Goal: Task Accomplishment & Management: Complete application form

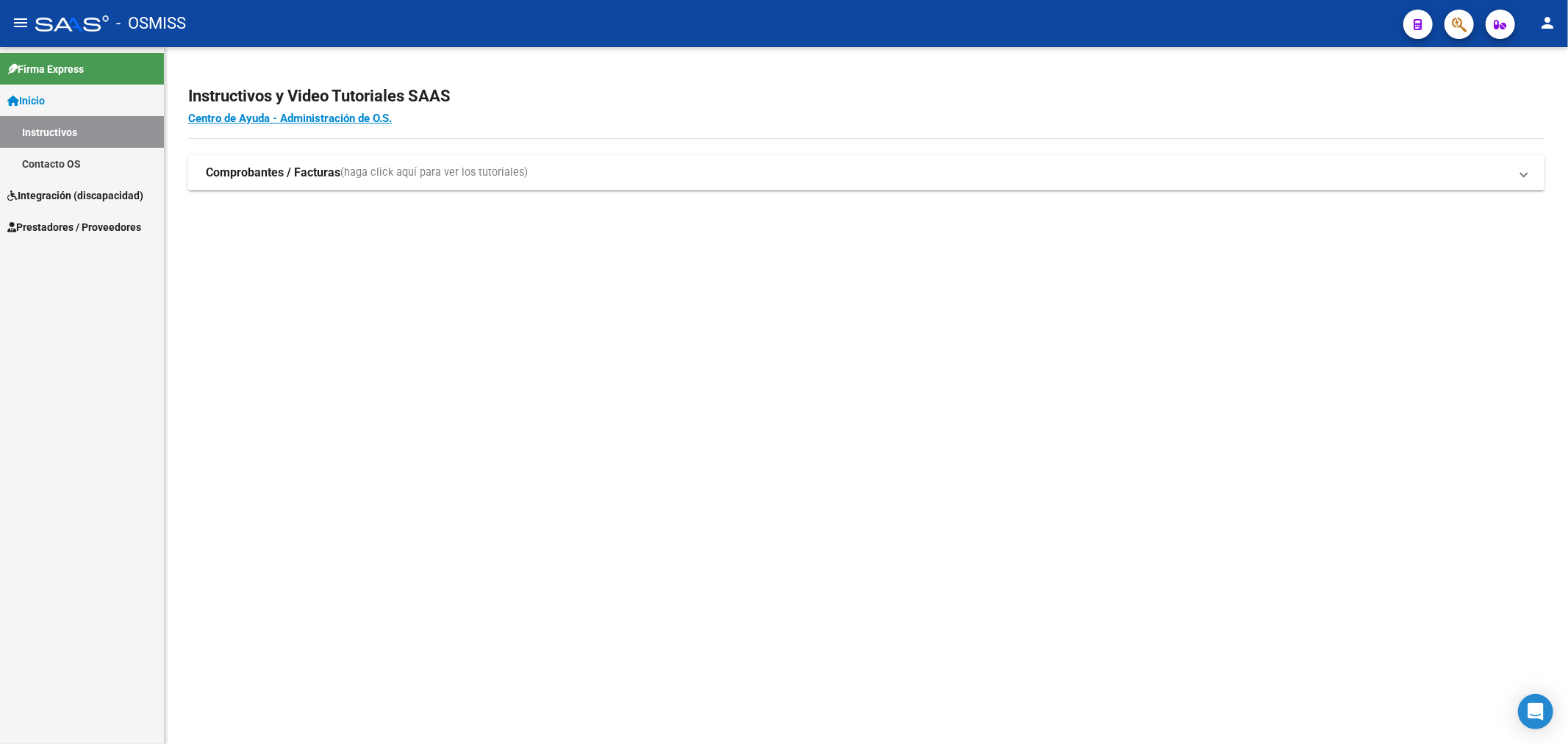
click at [62, 202] on span "Integración (discapacidad)" at bounding box center [75, 195] width 136 height 16
click at [87, 195] on span "Prestadores / Proveedores" at bounding box center [74, 195] width 134 height 16
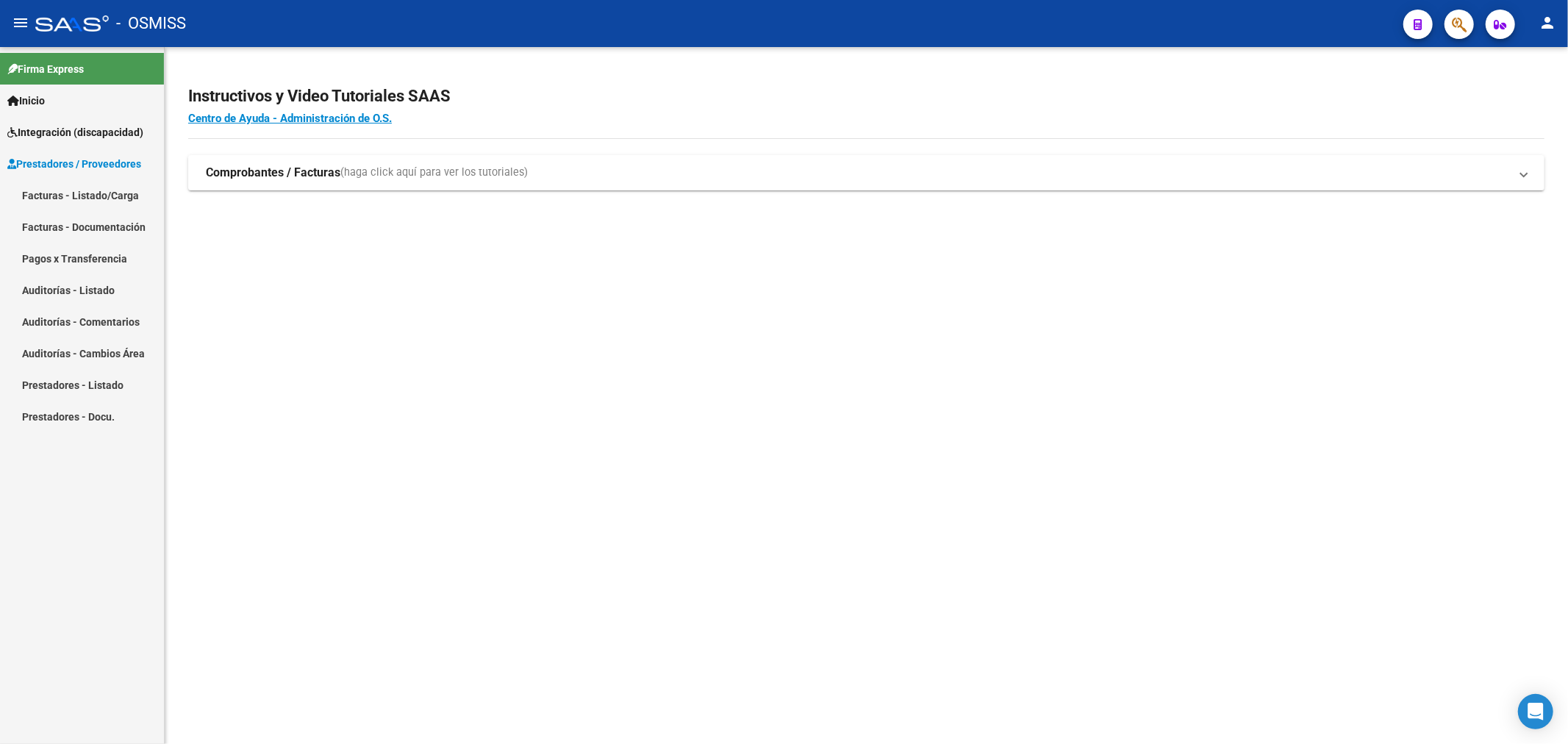
click at [83, 189] on link "Facturas - Listado/Carga" at bounding box center [82, 195] width 164 height 32
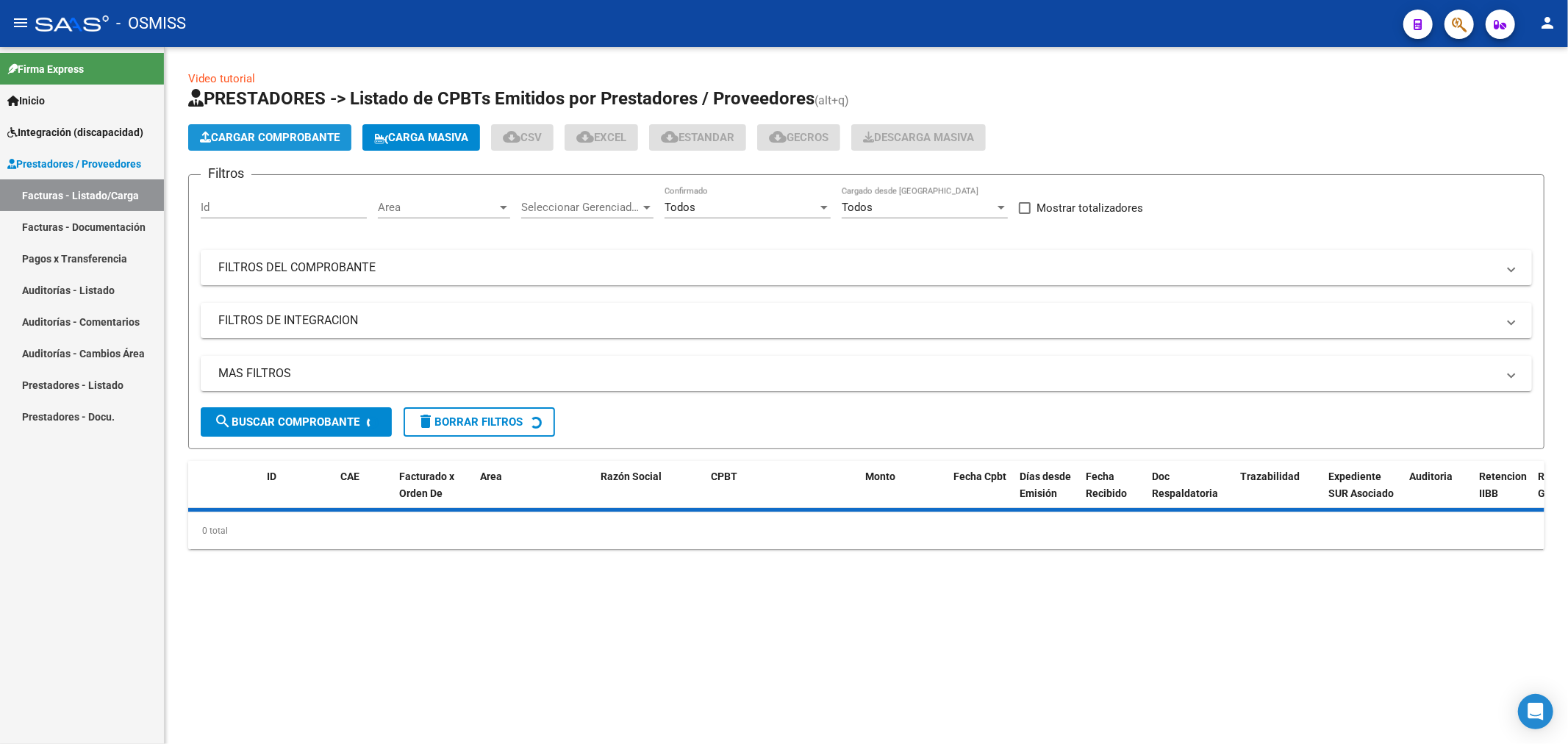
click at [232, 140] on span "Cargar Comprobante" at bounding box center [270, 137] width 140 height 13
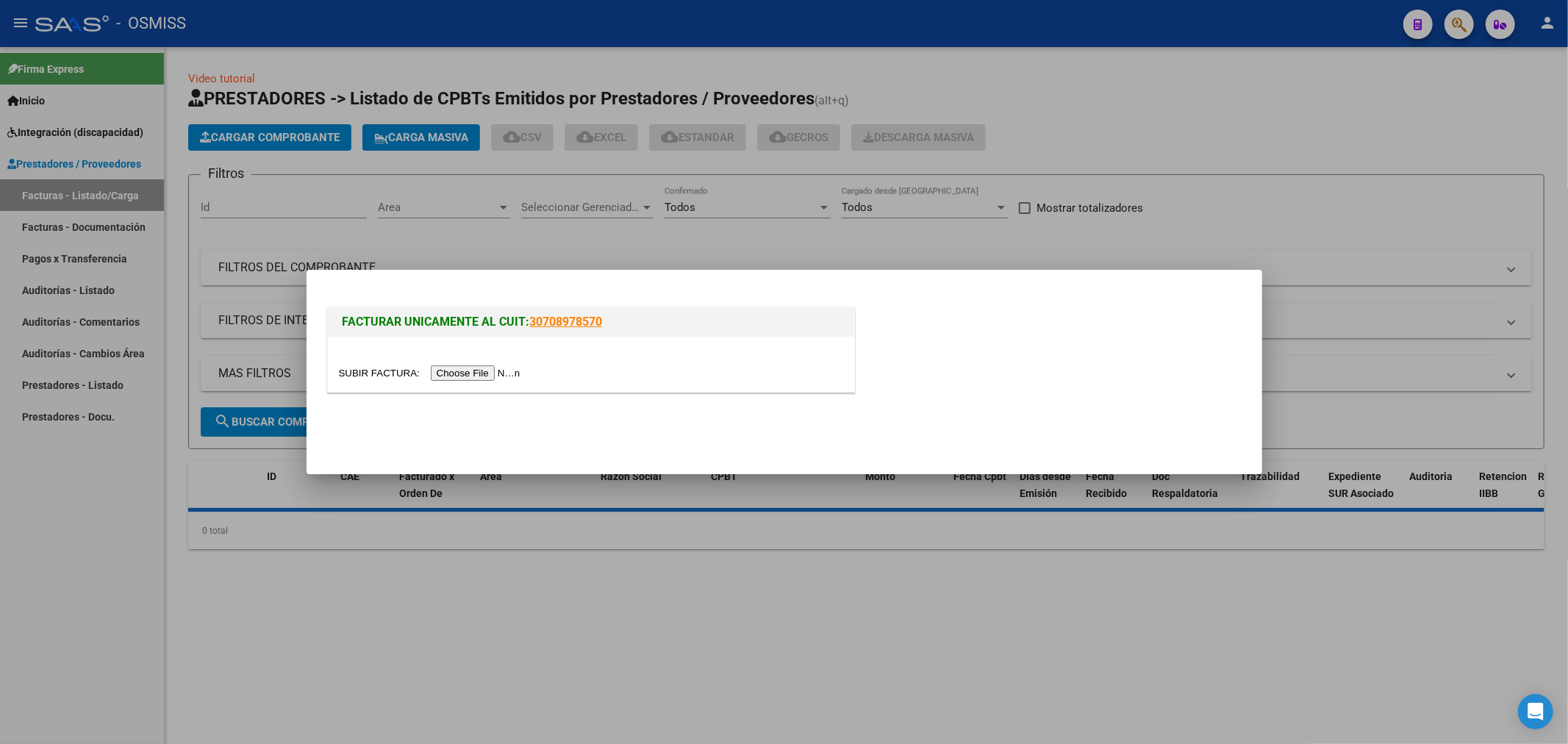
click at [458, 369] on input "file" at bounding box center [432, 373] width 186 height 16
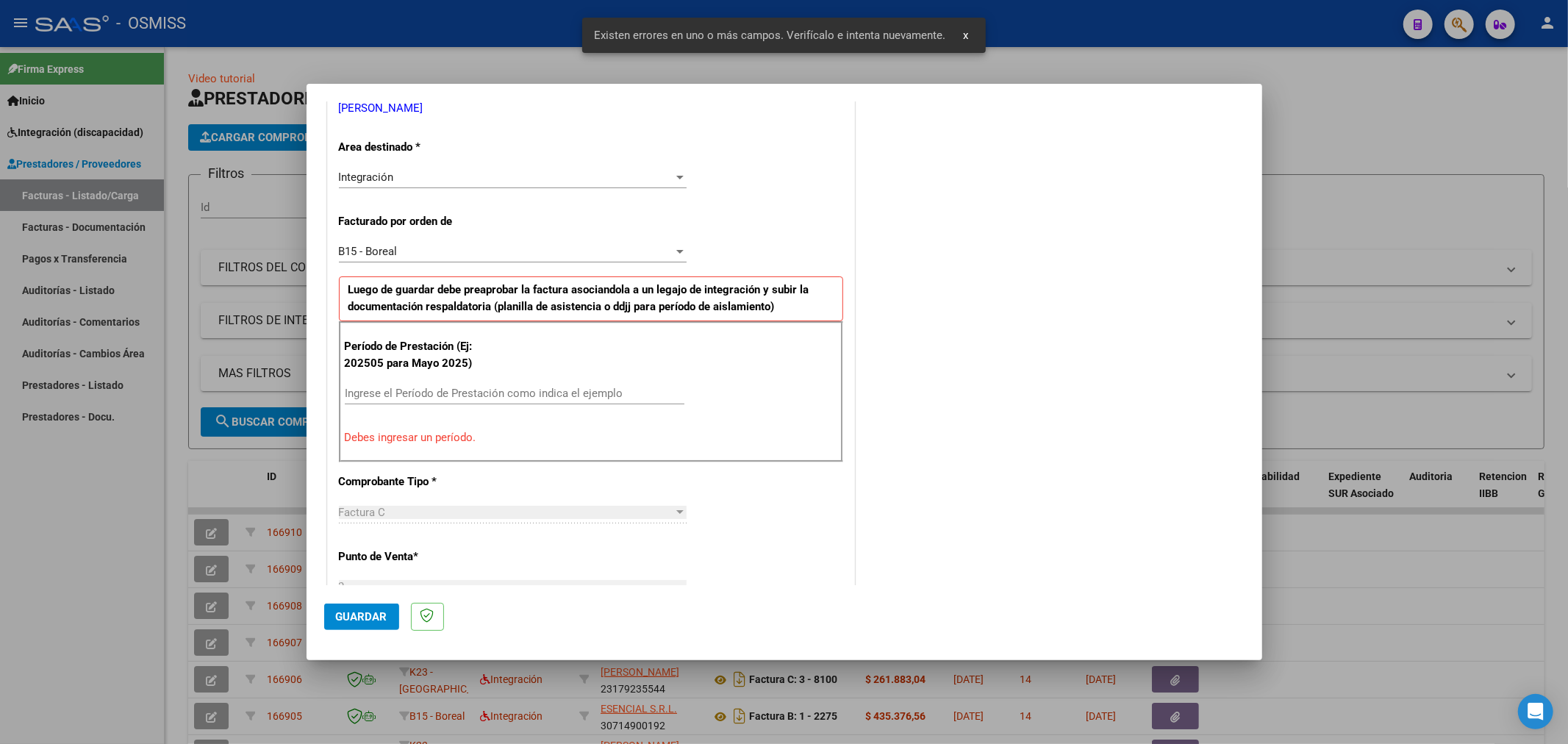
scroll to position [317, 0]
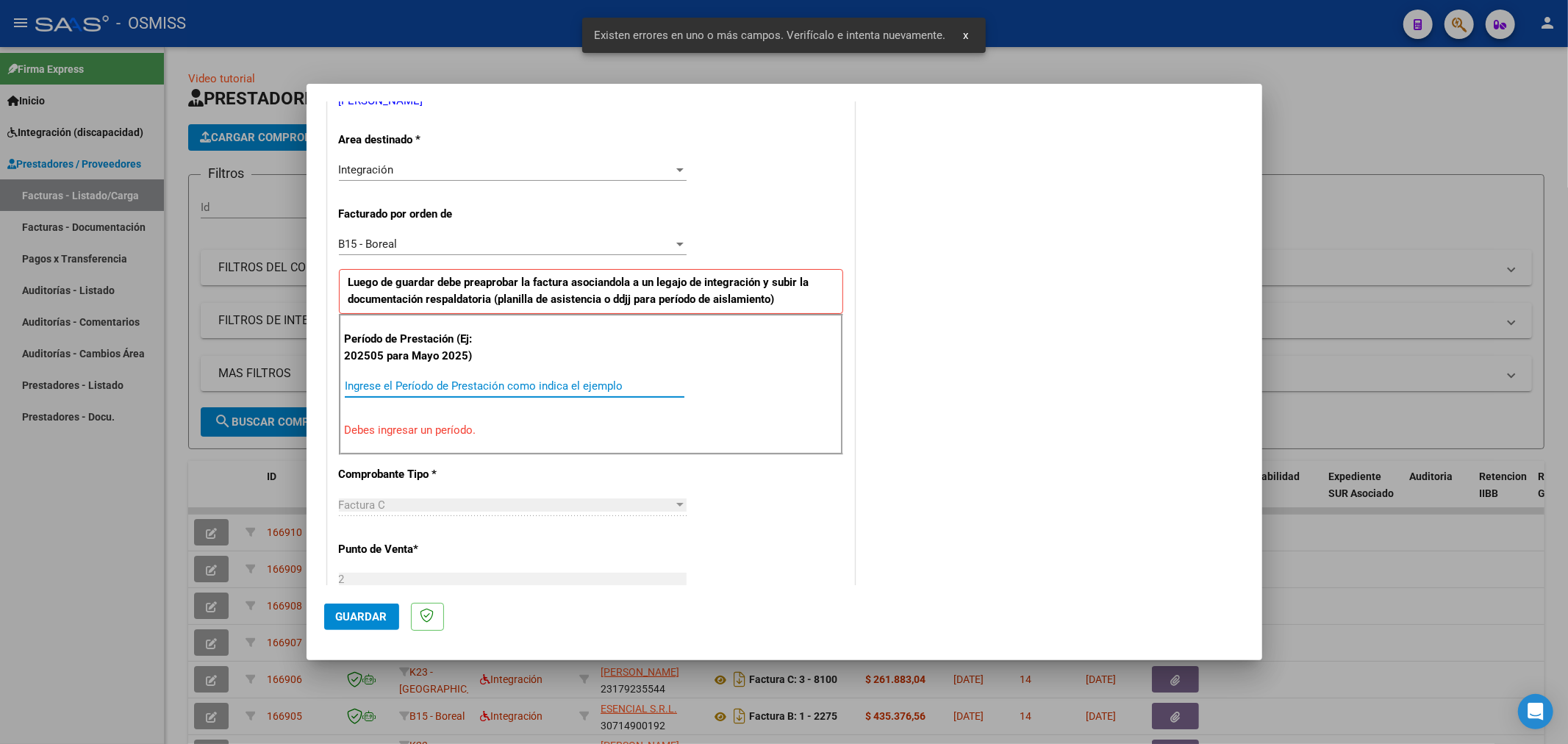
click at [469, 385] on input "Ingrese el Período de Prestación como indica el ejemplo" at bounding box center [514, 386] width 340 height 13
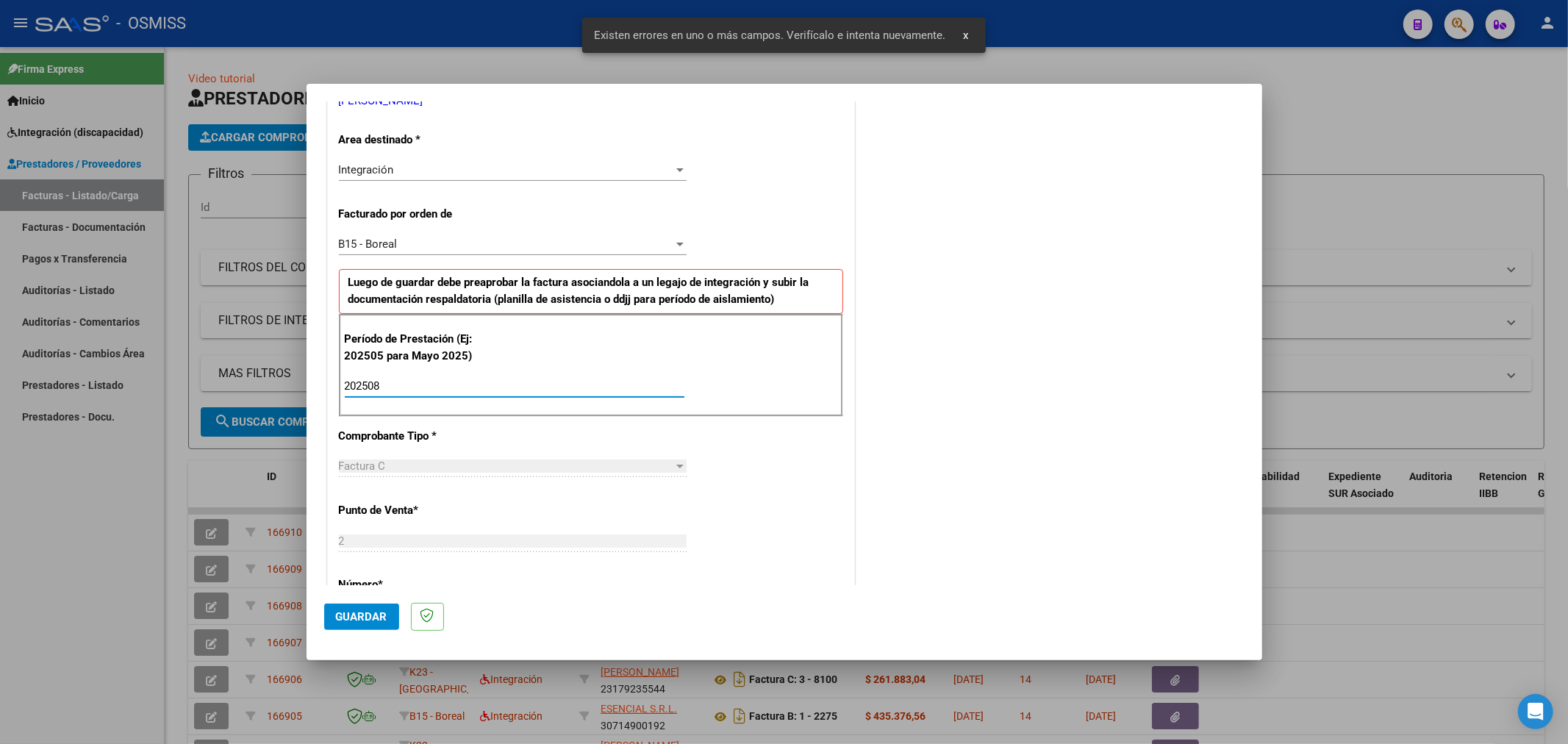
type input "202508"
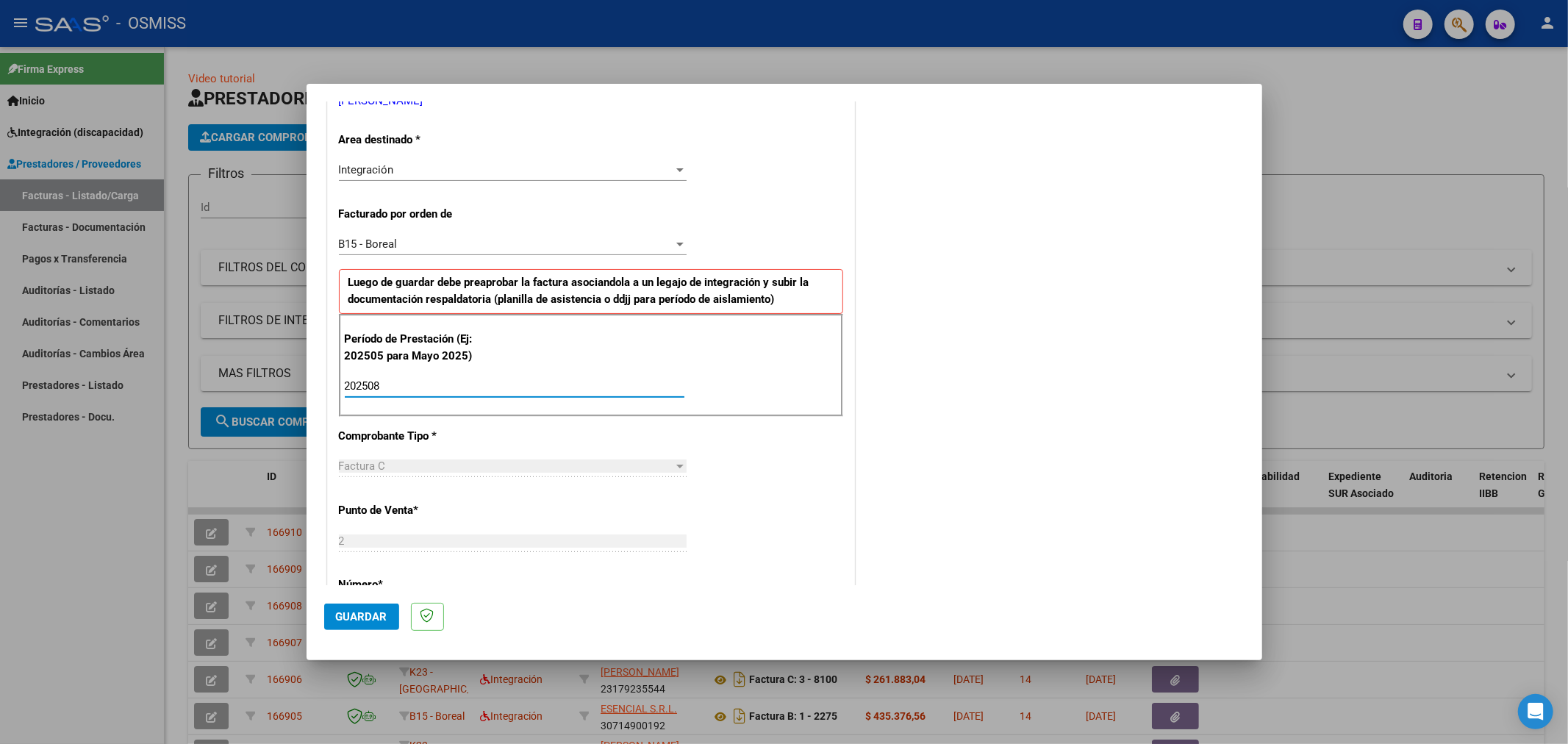
click at [358, 614] on span "Guardar" at bounding box center [361, 616] width 52 height 13
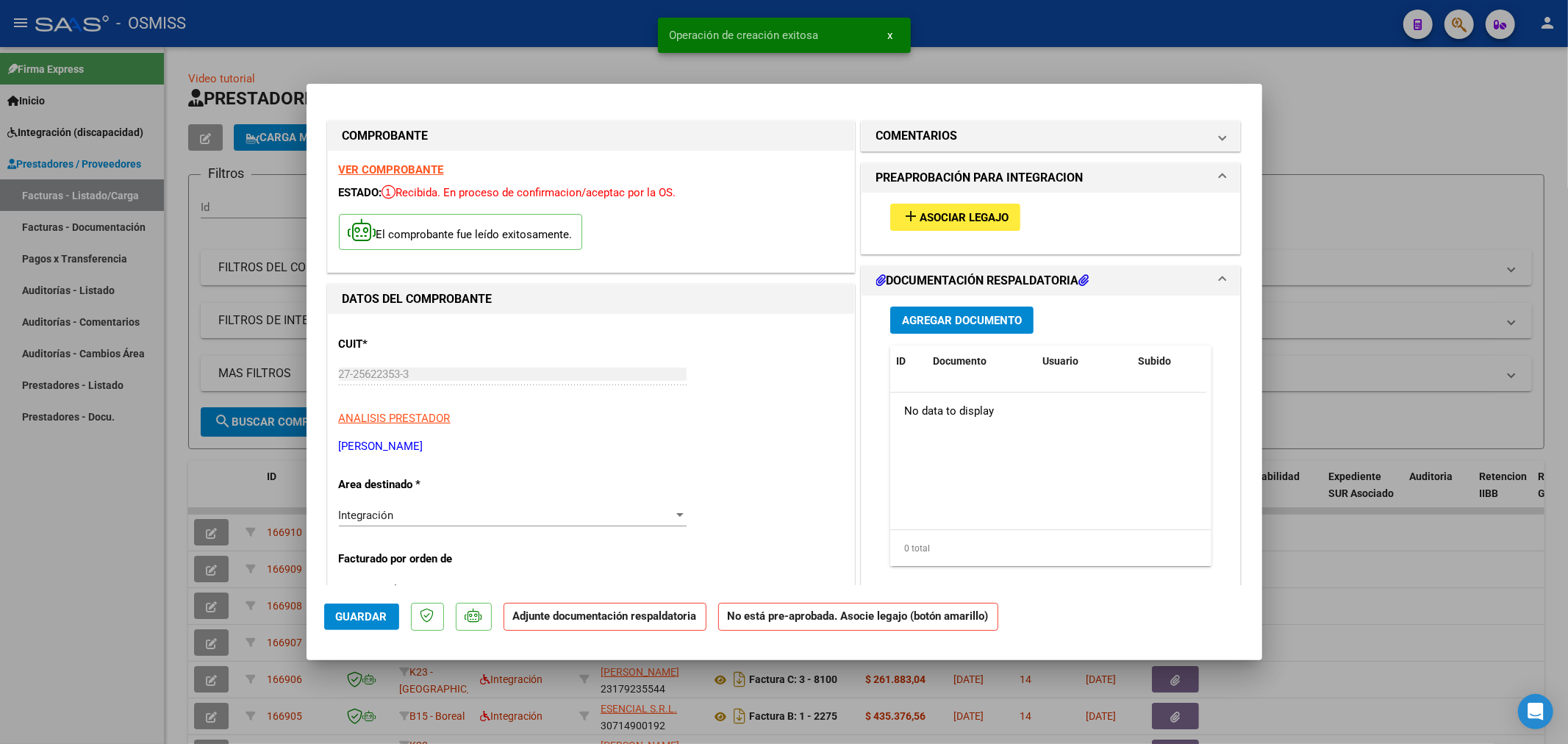
click at [950, 208] on button "add Asociar Legajo" at bounding box center [955, 217] width 130 height 27
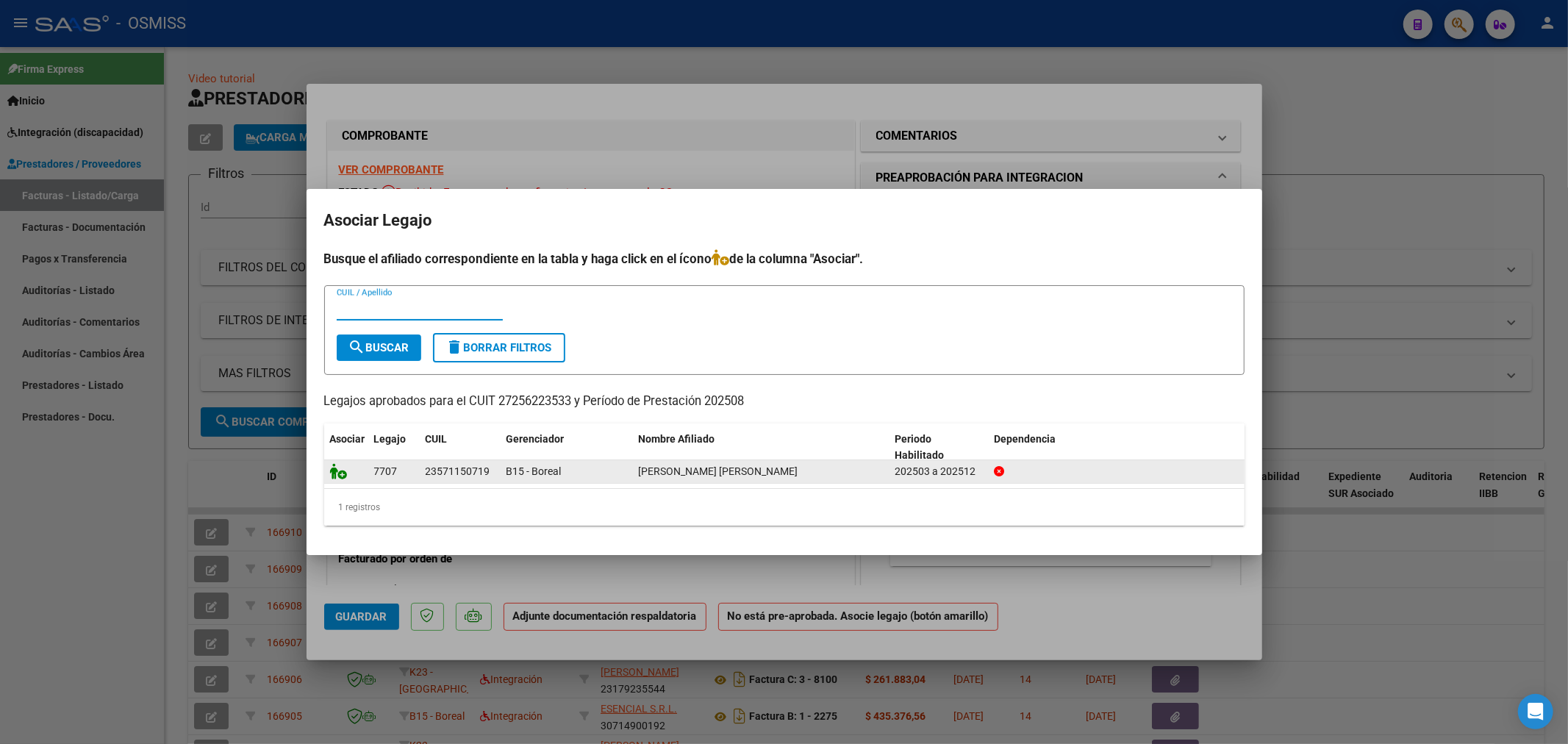
click at [334, 473] on icon at bounding box center [339, 471] width 18 height 16
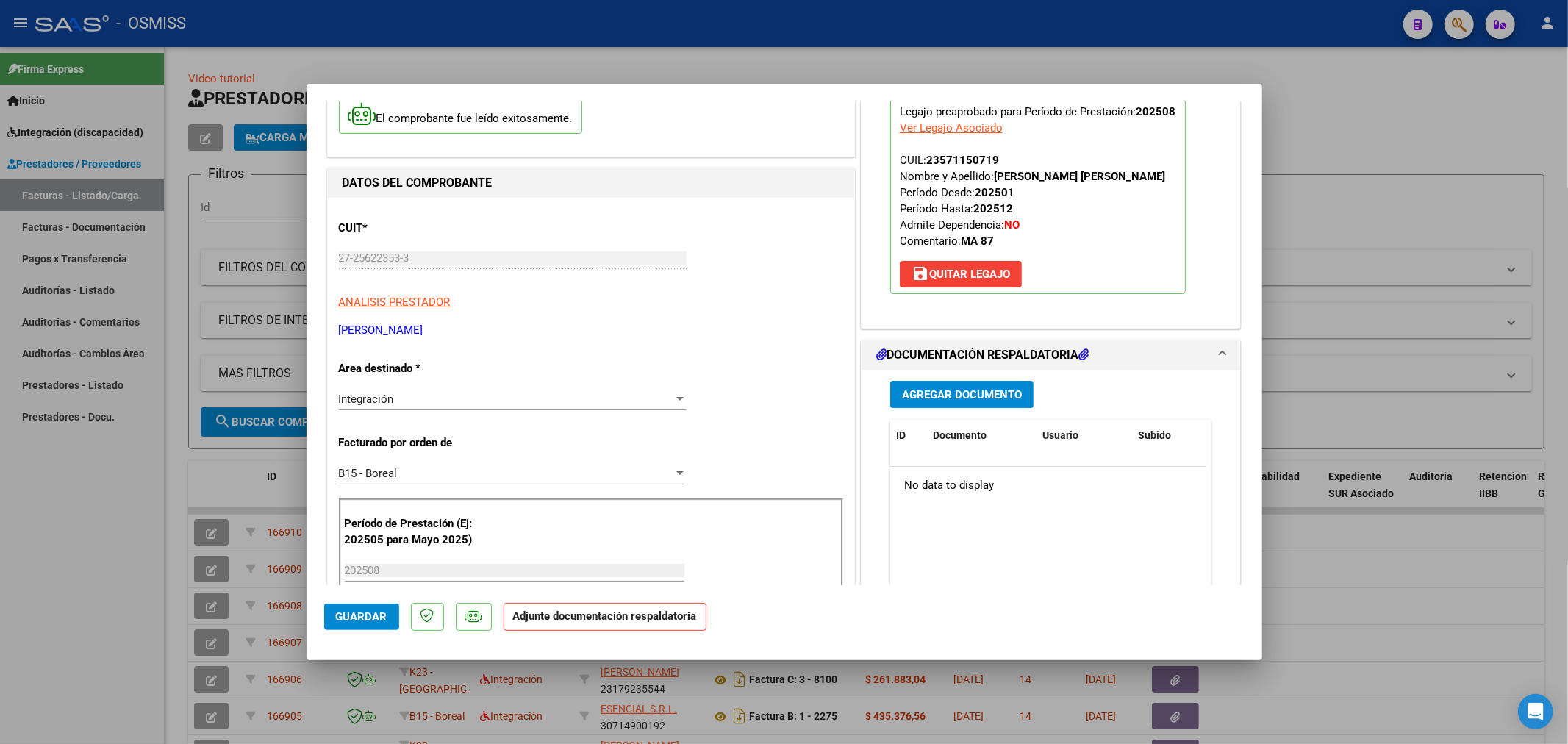
scroll to position [245, 0]
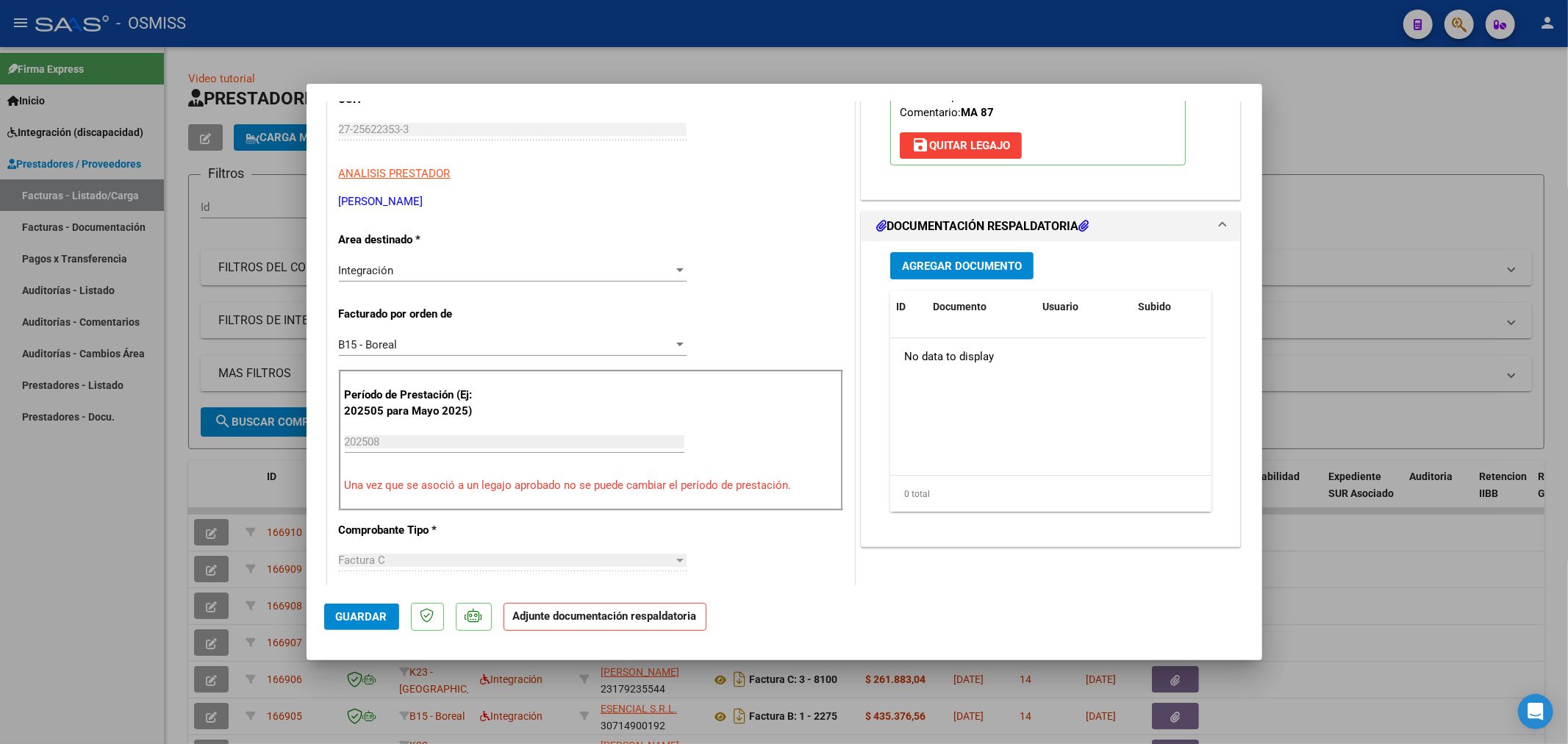
click at [960, 263] on span "Agregar Documento" at bounding box center [962, 265] width 119 height 13
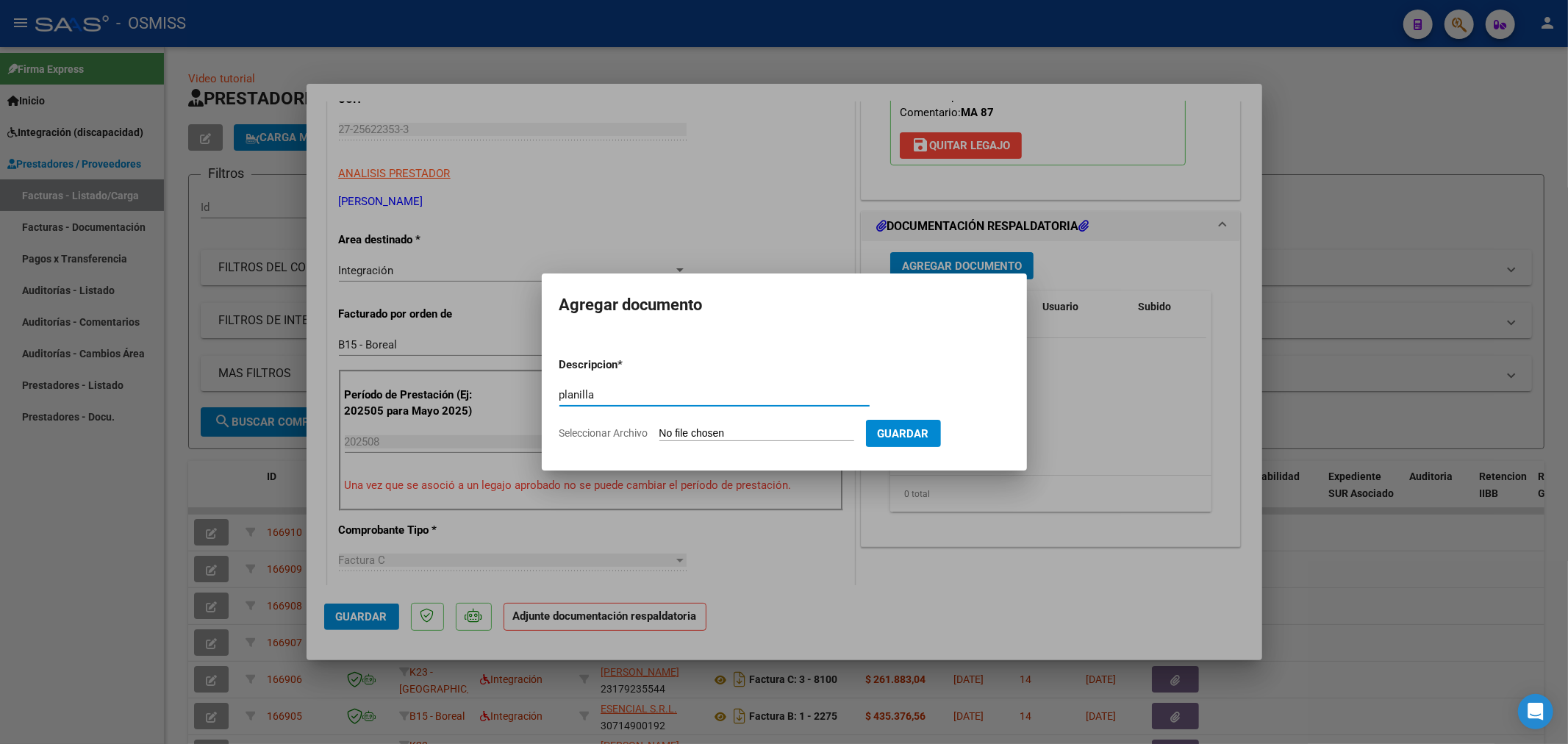
type input "planilla"
click at [732, 437] on input "Seleccionar Archivo" at bounding box center [757, 434] width 195 height 14
type input "C:\fakepath\157099-8-Planilla_de_Asistencia.pdf"
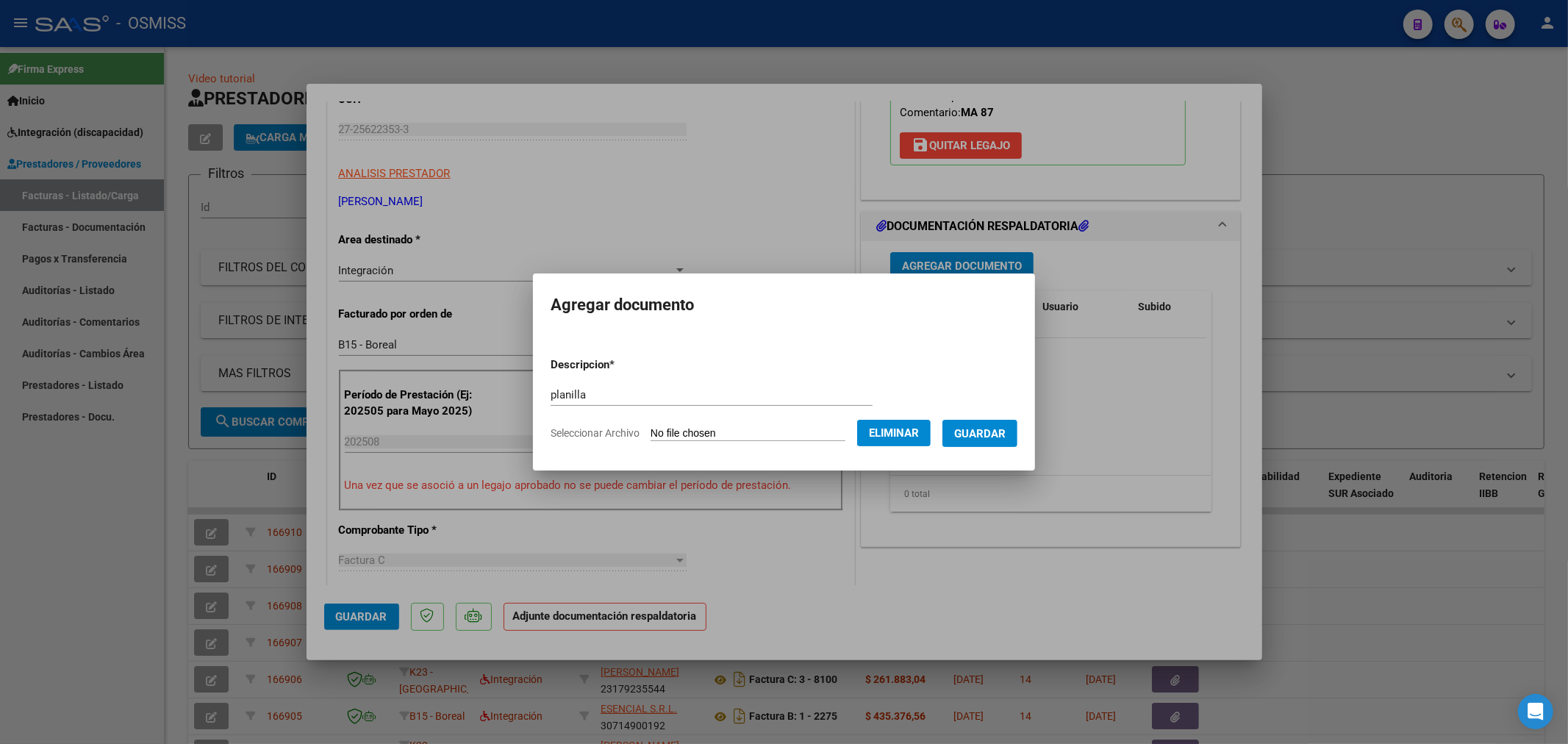
click at [990, 427] on span "Guardar" at bounding box center [979, 433] width 52 height 13
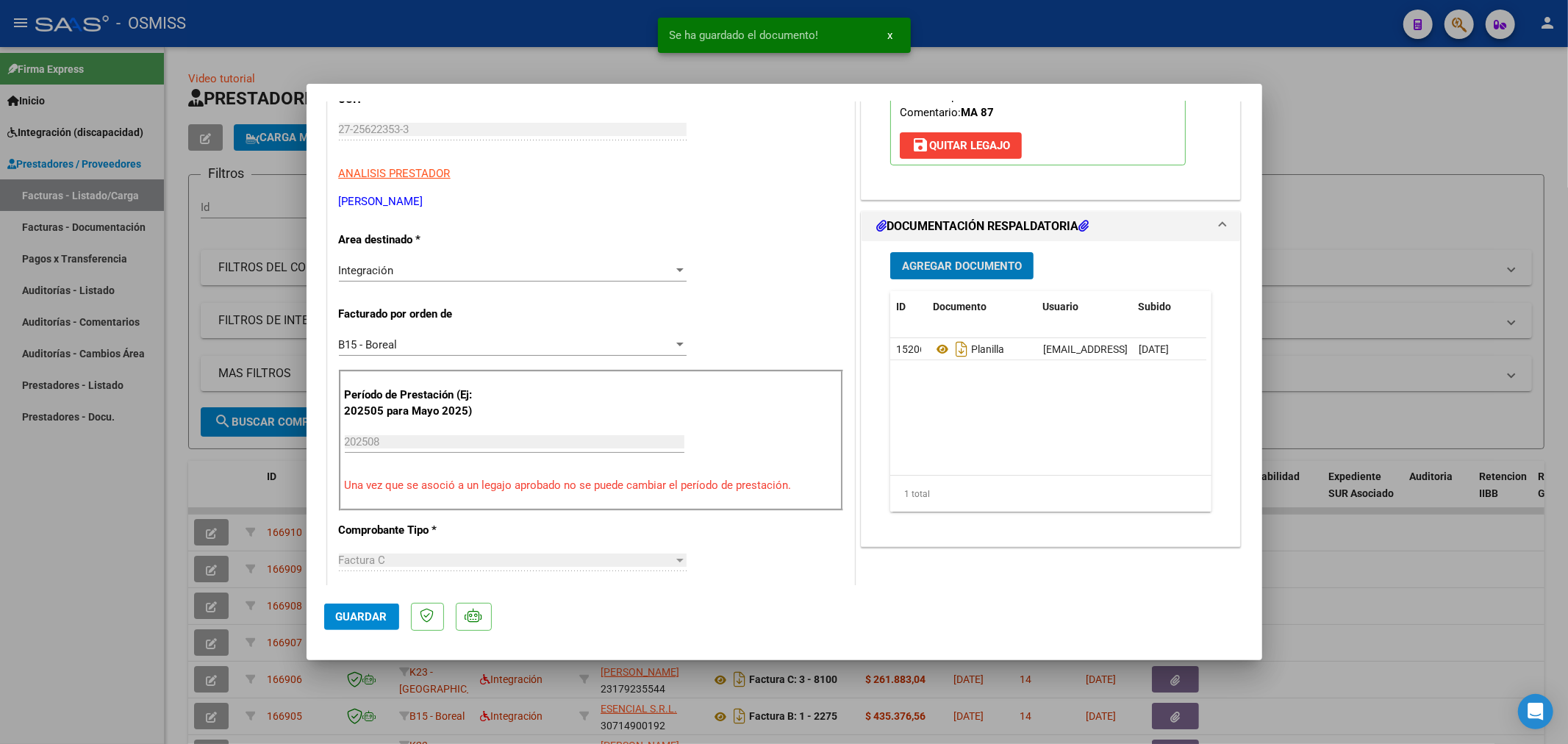
type input "$ 0,00"
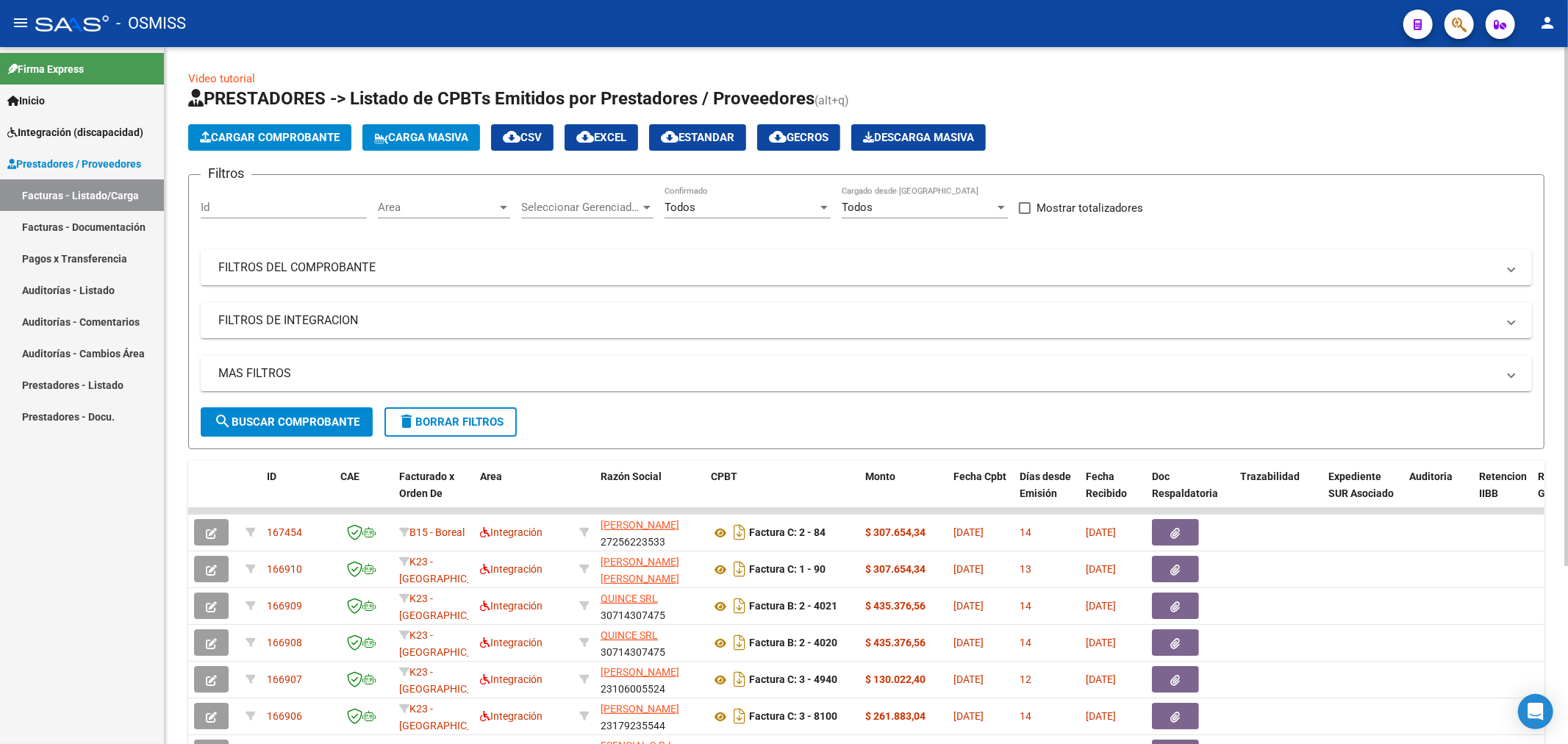
click at [242, 144] on button "Cargar Comprobante" at bounding box center [270, 137] width 163 height 26
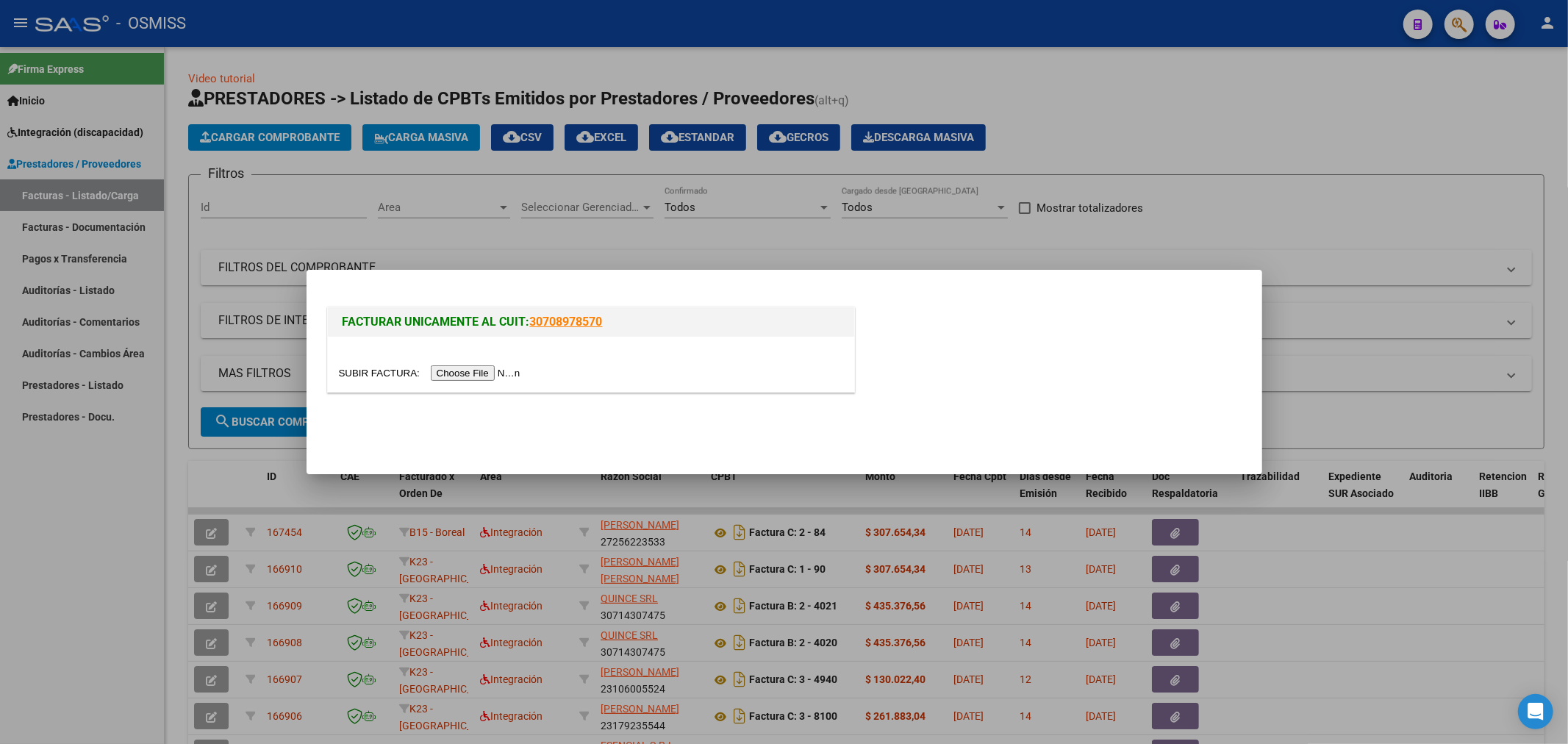
click at [454, 370] on input "file" at bounding box center [432, 373] width 186 height 16
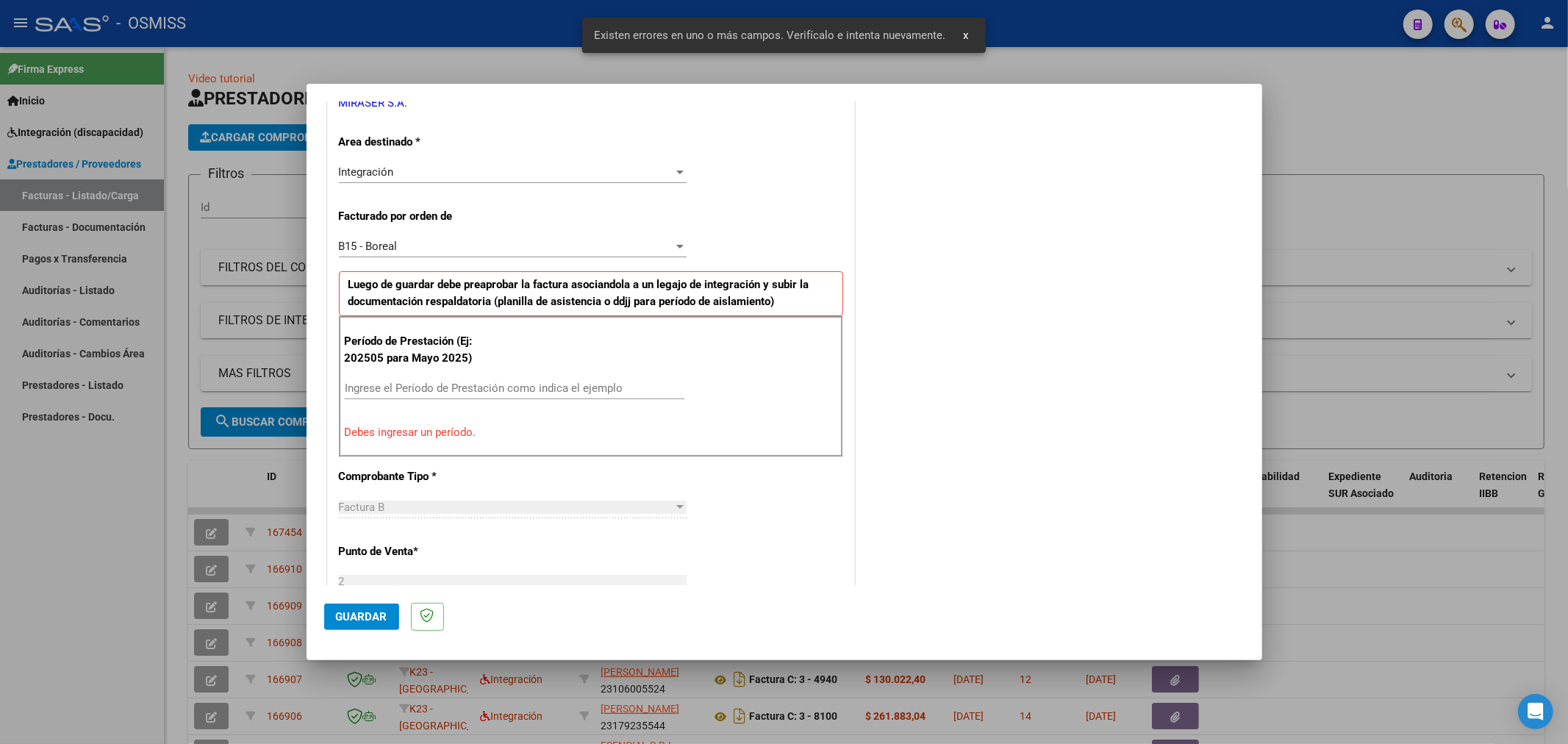
scroll to position [344, 0]
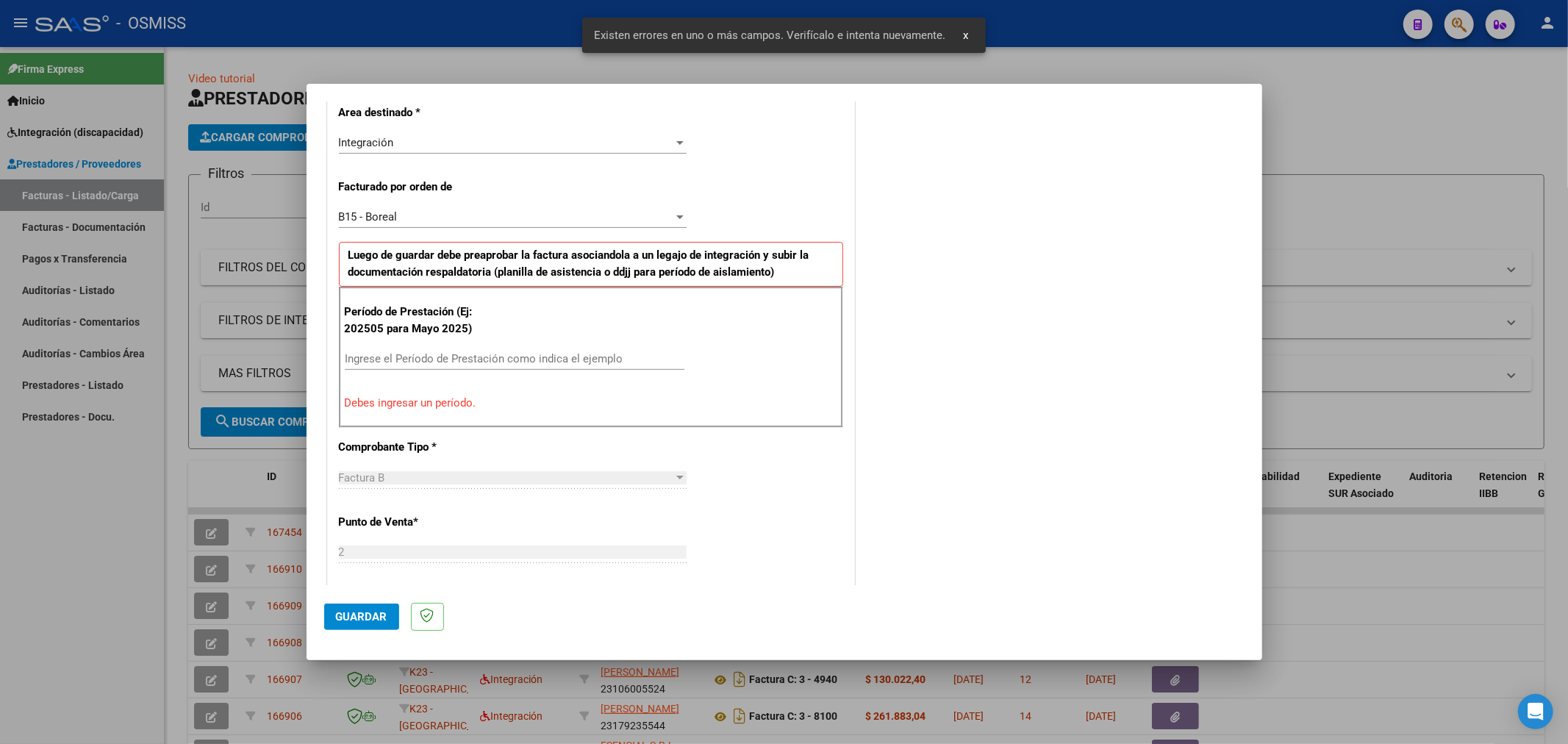
click at [527, 353] on input "Ingrese el Período de Prestación como indica el ejemplo" at bounding box center [514, 358] width 340 height 13
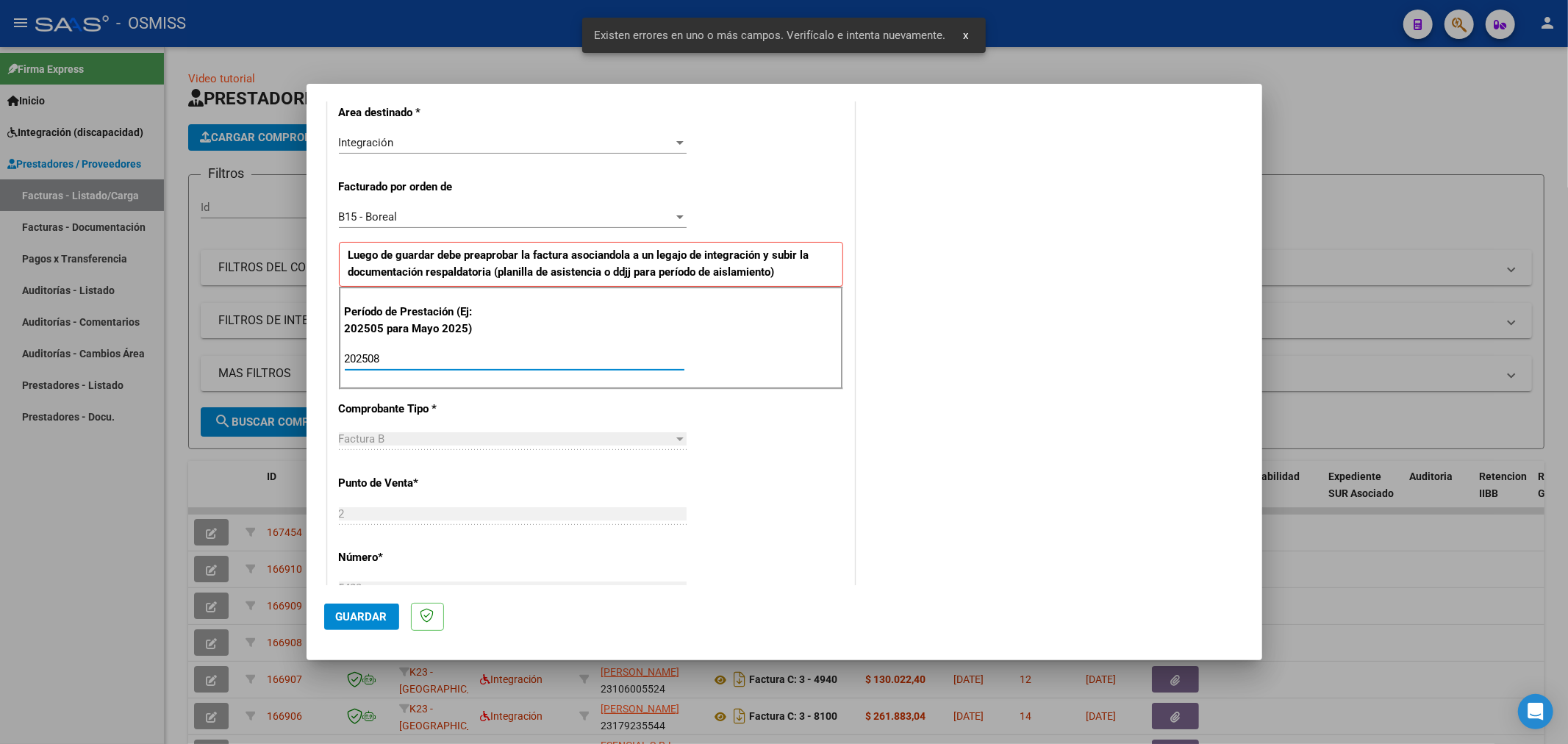
type input "202508"
click at [363, 605] on button "Guardar" at bounding box center [361, 617] width 75 height 26
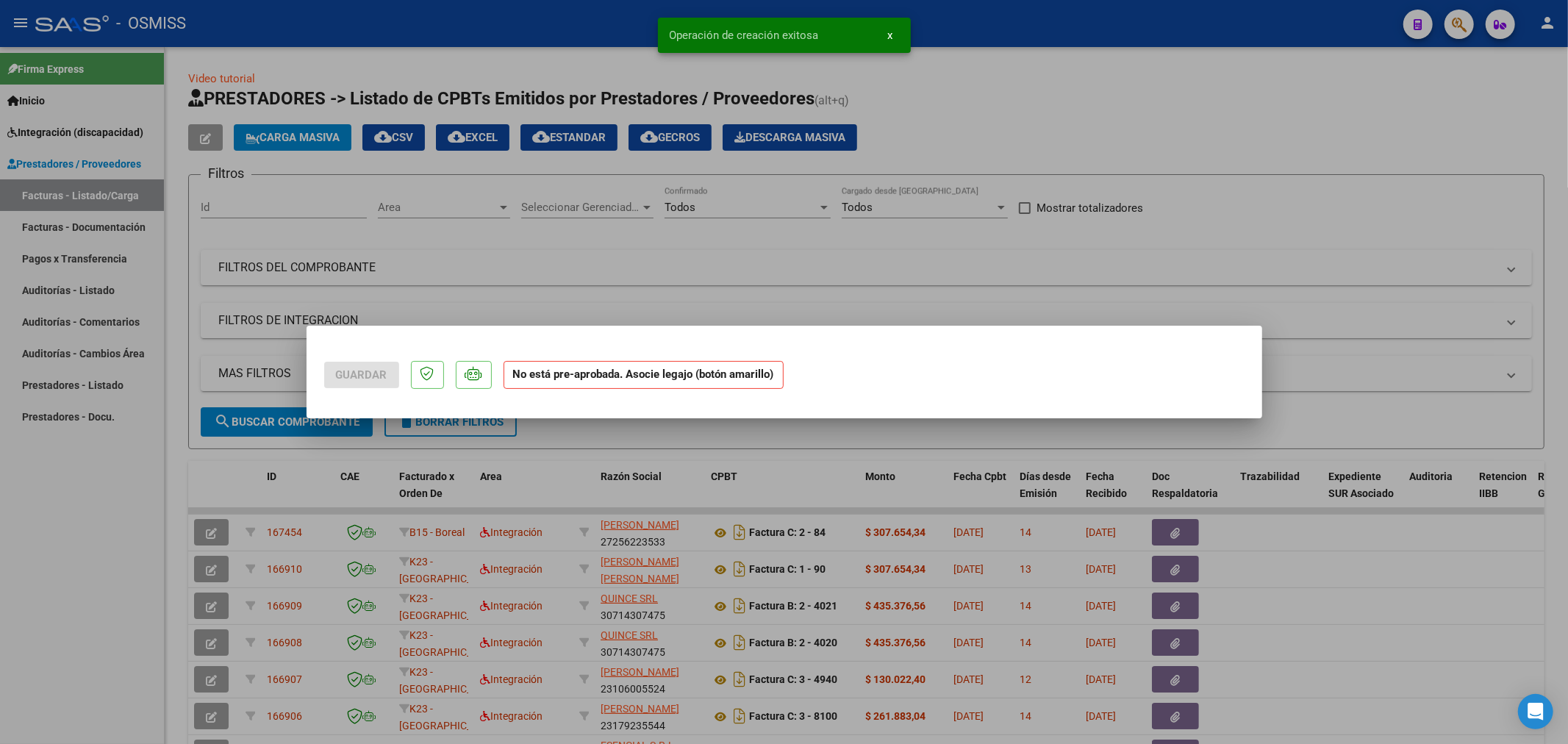
scroll to position [0, 0]
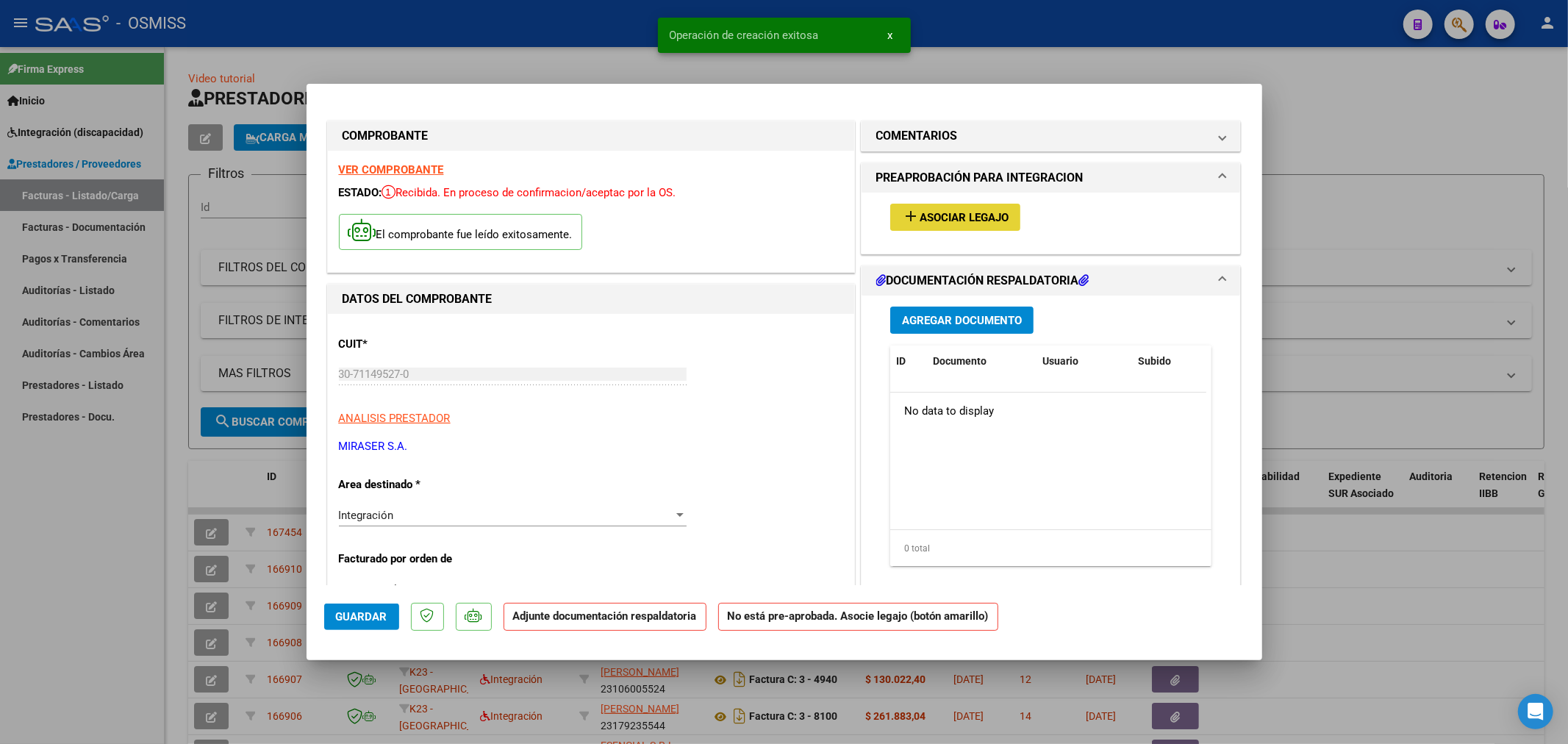
click at [959, 207] on button "add Asociar Legajo" at bounding box center [955, 217] width 130 height 27
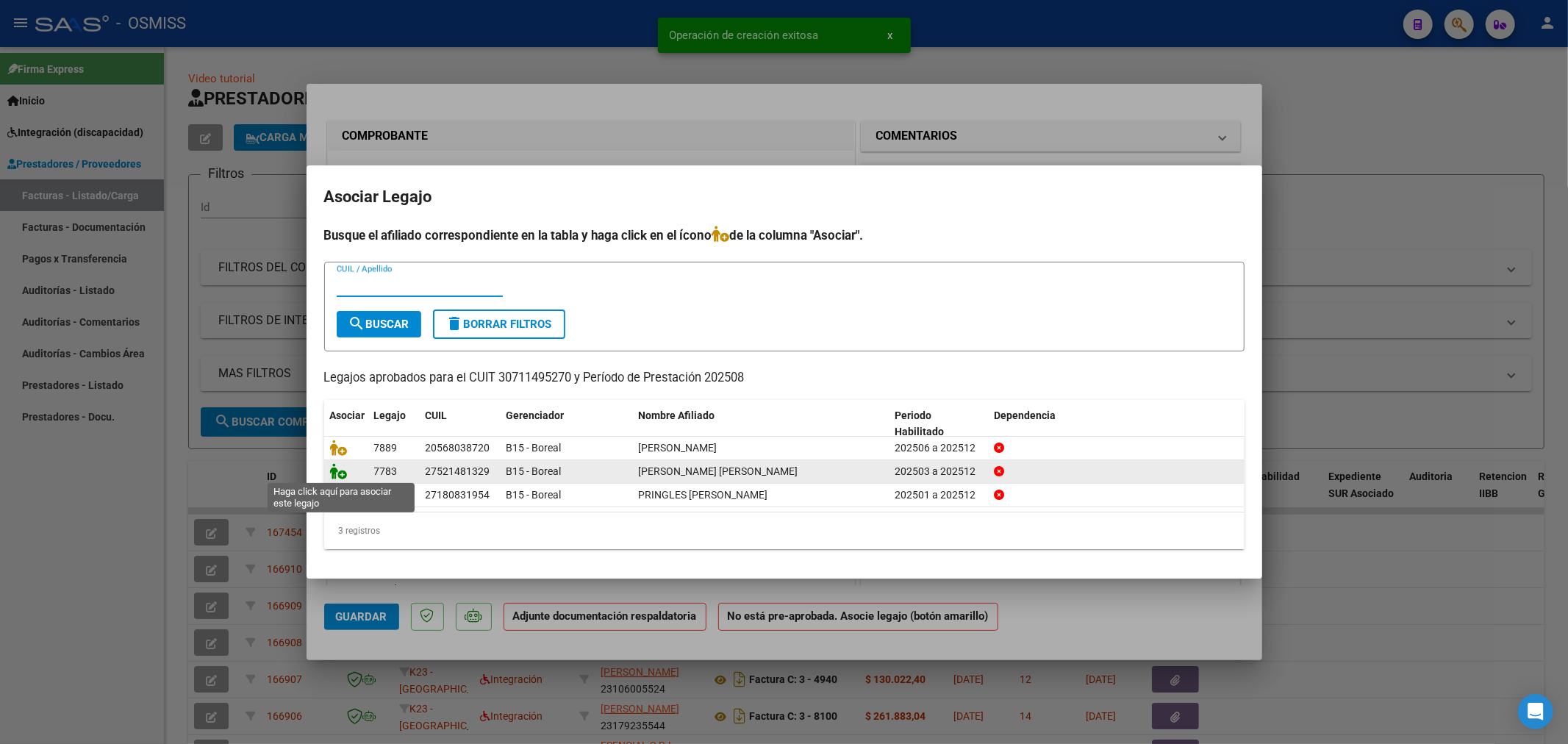
click at [330, 465] on icon at bounding box center [339, 471] width 18 height 16
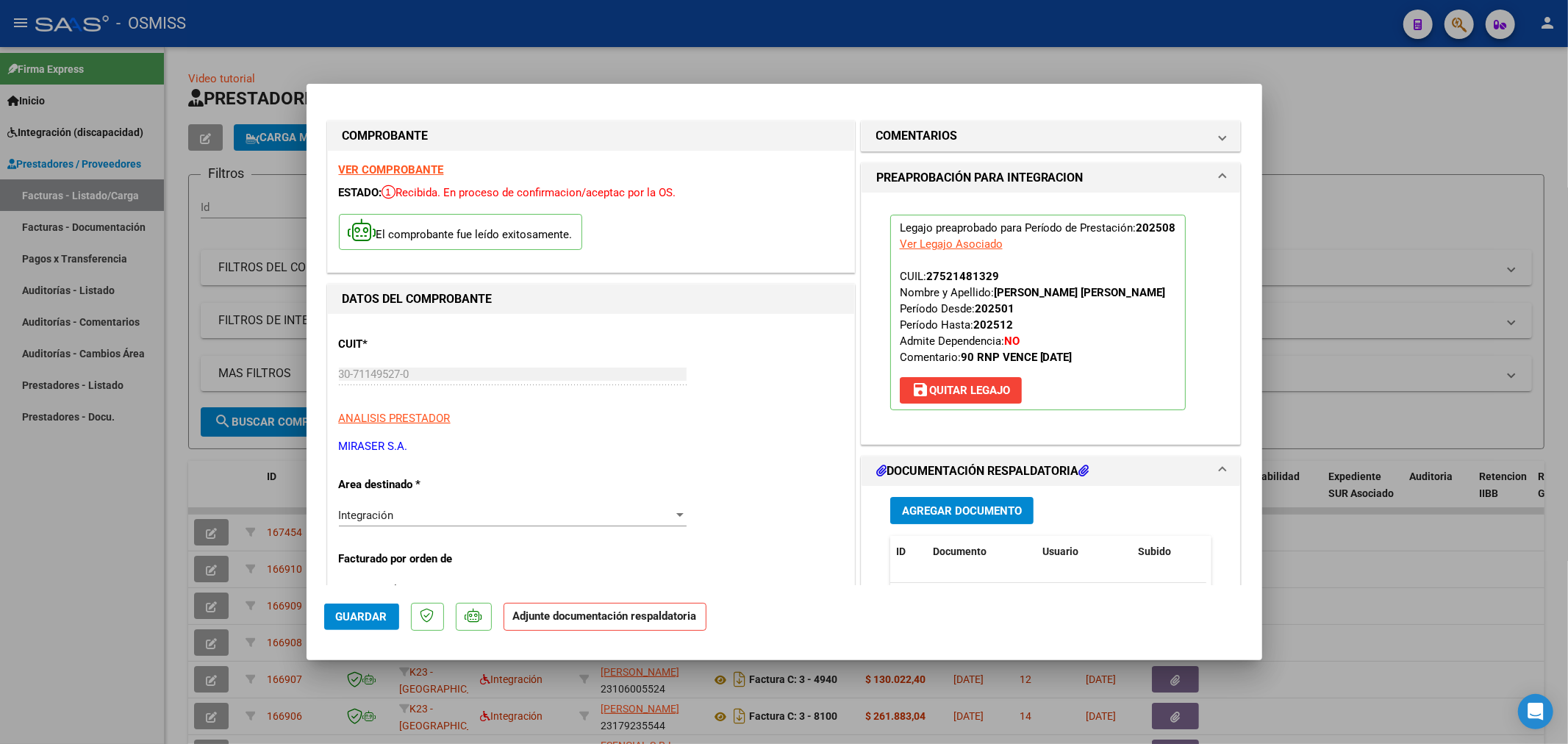
click at [957, 518] on button "Agregar Documento" at bounding box center [961, 510] width 143 height 27
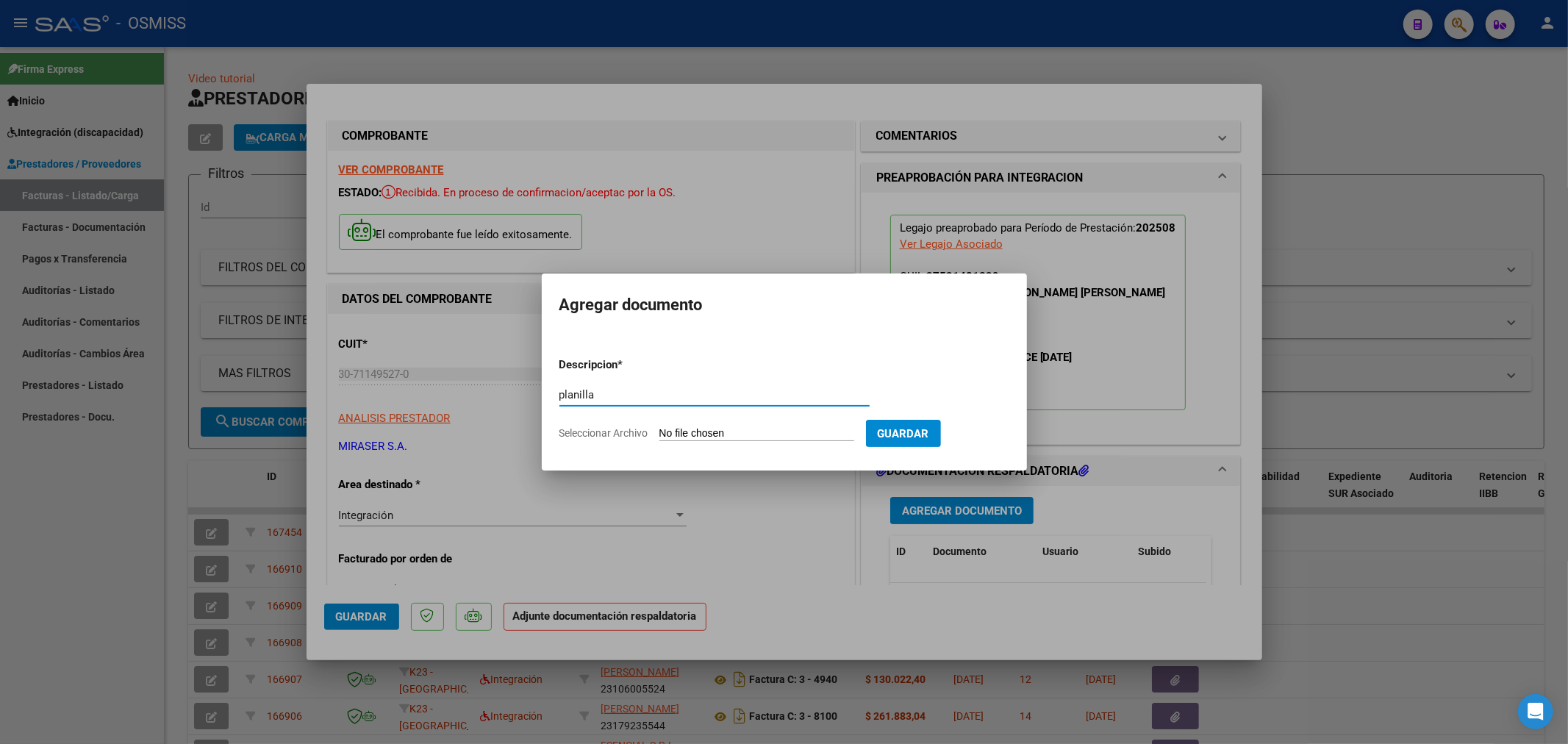
type input "planilla"
click at [748, 430] on input "Seleccionar Archivo" at bounding box center [757, 434] width 195 height 14
click at [690, 434] on input "Seleccionar Archivo" at bounding box center [757, 434] width 195 height 14
type input "C:\fakepath\156793-3-Planilla_de_Asistencia.pdf"
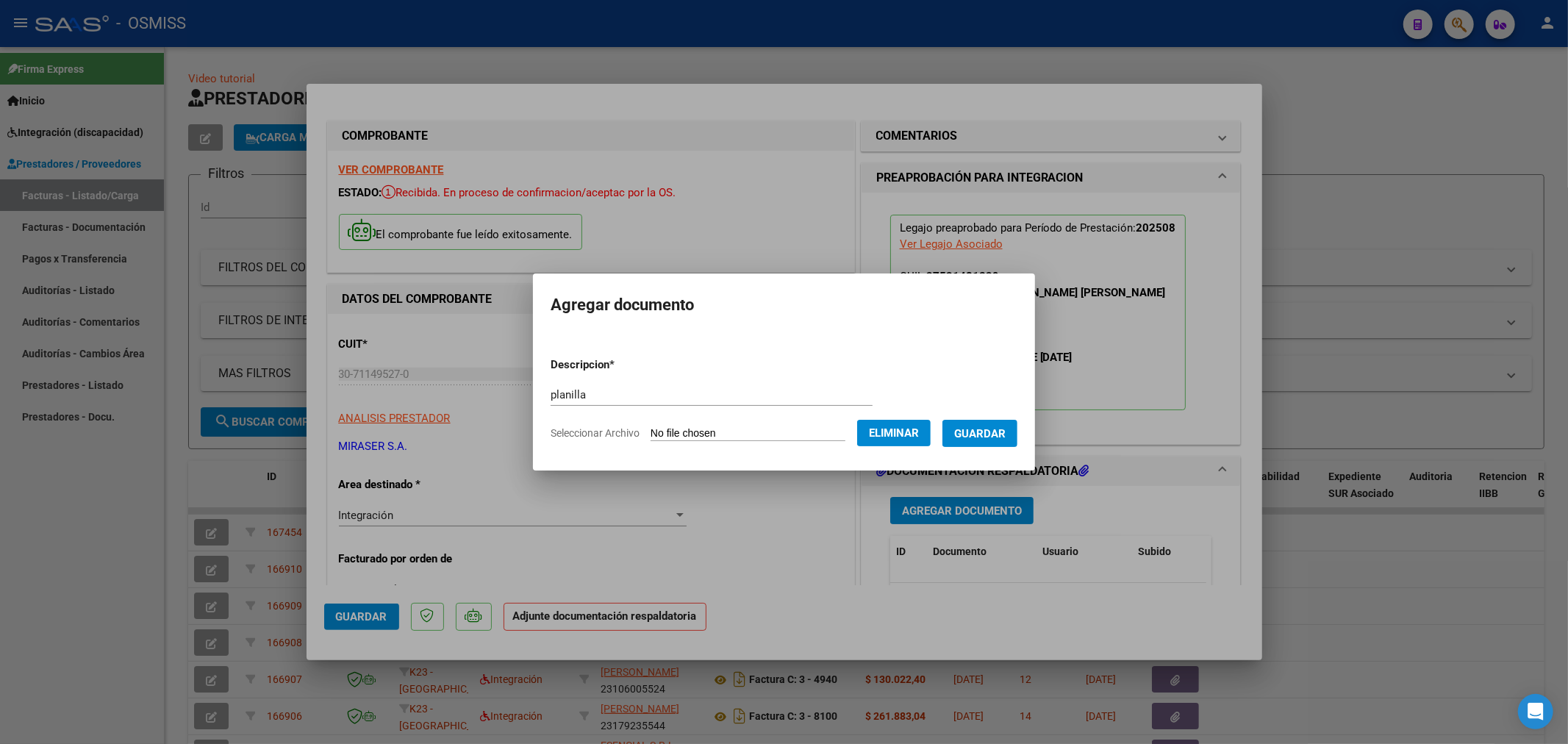
click at [998, 434] on span "Guardar" at bounding box center [979, 433] width 52 height 13
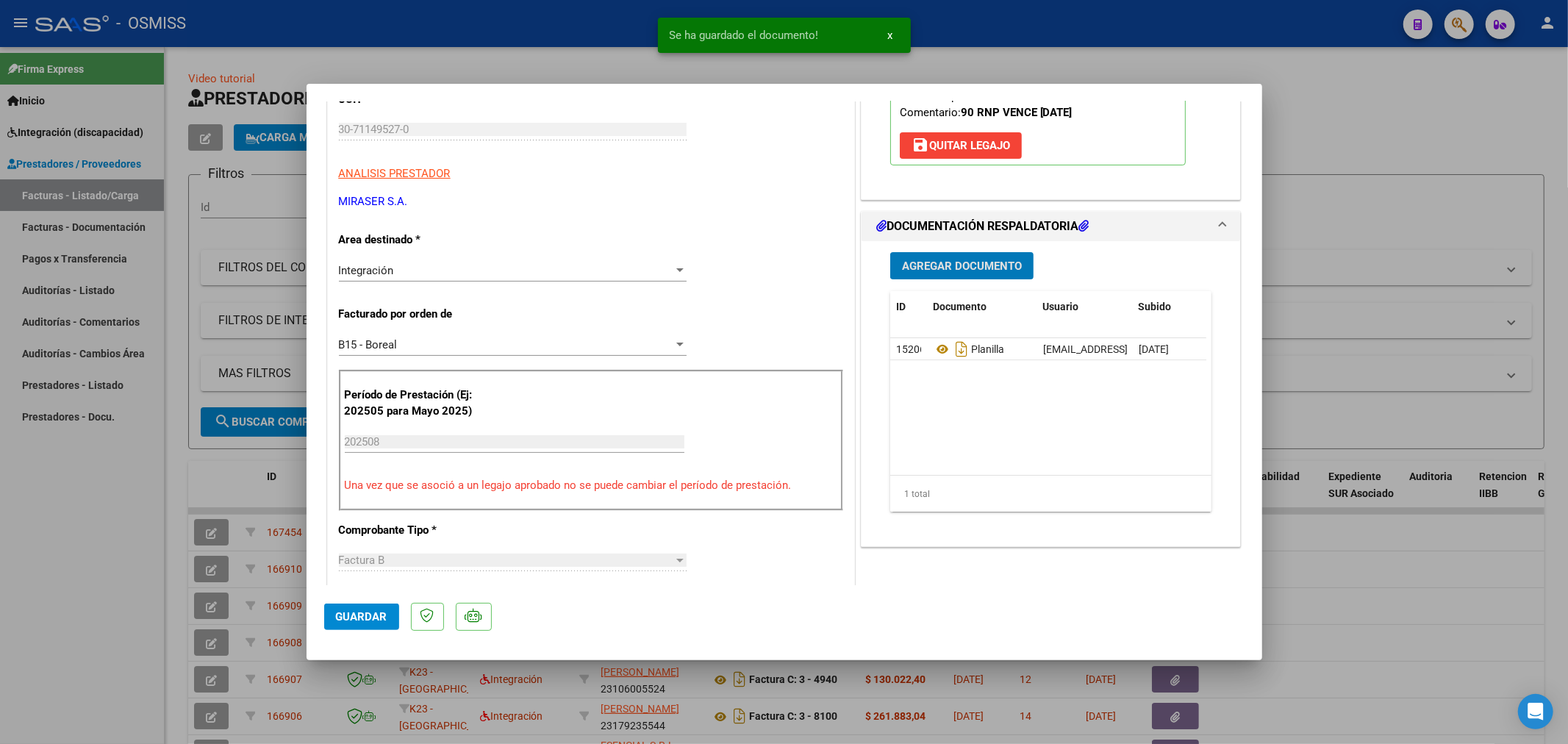
scroll to position [327, 0]
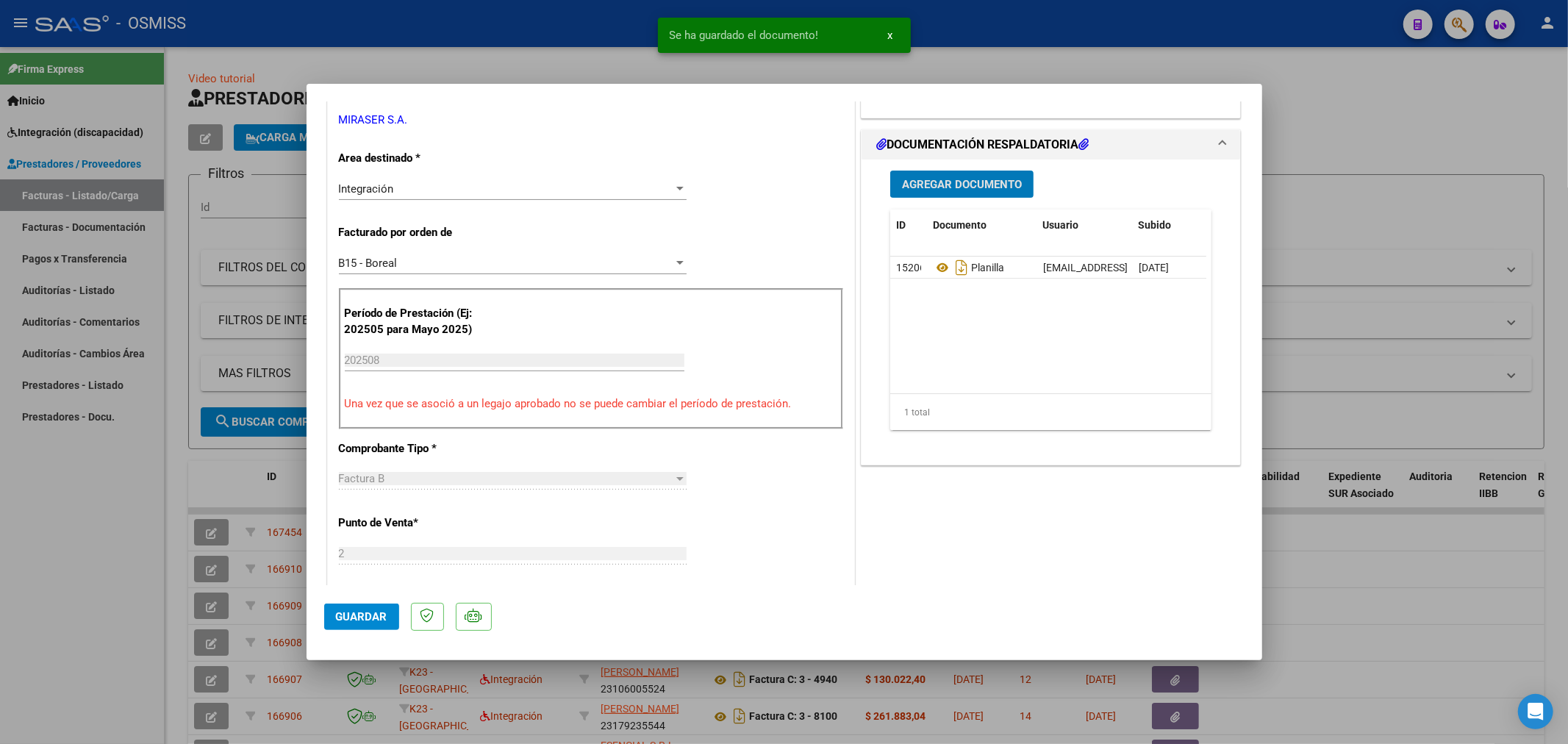
type input "$ 0,00"
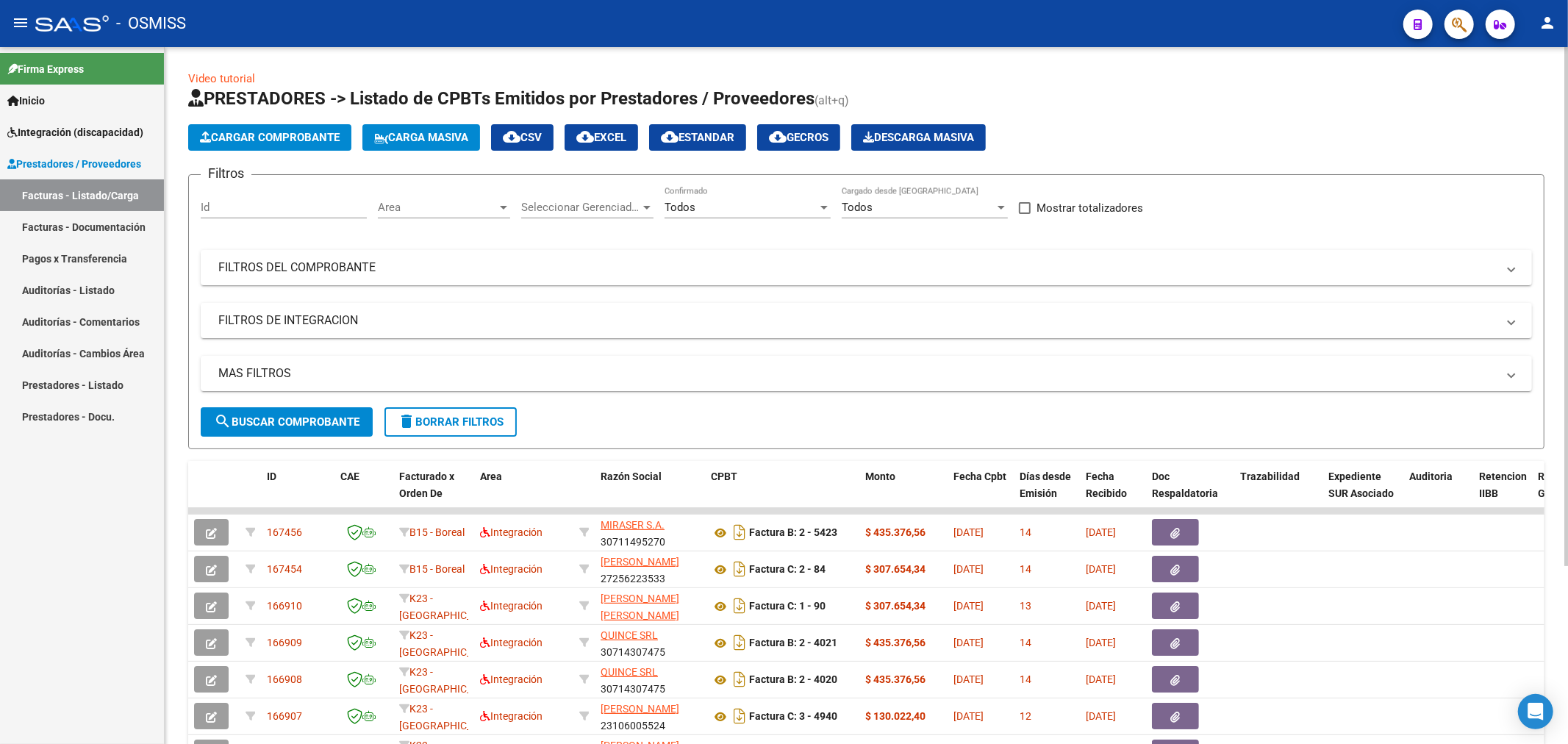
click at [282, 128] on button "Cargar Comprobante" at bounding box center [270, 137] width 163 height 26
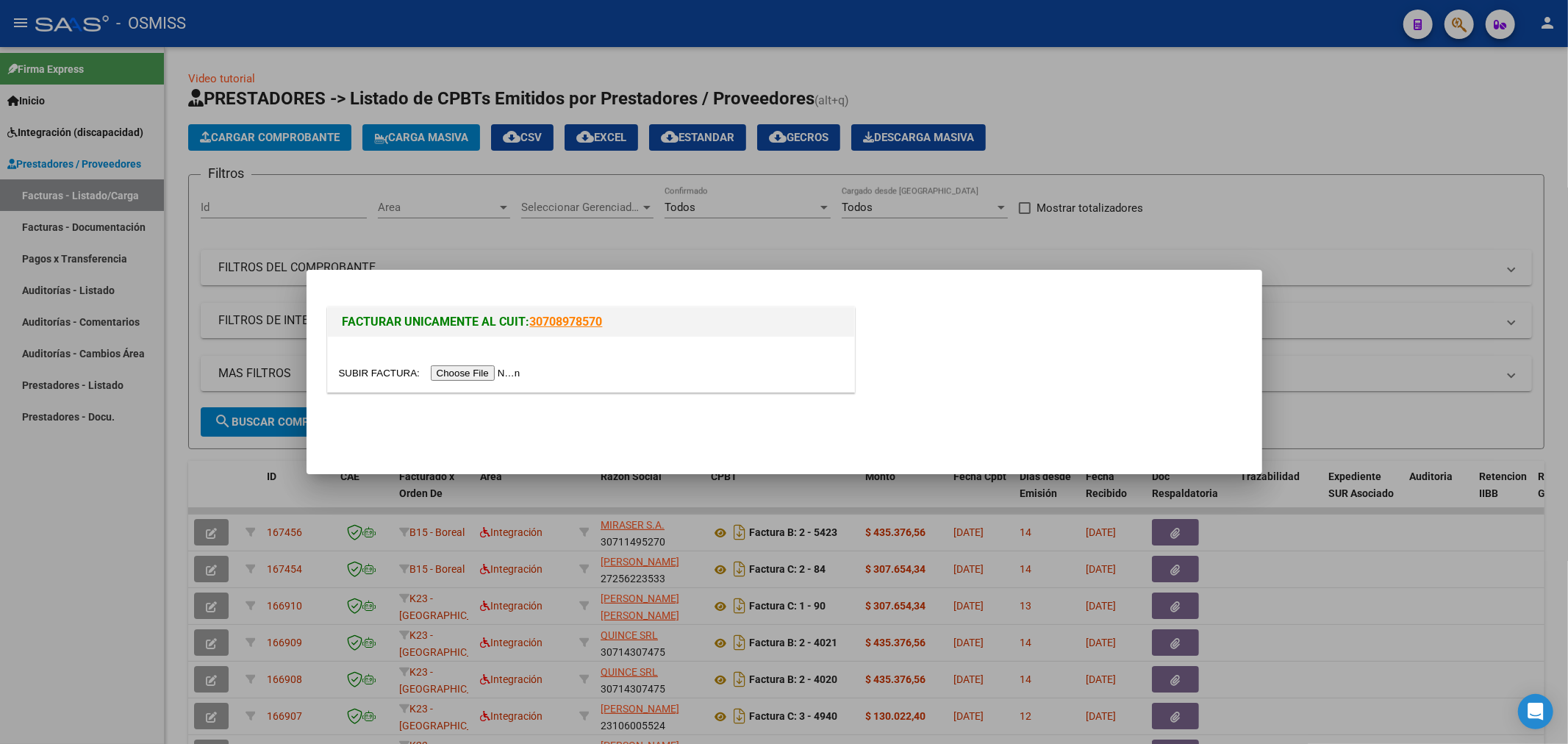
click at [439, 376] on input "file" at bounding box center [432, 373] width 186 height 16
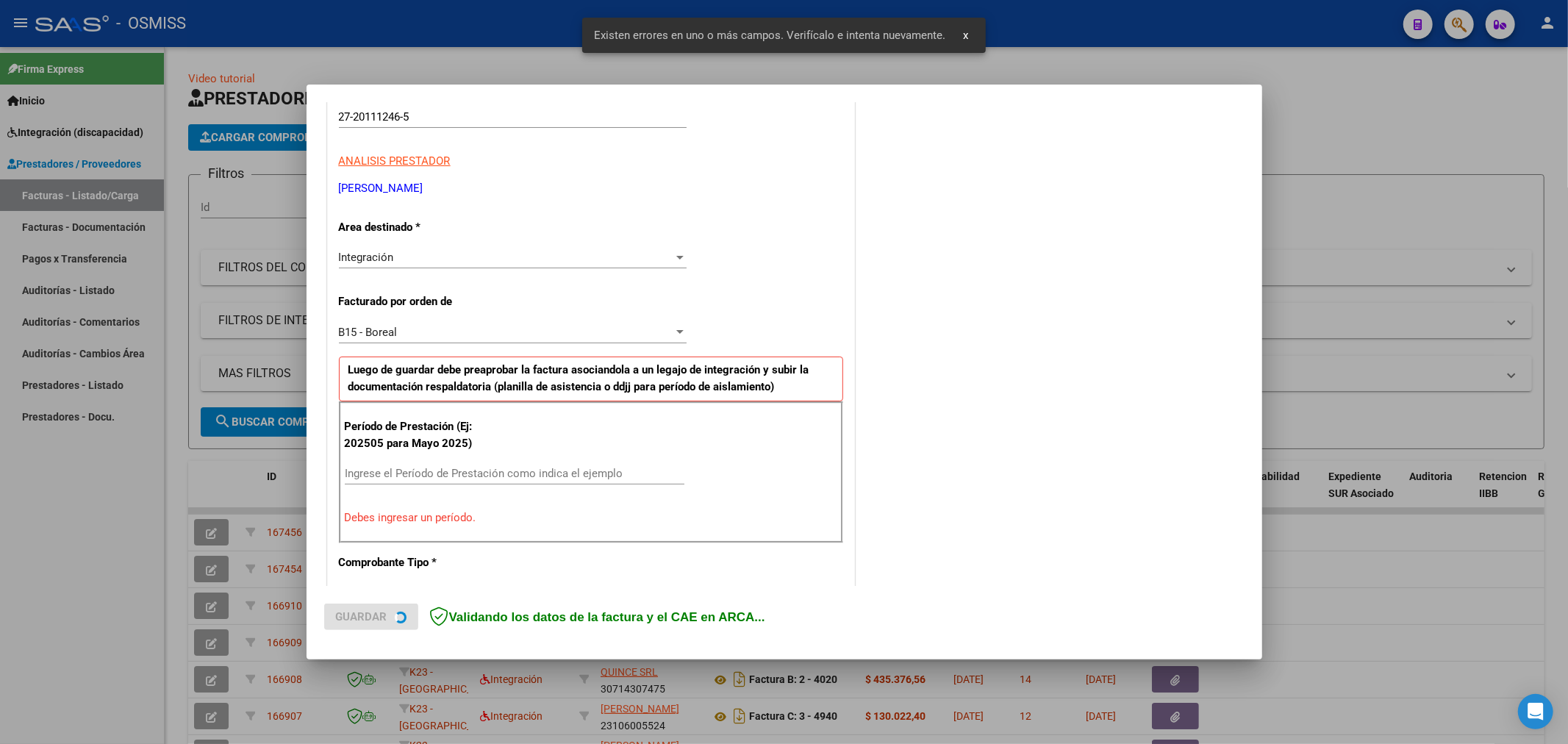
scroll to position [344, 0]
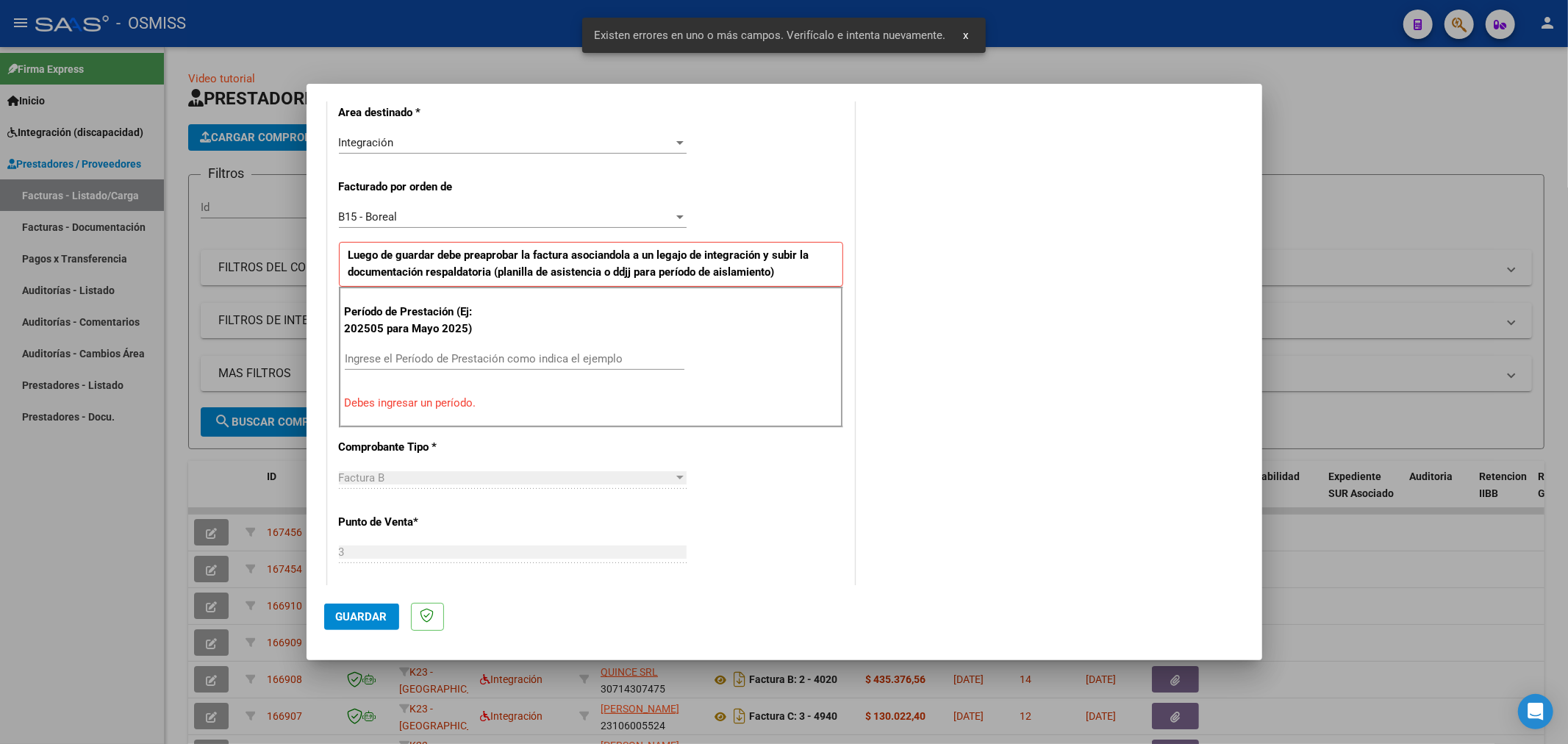
click at [482, 349] on div "Ingrese el Período de Prestación como indica el ejemplo" at bounding box center [514, 358] width 340 height 22
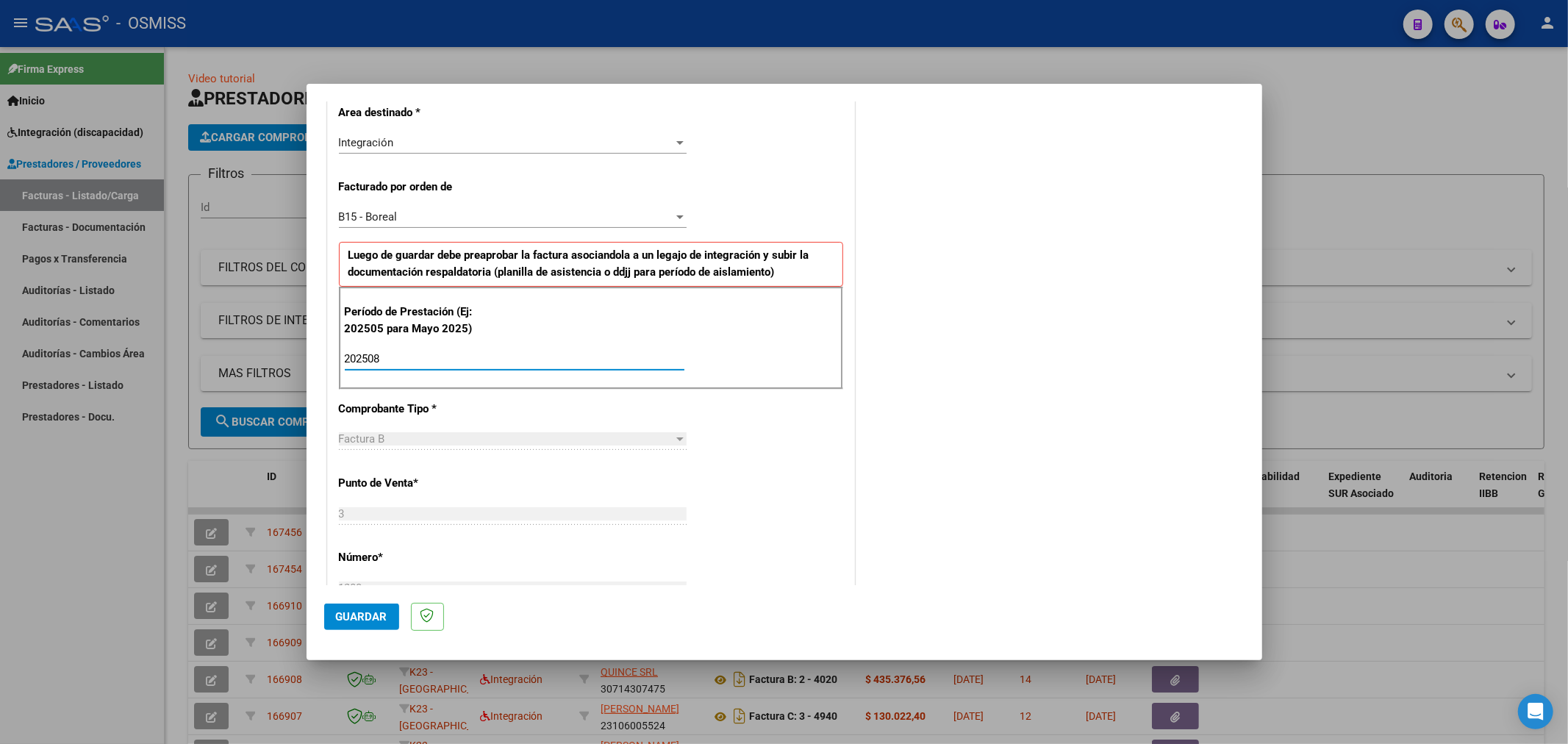
type input "202508"
click at [365, 616] on span "Guardar" at bounding box center [361, 616] width 52 height 13
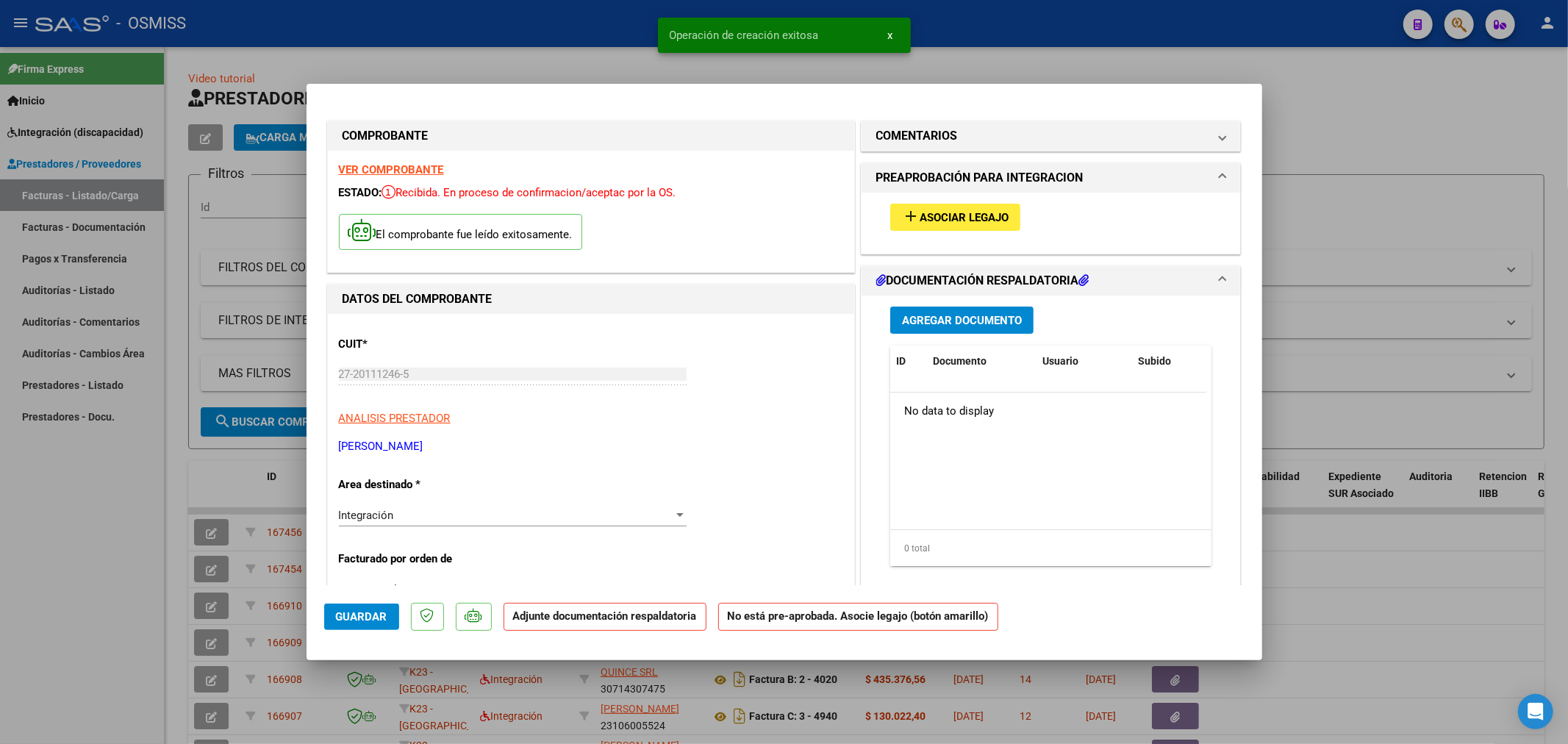
click at [957, 212] on span "Asociar Legajo" at bounding box center [964, 217] width 89 height 13
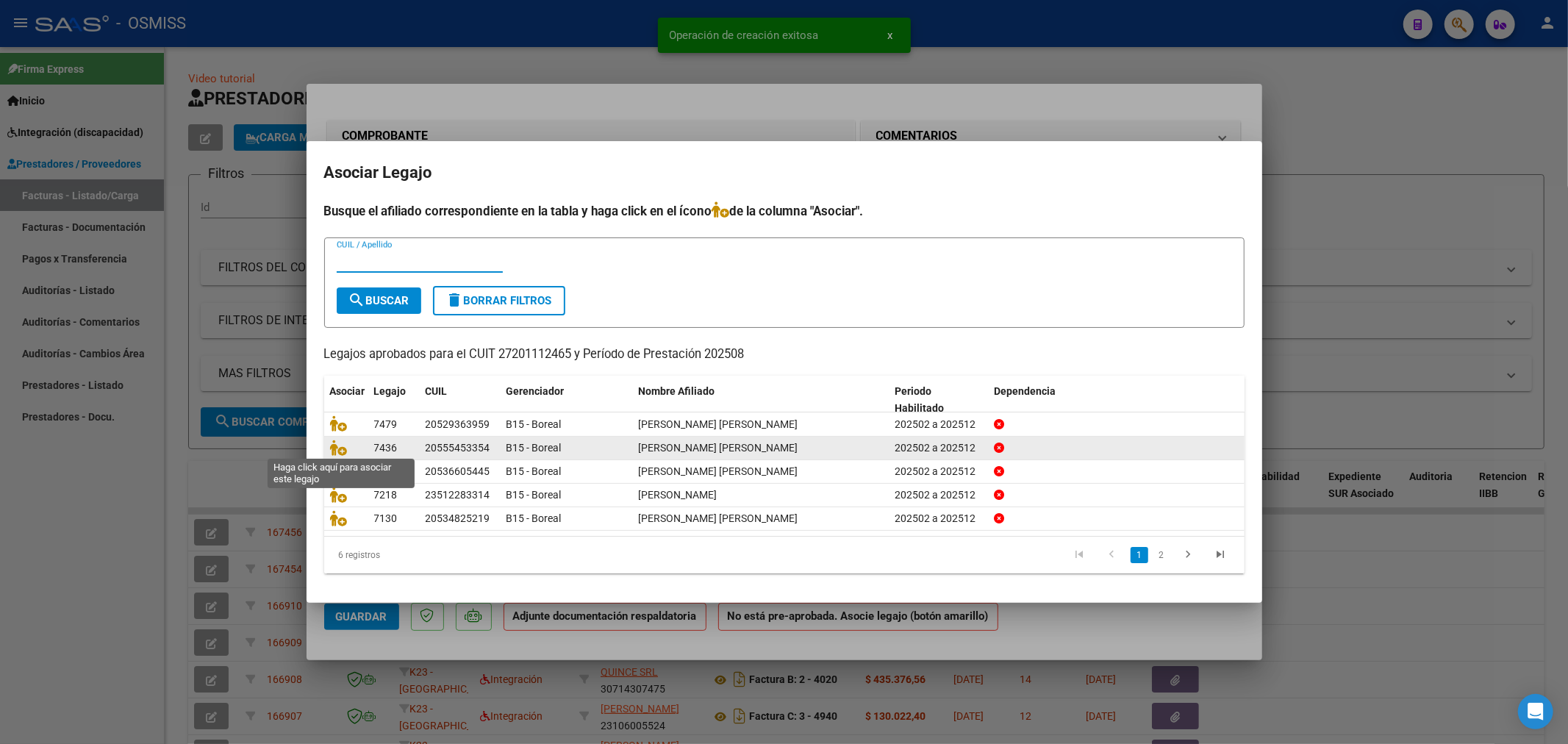
click at [350, 446] on span at bounding box center [341, 447] width 22 height 11
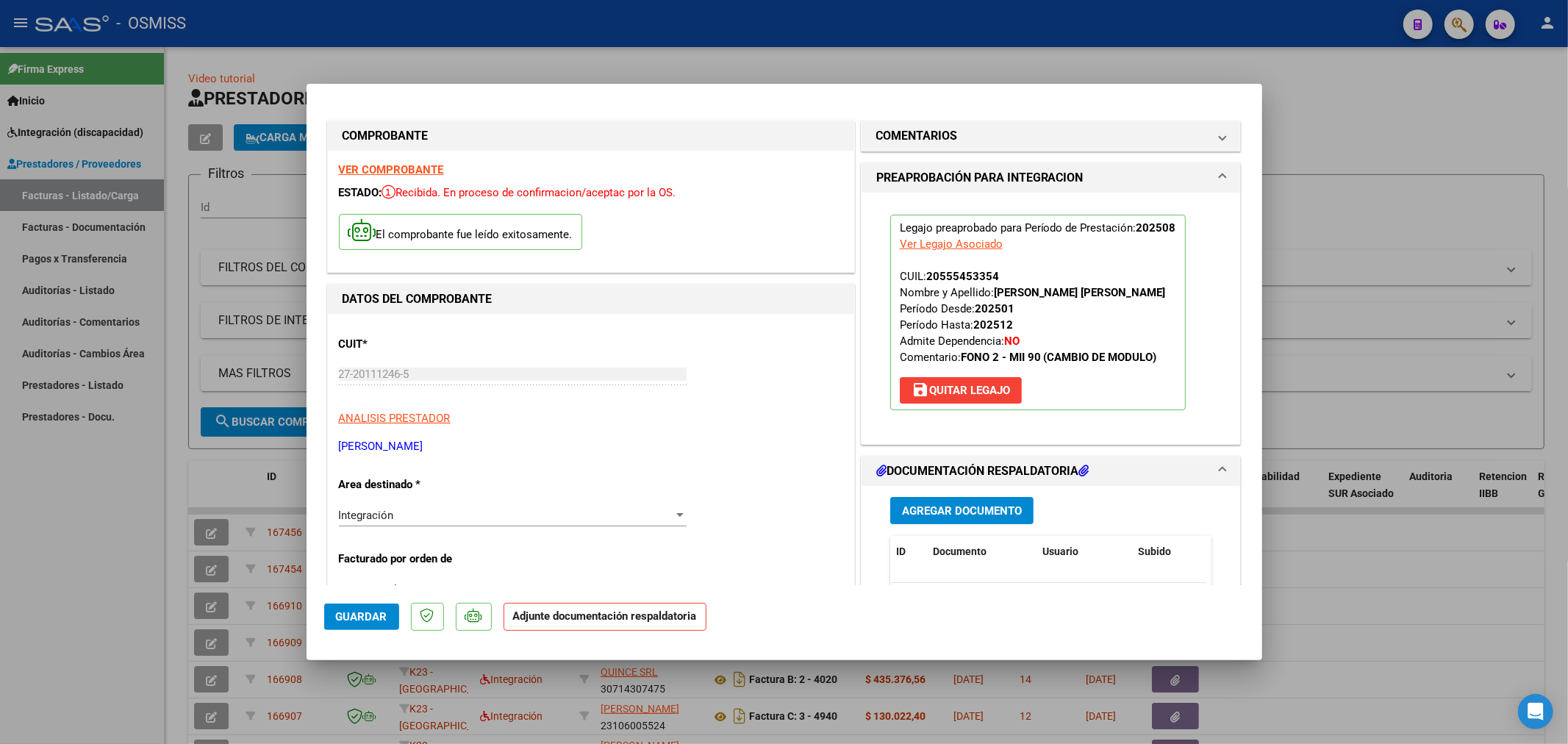
scroll to position [245, 0]
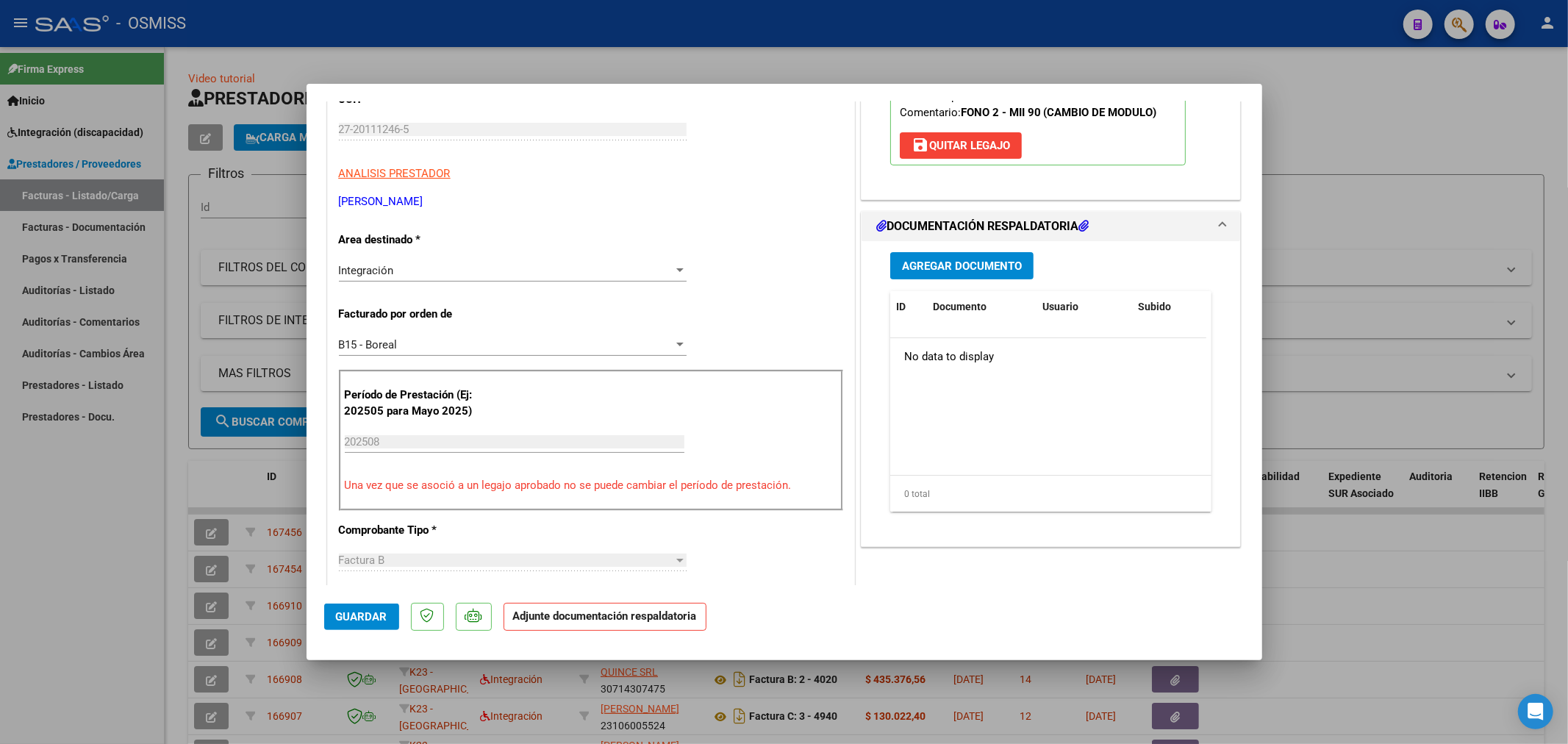
click at [938, 272] on span "Agregar Documento" at bounding box center [962, 265] width 119 height 13
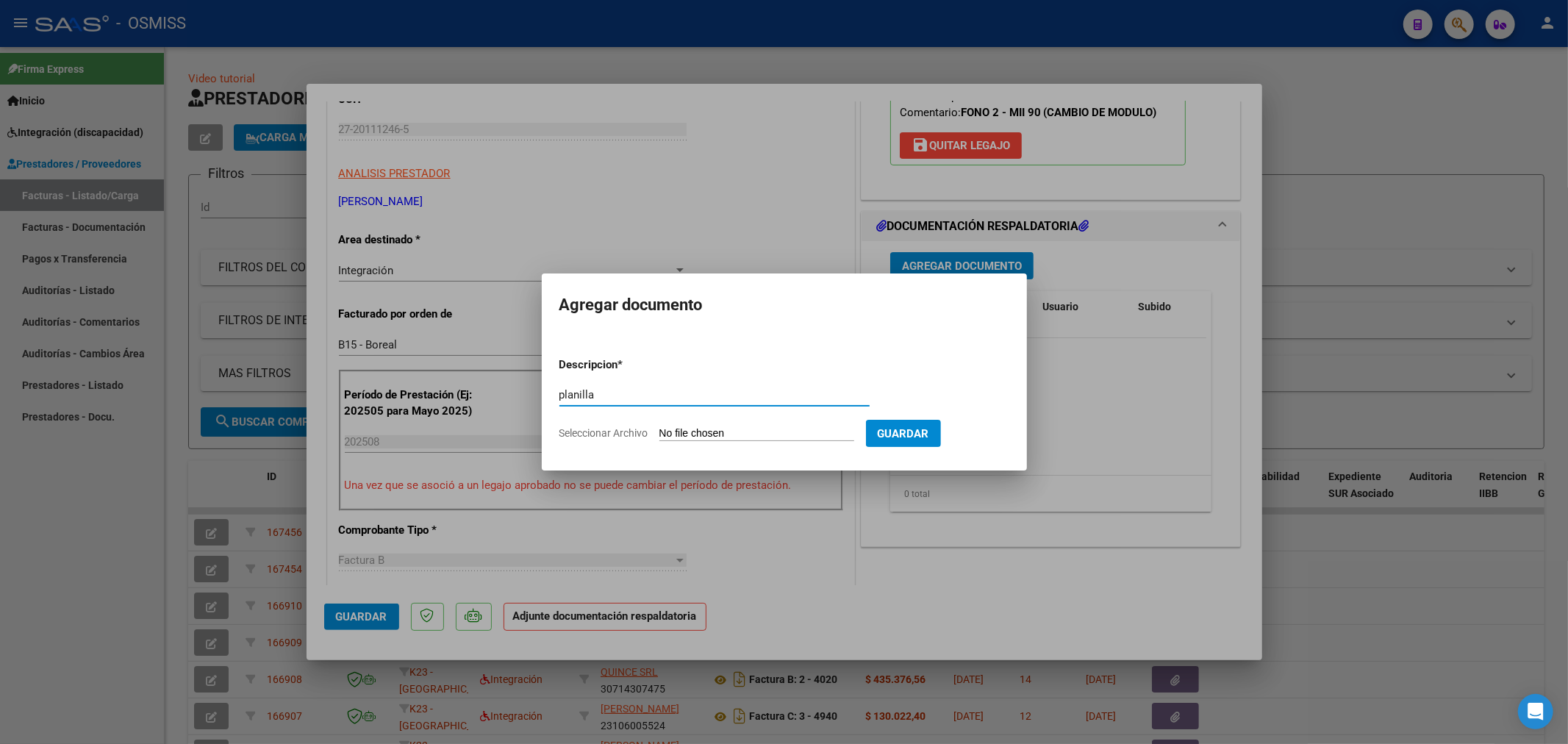
type input "planilla"
click at [687, 435] on input "Seleccionar Archivo" at bounding box center [757, 434] width 195 height 14
type input "C:\fakepath\156657-3-Planilla_de_Asistencia.pdf"
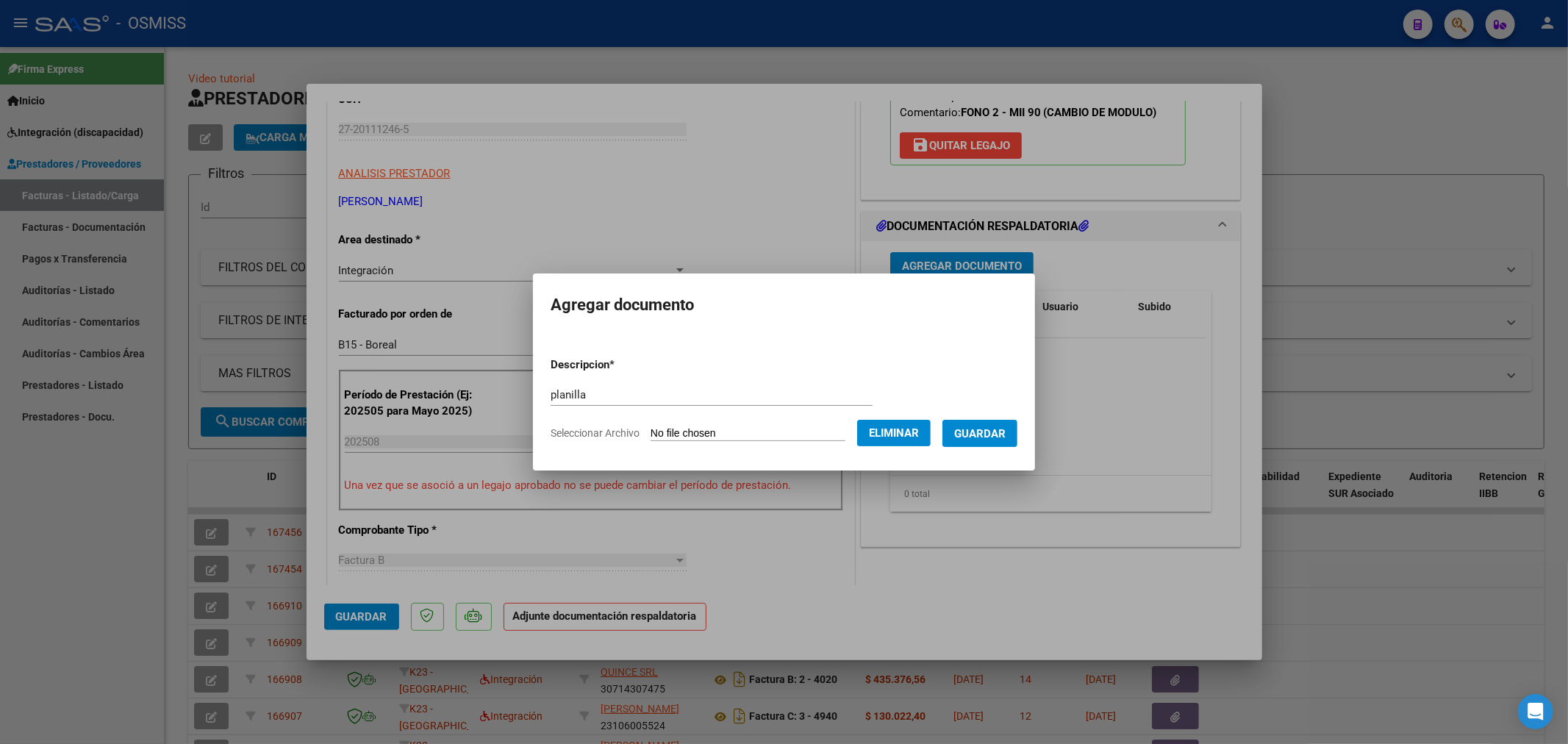
click at [995, 426] on span "Guardar" at bounding box center [979, 432] width 52 height 13
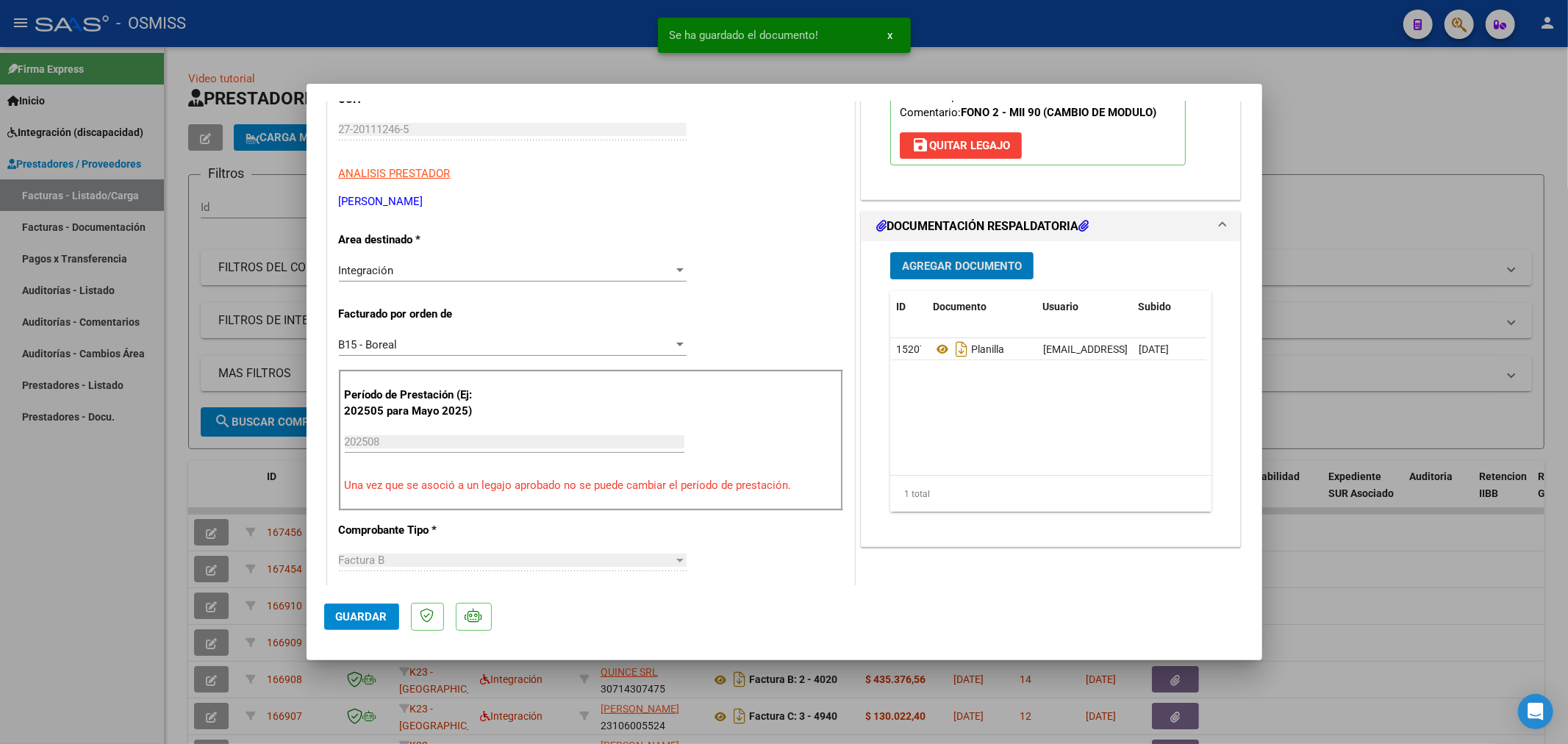
type input "$ 0,00"
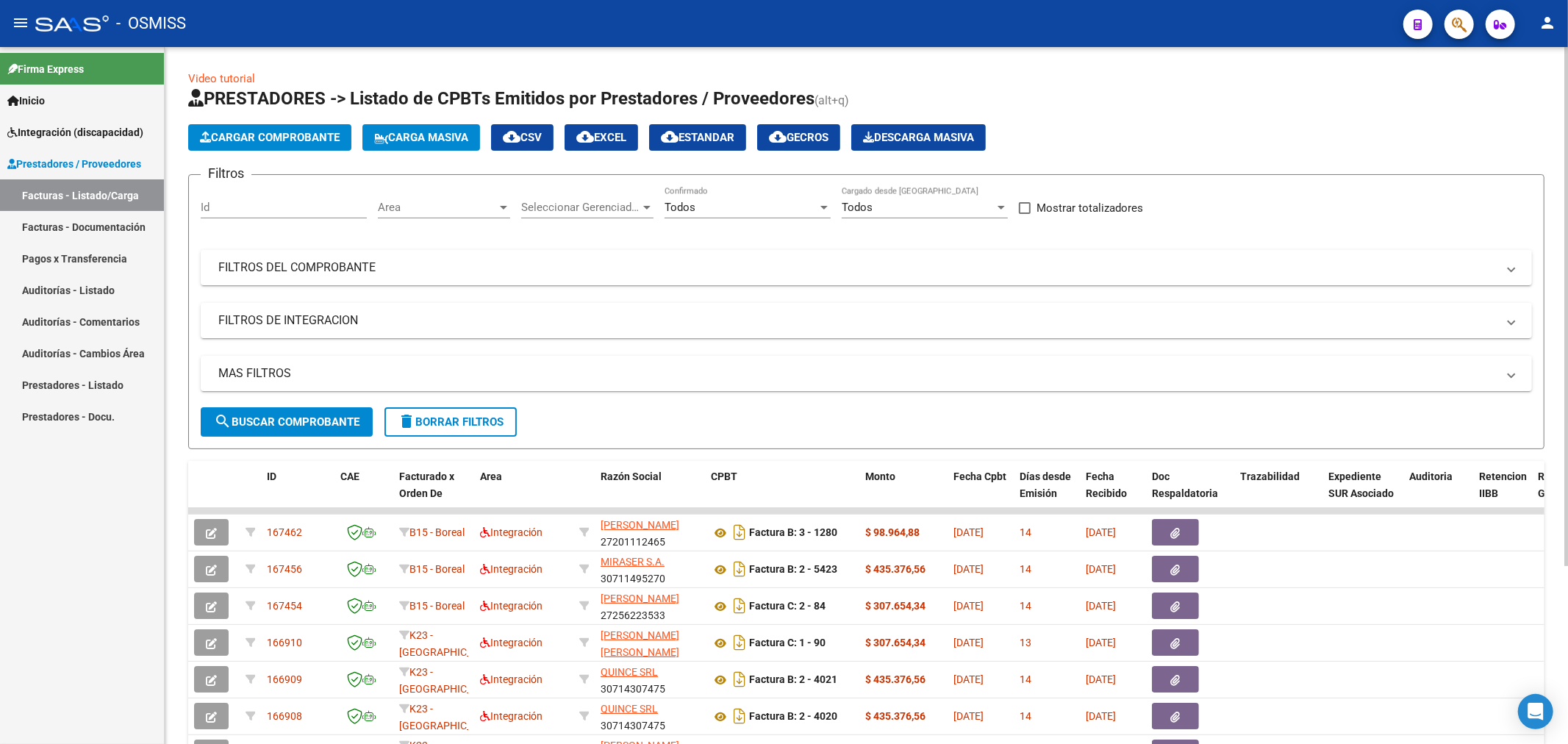
click at [286, 136] on span "Cargar Comprobante" at bounding box center [270, 137] width 140 height 13
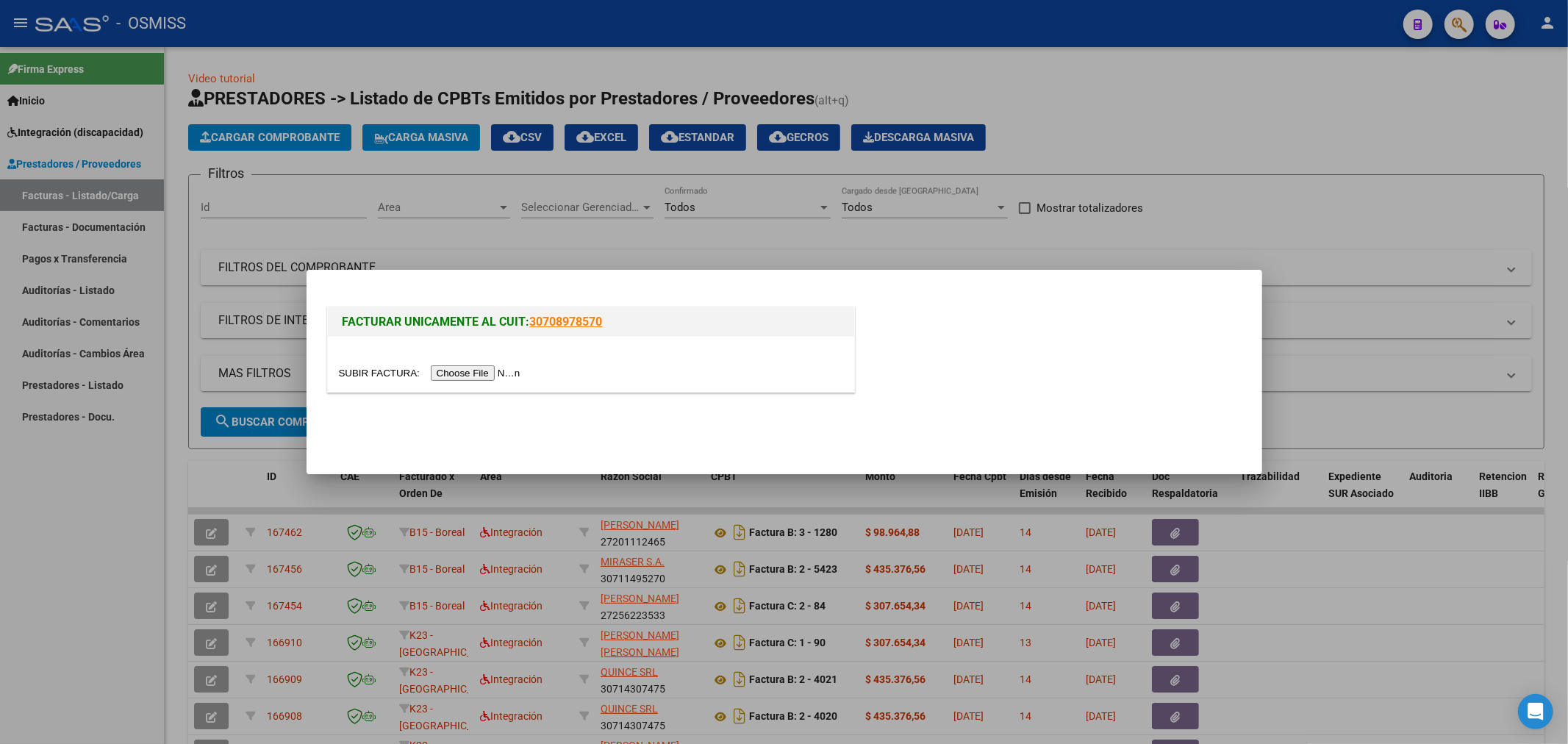
click at [473, 377] on input "file" at bounding box center [432, 373] width 186 height 16
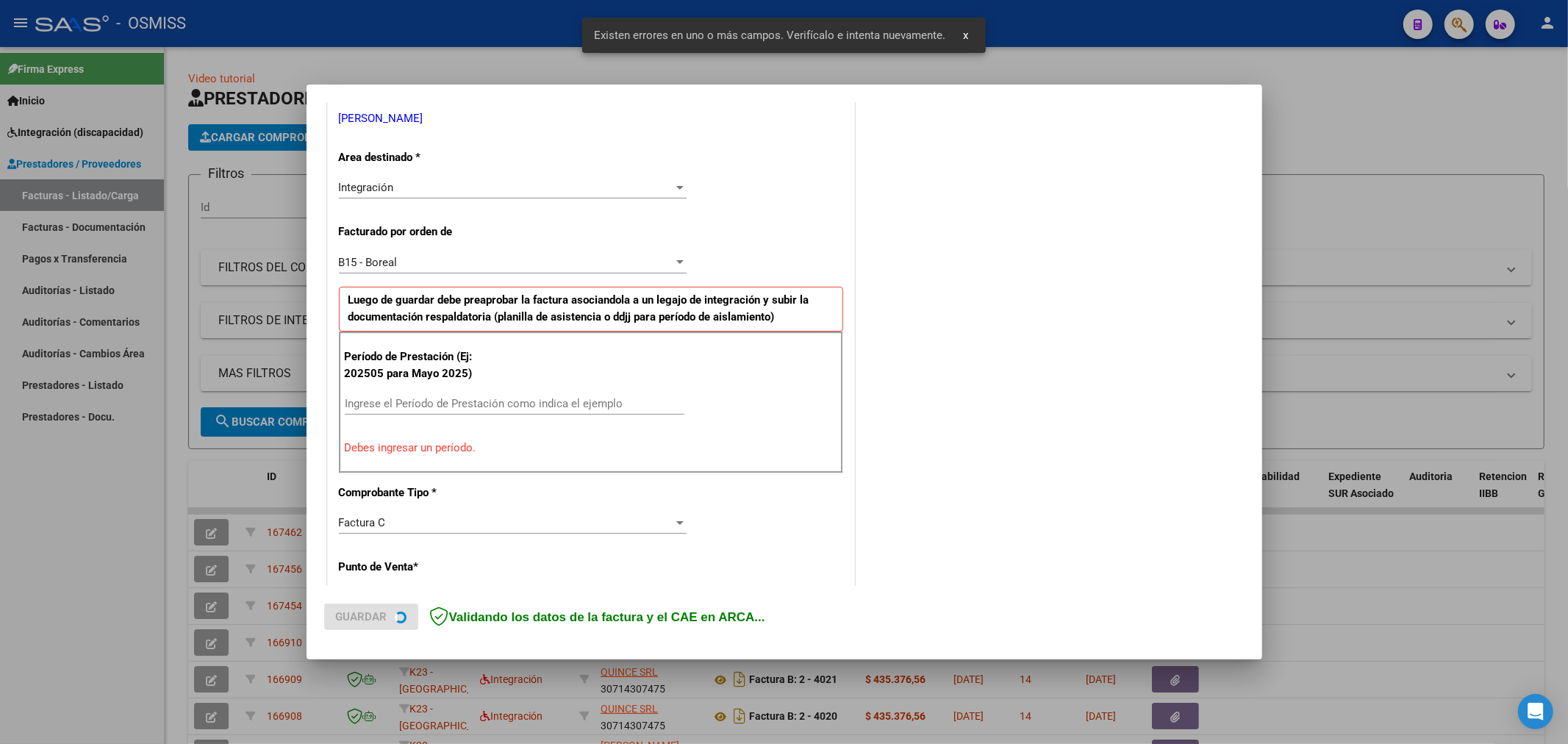
scroll to position [317, 0]
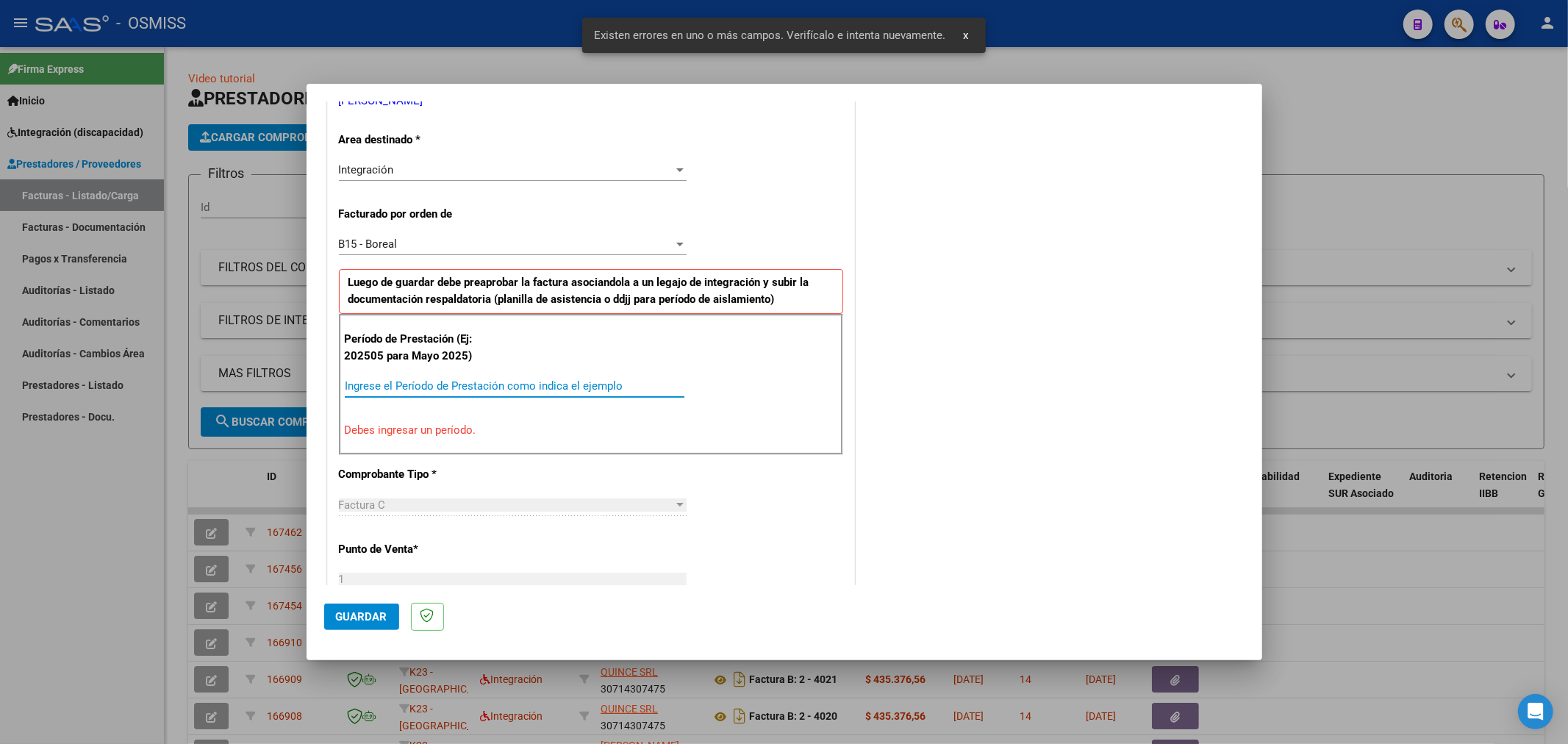
click at [497, 391] on input "Ingrese el Período de Prestación como indica el ejemplo" at bounding box center [514, 386] width 340 height 13
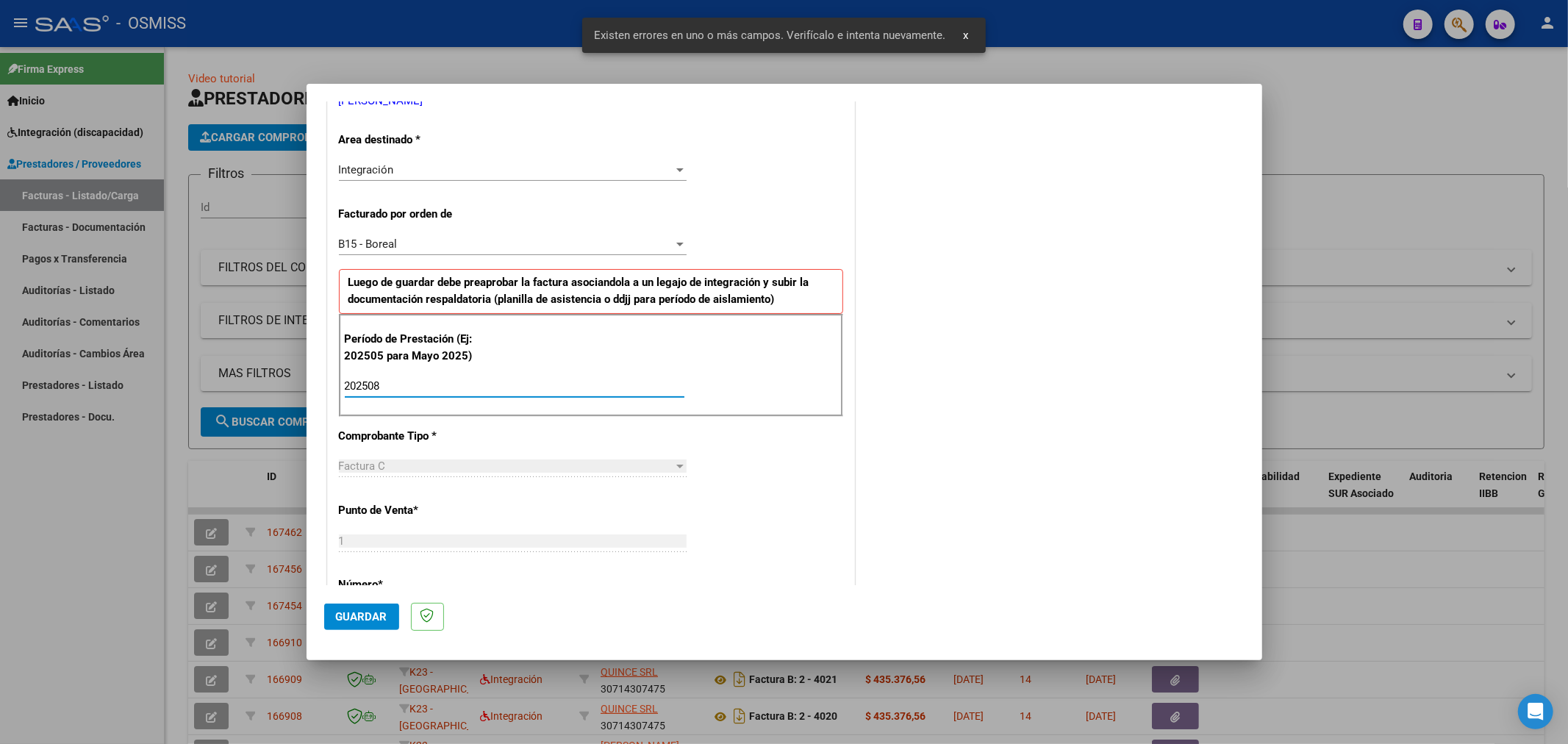
type input "202508"
click at [360, 597] on mat-dialog-actions "Guardar" at bounding box center [784, 614] width 921 height 58
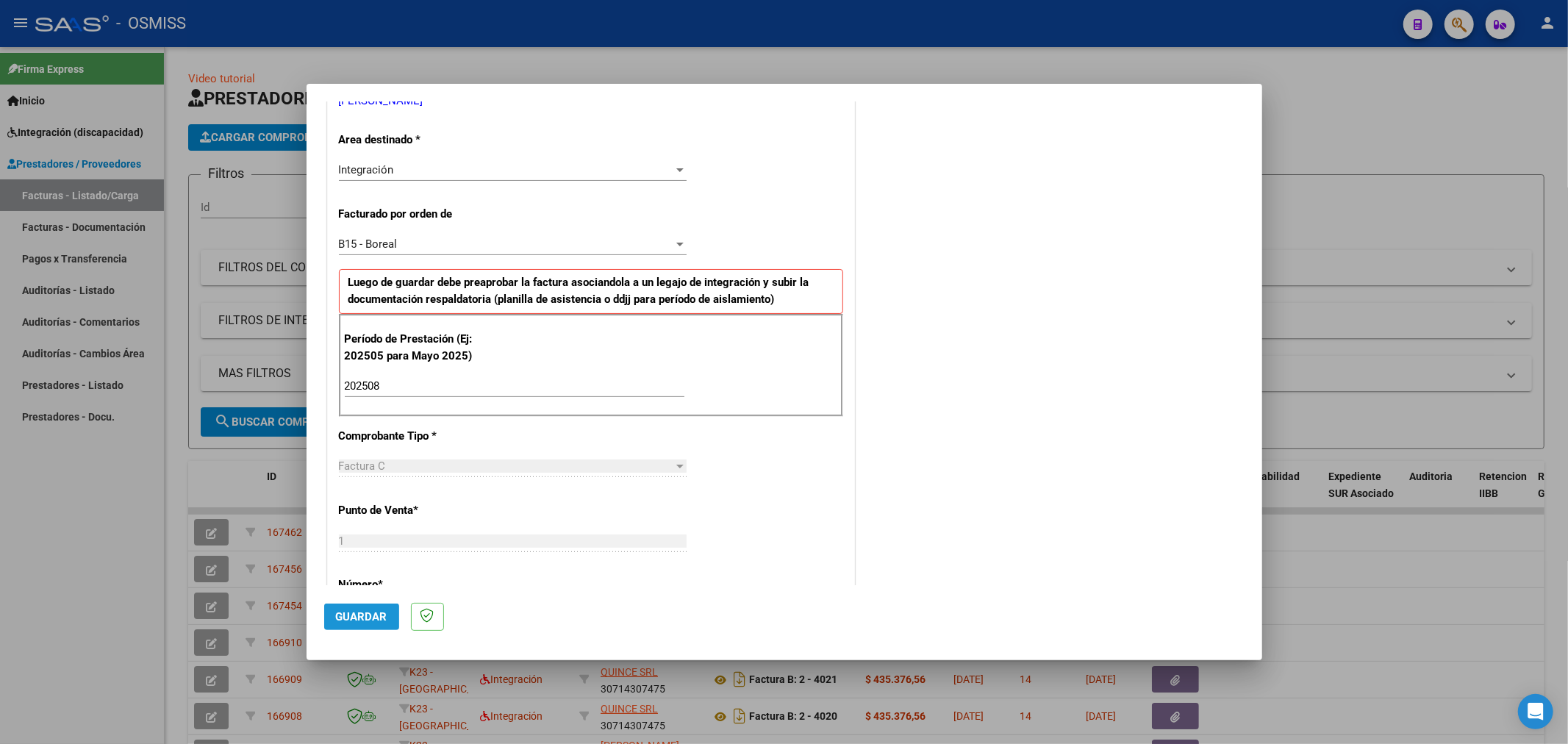
click at [358, 606] on button "Guardar" at bounding box center [361, 617] width 75 height 26
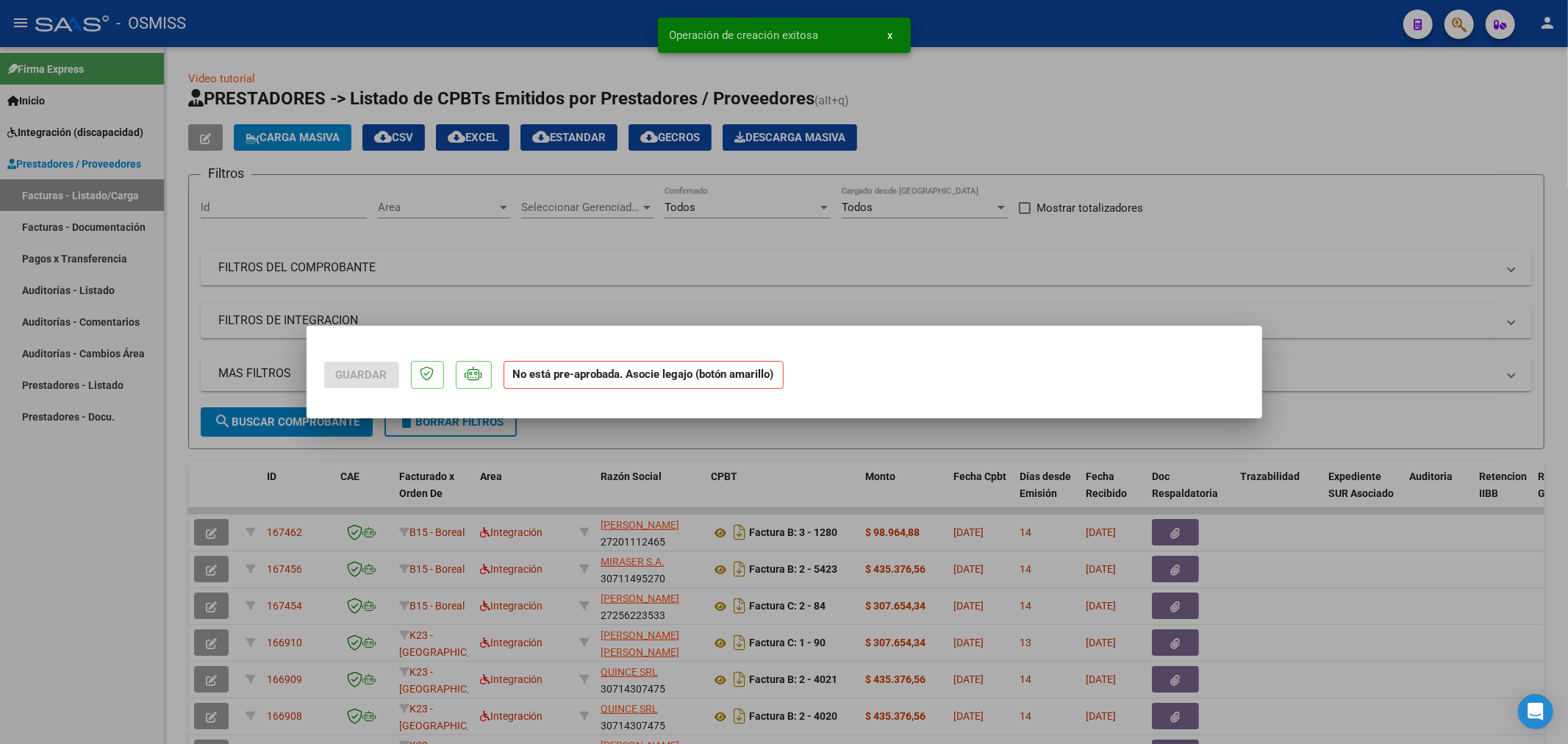
scroll to position [0, 0]
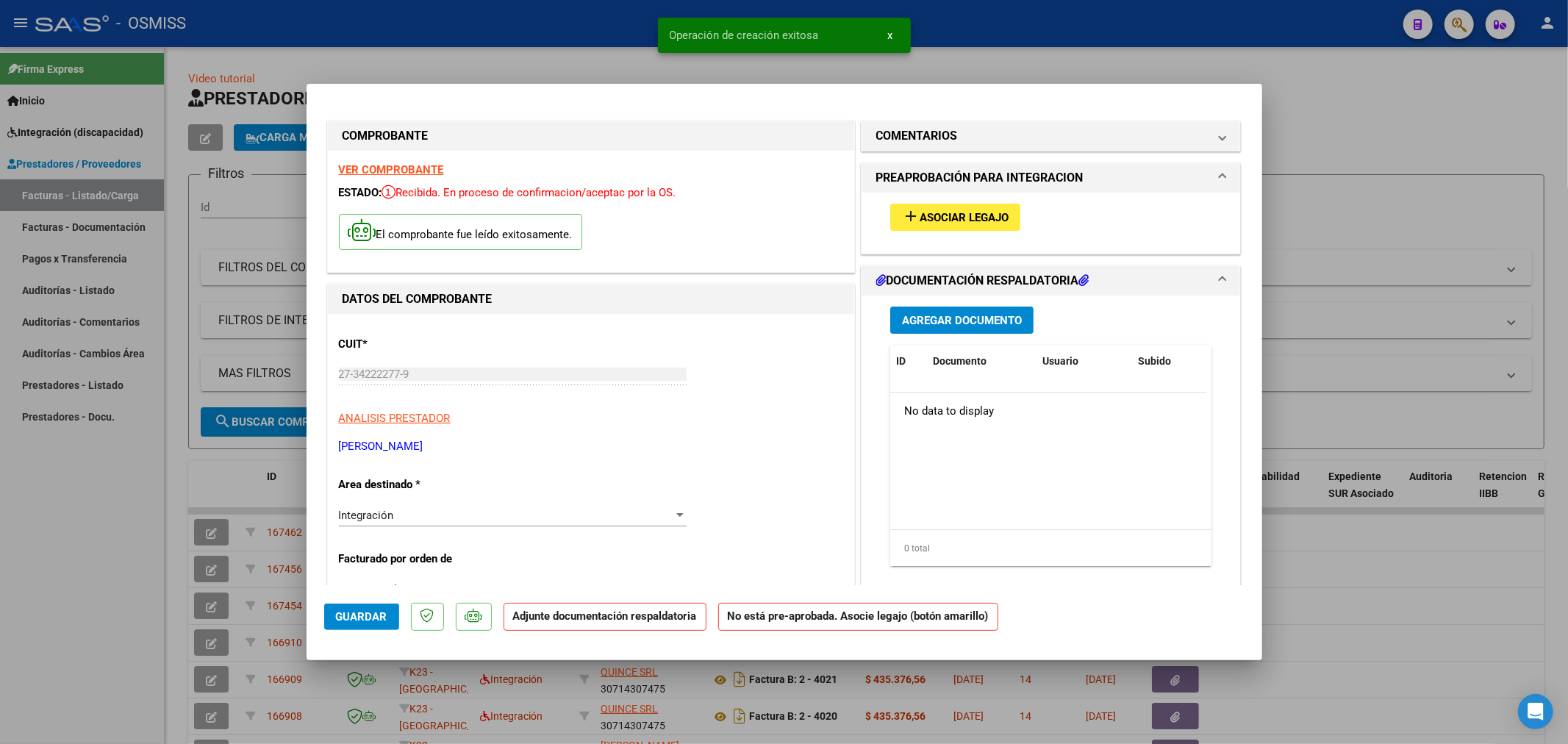
click at [938, 225] on button "add Asociar Legajo" at bounding box center [955, 217] width 130 height 27
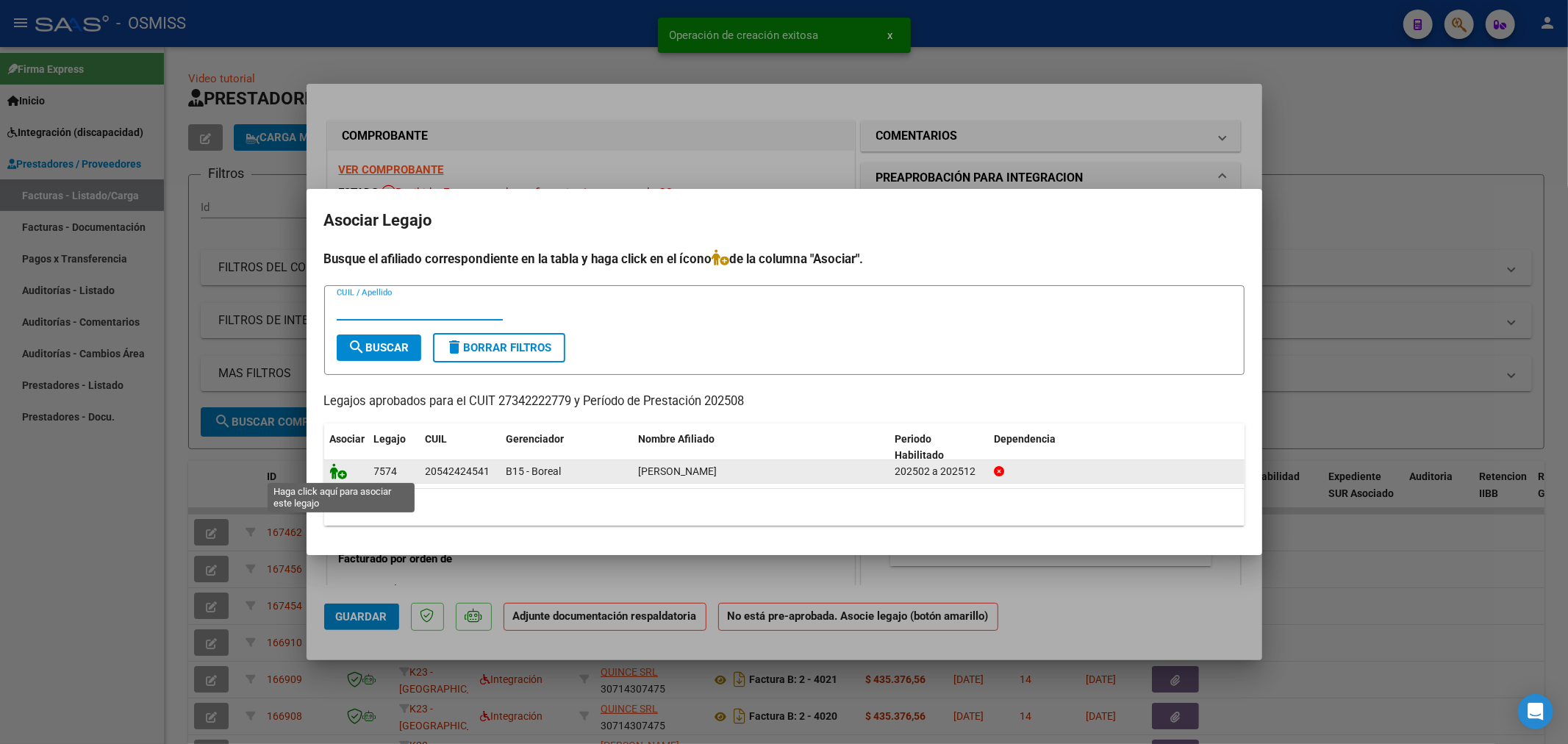
click at [338, 469] on icon at bounding box center [339, 471] width 18 height 16
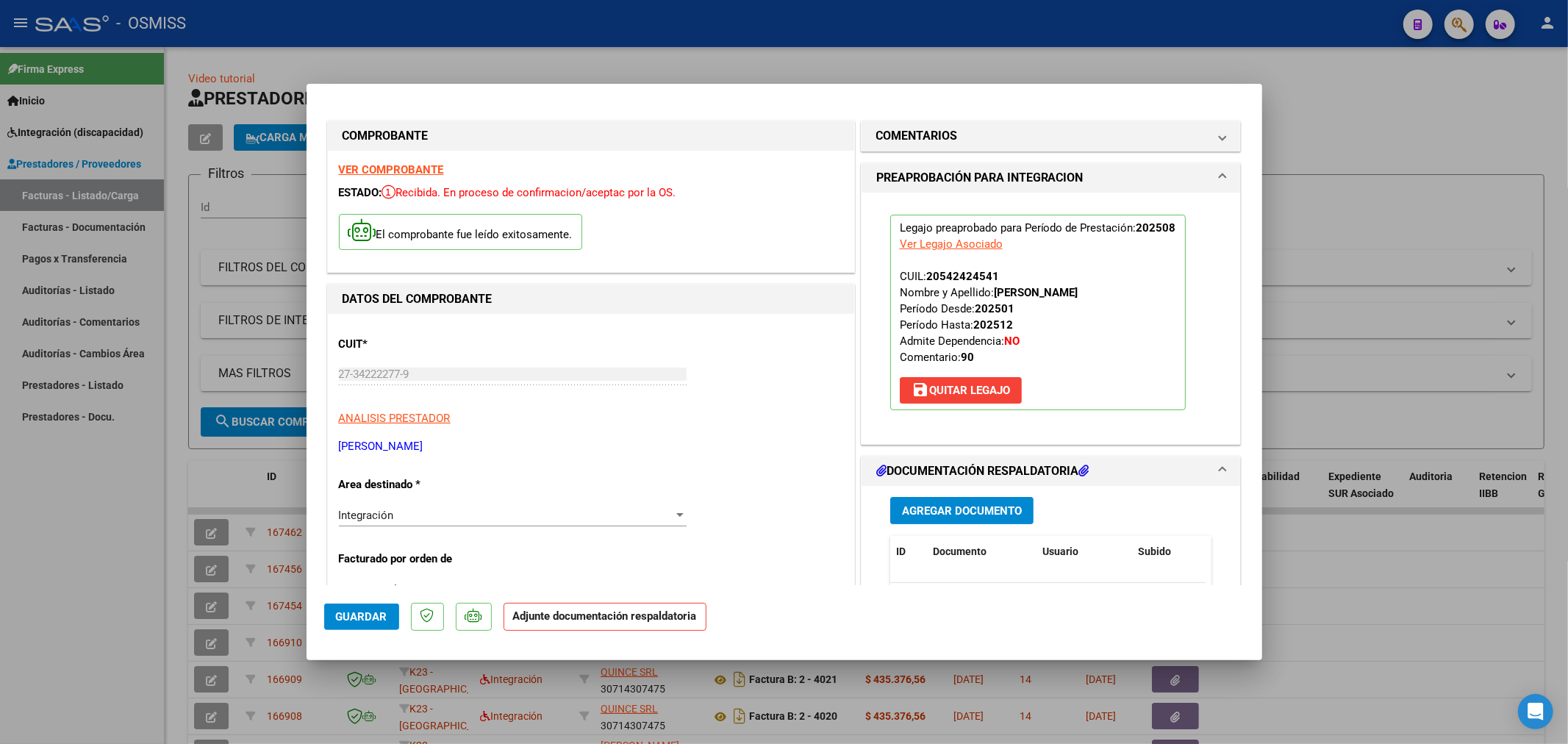
click at [938, 517] on span "Agregar Documento" at bounding box center [962, 510] width 119 height 13
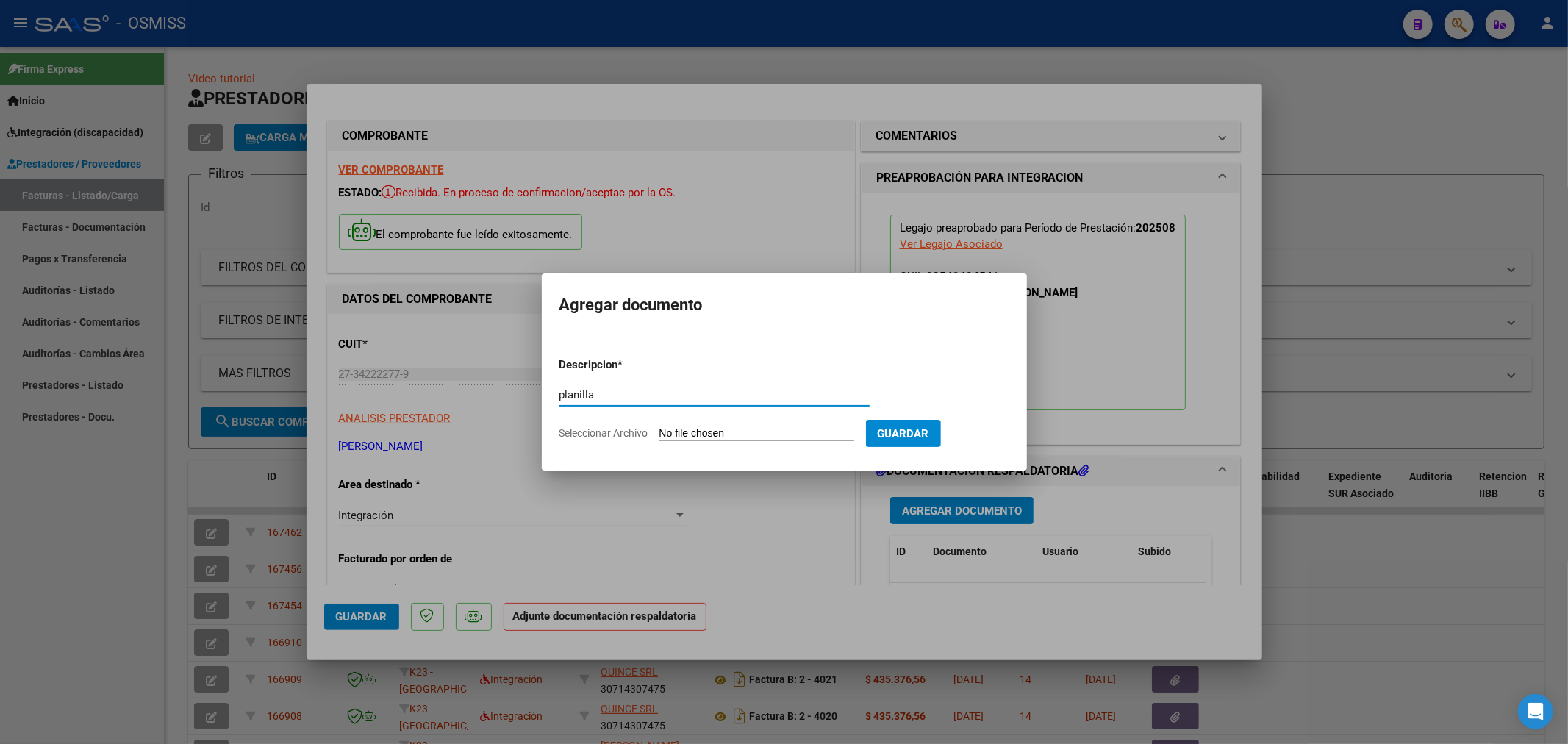
type input "planilla"
click at [704, 435] on input "Seleccionar Archivo" at bounding box center [757, 434] width 195 height 14
type input "C:\fakepath\156644-3-Planilla_de_Asistencia (1).jpg"
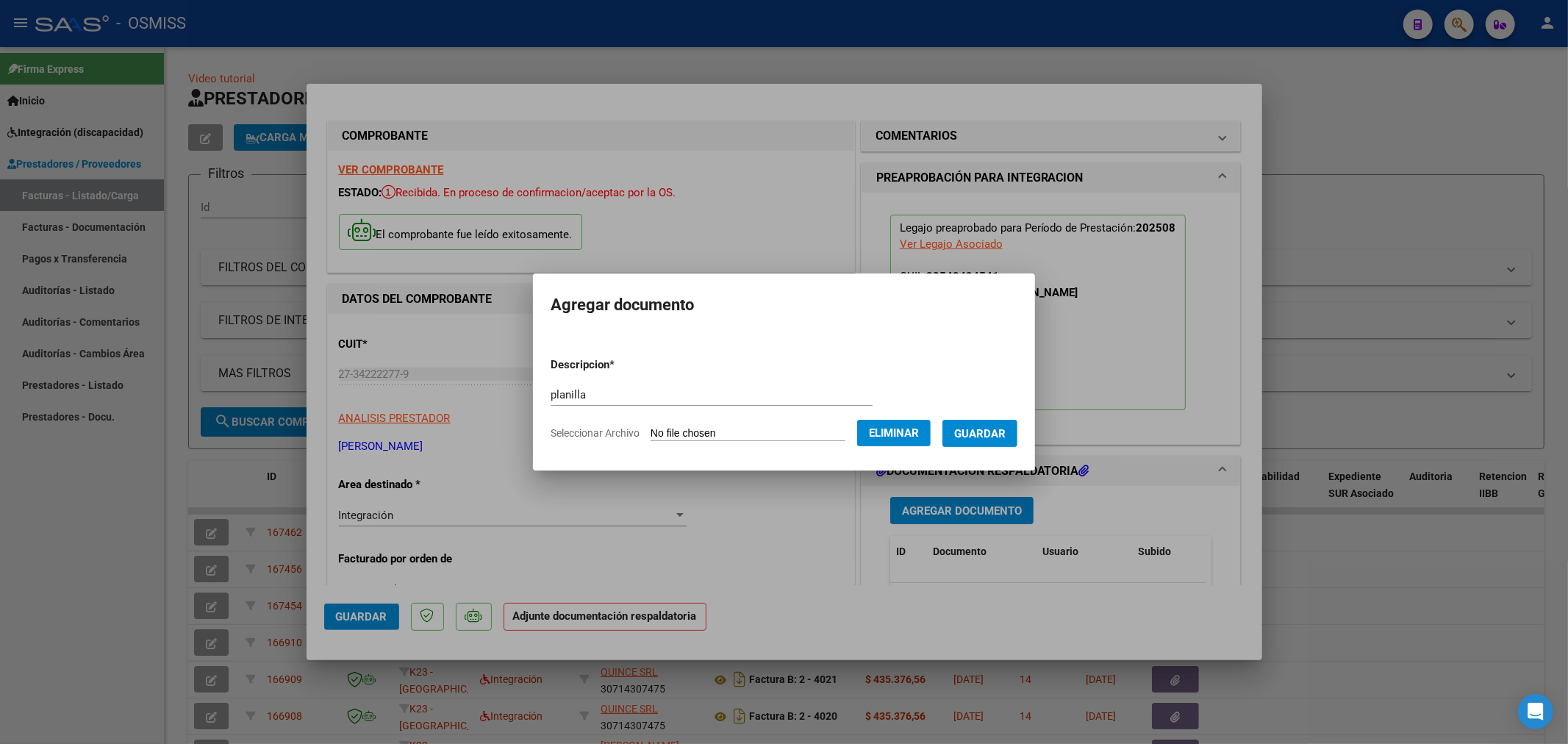
click at [972, 423] on button "Guardar" at bounding box center [979, 433] width 75 height 27
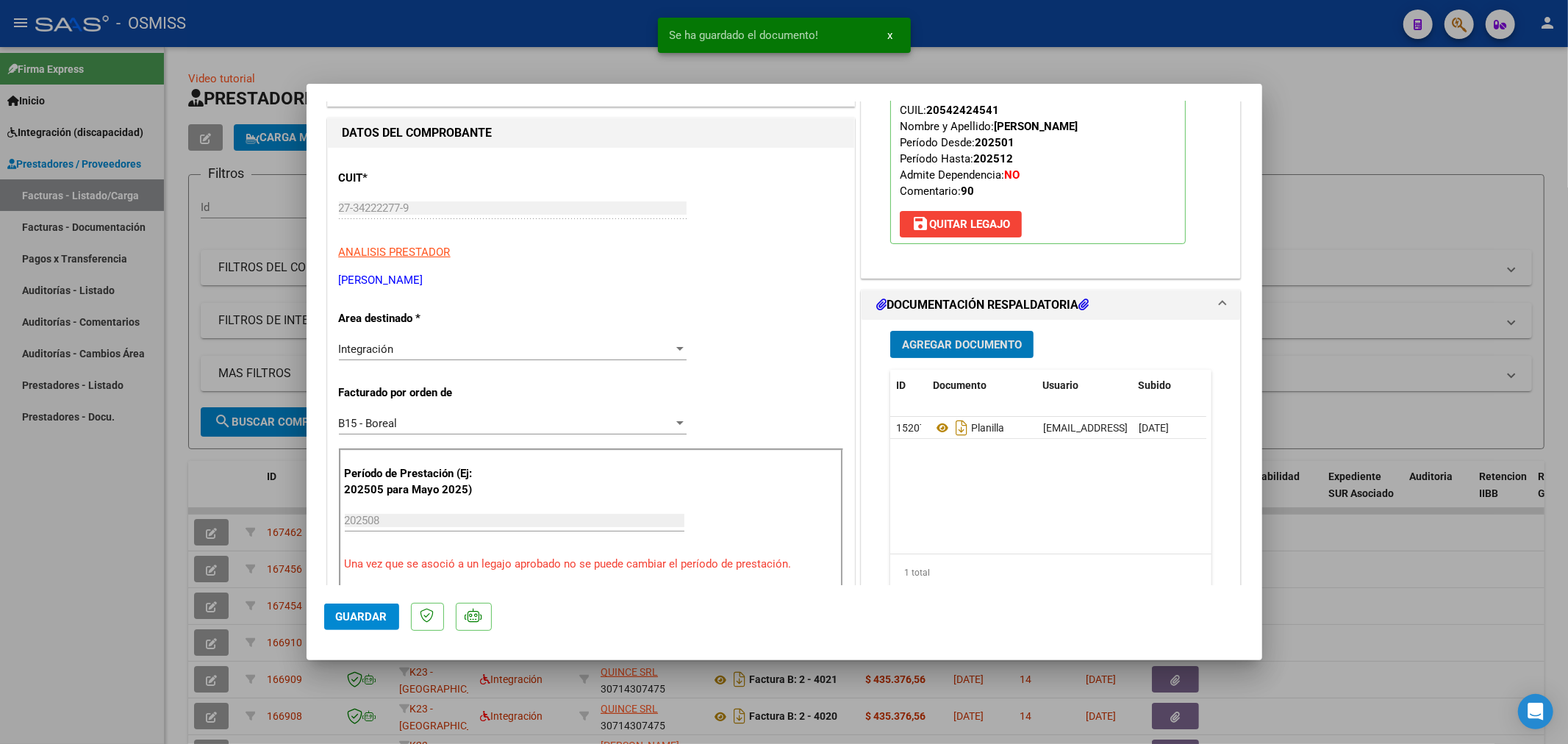
scroll to position [327, 0]
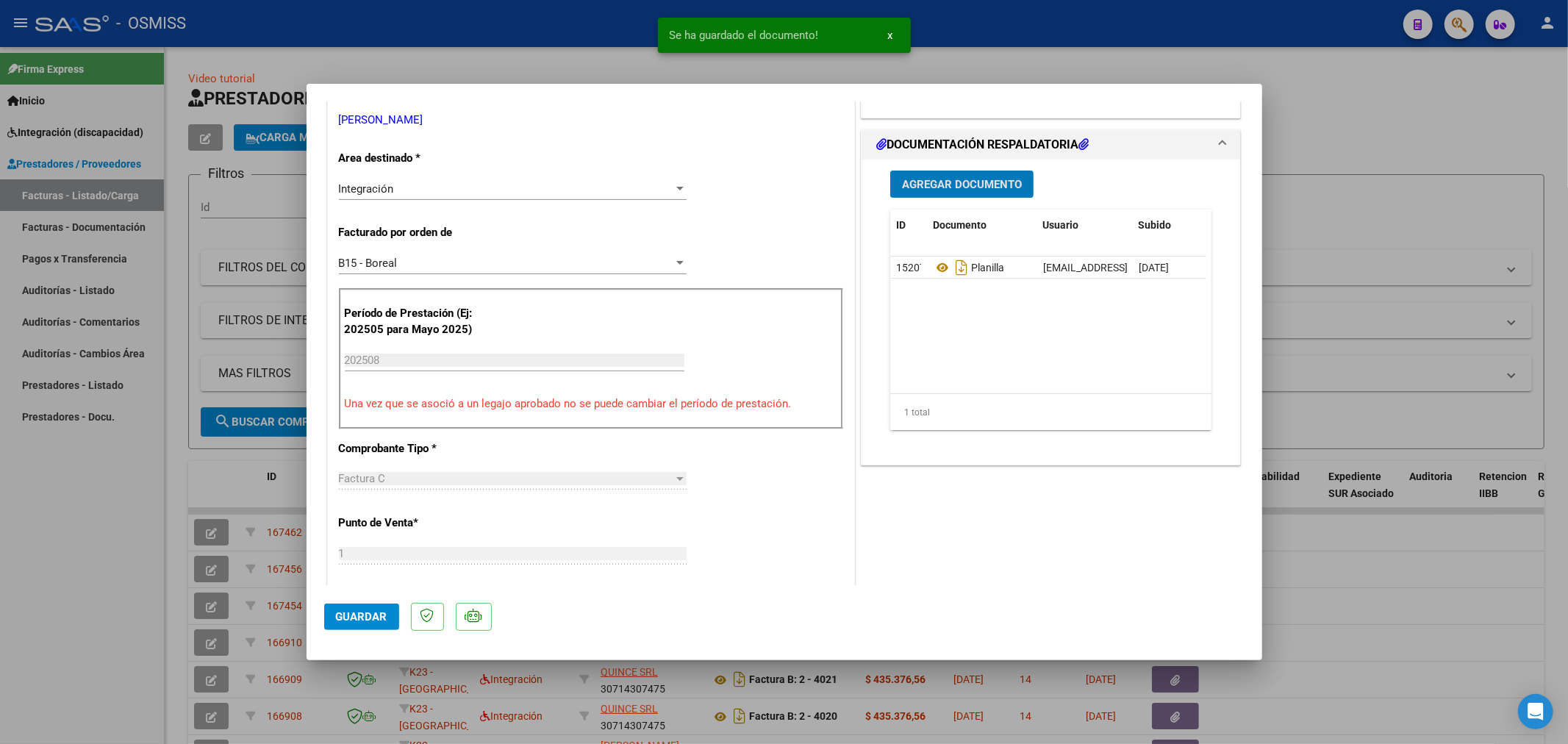
click at [659, 578] on div "CUIT * 27-34222277-9 Ingresar CUIT ANALISIS PRESTADOR FLORES [PERSON_NAME] ARCA…" at bounding box center [590, 574] width 526 height 1174
type input "$ 0,00"
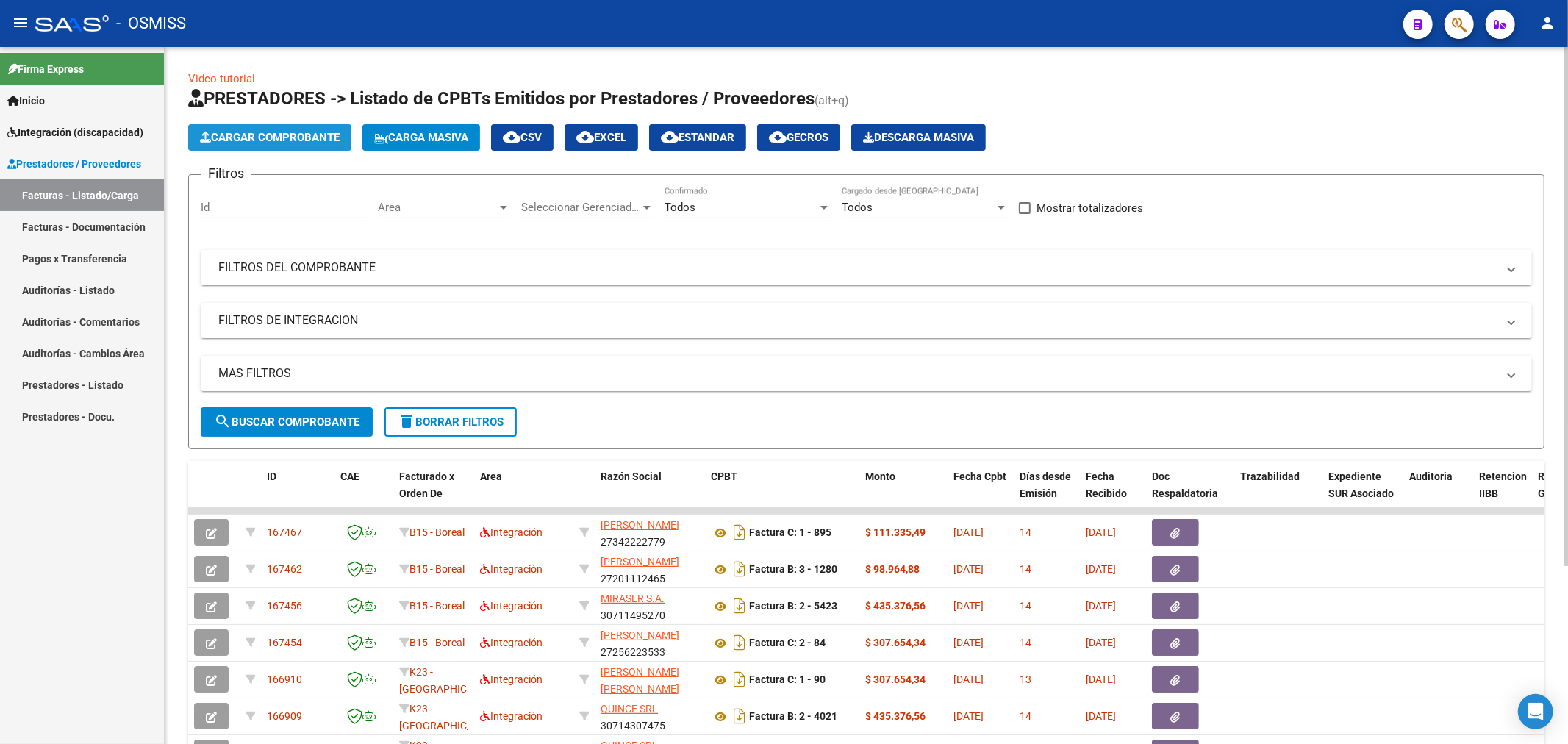
click at [298, 128] on button "Cargar Comprobante" at bounding box center [270, 137] width 163 height 26
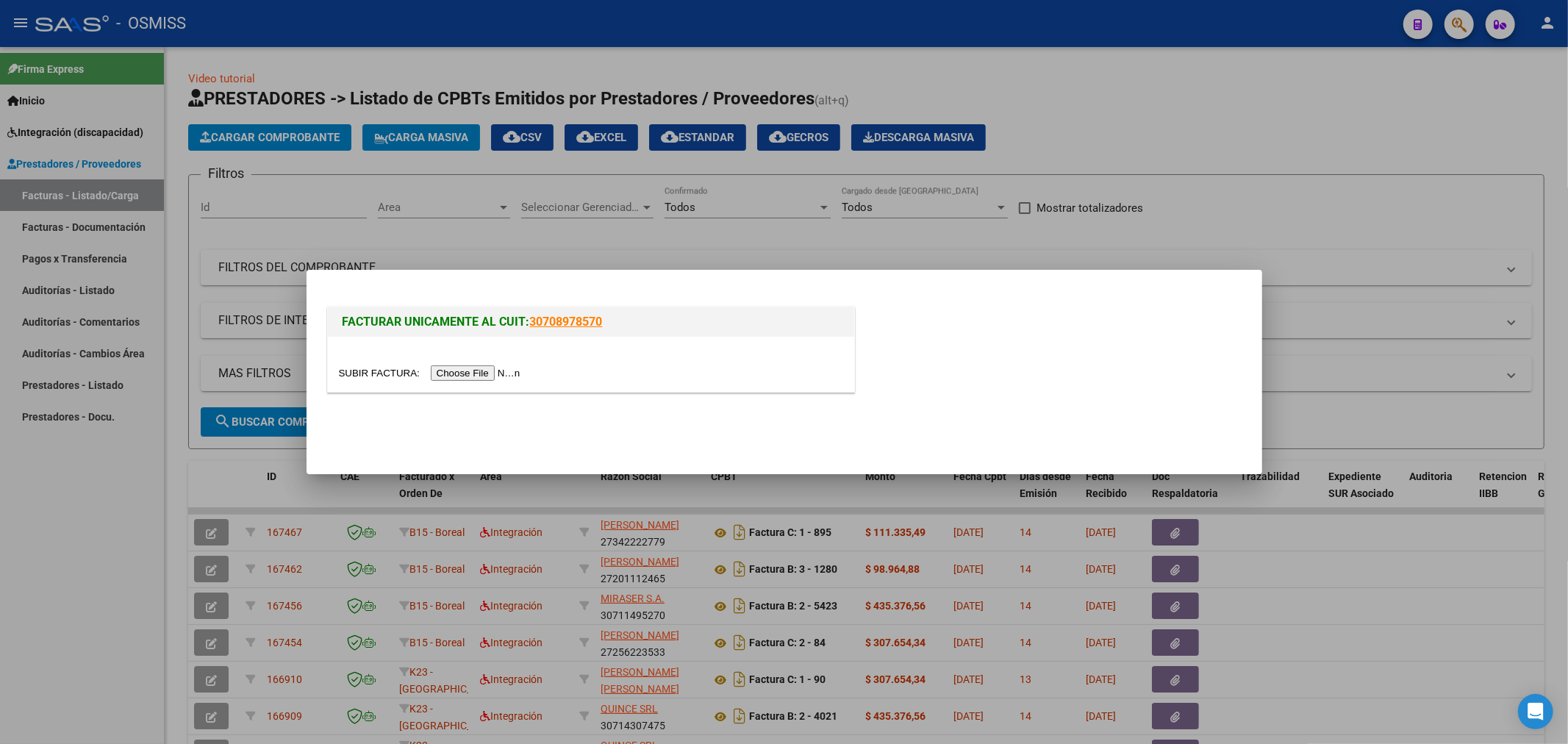
click at [465, 371] on input "file" at bounding box center [432, 373] width 186 height 16
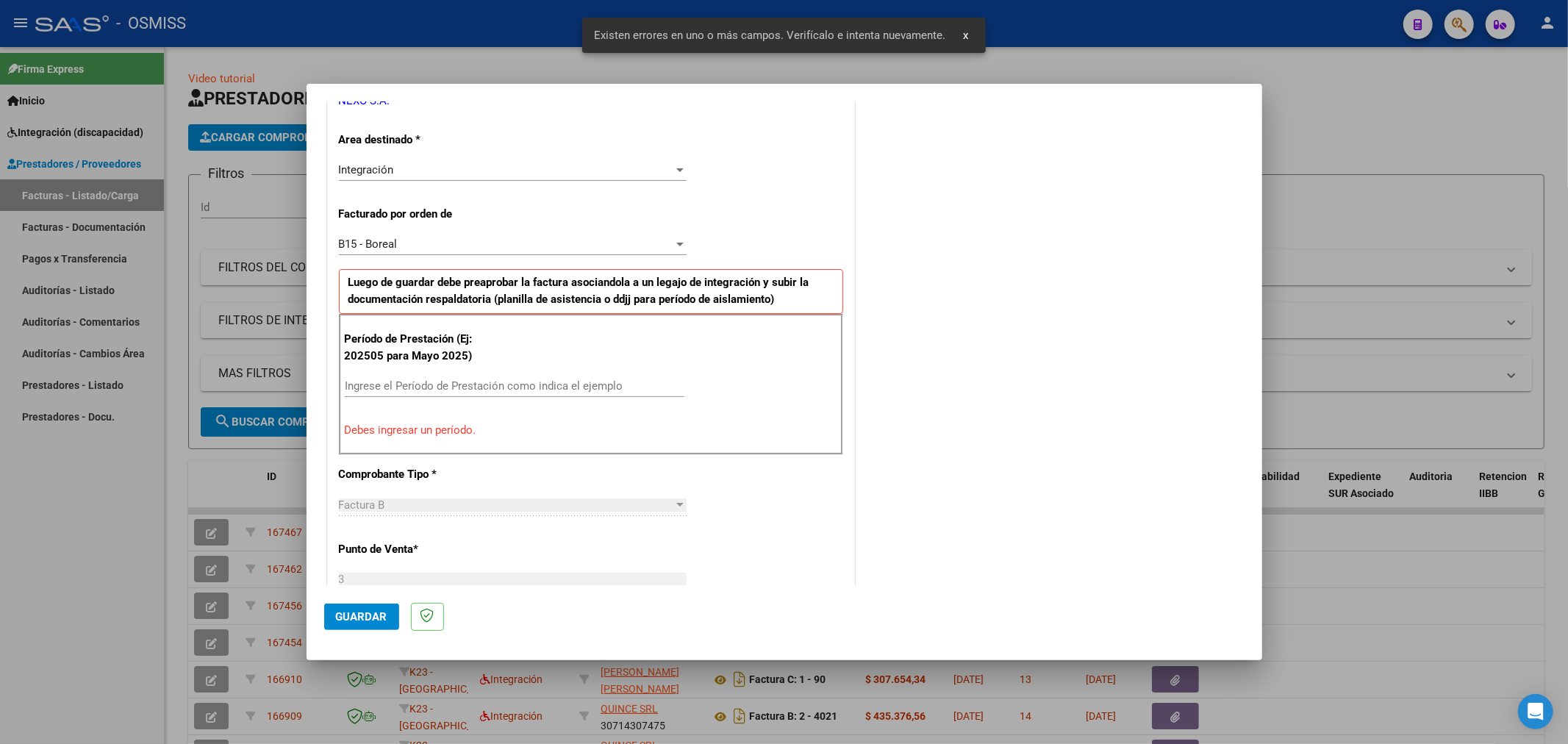
scroll to position [344, 0]
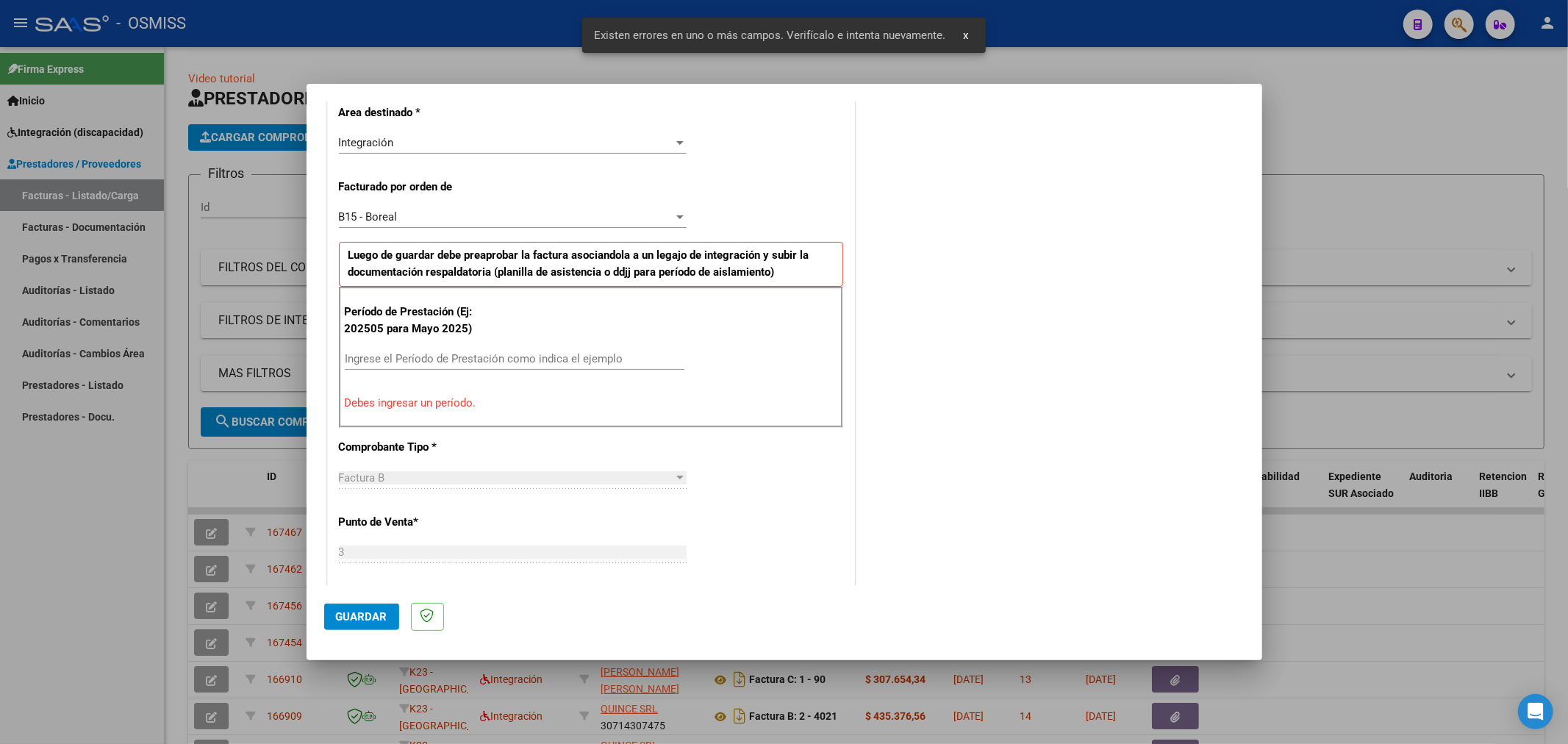
click at [498, 358] on input "Ingrese el Período de Prestación como indica el ejemplo" at bounding box center [514, 358] width 340 height 13
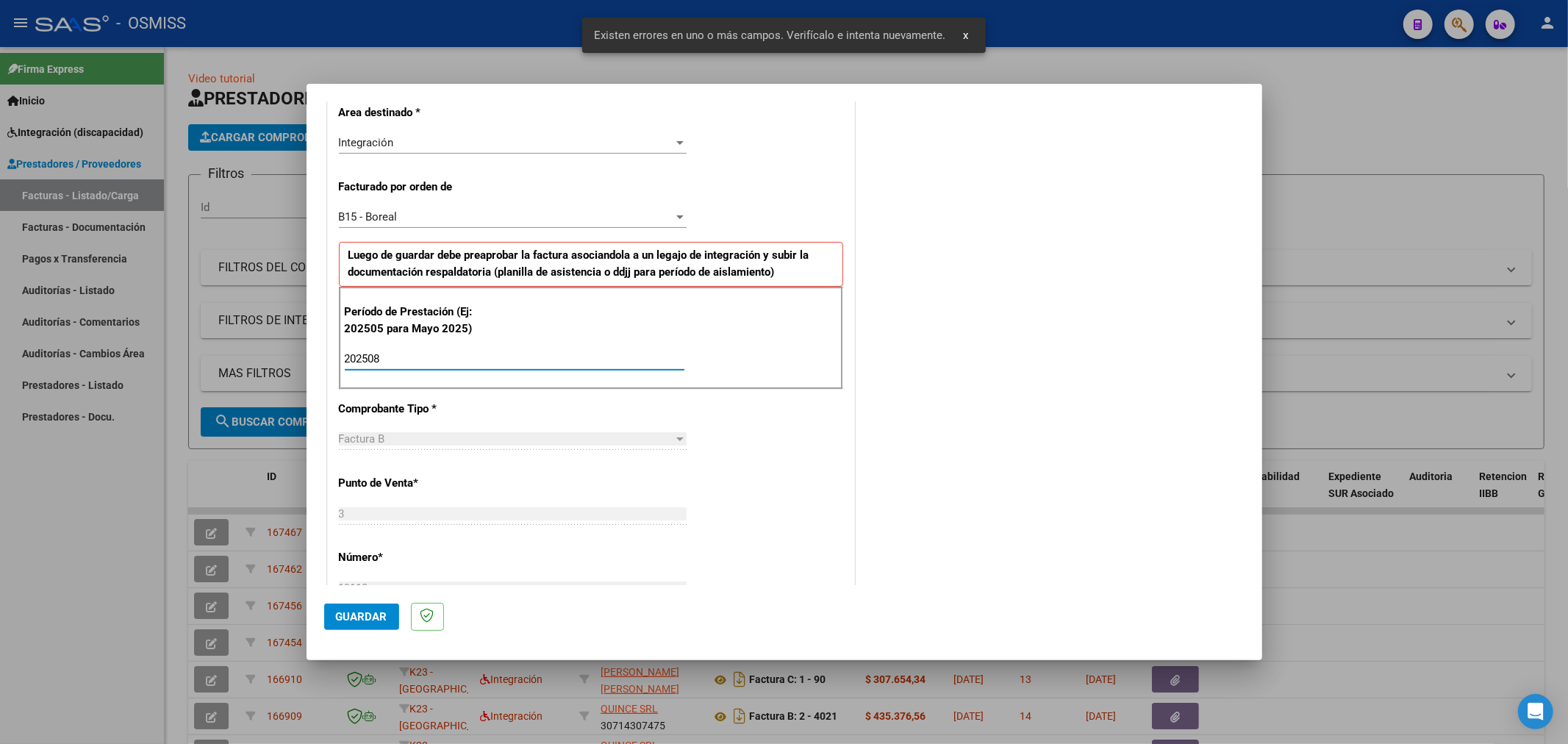
type input "202508"
click at [378, 608] on button "Guardar" at bounding box center [361, 617] width 75 height 26
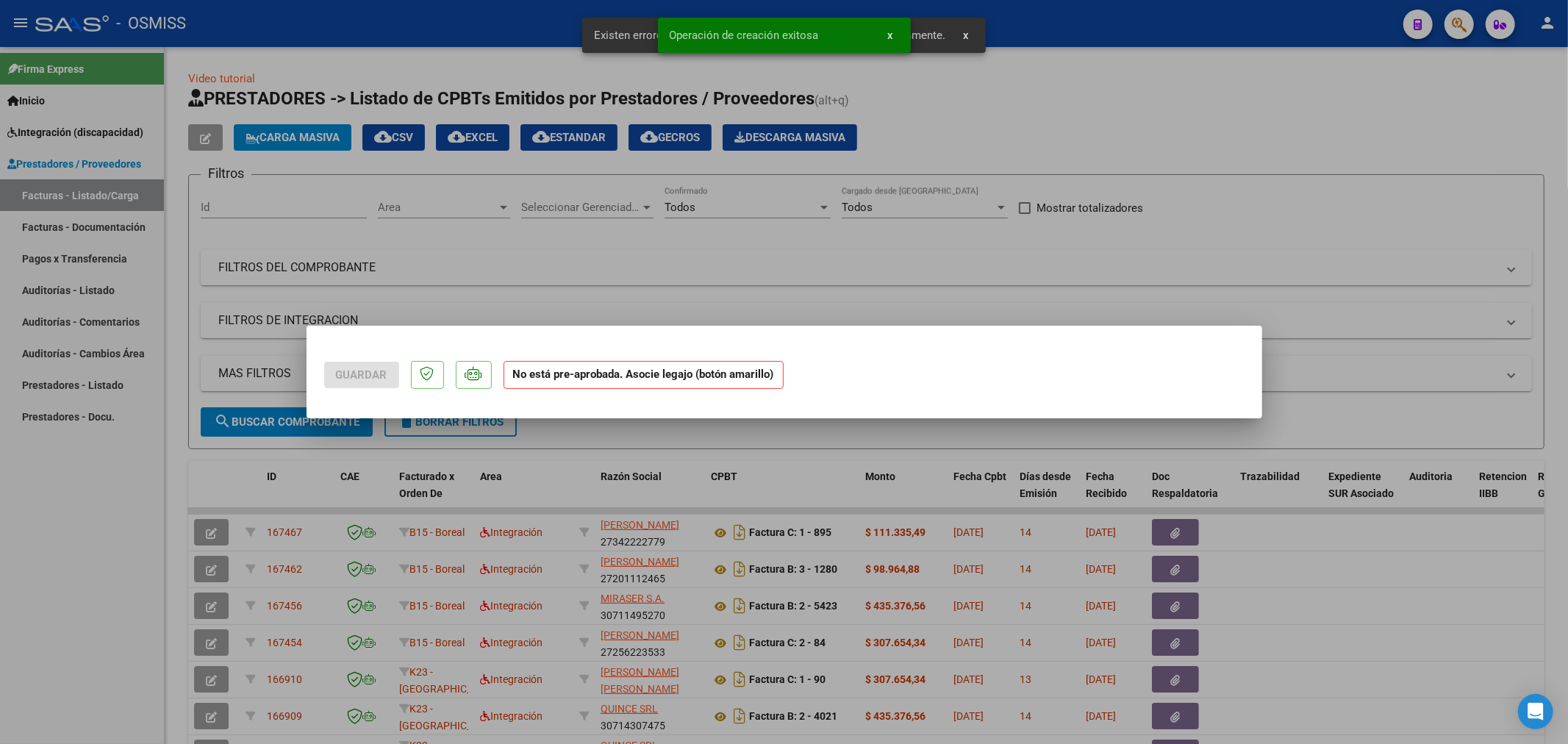
scroll to position [0, 0]
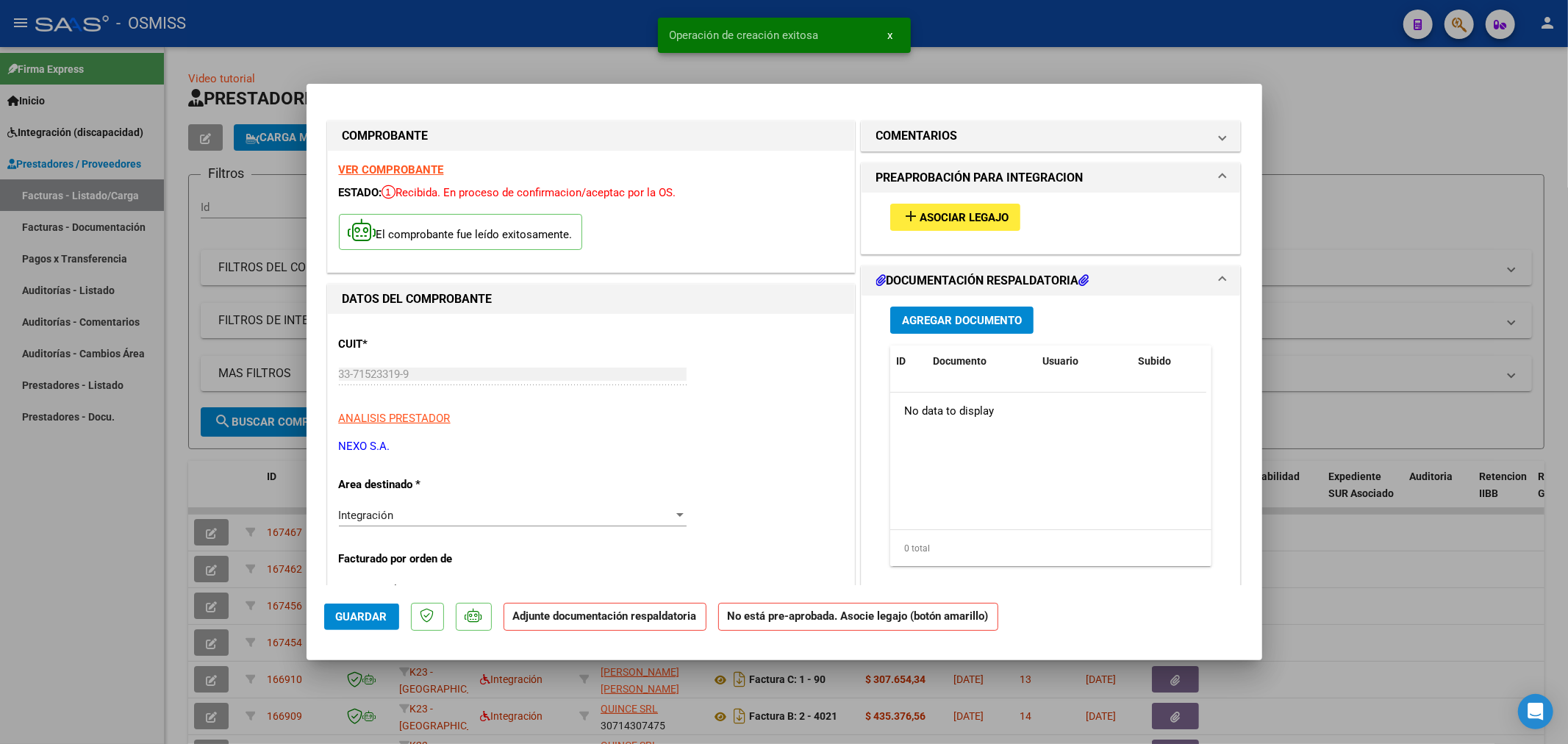
click at [993, 228] on button "add Asociar Legajo" at bounding box center [955, 217] width 130 height 27
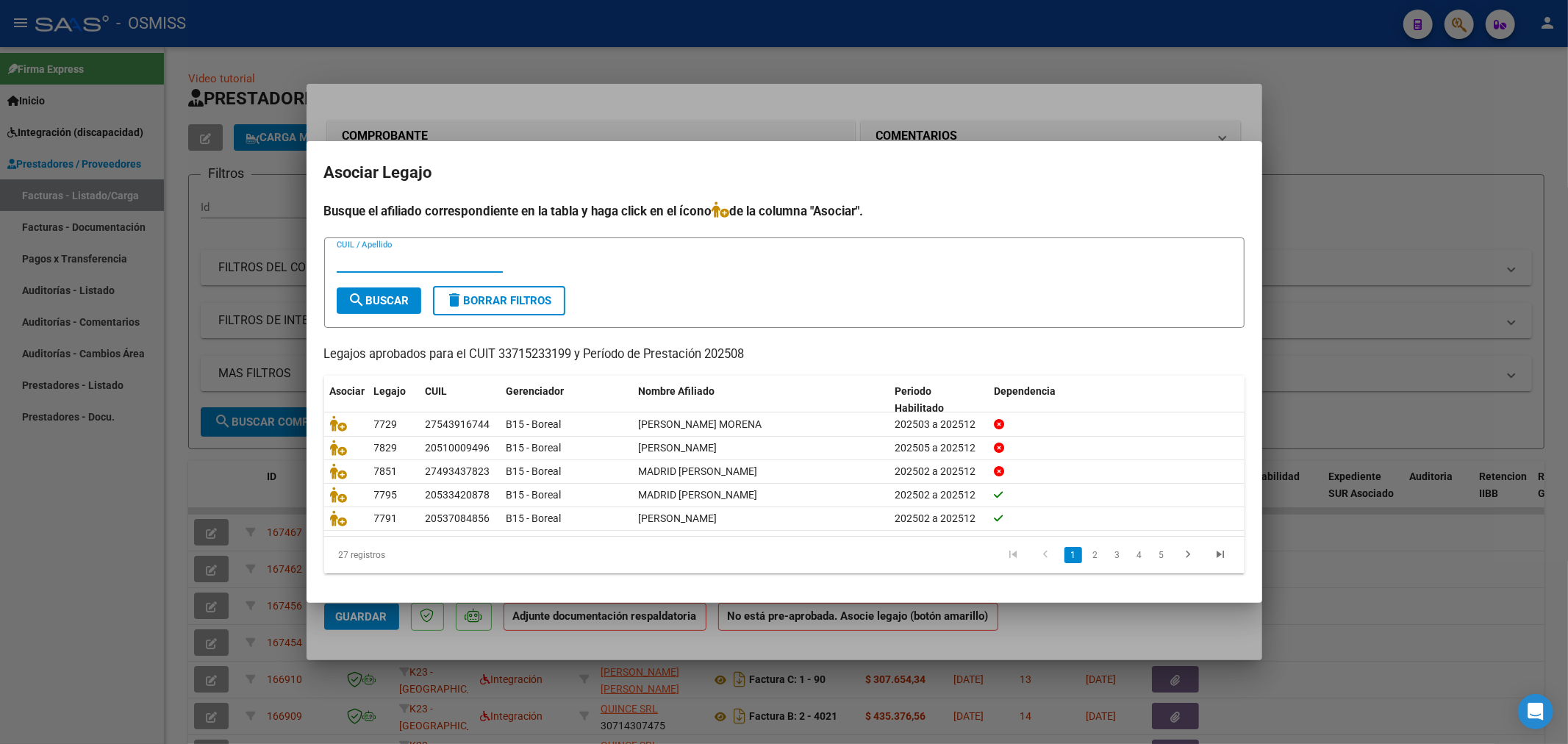
click at [438, 262] on input "CUIL / Apellido" at bounding box center [419, 261] width 166 height 13
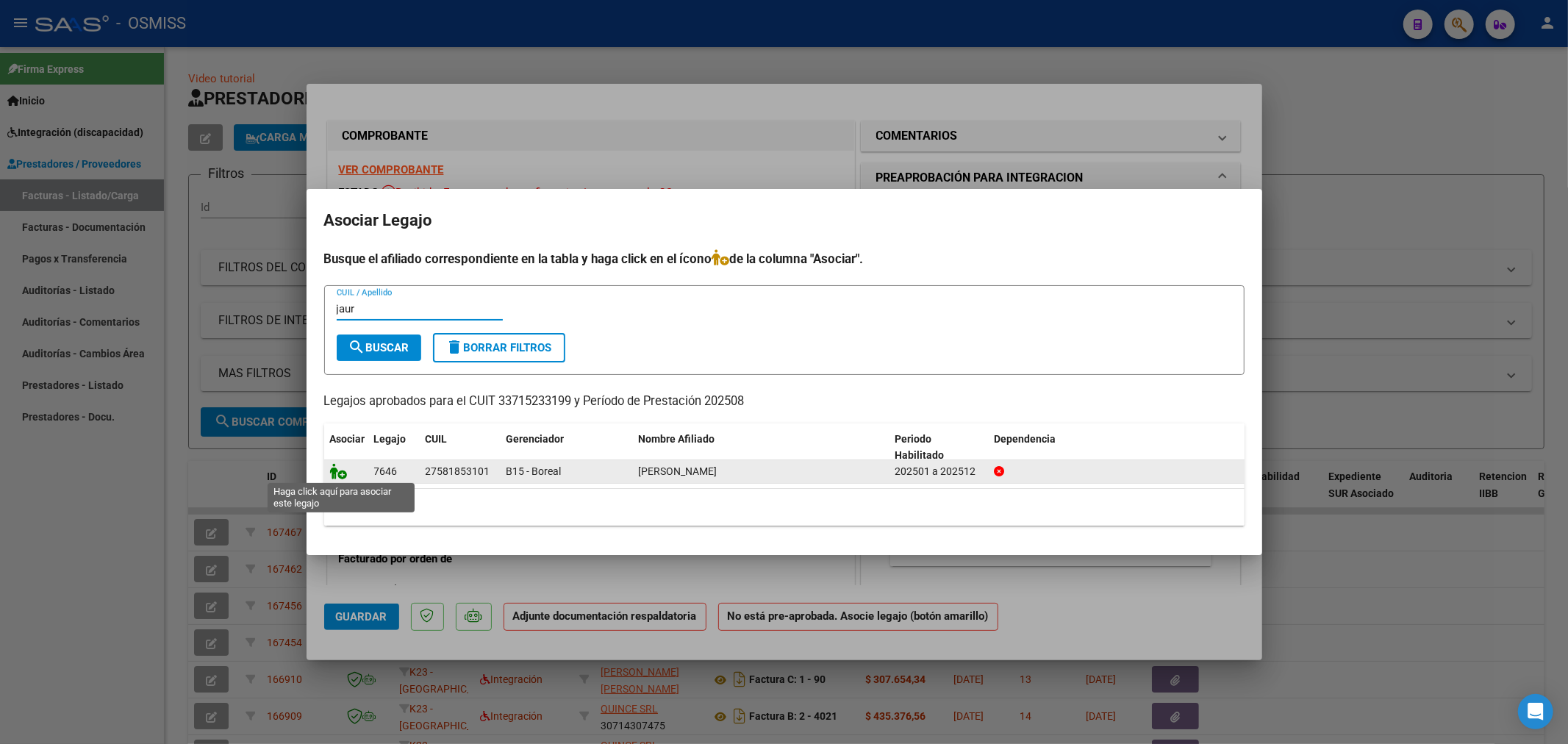
type input "jaur"
click at [345, 474] on icon at bounding box center [339, 471] width 18 height 16
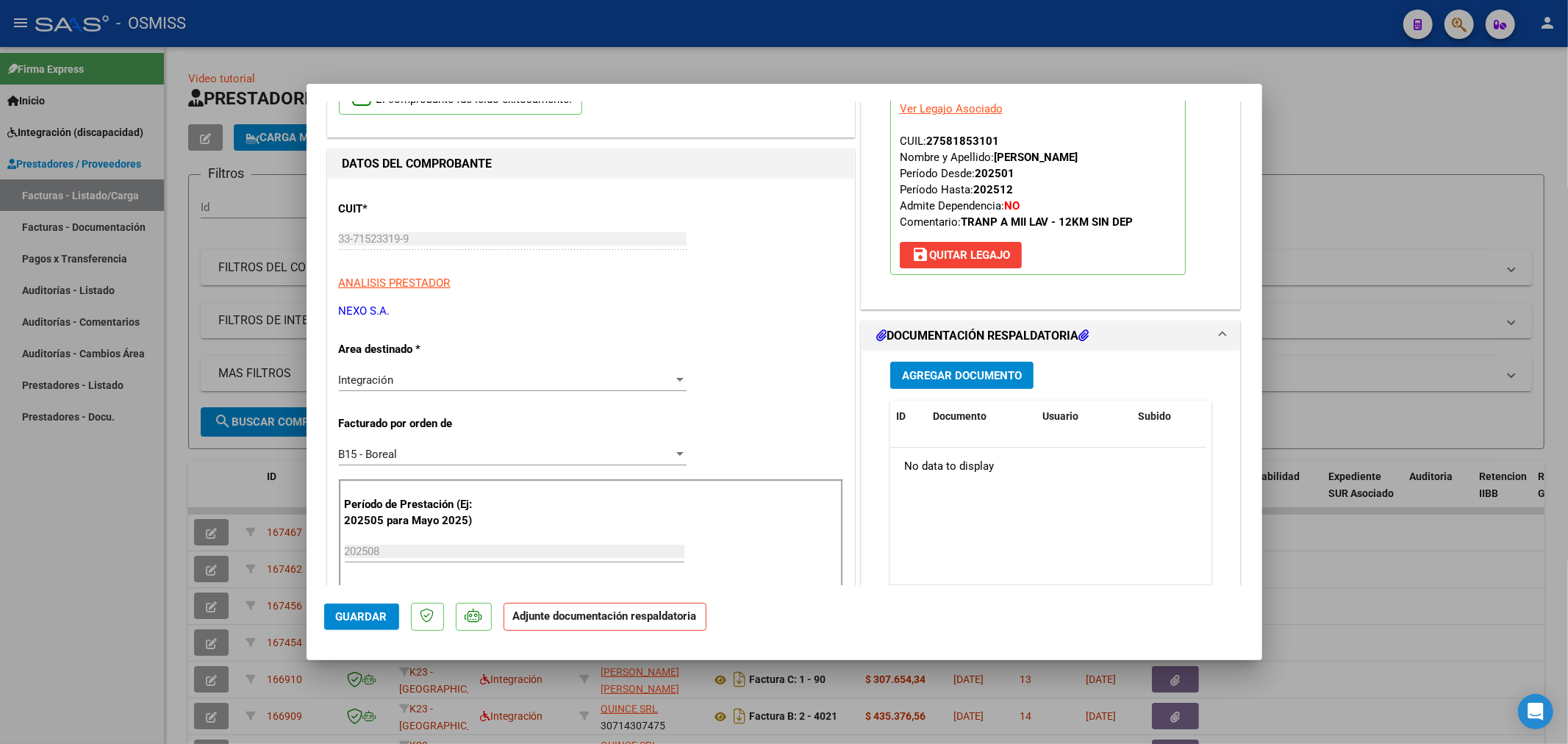
scroll to position [245, 0]
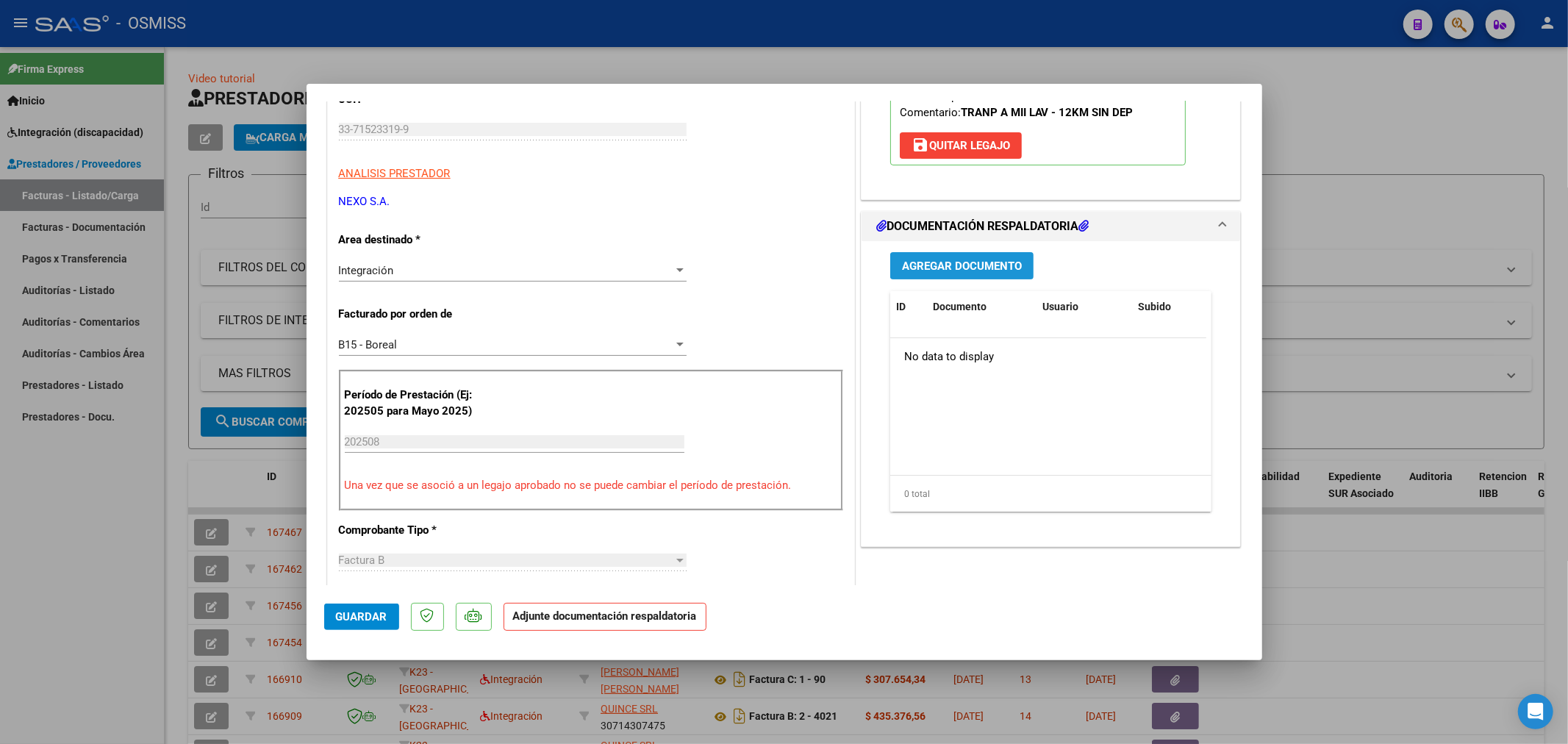
click at [974, 258] on button "Agregar Documento" at bounding box center [961, 265] width 143 height 27
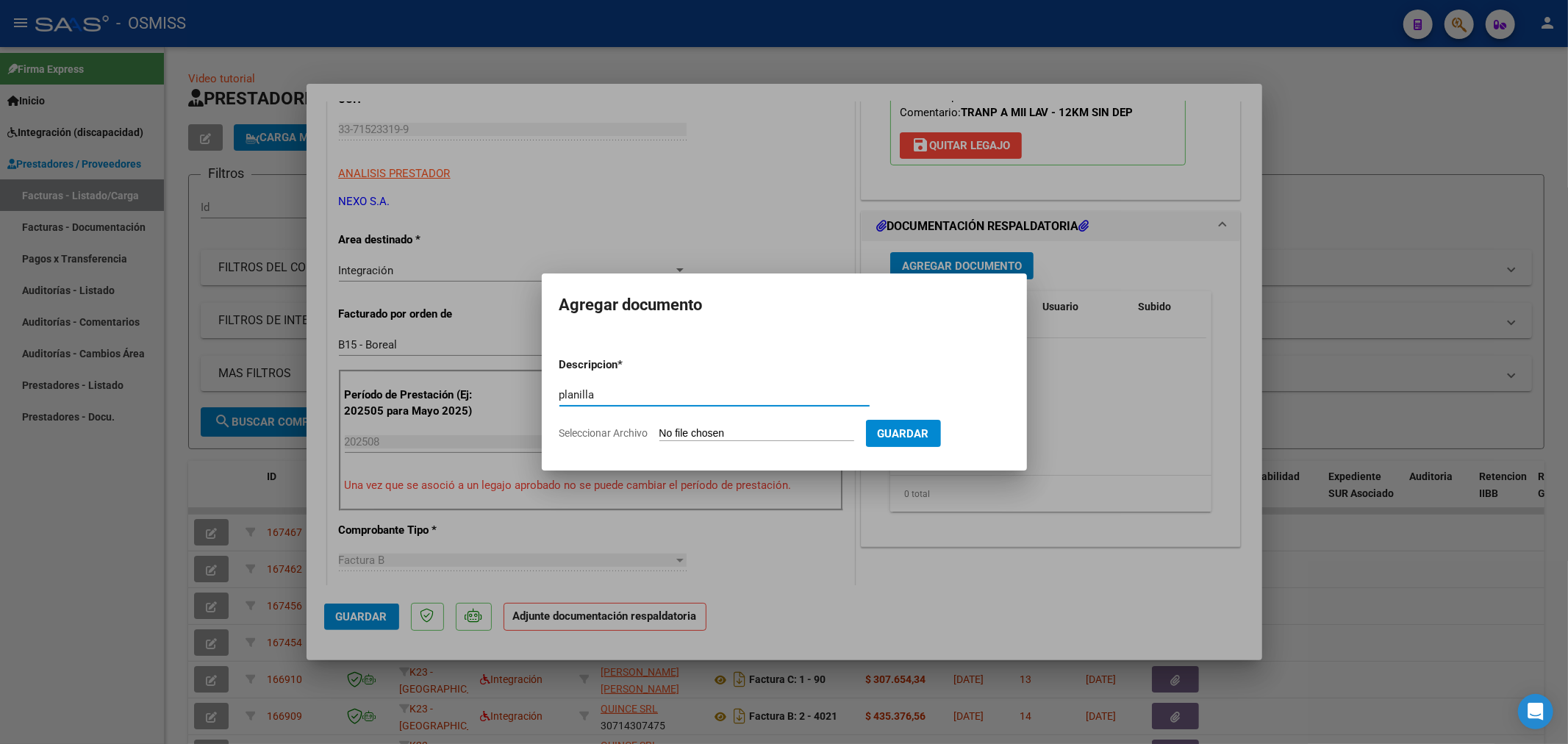
type input "planilla"
click at [688, 431] on input "Seleccionar Archivo" at bounding box center [757, 434] width 195 height 14
type input "C:\fakepath\157523-3-Planilla_de_Asistencia.pdf"
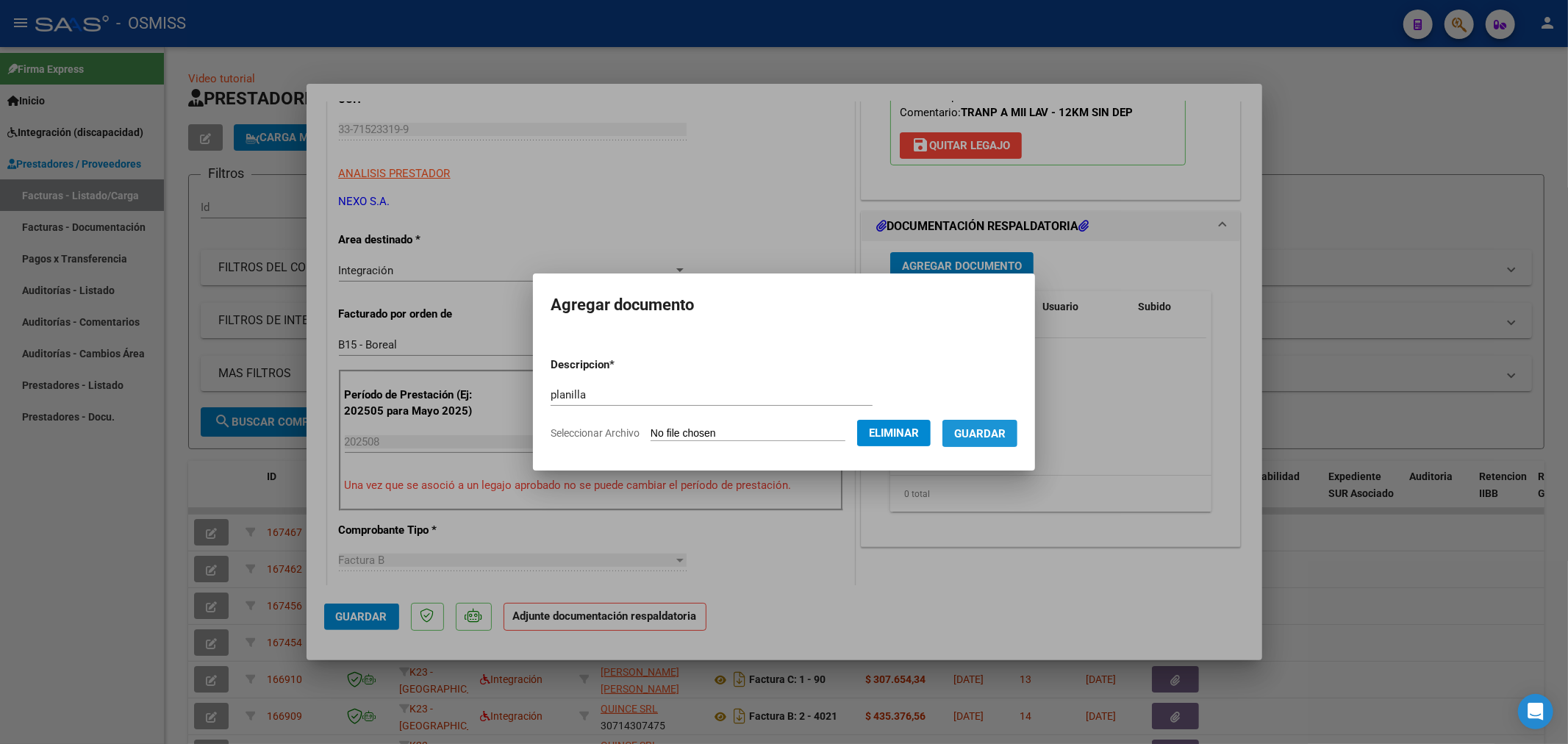
click at [989, 439] on span "Guardar" at bounding box center [979, 433] width 52 height 13
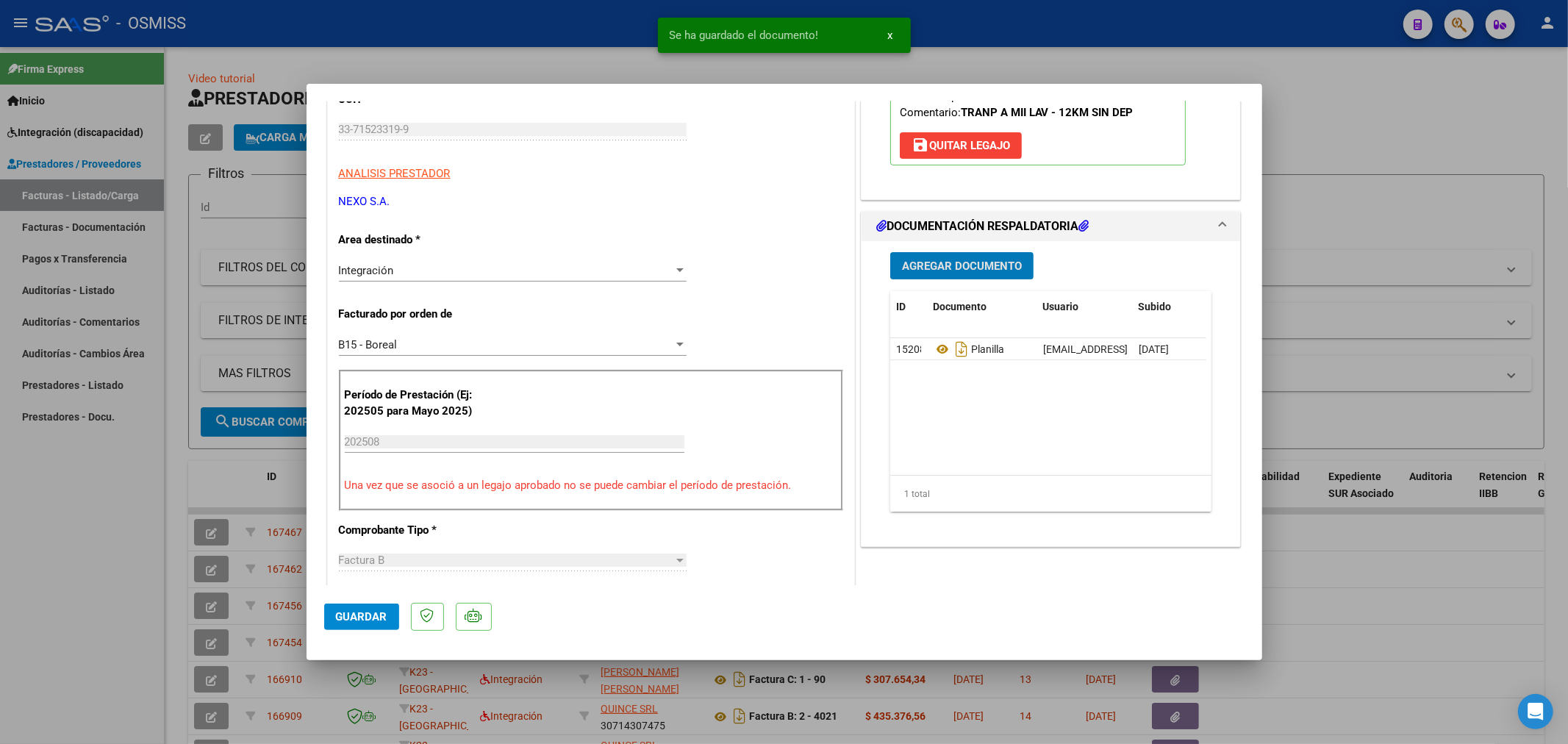
type input "$ 0,00"
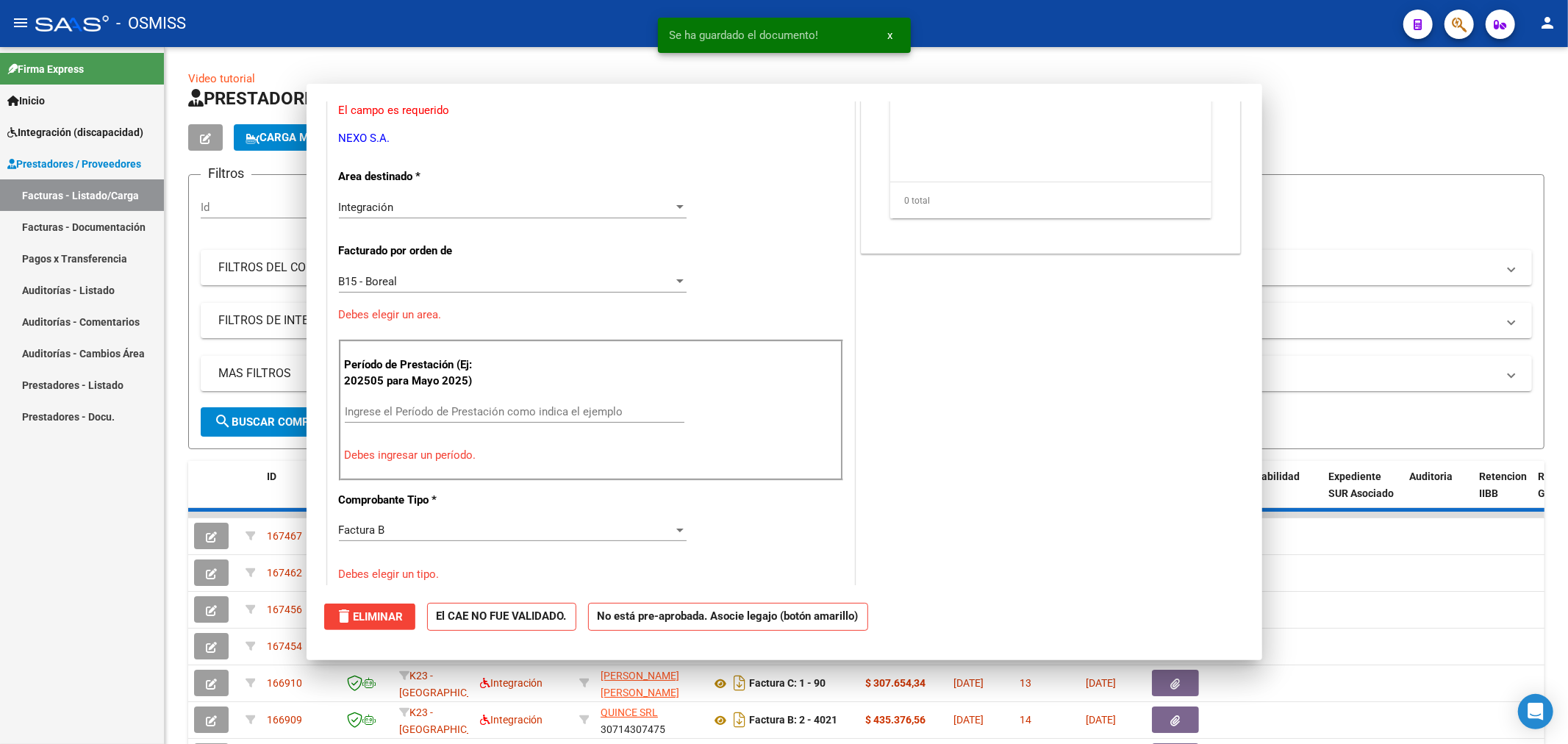
scroll to position [0, 0]
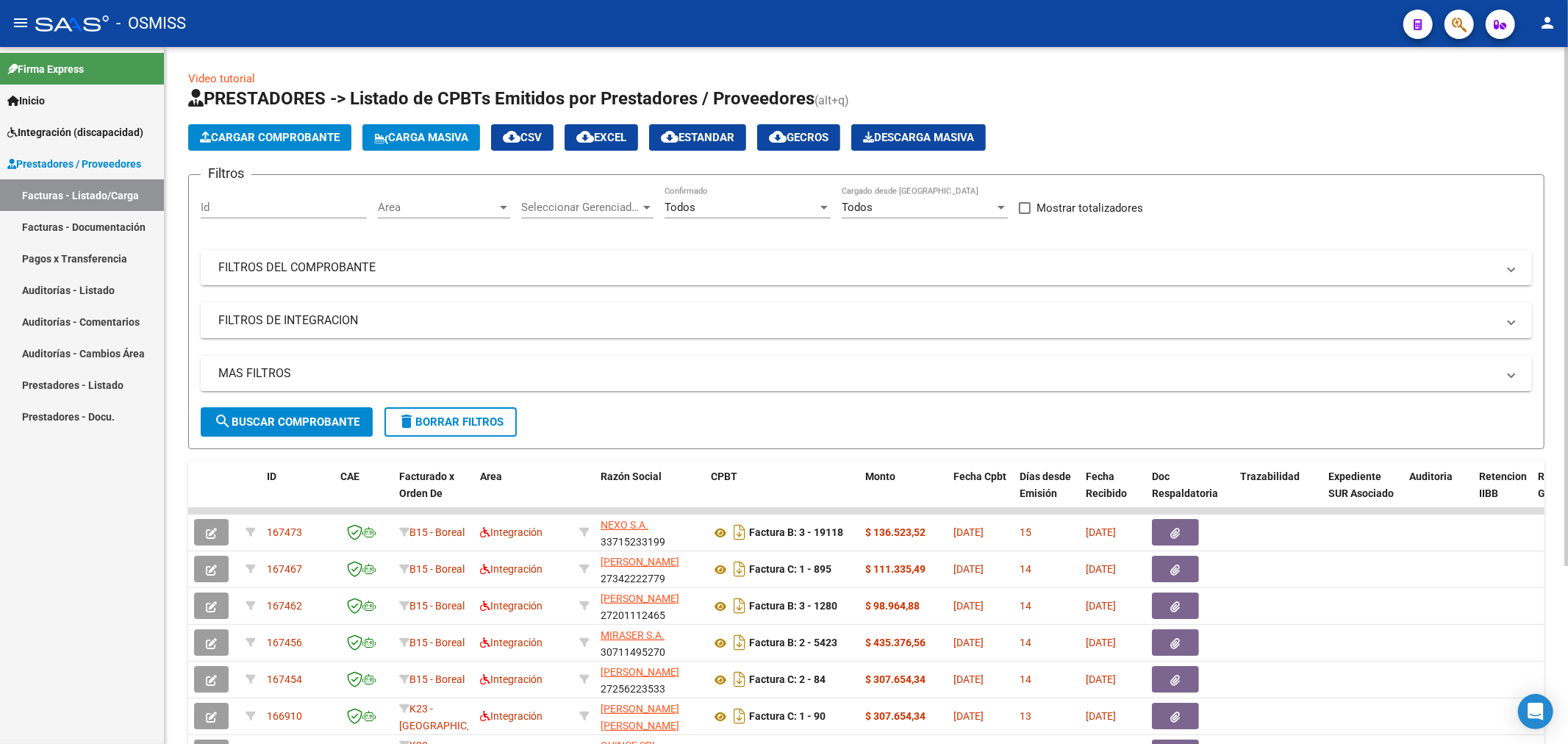
click at [241, 137] on span "Cargar Comprobante" at bounding box center [270, 137] width 140 height 13
click at [247, 133] on span "Cargar Comprobante" at bounding box center [270, 137] width 140 height 13
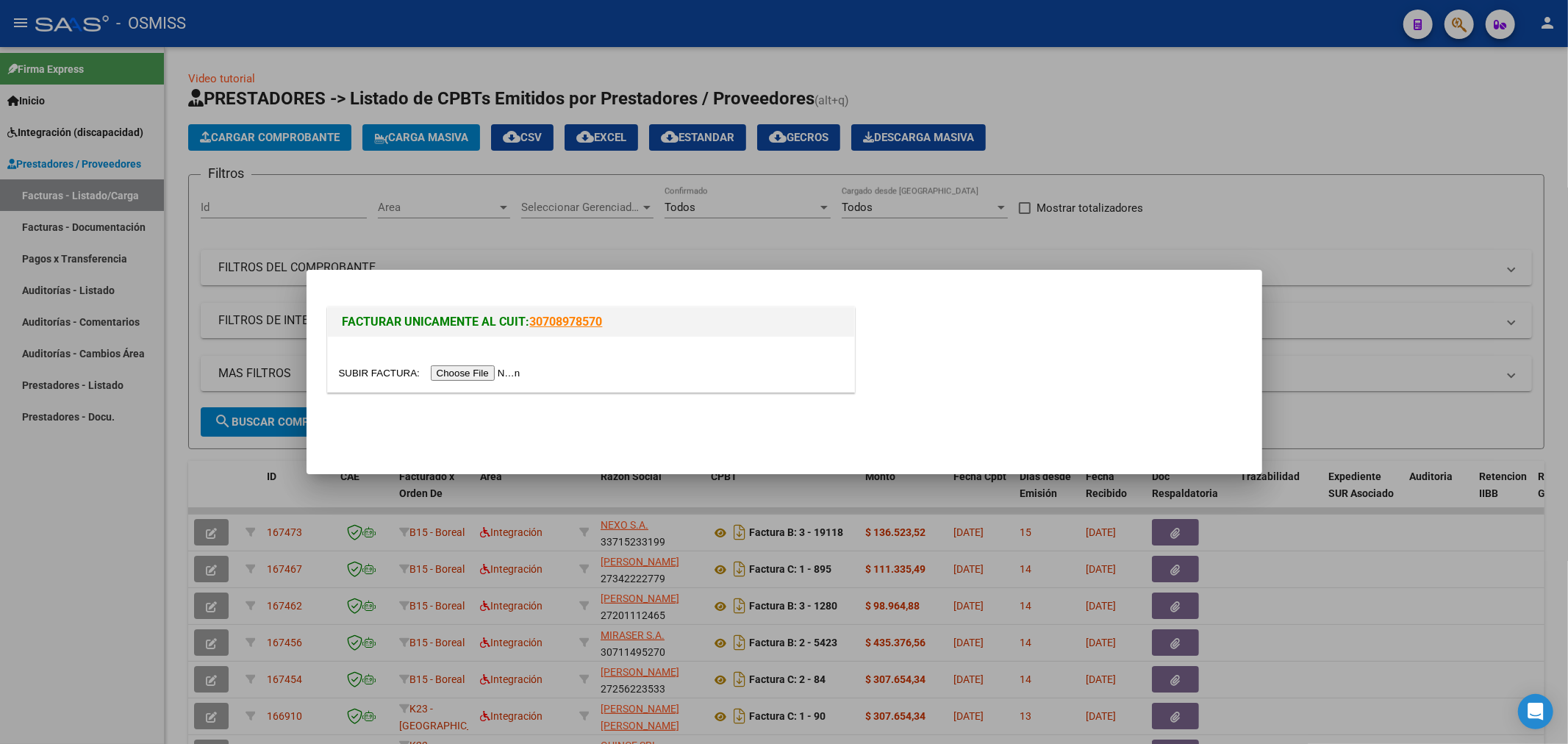
click at [450, 363] on div at bounding box center [590, 364] width 526 height 55
click at [452, 368] on input "file" at bounding box center [432, 373] width 186 height 16
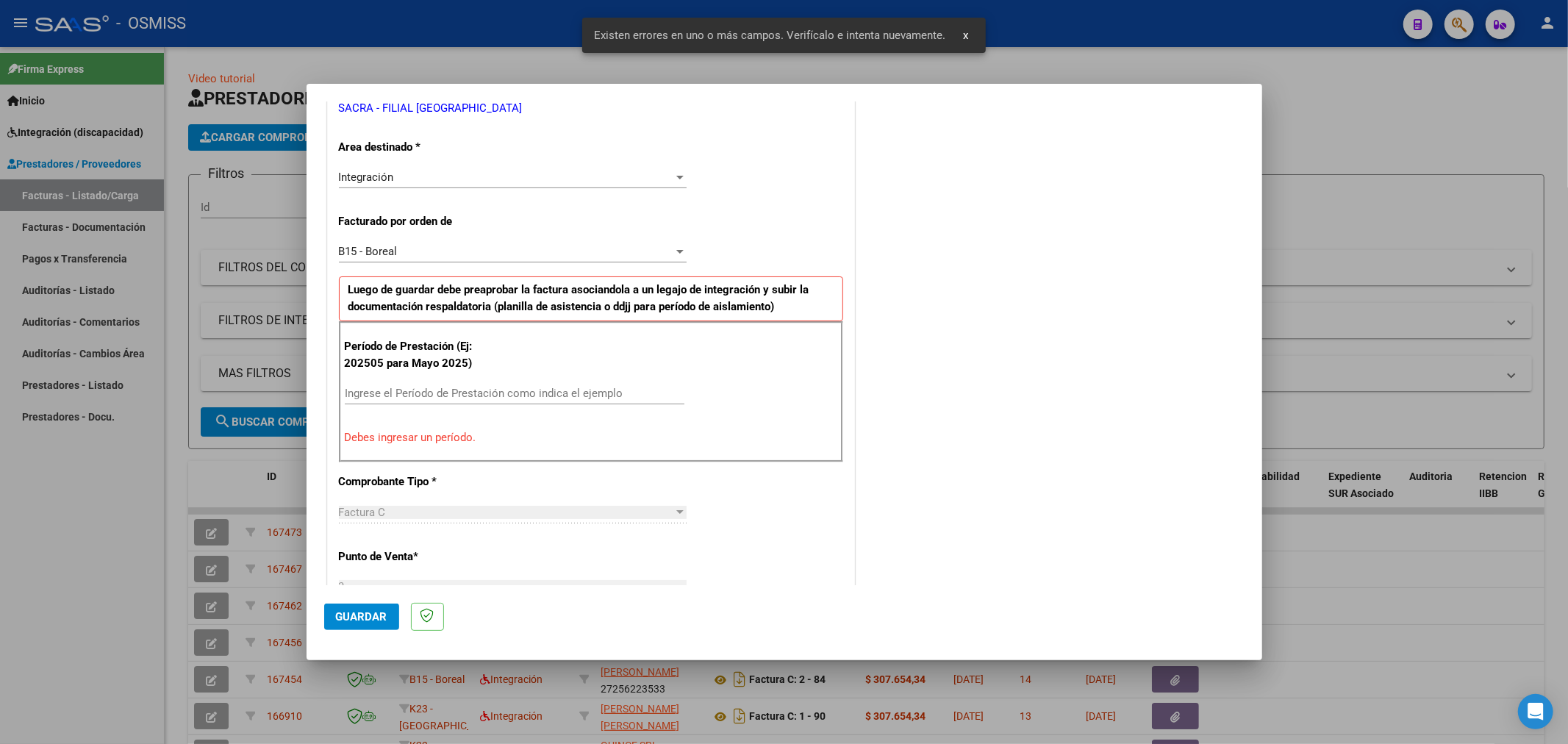
scroll to position [317, 0]
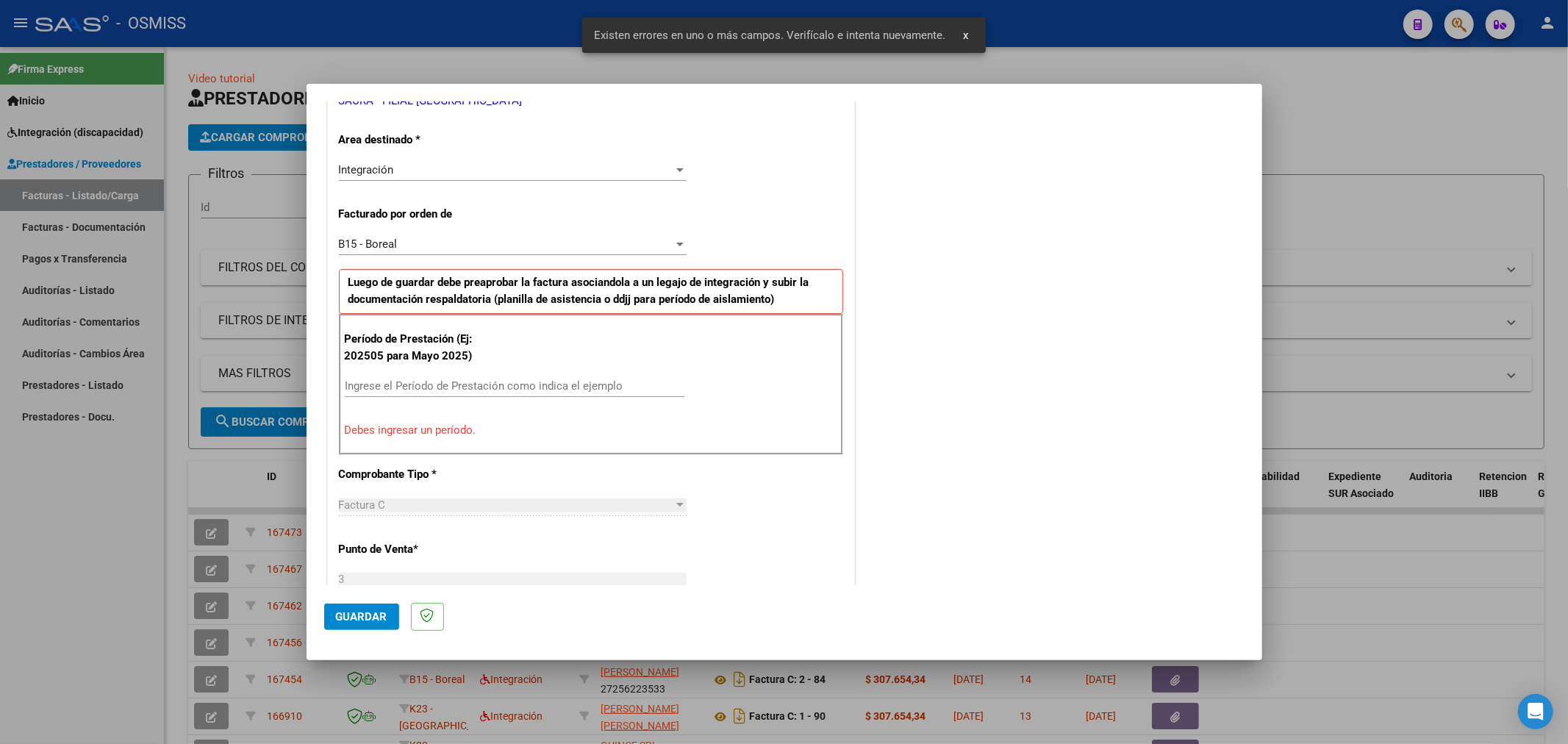
click at [530, 379] on input "Ingrese el Período de Prestación como indica el ejemplo" at bounding box center [514, 386] width 340 height 13
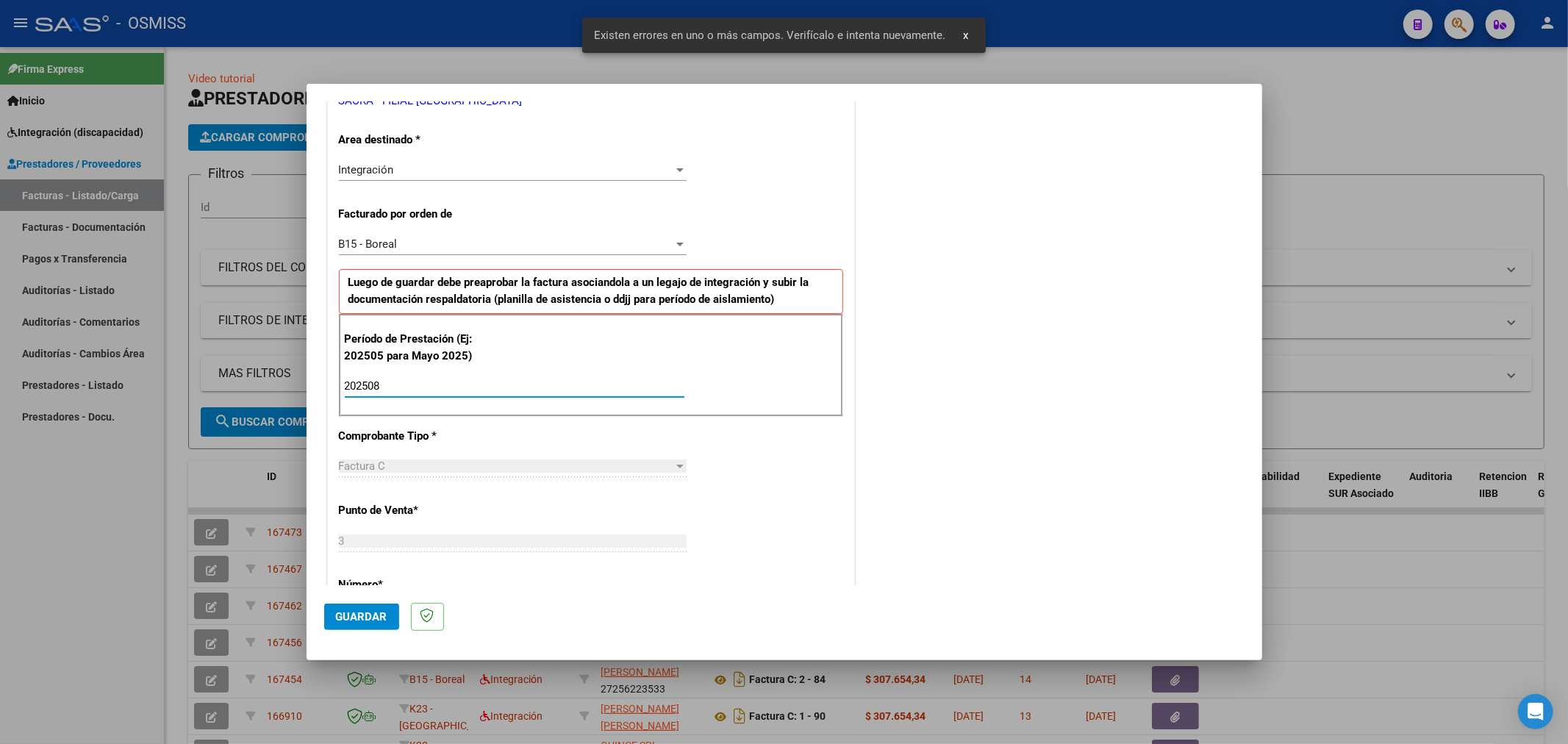
type input "202508"
click at [384, 626] on button "Guardar" at bounding box center [361, 617] width 75 height 26
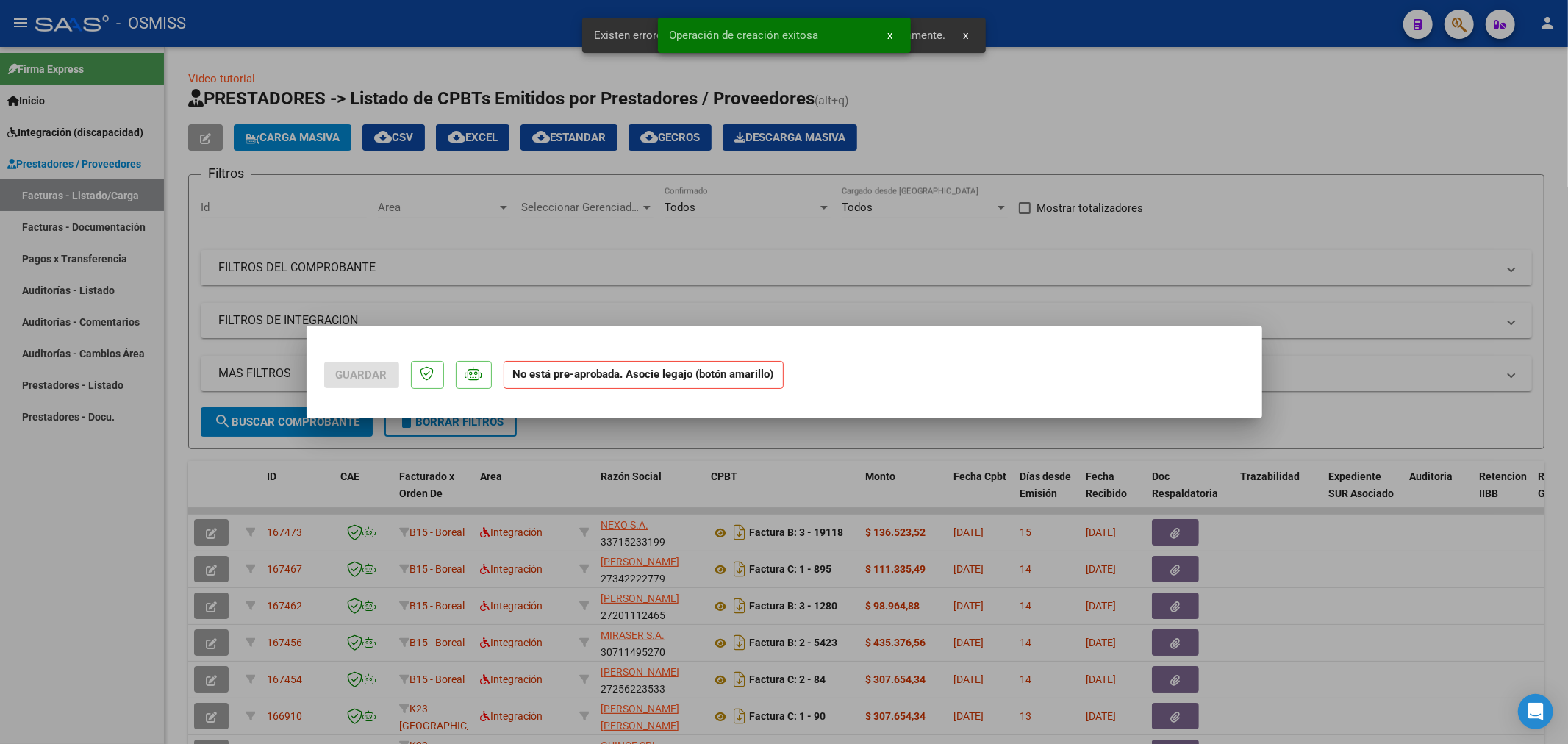
scroll to position [0, 0]
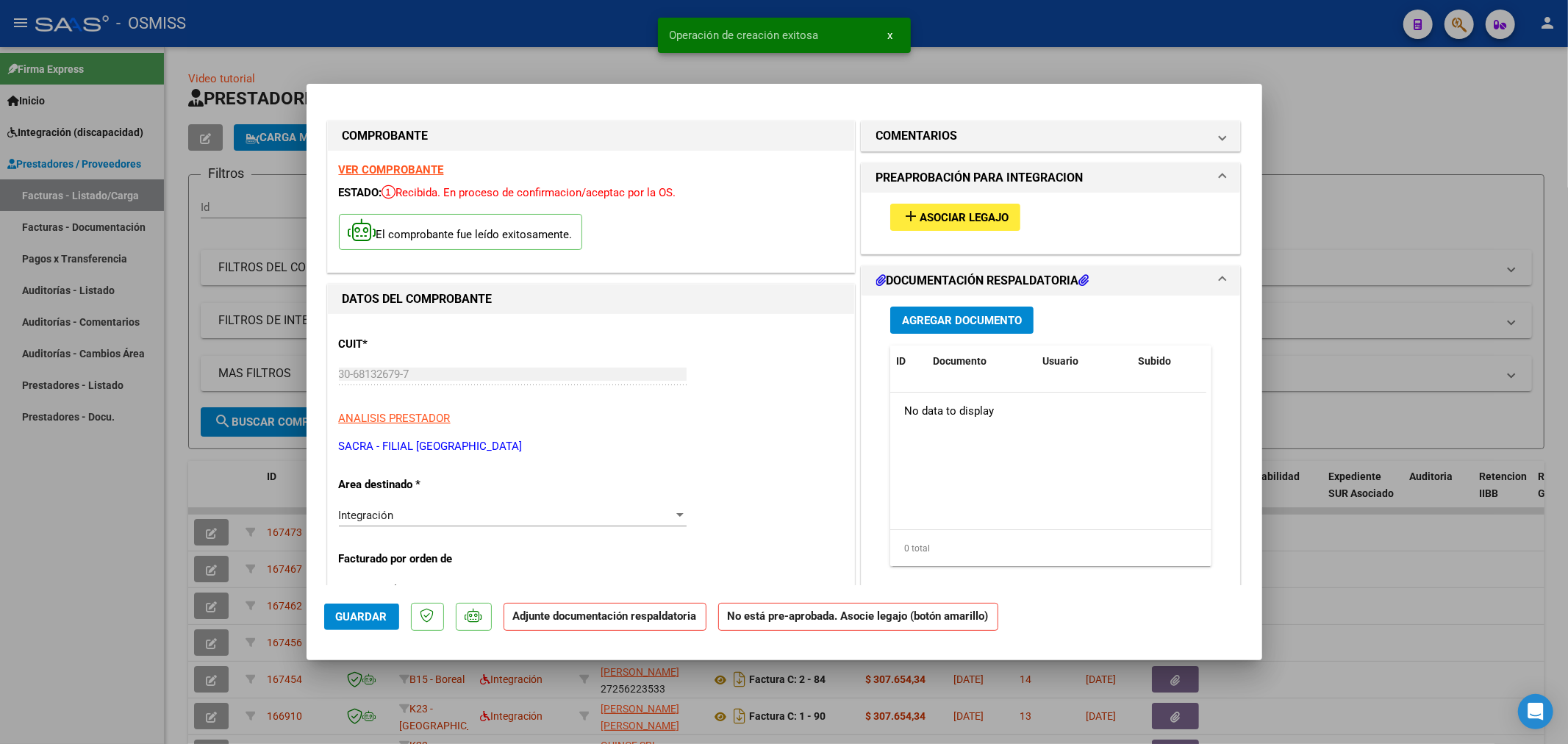
click at [971, 214] on span "Asociar Legajo" at bounding box center [964, 217] width 89 height 13
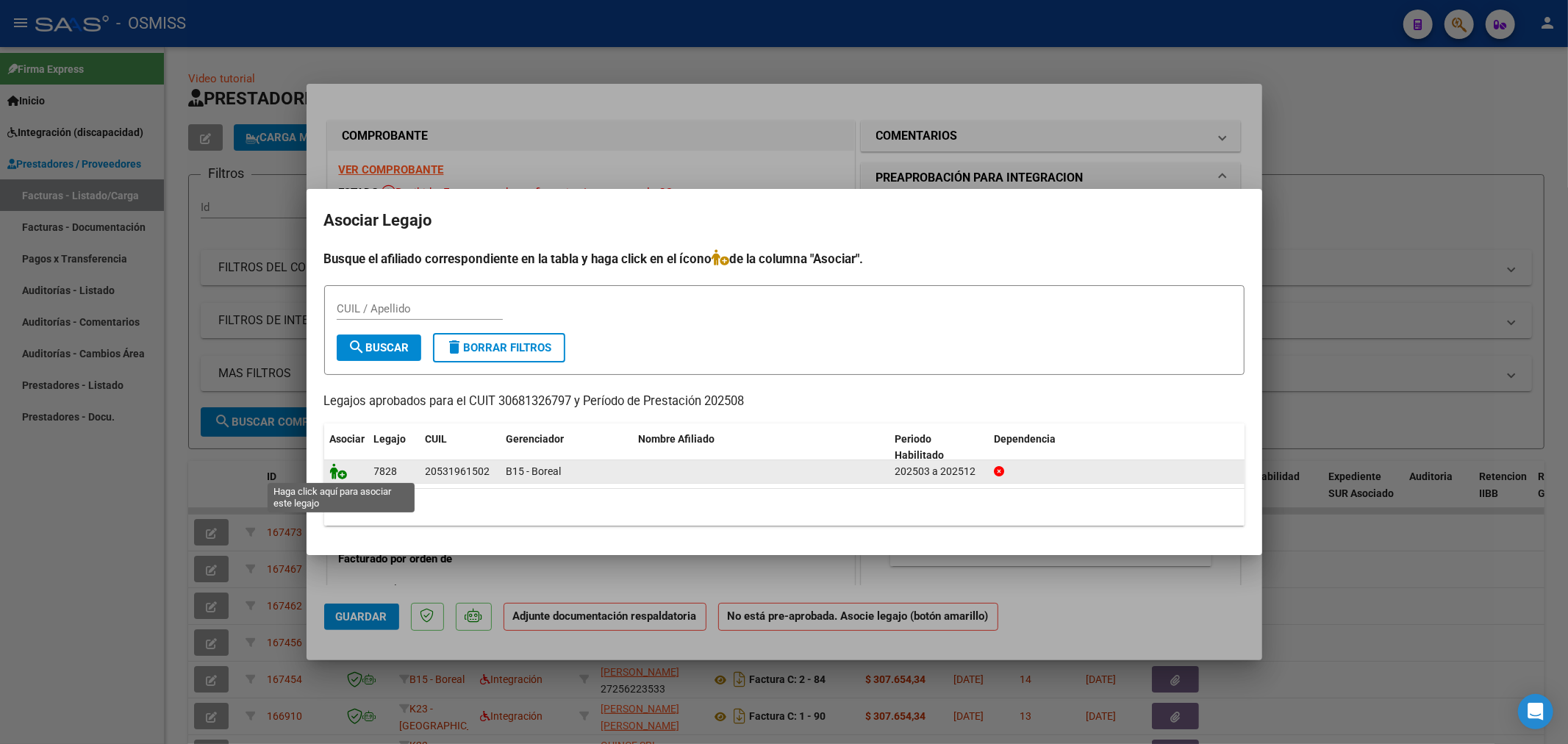
click at [345, 476] on icon at bounding box center [339, 471] width 18 height 16
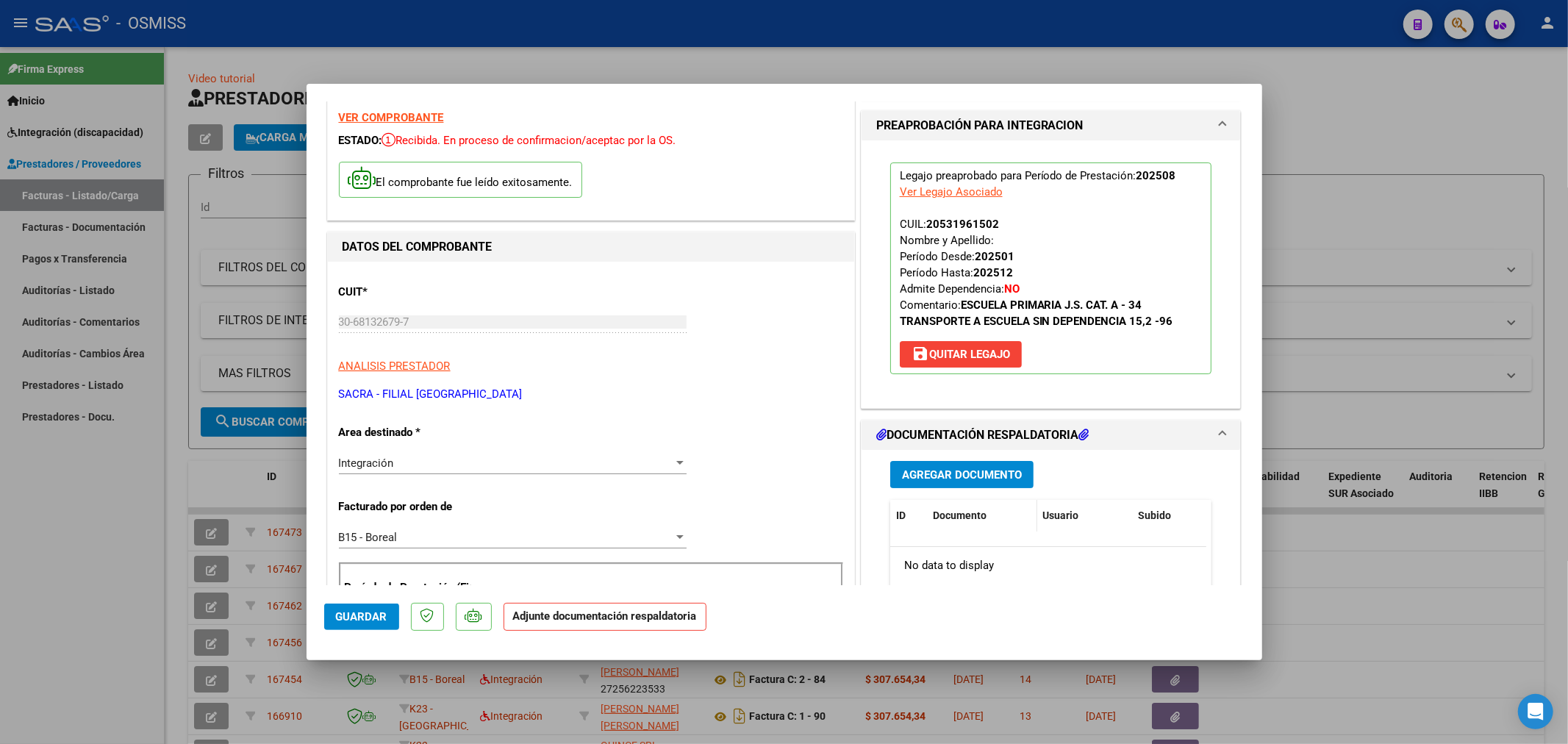
scroll to position [82, 0]
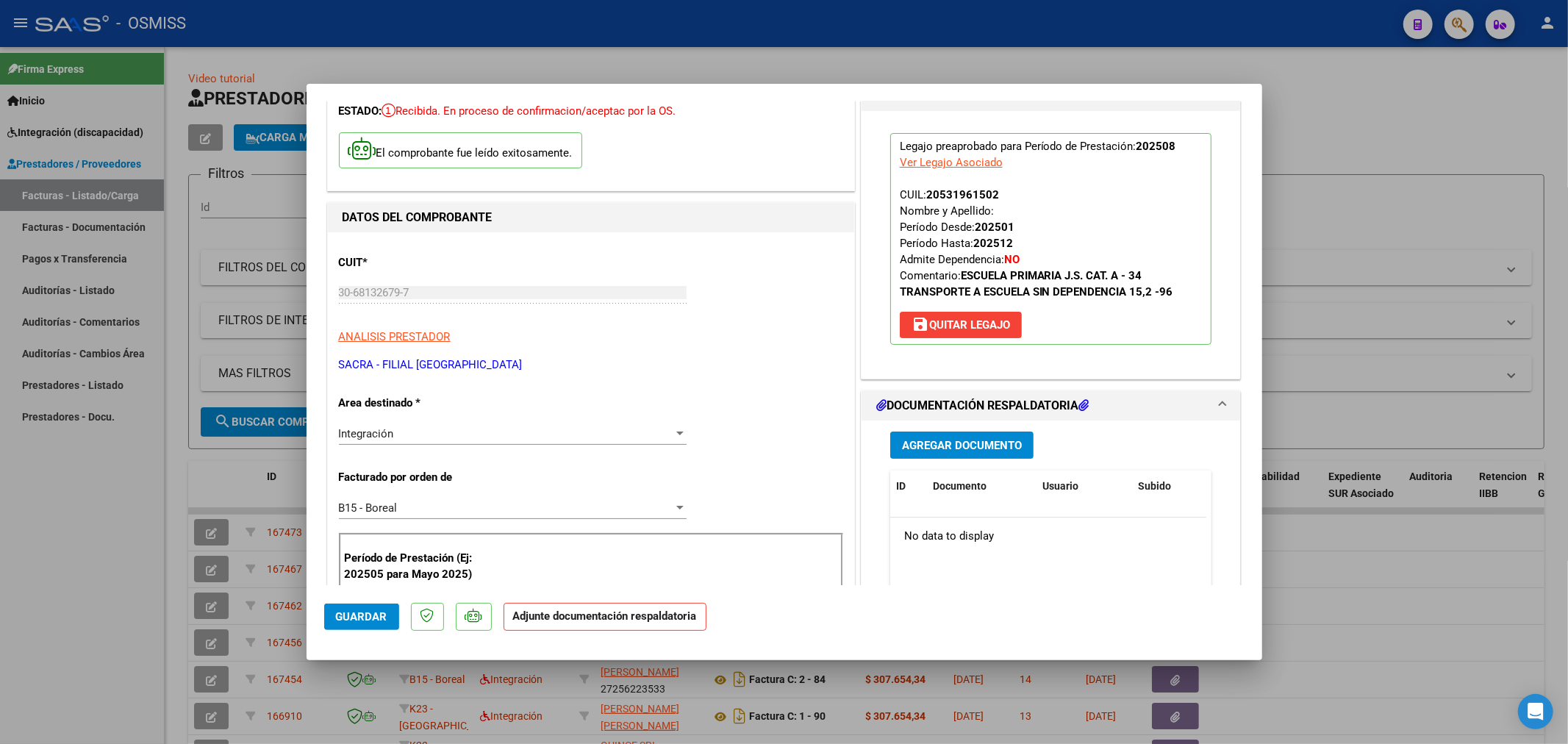
click at [939, 444] on span "Agregar Documento" at bounding box center [962, 445] width 119 height 13
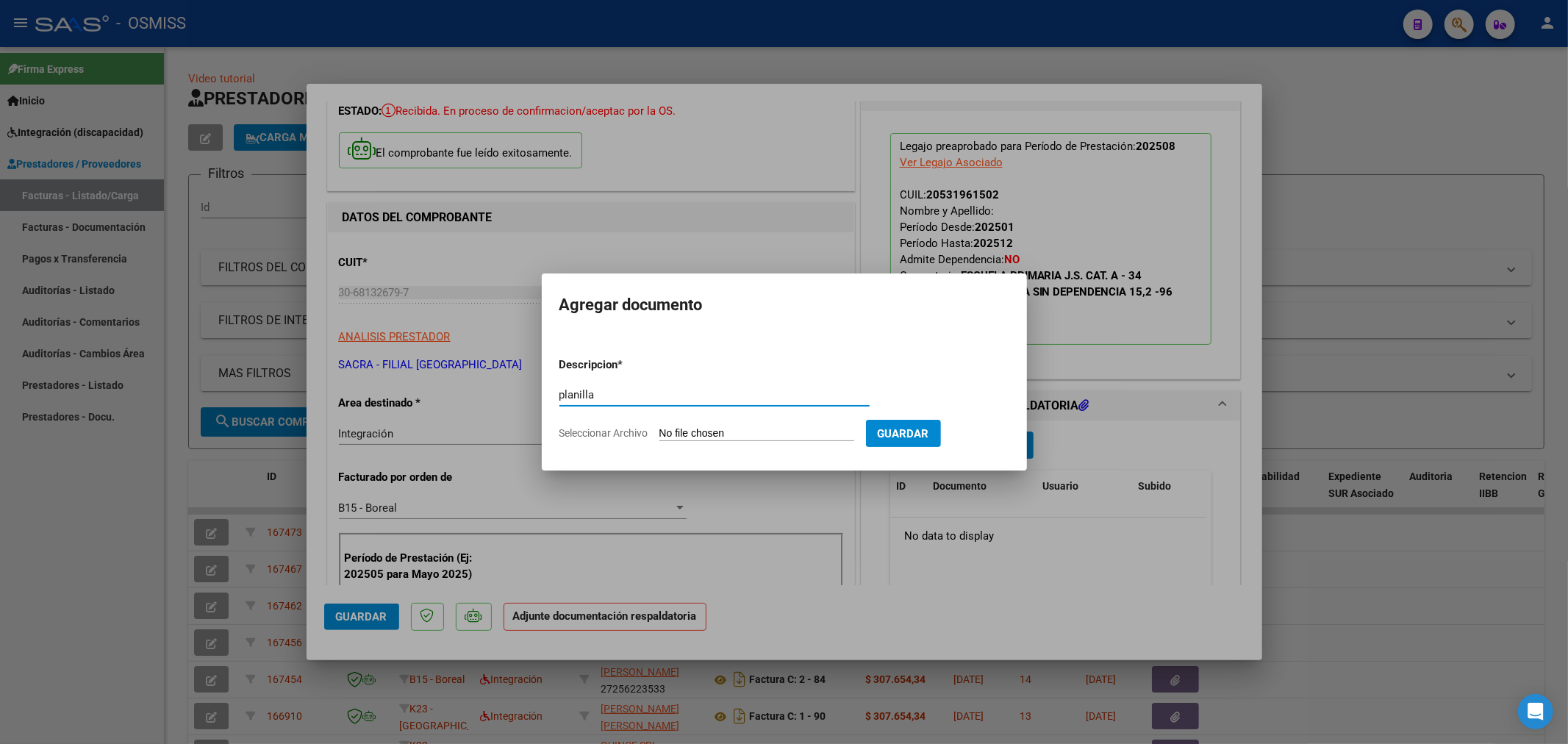
type input "planilla"
click at [682, 438] on input "Seleccionar Archivo" at bounding box center [757, 434] width 195 height 14
type input "C:\fakepath\158070-3-planilla.pdf"
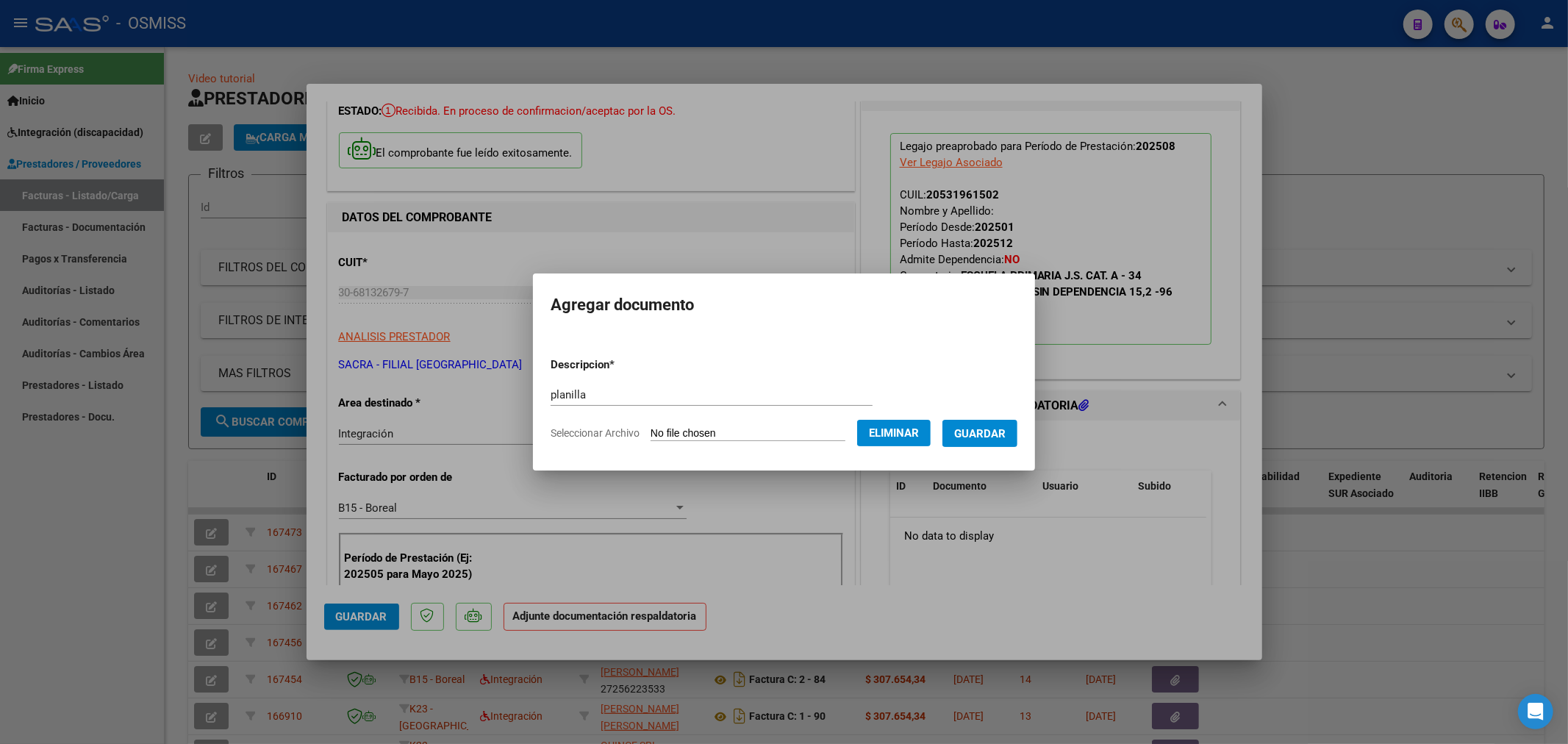
click at [1005, 432] on span "Guardar" at bounding box center [979, 433] width 52 height 13
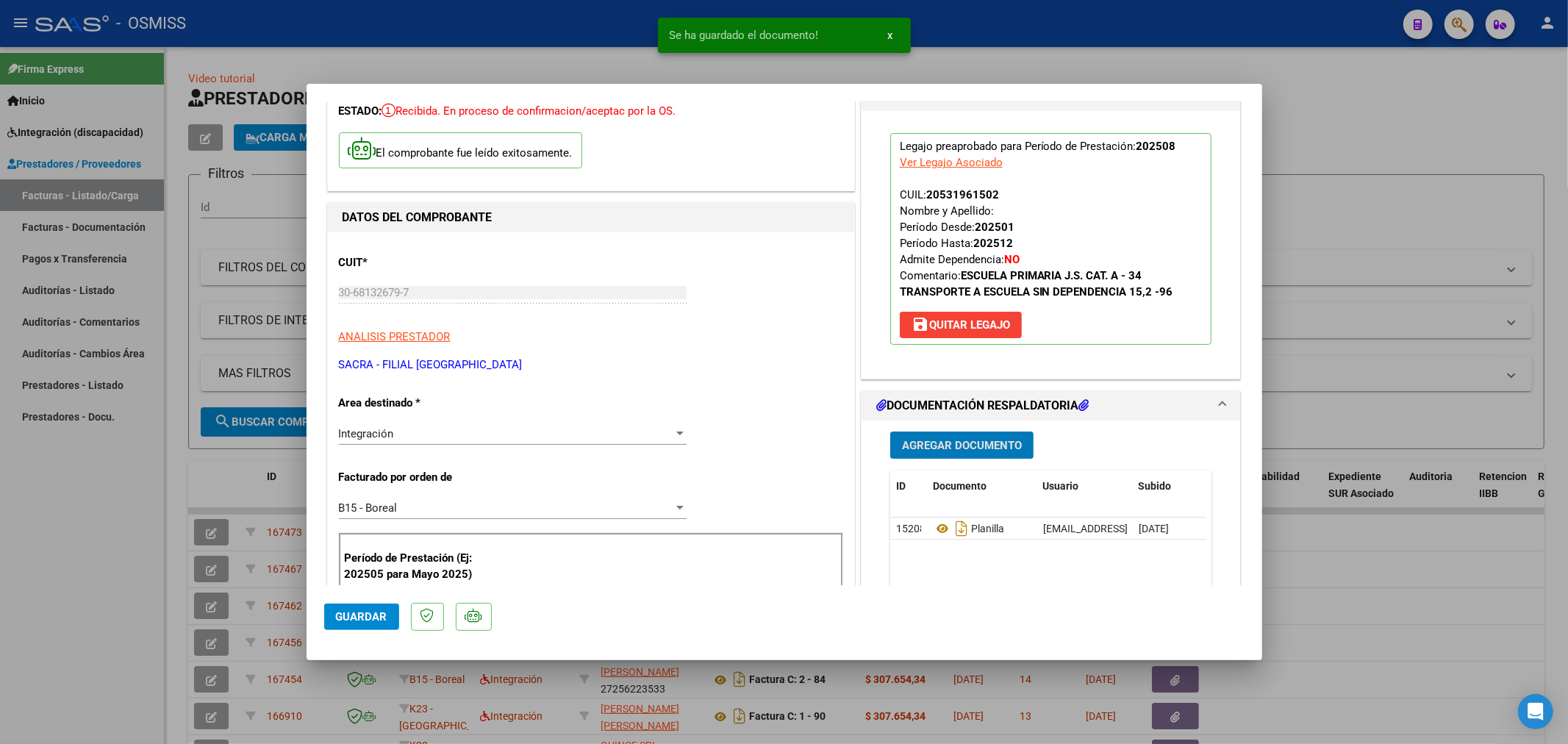
type input "$ 0,00"
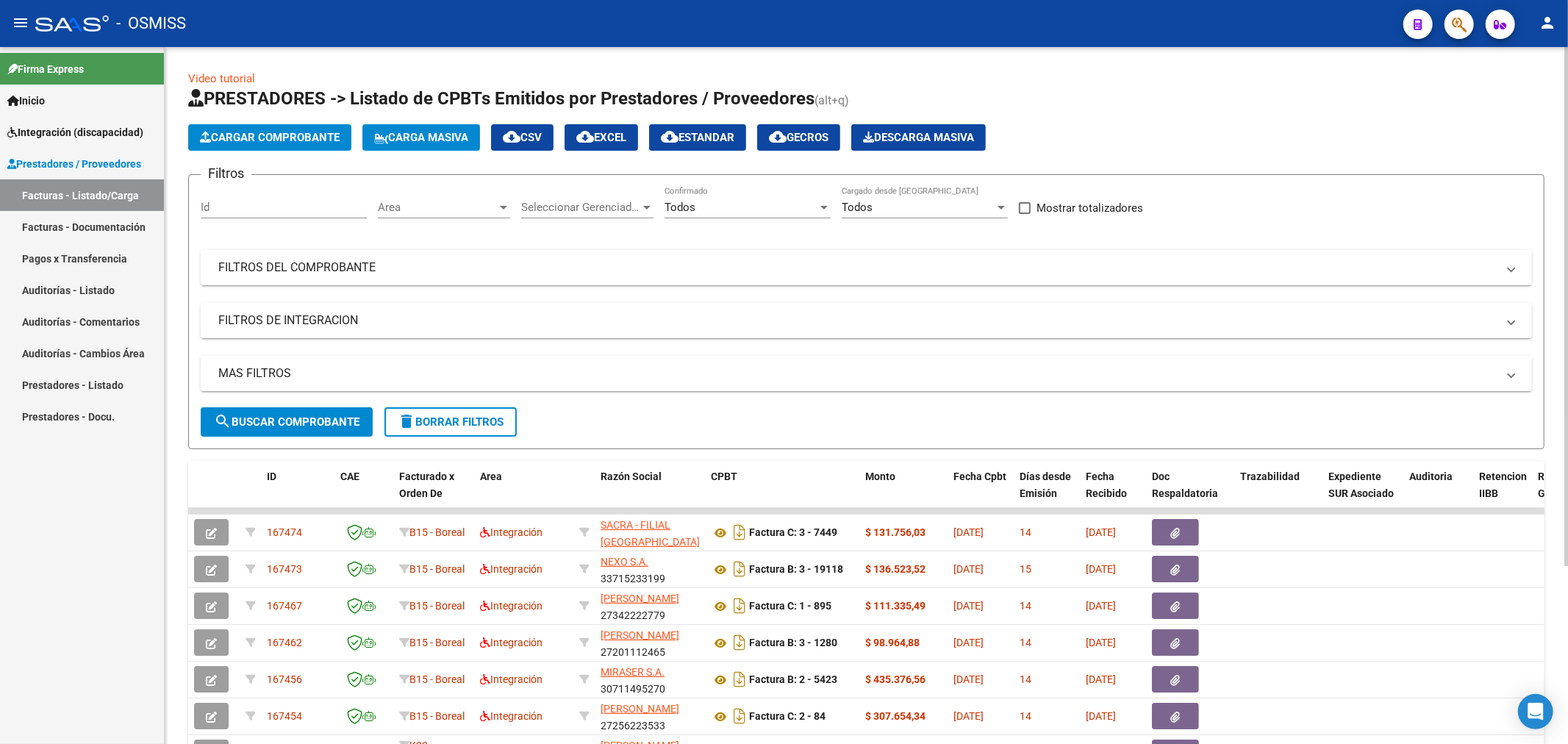
click at [300, 134] on span "Cargar Comprobante" at bounding box center [270, 137] width 140 height 13
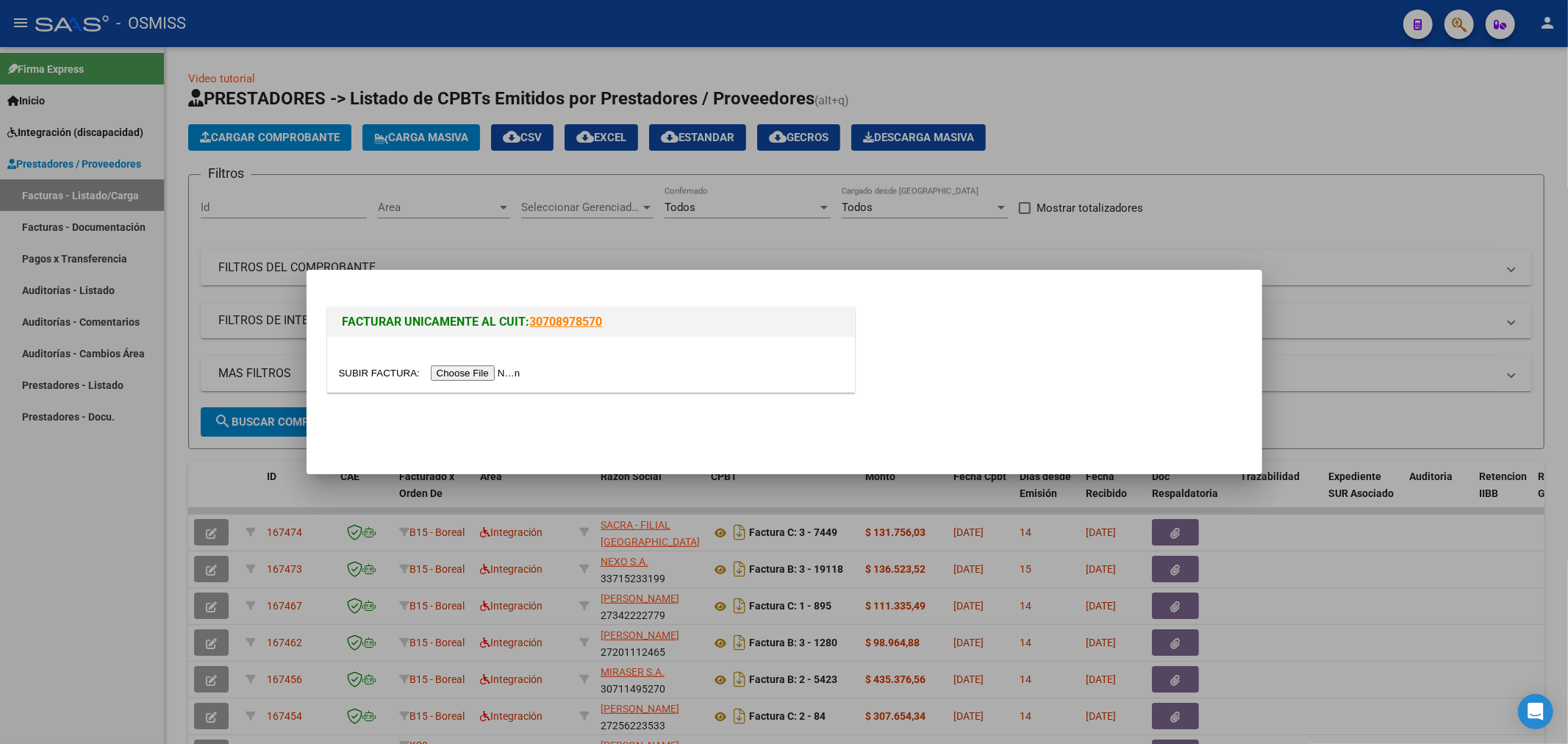
click at [437, 370] on input "file" at bounding box center [432, 373] width 186 height 16
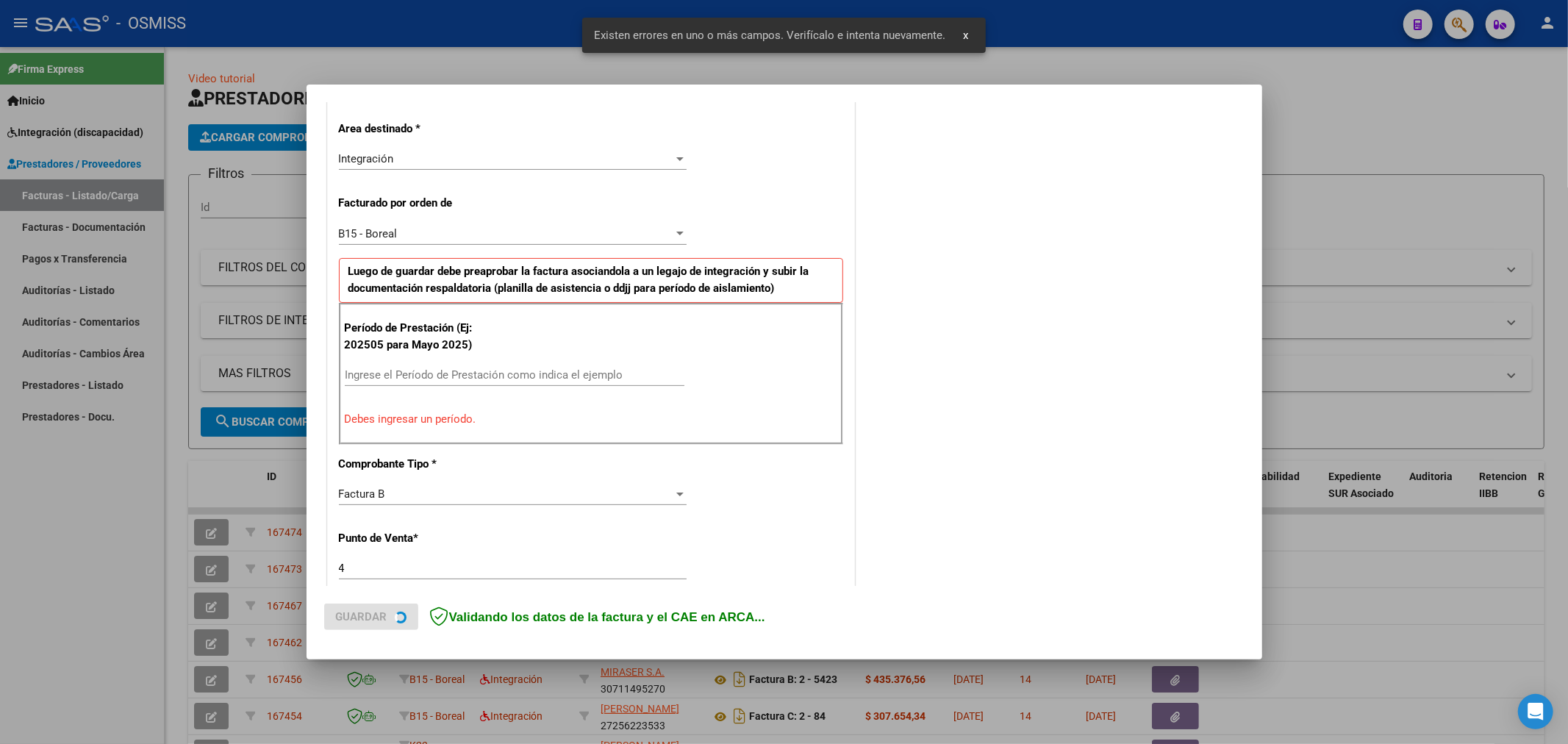
scroll to position [344, 0]
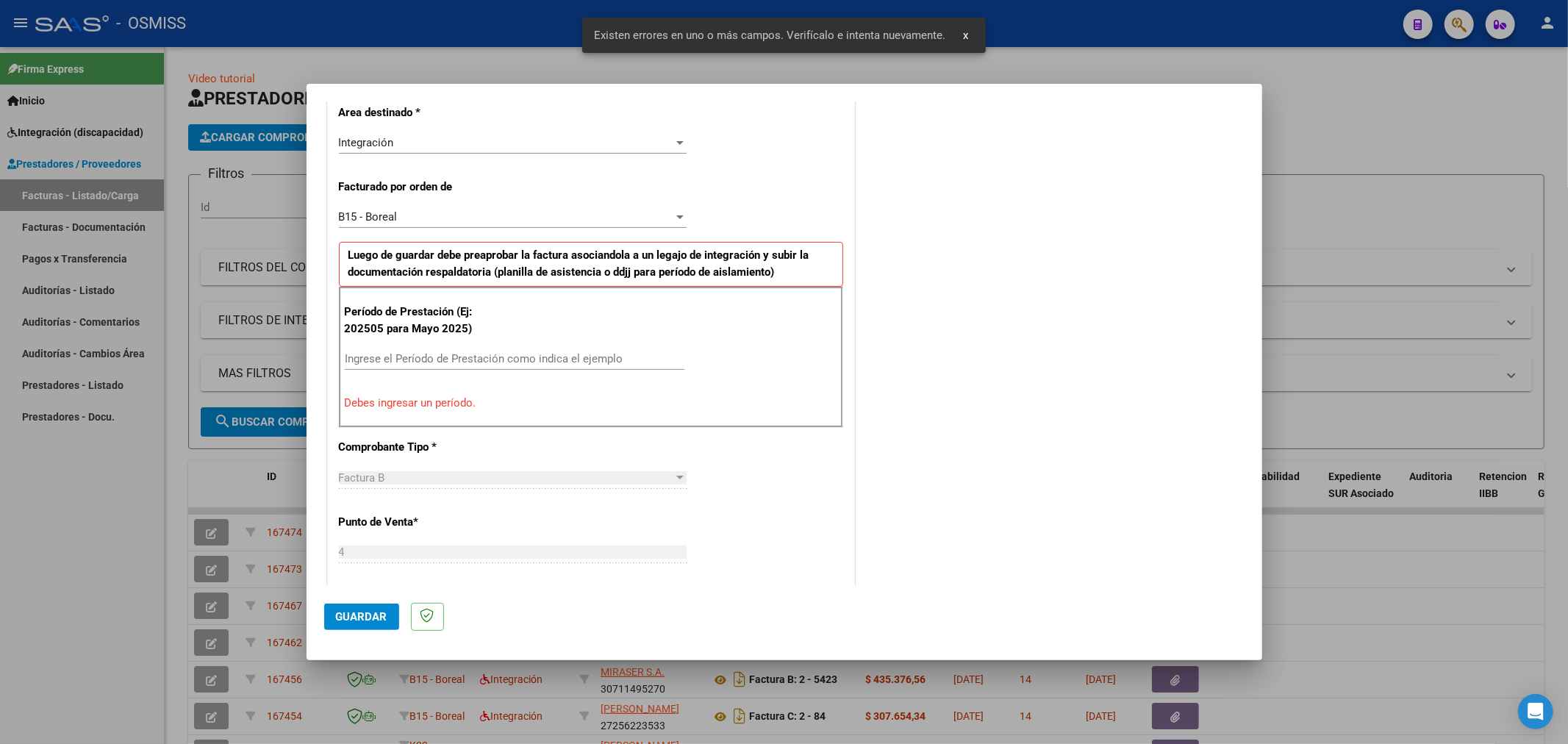
click at [385, 357] on input "Ingrese el Período de Prestación como indica el ejemplo" at bounding box center [514, 358] width 340 height 13
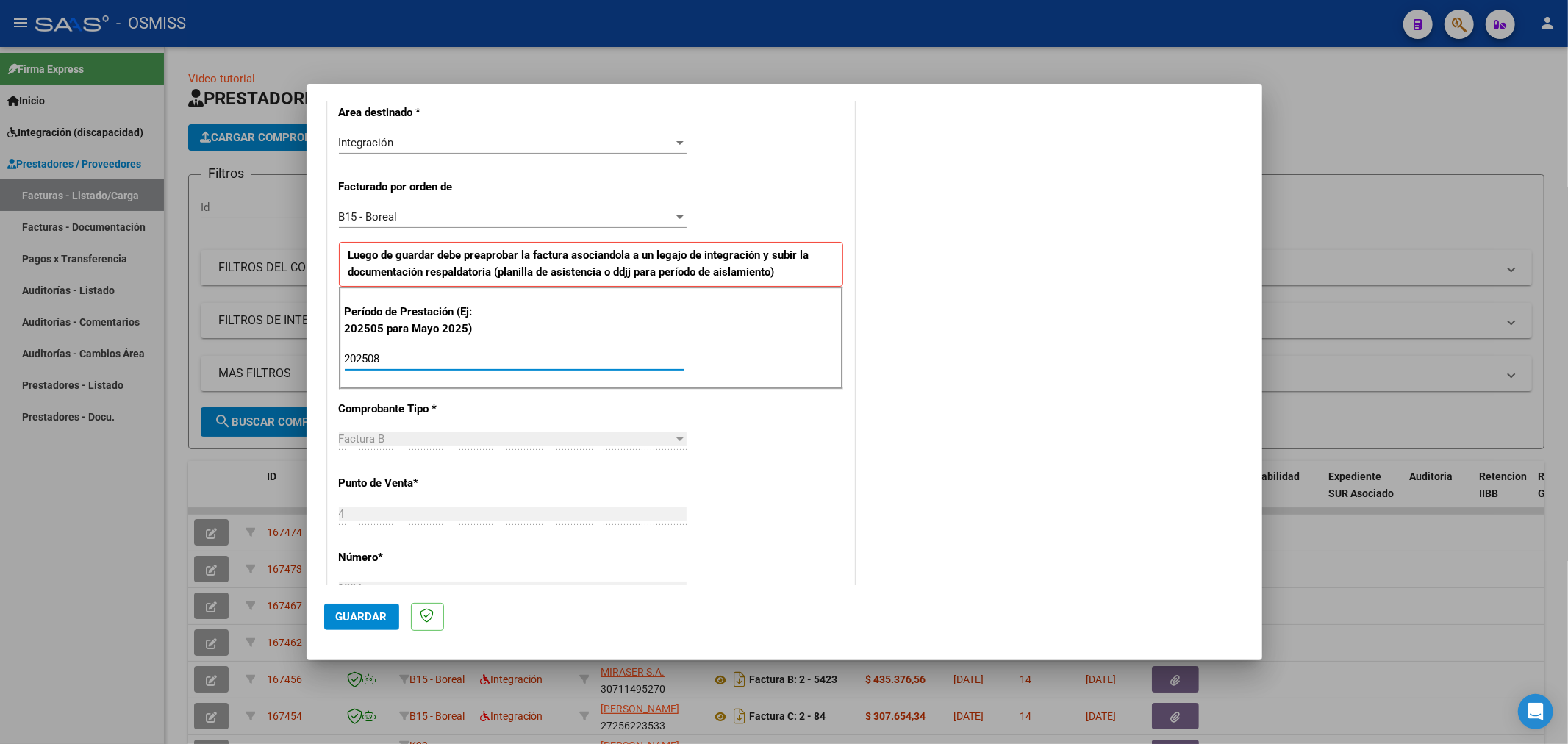
type input "202508"
click at [336, 607] on button "Guardar" at bounding box center [361, 617] width 75 height 26
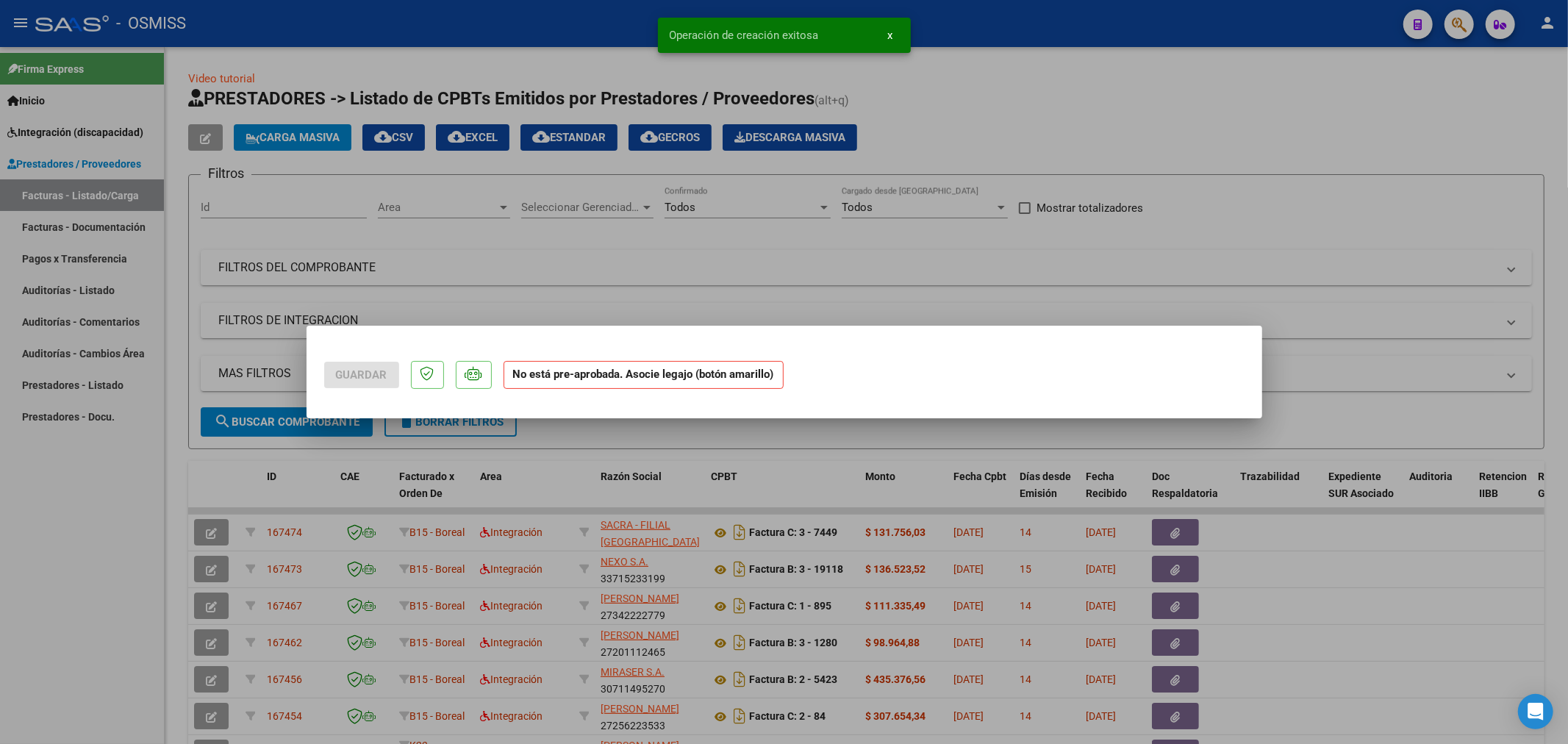
scroll to position [0, 0]
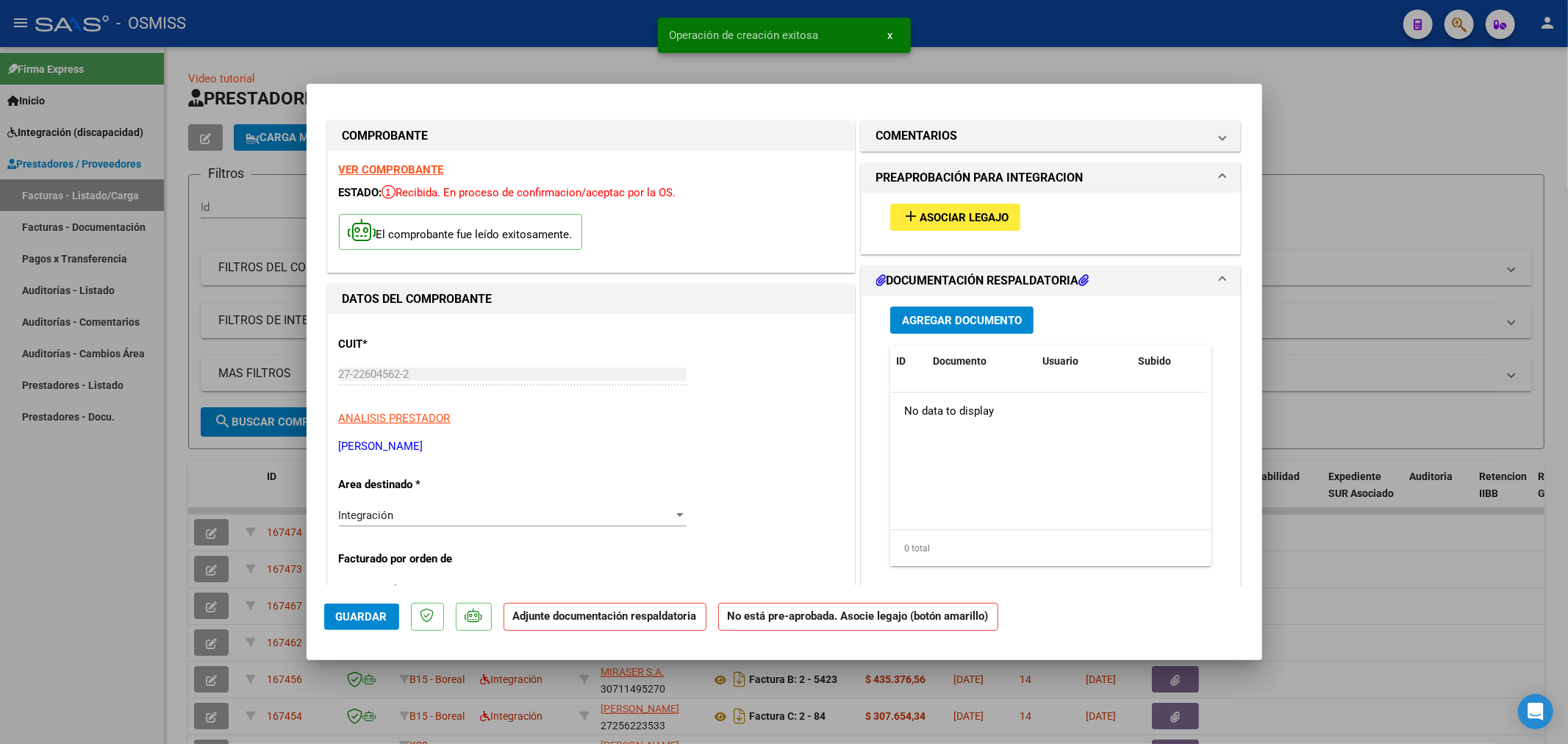
click at [986, 219] on span "Asociar Legajo" at bounding box center [964, 217] width 89 height 13
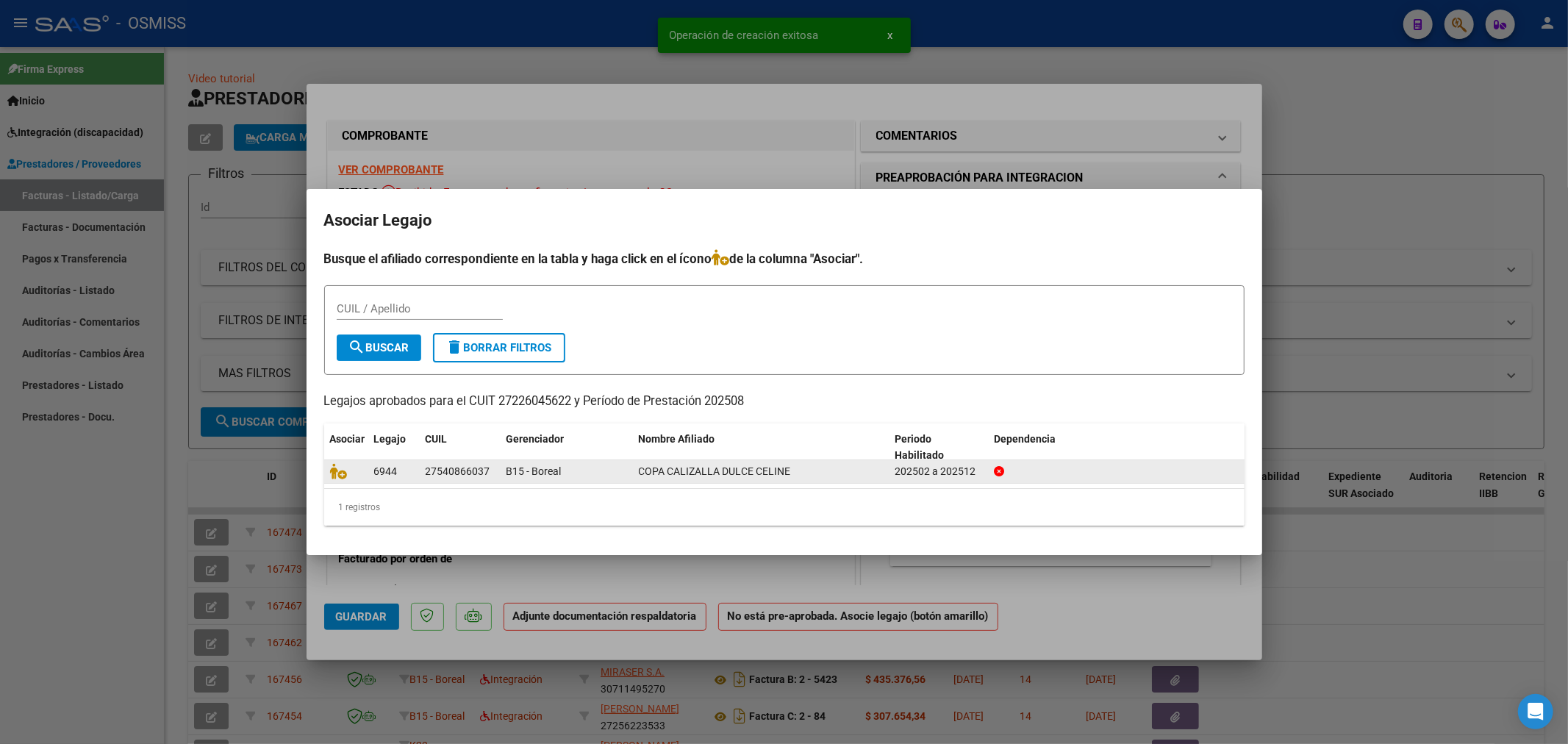
click at [327, 471] on datatable-body-cell at bounding box center [346, 472] width 44 height 23
click at [339, 472] on icon at bounding box center [339, 471] width 18 height 16
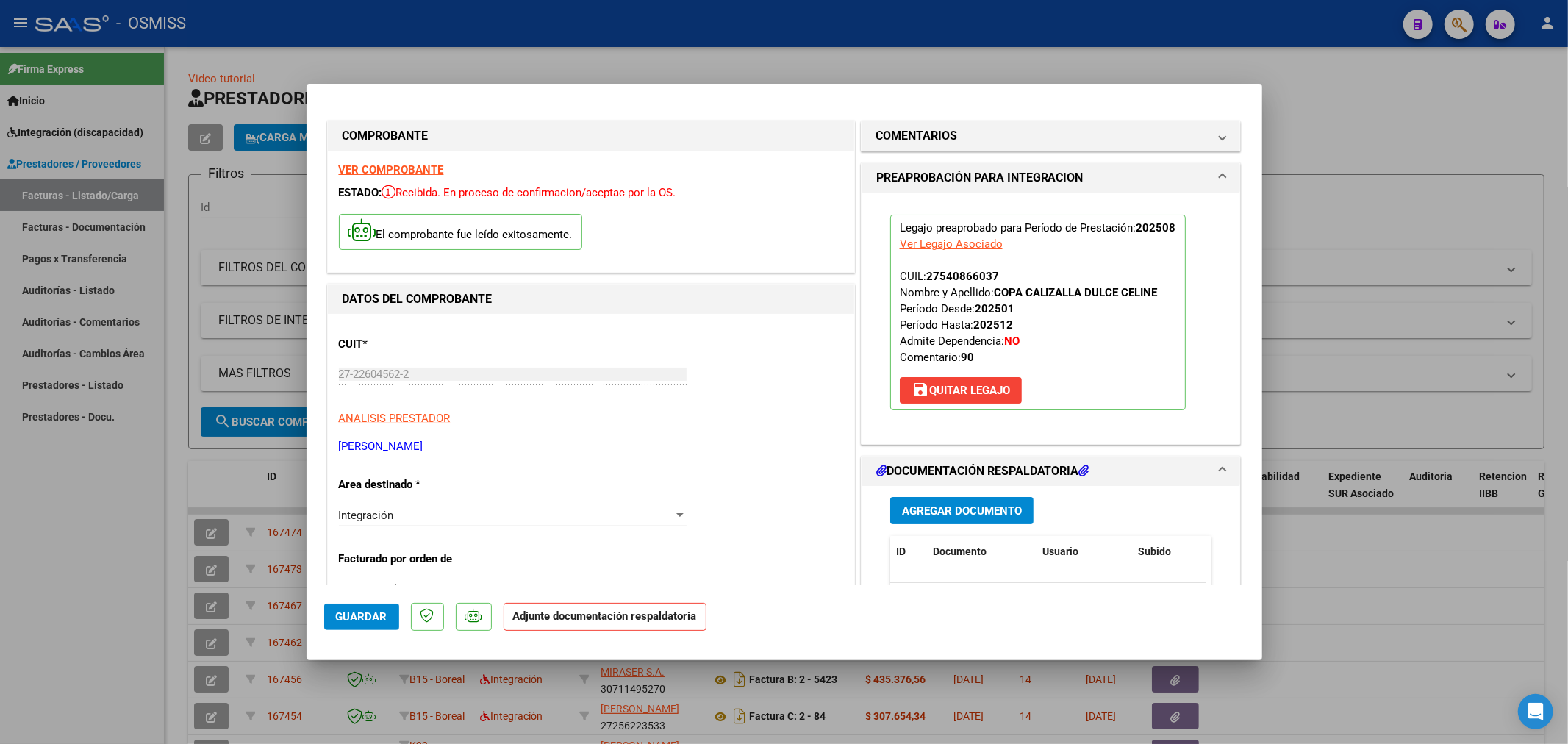
scroll to position [82, 0]
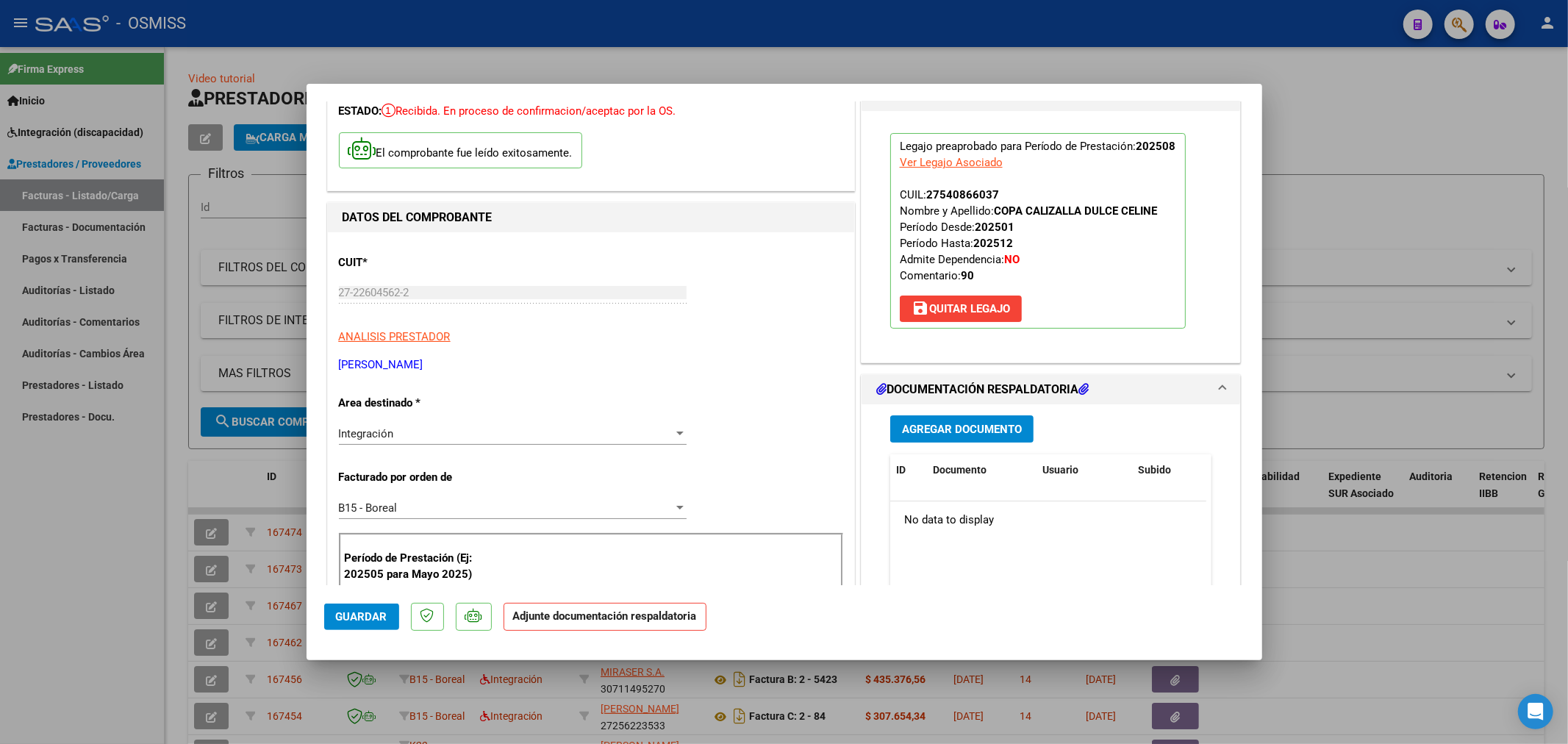
click at [959, 435] on span "Agregar Documento" at bounding box center [962, 429] width 119 height 13
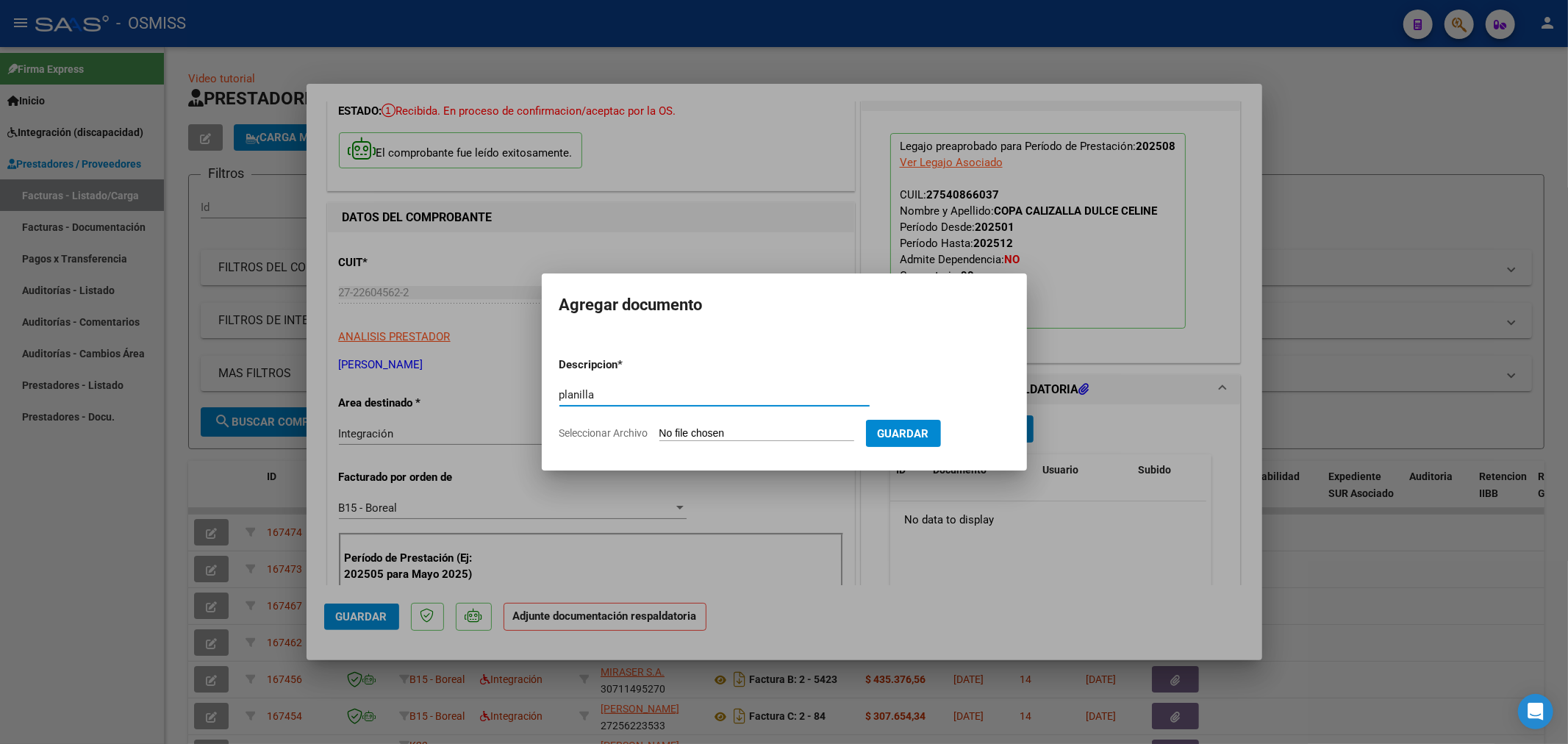
type input "planilla"
click at [702, 430] on input "Seleccionar Archivo" at bounding box center [757, 434] width 195 height 14
type input "C:\fakepath\158955-3-Planilla_de_Asistencia.pdf"
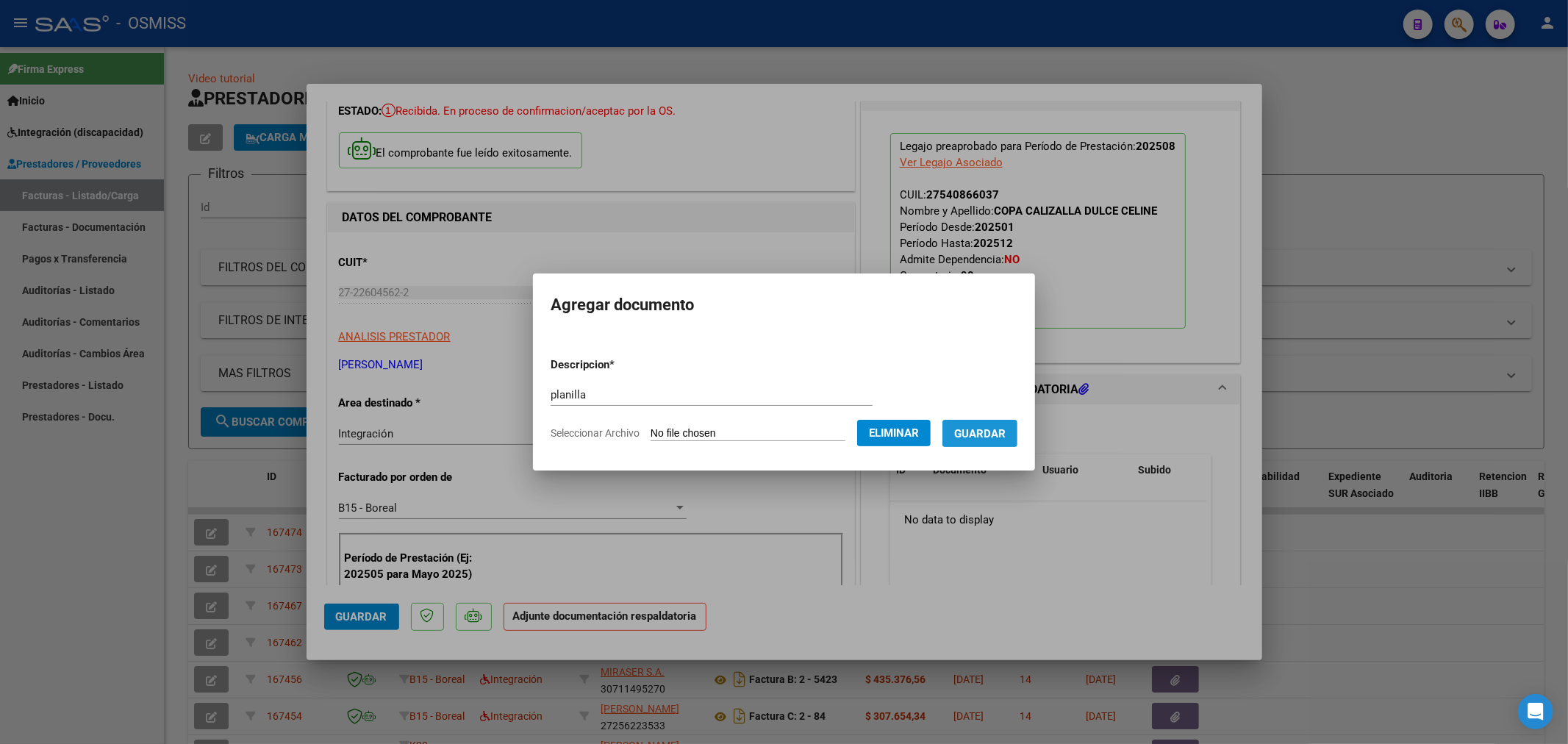
click at [972, 427] on span "Guardar" at bounding box center [979, 433] width 52 height 13
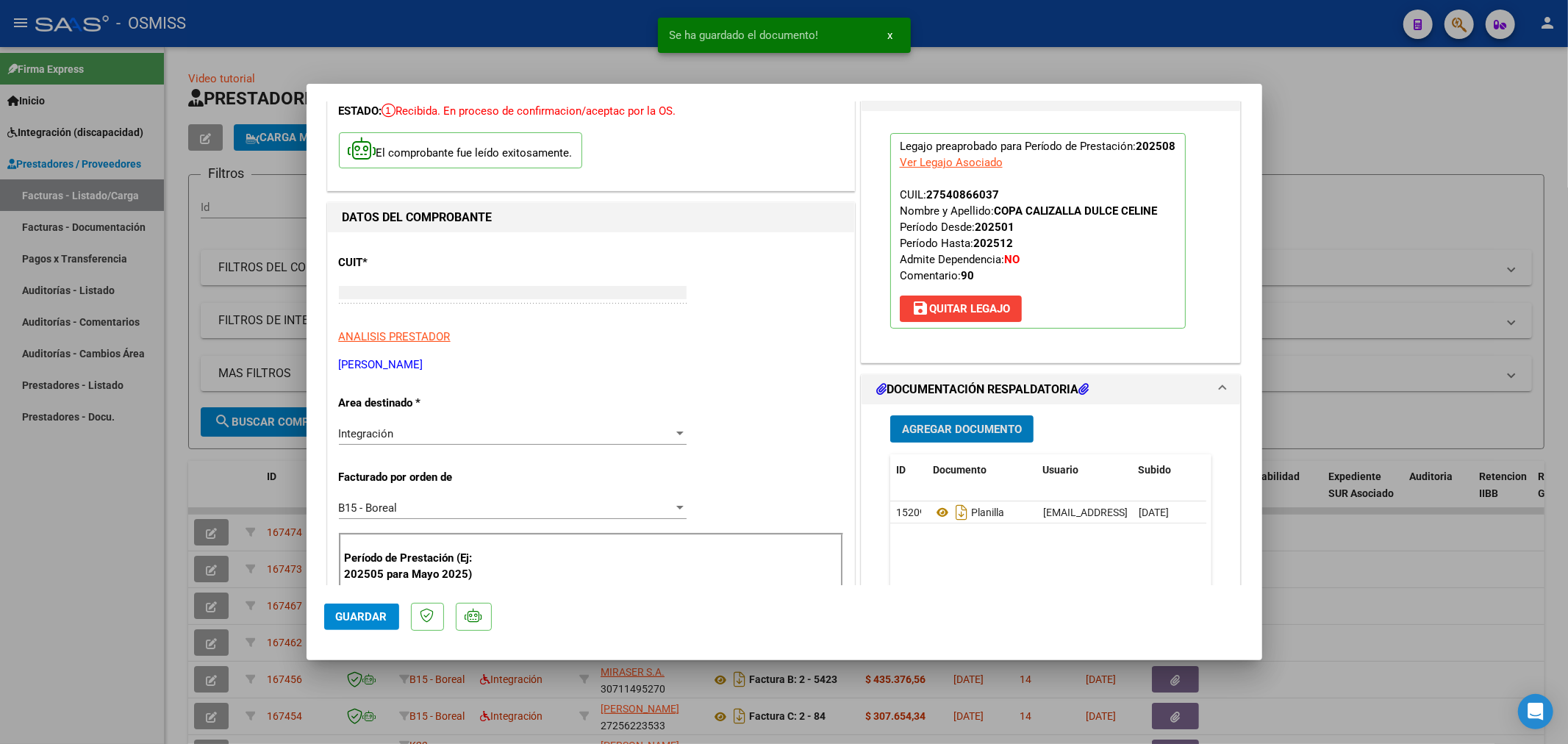
type input "$ 0,00"
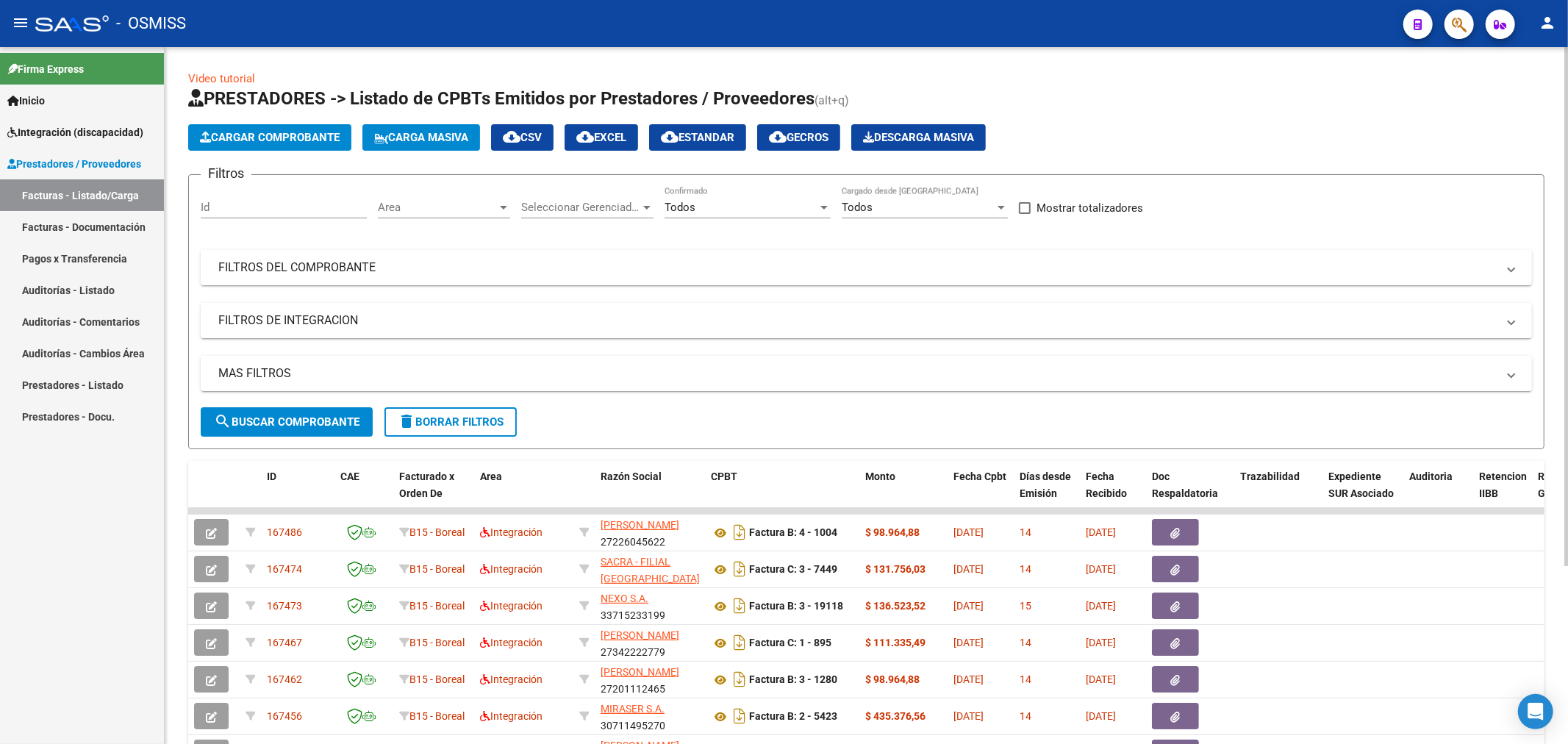
drag, startPoint x: 277, startPoint y: 155, endPoint x: 282, endPoint y: 137, distance: 18.7
click at [277, 146] on app-list-header "PRESTADORES -> Listado de CPBTs Emitidos por Prestadores / Proveedores (alt+q) …" at bounding box center [866, 268] width 1356 height 363
click at [282, 137] on span "Cargar Comprobante" at bounding box center [270, 137] width 140 height 13
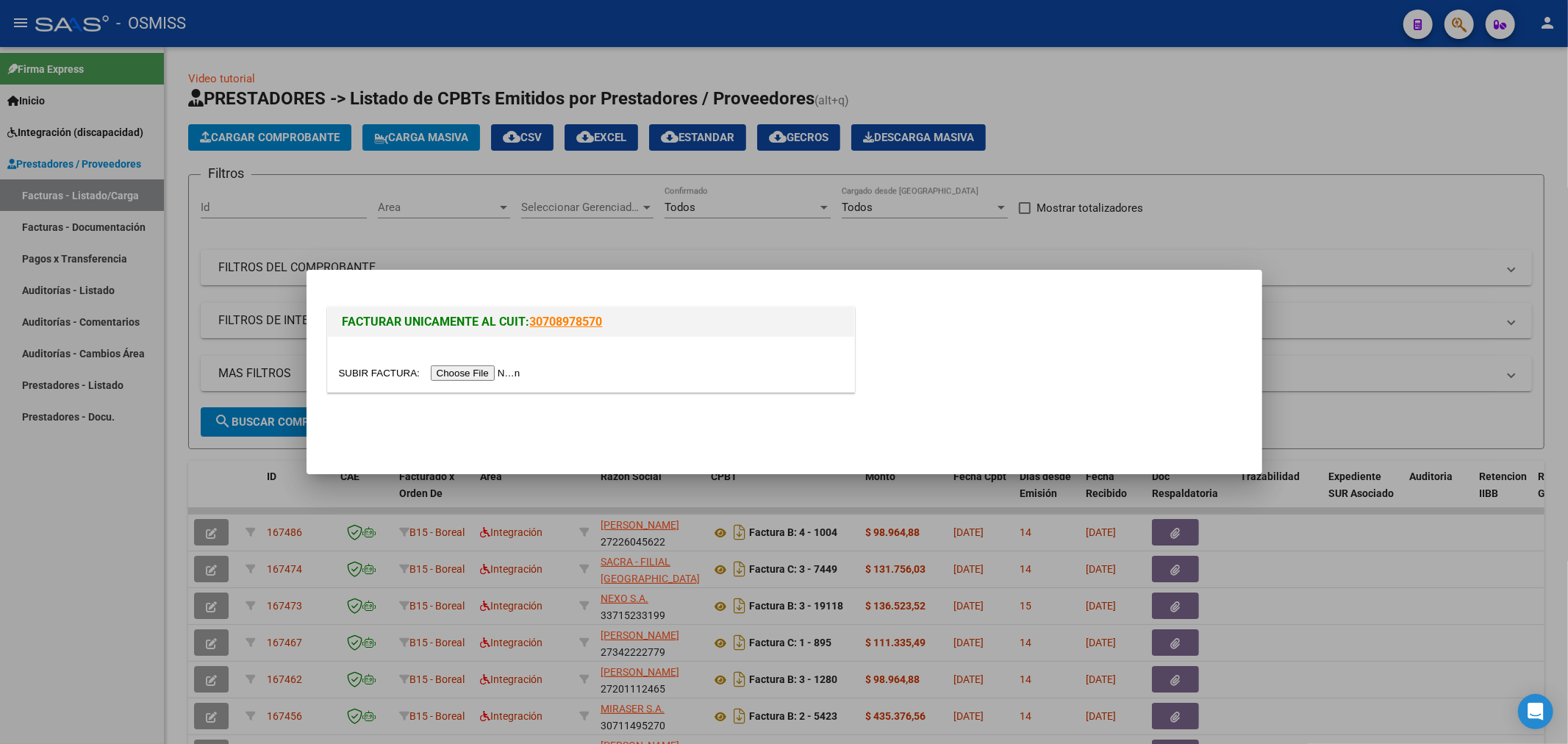
click at [452, 373] on input "file" at bounding box center [432, 373] width 186 height 16
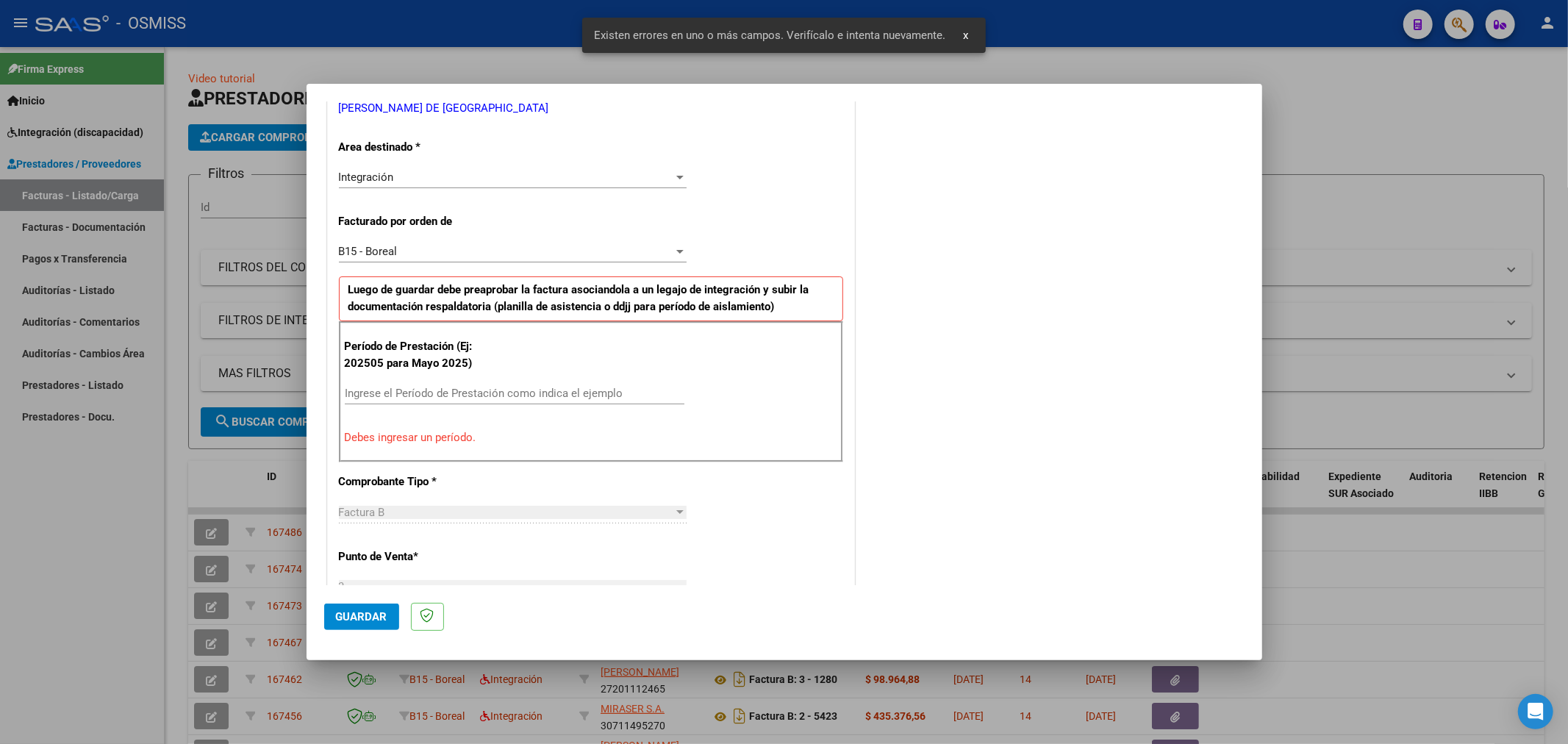
scroll to position [317, 0]
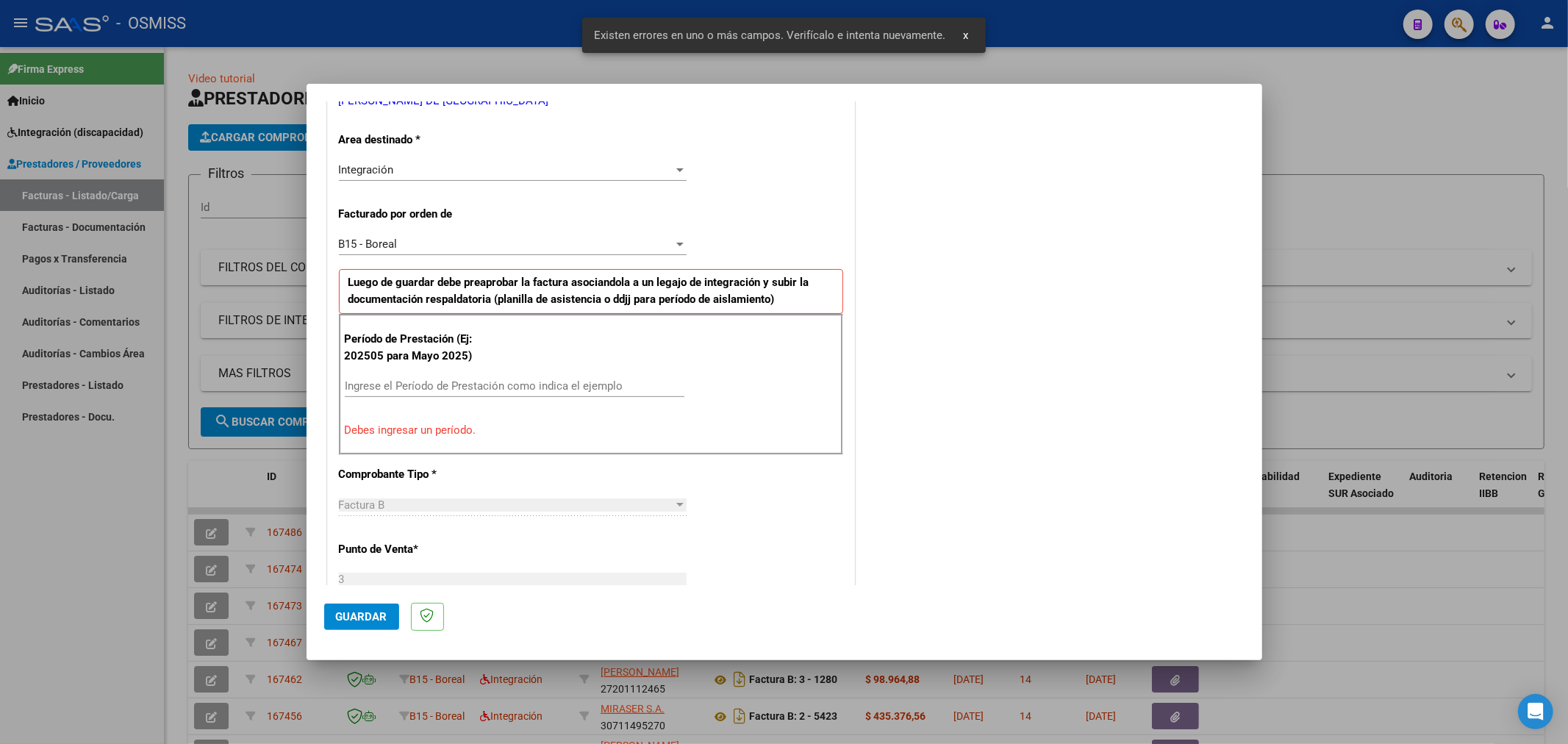
click at [502, 379] on input "Ingrese el Período de Prestación como indica el ejemplo" at bounding box center [514, 386] width 340 height 13
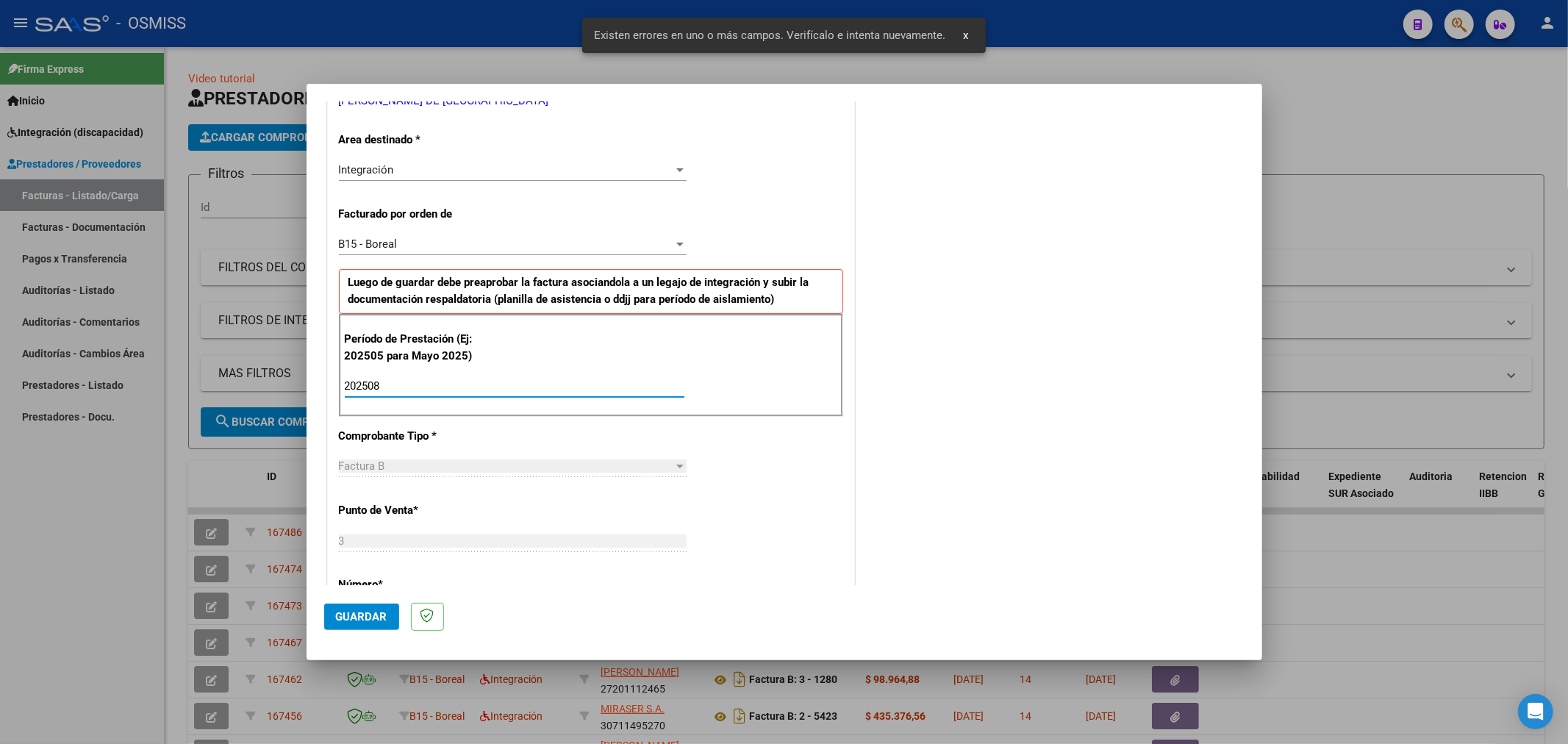
type input "202508"
click at [331, 612] on button "Guardar" at bounding box center [361, 617] width 75 height 26
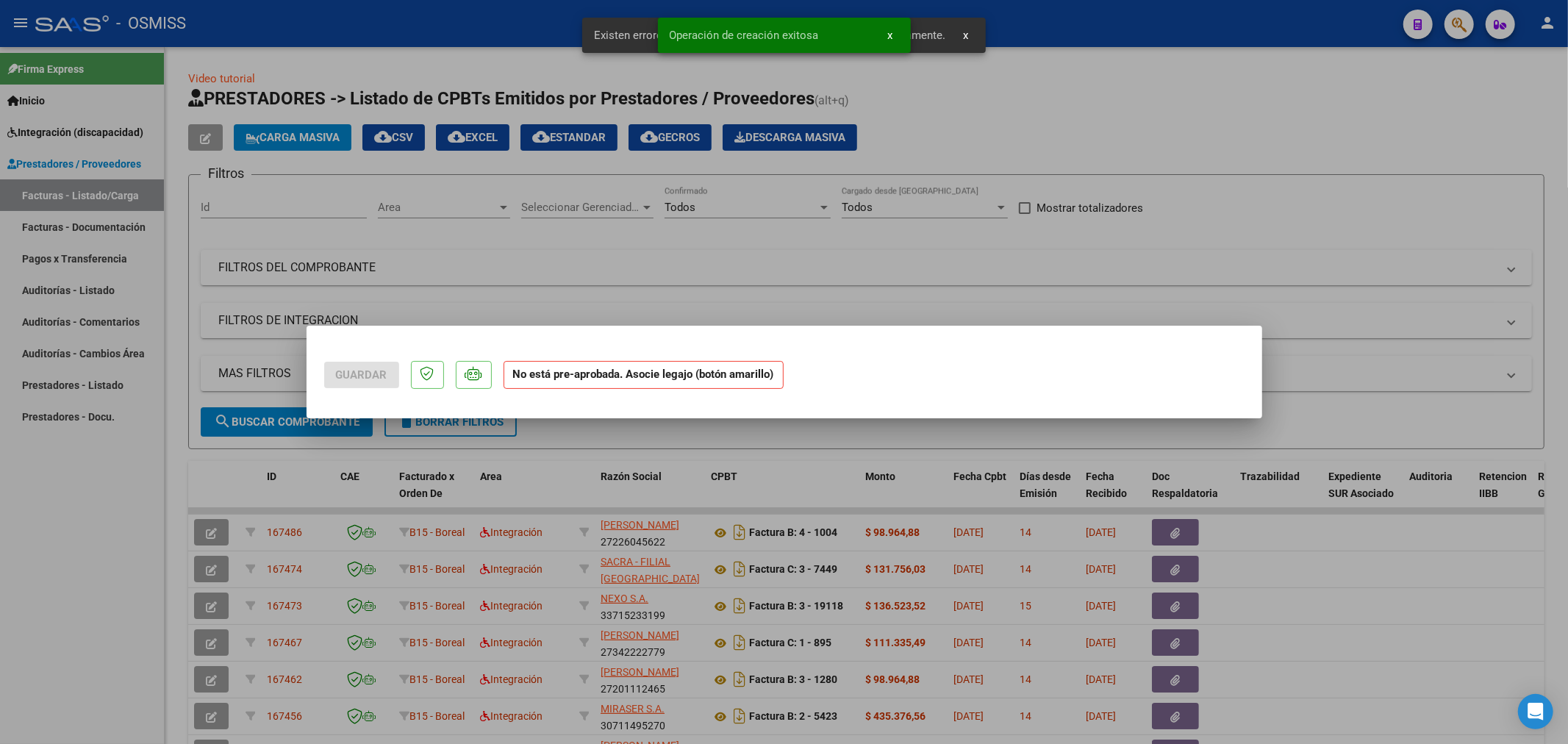
scroll to position [0, 0]
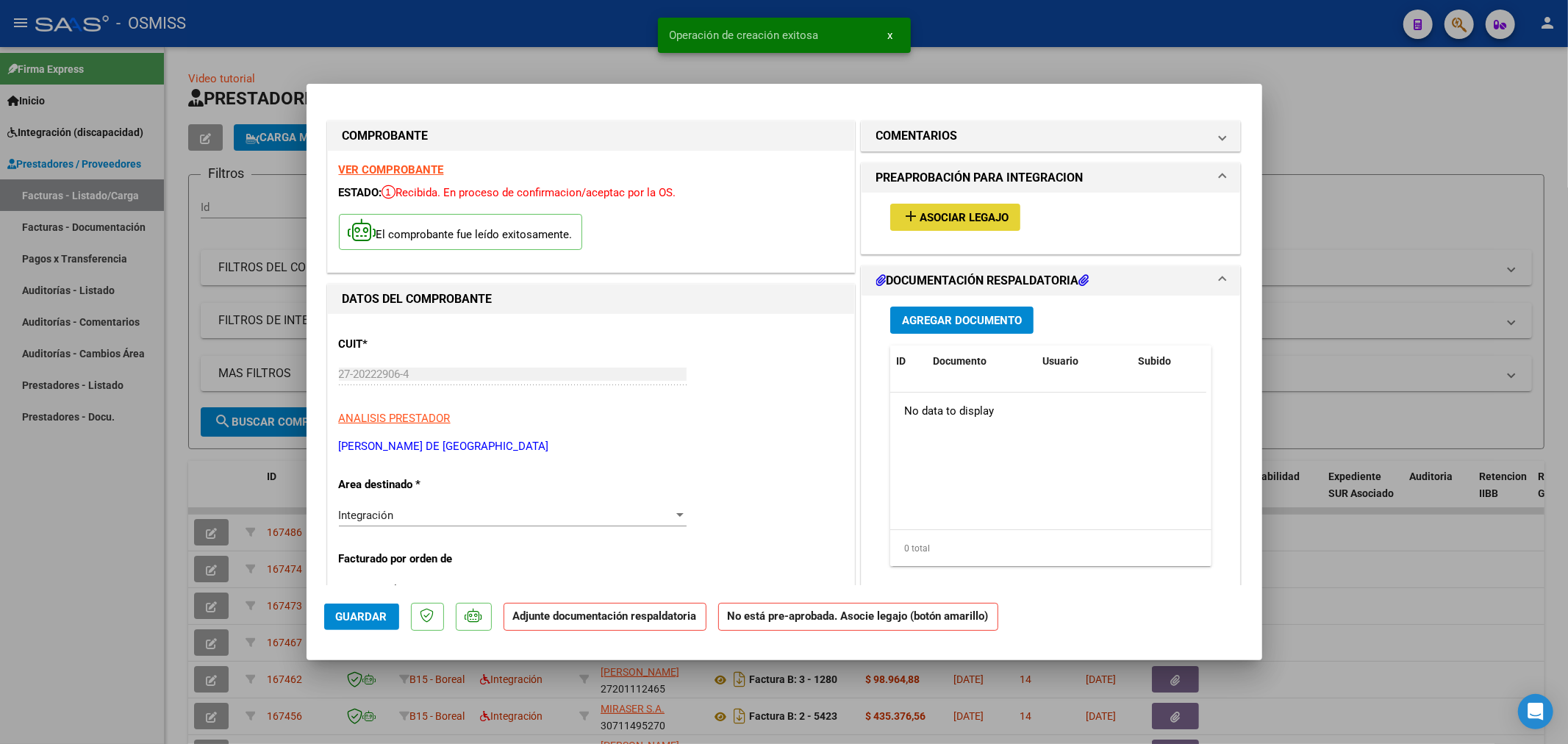
click at [965, 213] on span "Asociar Legajo" at bounding box center [964, 217] width 89 height 13
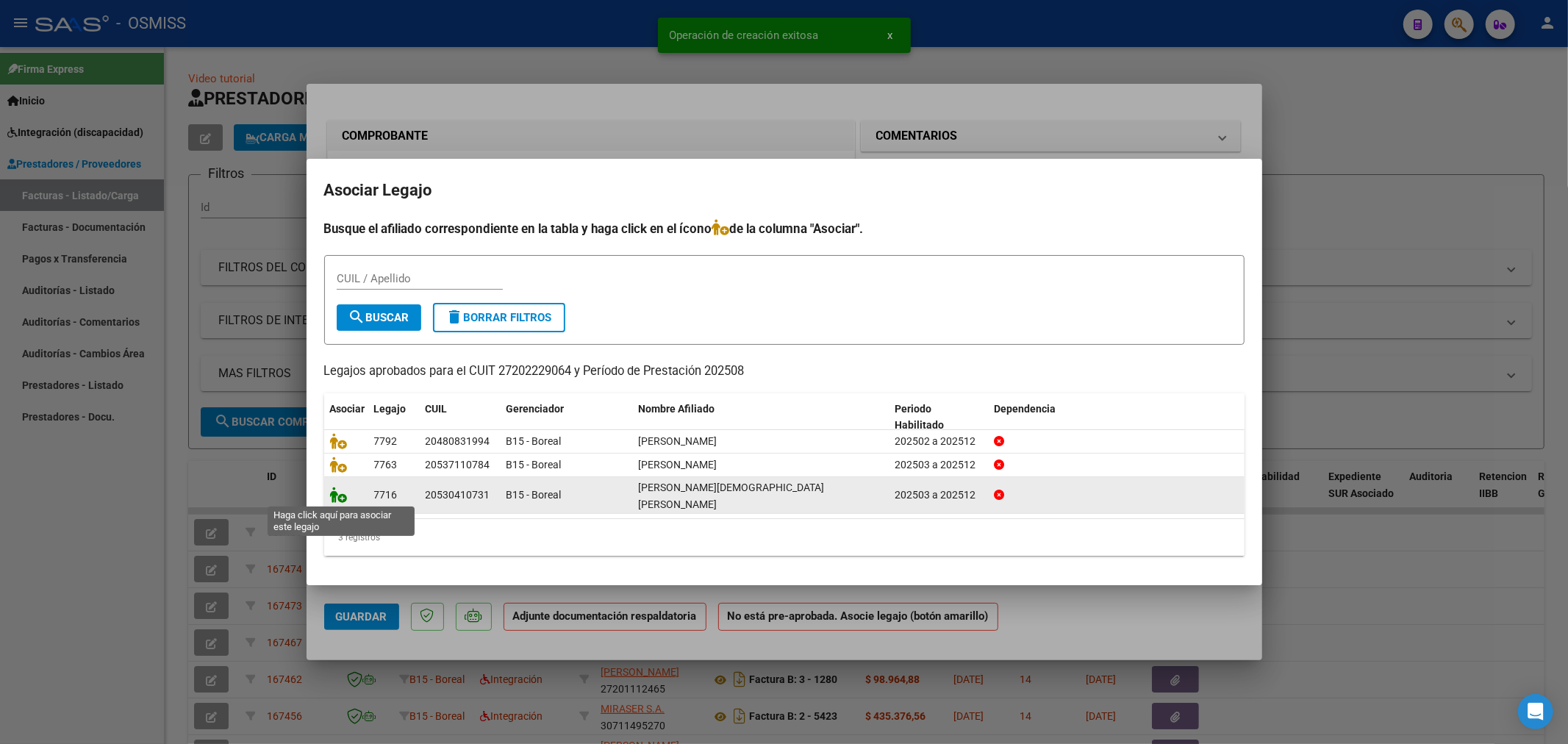
click at [336, 496] on icon at bounding box center [339, 495] width 18 height 16
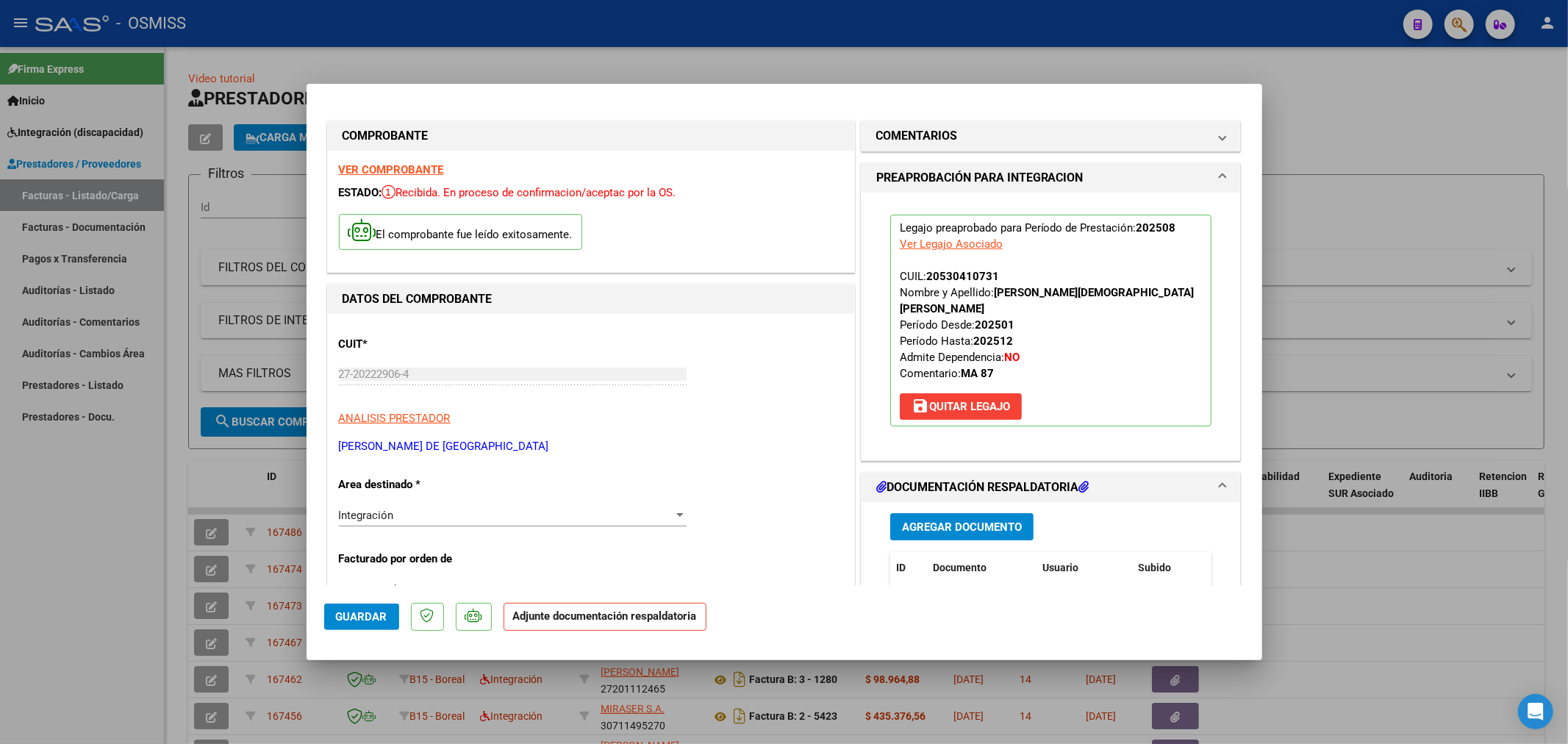
click at [934, 520] on span "Agregar Documento" at bounding box center [962, 526] width 119 height 13
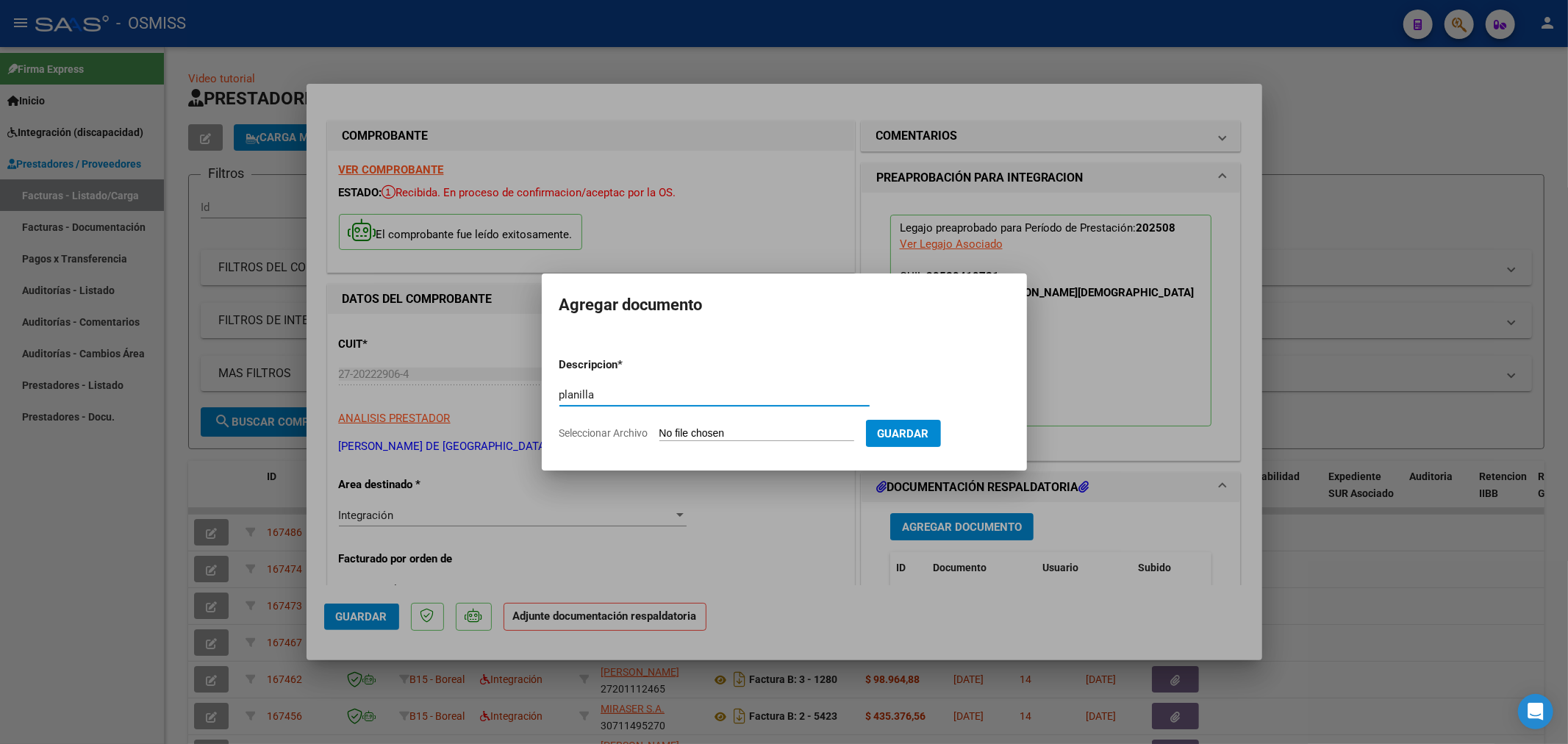
type input "planilla"
click at [693, 428] on input "Seleccionar Archivo" at bounding box center [757, 434] width 195 height 14
type input "C:\fakepath\158816-3-Planilla_de_Asistencia.pdf"
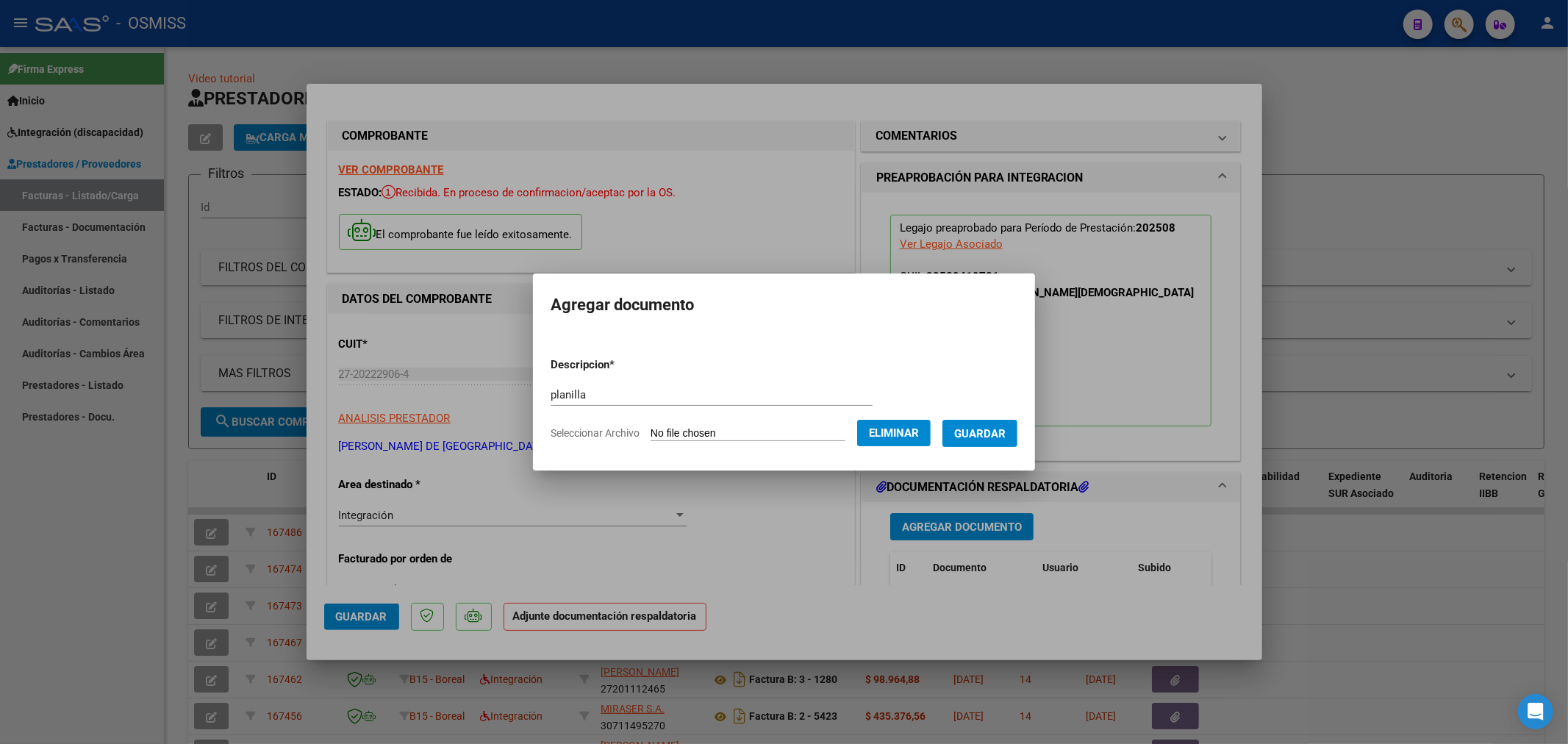
click at [971, 437] on span "Guardar" at bounding box center [979, 433] width 52 height 13
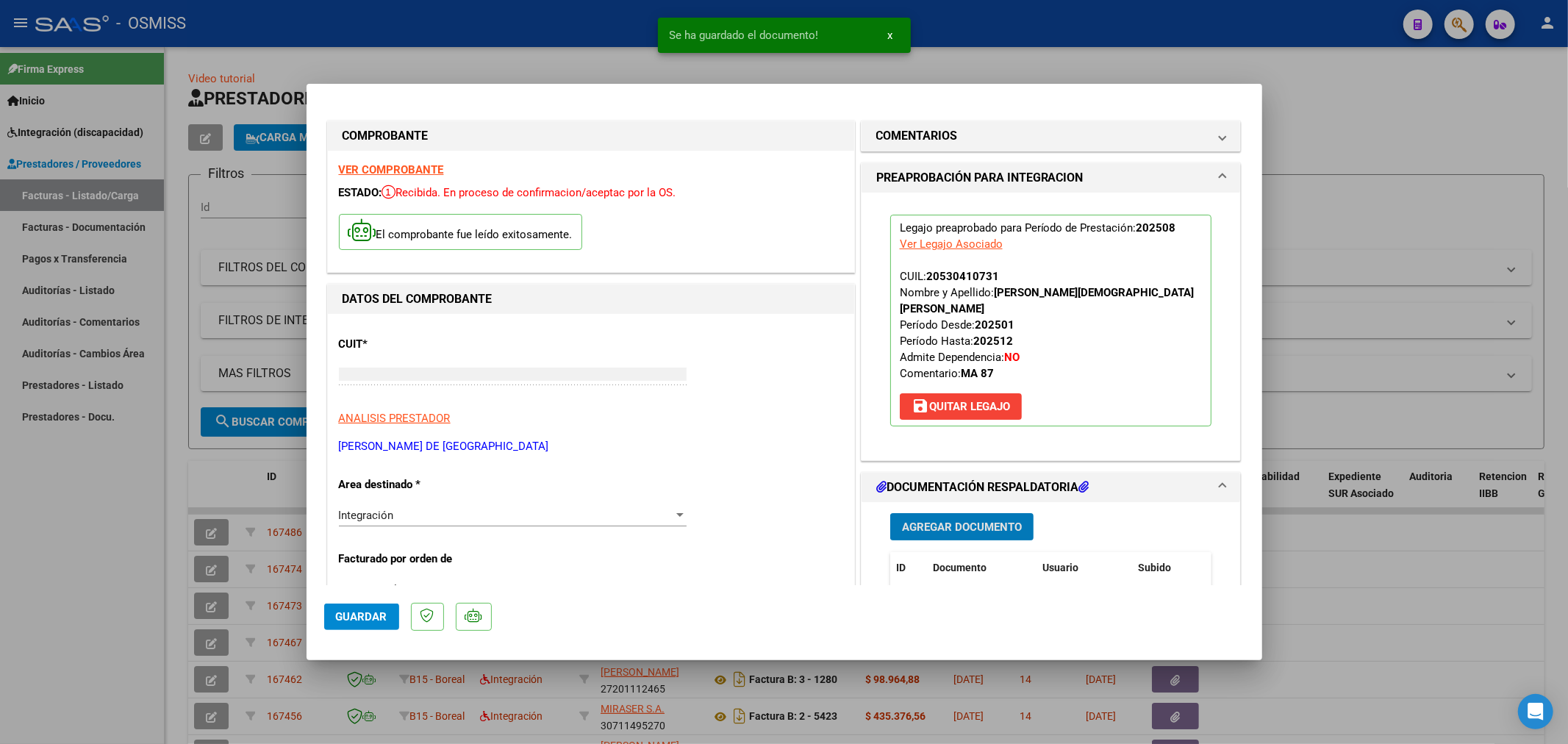
type input "$ 0,00"
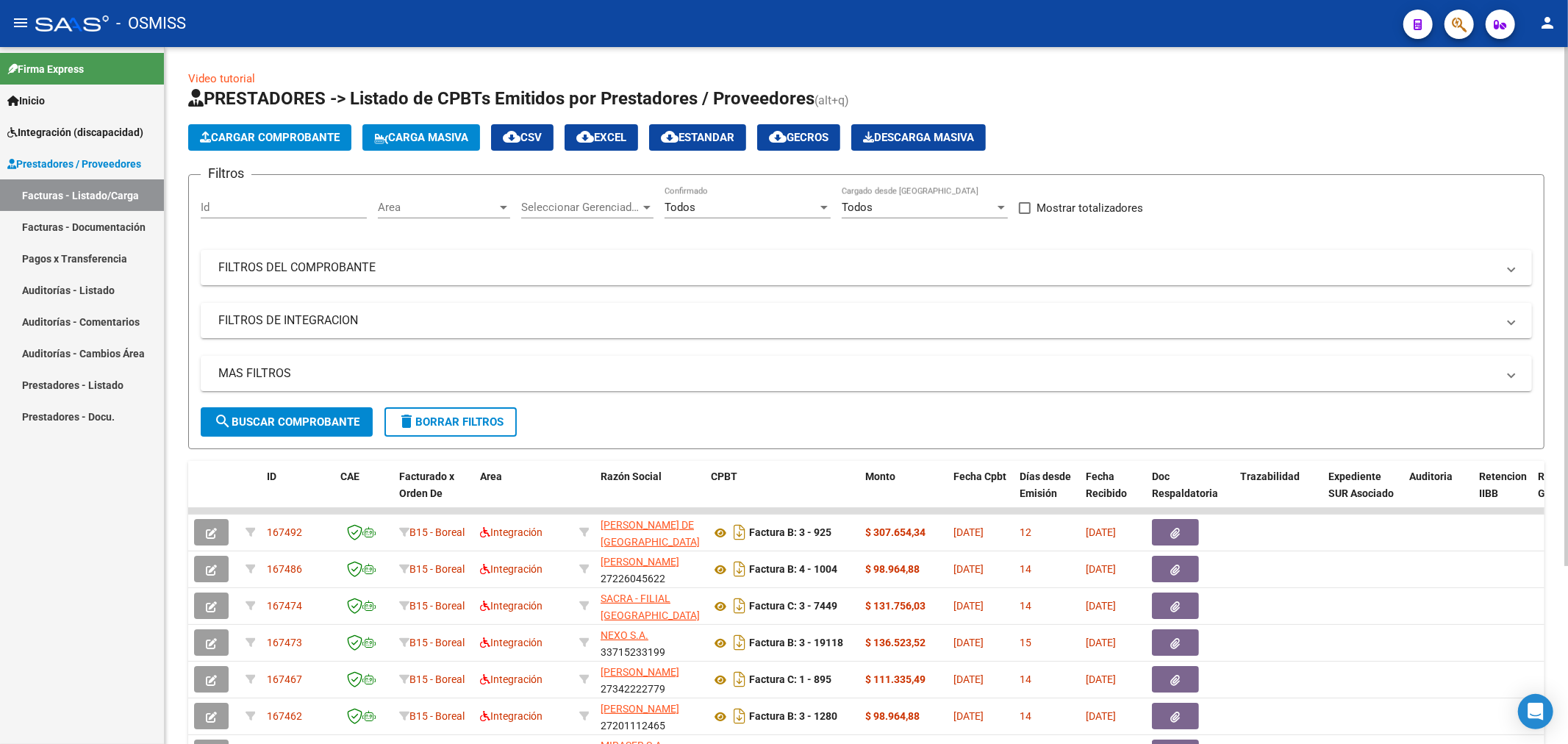
click at [256, 144] on button "Cargar Comprobante" at bounding box center [270, 137] width 163 height 26
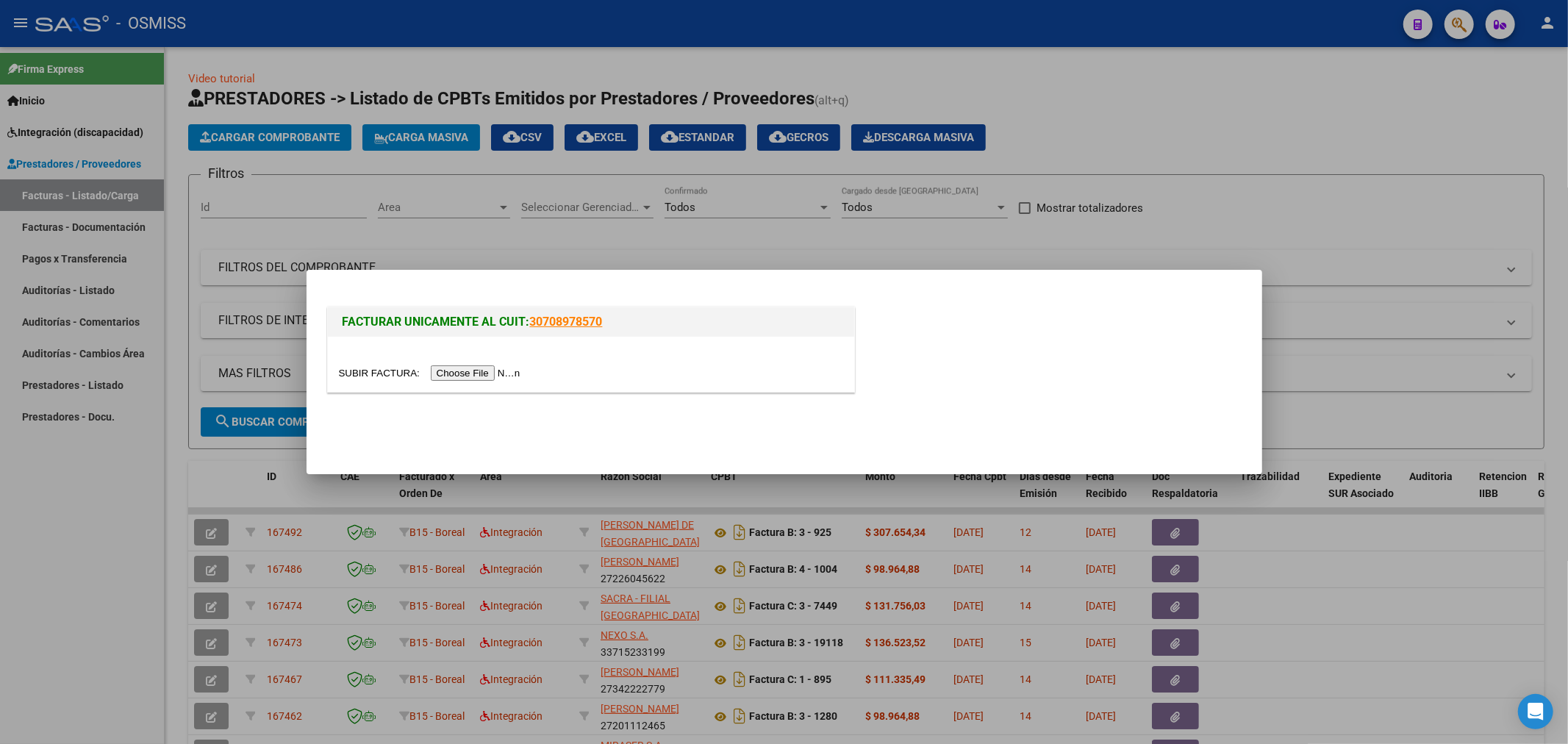
click at [471, 366] on input "file" at bounding box center [432, 373] width 186 height 16
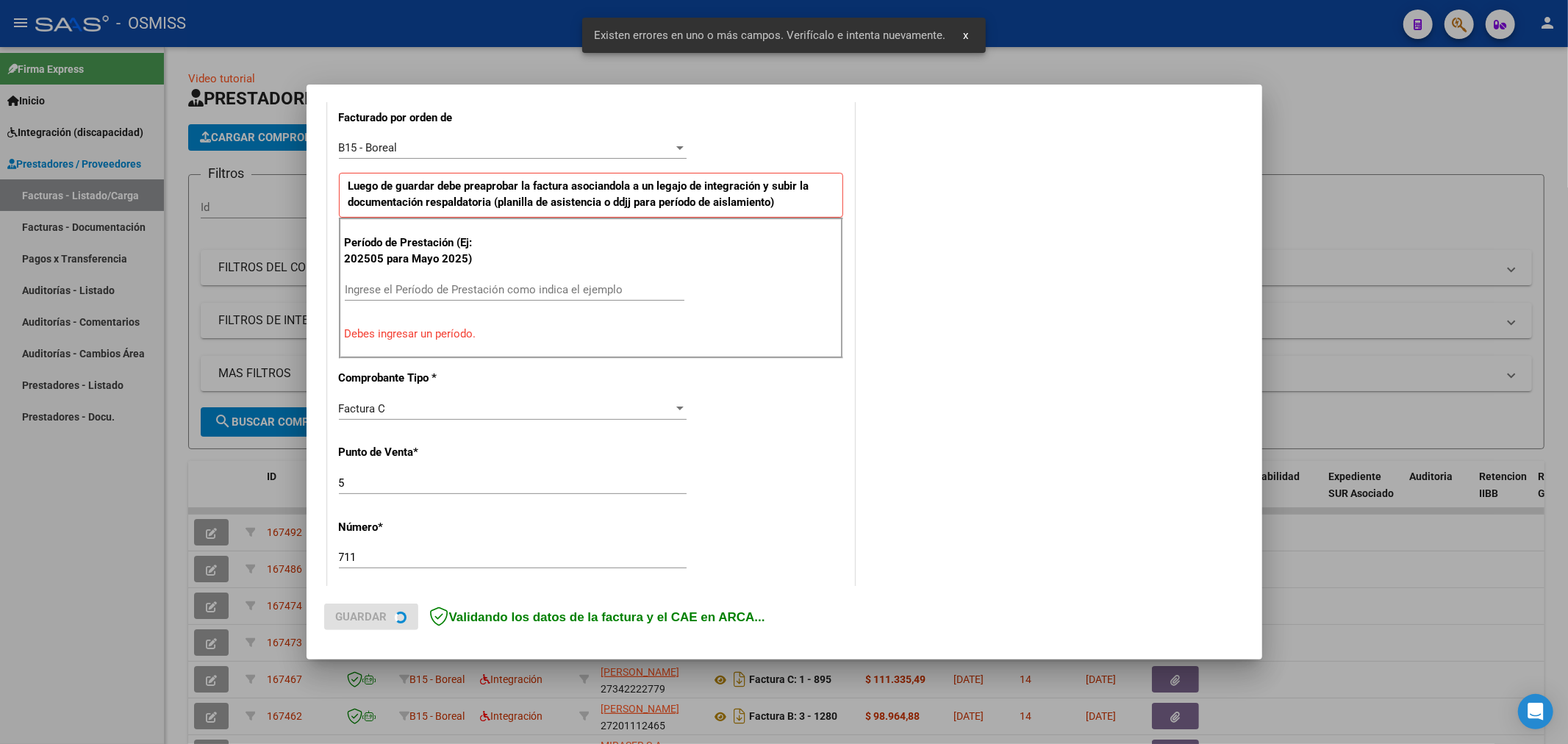
scroll to position [415, 0]
click at [434, 285] on input "Ingrese el Período de Prestación como indica el ejemplo" at bounding box center [514, 287] width 340 height 13
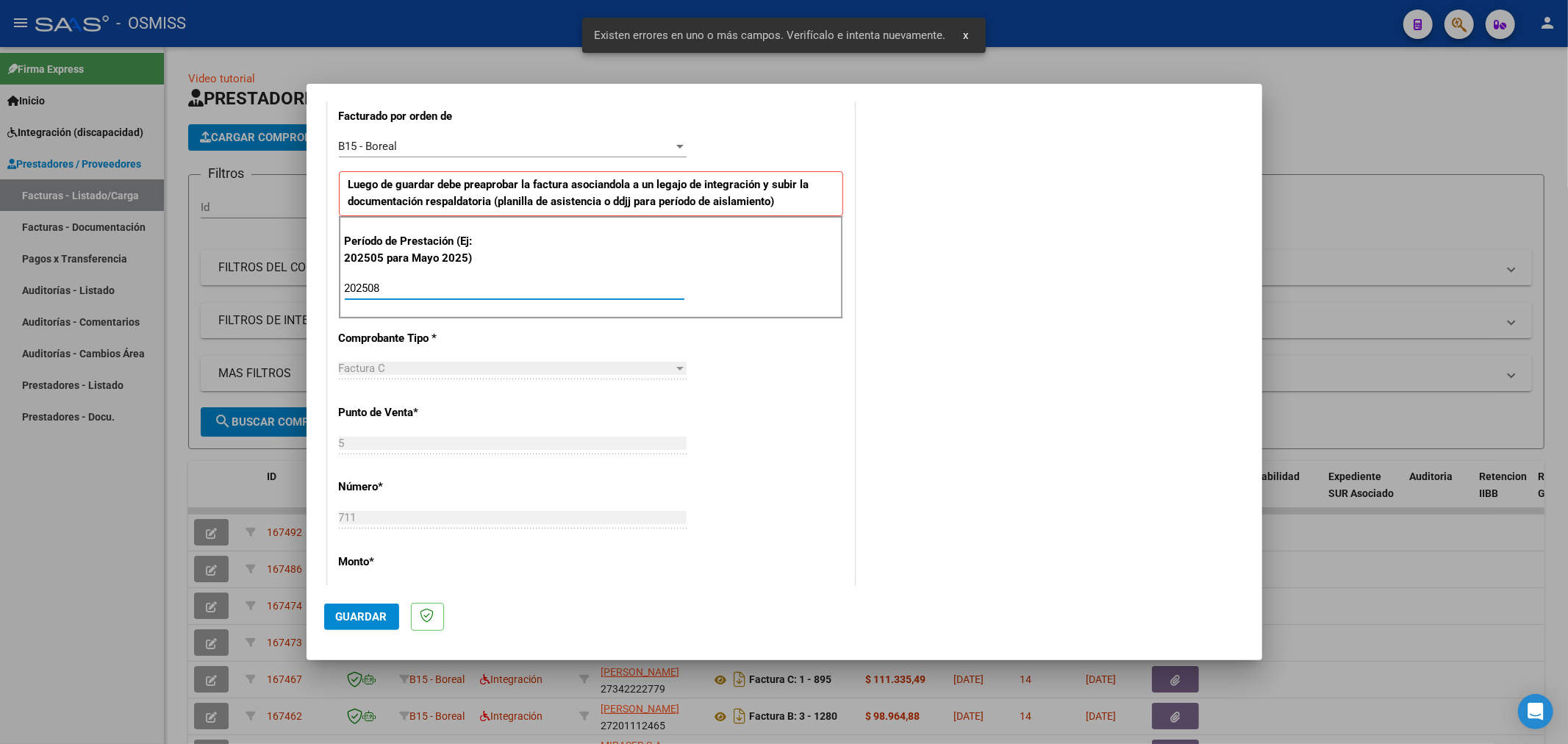
type input "202508"
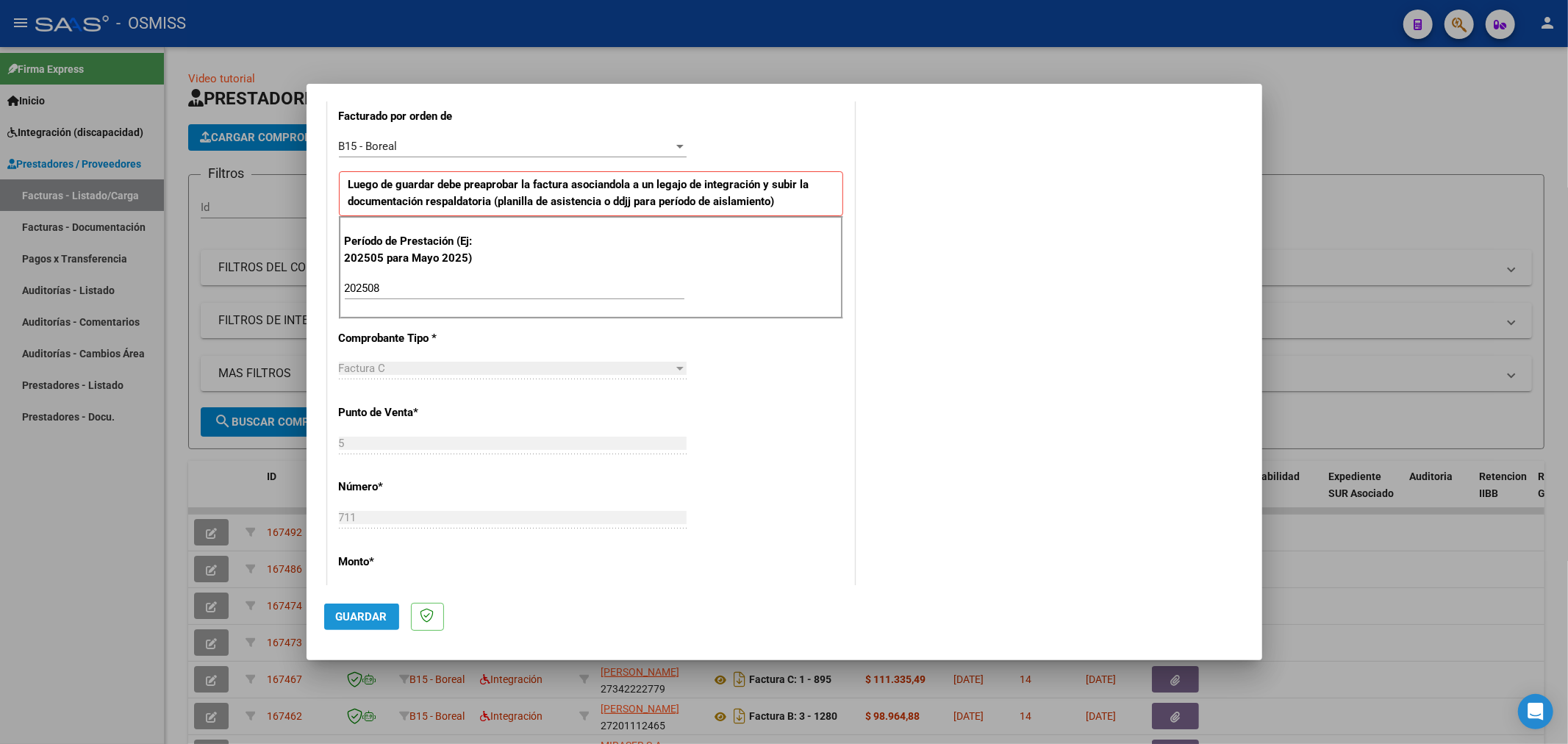
click at [355, 612] on span "Guardar" at bounding box center [361, 616] width 52 height 13
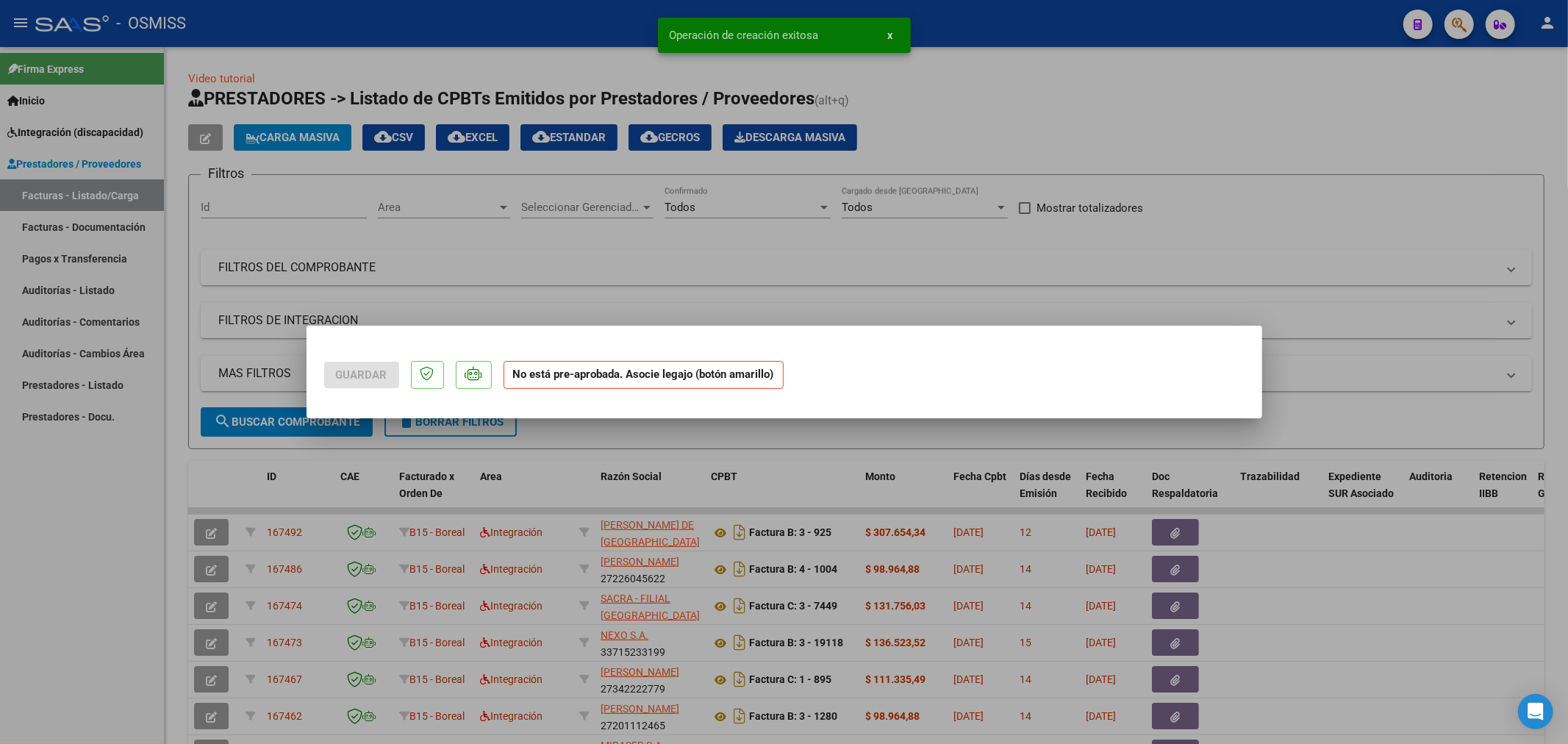
scroll to position [0, 0]
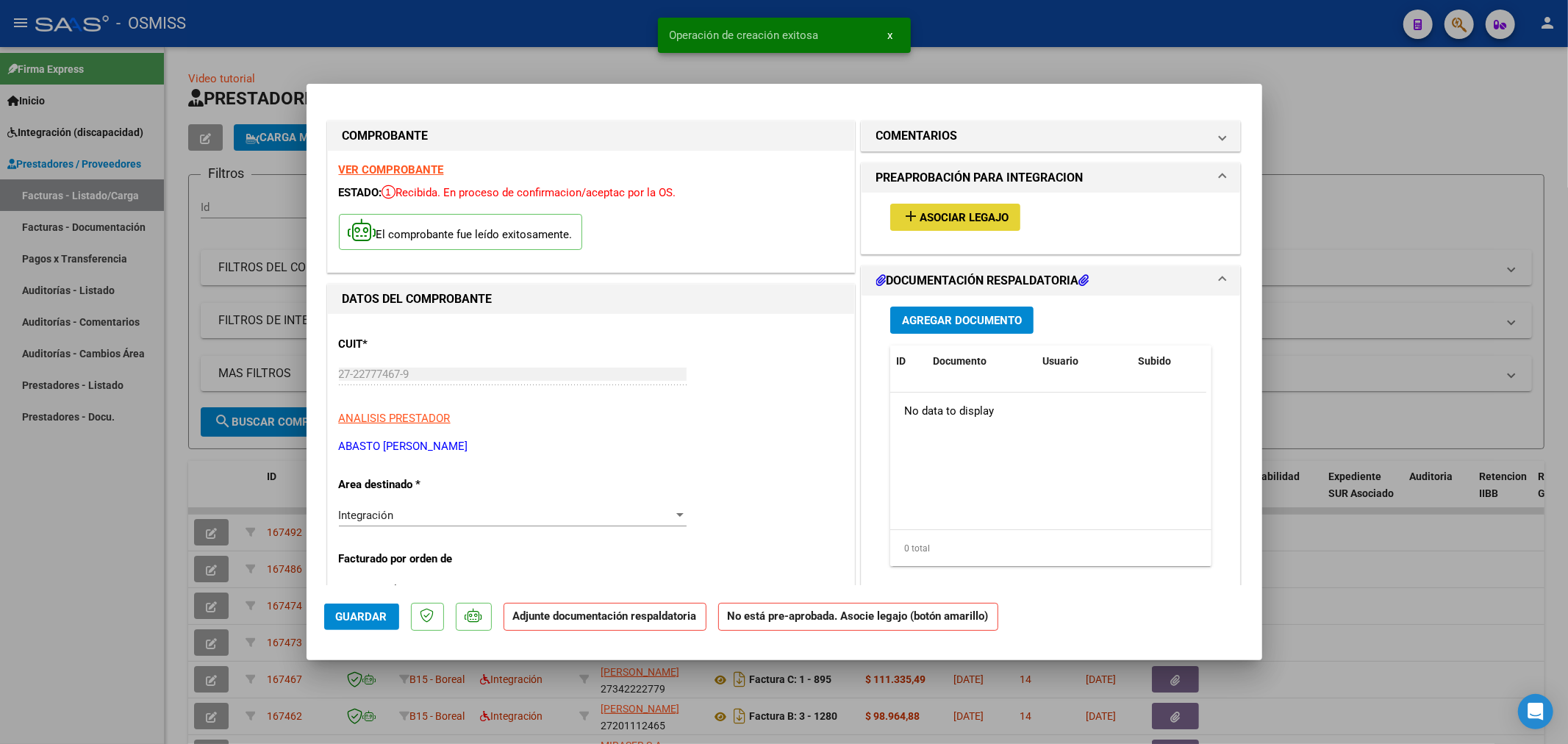
click at [956, 224] on span "Asociar Legajo" at bounding box center [964, 217] width 89 height 13
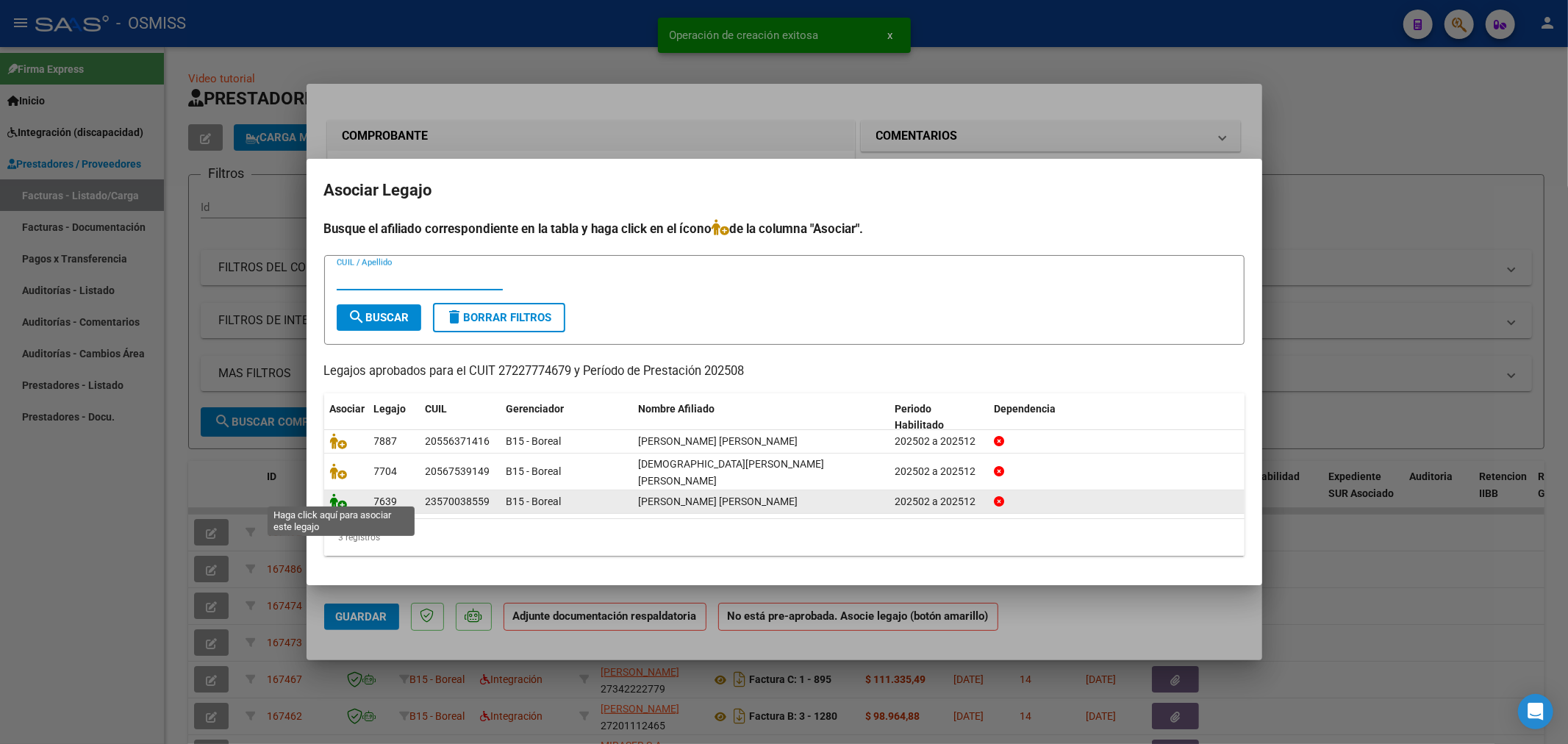
click at [335, 497] on icon at bounding box center [339, 501] width 18 height 16
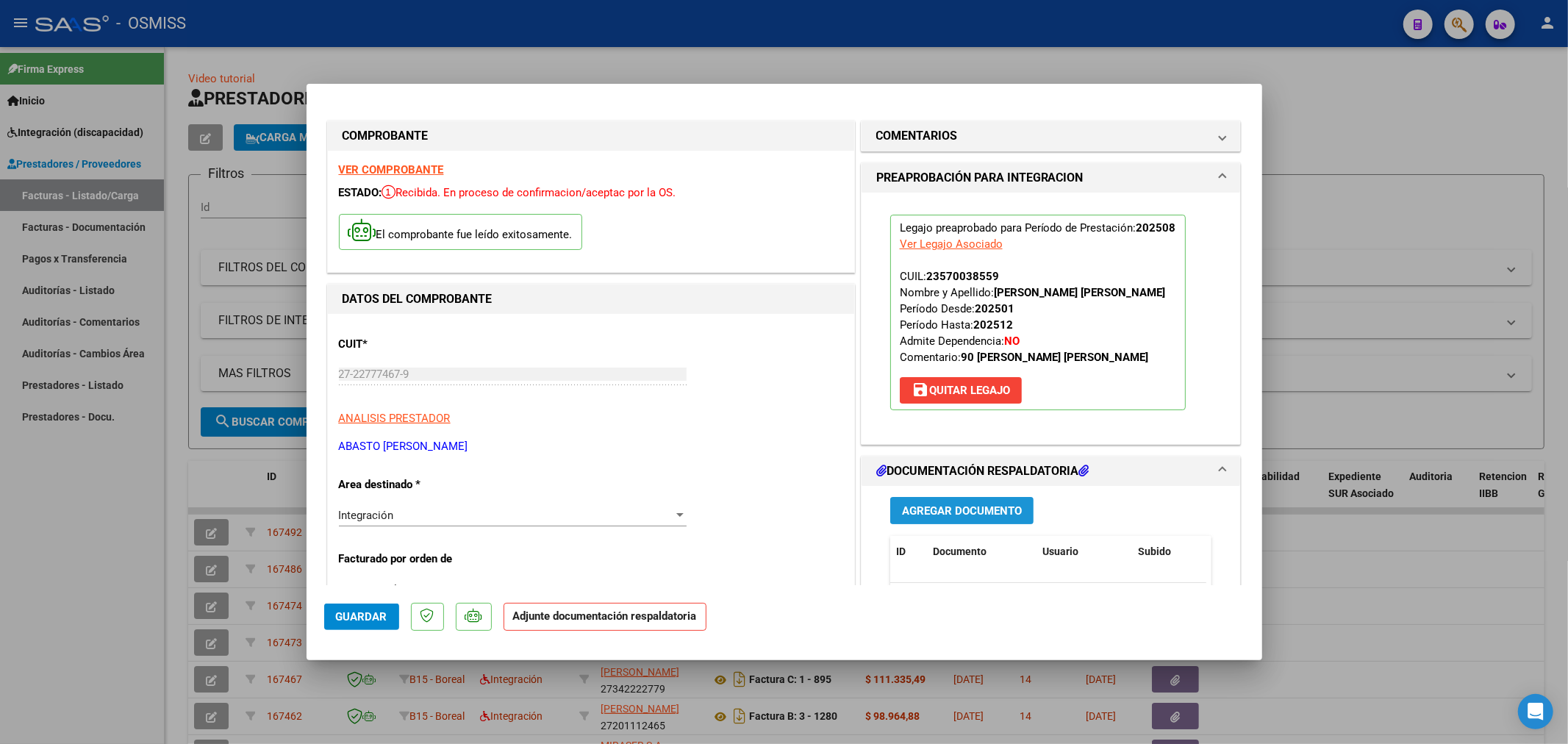
click at [912, 511] on span "Agregar Documento" at bounding box center [962, 510] width 119 height 13
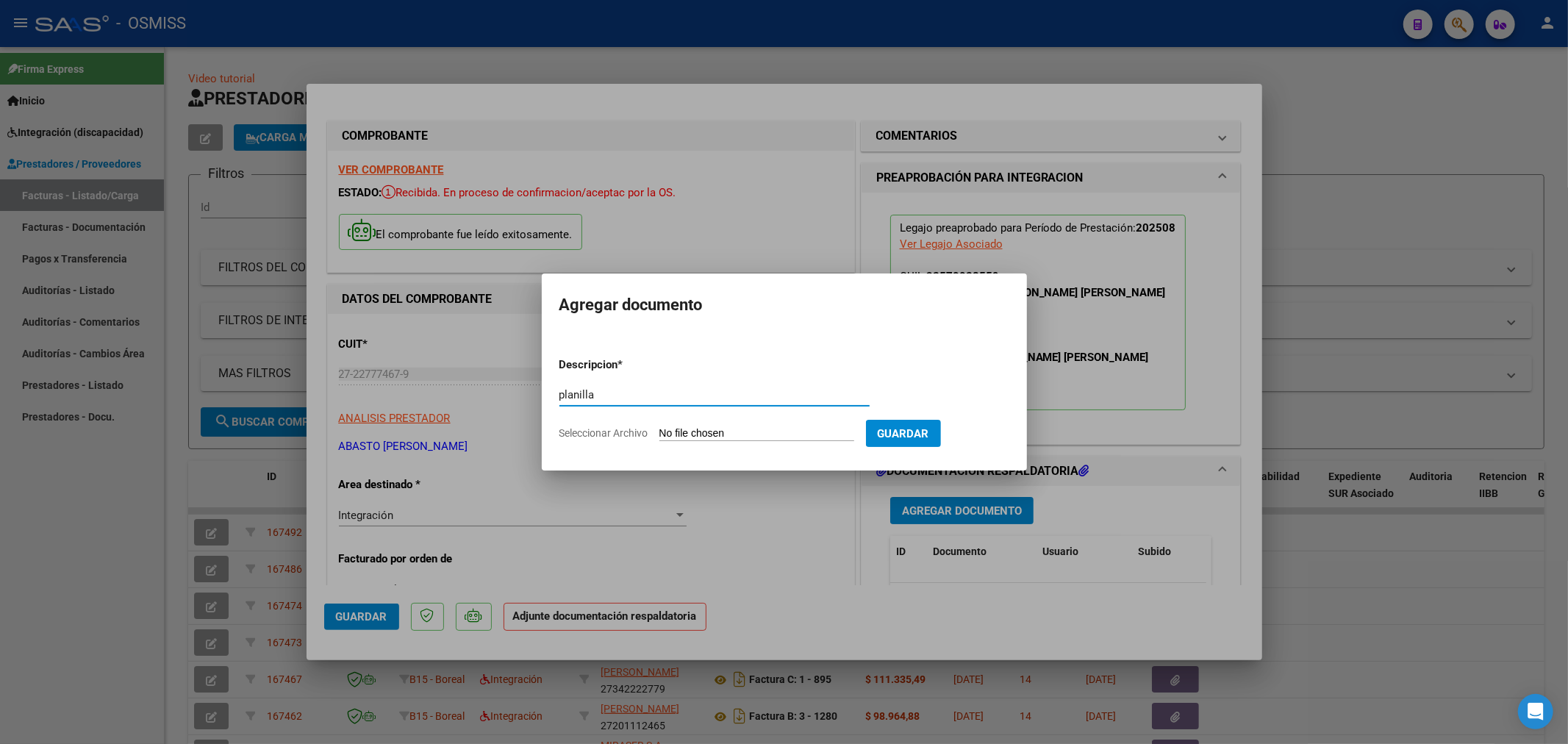
type input "planilla"
click at [693, 443] on form "Descripcion * planilla Escriba aquí una descripcion Seleccionar Archivo Guardar" at bounding box center [784, 399] width 450 height 107
click at [695, 432] on input "Seleccionar Archivo" at bounding box center [757, 434] width 195 height 14
type input "C:\fakepath\158614-3-Planilla_de_Asistencia.pdf"
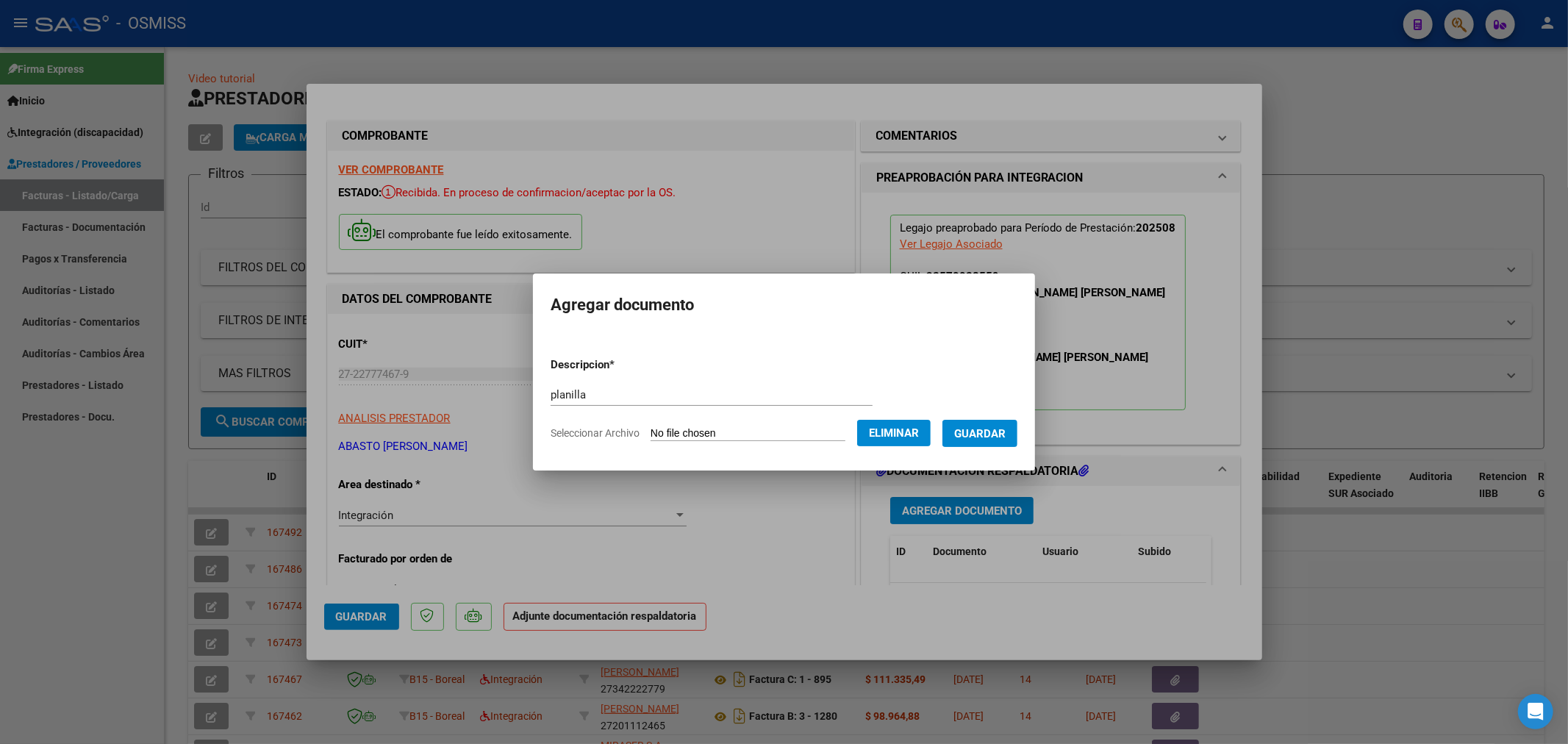
click at [988, 430] on span "Guardar" at bounding box center [979, 433] width 52 height 13
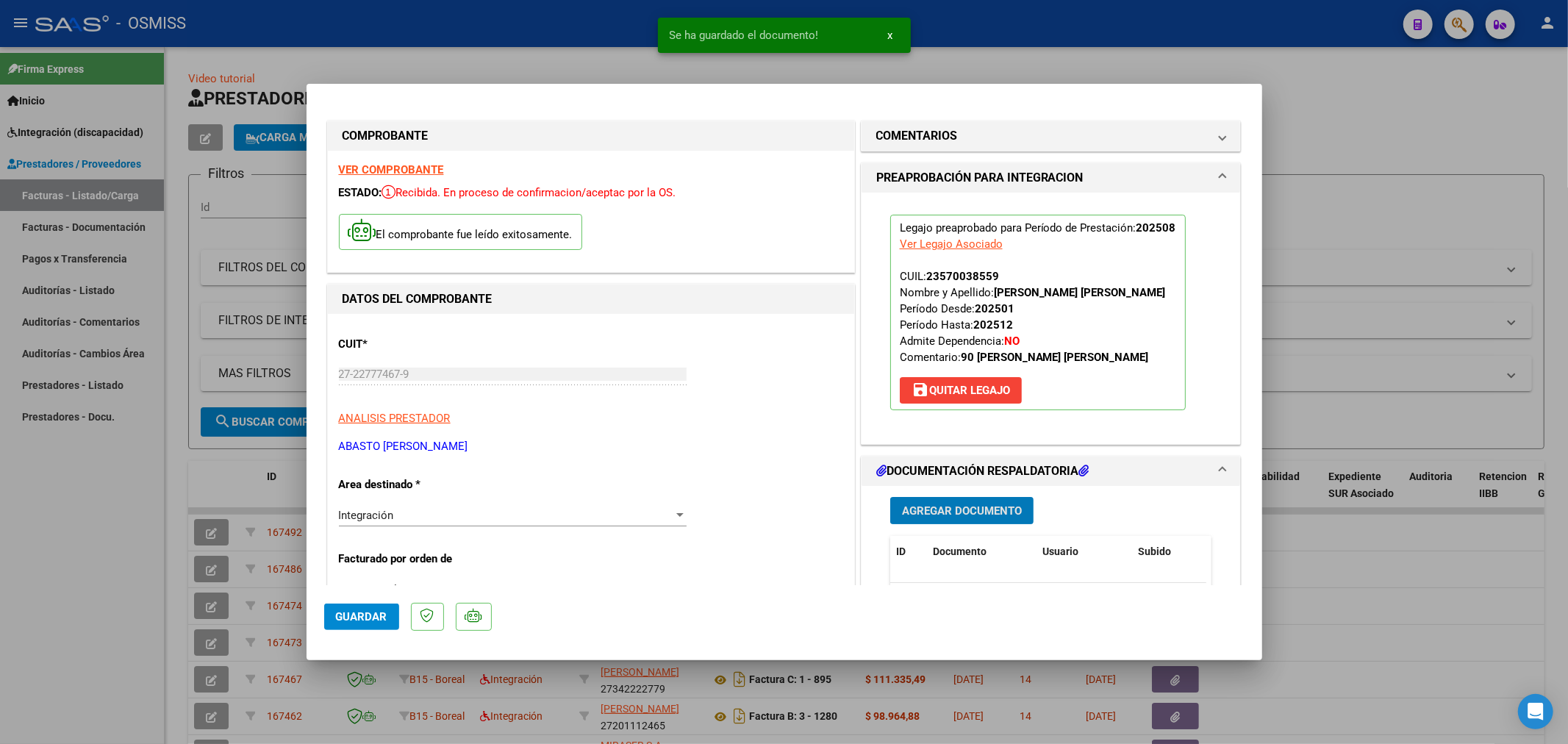
type input "$ 0,00"
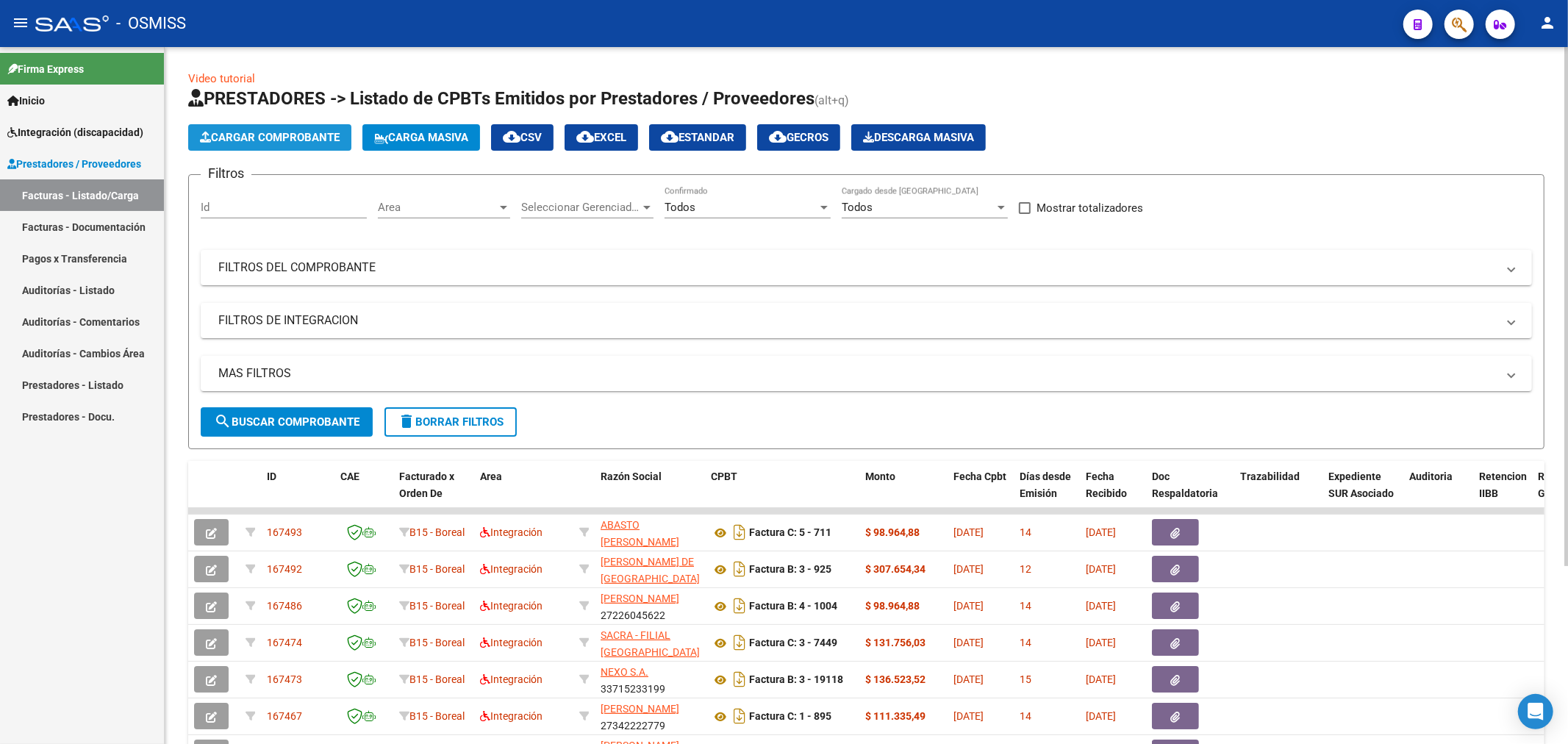
click at [313, 135] on span "Cargar Comprobante" at bounding box center [270, 137] width 140 height 13
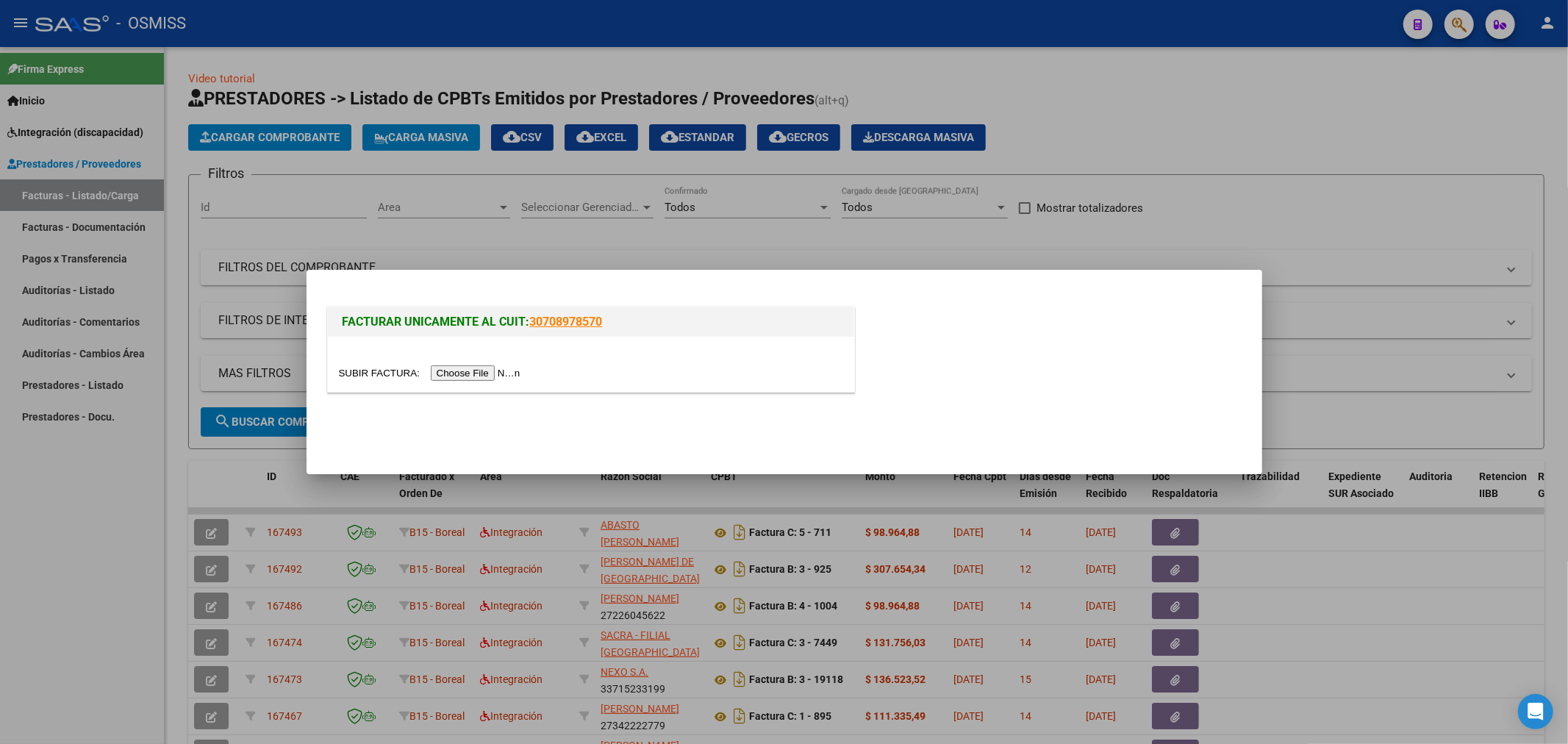
click at [480, 378] on input "file" at bounding box center [432, 373] width 186 height 16
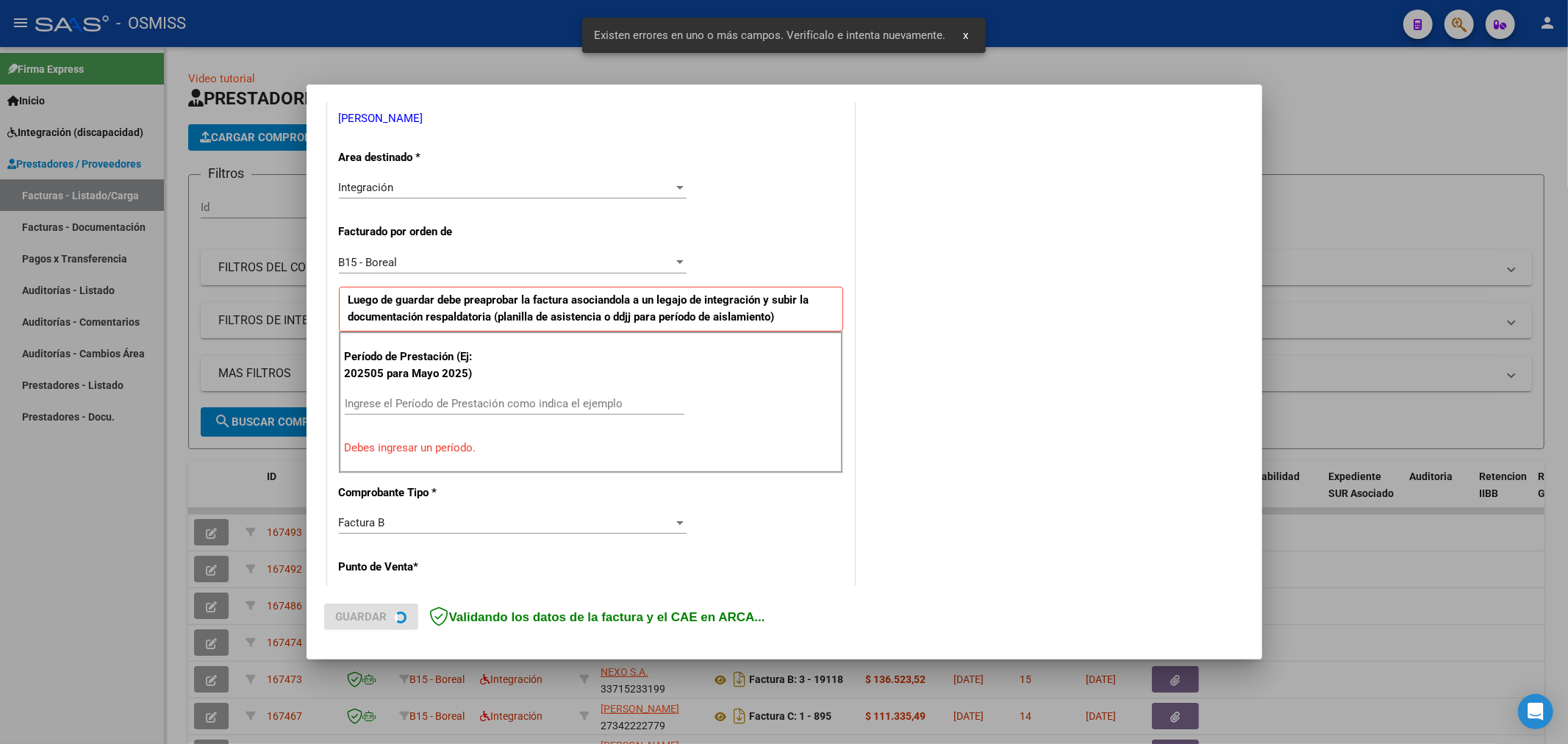
scroll to position [317, 0]
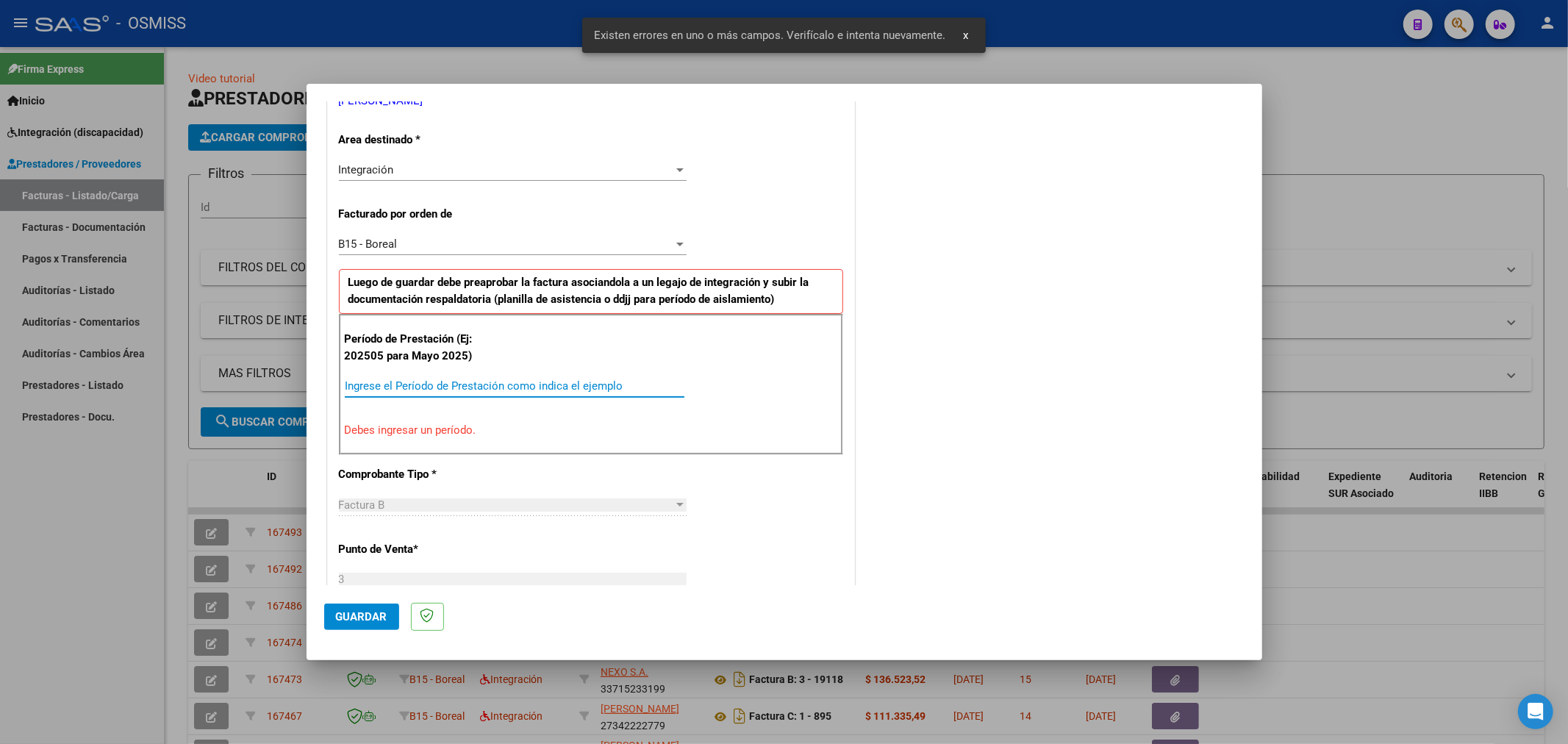
click at [435, 388] on input "Ingrese el Período de Prestación como indica el ejemplo" at bounding box center [514, 386] width 340 height 13
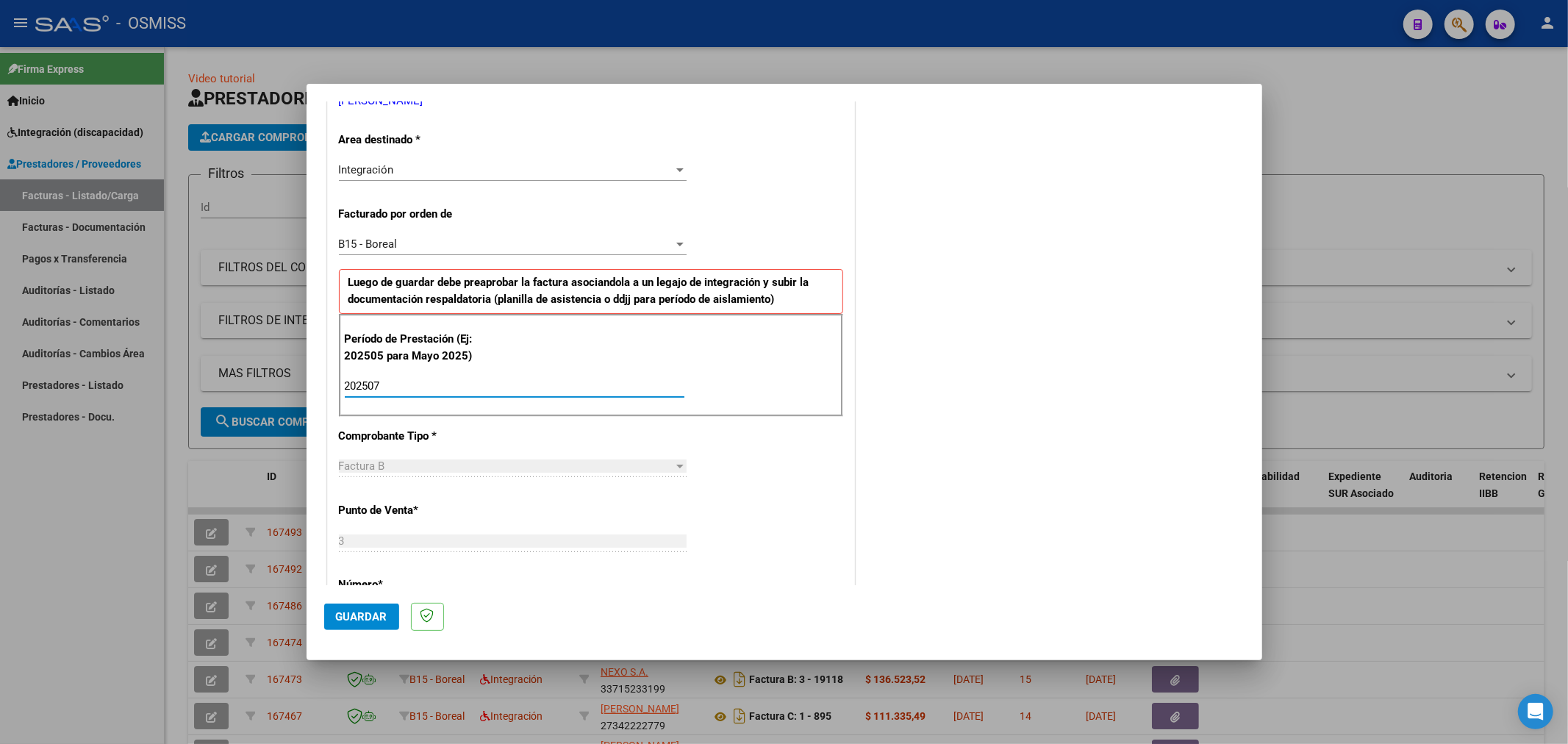
type input "202507"
click at [360, 612] on span "Guardar" at bounding box center [361, 616] width 52 height 13
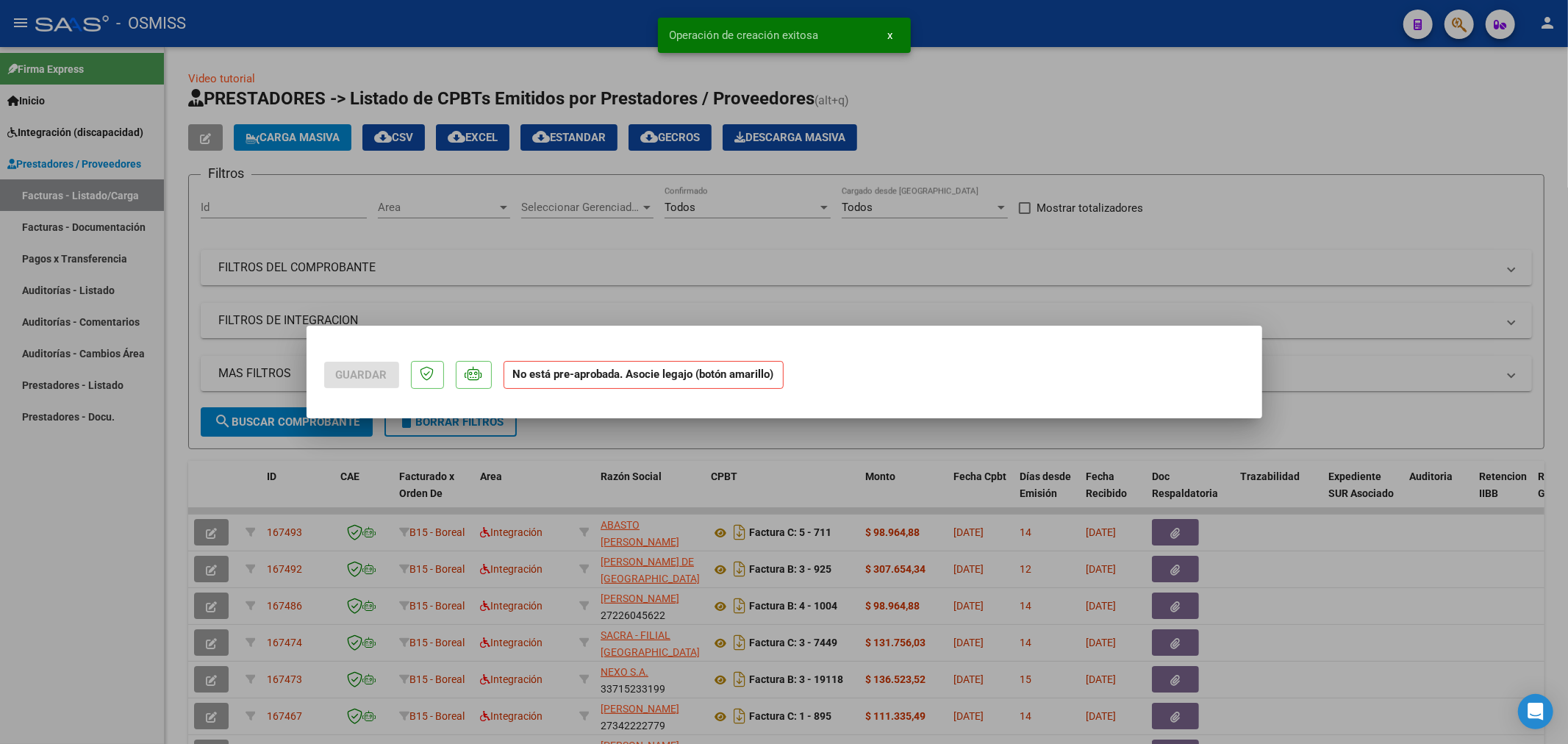
scroll to position [0, 0]
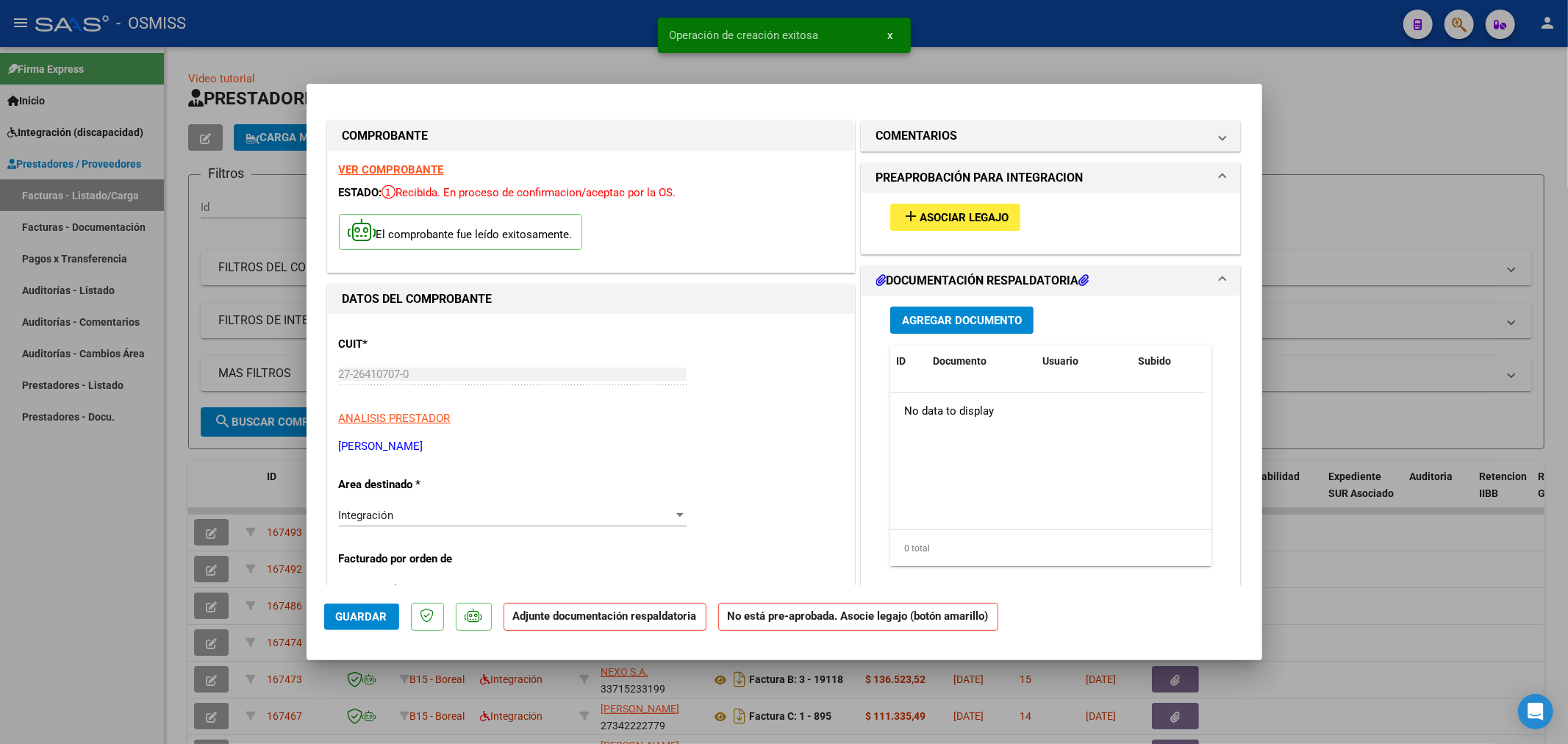
click at [897, 227] on button "add Asociar Legajo" at bounding box center [955, 217] width 130 height 27
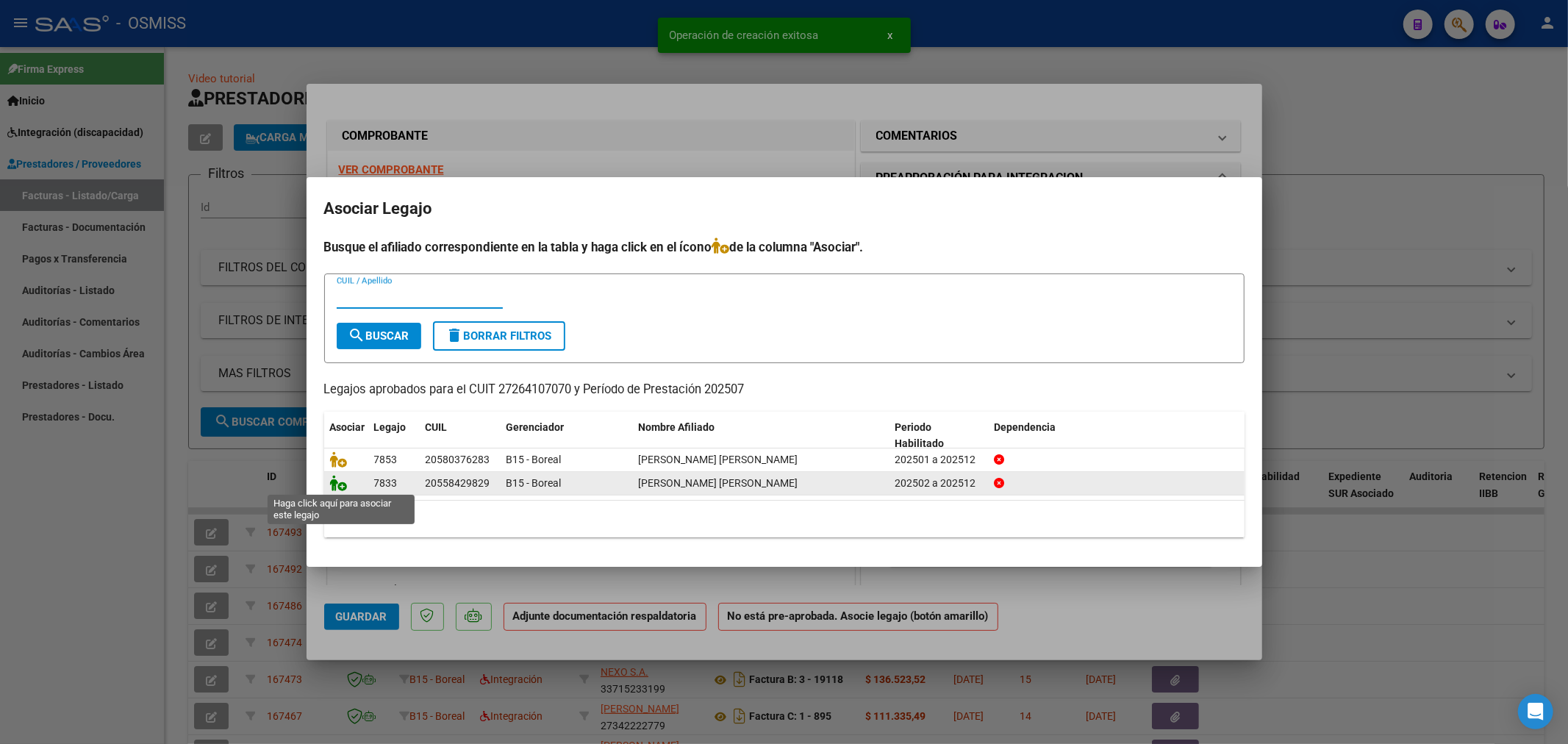
click at [343, 488] on icon at bounding box center [339, 483] width 18 height 16
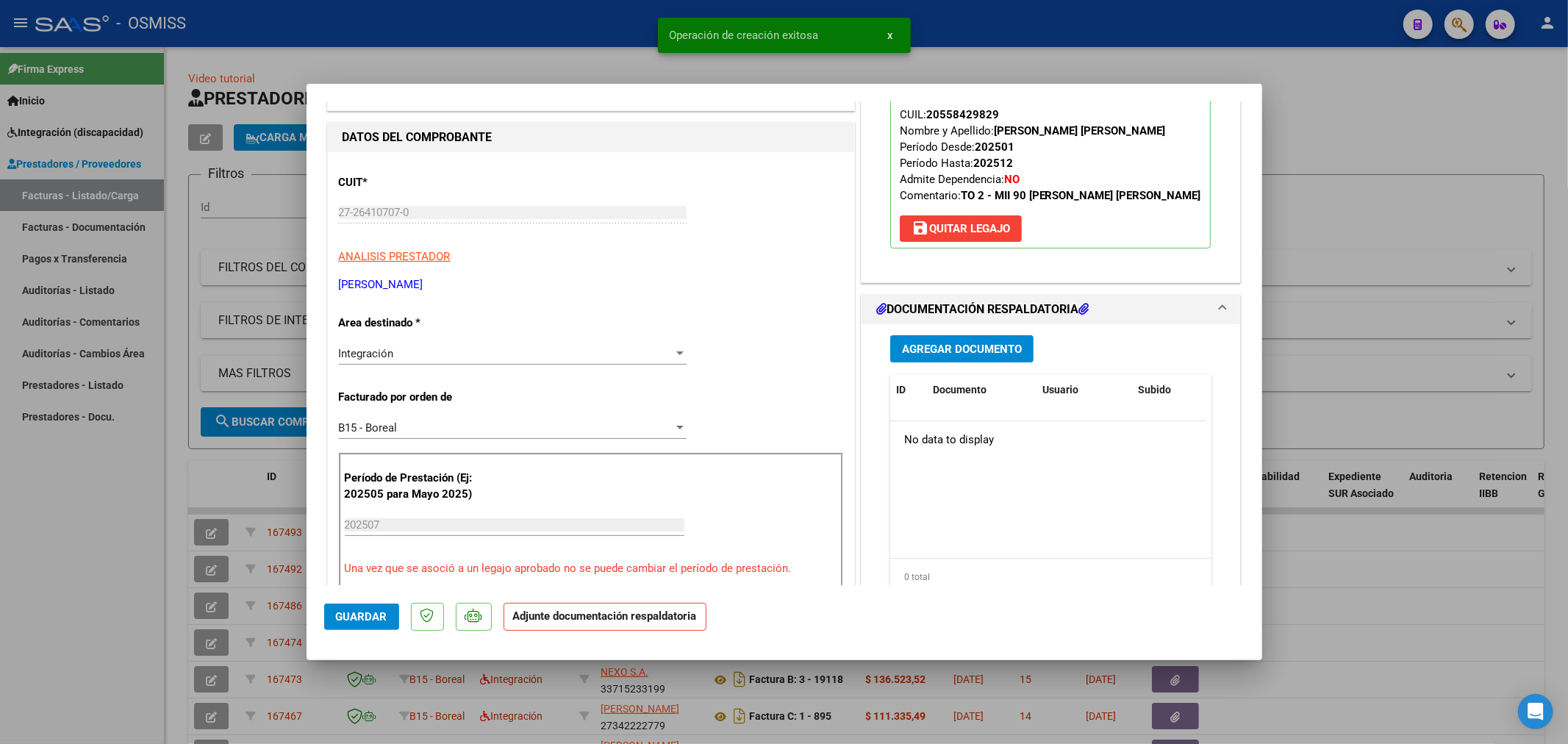
scroll to position [163, 0]
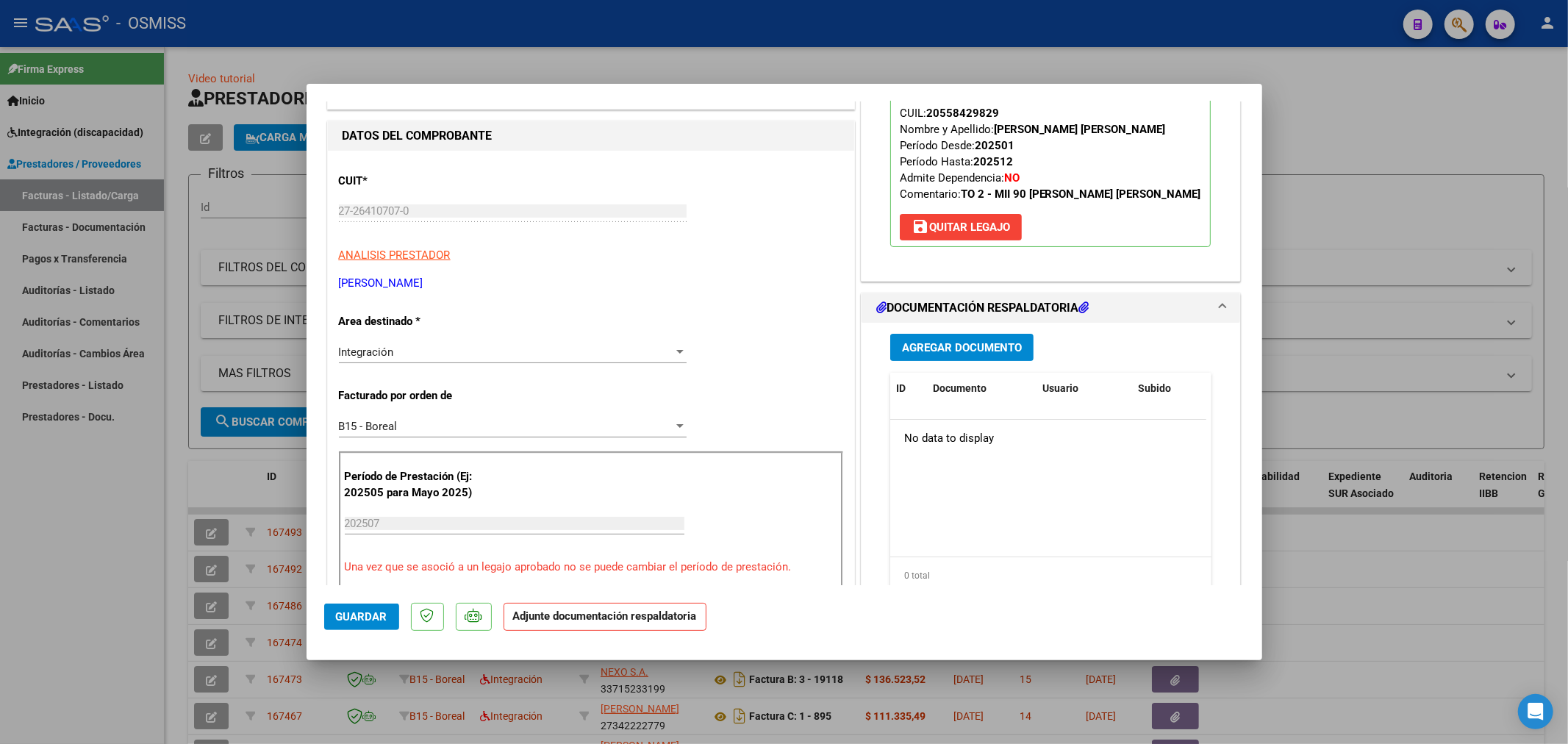
click at [963, 354] on span "Agregar Documento" at bounding box center [962, 347] width 119 height 13
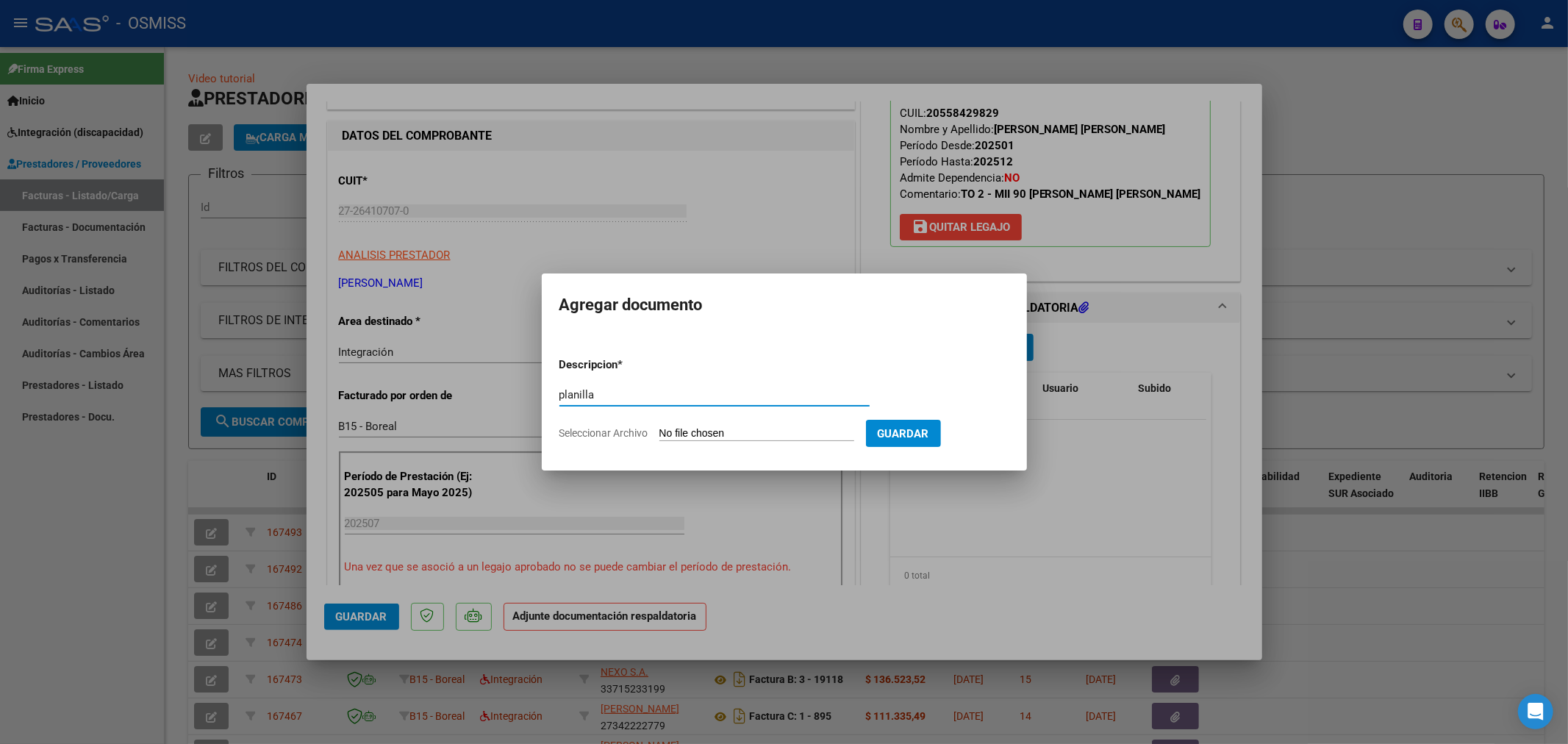
type input "planilla"
click at [705, 438] on input "Seleccionar Archivo" at bounding box center [757, 434] width 195 height 14
type input "C:\fakepath\158586-4-Planilla_de_Asistencia.pdf"
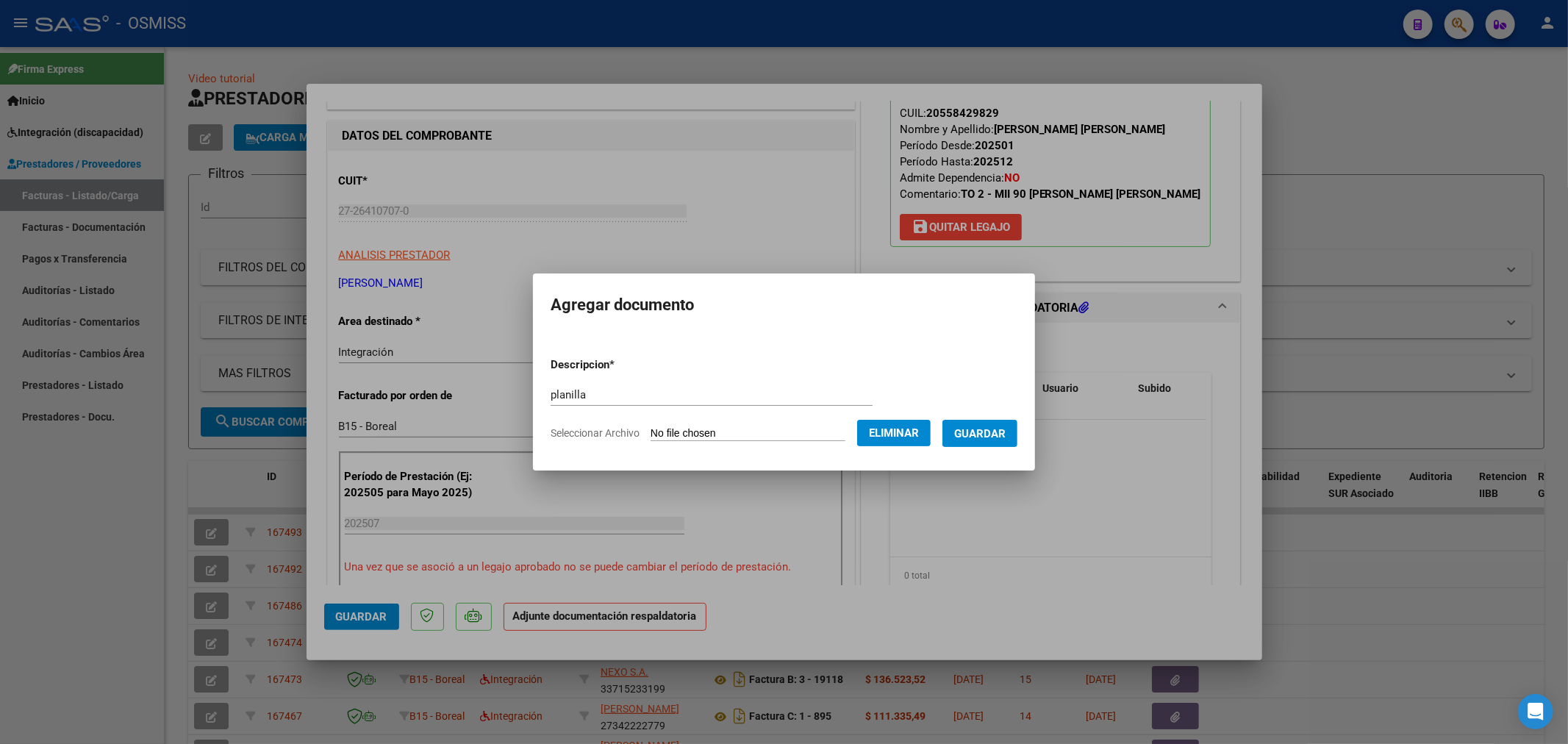
click at [972, 435] on span "Guardar" at bounding box center [979, 433] width 52 height 13
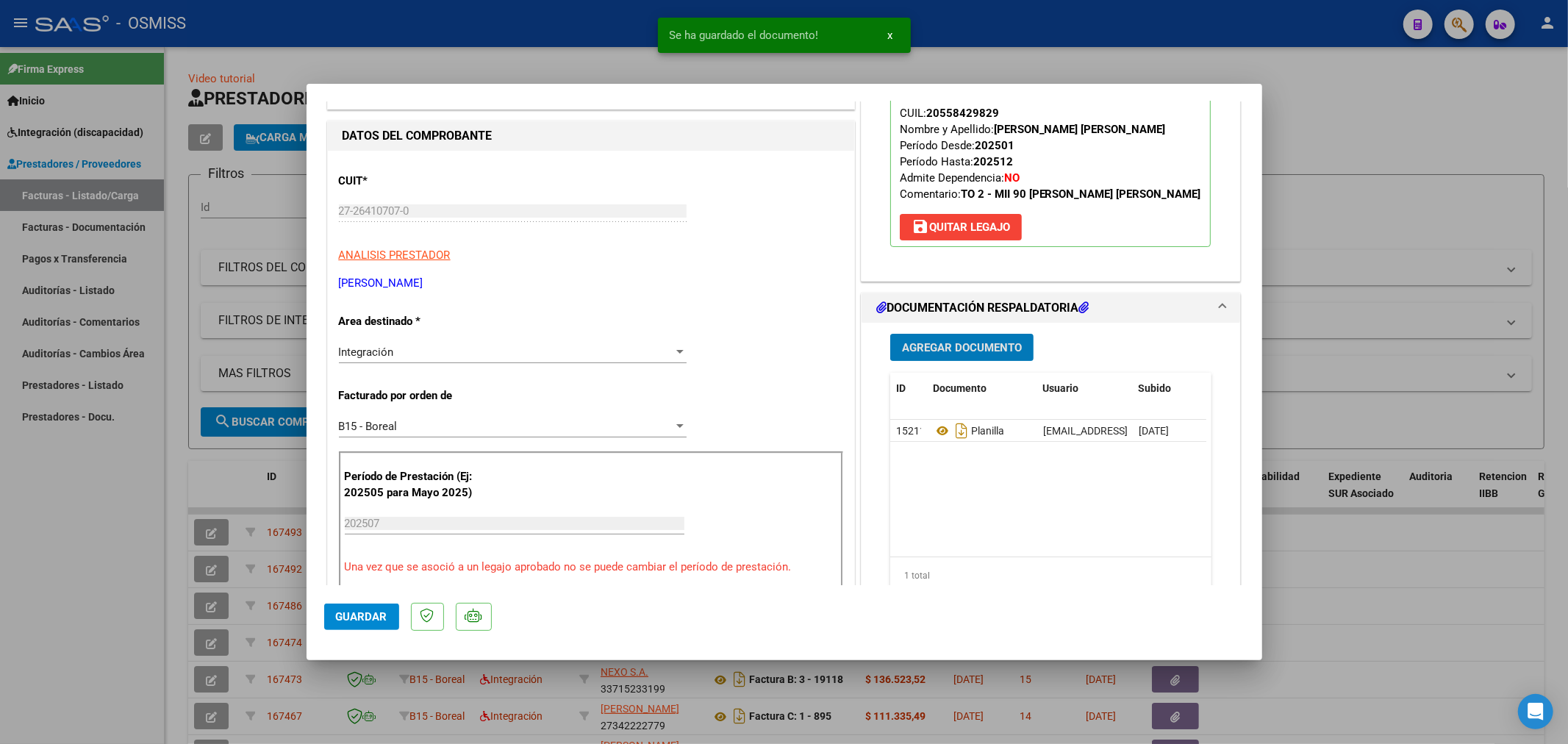
type input "$ 0,00"
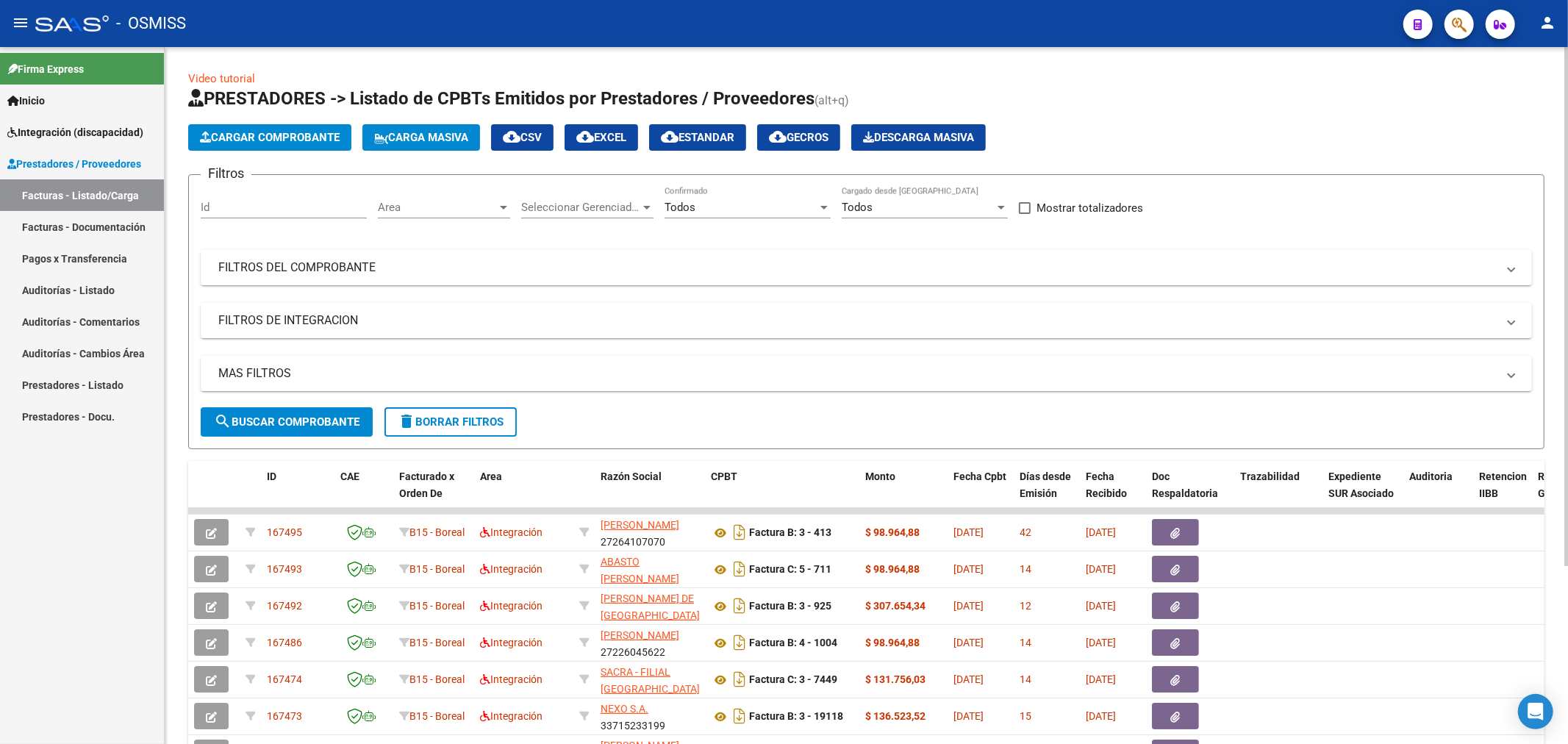
click at [296, 133] on span "Cargar Comprobante" at bounding box center [270, 137] width 140 height 13
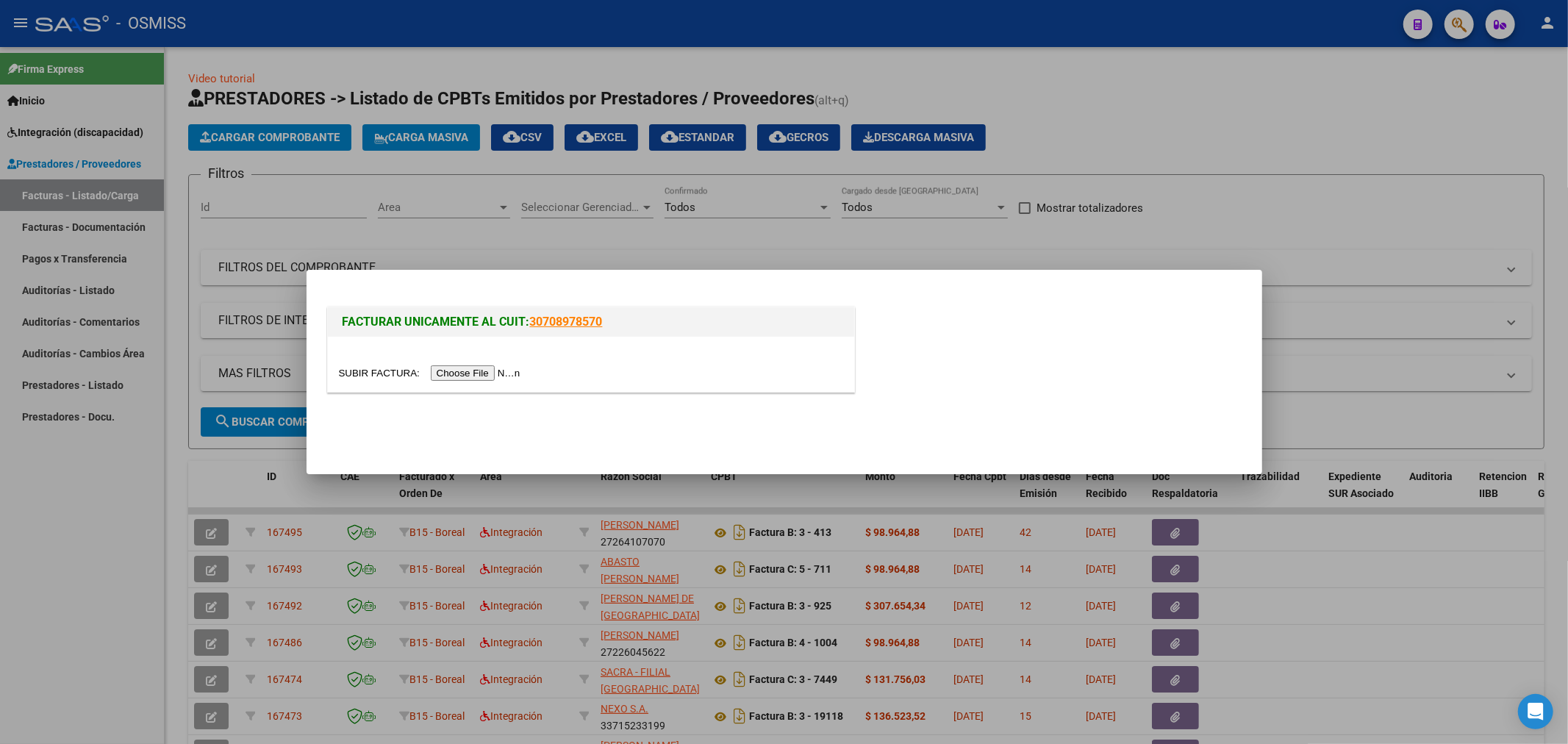
click at [493, 369] on input "file" at bounding box center [432, 373] width 186 height 16
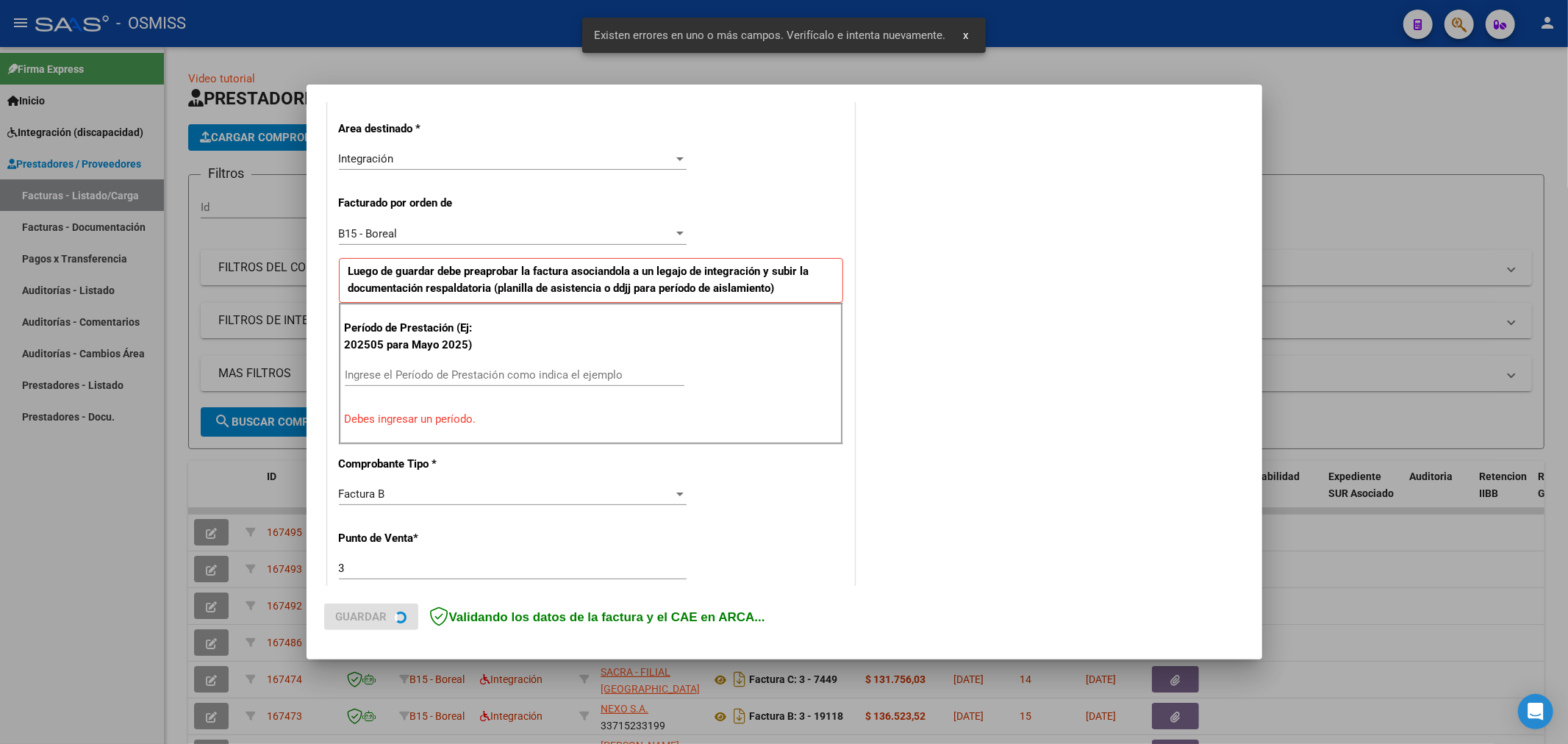
scroll to position [344, 0]
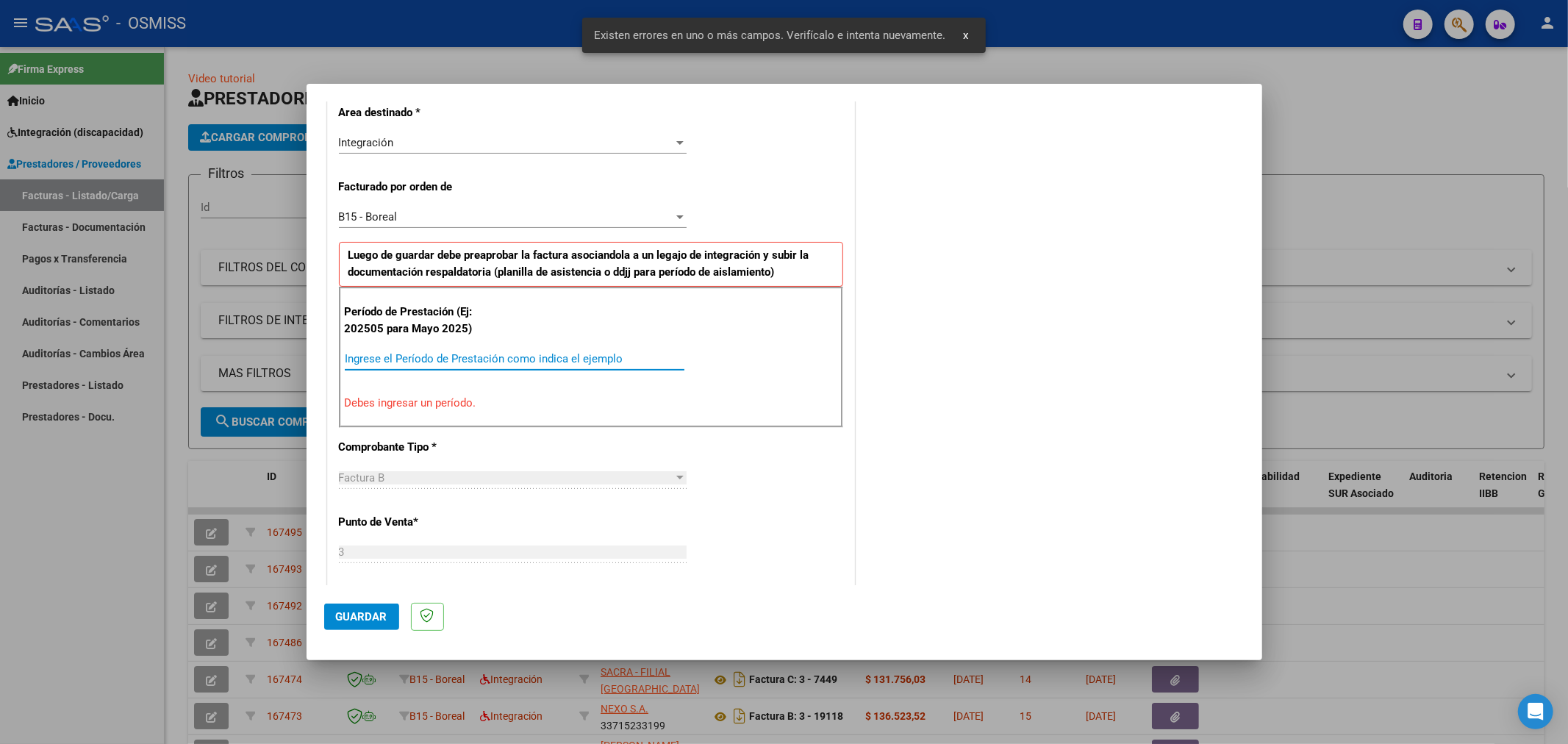
click at [473, 358] on input "Ingrese el Período de Prestación como indica el ejemplo" at bounding box center [514, 358] width 340 height 13
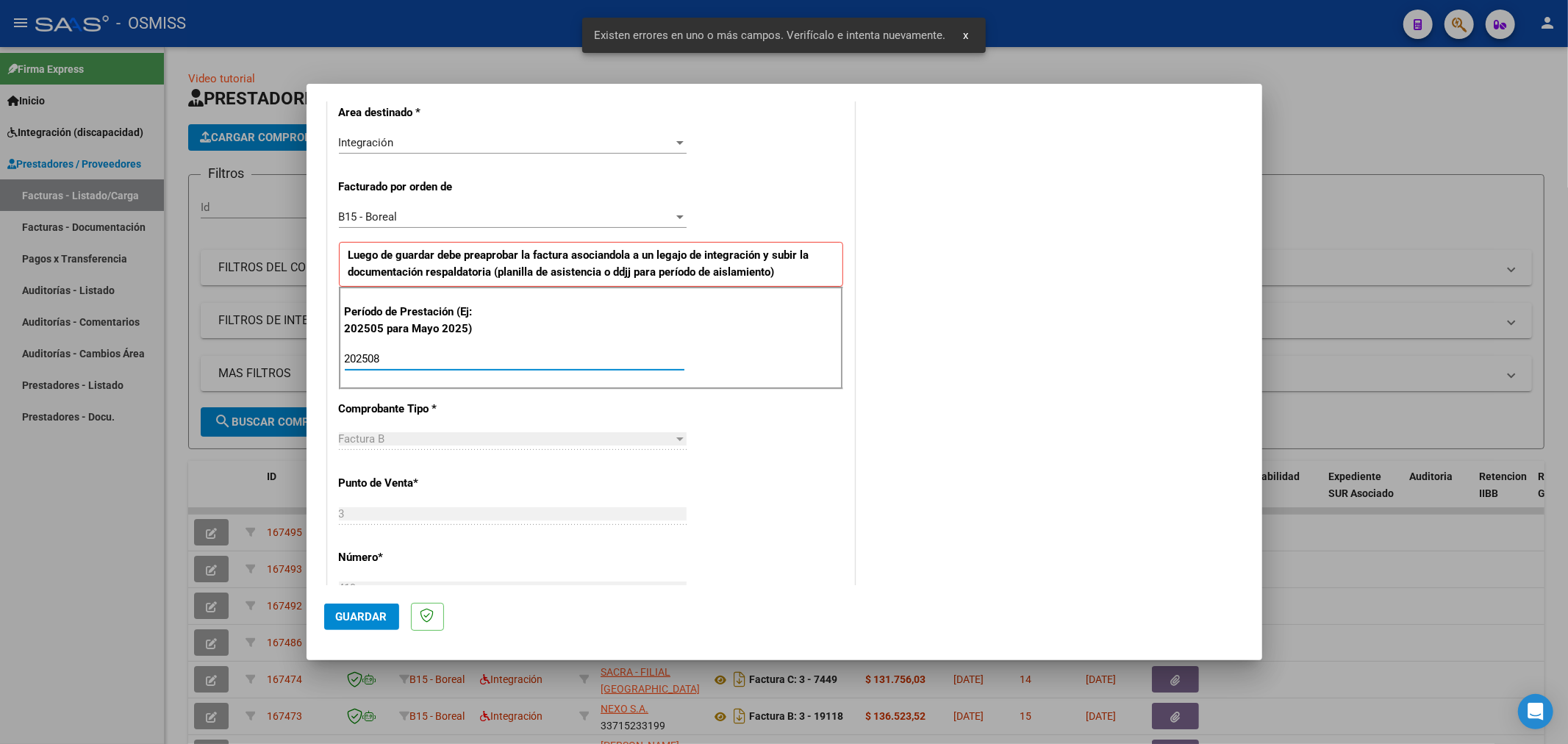
type input "202508"
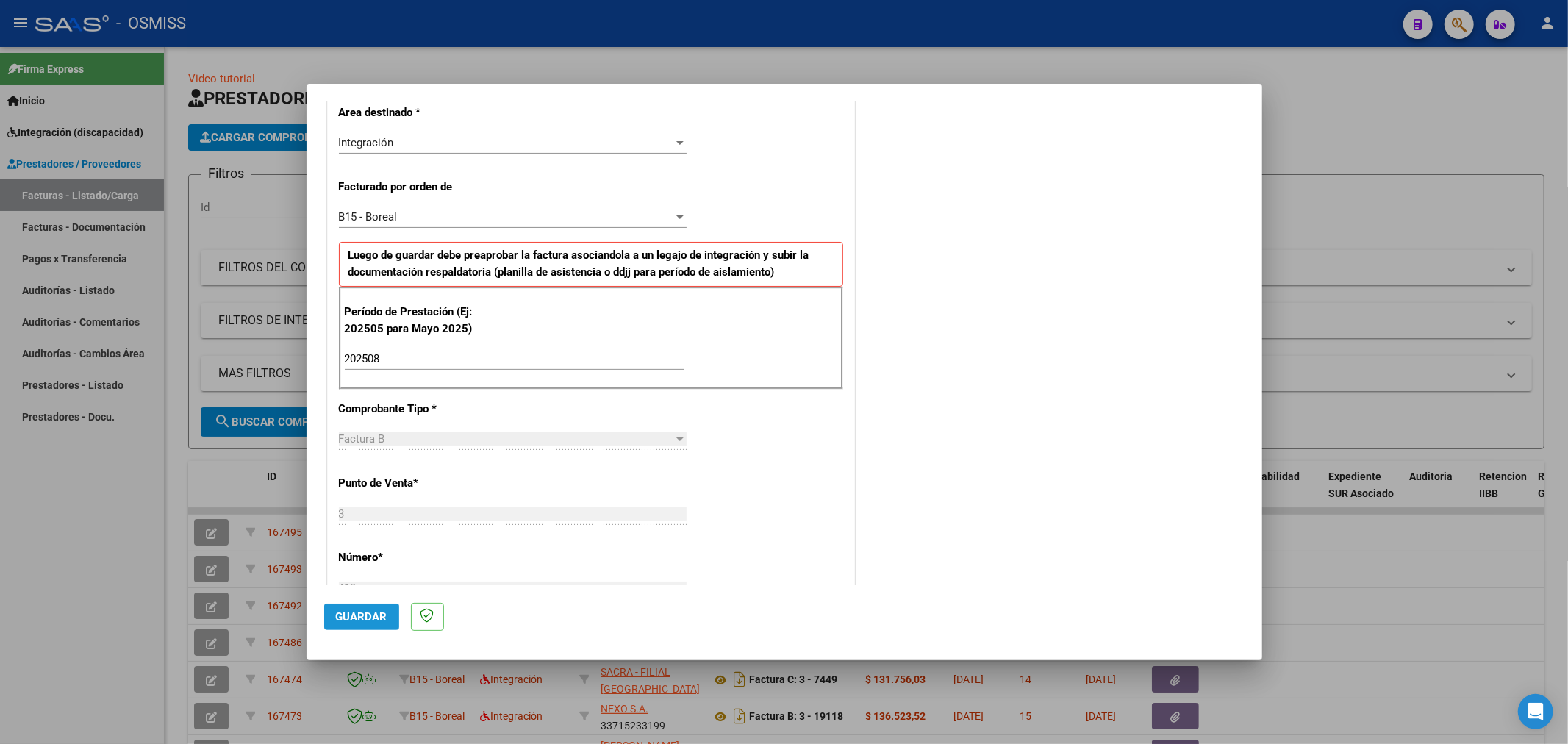
click at [357, 619] on span "Guardar" at bounding box center [361, 616] width 52 height 13
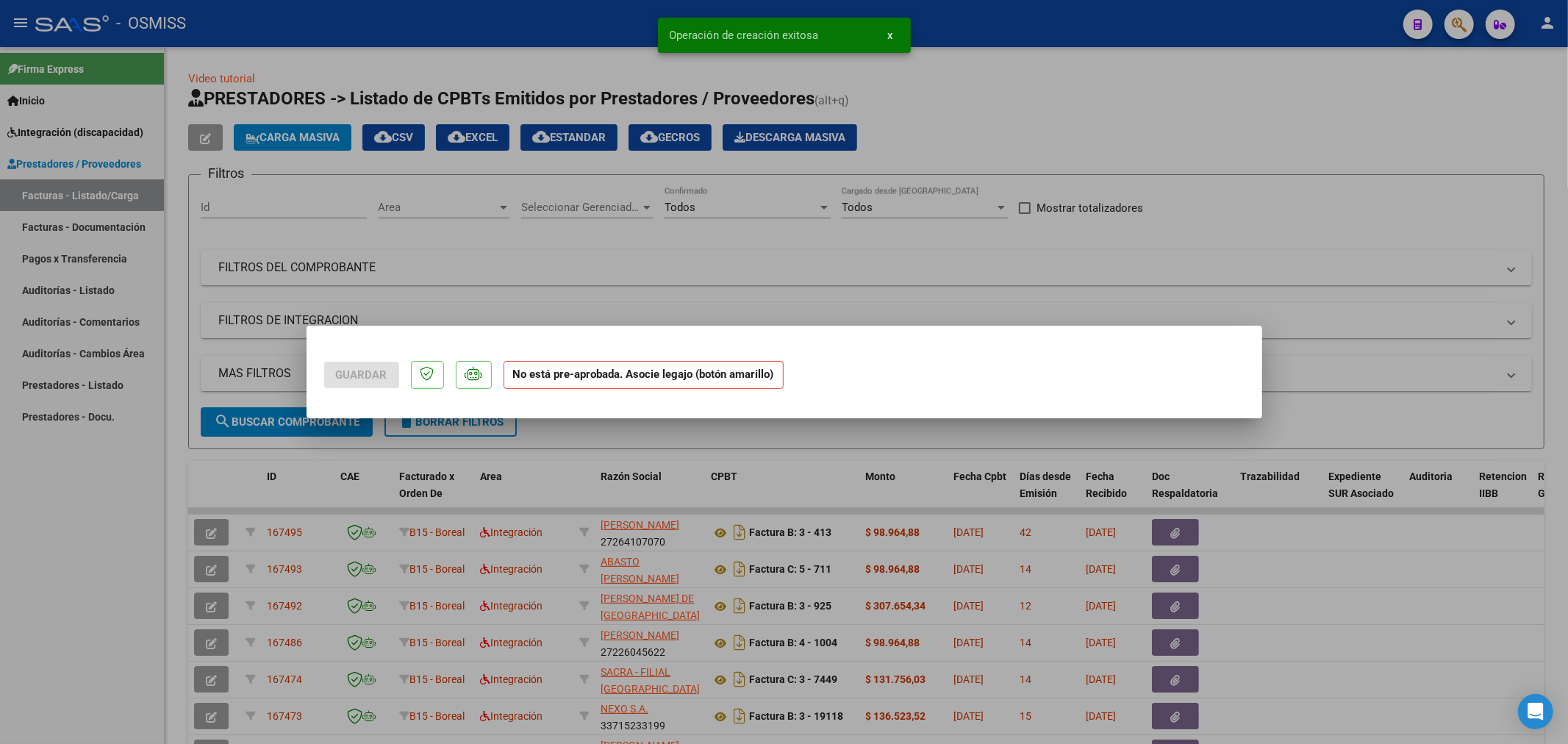
scroll to position [0, 0]
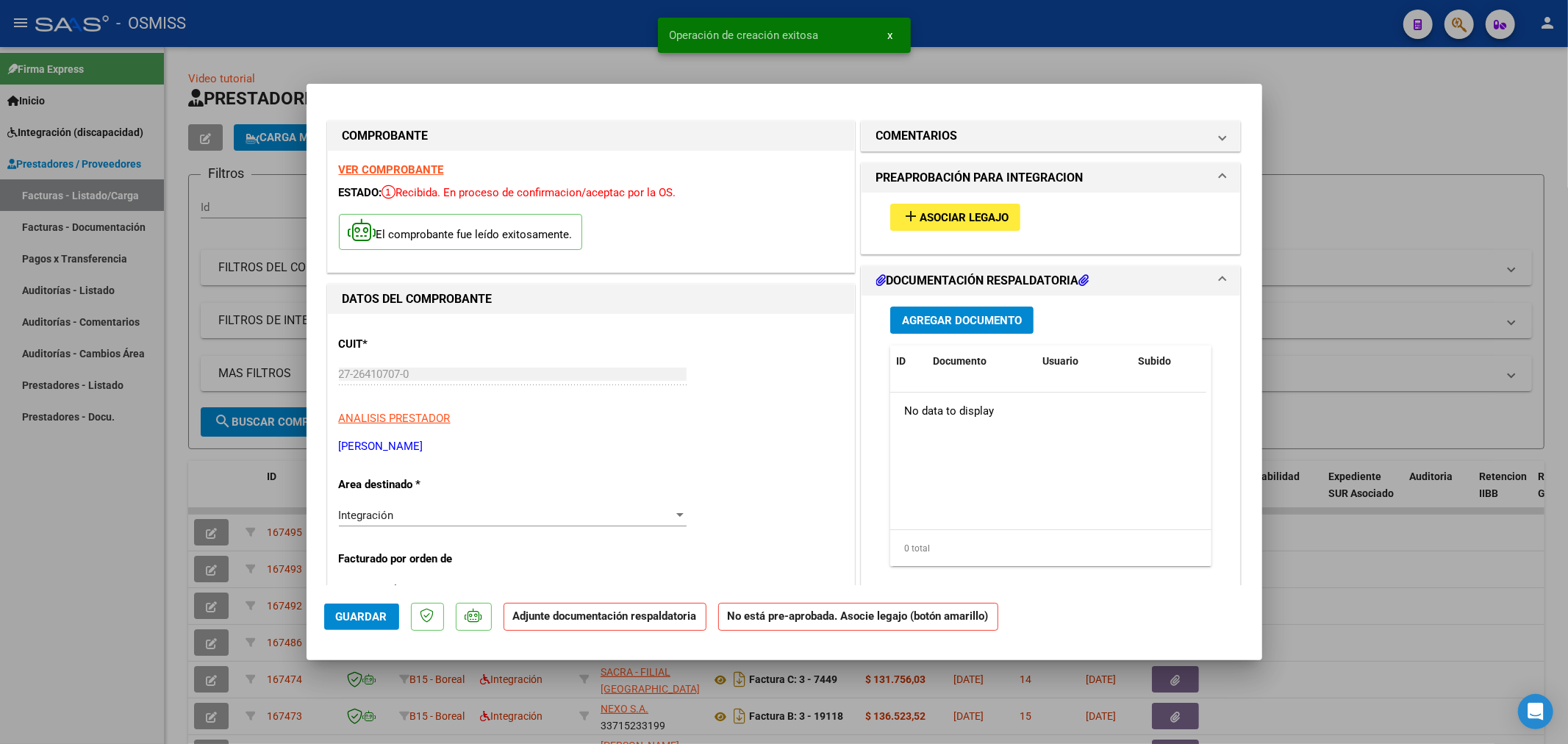
click at [961, 215] on span "Asociar Legajo" at bounding box center [964, 217] width 89 height 13
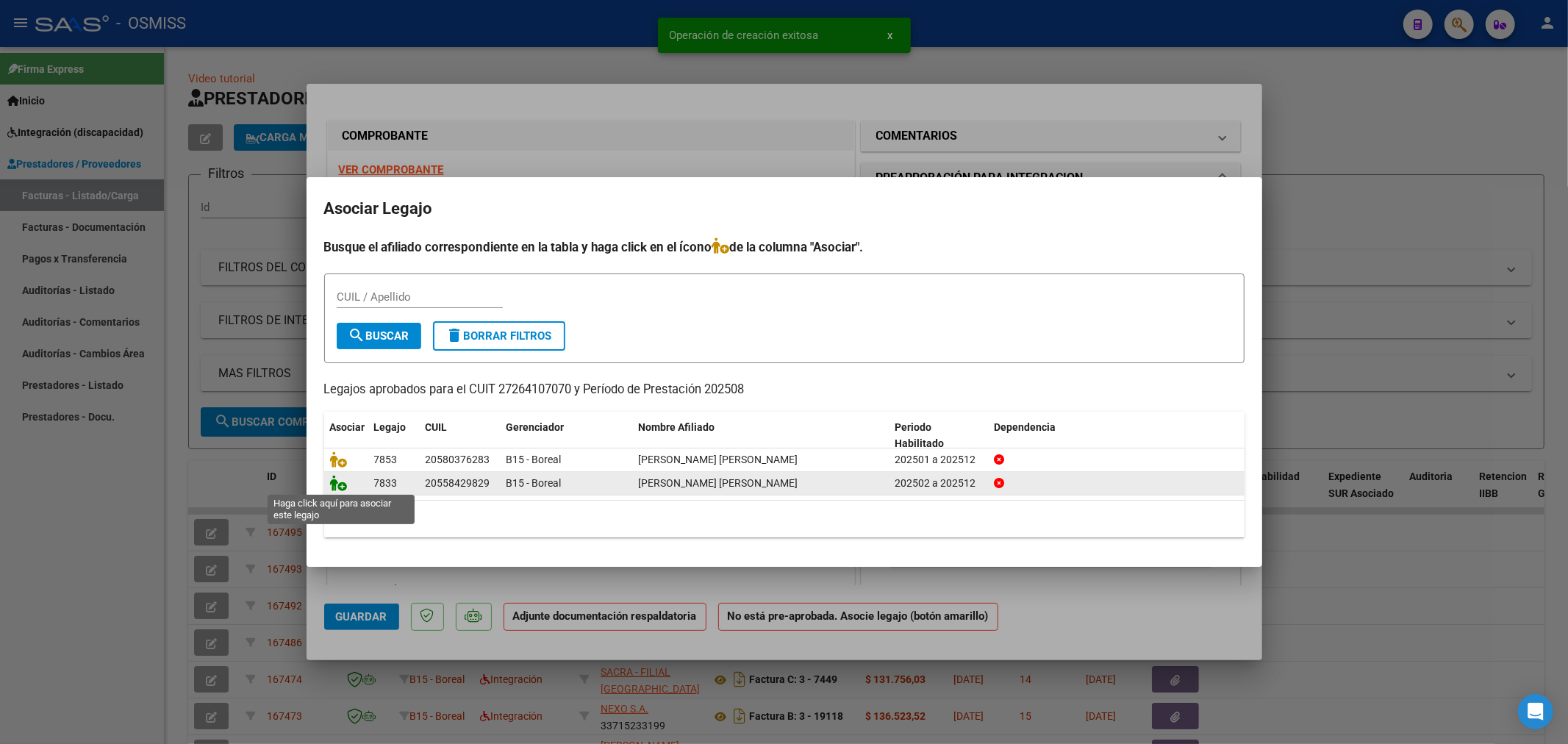
click at [331, 484] on icon at bounding box center [339, 483] width 18 height 16
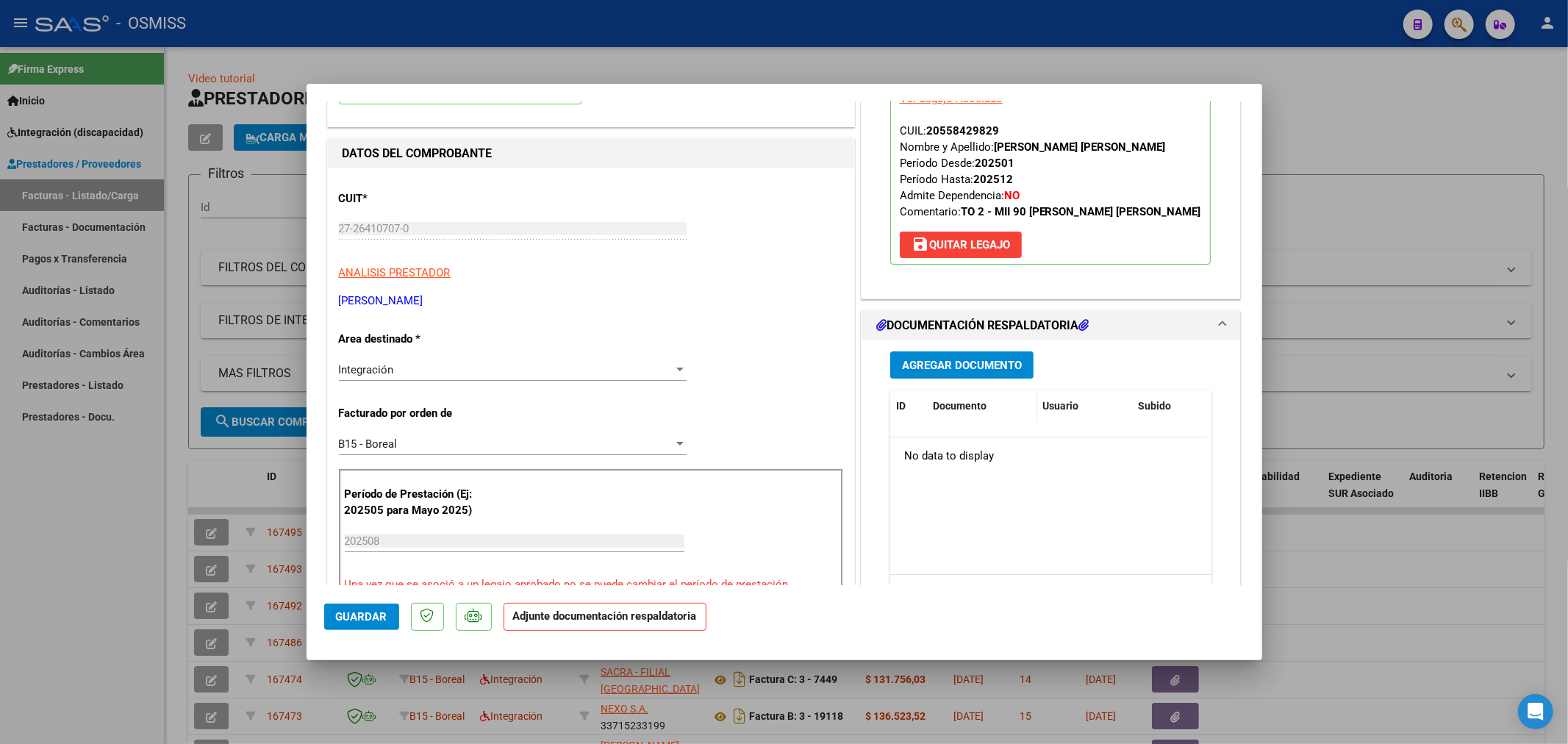
scroll to position [163, 0]
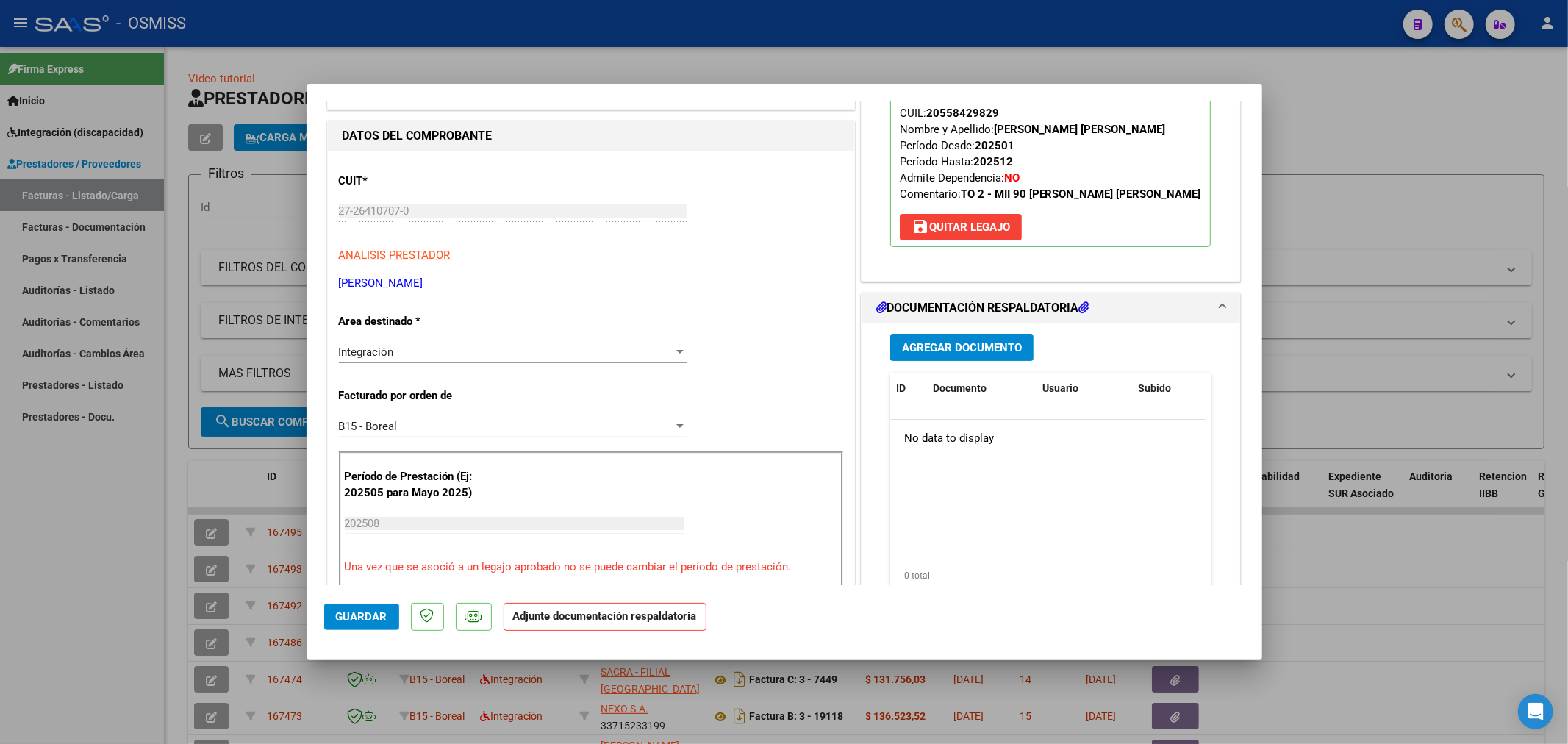
click at [975, 361] on button "Agregar Documento" at bounding box center [961, 347] width 143 height 27
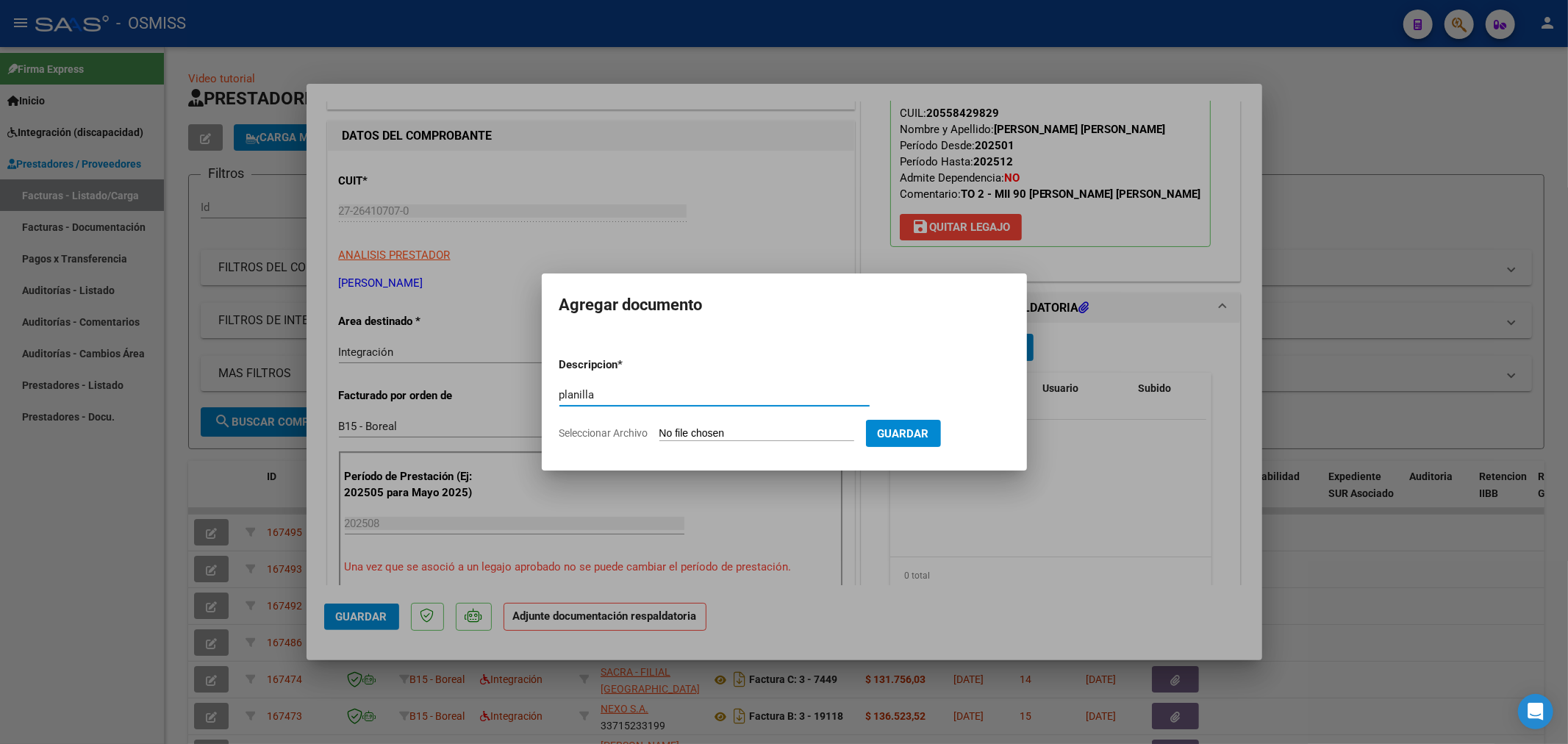
type input "planilla"
click at [695, 439] on input "Seleccionar Archivo" at bounding box center [757, 434] width 195 height 14
type input "C:\fakepath\158588-4-Planilla_de_Asistencia.pdf"
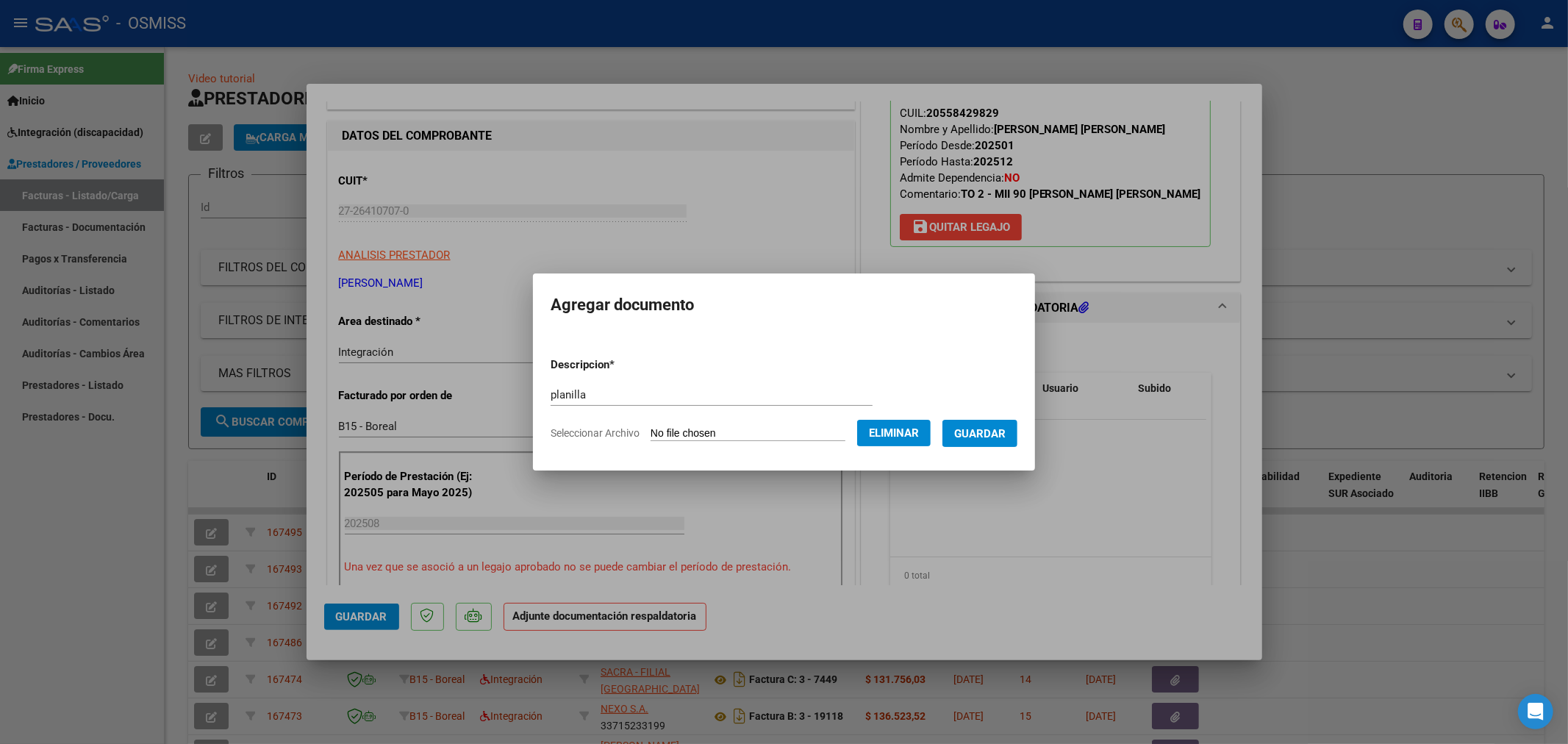
click at [986, 429] on span "Guardar" at bounding box center [979, 433] width 52 height 13
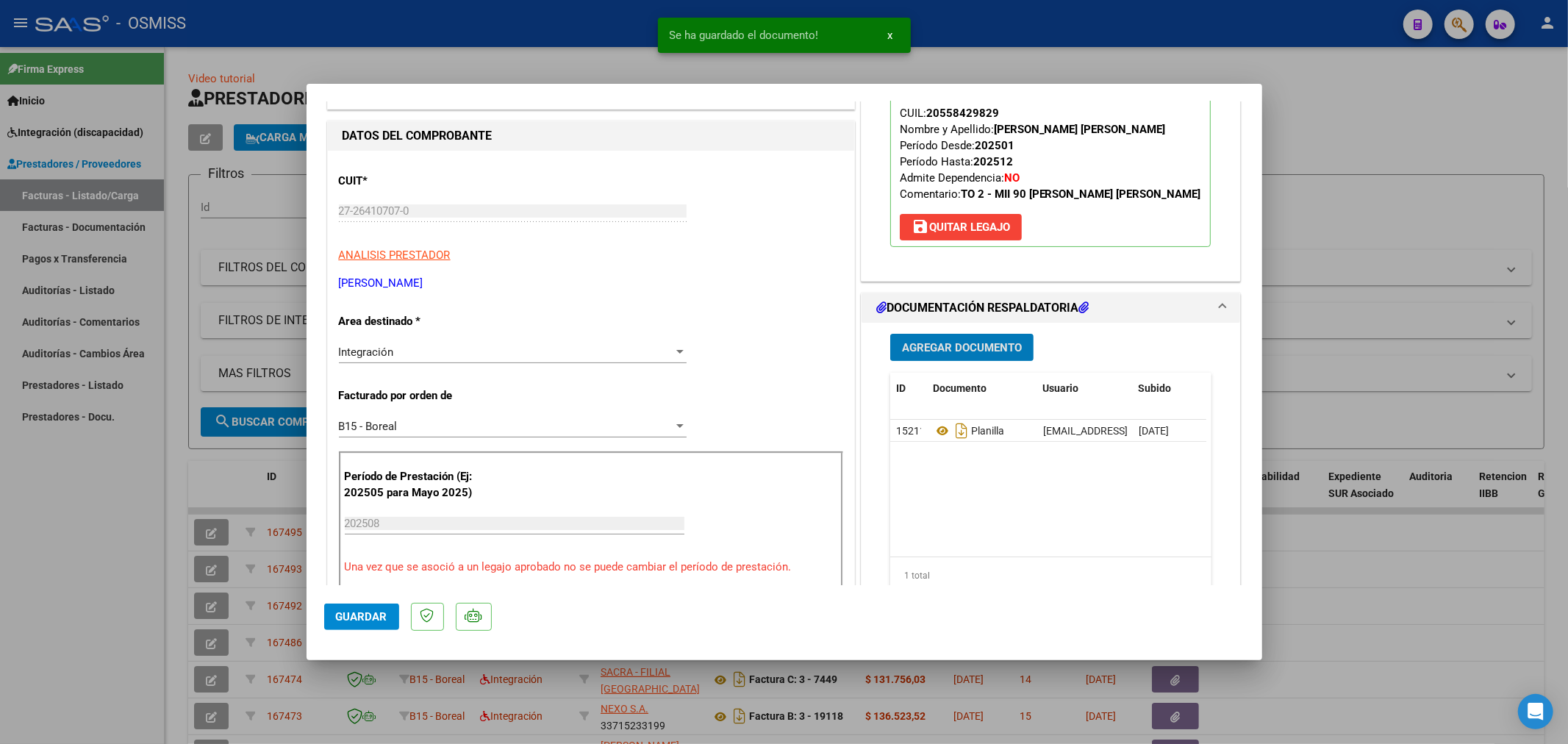
type input "$ 0,00"
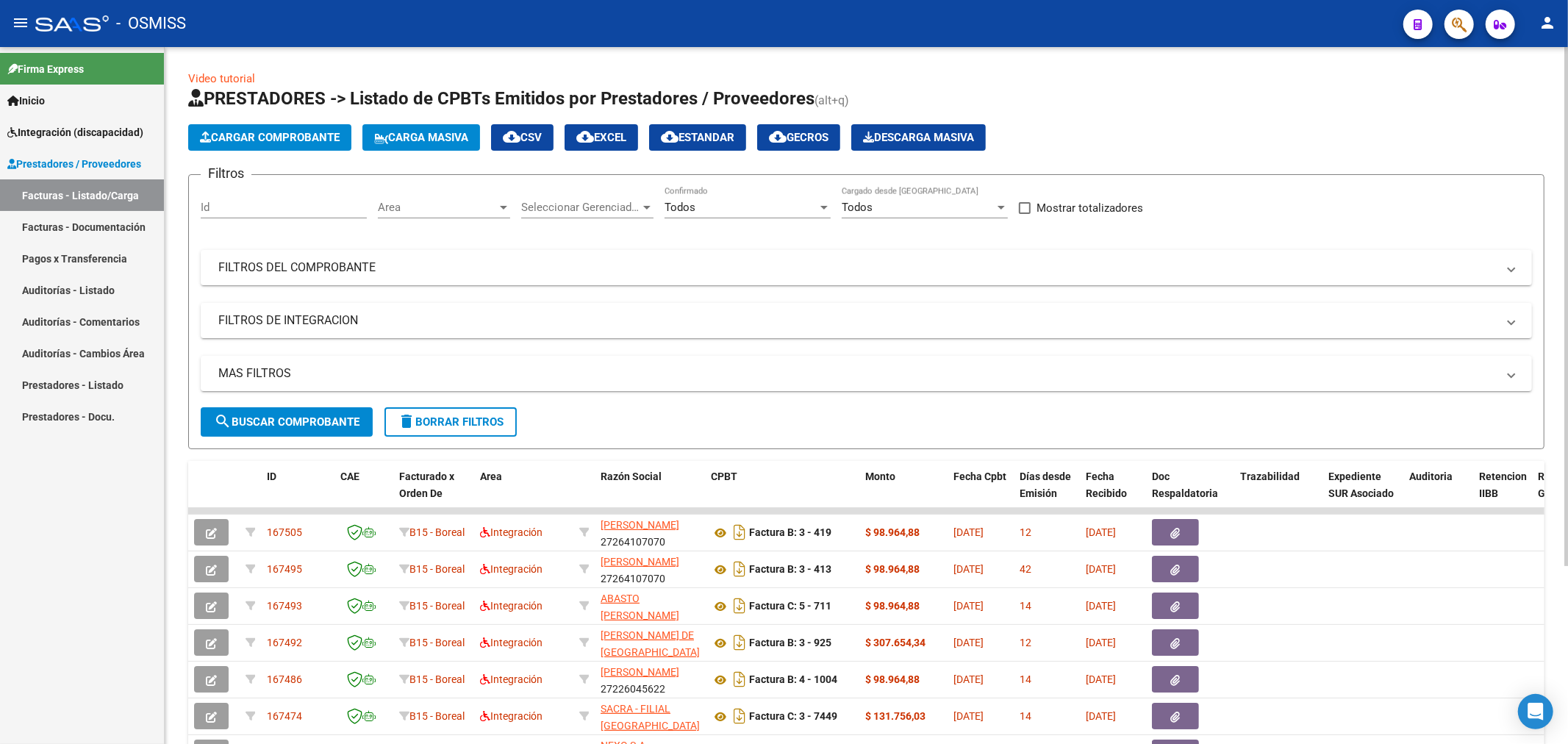
click at [269, 141] on span "Cargar Comprobante" at bounding box center [270, 137] width 140 height 13
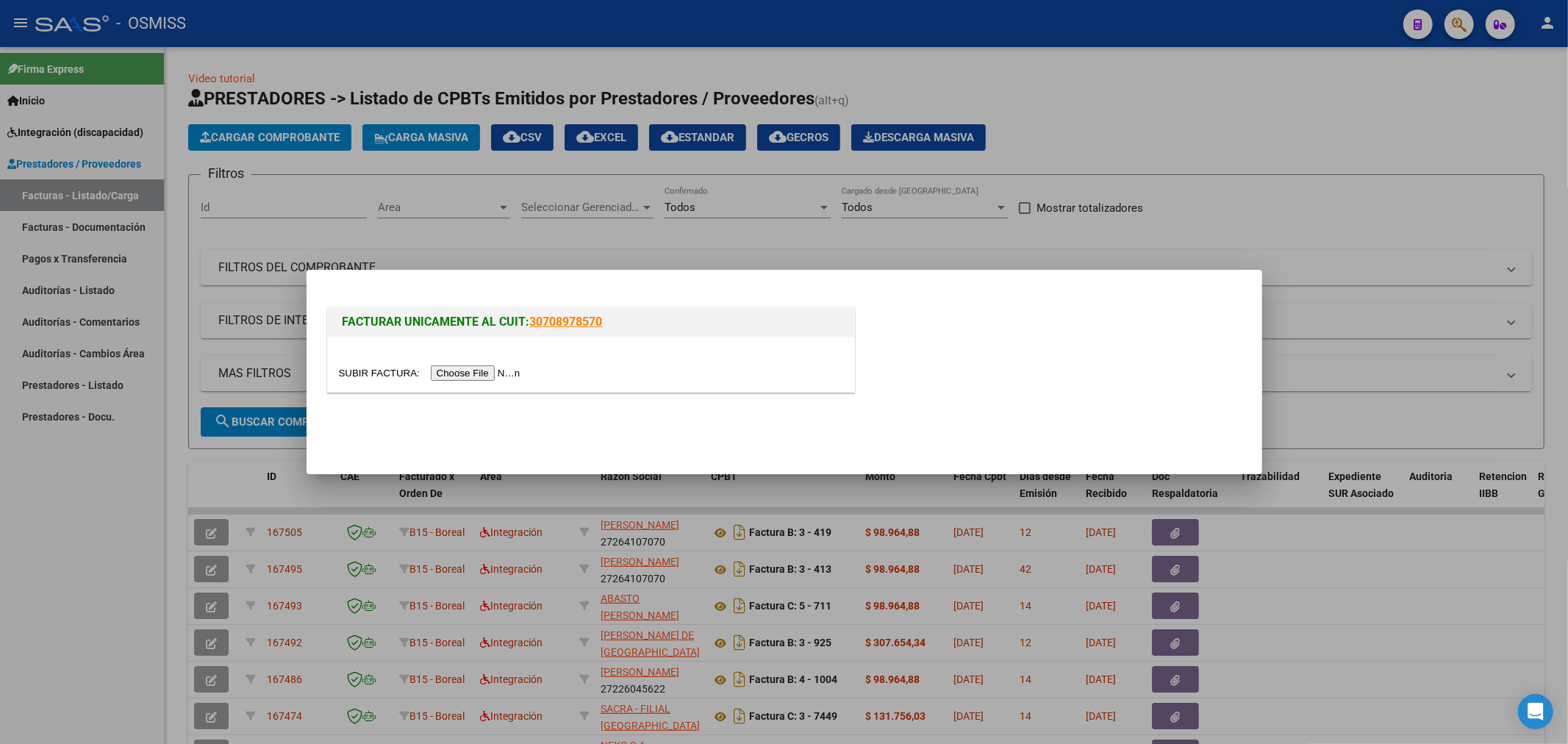
click at [444, 372] on input "file" at bounding box center [432, 373] width 186 height 16
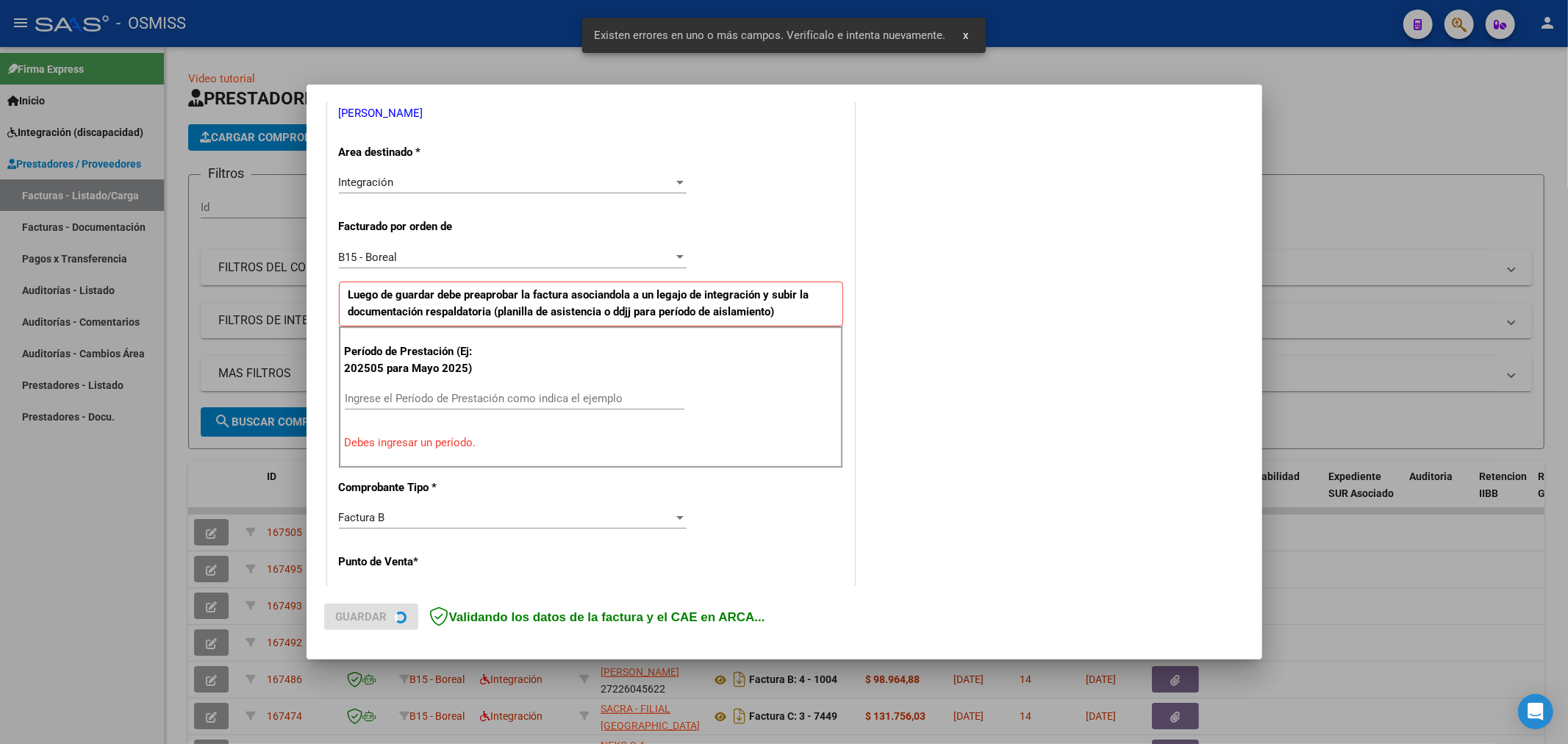
scroll to position [317, 0]
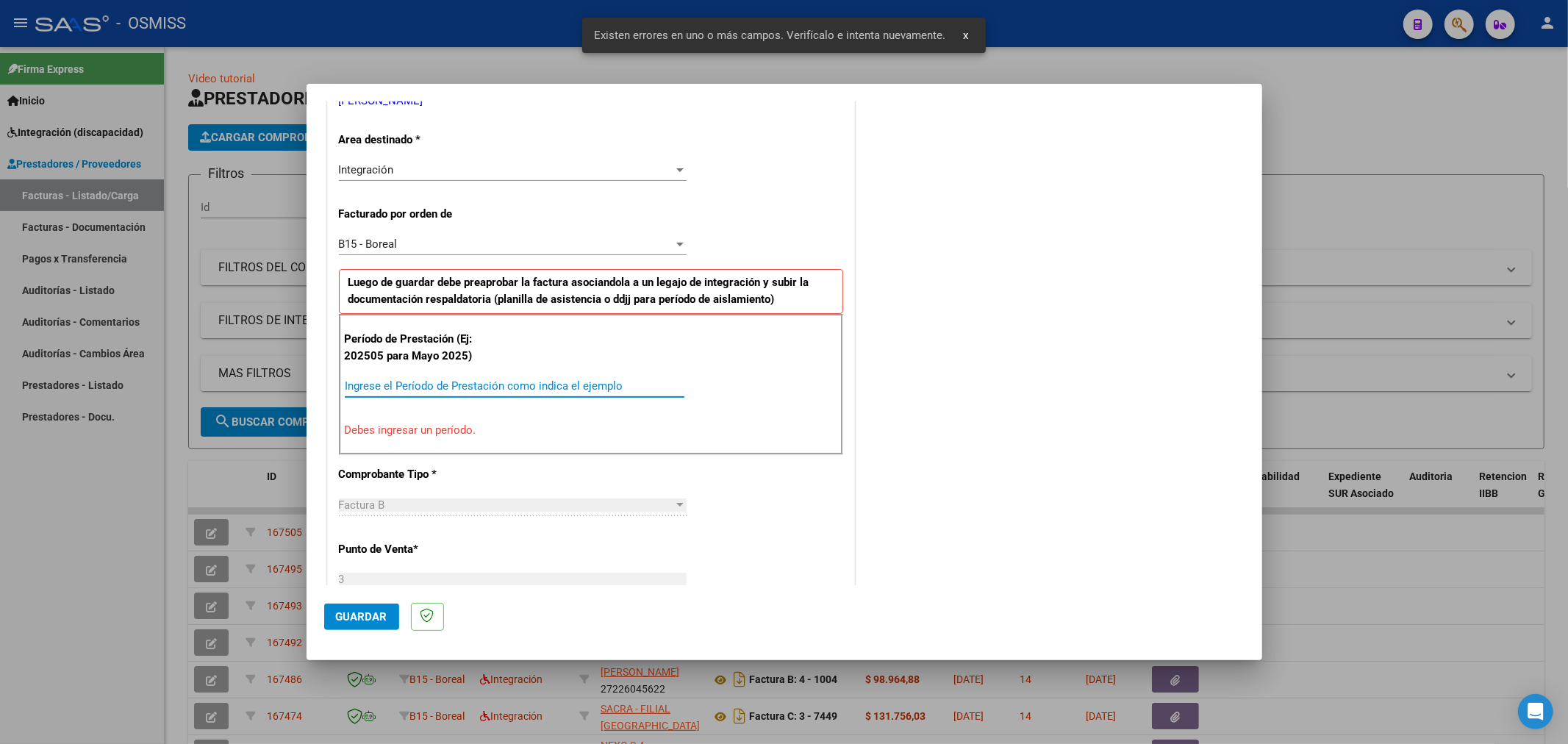
click at [532, 380] on input "Ingrese el Período de Prestación como indica el ejemplo" at bounding box center [514, 386] width 340 height 13
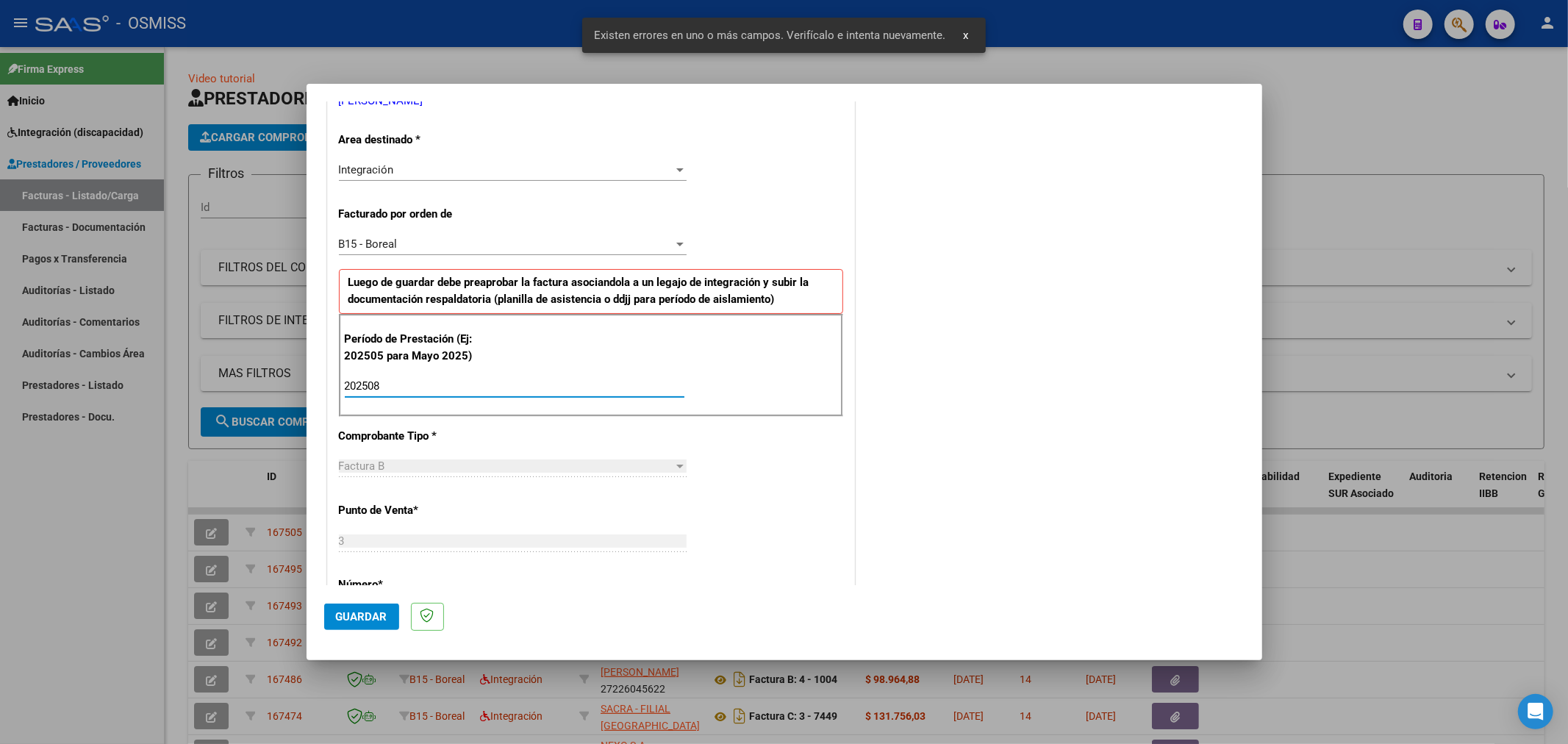
type input "202508"
click at [329, 609] on button "Guardar" at bounding box center [361, 617] width 75 height 26
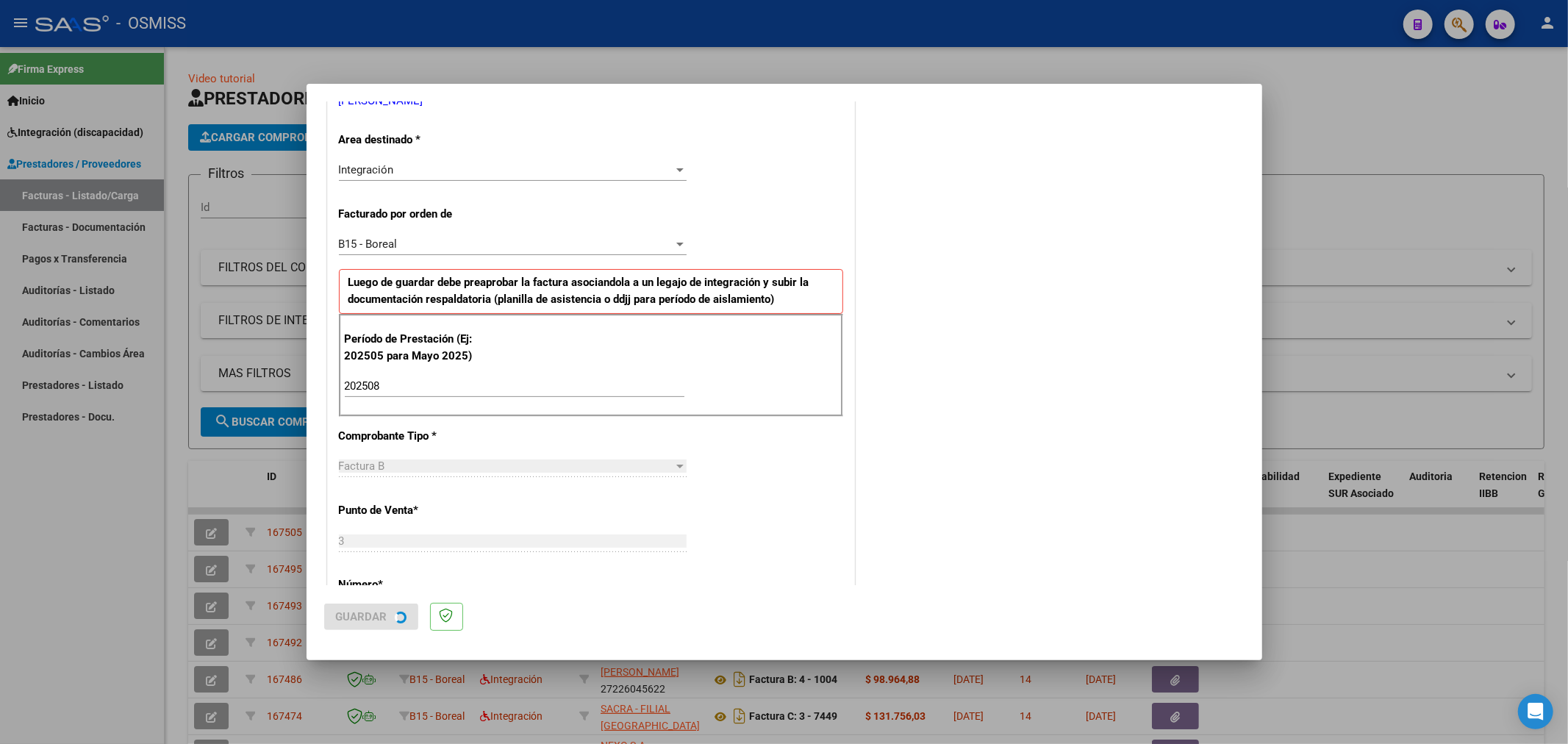
scroll to position [0, 0]
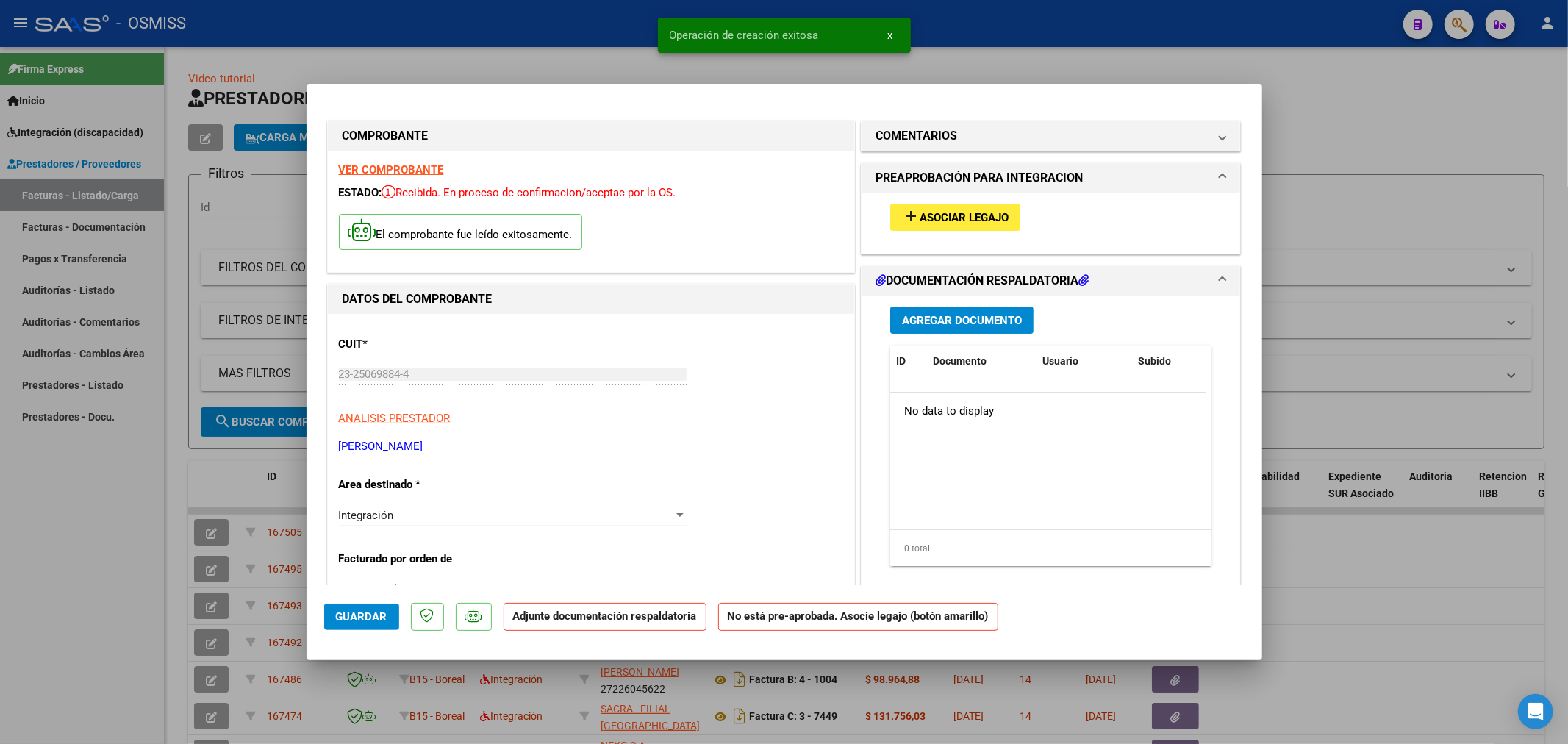
click at [921, 204] on button "add Asociar Legajo" at bounding box center [955, 217] width 130 height 27
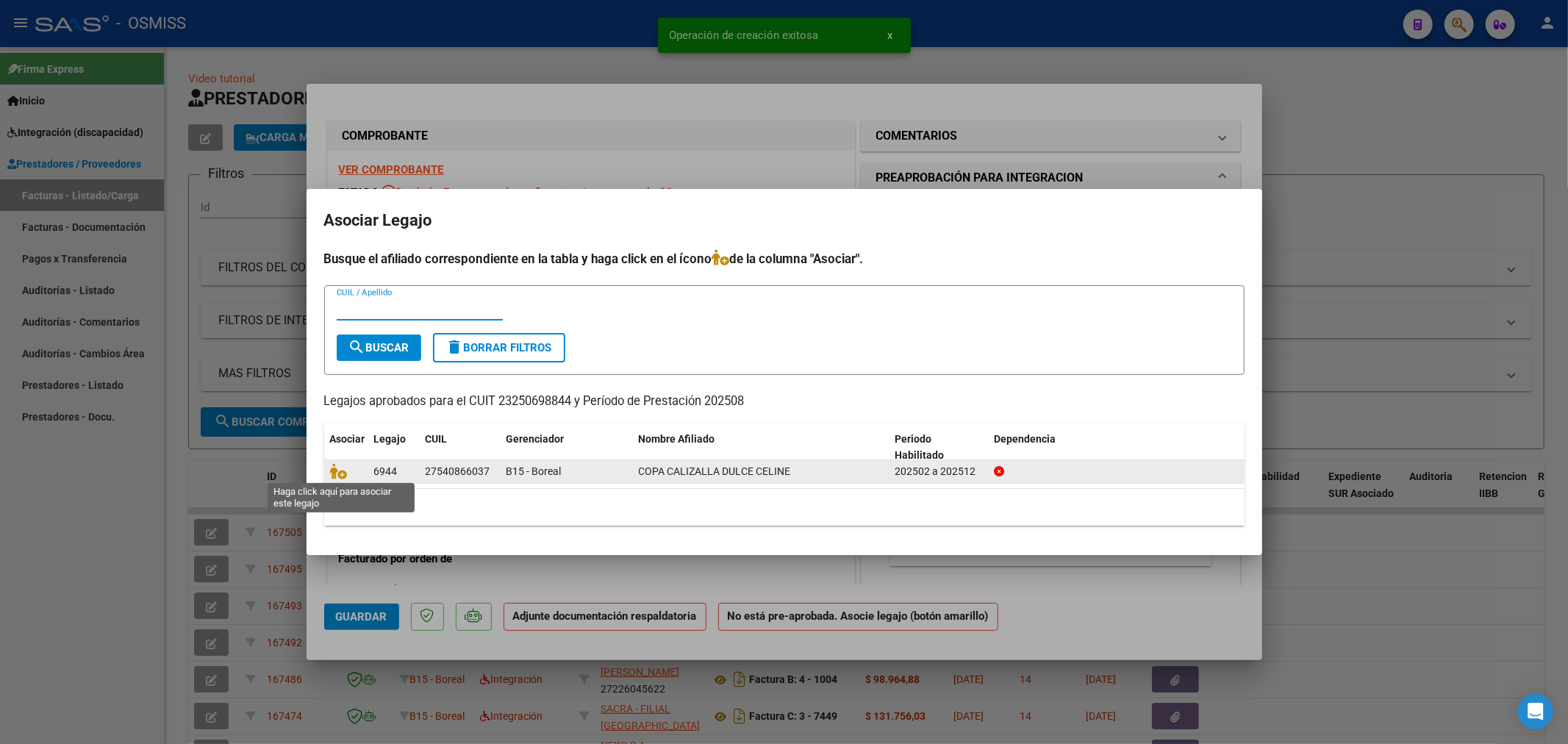
click at [328, 466] on datatable-body-cell at bounding box center [346, 472] width 44 height 23
click at [336, 466] on icon at bounding box center [339, 471] width 18 height 16
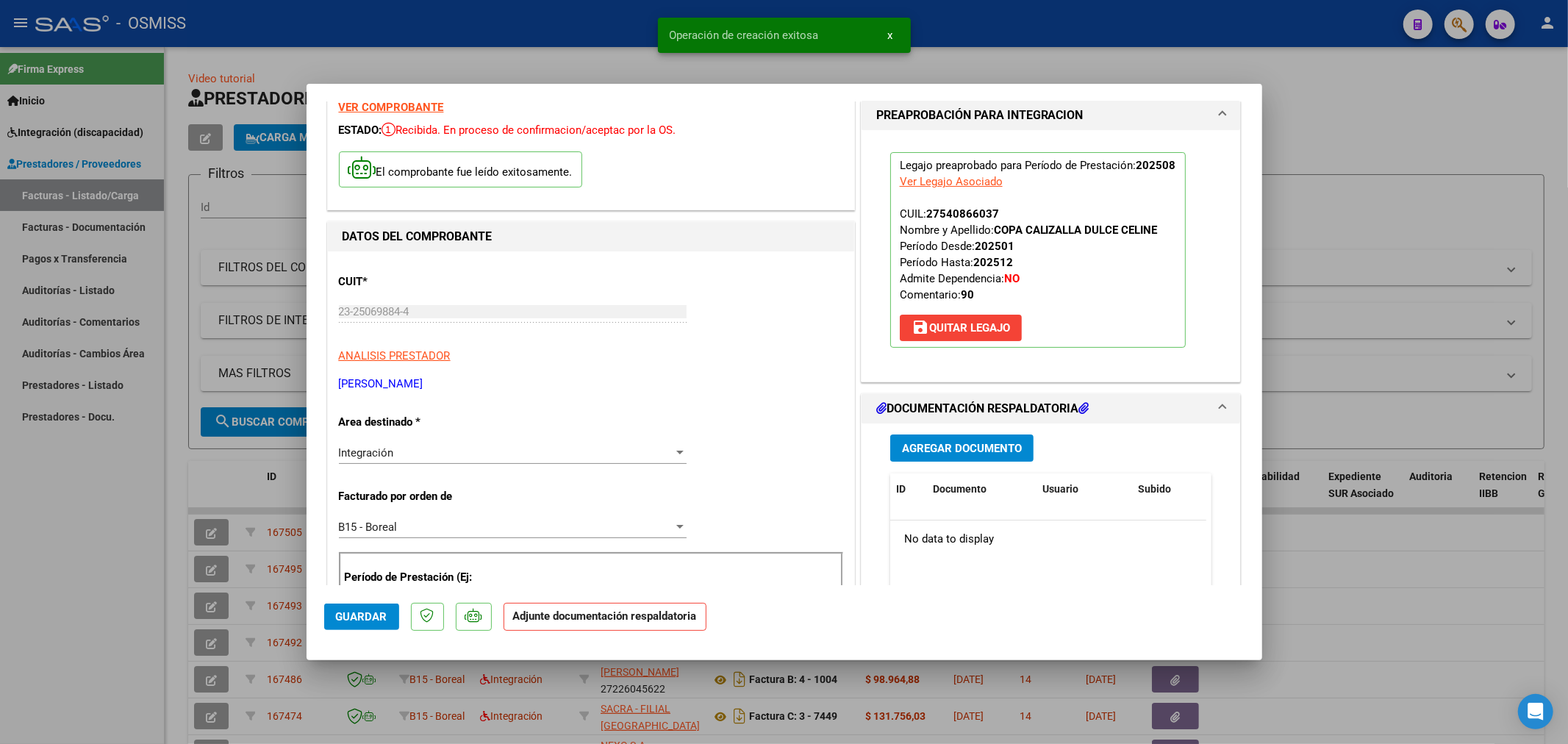
scroll to position [163, 0]
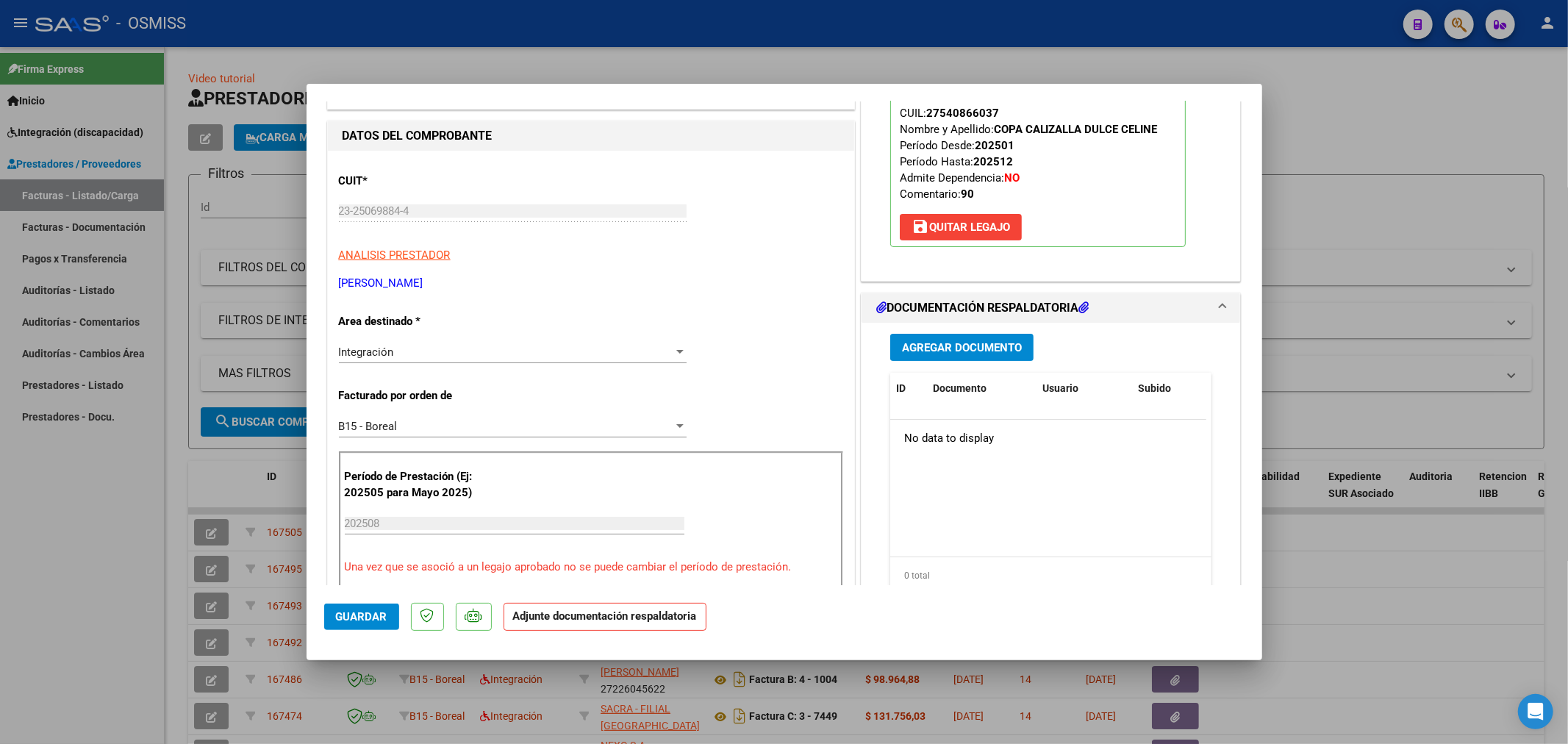
click at [965, 353] on span "Agregar Documento" at bounding box center [962, 347] width 119 height 13
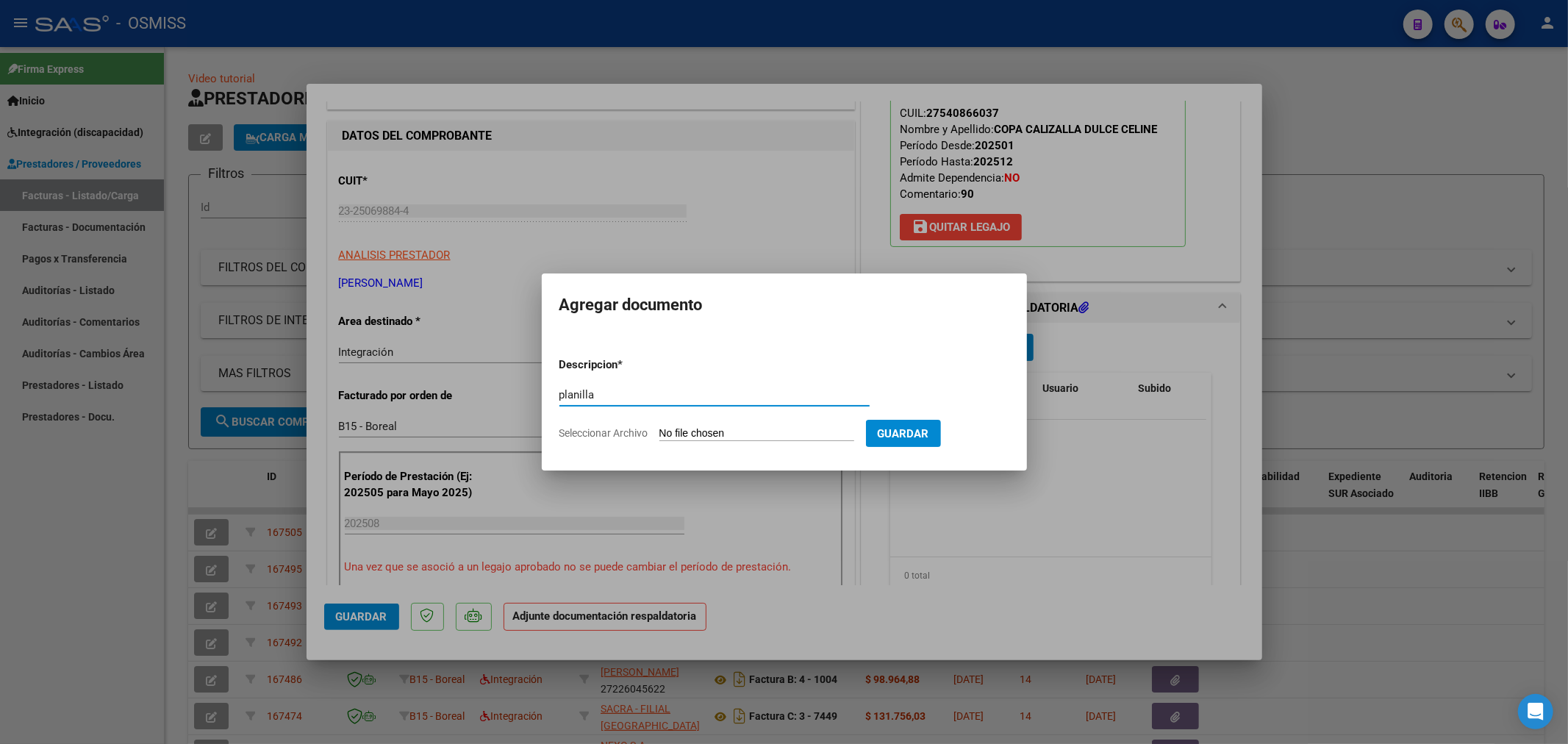
type input "planilla"
click at [653, 429] on app-file-uploader "Seleccionar Archivo" at bounding box center [712, 432] width 307 height 13
click at [672, 422] on form "Descripcion * planilla Escriba aquí una descripcion Seleccionar Archivo Guardar" at bounding box center [784, 399] width 450 height 107
click at [673, 428] on input "Seleccionar Archivo" at bounding box center [757, 434] width 195 height 14
type input "C:\fakepath\158387-3-Planilla_de_Asistencia.pdf"
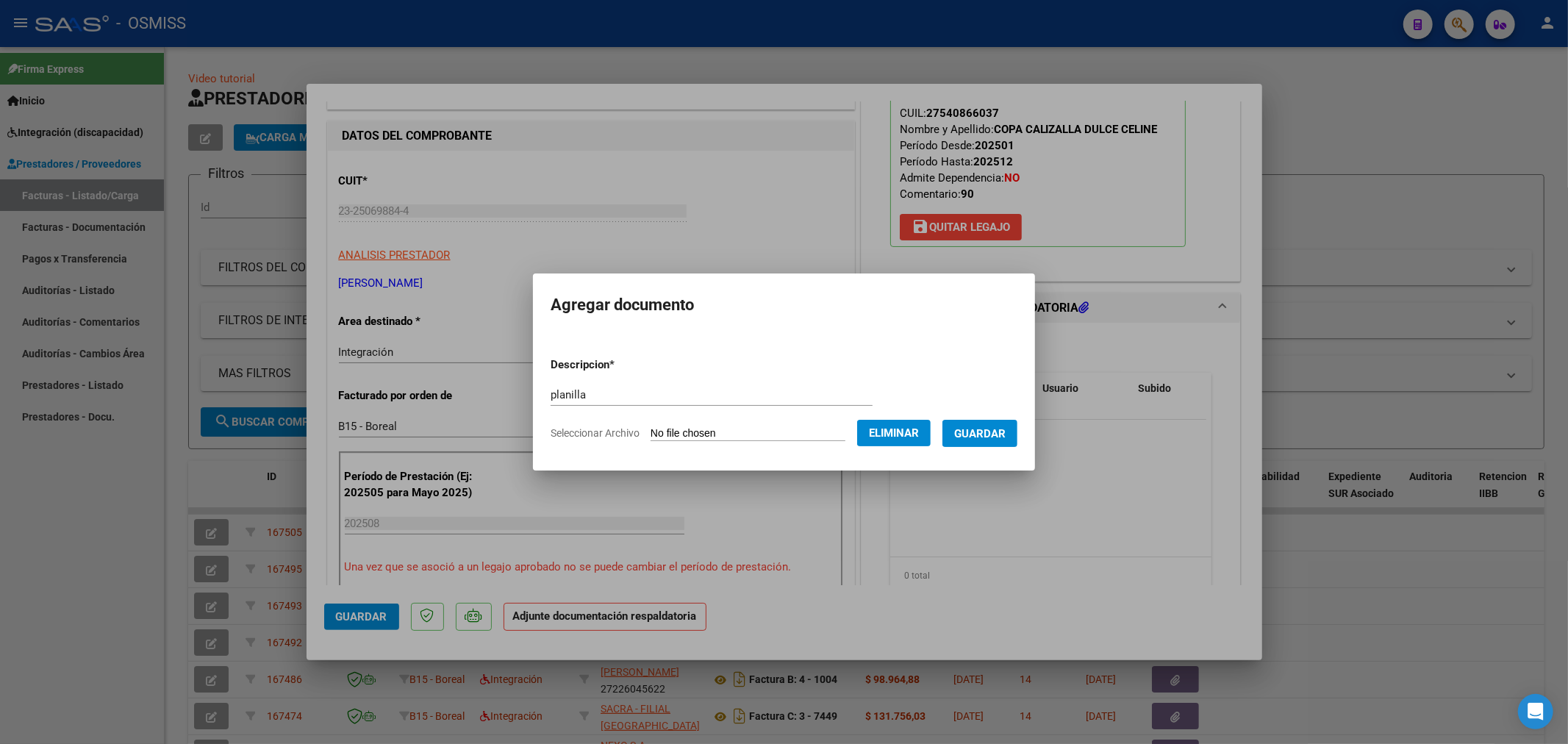
click at [972, 430] on span "Guardar" at bounding box center [979, 433] width 52 height 13
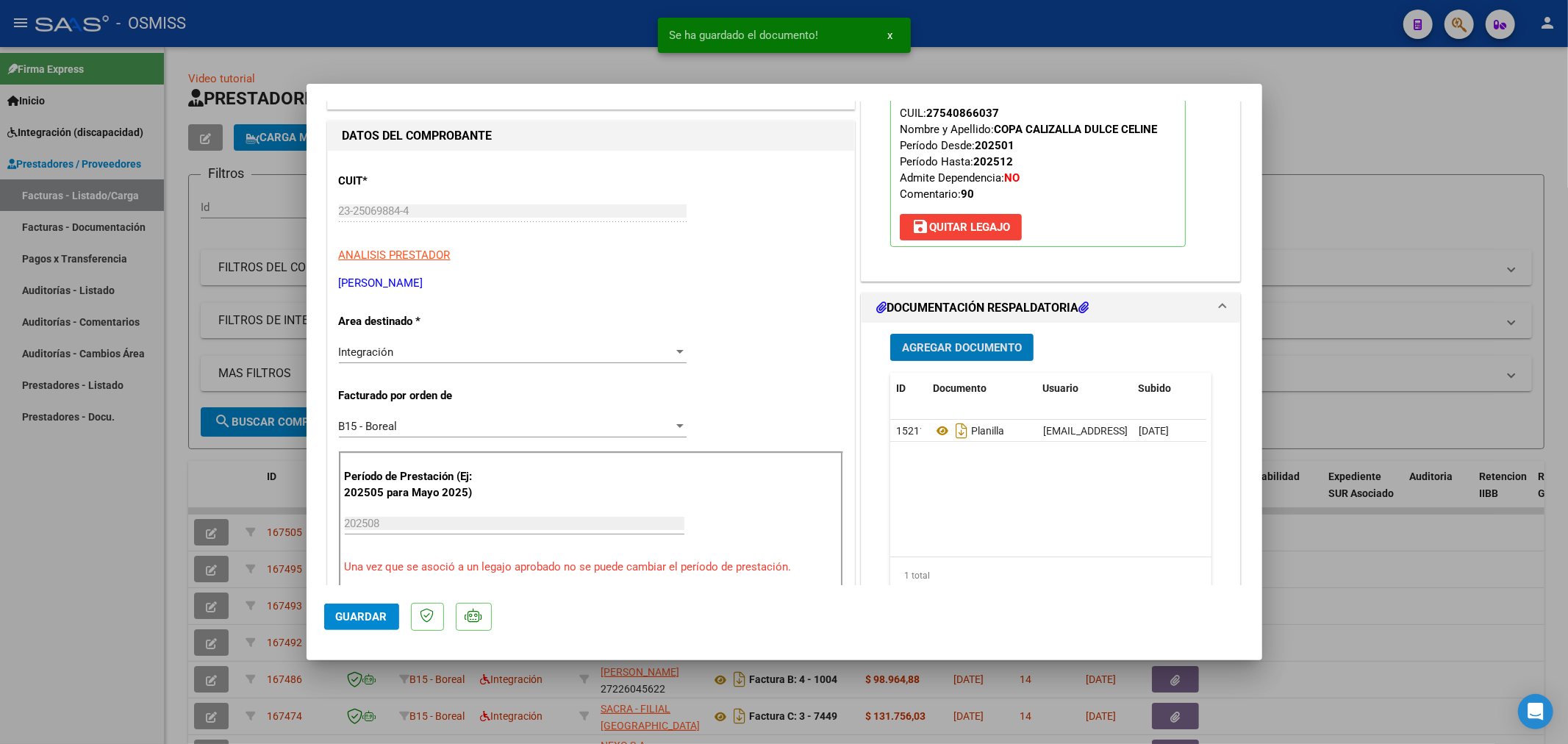
type input "$ 0,00"
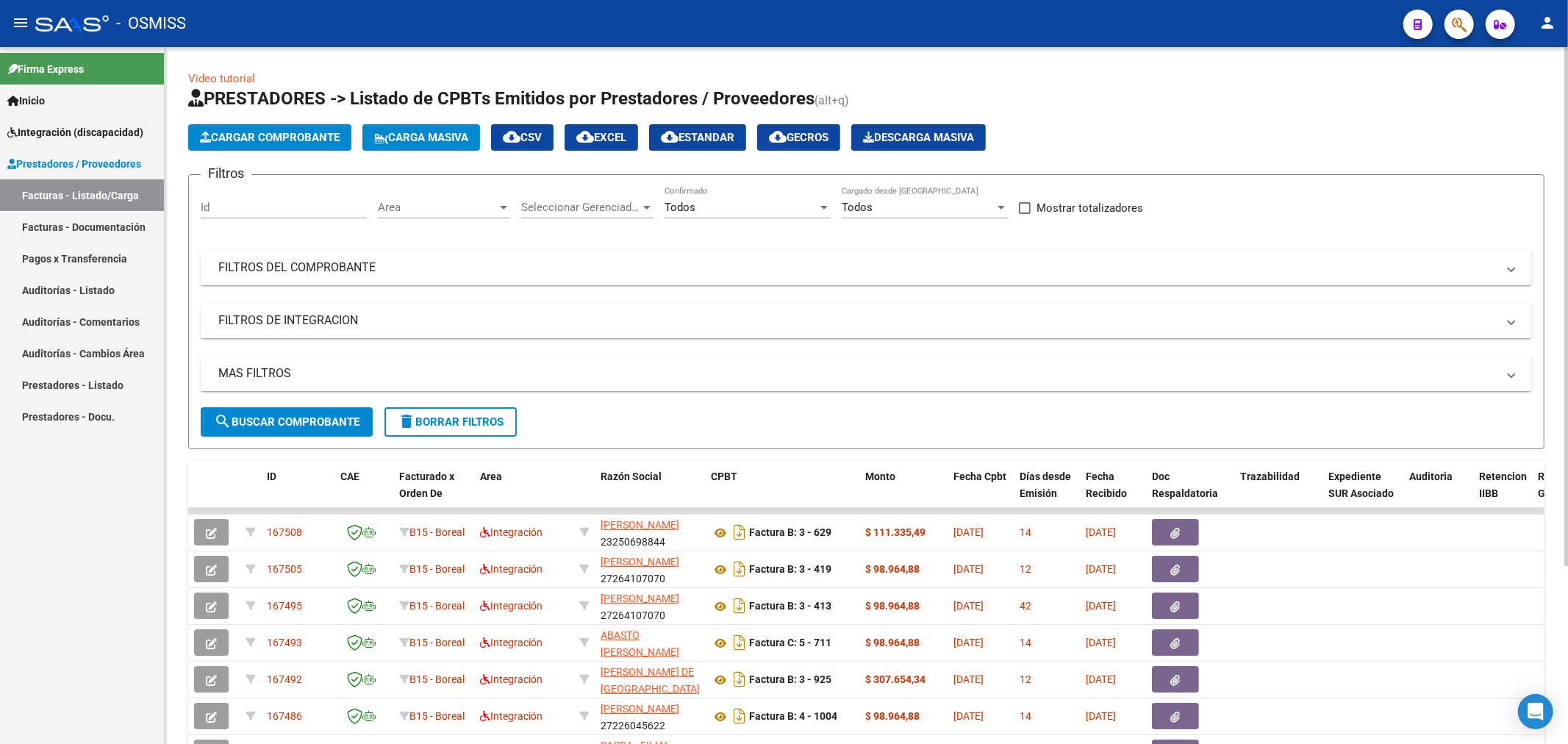
click at [270, 133] on span "Cargar Comprobante" at bounding box center [270, 137] width 140 height 13
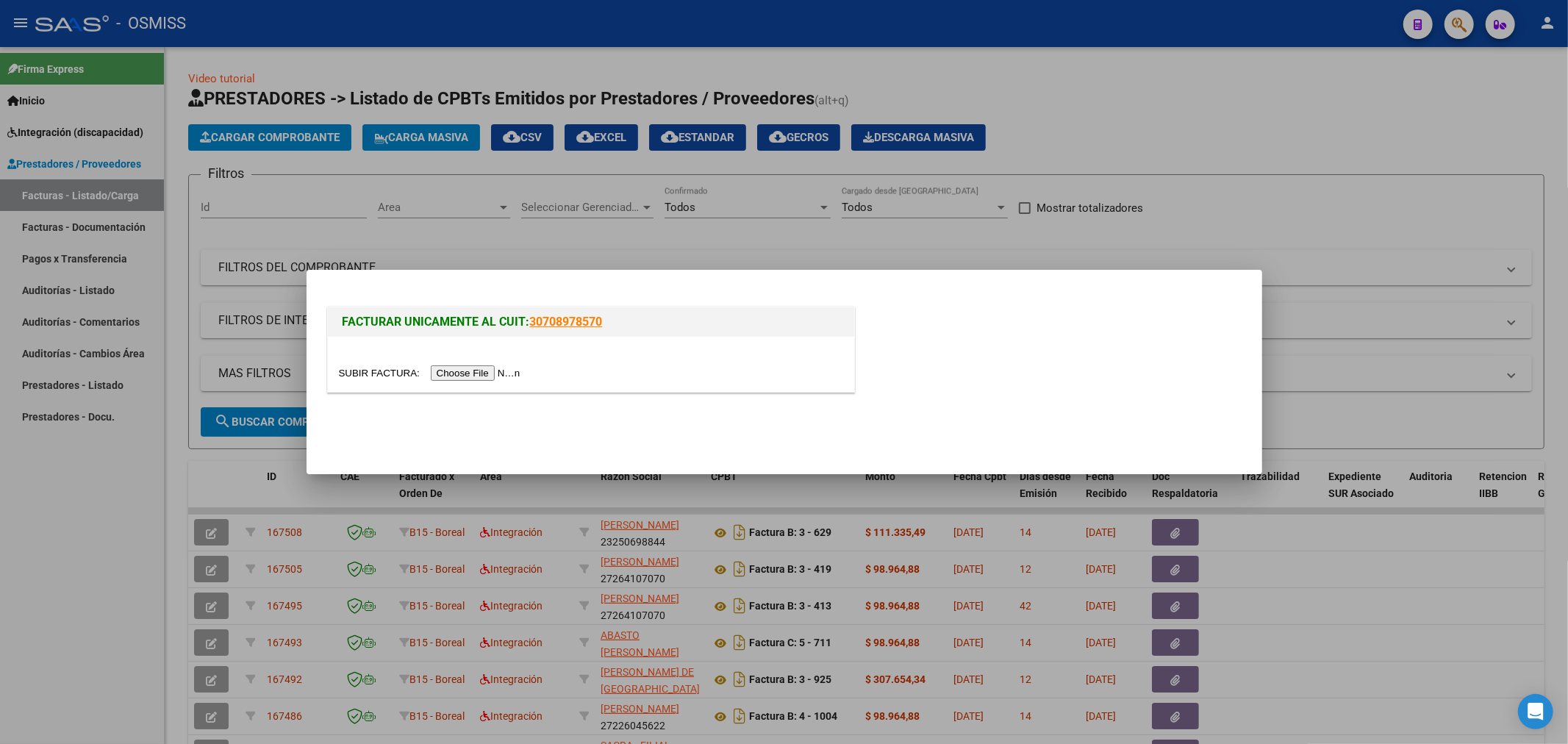
click at [471, 378] on input "file" at bounding box center [432, 373] width 186 height 16
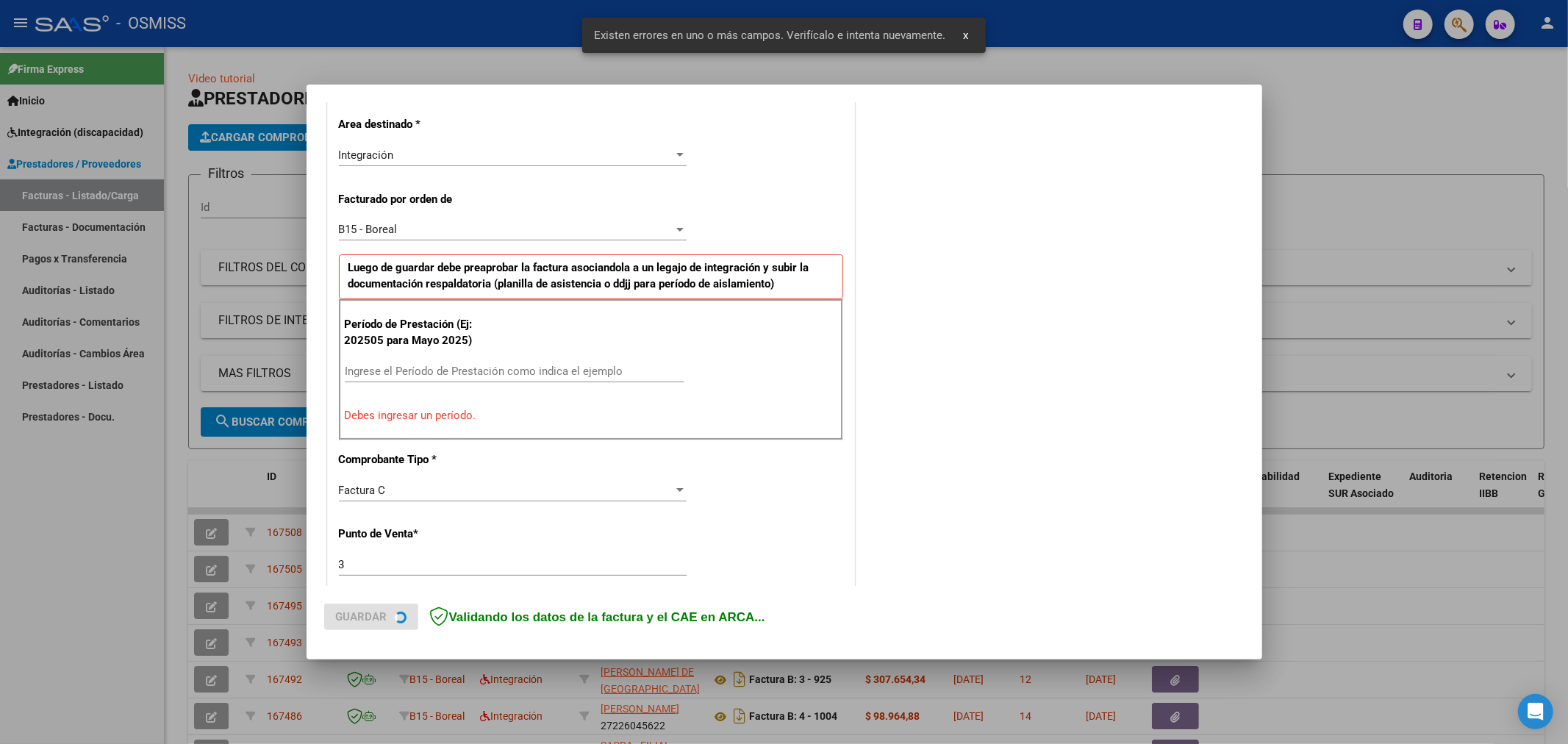
scroll to position [317, 0]
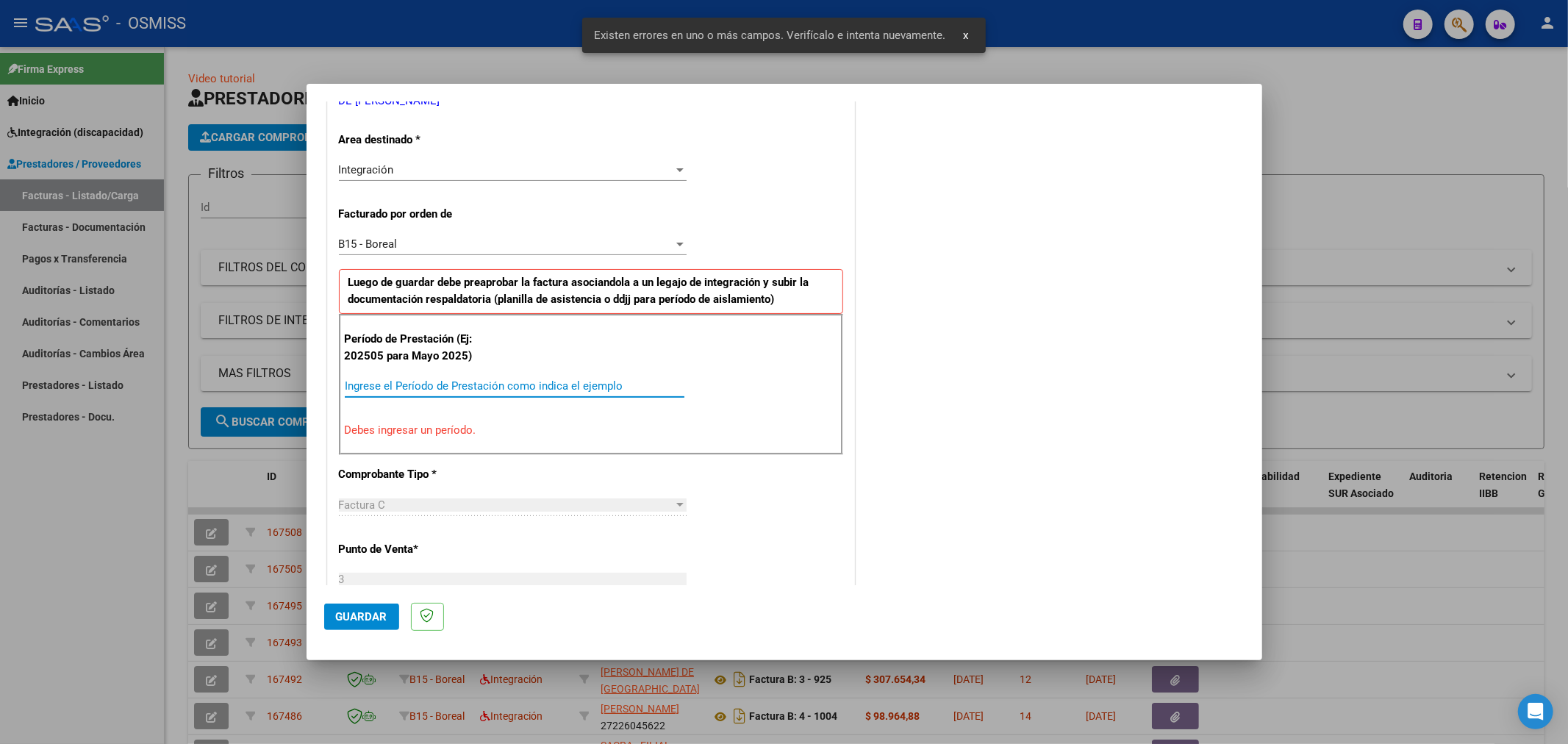
click at [466, 385] on input "Ingrese el Período de Prestación como indica el ejemplo" at bounding box center [514, 386] width 340 height 13
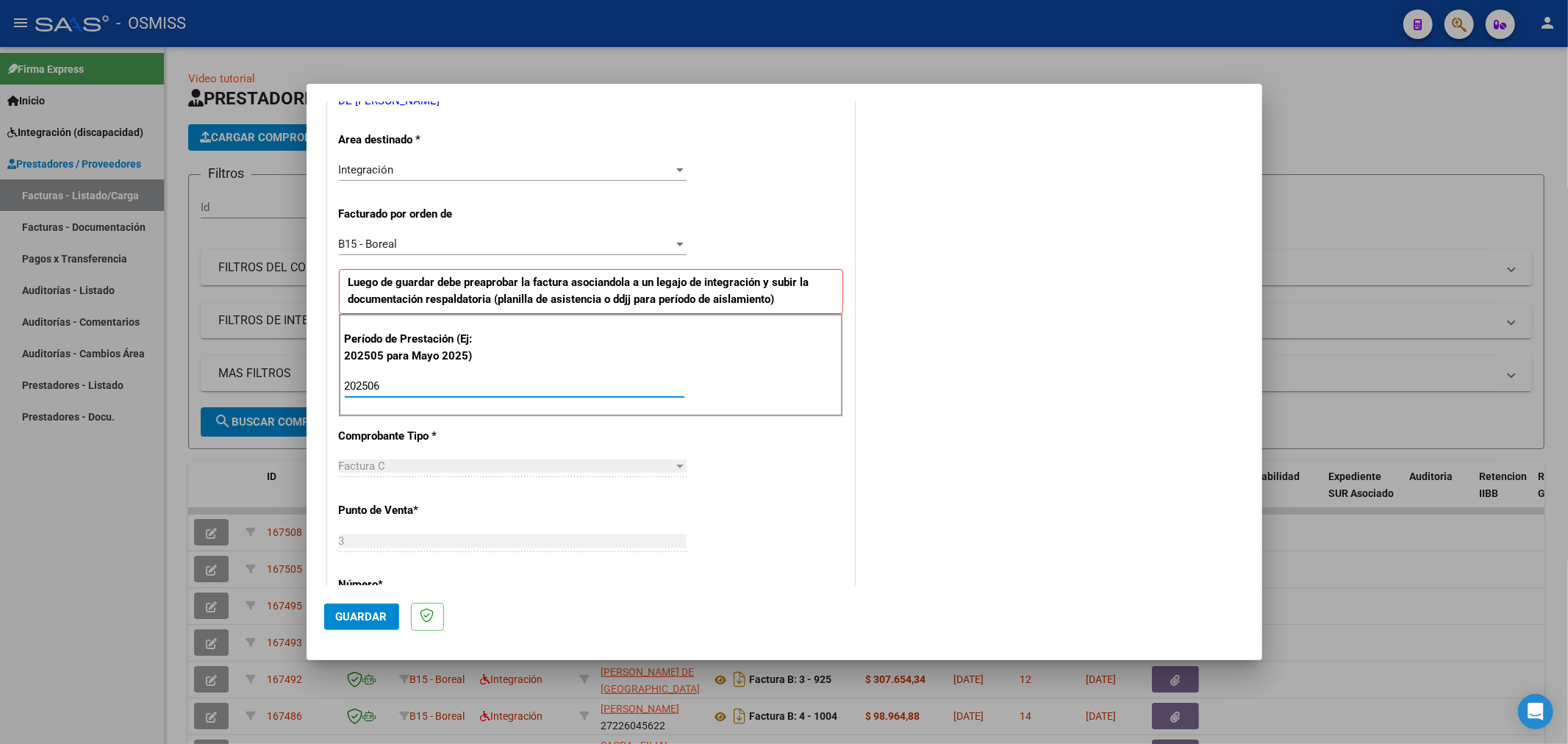
type input "202506"
click at [375, 615] on span "Guardar" at bounding box center [361, 616] width 52 height 13
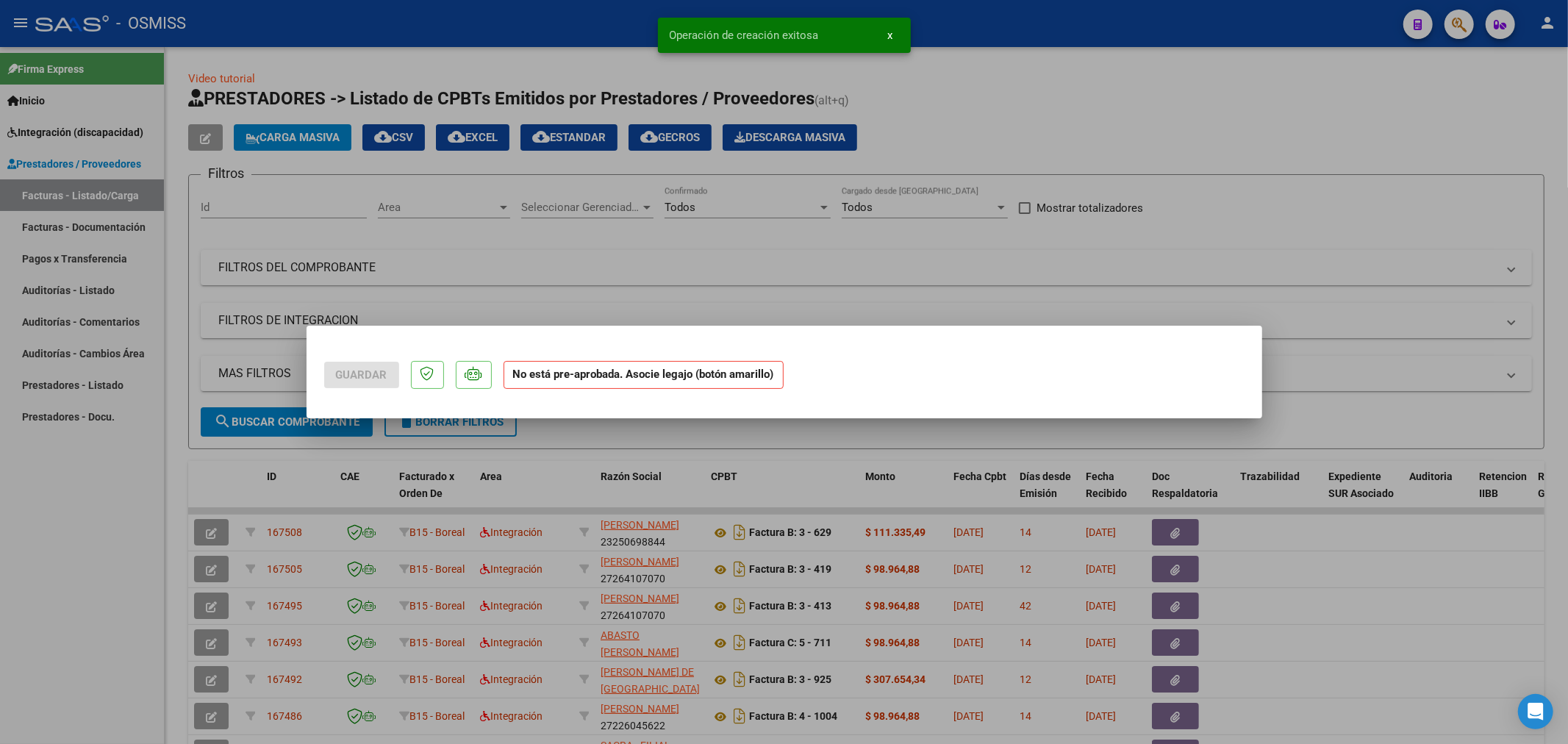
scroll to position [0, 0]
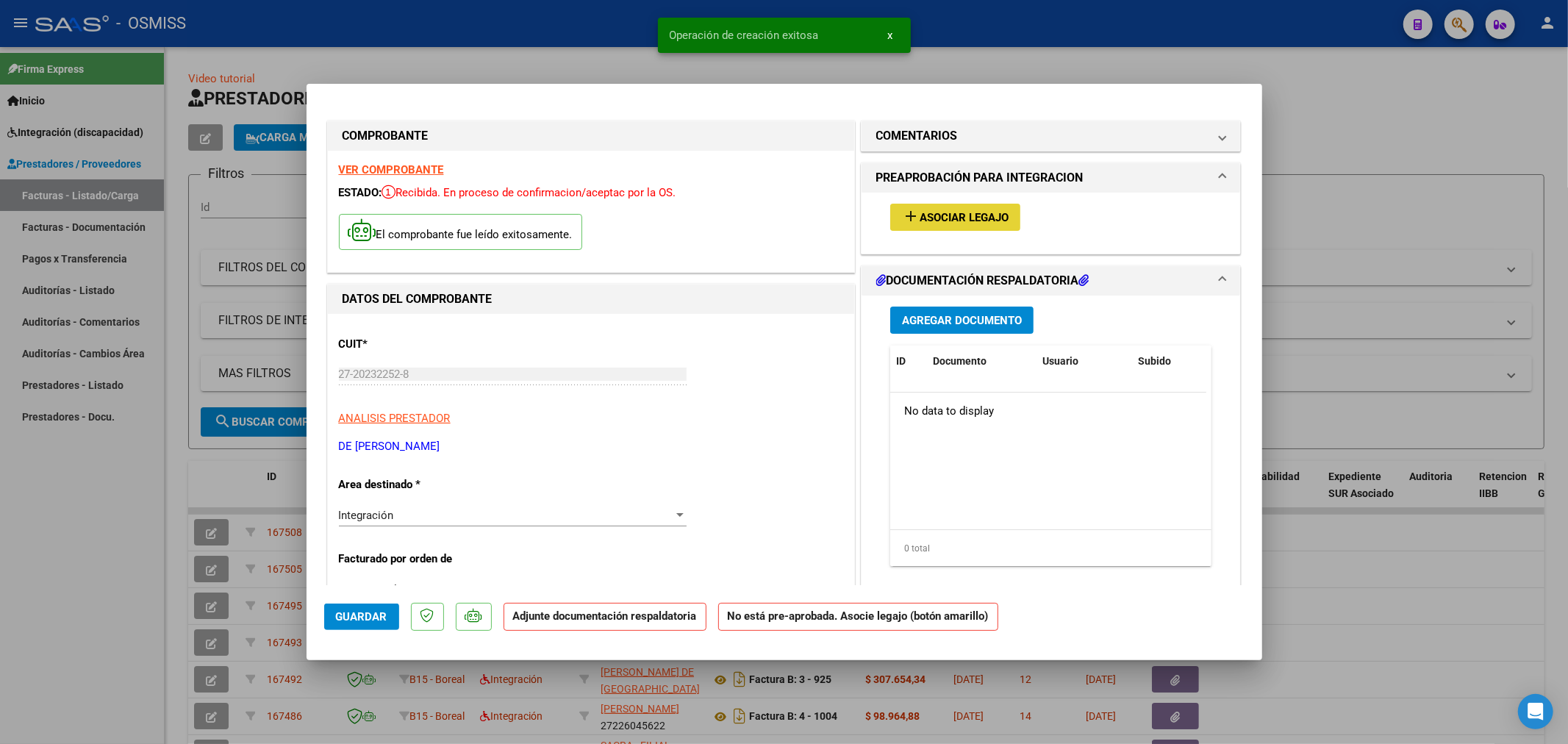
click at [966, 213] on span "Asociar Legajo" at bounding box center [964, 217] width 89 height 13
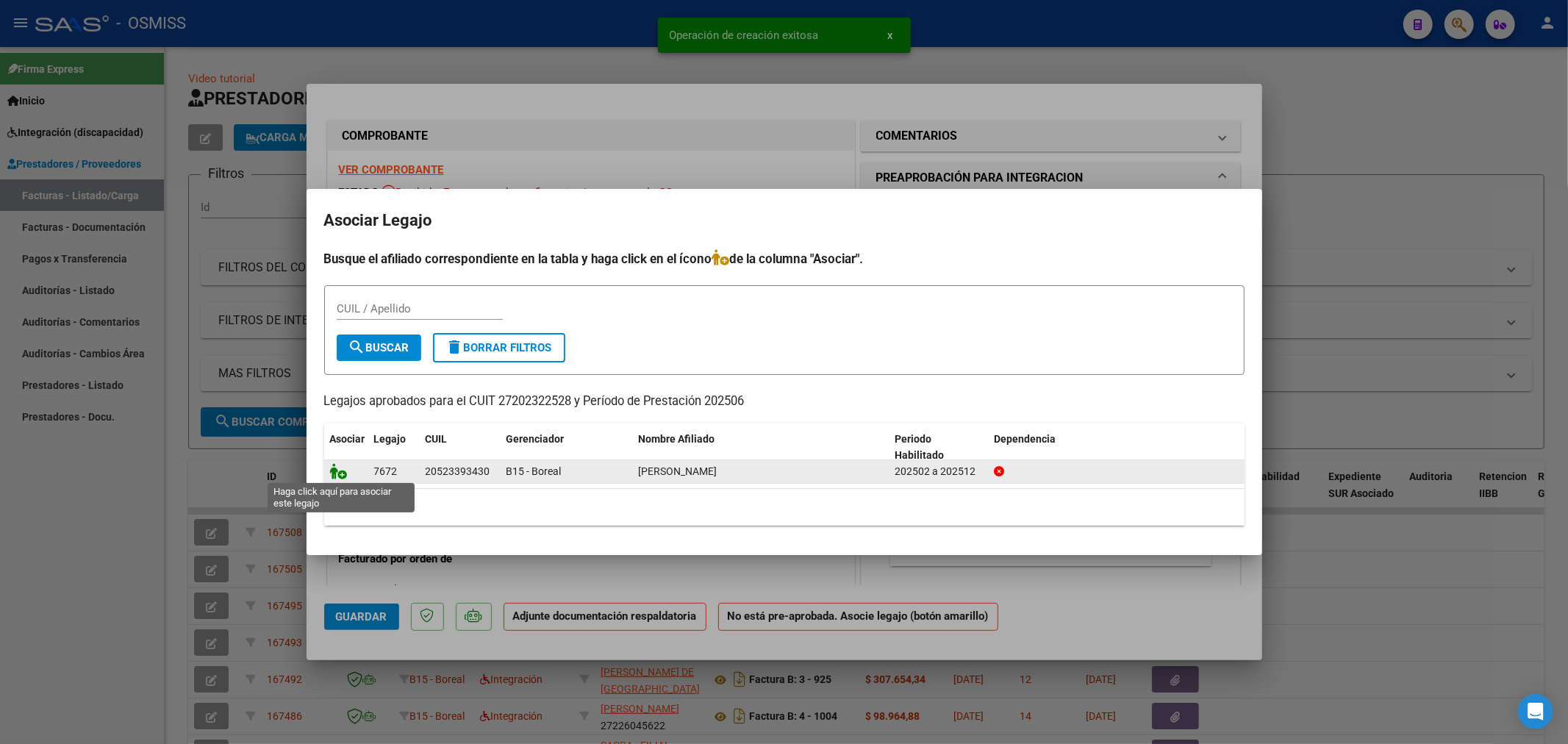
click at [333, 468] on icon at bounding box center [339, 471] width 18 height 16
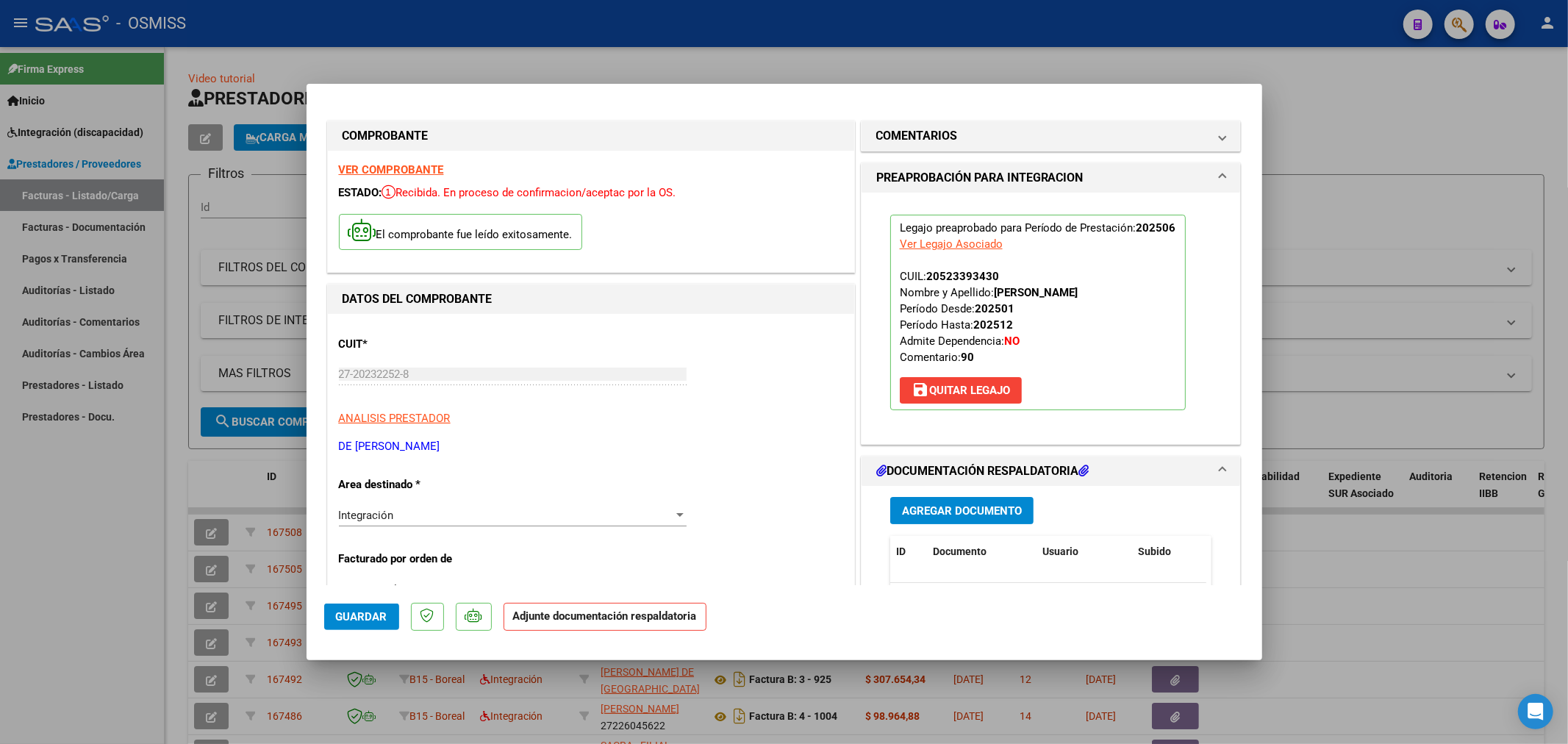
click at [944, 502] on button "Agregar Documento" at bounding box center [961, 510] width 143 height 27
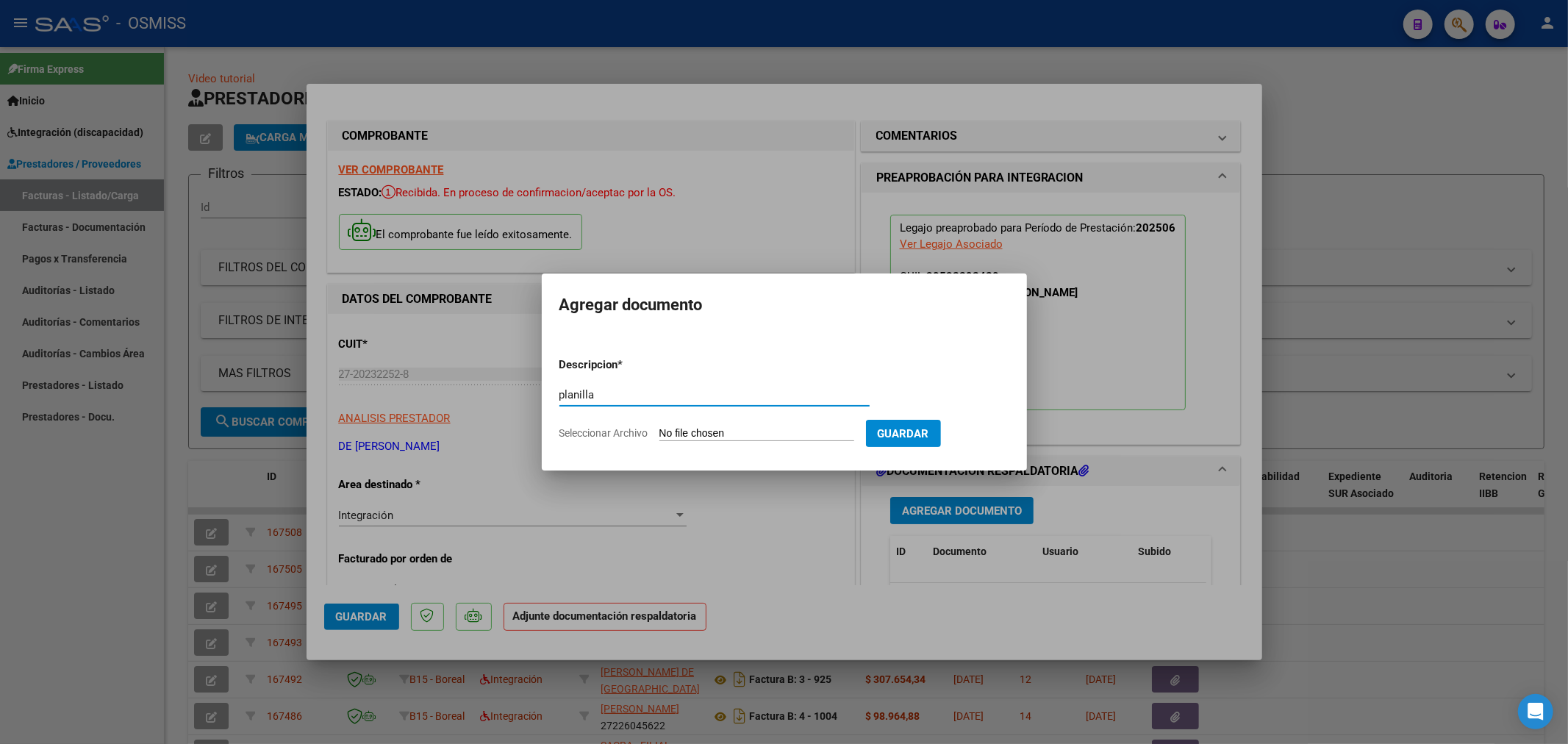
type input "planilla"
click at [673, 431] on input "Seleccionar Archivo" at bounding box center [757, 434] width 195 height 14
type input "C:\fakepath\27202322528_11_3_217_Planilla de Asistencia_2.pdf"
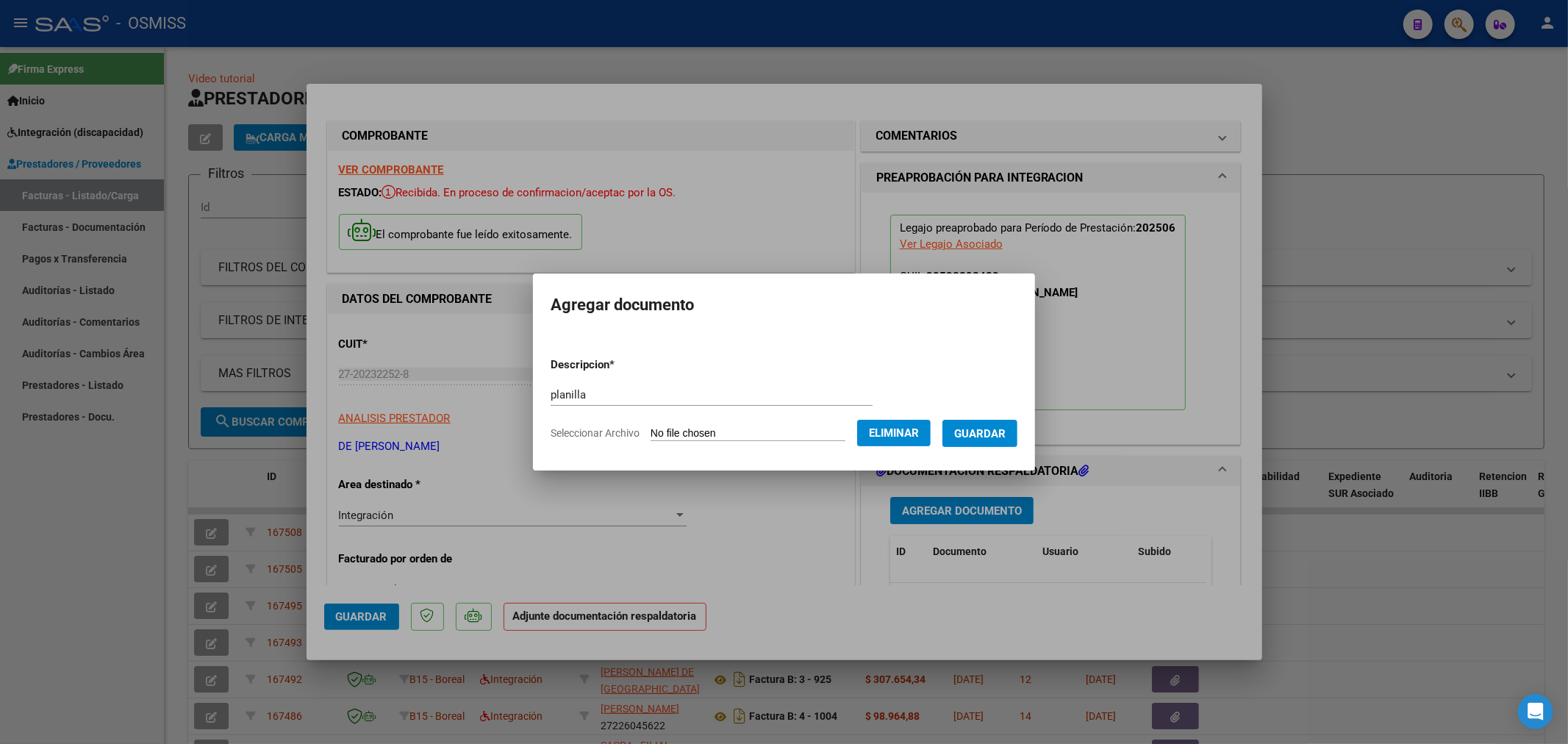
click at [975, 430] on span "Guardar" at bounding box center [979, 433] width 52 height 13
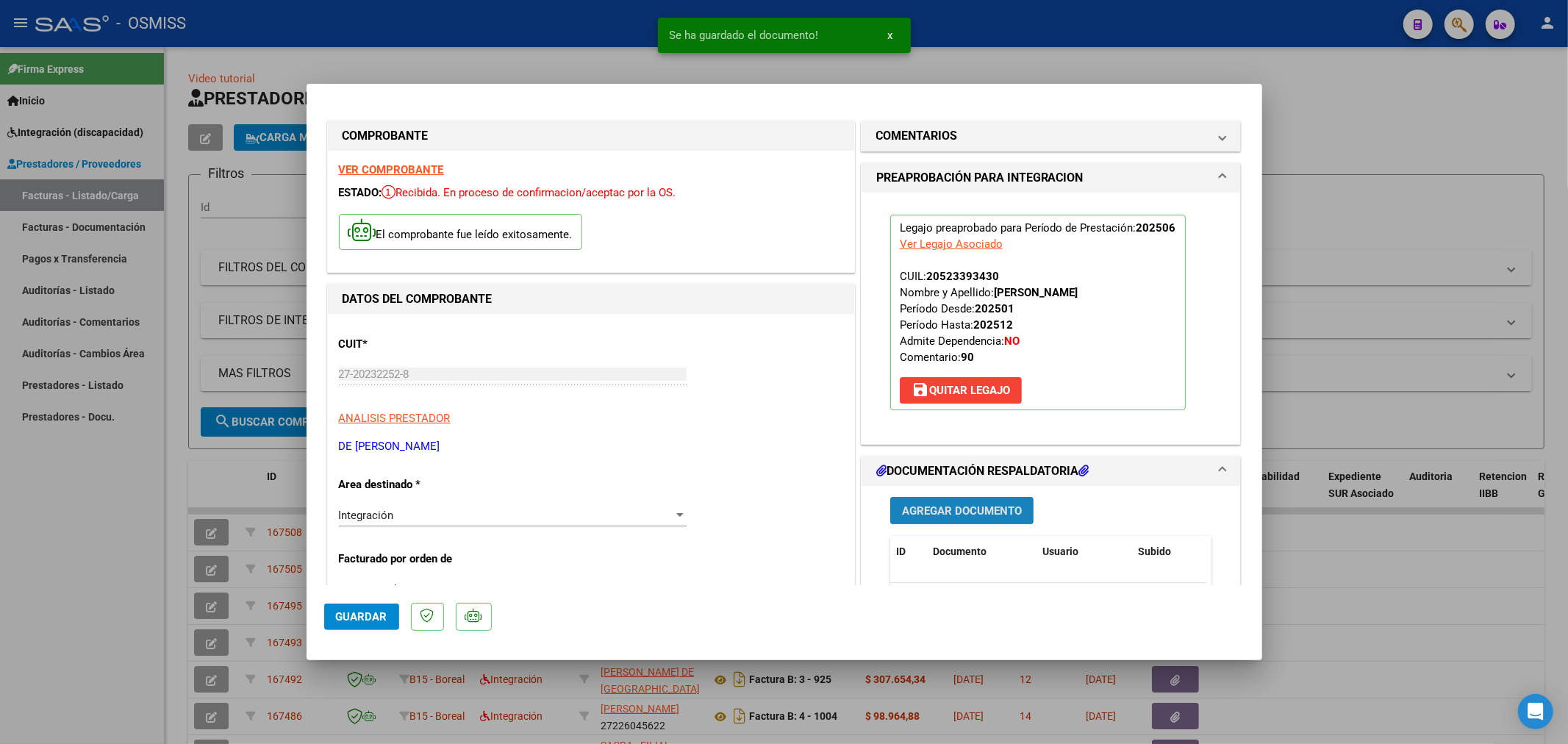
click at [932, 515] on span "Agregar Documento" at bounding box center [962, 510] width 119 height 13
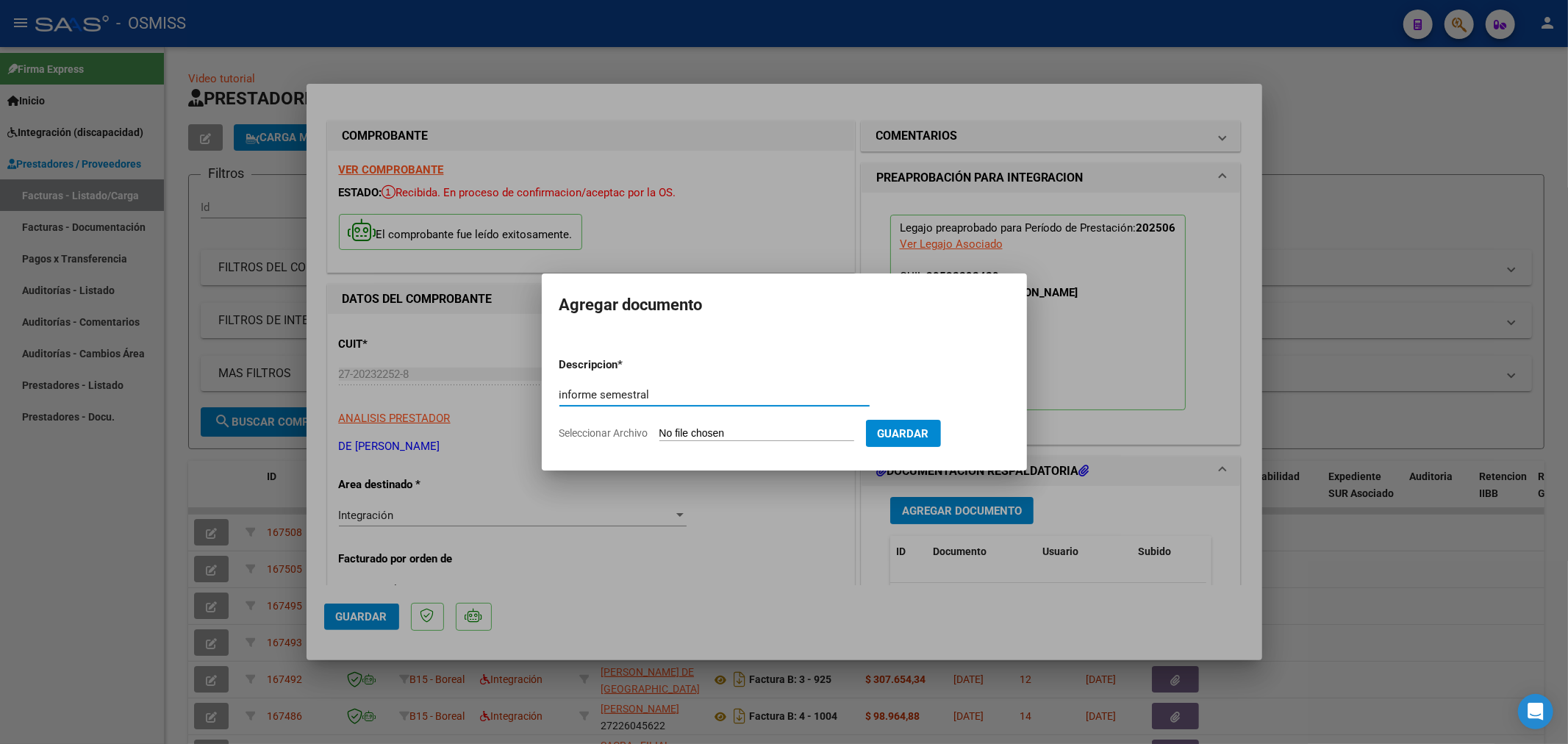
type input "informe semestral"
click at [673, 430] on input "Seleccionar Archivo" at bounding box center [757, 434] width 195 height 14
type input "C:\fakepath\158159-4-Informe_de_evolucion_semestral.pdf"
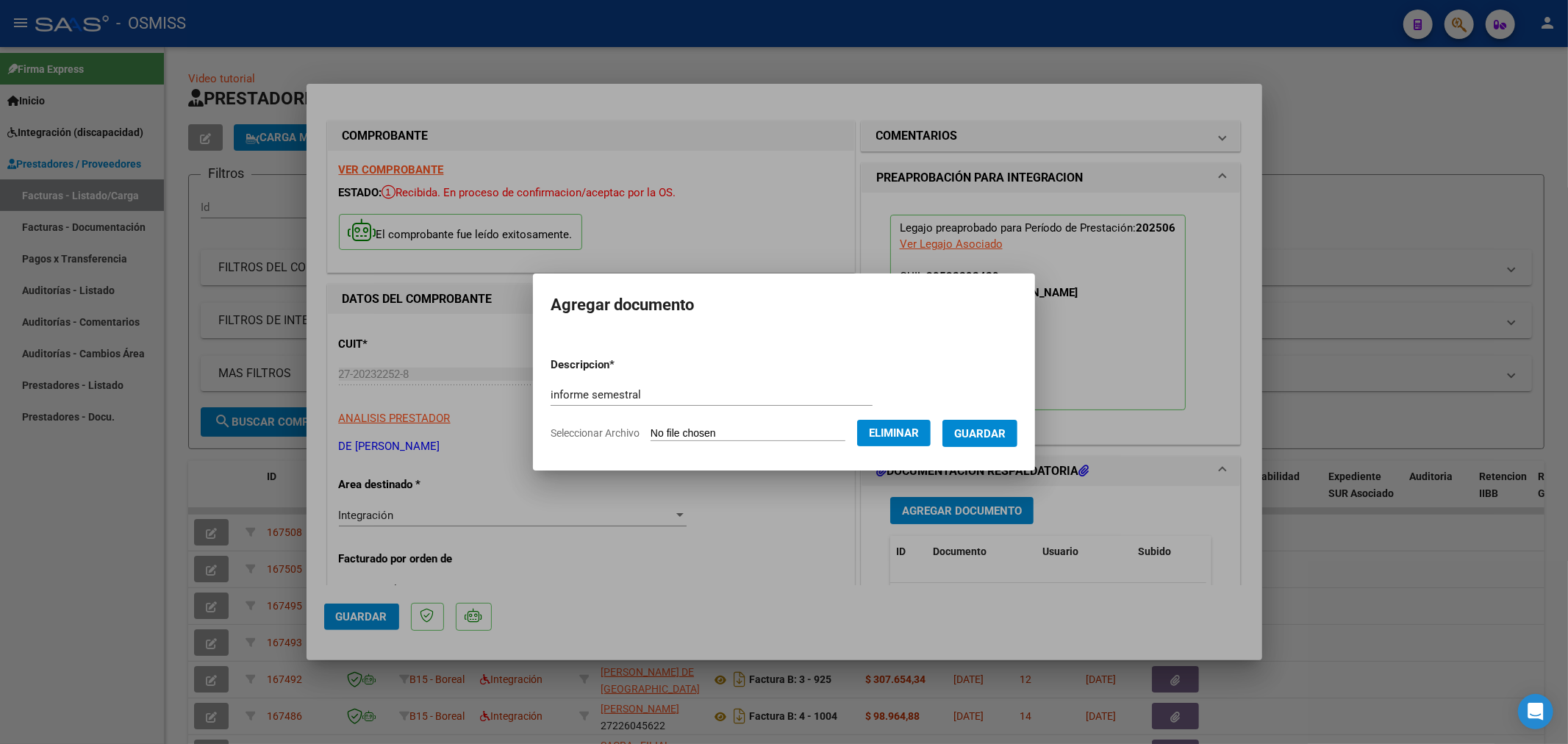
click at [979, 437] on span "Guardar" at bounding box center [979, 433] width 52 height 13
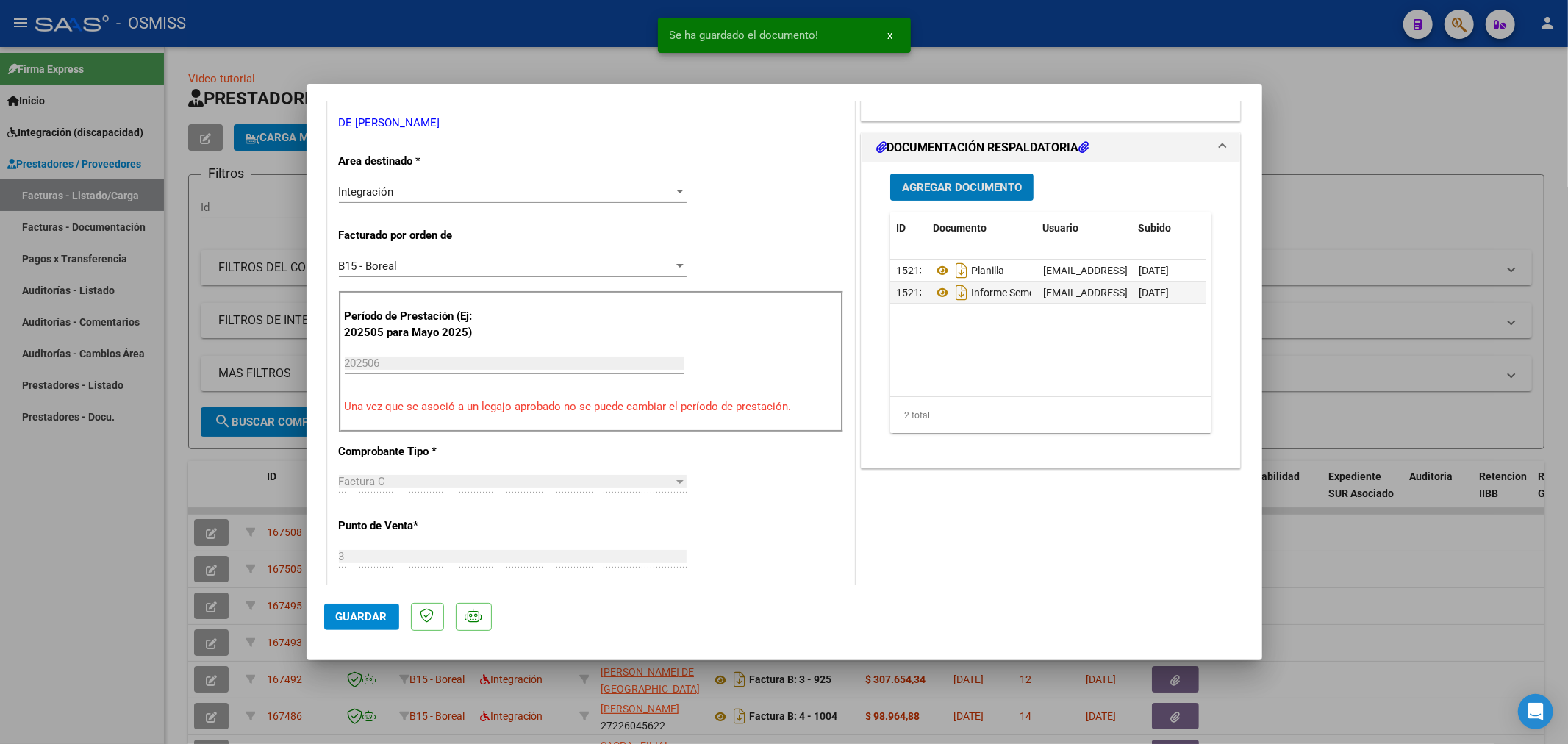
scroll to position [327, 0]
type input "$ 0,00"
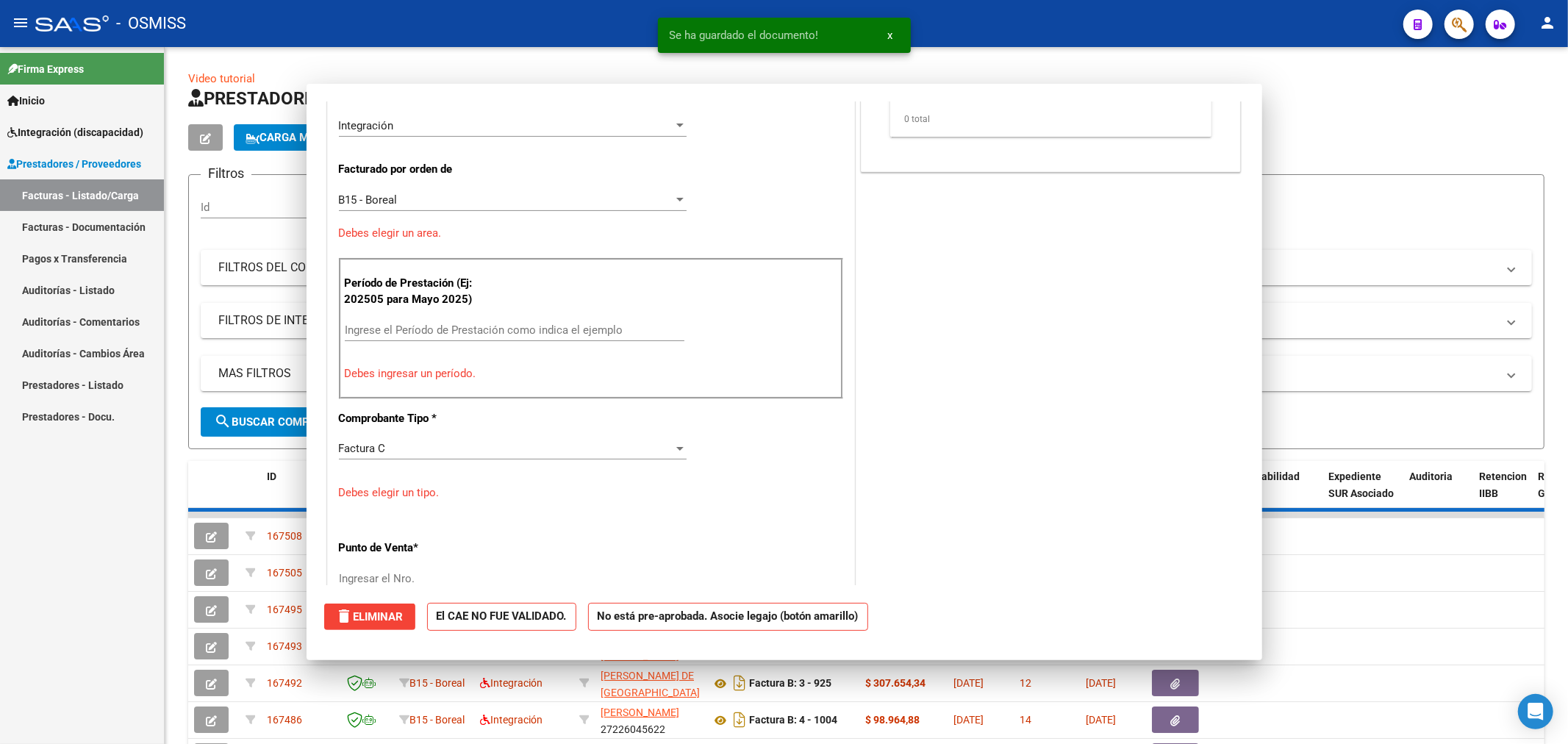
scroll to position [0, 0]
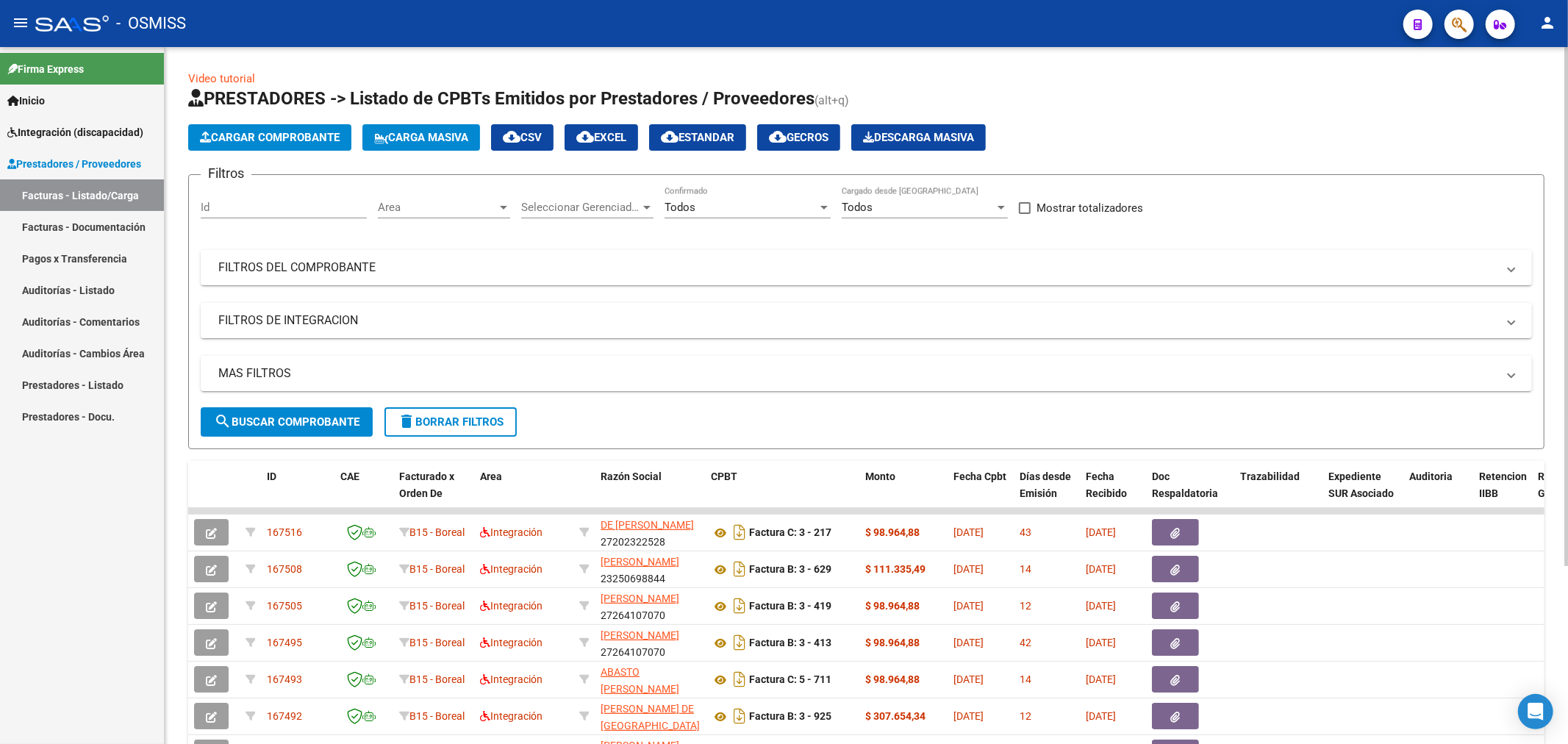
click at [290, 129] on button "Cargar Comprobante" at bounding box center [270, 137] width 163 height 26
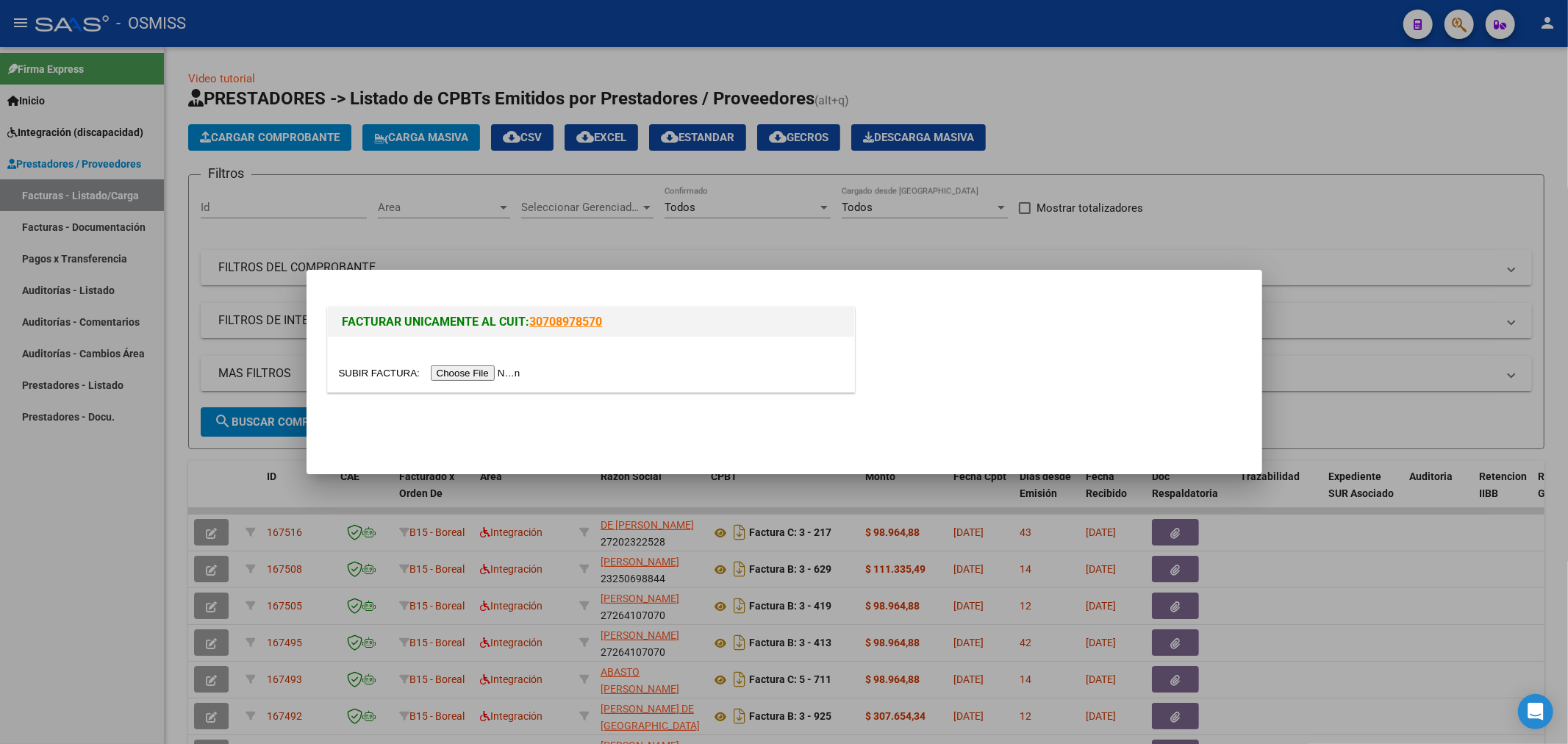
click at [481, 376] on input "file" at bounding box center [432, 373] width 186 height 16
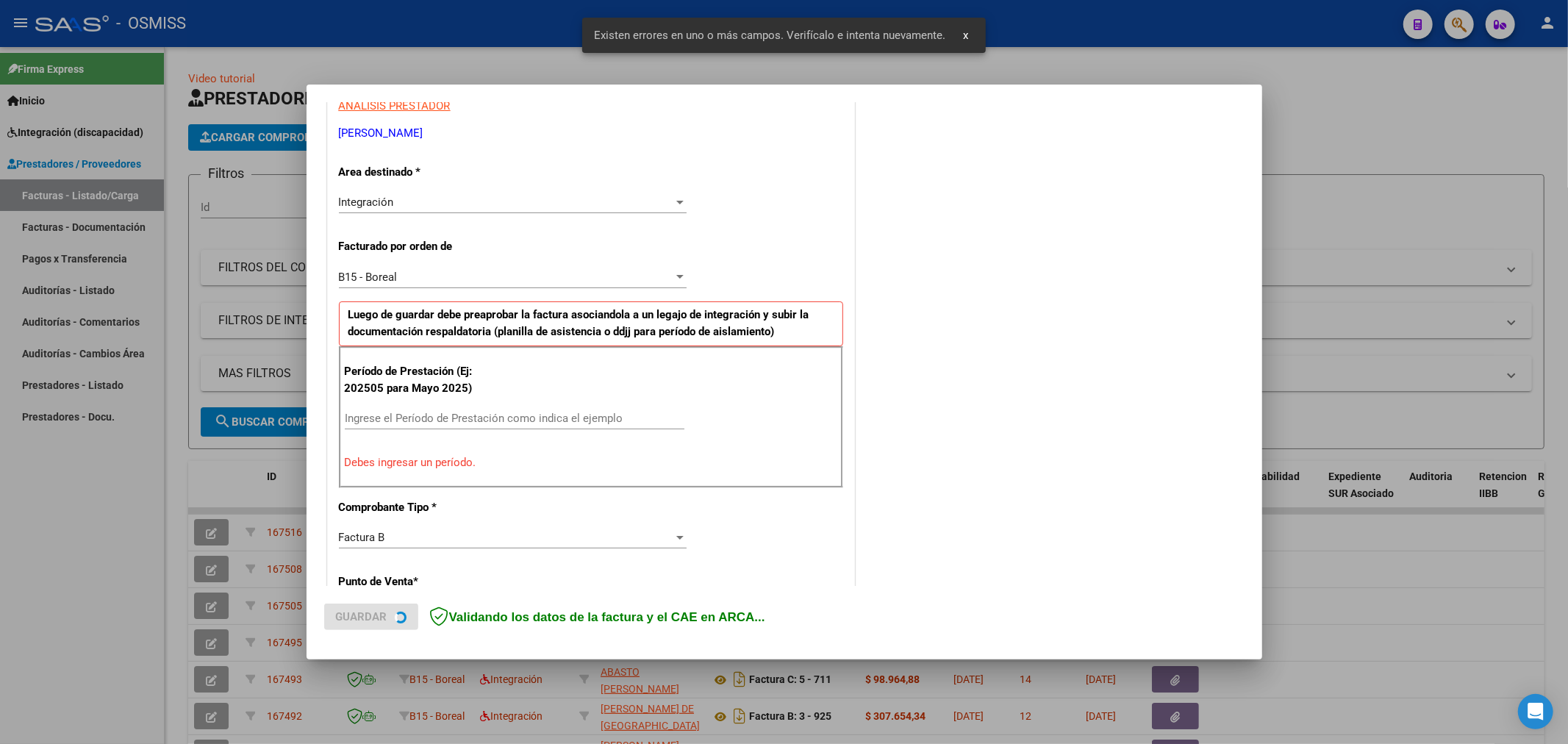
scroll to position [317, 0]
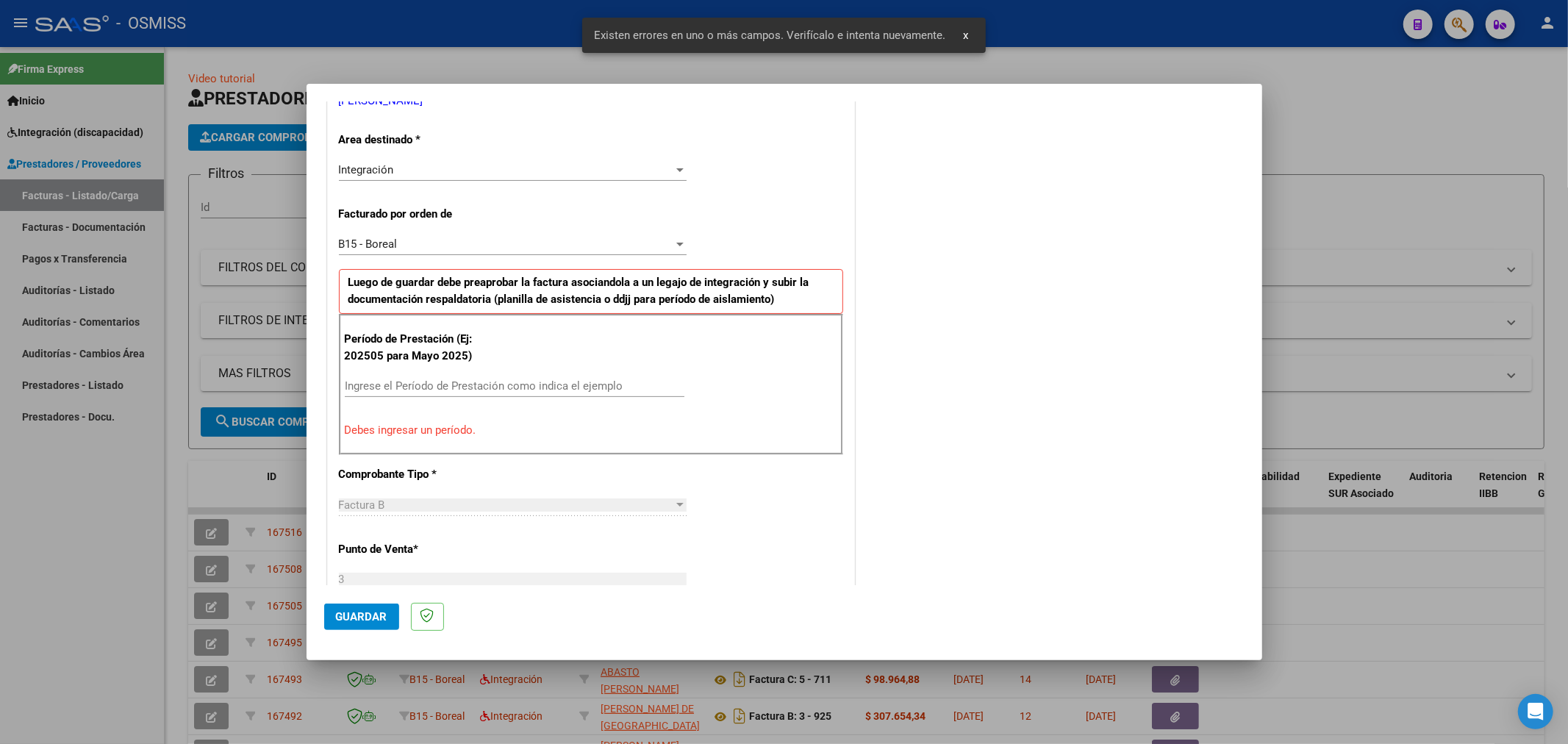
click at [457, 386] on input "Ingrese el Período de Prestación como indica el ejemplo" at bounding box center [514, 386] width 340 height 13
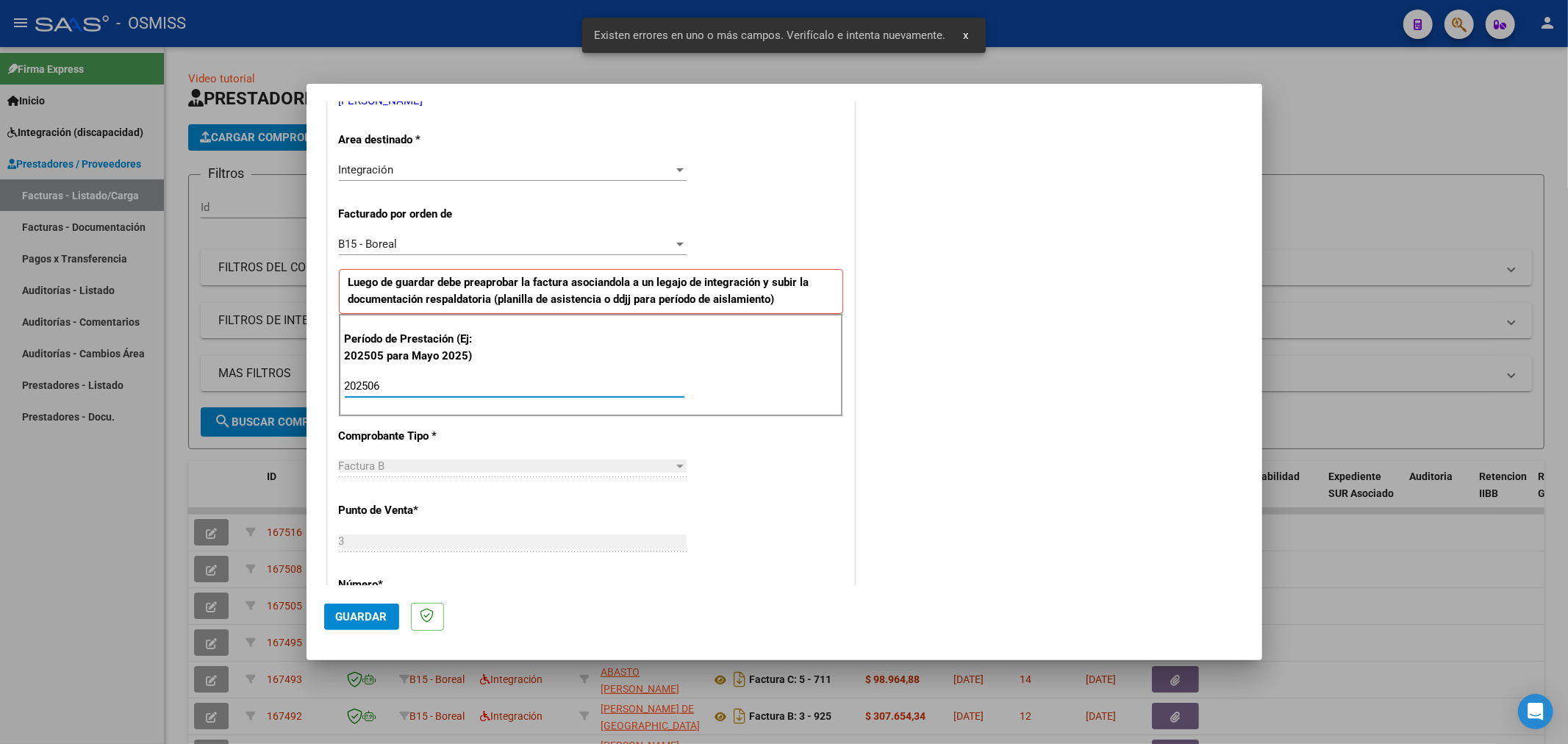
type input "202506"
click at [353, 606] on button "Guardar" at bounding box center [361, 617] width 75 height 26
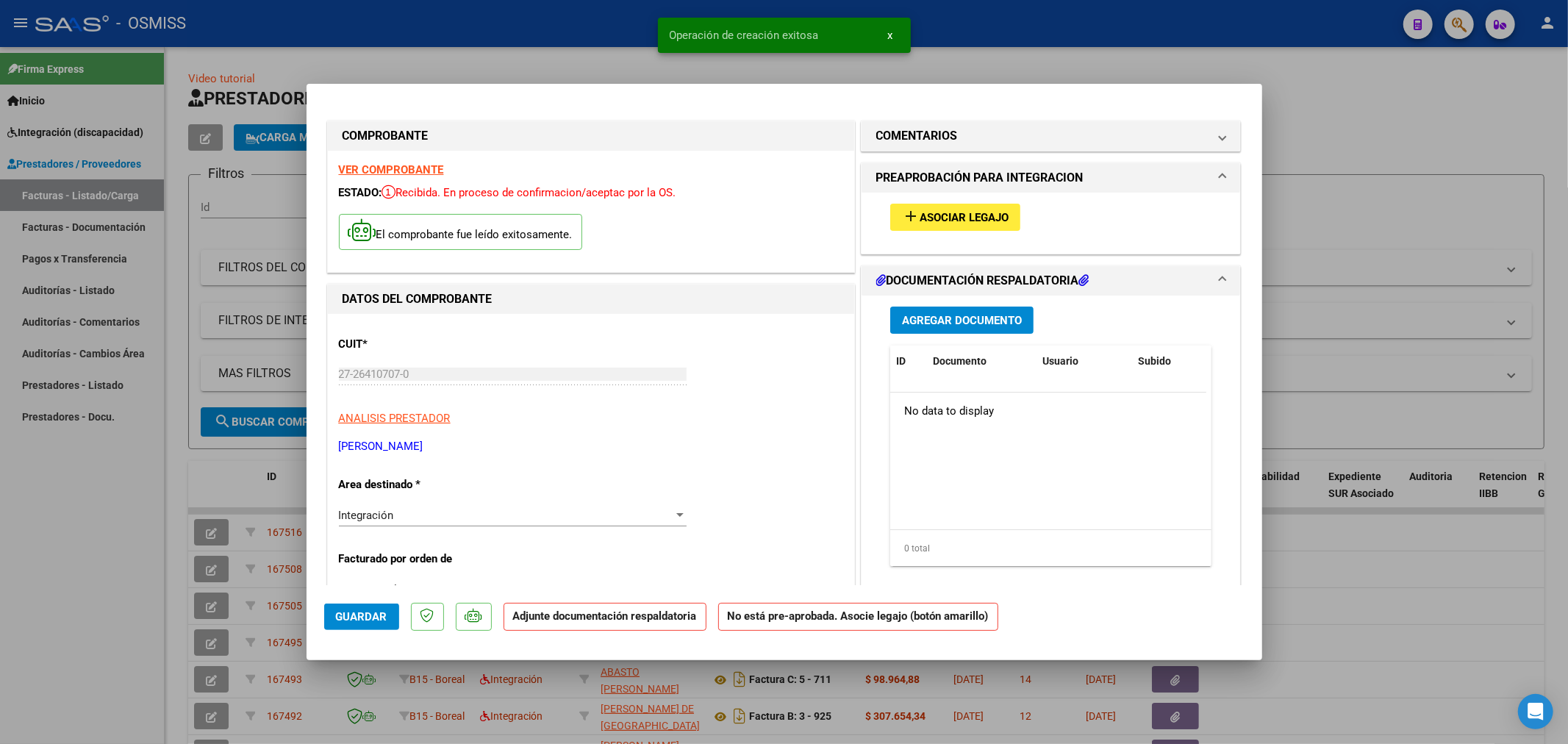
click at [959, 219] on span "Asociar Legajo" at bounding box center [964, 217] width 89 height 13
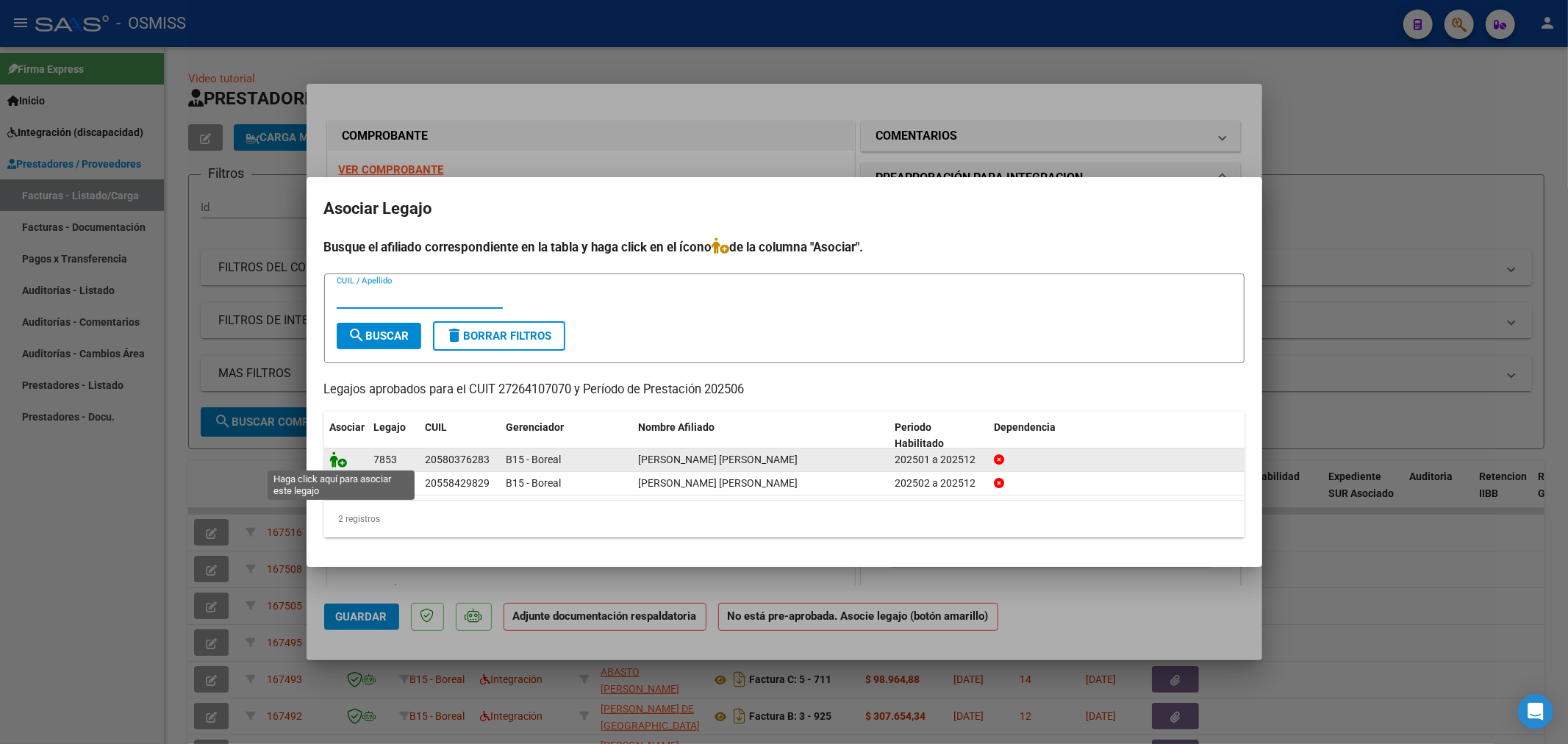
click at [339, 459] on icon at bounding box center [339, 459] width 18 height 16
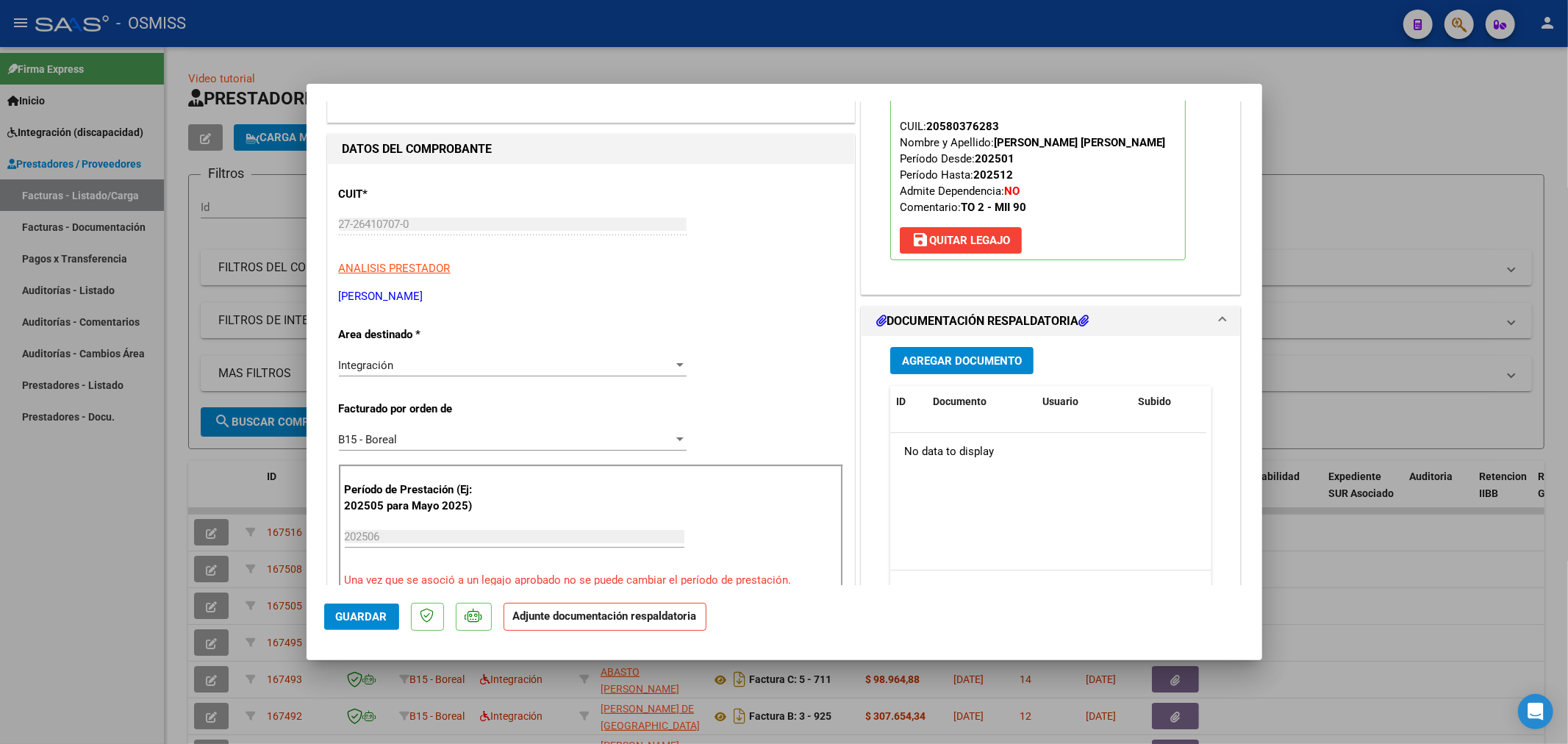
scroll to position [163, 0]
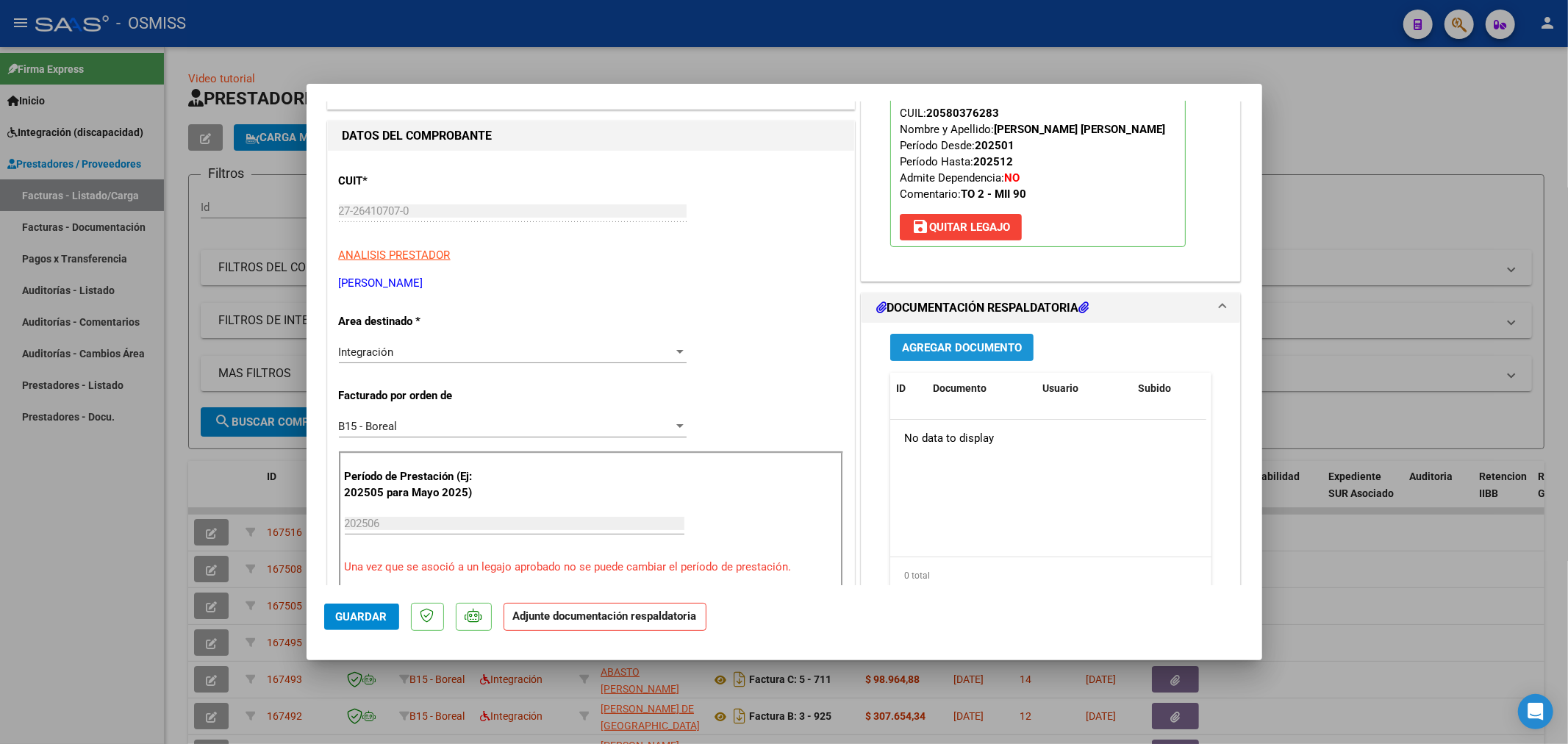
click at [986, 357] on button "Agregar Documento" at bounding box center [961, 347] width 143 height 27
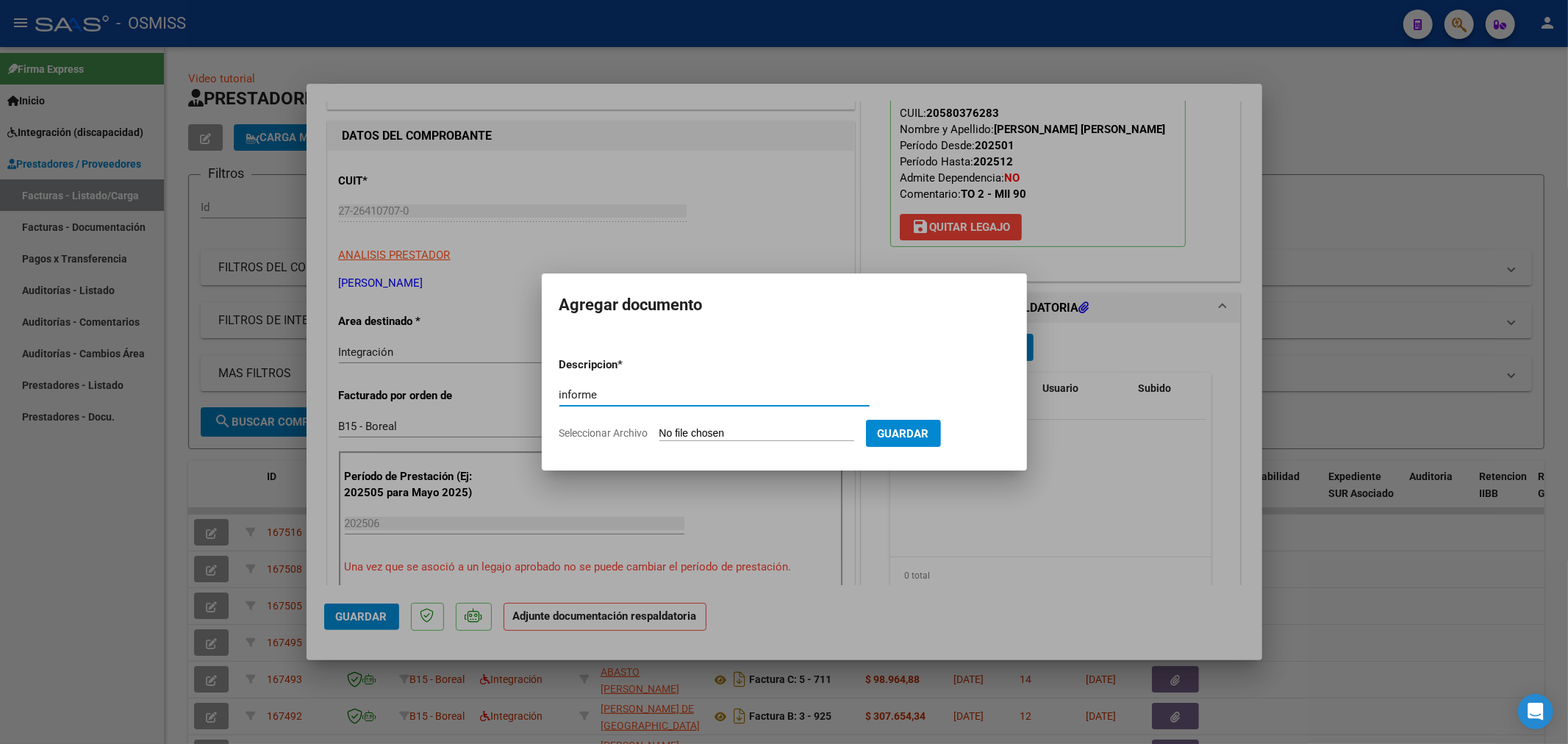
type input "informe"
click at [678, 430] on input "Seleccionar Archivo" at bounding box center [757, 434] width 195 height 14
type input "C:\fakepath\27264107070_6_3_420_Informe de evolucion semestral_3.pdf"
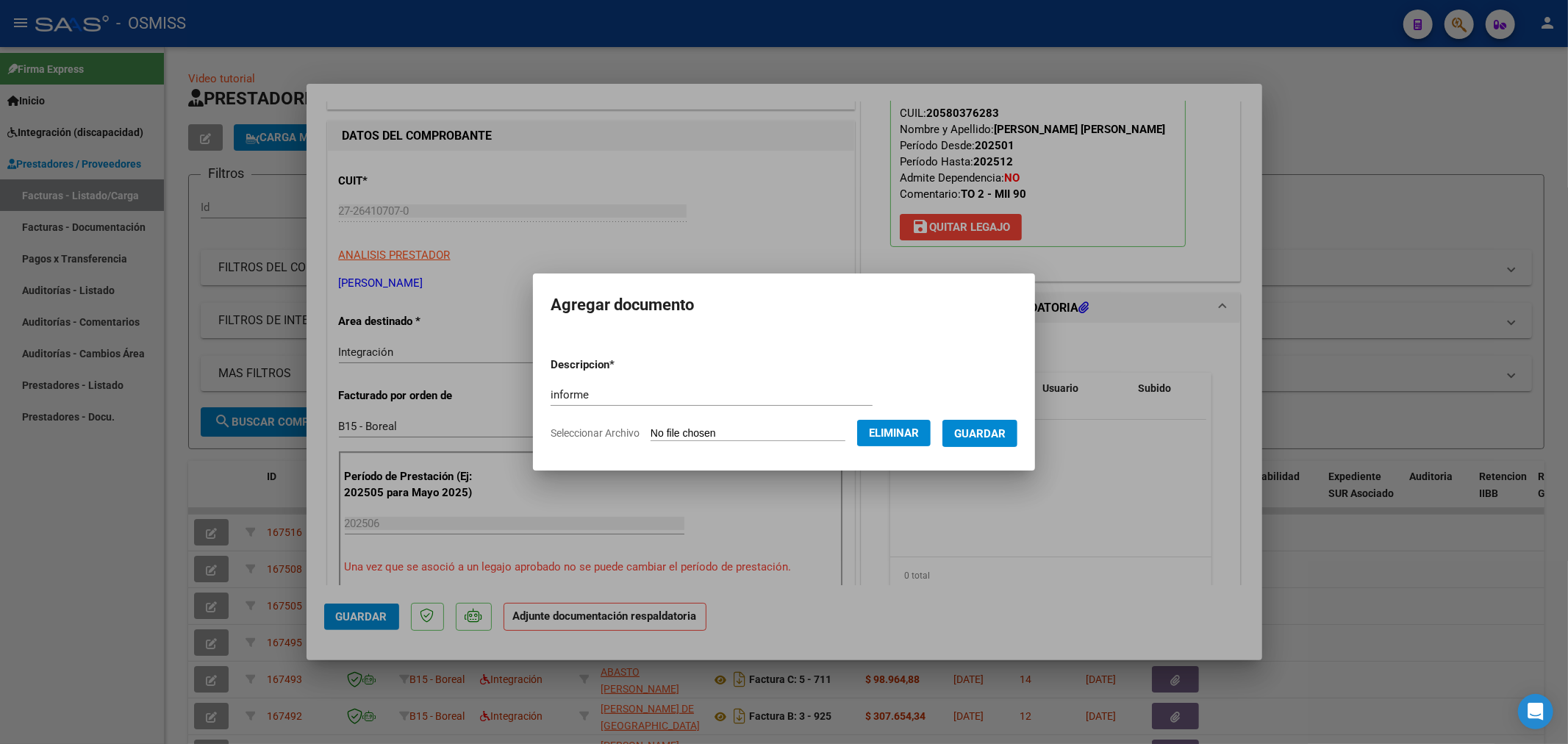
click at [1017, 425] on button "Guardar" at bounding box center [979, 433] width 75 height 27
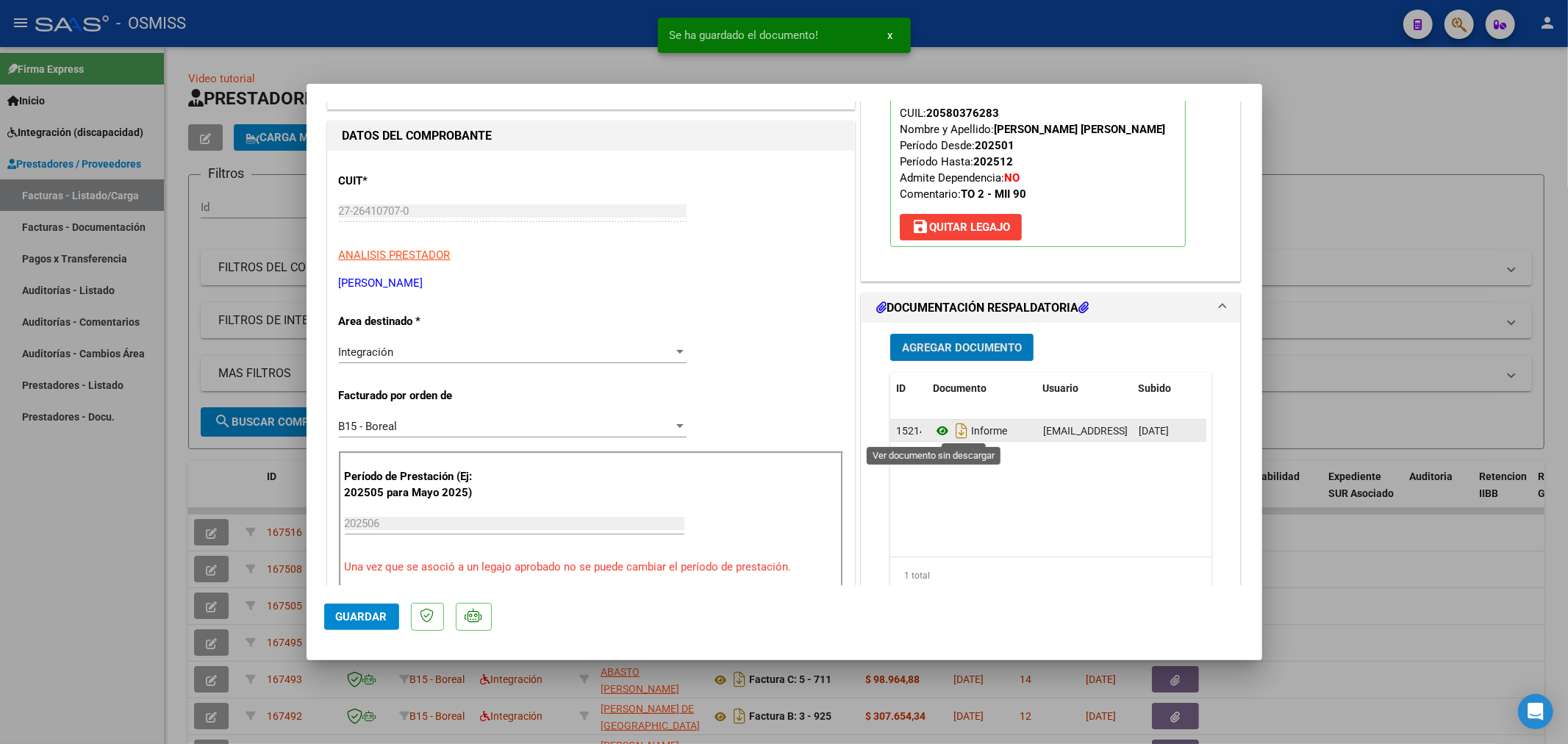
click at [933, 434] on icon at bounding box center [943, 430] width 19 height 18
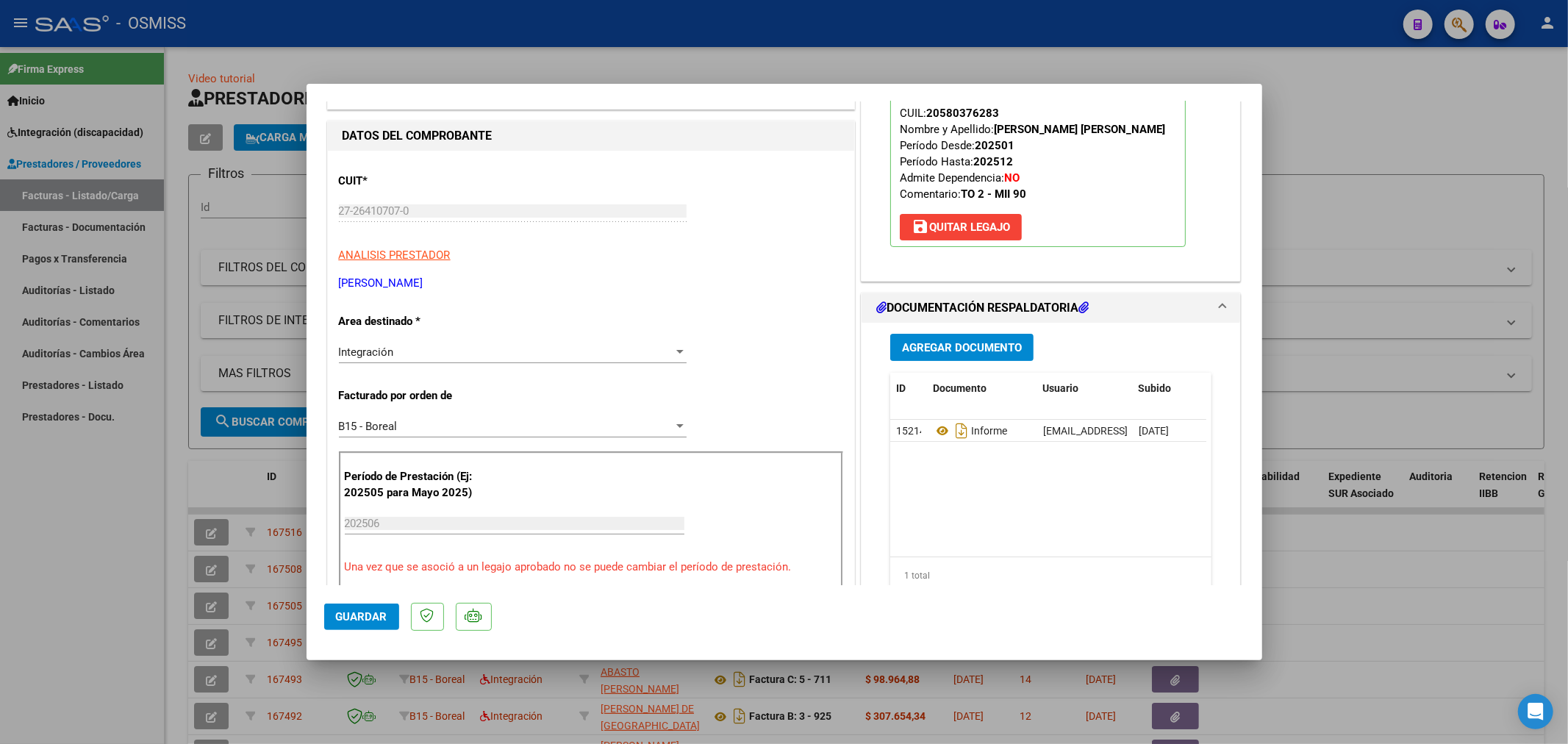
click at [978, 340] on span "Agregar Documento" at bounding box center [962, 346] width 119 height 13
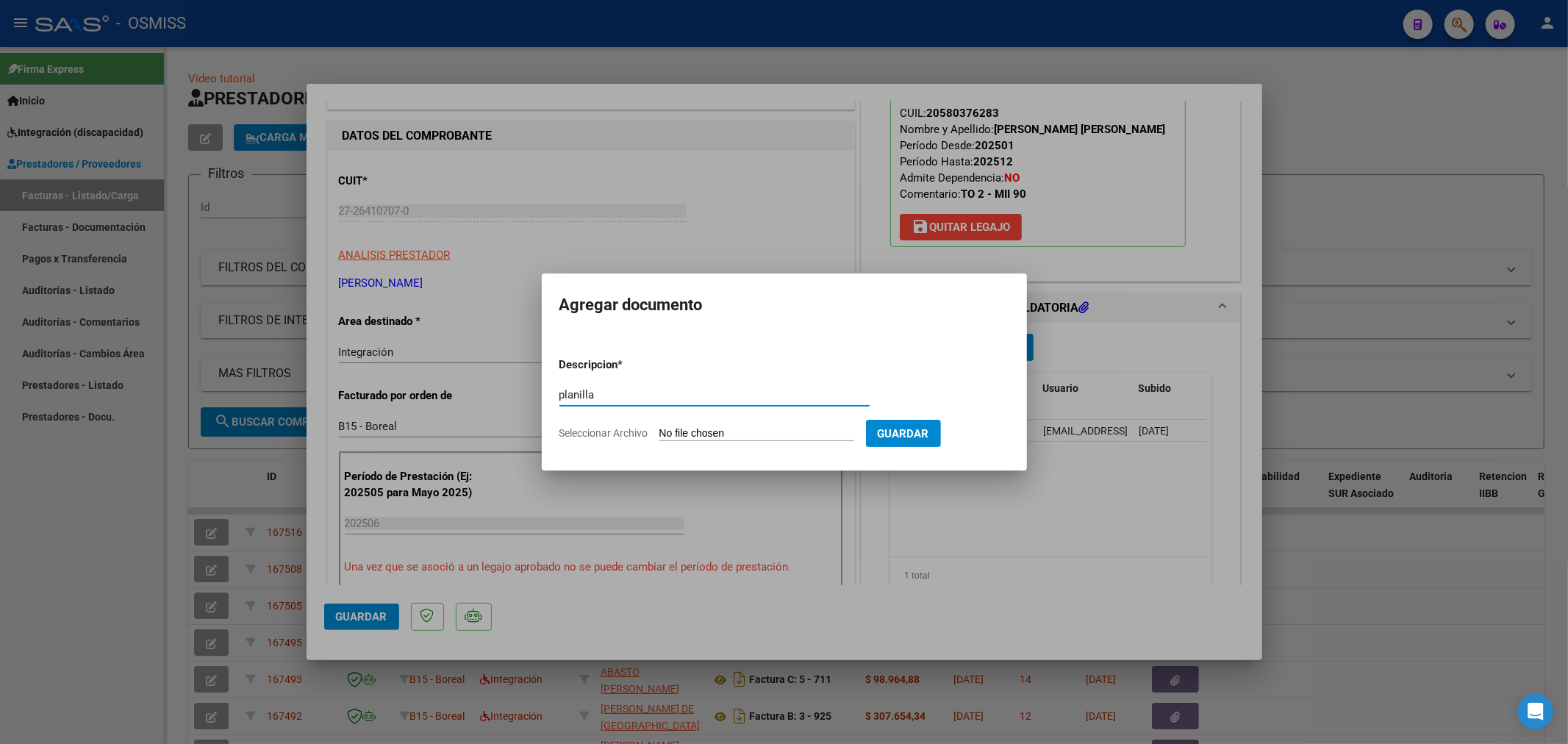
type input "planilla"
click at [732, 431] on input "Seleccionar Archivo" at bounding box center [757, 434] width 195 height 14
type input "C:\fakepath\159072-4-Planilla_de_Asistencia.pdf"
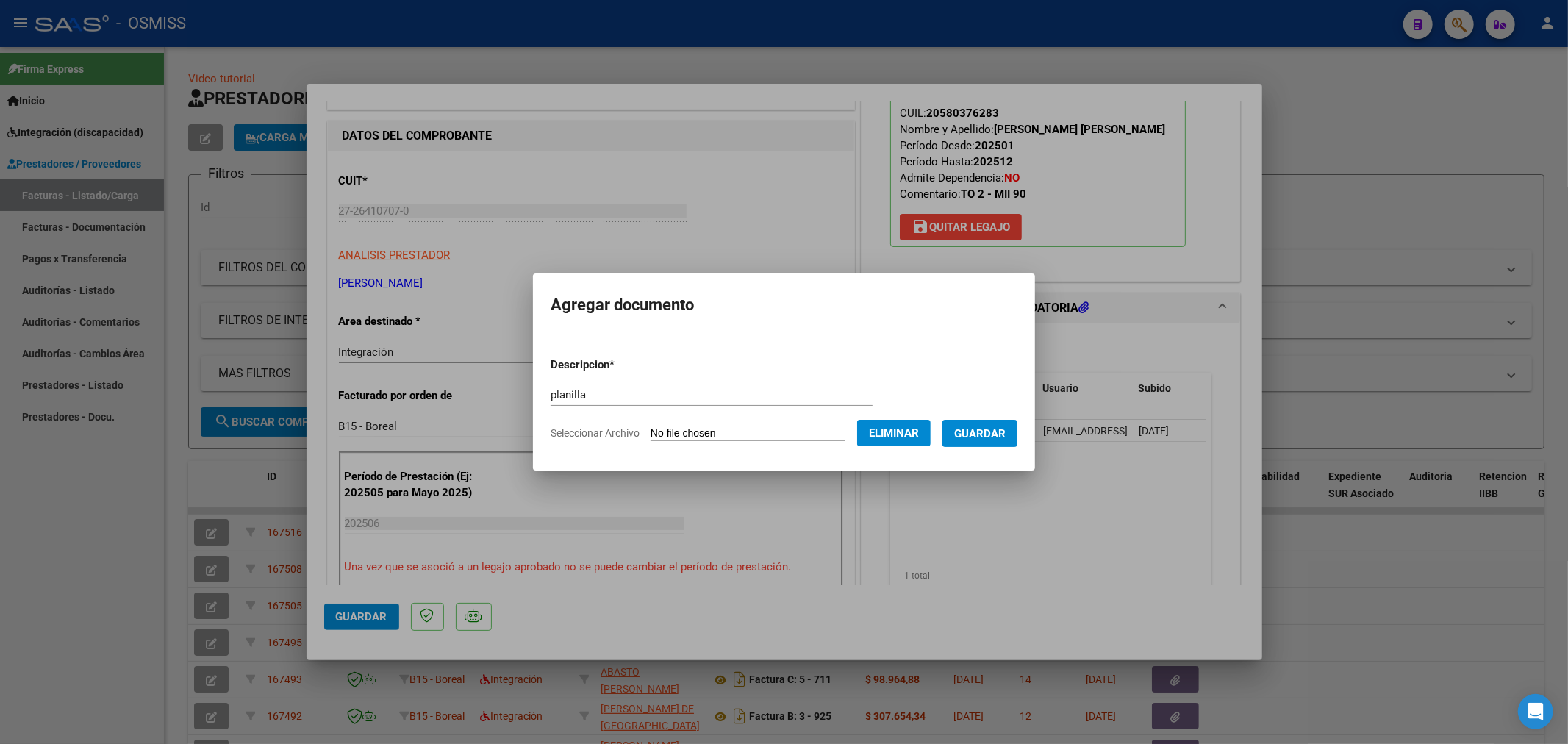
click at [979, 430] on span "Guardar" at bounding box center [979, 433] width 52 height 13
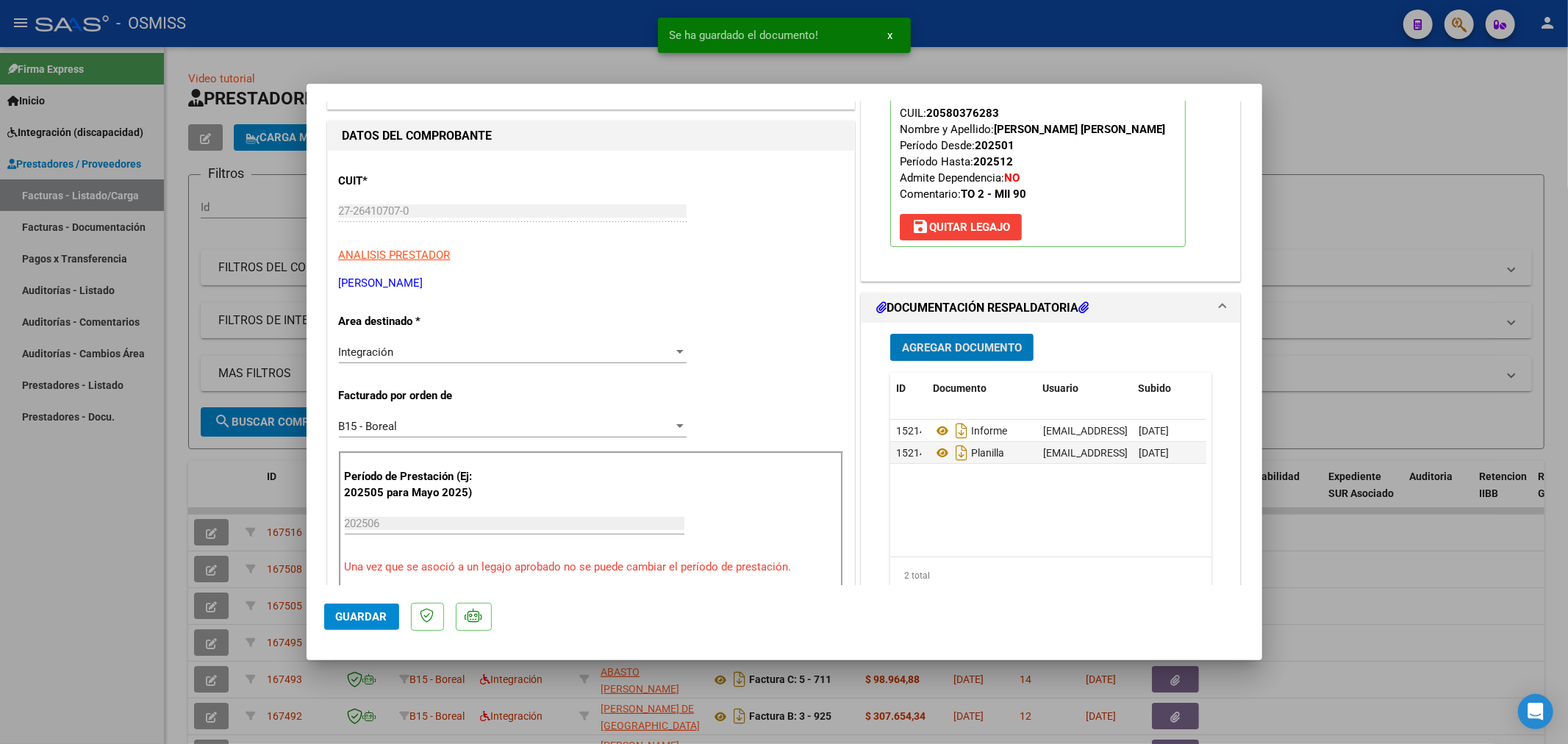
type input "$ 0,00"
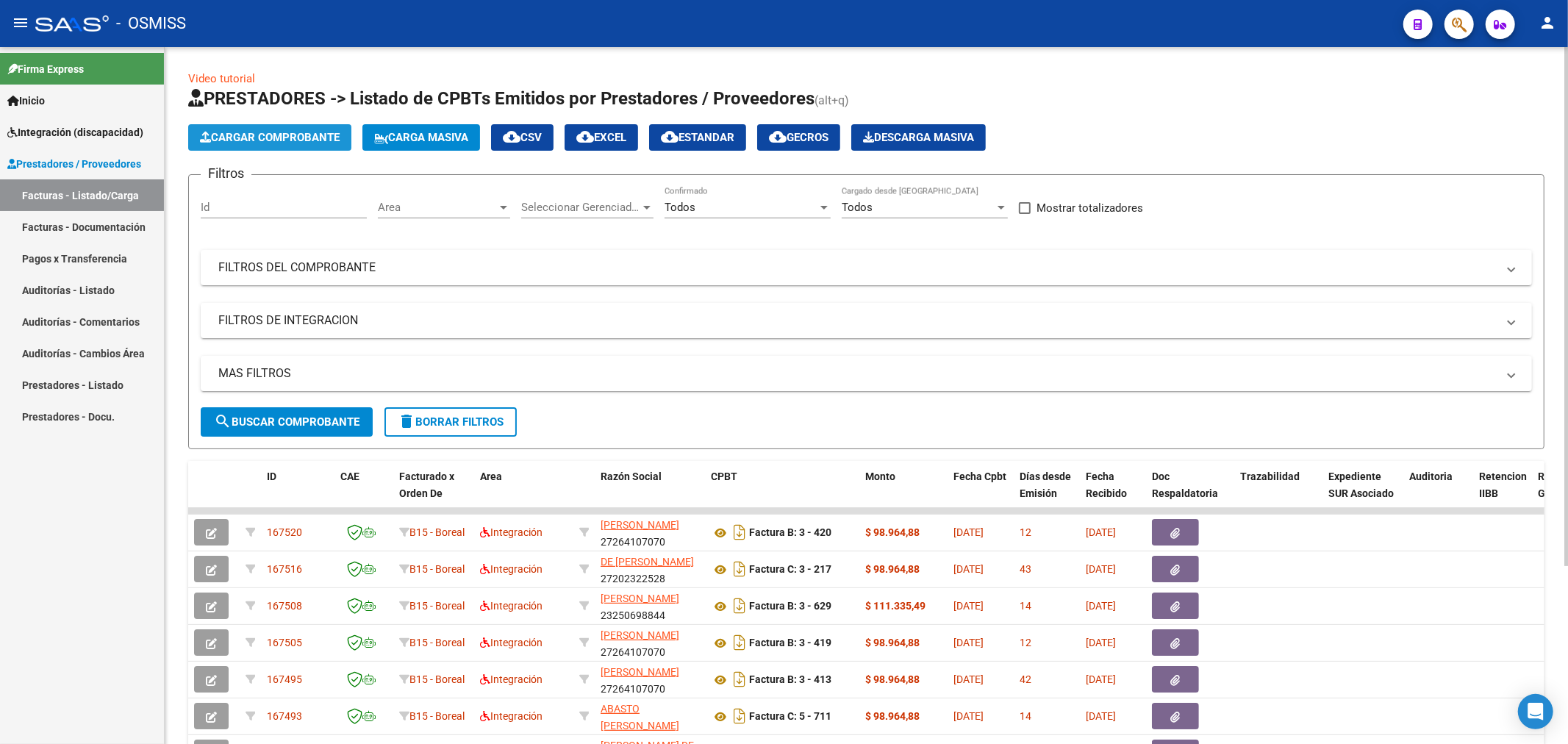
click at [291, 142] on span "Cargar Comprobante" at bounding box center [270, 137] width 140 height 13
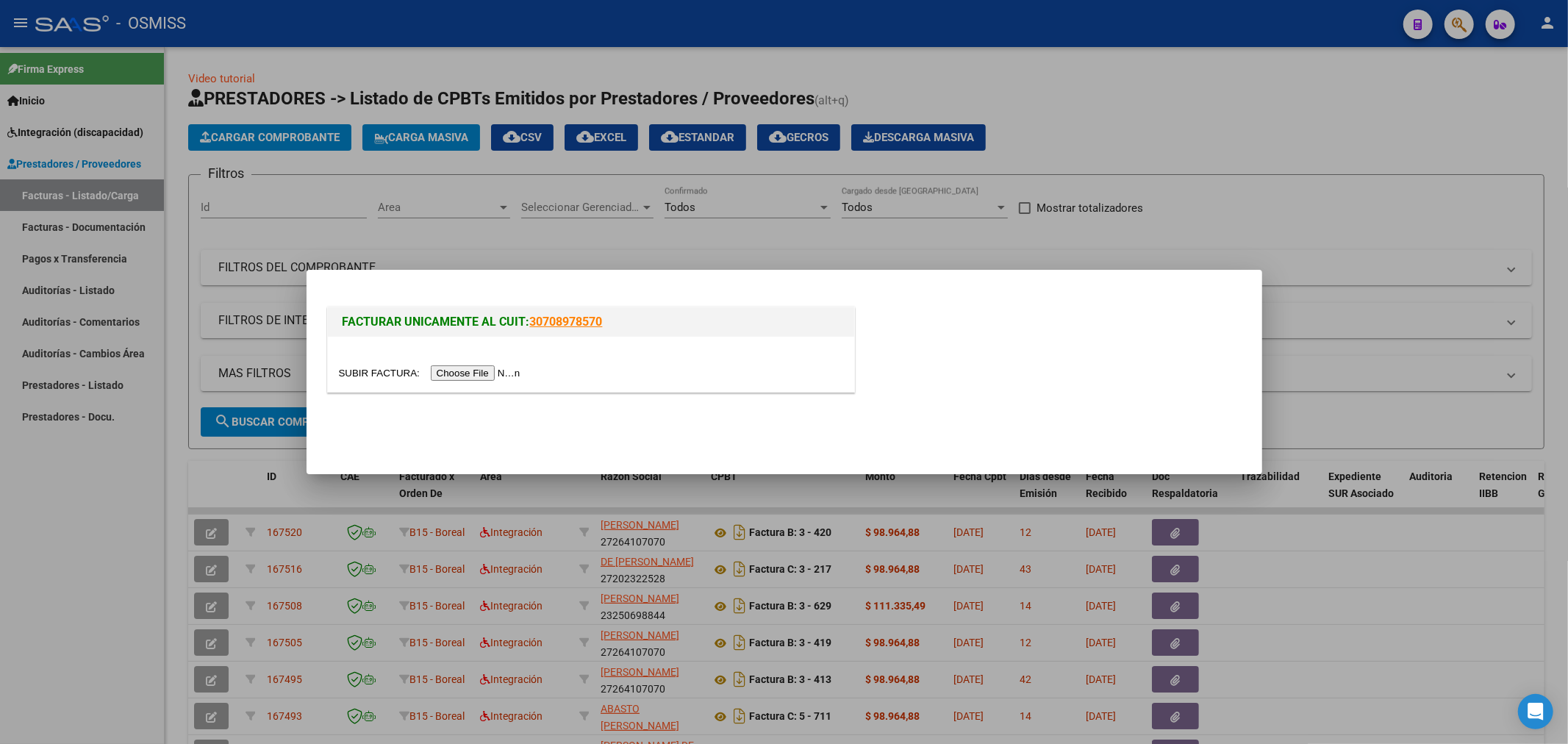
click at [482, 376] on input "file" at bounding box center [432, 373] width 186 height 16
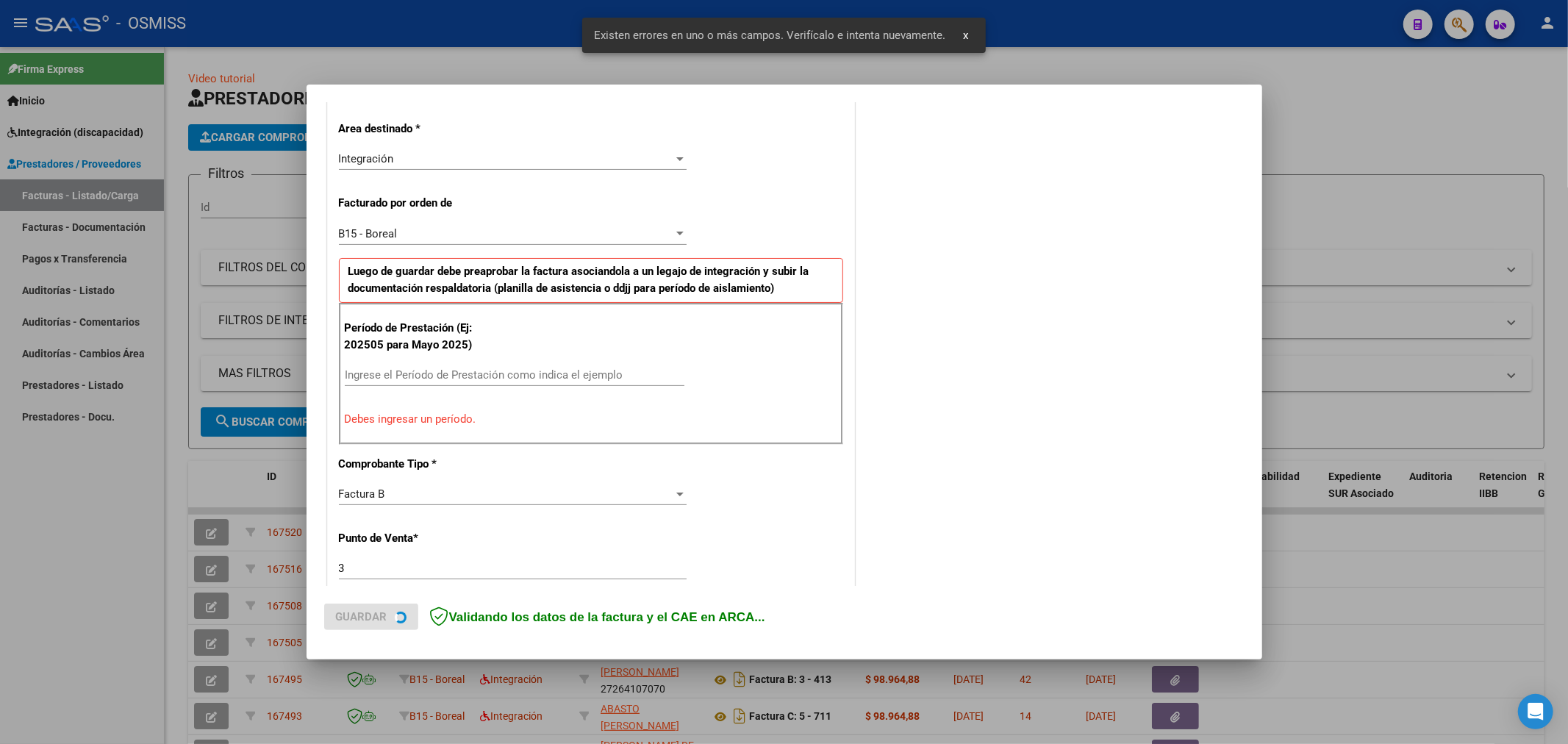
scroll to position [344, 0]
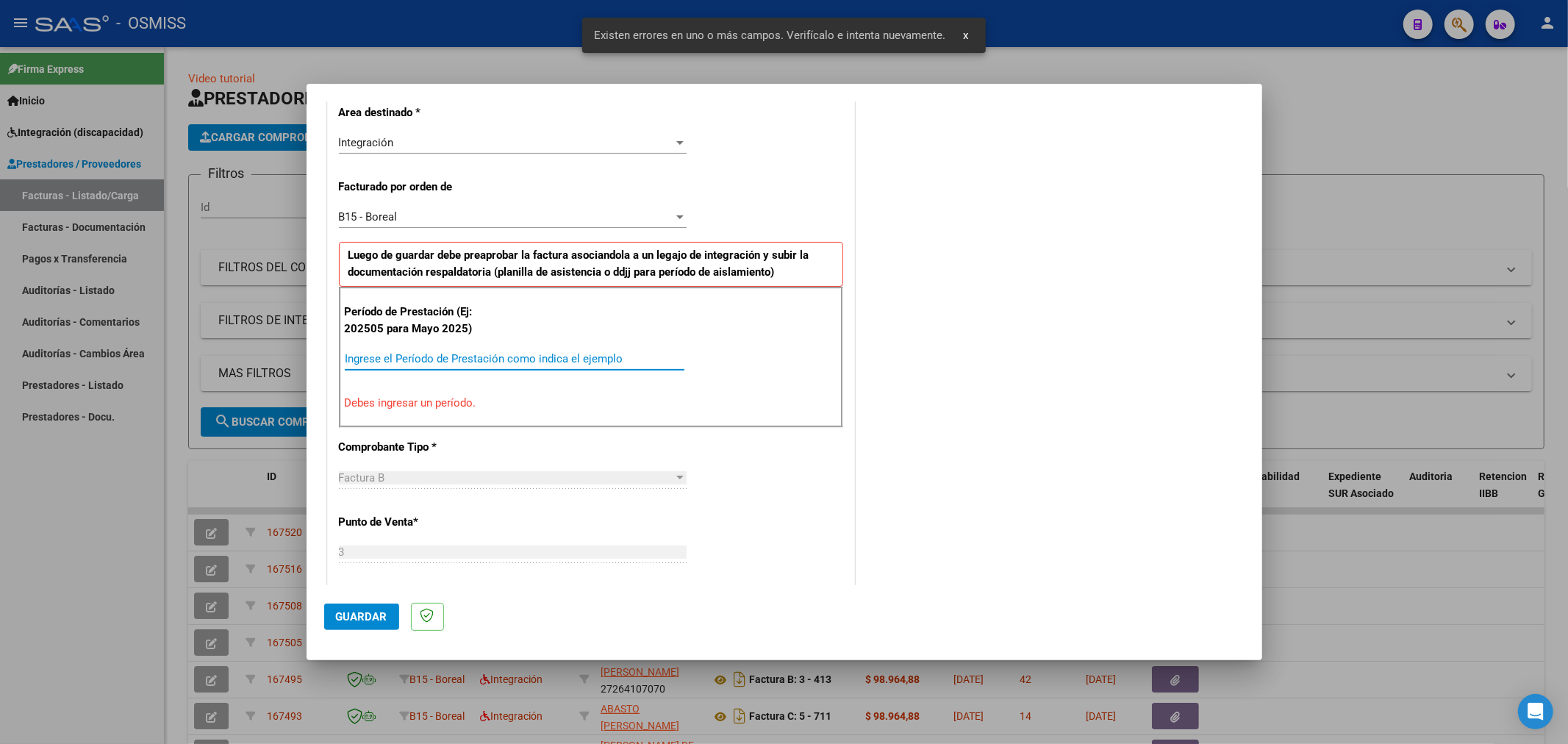
click at [480, 353] on input "Ingrese el Período de Prestación como indica el ejemplo" at bounding box center [514, 358] width 340 height 13
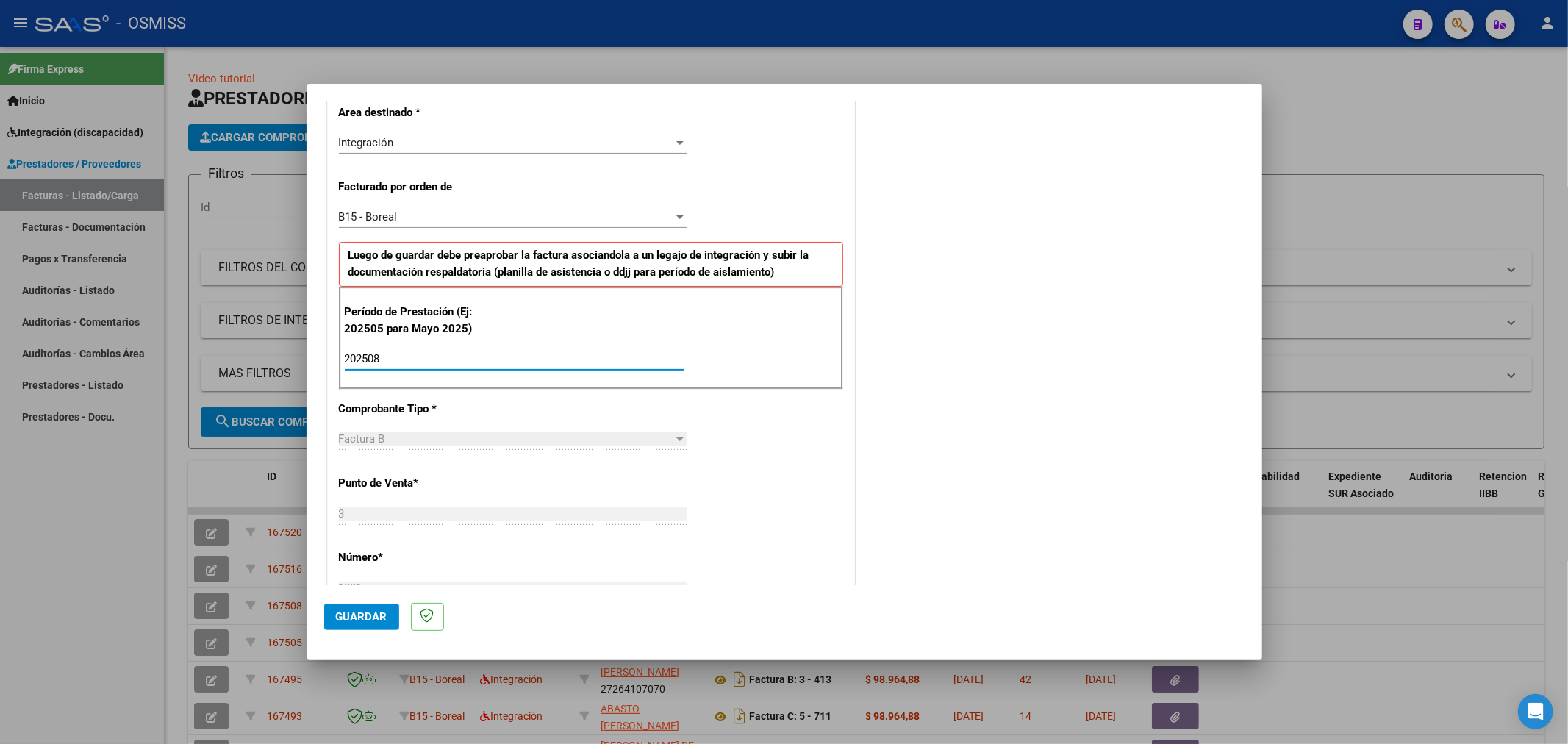
type input "202508"
click at [353, 618] on span "Guardar" at bounding box center [361, 616] width 52 height 13
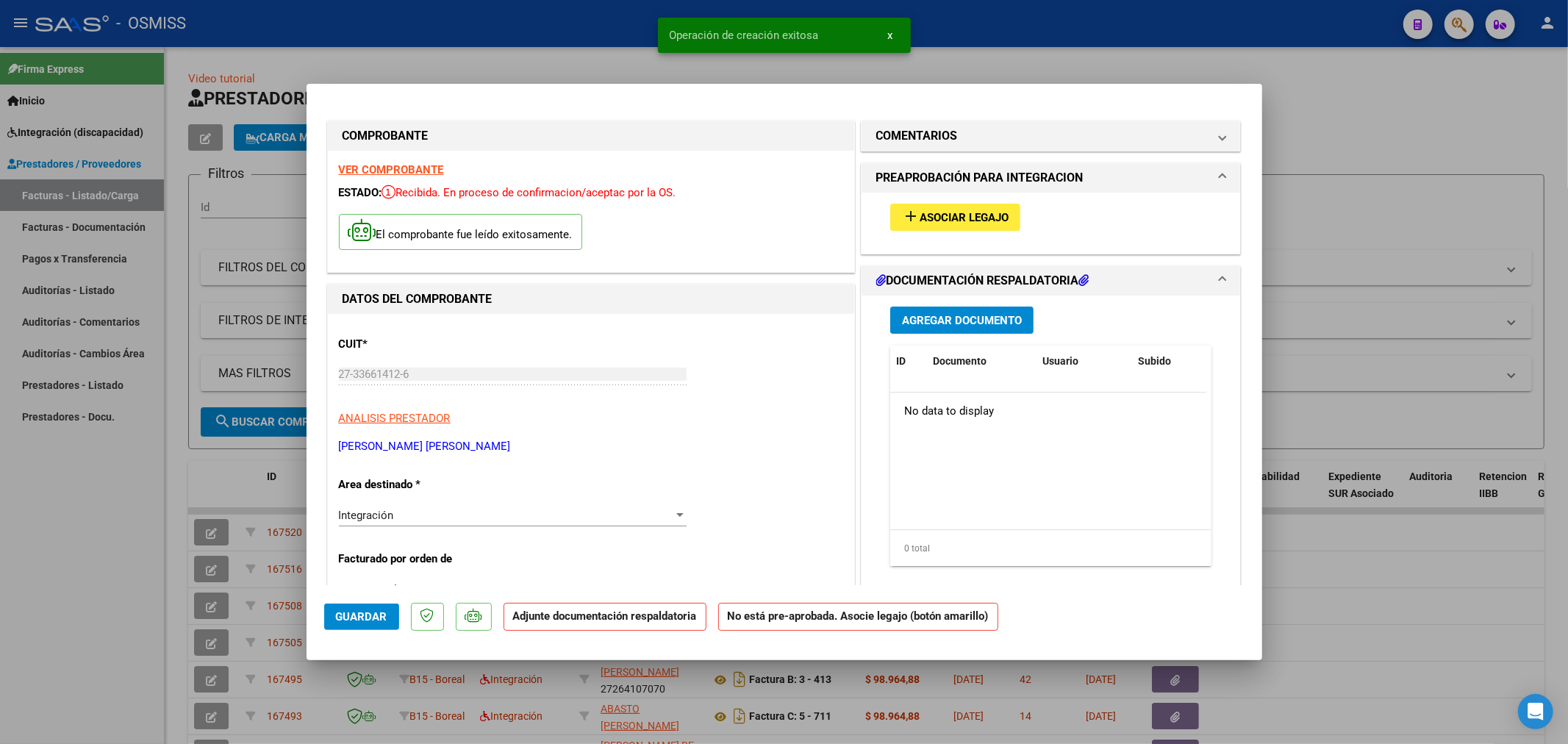
click at [949, 214] on span "Asociar Legajo" at bounding box center [964, 217] width 89 height 13
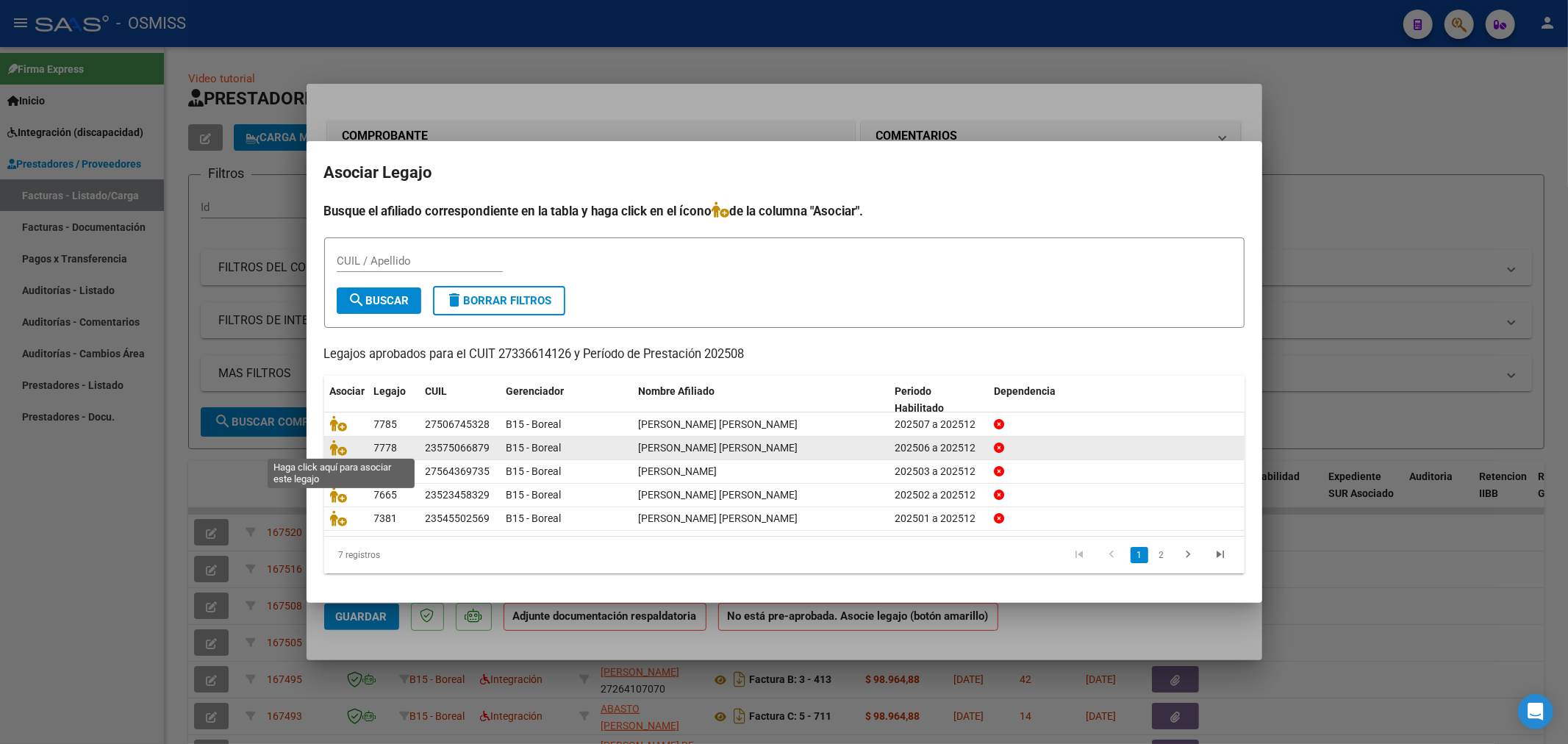
click at [348, 448] on span at bounding box center [341, 447] width 22 height 11
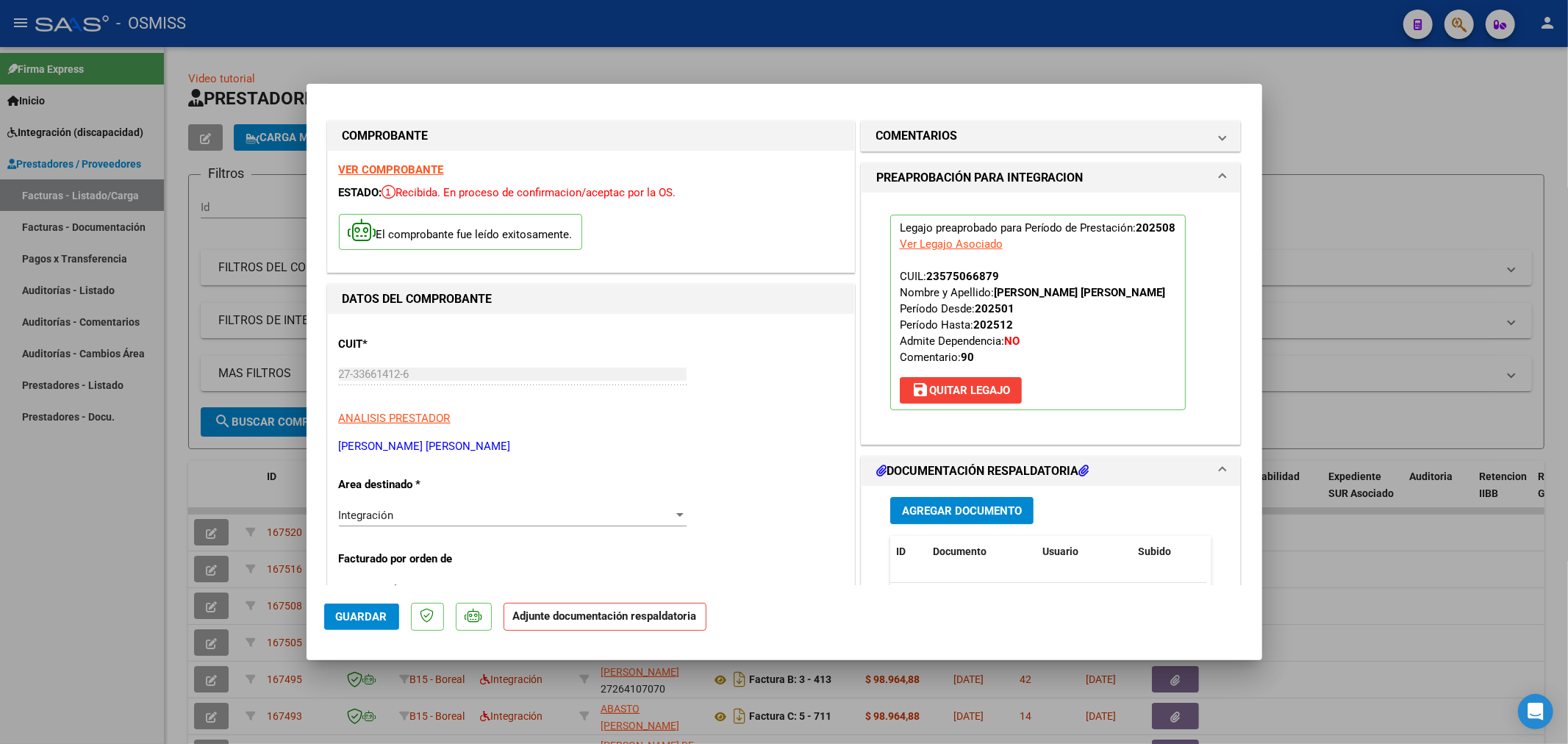
scroll to position [82, 0]
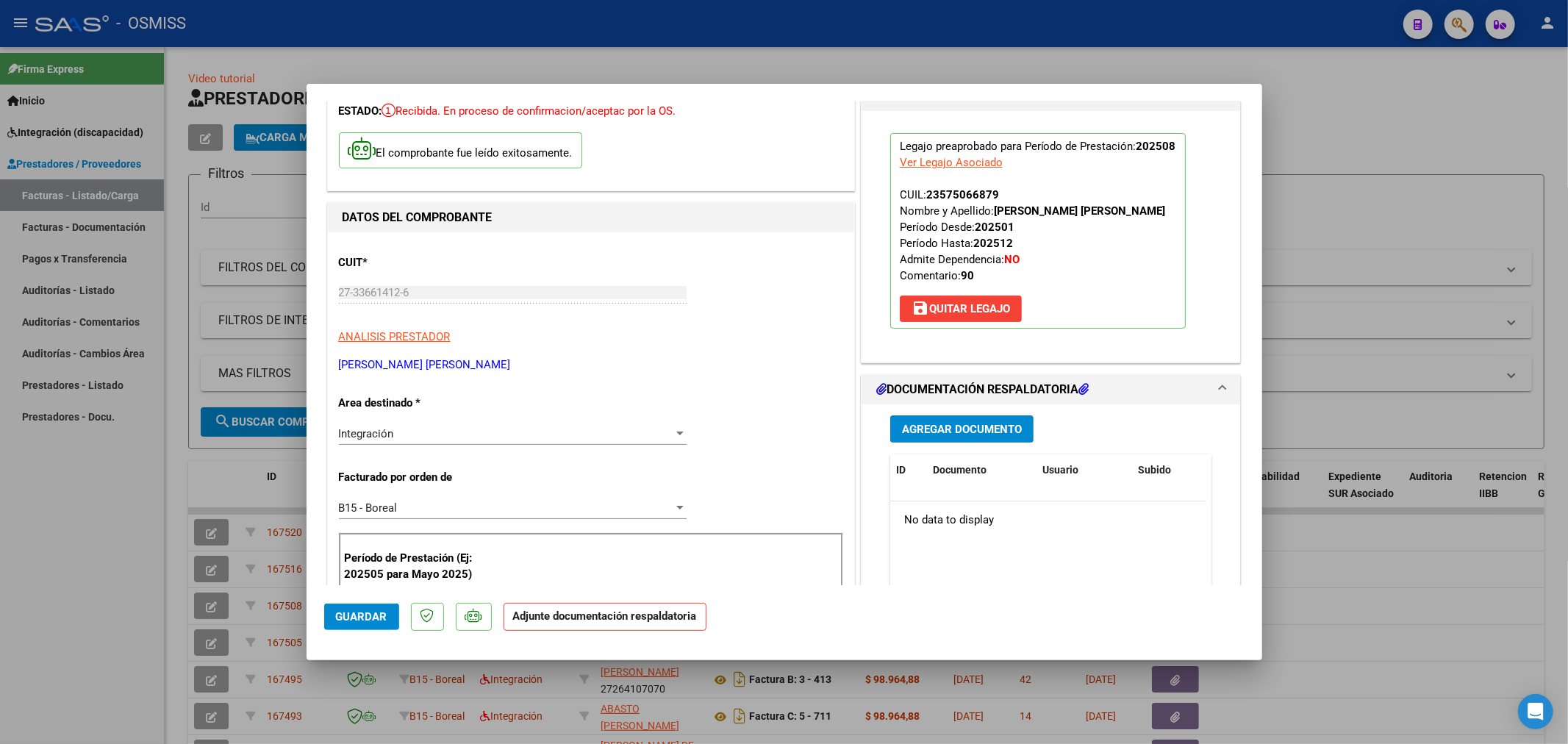
click at [987, 423] on span "Agregar Documento" at bounding box center [962, 429] width 119 height 13
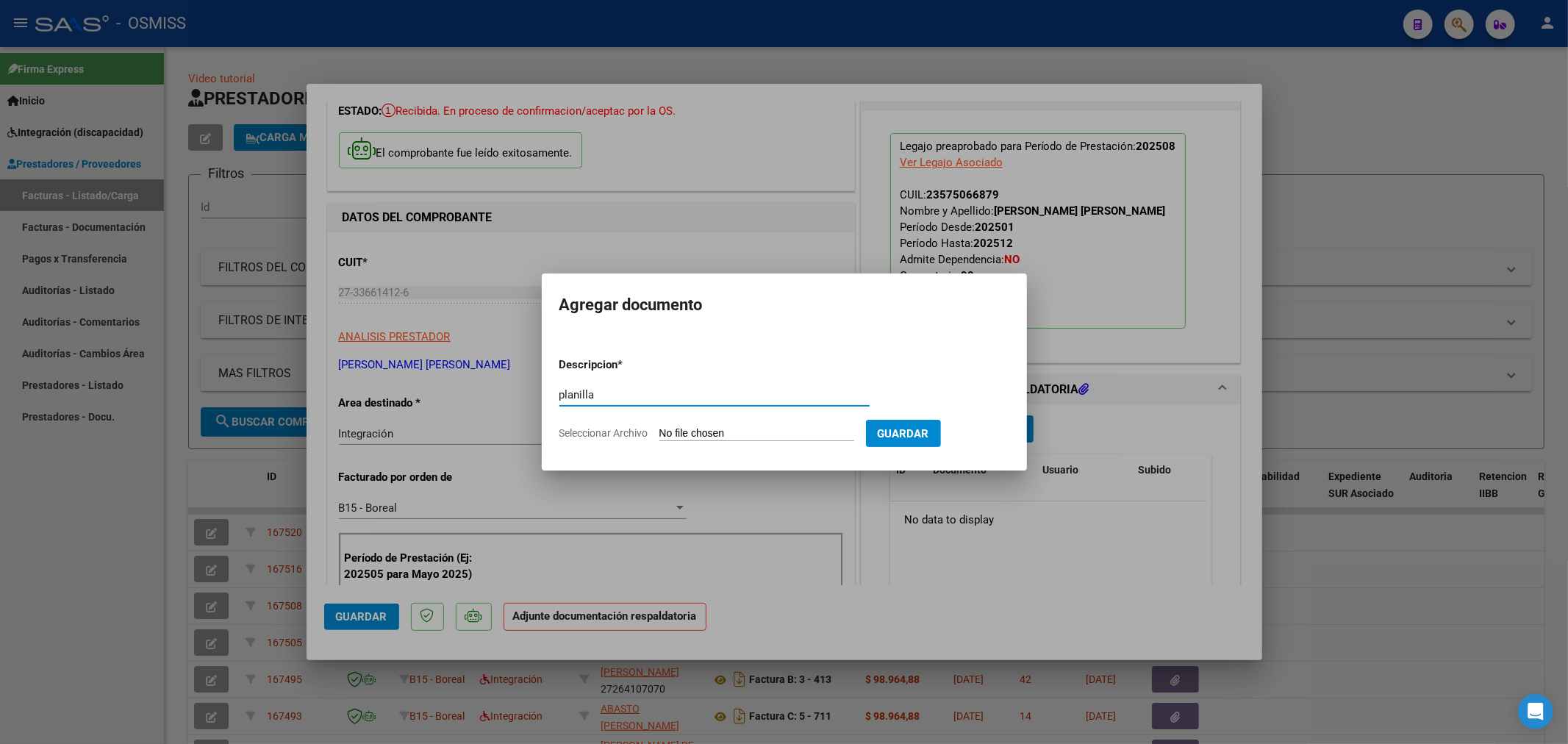
type input "planilla"
click at [678, 428] on input "Seleccionar Archivo" at bounding box center [757, 434] width 195 height 14
type input "C:\fakepath\159032-3-Planilla_de_Asistencia.pdf"
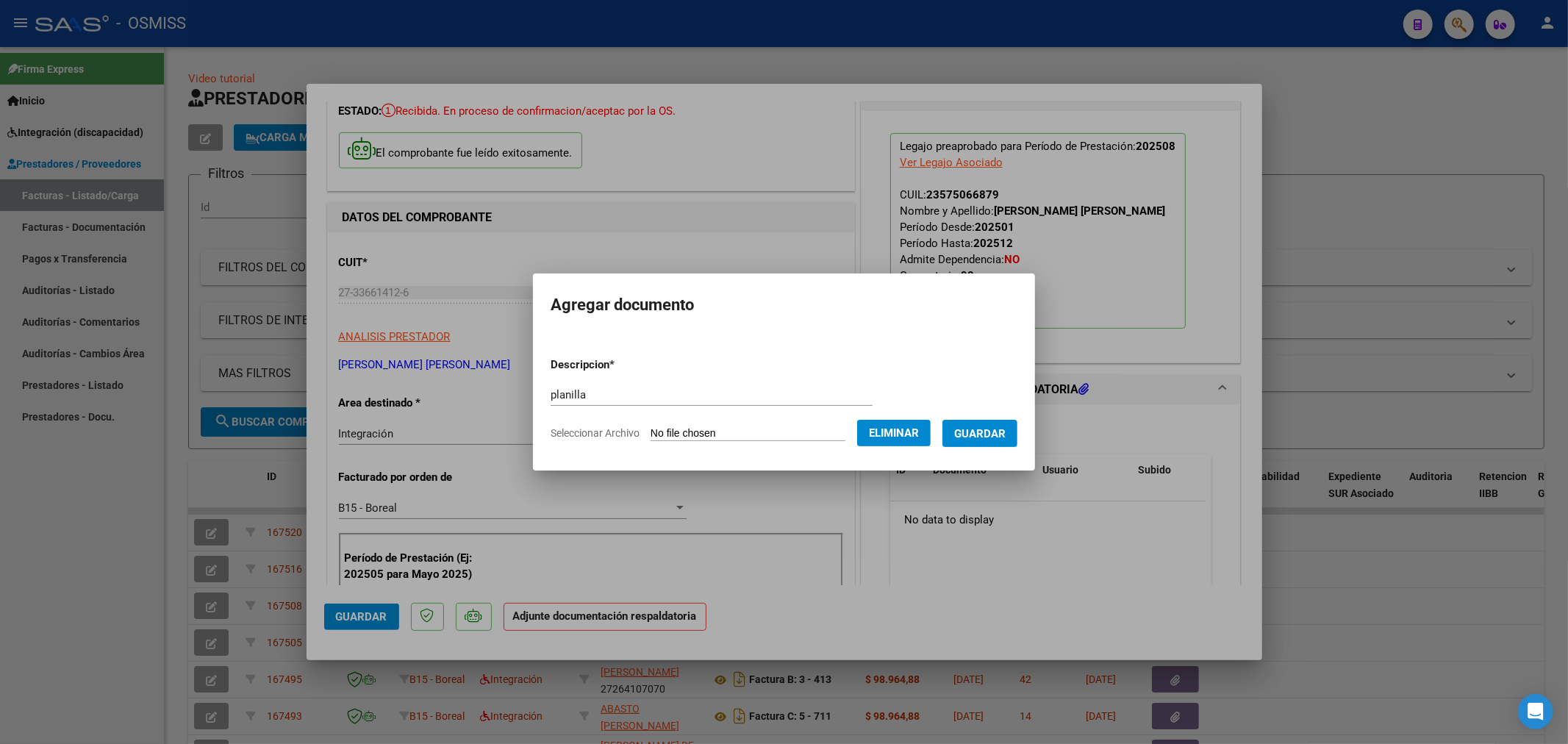
click at [983, 429] on span "Guardar" at bounding box center [979, 433] width 52 height 13
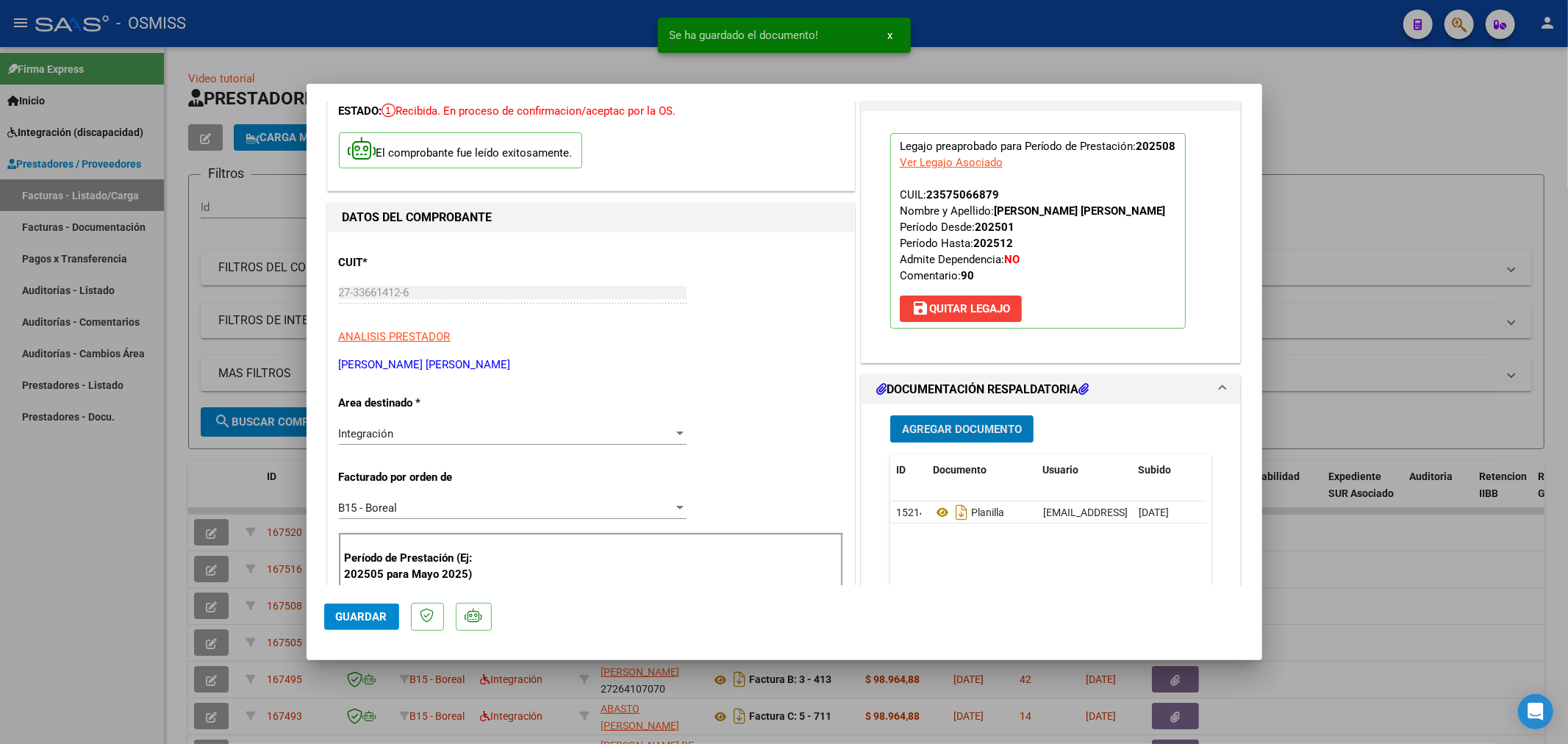
type input "$ 0,00"
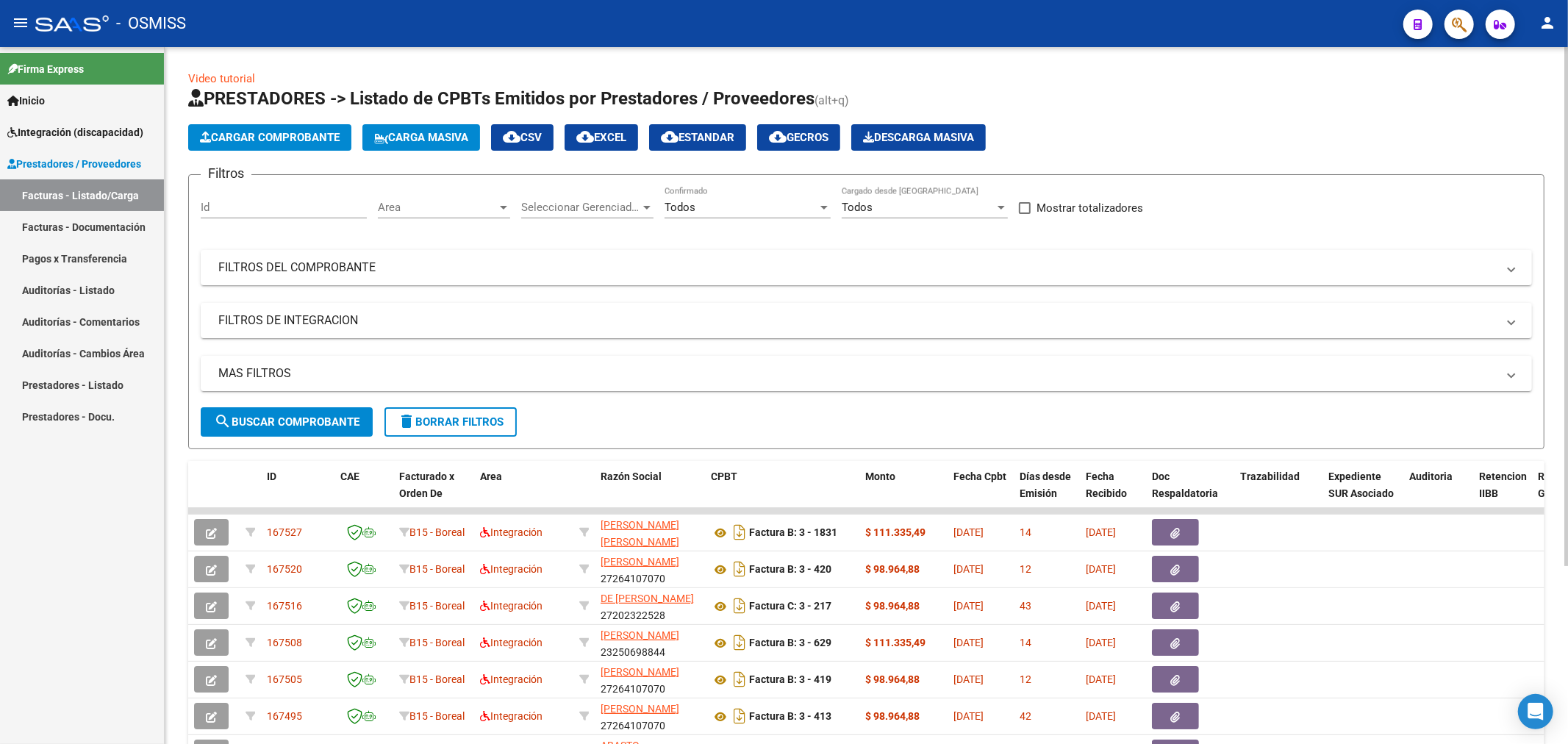
click at [335, 141] on span "Cargar Comprobante" at bounding box center [270, 137] width 140 height 13
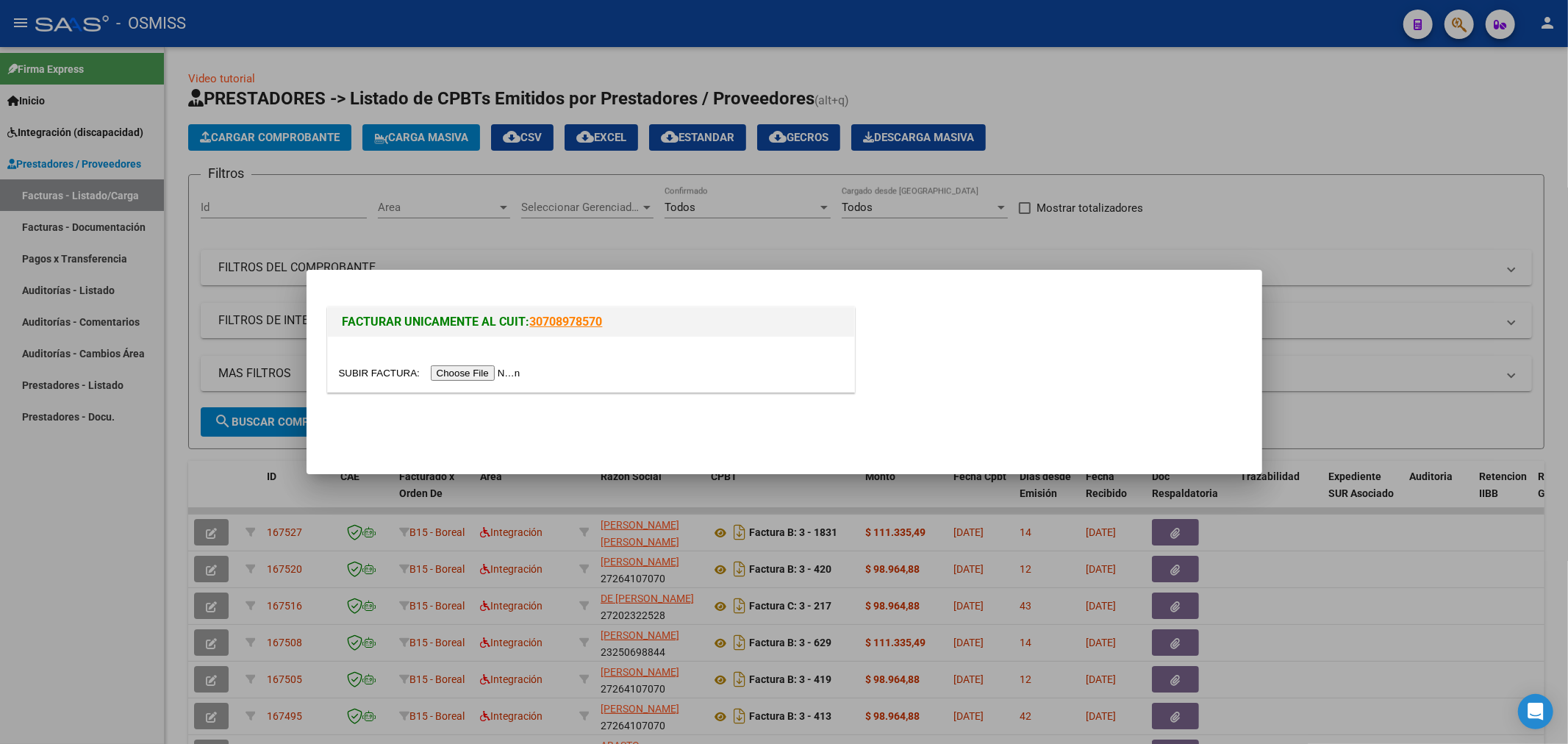
click at [471, 377] on input "file" at bounding box center [432, 373] width 186 height 16
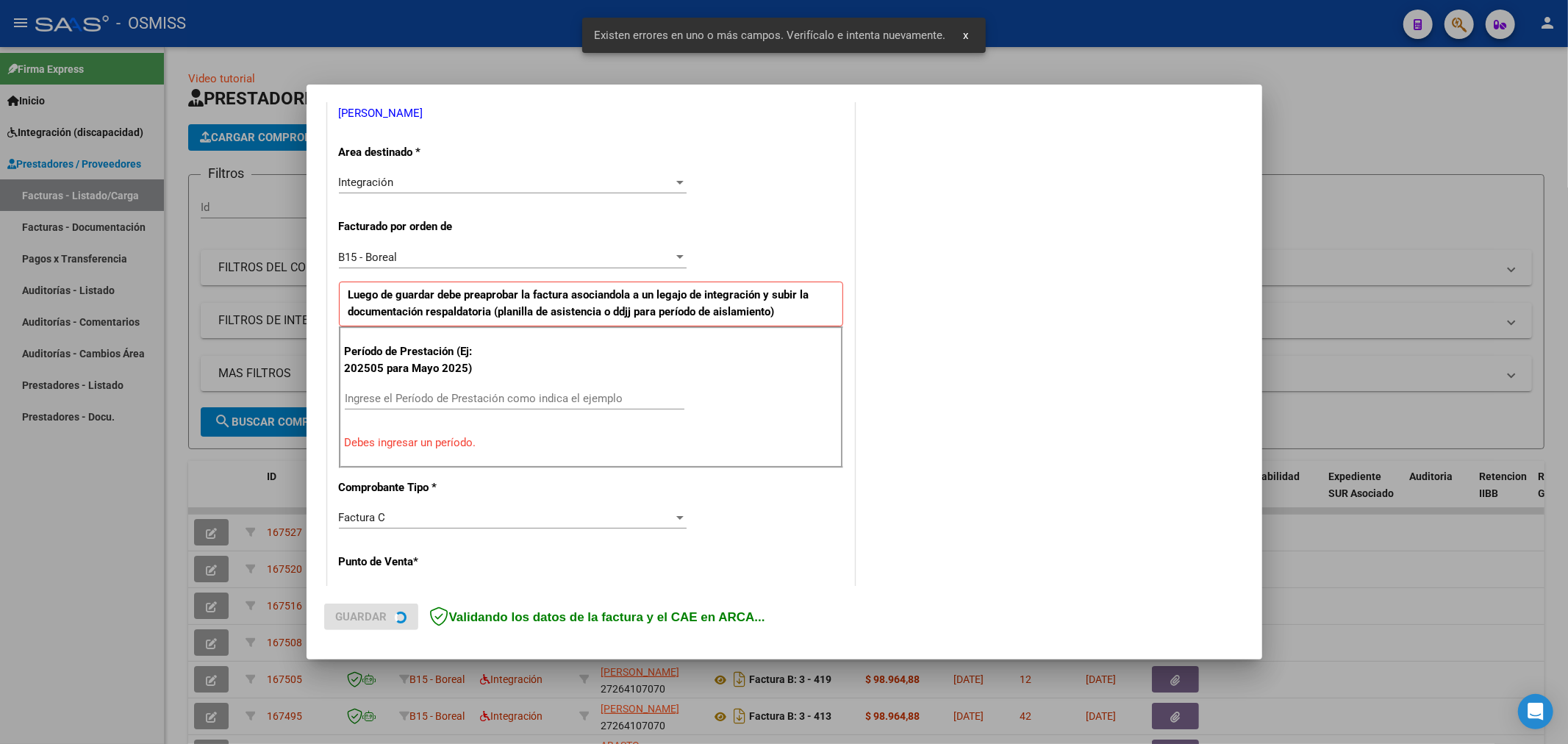
scroll to position [317, 0]
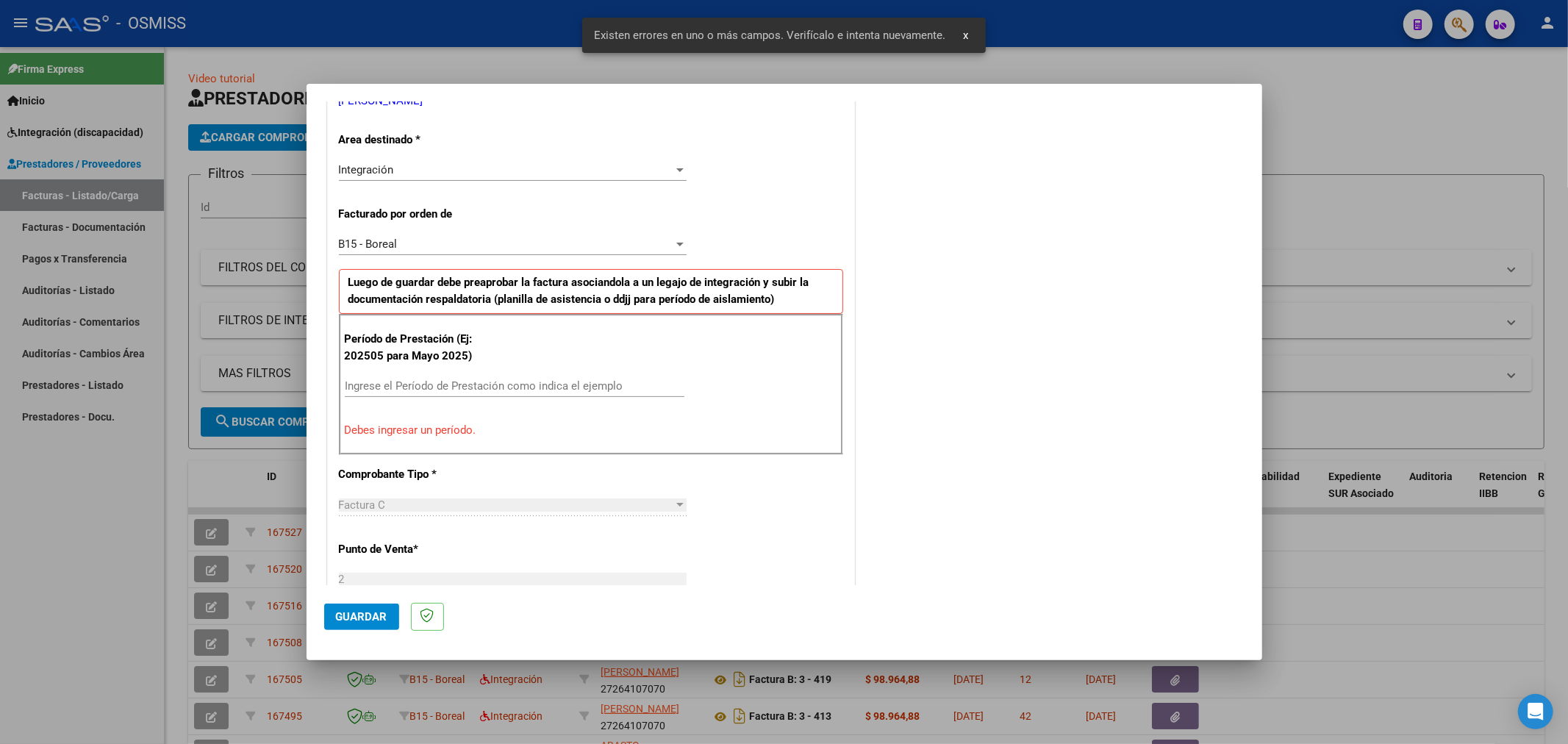
click at [423, 387] on input "Ingrese el Período de Prestación como indica el ejemplo" at bounding box center [514, 386] width 340 height 13
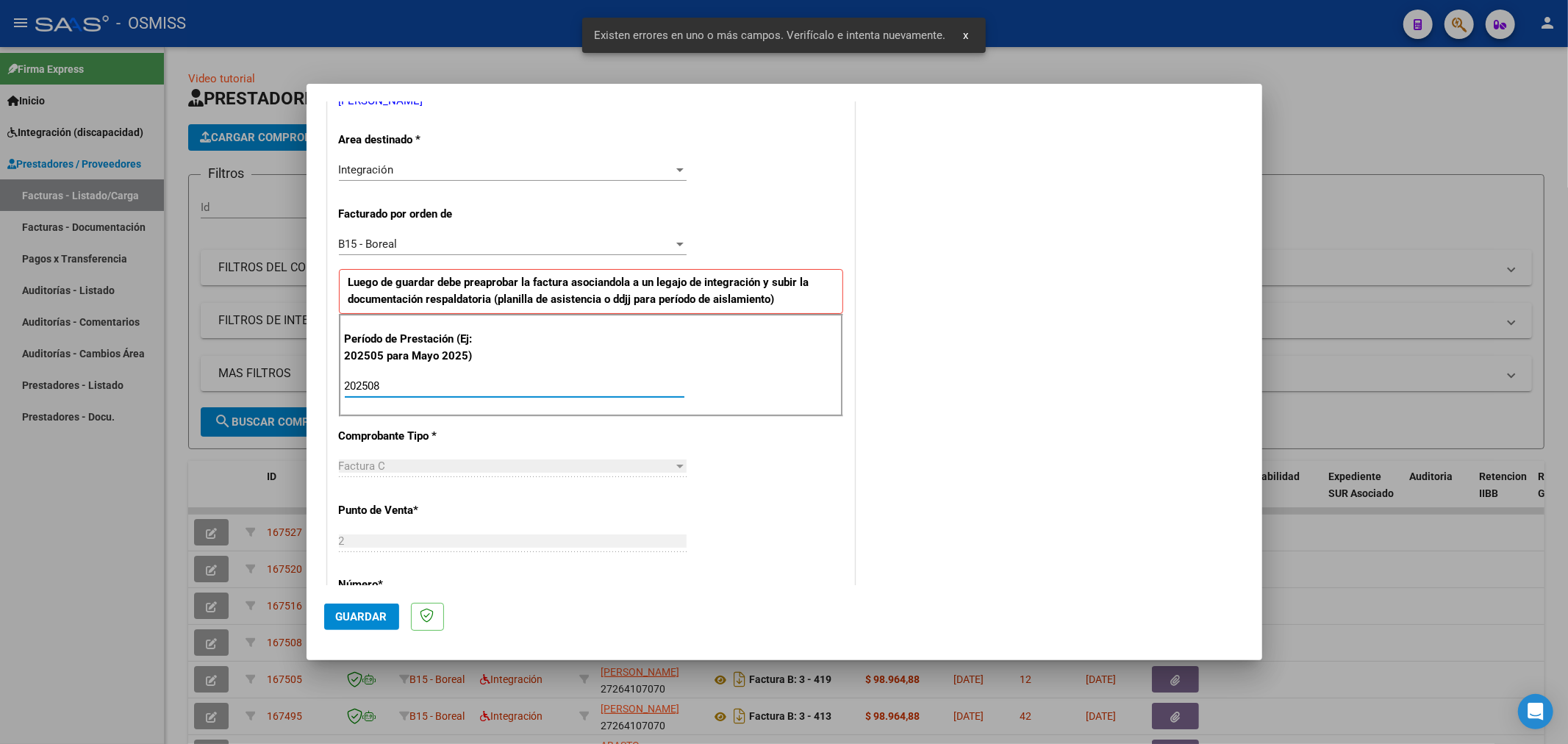
type input "202508"
click at [347, 618] on span "Guardar" at bounding box center [361, 616] width 52 height 13
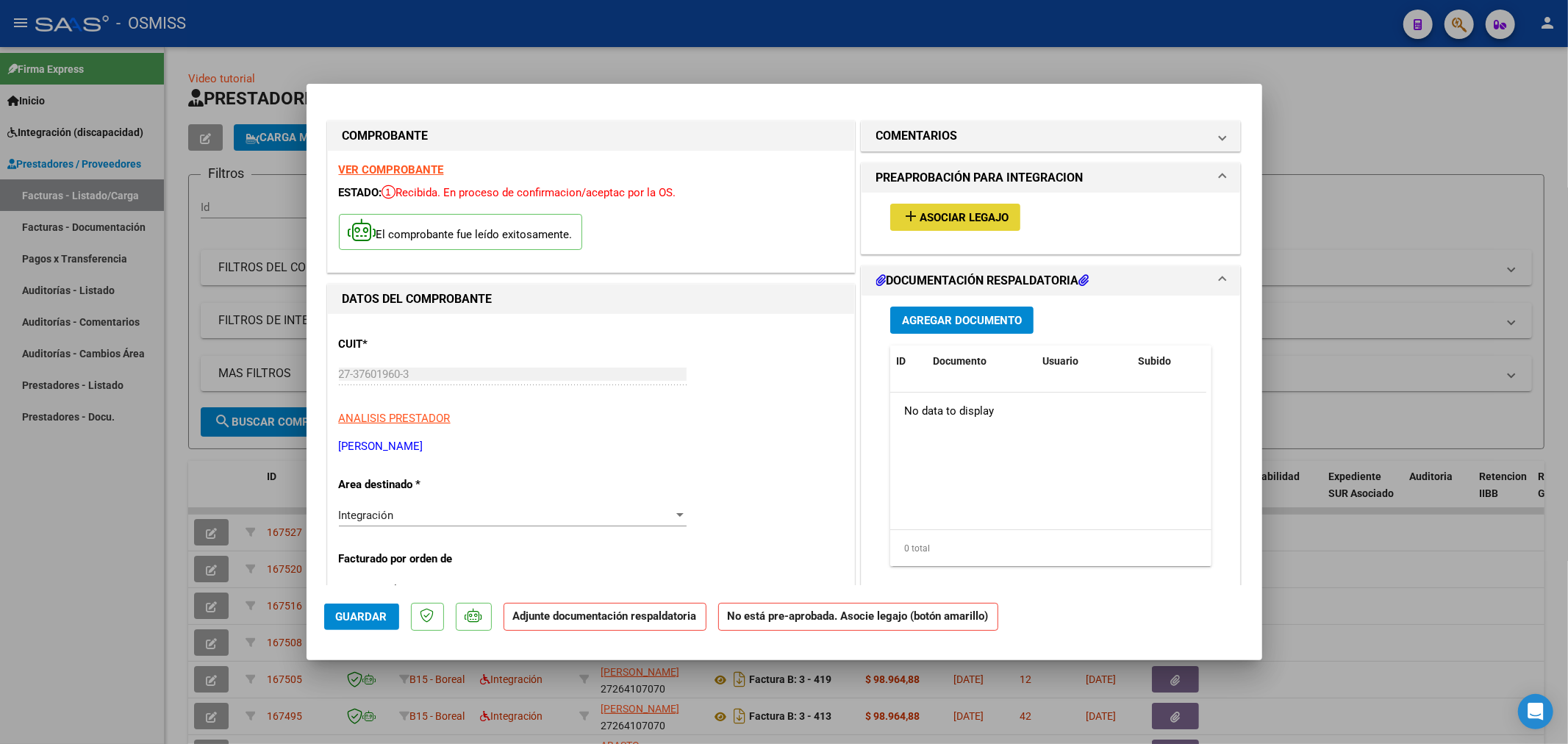
click at [969, 215] on span "Asociar Legajo" at bounding box center [964, 217] width 89 height 13
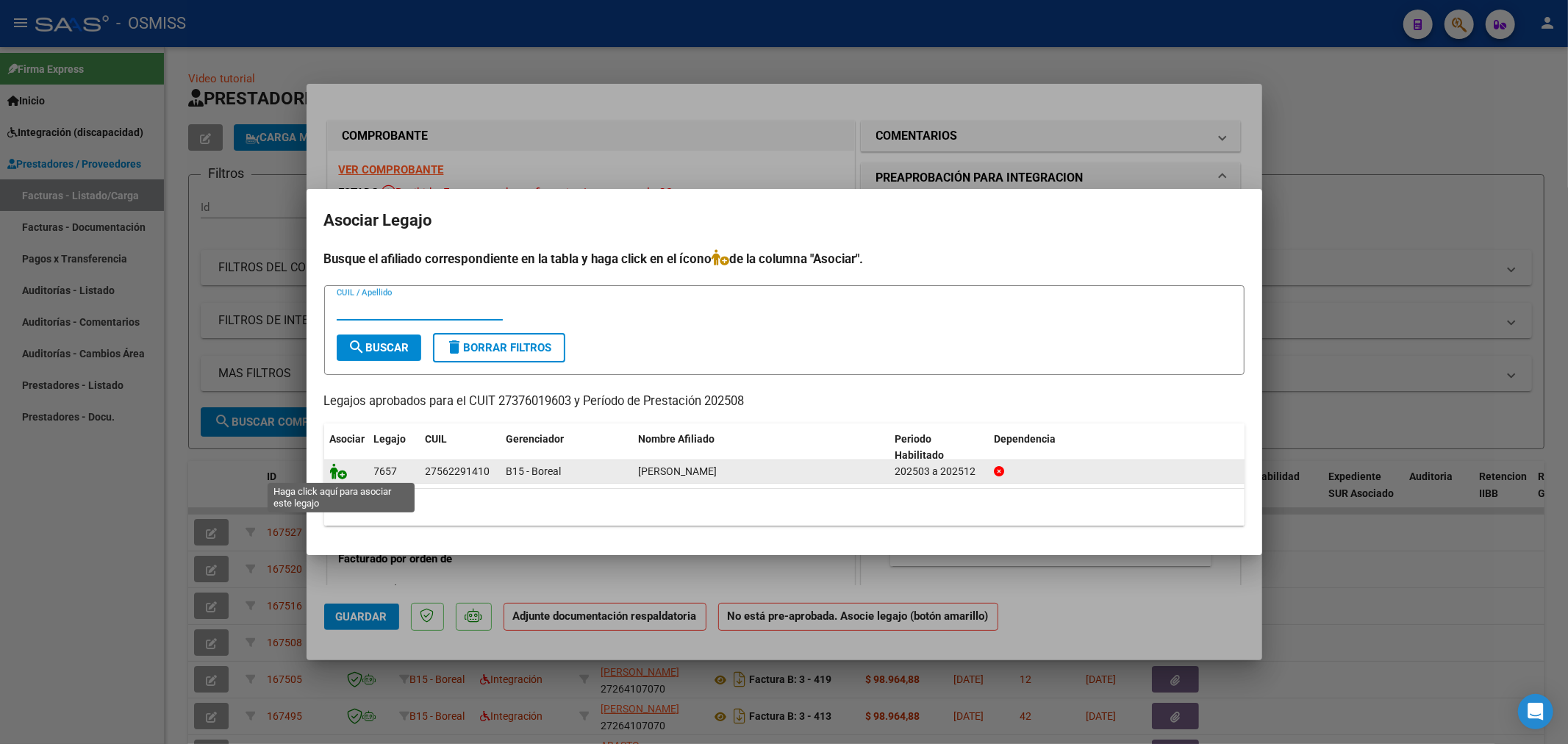
click at [344, 475] on icon at bounding box center [339, 471] width 18 height 16
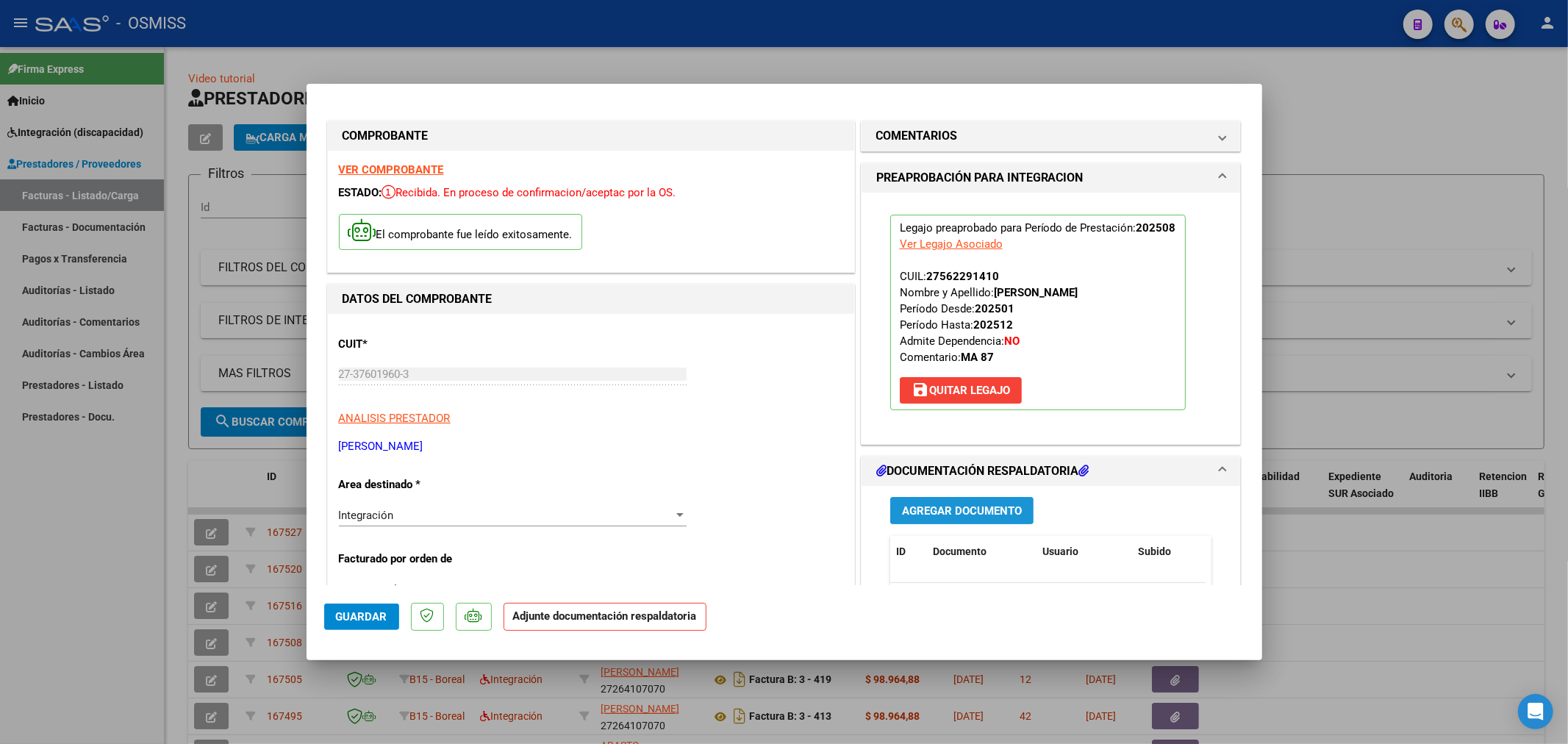
click at [979, 516] on span "Agregar Documento" at bounding box center [962, 510] width 119 height 13
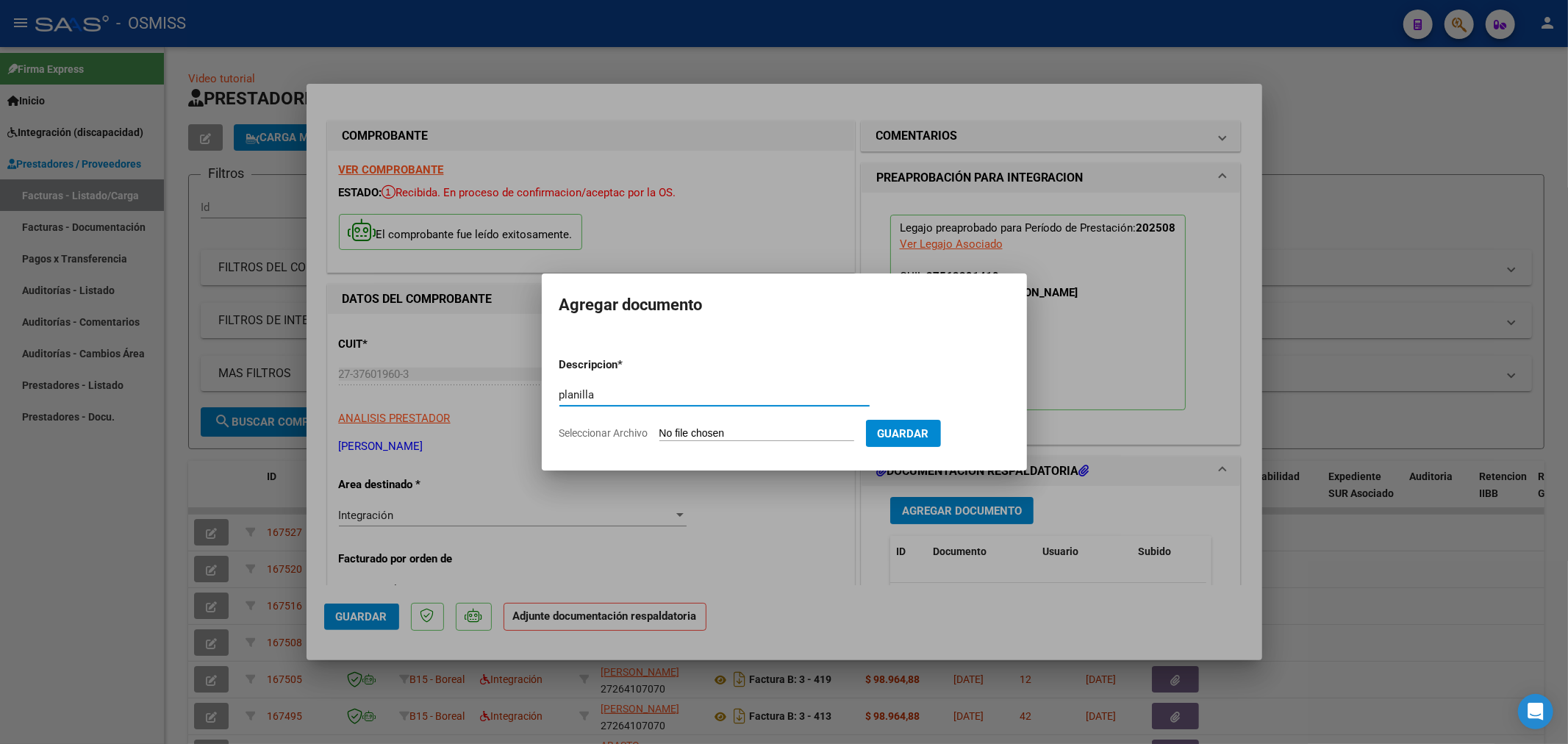
type input "planilla"
click at [677, 431] on input "Seleccionar Archivo" at bounding box center [757, 434] width 195 height 14
type input "C:\fakepath\160109-3-Planilla_de_Asistencia.pdf"
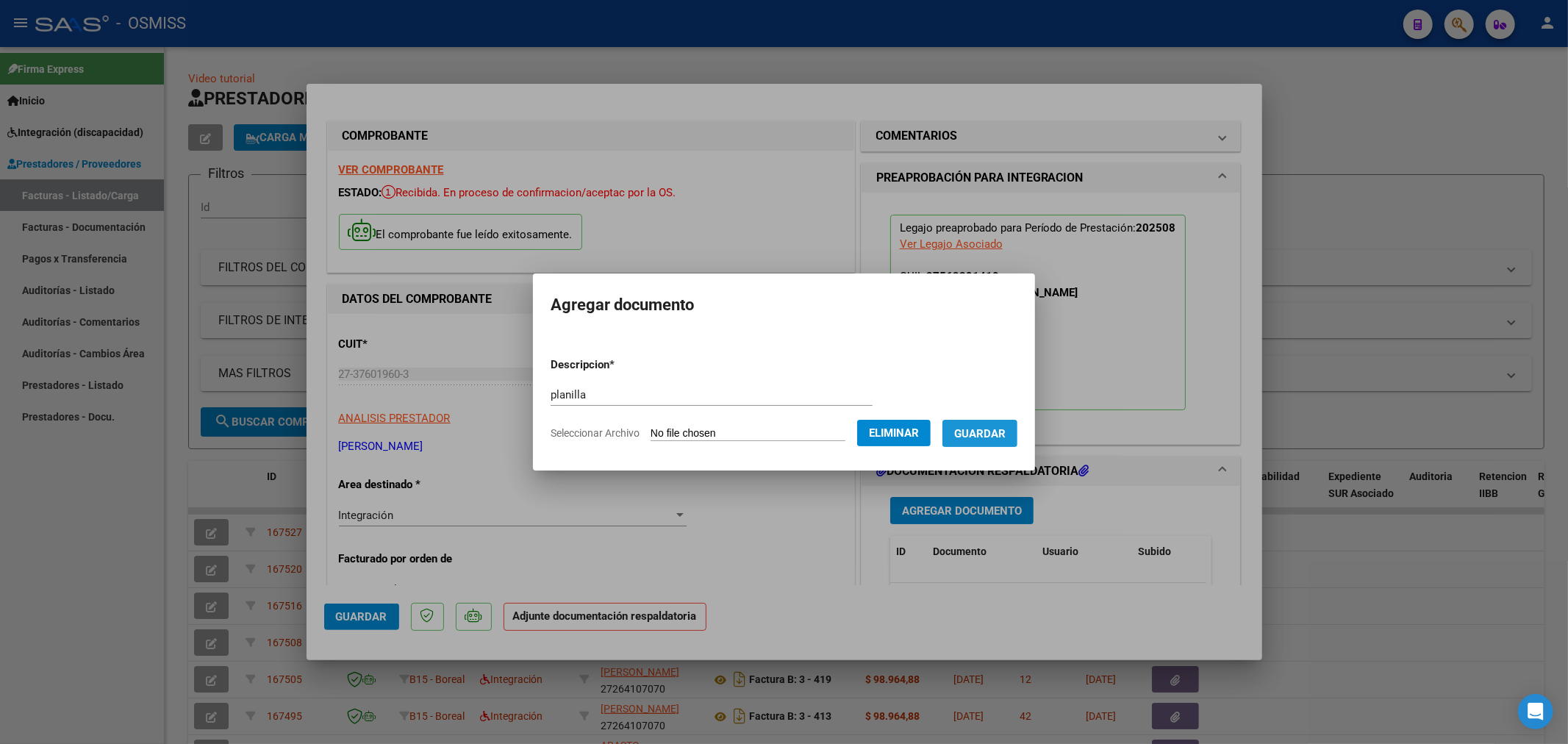
click at [1008, 439] on button "Guardar" at bounding box center [979, 433] width 75 height 27
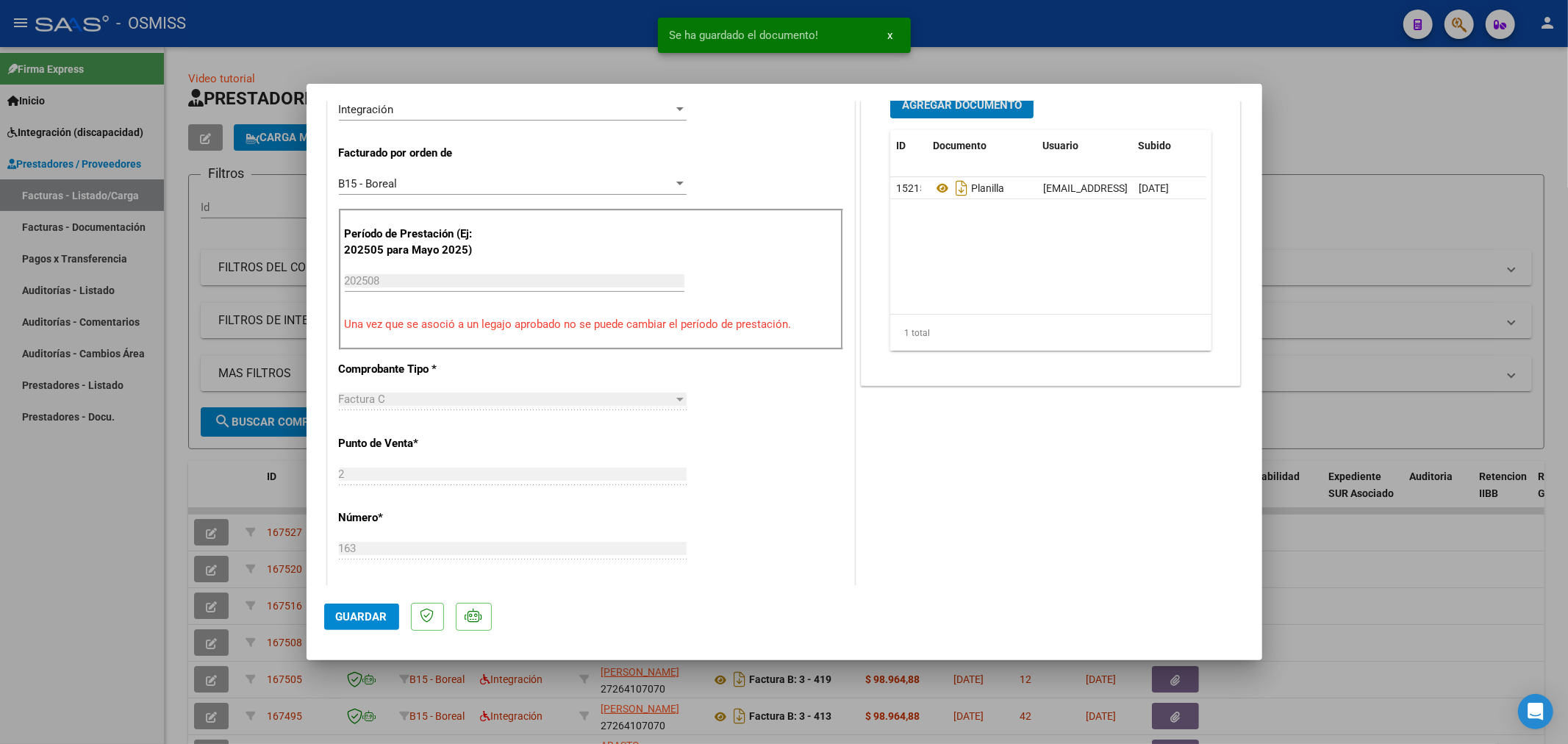
scroll to position [408, 0]
type input "$ 0,00"
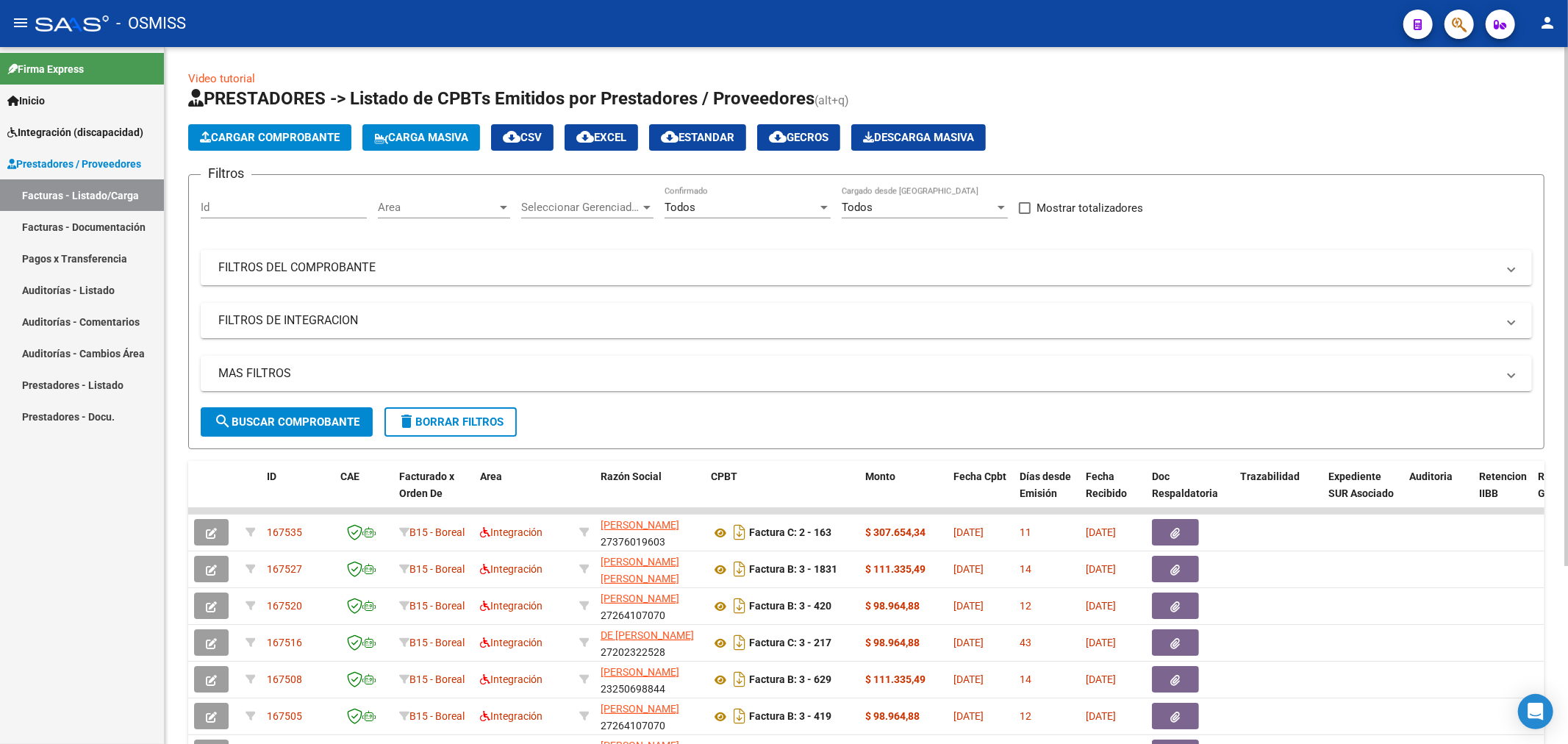
click at [316, 141] on span "Cargar Comprobante" at bounding box center [270, 137] width 140 height 13
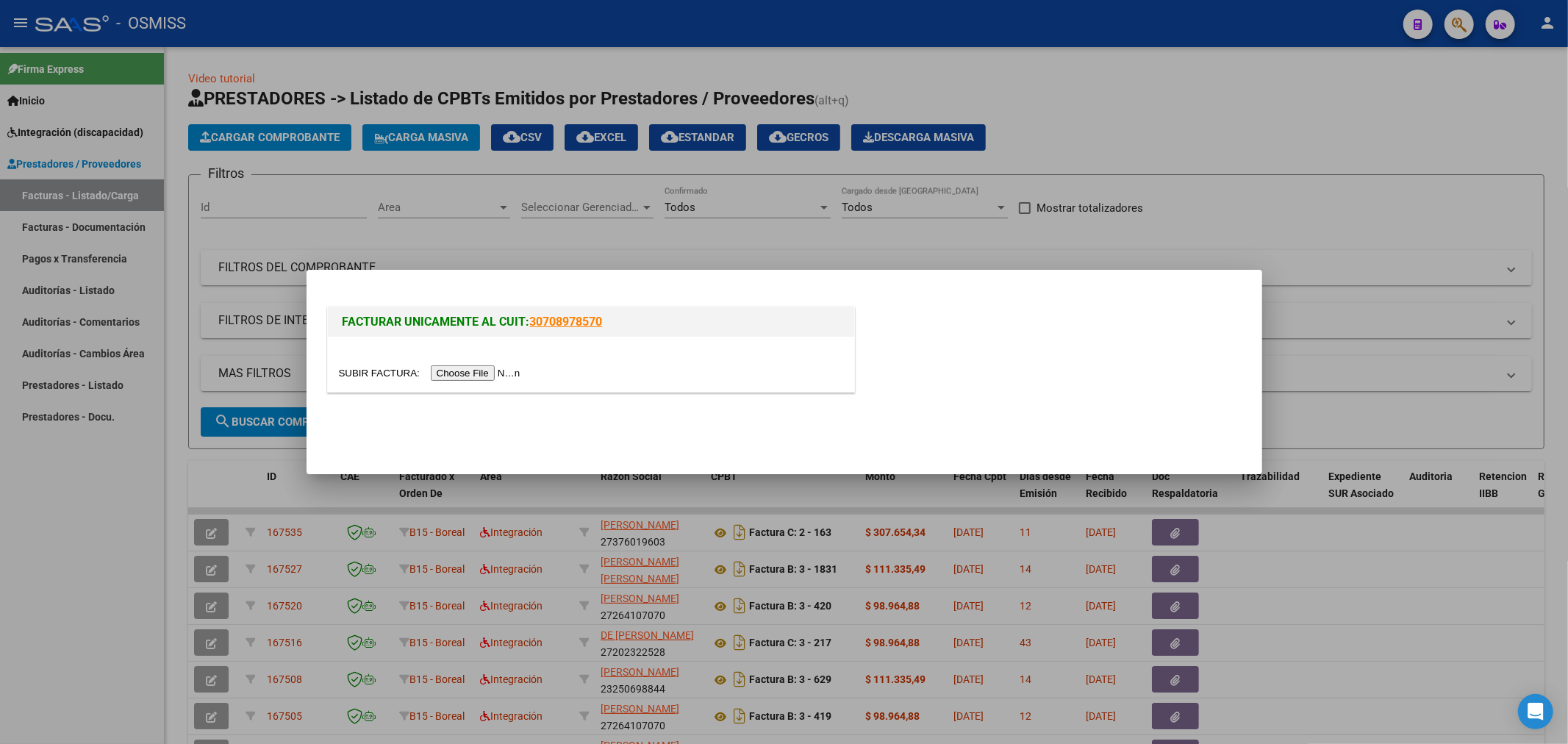
click at [497, 375] on input "file" at bounding box center [432, 373] width 186 height 16
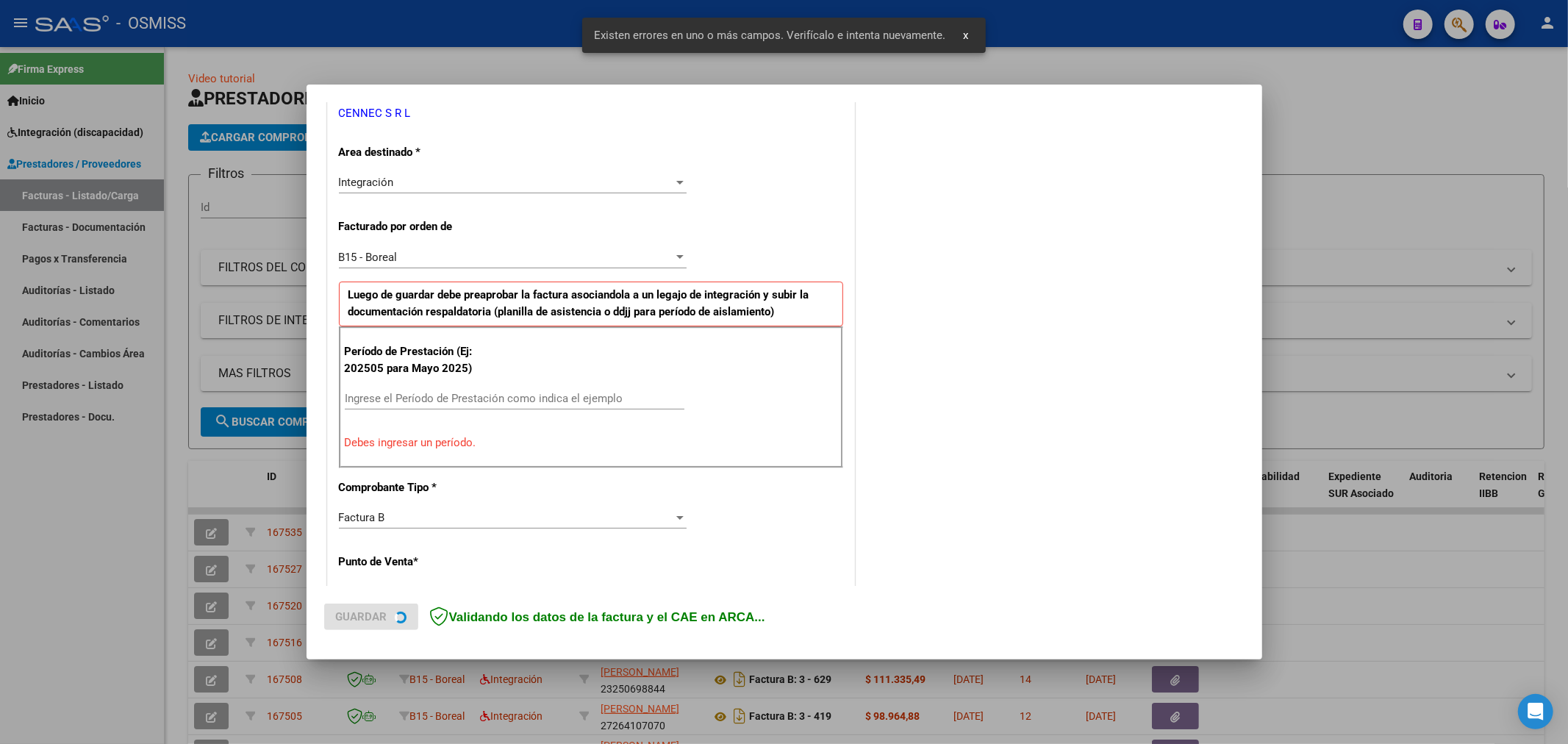
scroll to position [317, 0]
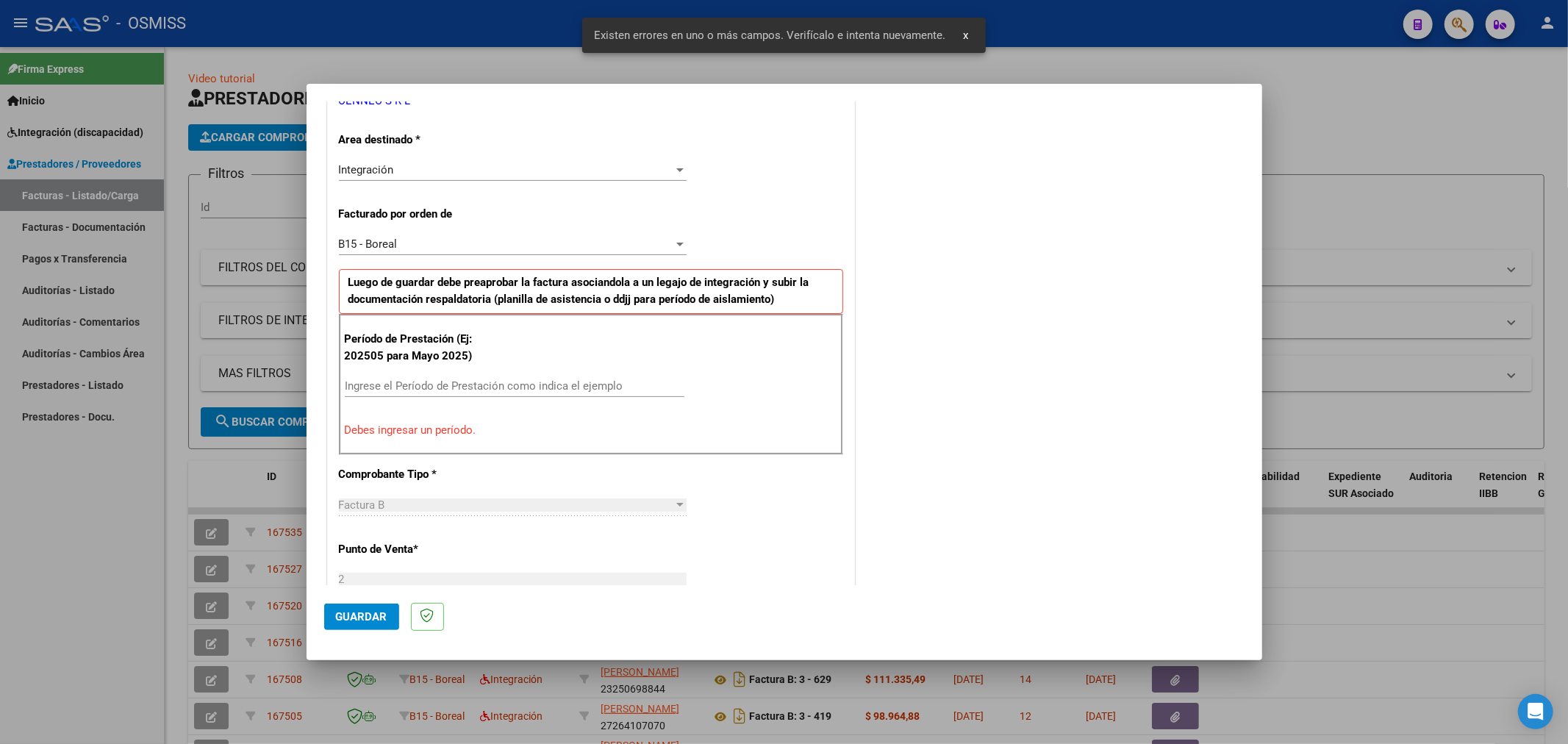
click at [429, 385] on input "Ingrese el Período de Prestación como indica el ejemplo" at bounding box center [514, 386] width 340 height 13
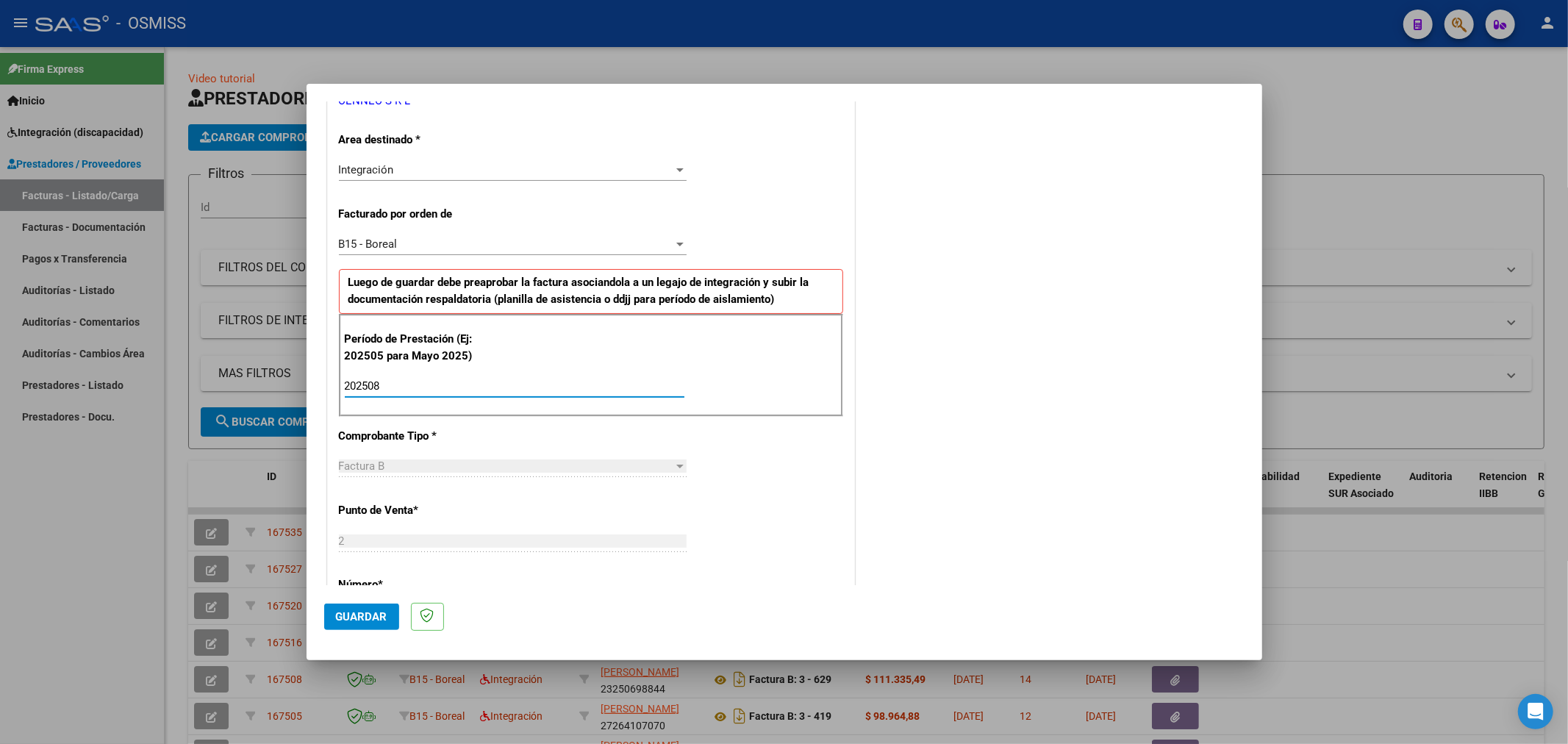
type input "202508"
click at [340, 611] on span "Guardar" at bounding box center [361, 616] width 52 height 13
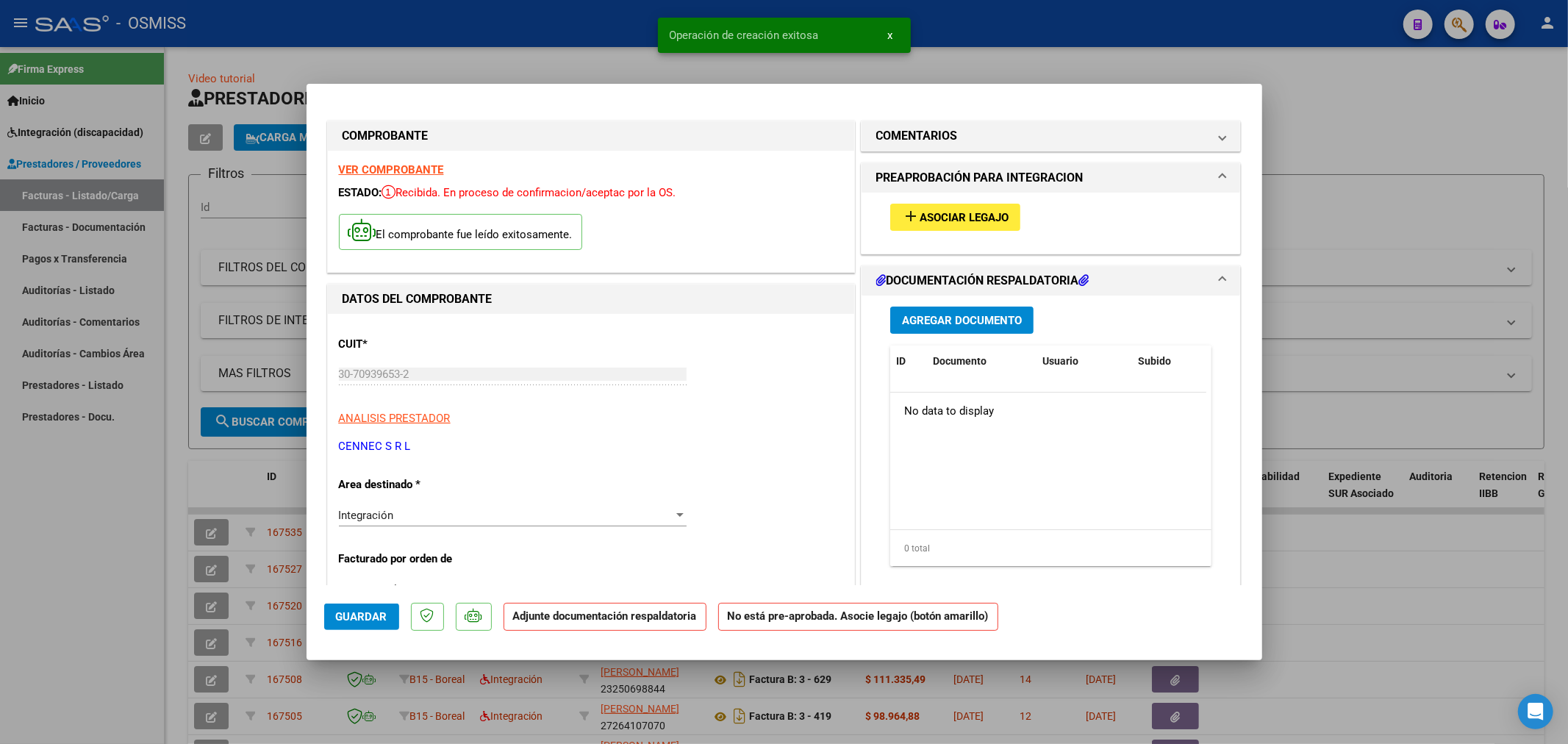
click at [909, 219] on mat-icon "add" at bounding box center [911, 216] width 18 height 18
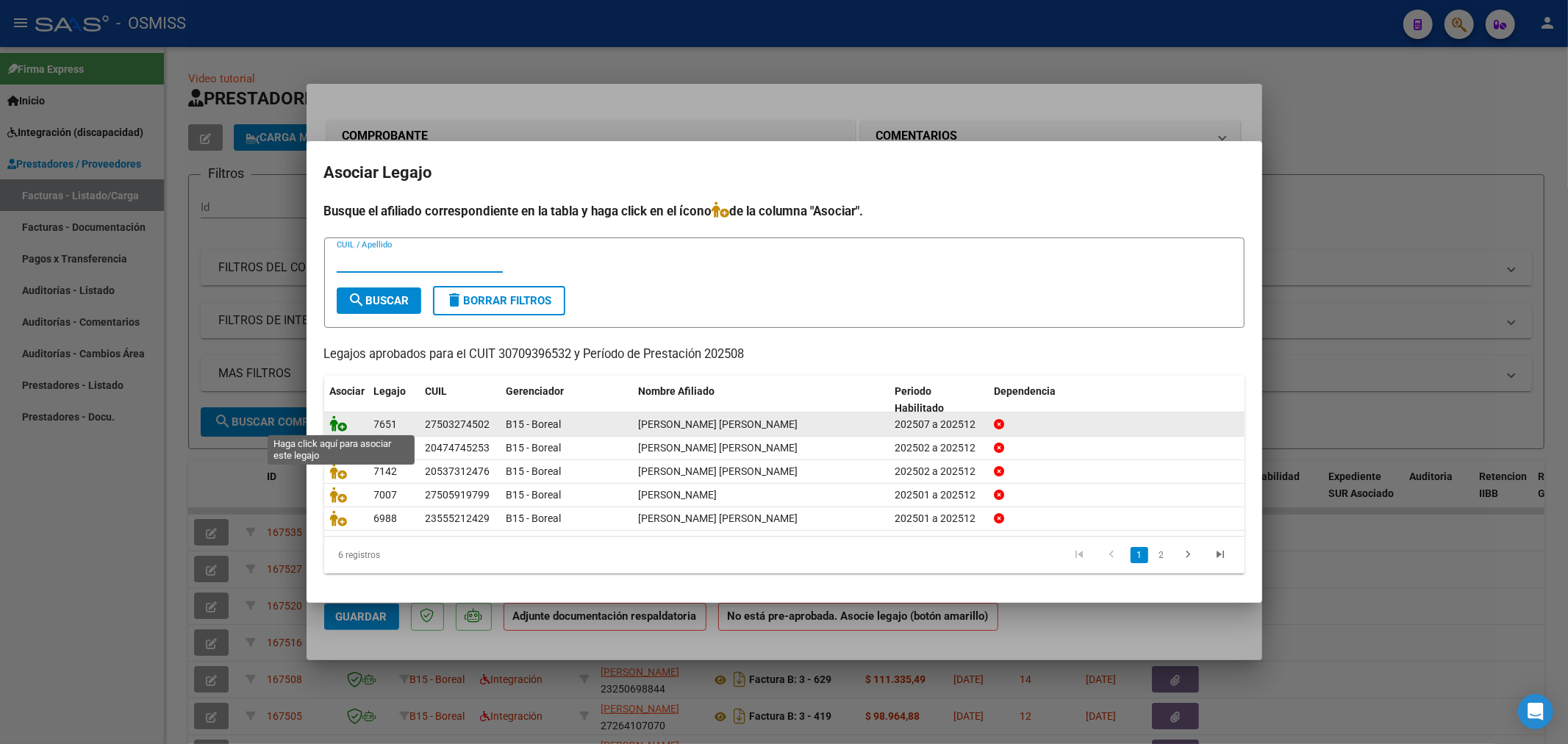
click at [333, 423] on icon at bounding box center [339, 423] width 18 height 16
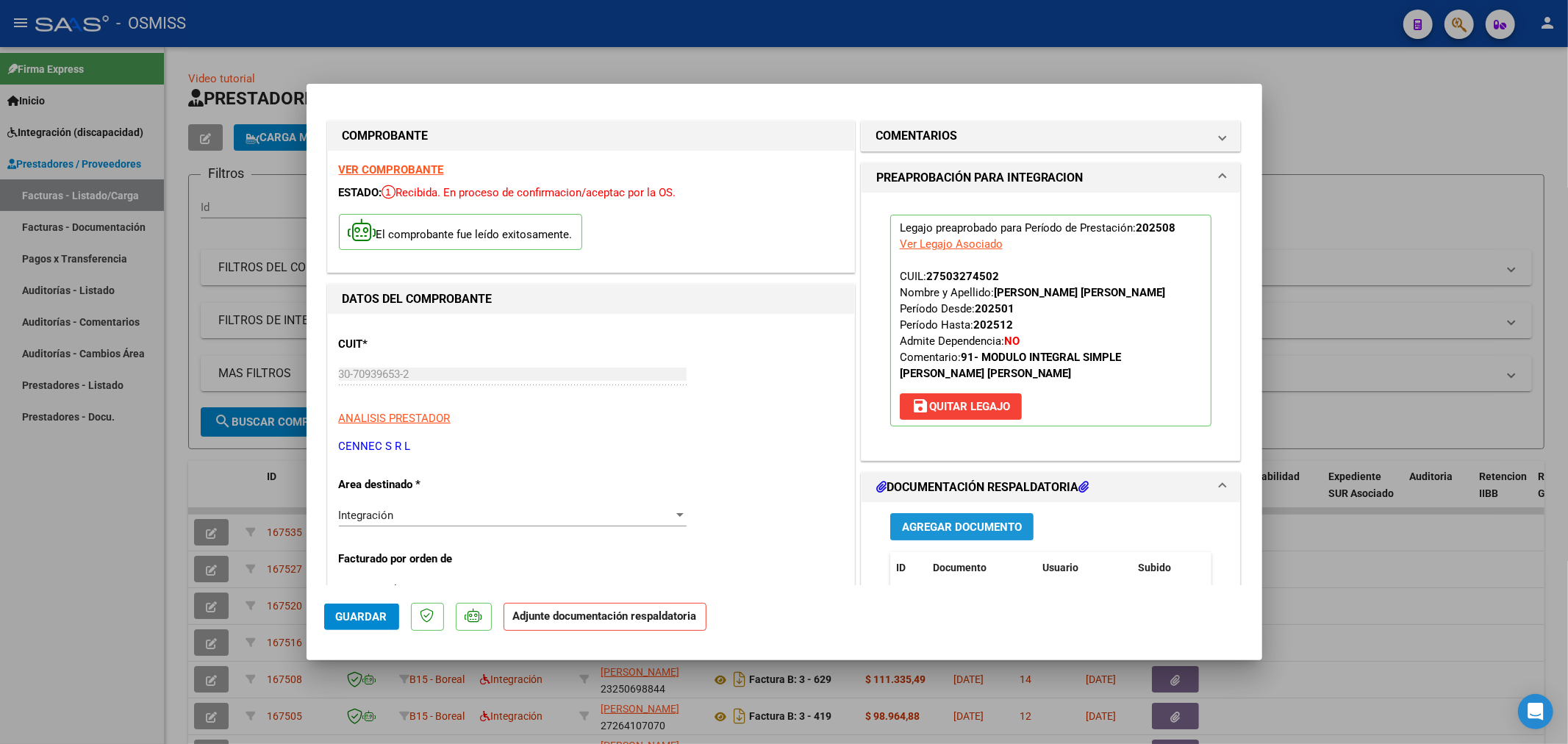
click at [916, 517] on button "Agregar Documento" at bounding box center [961, 526] width 143 height 27
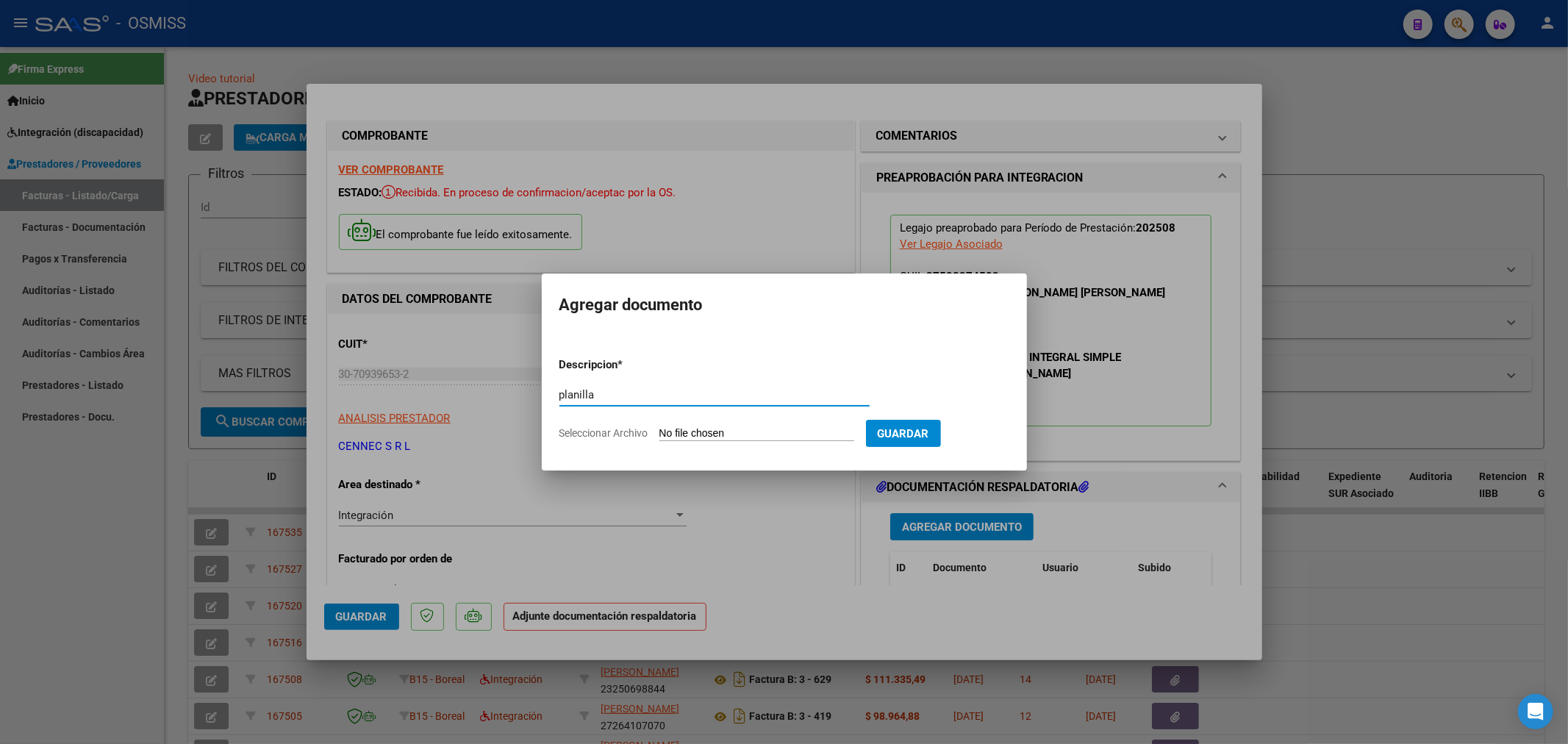
type input "planilla"
click at [732, 437] on input "Seleccionar Archivo" at bounding box center [757, 434] width 195 height 14
type input "C:\fakepath\159391-3-Planilla_de_Asistencia.pdf"
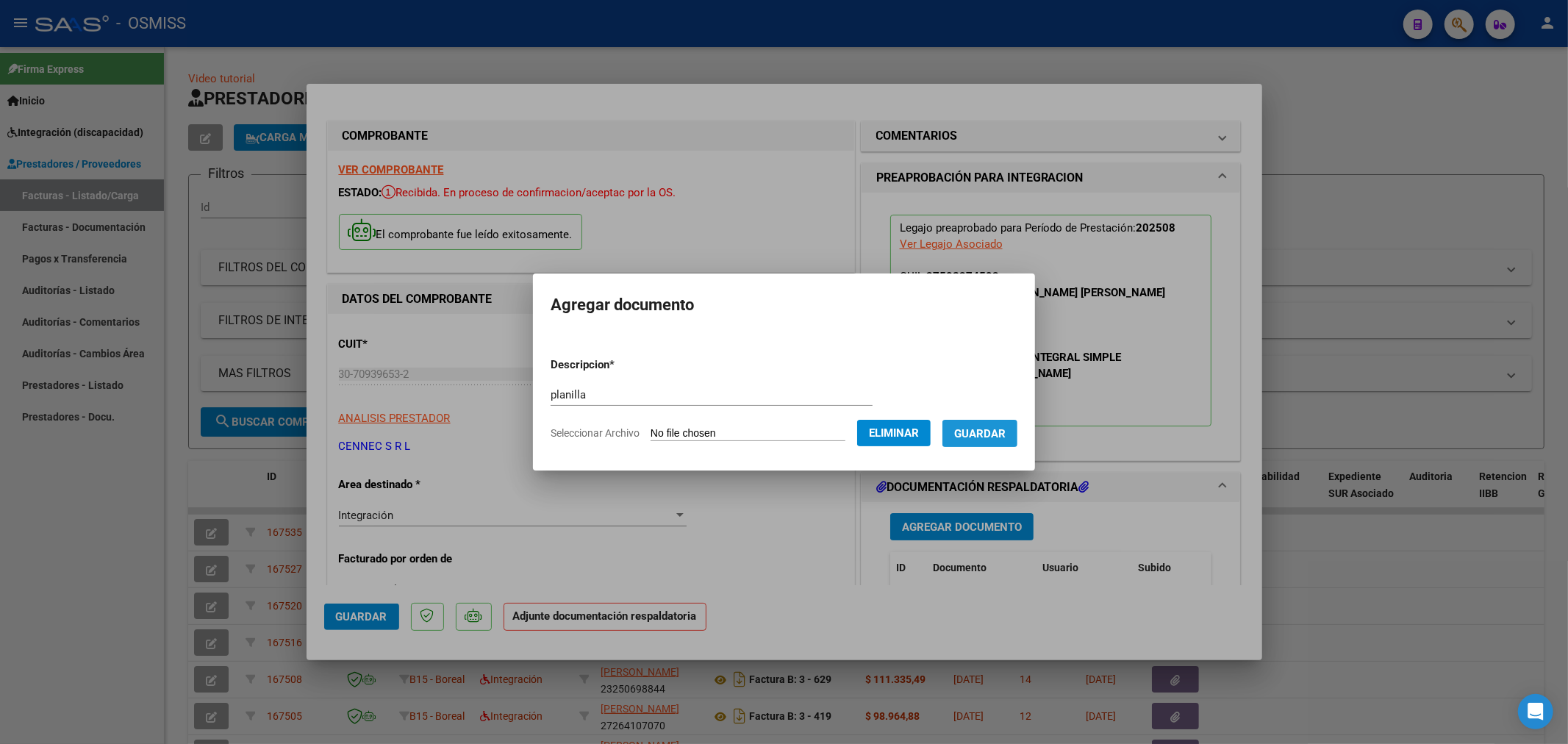
click at [998, 437] on span "Guardar" at bounding box center [979, 433] width 52 height 13
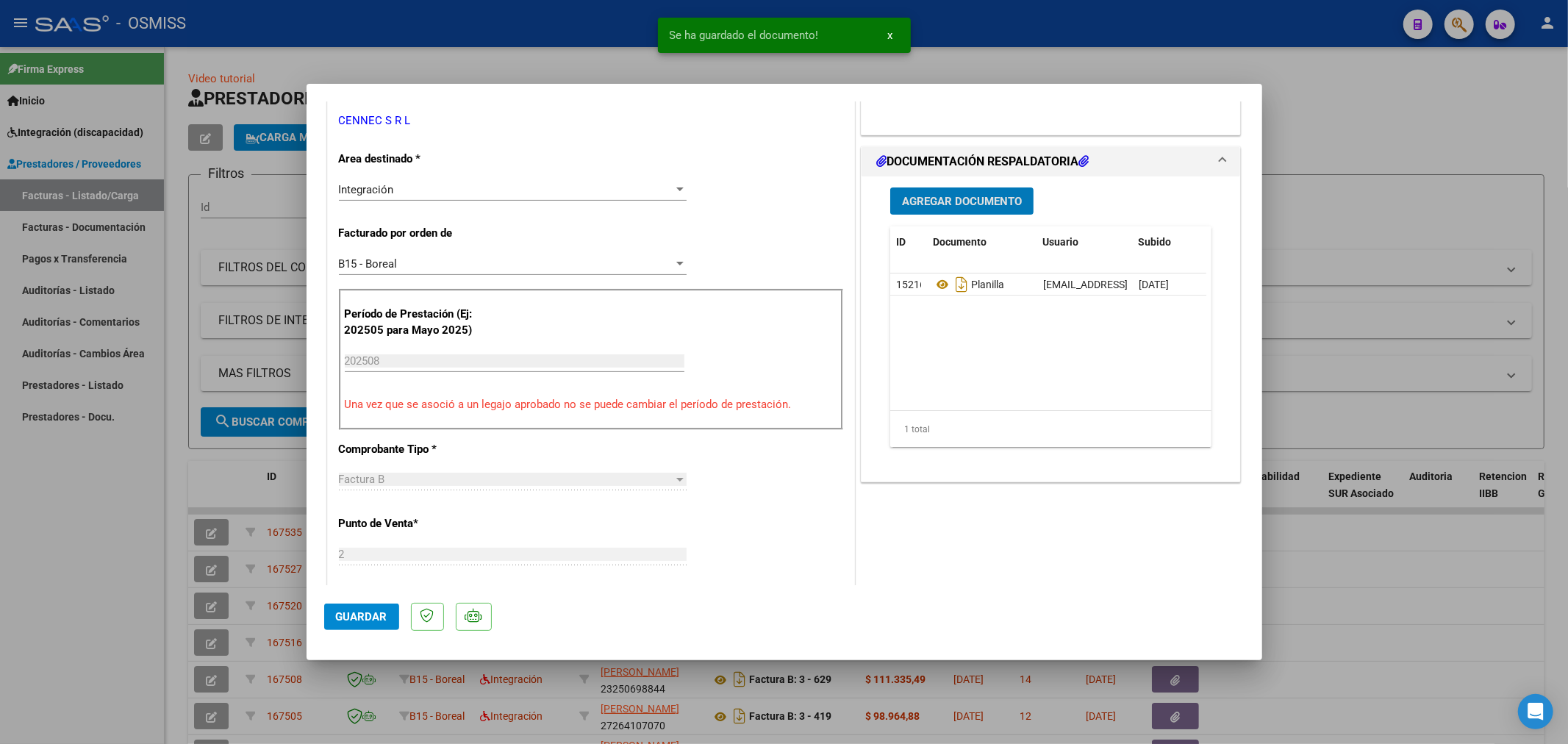
scroll to position [327, 0]
click at [364, 606] on button "Guardar" at bounding box center [361, 617] width 75 height 26
type input "$ 0,00"
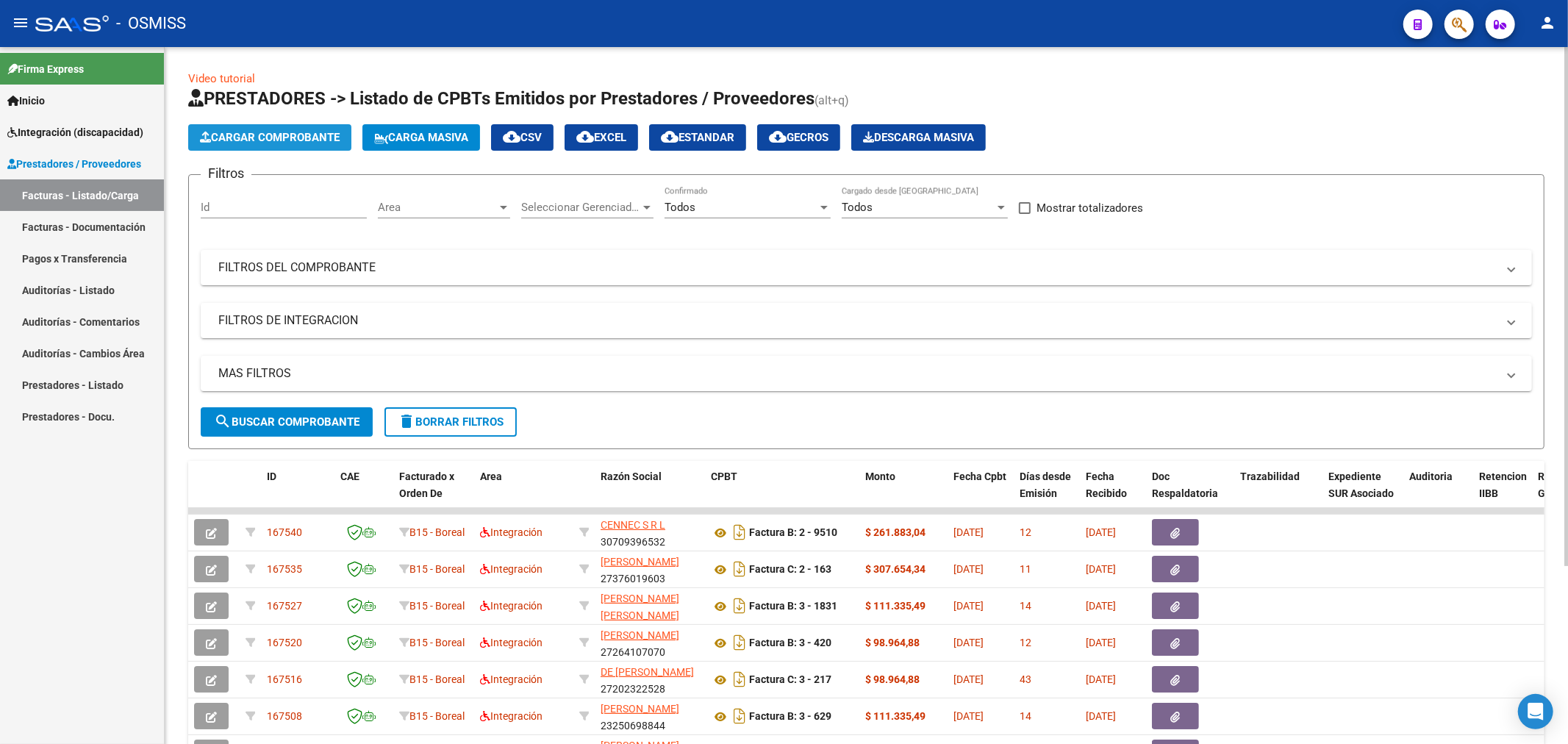
click at [261, 141] on span "Cargar Comprobante" at bounding box center [270, 137] width 140 height 13
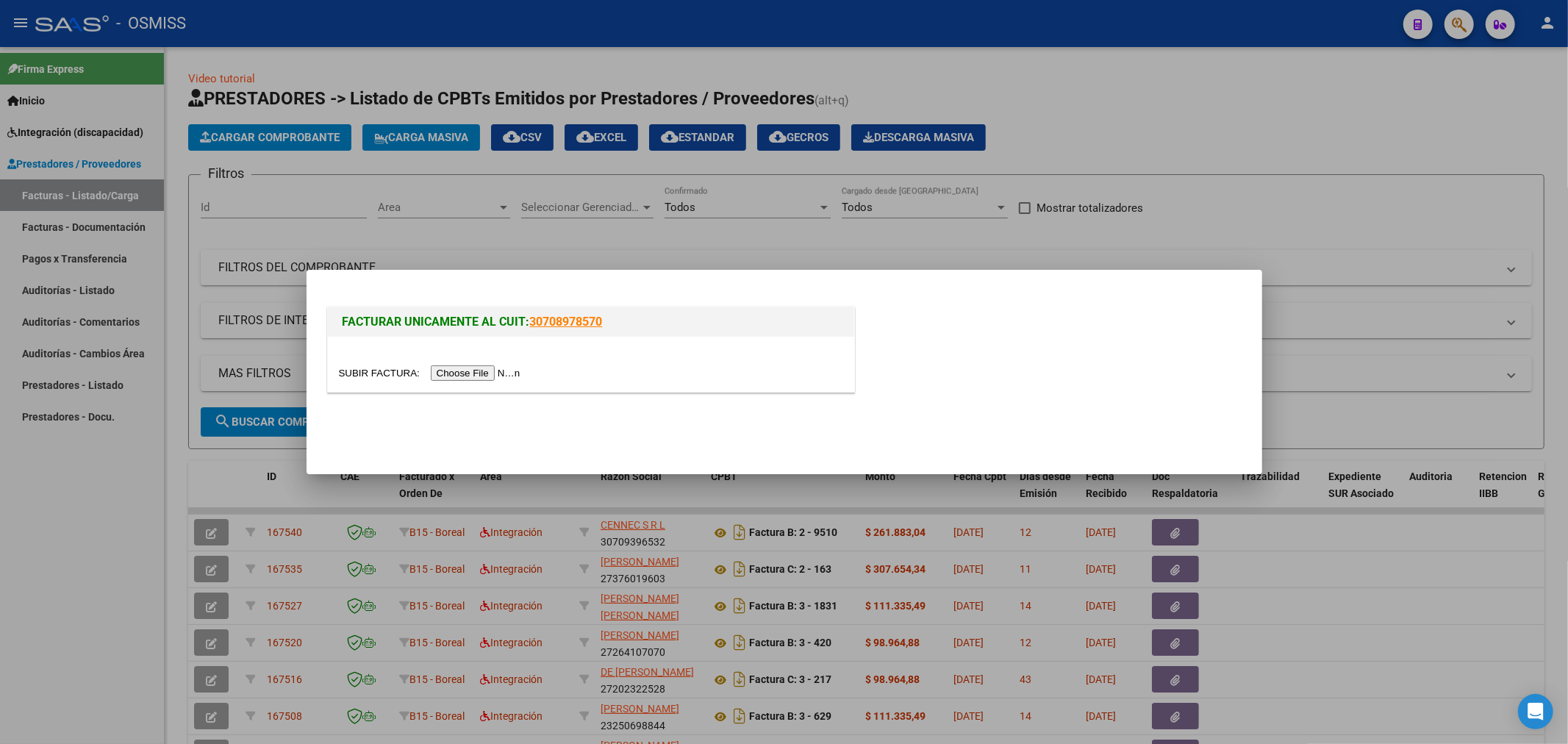
click at [464, 376] on input "file" at bounding box center [432, 373] width 186 height 16
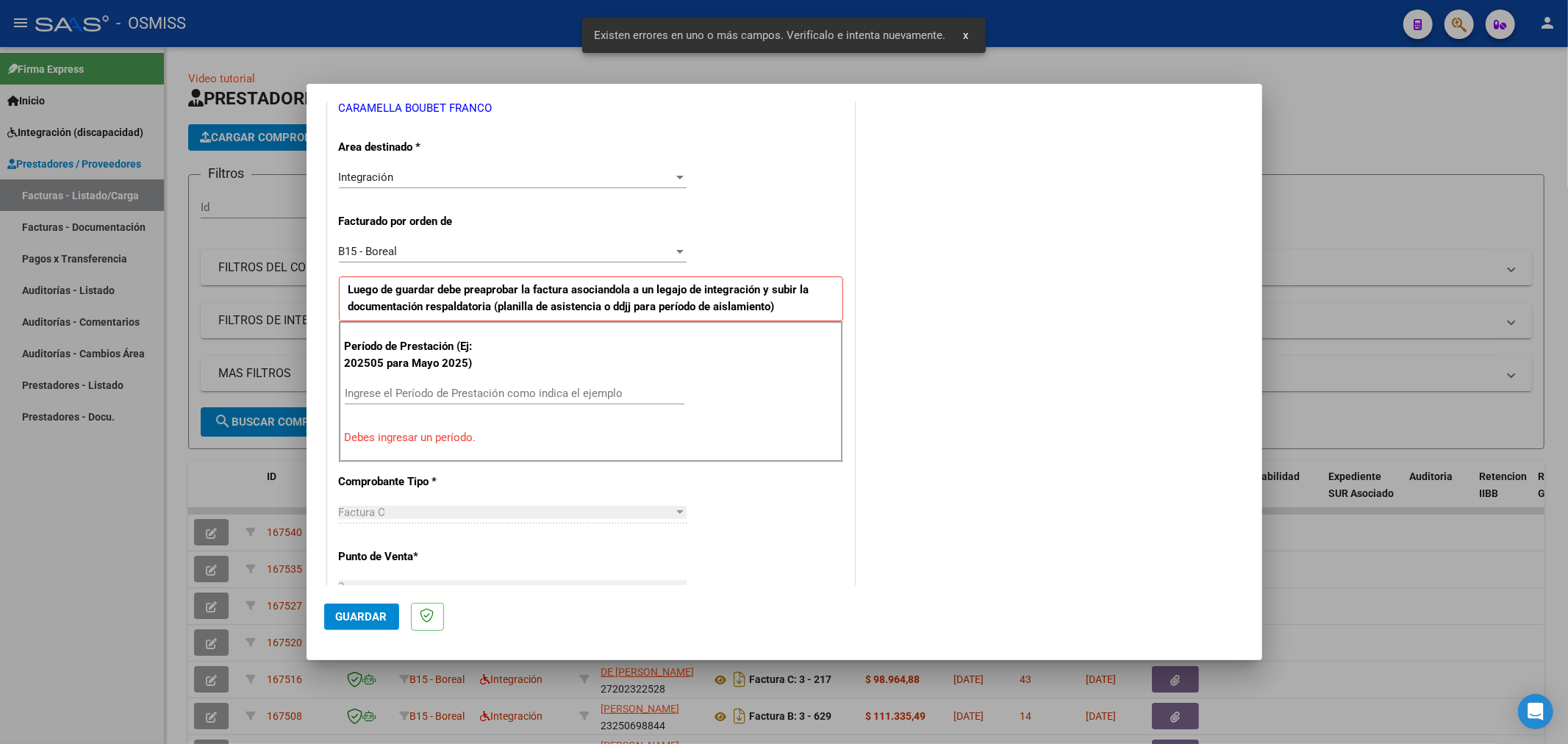
scroll to position [317, 0]
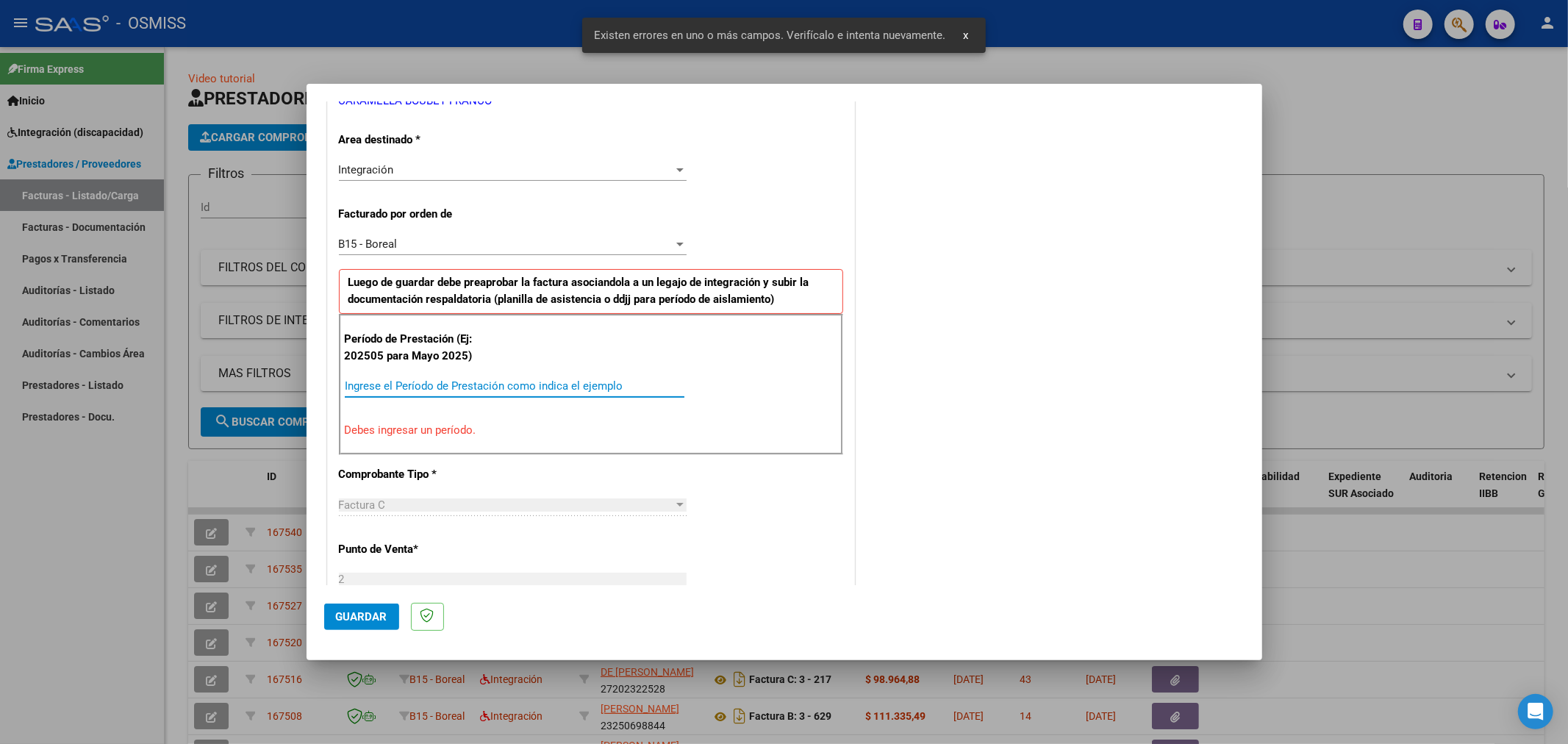
click at [524, 380] on input "Ingrese el Período de Prestación como indica el ejemplo" at bounding box center [514, 386] width 340 height 13
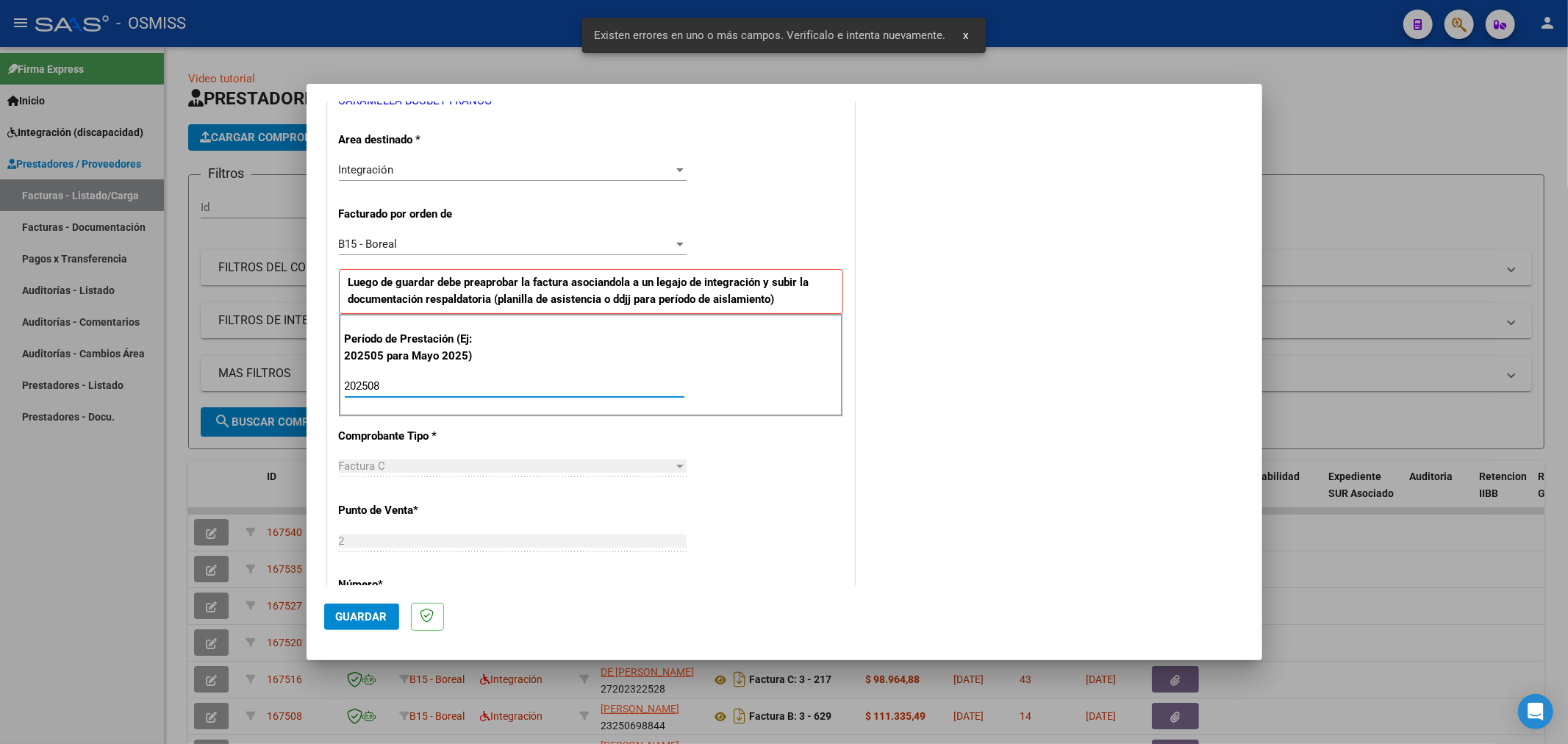
type input "202508"
click at [365, 618] on span "Guardar" at bounding box center [361, 616] width 52 height 13
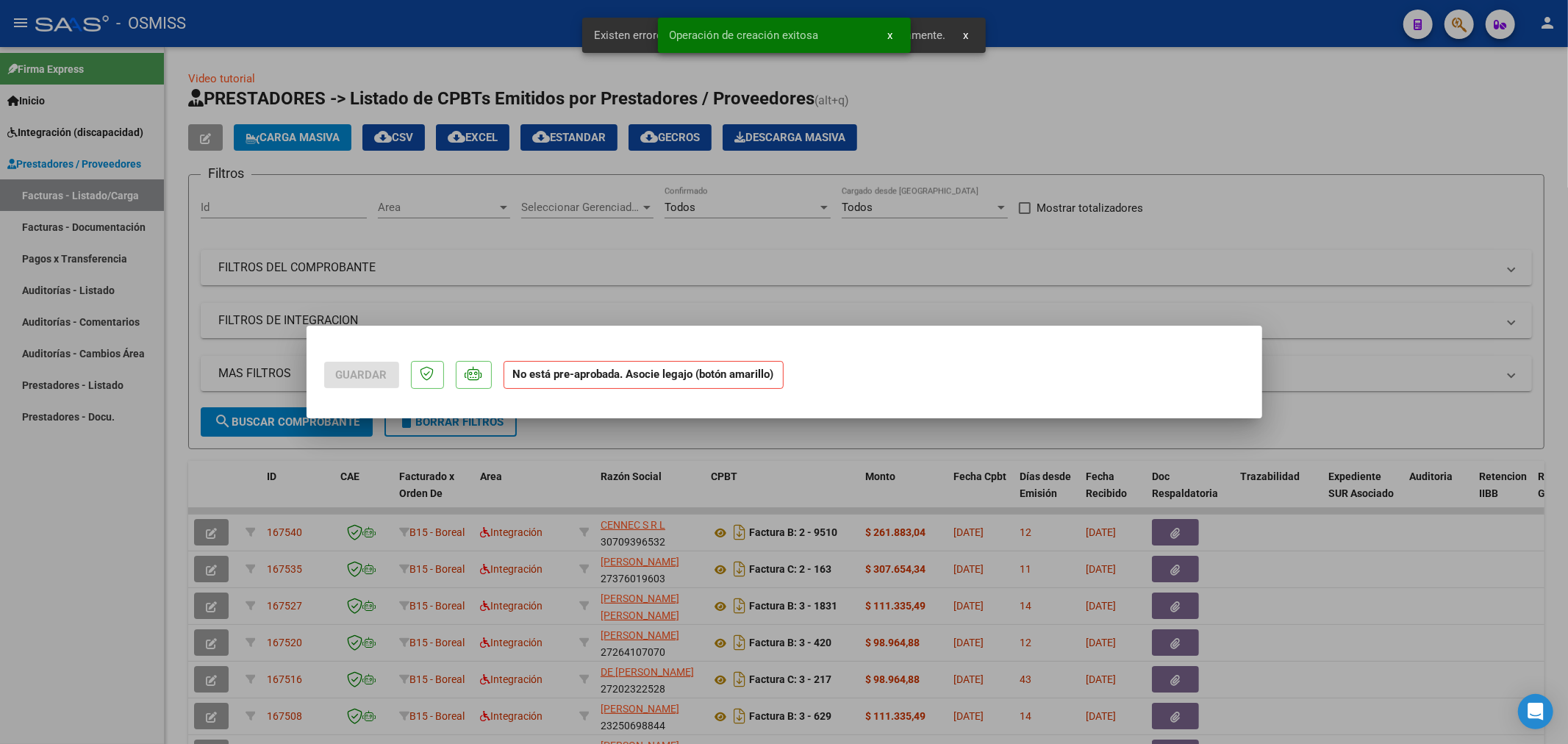
scroll to position [0, 0]
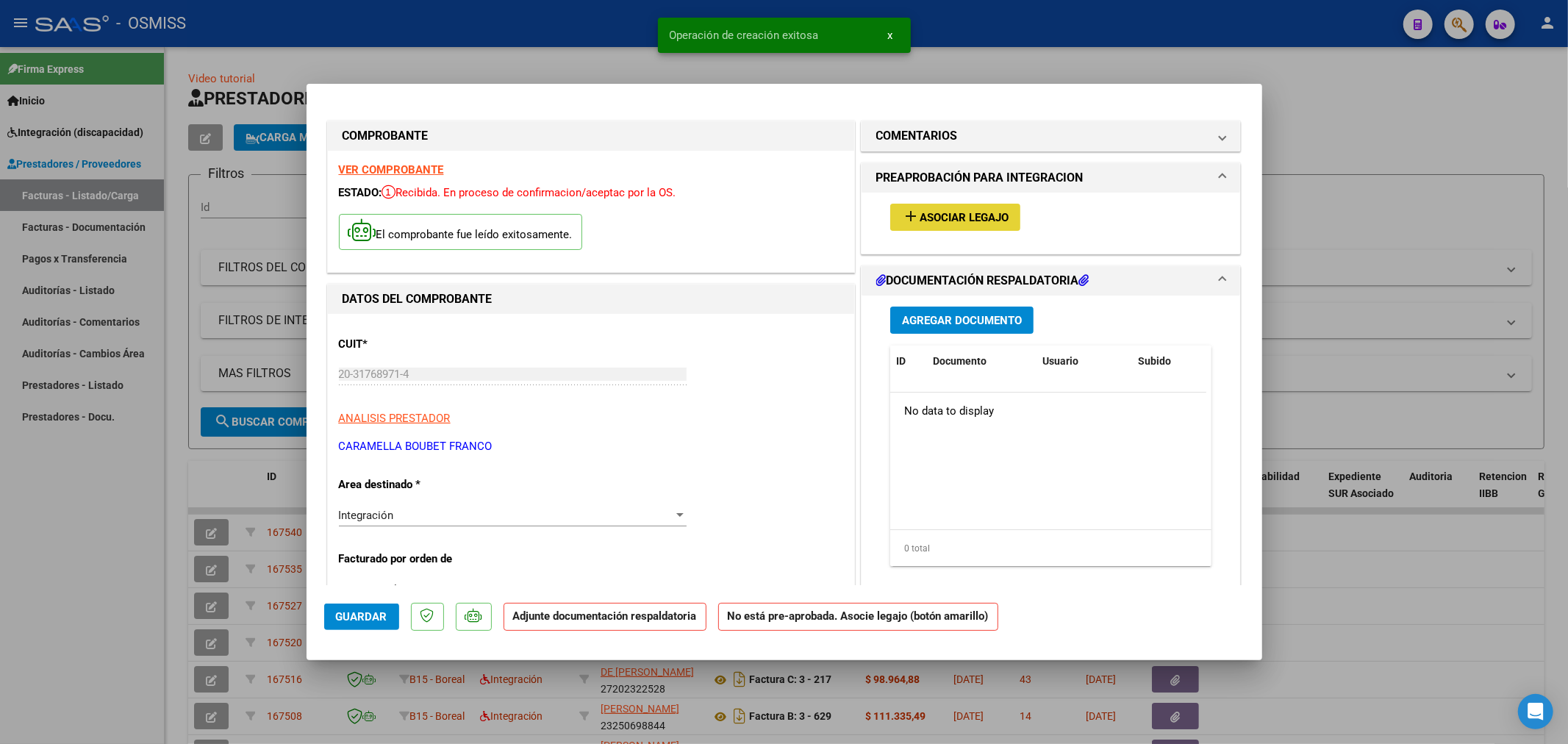
click at [1001, 224] on span "Asociar Legajo" at bounding box center [964, 217] width 89 height 13
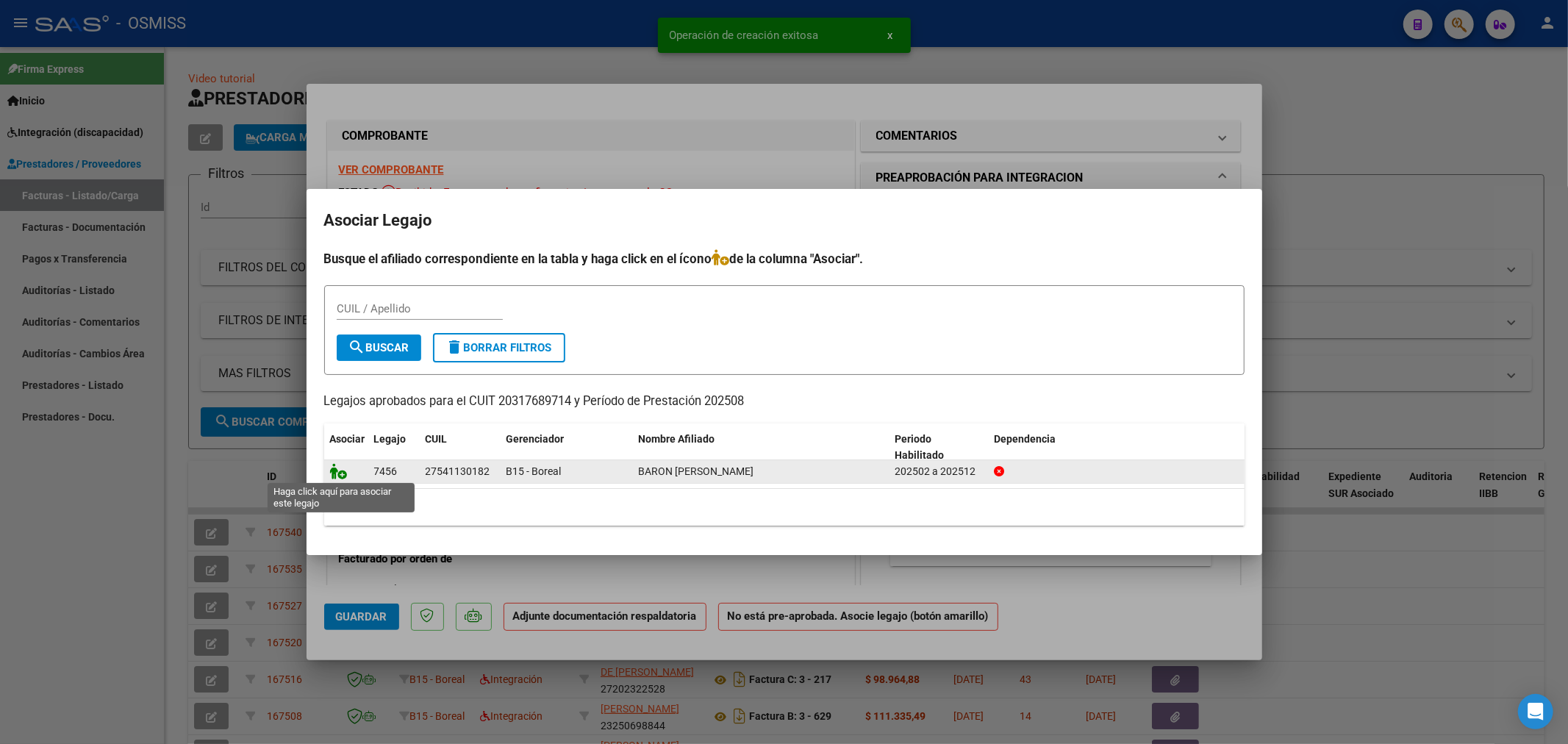
click at [332, 472] on icon at bounding box center [339, 471] width 18 height 16
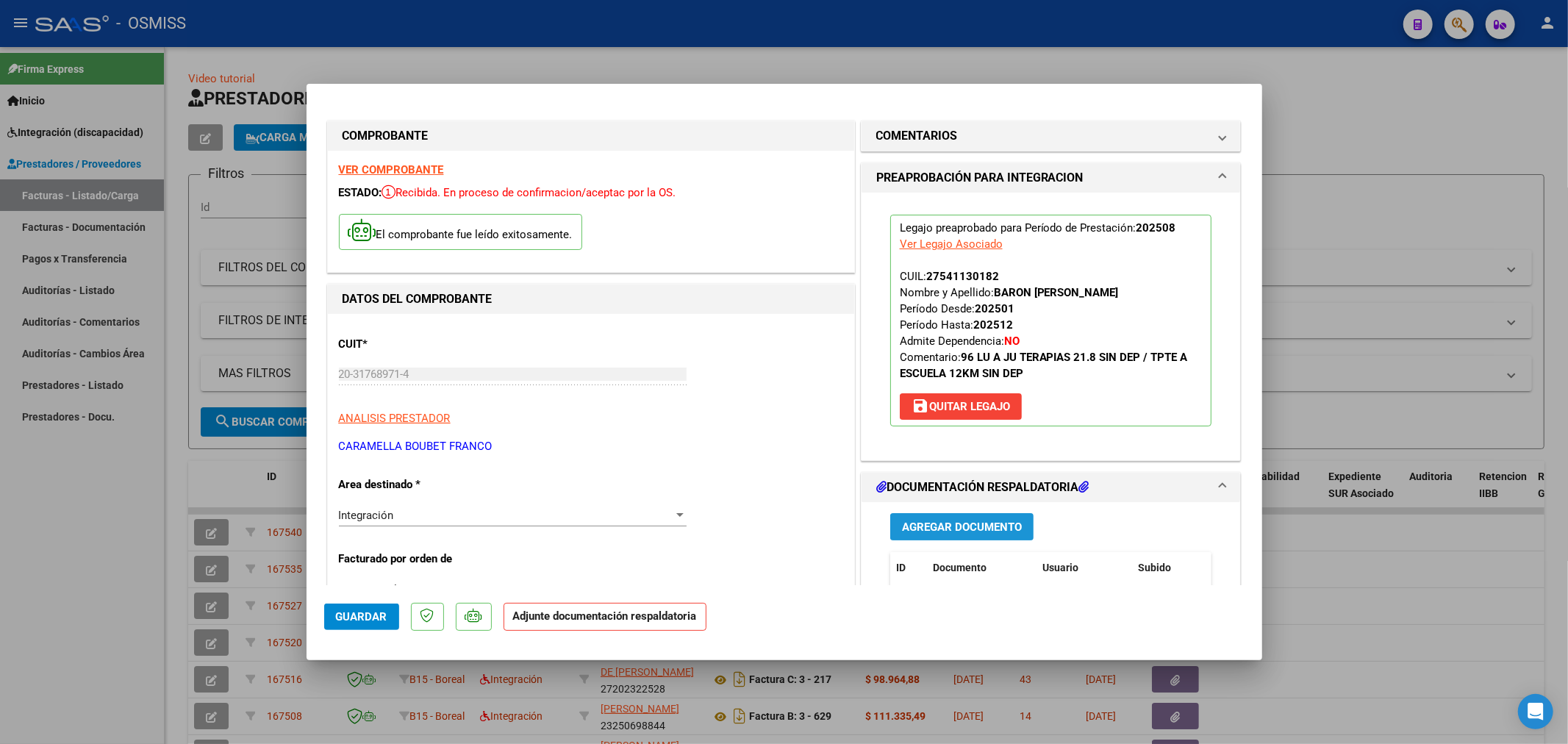
click at [907, 525] on span "Agregar Documento" at bounding box center [962, 526] width 119 height 13
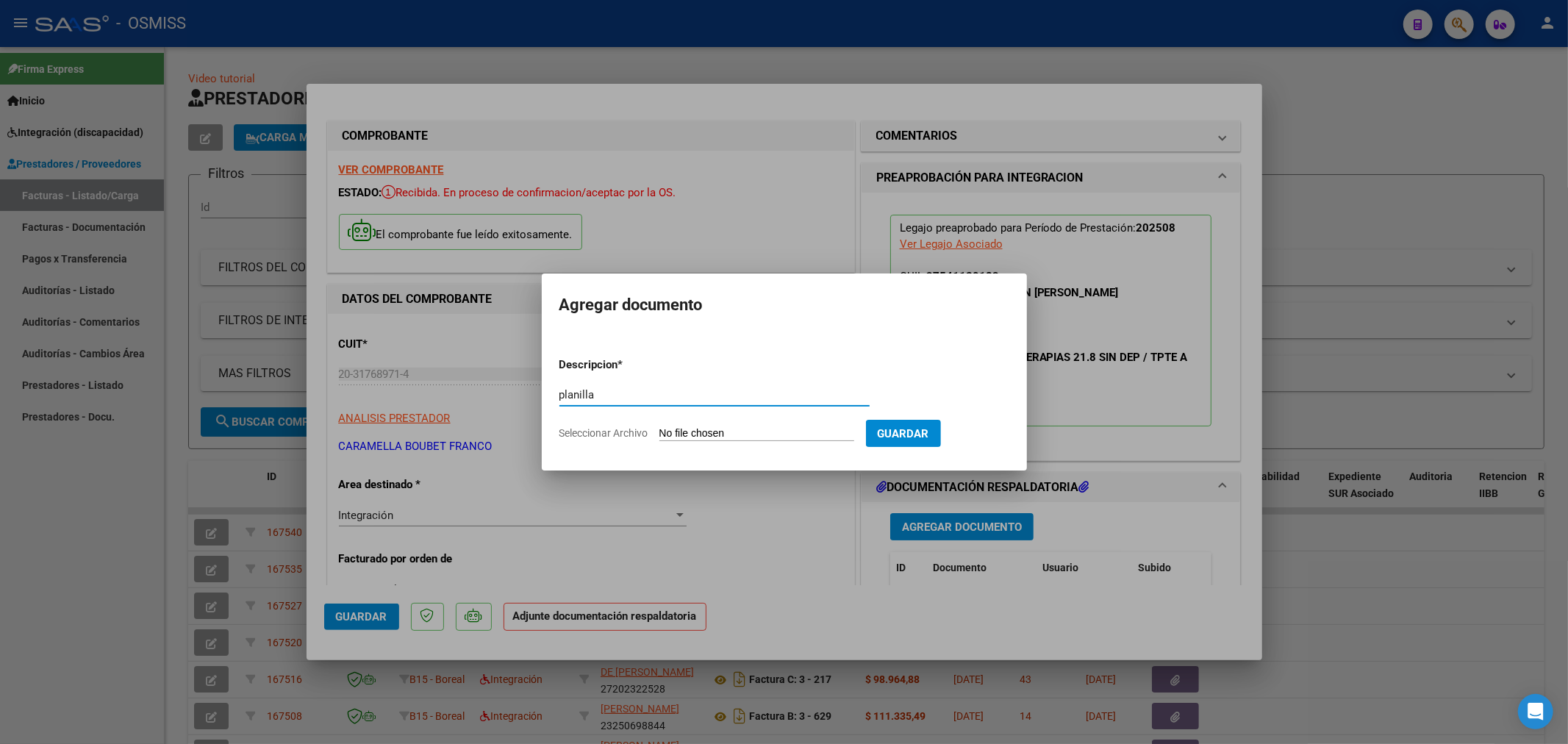
type input "planilla"
click at [738, 439] on input "Seleccionar Archivo" at bounding box center [757, 434] width 195 height 14
type input "C:\fakepath\161581-5-Planilla_de_Asistencia.pdf"
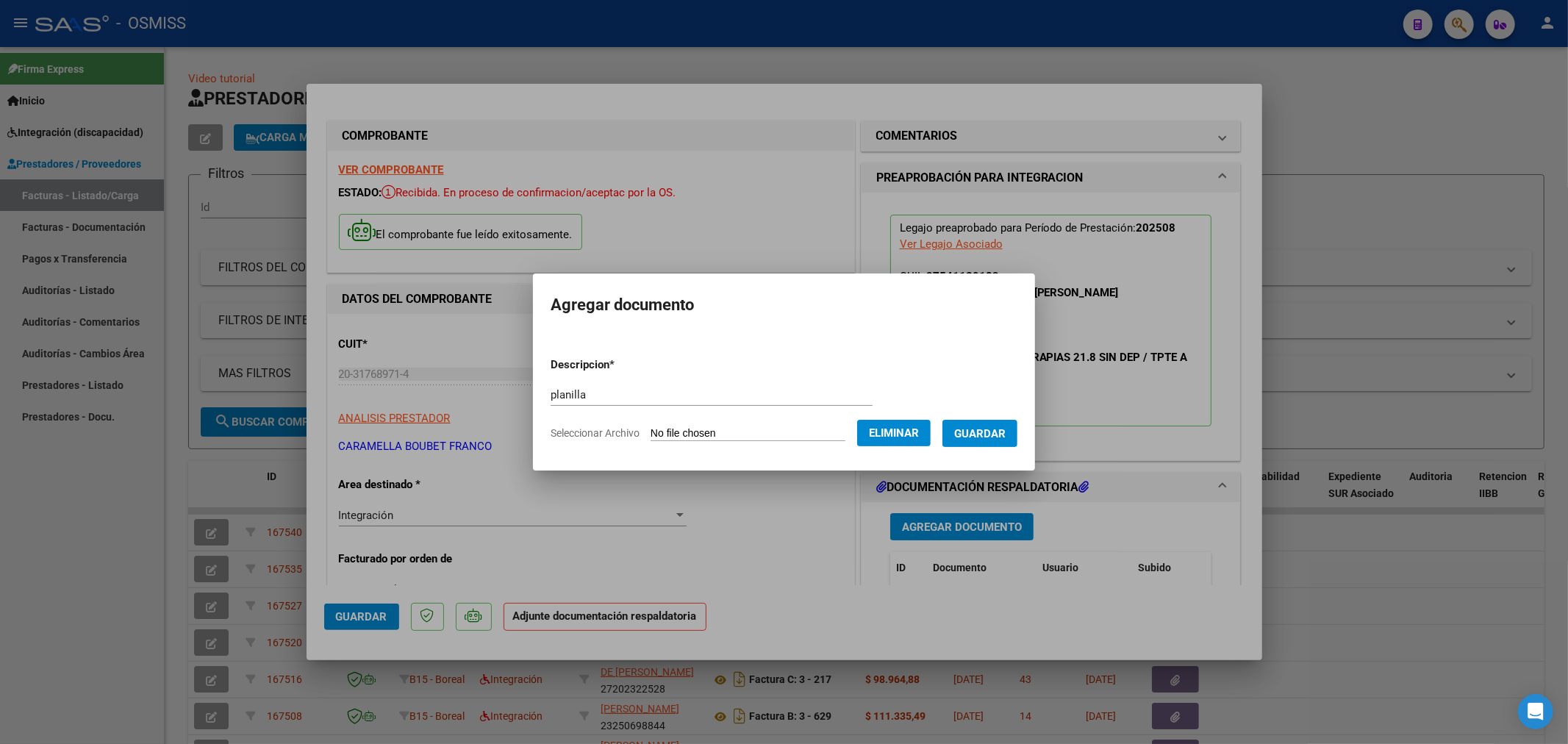
click at [1006, 435] on span "Guardar" at bounding box center [979, 433] width 52 height 13
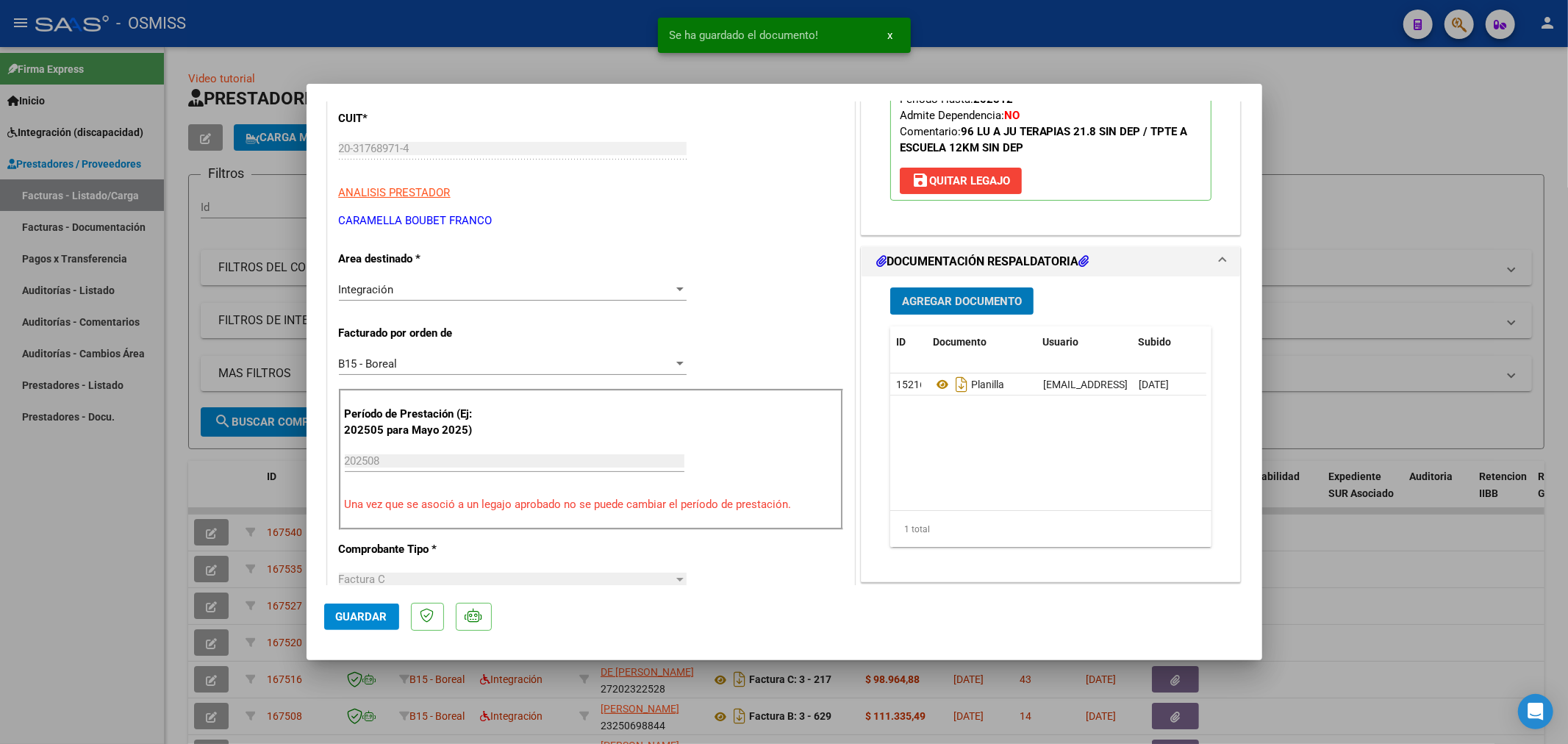
scroll to position [245, 0]
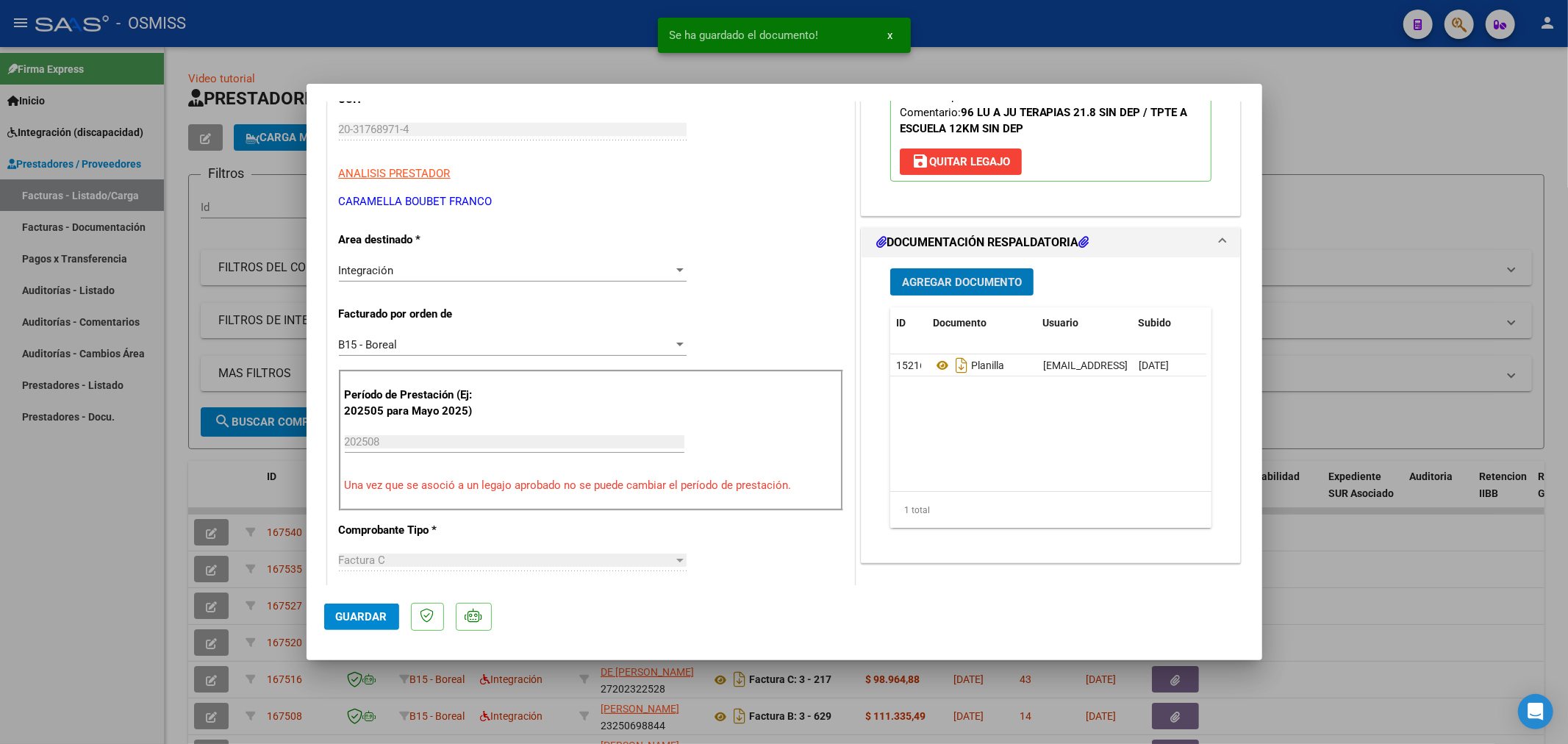
click at [358, 619] on span "Guardar" at bounding box center [361, 616] width 52 height 13
type input "$ 0,00"
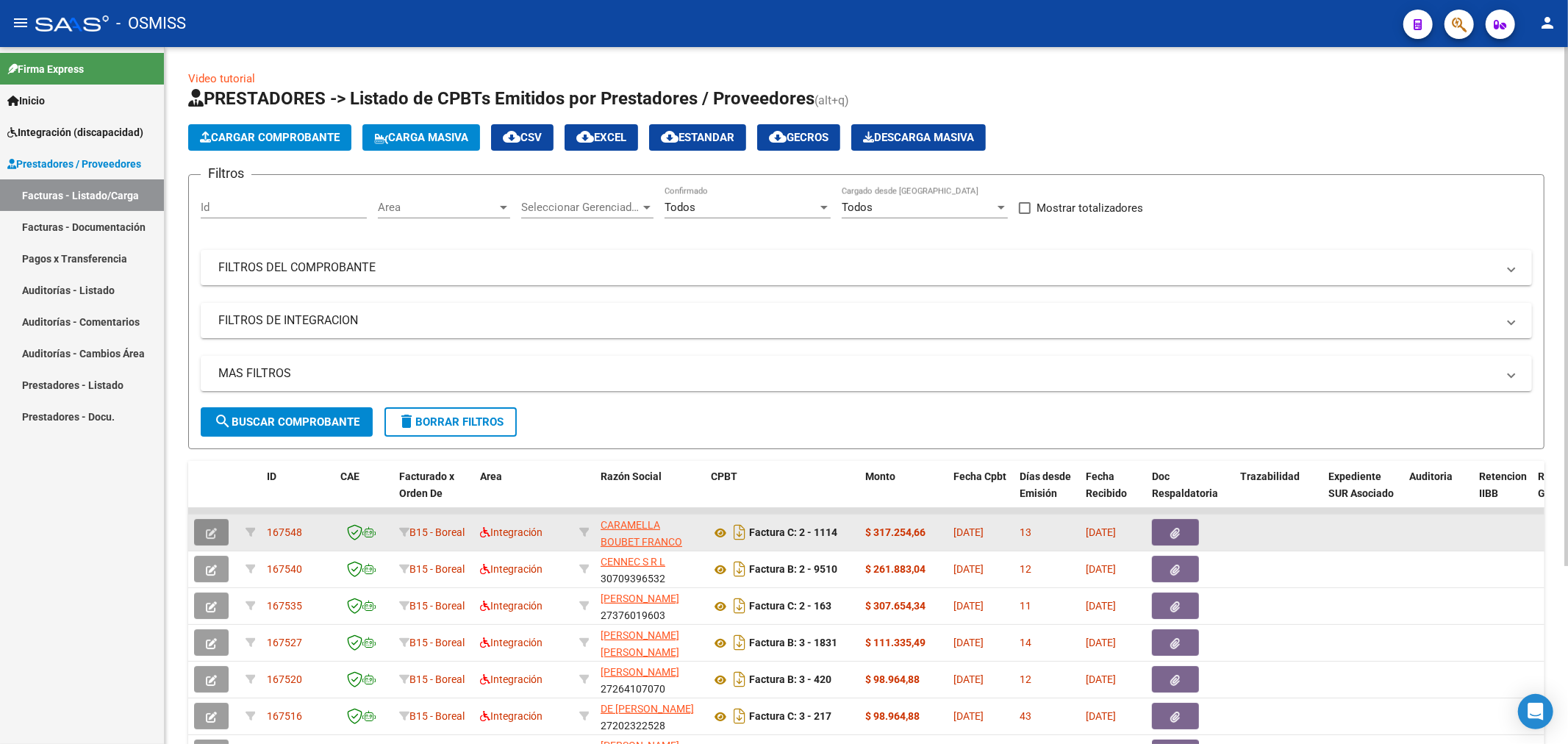
click at [206, 537] on icon "button" at bounding box center [211, 533] width 11 height 11
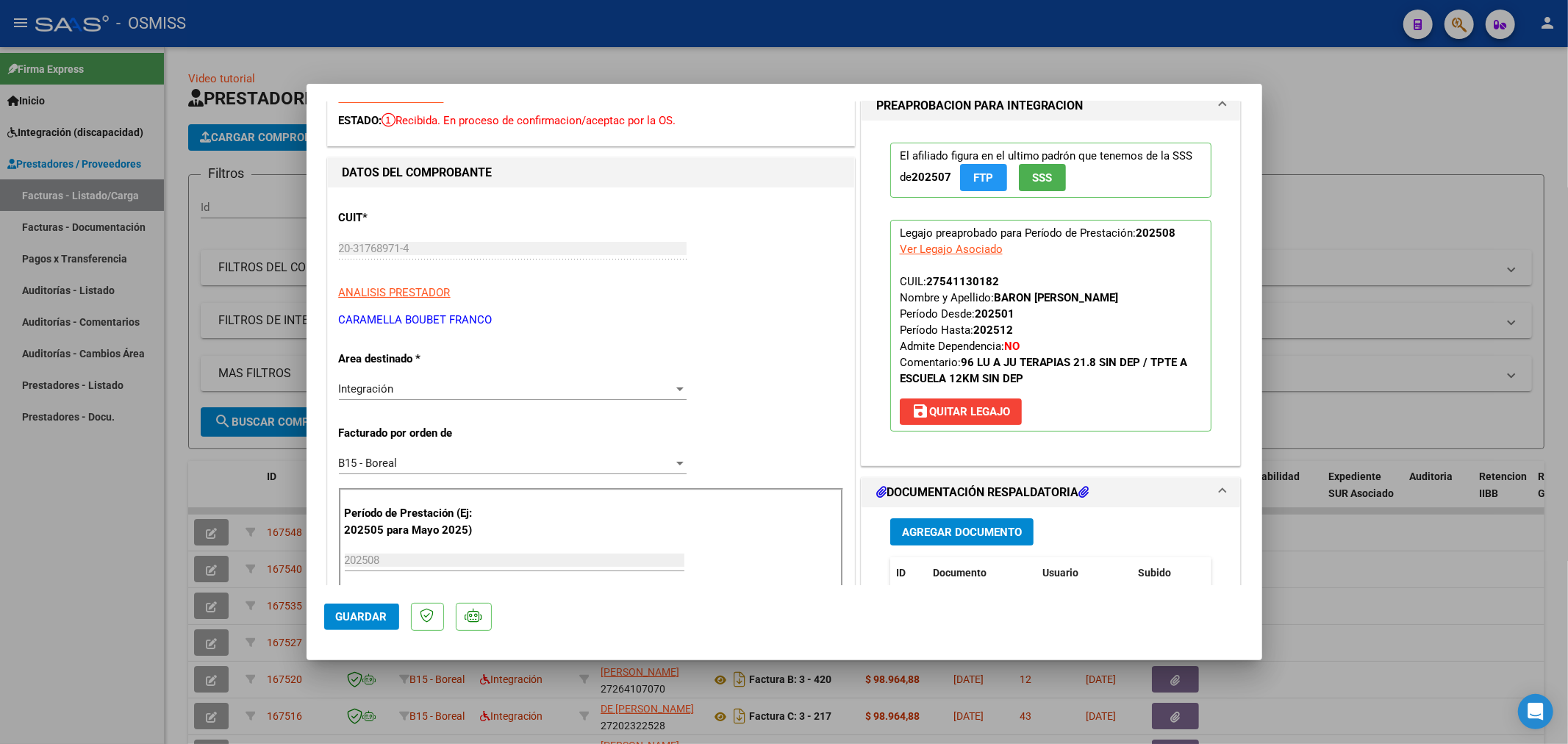
scroll to position [0, 0]
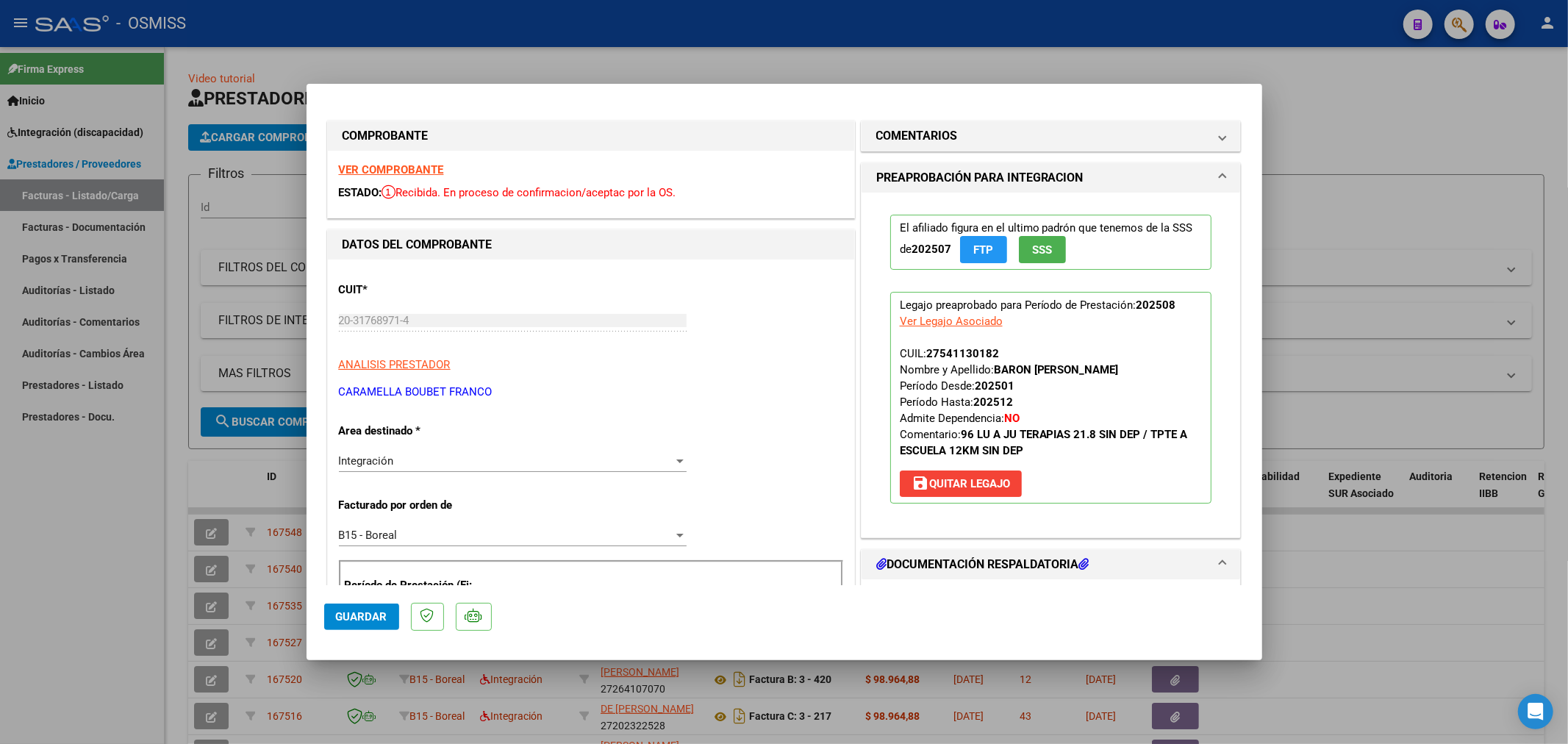
click at [393, 160] on div "VER COMPROBANTE ESTADO: Recibida. En proceso de confirmacion/aceptac por la OS." at bounding box center [590, 184] width 526 height 67
click at [393, 163] on strong "VER COMPROBANTE" at bounding box center [392, 170] width 105 height 13
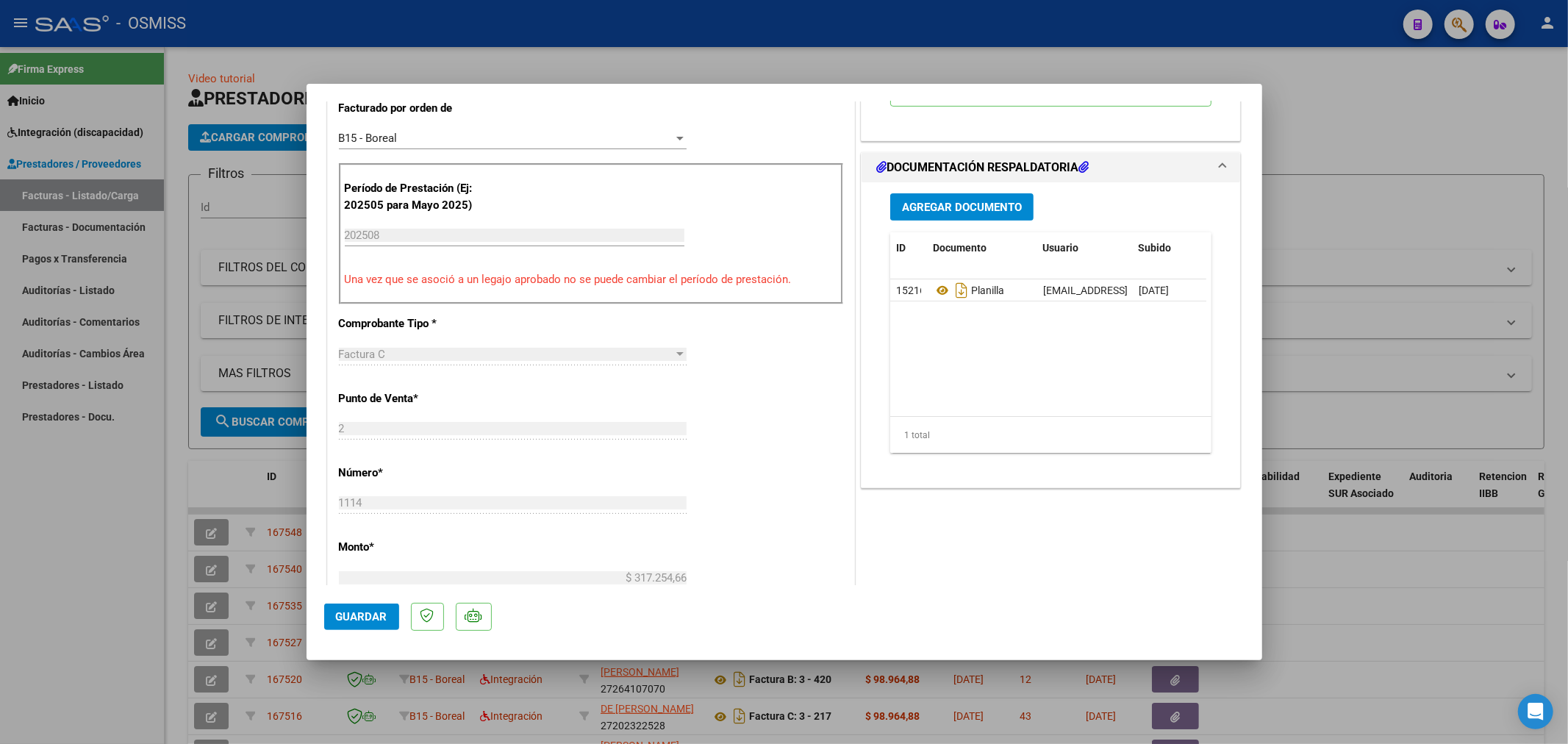
scroll to position [408, 0]
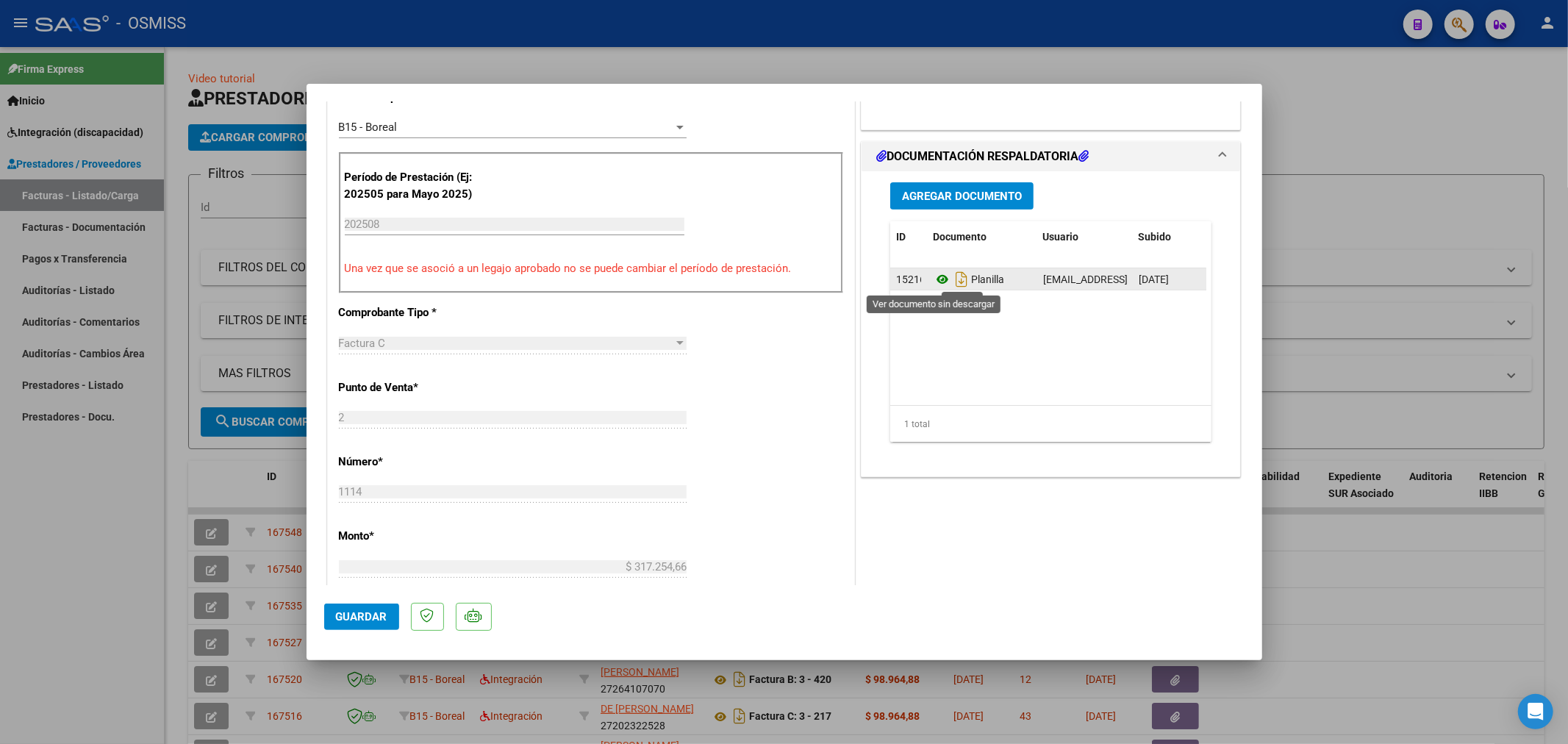
click at [935, 280] on icon at bounding box center [943, 279] width 19 height 18
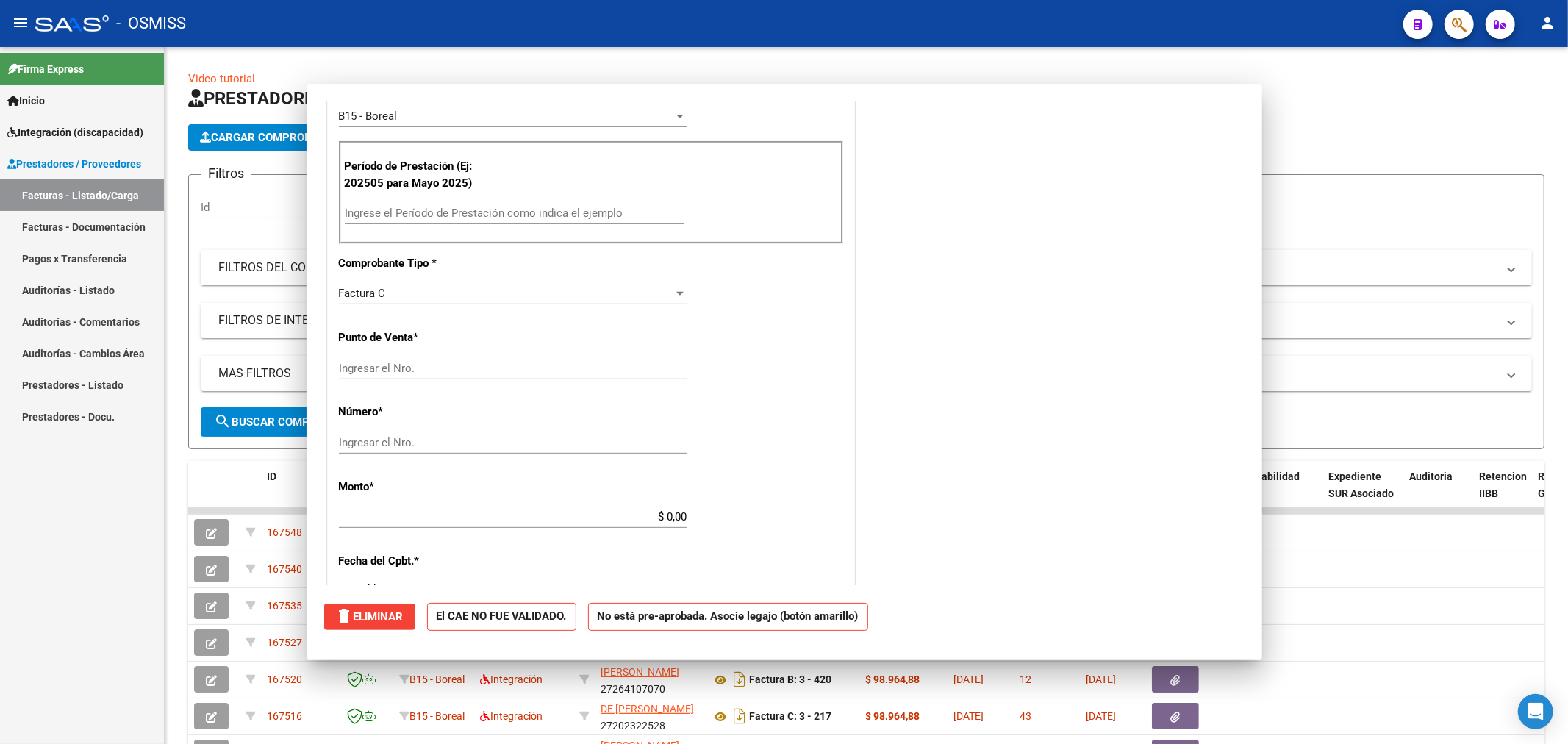
scroll to position [0, 0]
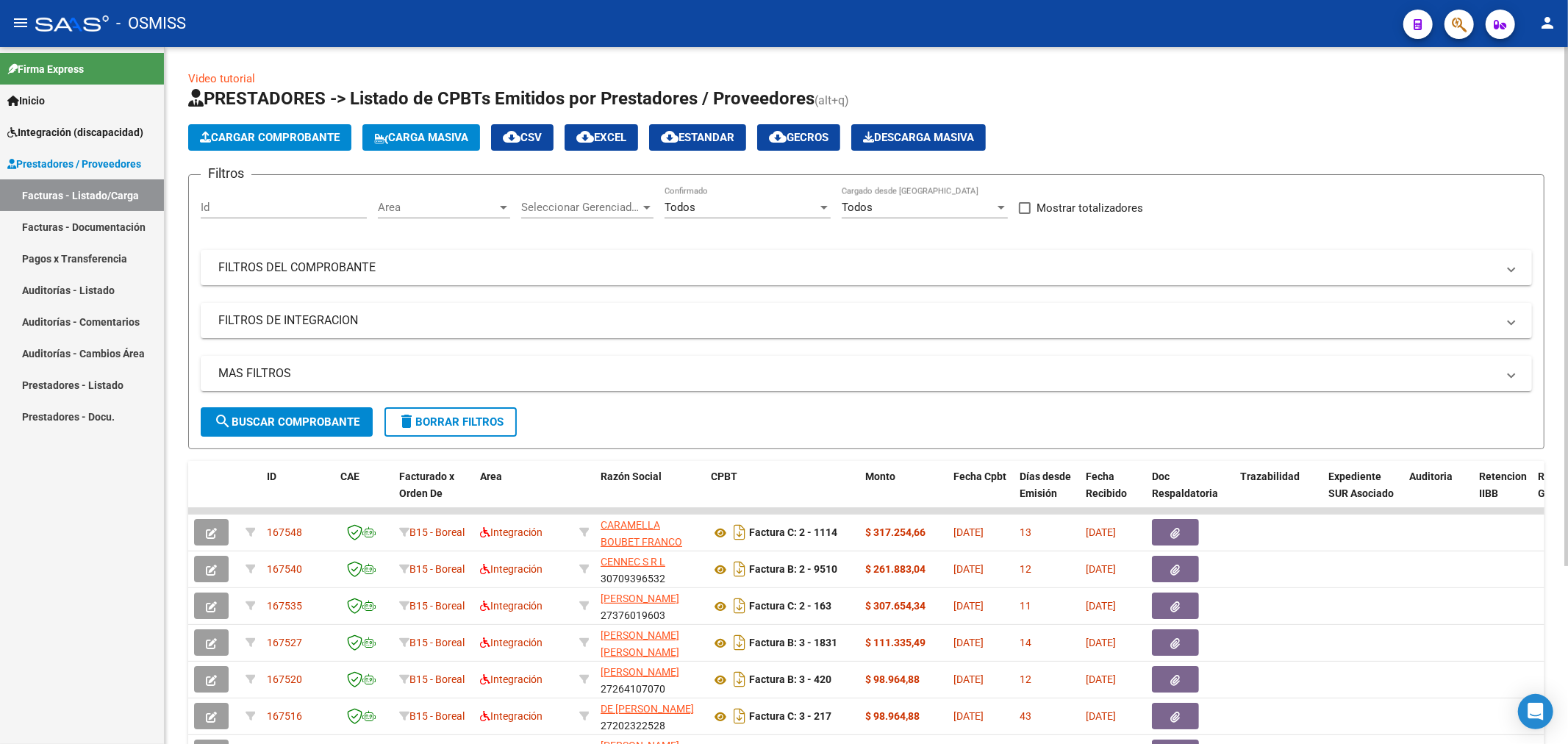
click at [300, 131] on span "Cargar Comprobante" at bounding box center [270, 137] width 140 height 13
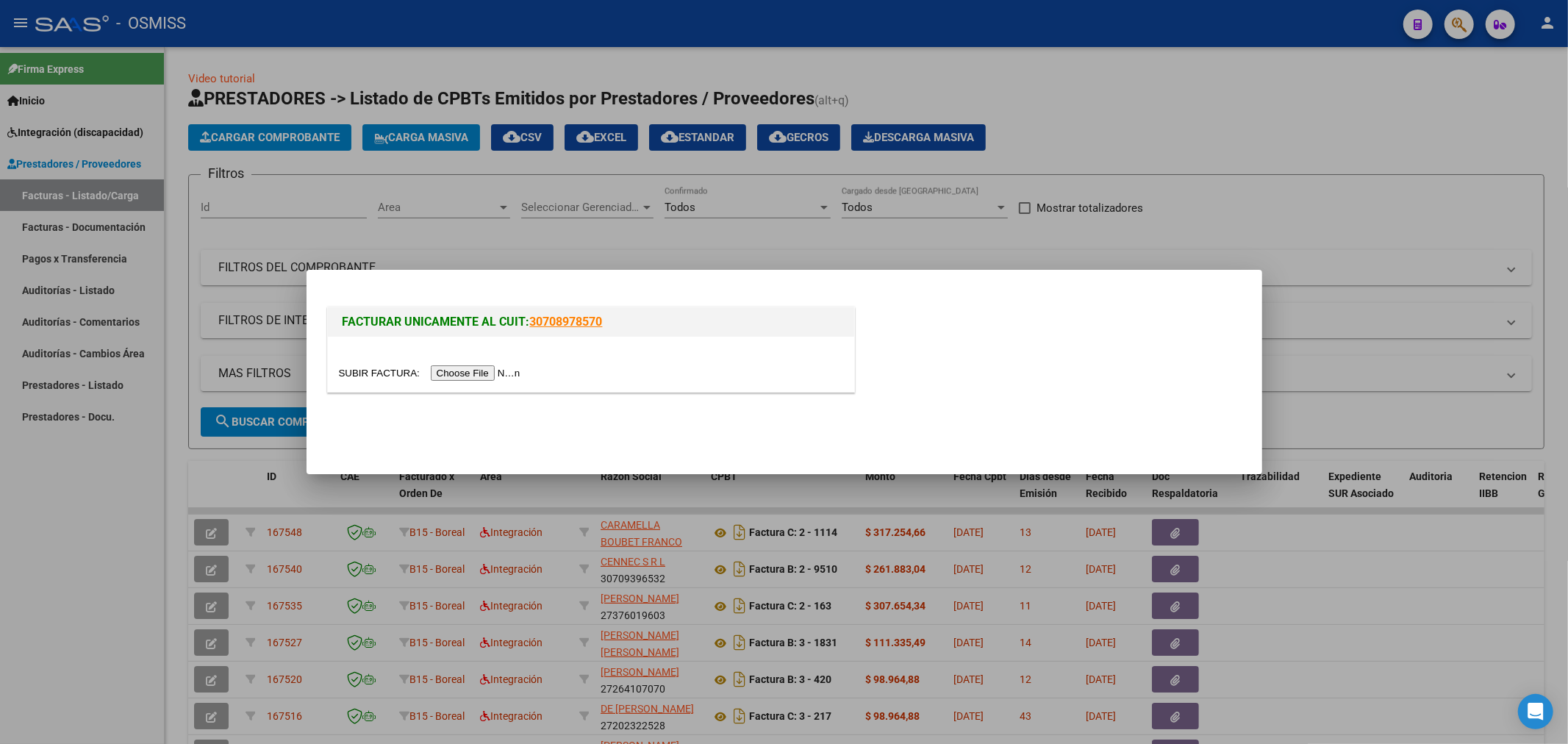
click at [474, 369] on input "file" at bounding box center [432, 373] width 186 height 16
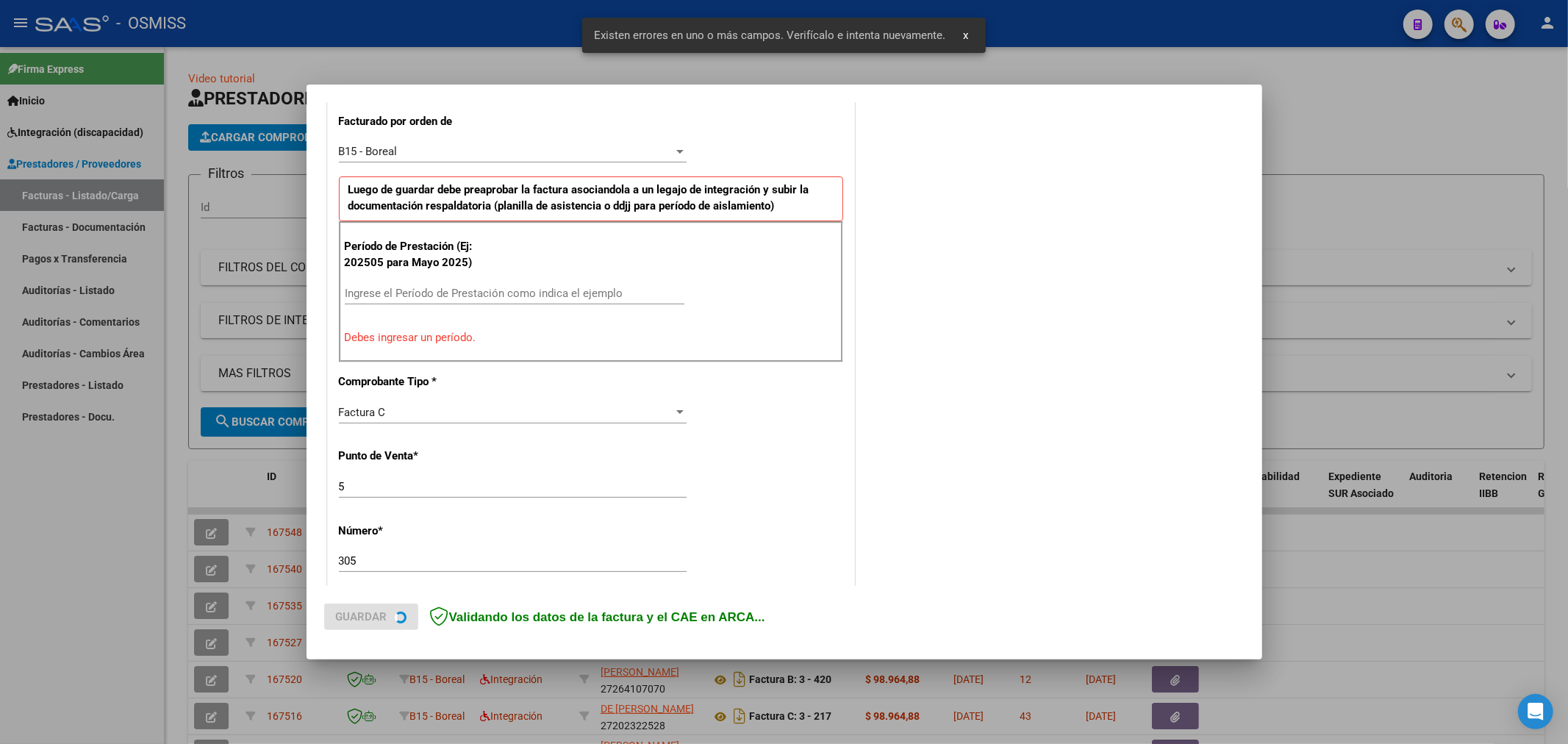
scroll to position [410, 0]
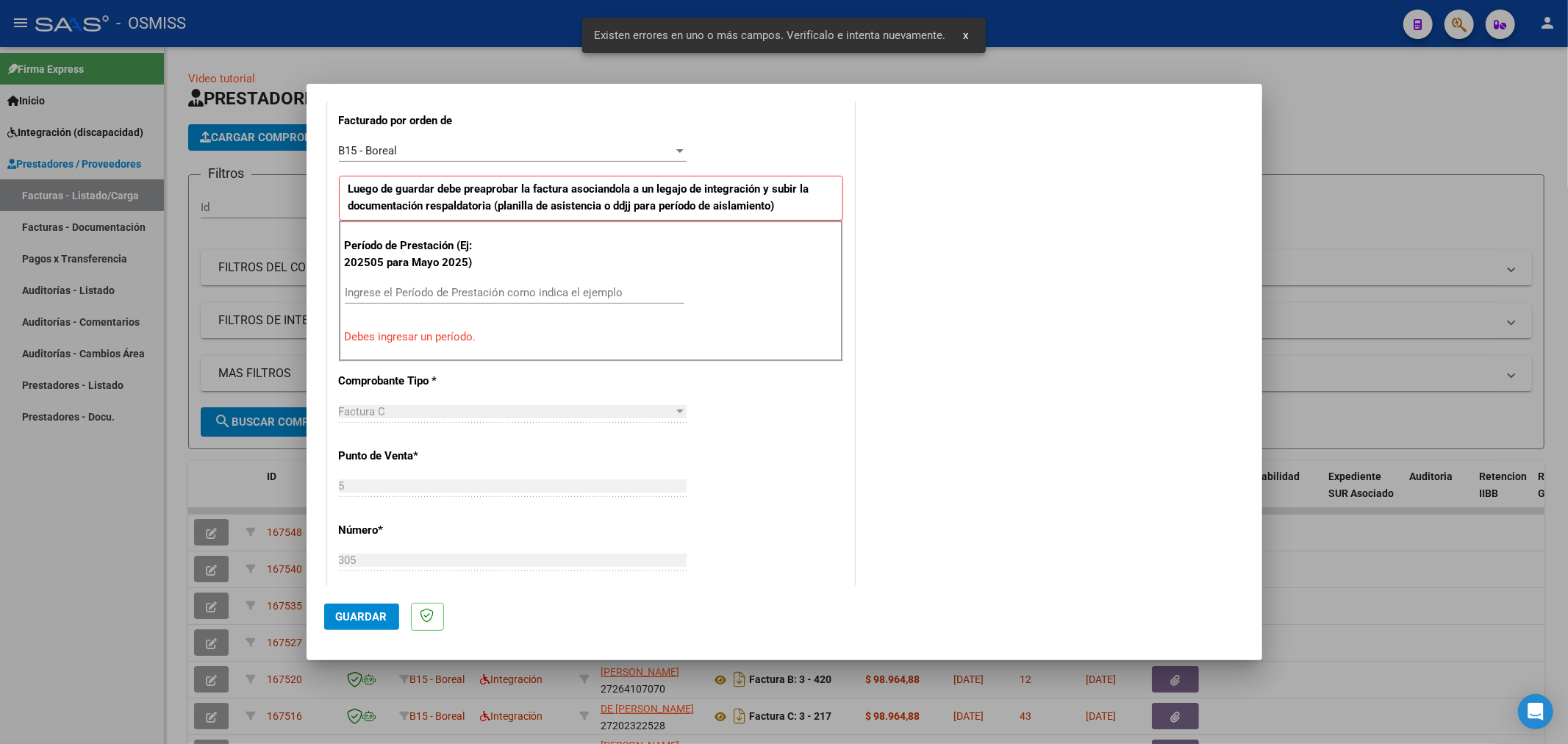
click at [448, 285] on input "Ingrese el Período de Prestación como indica el ejemplo" at bounding box center [514, 292] width 340 height 13
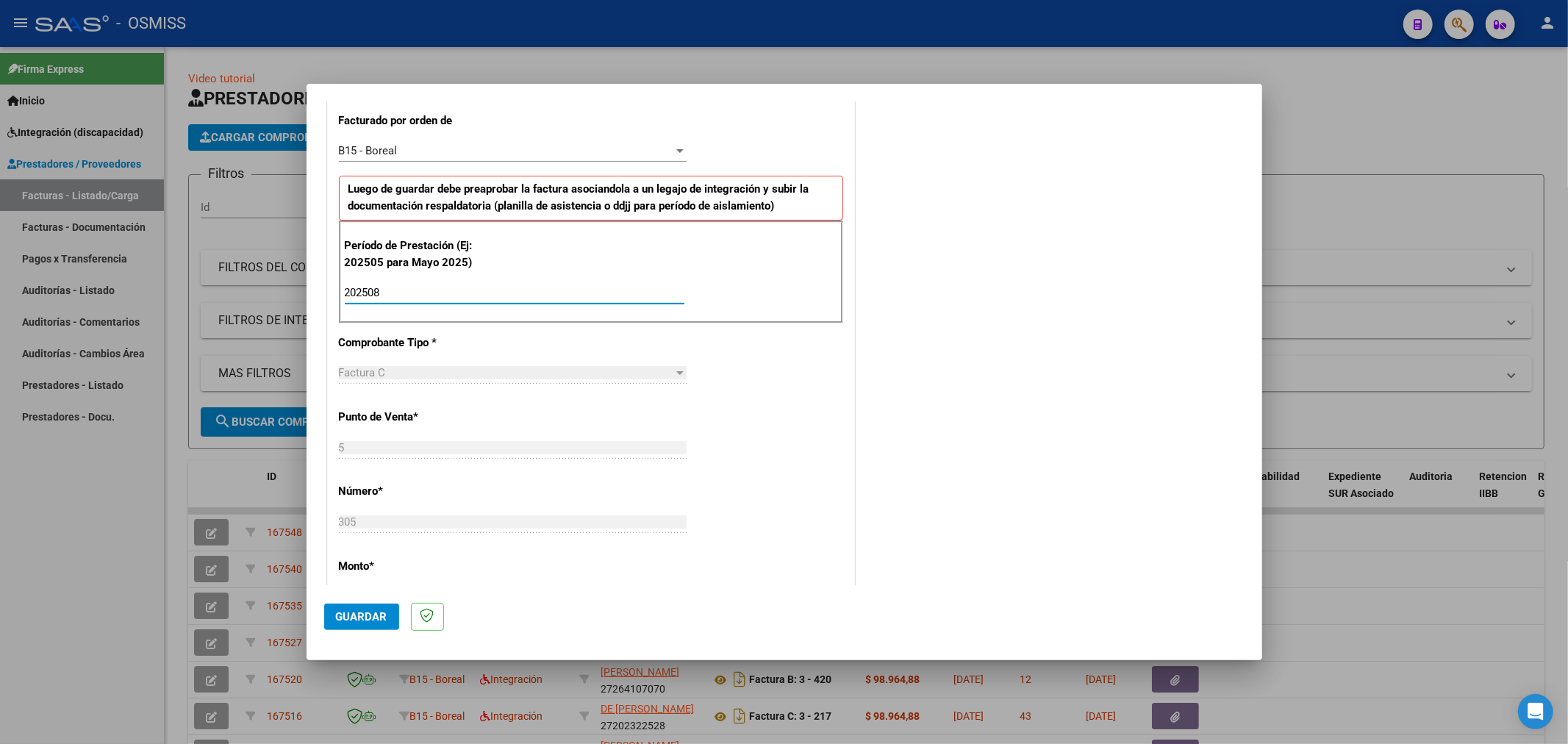
click at [350, 625] on button "Guardar" at bounding box center [361, 617] width 75 height 26
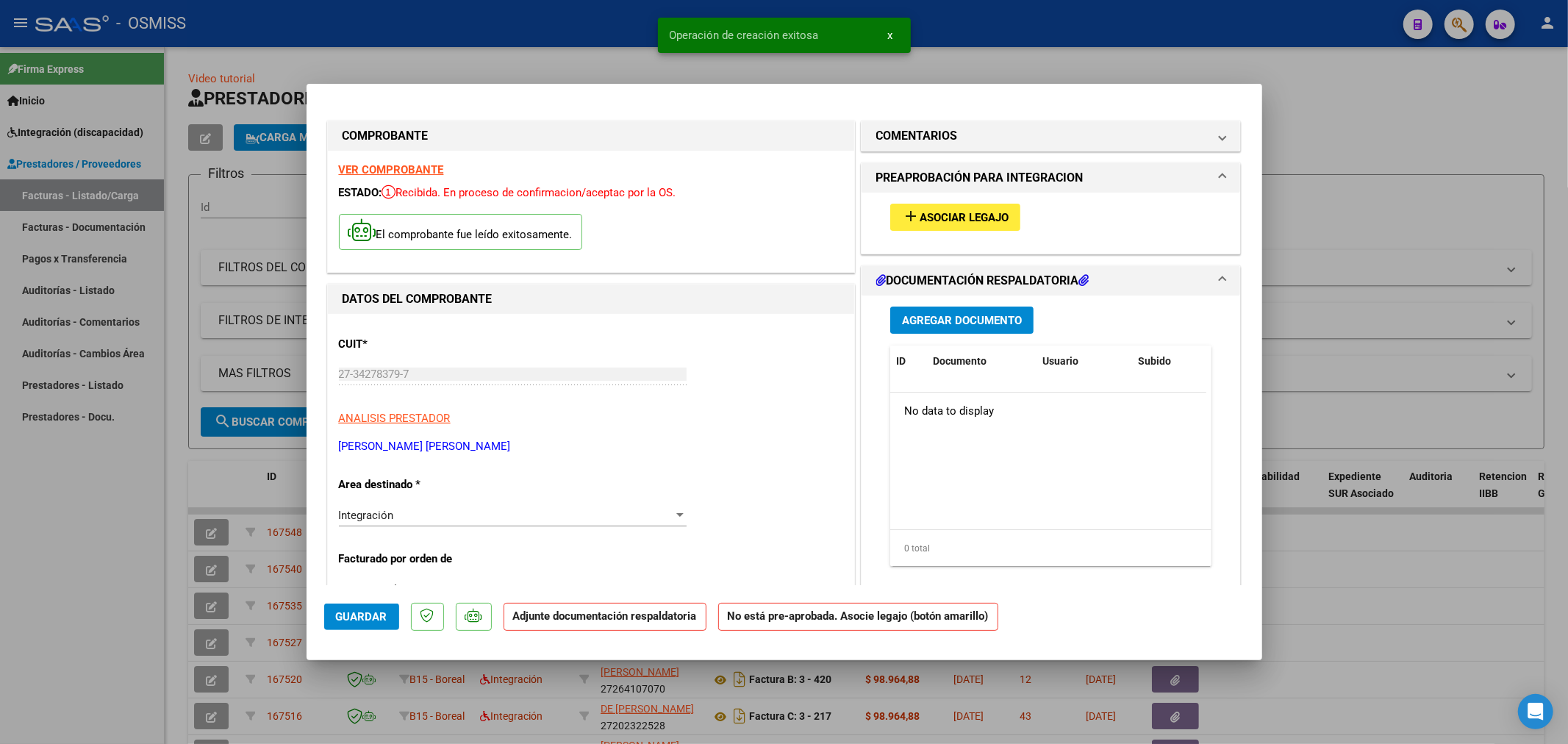
click at [975, 221] on span "Asociar Legajo" at bounding box center [964, 217] width 89 height 13
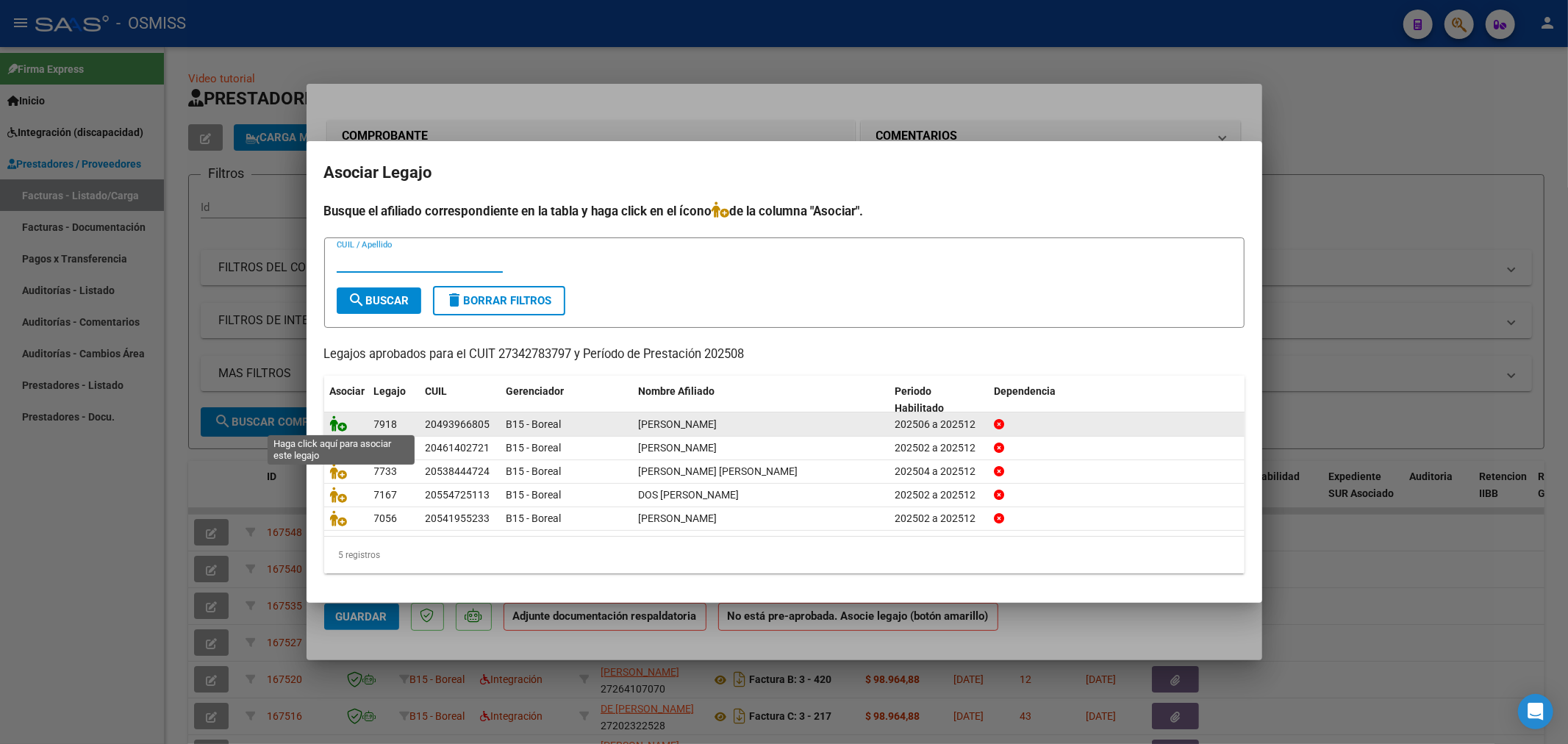
click at [338, 422] on icon at bounding box center [339, 423] width 18 height 16
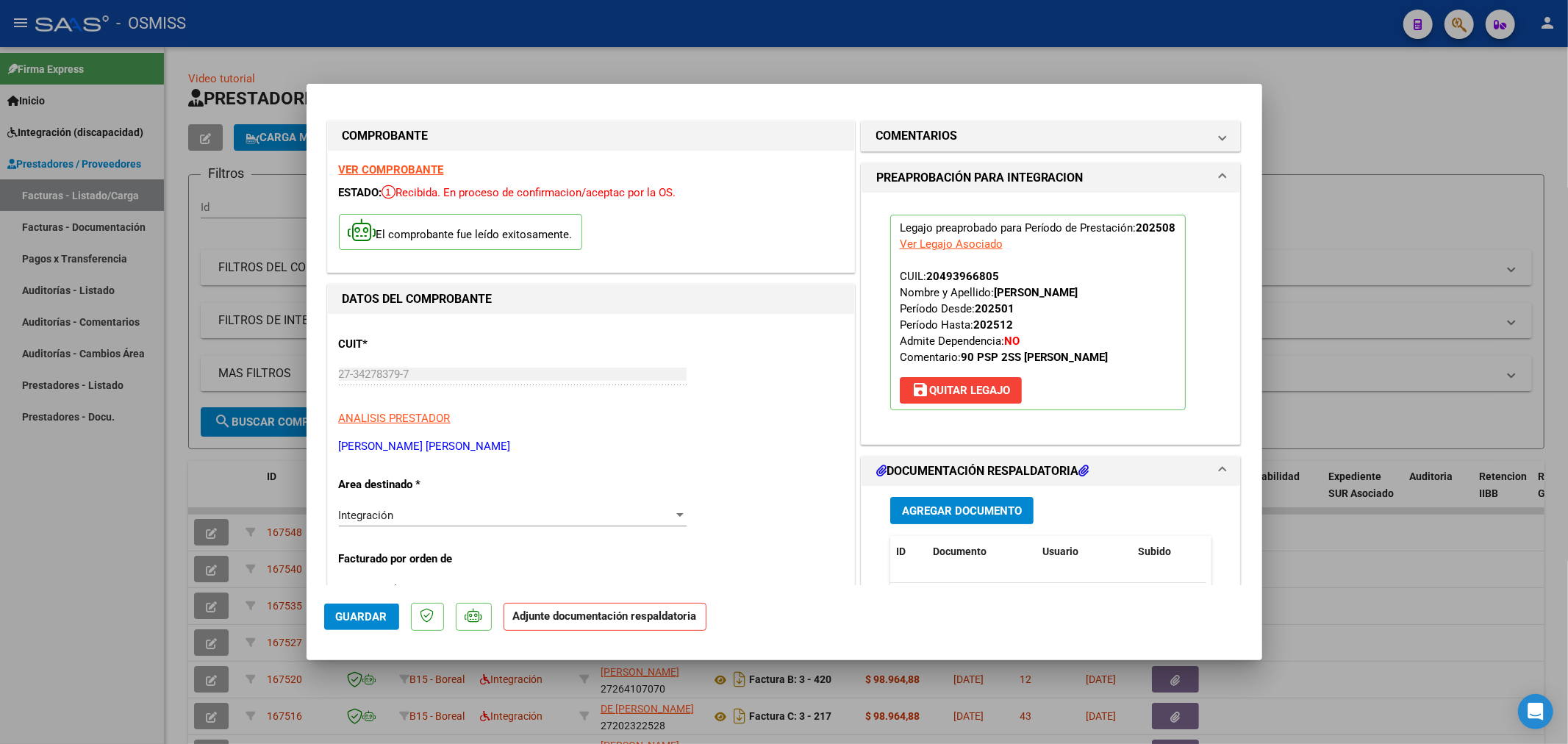
click at [1006, 509] on span "Agregar Documento" at bounding box center [962, 510] width 119 height 13
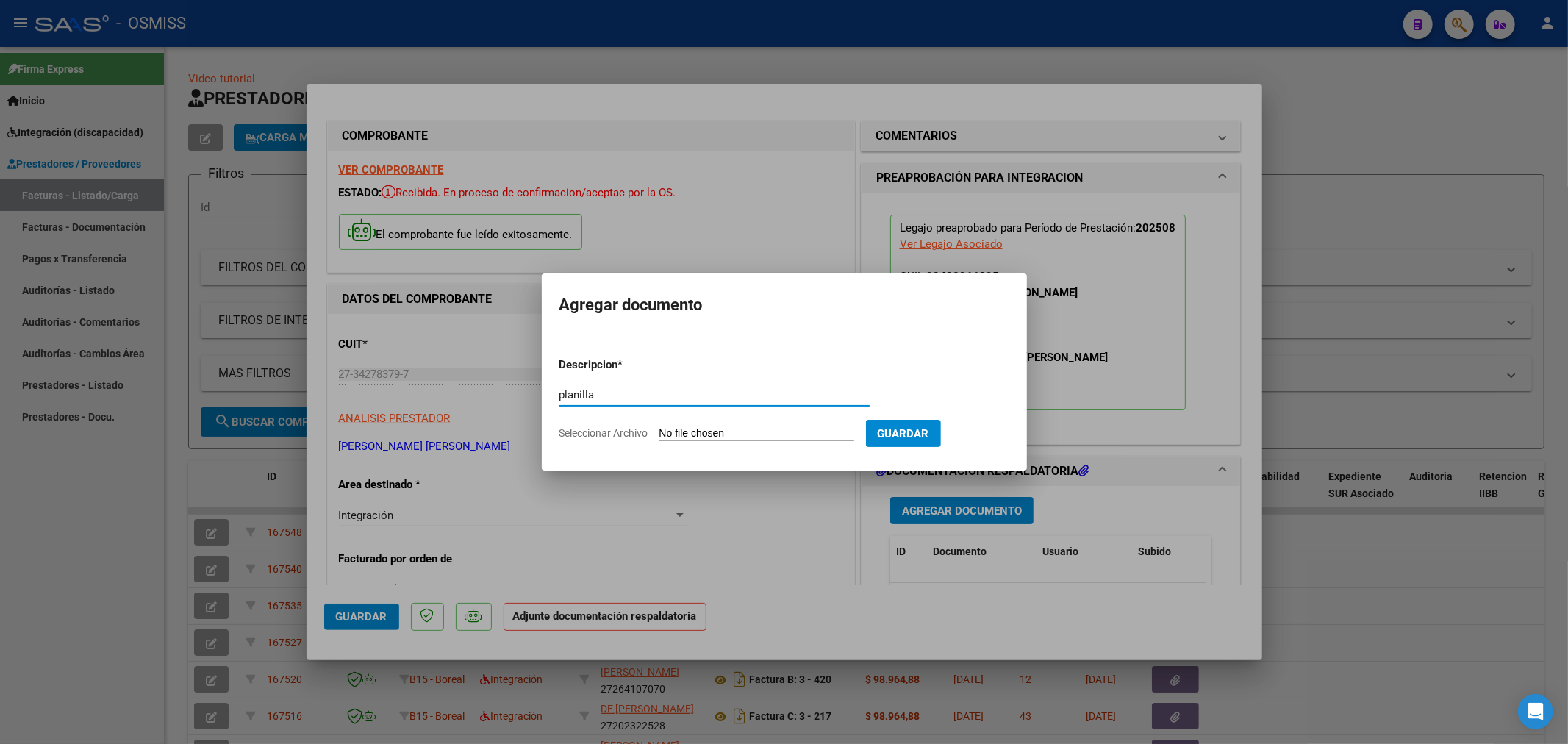
click at [719, 432] on input "Seleccionar Archivo" at bounding box center [757, 434] width 195 height 14
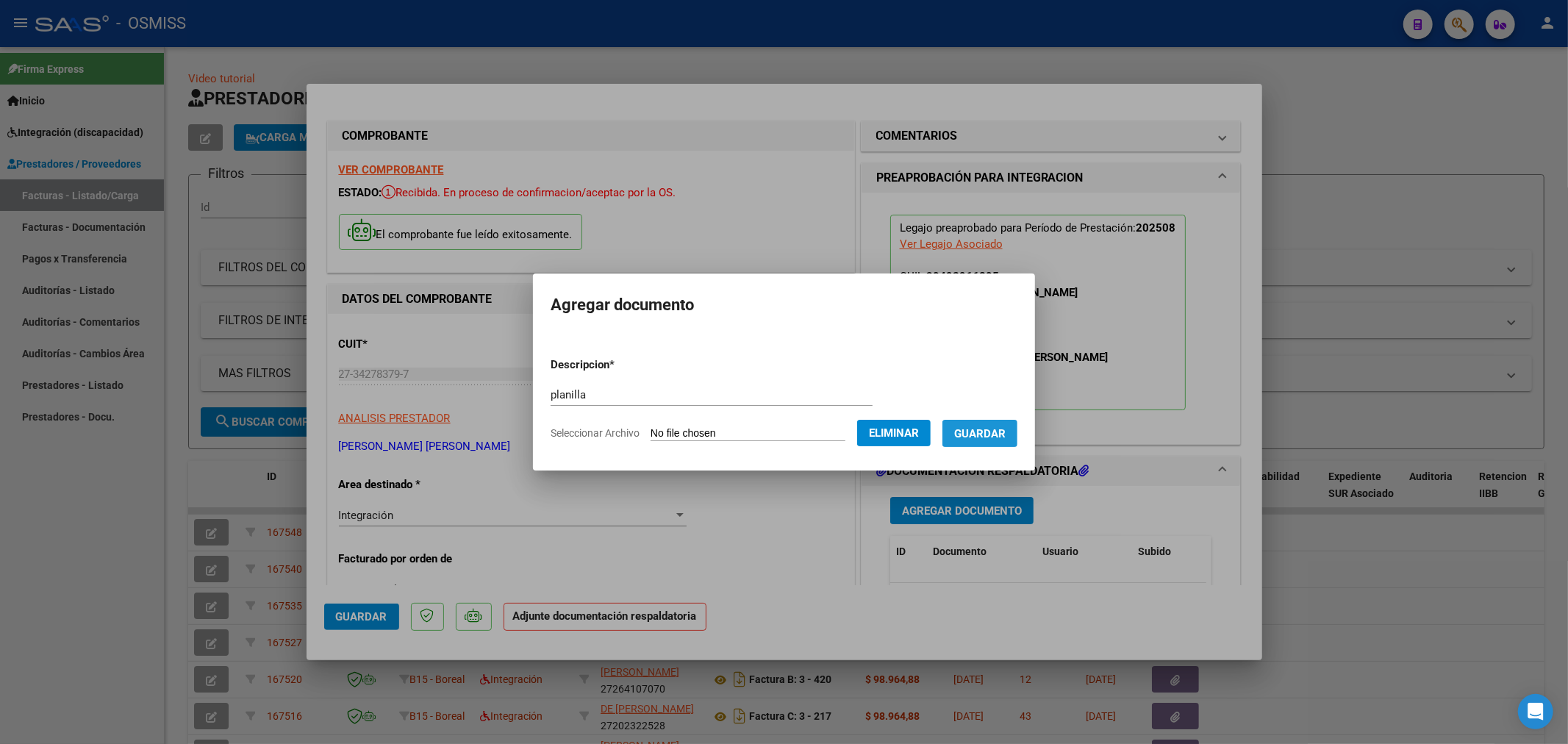
click at [973, 435] on span "Guardar" at bounding box center [979, 433] width 52 height 13
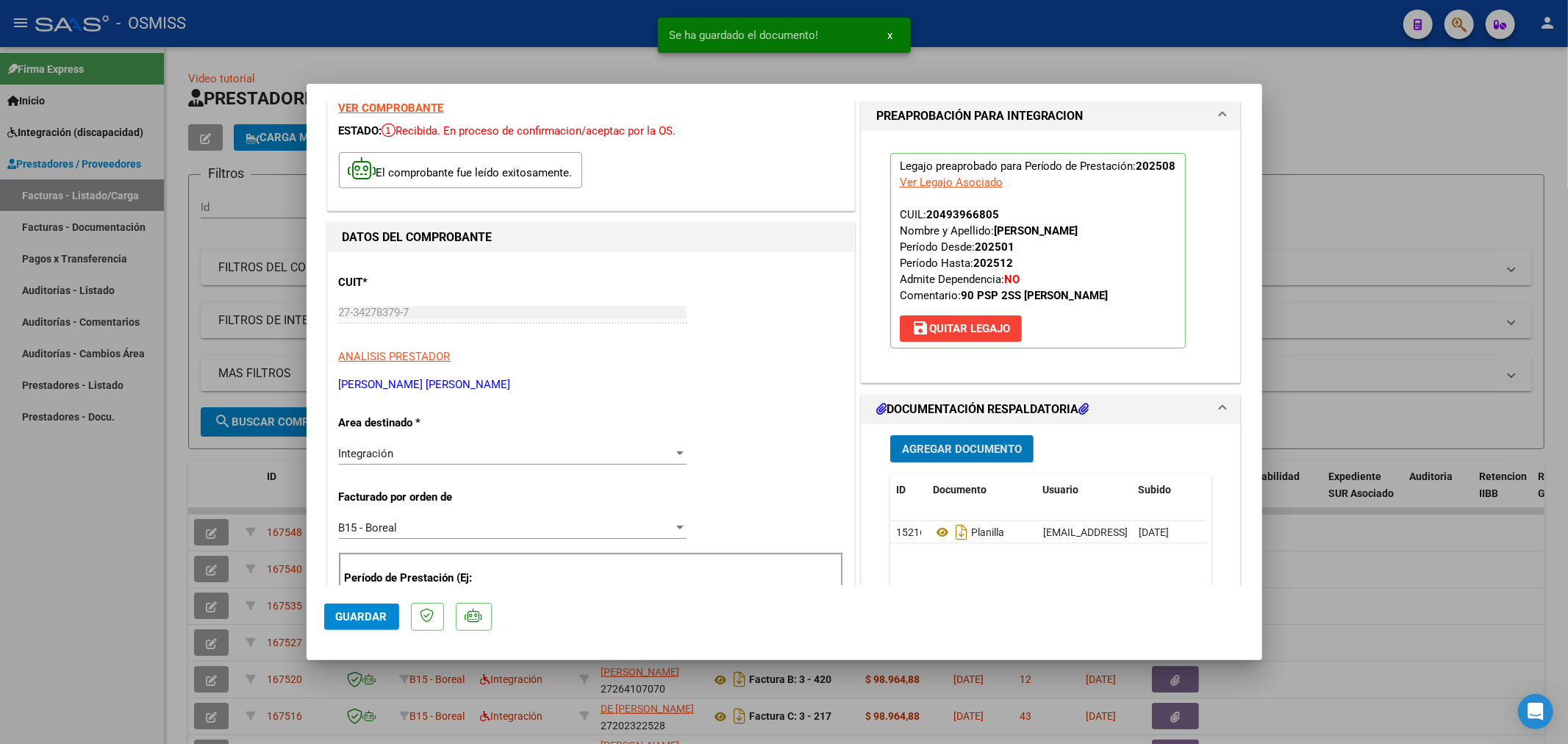
scroll to position [327, 0]
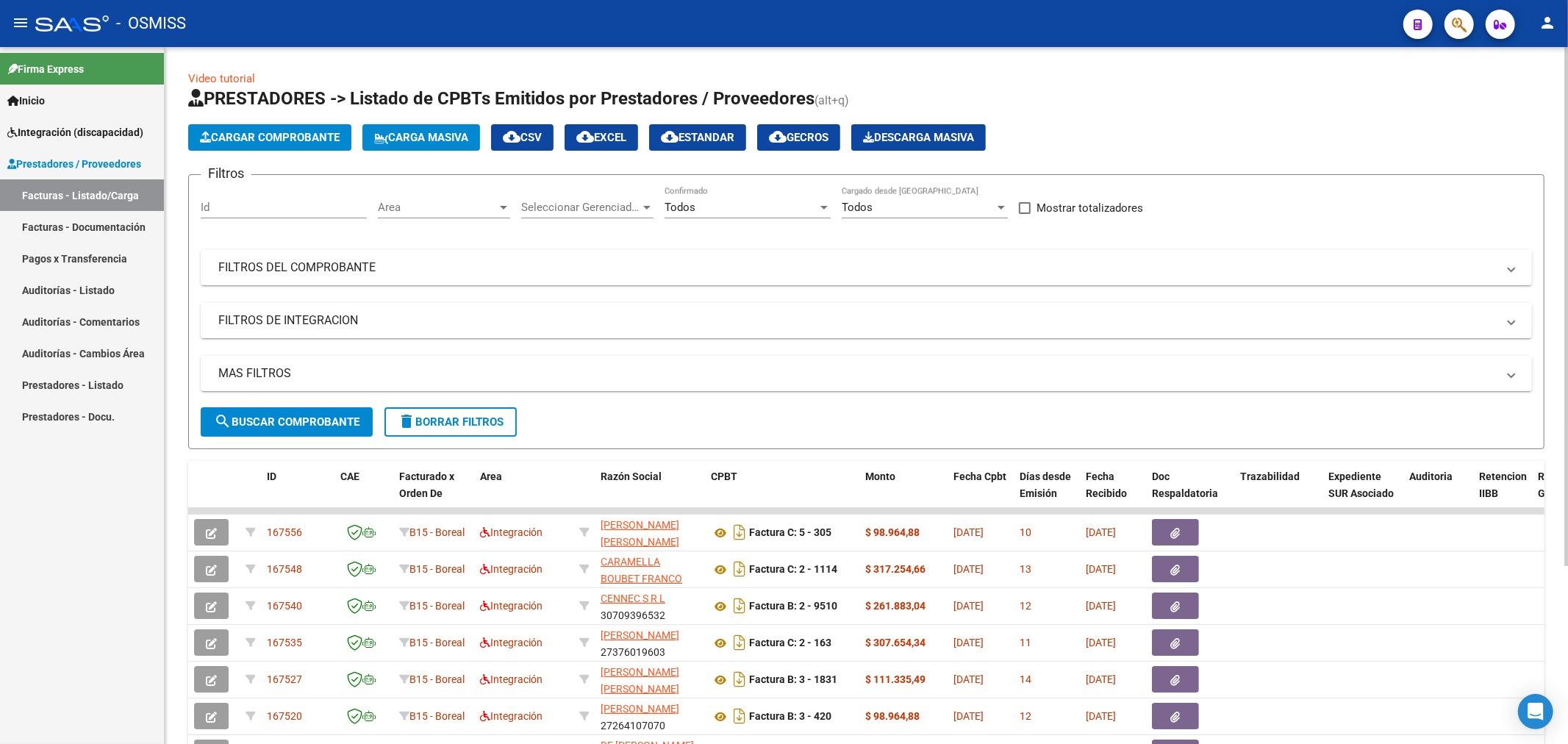
click at [312, 138] on span "Cargar Comprobante" at bounding box center [270, 137] width 140 height 13
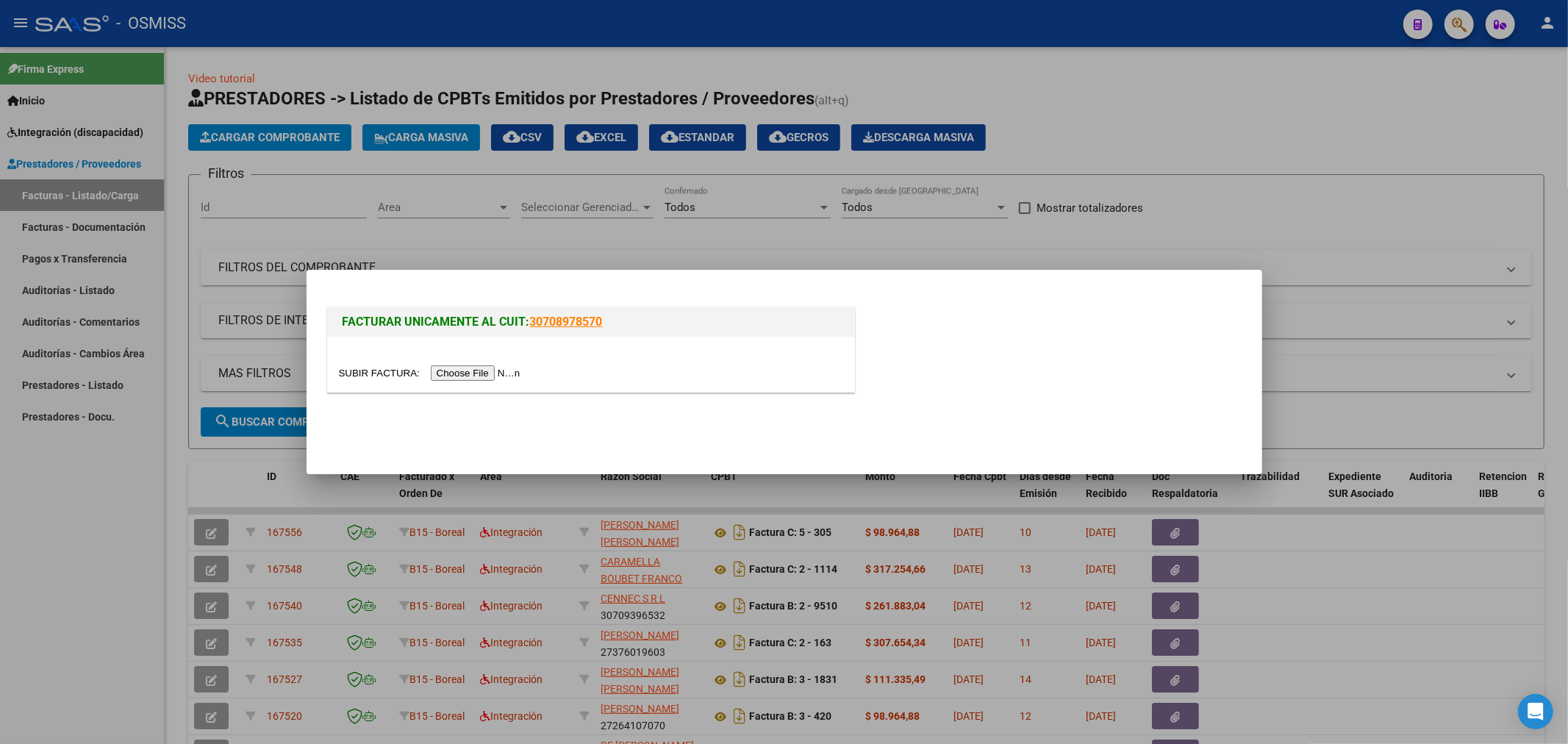
drag, startPoint x: 464, startPoint y: 383, endPoint x: 472, endPoint y: 369, distance: 16.1
click at [466, 383] on div at bounding box center [590, 364] width 526 height 55
click at [472, 368] on input "file" at bounding box center [432, 373] width 186 height 16
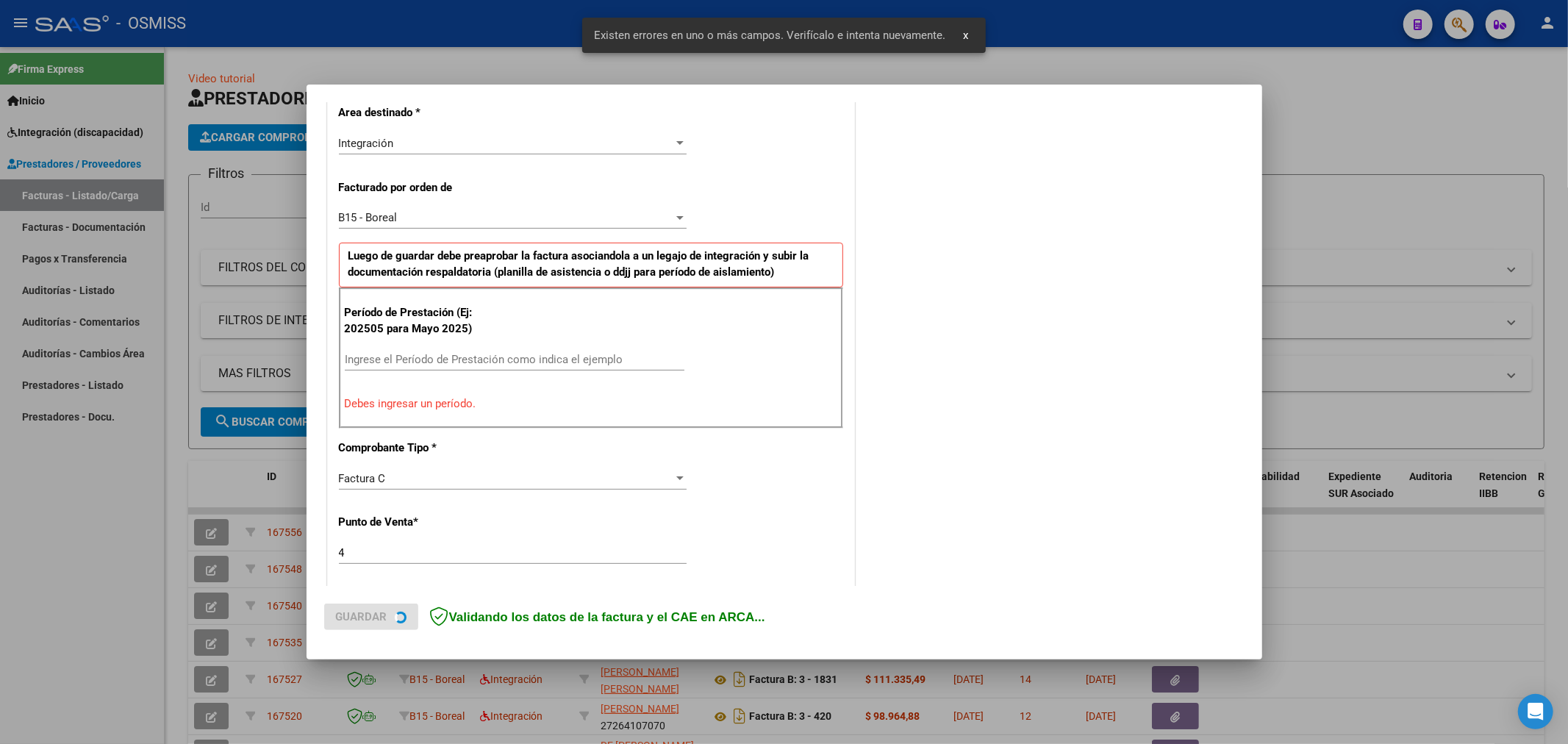
scroll to position [344, 0]
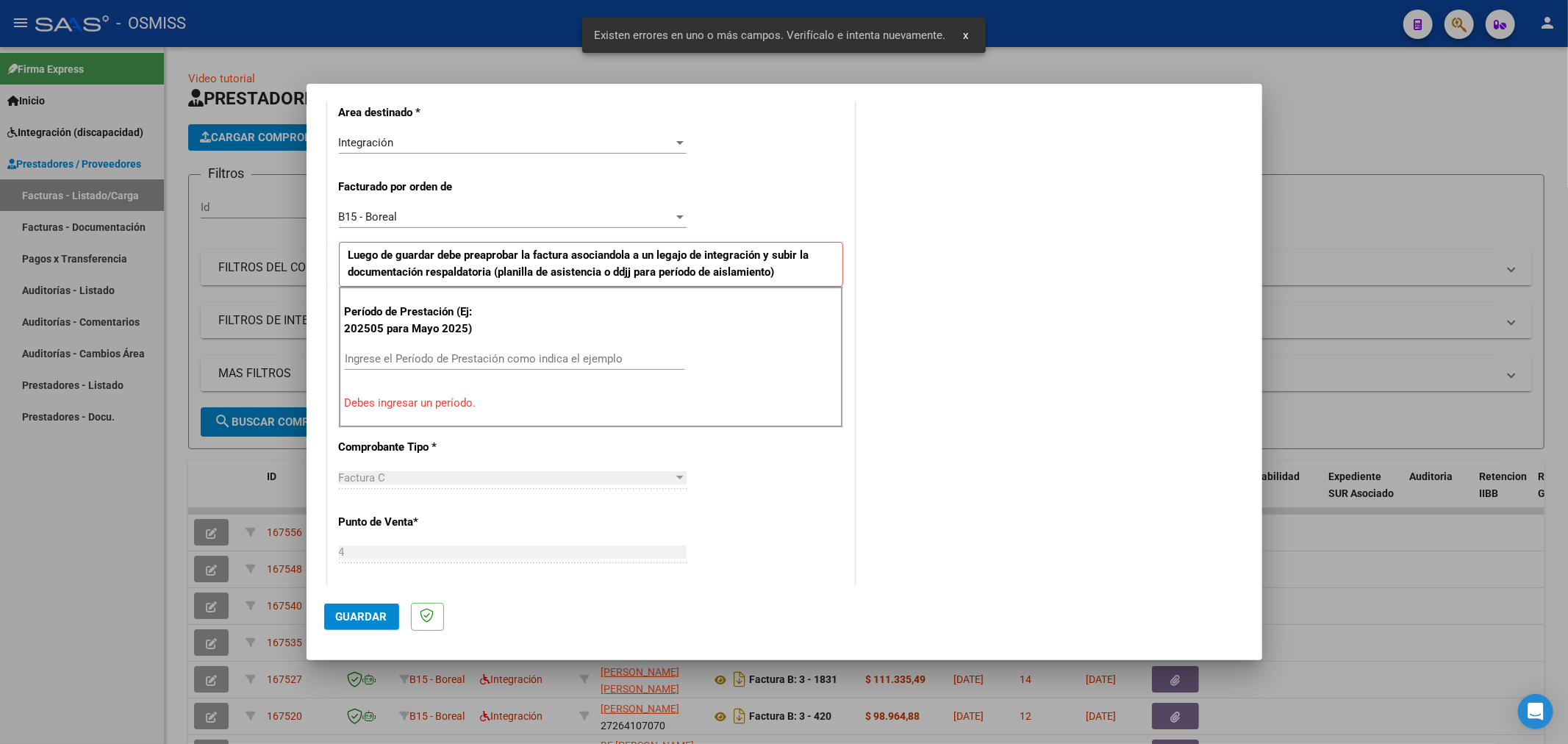
click at [422, 365] on div "Ingrese el Período de Prestación como indica el ejemplo" at bounding box center [514, 358] width 340 height 22
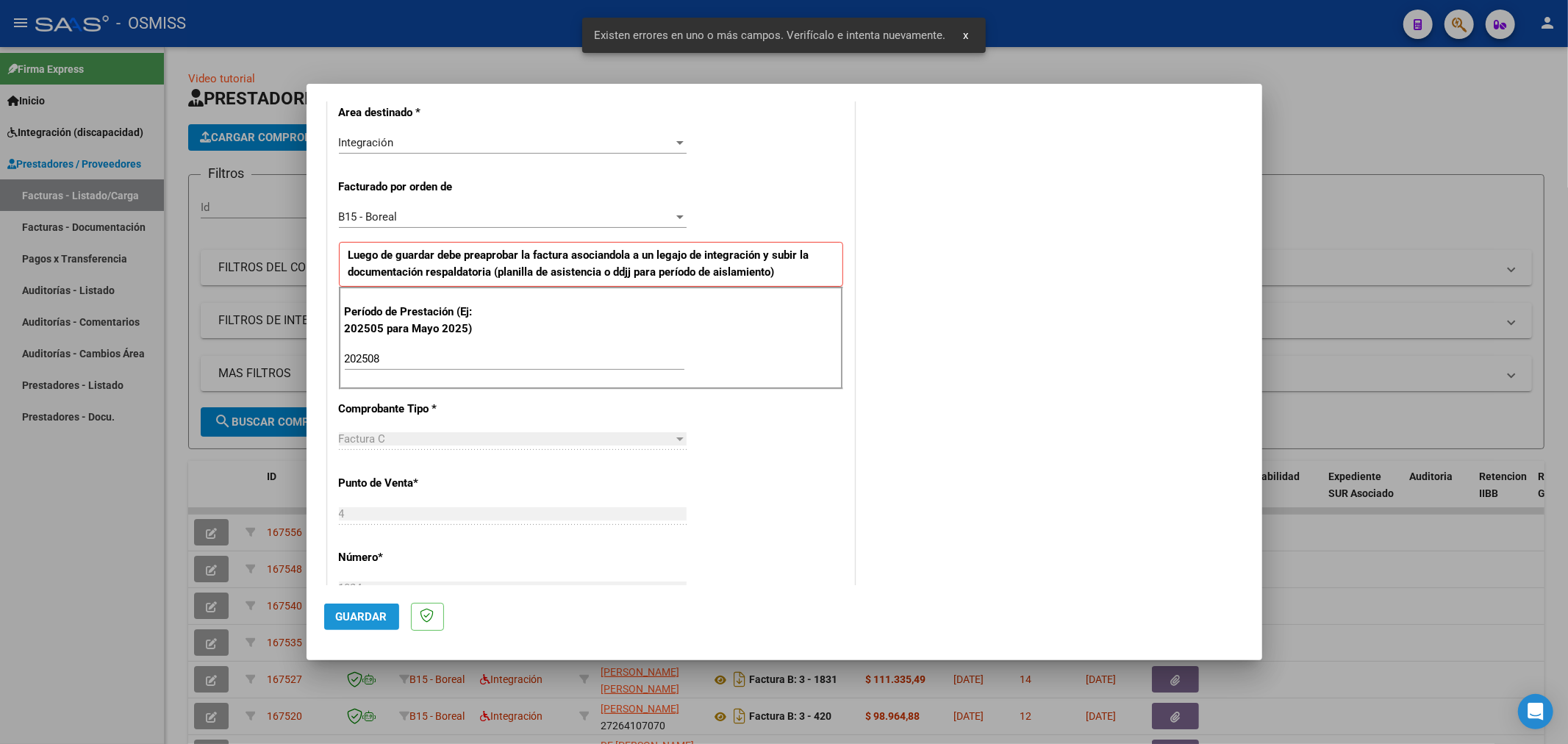
click at [367, 626] on button "Guardar" at bounding box center [361, 617] width 75 height 26
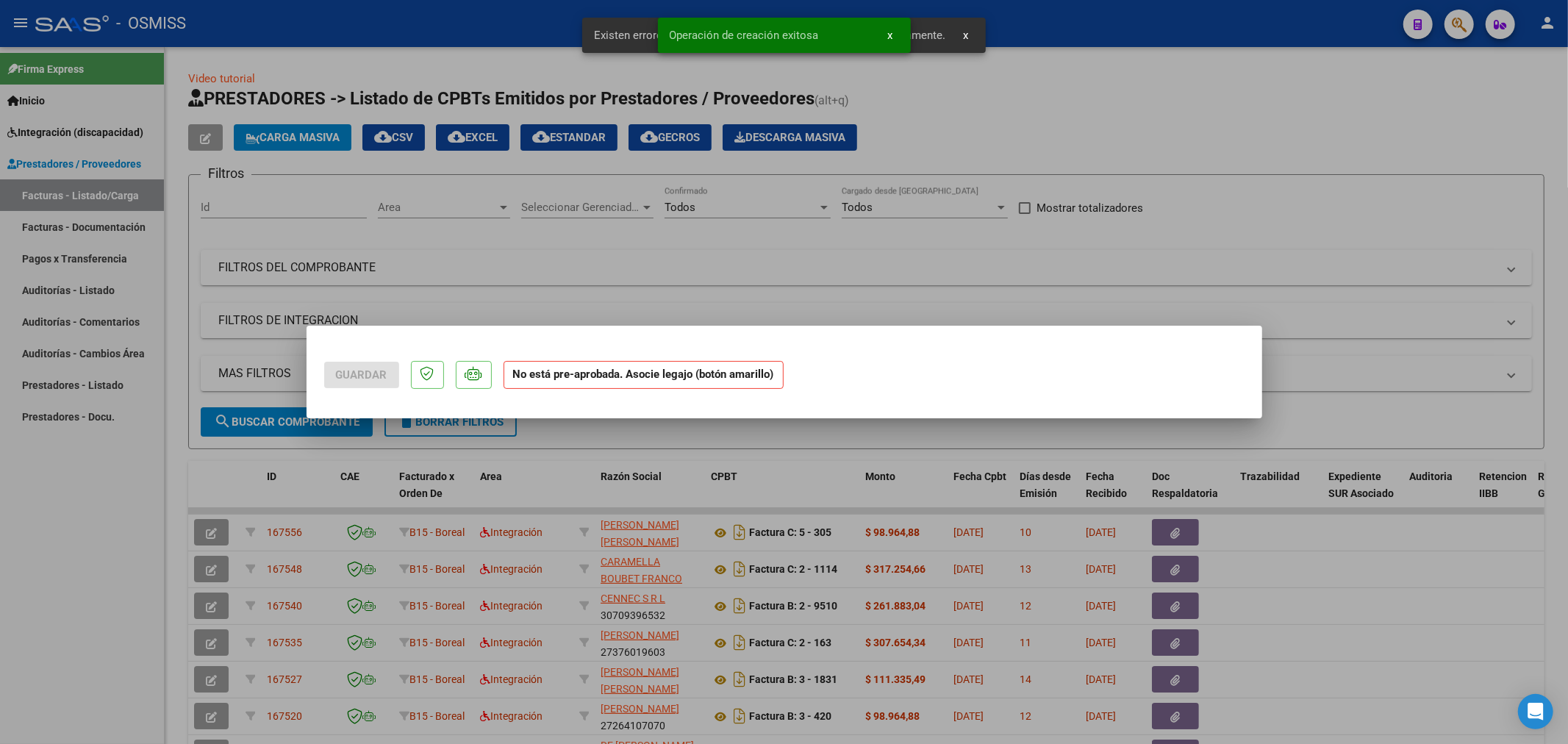
scroll to position [0, 0]
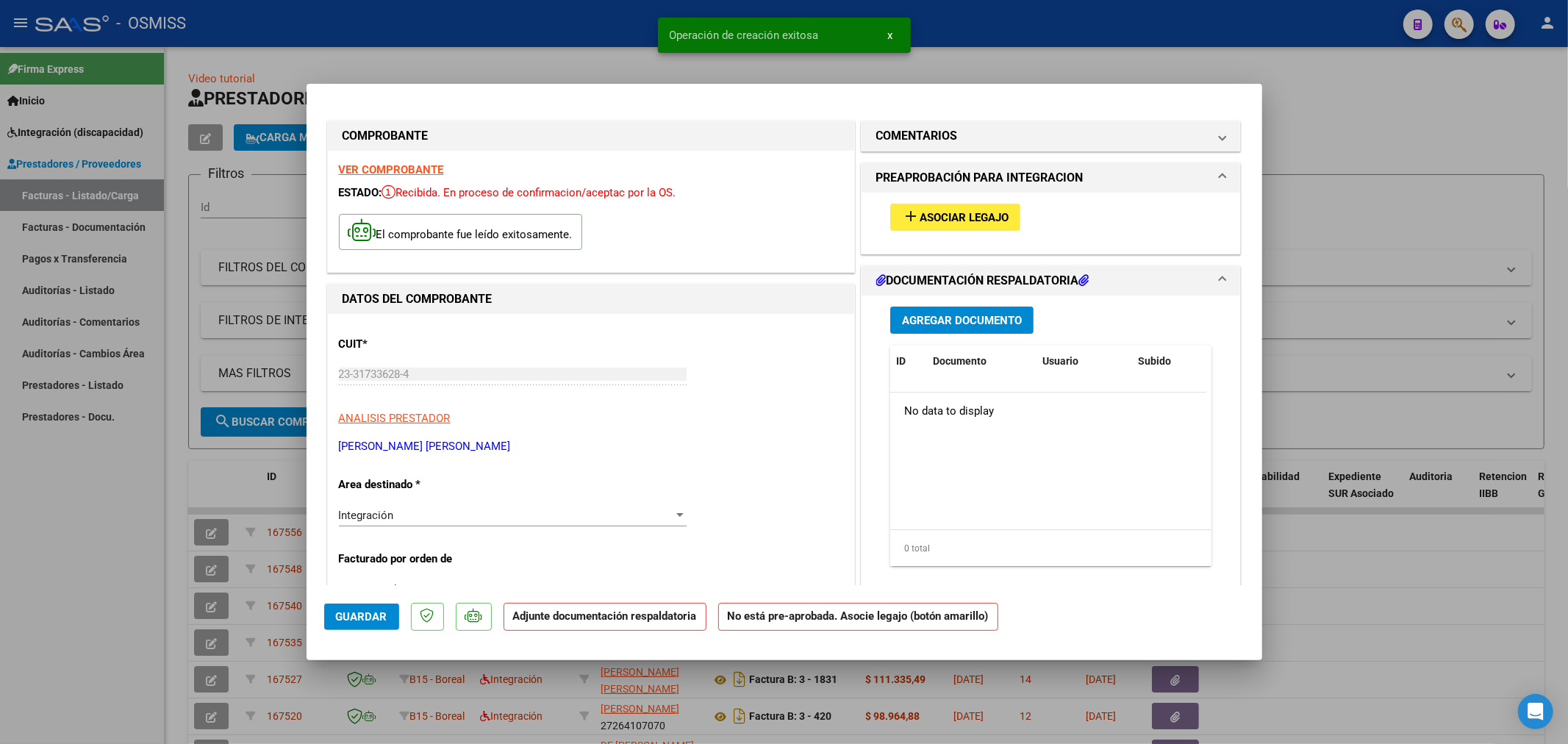
click at [1003, 225] on button "add Asociar Legajo" at bounding box center [955, 217] width 130 height 27
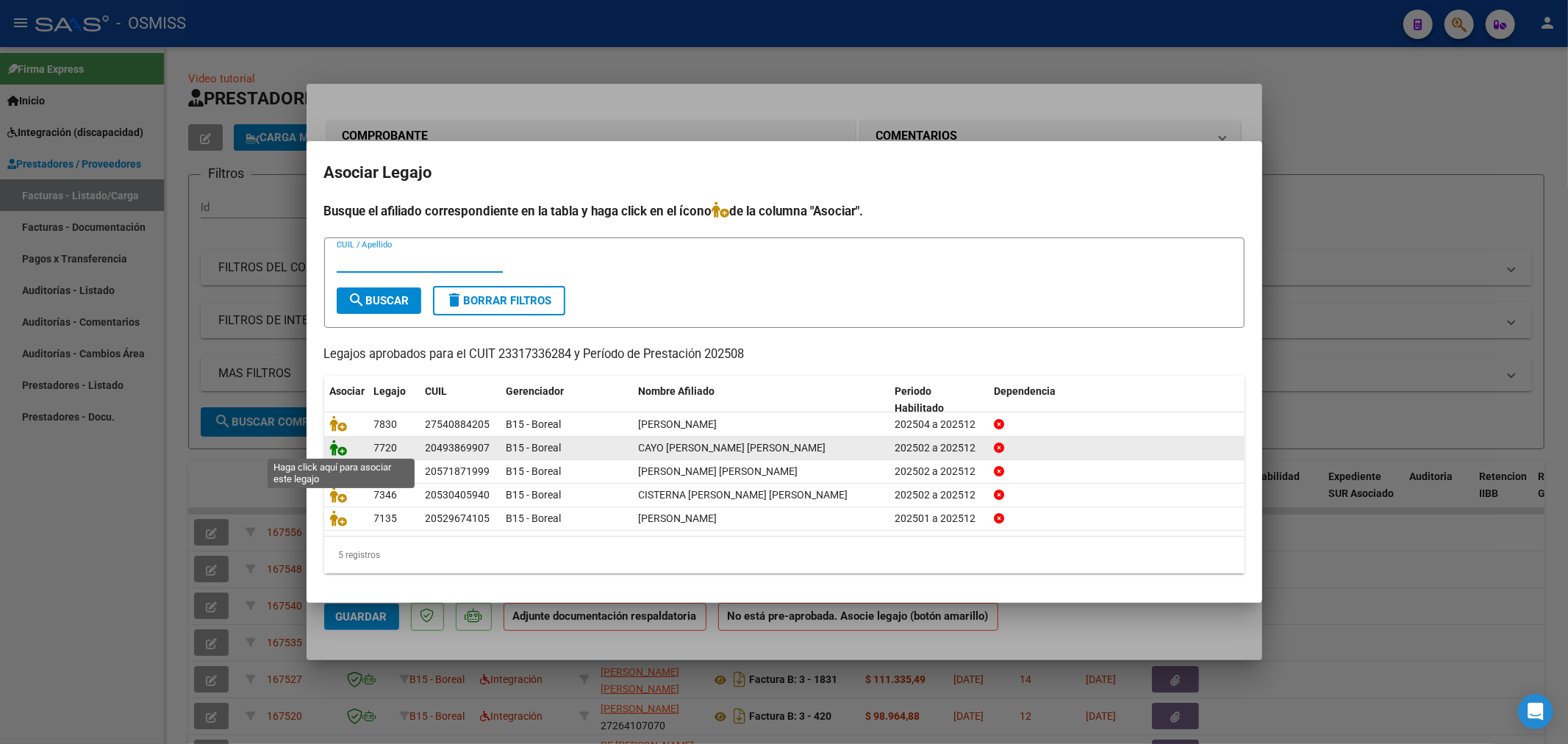
click at [345, 451] on icon at bounding box center [339, 447] width 18 height 16
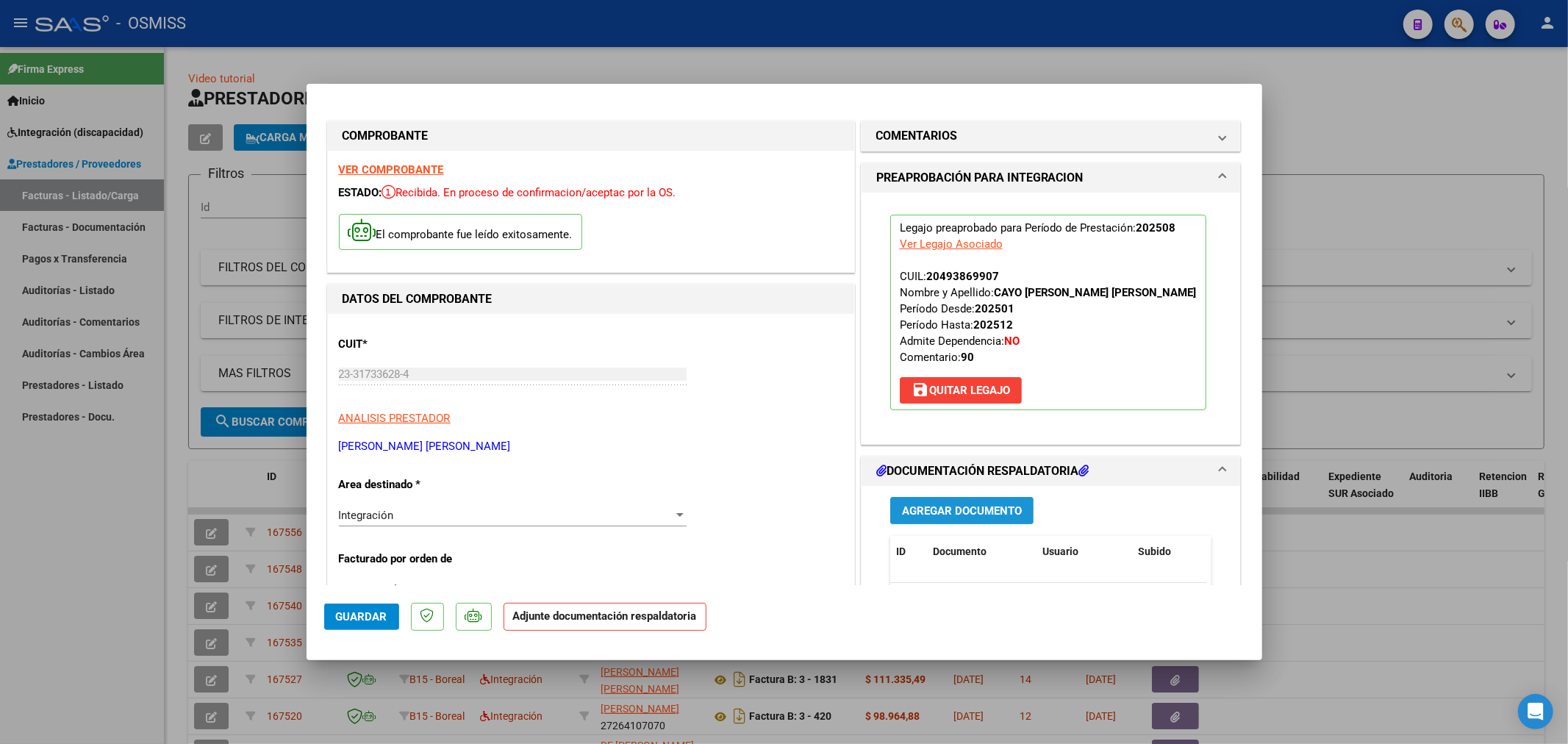
click at [922, 515] on span "Agregar Documento" at bounding box center [962, 510] width 119 height 13
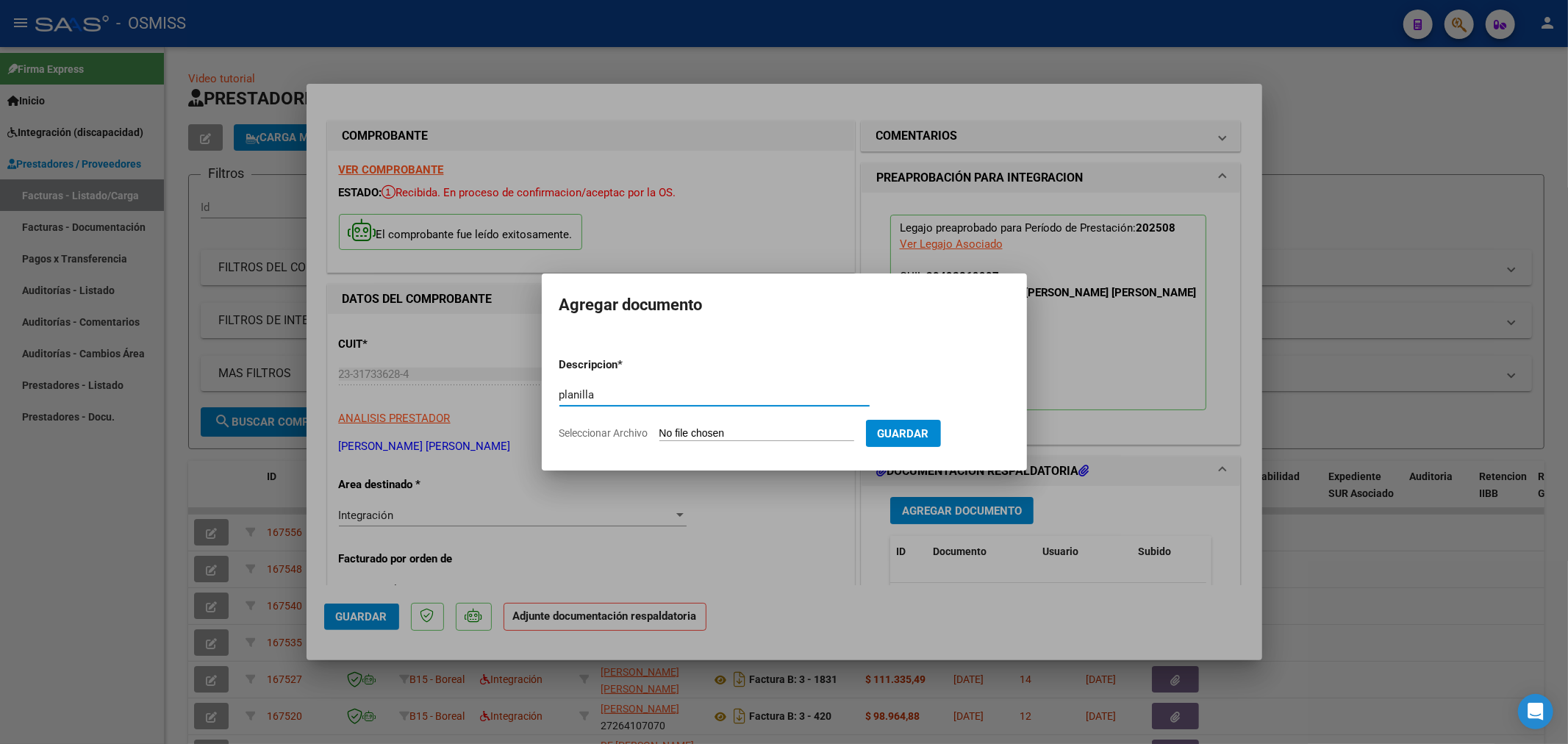
click at [739, 430] on input "Seleccionar Archivo" at bounding box center [757, 434] width 195 height 14
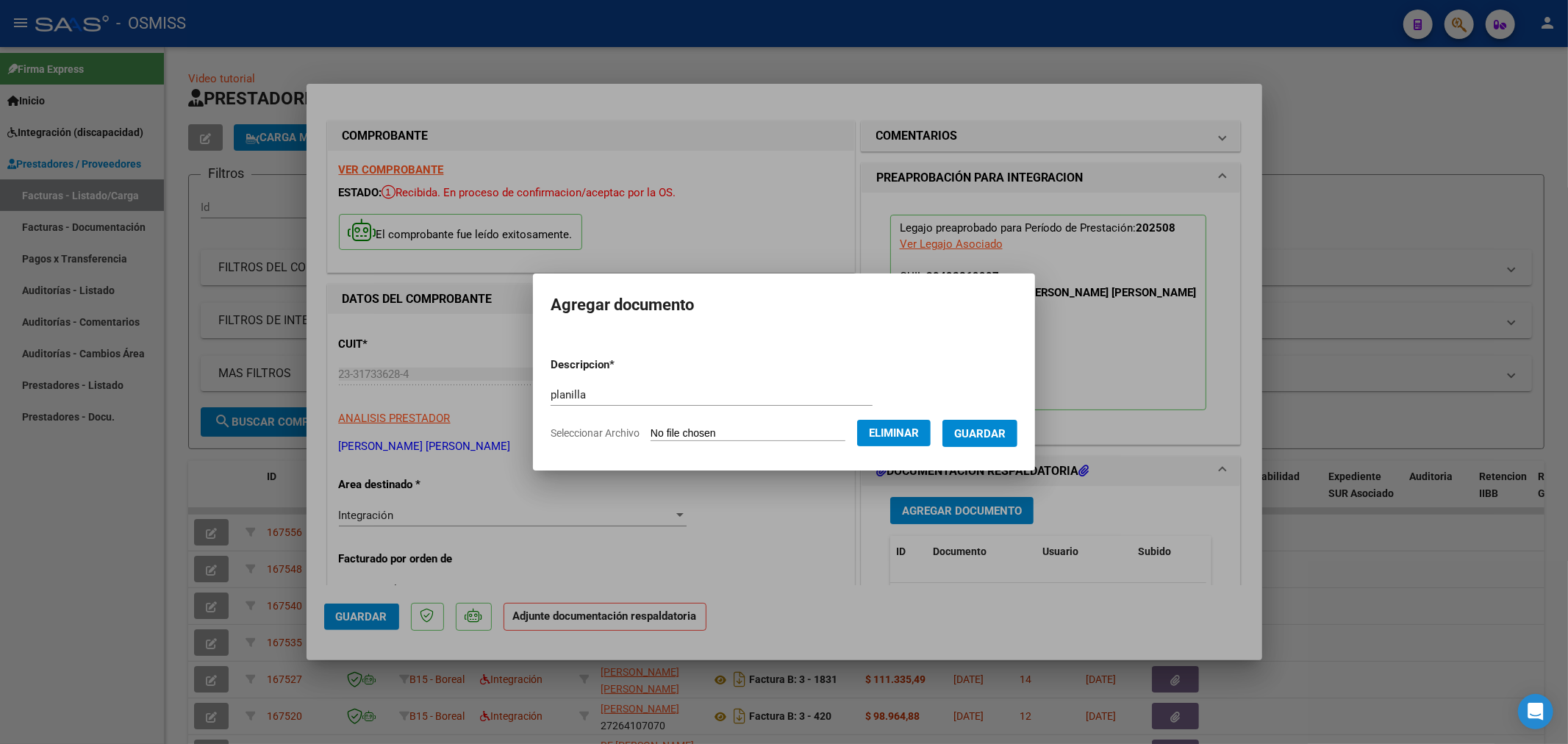
click at [979, 430] on span "Guardar" at bounding box center [979, 433] width 52 height 13
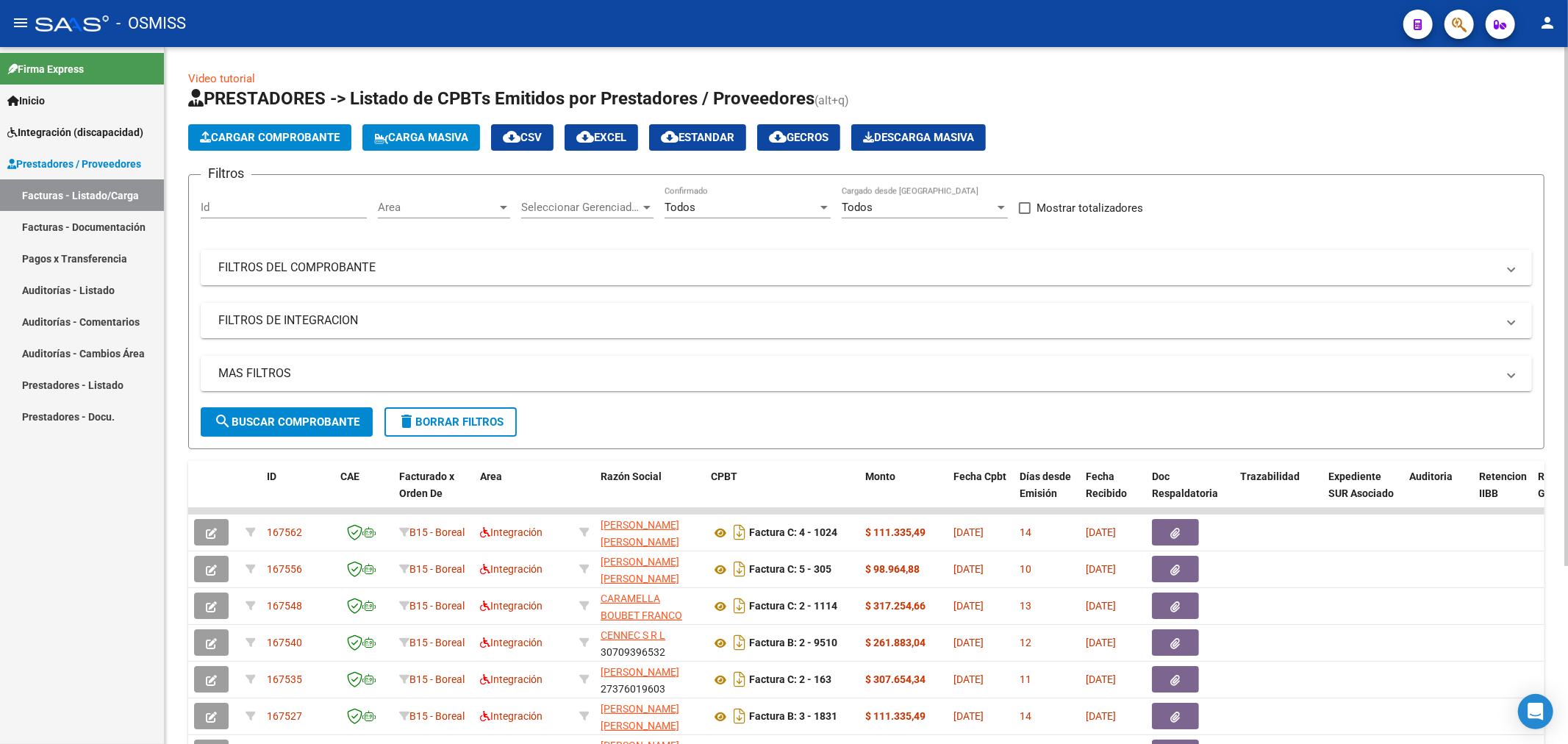
click at [244, 148] on button "Cargar Comprobante" at bounding box center [270, 137] width 163 height 26
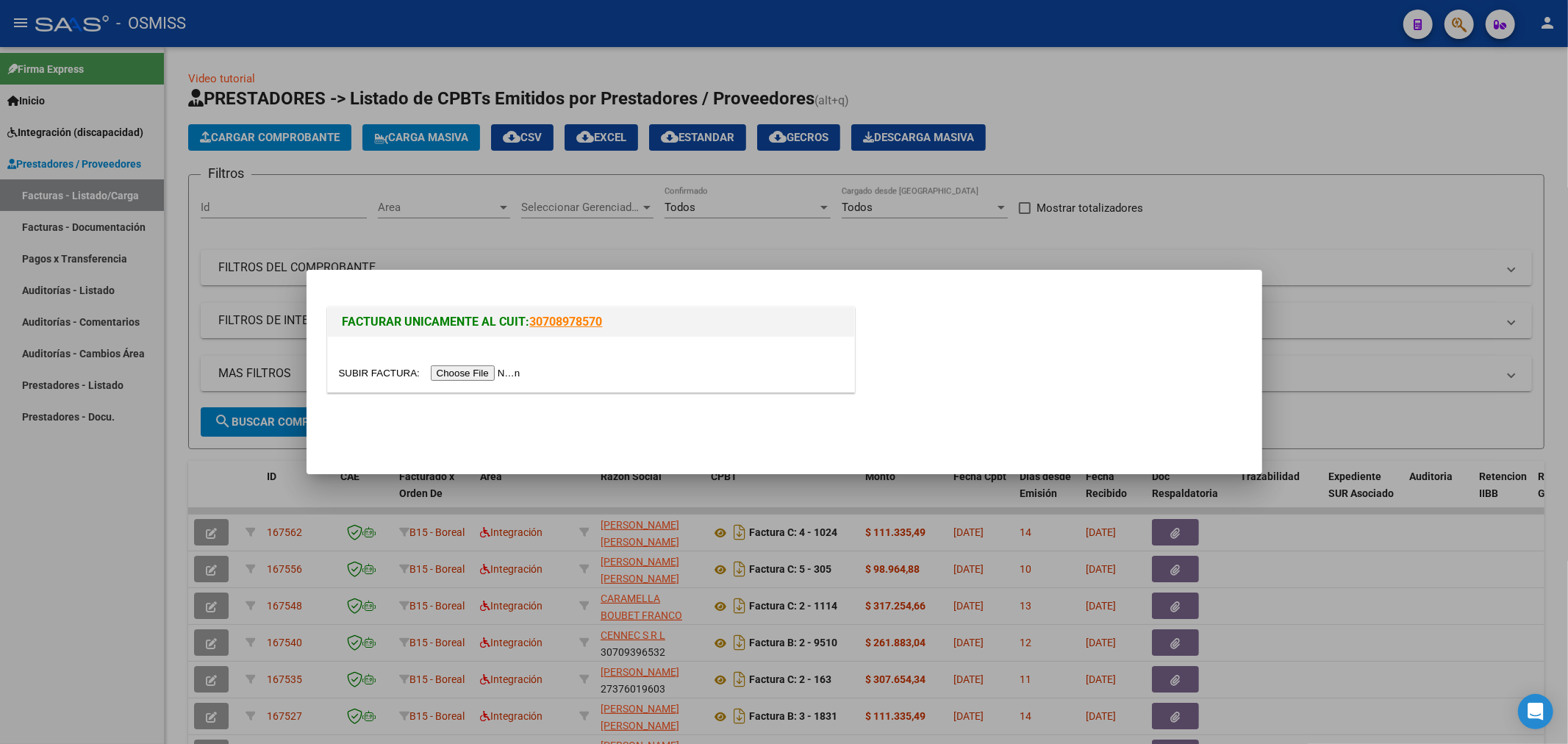
click at [471, 375] on input "file" at bounding box center [432, 373] width 186 height 16
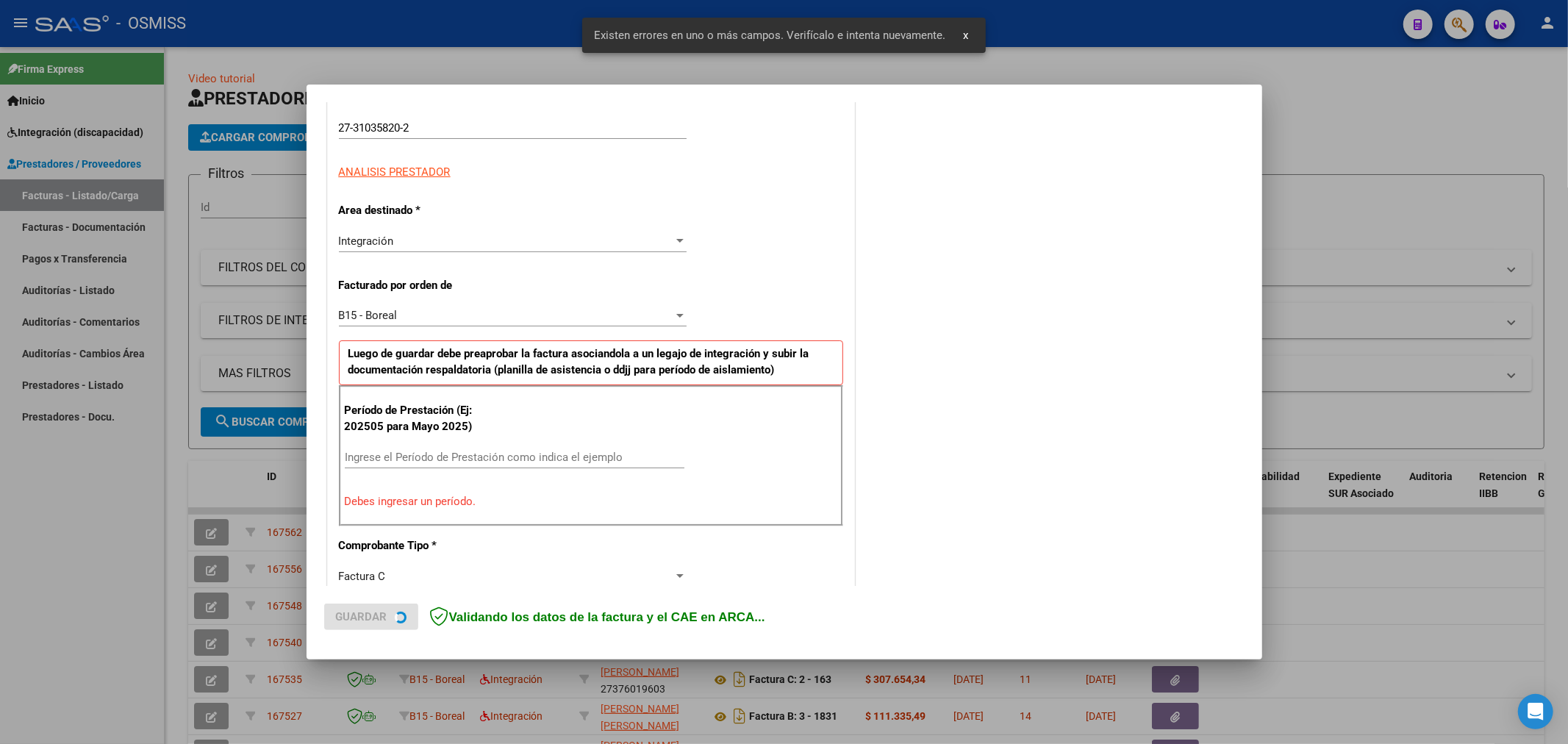
scroll to position [317, 0]
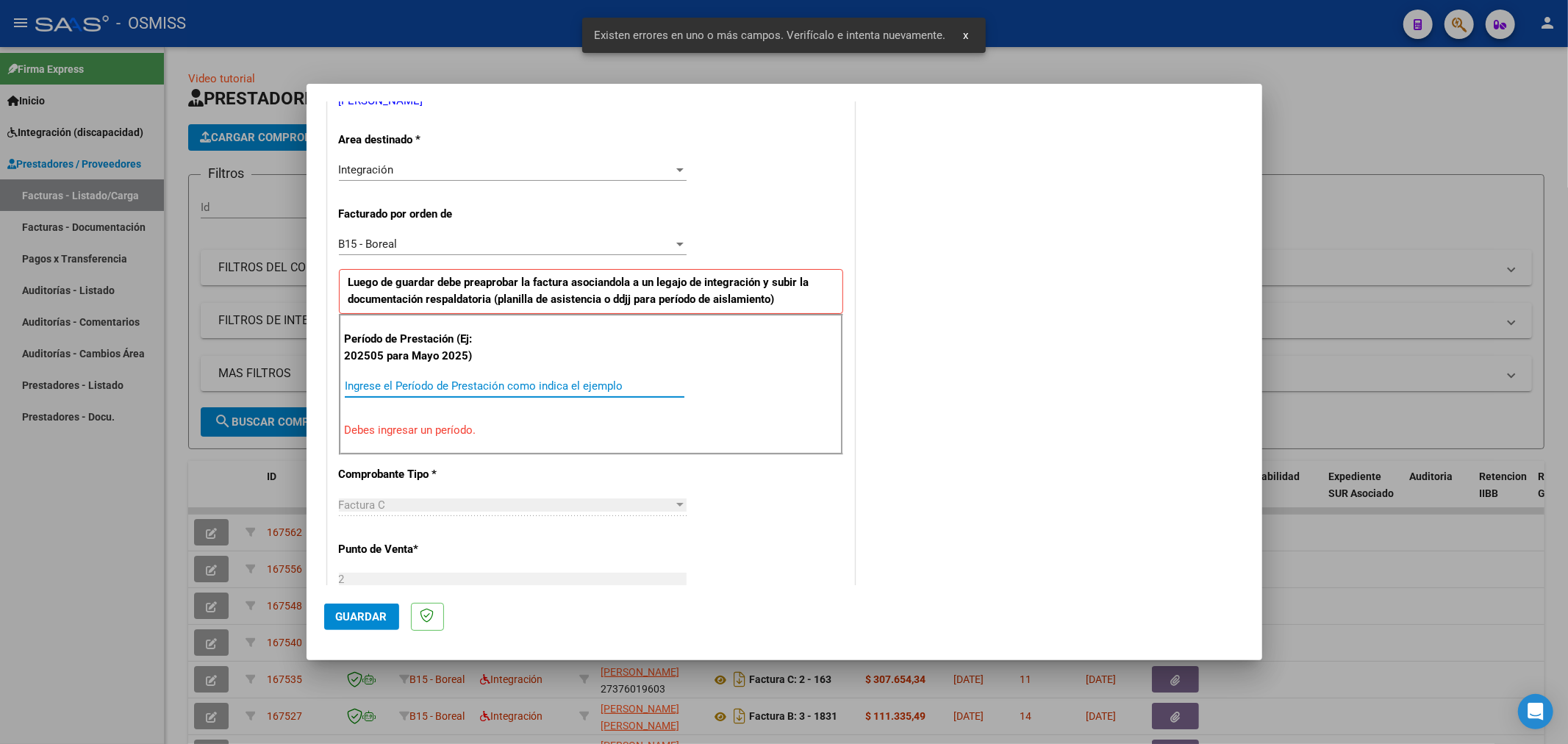
click at [439, 382] on input "Ingrese el Período de Prestación como indica el ejemplo" at bounding box center [514, 386] width 340 height 13
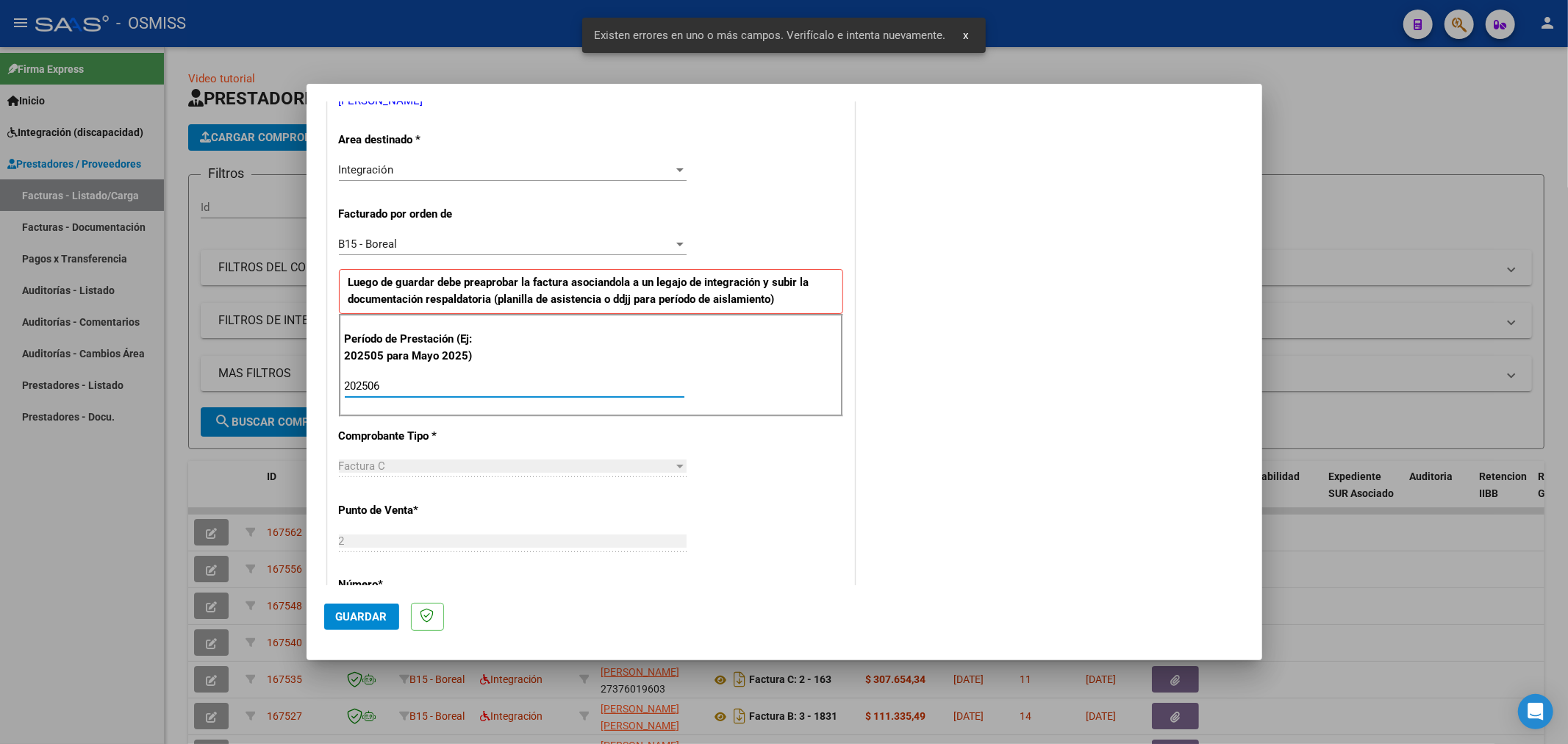
click at [378, 619] on span "Guardar" at bounding box center [361, 616] width 52 height 13
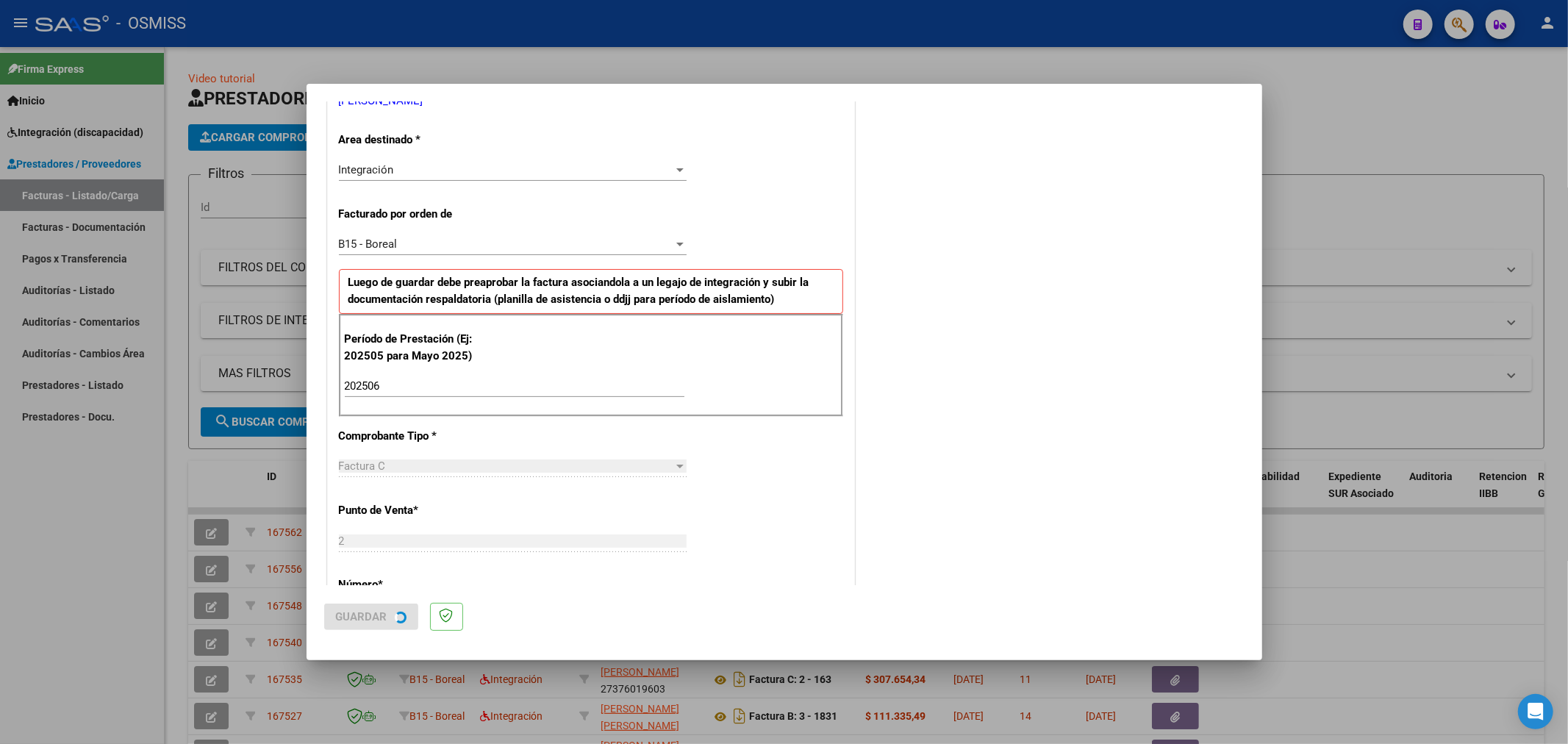
scroll to position [0, 0]
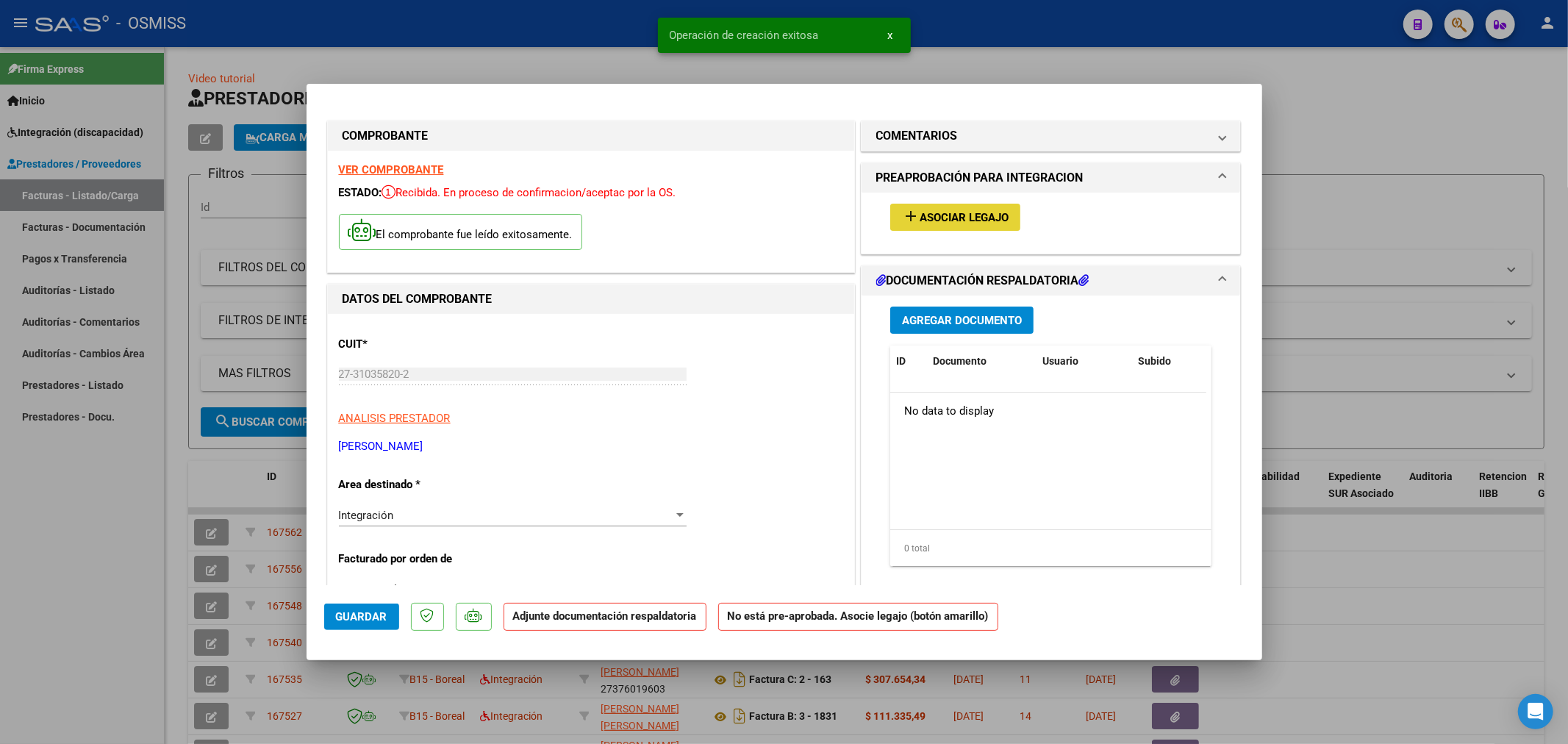
click at [960, 225] on button "add Asociar Legajo" at bounding box center [955, 217] width 130 height 27
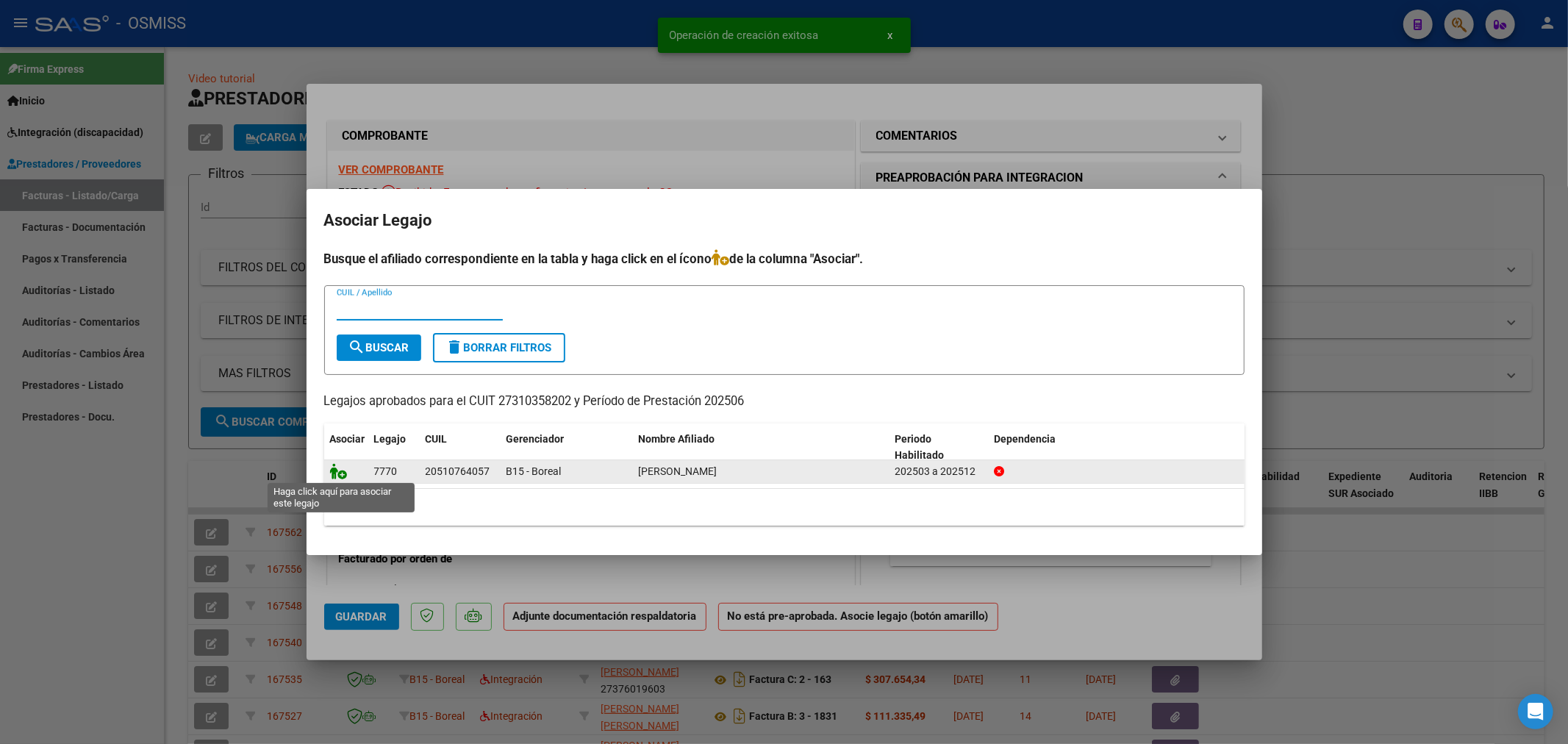
click at [340, 475] on icon at bounding box center [339, 471] width 18 height 16
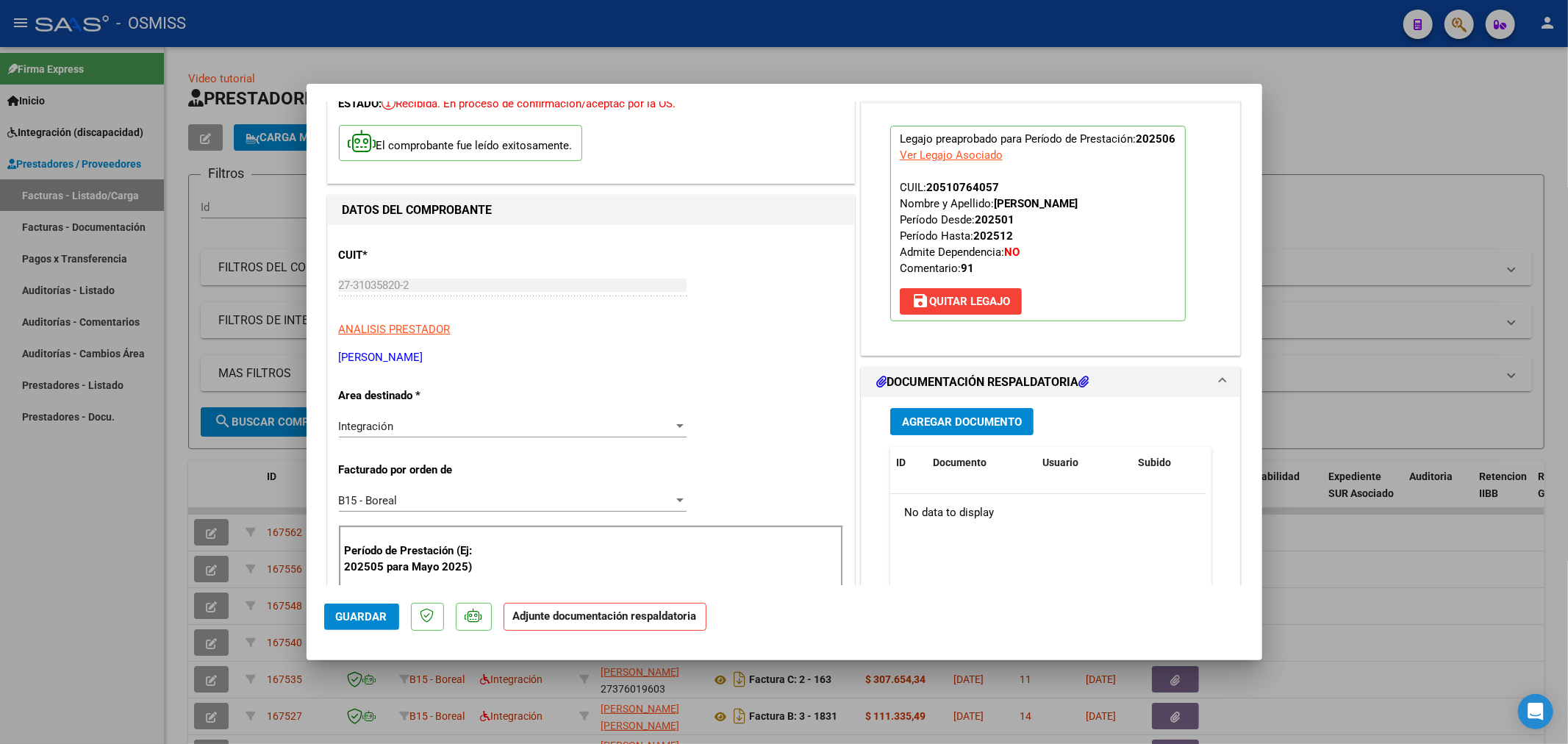
scroll to position [245, 0]
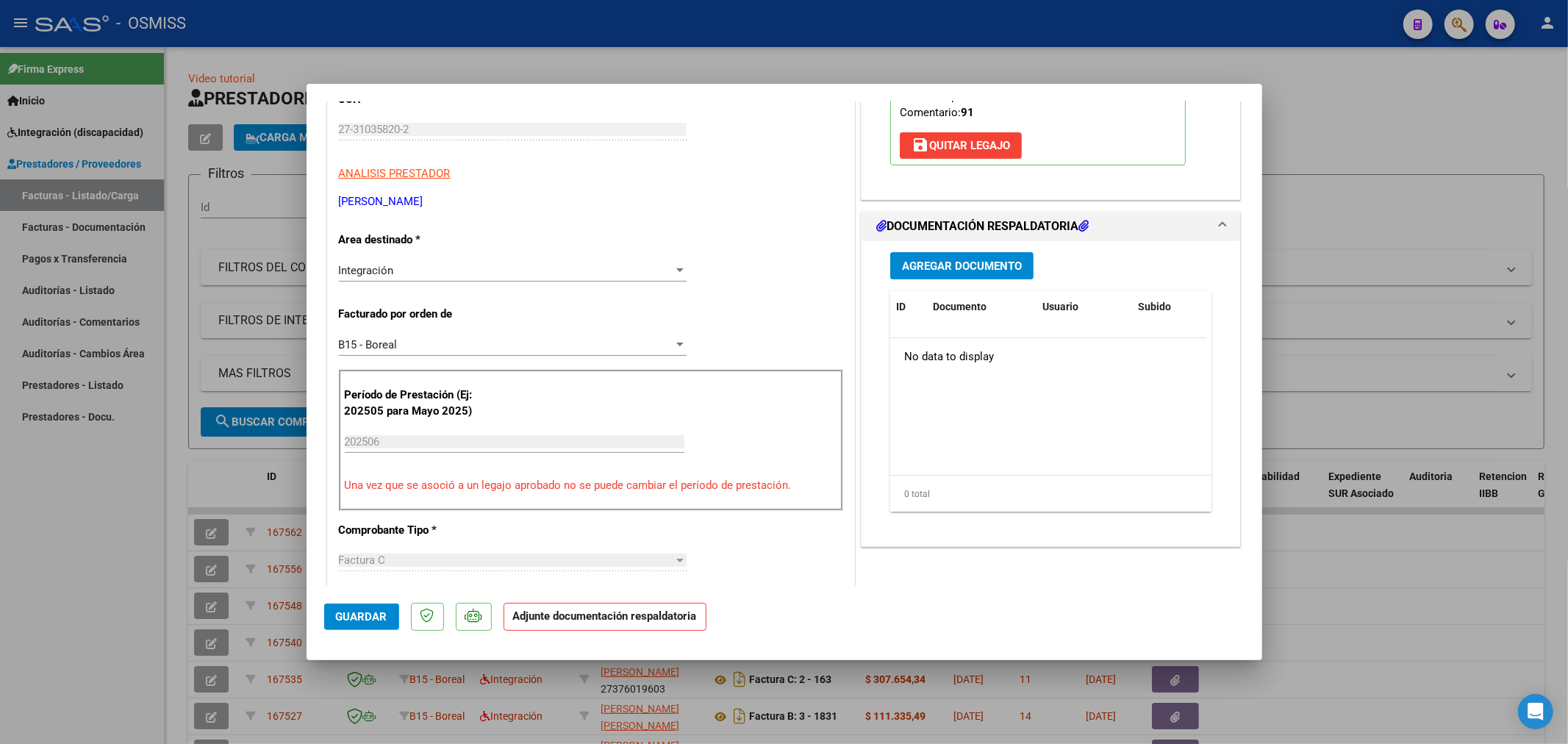
click at [987, 276] on button "Agregar Documento" at bounding box center [961, 265] width 143 height 27
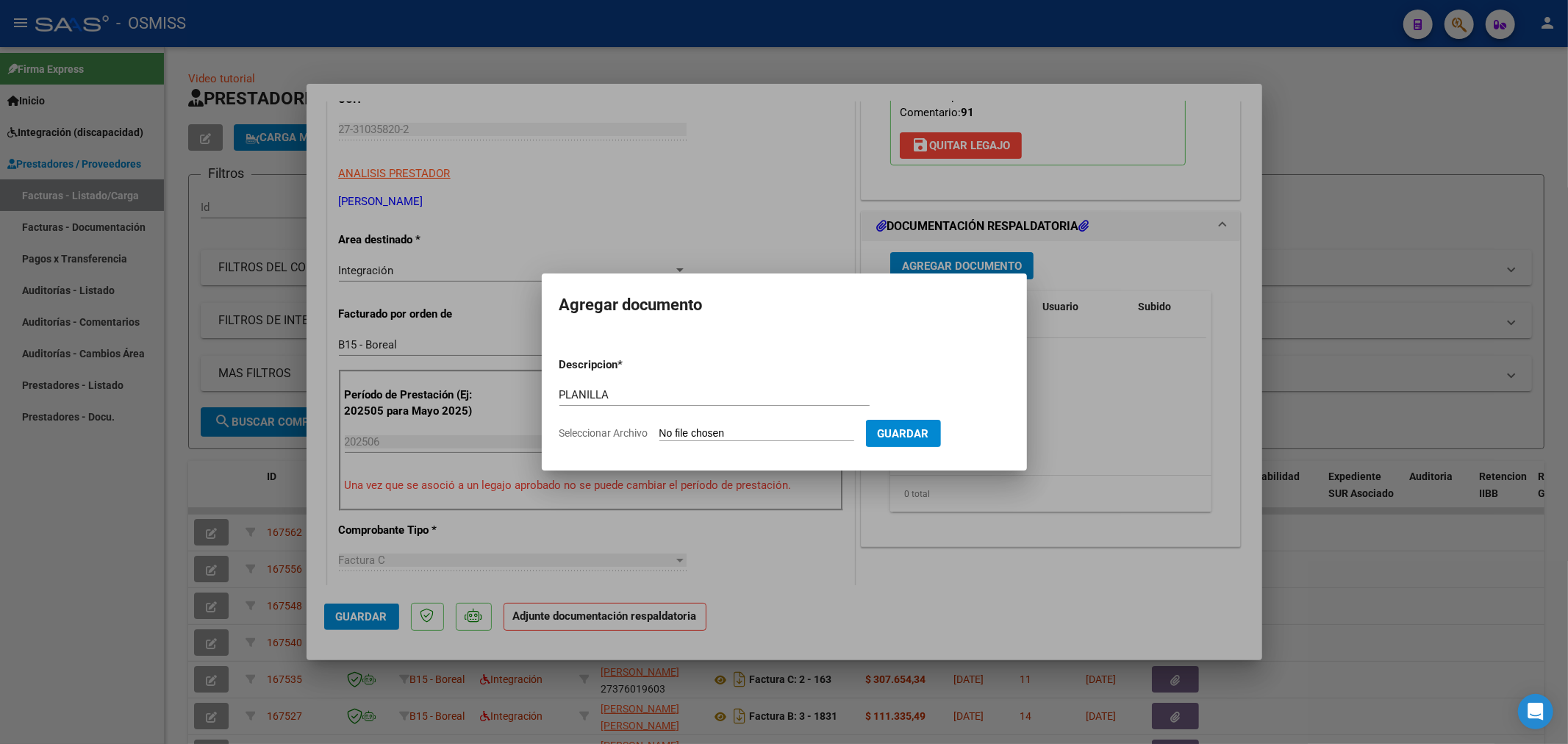
click at [700, 429] on input "Seleccionar Archivo" at bounding box center [757, 434] width 195 height 14
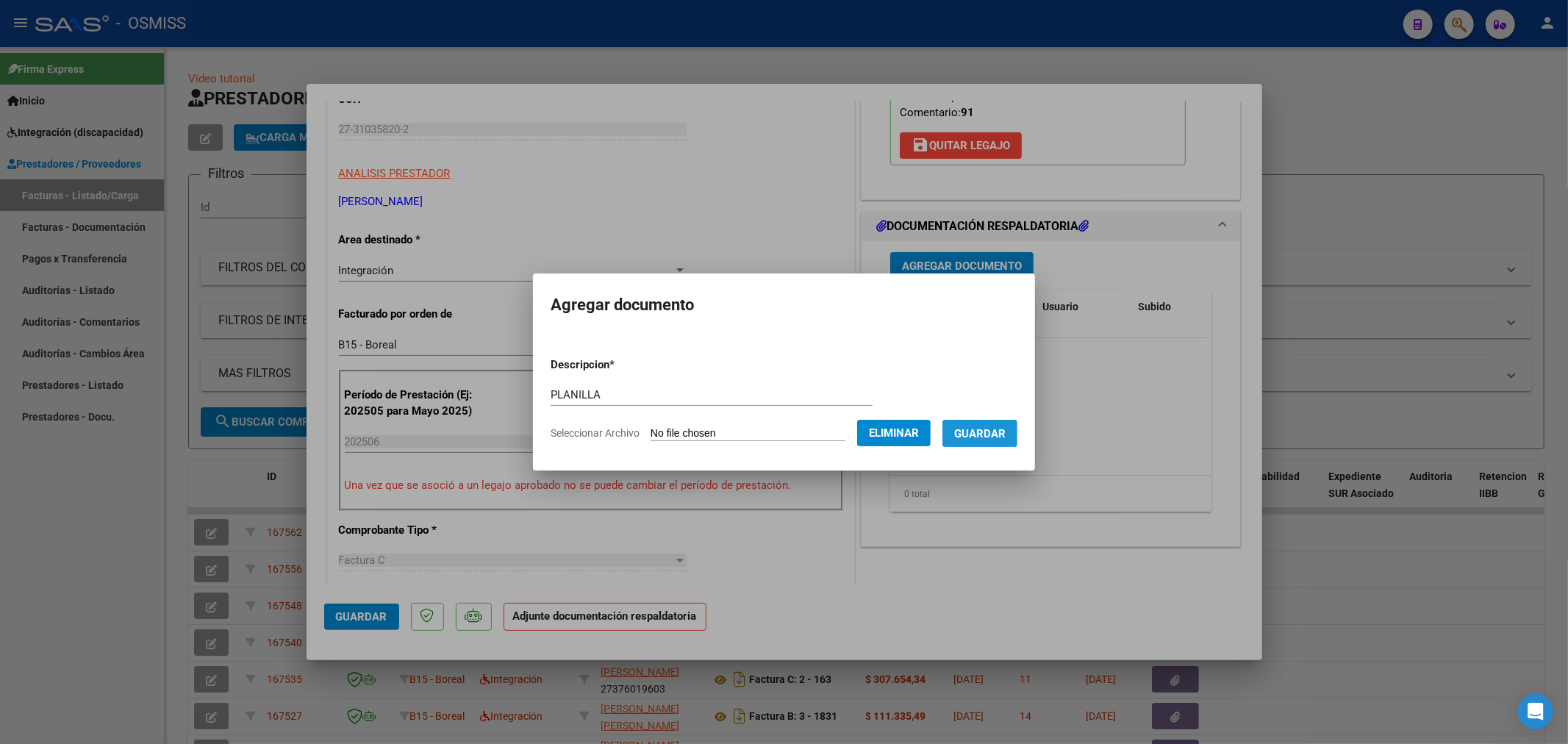
click at [994, 438] on span "Guardar" at bounding box center [979, 433] width 52 height 13
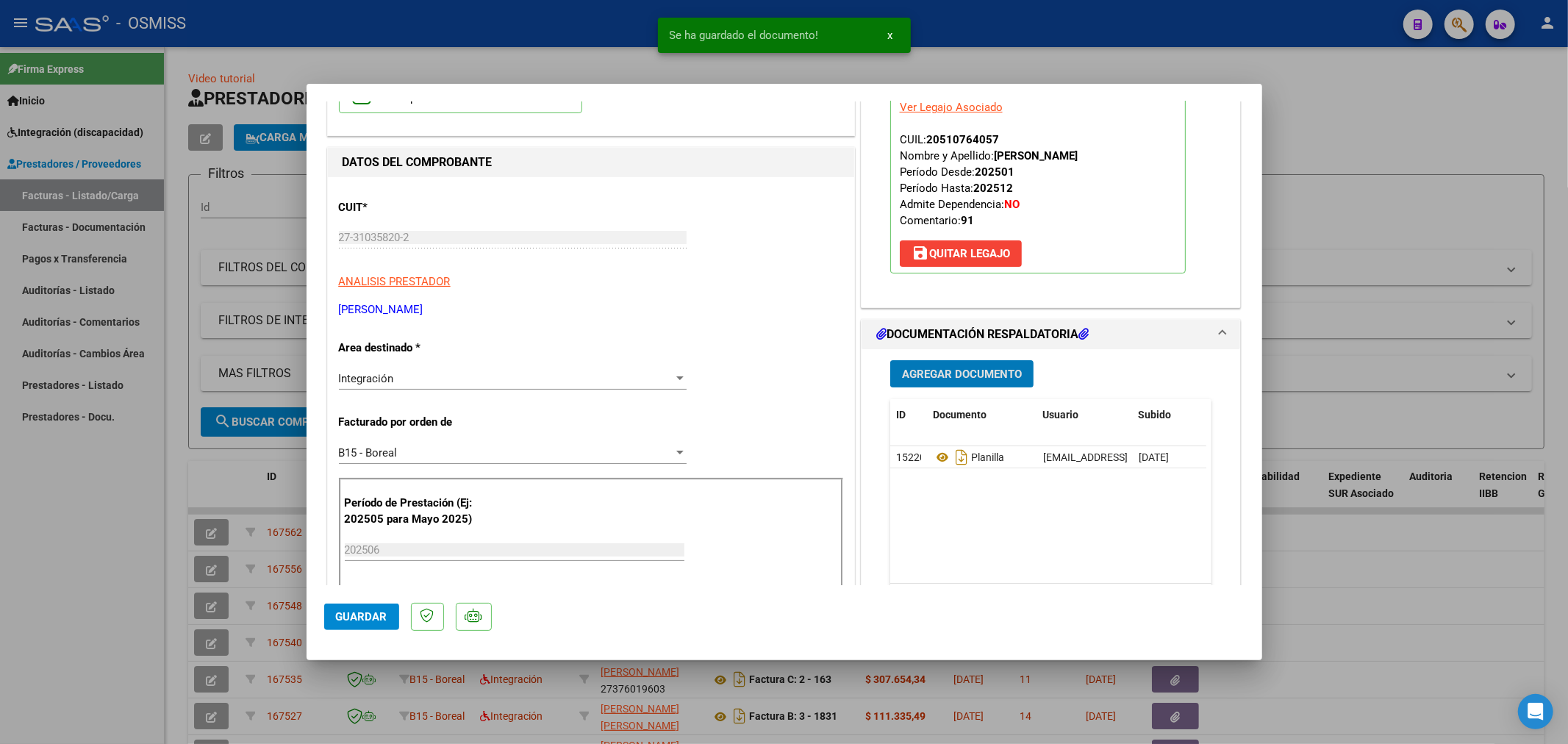
scroll to position [0, 0]
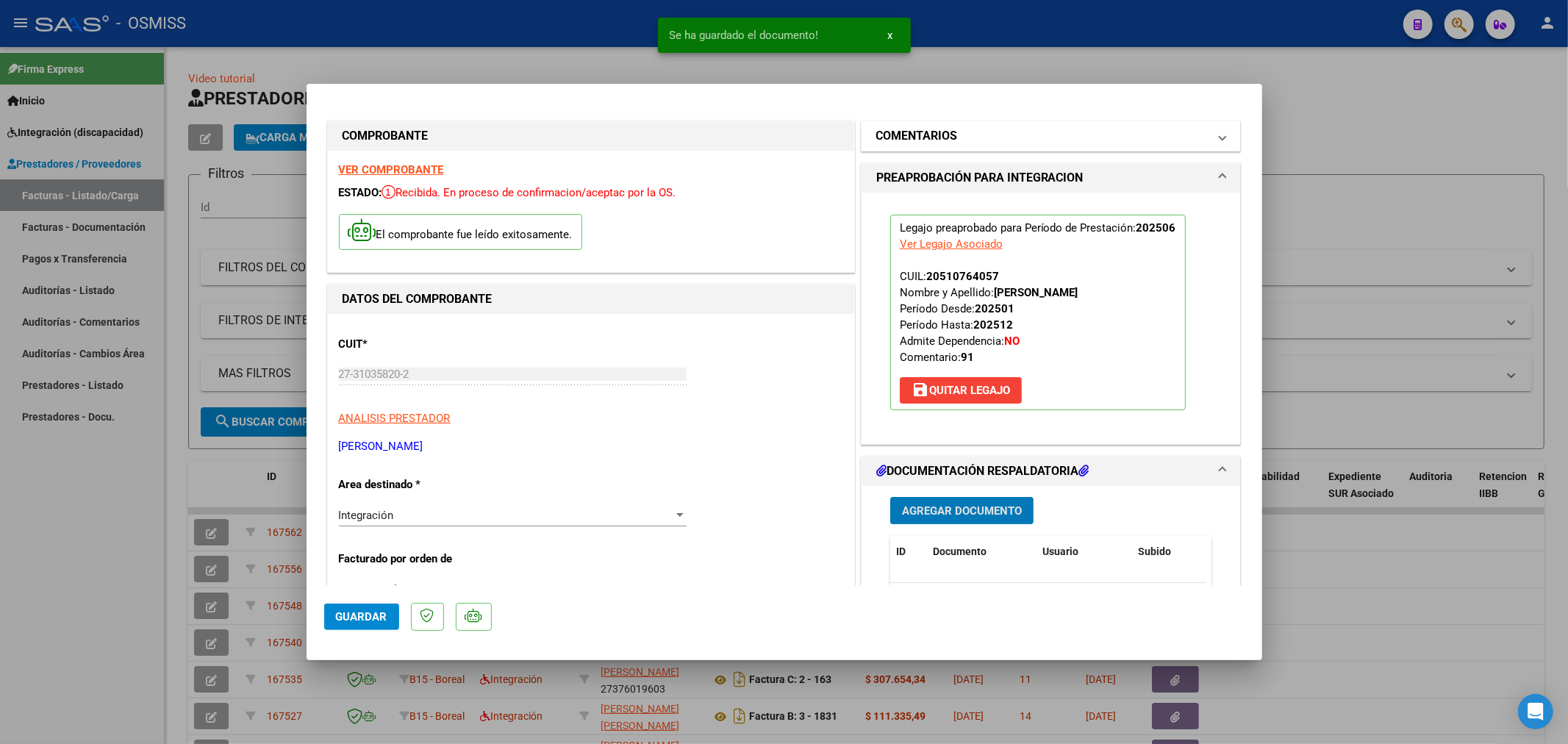
click at [952, 126] on mat-expansion-panel-header "COMENTARIOS" at bounding box center [1051, 135] width 379 height 29
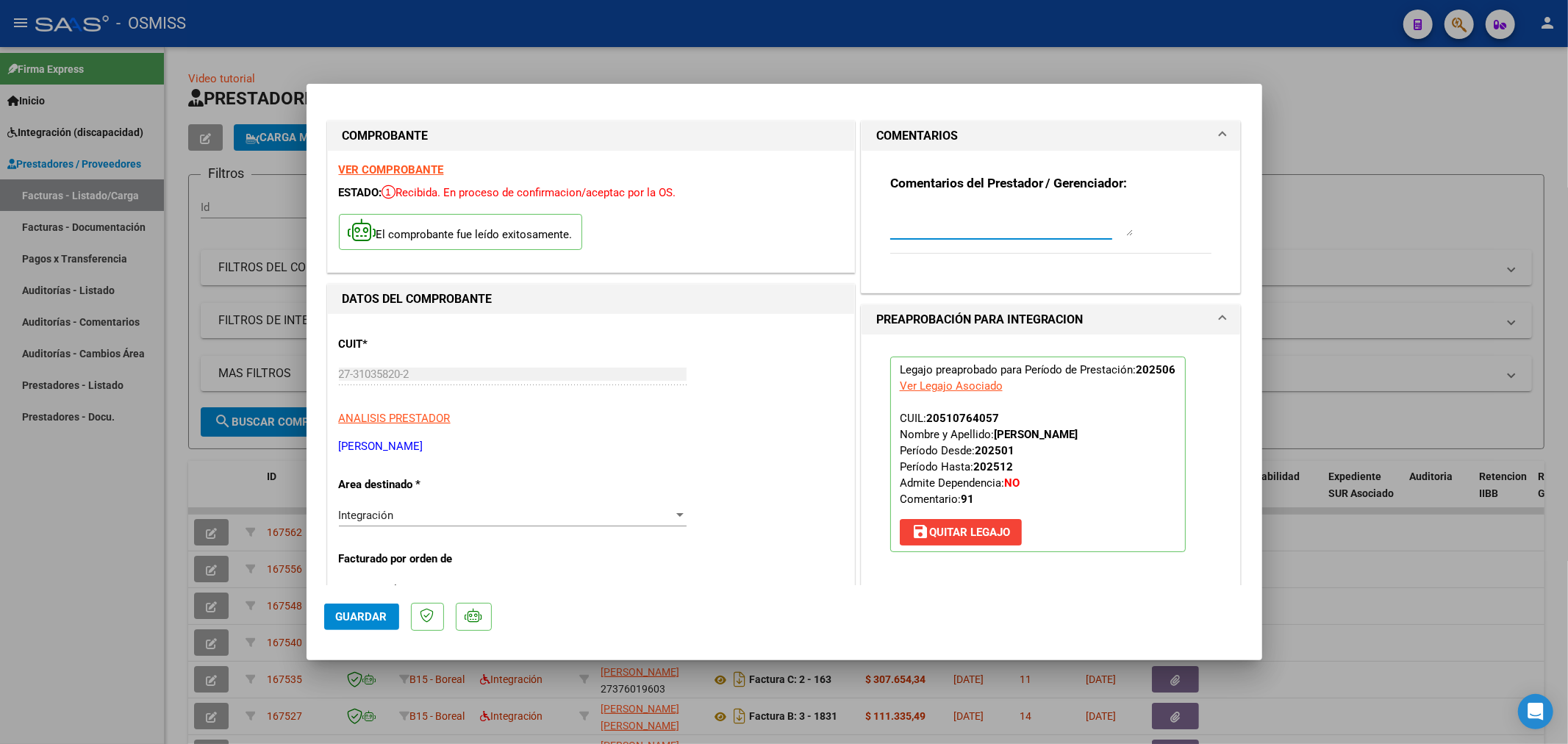
click at [937, 219] on textarea at bounding box center [1011, 220] width 242 height 29
click at [356, 606] on button "Guardar" at bounding box center [361, 617] width 75 height 26
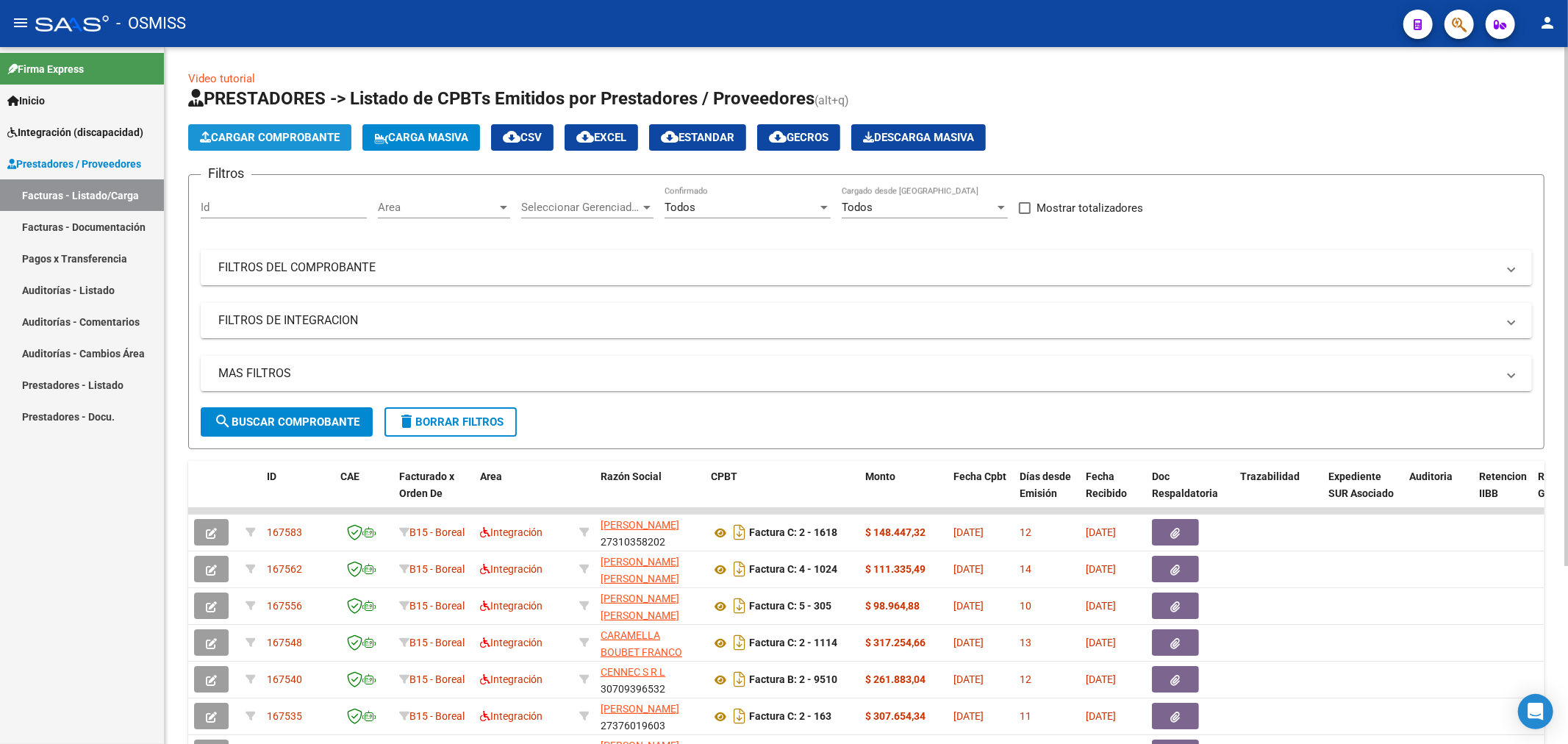
click at [293, 133] on span "Cargar Comprobante" at bounding box center [270, 137] width 140 height 13
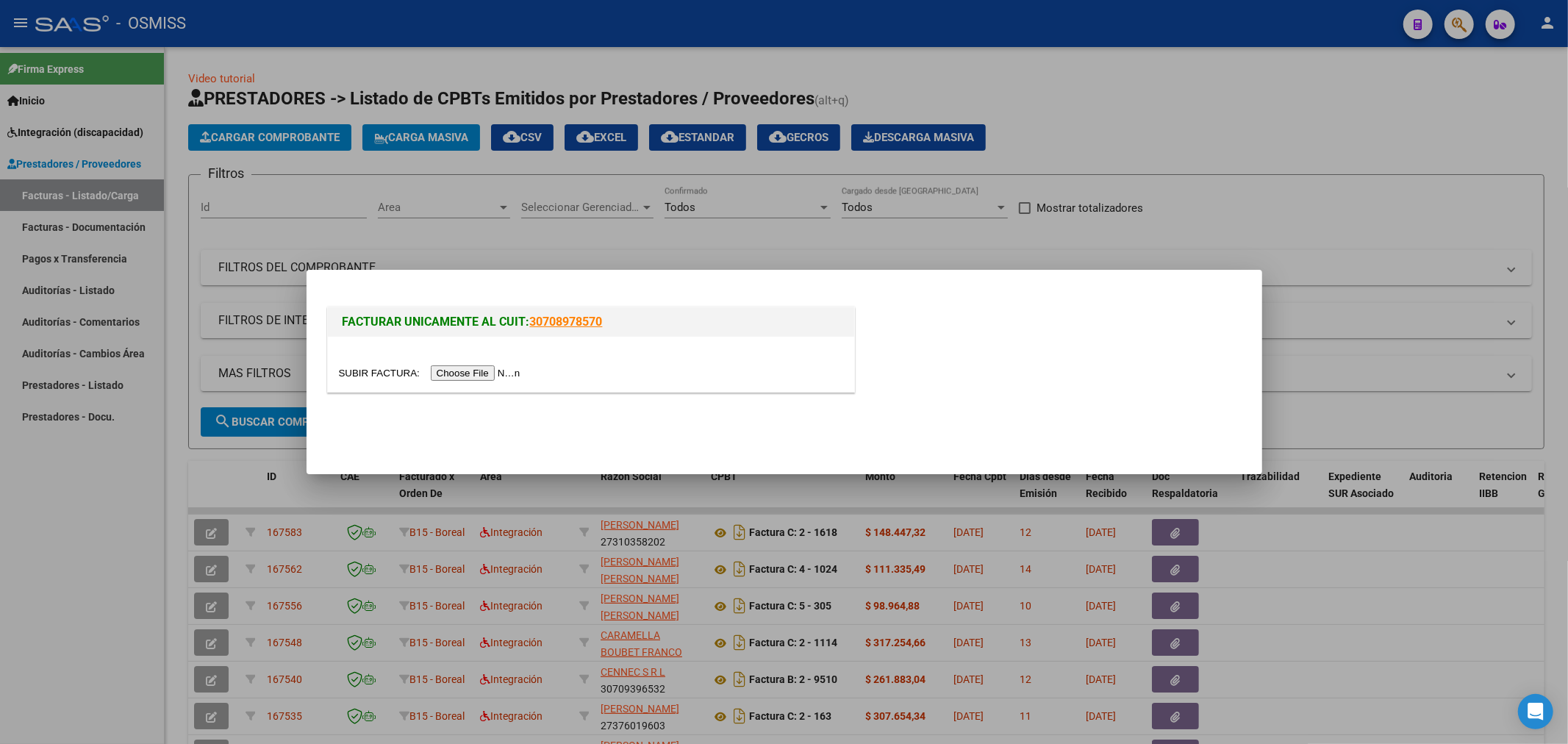
click at [476, 376] on input "file" at bounding box center [432, 373] width 186 height 16
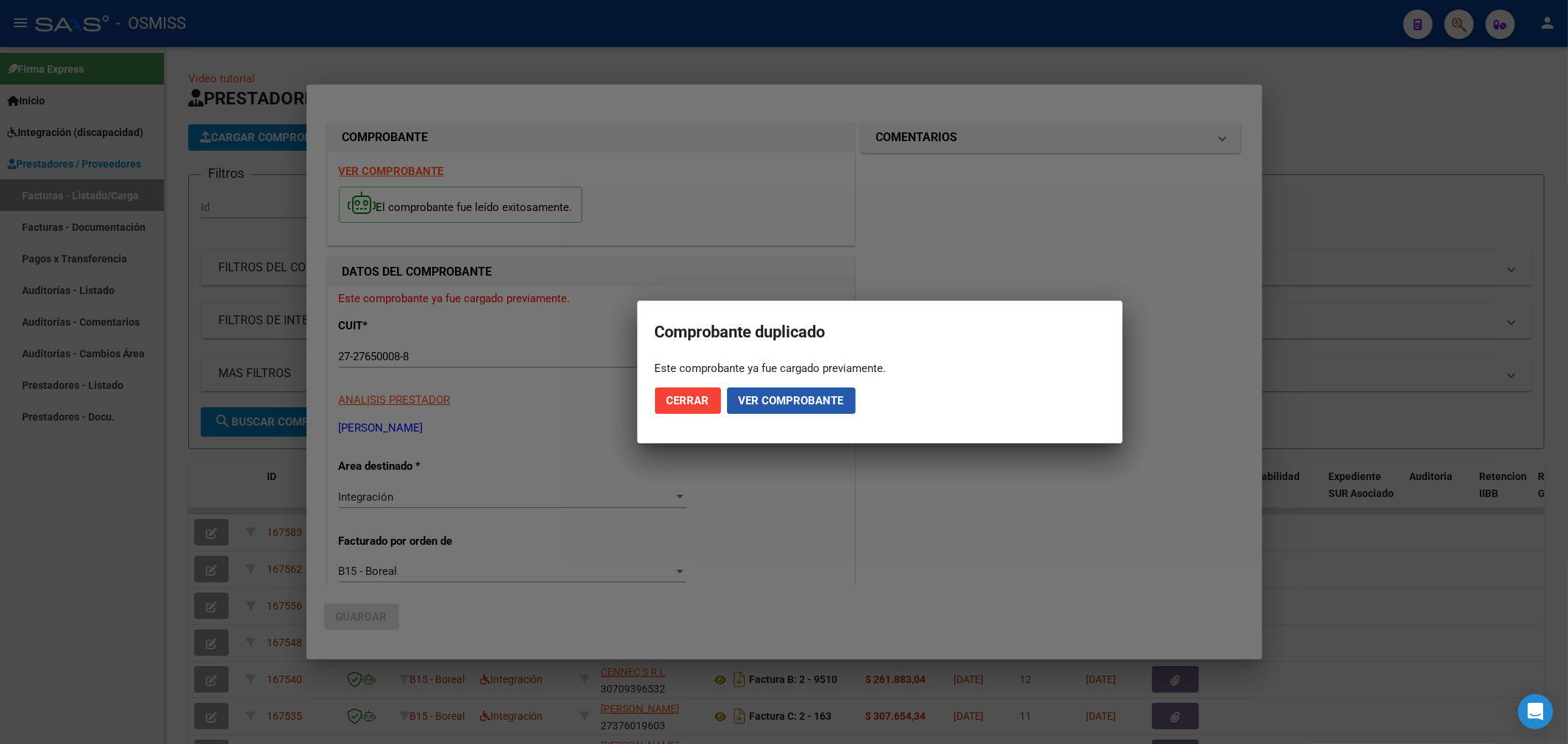
click at [752, 404] on span "Ver comprobante" at bounding box center [791, 400] width 105 height 13
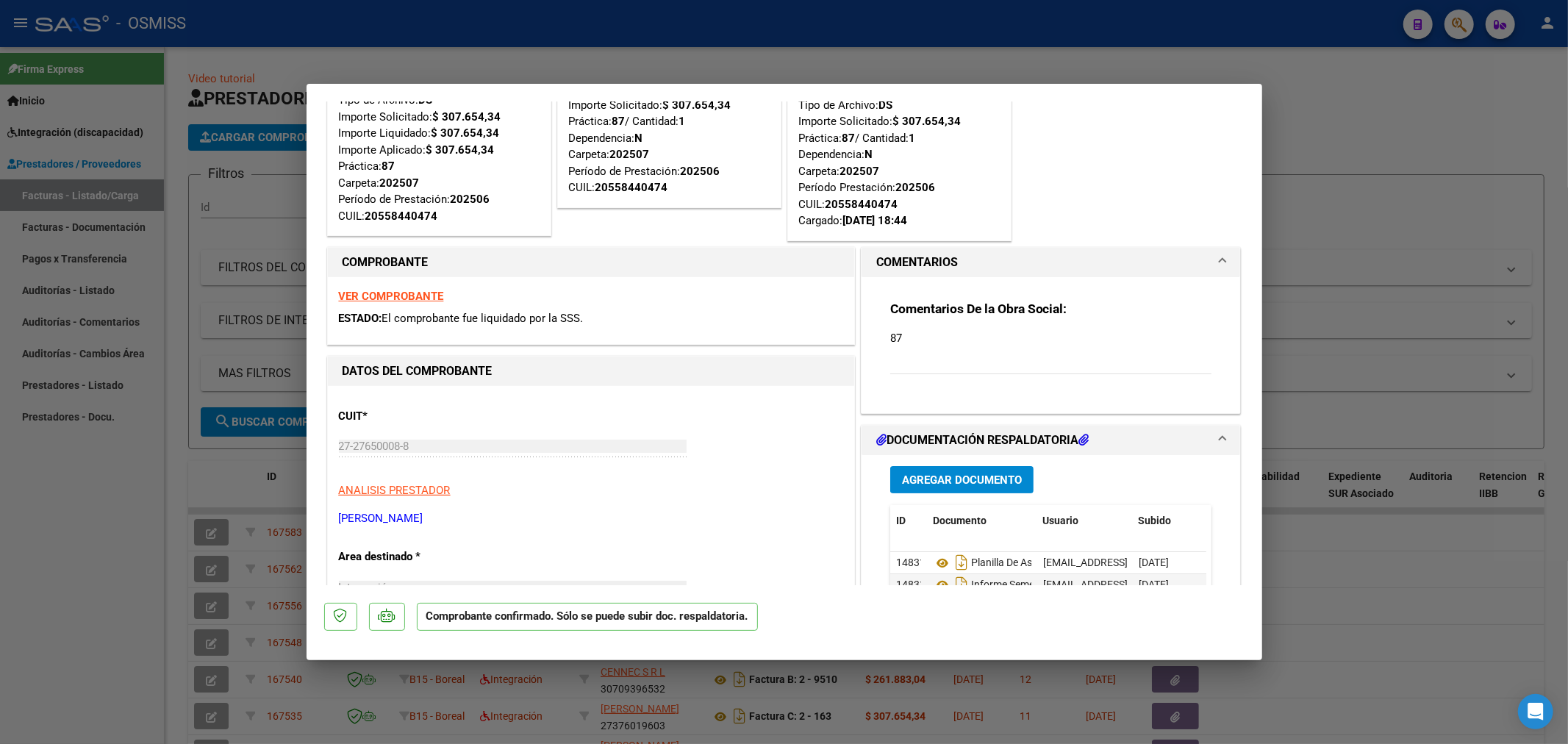
scroll to position [245, 0]
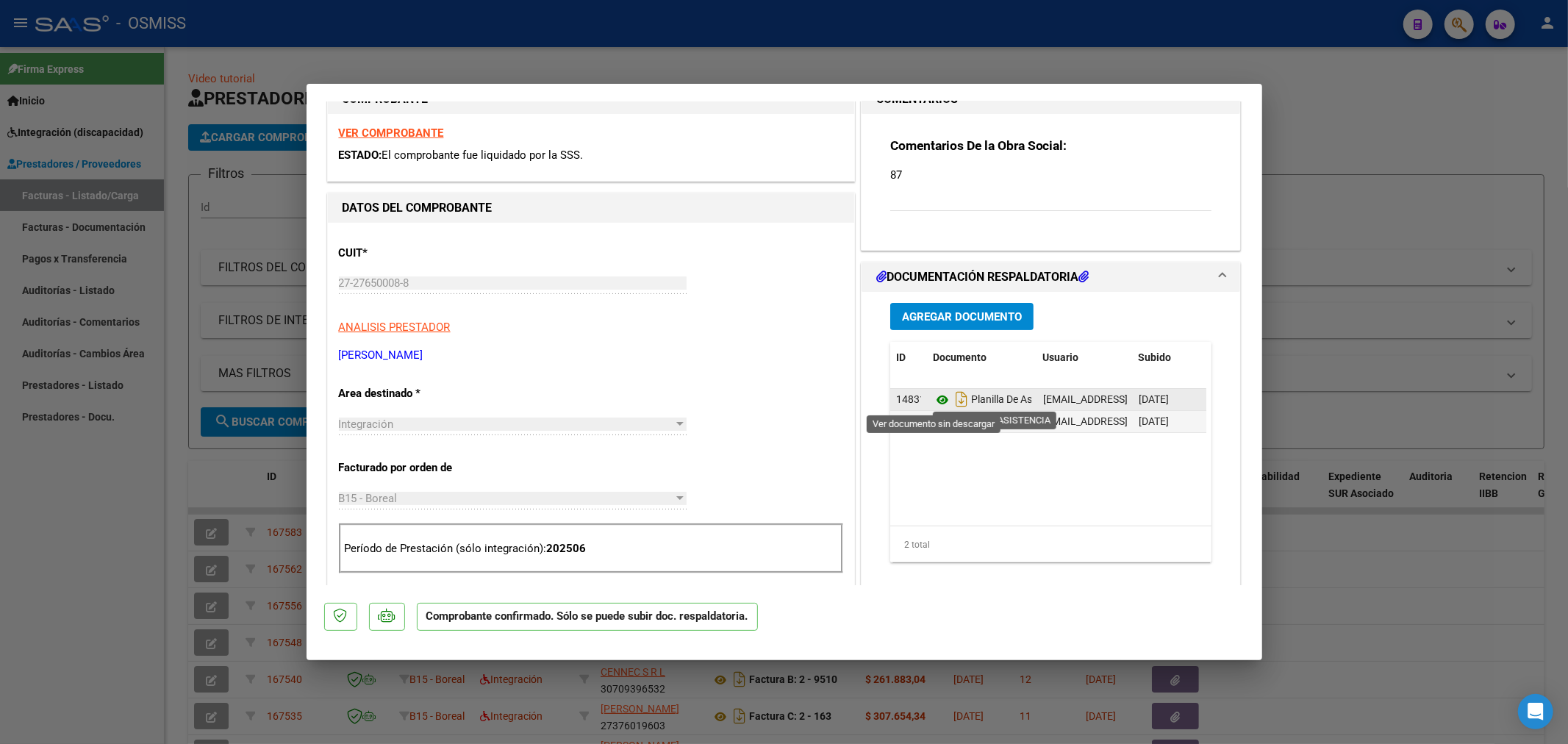
click at [933, 399] on icon at bounding box center [943, 400] width 19 height 18
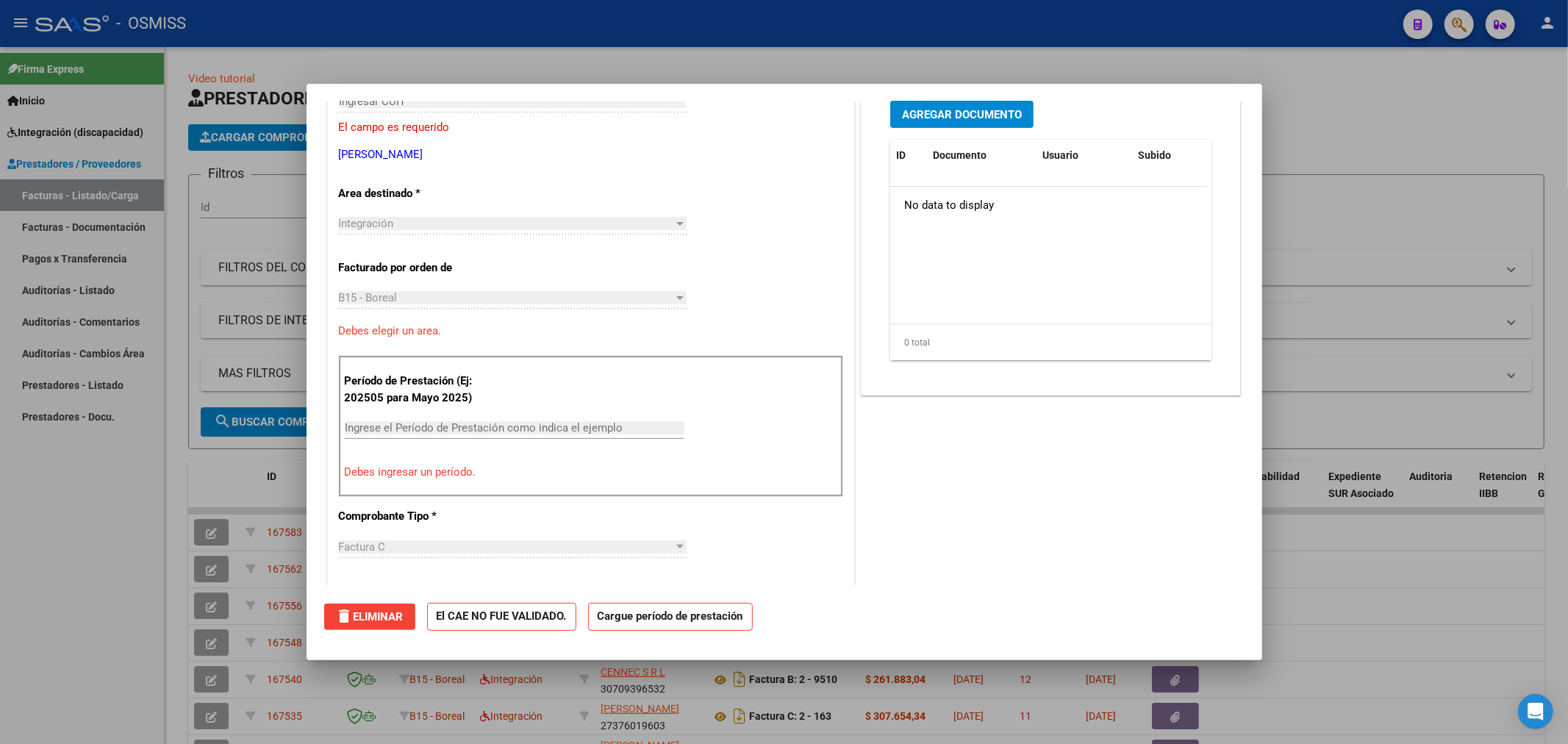
scroll to position [0, 0]
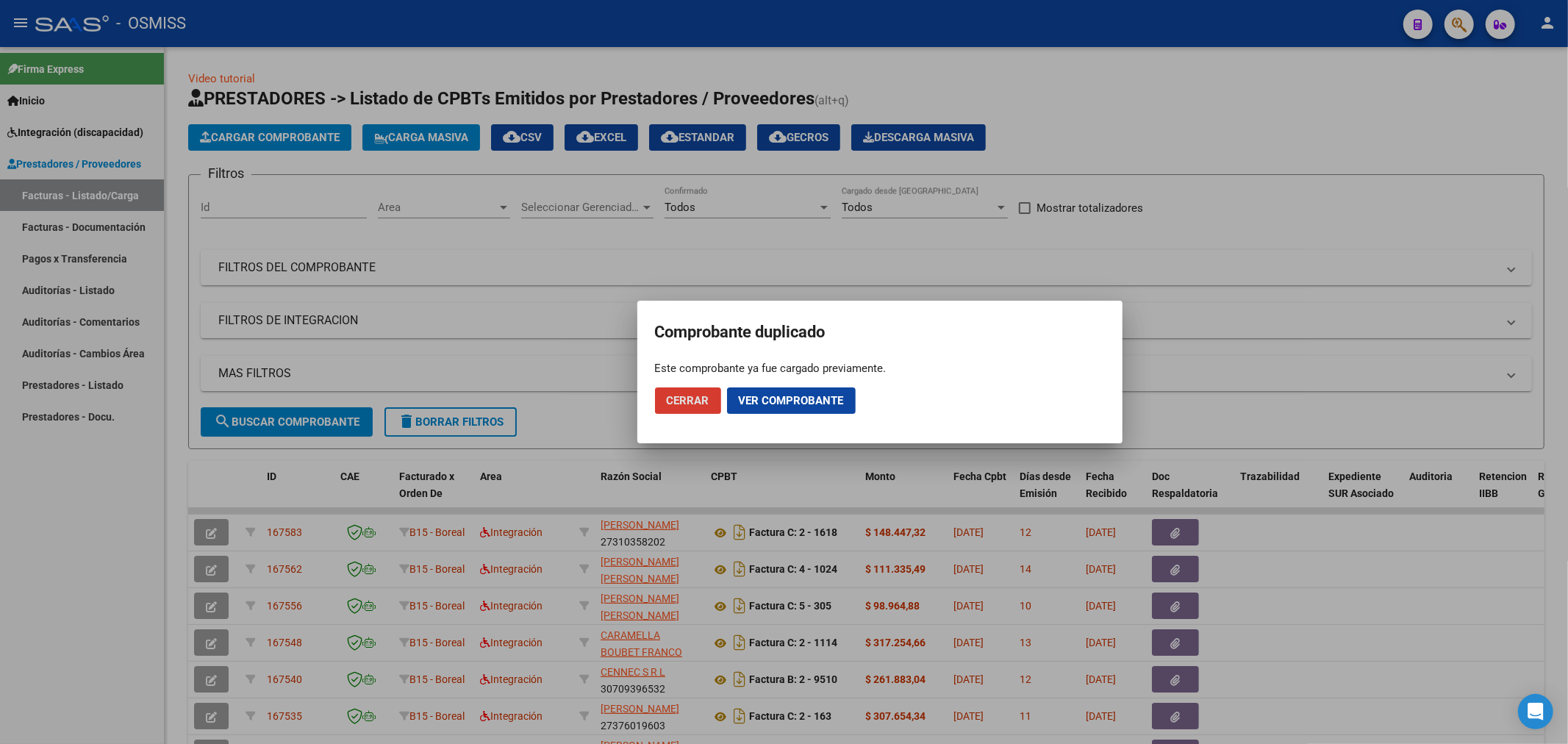
click at [252, 141] on div at bounding box center [784, 372] width 1568 height 744
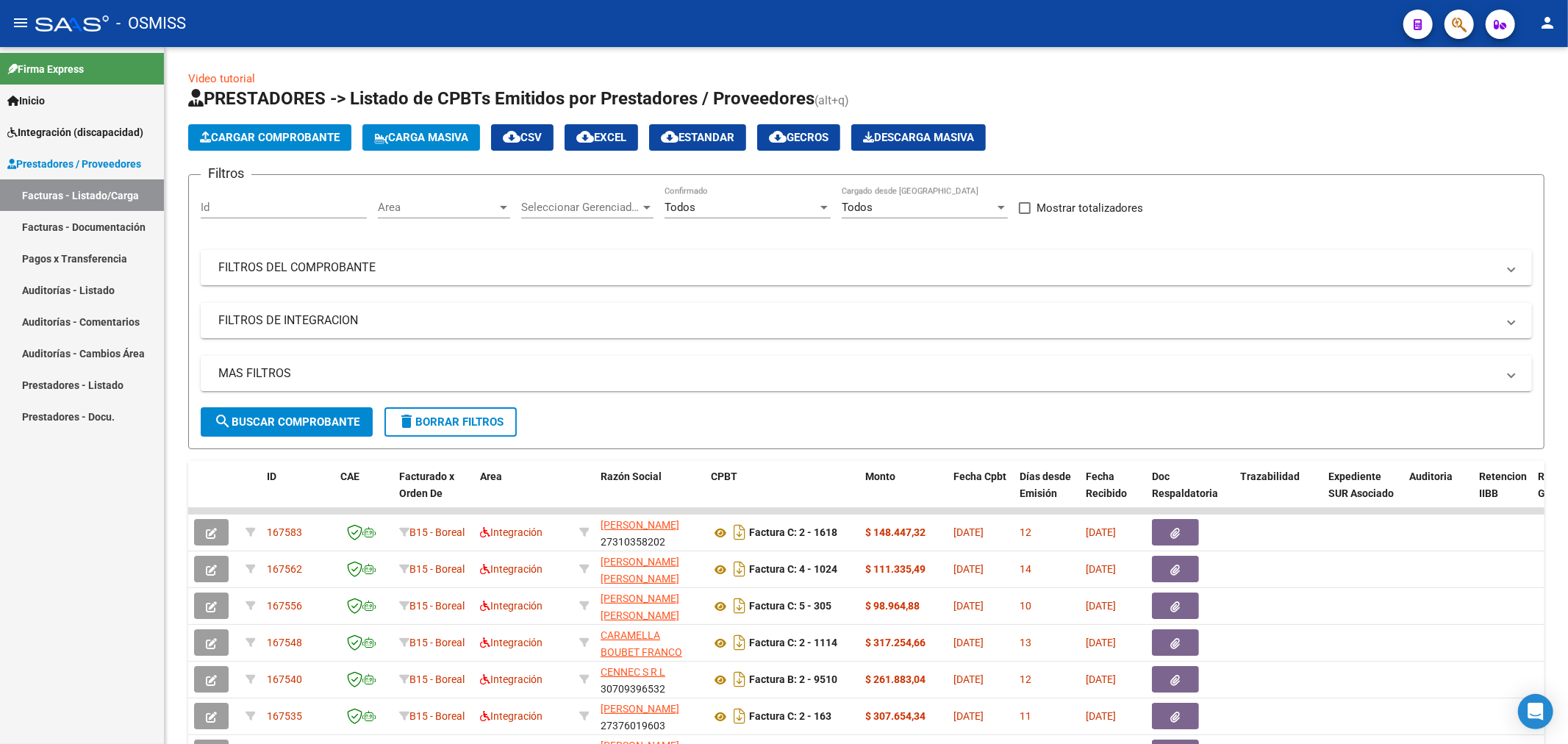
click at [252, 141] on span "Cargar Comprobante" at bounding box center [270, 137] width 140 height 13
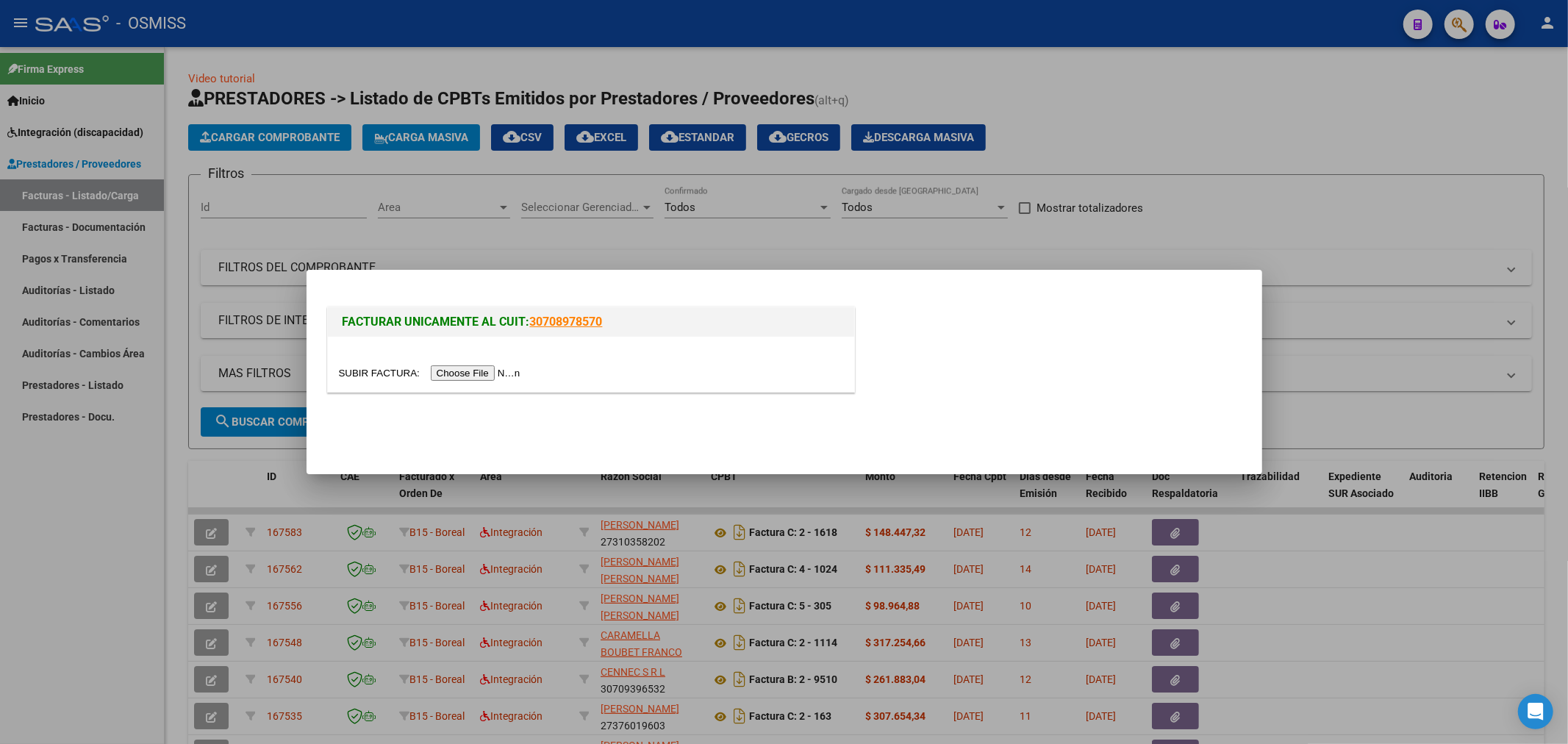
click at [452, 370] on input "file" at bounding box center [432, 373] width 186 height 16
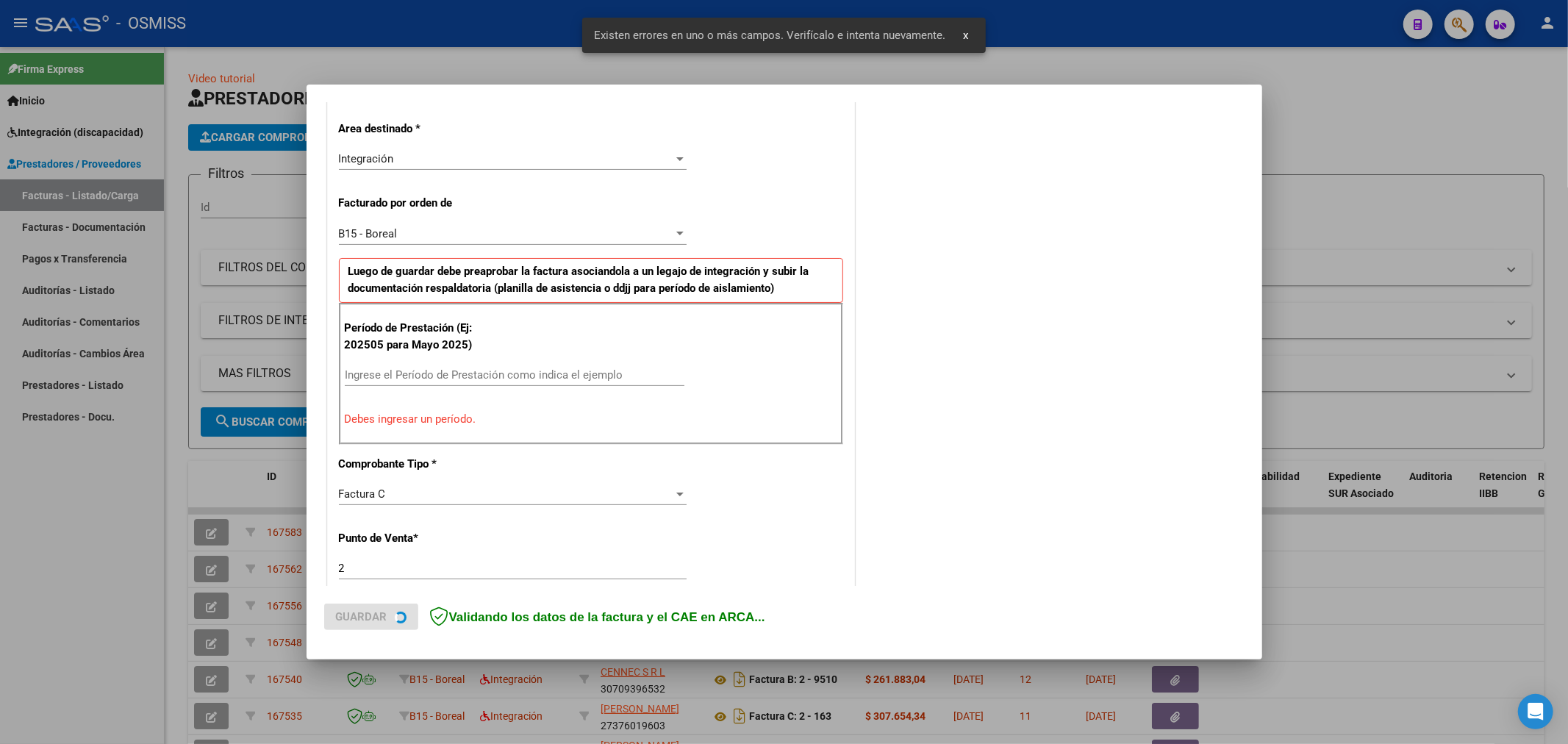
scroll to position [344, 0]
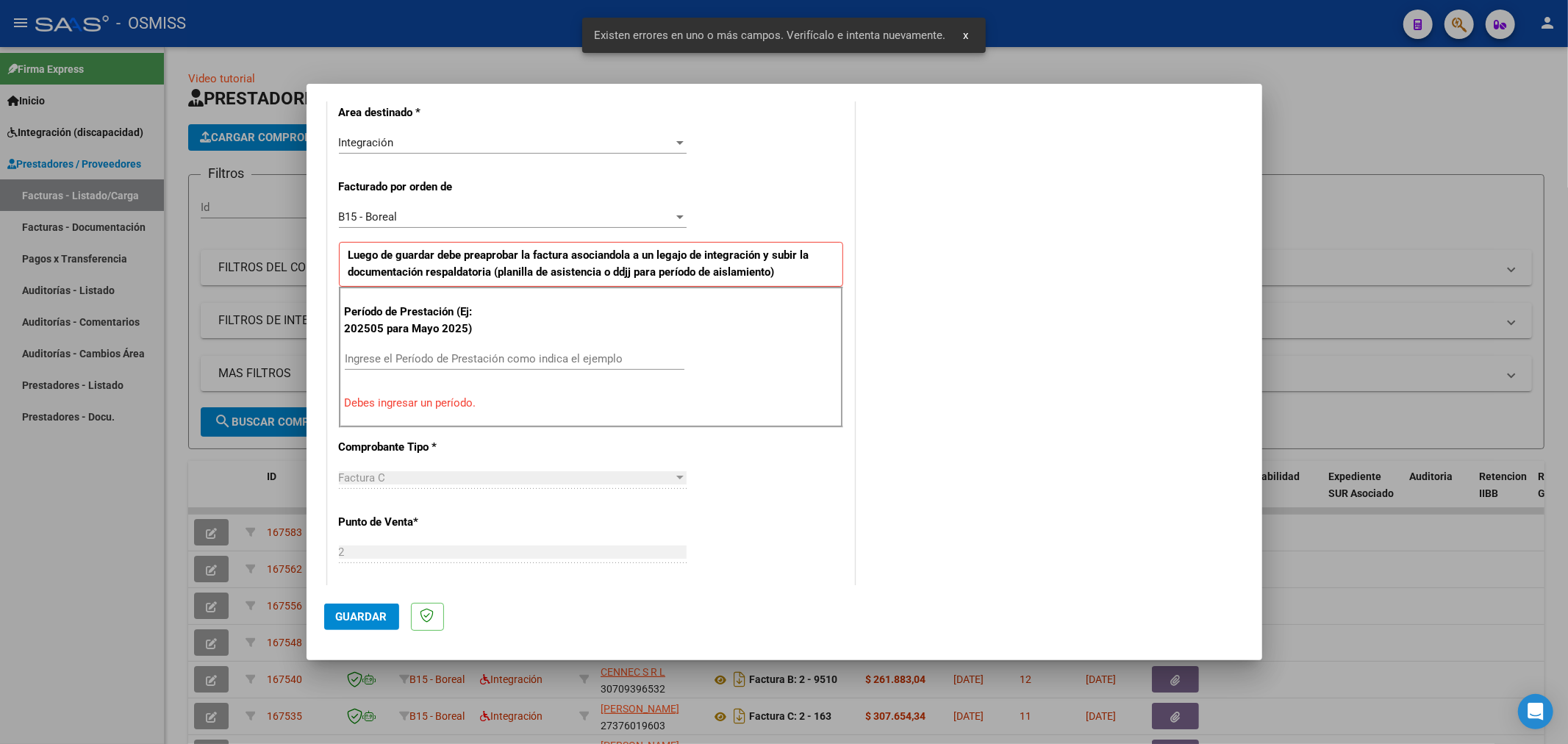
click at [493, 367] on div "Ingrese el Período de Prestación como indica el ejemplo" at bounding box center [514, 358] width 340 height 22
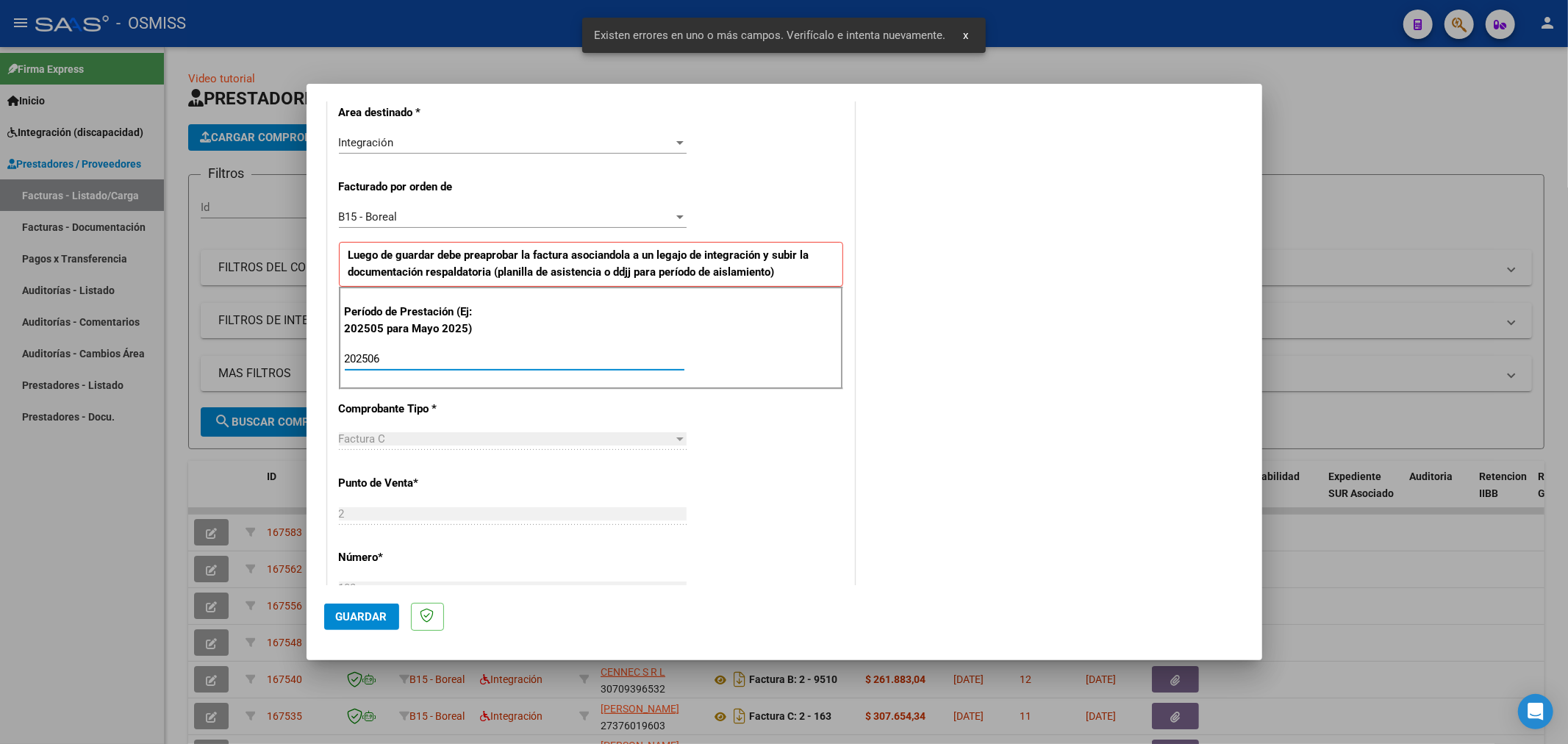
click at [358, 625] on button "Guardar" at bounding box center [361, 617] width 75 height 26
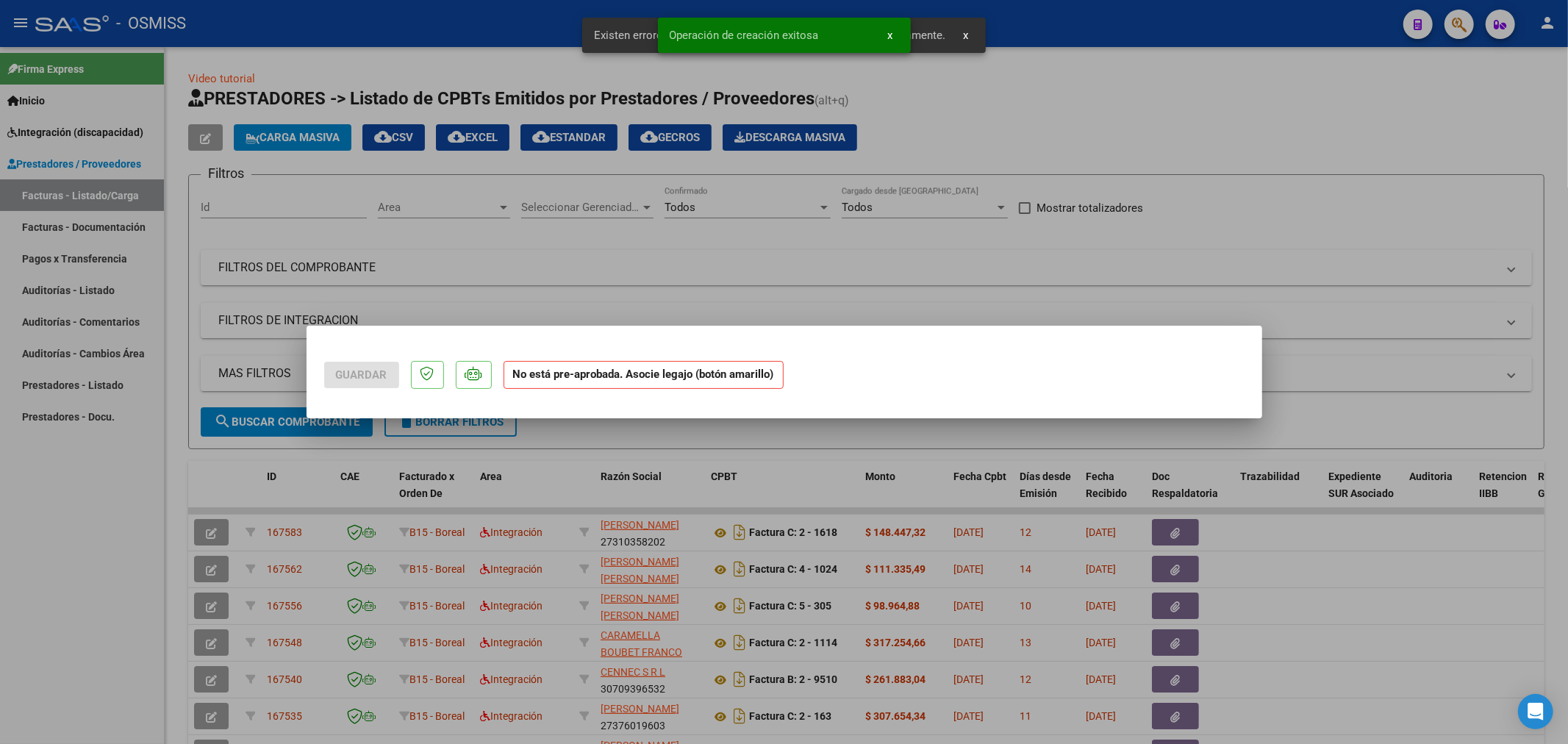
scroll to position [0, 0]
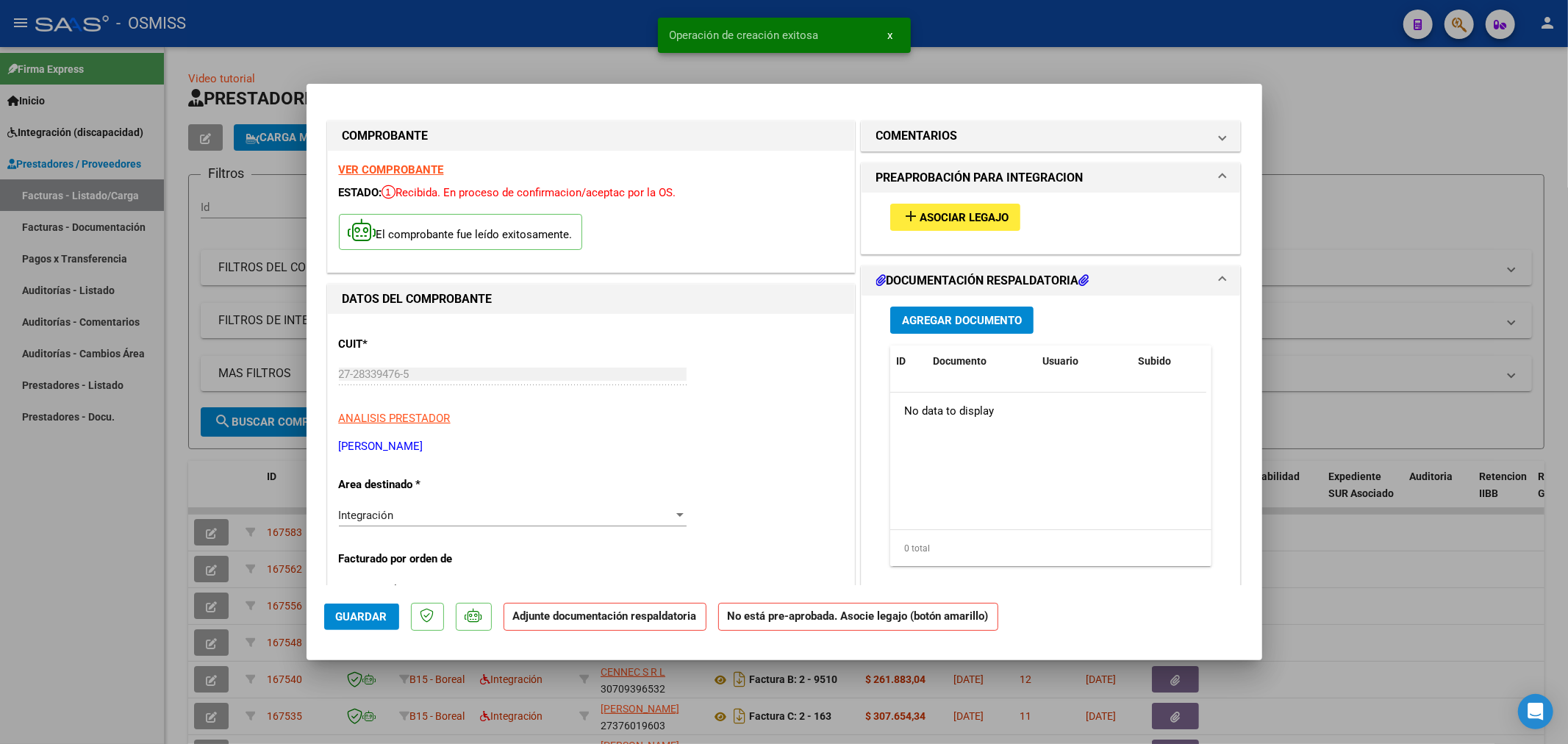
click at [965, 216] on span "Asociar Legajo" at bounding box center [964, 217] width 89 height 13
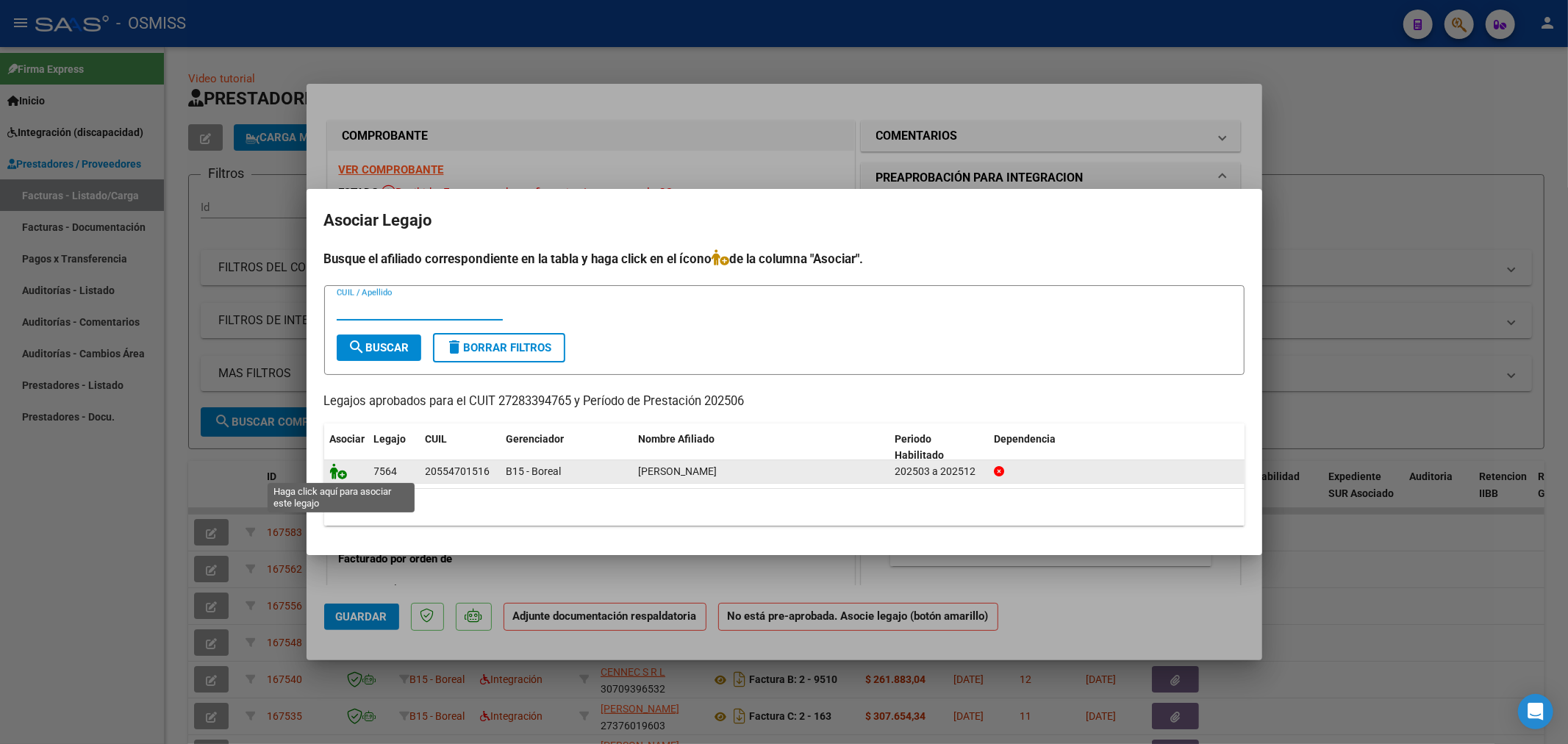
click at [344, 471] on icon at bounding box center [339, 471] width 18 height 16
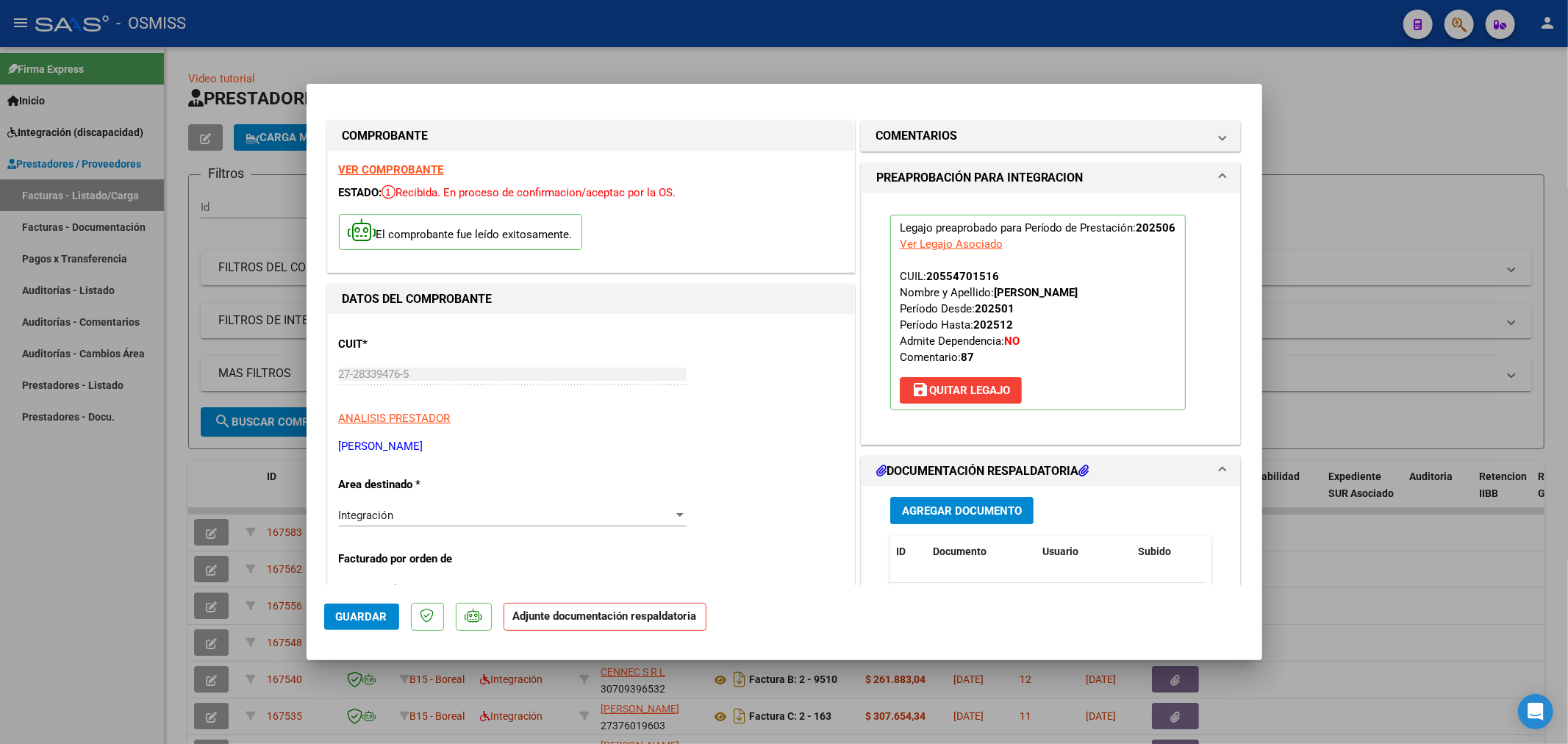
click at [921, 515] on span "Agregar Documento" at bounding box center [962, 510] width 119 height 13
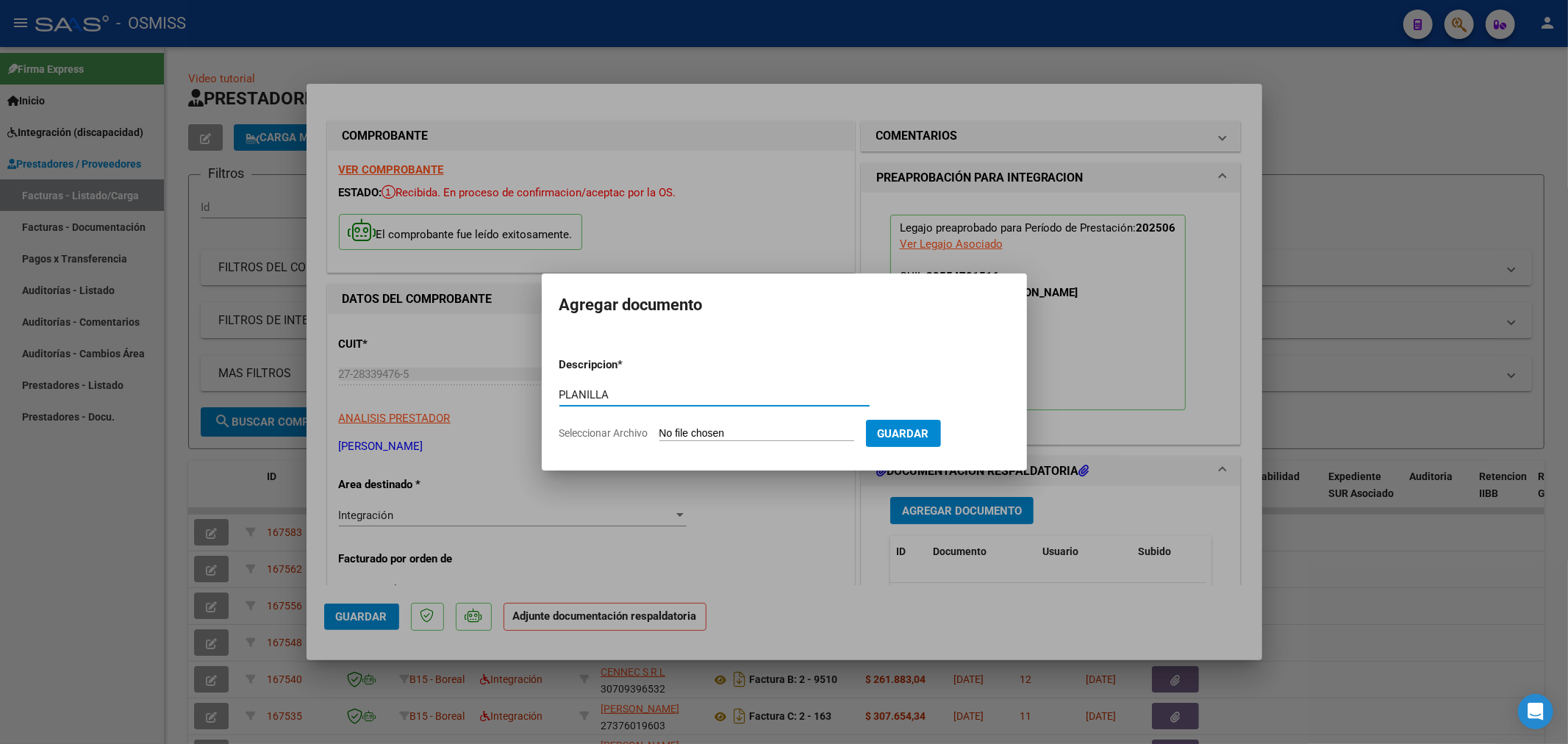
click at [738, 435] on input "Seleccionar Archivo" at bounding box center [757, 434] width 195 height 14
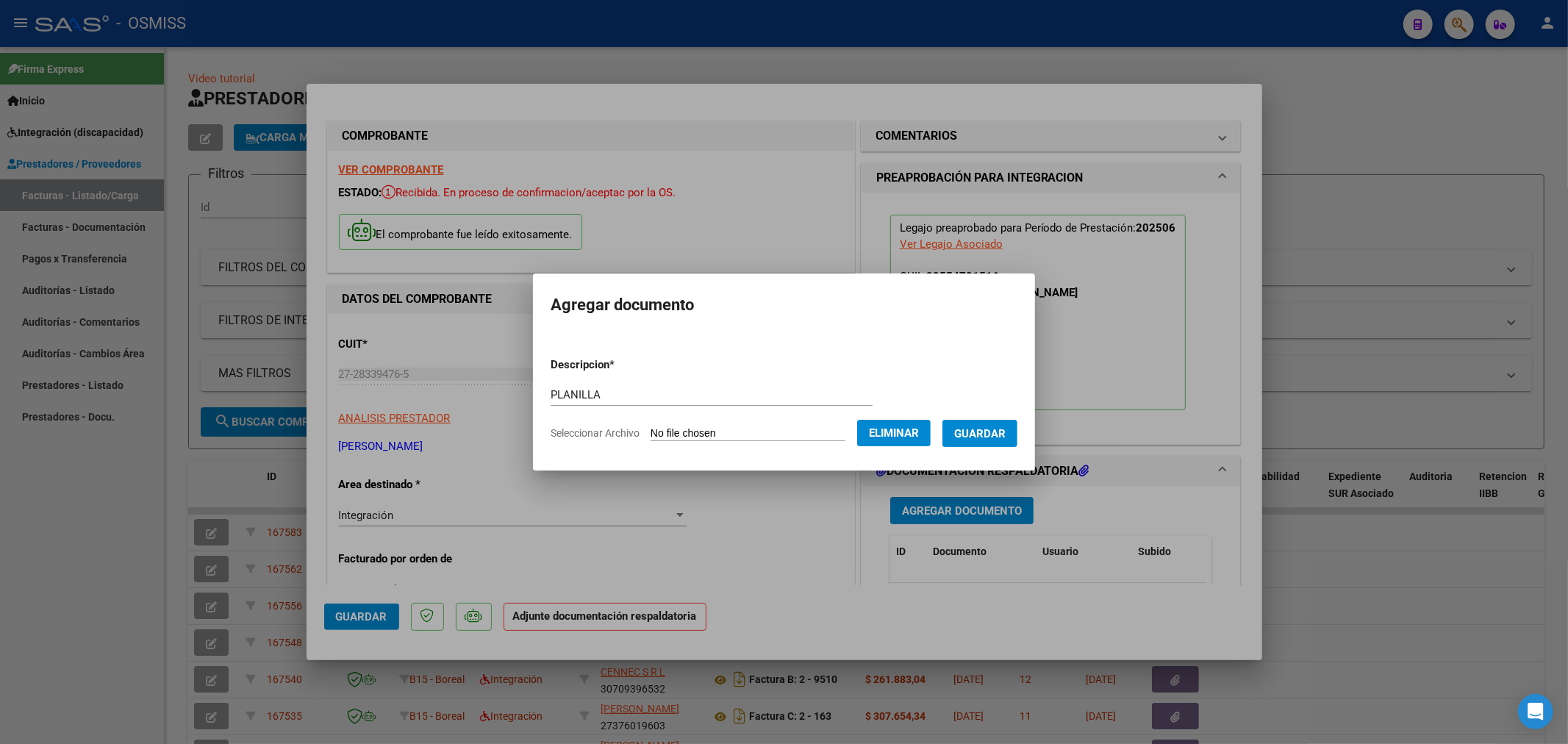
click at [1006, 437] on span "Guardar" at bounding box center [979, 433] width 52 height 13
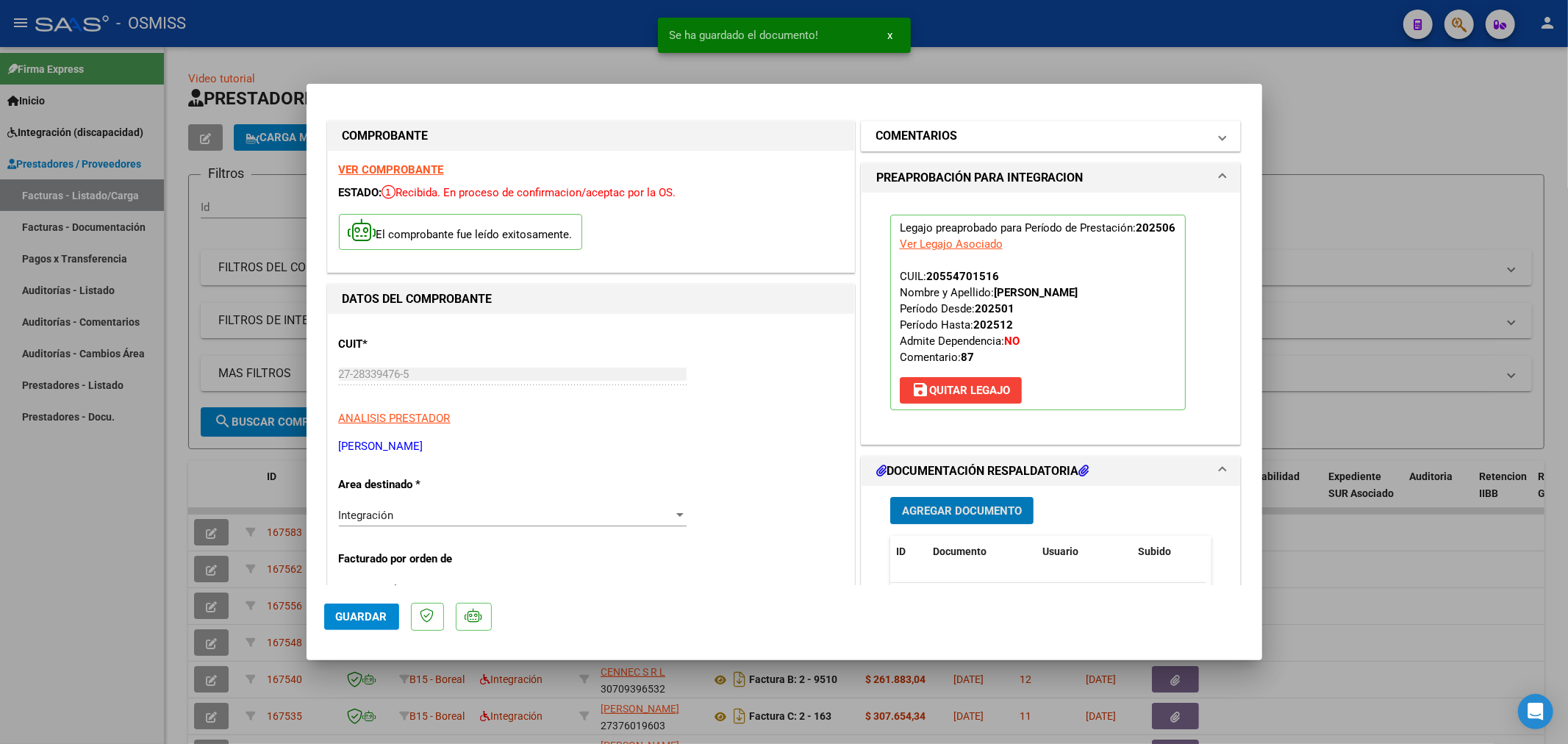
click at [959, 150] on mat-expansion-panel-header "COMENTARIOS" at bounding box center [1051, 135] width 379 height 29
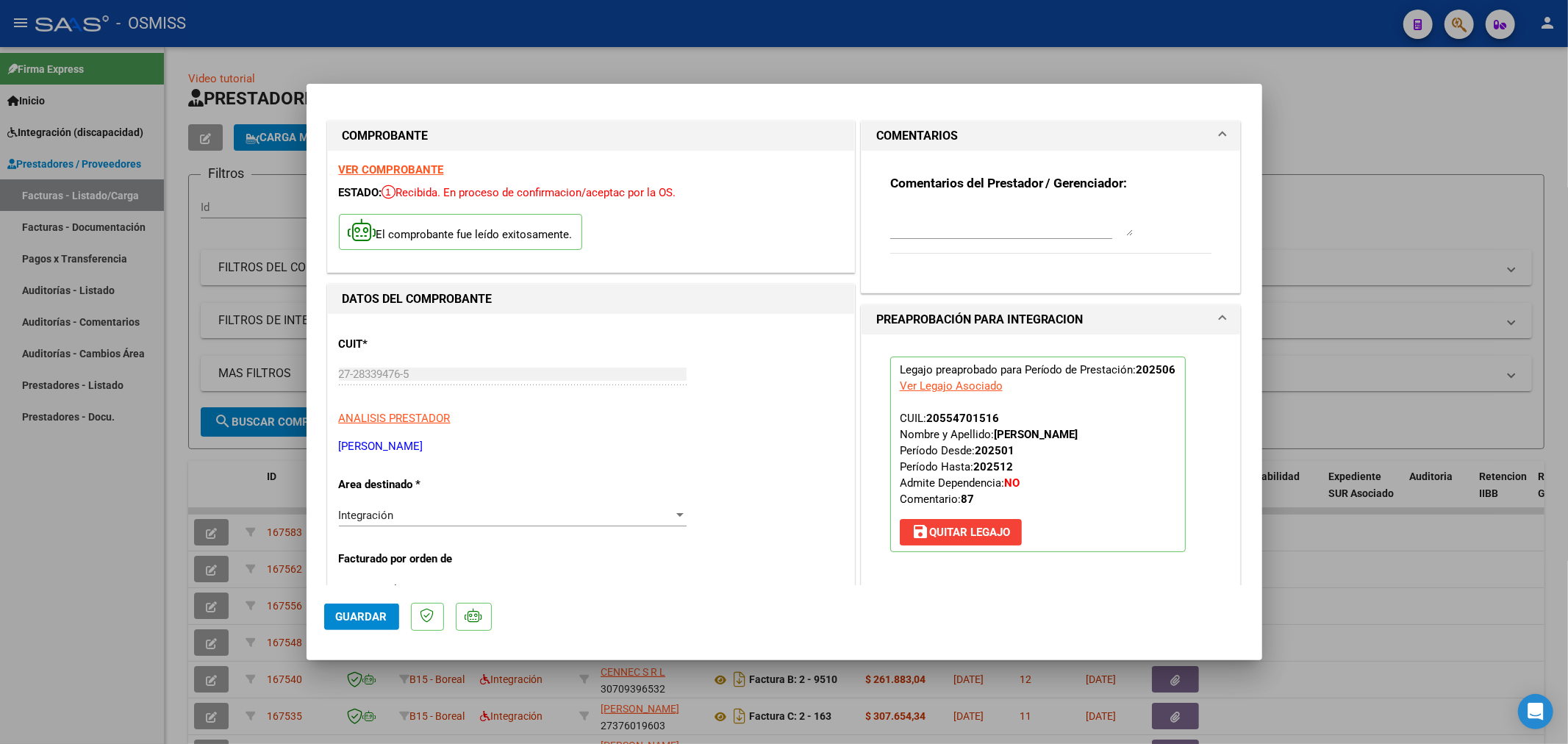
click at [939, 236] on div at bounding box center [1011, 221] width 242 height 35
click at [362, 632] on mat-dialog-actions "Guardar" at bounding box center [784, 614] width 921 height 58
click at [362, 623] on button "Guardar" at bounding box center [361, 617] width 75 height 26
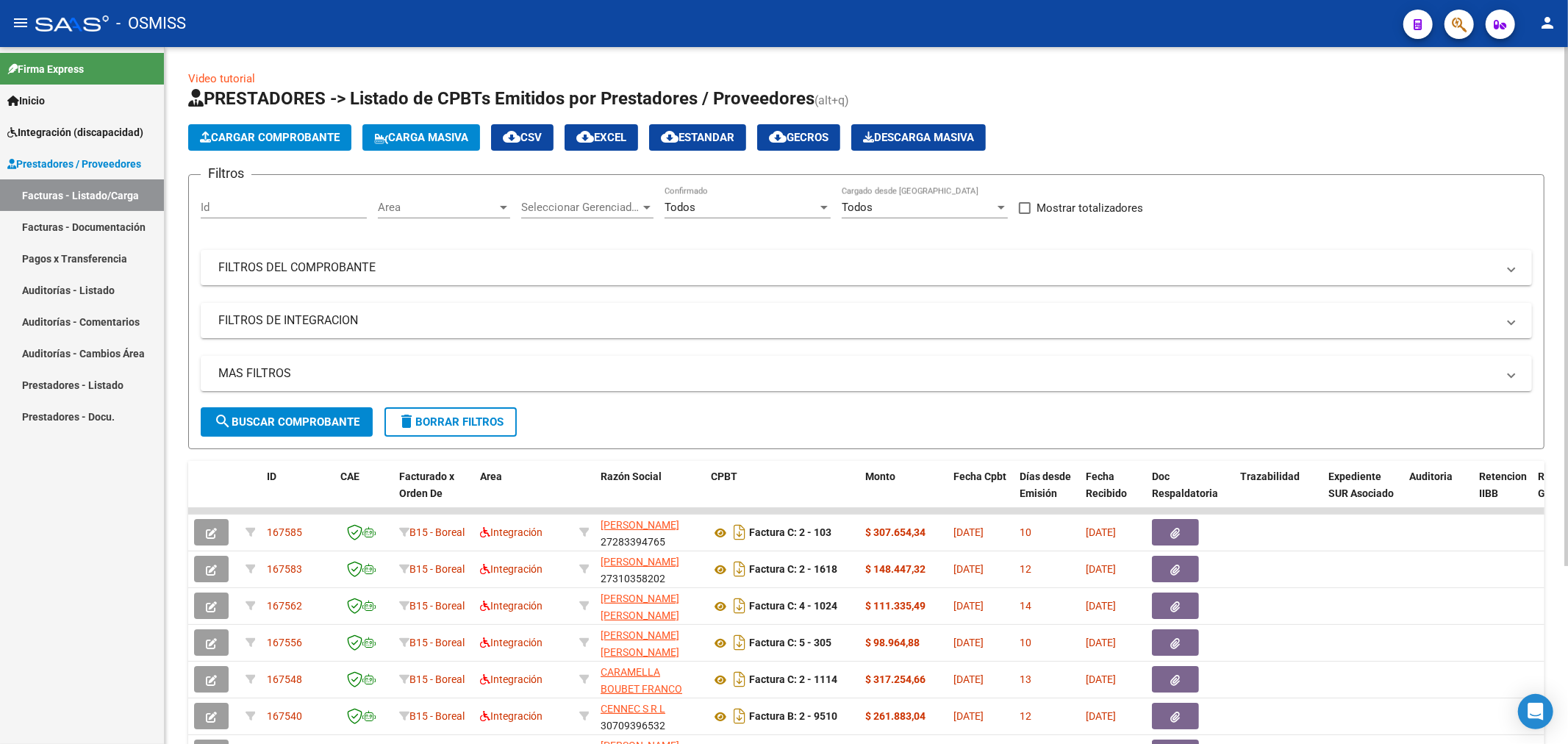
click at [253, 142] on span "Cargar Comprobante" at bounding box center [270, 137] width 140 height 13
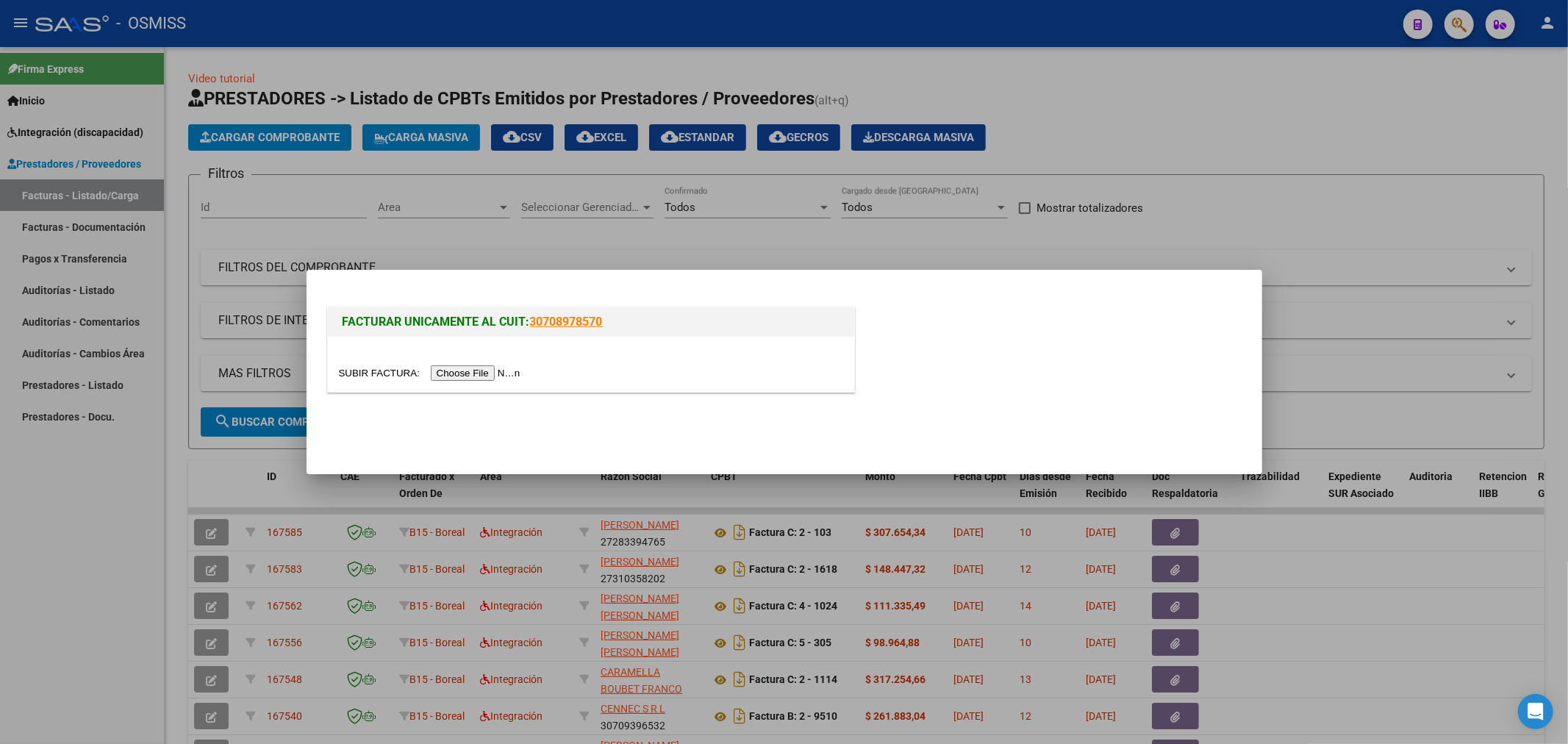
click at [475, 370] on input "file" at bounding box center [432, 373] width 186 height 16
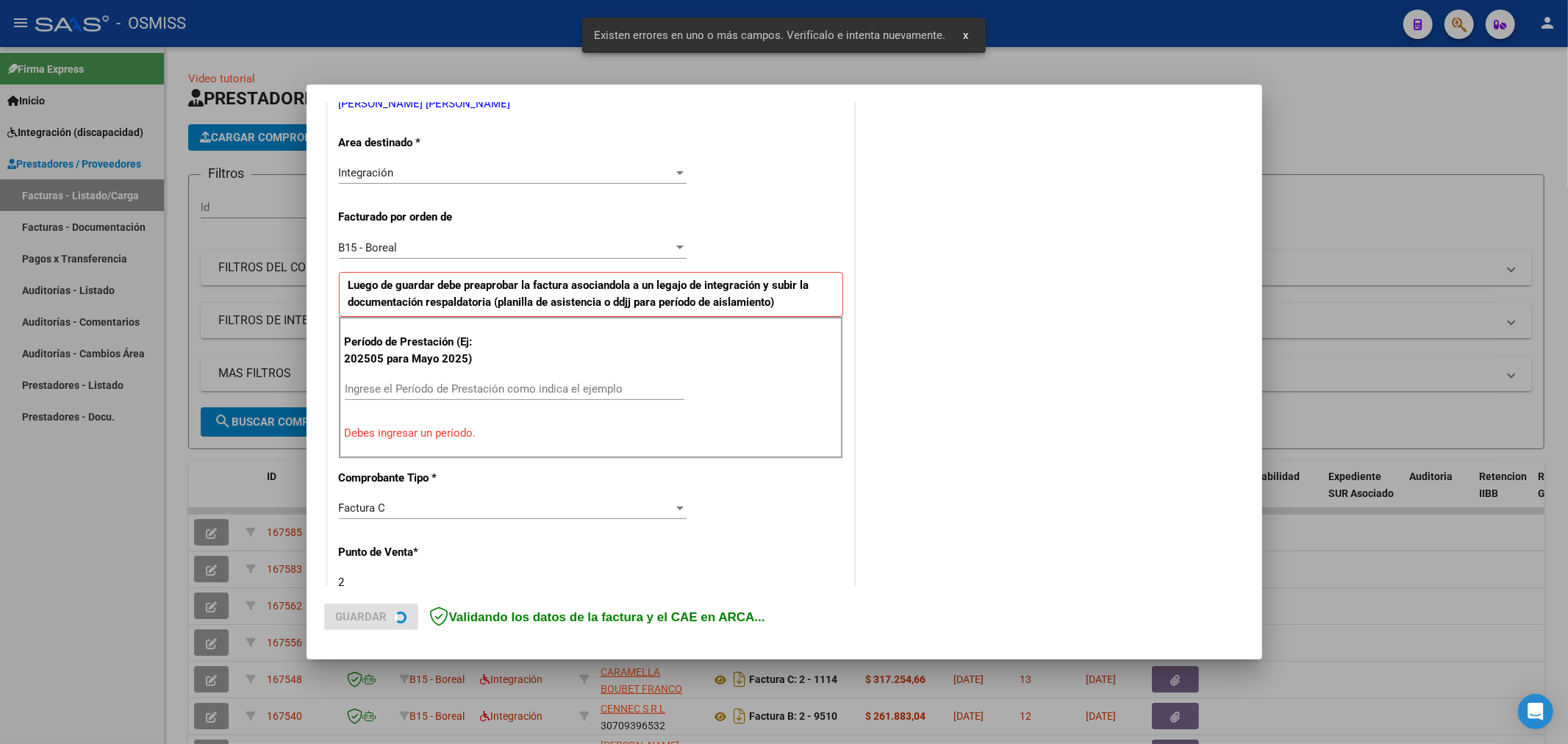
scroll to position [344, 0]
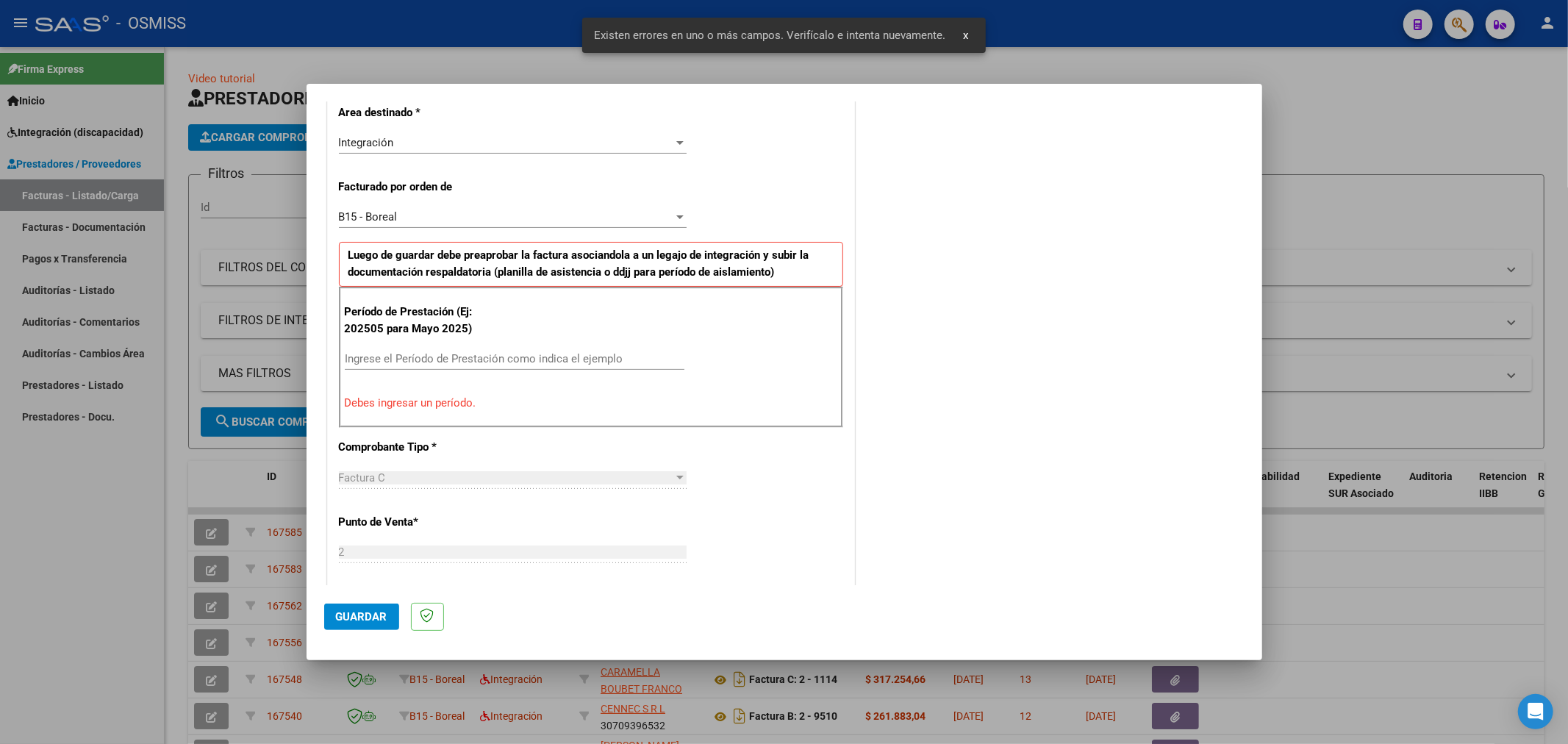
click at [517, 222] on div "B15 - Boreal" at bounding box center [506, 216] width 335 height 13
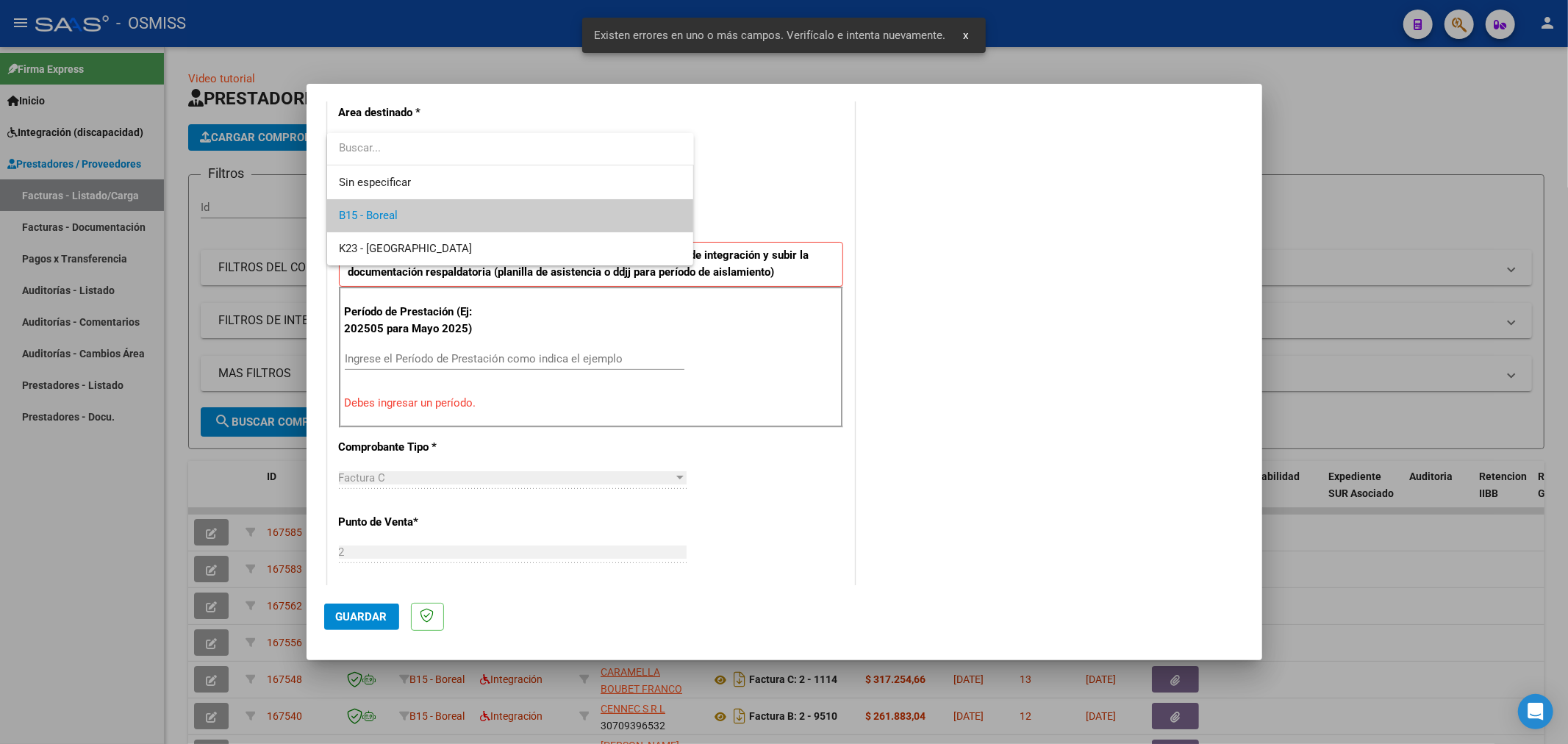
click at [673, 437] on div at bounding box center [784, 372] width 1568 height 744
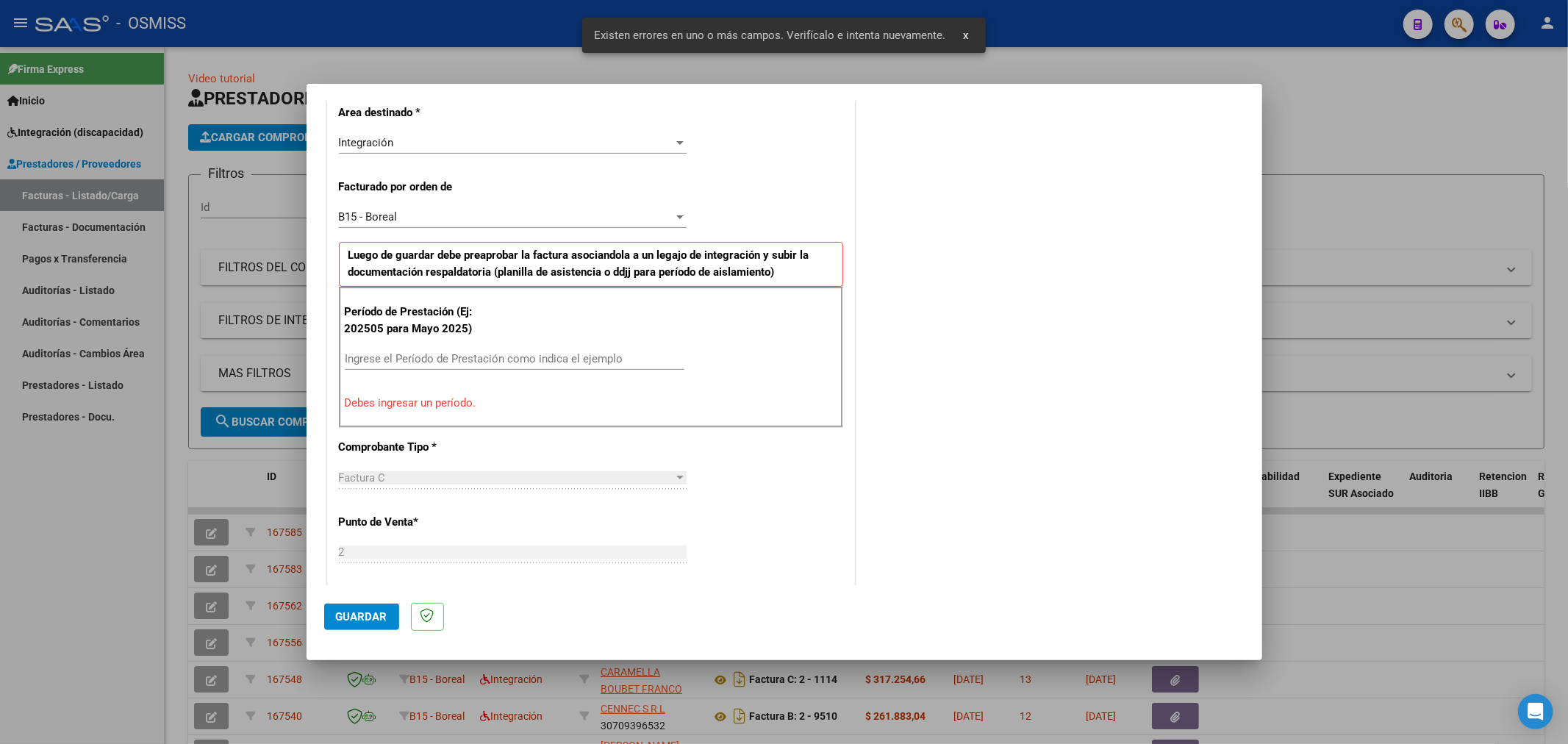
click at [596, 353] on input "Ingrese el Período de Prestación como indica el ejemplo" at bounding box center [514, 358] width 340 height 13
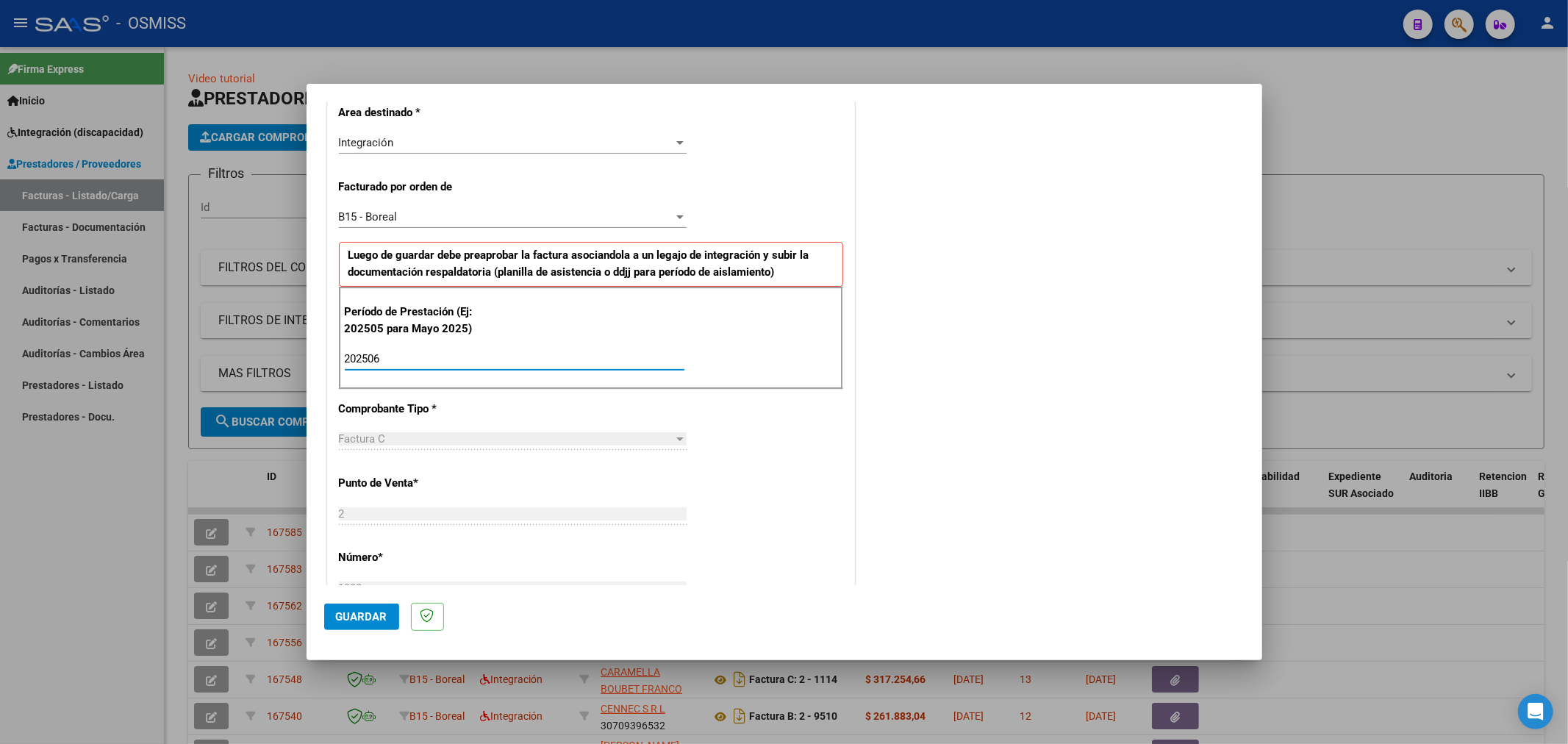
click at [347, 613] on span "Guardar" at bounding box center [361, 616] width 52 height 13
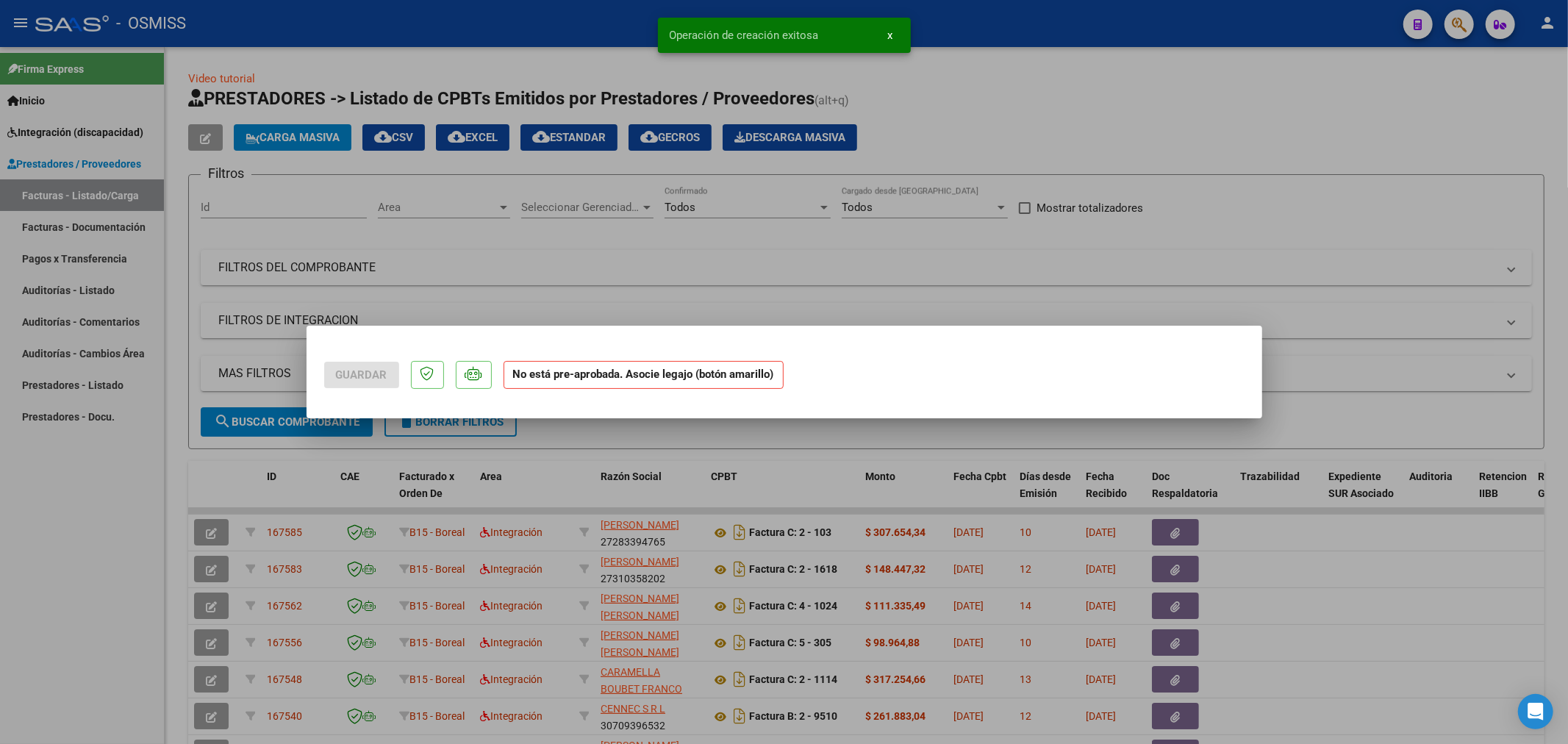
scroll to position [0, 0]
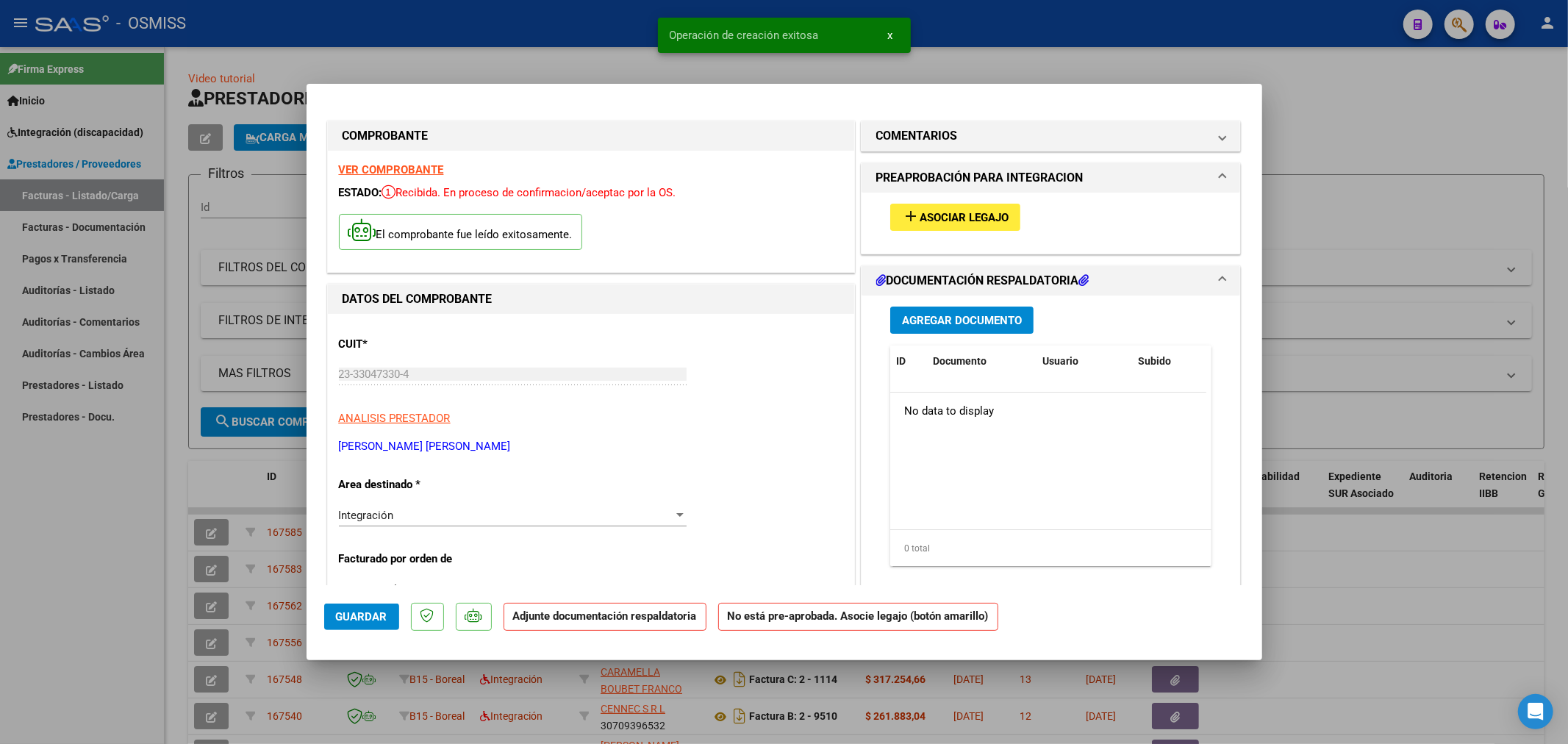
click at [975, 212] on span "Asociar Legajo" at bounding box center [964, 217] width 89 height 13
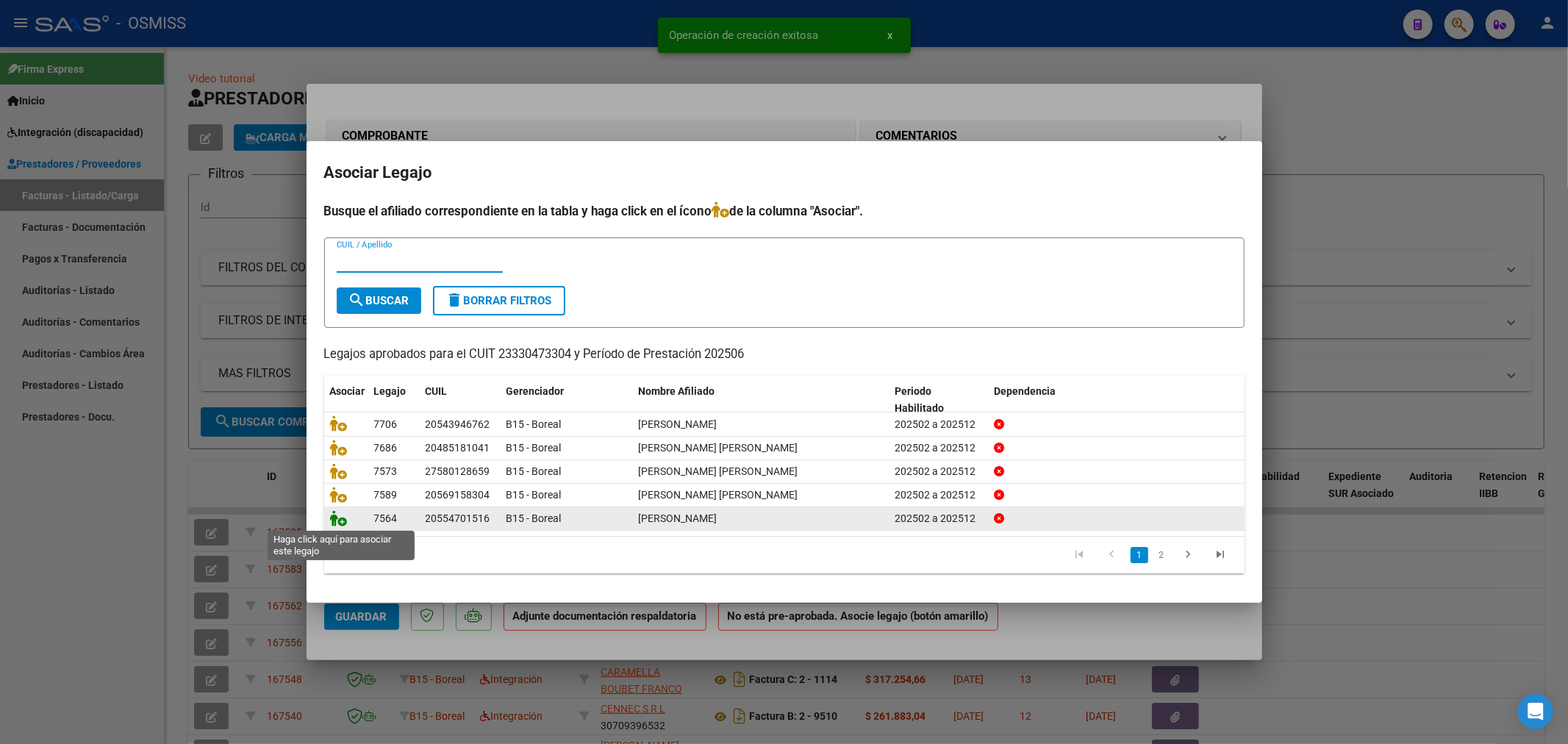
click at [344, 516] on icon at bounding box center [339, 518] width 18 height 16
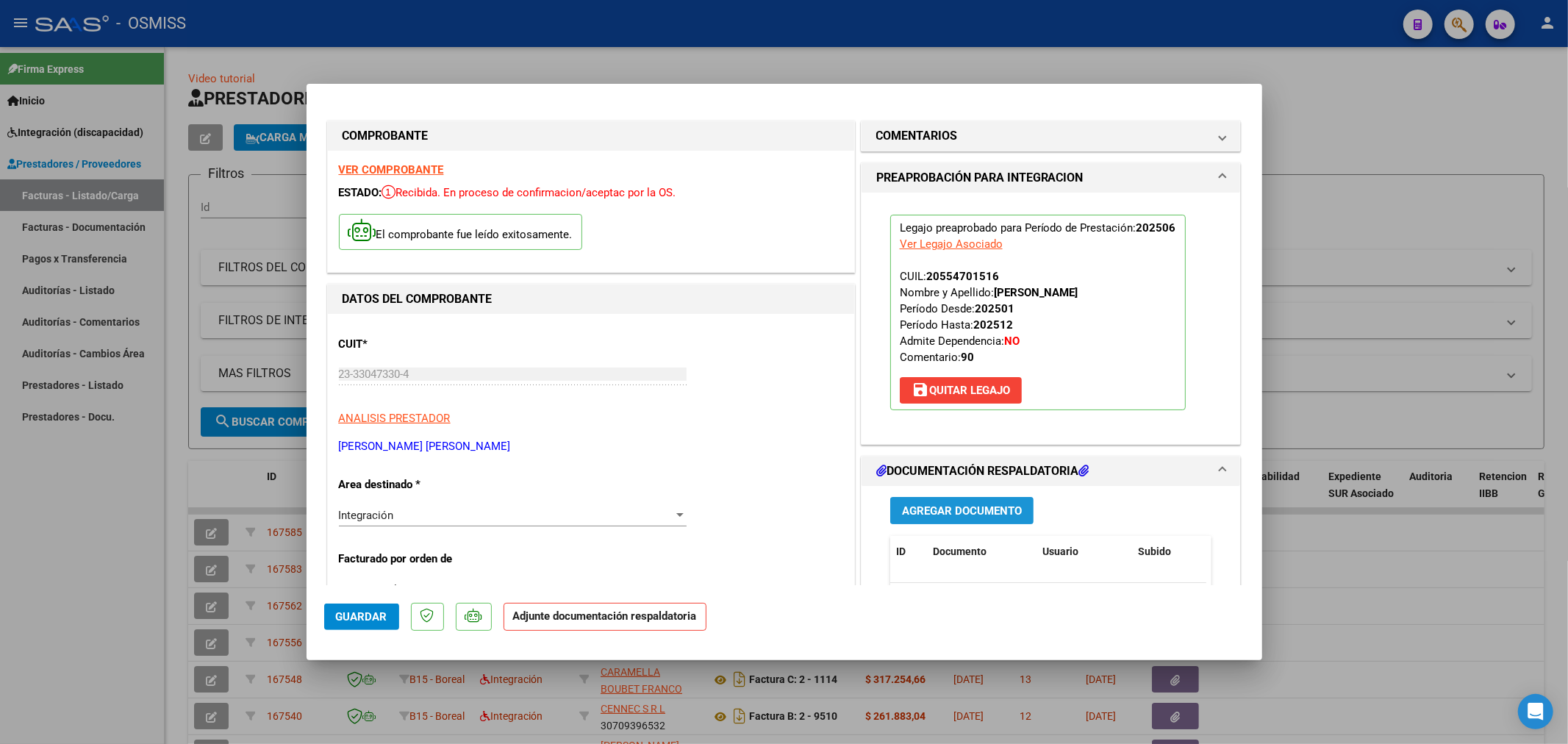
click at [965, 509] on span "Agregar Documento" at bounding box center [962, 510] width 119 height 13
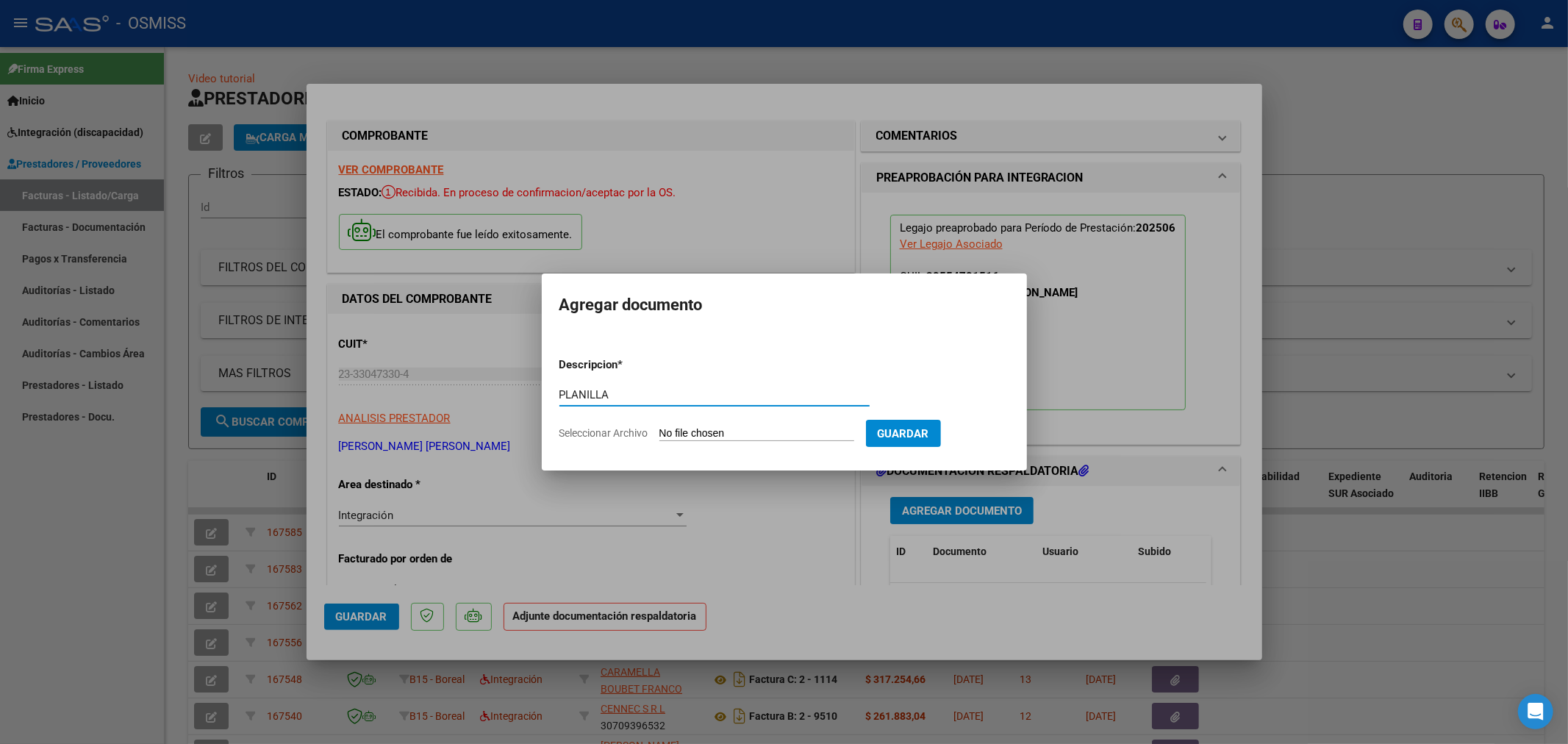
click at [746, 435] on input "Seleccionar Archivo" at bounding box center [757, 434] width 195 height 14
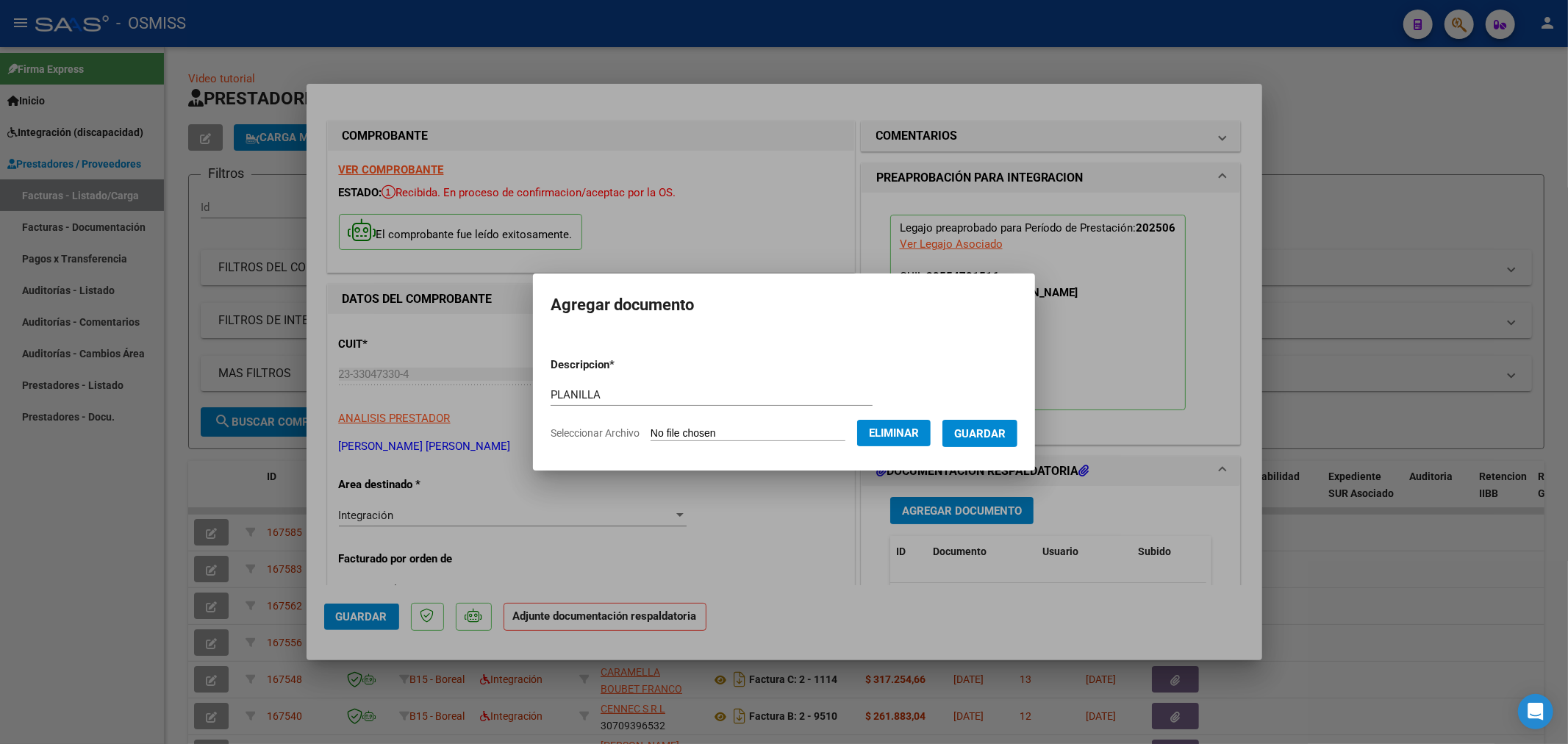
click at [996, 448] on form "Descripcion * PLANILLA Escriba aquí una descripcion Seleccionar Archivo Elimina…" at bounding box center [784, 399] width 466 height 107
click at [1001, 430] on span "Guardar" at bounding box center [979, 433] width 52 height 13
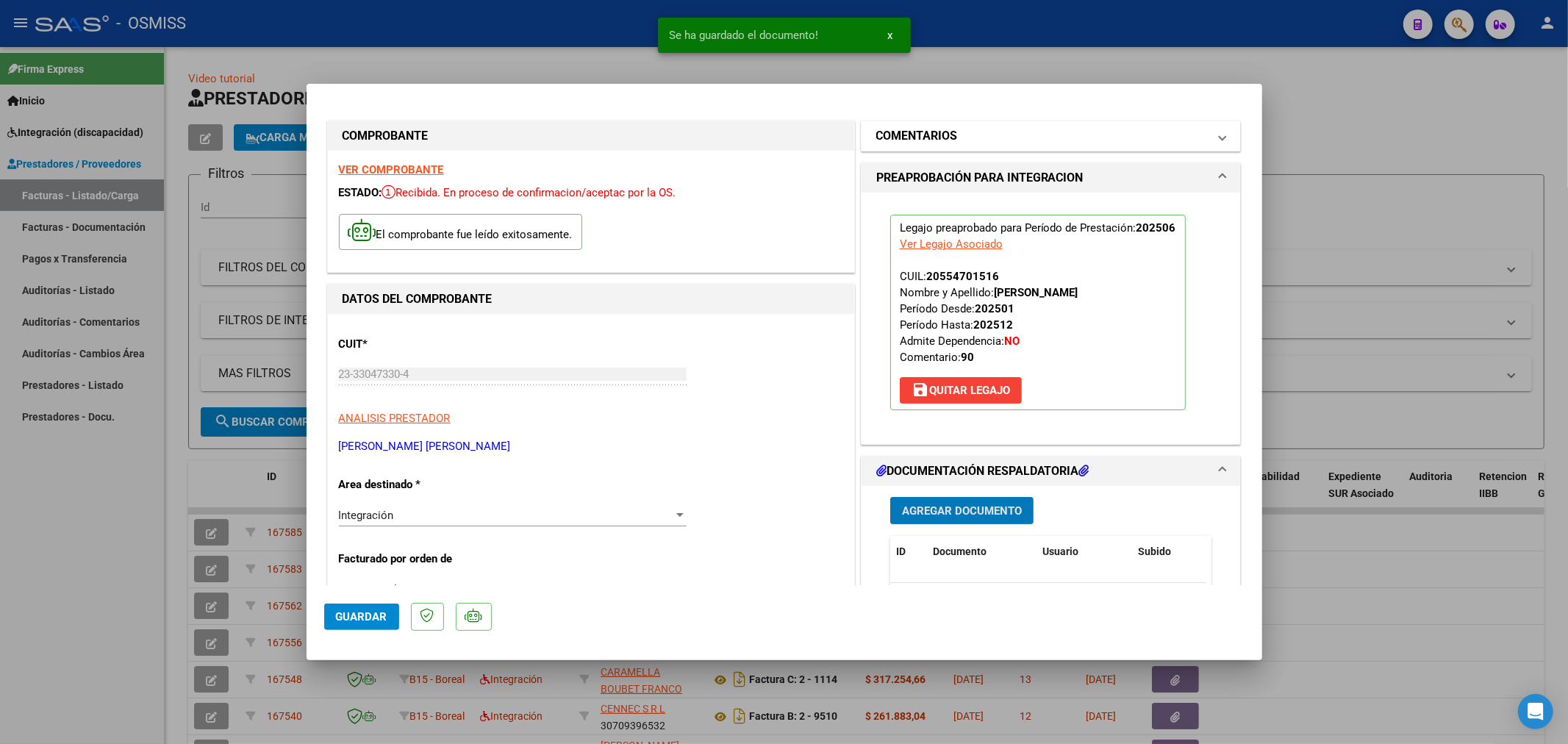
click at [942, 134] on h1 "COMENTARIOS" at bounding box center [916, 136] width 82 height 18
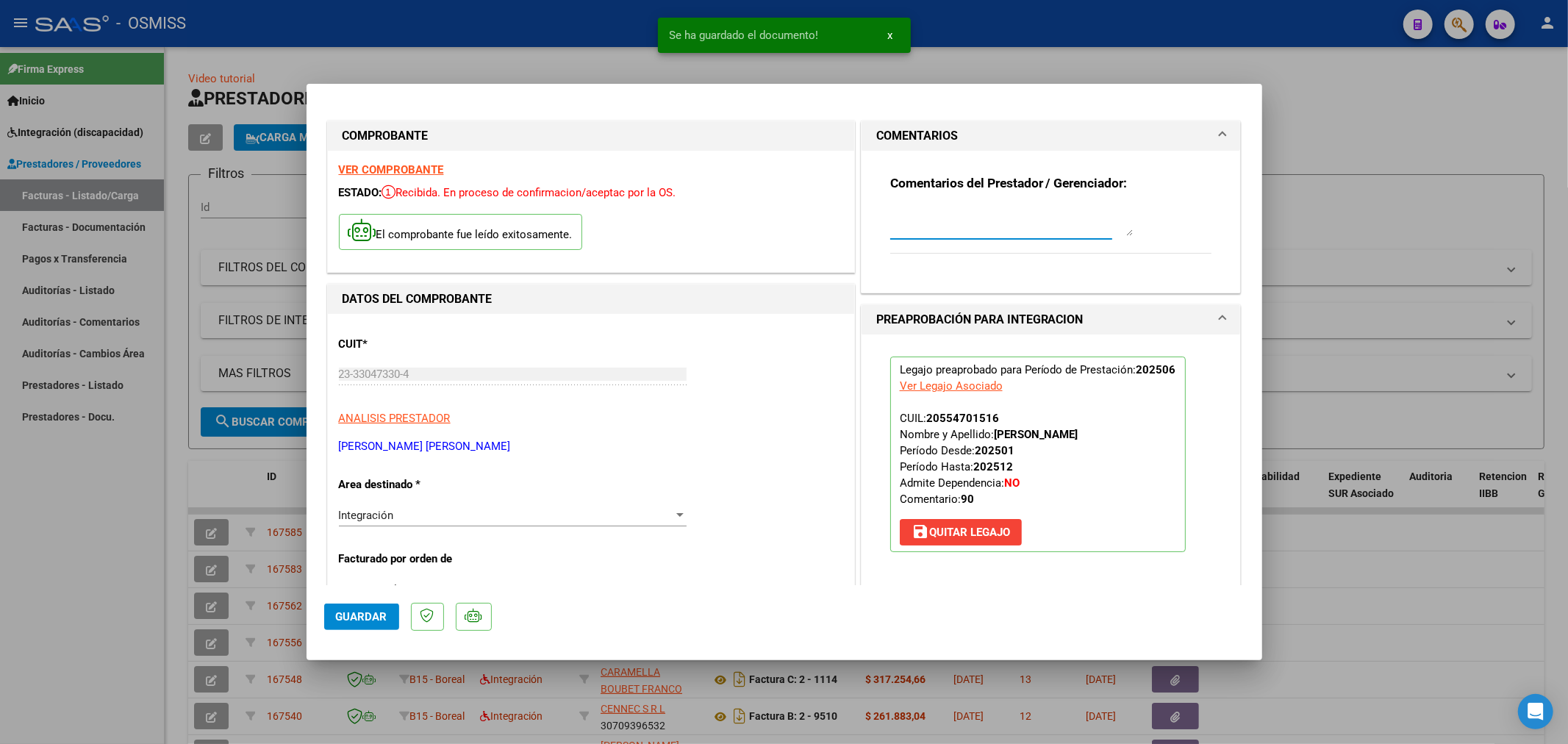
click at [902, 222] on textarea at bounding box center [1011, 220] width 242 height 29
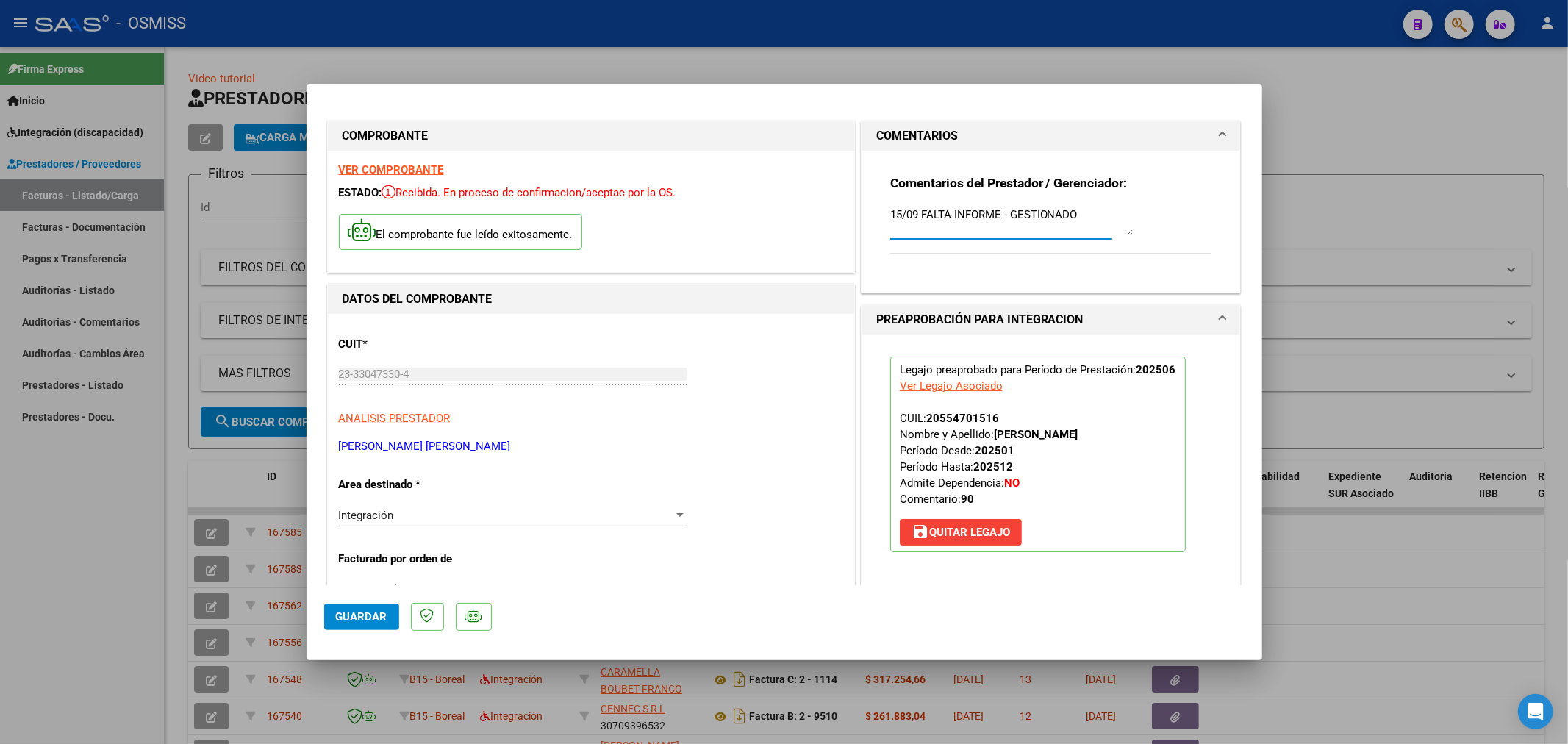
click at [344, 614] on span "Guardar" at bounding box center [361, 616] width 52 height 13
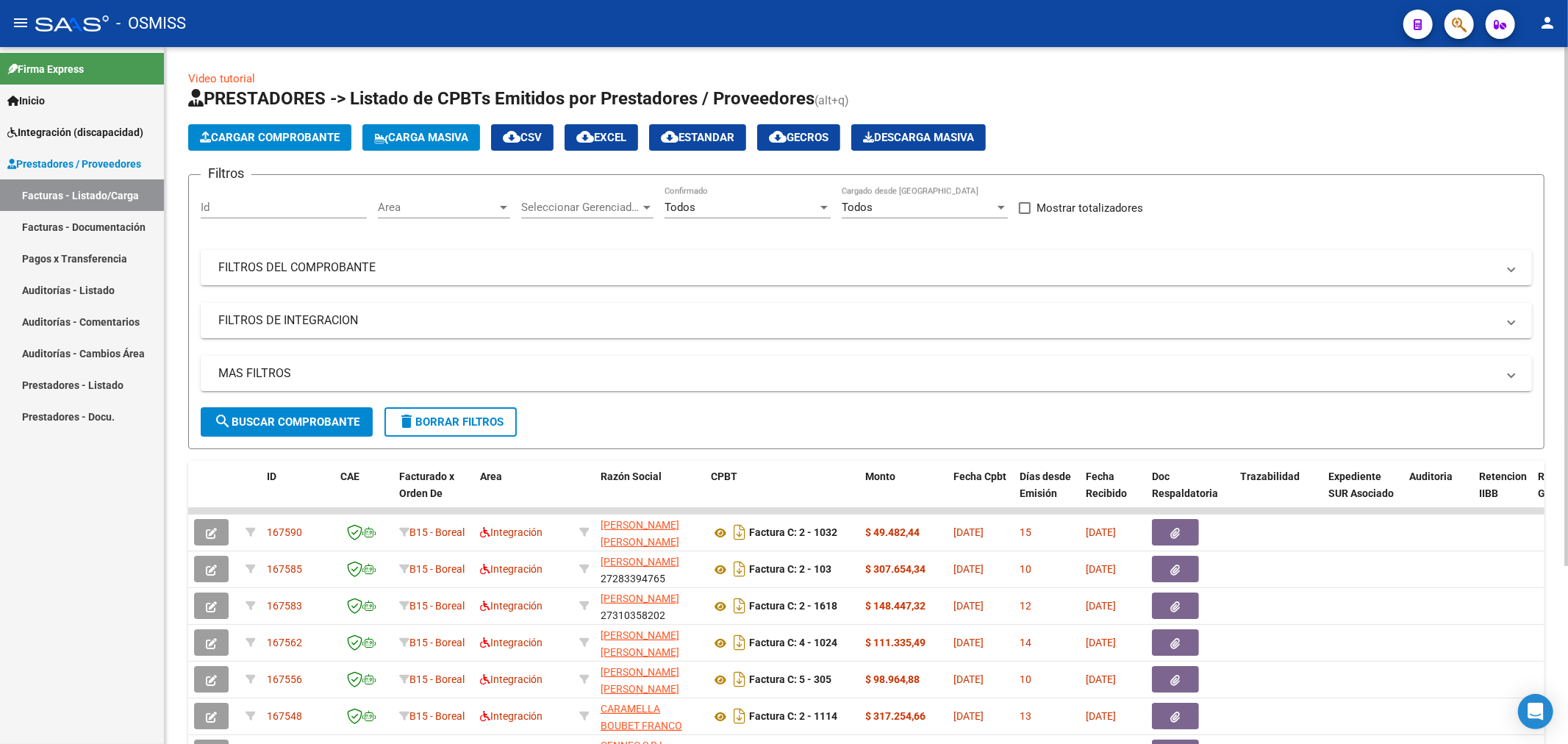
click at [241, 131] on span "Cargar Comprobante" at bounding box center [270, 137] width 140 height 13
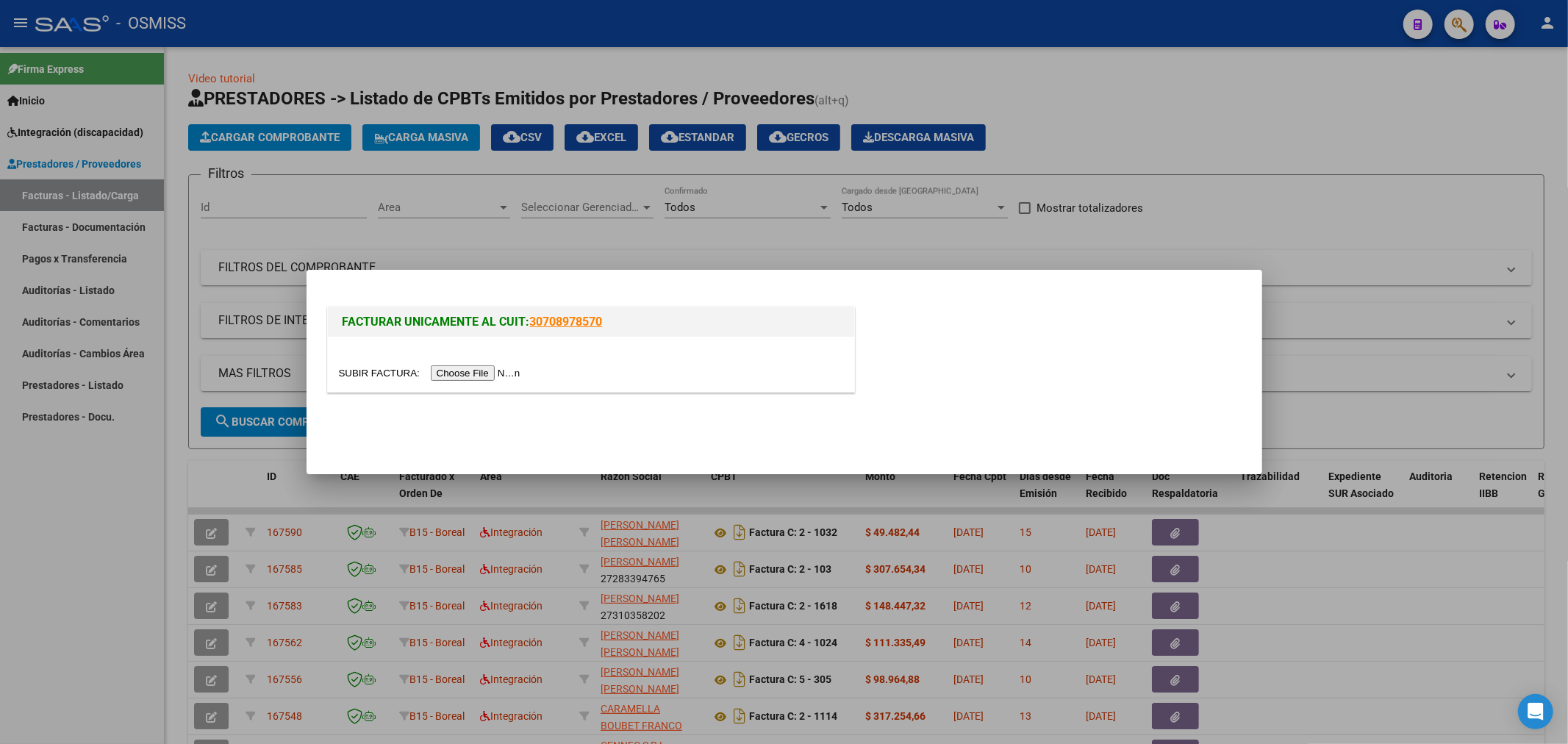
click at [450, 372] on input "file" at bounding box center [432, 373] width 186 height 16
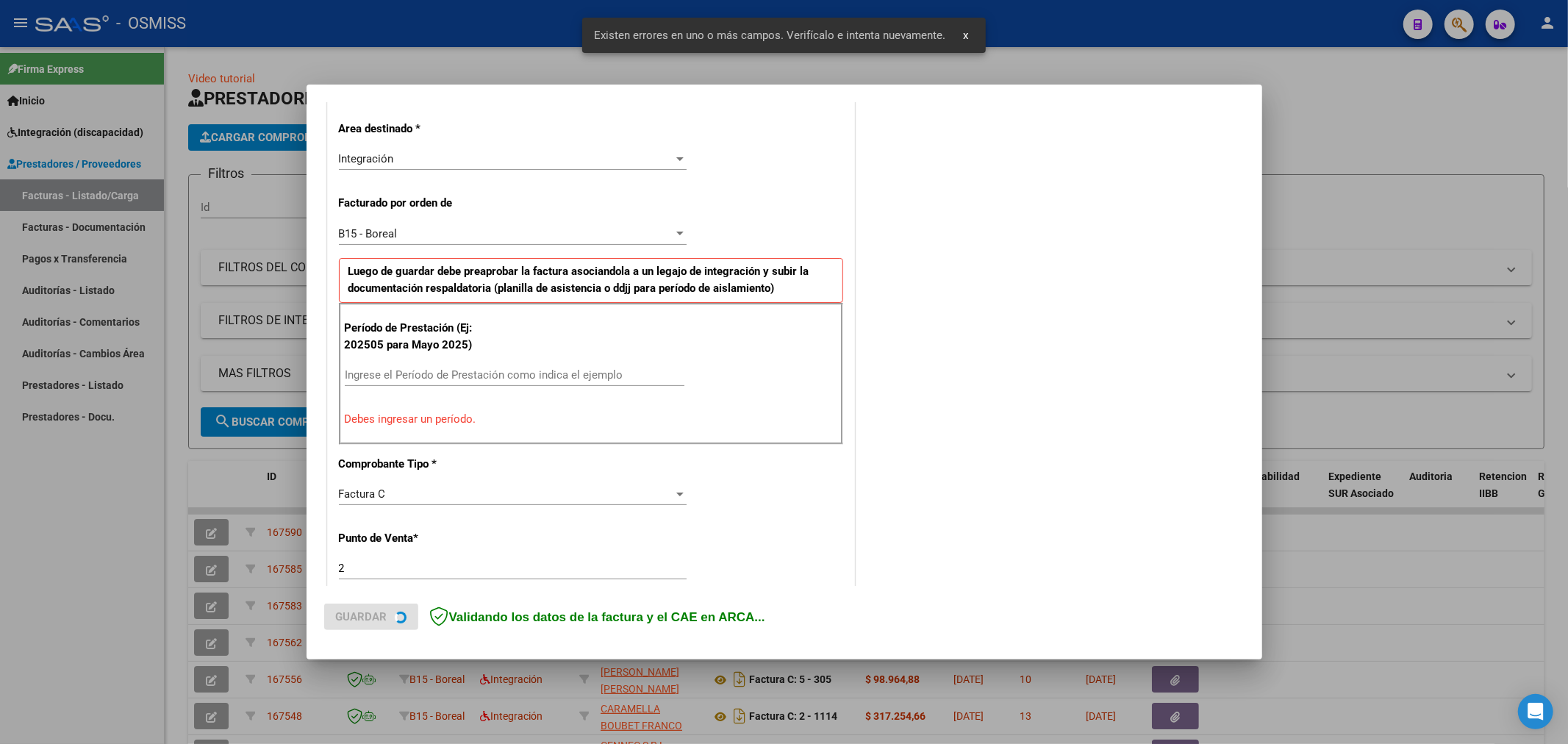
scroll to position [344, 0]
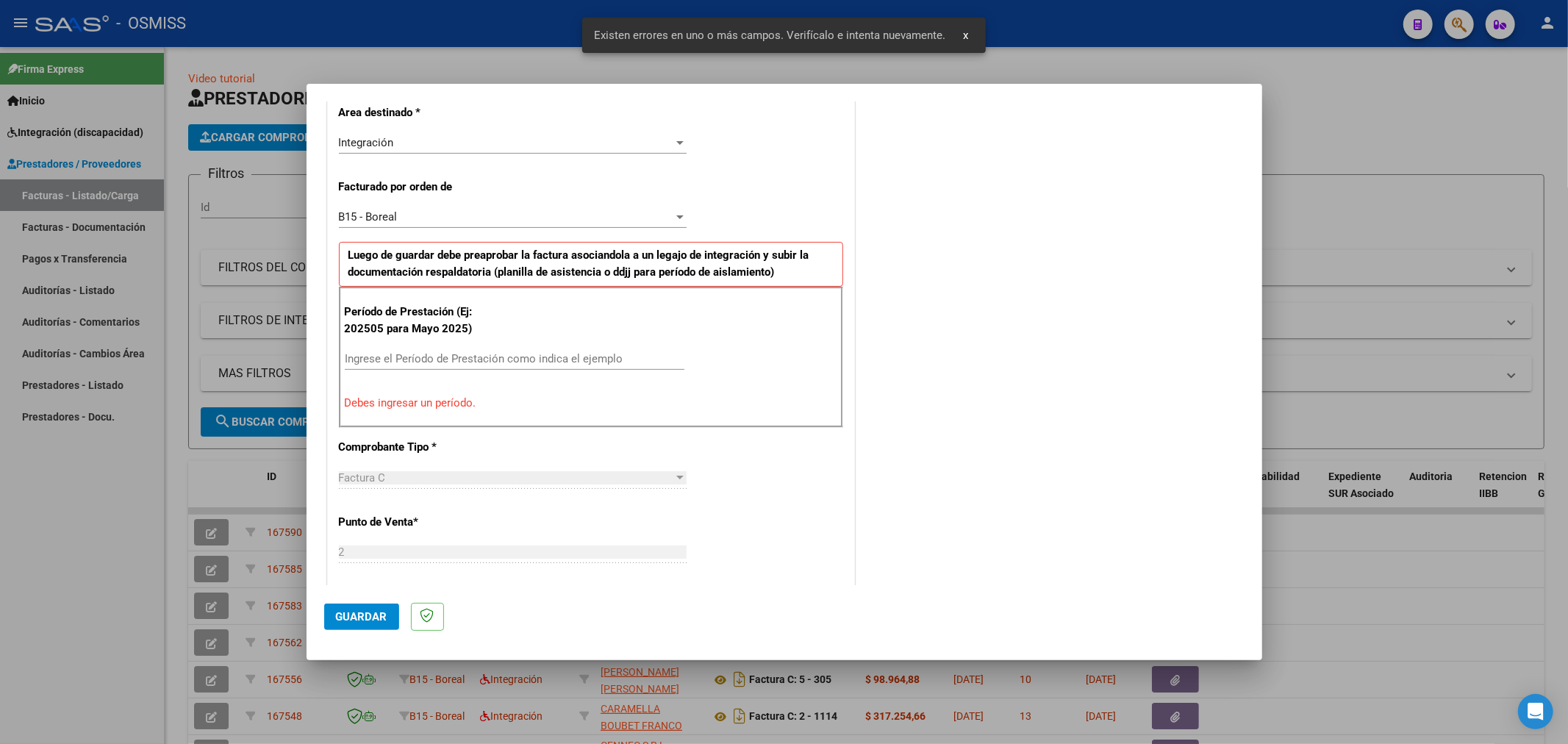
click at [452, 353] on input "Ingrese el Período de Prestación como indica el ejemplo" at bounding box center [514, 358] width 340 height 13
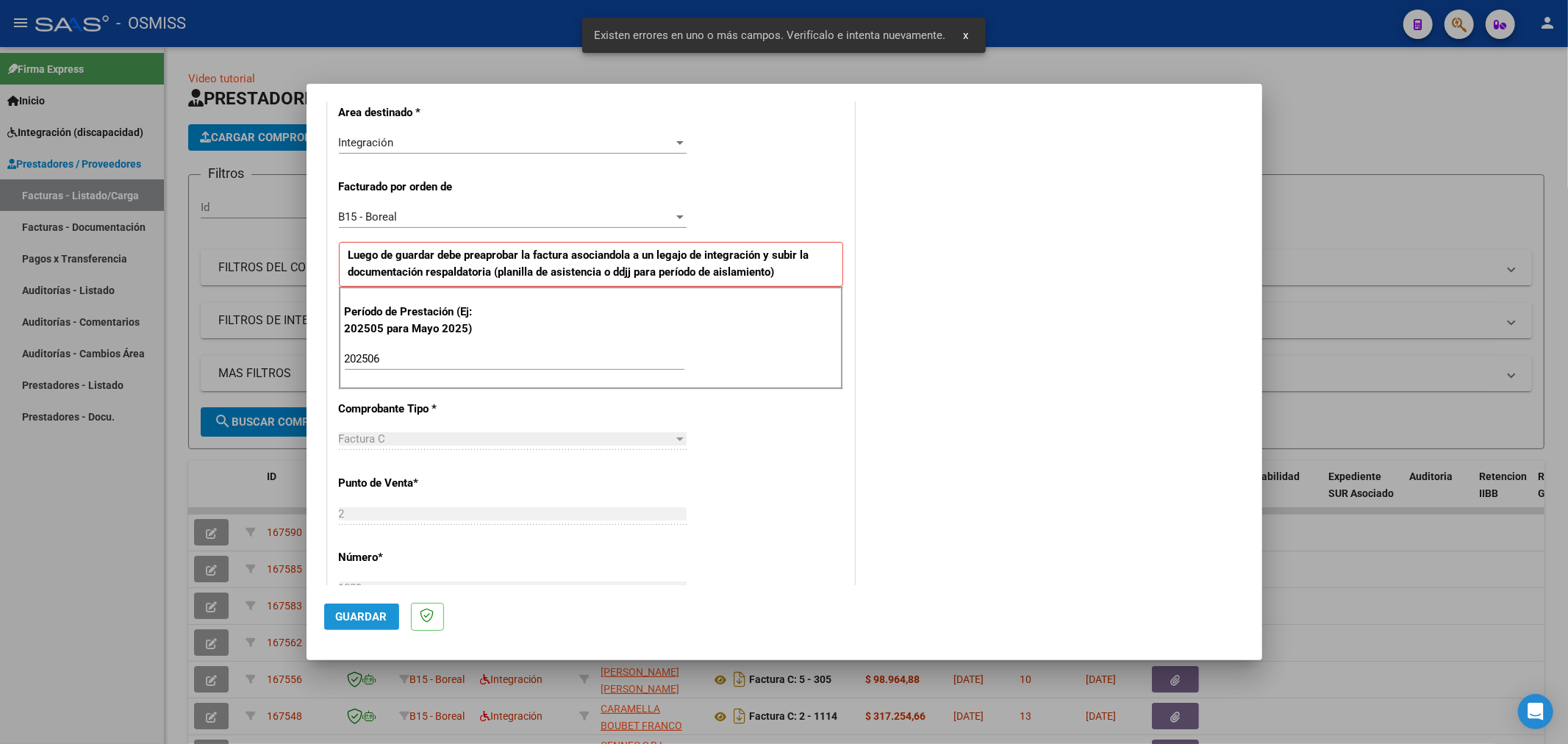
click at [380, 625] on button "Guardar" at bounding box center [361, 617] width 75 height 26
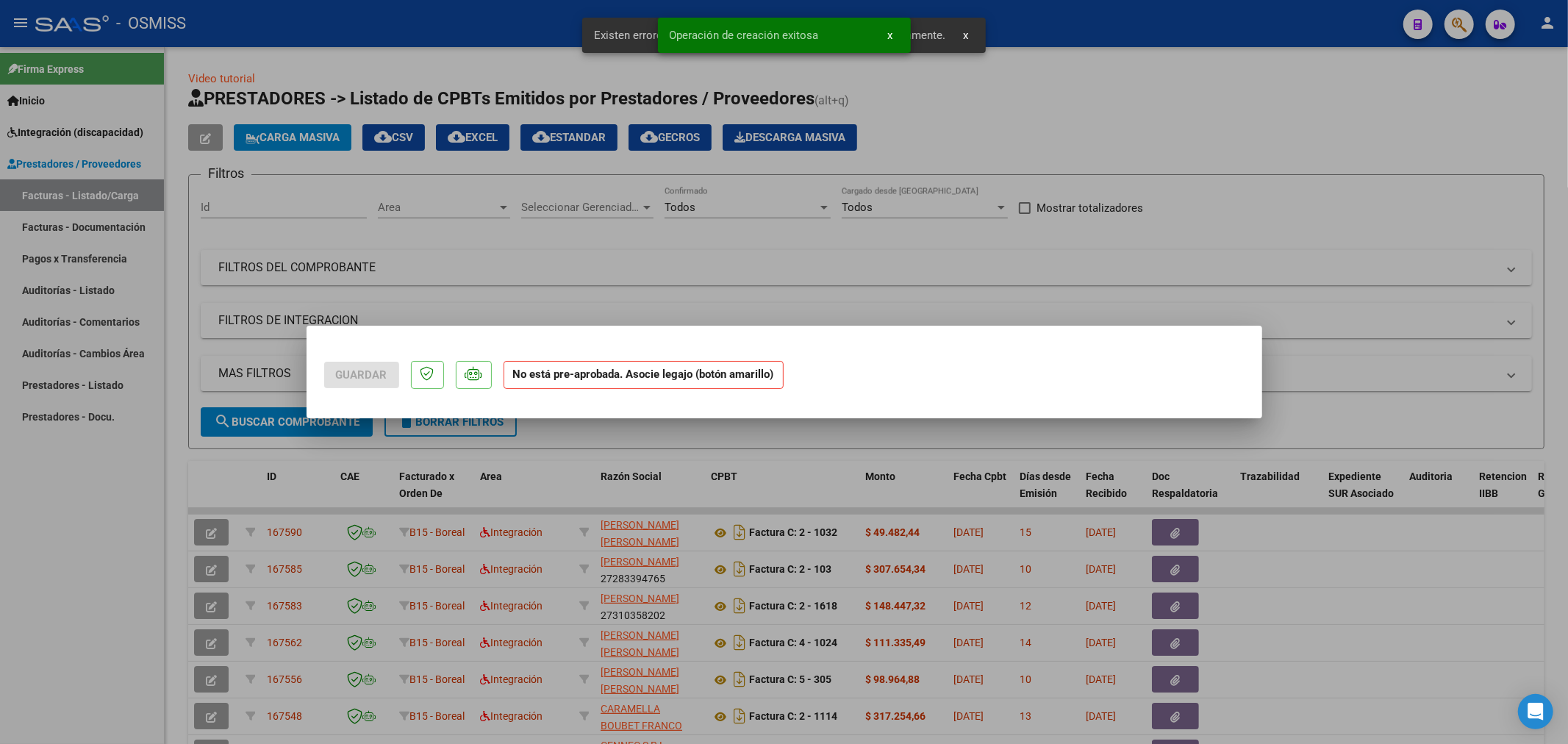
scroll to position [0, 0]
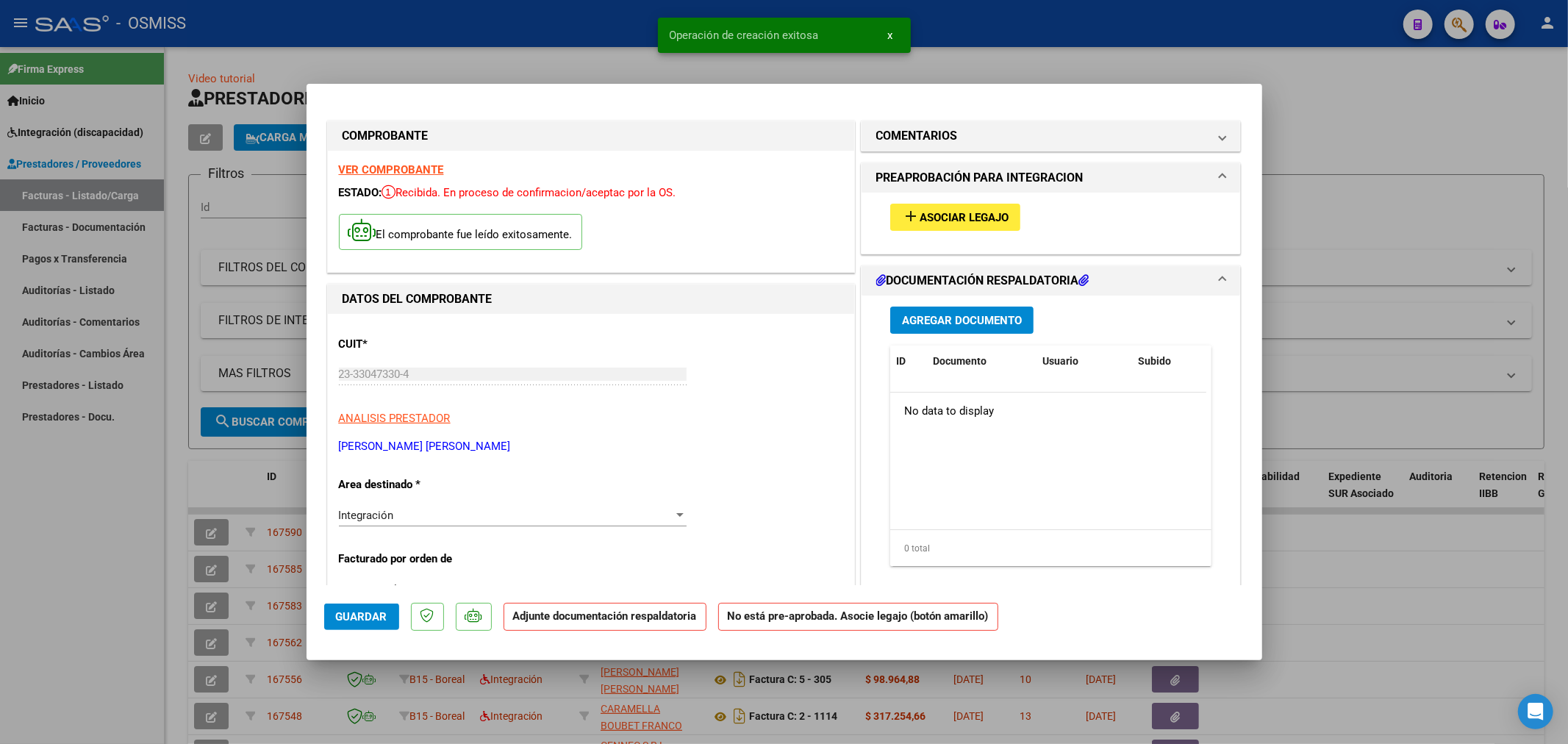
click at [1000, 213] on span "Asociar Legajo" at bounding box center [964, 217] width 89 height 13
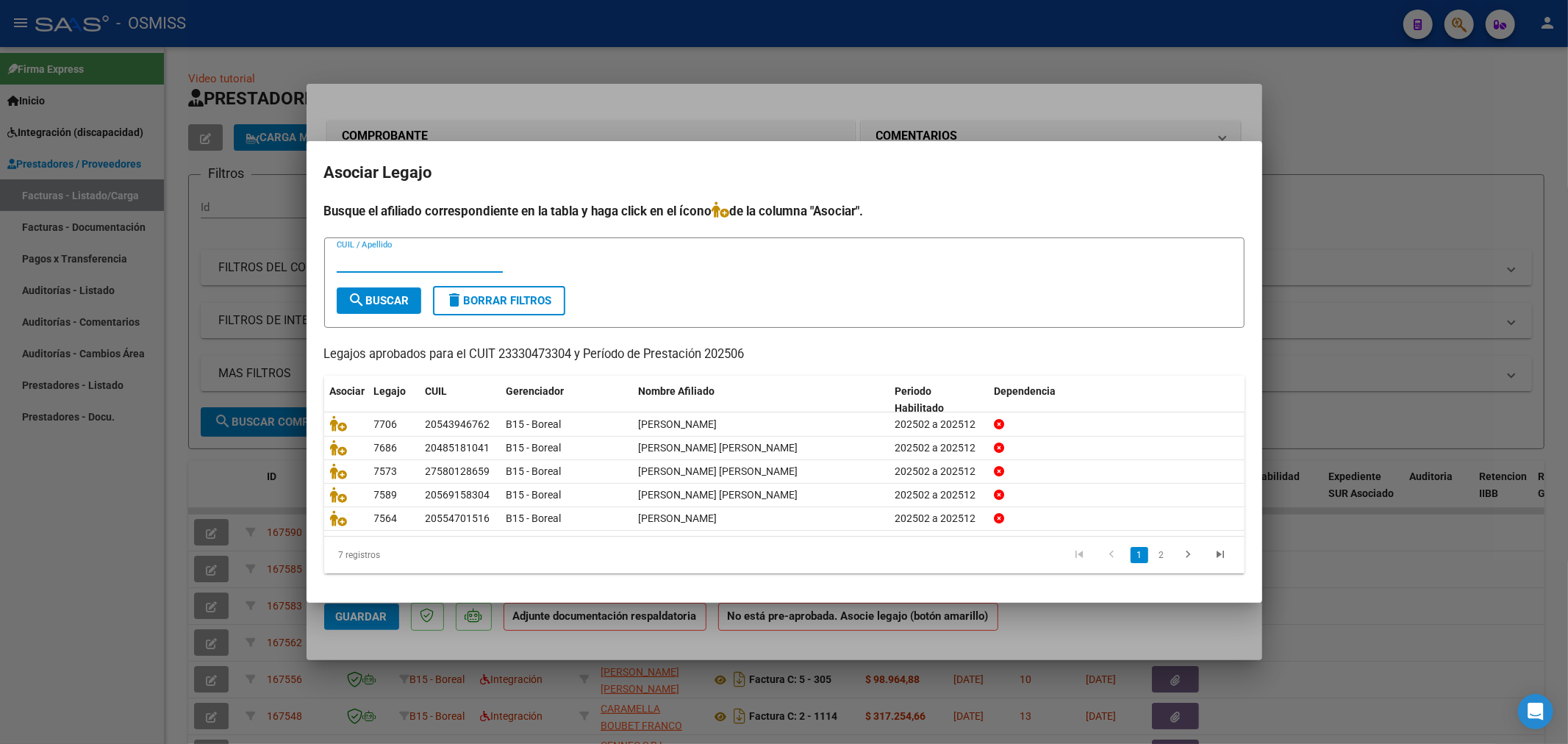
click at [387, 251] on div "CUIL / Apellido" at bounding box center [419, 260] width 166 height 22
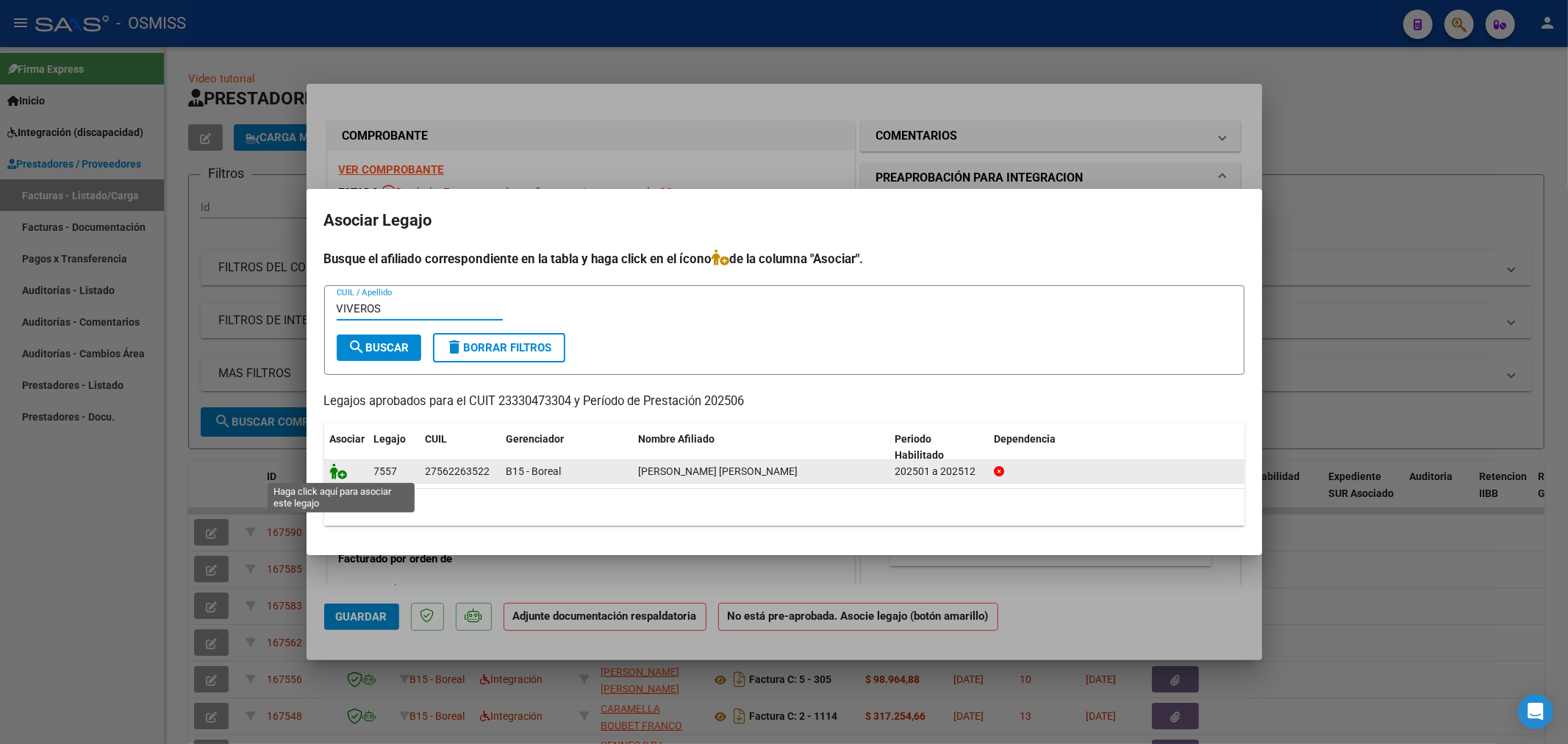
click at [331, 471] on icon at bounding box center [339, 471] width 18 height 16
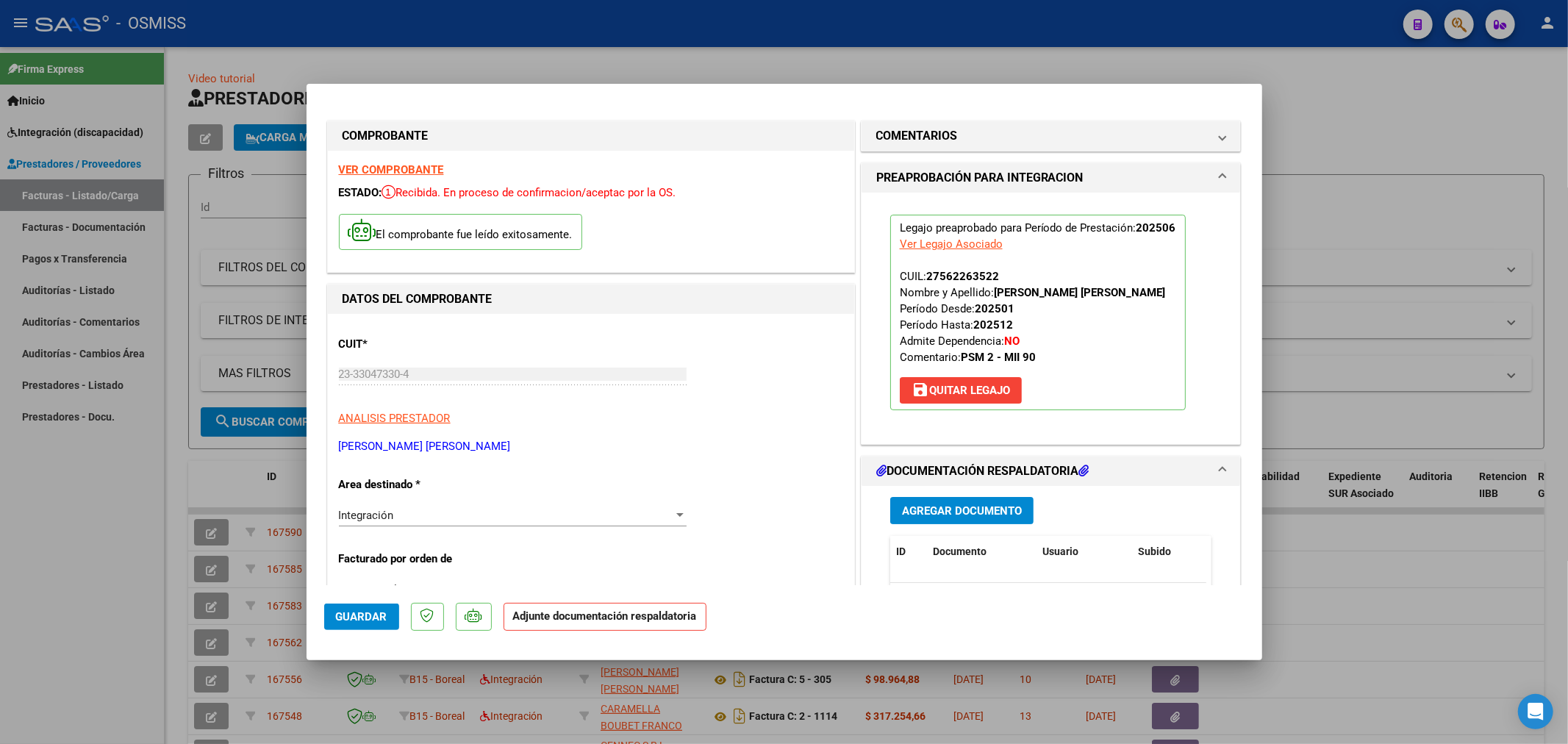
click at [935, 517] on span "Agregar Documento" at bounding box center [962, 510] width 119 height 13
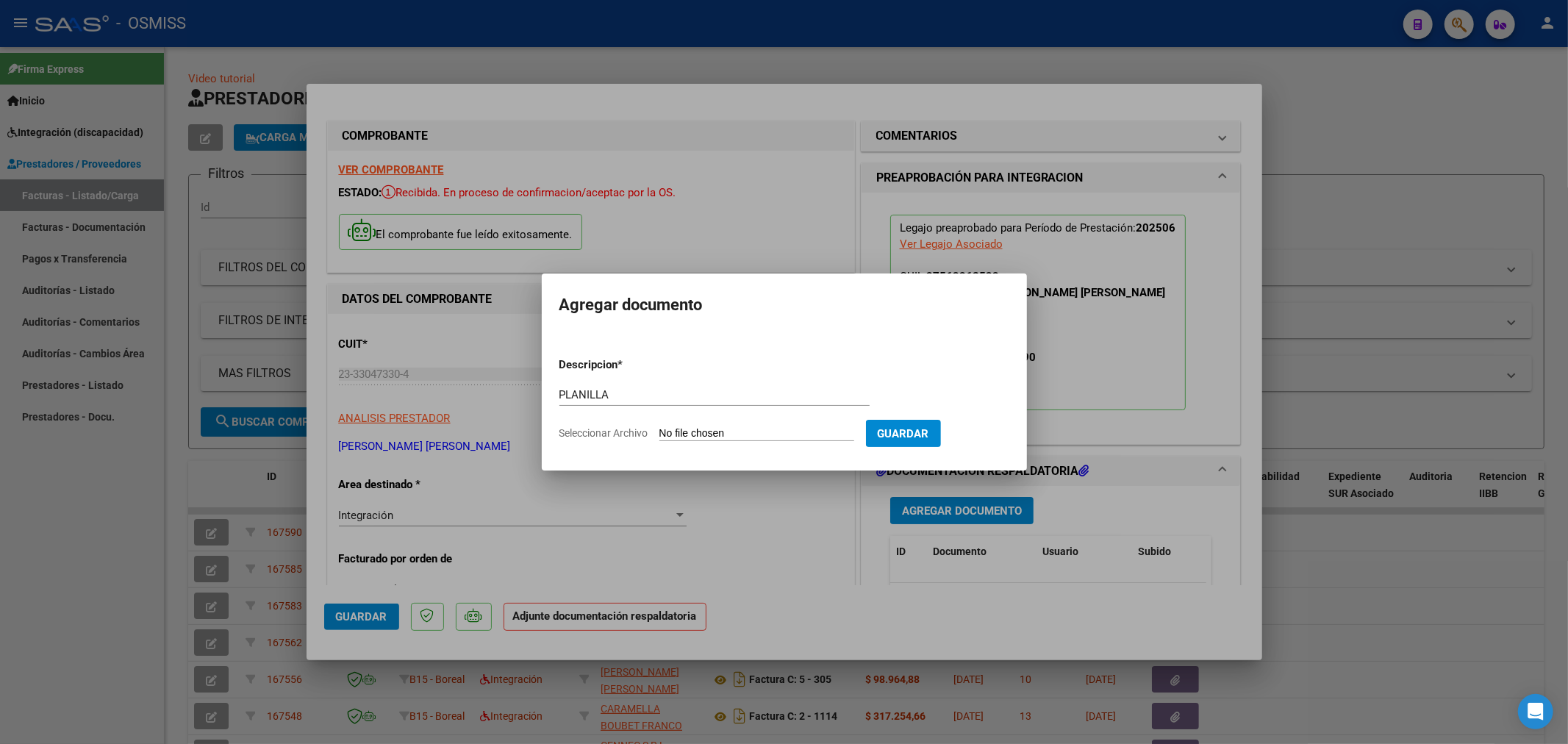
click at [717, 436] on input "Seleccionar Archivo" at bounding box center [757, 434] width 195 height 14
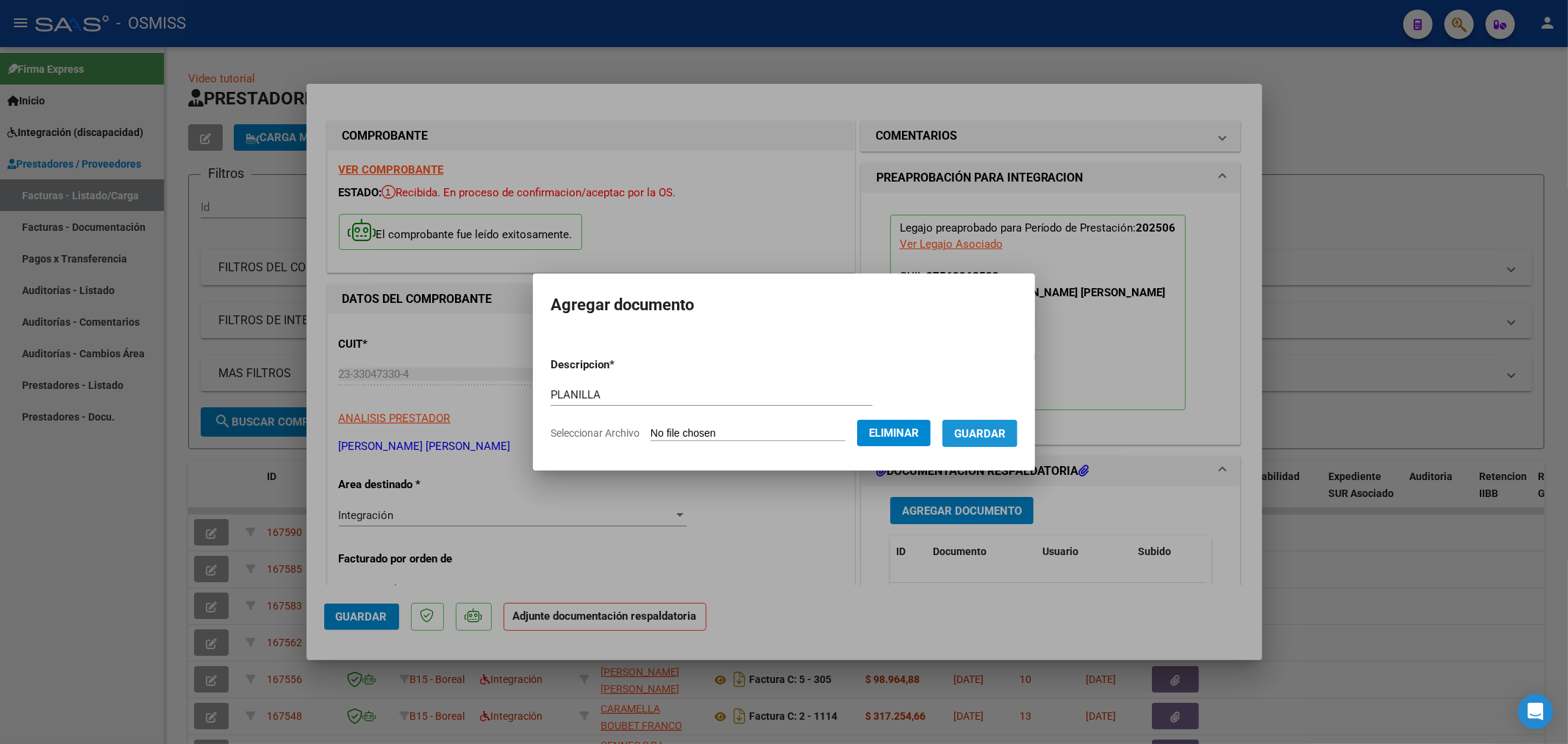
click at [996, 439] on button "Guardar" at bounding box center [979, 433] width 75 height 27
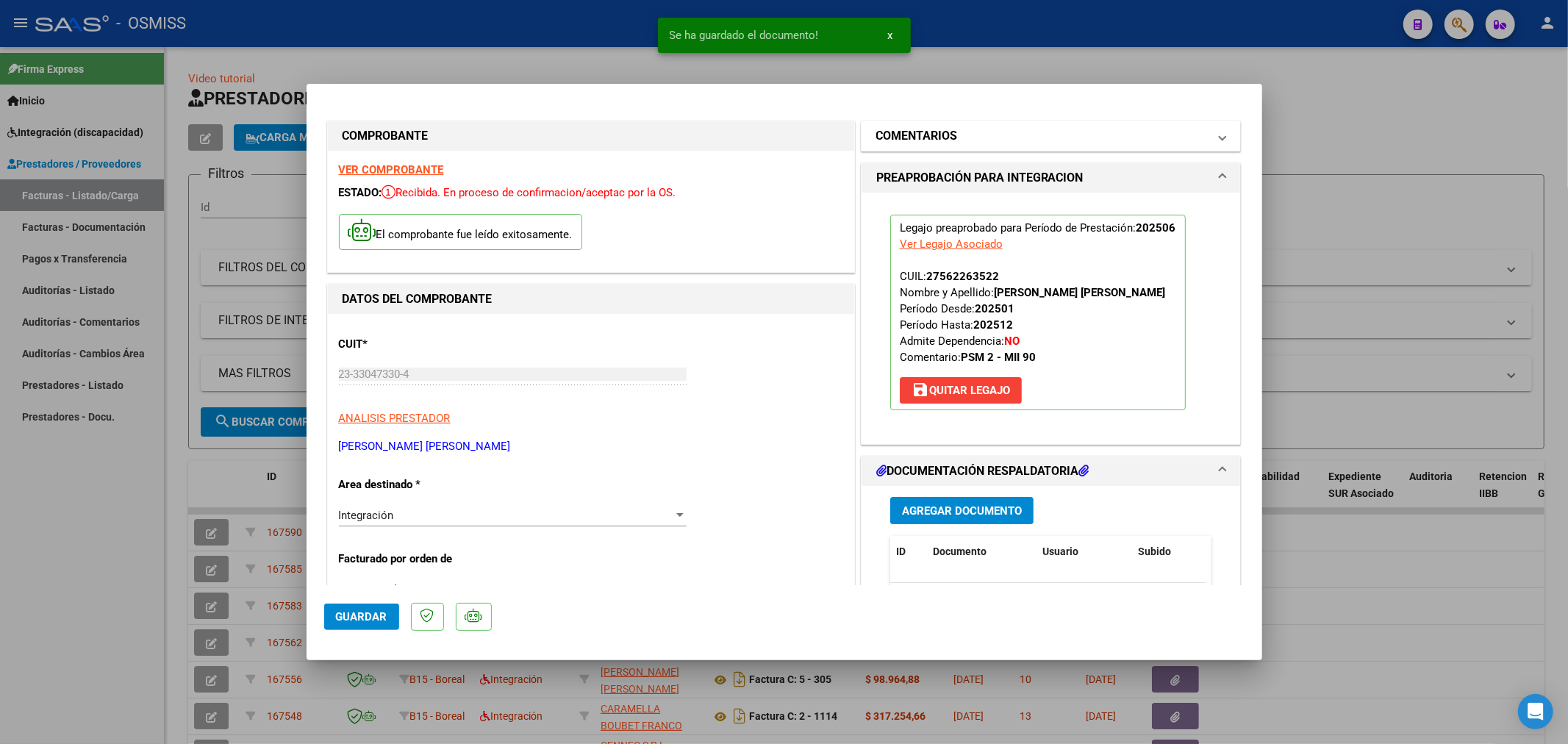
click at [902, 131] on h1 "COMENTARIOS" at bounding box center [916, 136] width 82 height 18
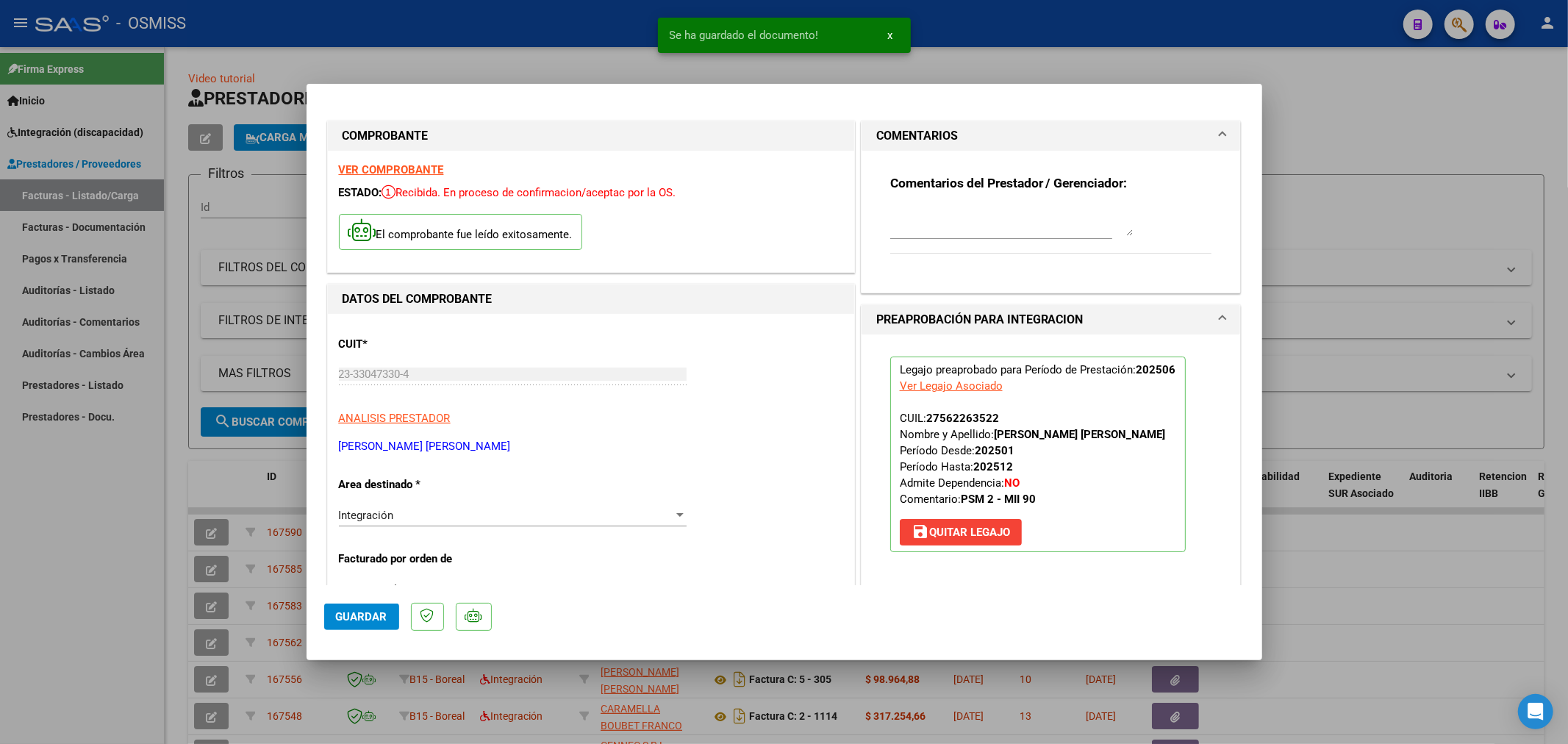
click at [892, 210] on textarea at bounding box center [1011, 220] width 242 height 29
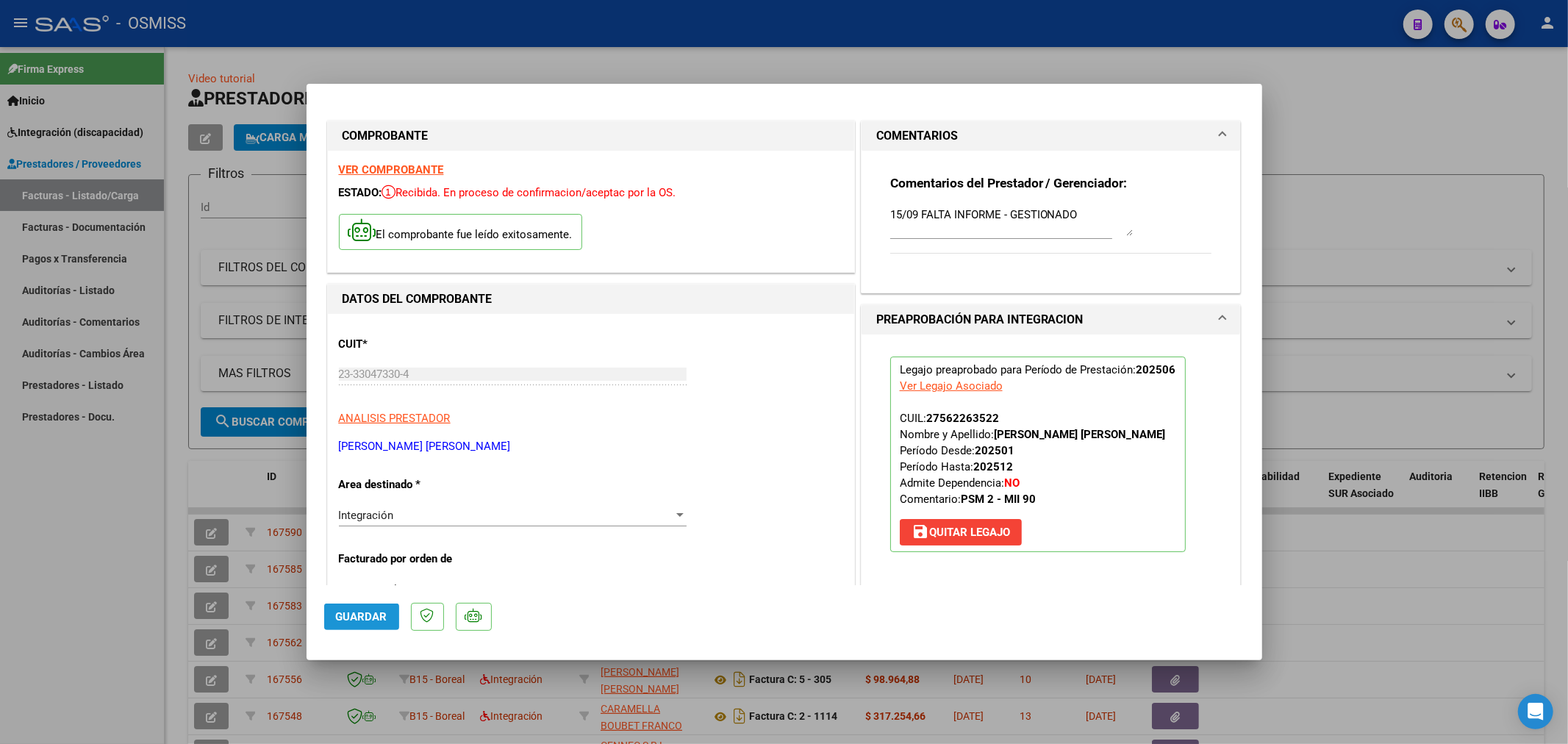
click at [365, 619] on span "Guardar" at bounding box center [361, 616] width 52 height 13
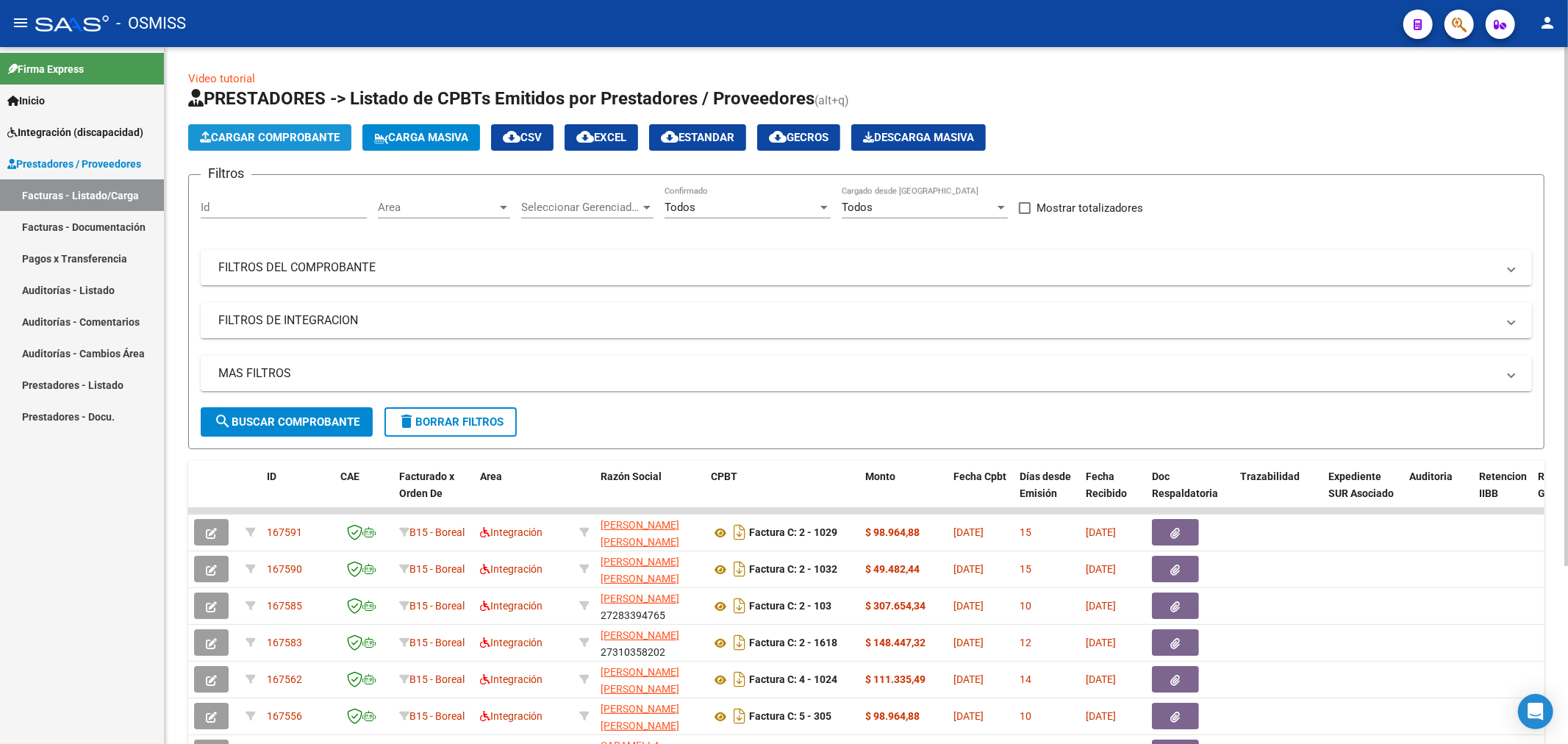
click at [274, 146] on button "Cargar Comprobante" at bounding box center [270, 137] width 163 height 26
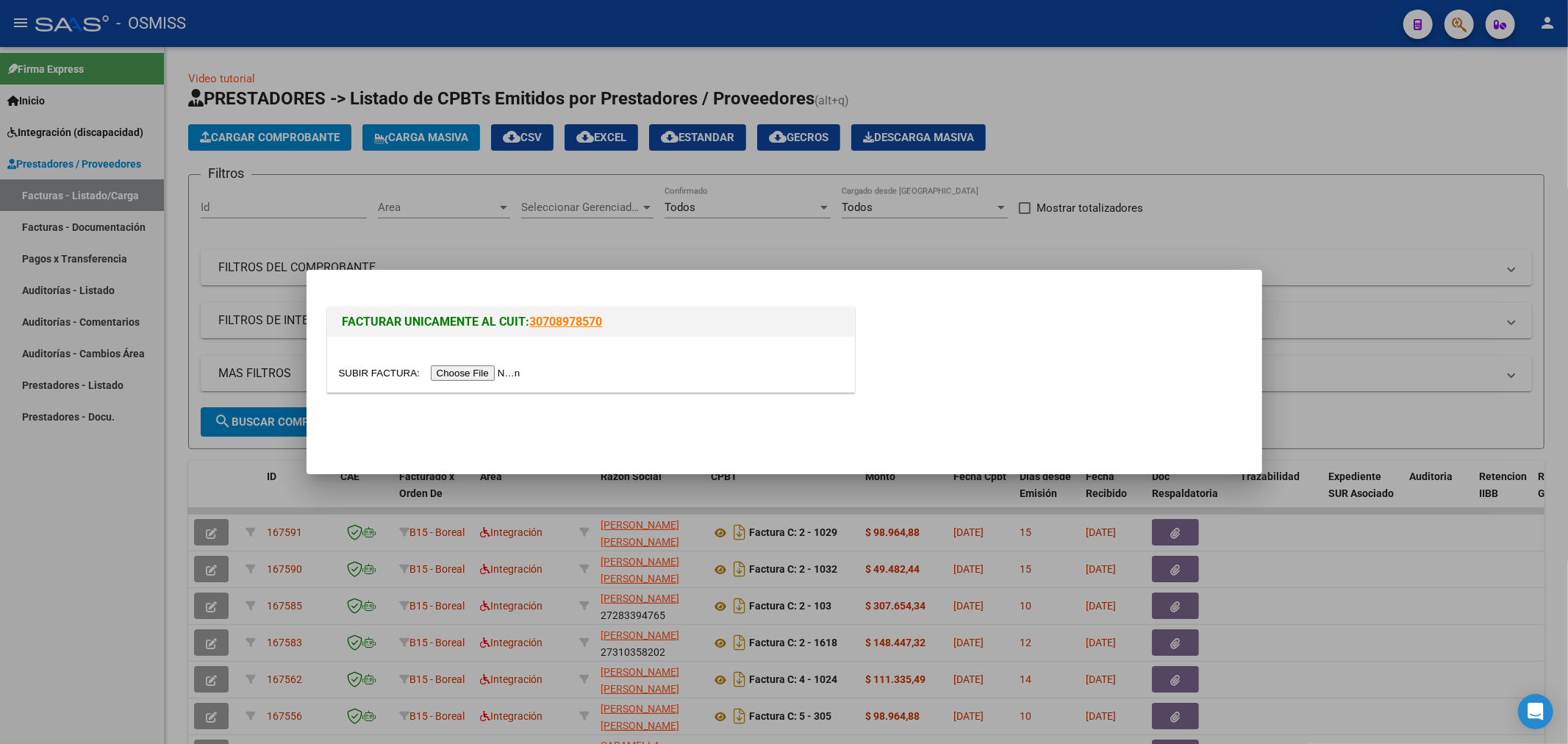
click at [449, 375] on input "file" at bounding box center [432, 373] width 186 height 16
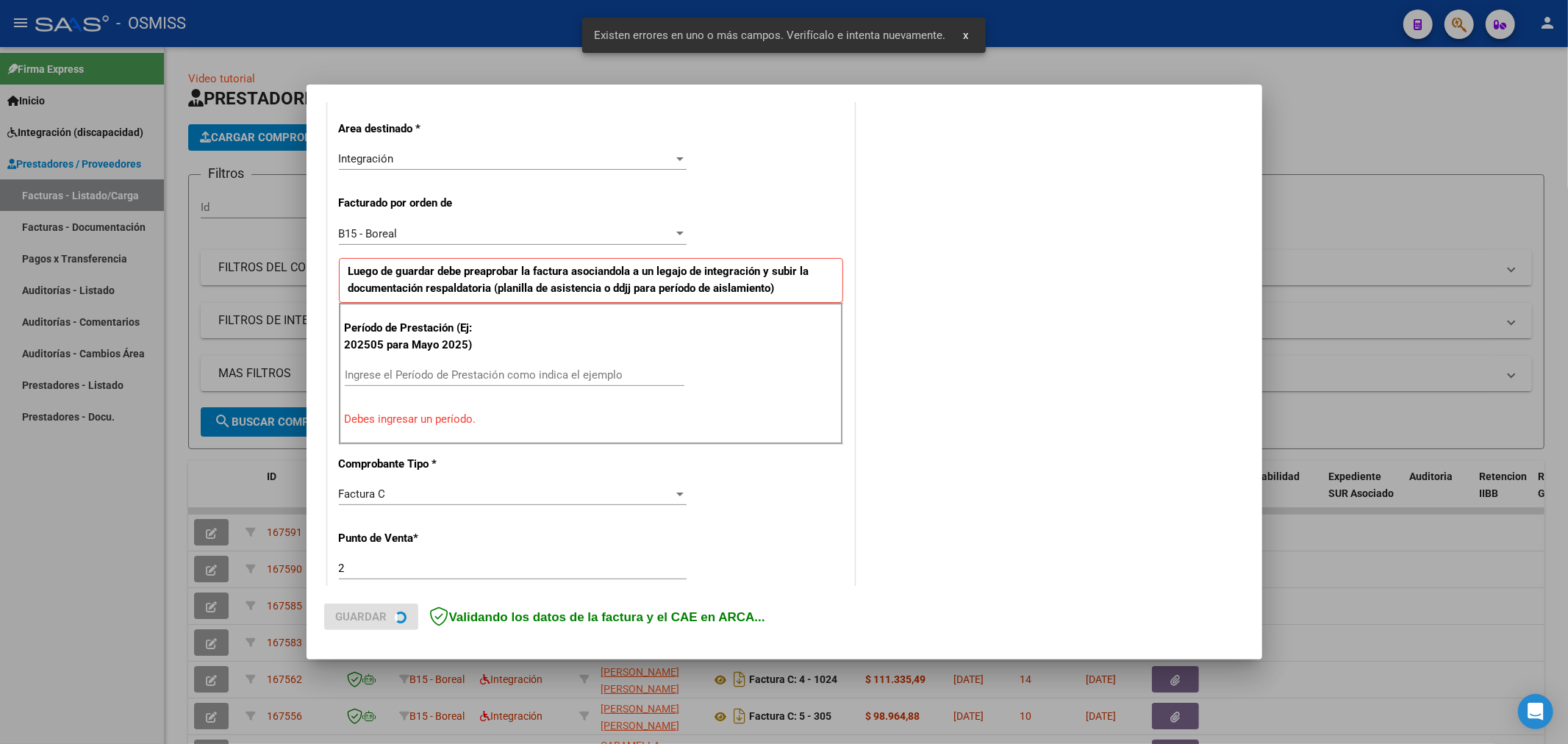
scroll to position [344, 0]
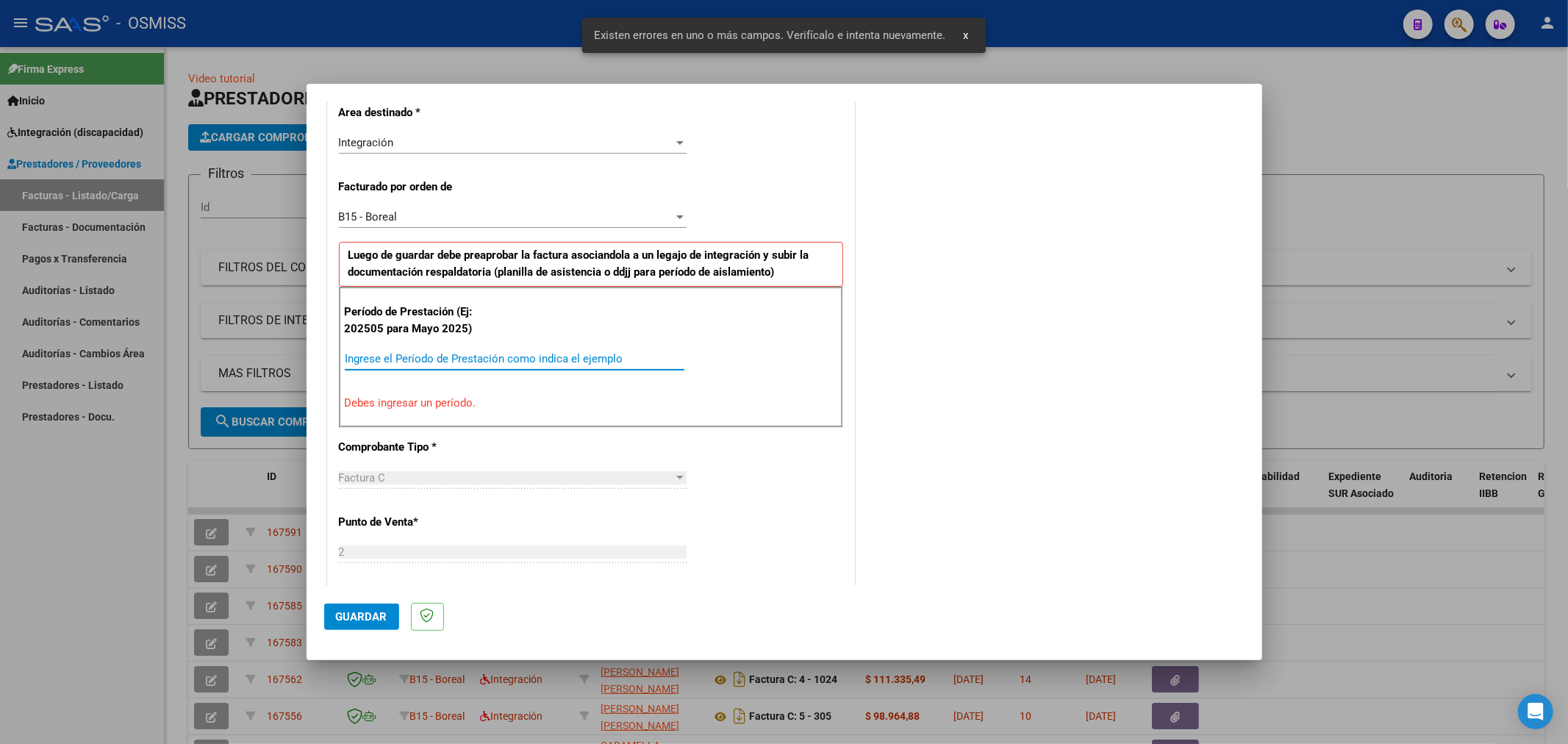
click at [412, 353] on input "Ingrese el Período de Prestación como indica el ejemplo" at bounding box center [514, 358] width 340 height 13
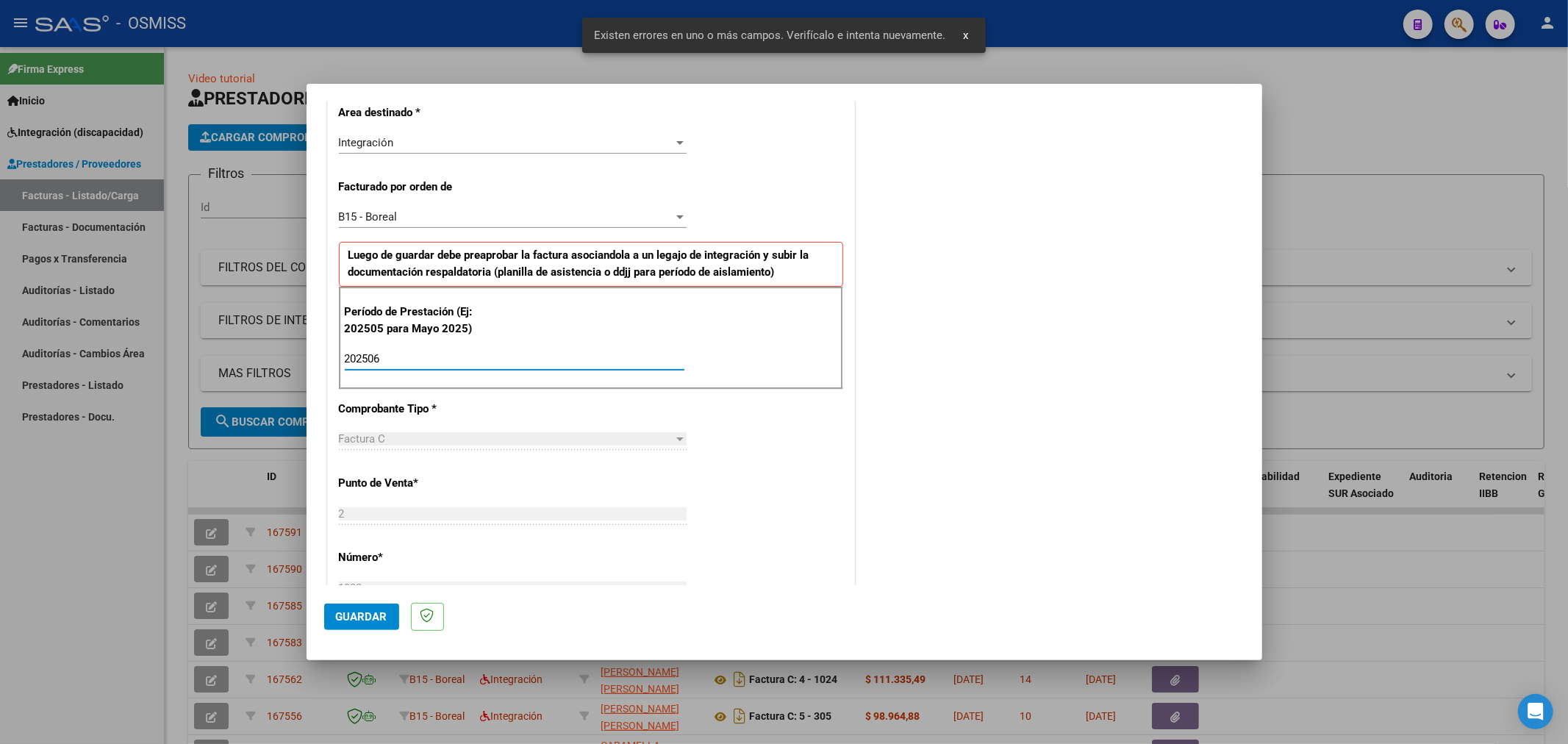
click at [387, 615] on button "Guardar" at bounding box center [361, 617] width 75 height 26
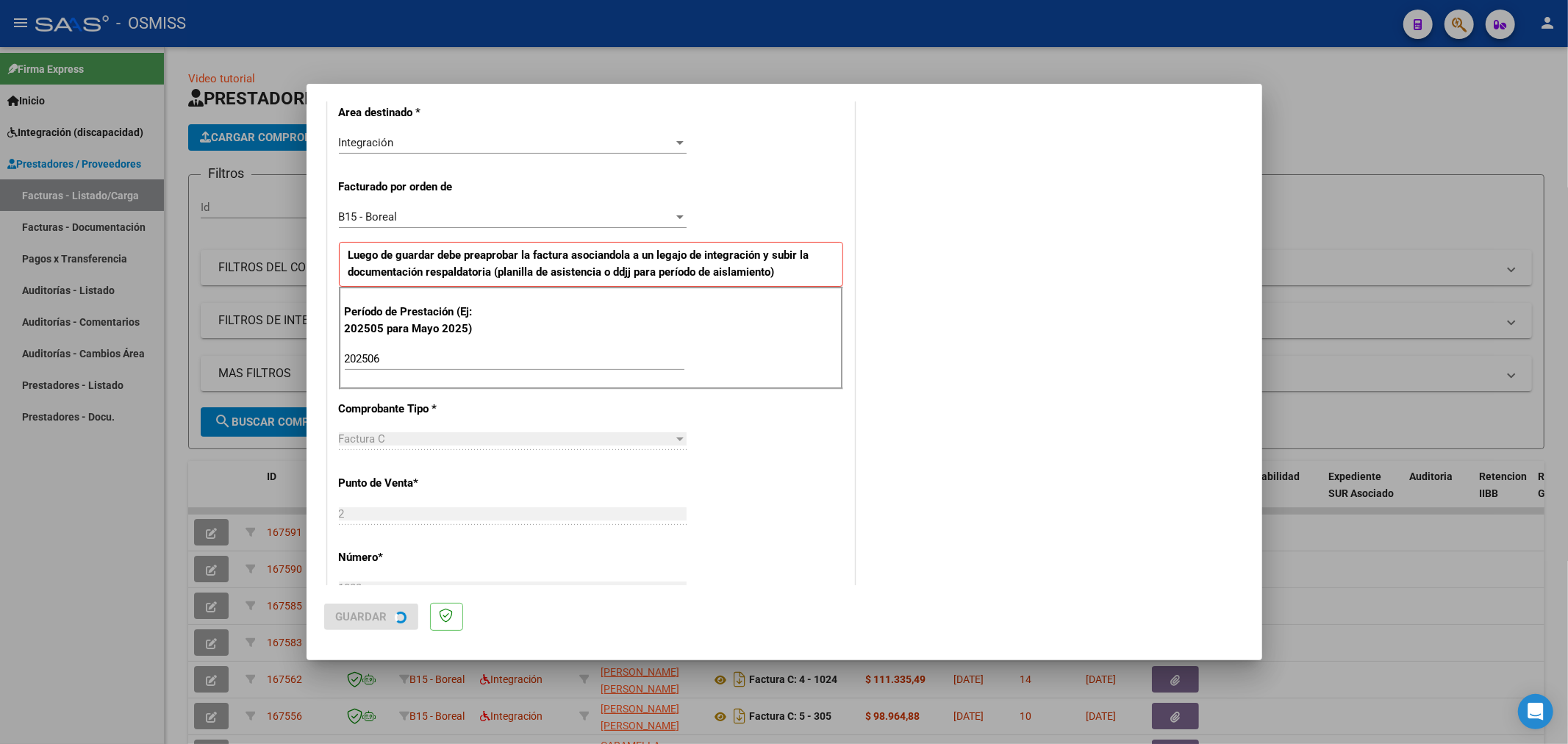
scroll to position [0, 0]
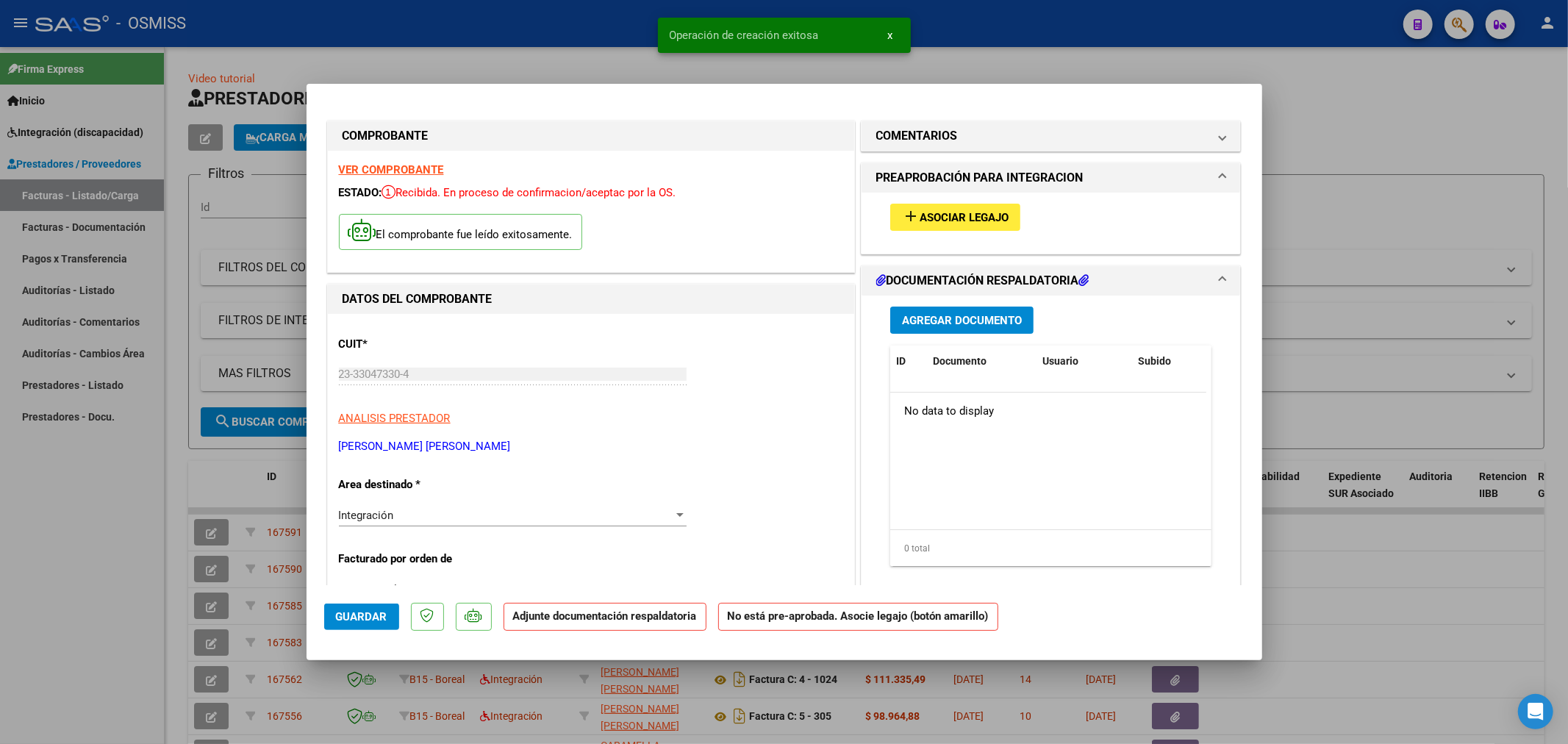
click at [965, 226] on button "add Asociar Legajo" at bounding box center [955, 217] width 130 height 27
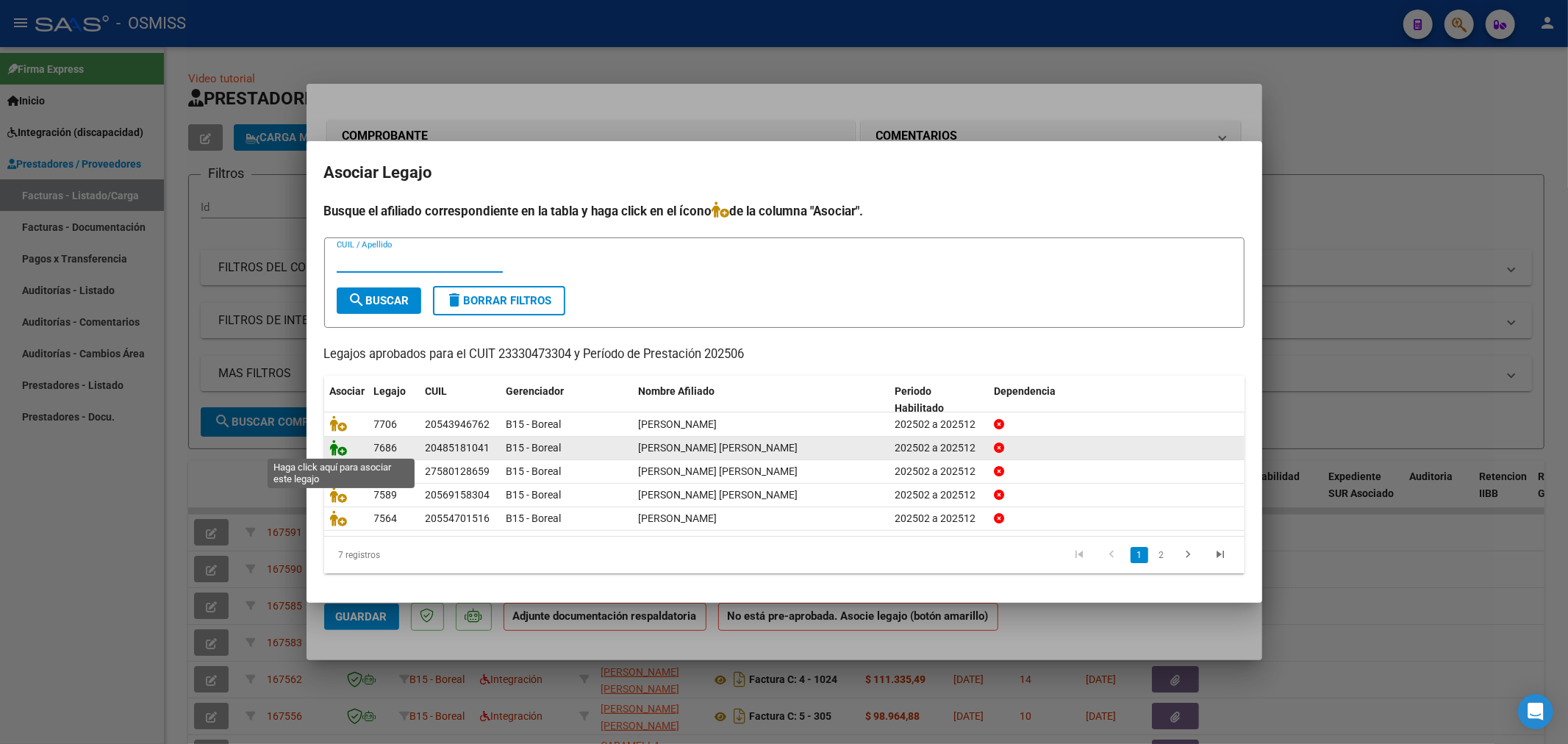
click at [343, 450] on icon at bounding box center [339, 447] width 18 height 16
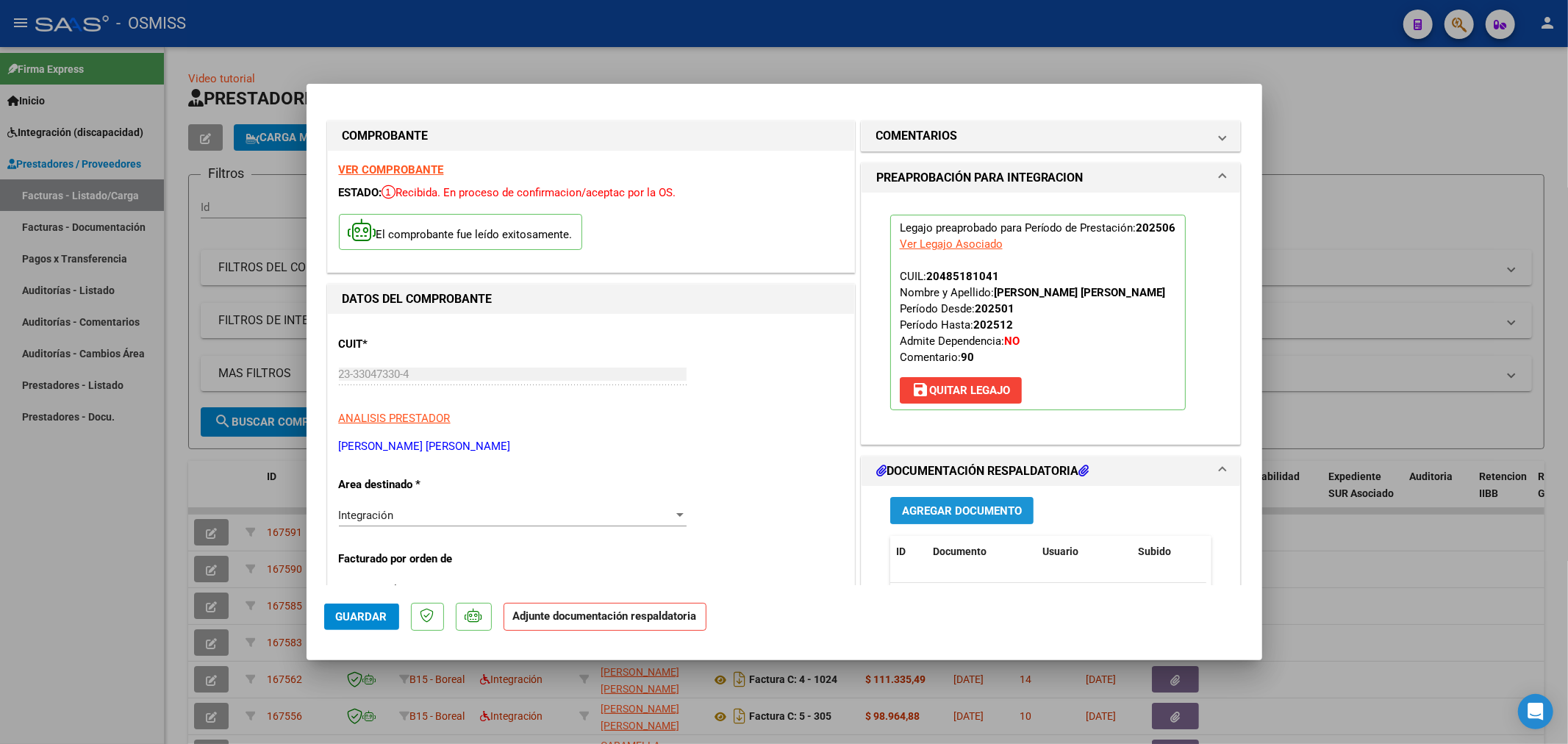
click at [923, 505] on span "Agregar Documento" at bounding box center [962, 510] width 119 height 13
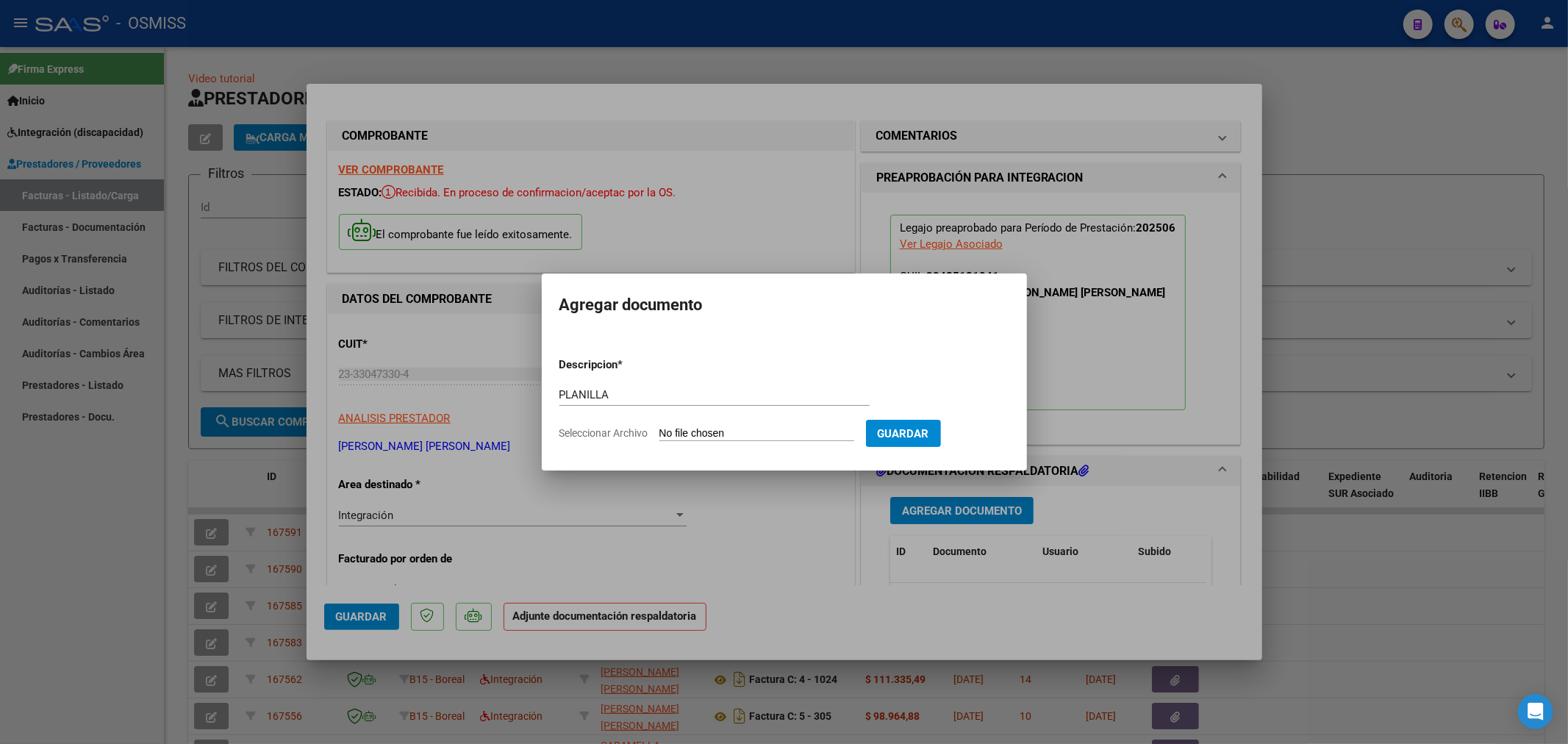
click at [685, 439] on input "Seleccionar Archivo" at bounding box center [757, 434] width 195 height 14
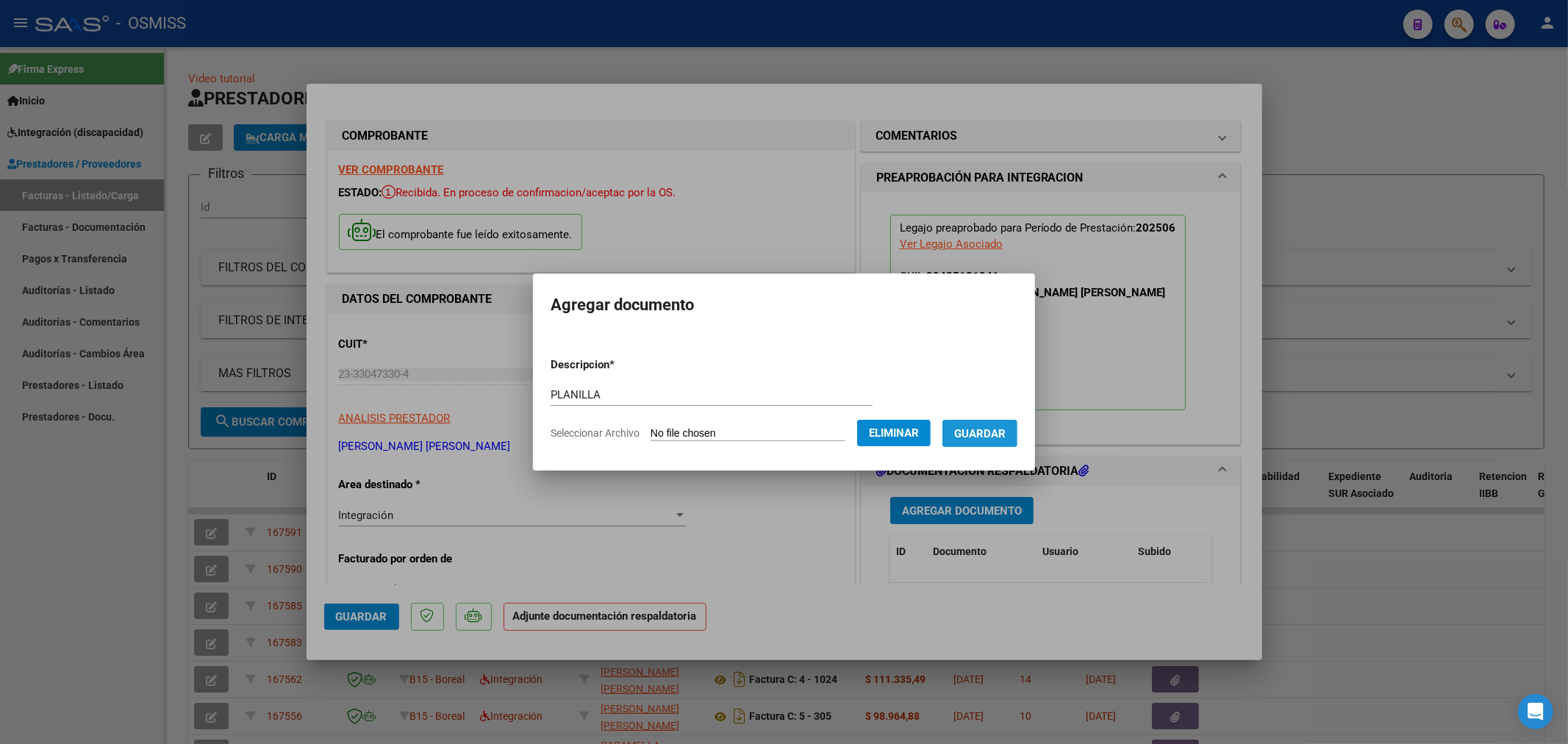
click at [997, 430] on span "Guardar" at bounding box center [979, 433] width 52 height 13
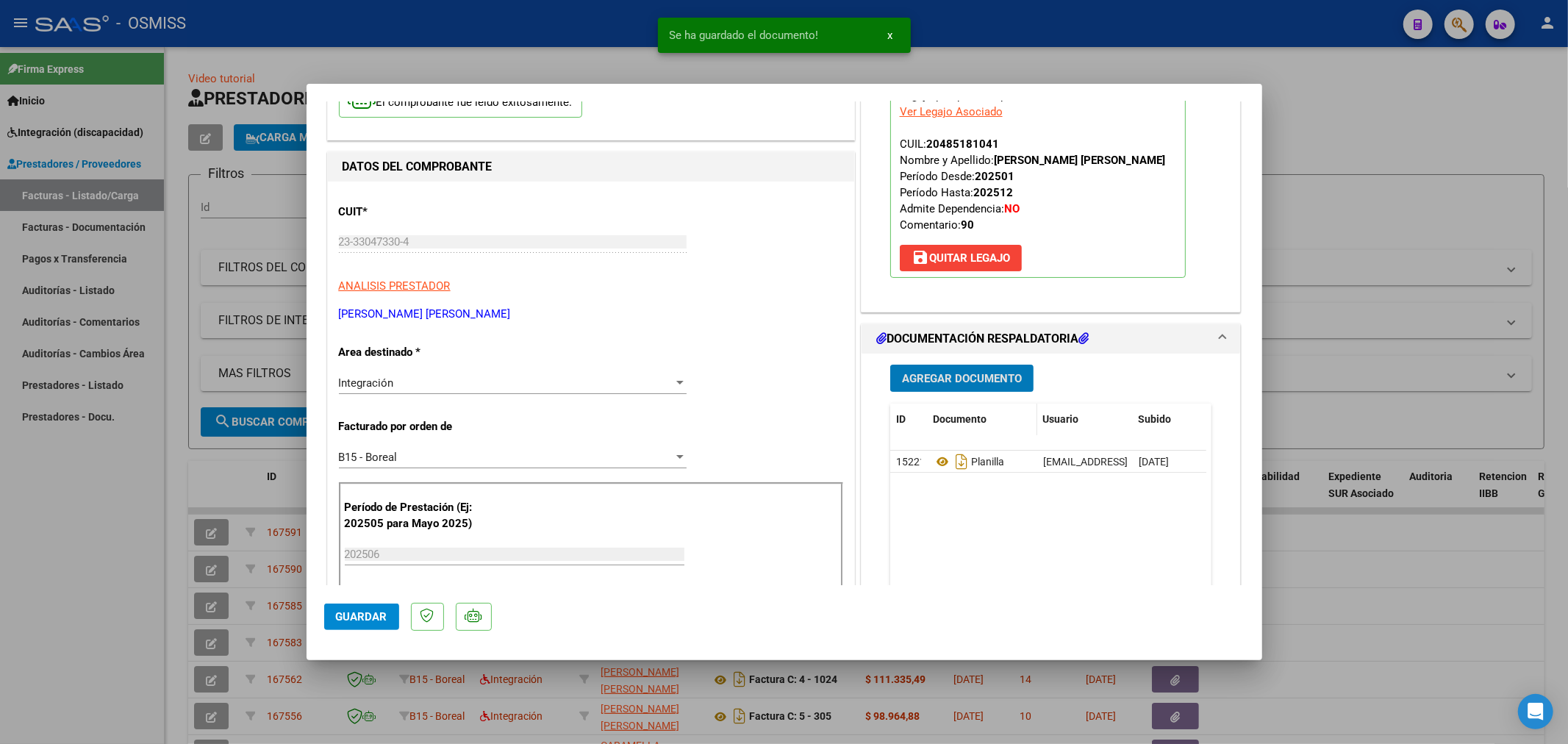
scroll to position [245, 0]
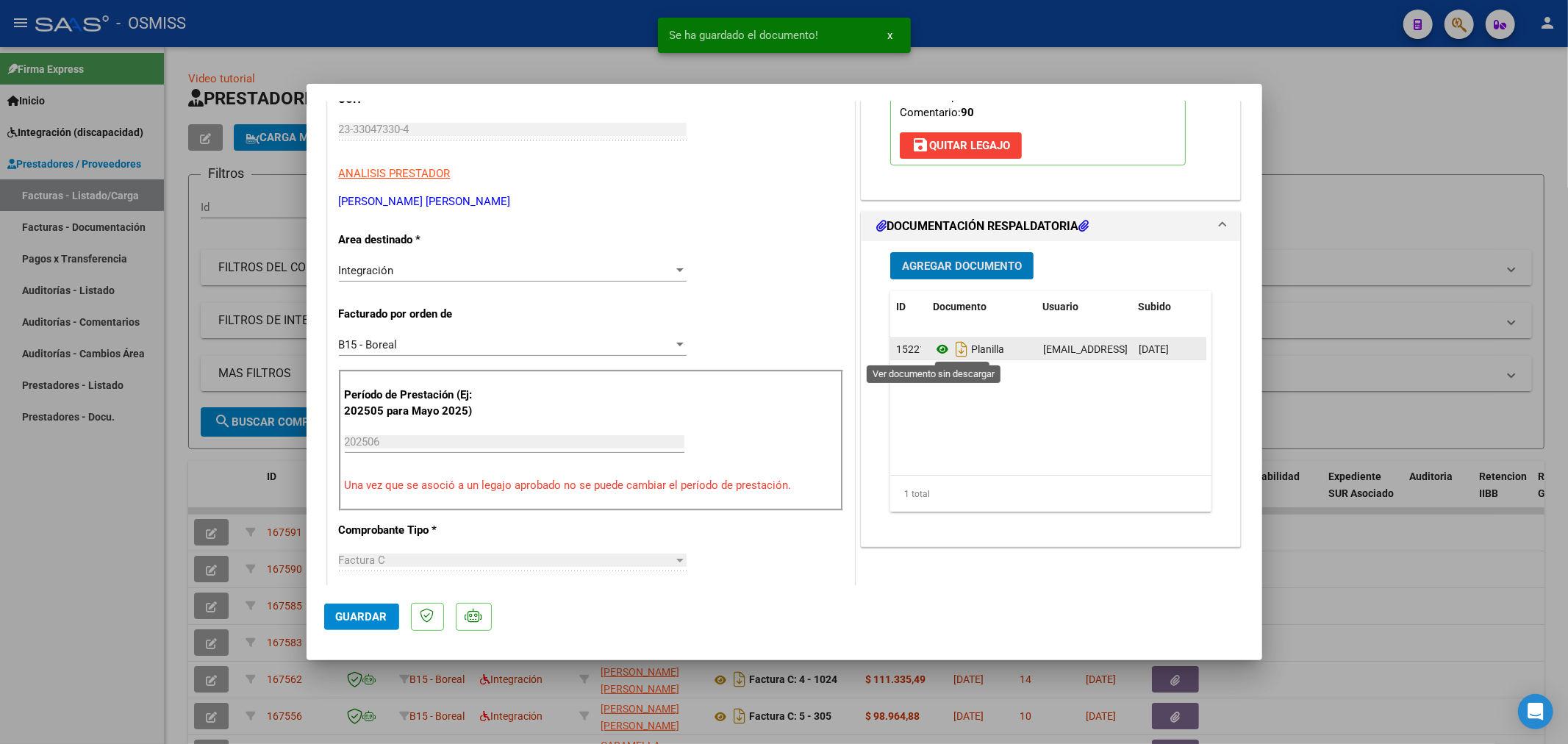
click at [938, 349] on icon at bounding box center [943, 349] width 19 height 18
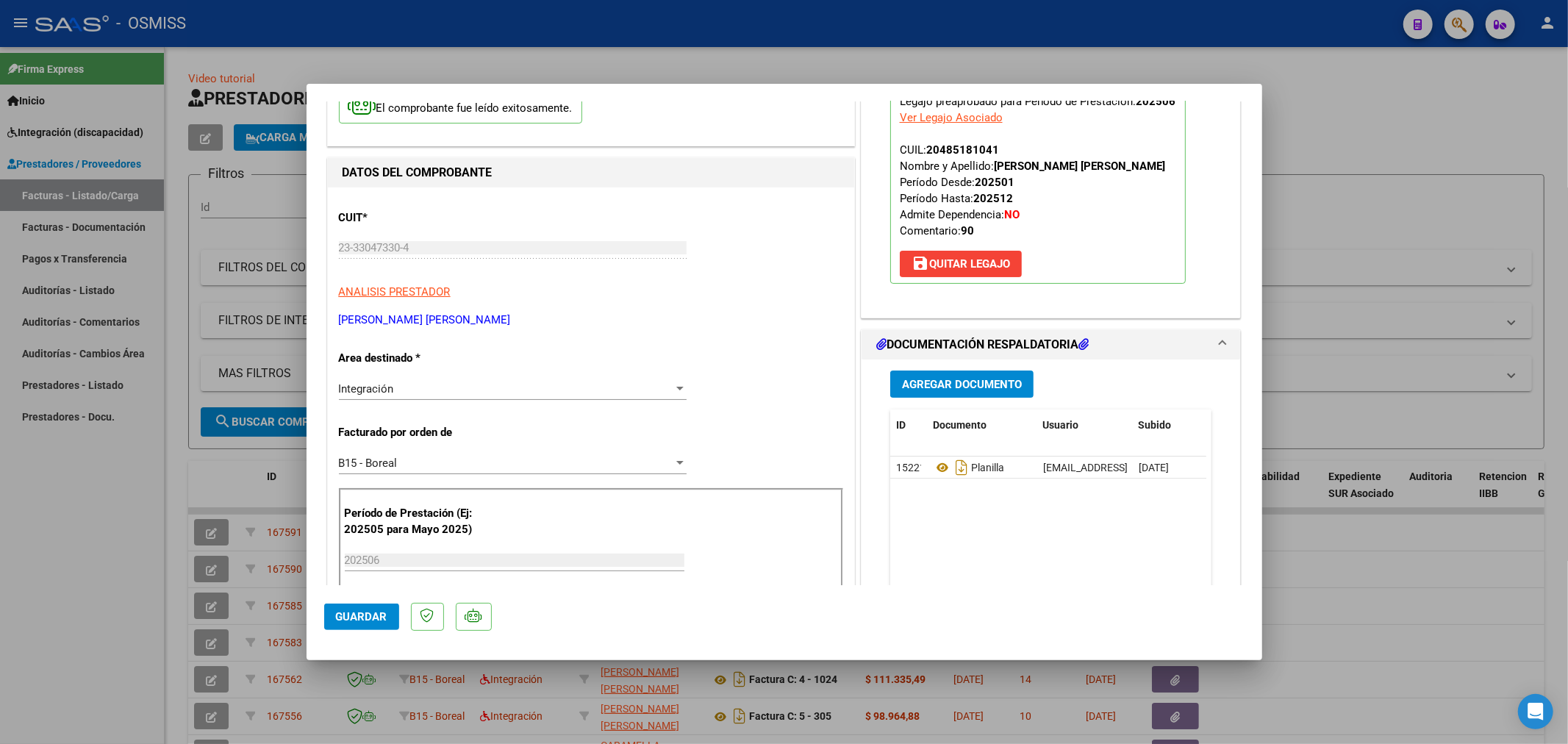
scroll to position [0, 0]
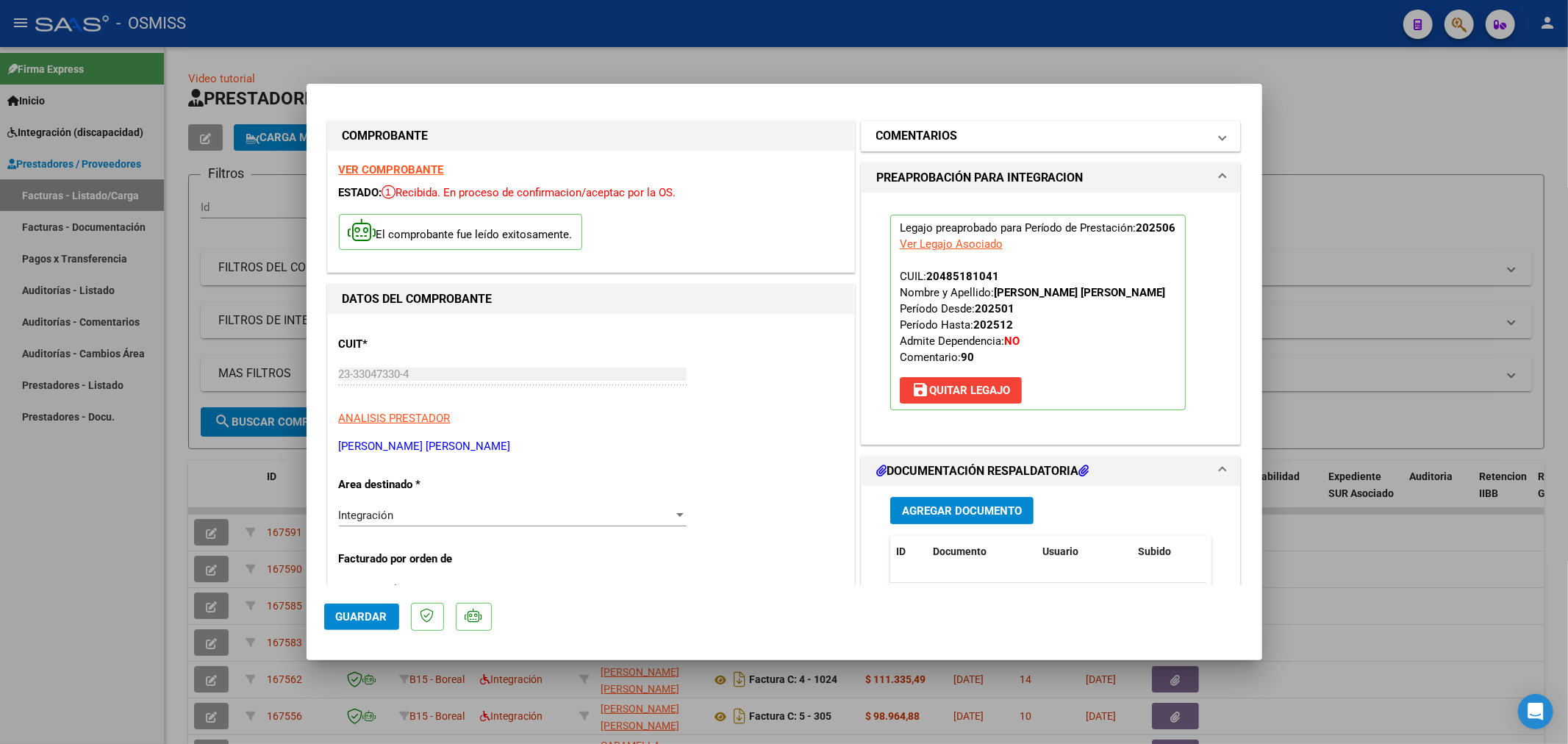
click at [966, 126] on mat-expansion-panel-header "COMENTARIOS" at bounding box center [1051, 135] width 379 height 29
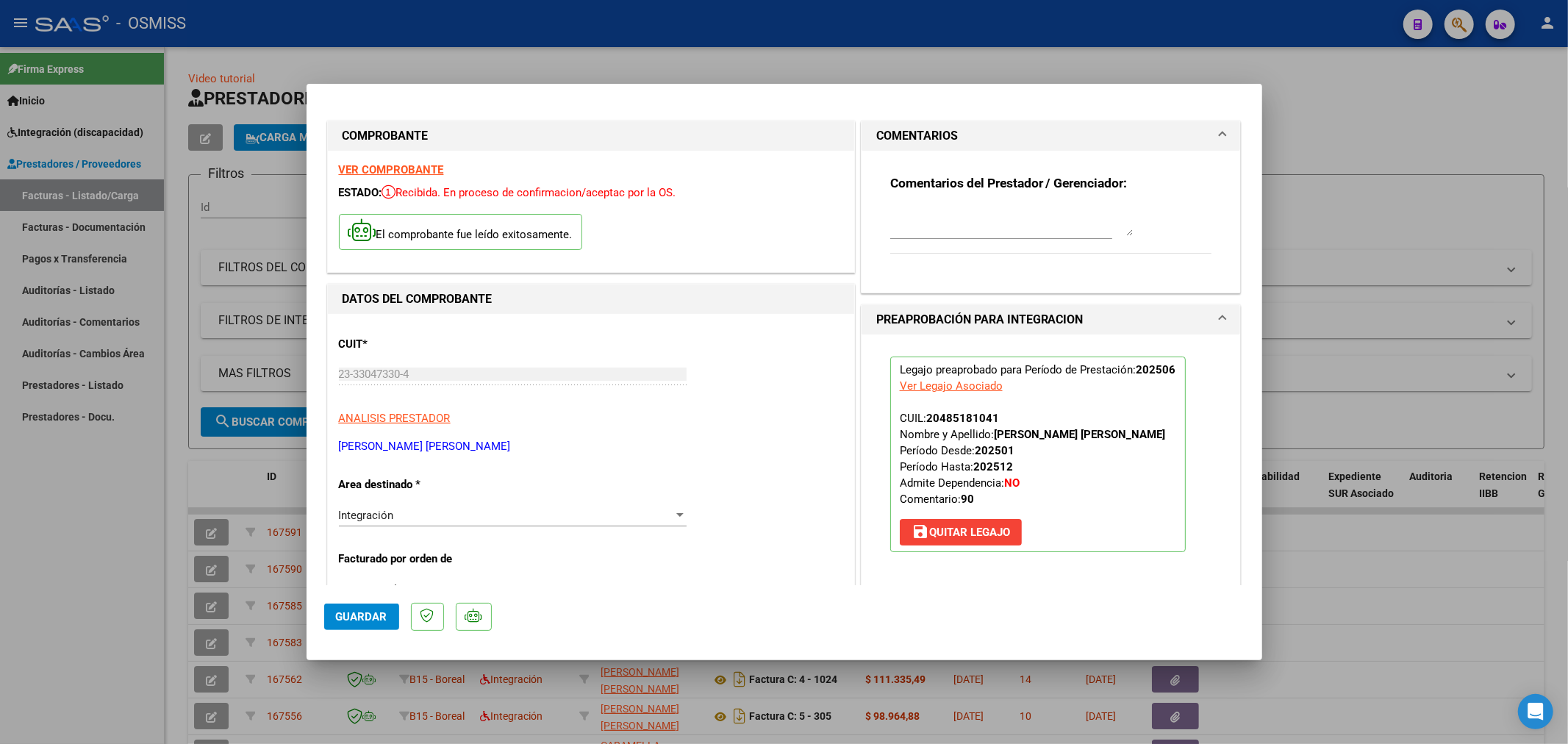
click at [946, 204] on div at bounding box center [1011, 221] width 242 height 35
click at [380, 623] on button "Guardar" at bounding box center [361, 617] width 75 height 26
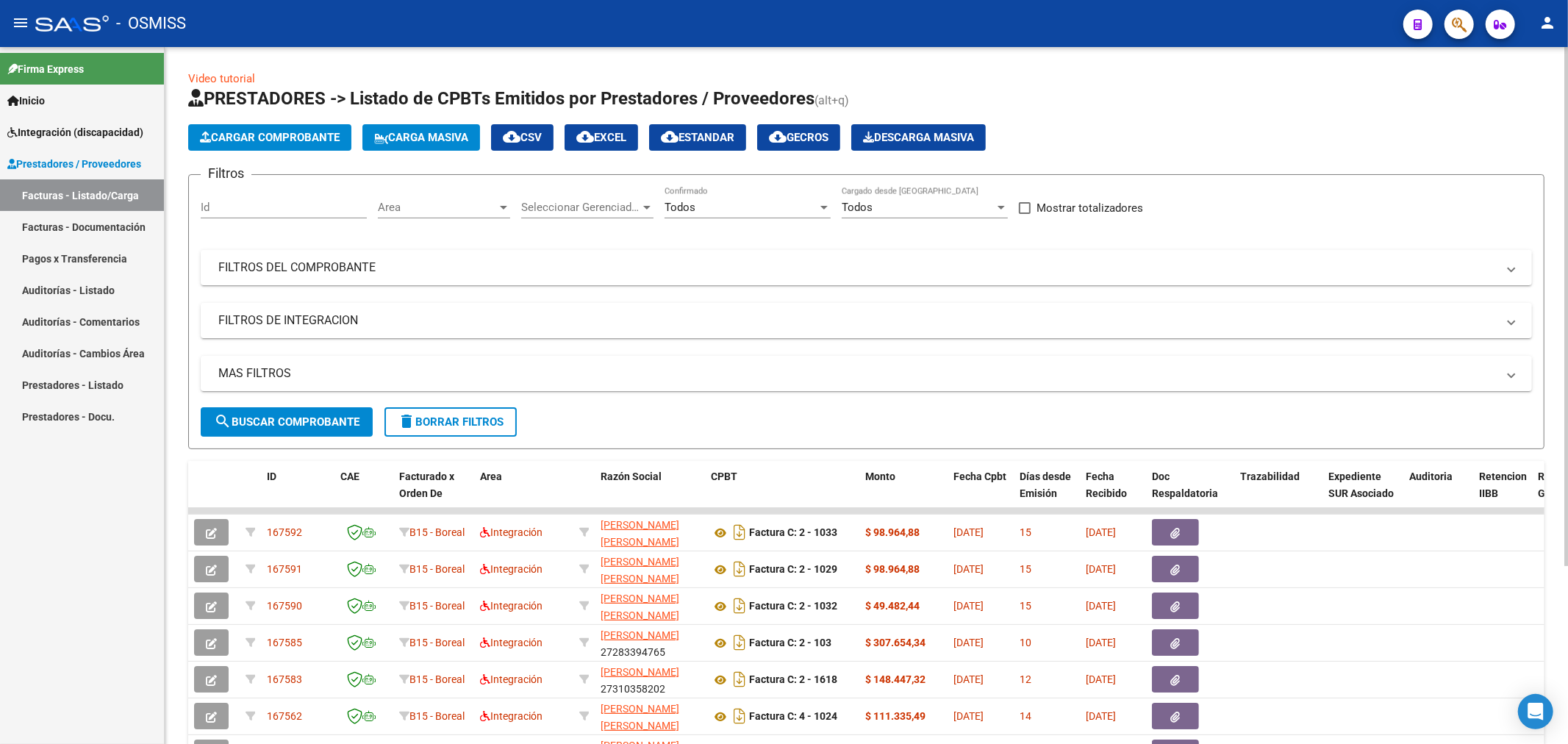
click at [311, 137] on span "Cargar Comprobante" at bounding box center [270, 137] width 140 height 13
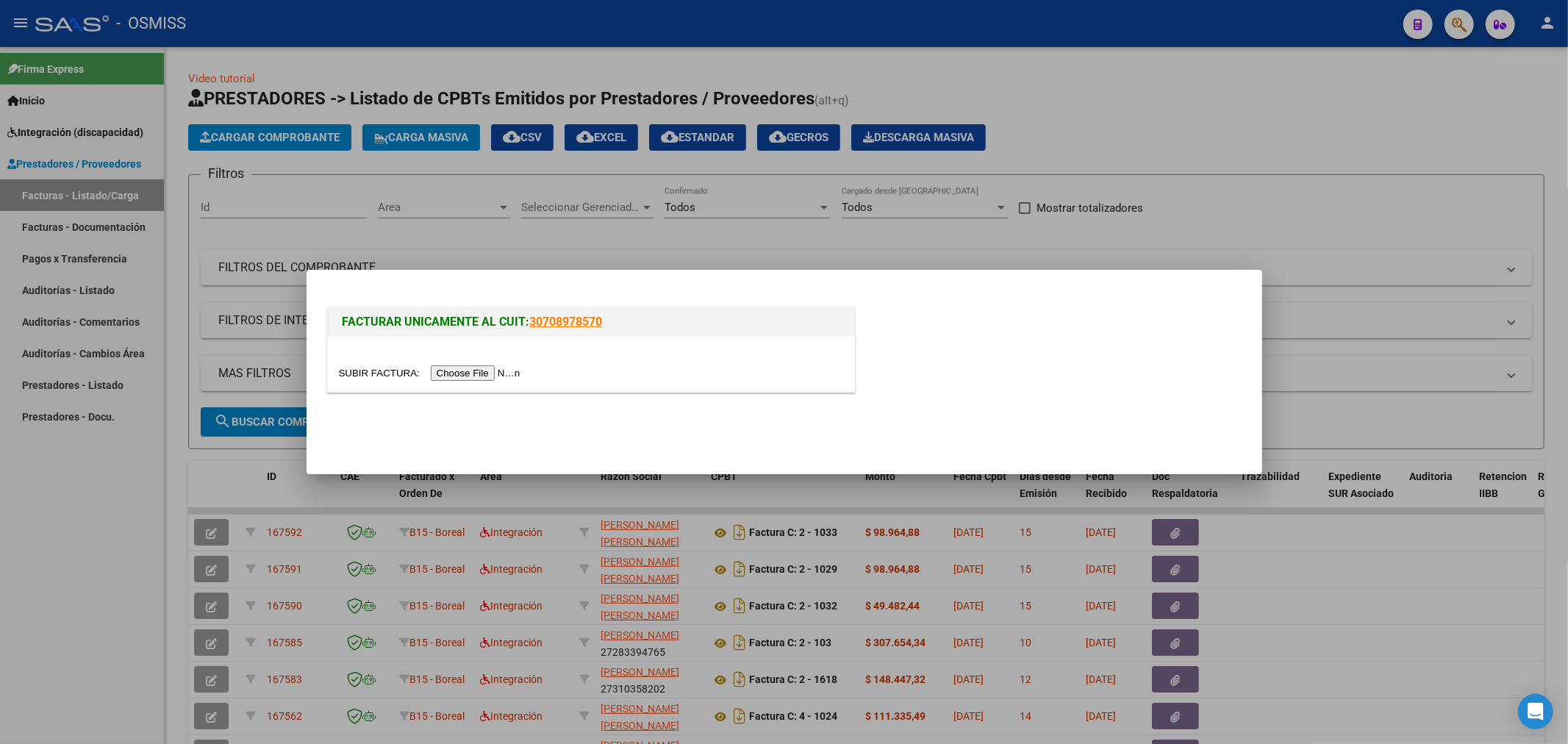
click at [457, 375] on input "file" at bounding box center [432, 373] width 186 height 16
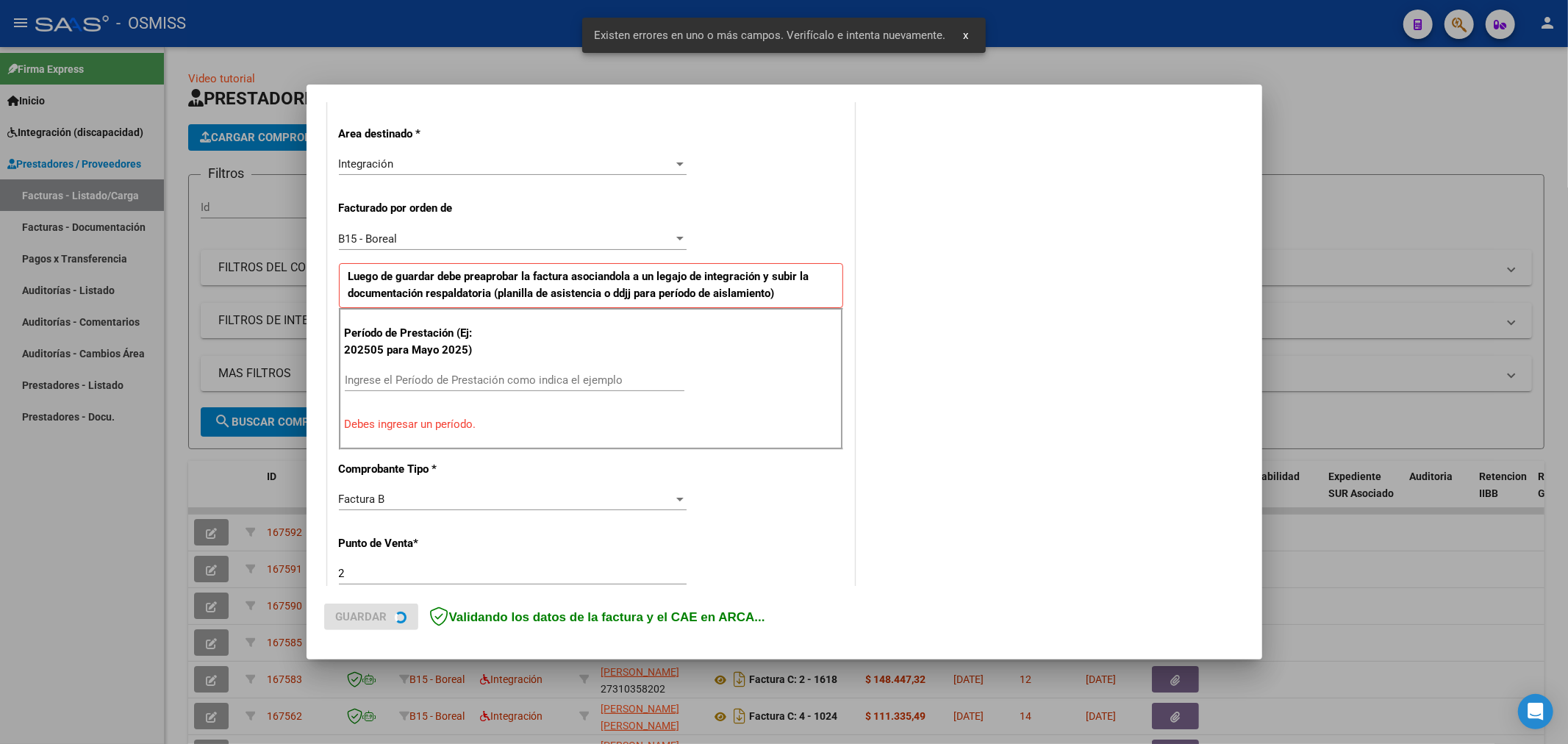
scroll to position [344, 0]
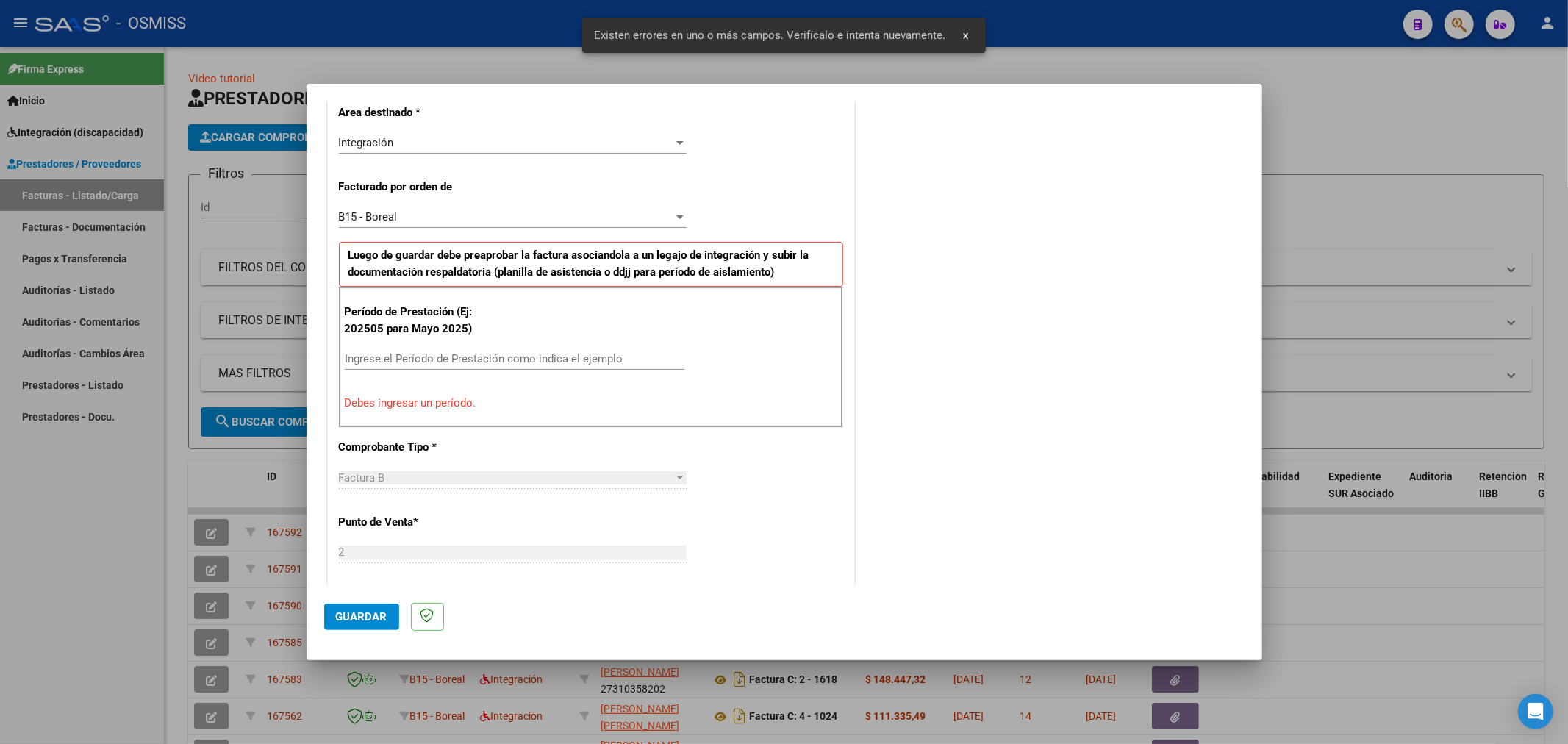
click at [444, 362] on input "Ingrese el Período de Prestación como indica el ejemplo" at bounding box center [514, 358] width 340 height 13
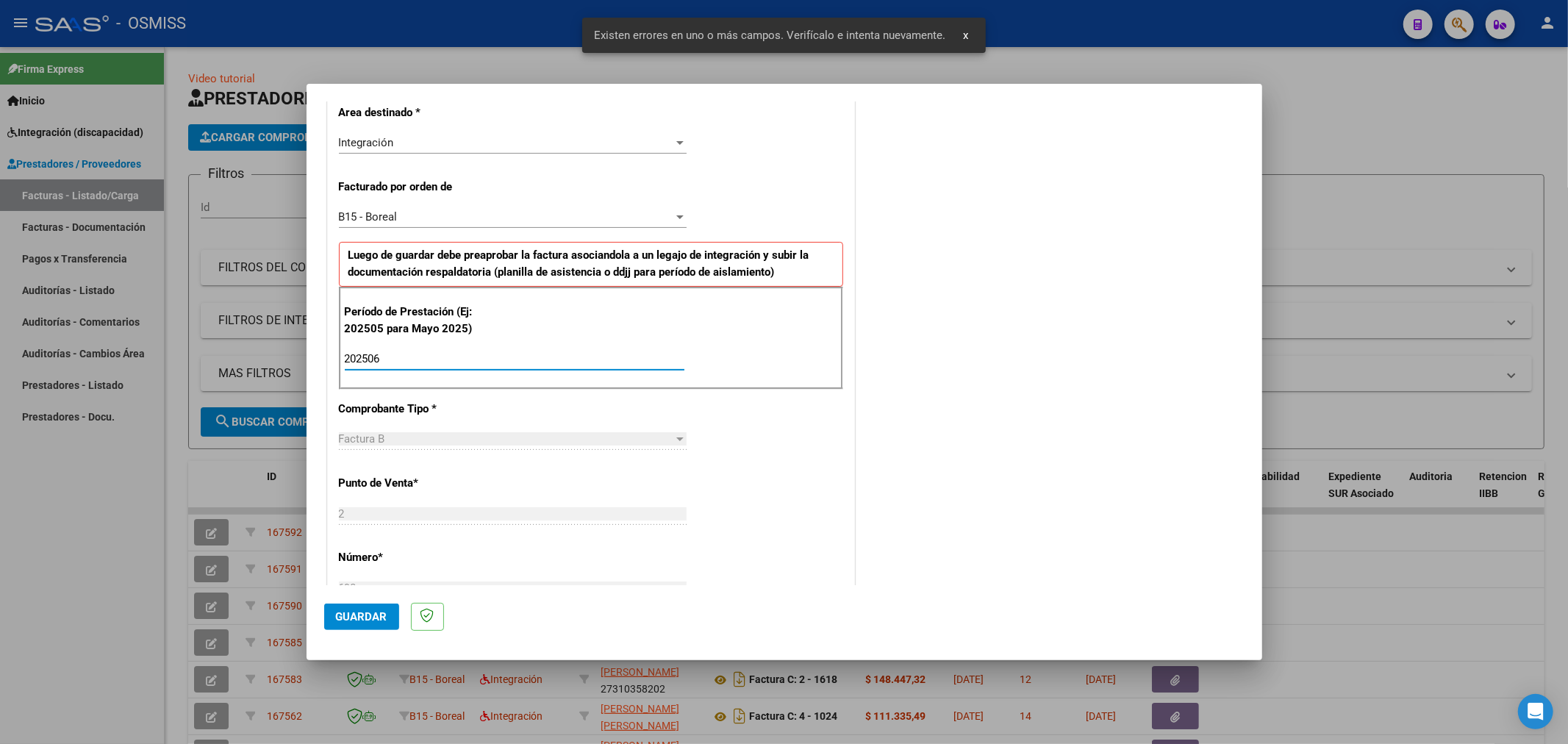
click at [332, 616] on button "Guardar" at bounding box center [361, 617] width 75 height 26
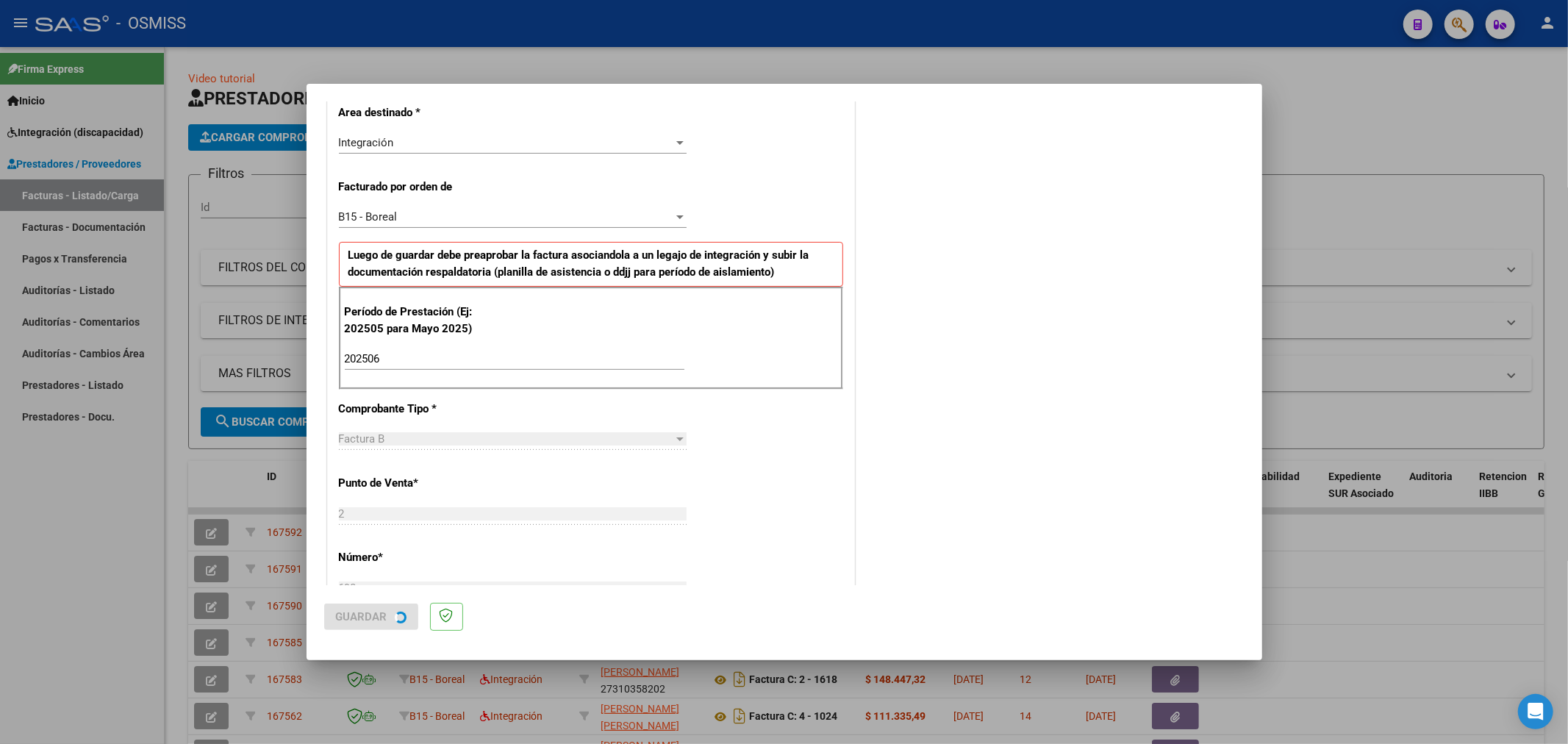
scroll to position [0, 0]
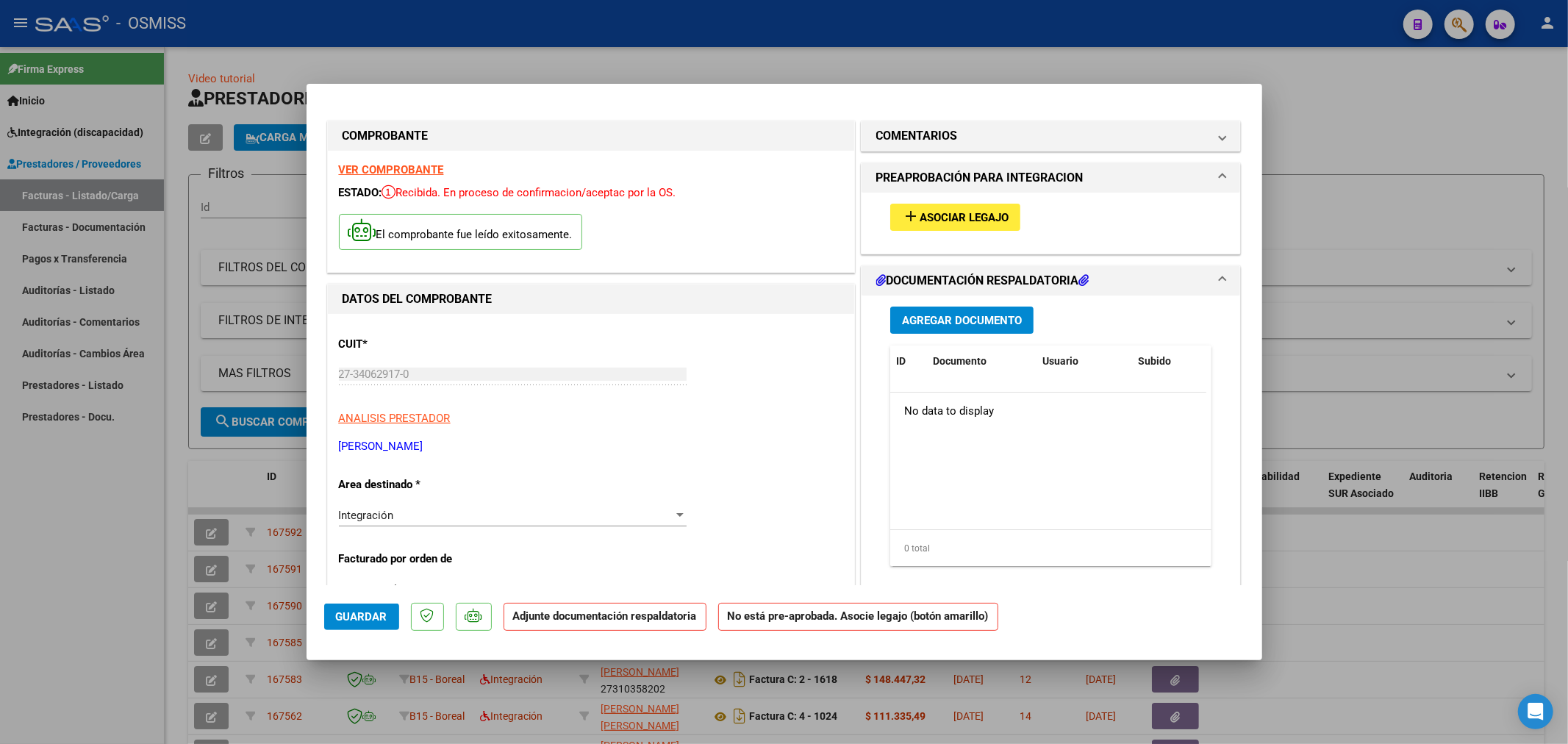
click at [978, 219] on span "Asociar Legajo" at bounding box center [964, 217] width 89 height 13
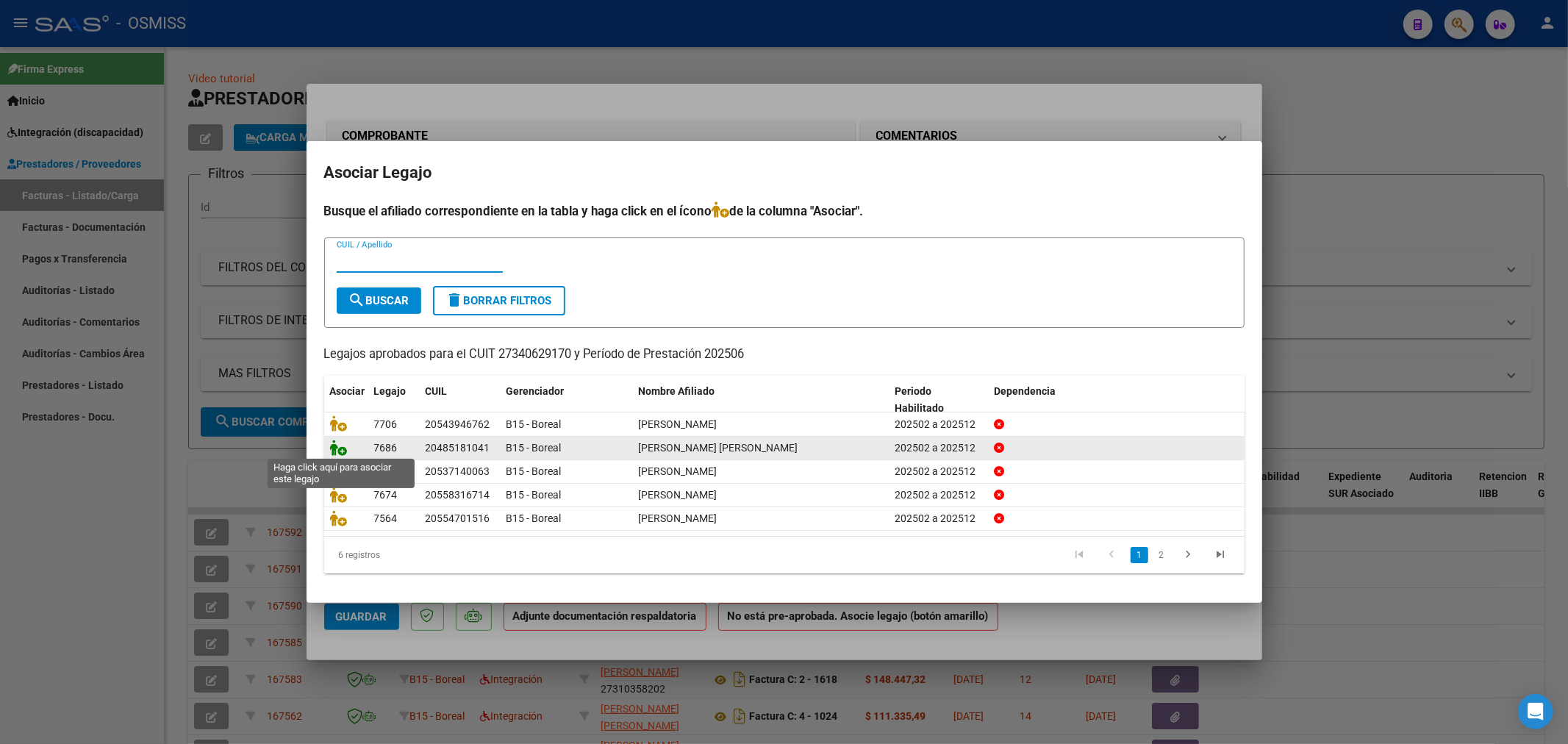
click at [331, 447] on icon at bounding box center [339, 447] width 18 height 16
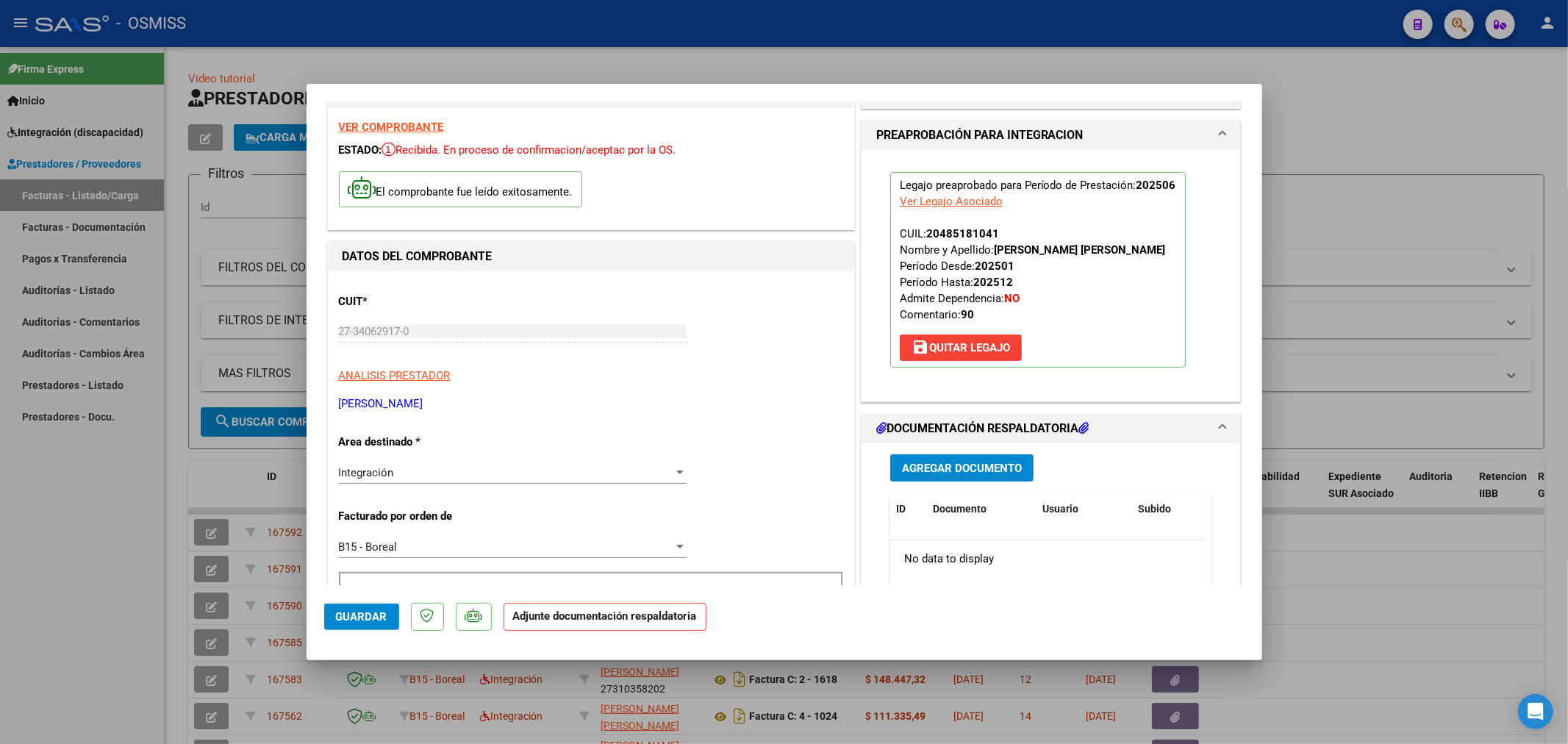
scroll to position [82, 0]
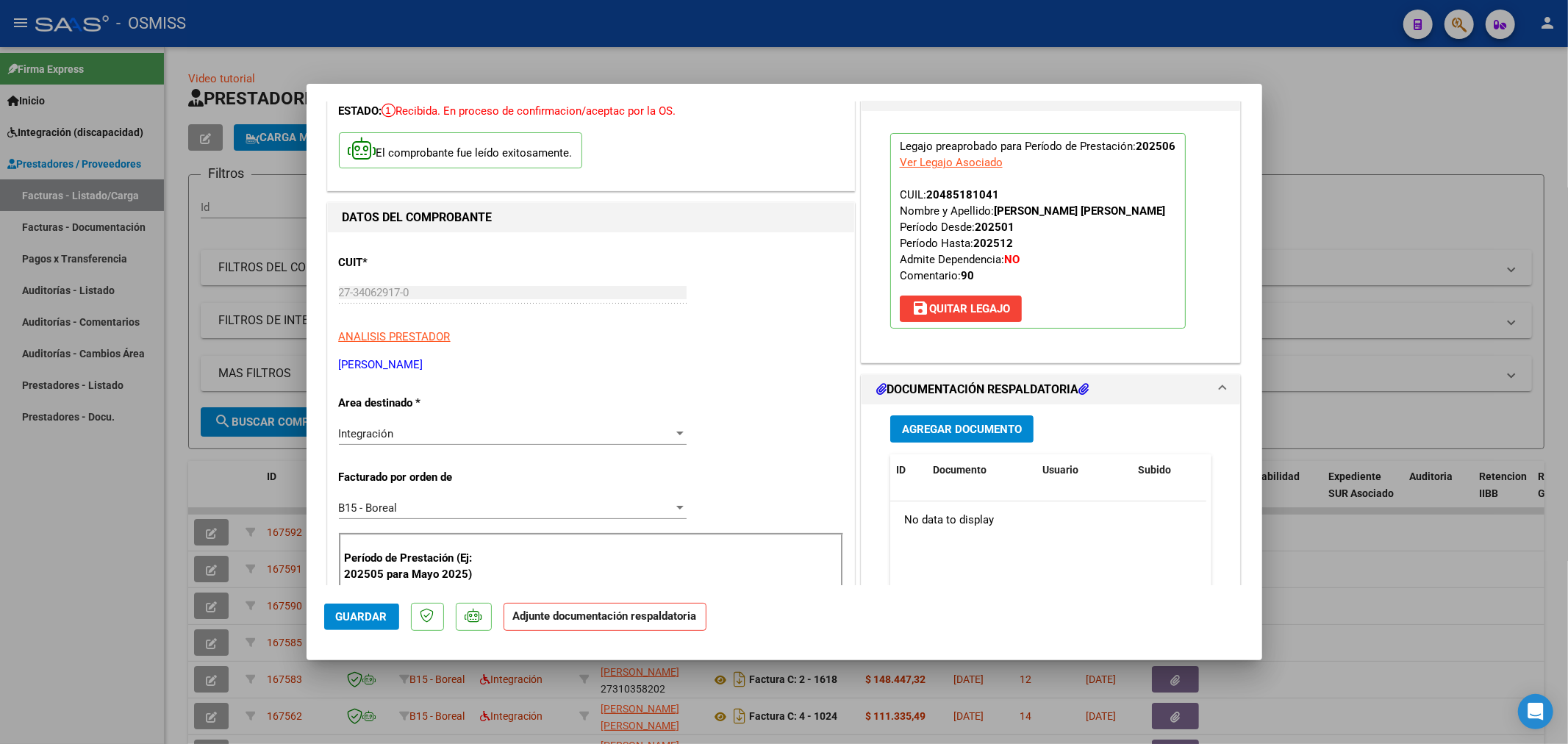
click at [942, 424] on span "Agregar Documento" at bounding box center [962, 429] width 119 height 13
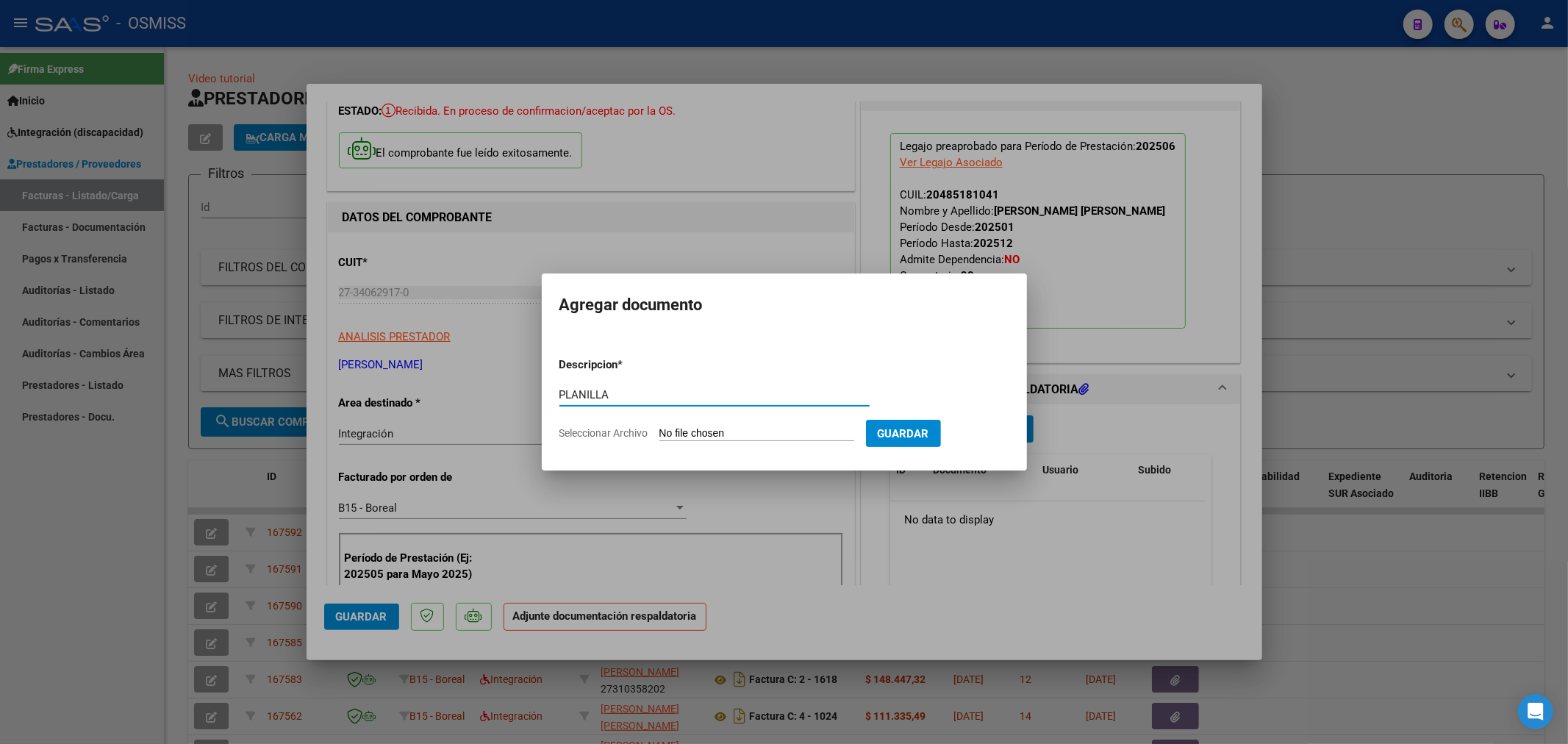
click at [720, 437] on input "Seleccionar Archivo" at bounding box center [757, 434] width 195 height 14
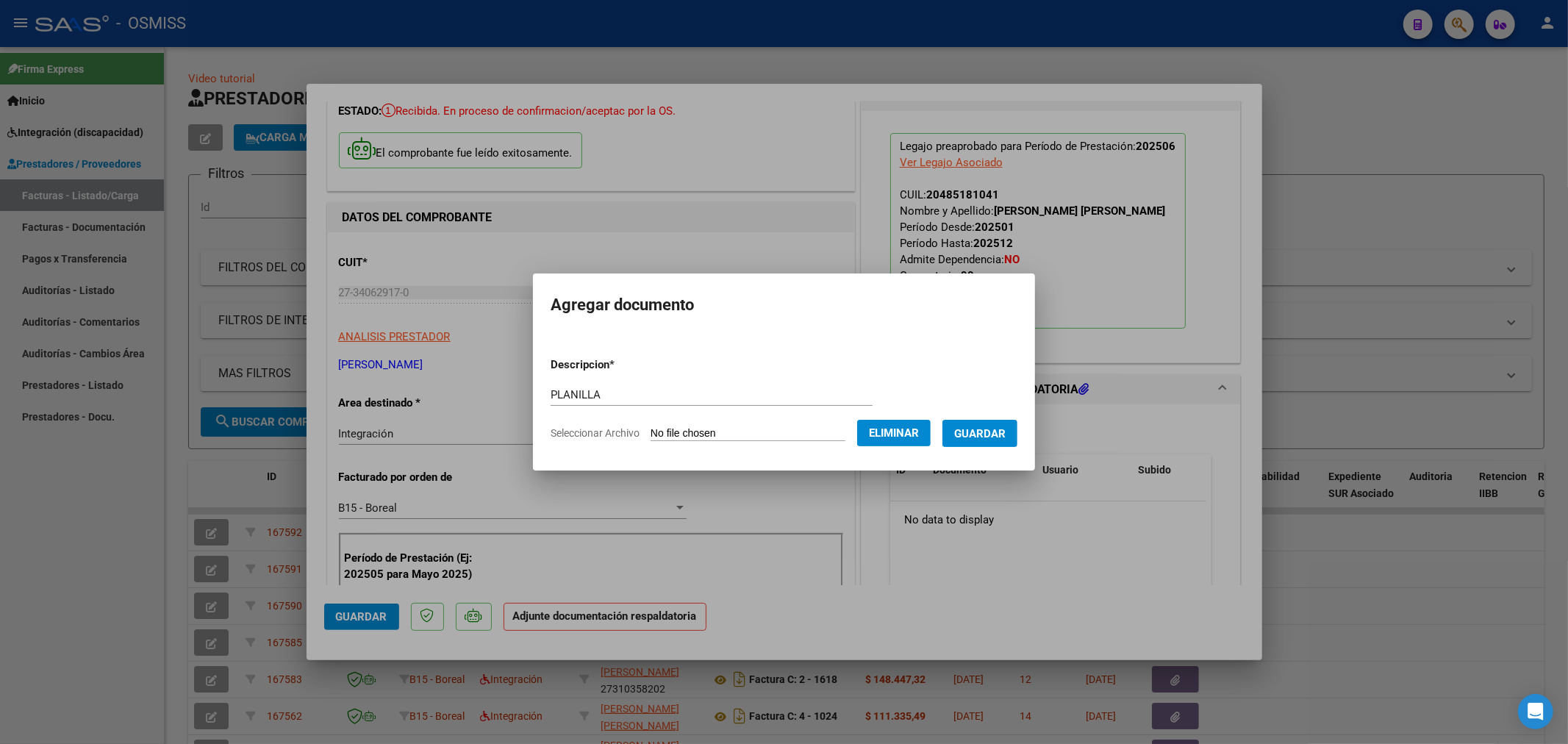
click at [979, 430] on span "Guardar" at bounding box center [979, 433] width 52 height 13
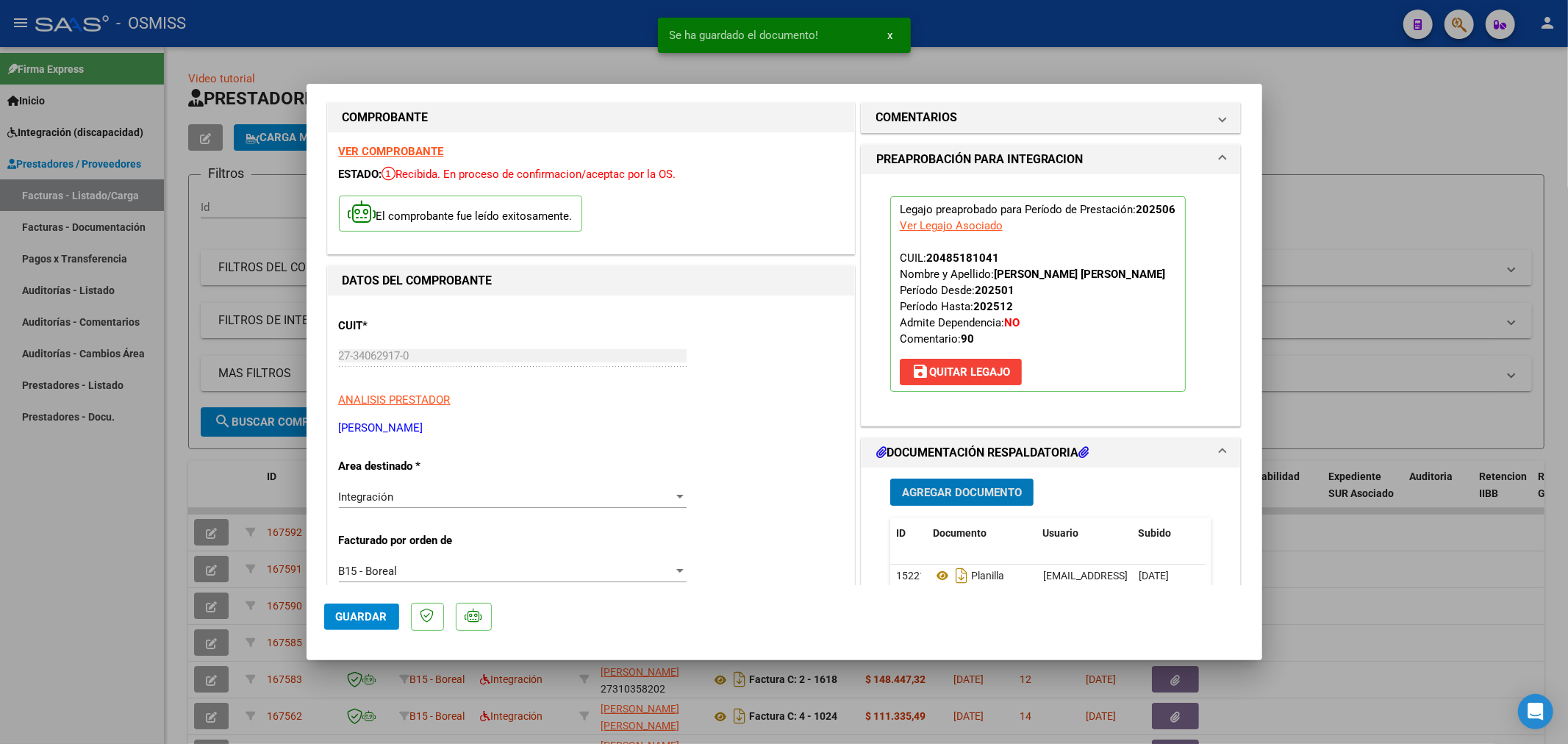
scroll to position [0, 0]
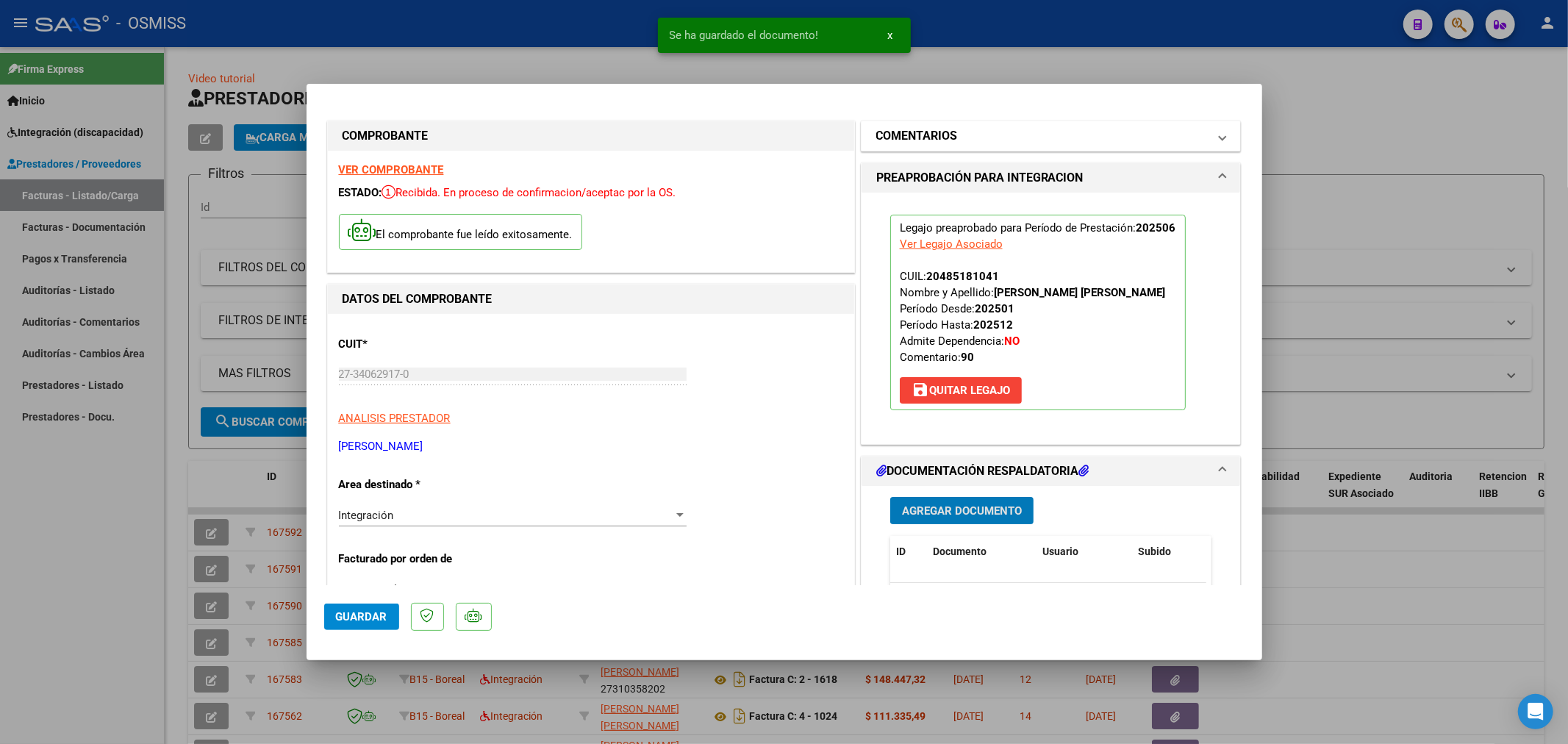
click at [910, 134] on h1 "COMENTARIOS" at bounding box center [916, 136] width 82 height 18
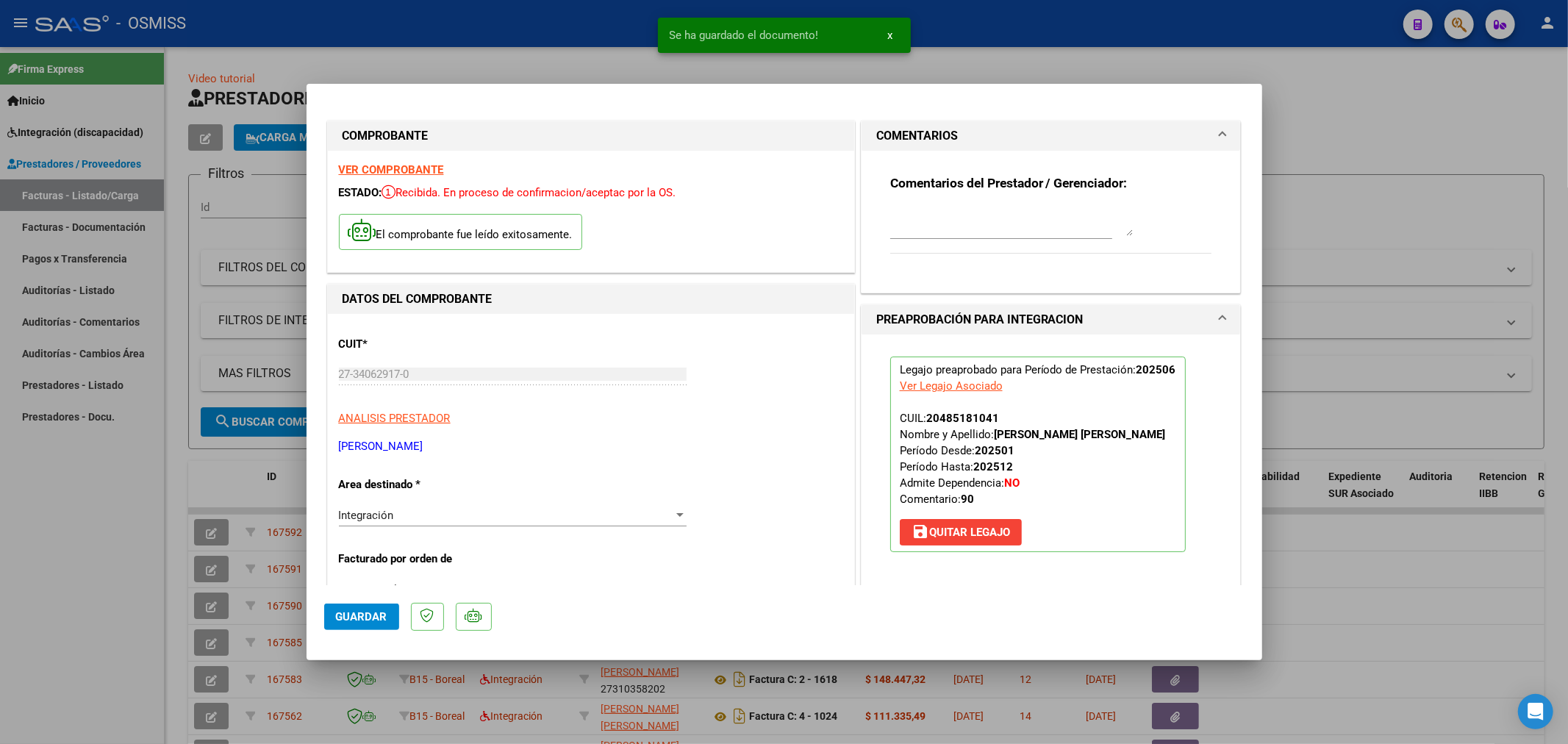
click at [937, 219] on textarea at bounding box center [1011, 220] width 242 height 29
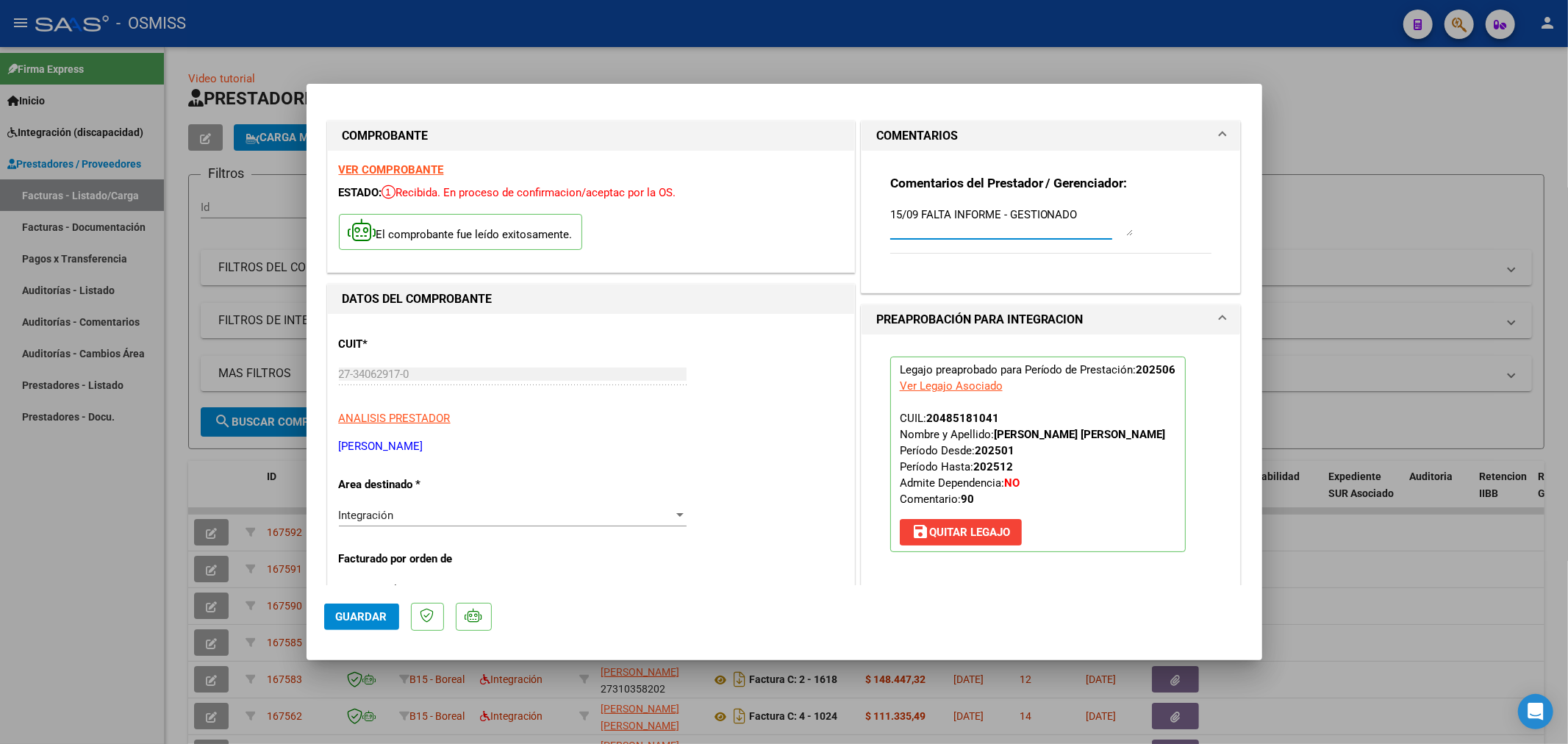
click at [340, 618] on span "Guardar" at bounding box center [361, 616] width 52 height 13
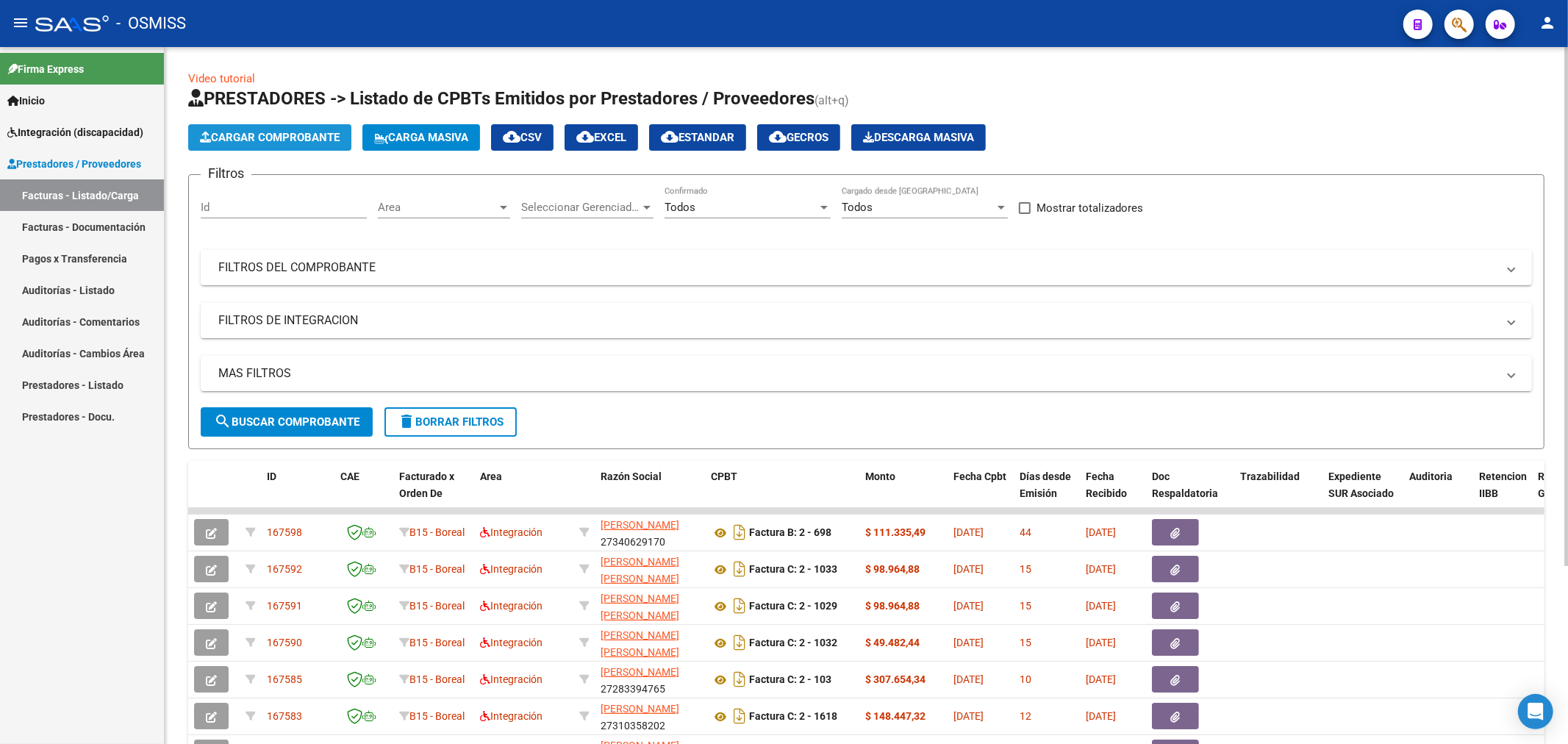
click at [288, 126] on button "Cargar Comprobante" at bounding box center [270, 137] width 163 height 26
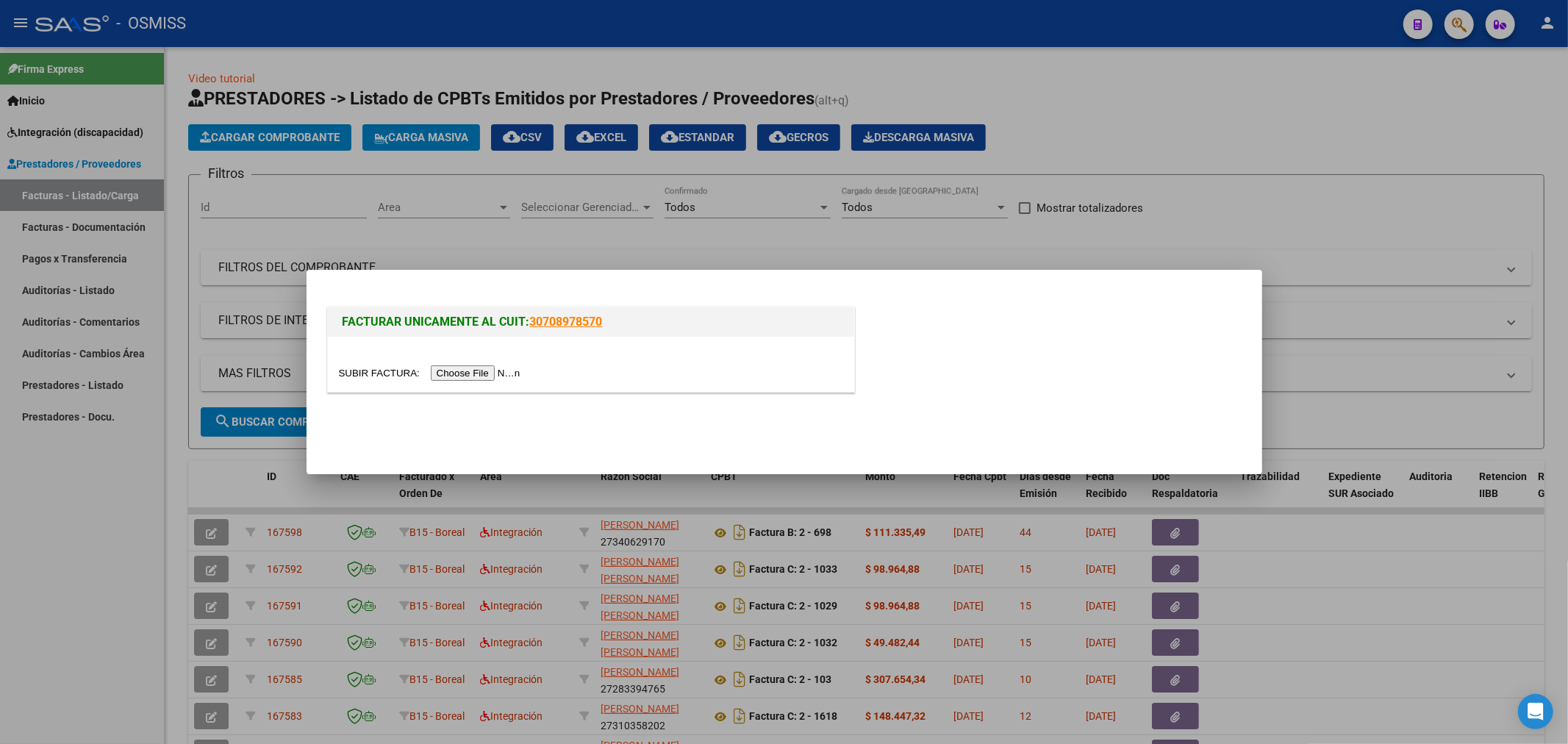
click at [461, 379] on input "file" at bounding box center [432, 373] width 186 height 16
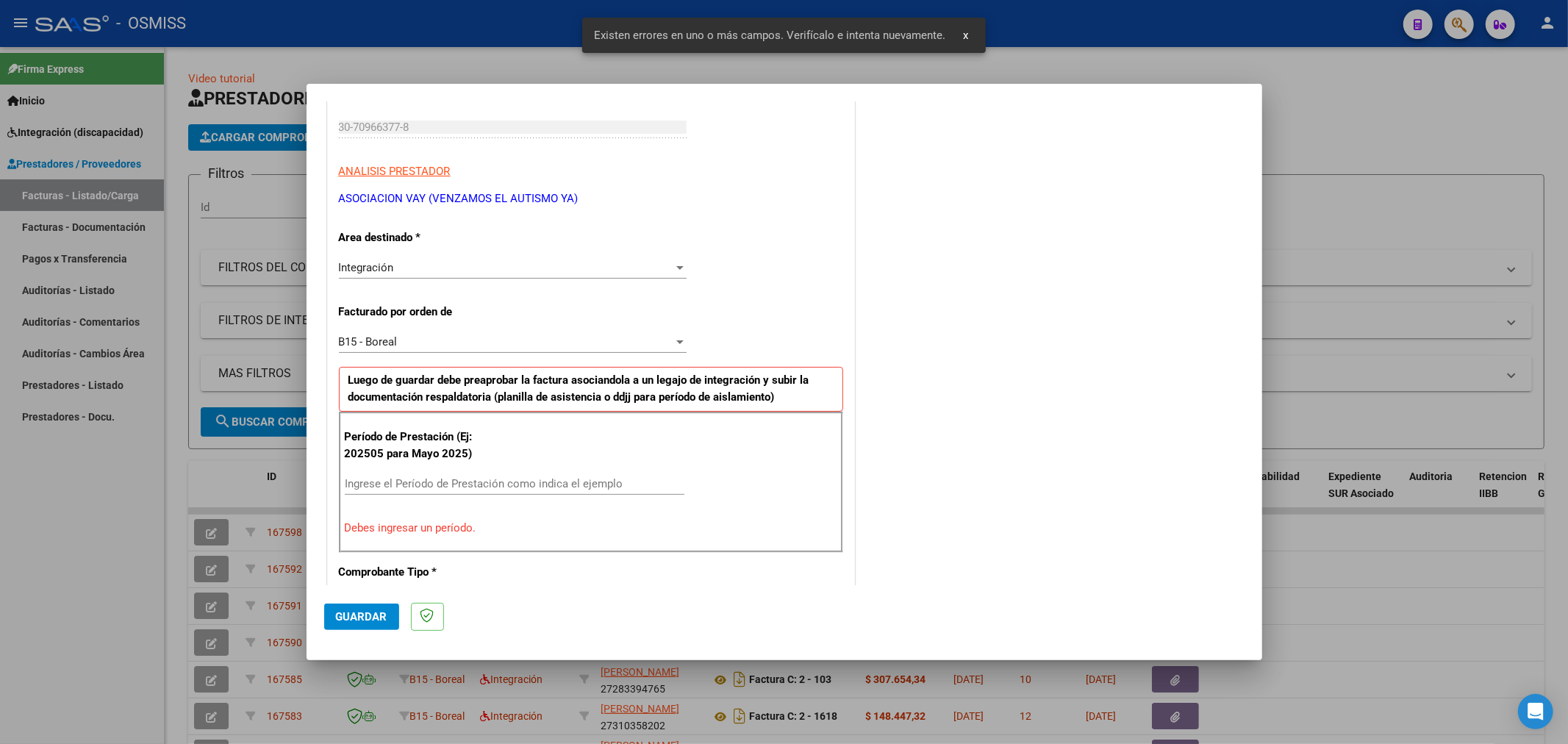
scroll to position [317, 0]
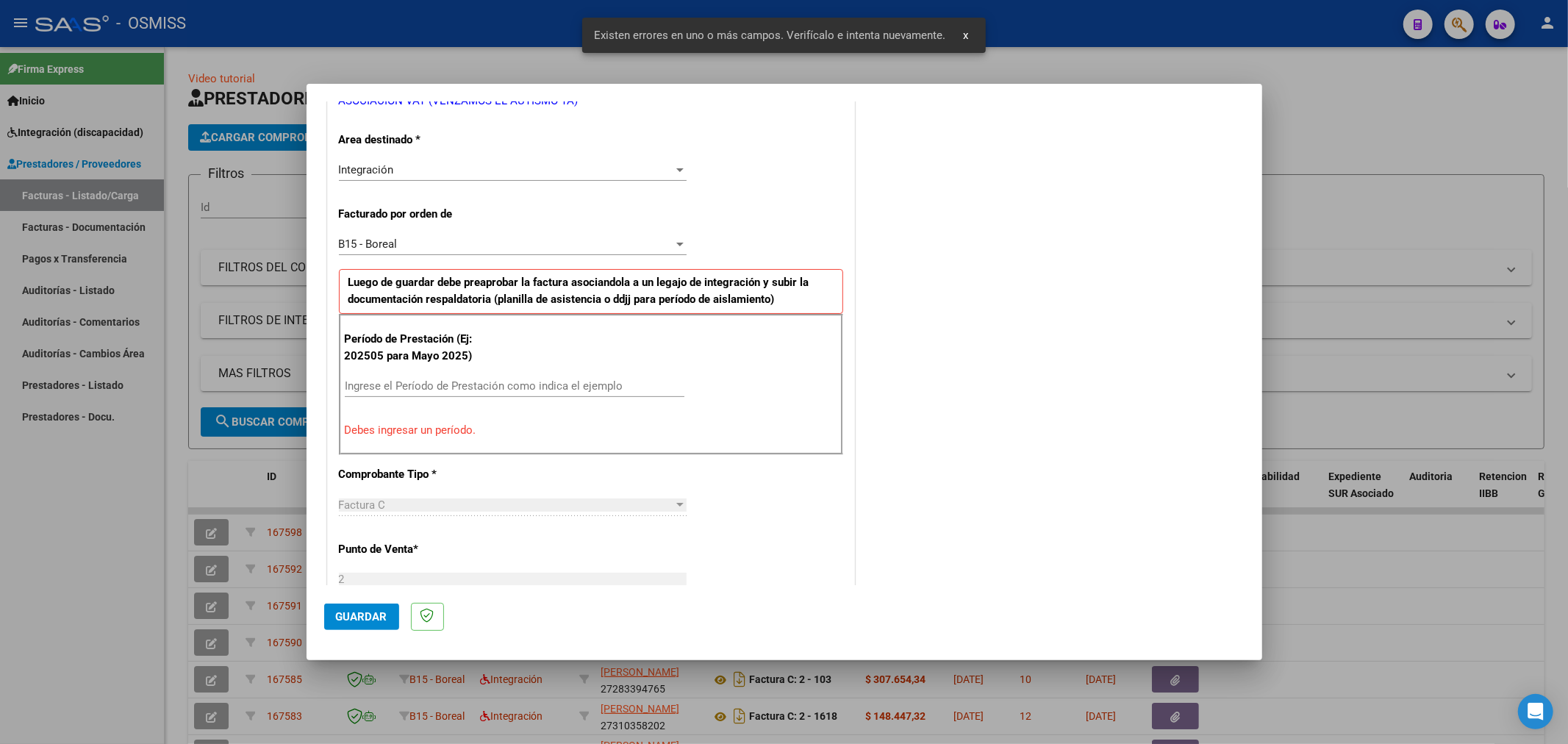
click at [471, 380] on input "Ingrese el Período de Prestación como indica el ejemplo" at bounding box center [514, 386] width 340 height 13
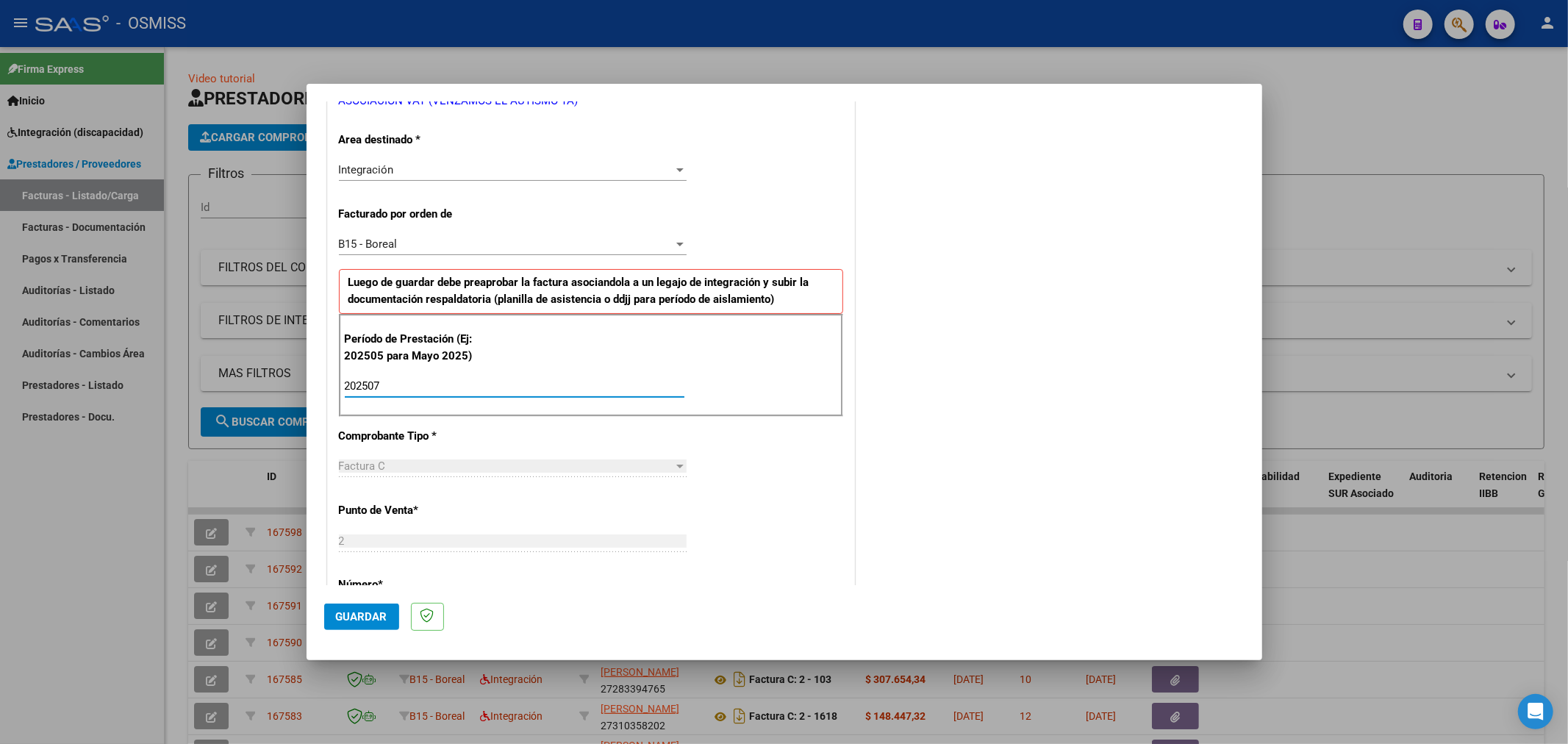
click at [361, 623] on button "Guardar" at bounding box center [361, 617] width 75 height 26
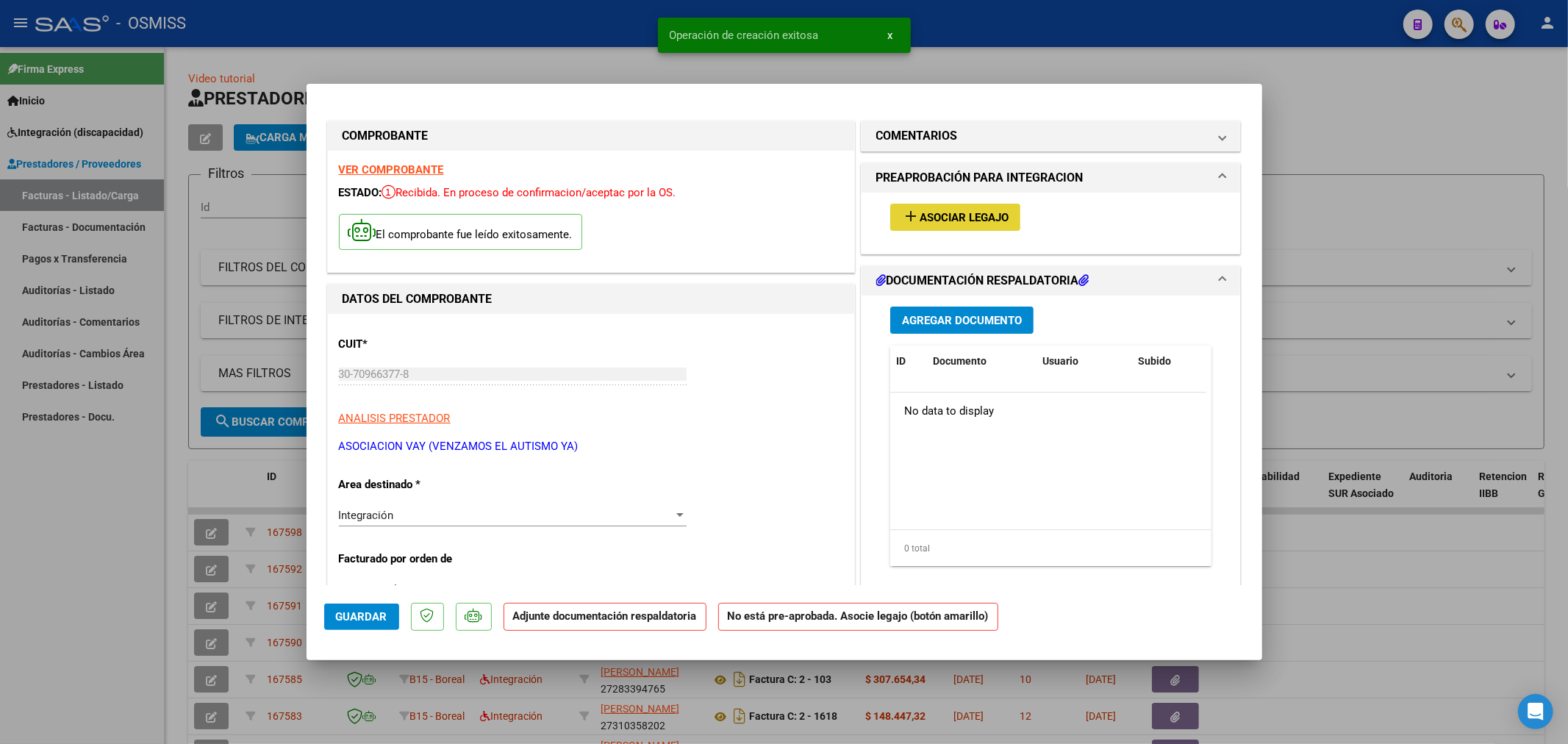
click at [972, 217] on span "Asociar Legajo" at bounding box center [964, 217] width 89 height 13
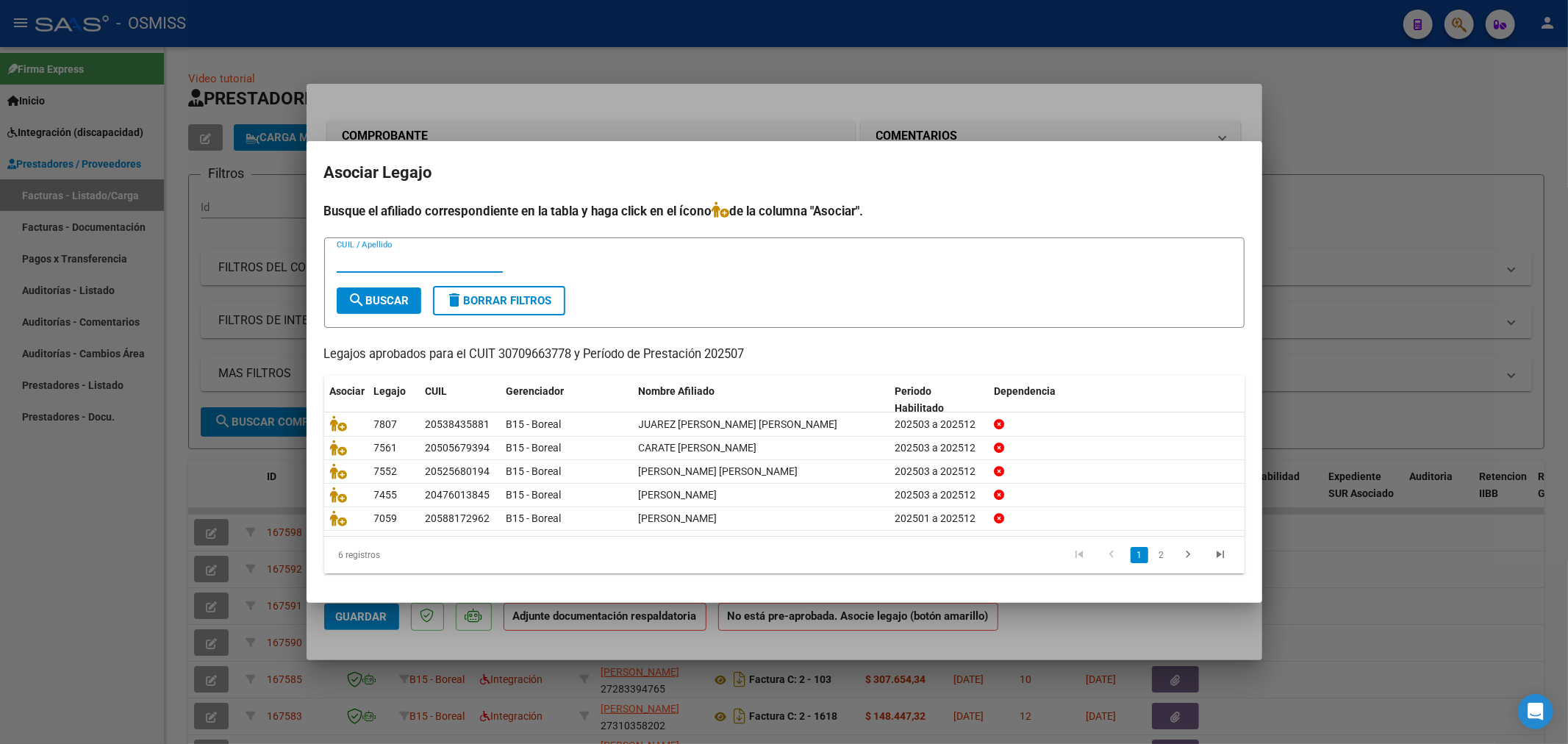
click at [442, 259] on input "CUIL / Apellido" at bounding box center [419, 261] width 166 height 13
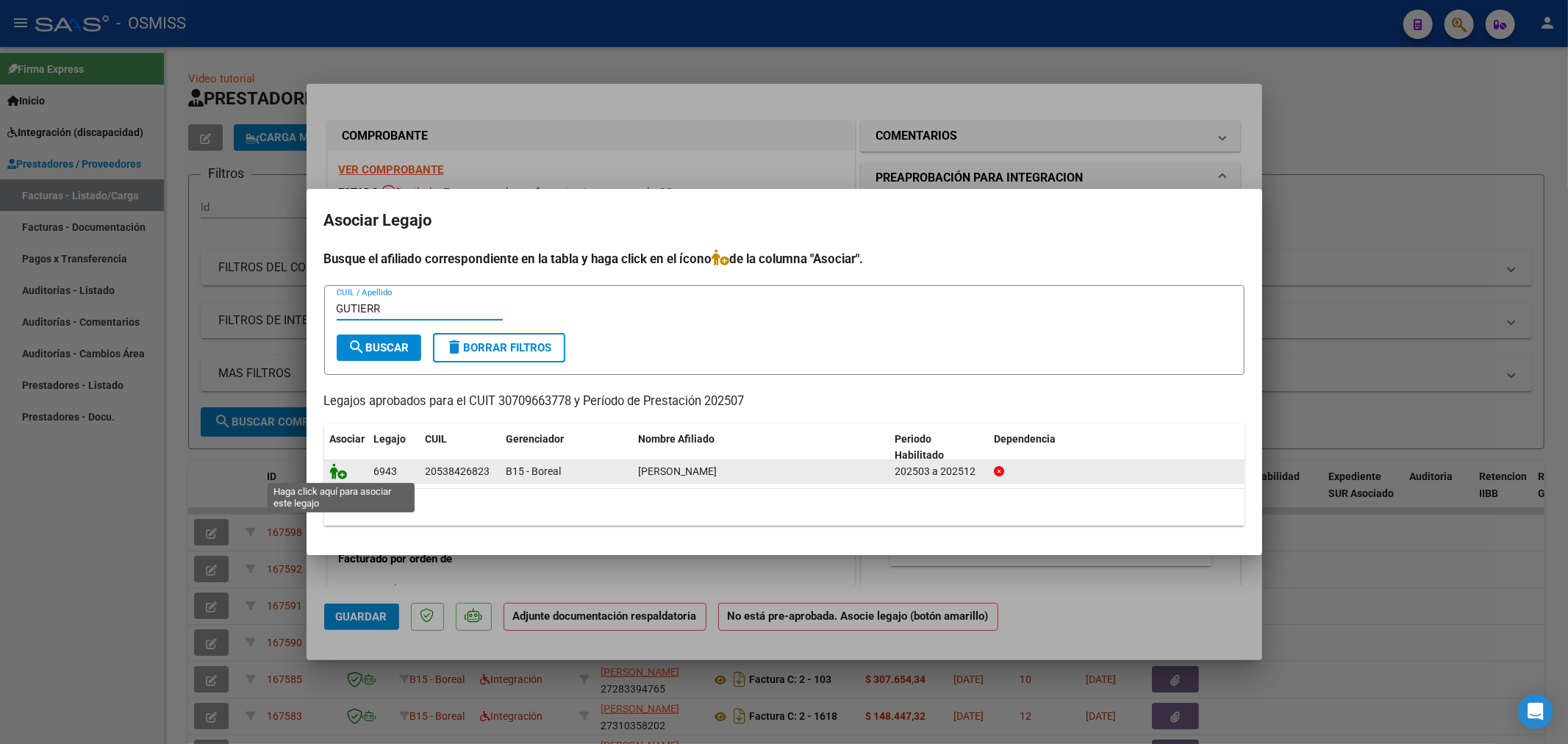
click at [341, 474] on icon at bounding box center [339, 471] width 18 height 16
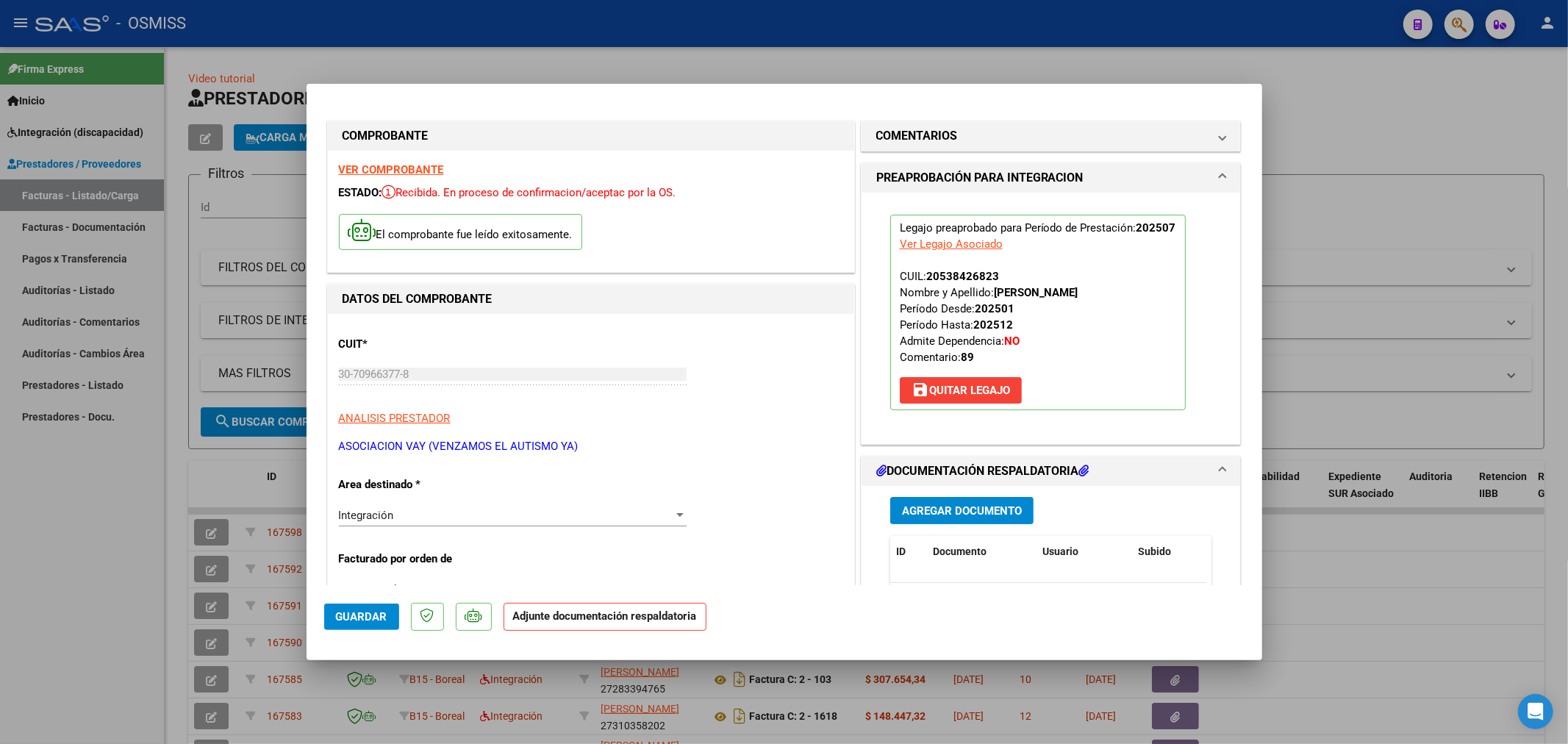
click at [946, 502] on button "Agregar Documento" at bounding box center [961, 510] width 143 height 27
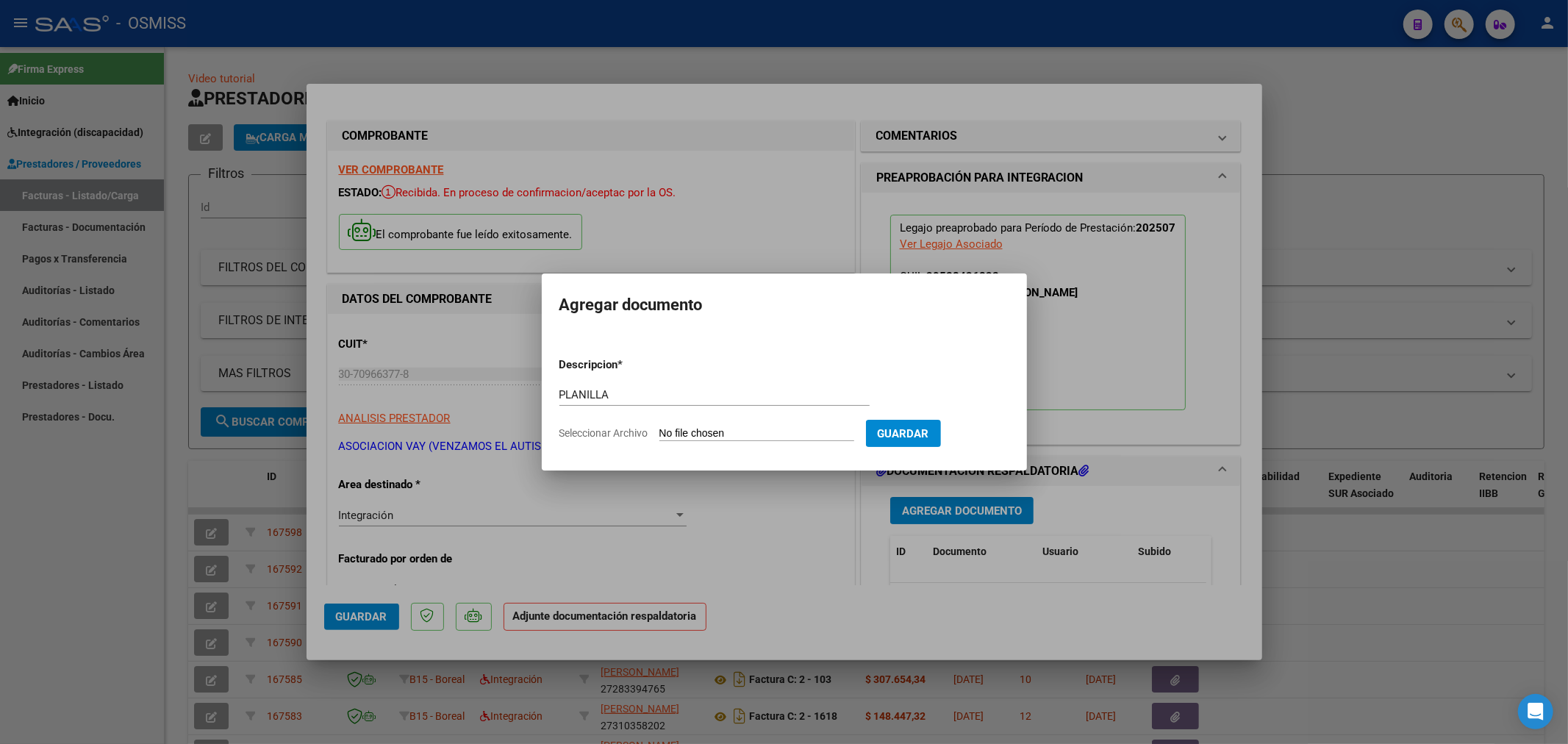
click at [745, 437] on input "Seleccionar Archivo" at bounding box center [757, 434] width 195 height 14
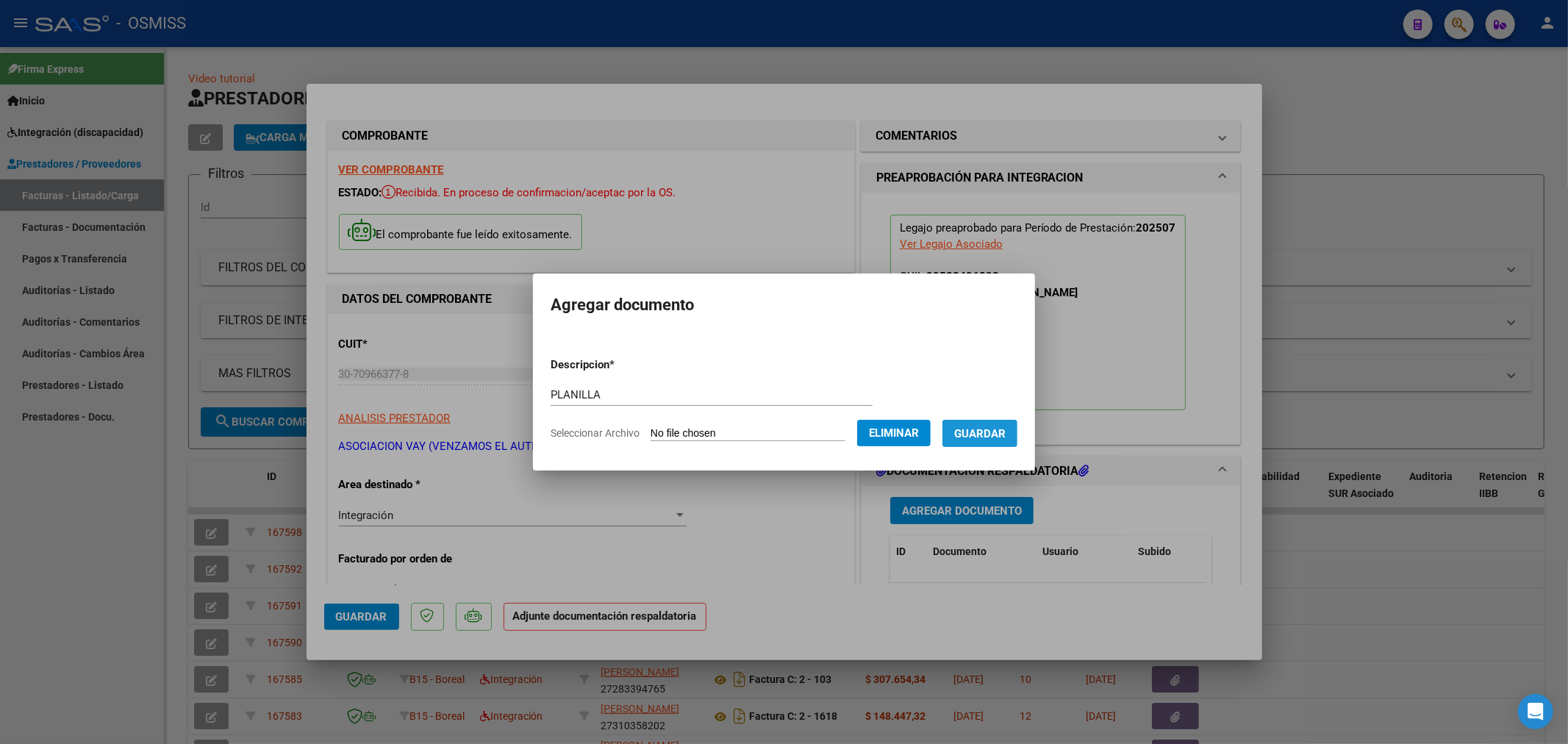
click at [993, 434] on span "Guardar" at bounding box center [979, 433] width 52 height 13
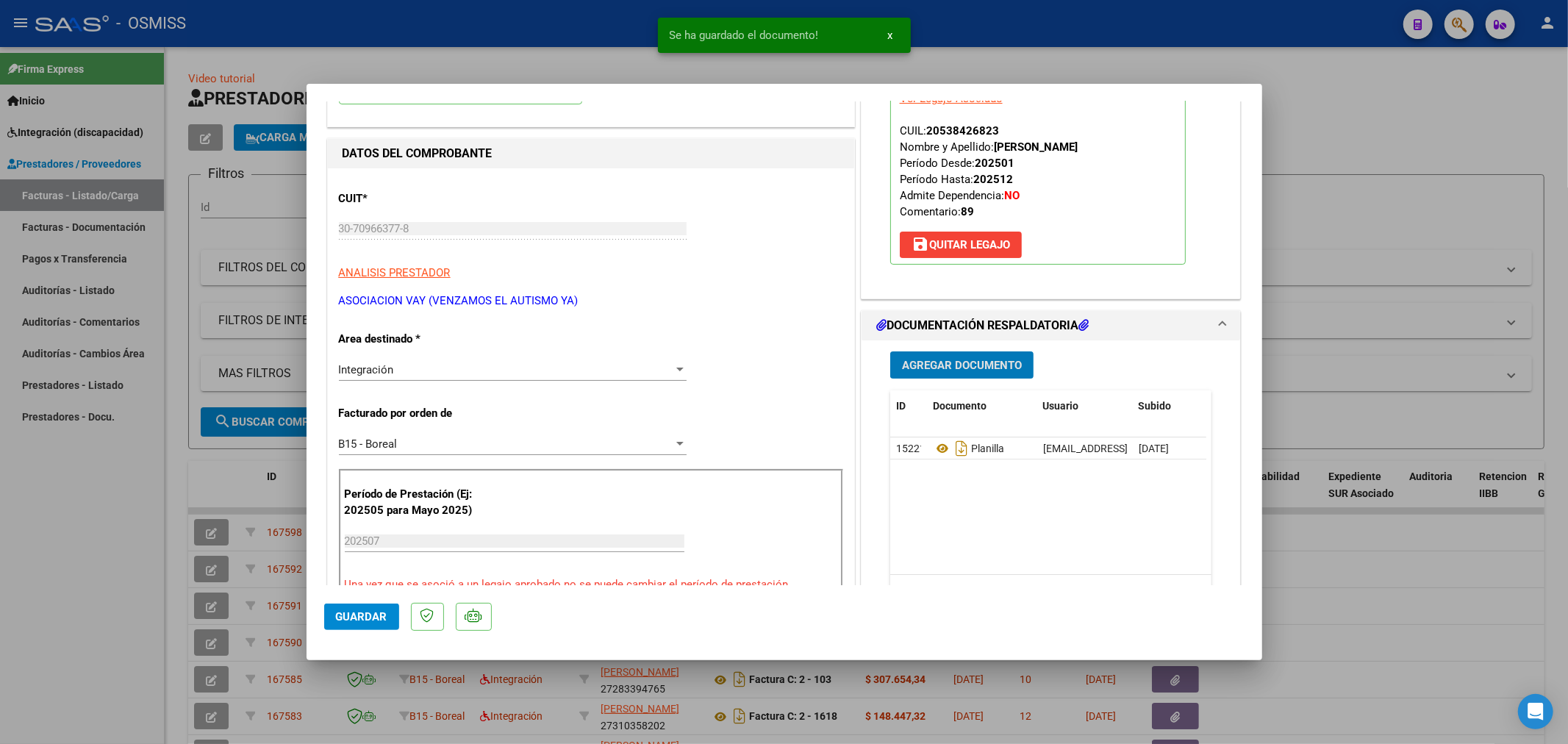
scroll to position [163, 0]
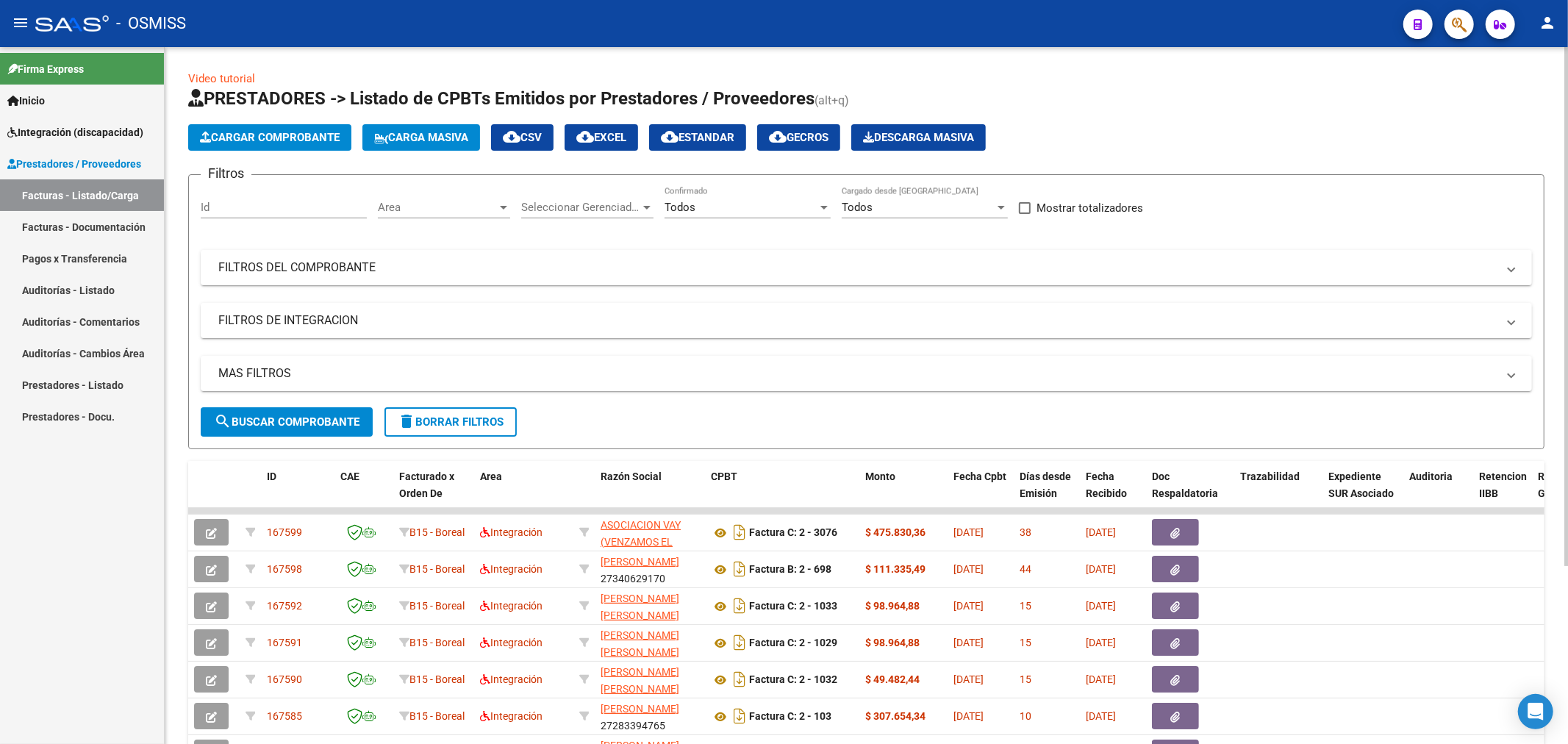
click at [272, 143] on span "Cargar Comprobante" at bounding box center [270, 137] width 140 height 13
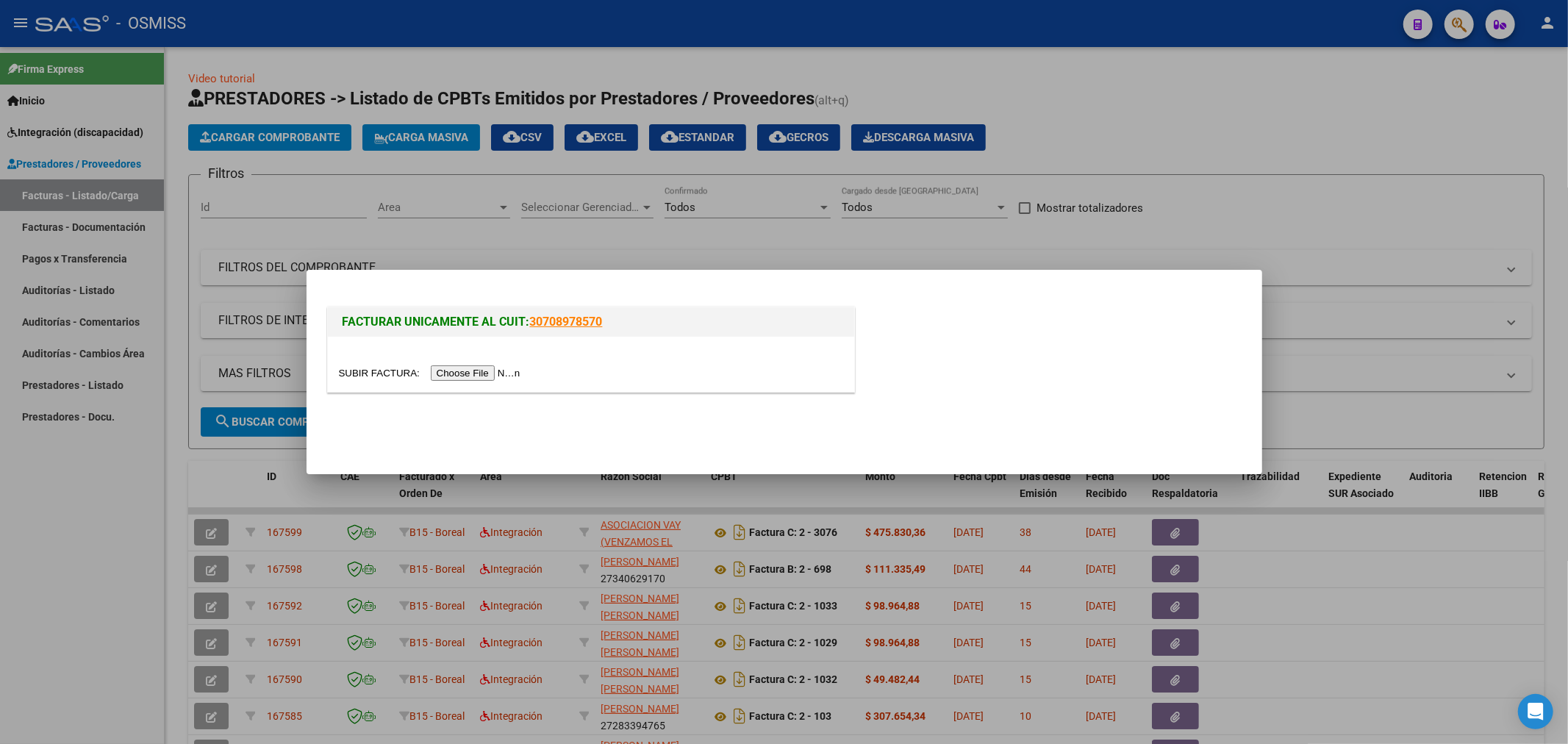
click at [459, 384] on div at bounding box center [590, 364] width 526 height 55
click at [458, 372] on input "file" at bounding box center [432, 373] width 186 height 16
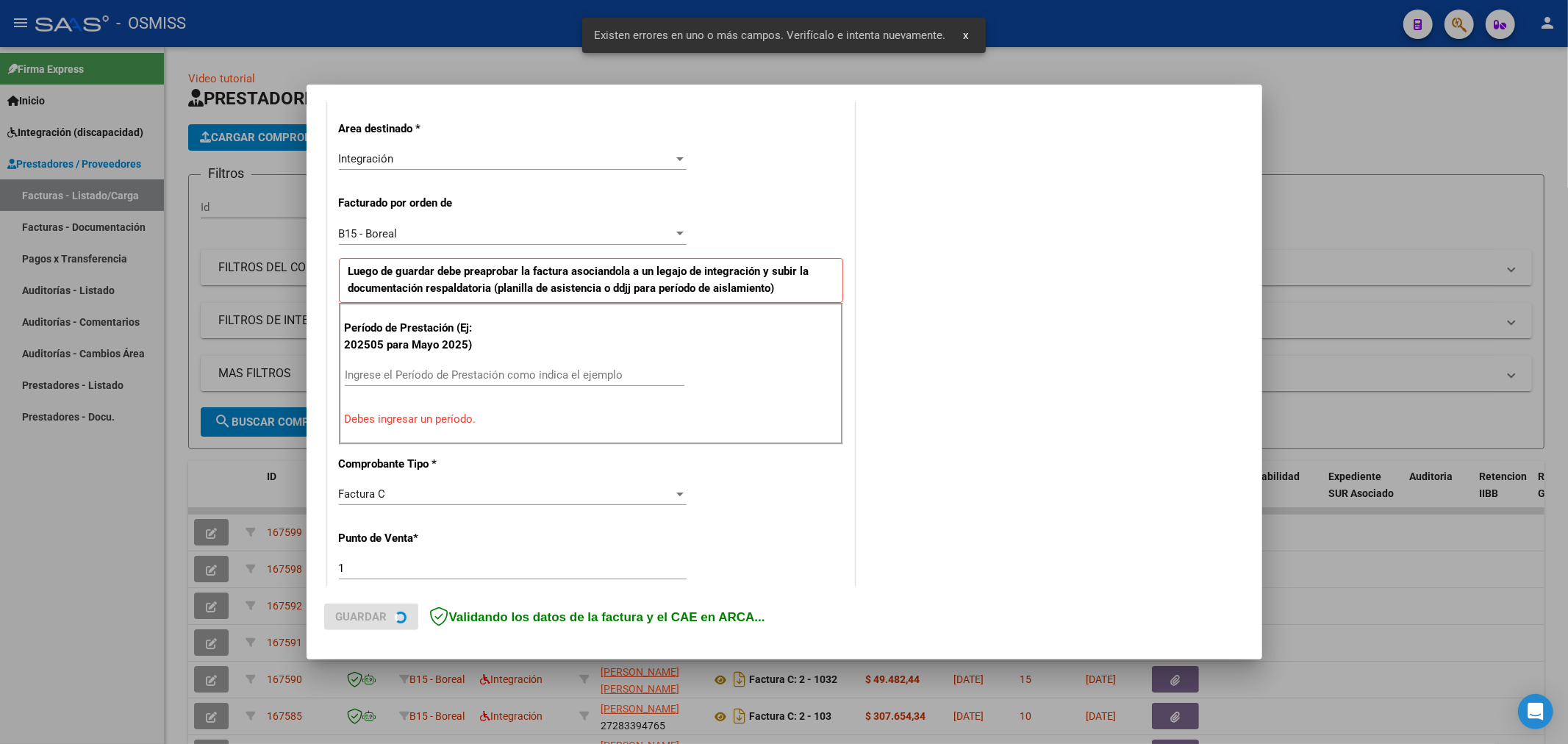
scroll to position [344, 0]
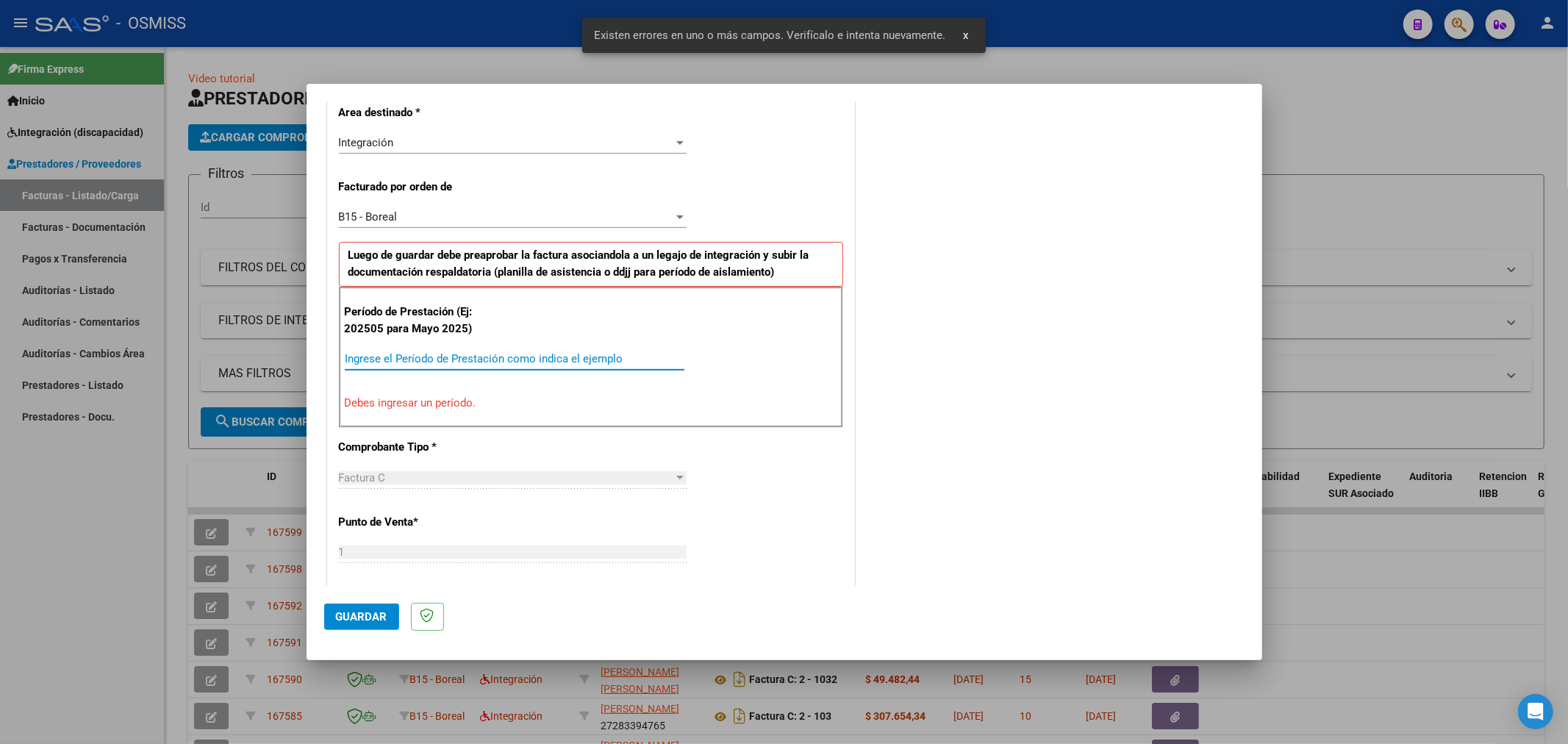
click at [493, 358] on input "Ingrese el Período de Prestación como indica el ejemplo" at bounding box center [514, 358] width 340 height 13
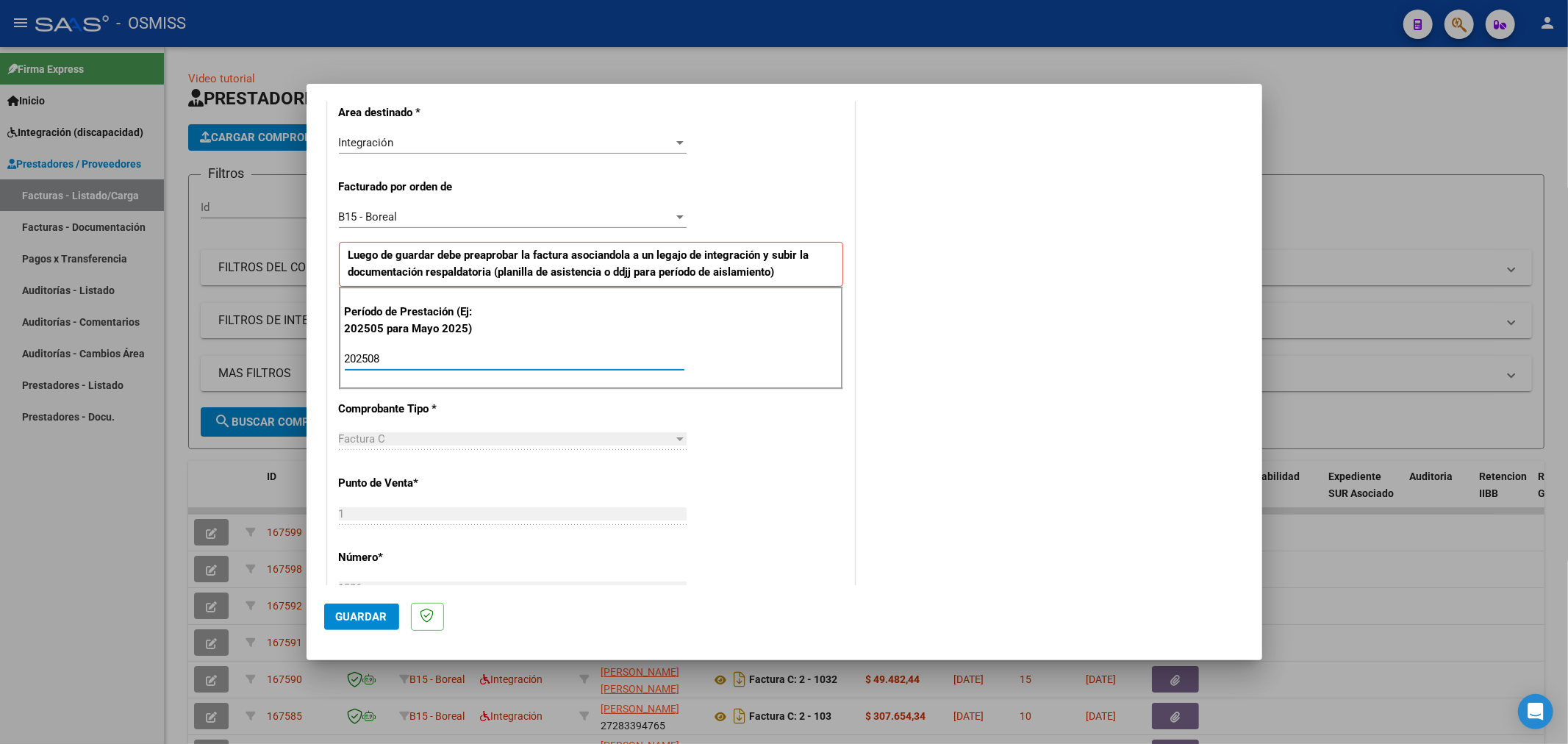
click at [332, 616] on button "Guardar" at bounding box center [361, 617] width 75 height 26
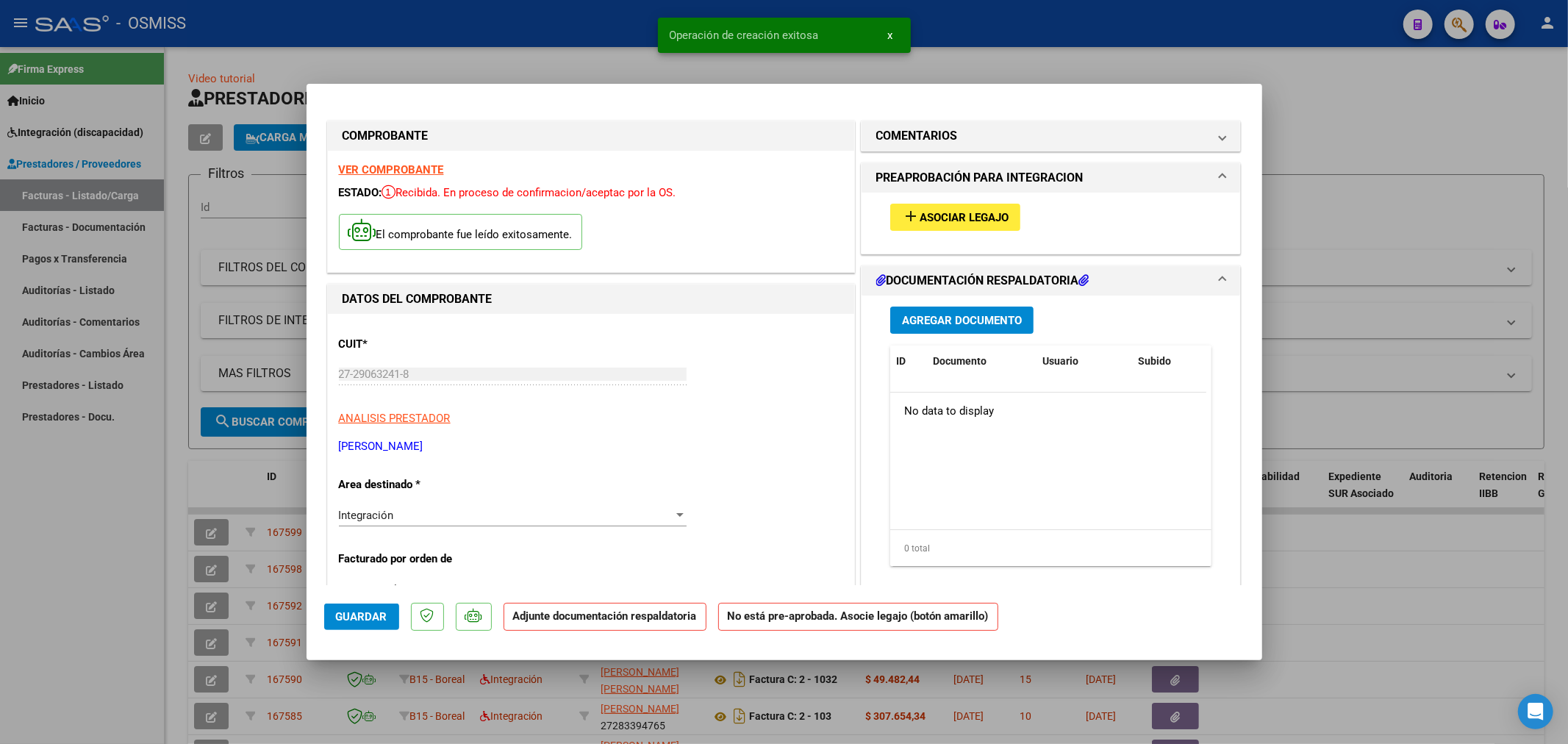
click at [982, 219] on span "Asociar Legajo" at bounding box center [964, 217] width 89 height 13
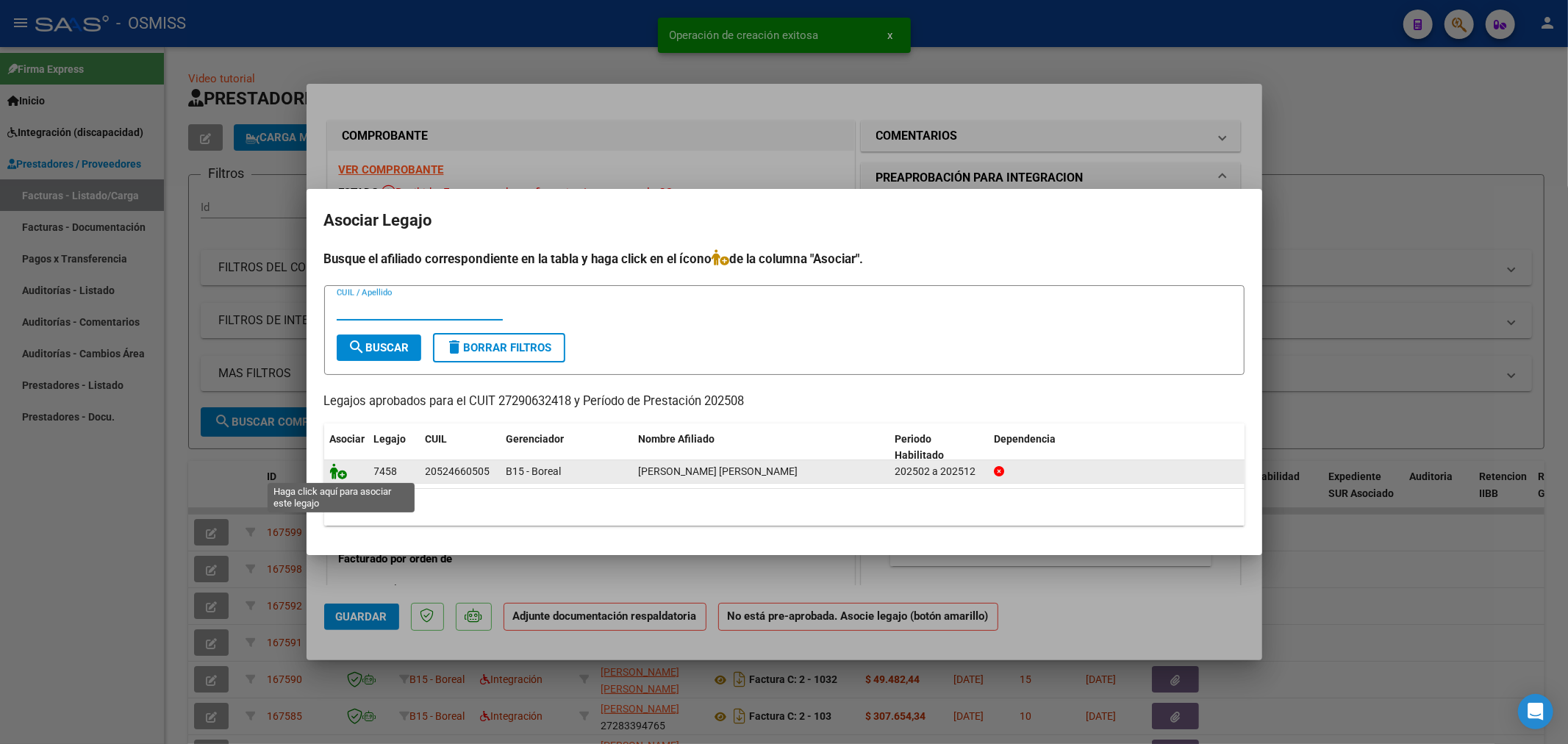
click at [339, 472] on icon at bounding box center [339, 471] width 18 height 16
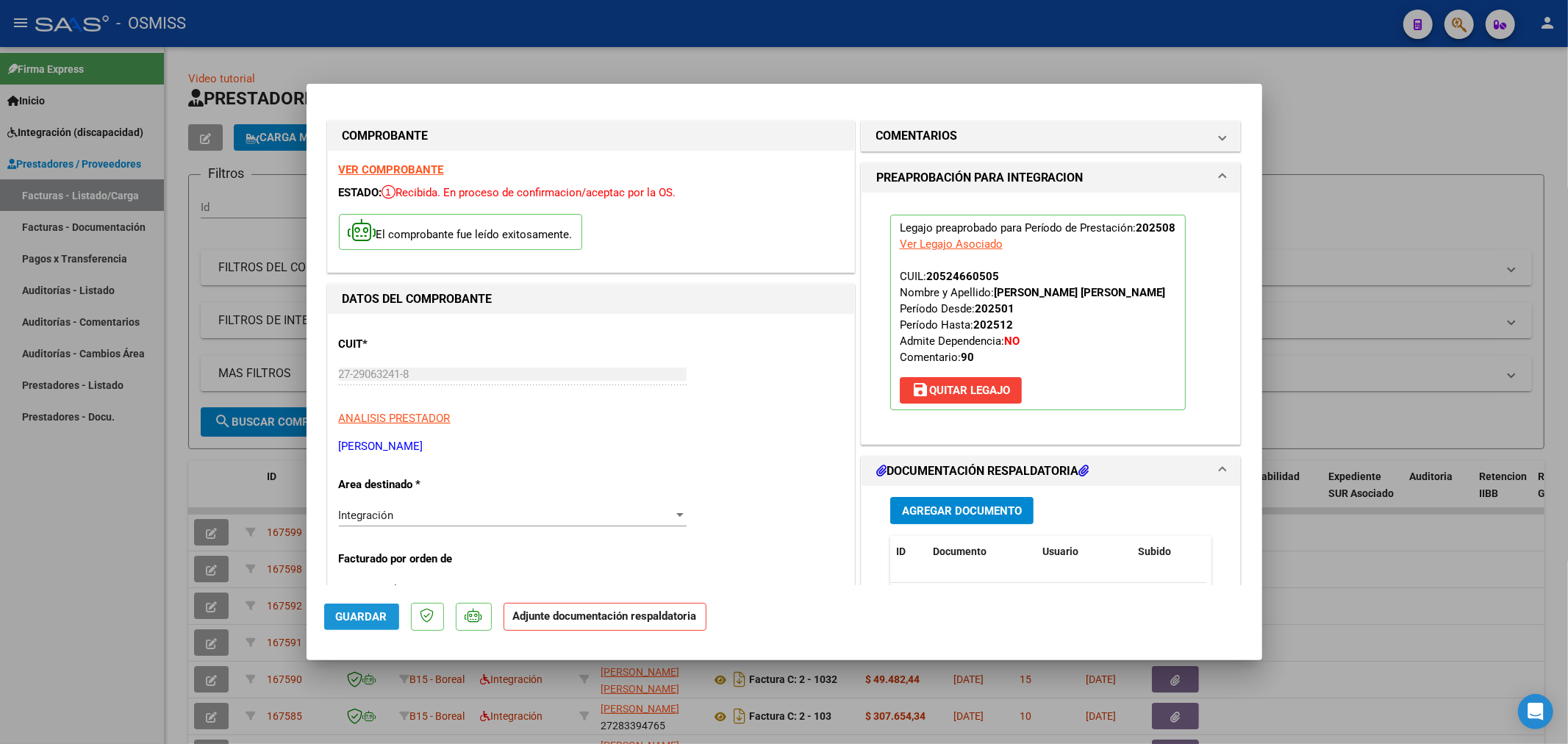
click at [370, 622] on span "Guardar" at bounding box center [361, 616] width 52 height 13
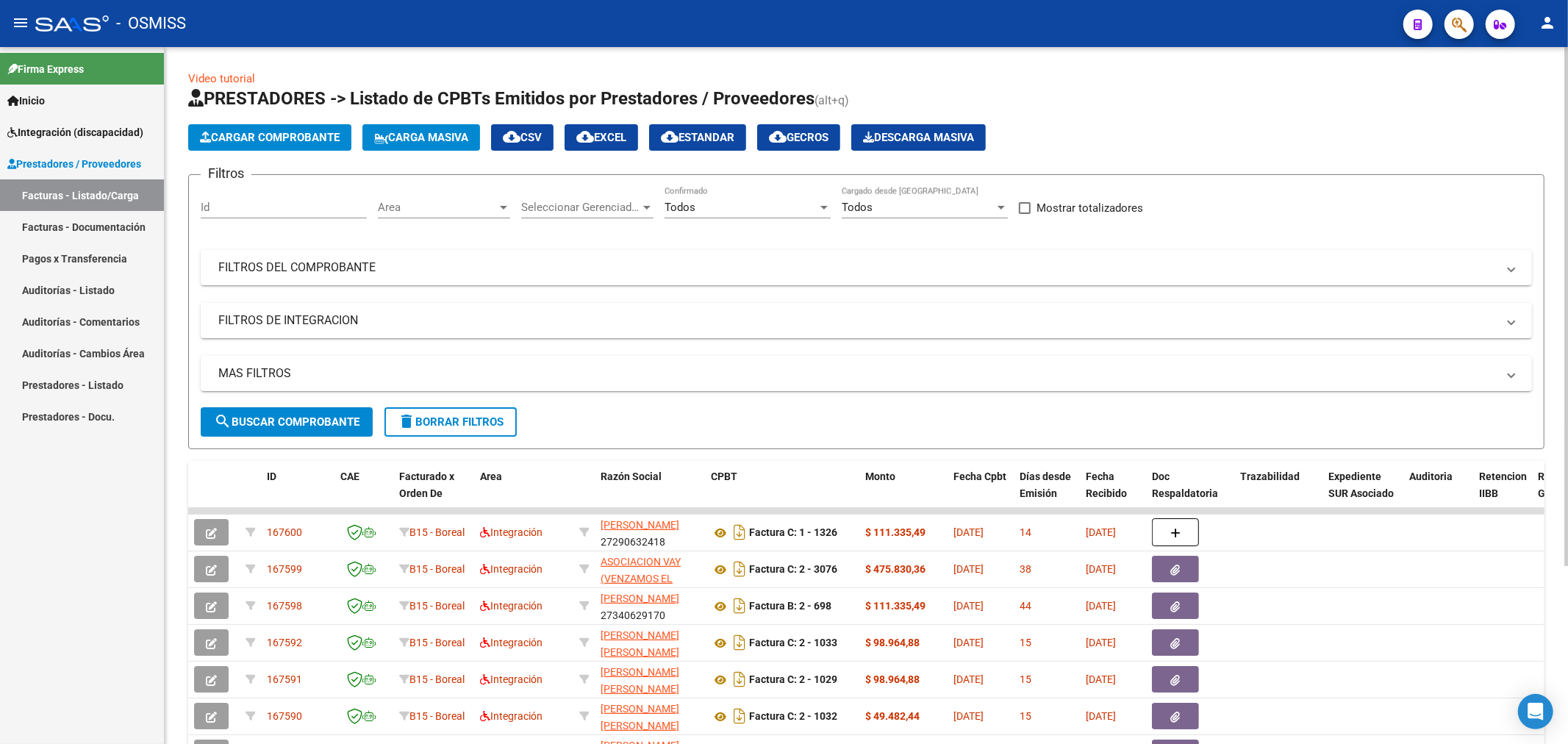
click at [292, 142] on span "Cargar Comprobante" at bounding box center [270, 137] width 140 height 13
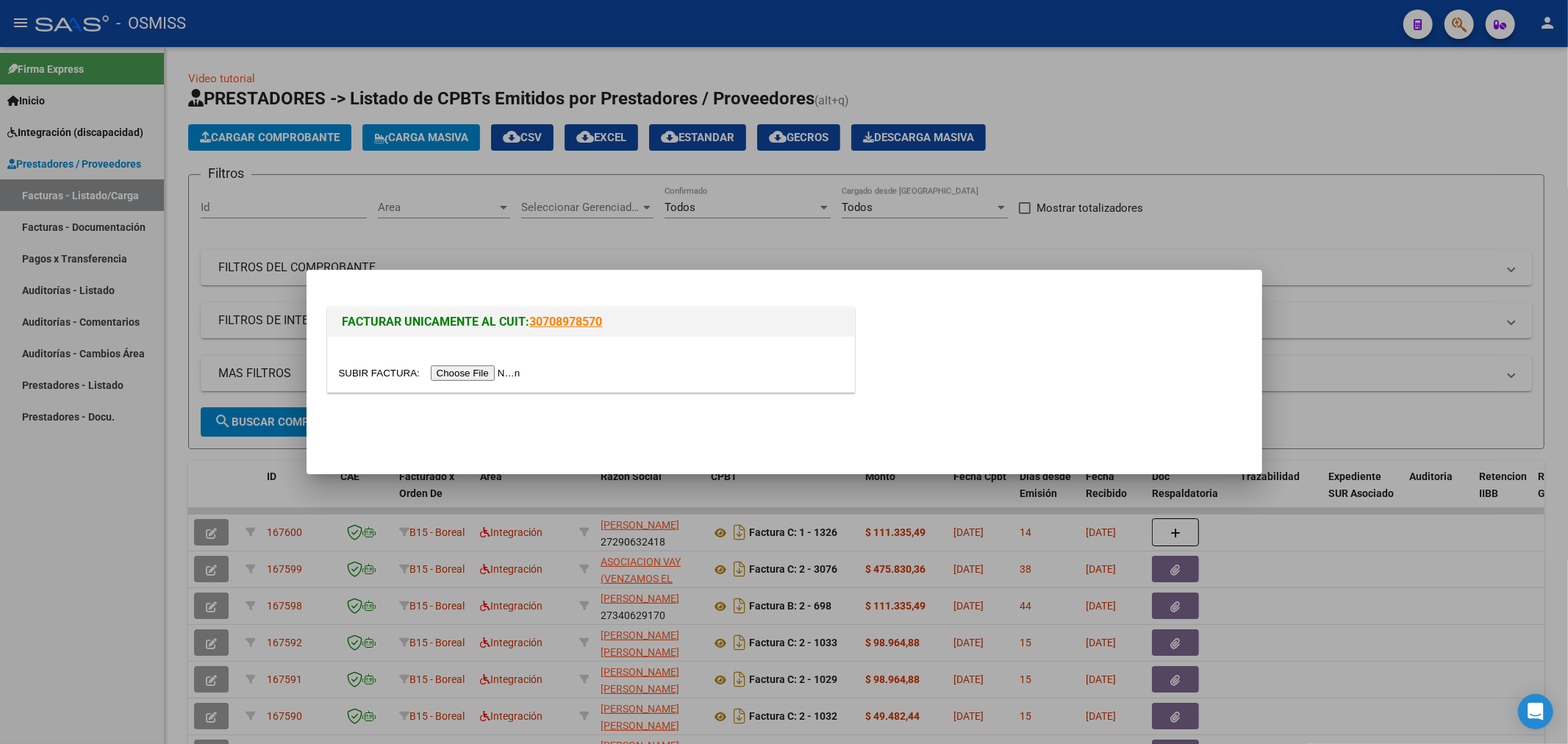
click at [432, 371] on input "file" at bounding box center [432, 373] width 186 height 16
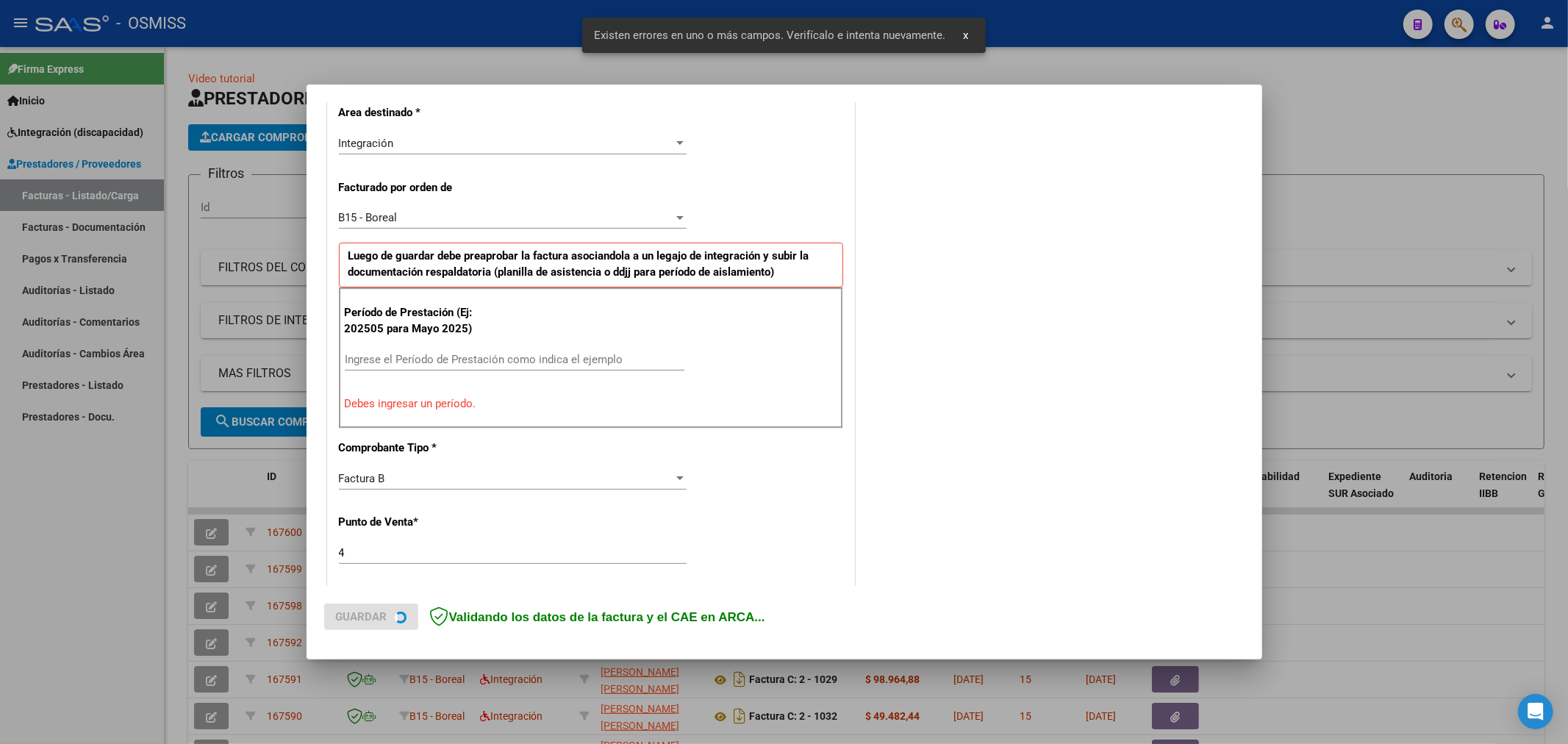
scroll to position [344, 0]
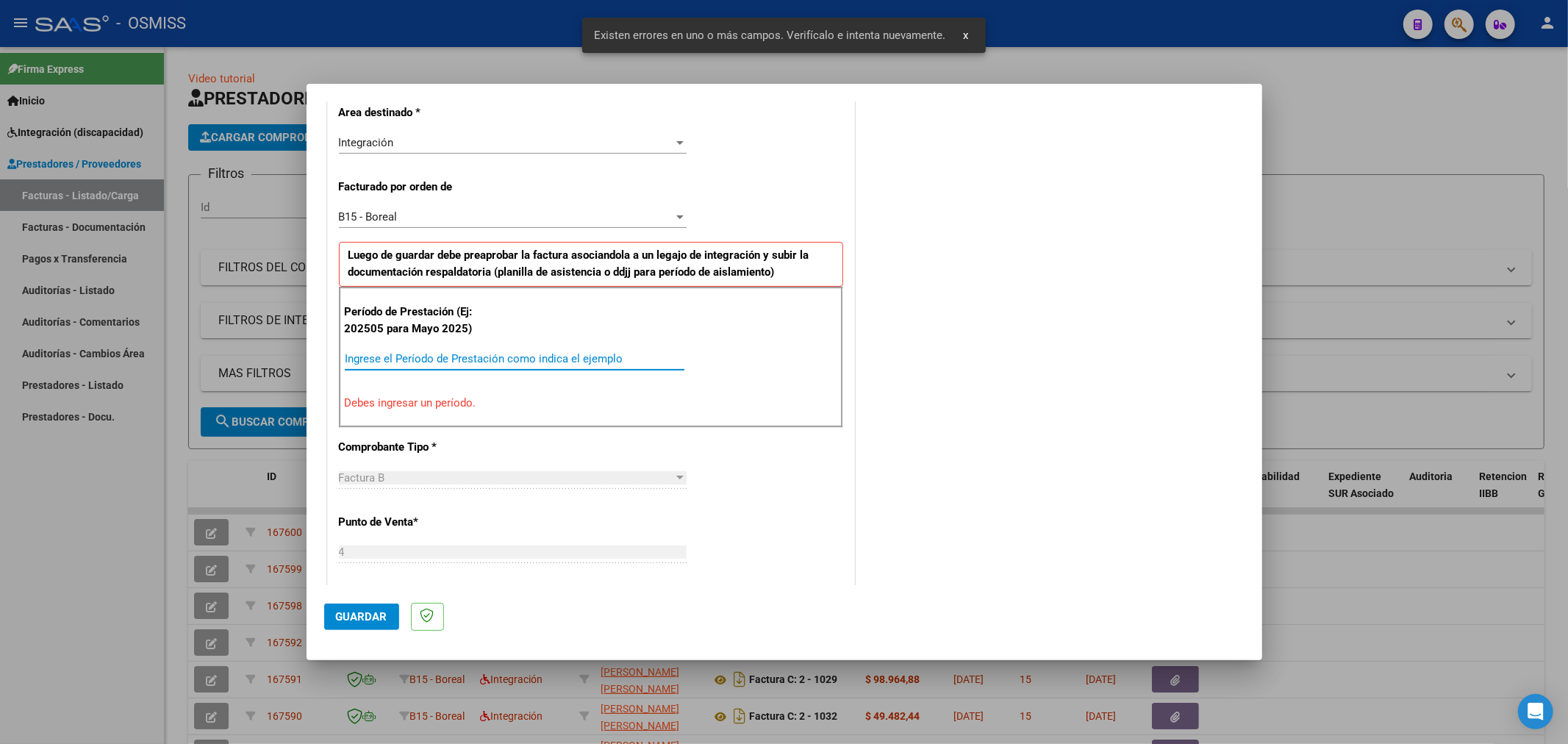
click at [435, 353] on input "Ingrese el Período de Prestación como indica el ejemplo" at bounding box center [514, 358] width 340 height 13
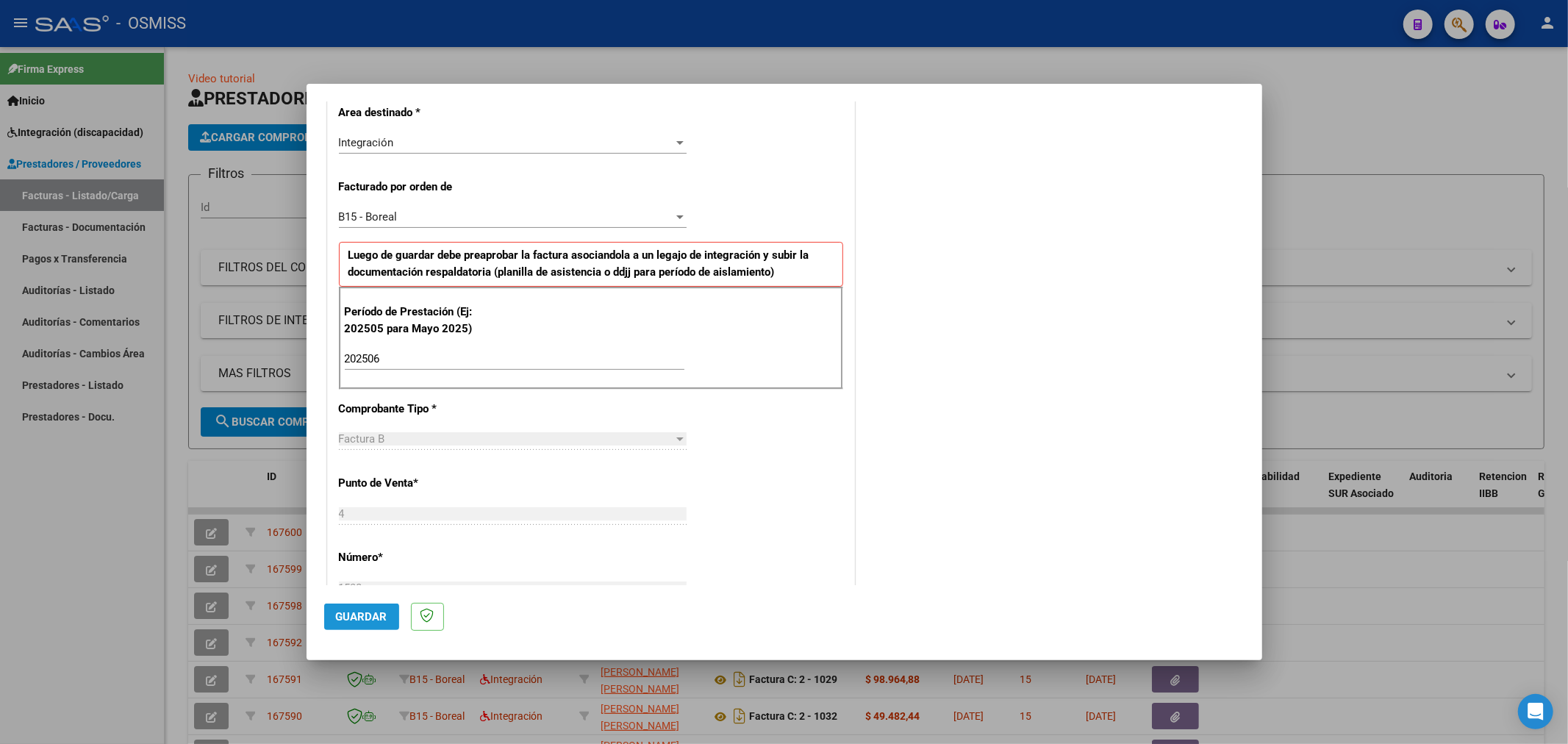
click at [357, 614] on span "Guardar" at bounding box center [361, 616] width 52 height 13
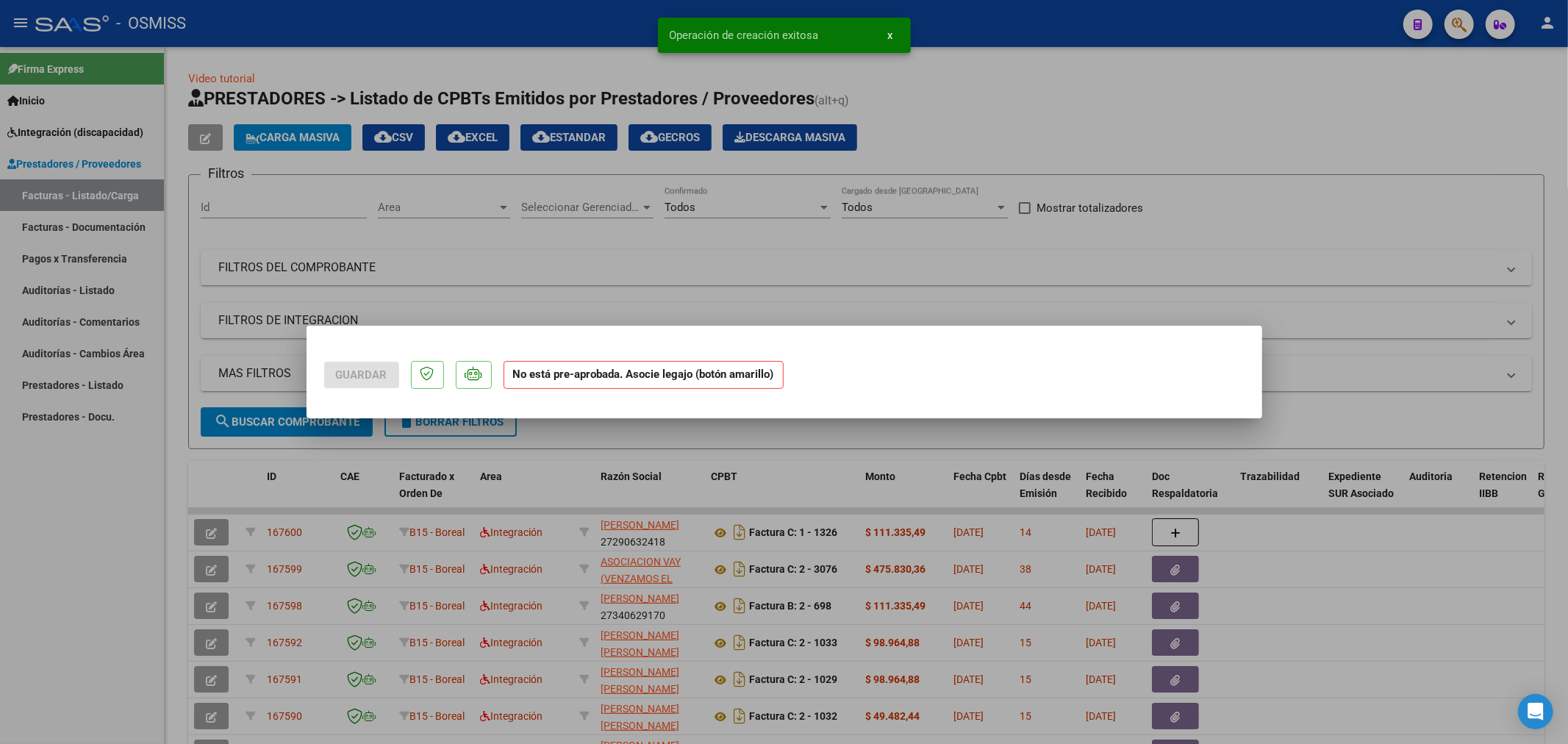
scroll to position [0, 0]
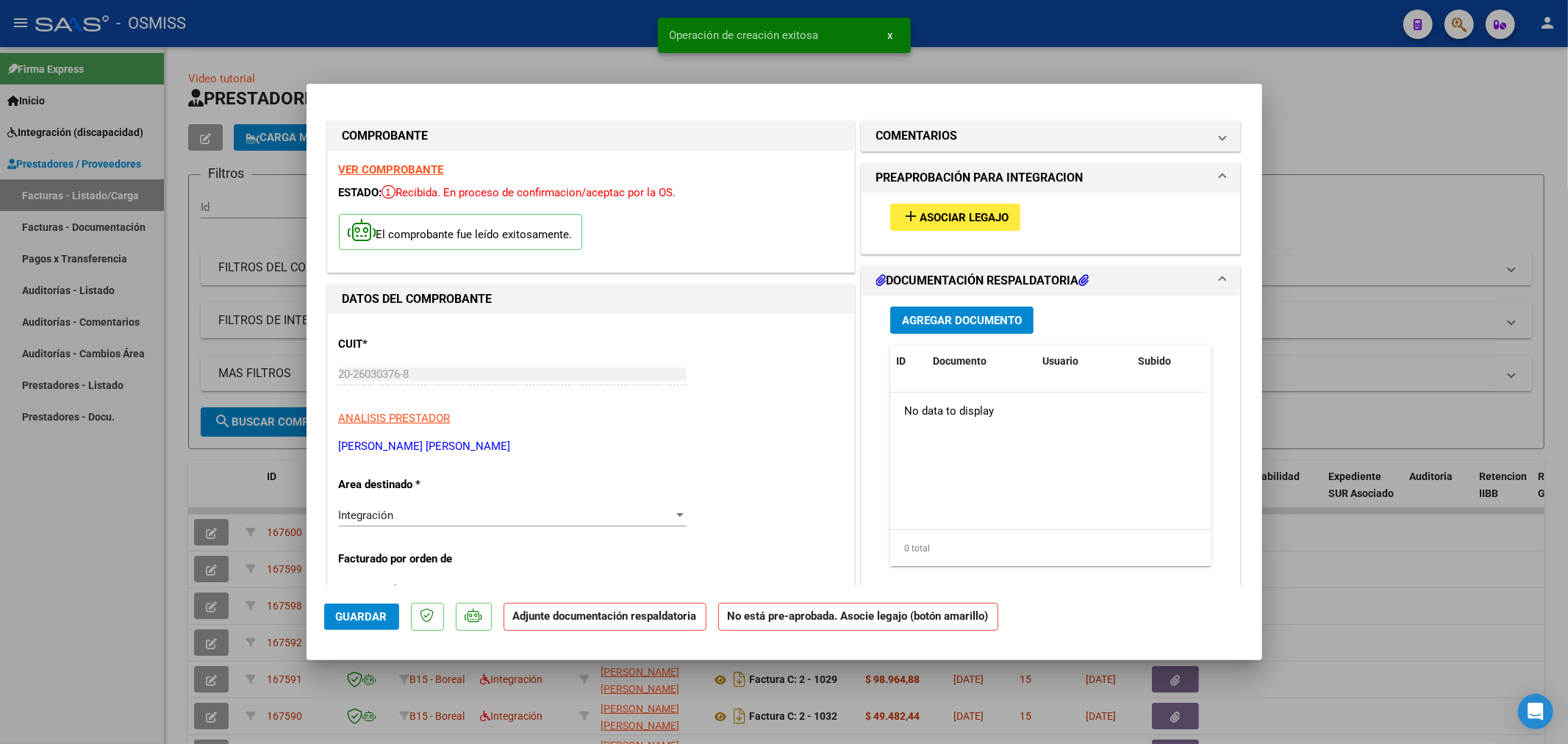
click at [954, 220] on span "Asociar Legajo" at bounding box center [964, 217] width 89 height 13
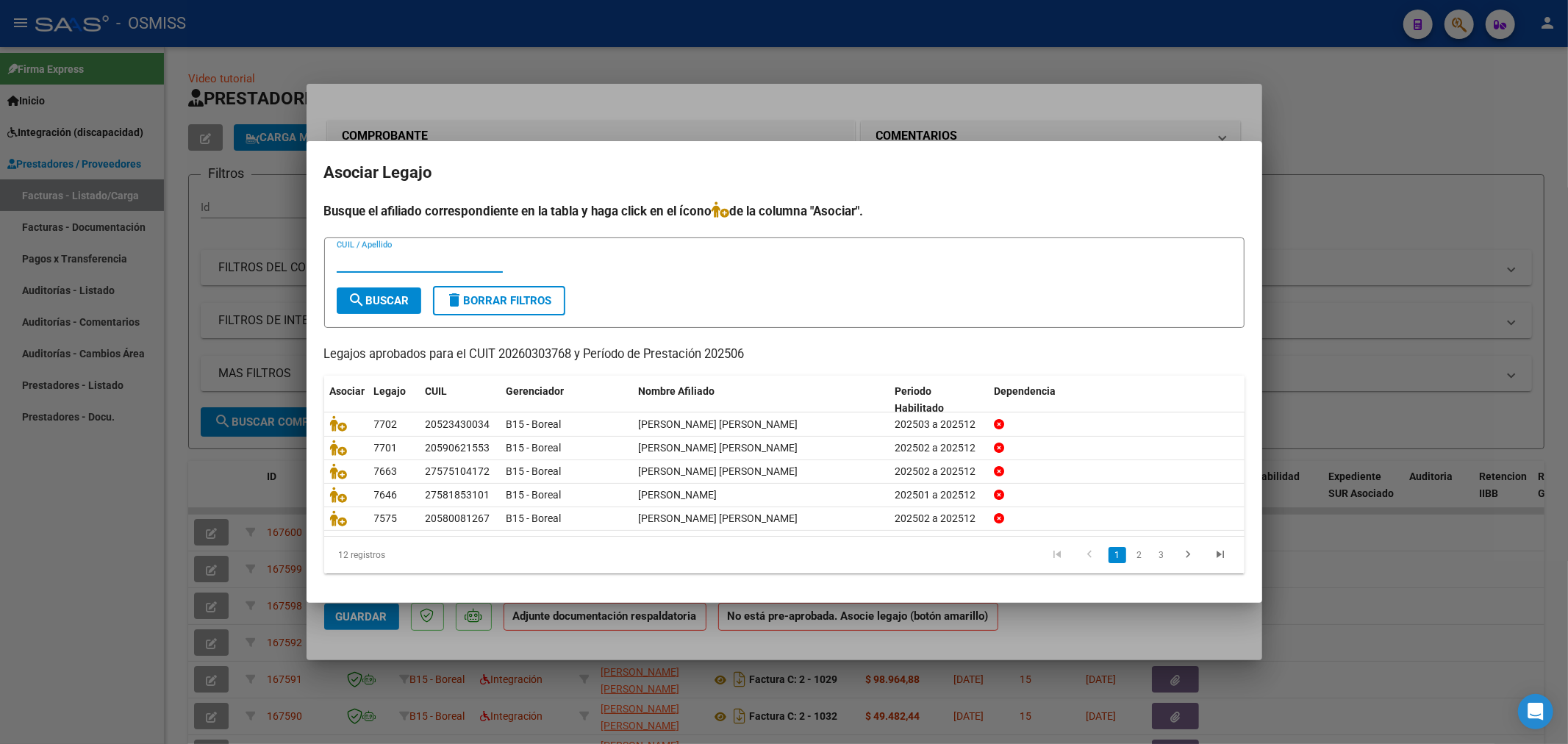
click at [479, 258] on input "CUIL / Apellido" at bounding box center [419, 261] width 166 height 13
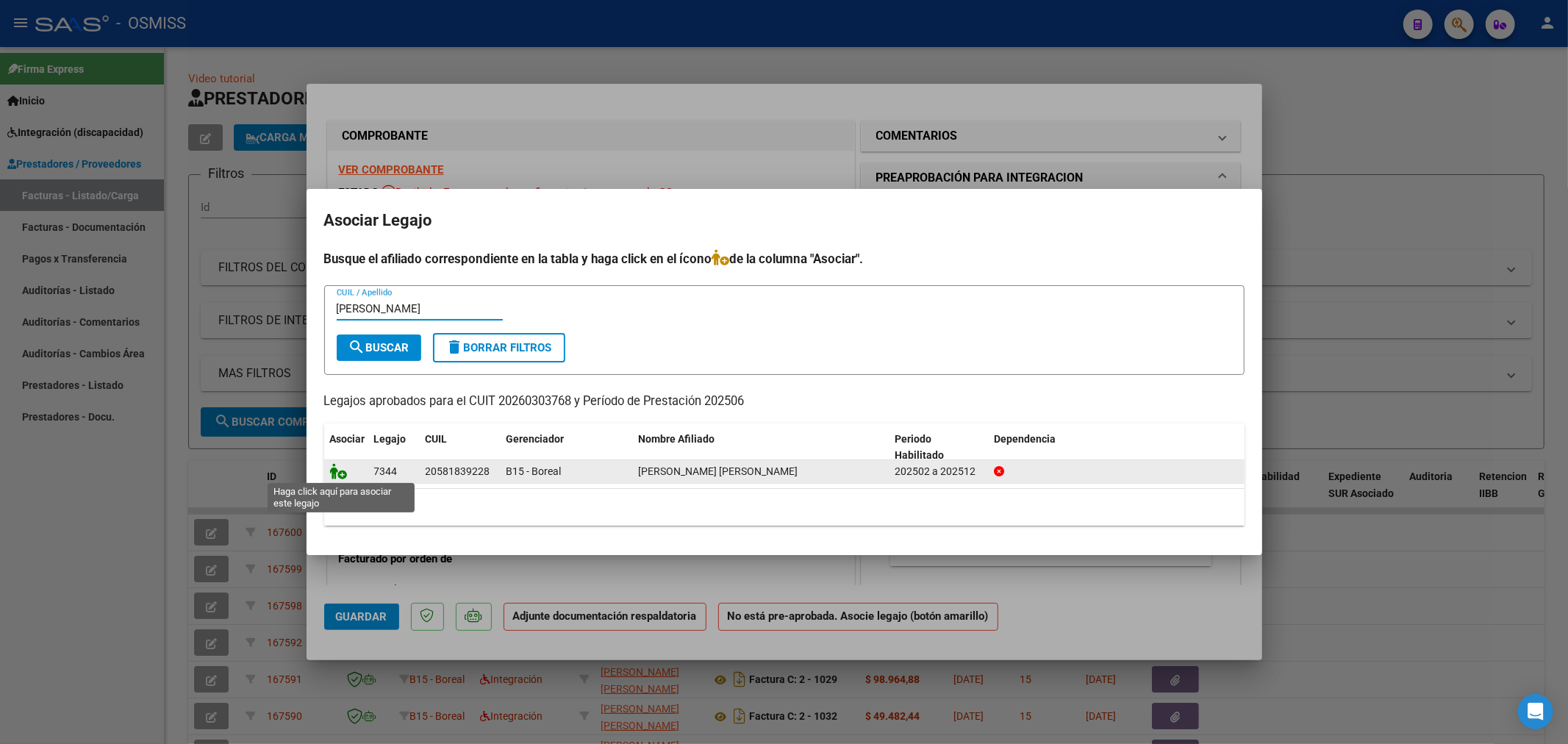
click at [336, 466] on icon at bounding box center [339, 471] width 18 height 16
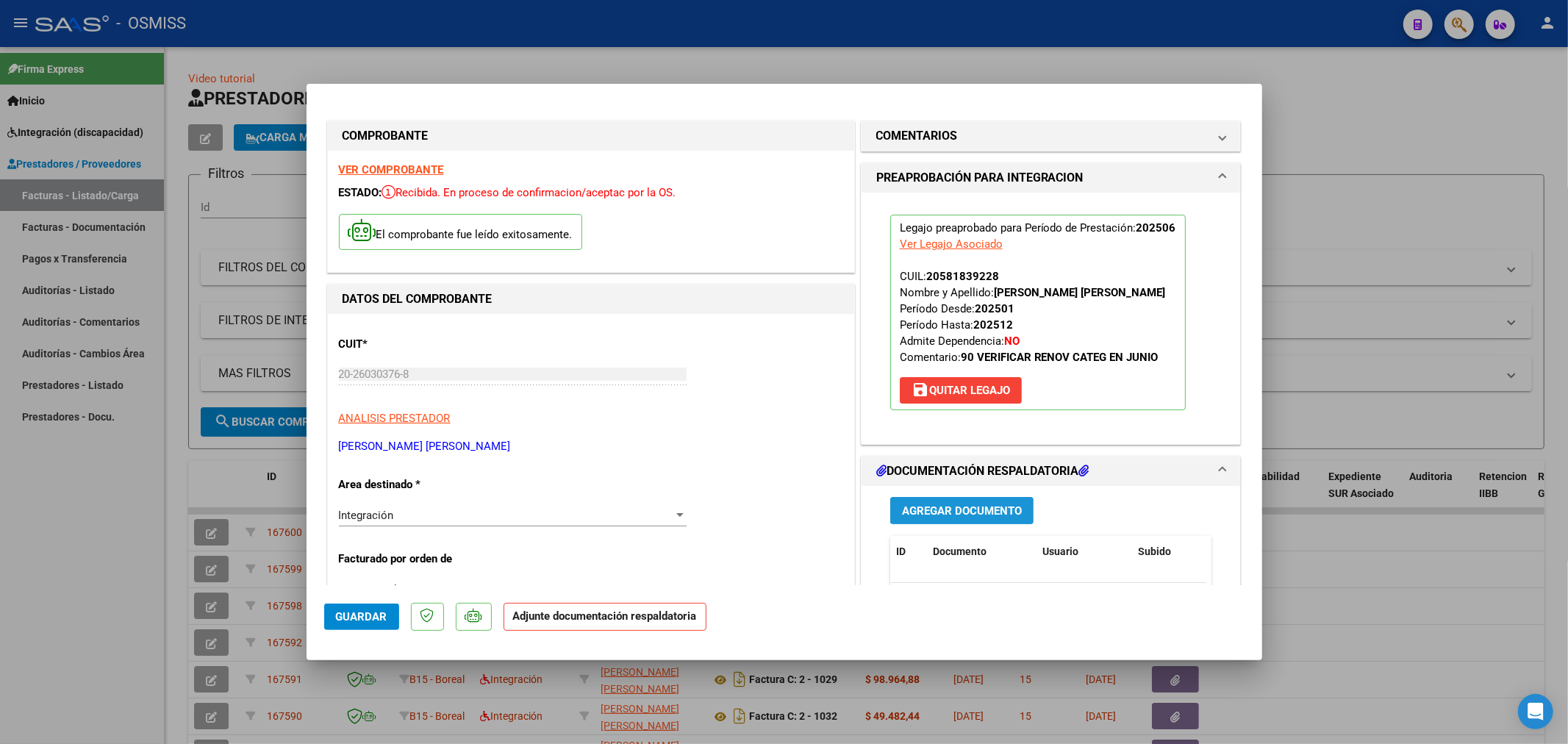
click at [929, 520] on button "Agregar Documento" at bounding box center [961, 510] width 143 height 27
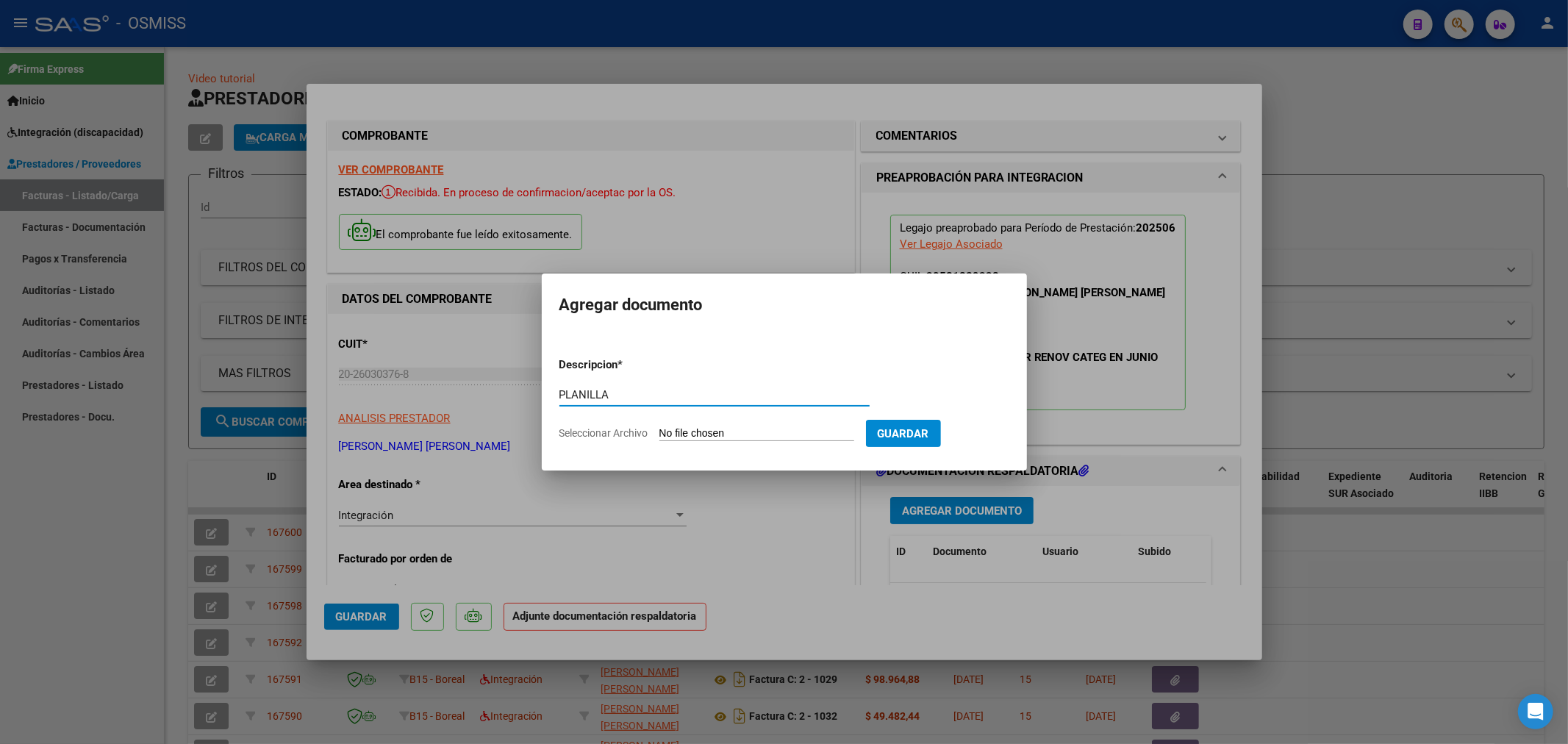
click at [721, 427] on input "Seleccionar Archivo" at bounding box center [757, 434] width 195 height 14
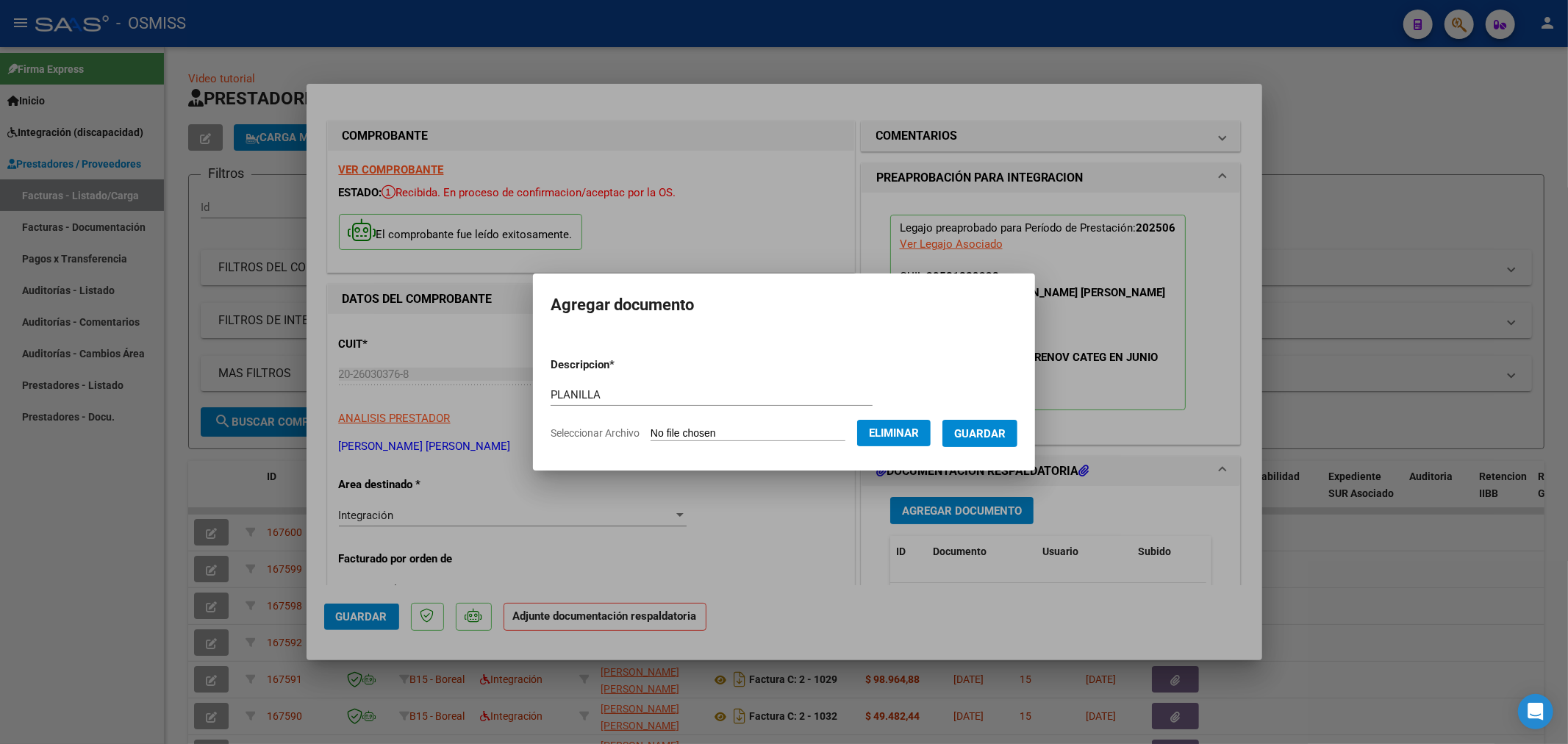
click at [1008, 439] on button "Guardar" at bounding box center [979, 433] width 75 height 27
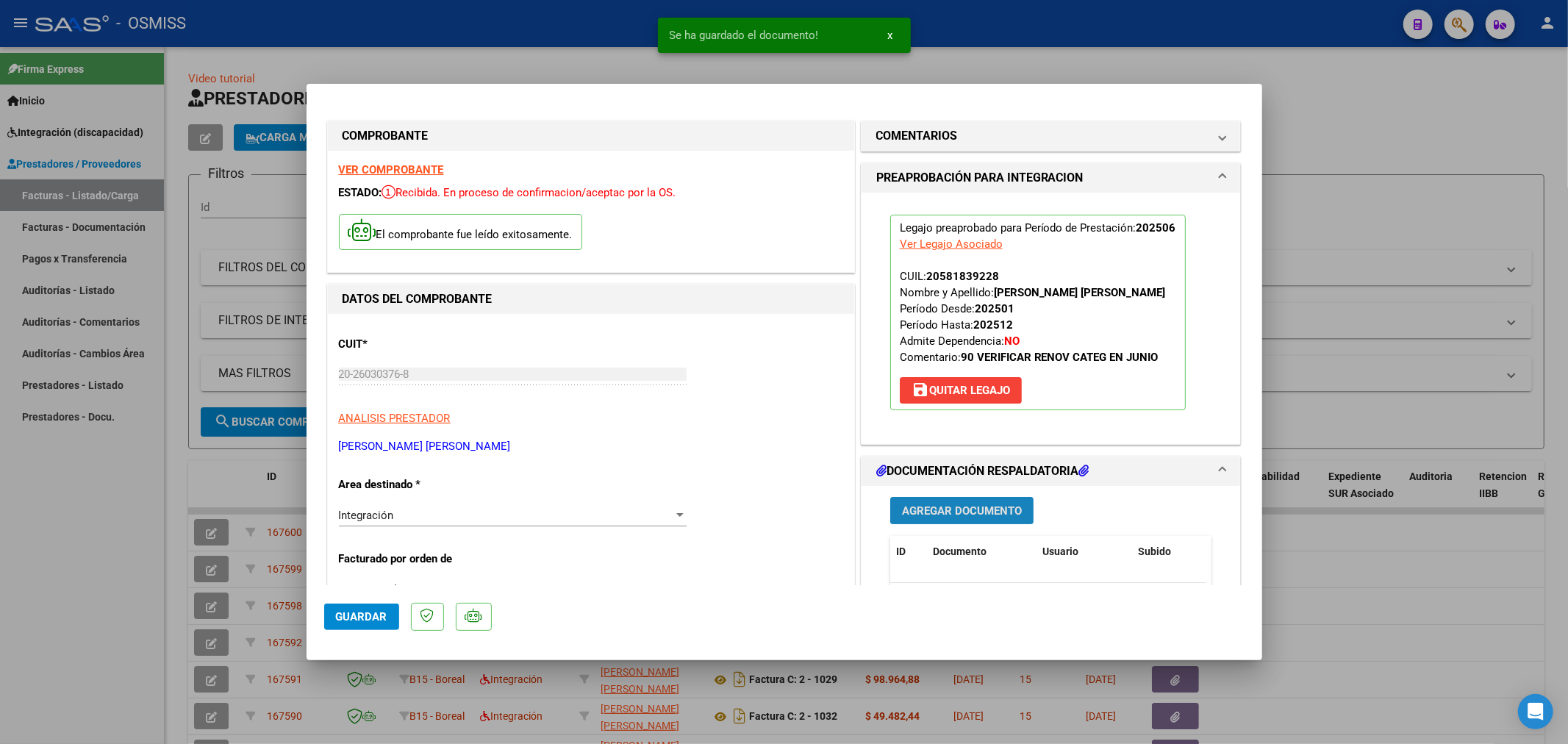
click at [972, 509] on span "Agregar Documento" at bounding box center [962, 510] width 119 height 13
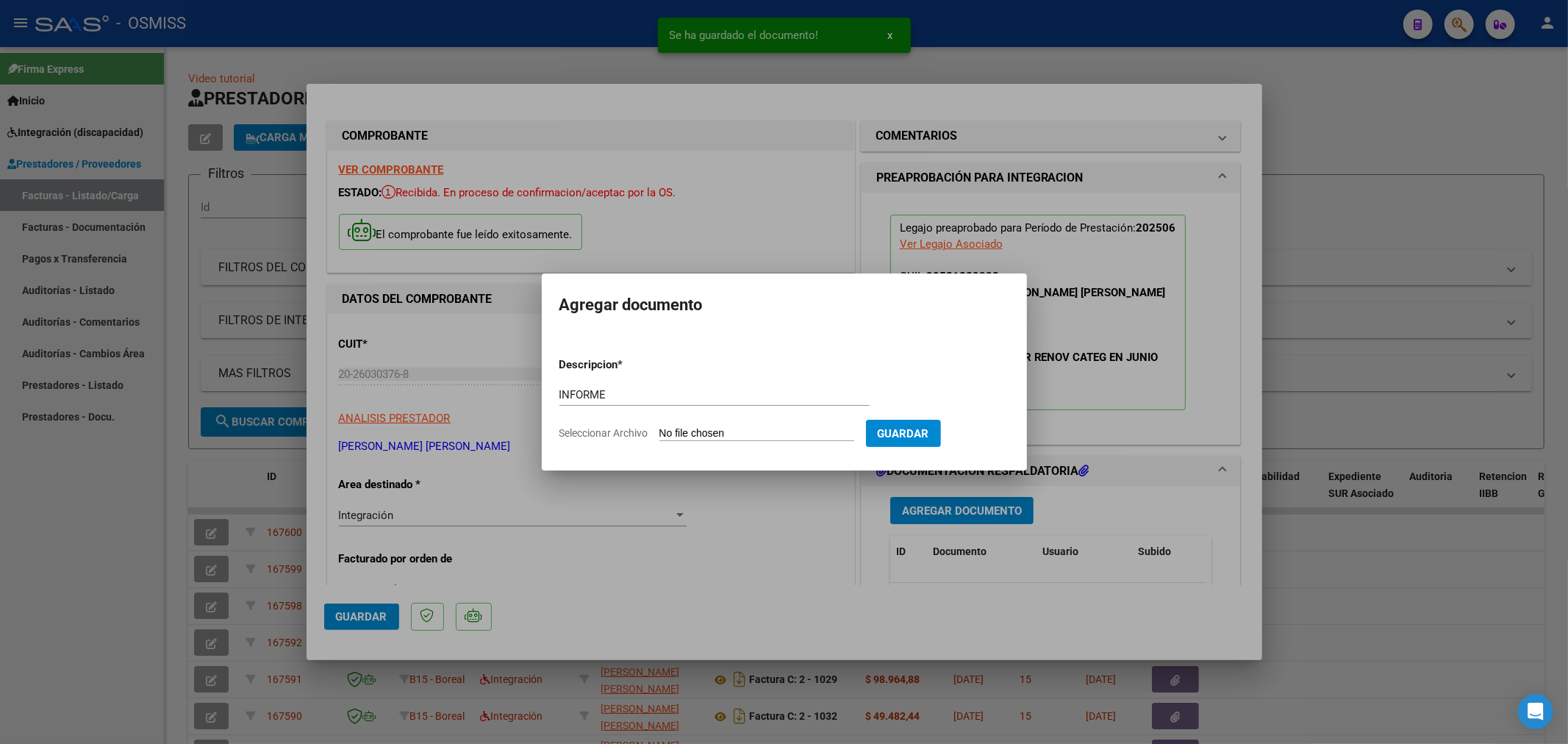
click at [670, 430] on input "Seleccionar Archivo" at bounding box center [757, 434] width 195 height 14
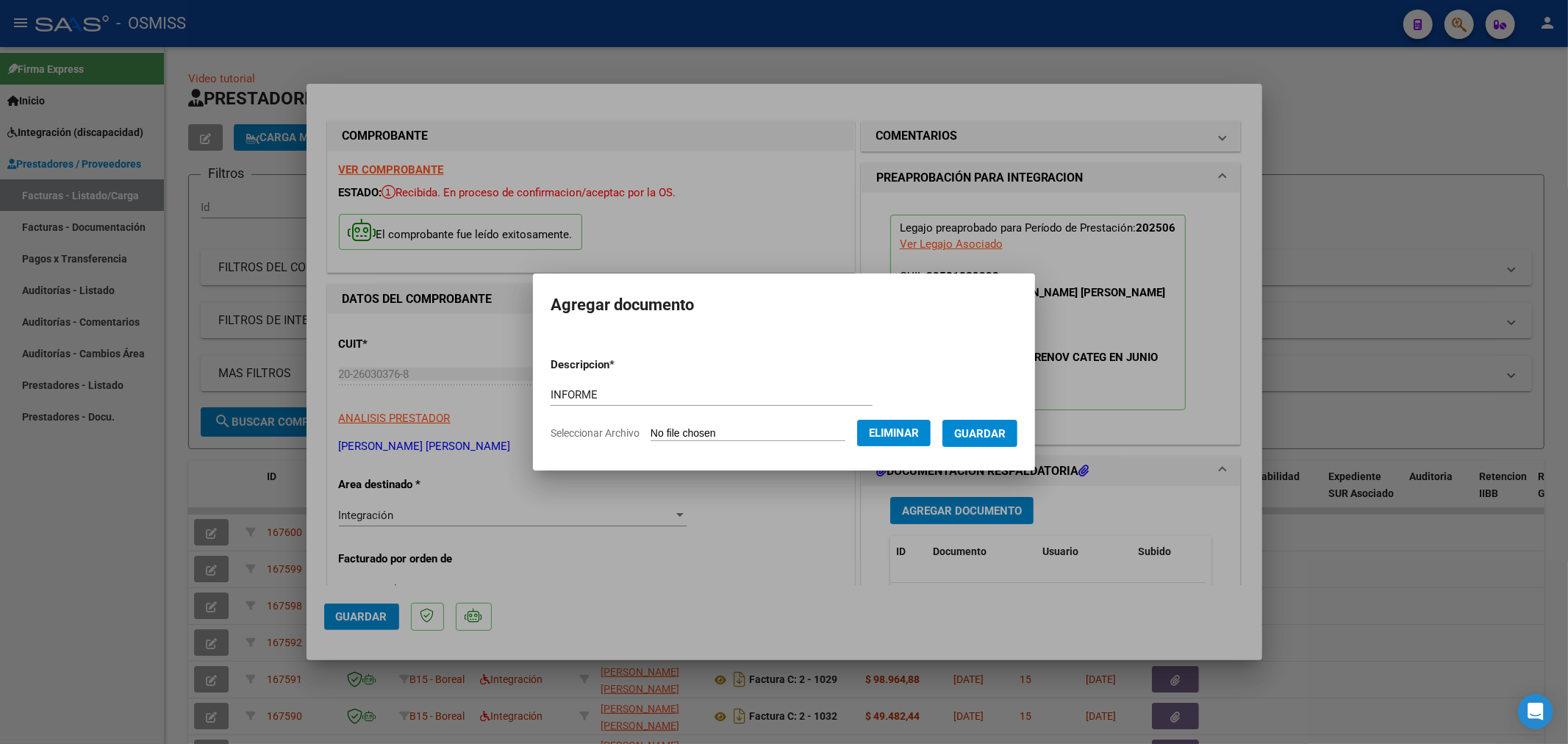
click at [1001, 421] on button "Guardar" at bounding box center [979, 433] width 75 height 27
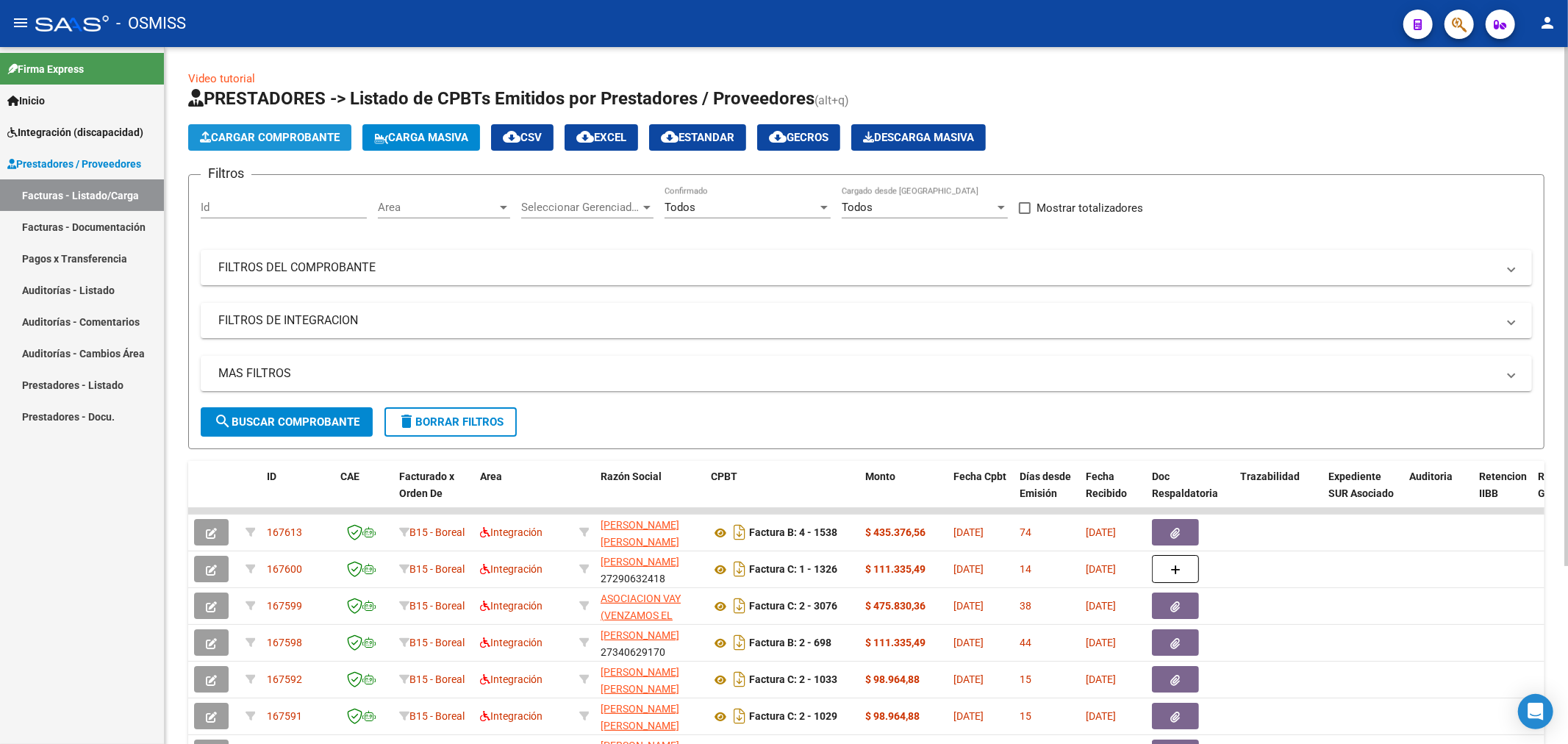
click at [313, 141] on span "Cargar Comprobante" at bounding box center [270, 137] width 140 height 13
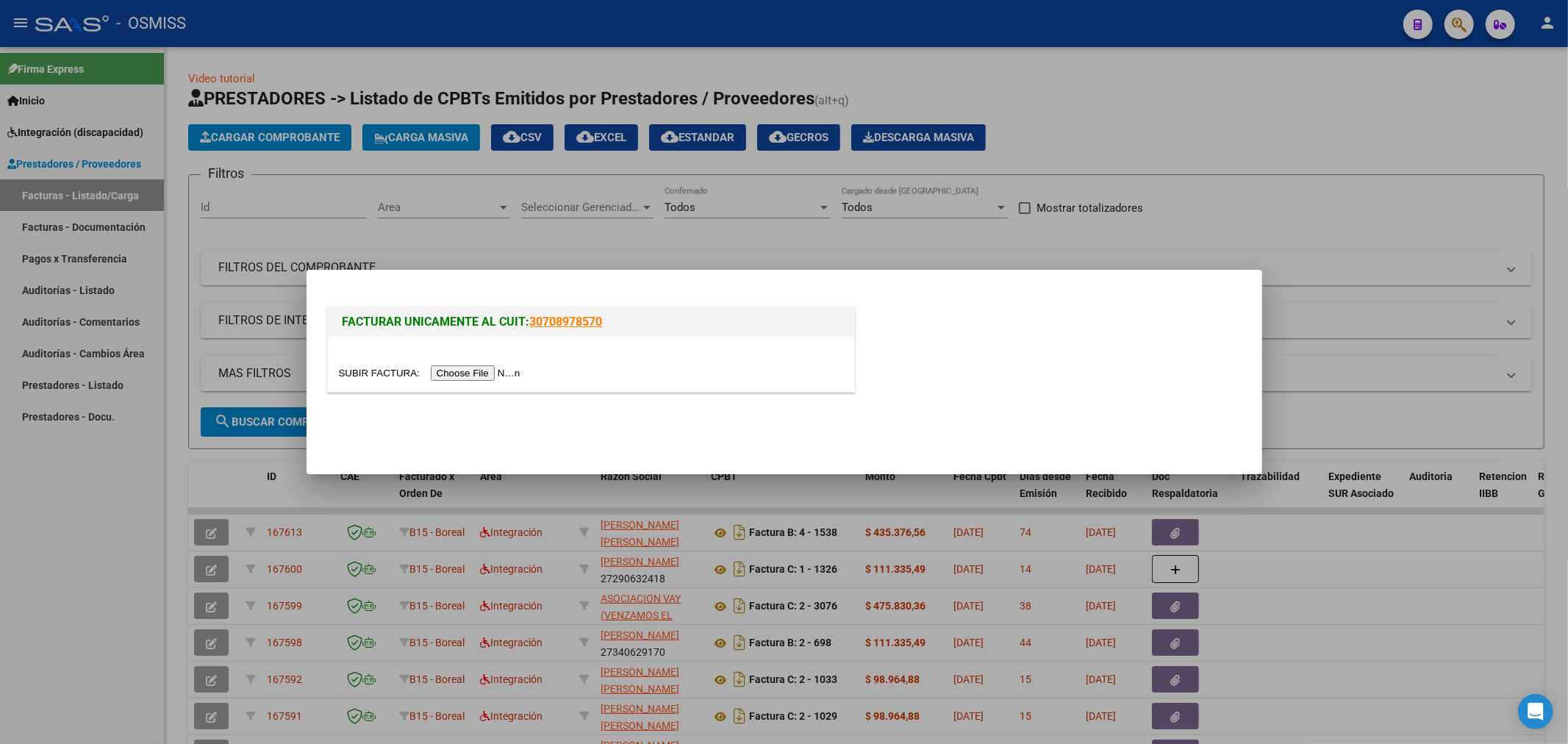
click at [466, 372] on input "file" at bounding box center [432, 373] width 186 height 16
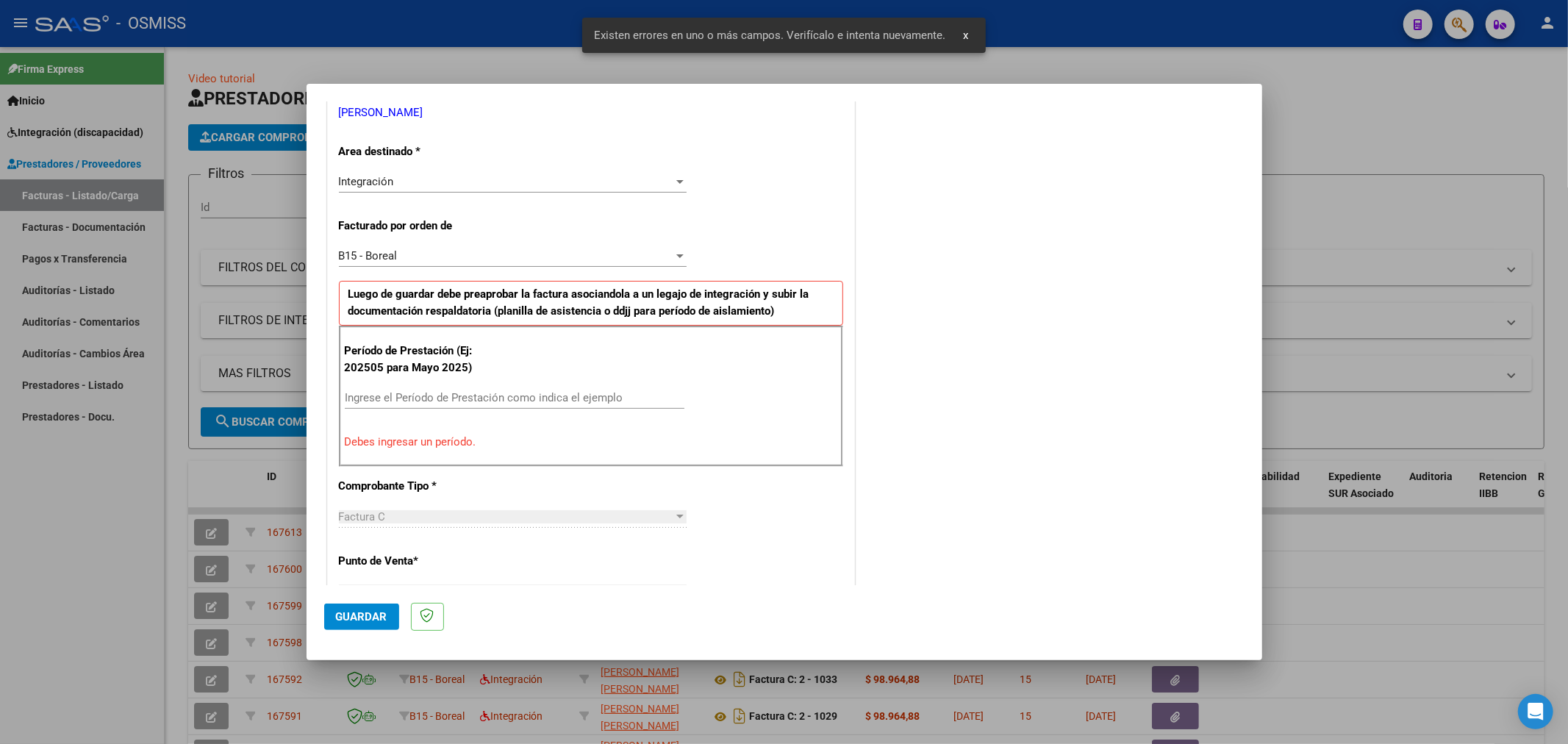
scroll to position [317, 0]
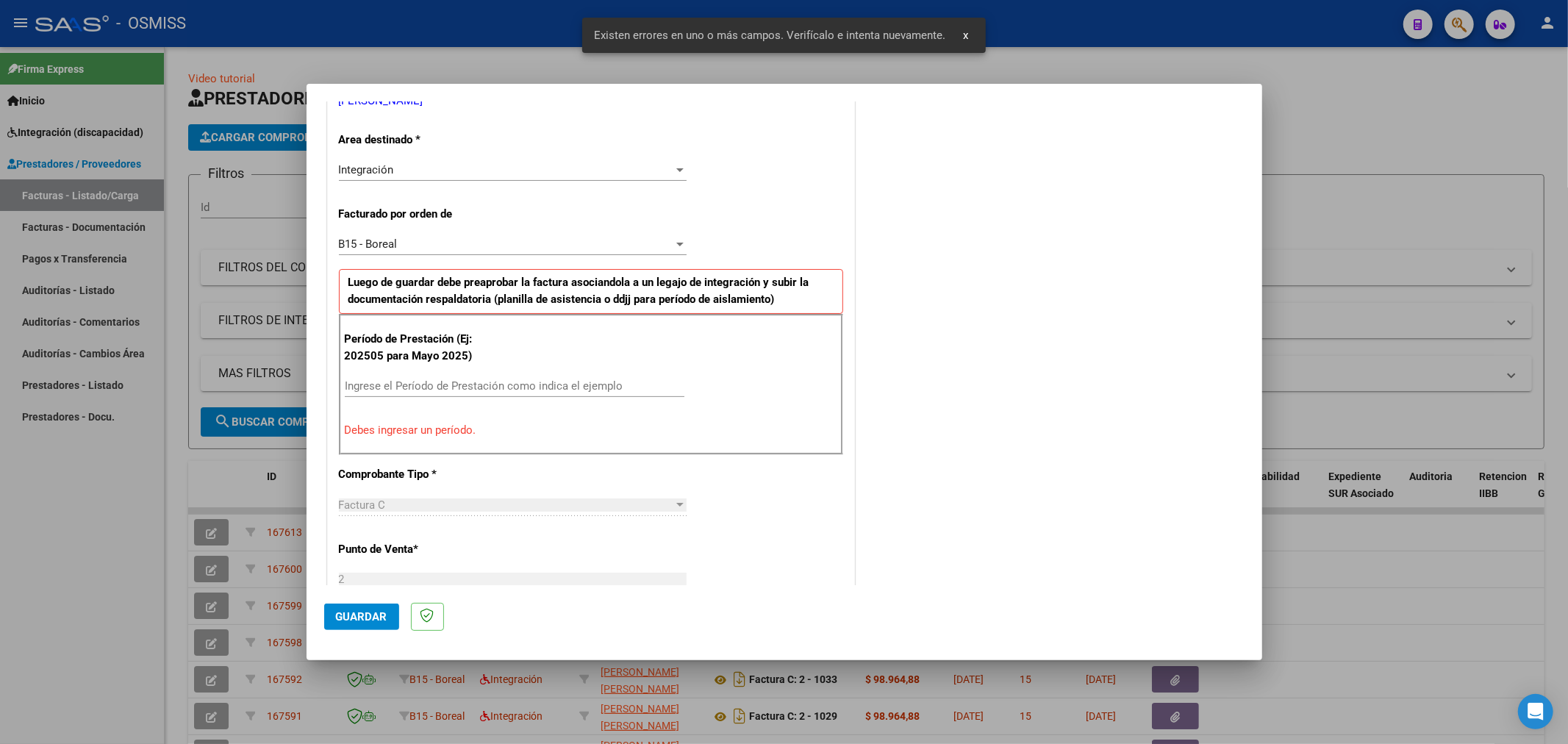
click at [452, 388] on input "Ingrese el Período de Prestación como indica el ejemplo" at bounding box center [514, 386] width 340 height 13
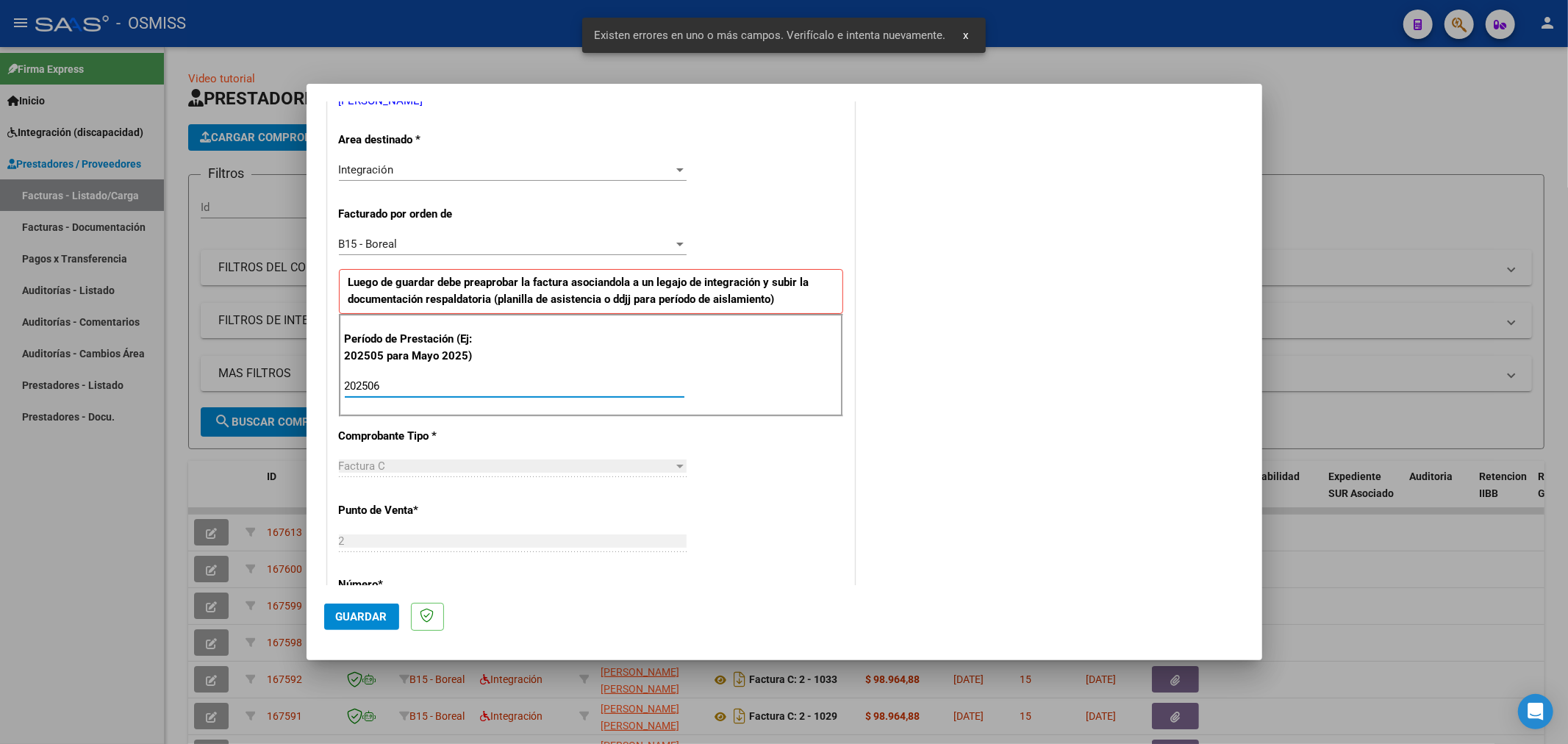
type input "202506"
click at [342, 634] on mat-dialog-actions "Guardar" at bounding box center [784, 614] width 921 height 58
click at [345, 619] on span "Guardar" at bounding box center [361, 616] width 52 height 13
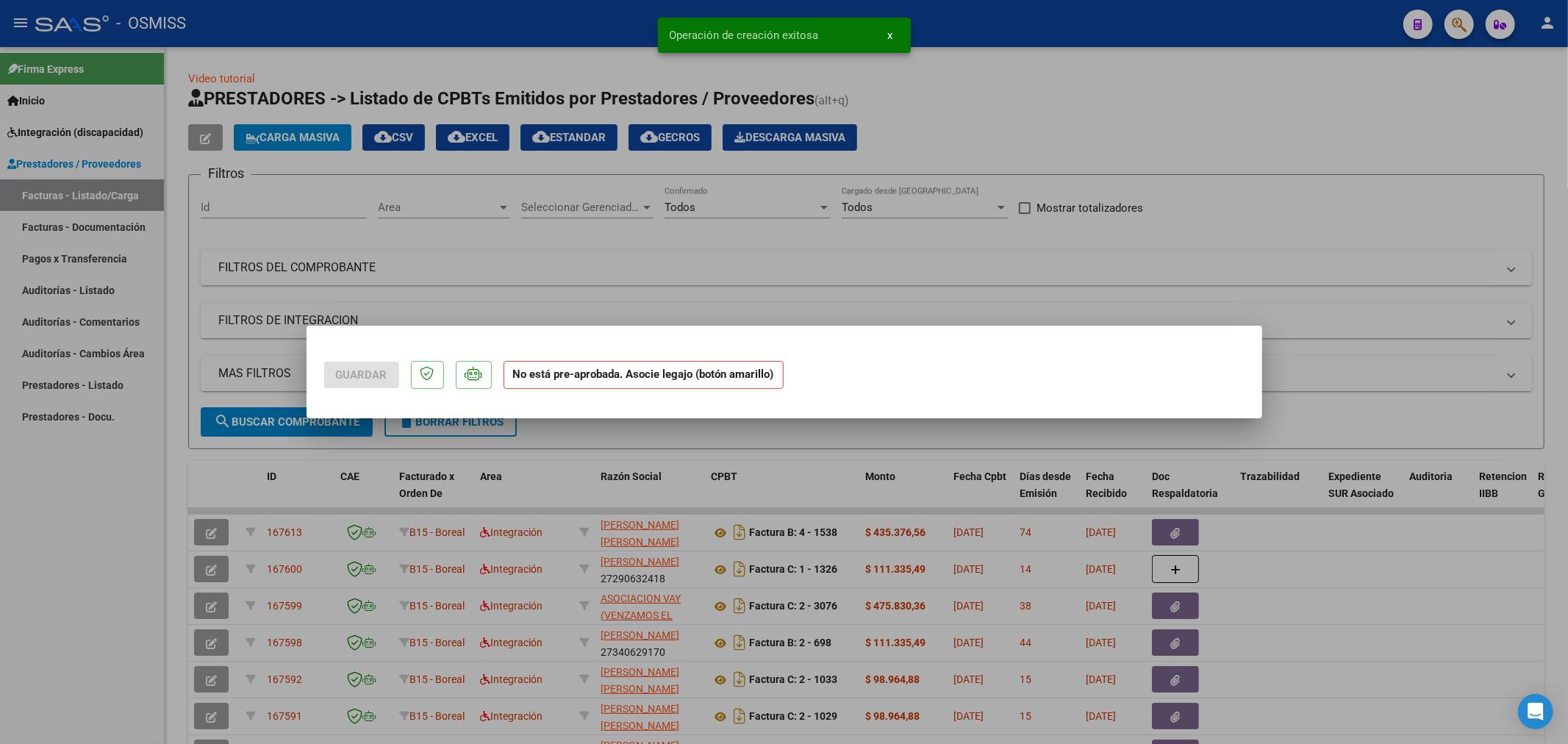
scroll to position [0, 0]
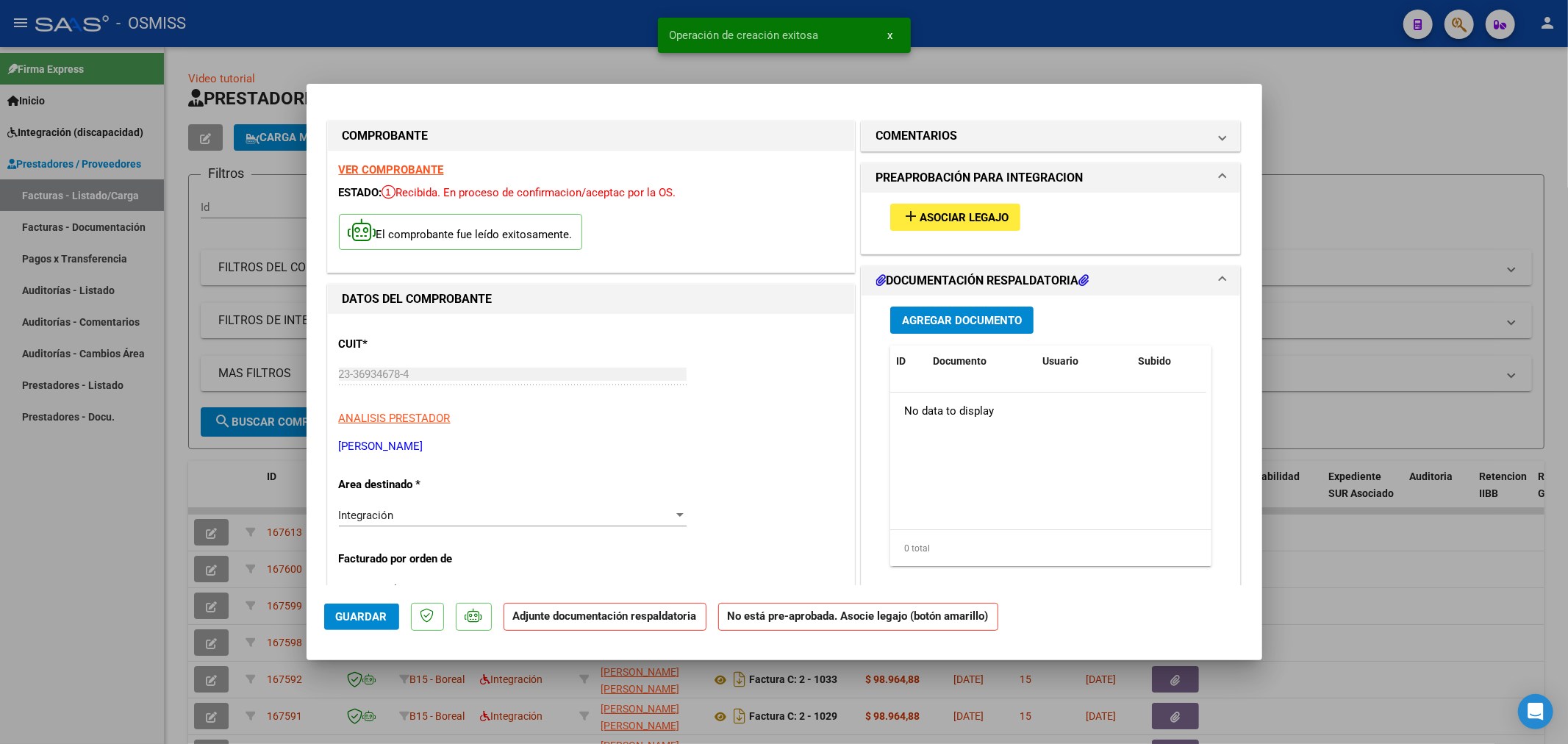
click at [941, 228] on button "add Asociar Legajo" at bounding box center [955, 217] width 130 height 27
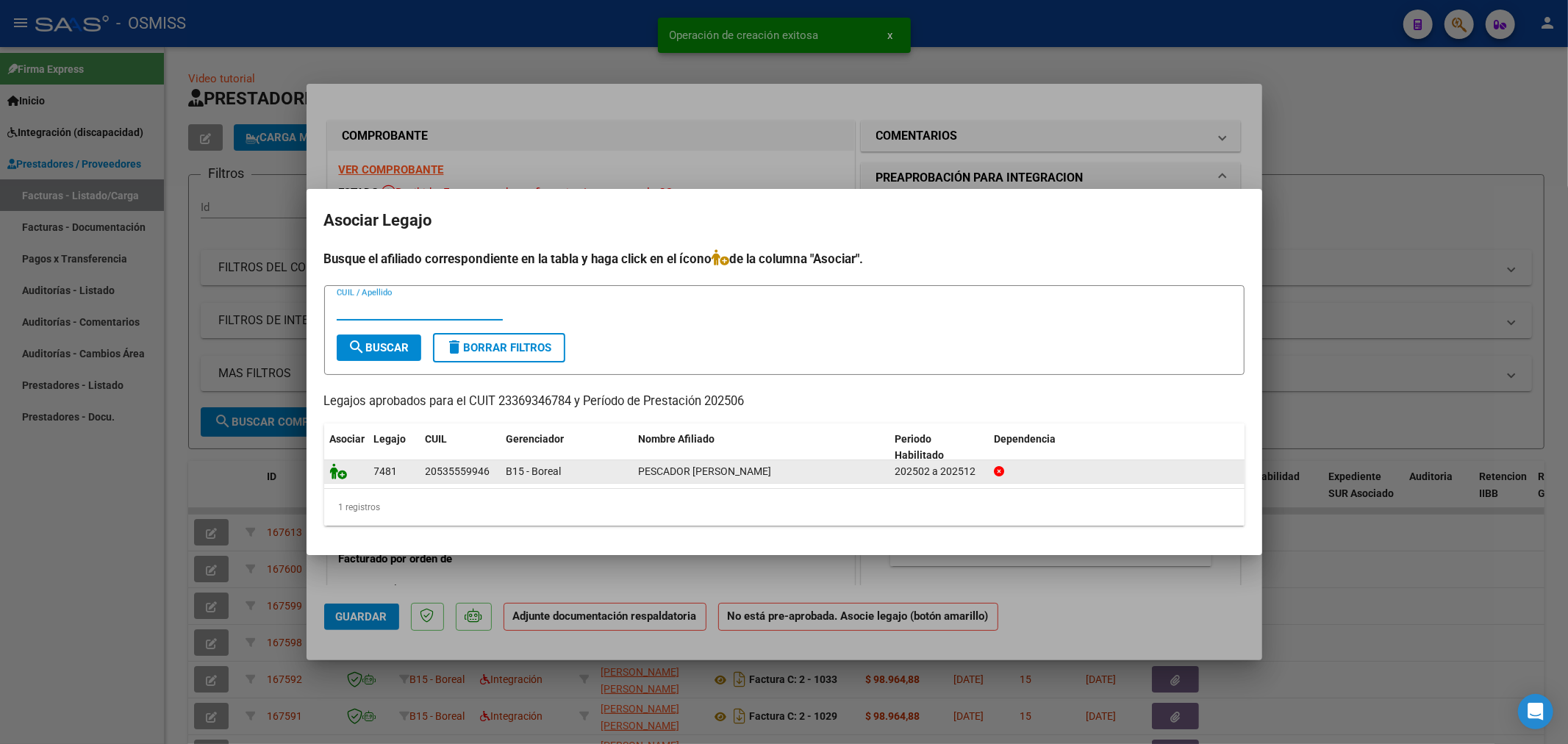
click at [336, 473] on icon at bounding box center [339, 471] width 18 height 16
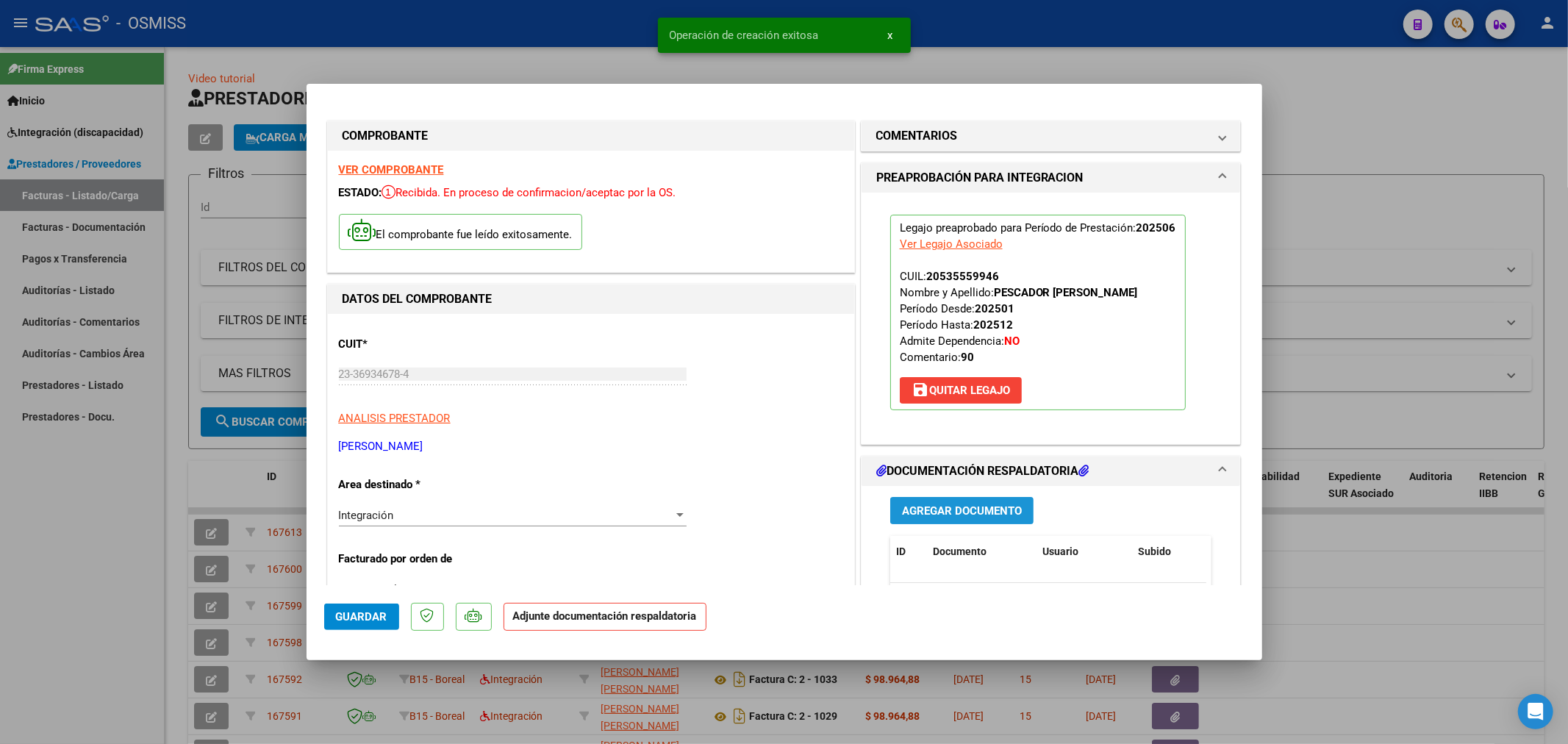
click at [968, 501] on button "Agregar Documento" at bounding box center [961, 510] width 143 height 27
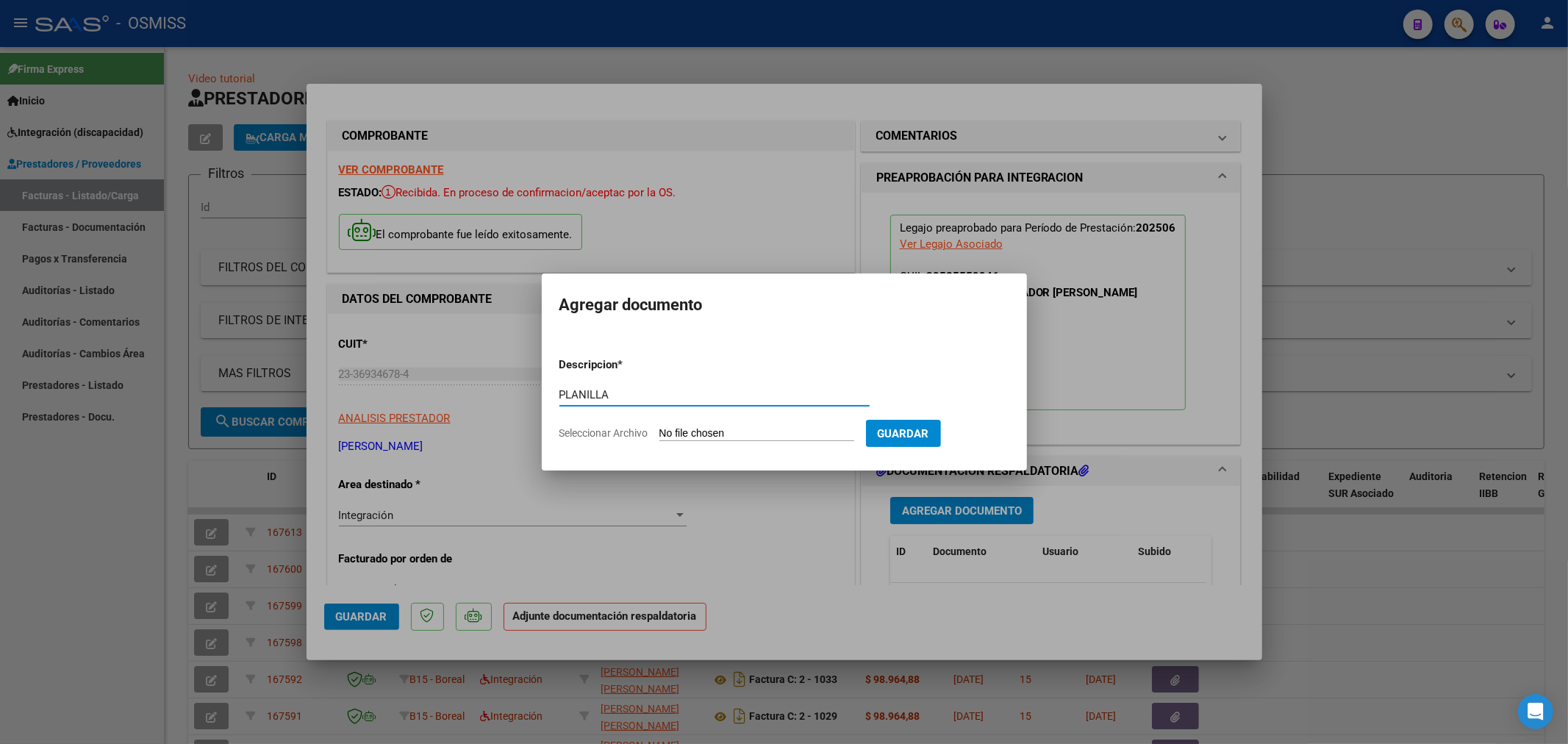
type input "PLANILLA"
click at [749, 427] on input "Seleccionar Archivo" at bounding box center [757, 434] width 195 height 14
type input "C:\fakepath\143833-5-Planilla_de_Asistencia.pdf"
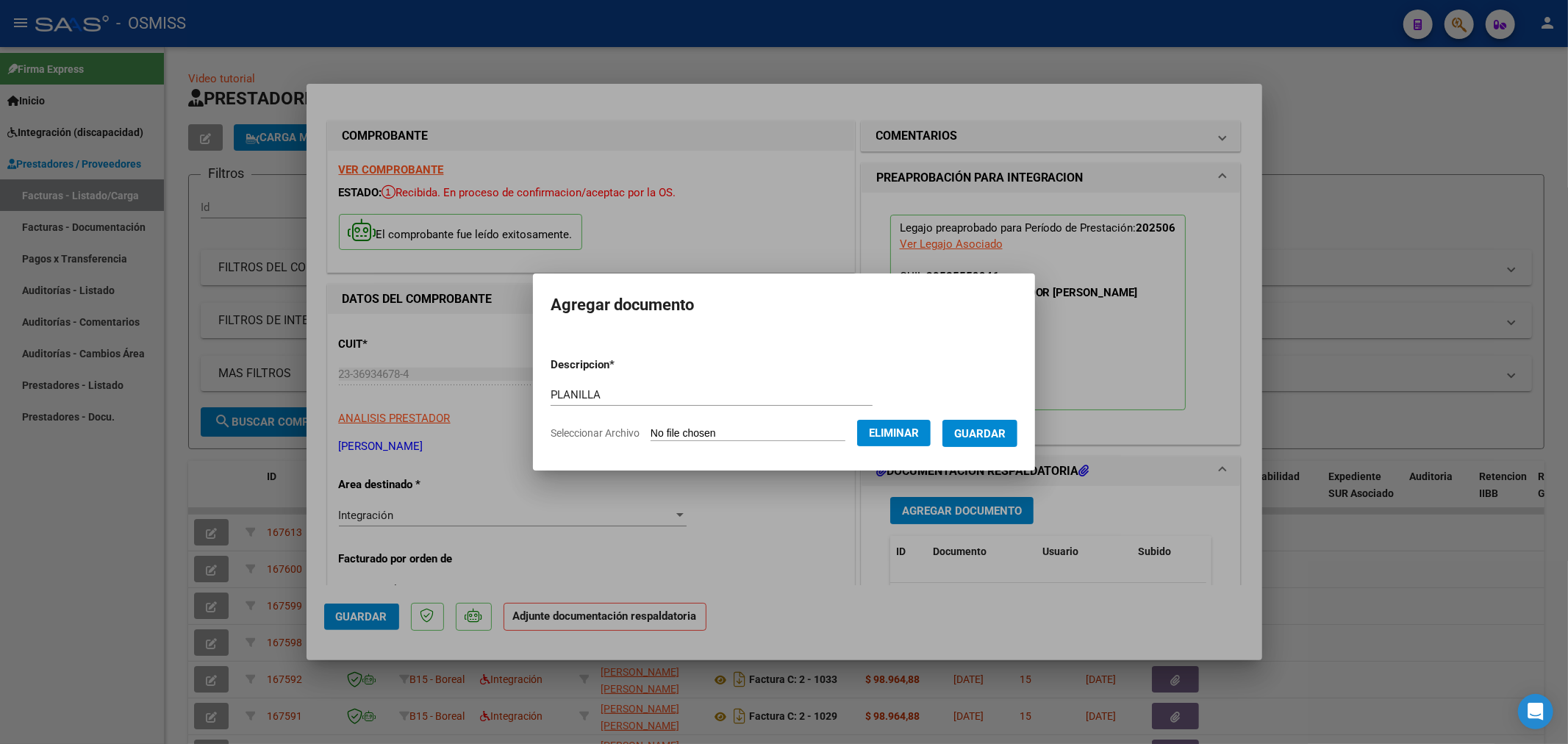
click at [1017, 437] on button "Guardar" at bounding box center [979, 433] width 75 height 27
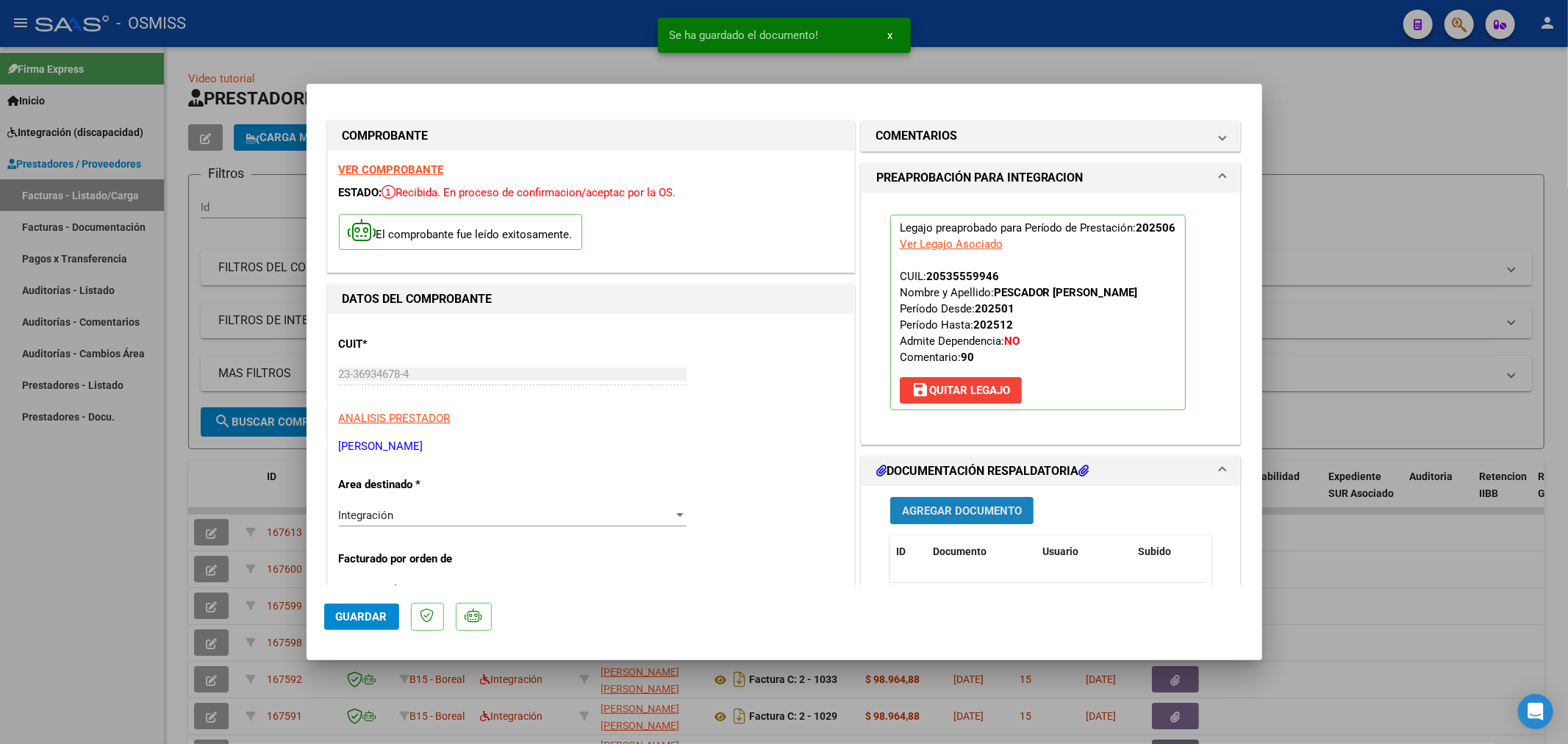
click at [963, 509] on span "Agregar Documento" at bounding box center [962, 510] width 119 height 13
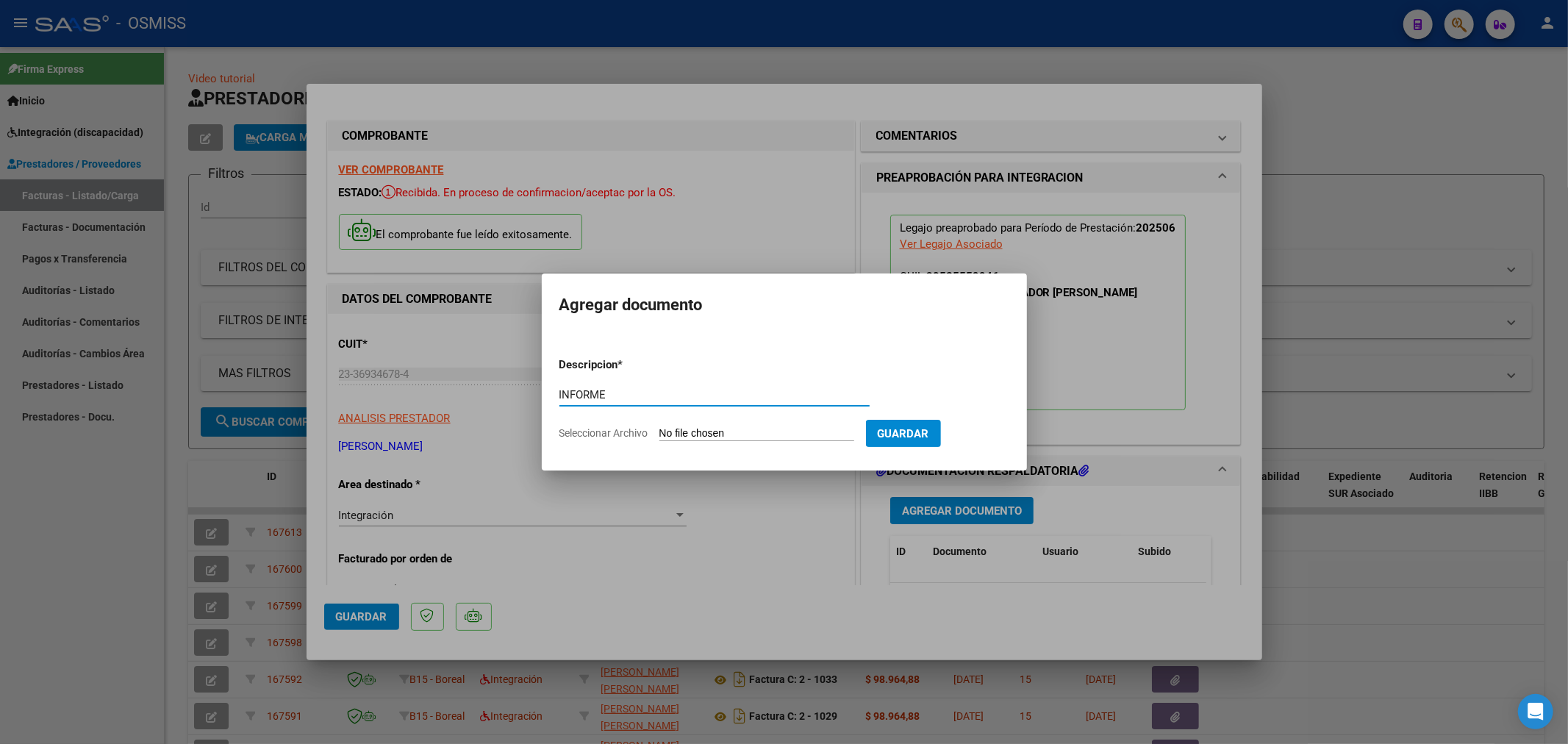
type input "INFORME"
click at [707, 442] on form "Descripcion * INFORME Escriba aquí una descripcion Seleccionar Archivo Guardar" at bounding box center [784, 399] width 450 height 107
click at [708, 434] on input "Seleccionar Archivo" at bounding box center [757, 434] width 195 height 14
type input "C:\fakepath\143833-4-Informe_de_evolucion_semestral.pdf"
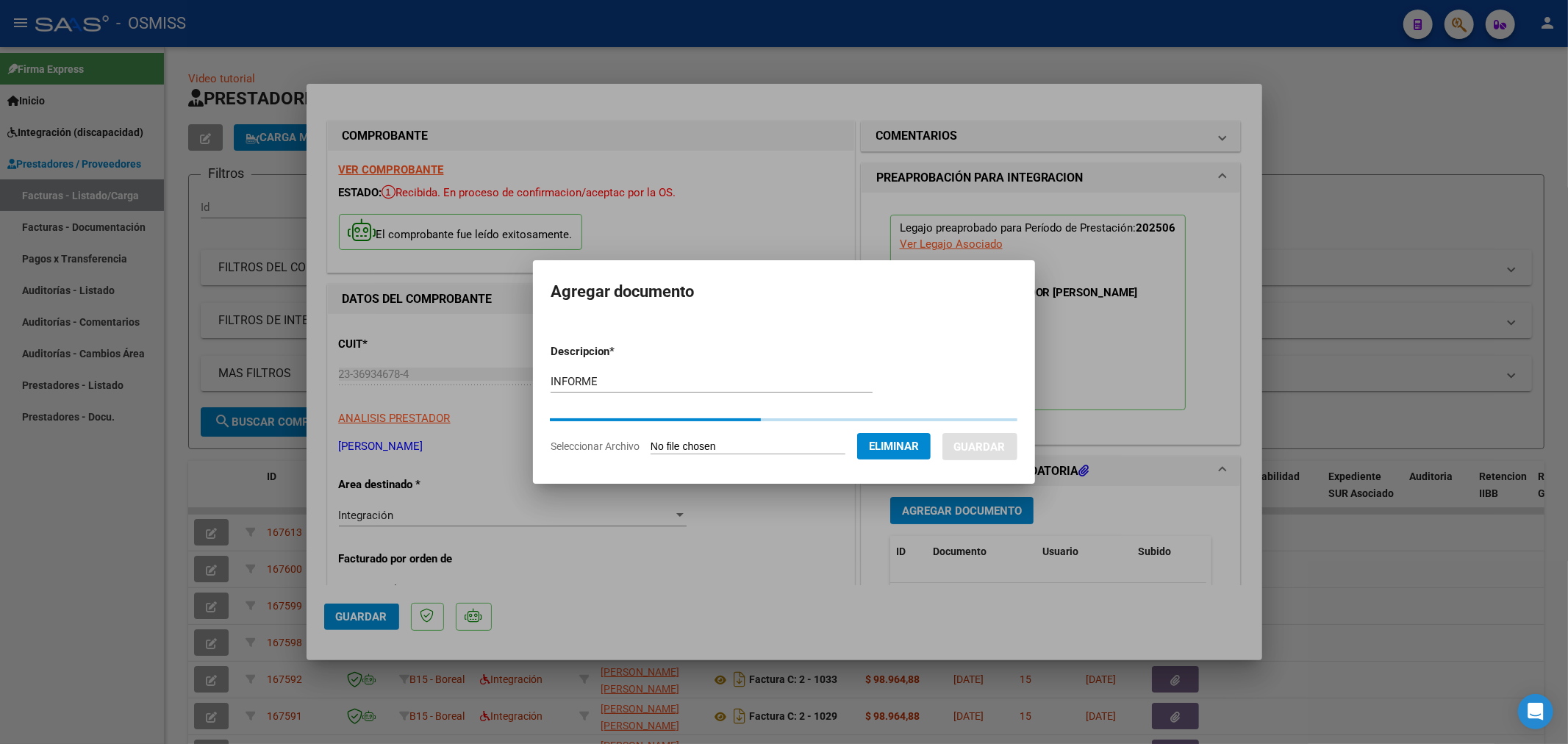
click at [372, 71] on div at bounding box center [784, 372] width 1568 height 744
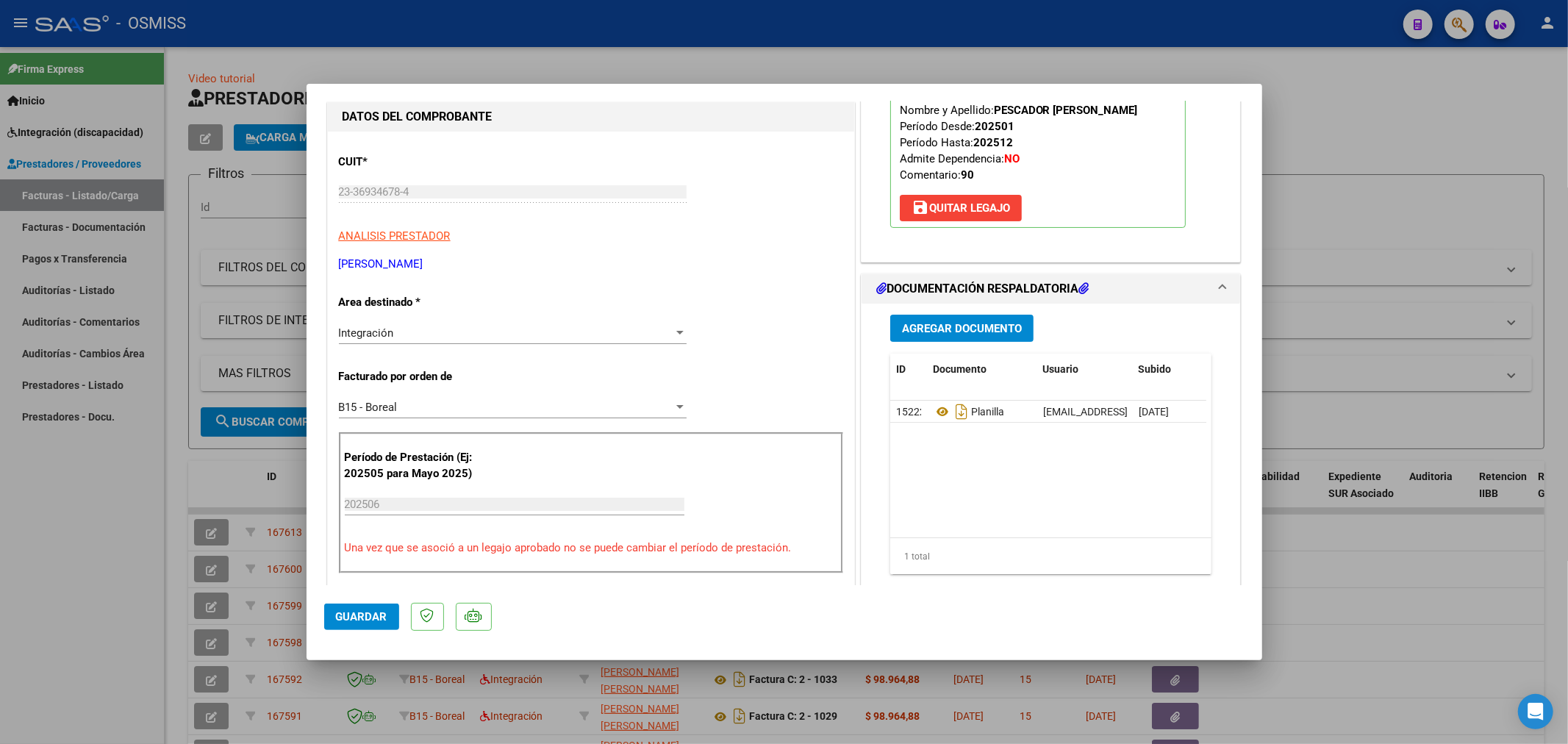
scroll to position [163, 0]
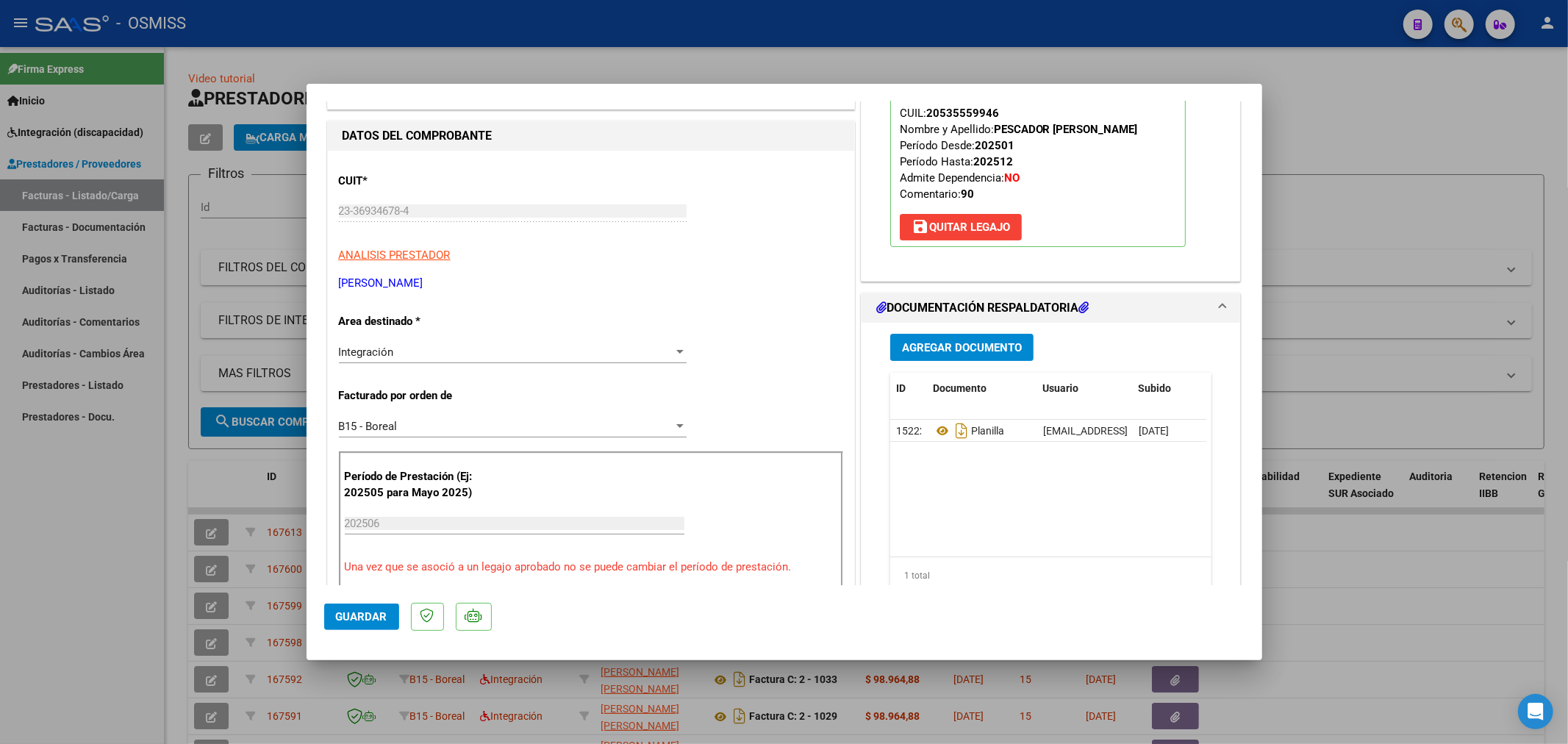
click at [935, 347] on span "Agregar Documento" at bounding box center [962, 347] width 119 height 13
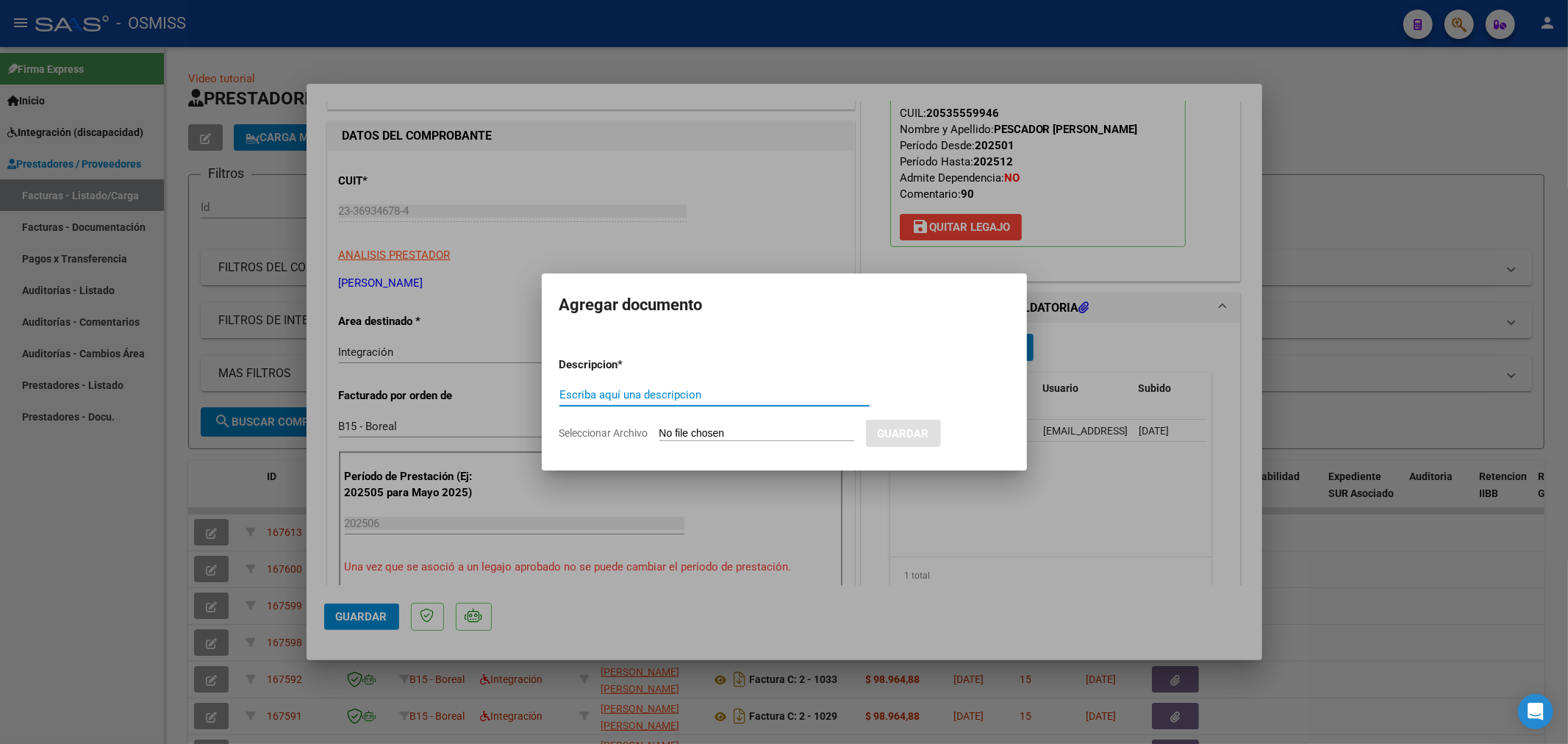
click at [723, 385] on div "Escriba aquí una descripcion" at bounding box center [714, 394] width 310 height 22
click at [719, 393] on input "Escriba aquí una descripcion" at bounding box center [714, 394] width 310 height 13
type input "INFORME"
click at [684, 437] on input "Seleccionar Archivo" at bounding box center [757, 434] width 195 height 14
type input "C:\fakepath\143833-4-Informe_de_evolucion_semestral.pdf"
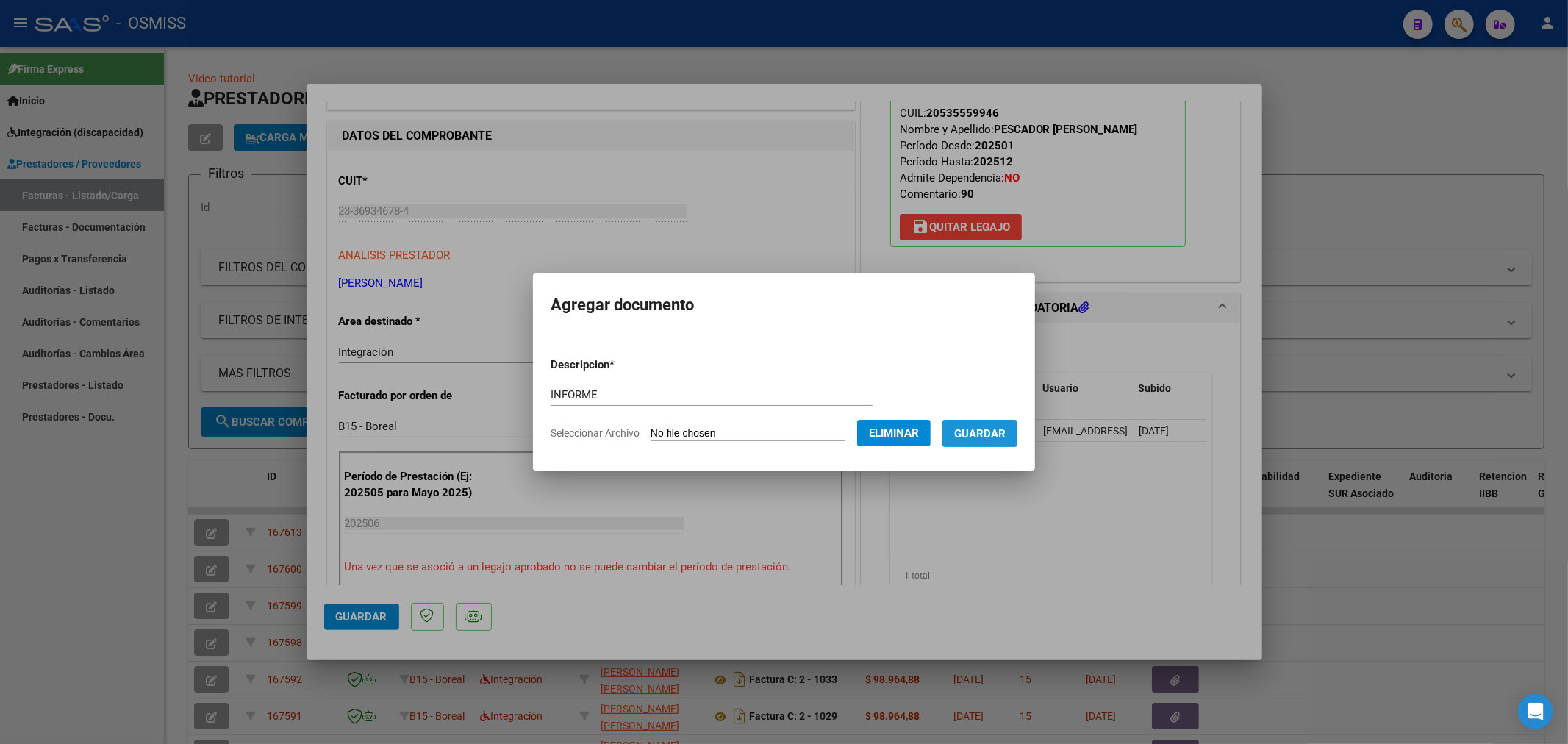
click at [1001, 441] on button "Guardar" at bounding box center [979, 433] width 75 height 27
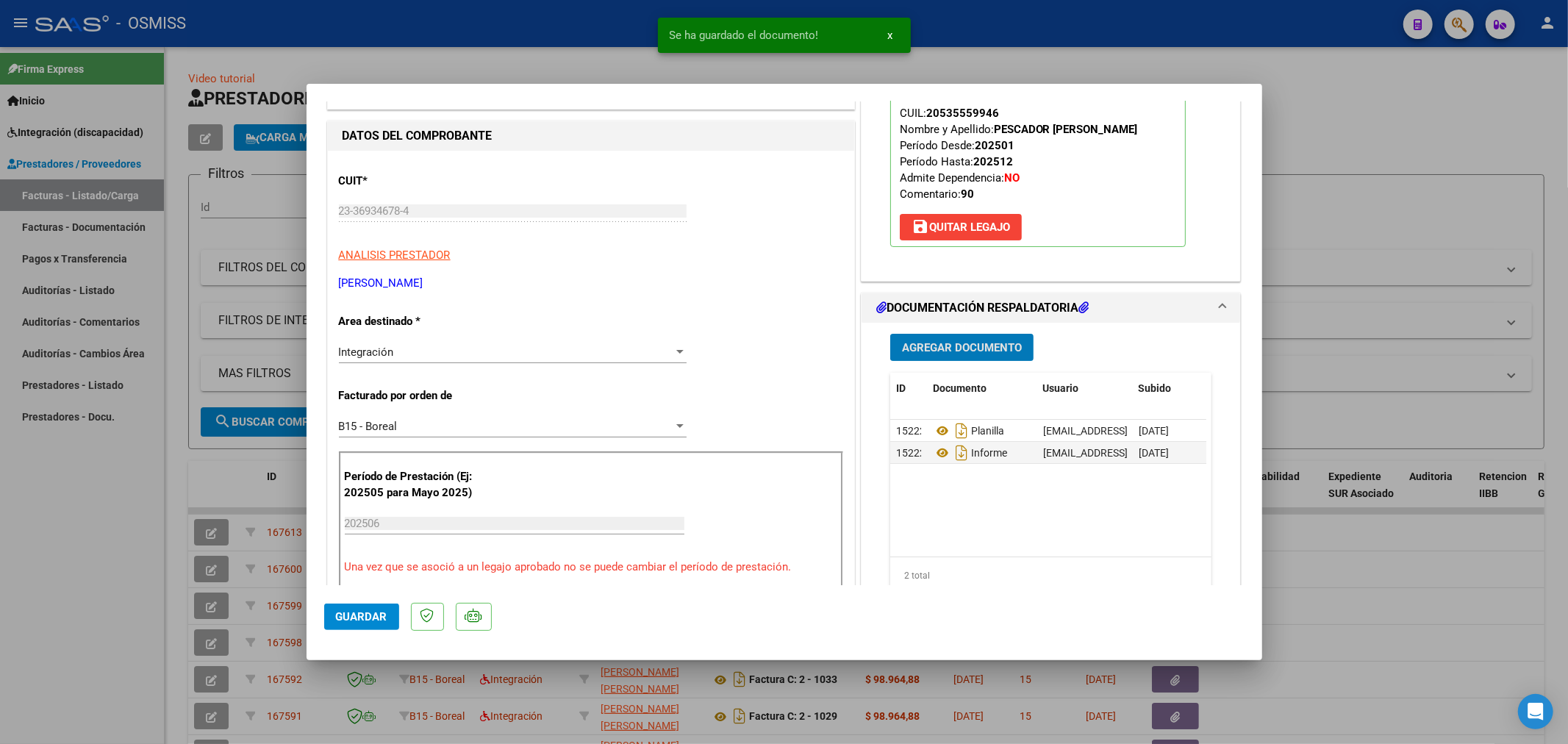
type input "$ 0,00"
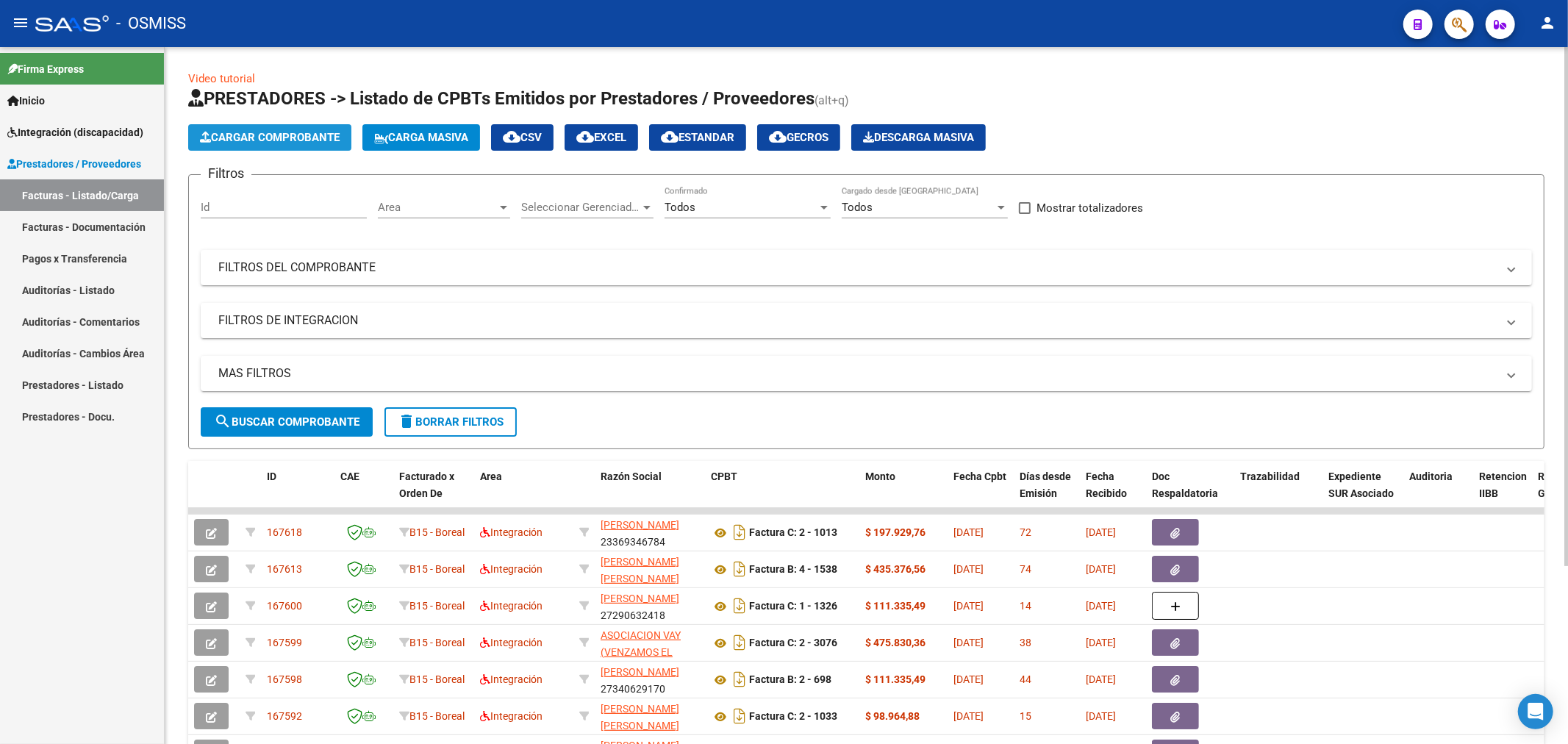
click at [247, 128] on button "Cargar Comprobante" at bounding box center [270, 137] width 163 height 26
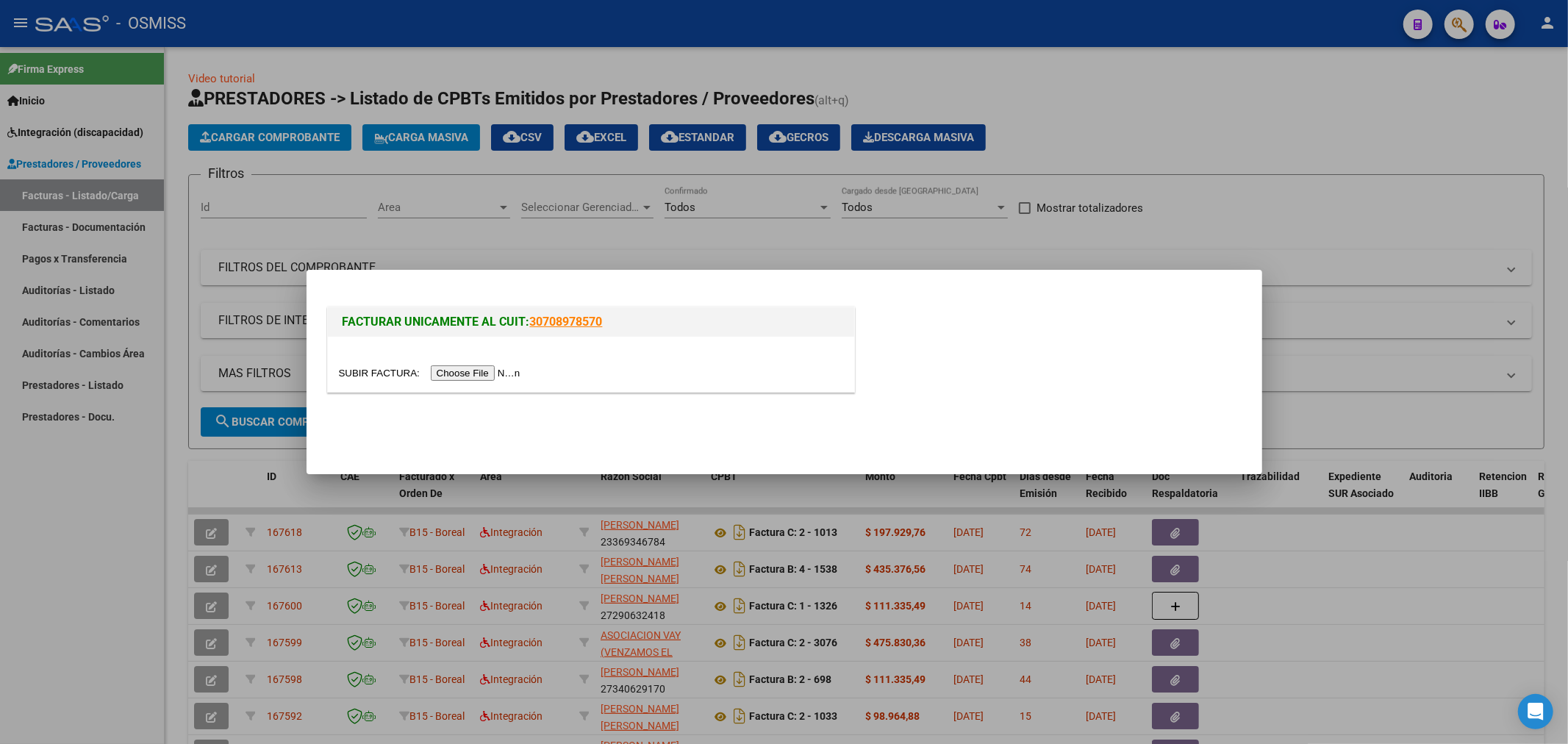
click at [471, 363] on div at bounding box center [590, 364] width 526 height 55
click at [467, 372] on input "file" at bounding box center [432, 373] width 186 height 16
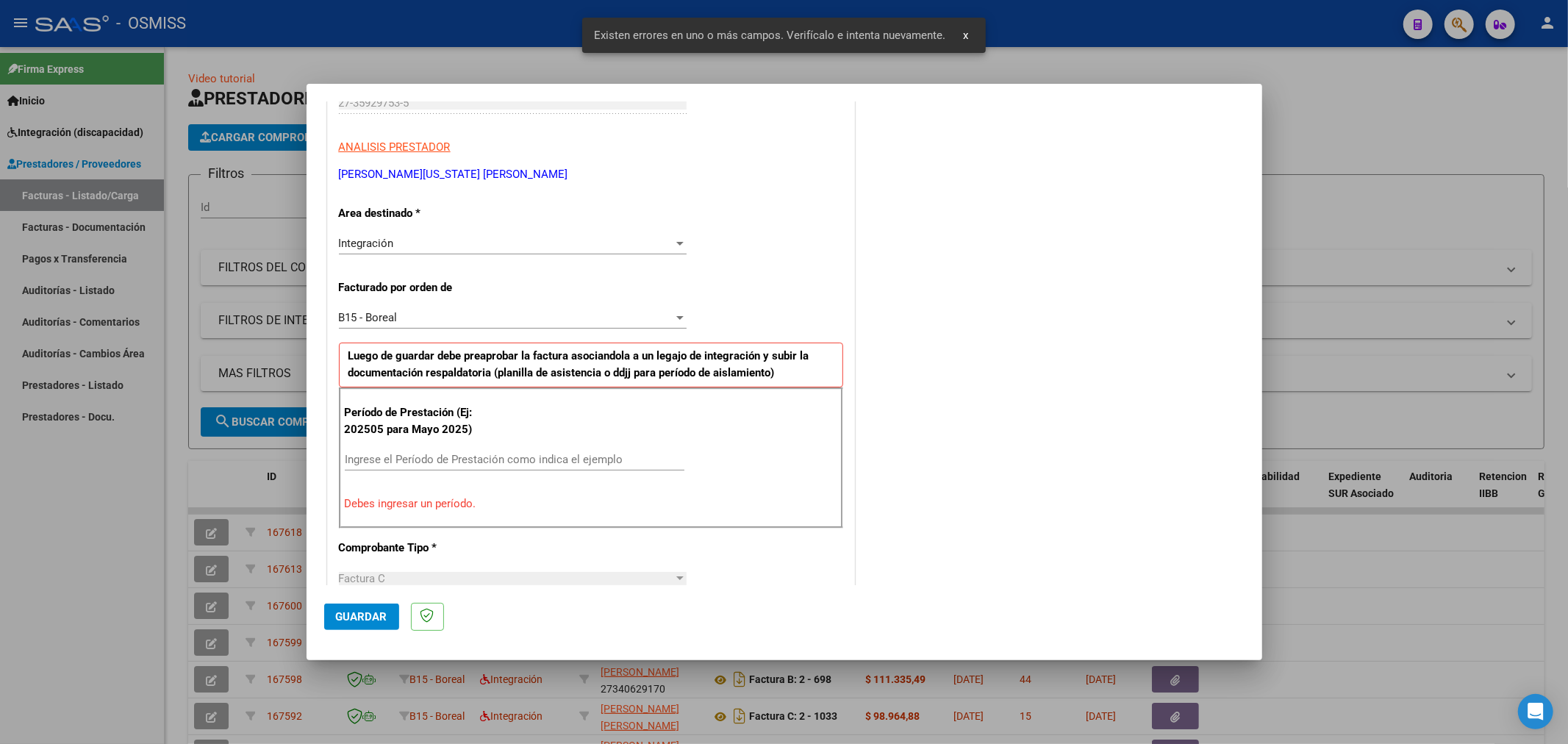
scroll to position [317, 0]
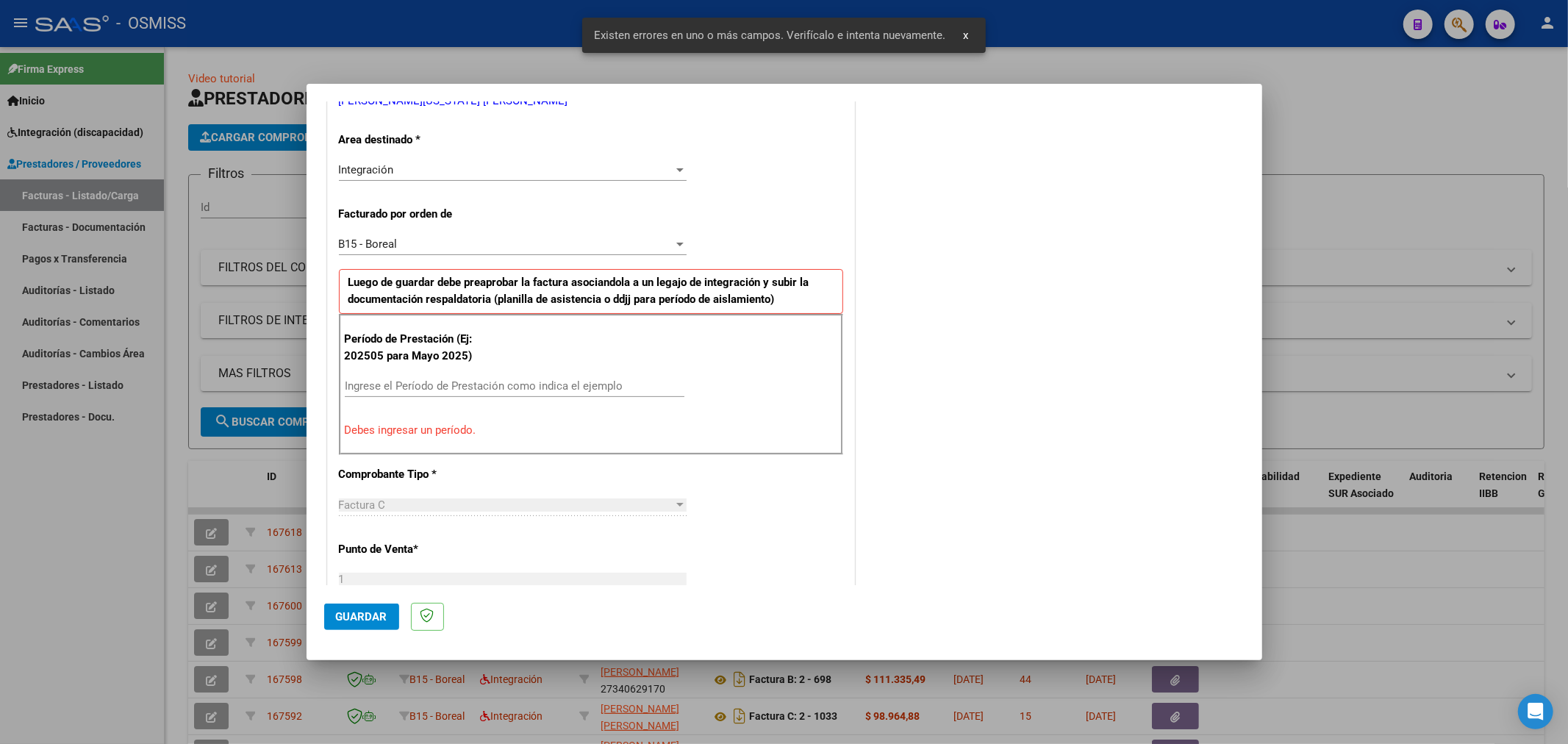
click at [495, 386] on input "Ingrese el Período de Prestación como indica el ejemplo" at bounding box center [514, 386] width 340 height 13
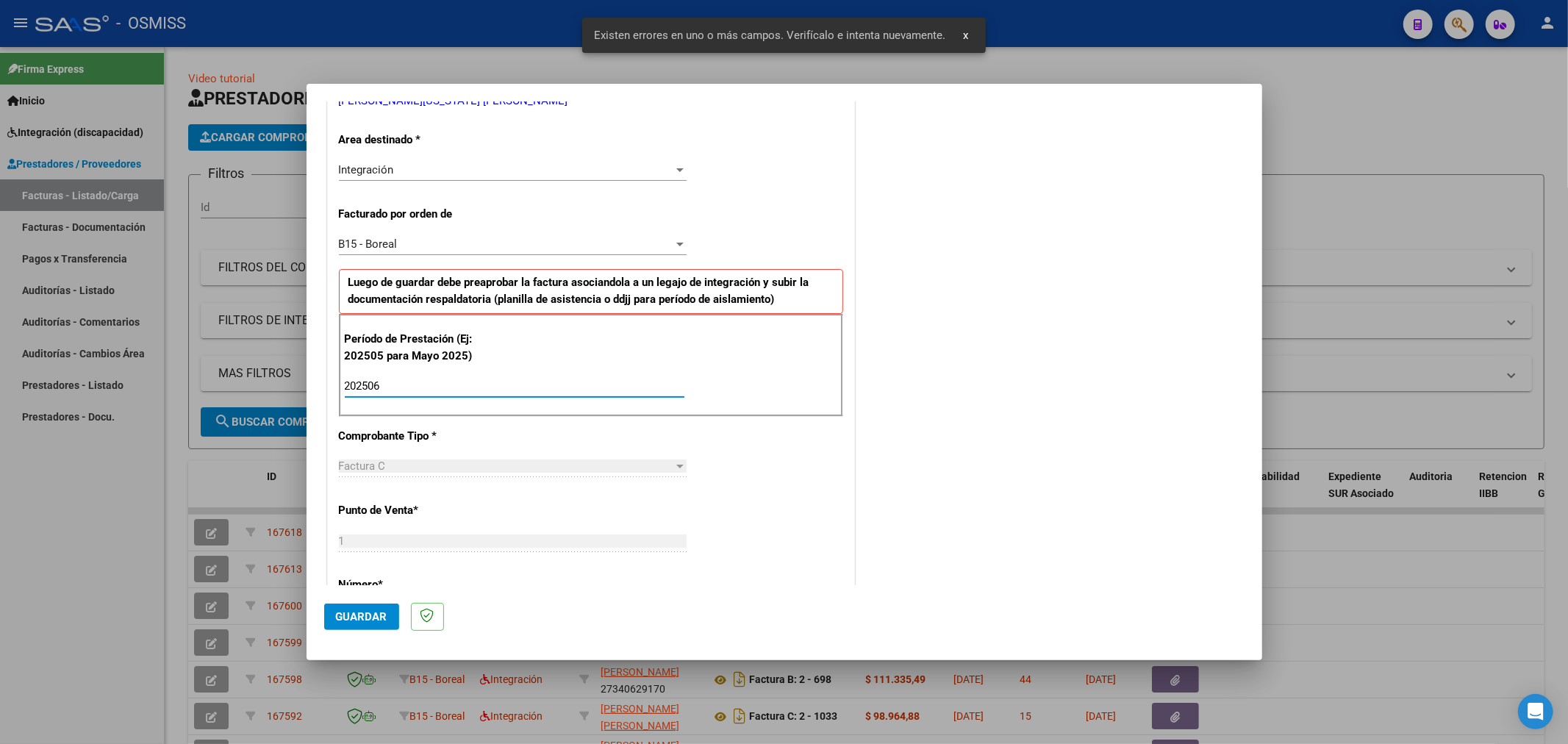
type input "202506"
click at [354, 610] on span "Guardar" at bounding box center [361, 616] width 52 height 13
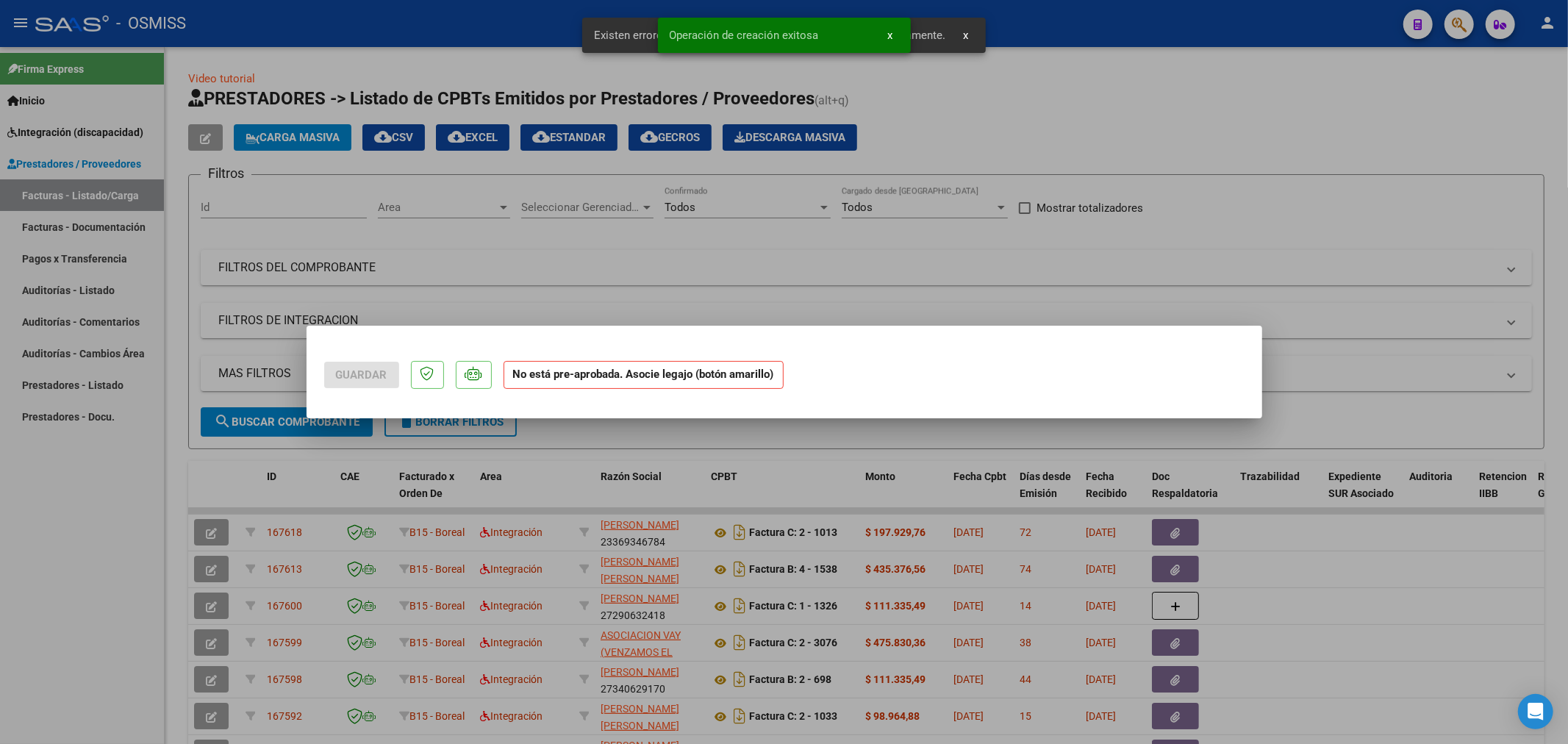
scroll to position [0, 0]
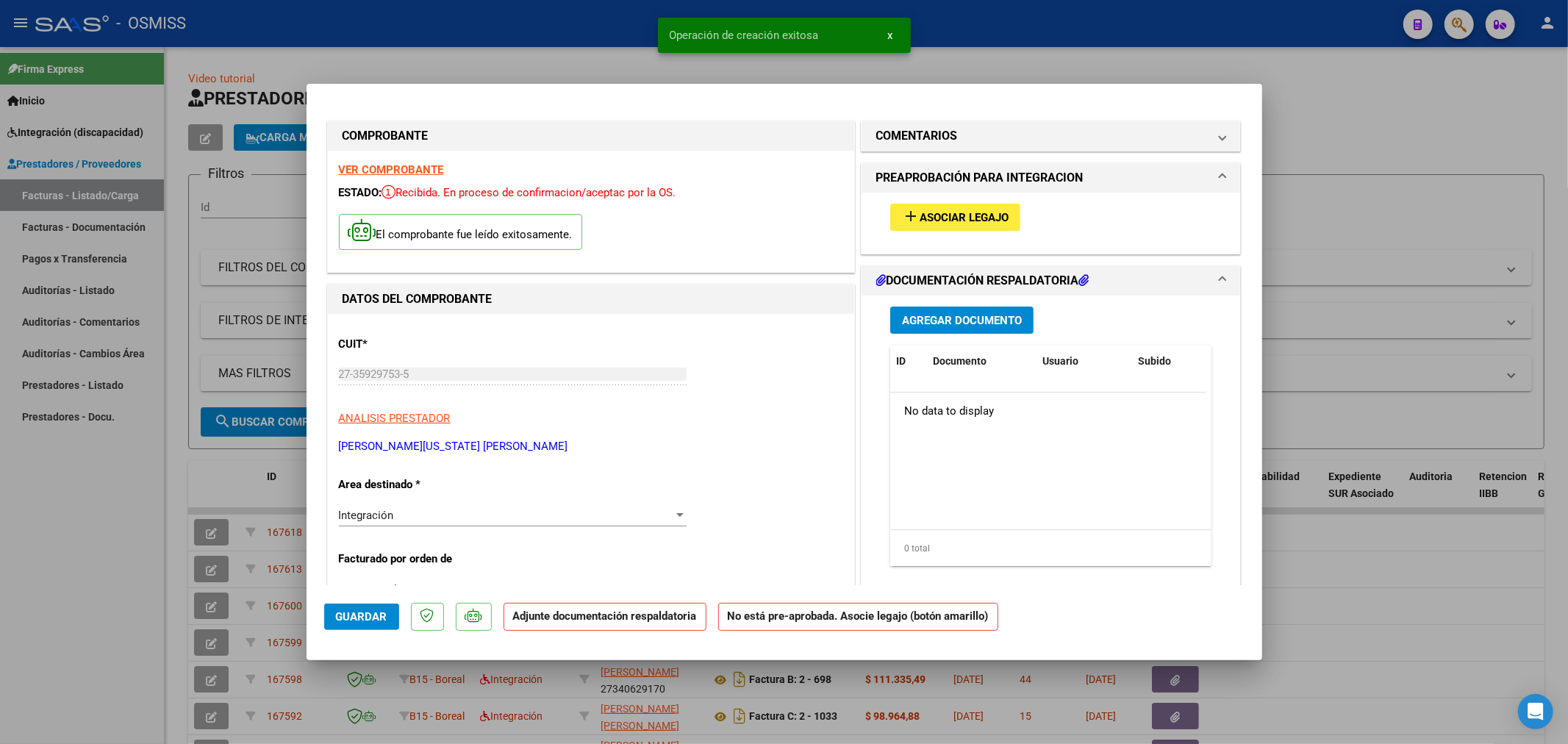
click at [1000, 223] on span "Asociar Legajo" at bounding box center [964, 217] width 89 height 13
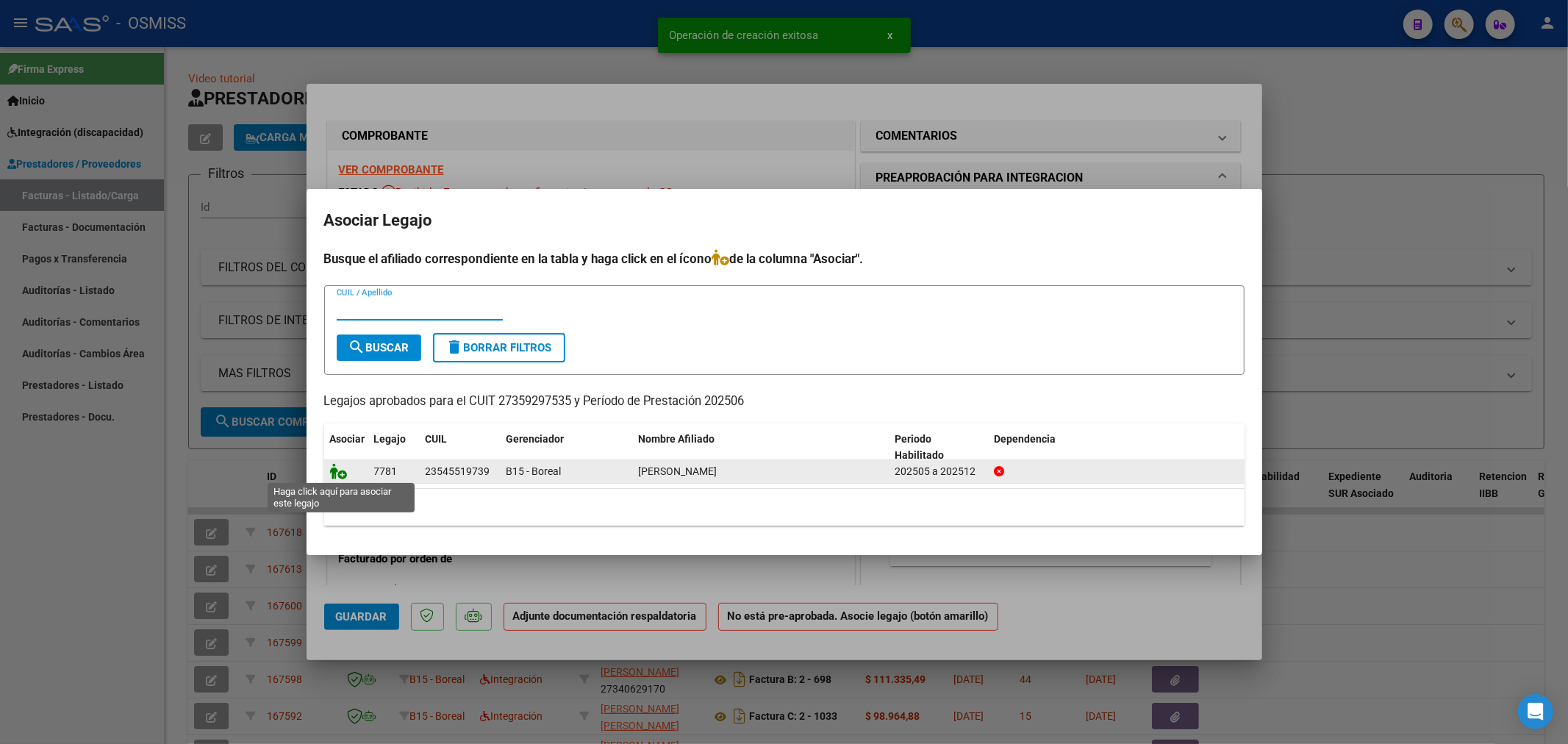
click at [331, 473] on icon at bounding box center [339, 471] width 18 height 16
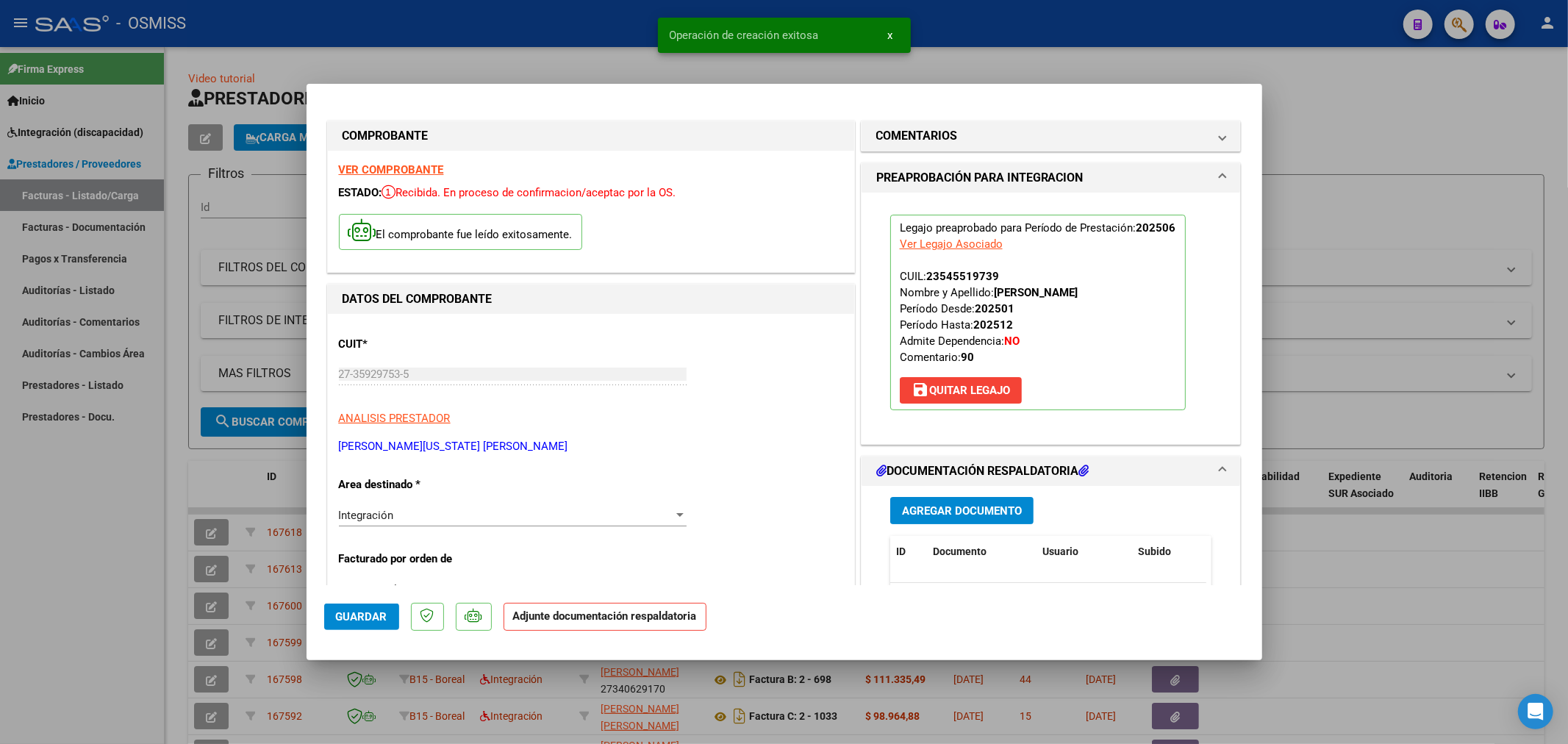
click at [951, 516] on span "Agregar Documento" at bounding box center [962, 510] width 119 height 13
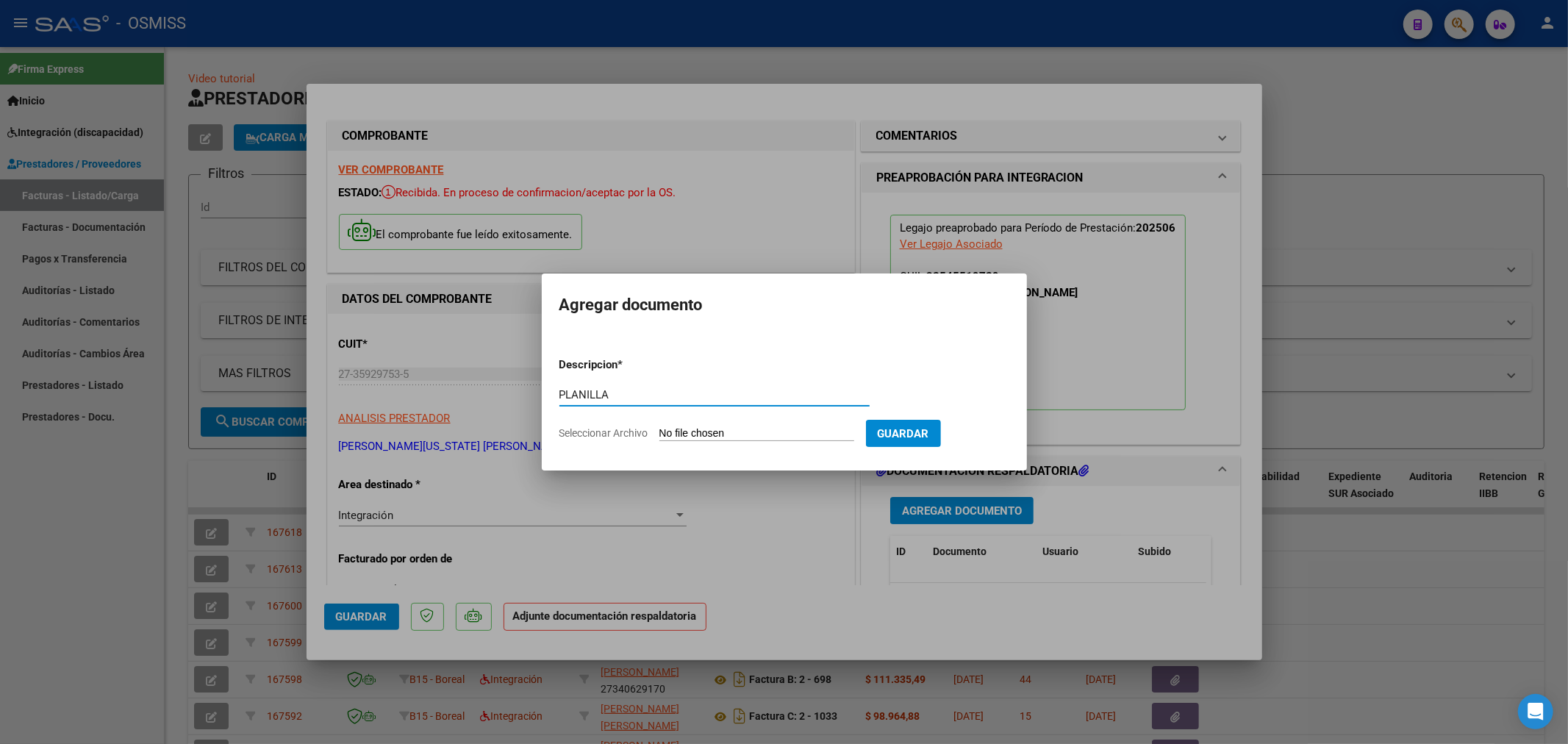
type input "PLANILLA"
click at [706, 436] on input "Seleccionar Archivo" at bounding box center [757, 434] width 195 height 14
type input "C:\fakepath\144050-4-Planilla_de_Asistencia.pdf"
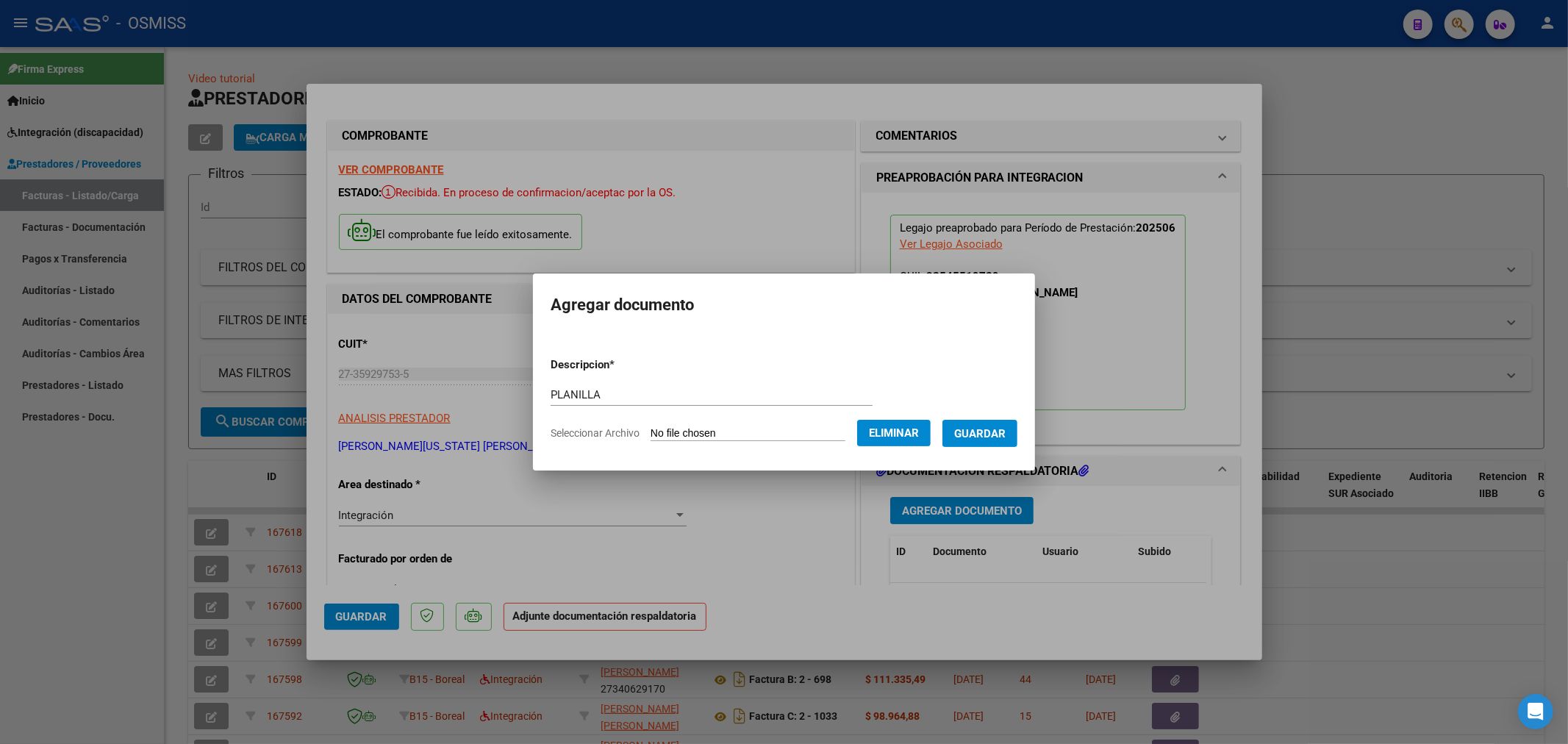
click at [1015, 443] on button "Guardar" at bounding box center [979, 433] width 75 height 27
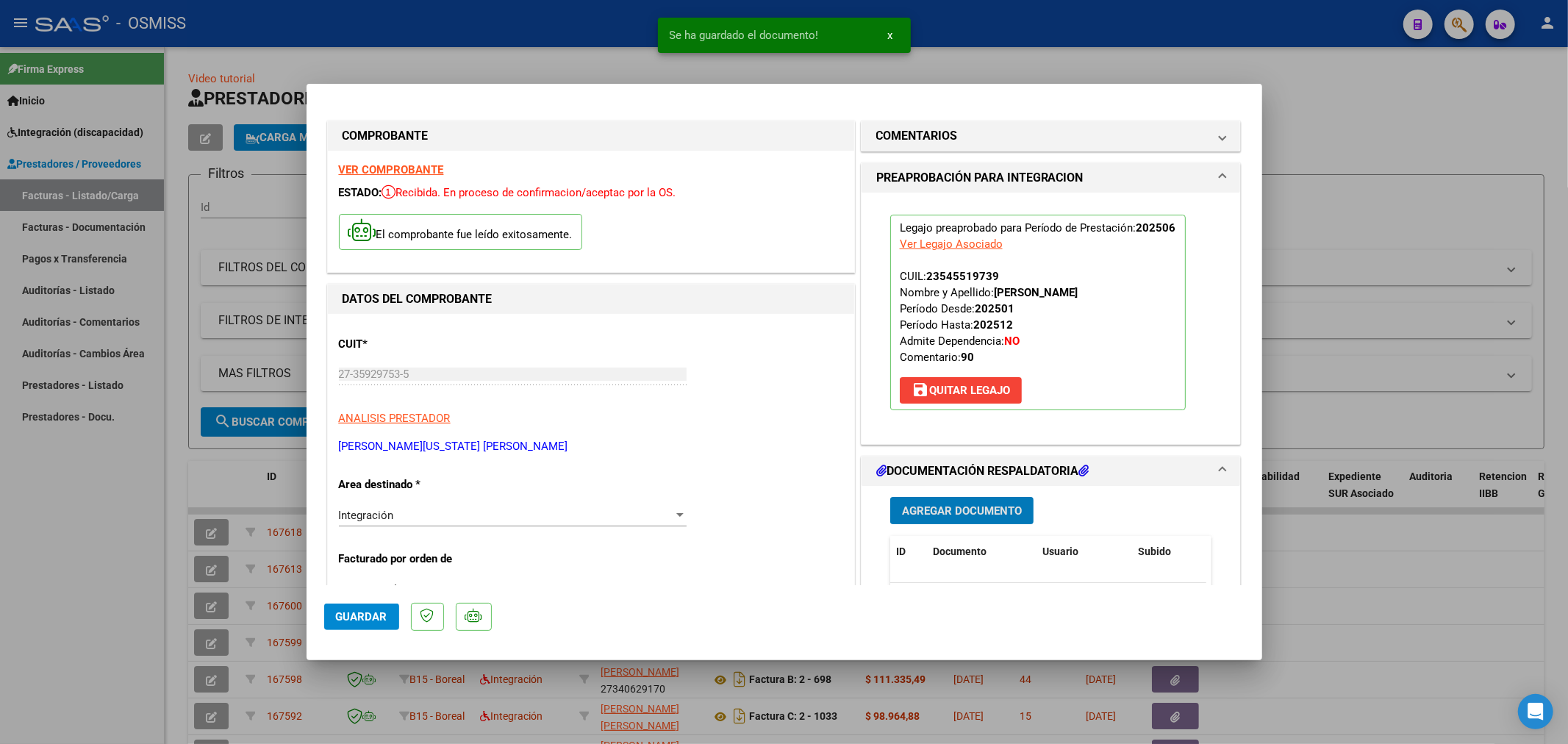
click at [983, 511] on span "Agregar Documento" at bounding box center [962, 510] width 119 height 13
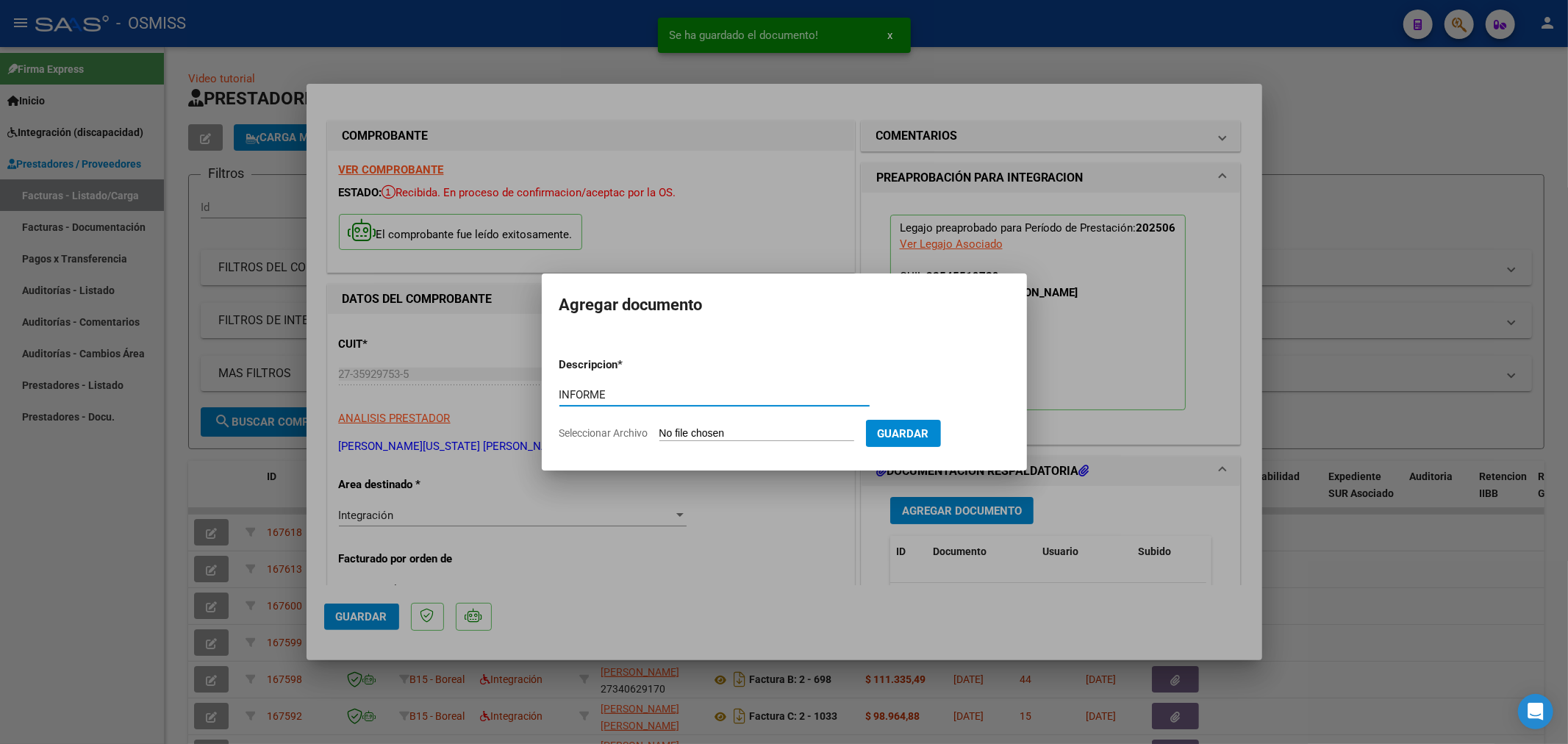
type input "INFORME"
drag, startPoint x: 681, startPoint y: 439, endPoint x: 690, endPoint y: 432, distance: 11.4
click at [690, 432] on input "Seleccionar Archivo" at bounding box center [757, 434] width 195 height 14
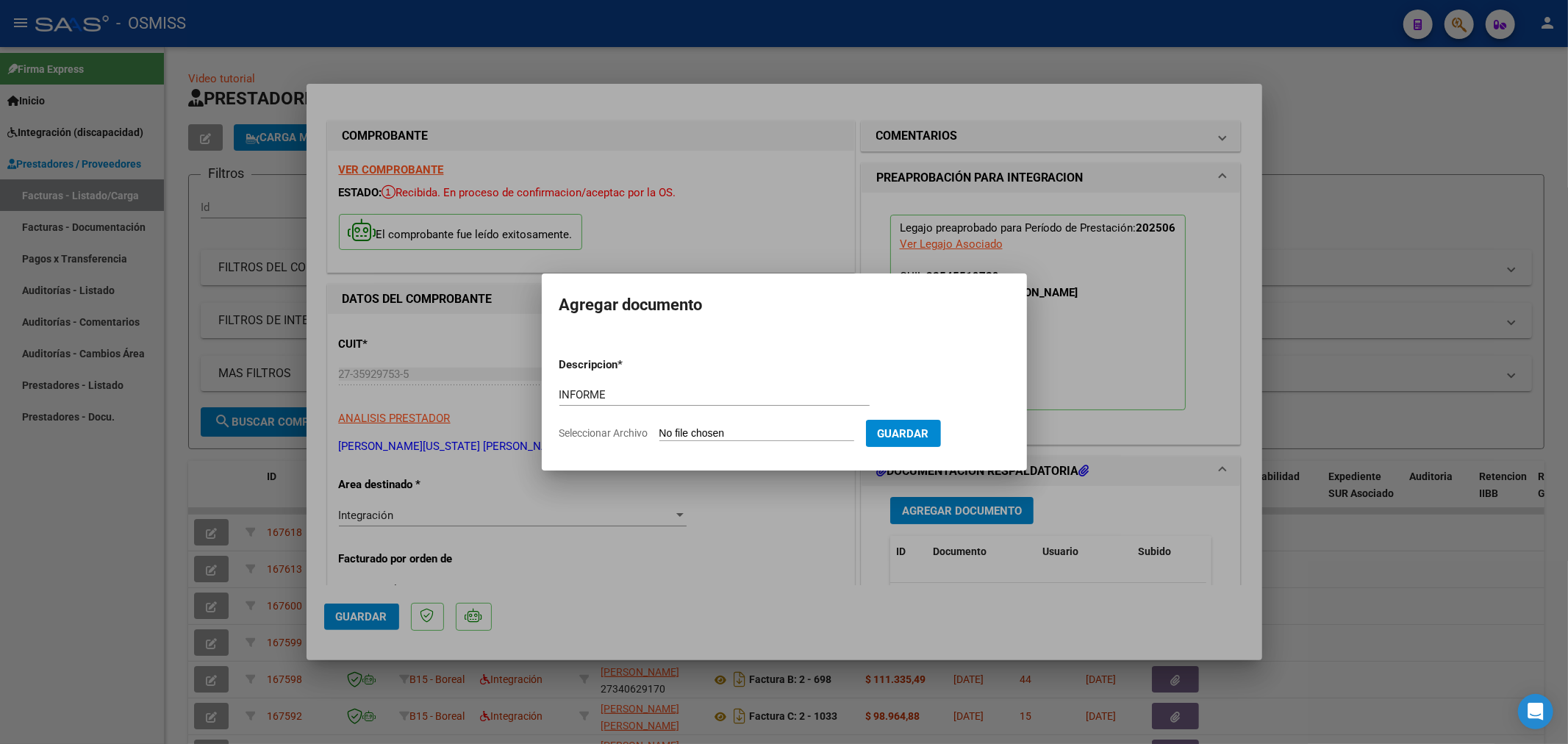
type input "C:\fakepath\144050-5-Informe_de_evolucion_semestral..pdf"
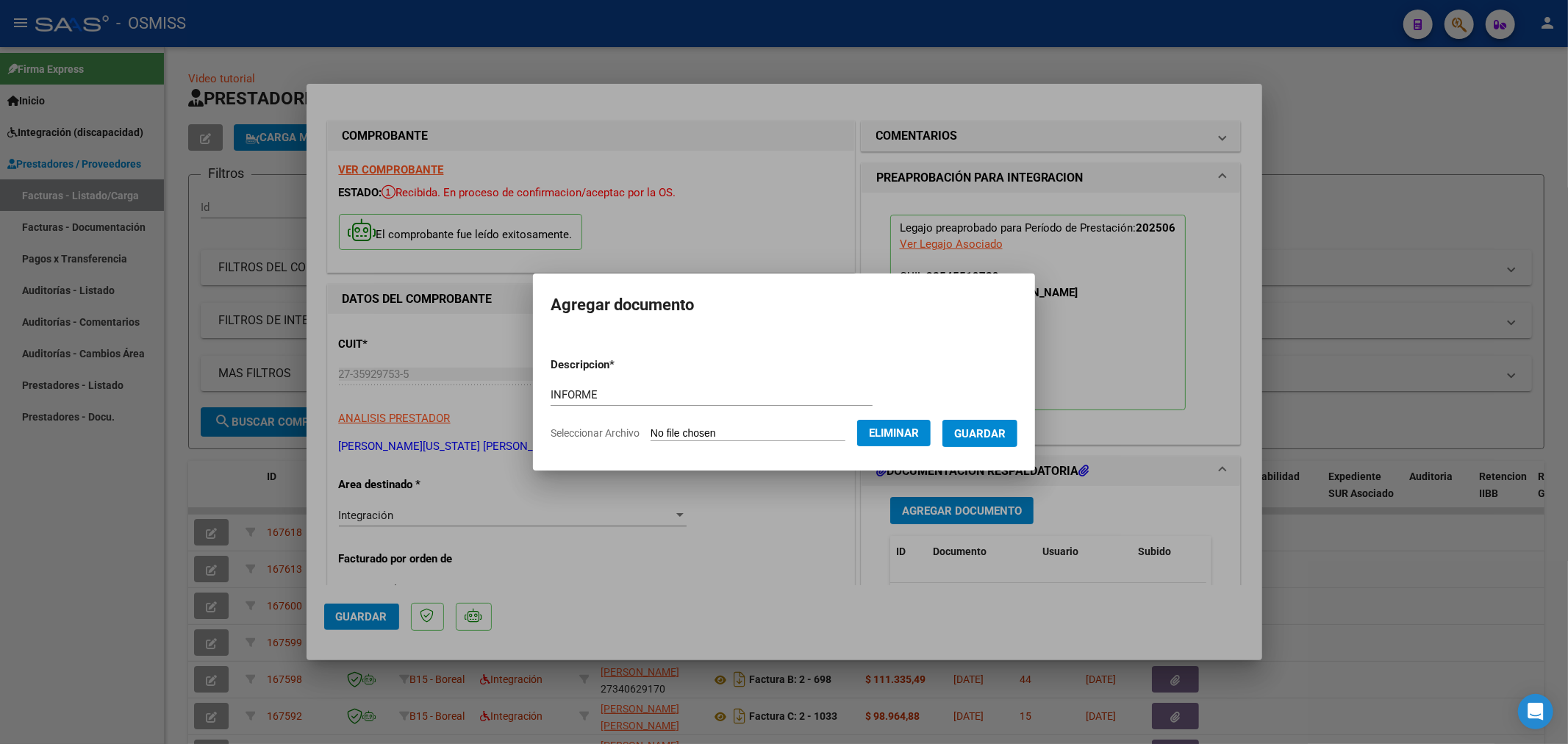
click at [995, 435] on span "Guardar" at bounding box center [979, 433] width 52 height 13
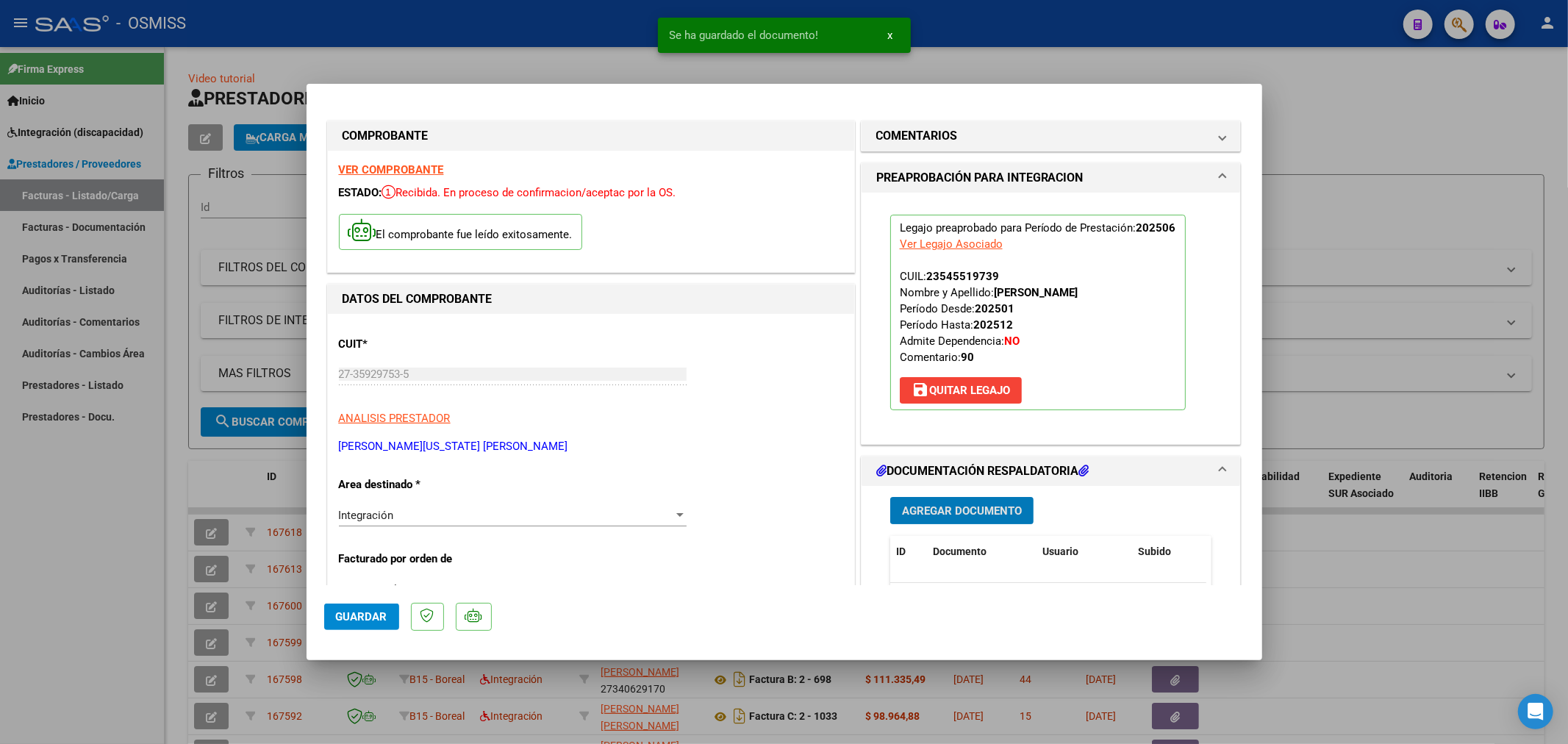
scroll to position [327, 0]
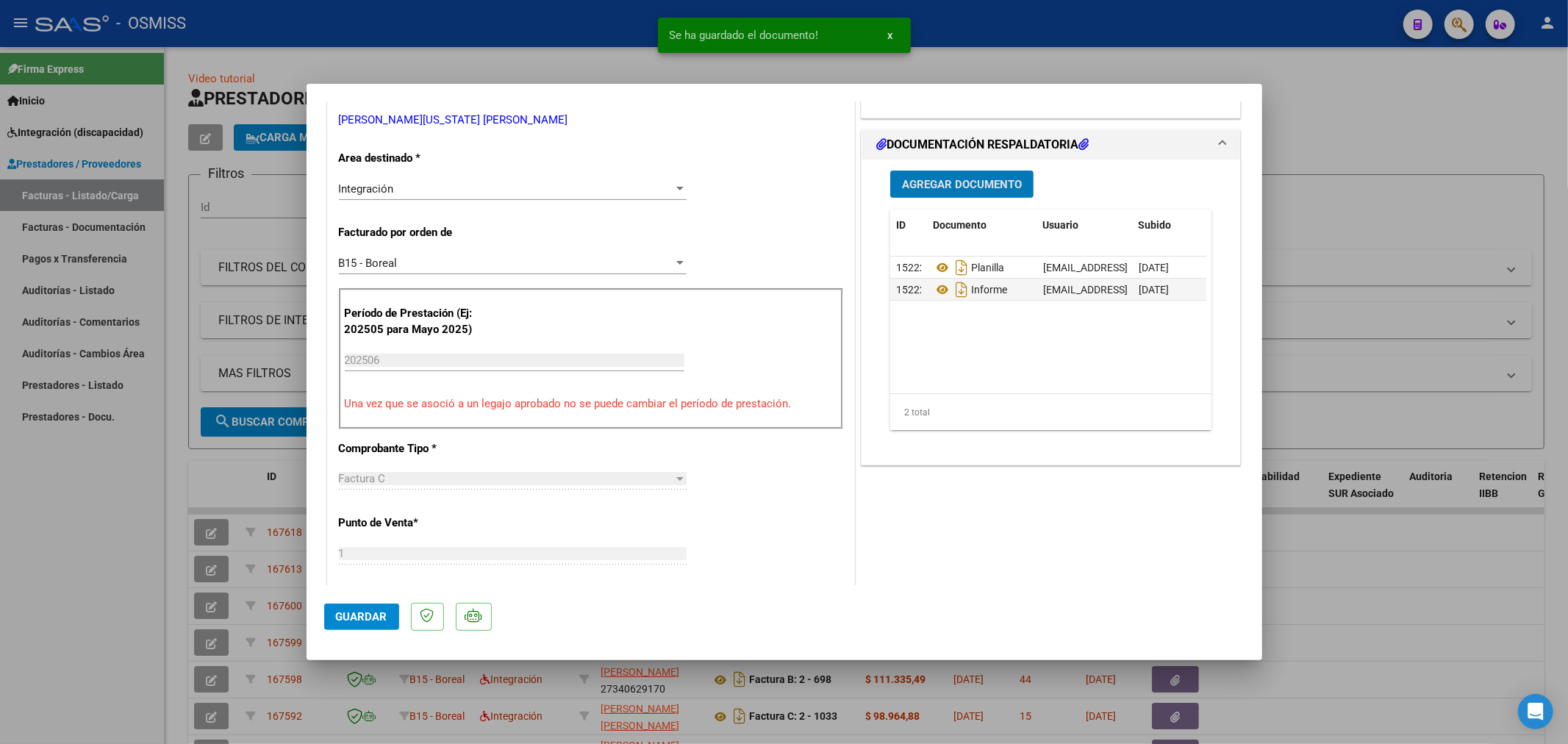
type input "$ 0,00"
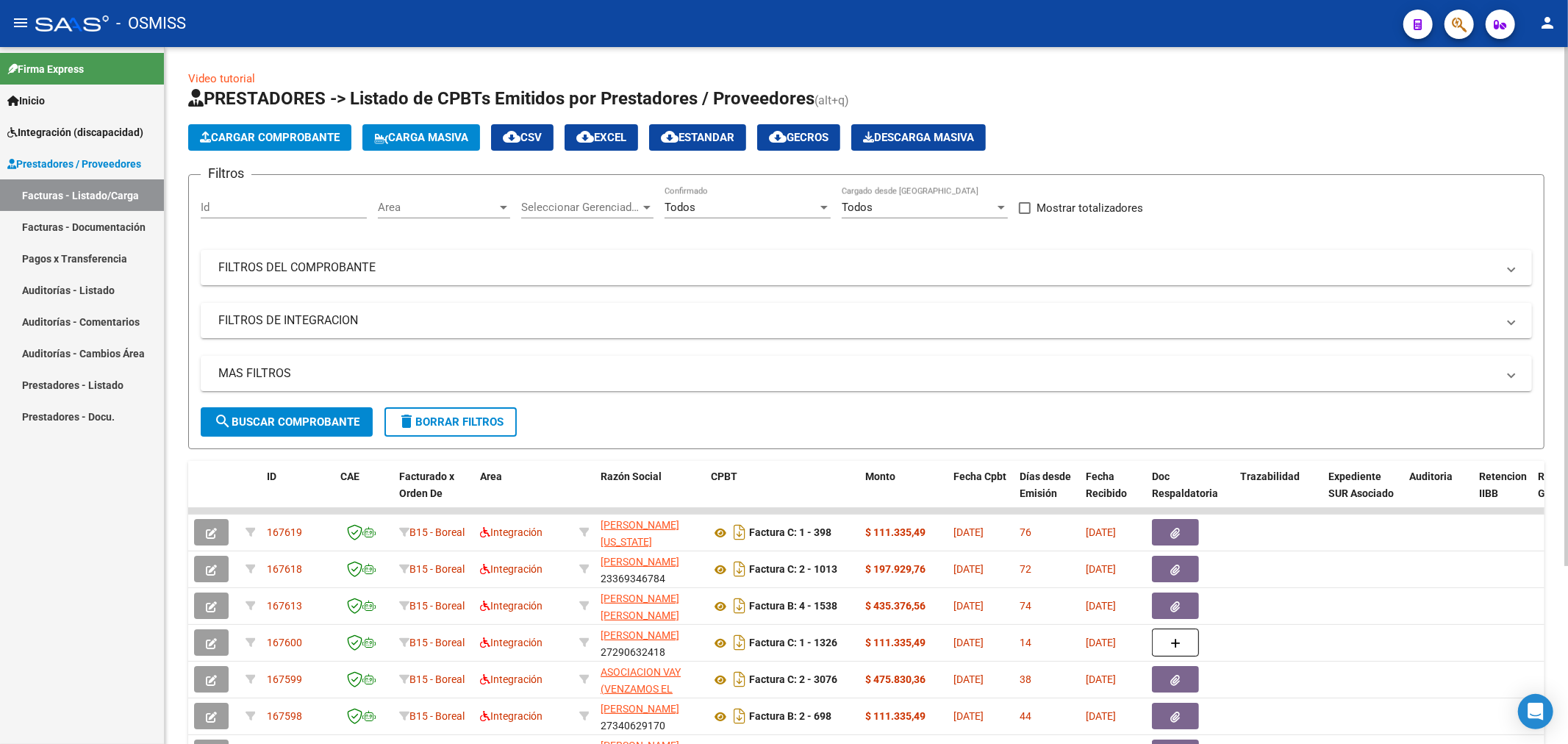
click at [225, 136] on span "Cargar Comprobante" at bounding box center [270, 137] width 140 height 13
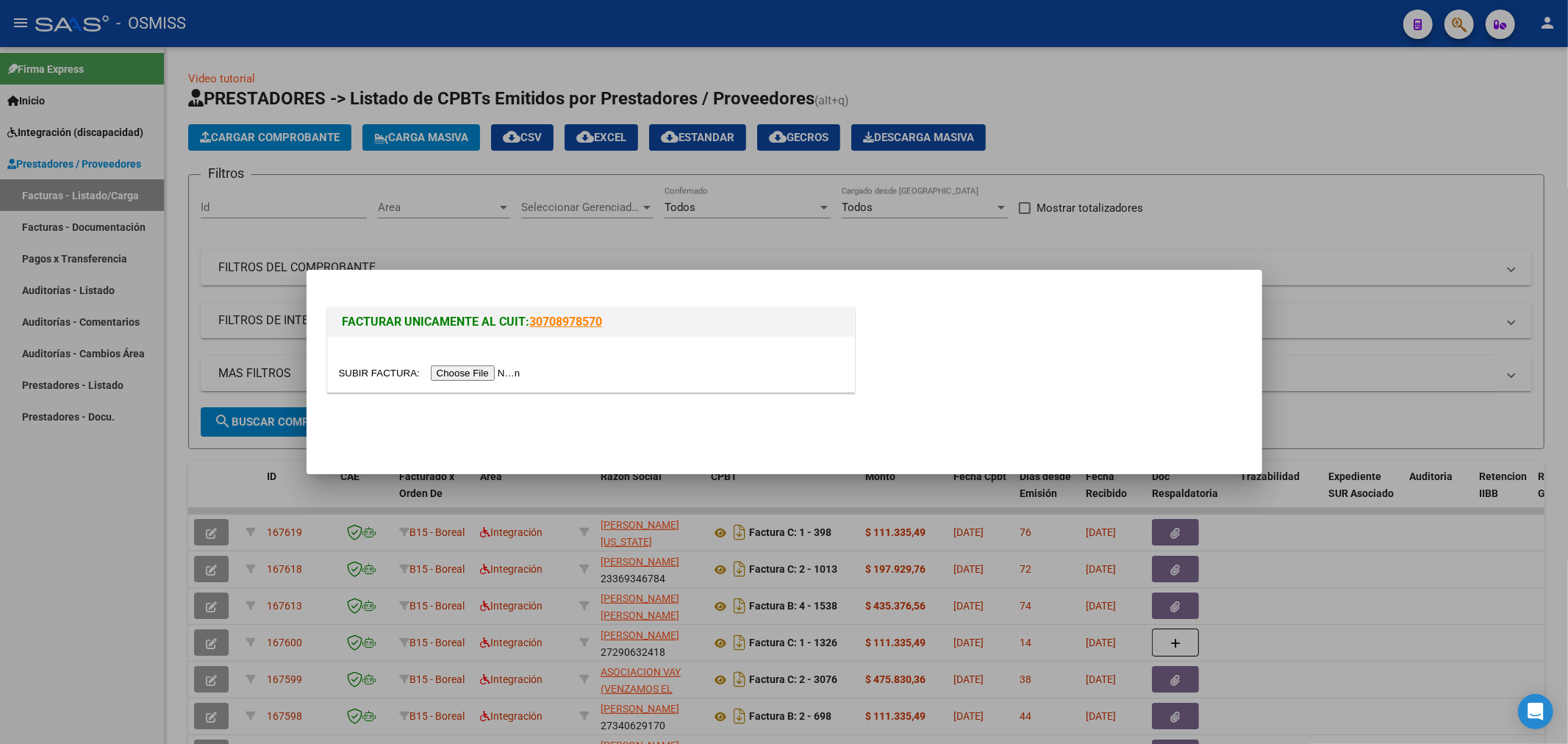
click at [476, 370] on input "file" at bounding box center [432, 373] width 186 height 16
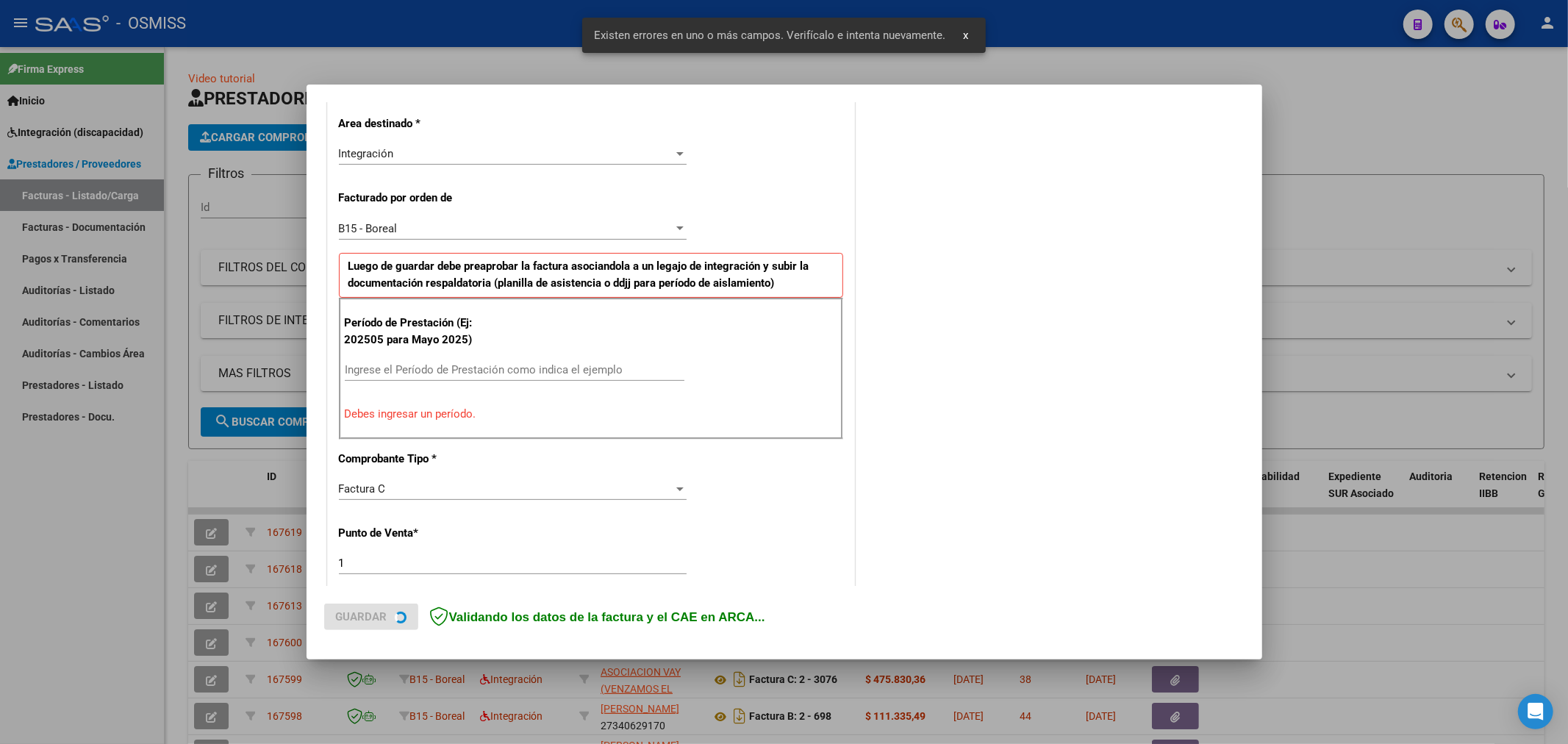
scroll to position [344, 0]
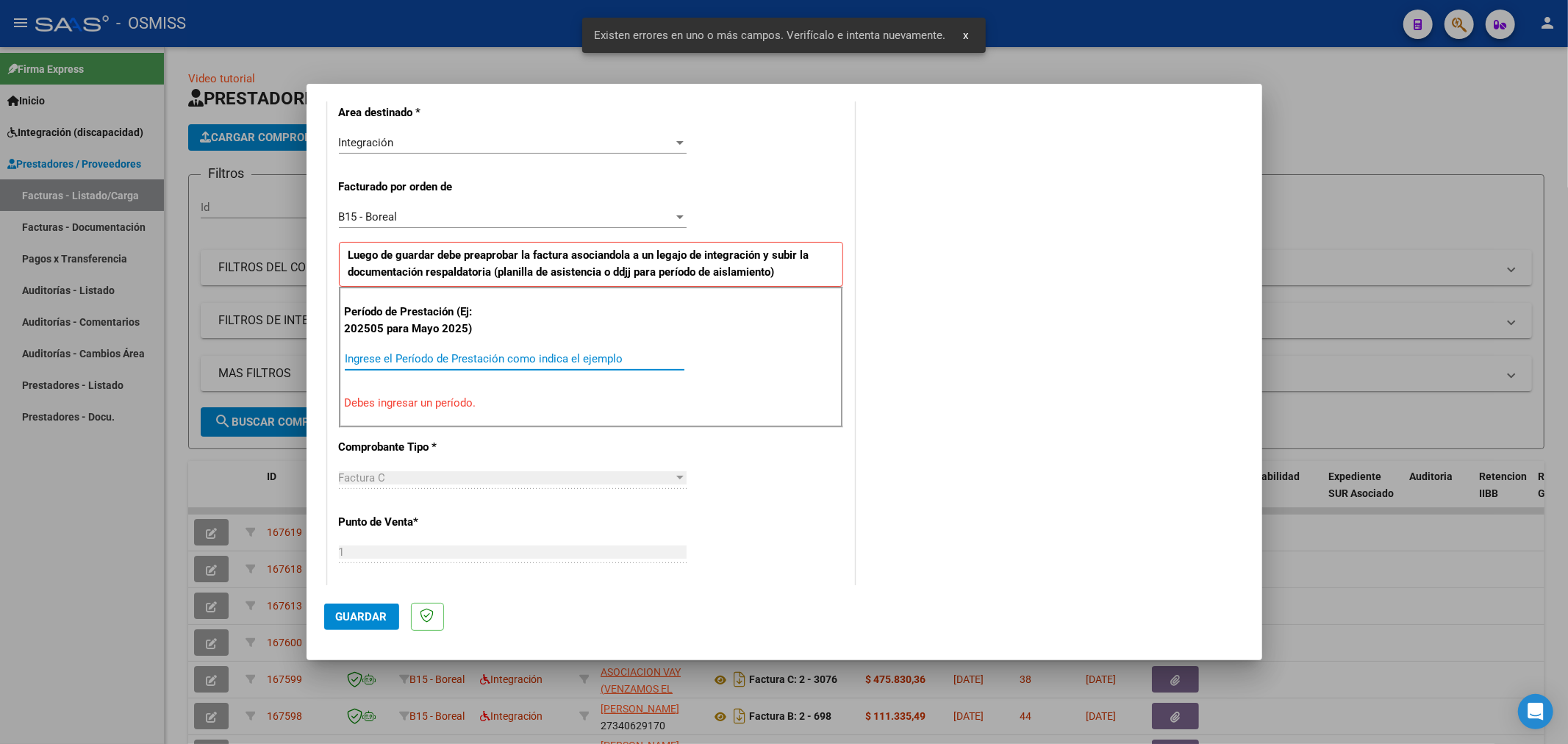
click at [444, 355] on input "Ingrese el Período de Prestación como indica el ejemplo" at bounding box center [514, 358] width 340 height 13
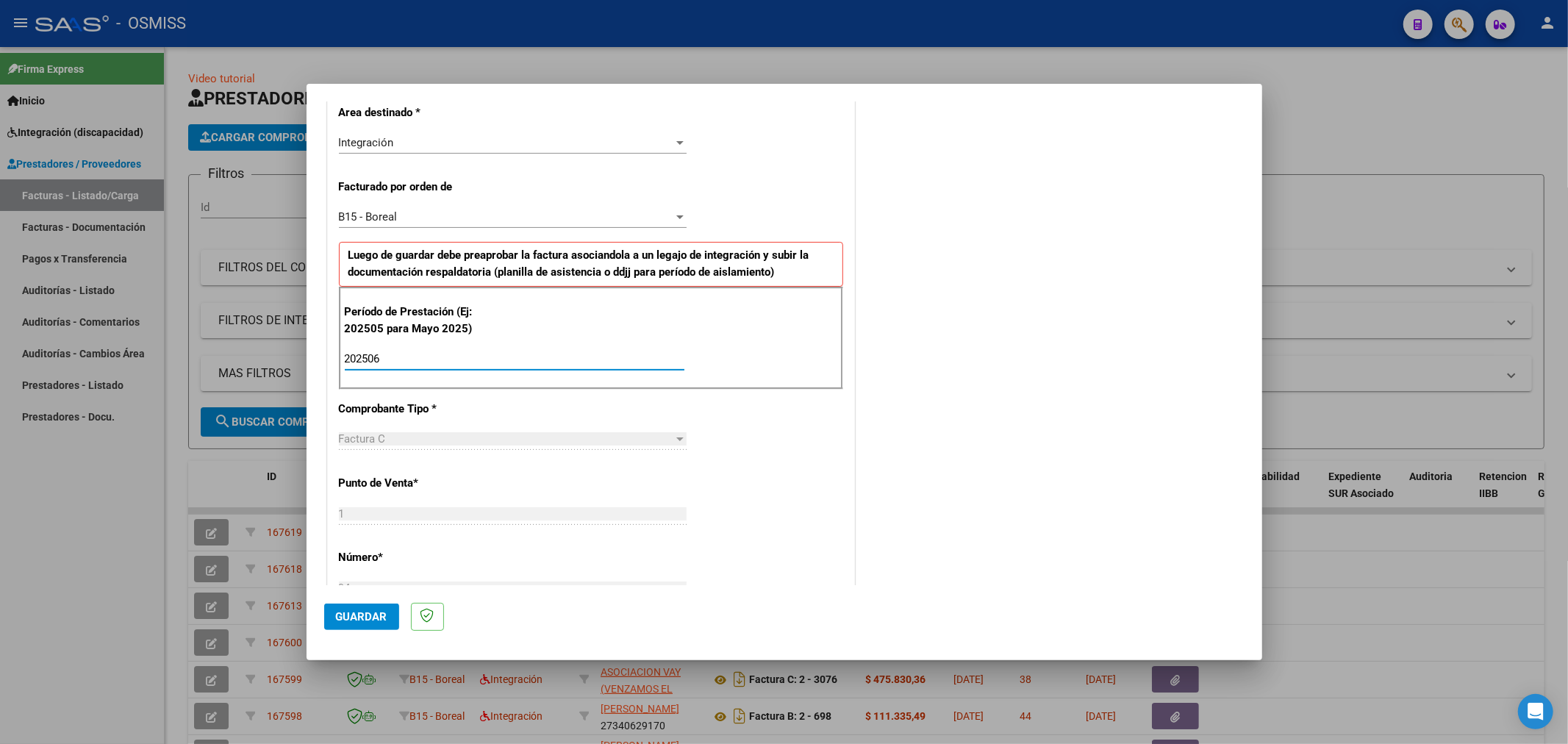
type input "202506"
click at [382, 605] on button "Guardar" at bounding box center [361, 617] width 75 height 26
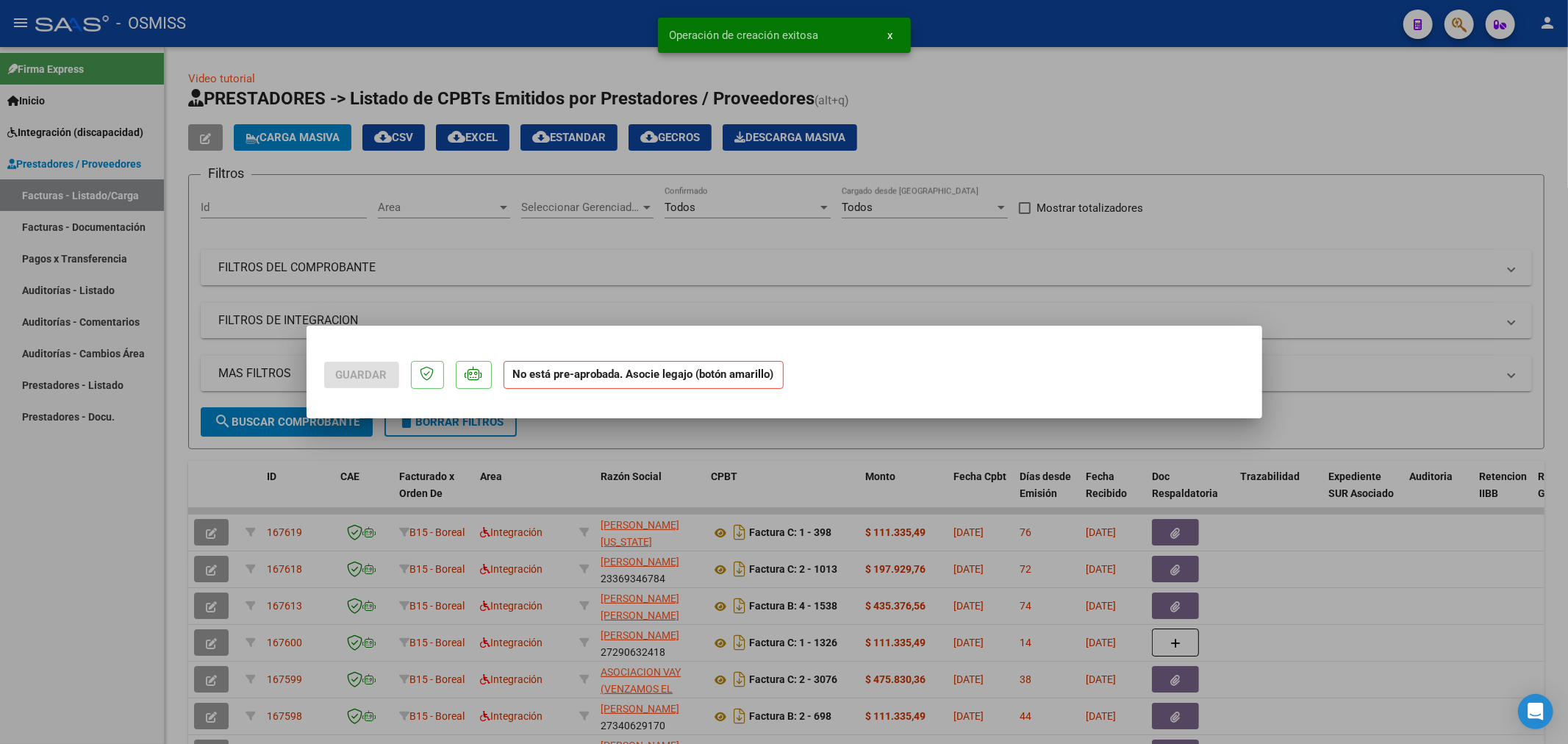
scroll to position [0, 0]
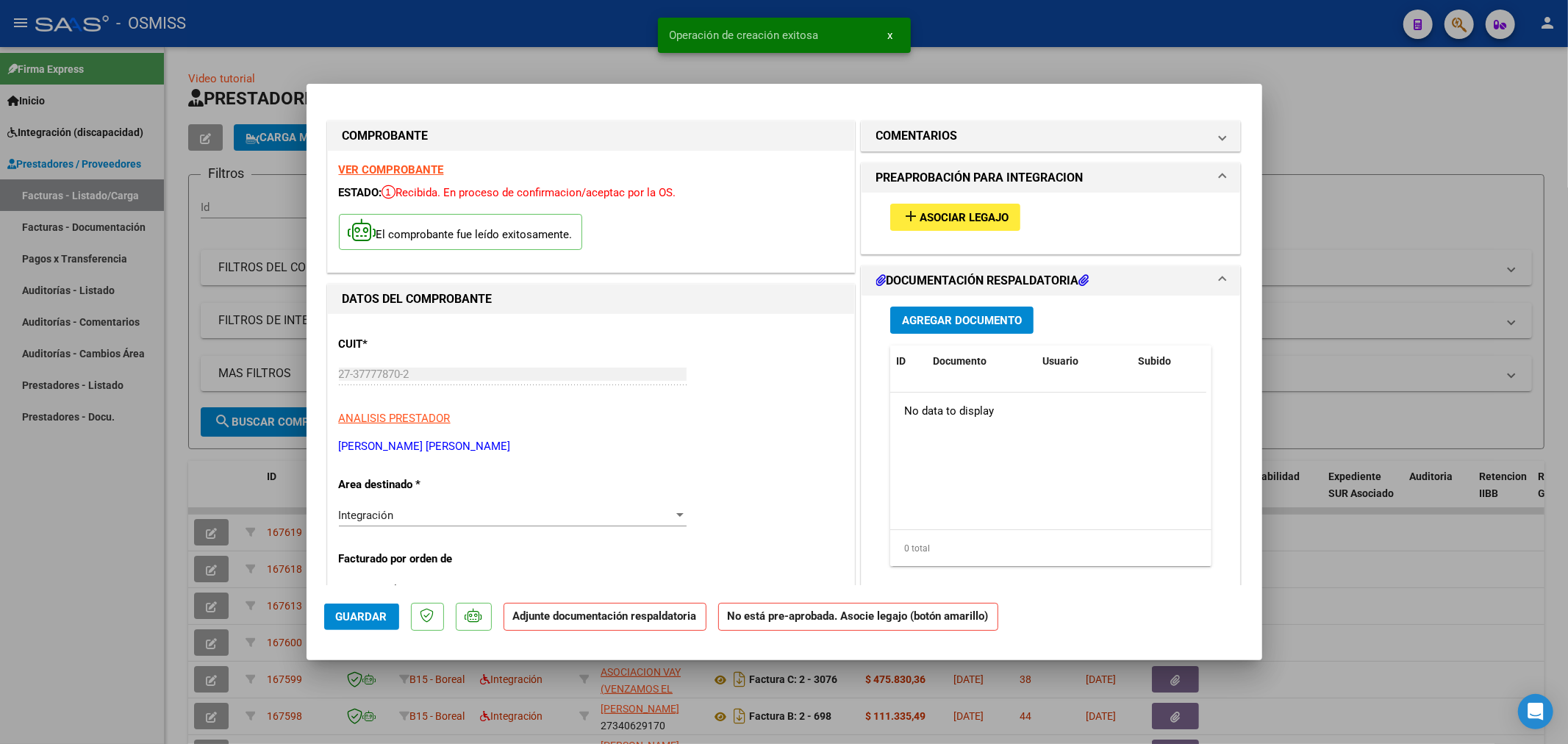
click at [973, 223] on span "Asociar Legajo" at bounding box center [964, 217] width 89 height 13
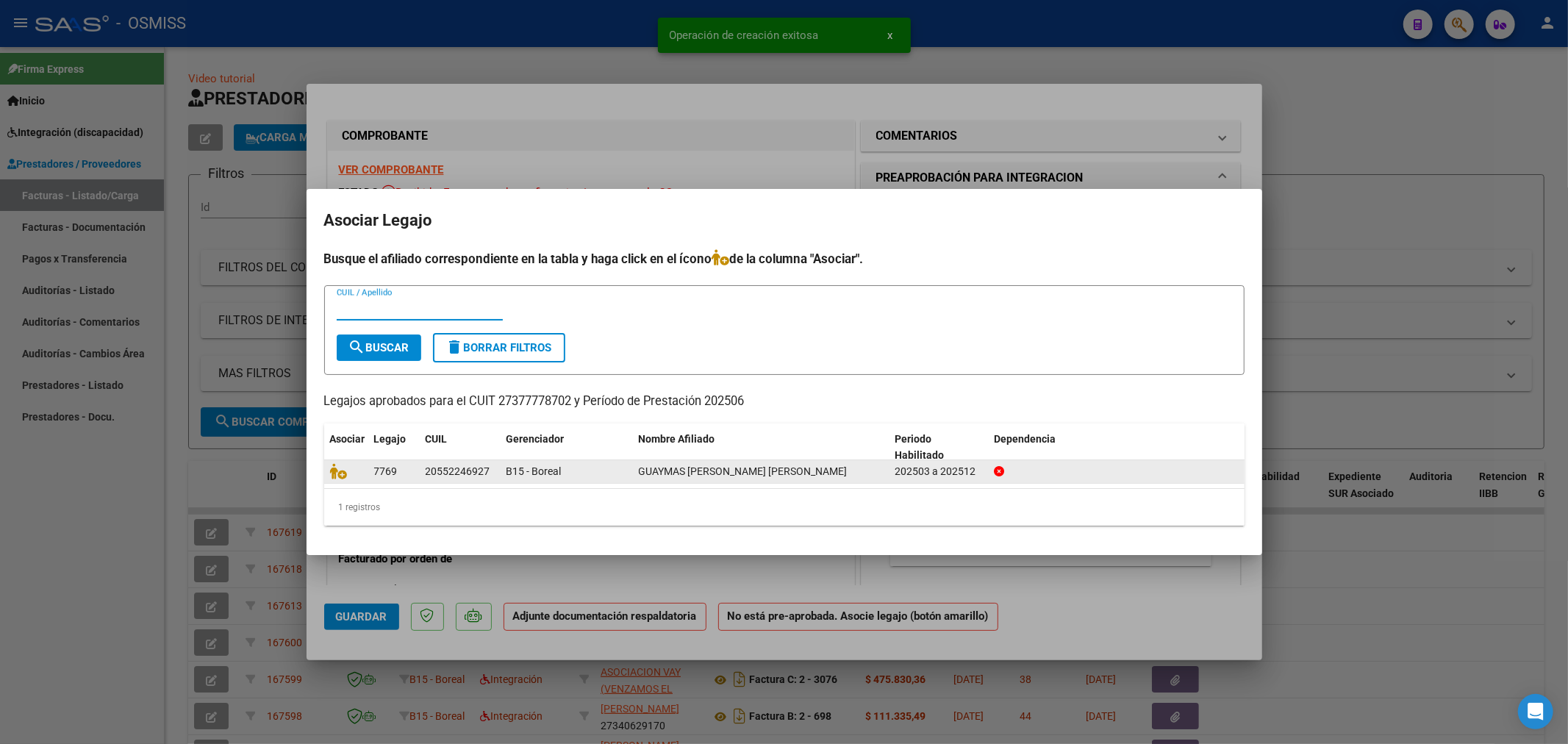
click at [324, 469] on datatable-body-cell at bounding box center [346, 472] width 44 height 23
click at [332, 476] on icon at bounding box center [339, 471] width 18 height 16
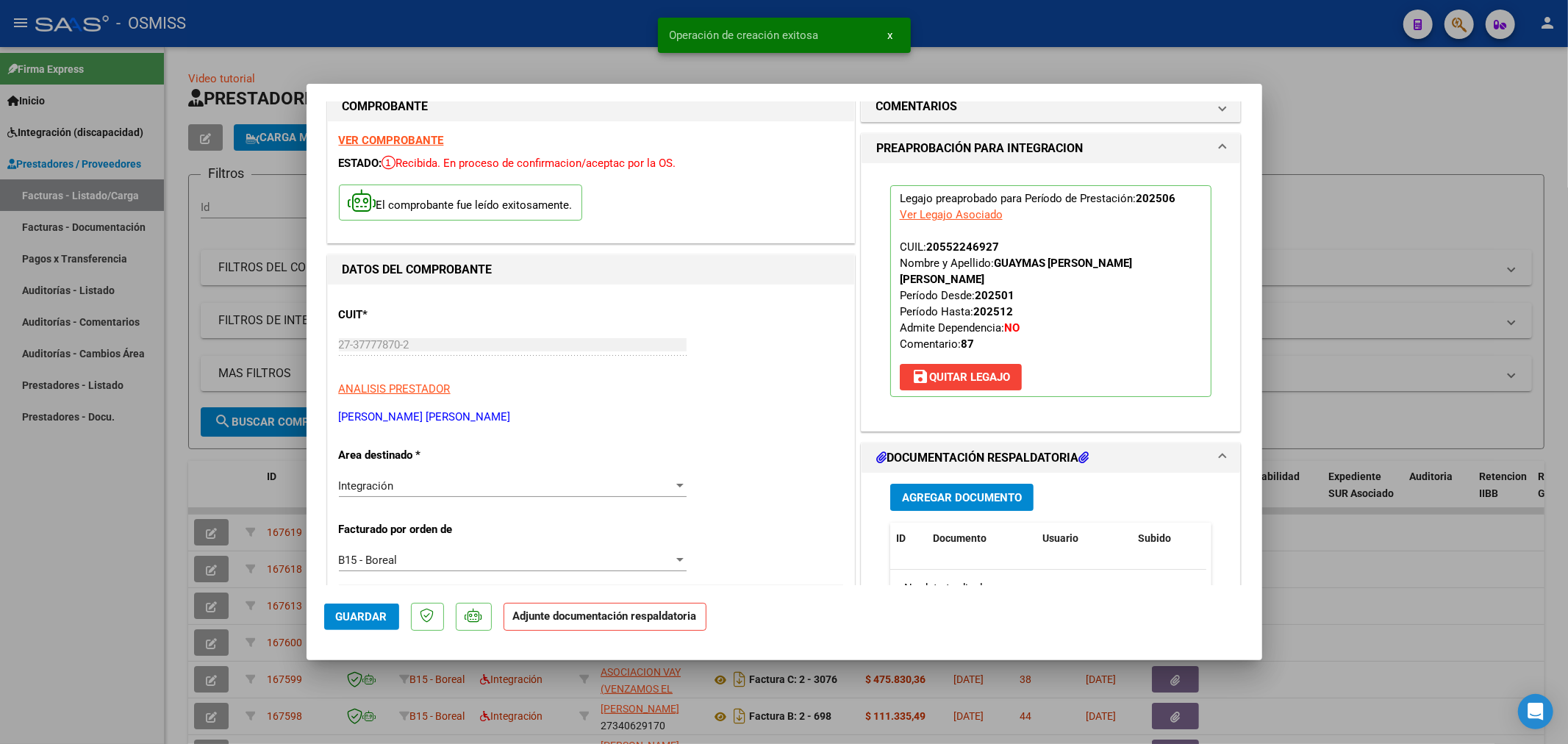
scroll to position [82, 0]
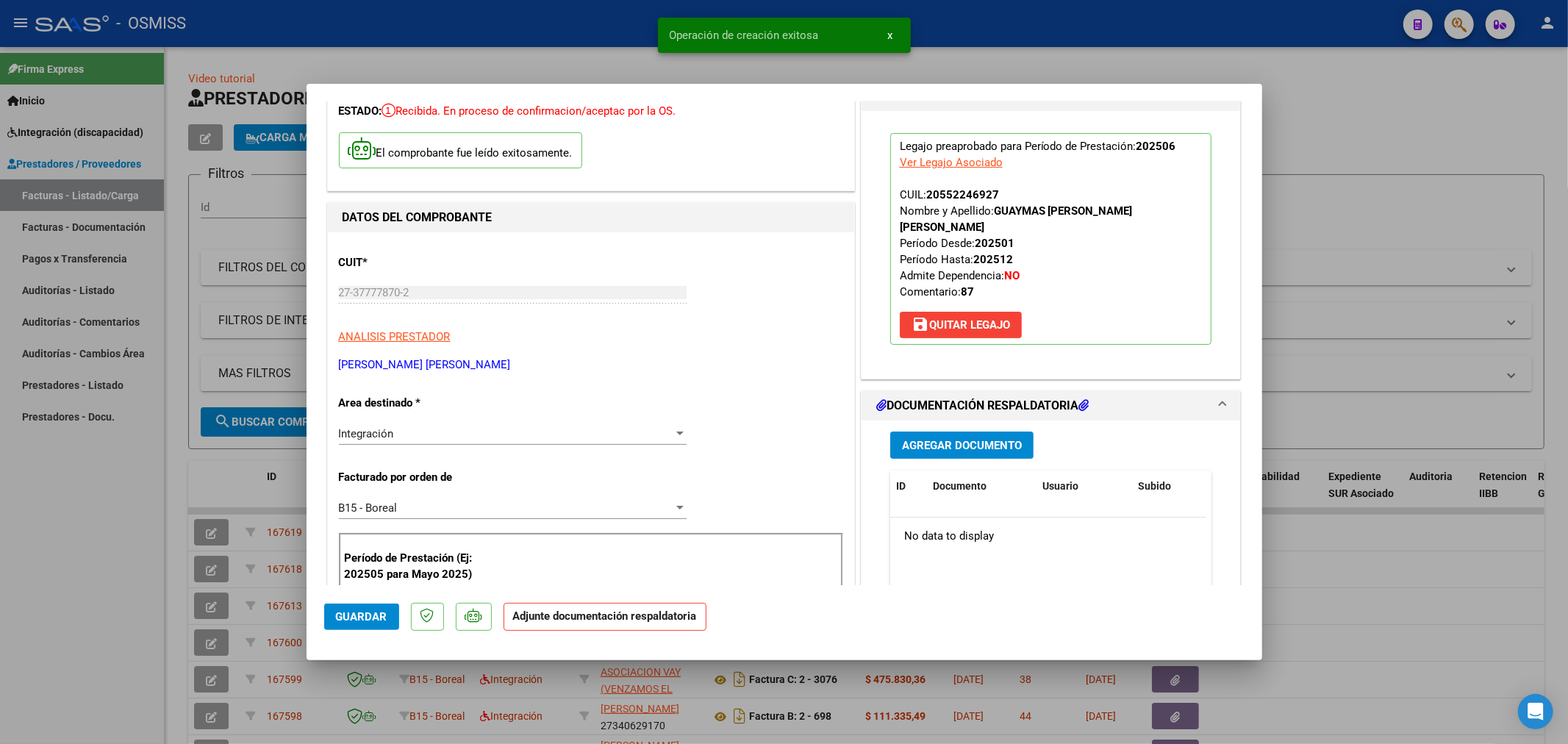
click at [968, 439] on span "Agregar Documento" at bounding box center [962, 445] width 119 height 13
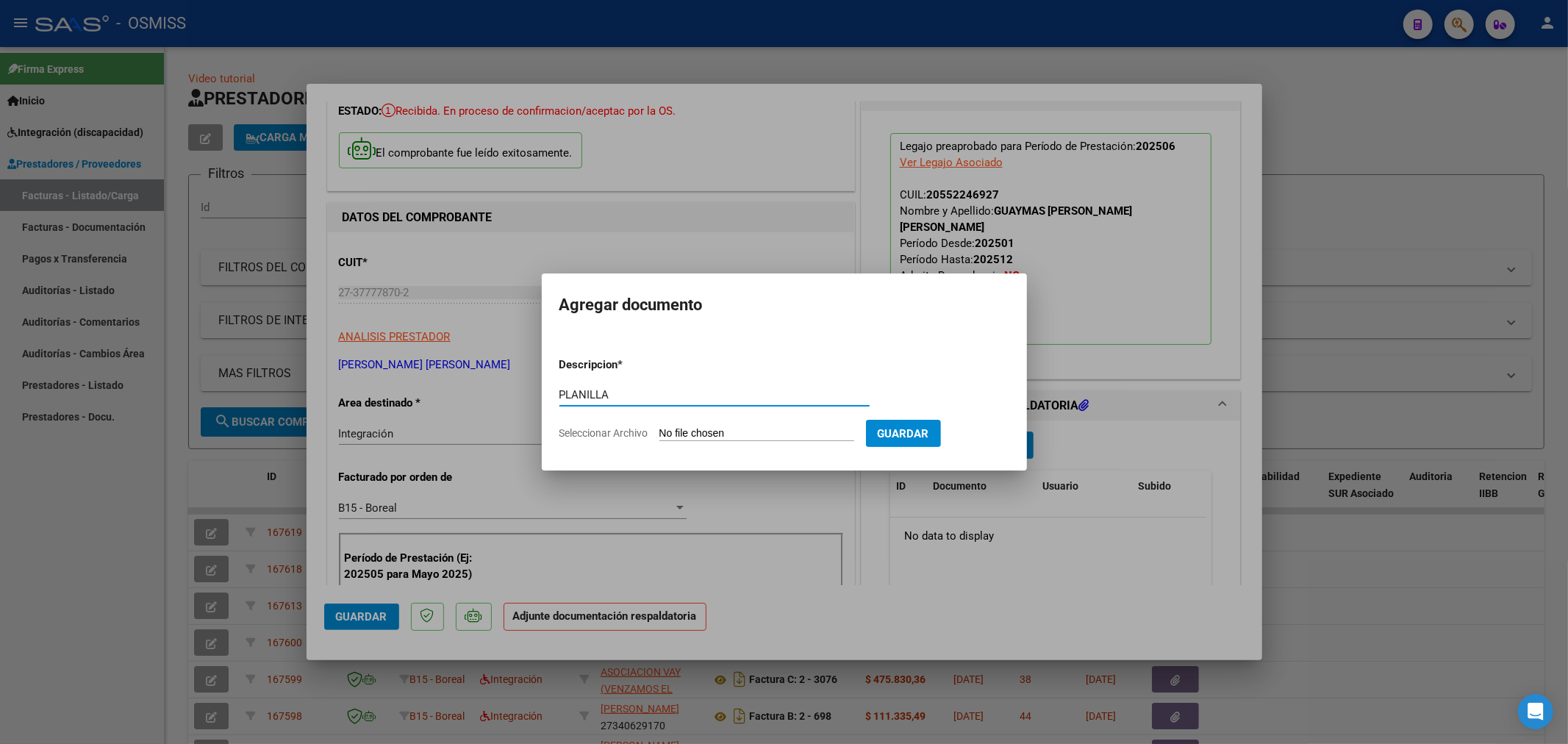
type input "PLANILLA"
click at [699, 430] on input "Seleccionar Archivo" at bounding box center [757, 434] width 195 height 14
type input "C:\fakepath\144719-3-Planilla_de_Asistencia.pdf"
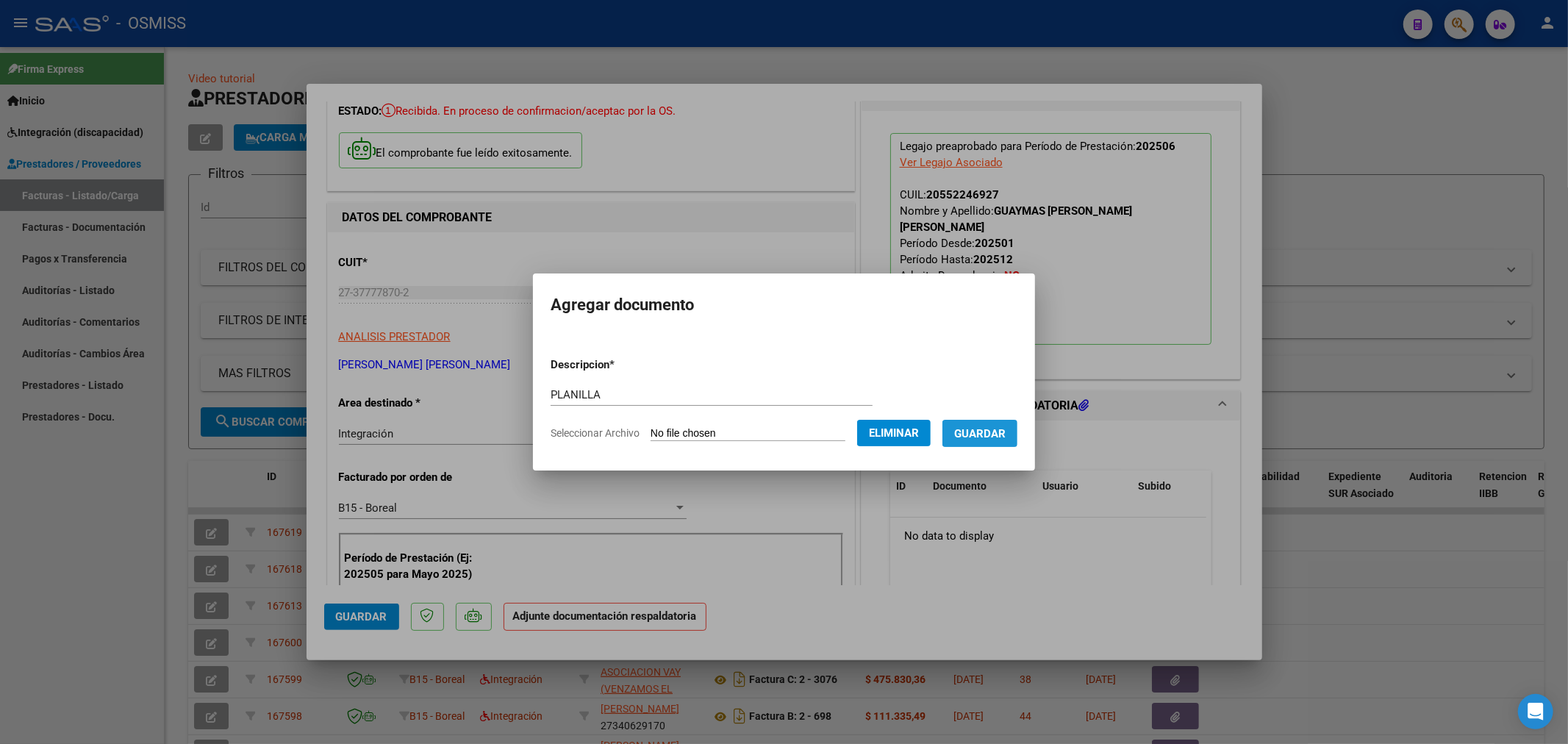
click at [1006, 438] on span "Guardar" at bounding box center [979, 433] width 52 height 13
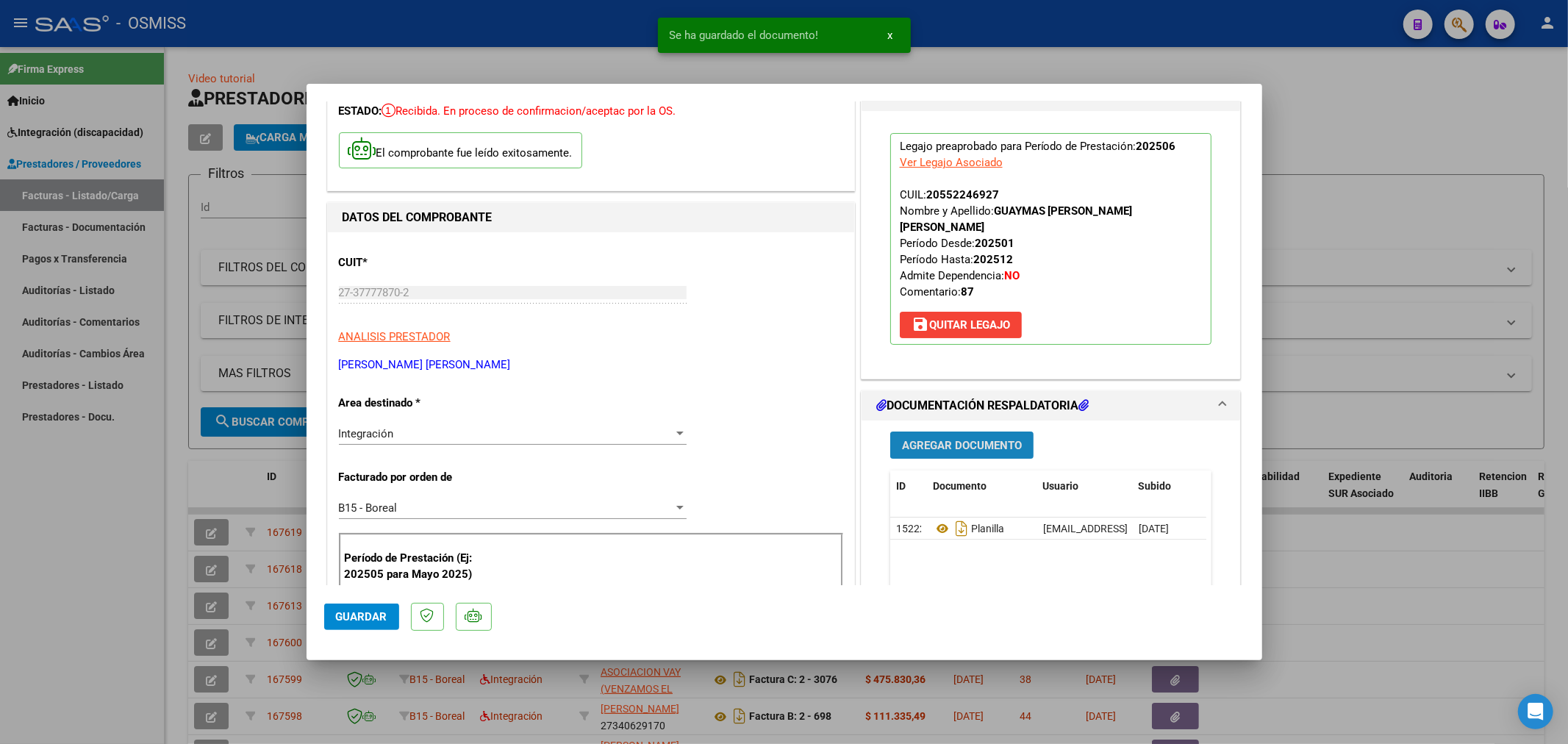
click at [965, 439] on span "Agregar Documento" at bounding box center [962, 445] width 119 height 13
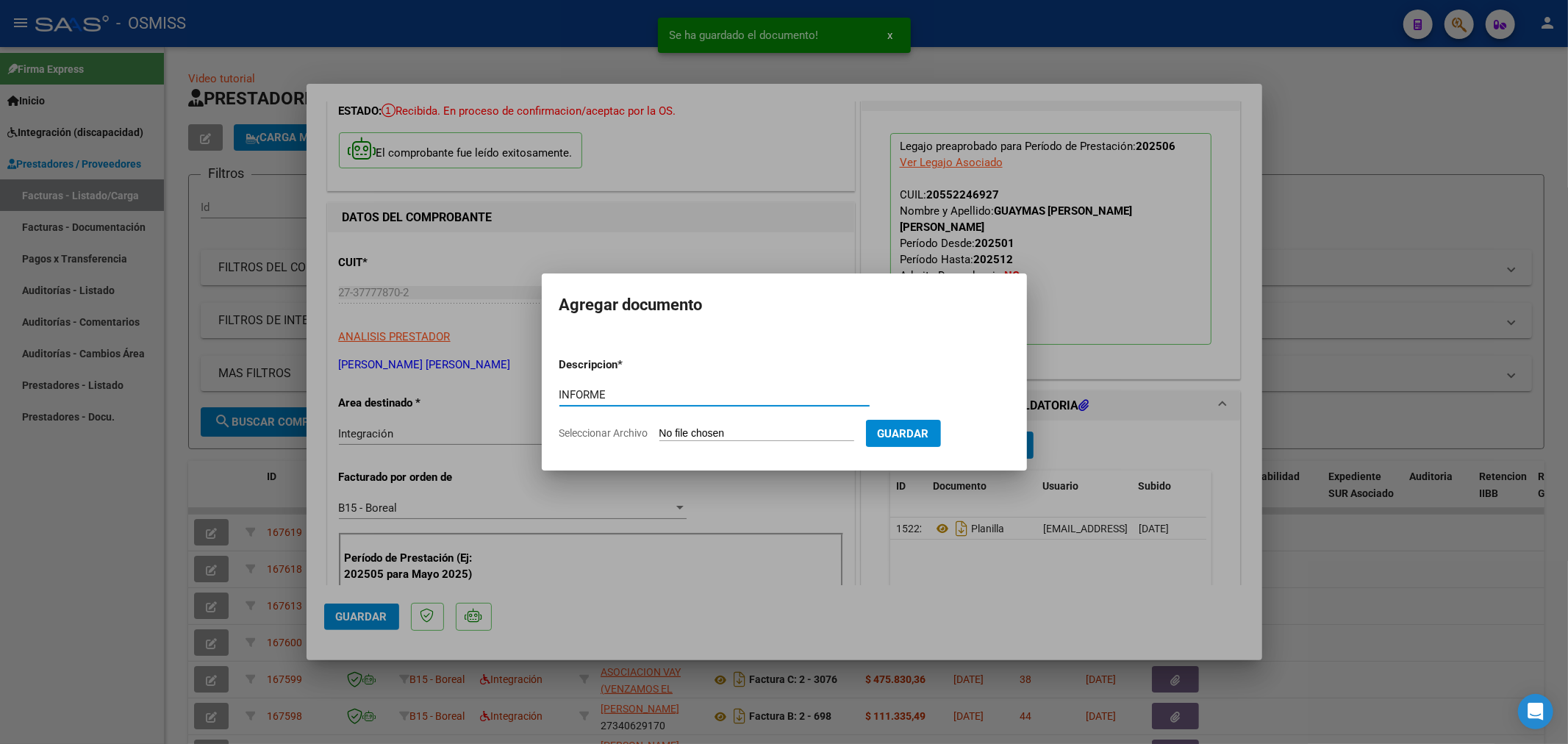
type input "INFORME"
click at [745, 437] on input "Seleccionar Archivo" at bounding box center [757, 434] width 195 height 14
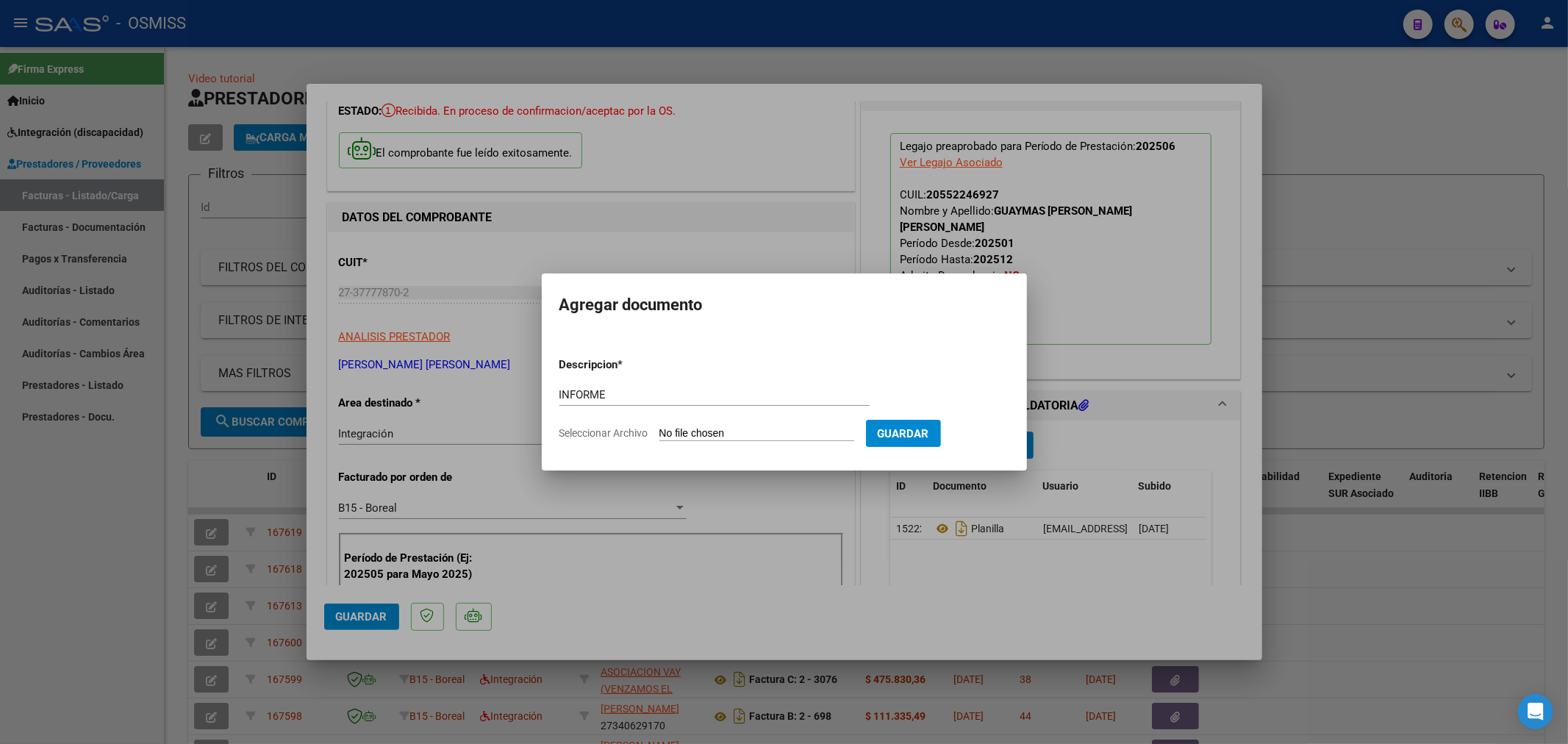
type input "C:\fakepath\144719-5-Informe_de_evolucion_semestral.pdf"
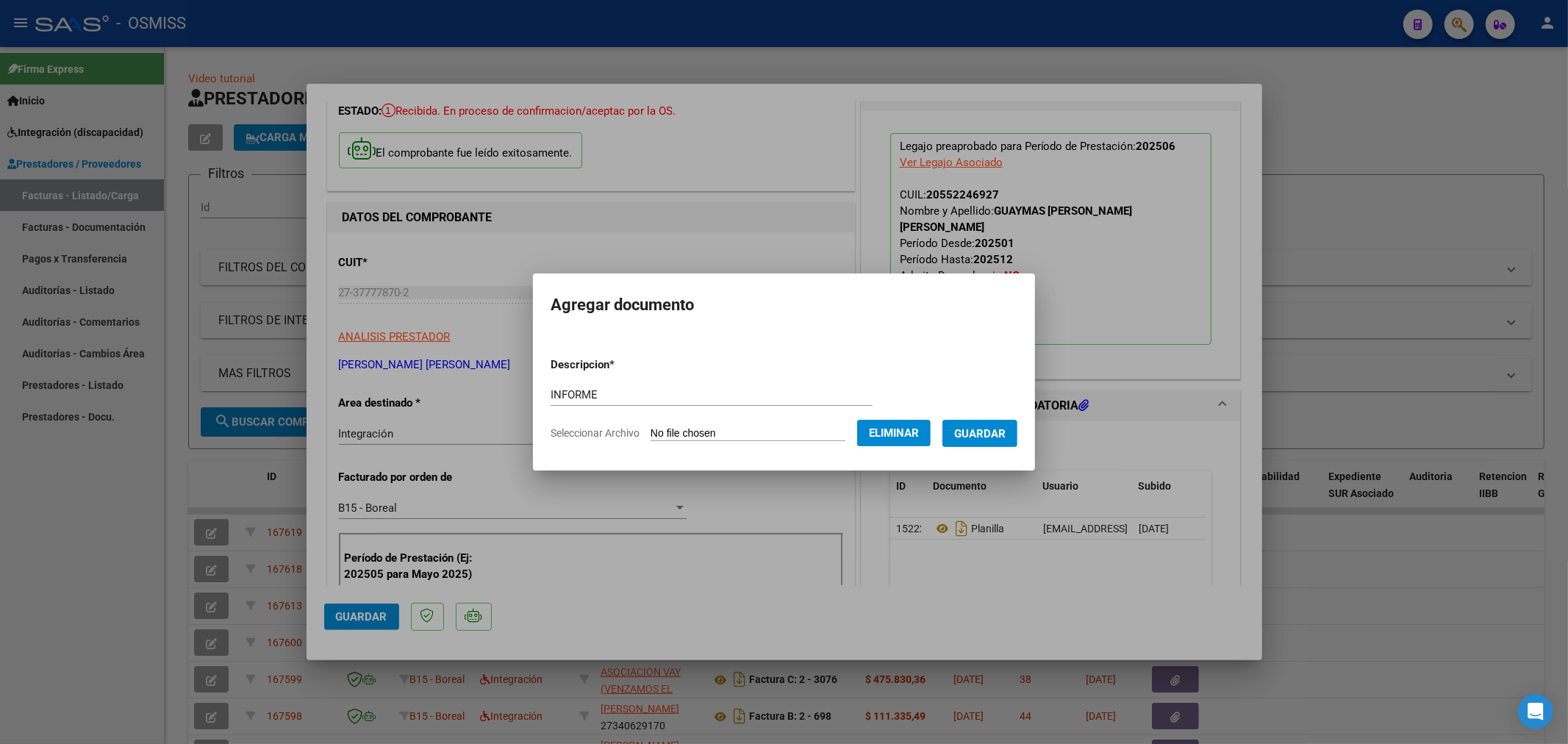
click at [996, 431] on span "Guardar" at bounding box center [979, 433] width 52 height 13
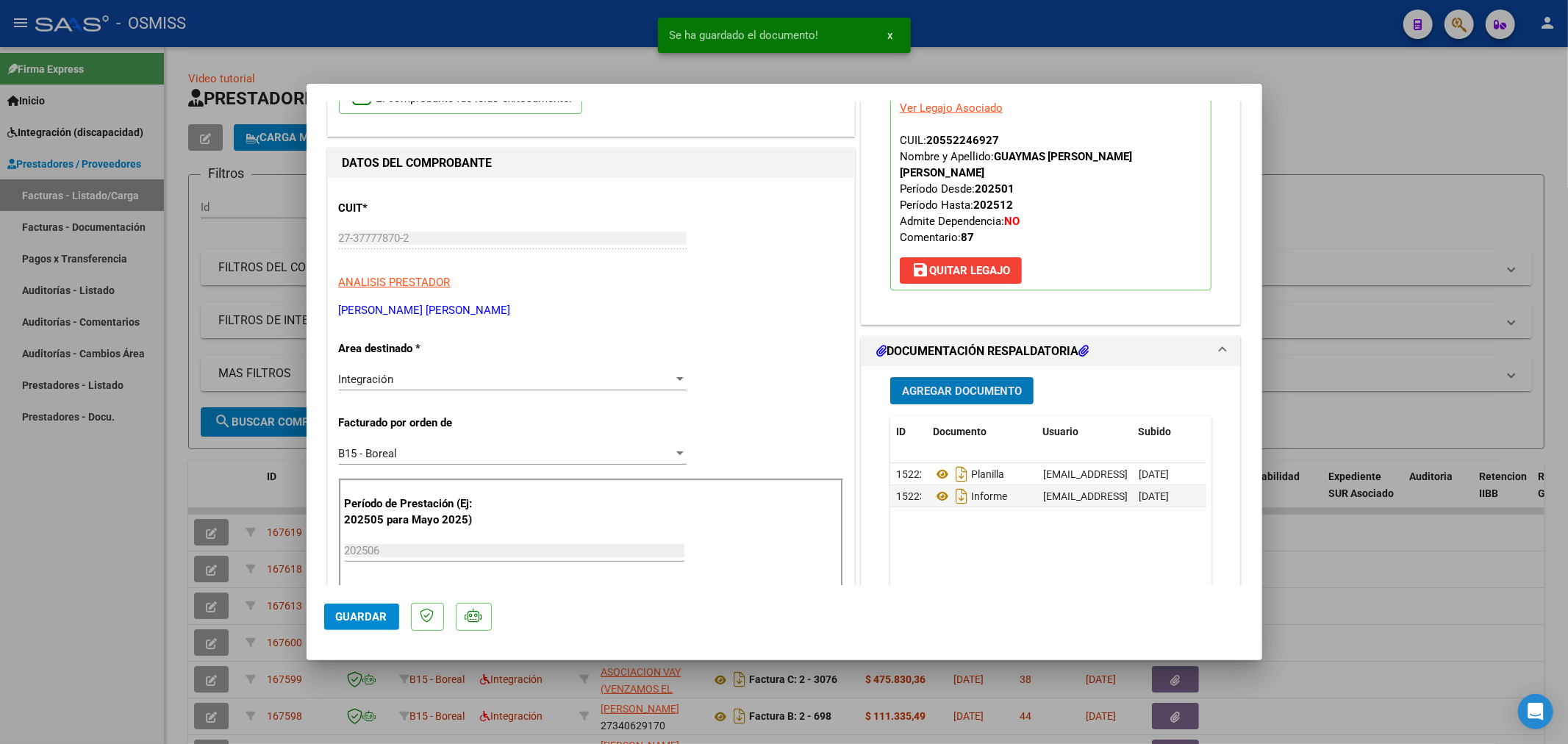
scroll to position [163, 0]
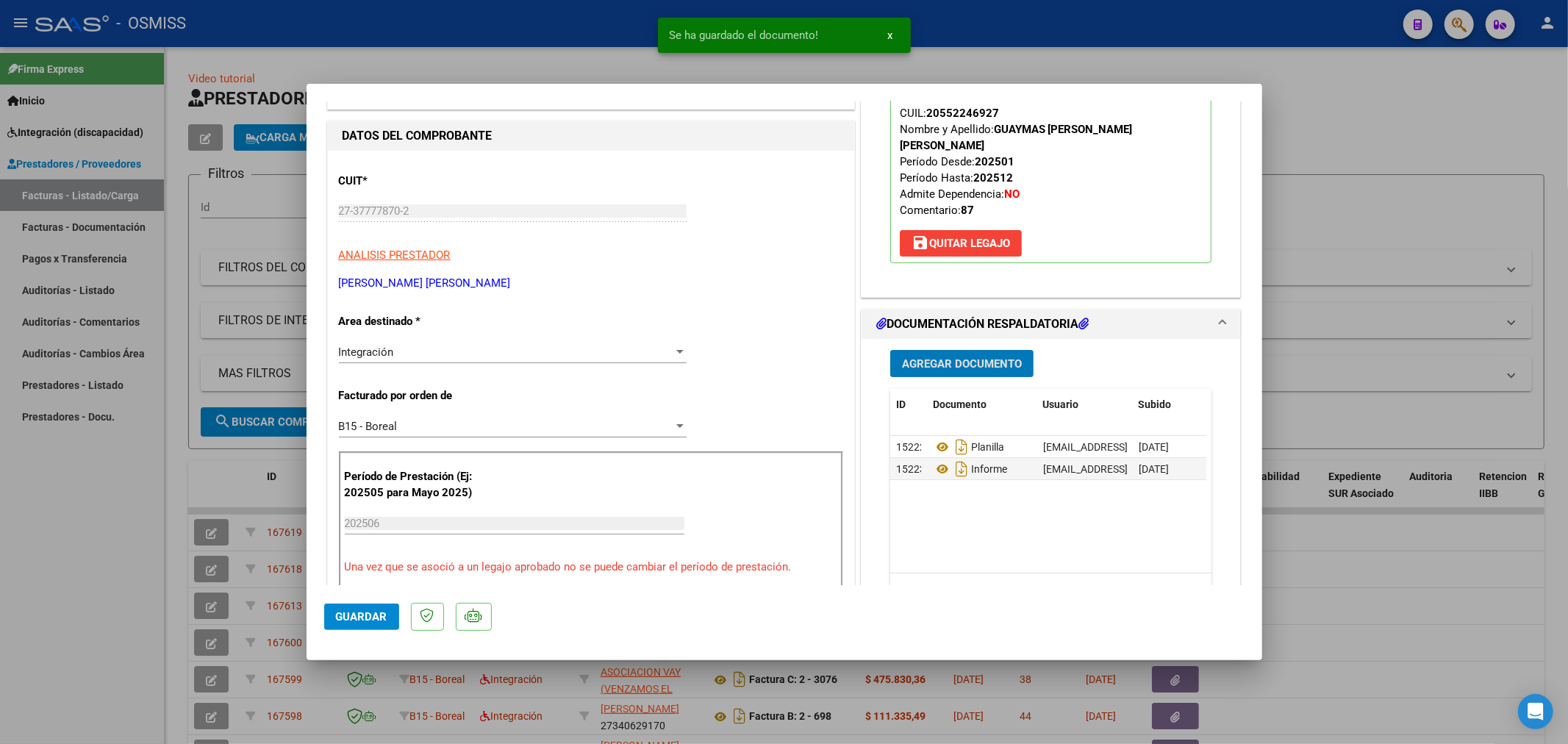
type input "$ 0,00"
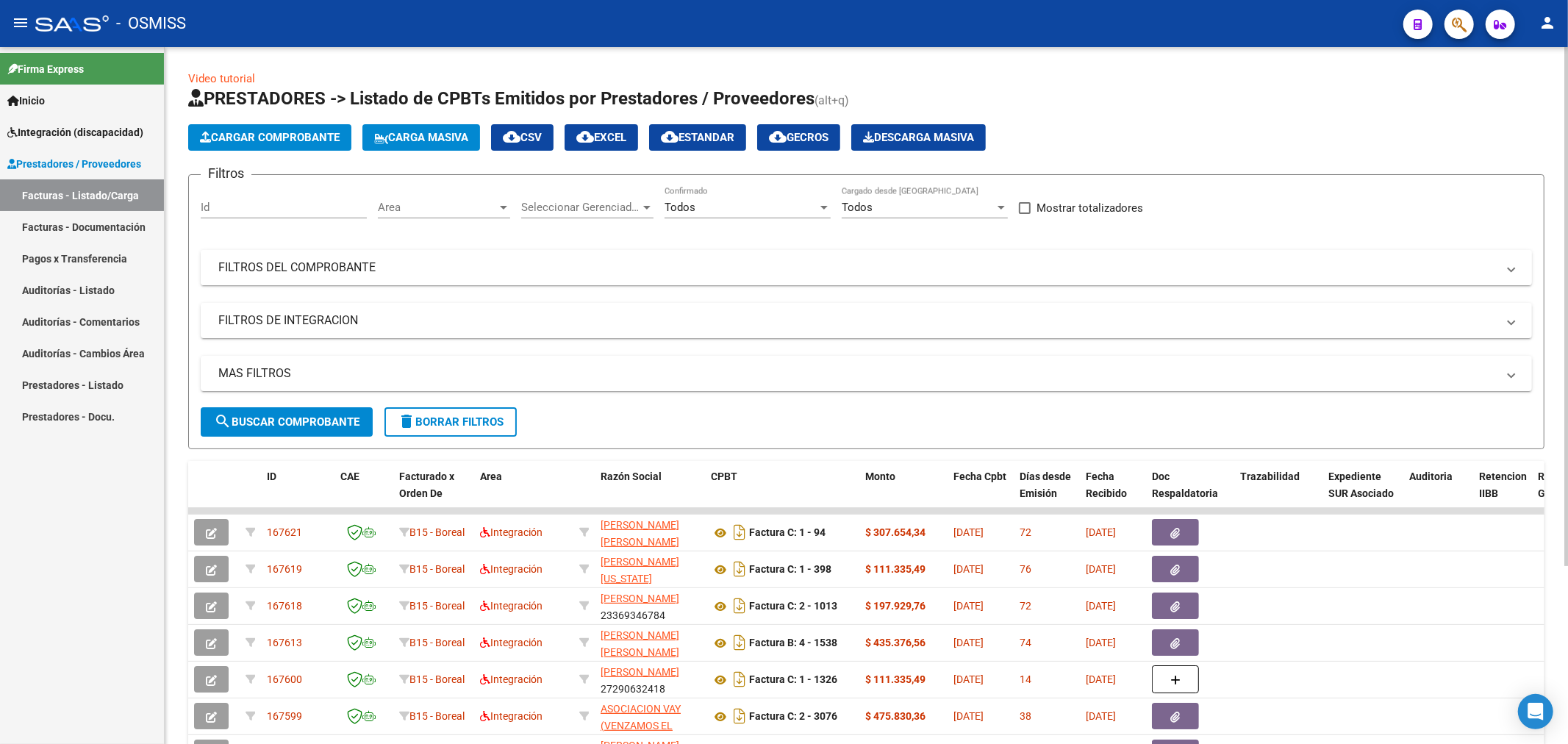
click at [329, 266] on mat-panel-title "FILTROS DEL COMPROBANTE" at bounding box center [857, 267] width 1278 height 16
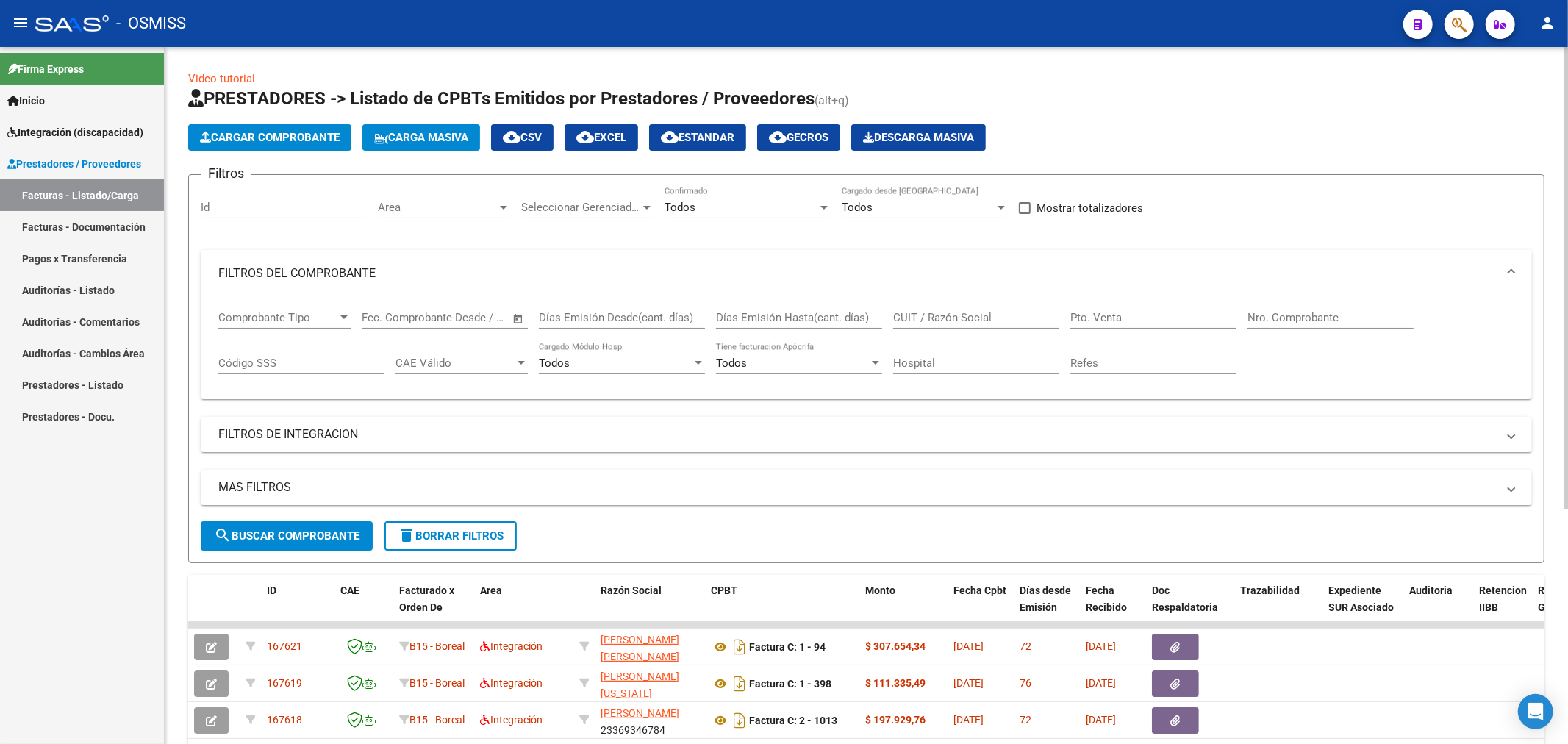
click at [1307, 318] on input "Nro. Comprobante" at bounding box center [1330, 317] width 166 height 13
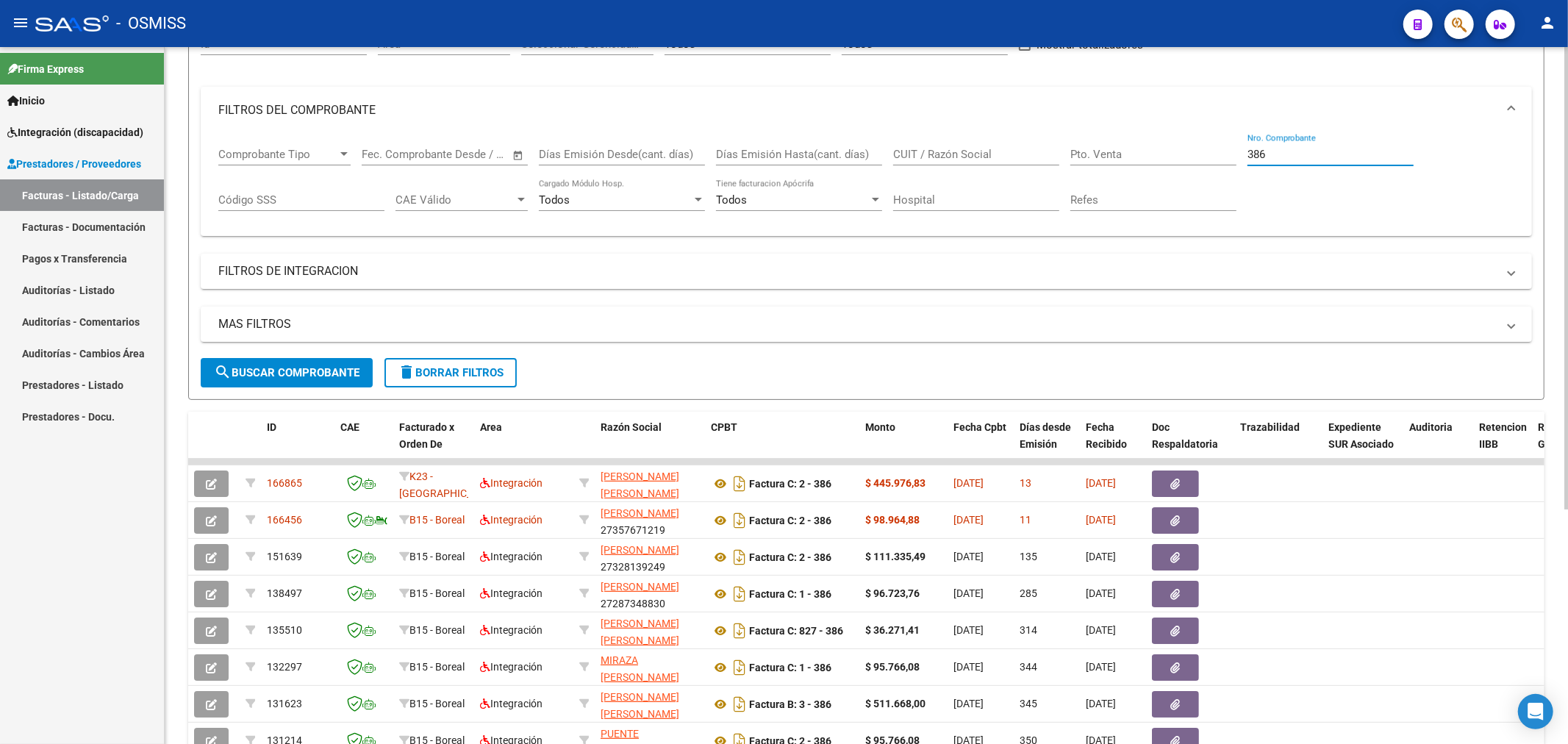
type input "386"
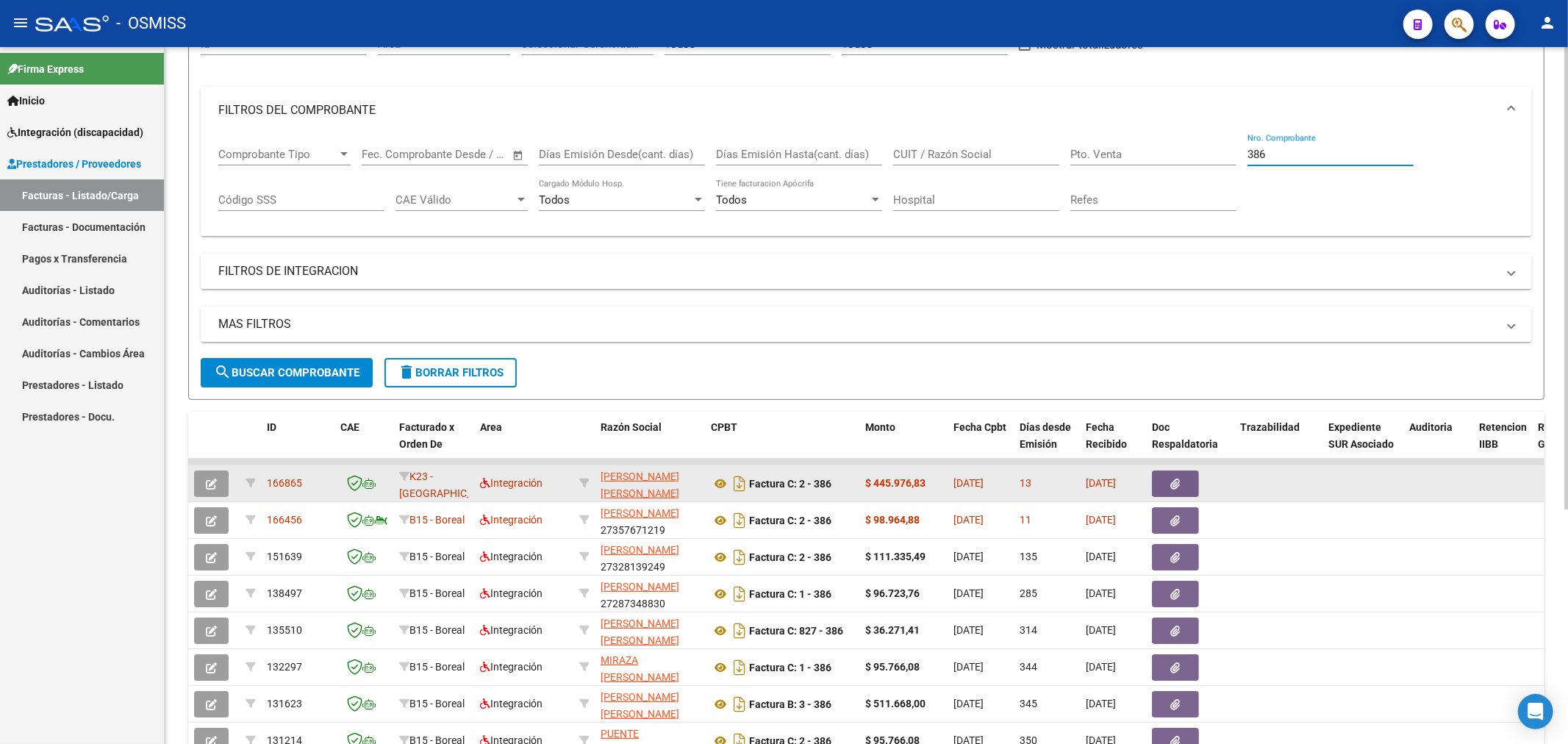
click at [206, 486] on icon "button" at bounding box center [211, 484] width 11 height 11
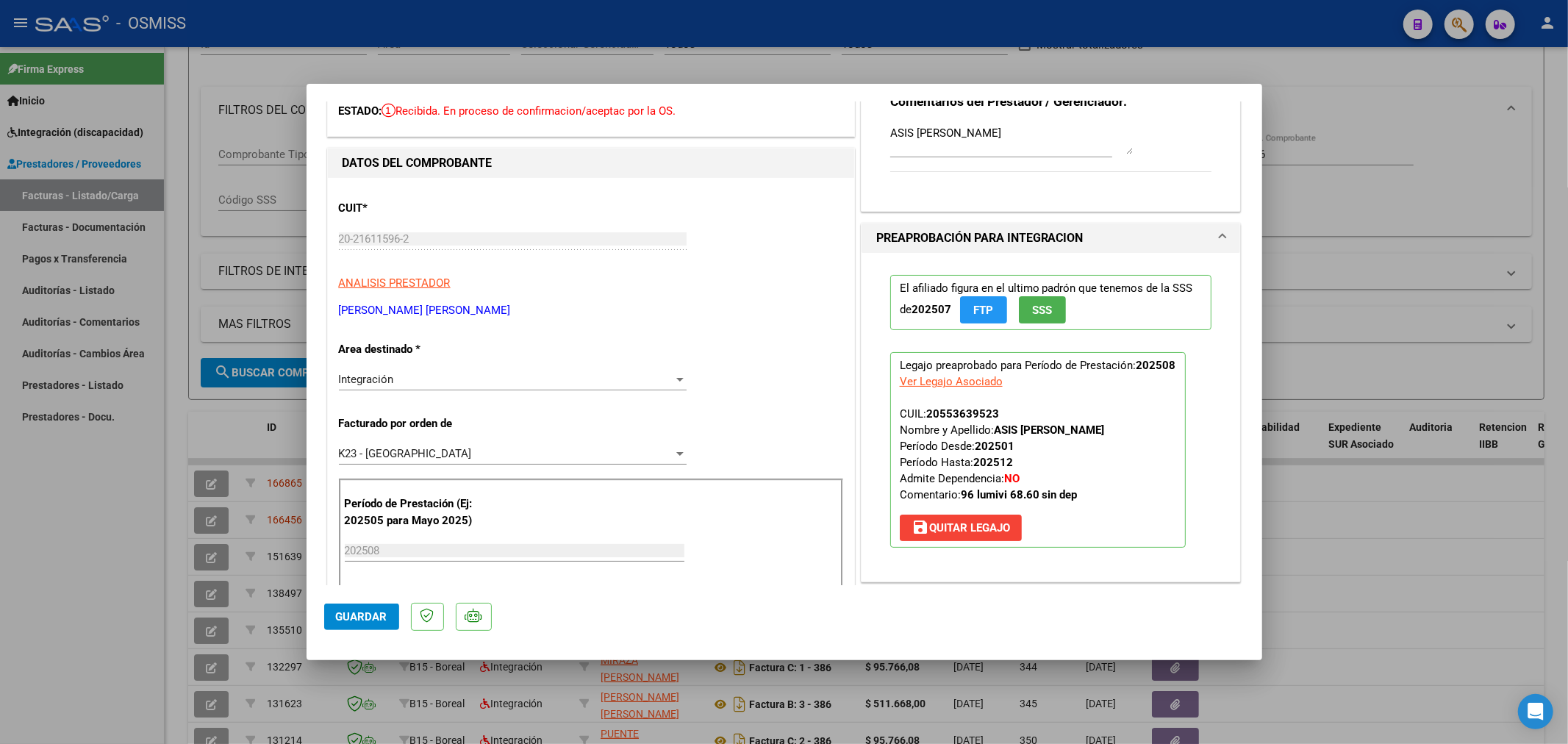
scroll to position [0, 0]
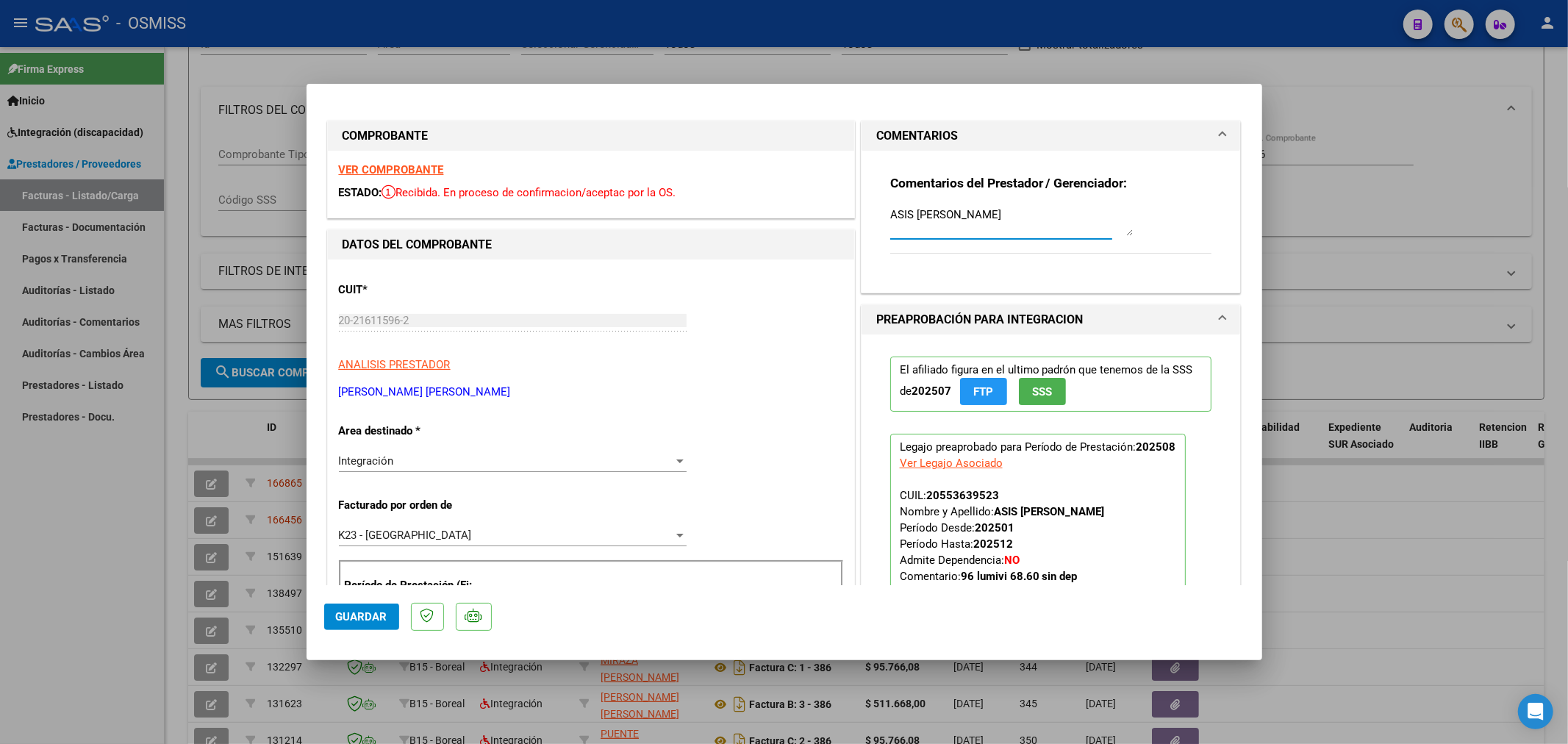
drag, startPoint x: 1020, startPoint y: 216, endPoint x: 743, endPoint y: 219, distance: 277.0
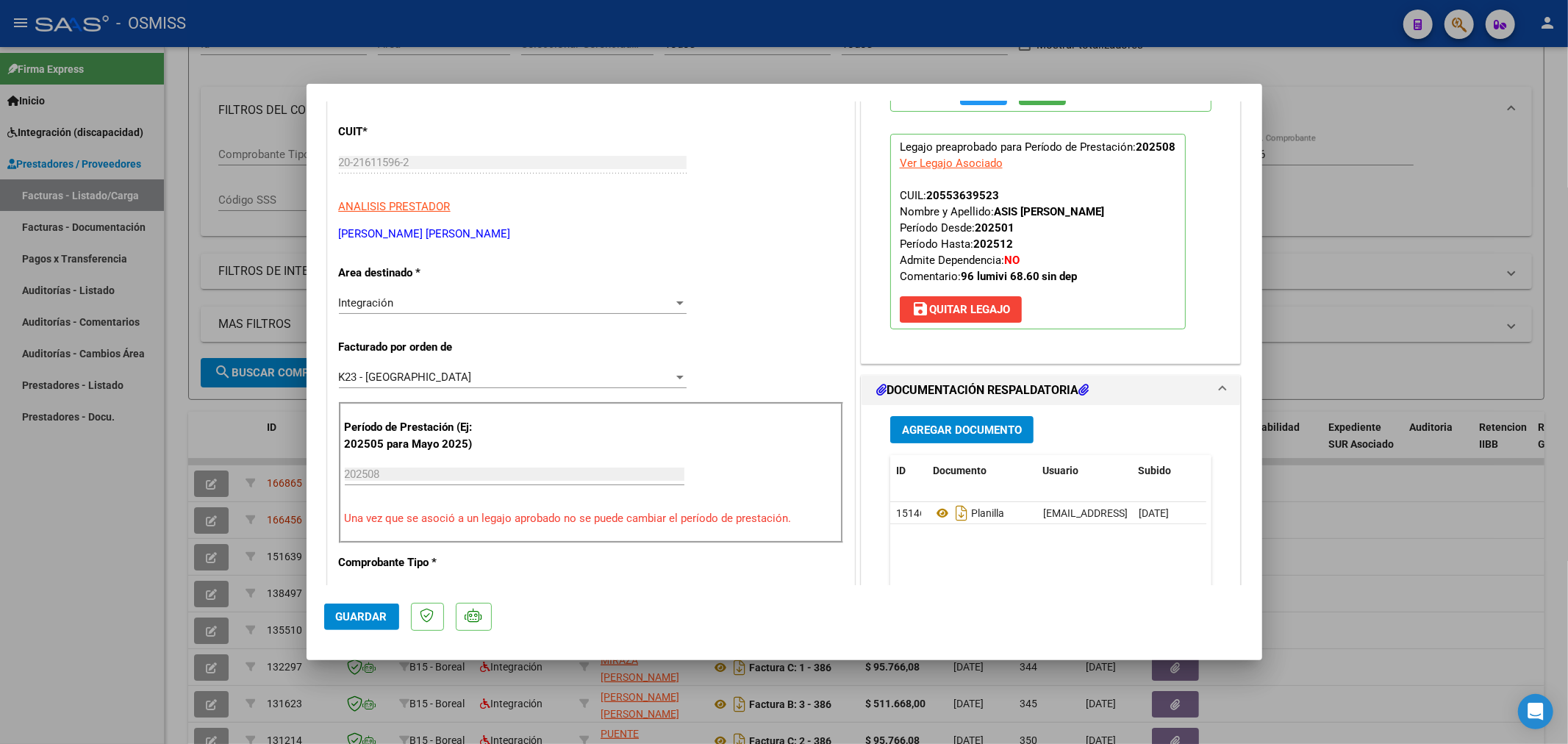
scroll to position [163, 0]
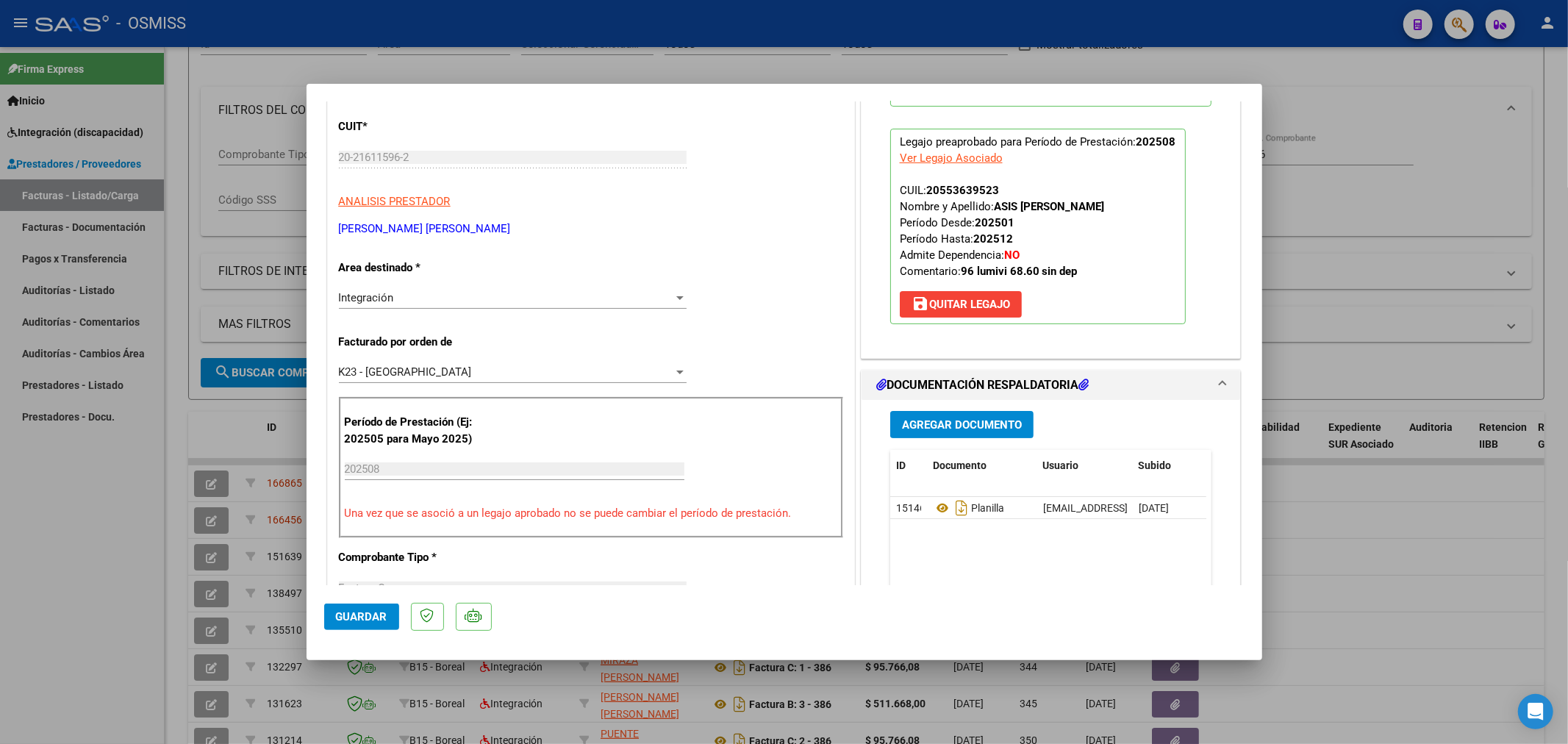
click at [353, 610] on span "Guardar" at bounding box center [361, 616] width 52 height 13
type input "$ 0,00"
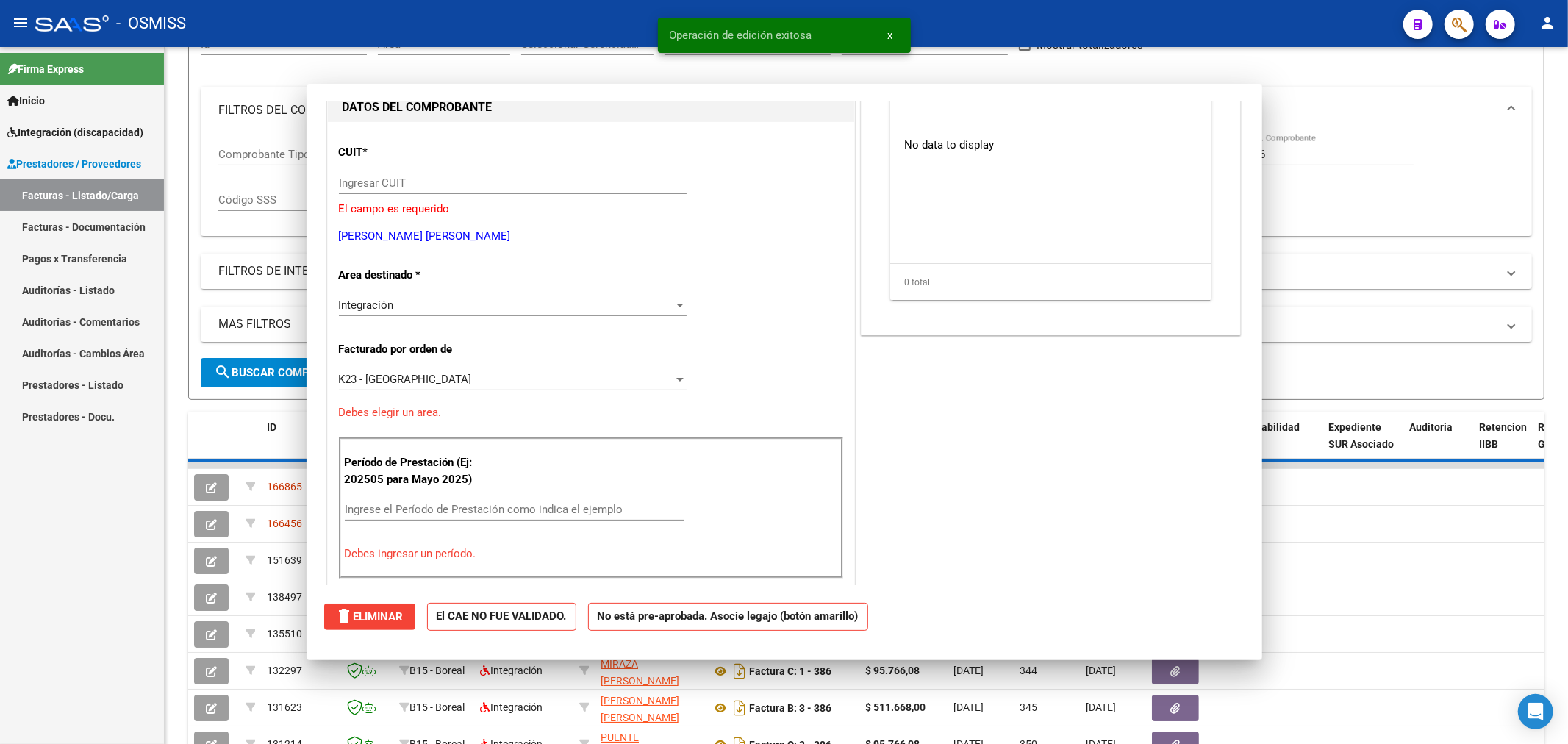
scroll to position [0, 0]
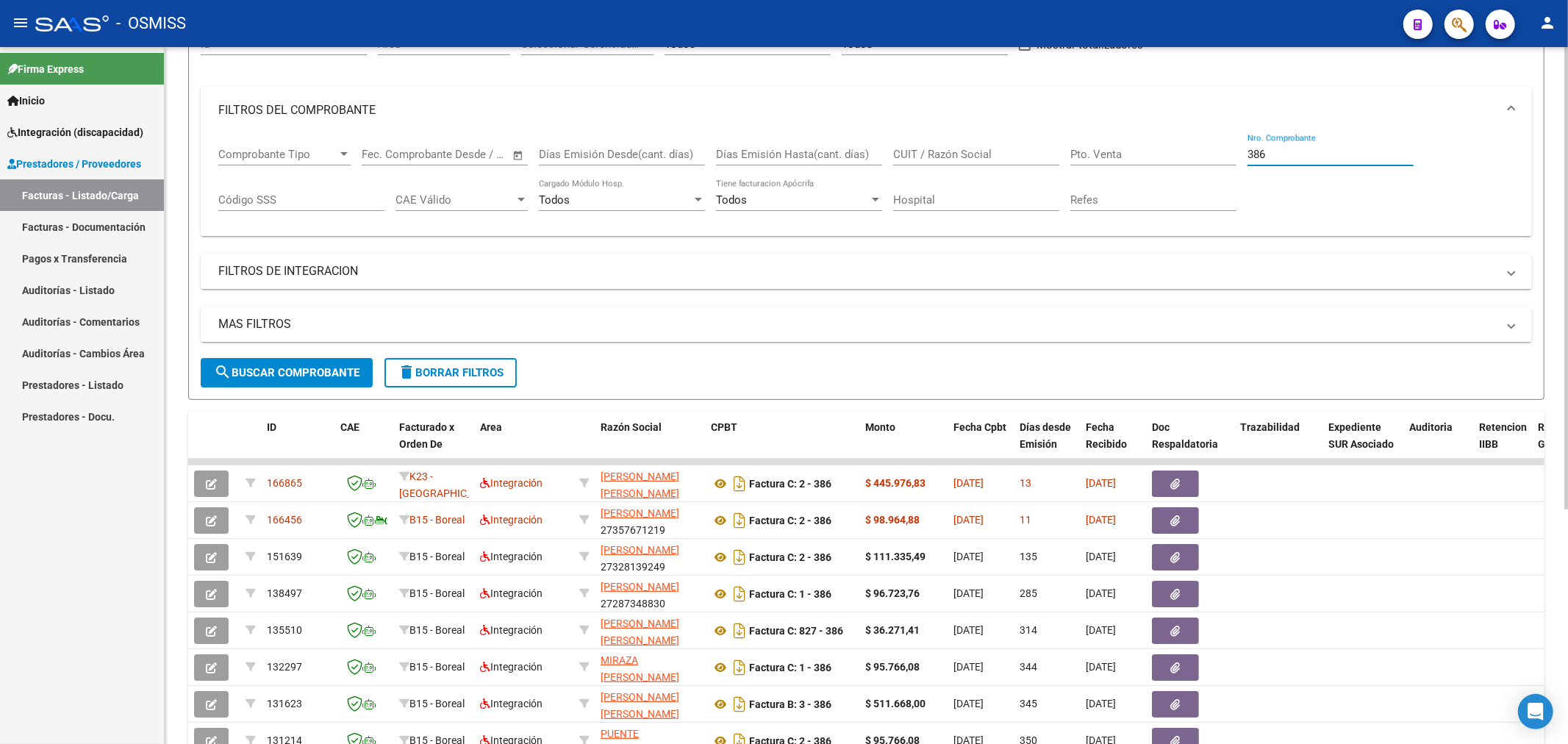
drag, startPoint x: 1292, startPoint y: 160, endPoint x: 1127, endPoint y: 184, distance: 166.7
click at [1127, 184] on div "Comprobante Tipo Comprobante Tipo Fecha inicio – Fecha fin Fec. Comprobante Des…" at bounding box center [866, 179] width 1296 height 91
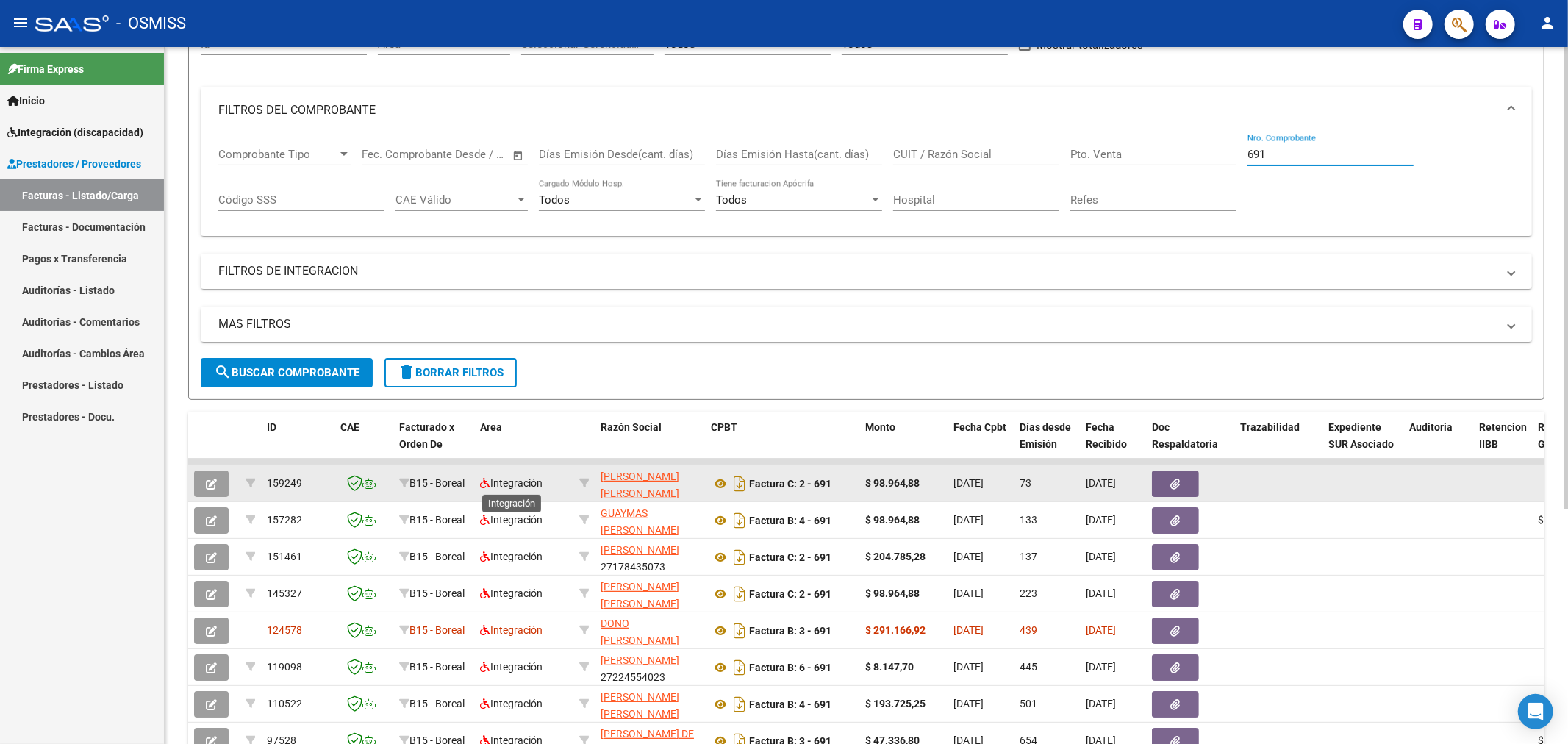
type input "691"
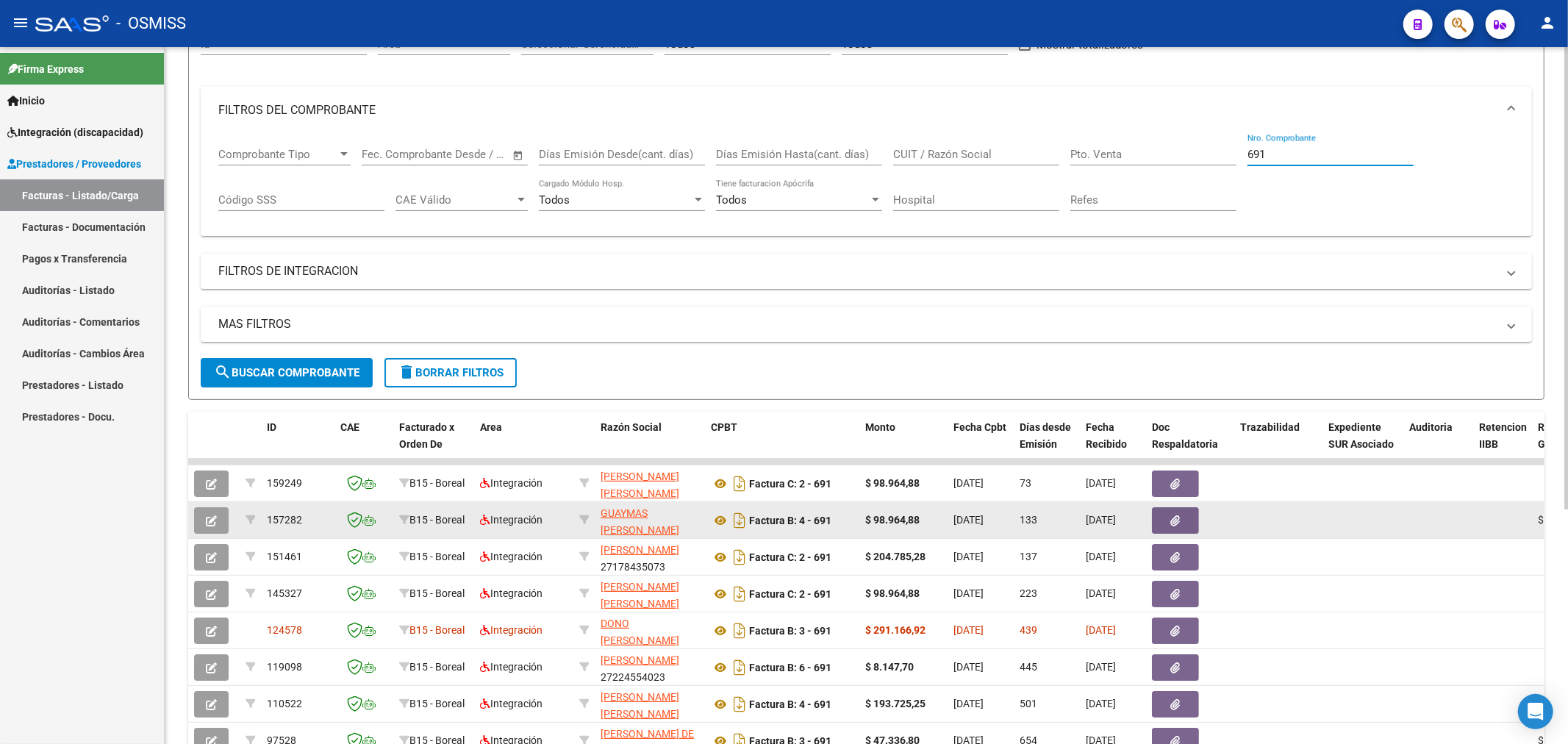
click at [211, 523] on icon "button" at bounding box center [211, 521] width 11 height 11
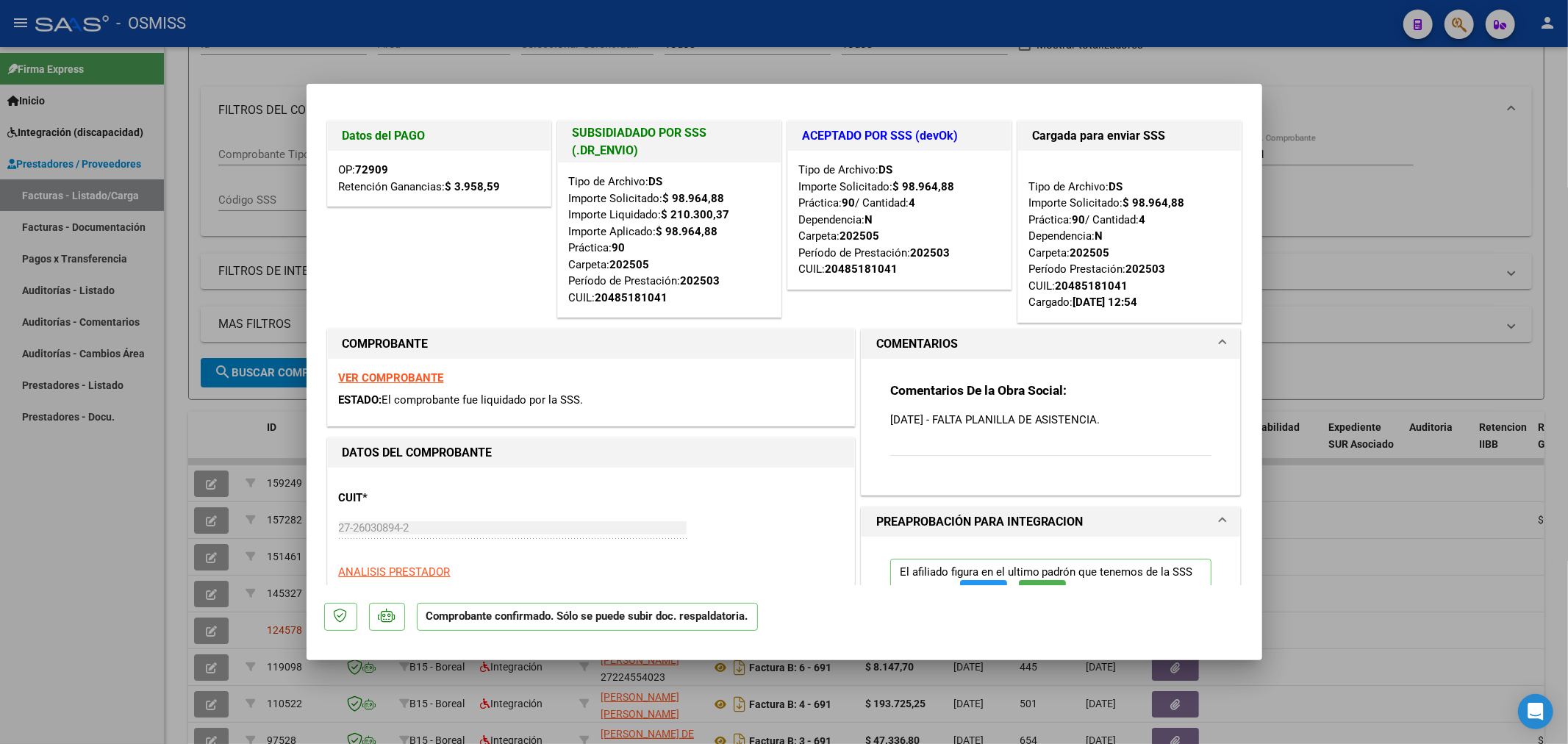
type input "$ 0,00"
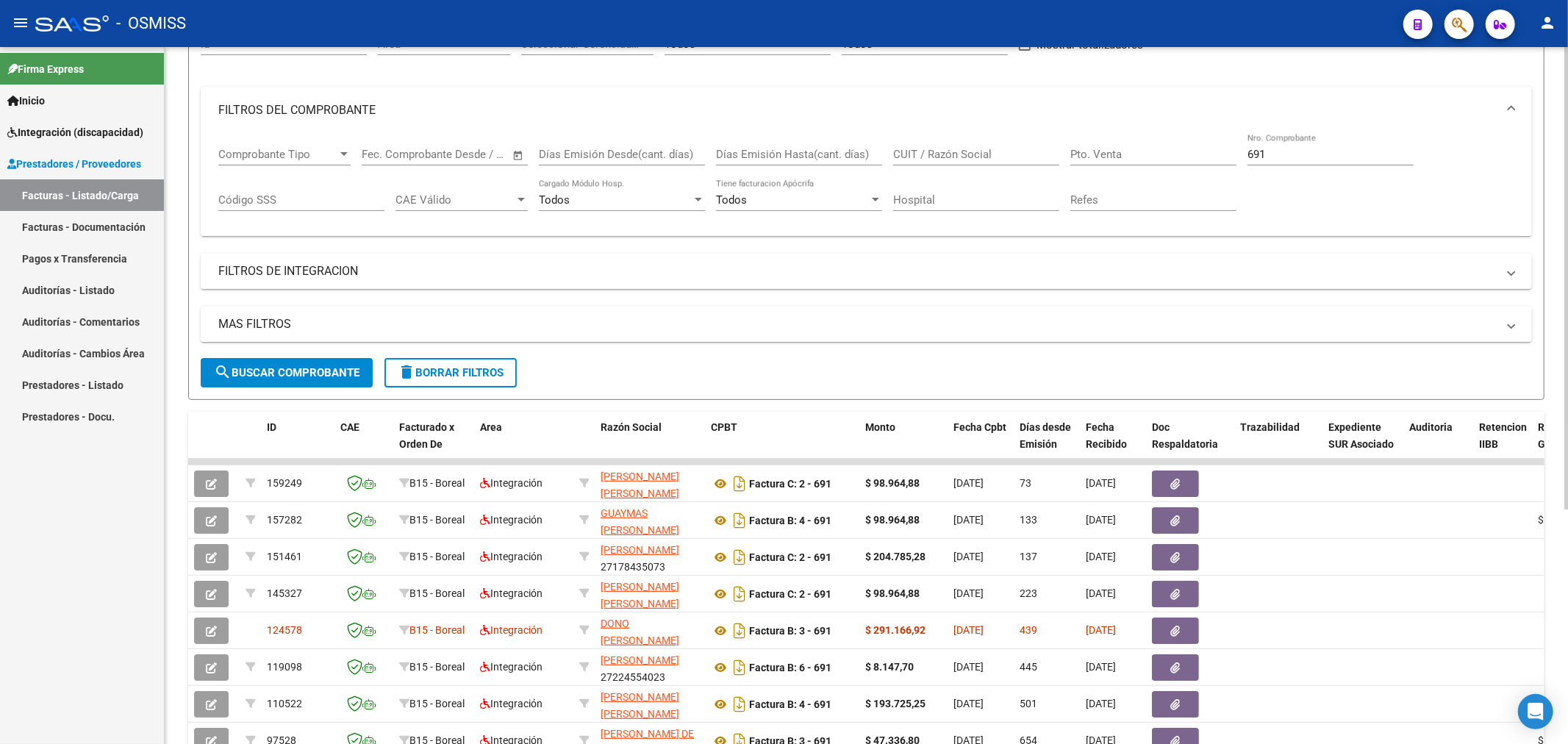
drag, startPoint x: 1311, startPoint y: 147, endPoint x: 1097, endPoint y: 174, distance: 215.7
click at [1097, 174] on div "Comprobante Tipo Comprobante Tipo Fecha inicio – Fecha fin Fec. Comprobante Des…" at bounding box center [866, 179] width 1296 height 91
drag, startPoint x: 1303, startPoint y: 160, endPoint x: 1141, endPoint y: 191, distance: 164.9
click at [1141, 191] on div "Comprobante Tipo Comprobante Tipo Fecha inicio – Fecha fin Fec. Comprobante Des…" at bounding box center [866, 179] width 1296 height 91
type input "155"
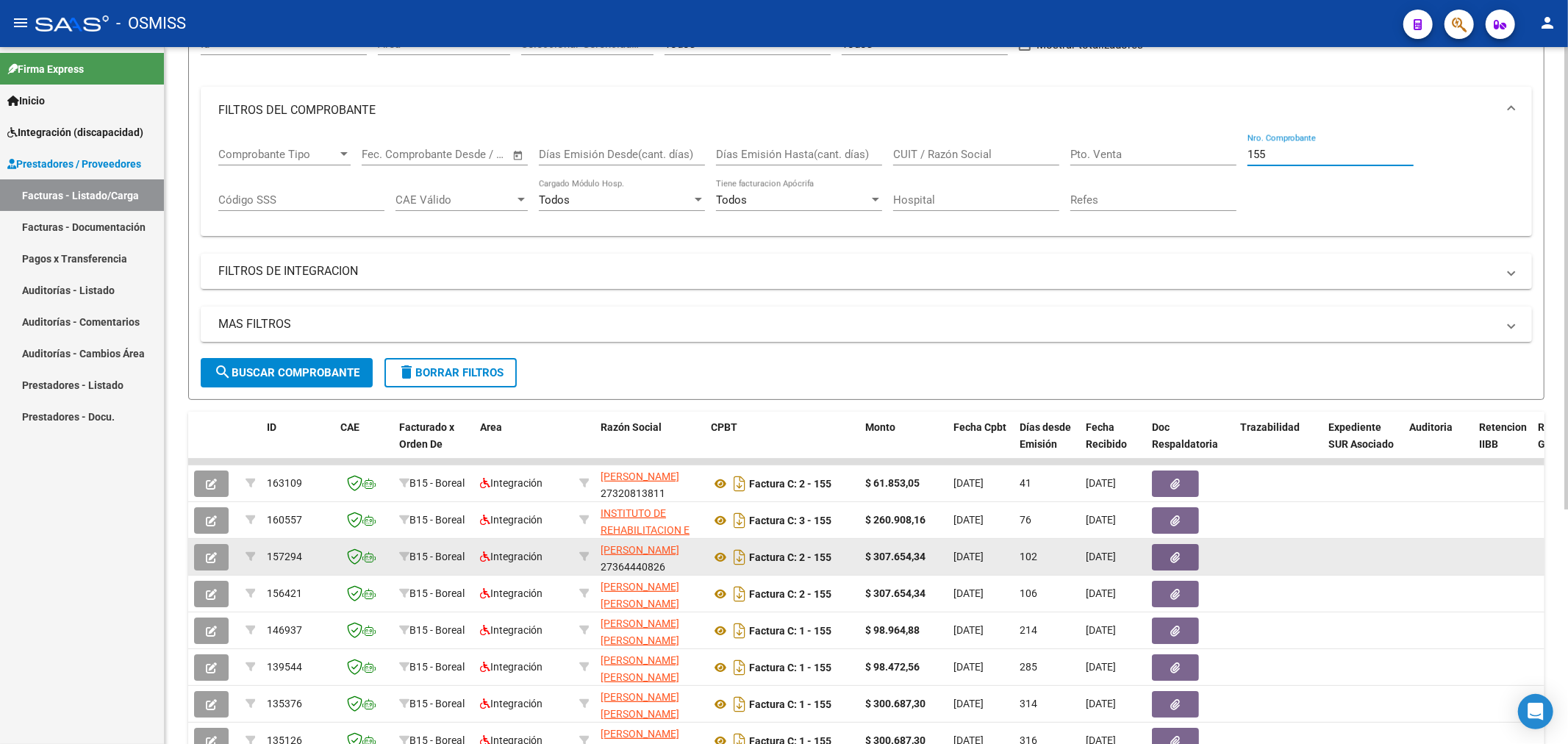
click at [213, 560] on icon "button" at bounding box center [211, 557] width 11 height 11
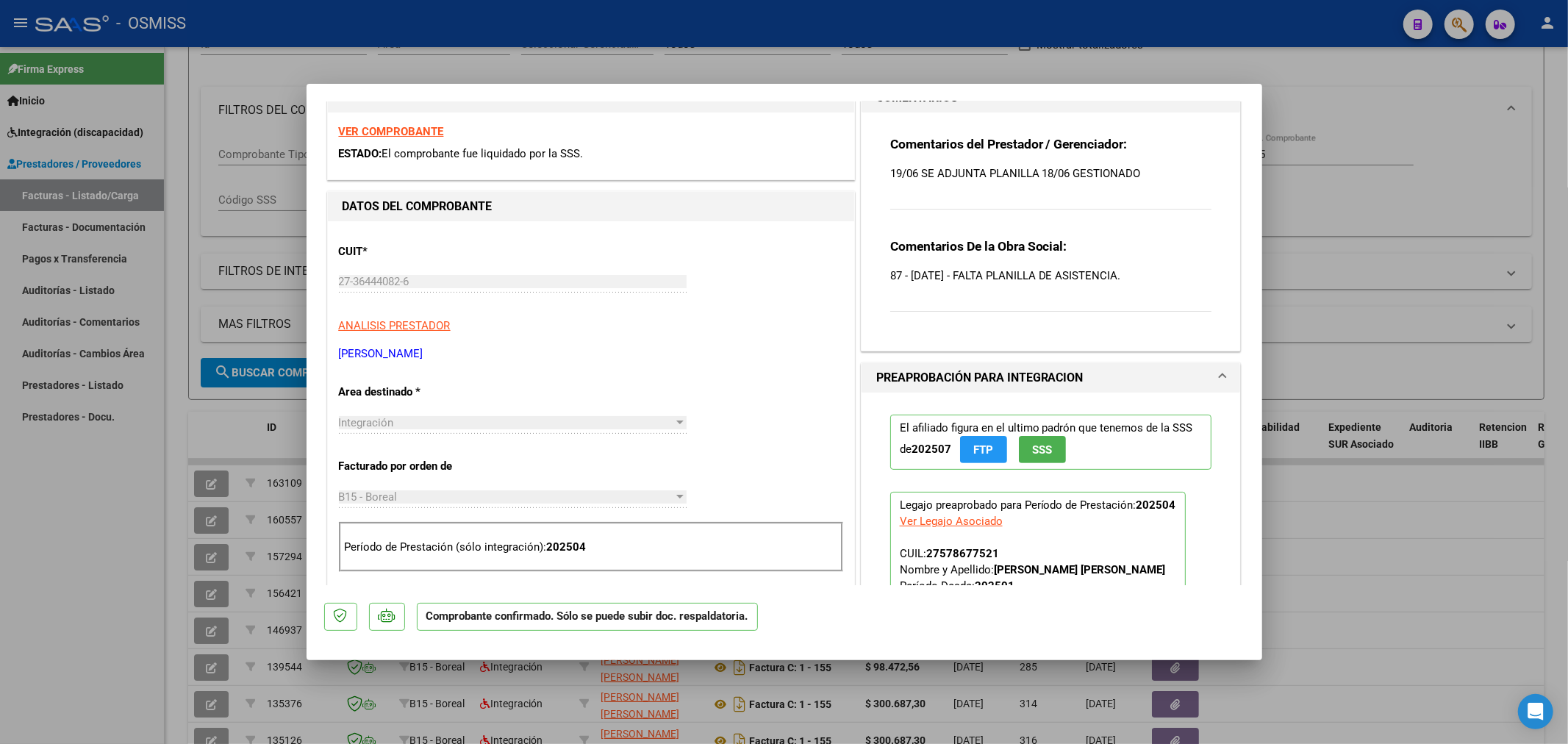
scroll to position [327, 0]
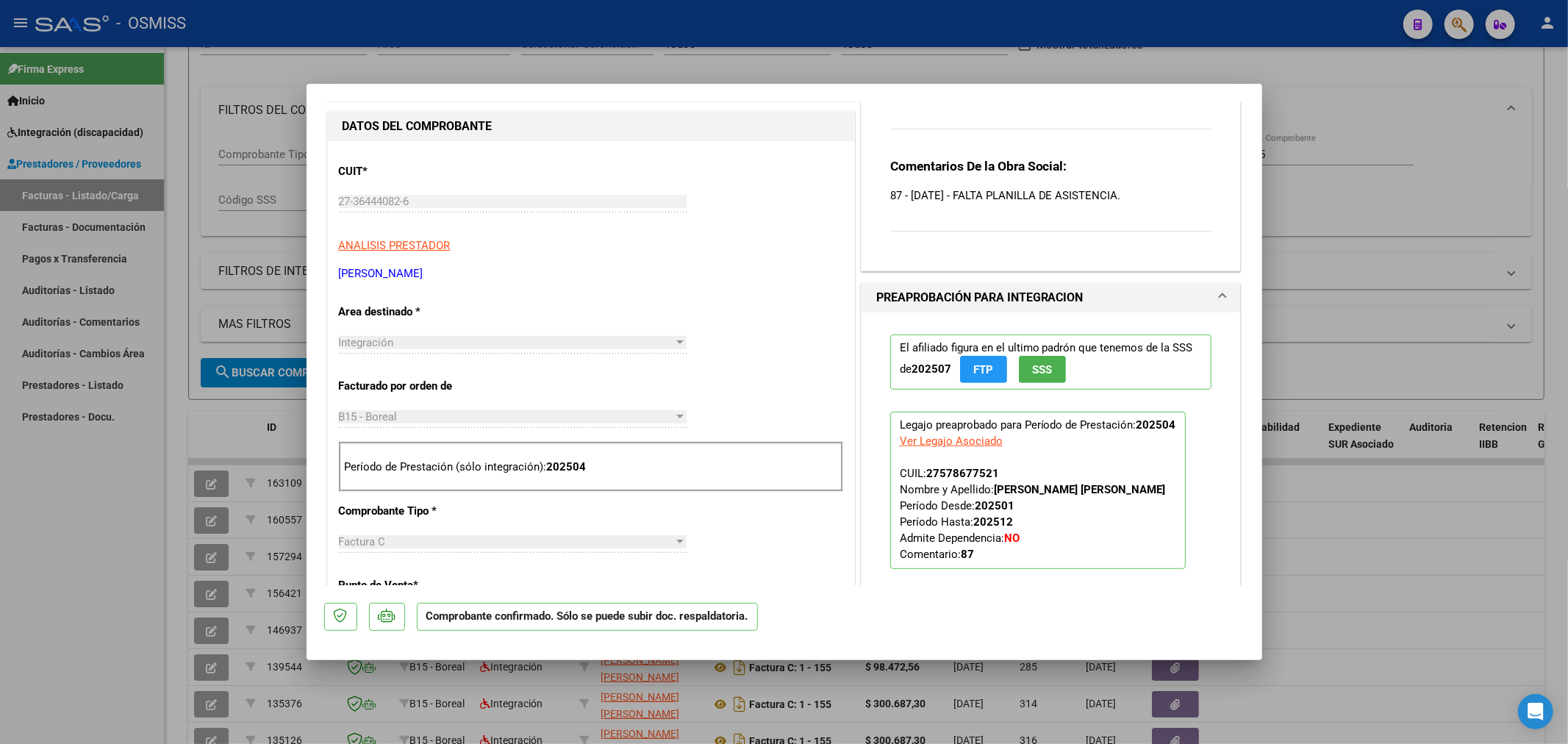
type input "$ 0,00"
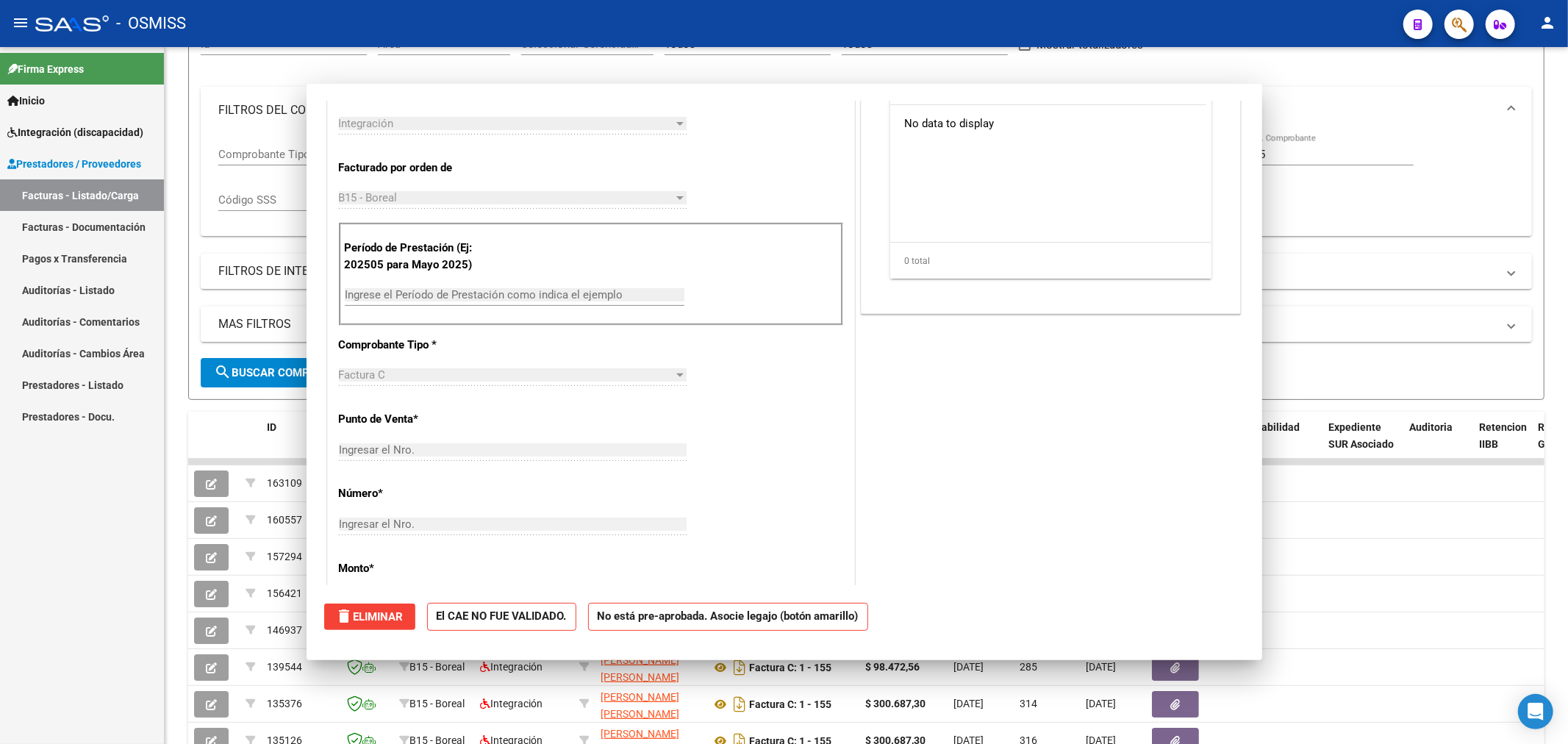
scroll to position [0, 0]
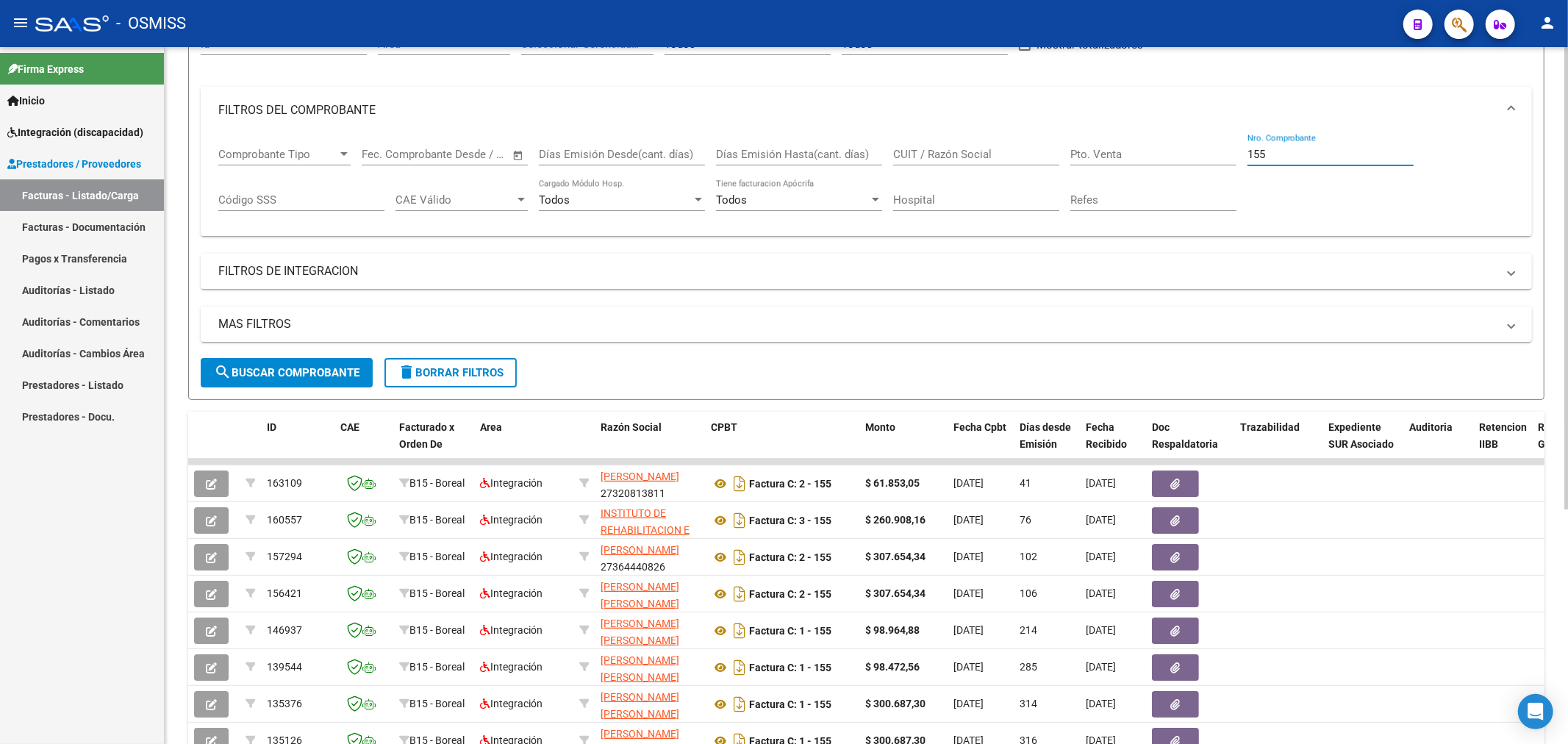
drag, startPoint x: 1295, startPoint y: 159, endPoint x: 1138, endPoint y: 175, distance: 157.8
click at [1138, 175] on div "Comprobante Tipo Comprobante Tipo Fecha inicio – Fecha fin Fec. Comprobante Des…" at bounding box center [866, 179] width 1296 height 91
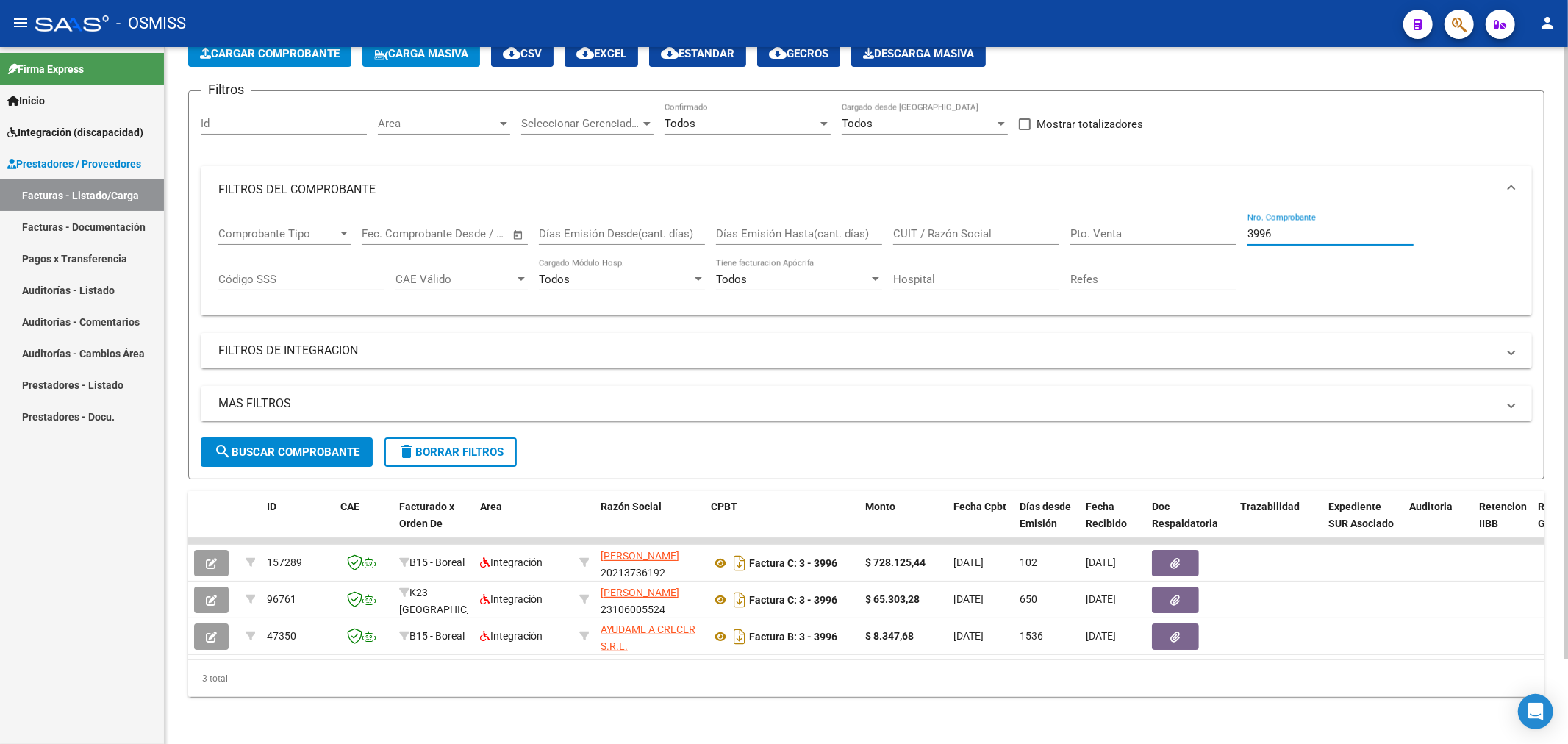
scroll to position [97, 0]
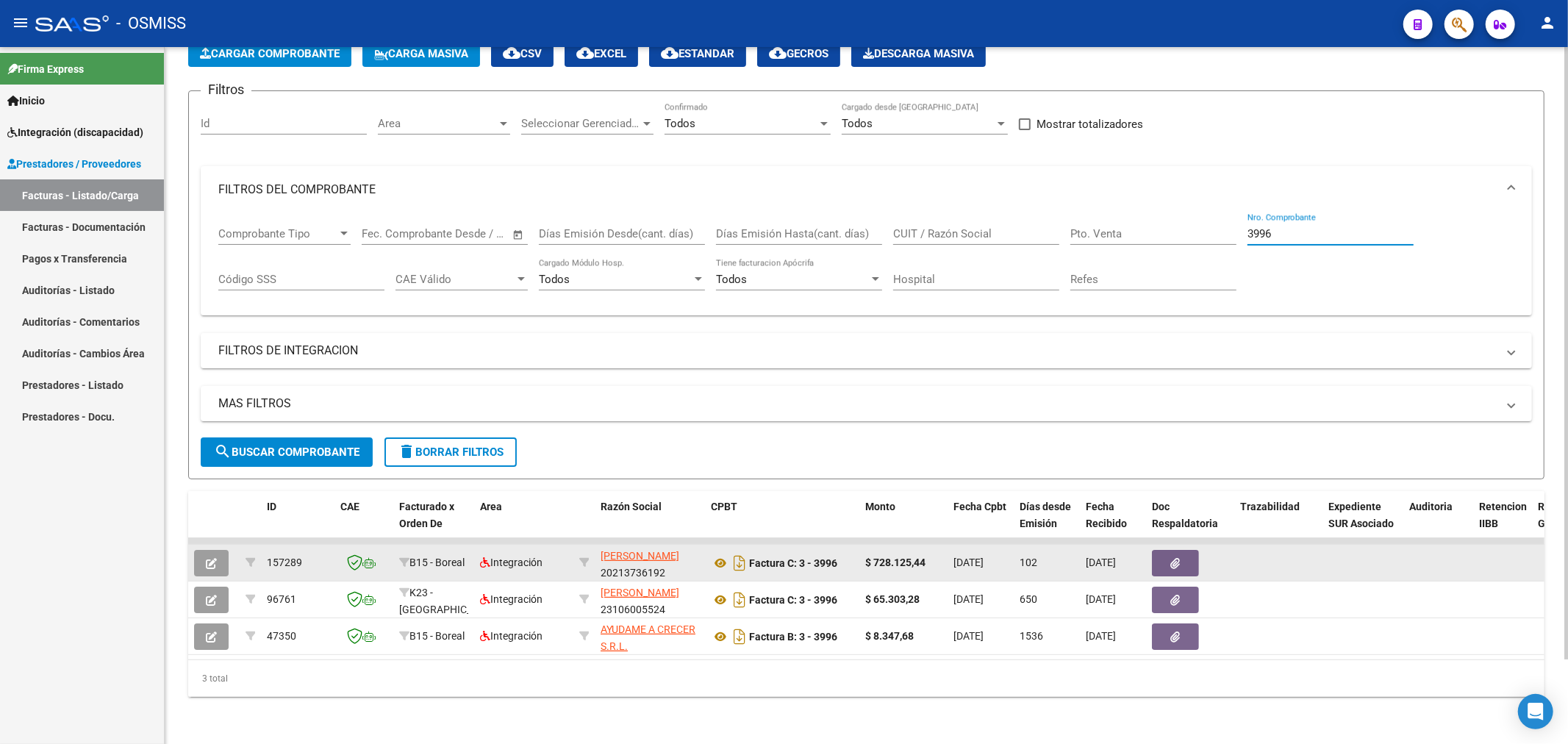
type input "3996"
click at [208, 557] on button "button" at bounding box center [211, 563] width 34 height 26
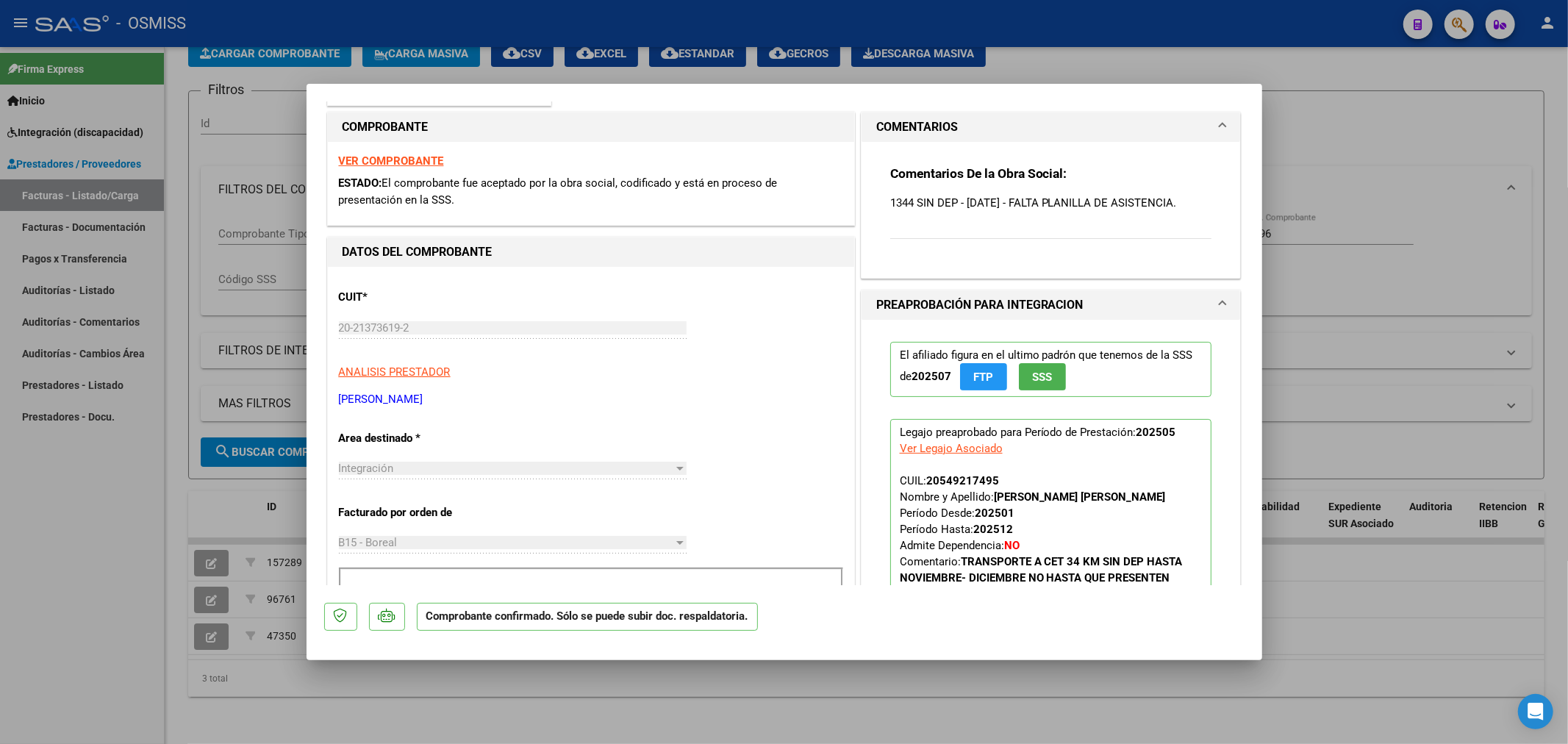
scroll to position [0, 0]
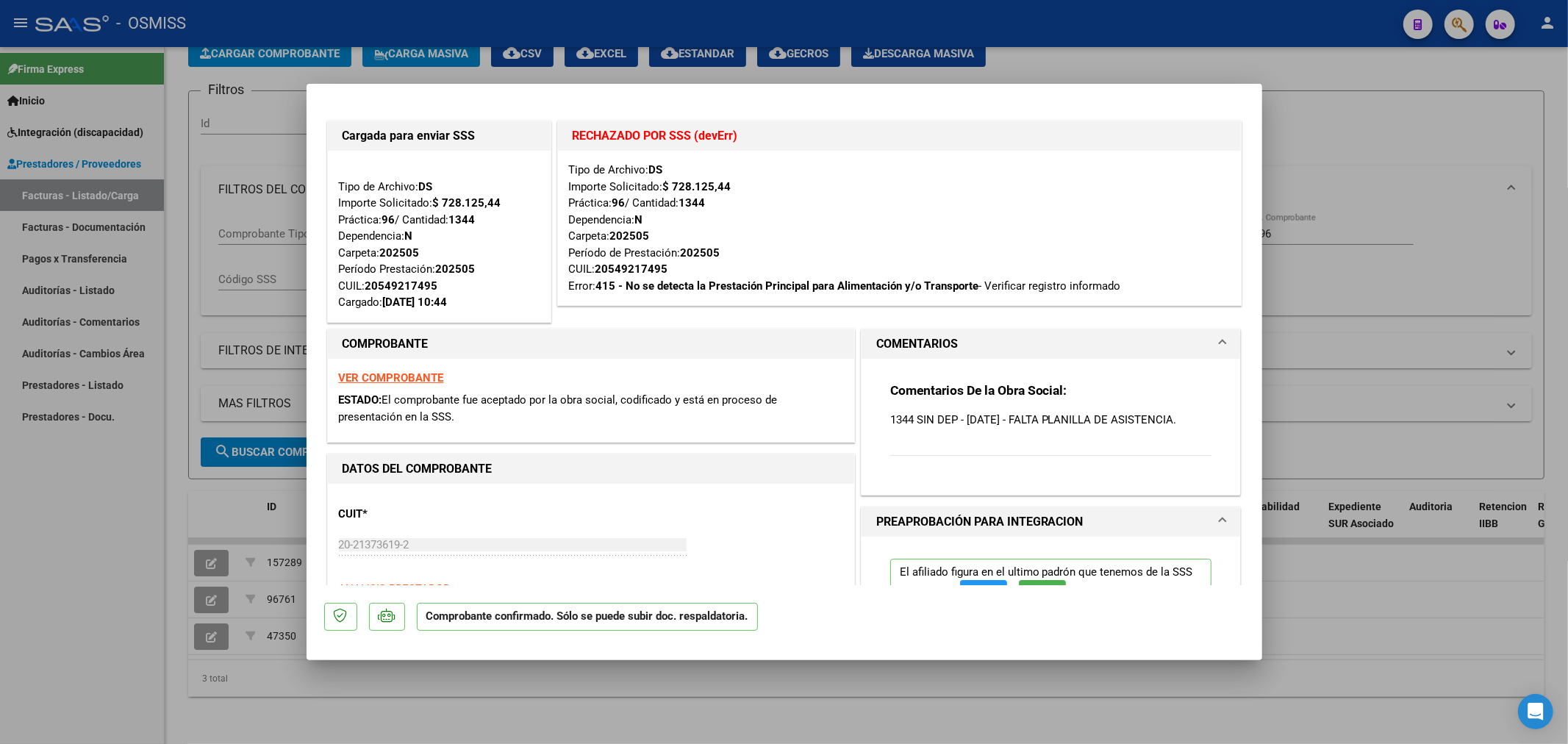
type input "$ 0,00"
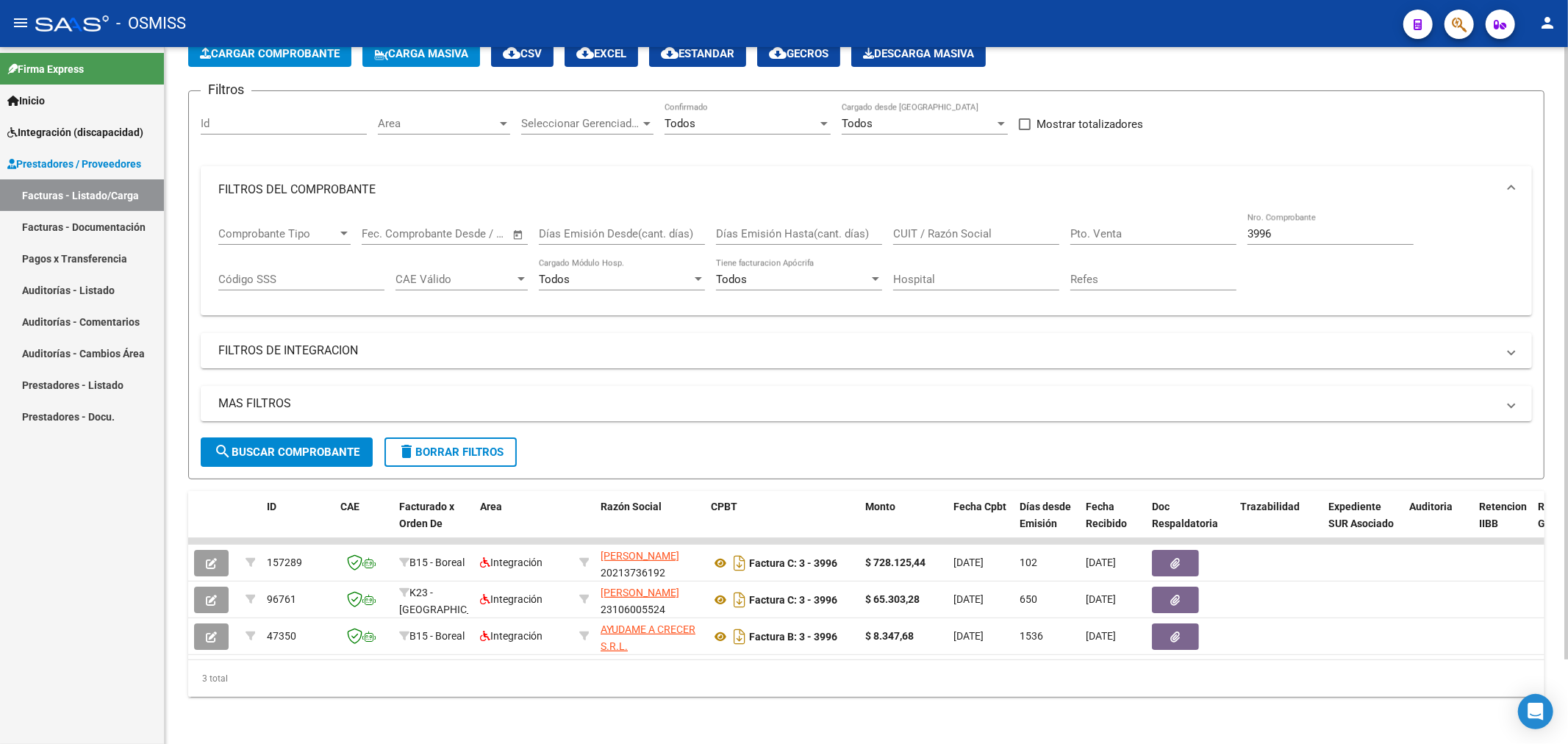
drag, startPoint x: 1221, startPoint y: 223, endPoint x: 1096, endPoint y: 222, distance: 125.0
click at [1096, 222] on div "Comprobante Tipo Comprobante Tipo Fecha inicio – Fecha fin Fec. Comprobante Des…" at bounding box center [866, 259] width 1296 height 91
drag, startPoint x: 1149, startPoint y: 227, endPoint x: 1049, endPoint y: 209, distance: 101.6
click at [1149, 228] on input "Pto. Venta" at bounding box center [1153, 234] width 166 height 13
click at [968, 213] on div "CUIT / Razón Social" at bounding box center [976, 229] width 166 height 32
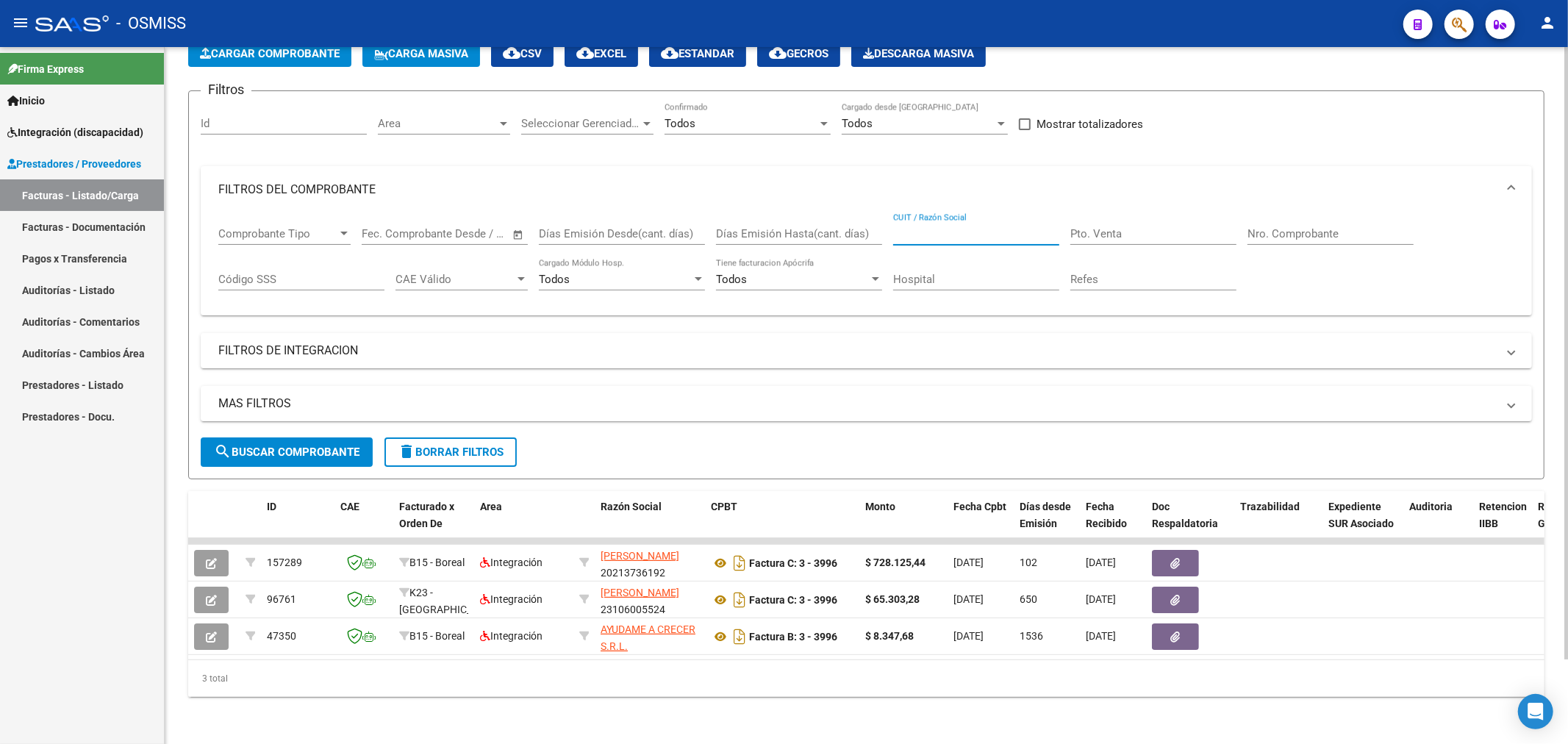
click at [968, 228] on input "CUIT / Razón Social" at bounding box center [976, 234] width 166 height 13
paste input "30710294921"
type input "30710294921"
click at [239, 446] on button "search Buscar Comprobante" at bounding box center [286, 451] width 172 height 29
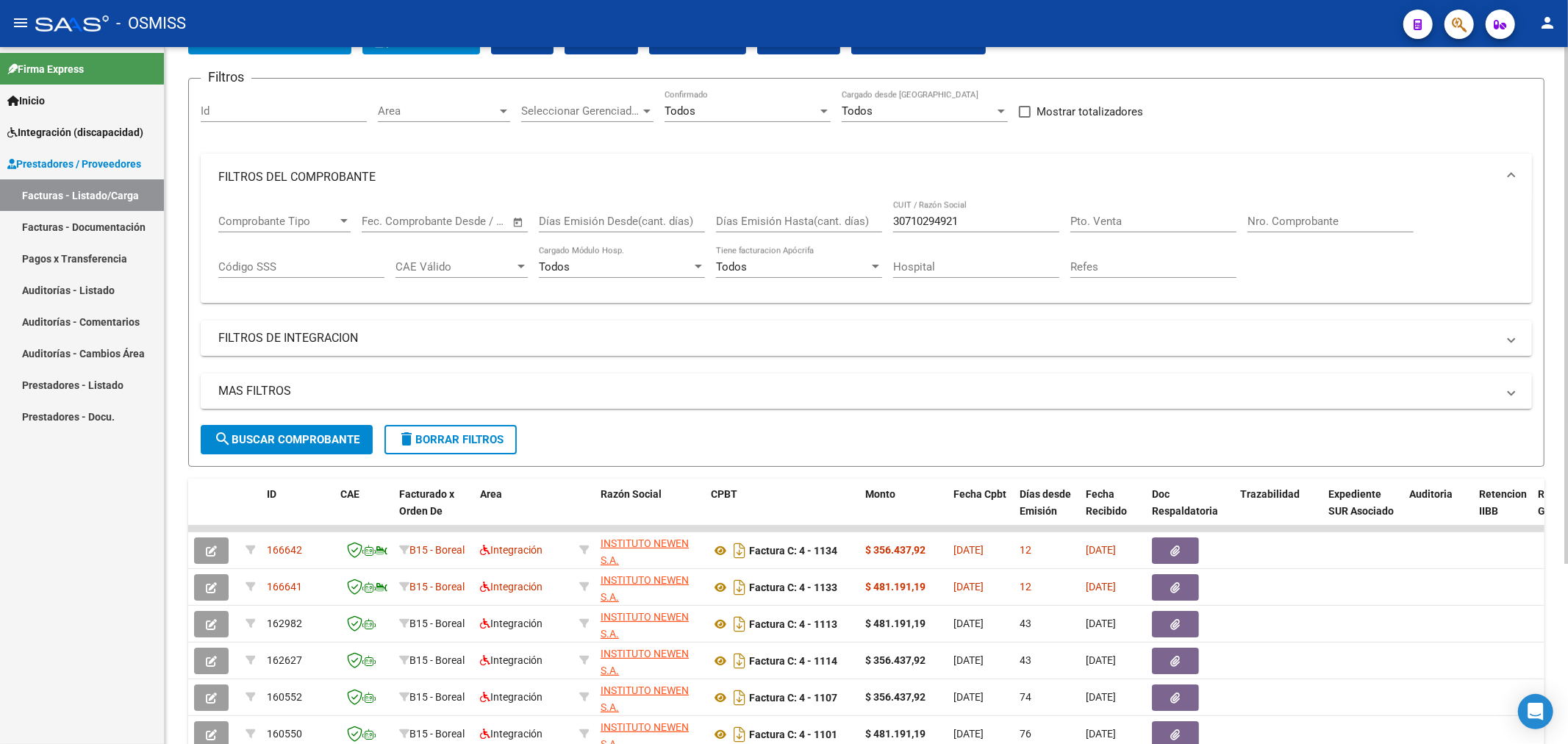
scroll to position [79, 0]
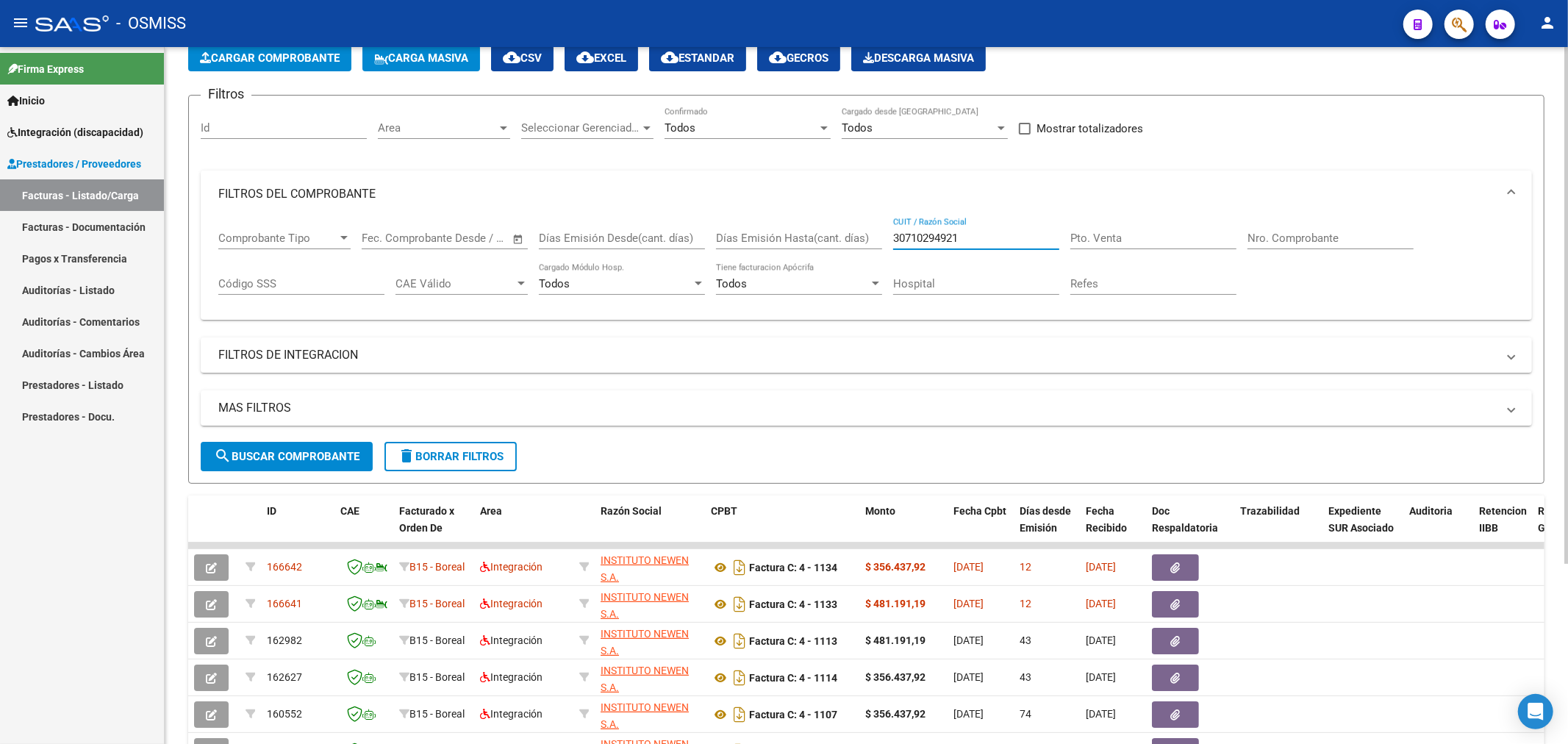
drag, startPoint x: 975, startPoint y: 241, endPoint x: 675, endPoint y: 256, distance: 300.4
click at [683, 261] on div "Comprobante Tipo Comprobante Tipo Fecha inicio – Fecha fin Fec. Comprobante Des…" at bounding box center [866, 264] width 1296 height 91
click at [1275, 239] on input "Nro. Comprobante" at bounding box center [1330, 238] width 166 height 13
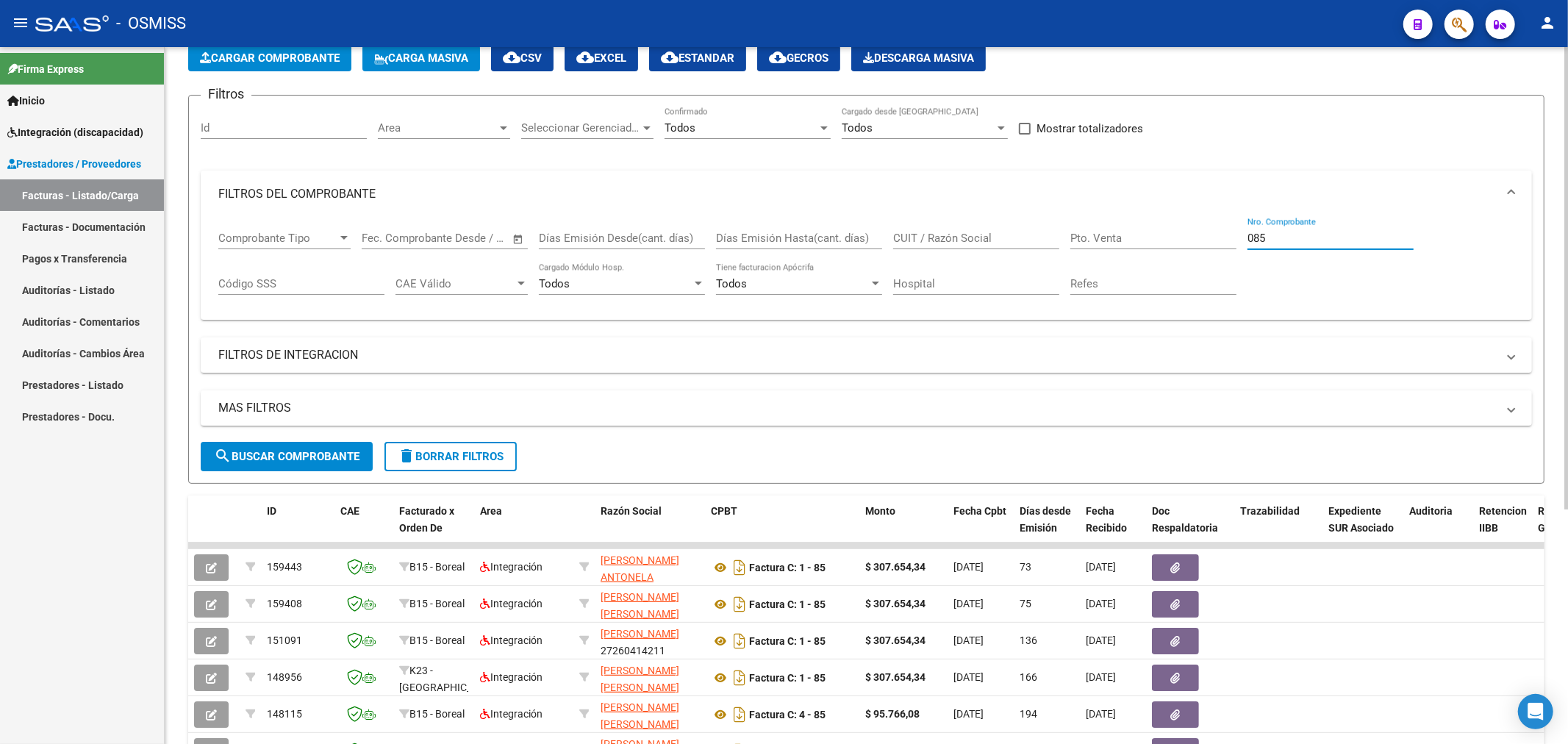
type input "08"
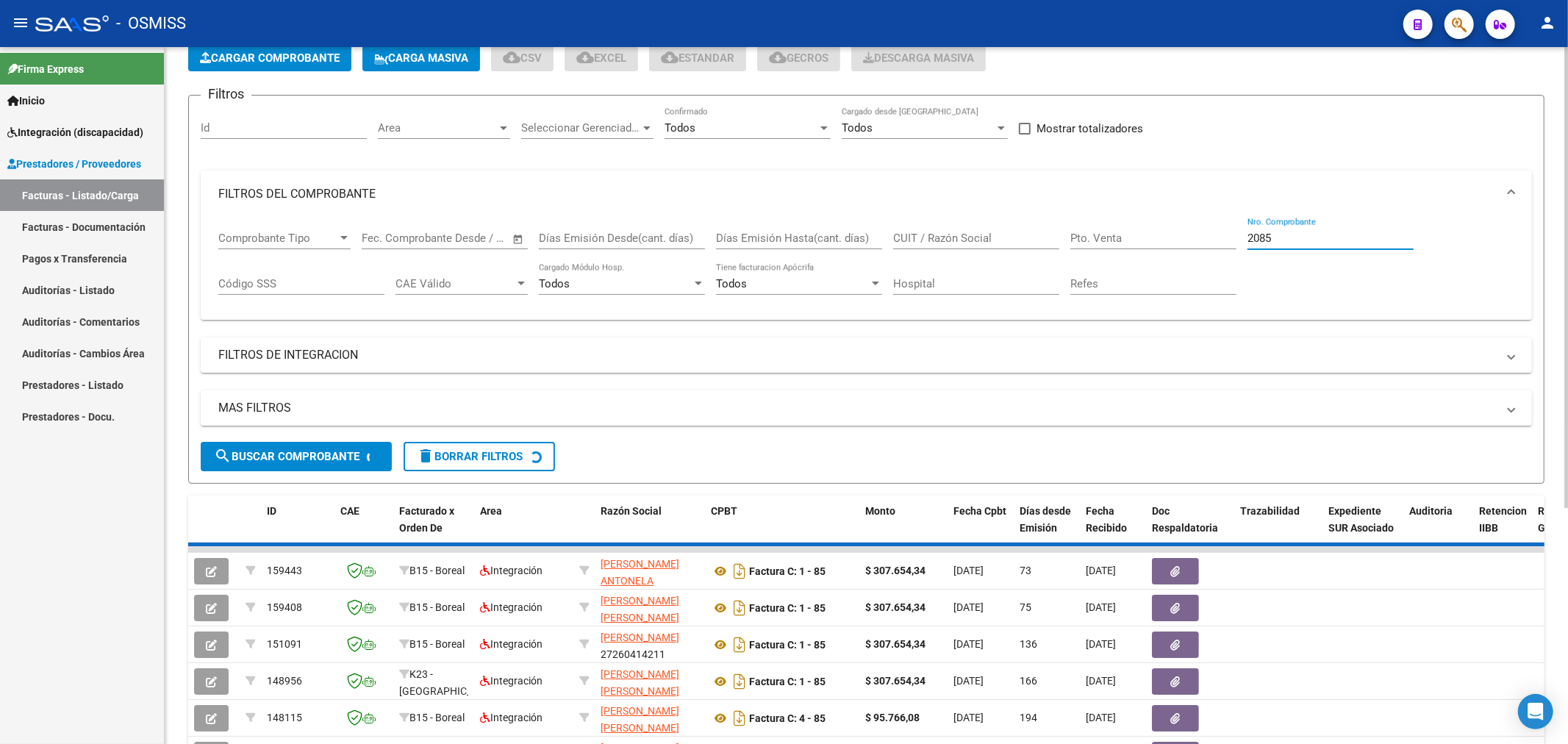
scroll to position [60, 0]
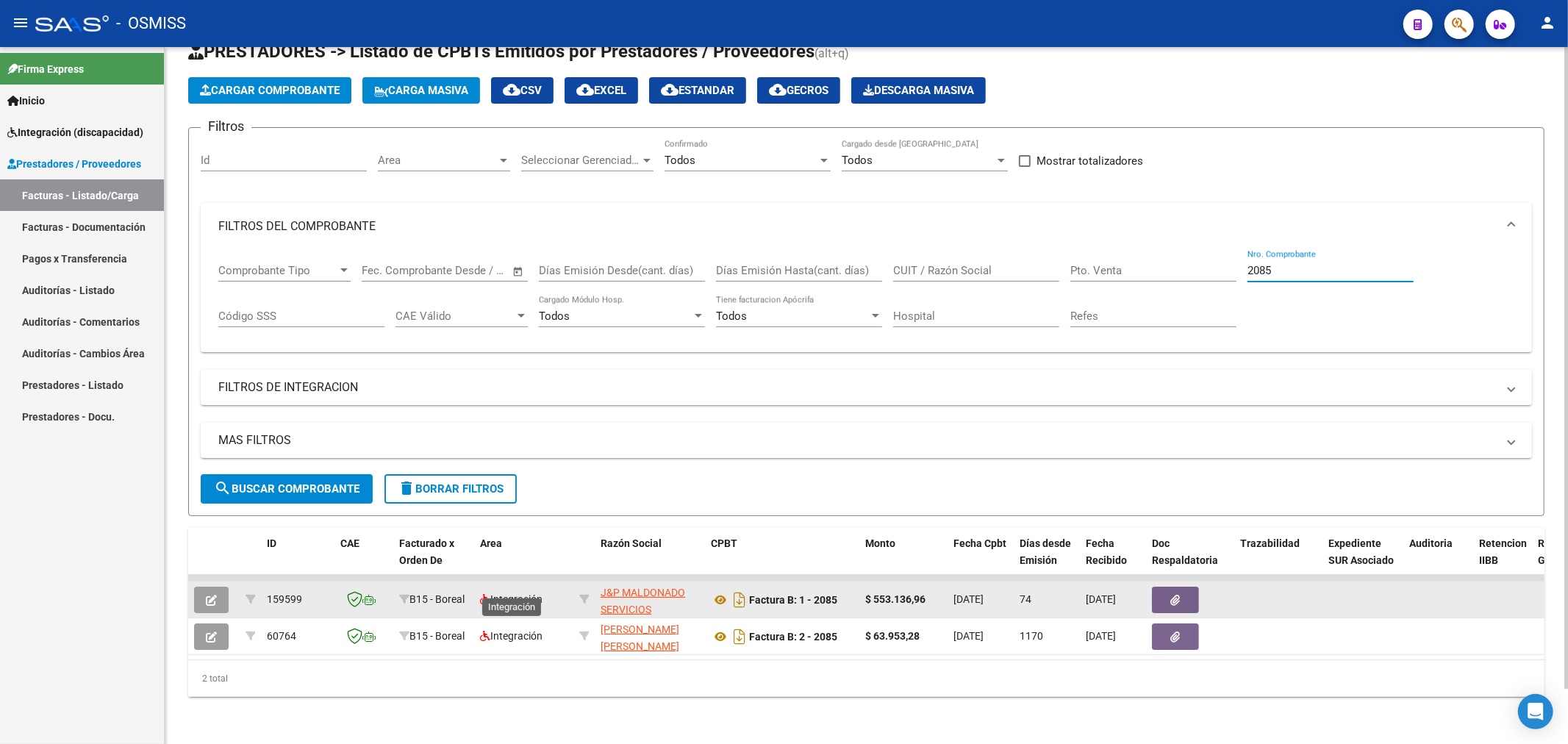
type input "2085"
click at [214, 595] on icon "button" at bounding box center [211, 600] width 11 height 11
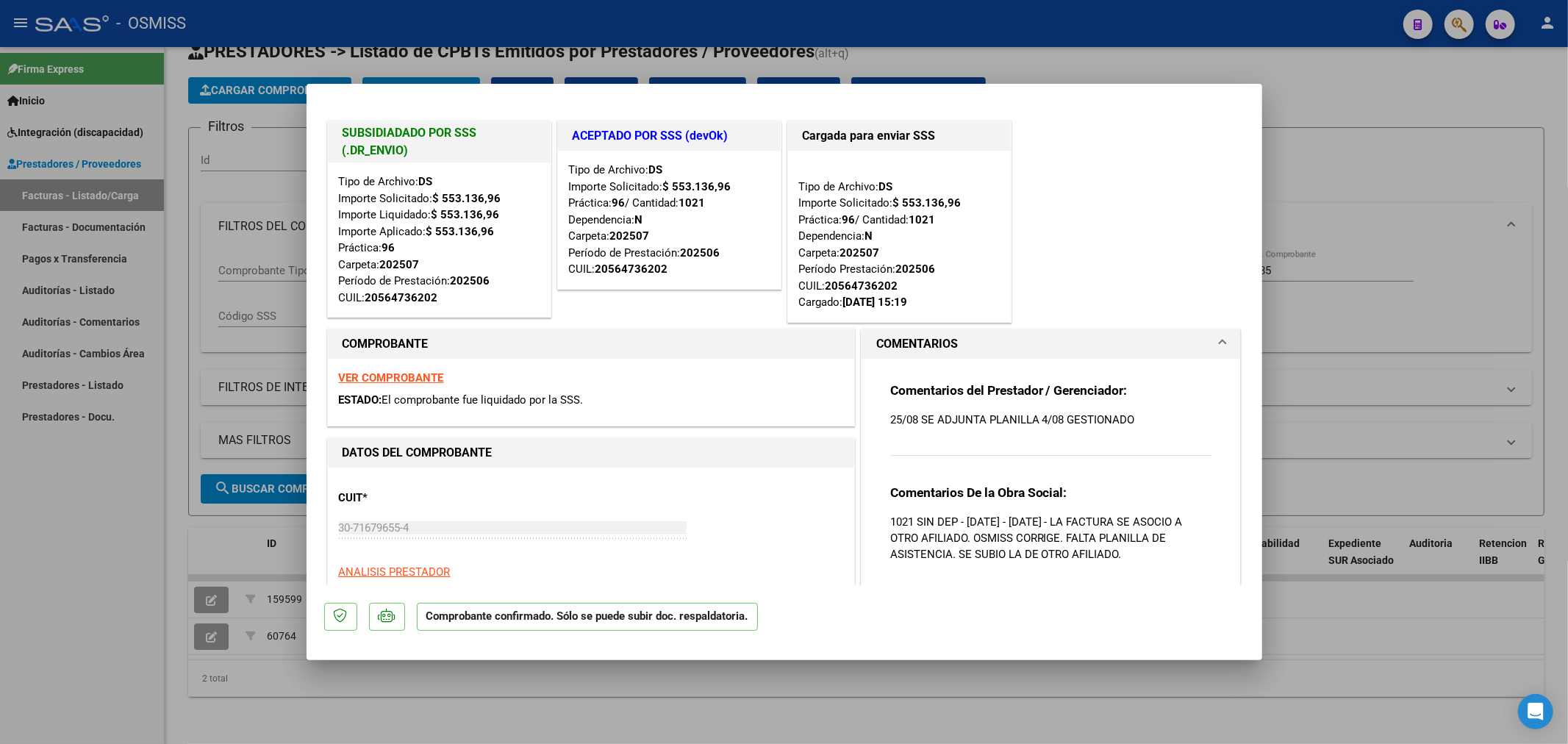
type input "$ 0,00"
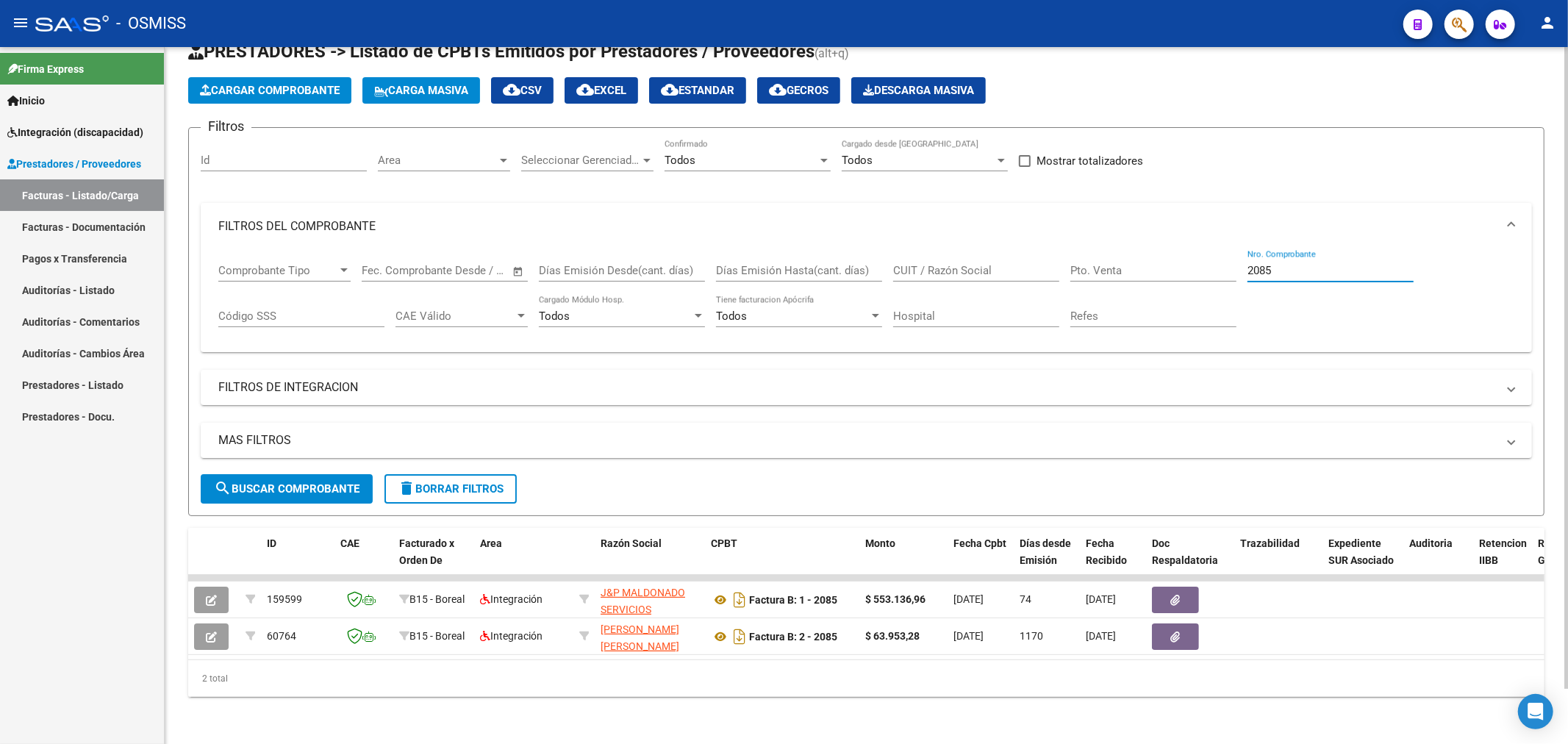
drag, startPoint x: 1306, startPoint y: 263, endPoint x: 1134, endPoint y: 275, distance: 172.4
click at [1134, 275] on div "Comprobante Tipo Comprobante Tipo Fecha inicio – Fecha fin Fec. Comprobante Des…" at bounding box center [866, 295] width 1296 height 91
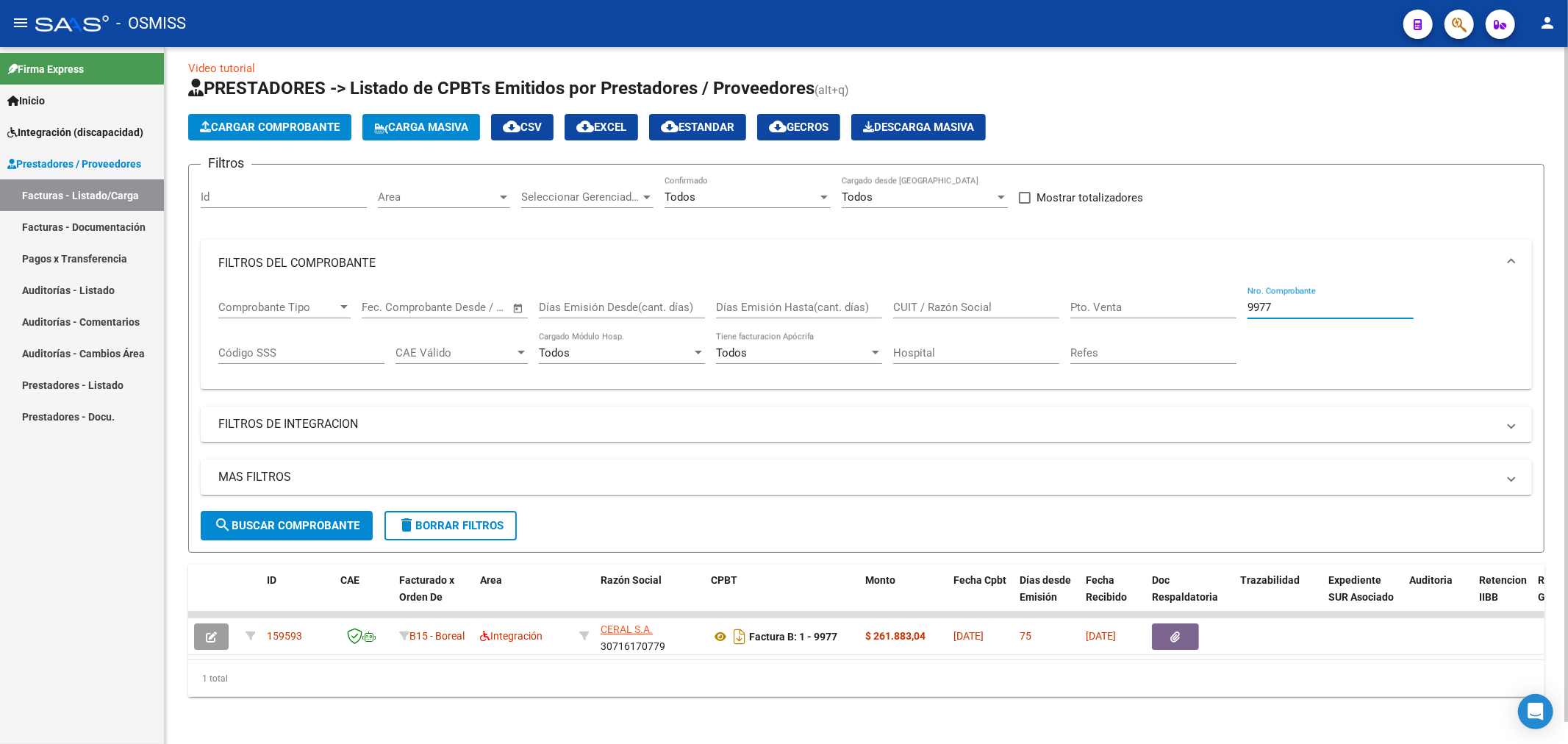
scroll to position [23, 0]
type input "9977"
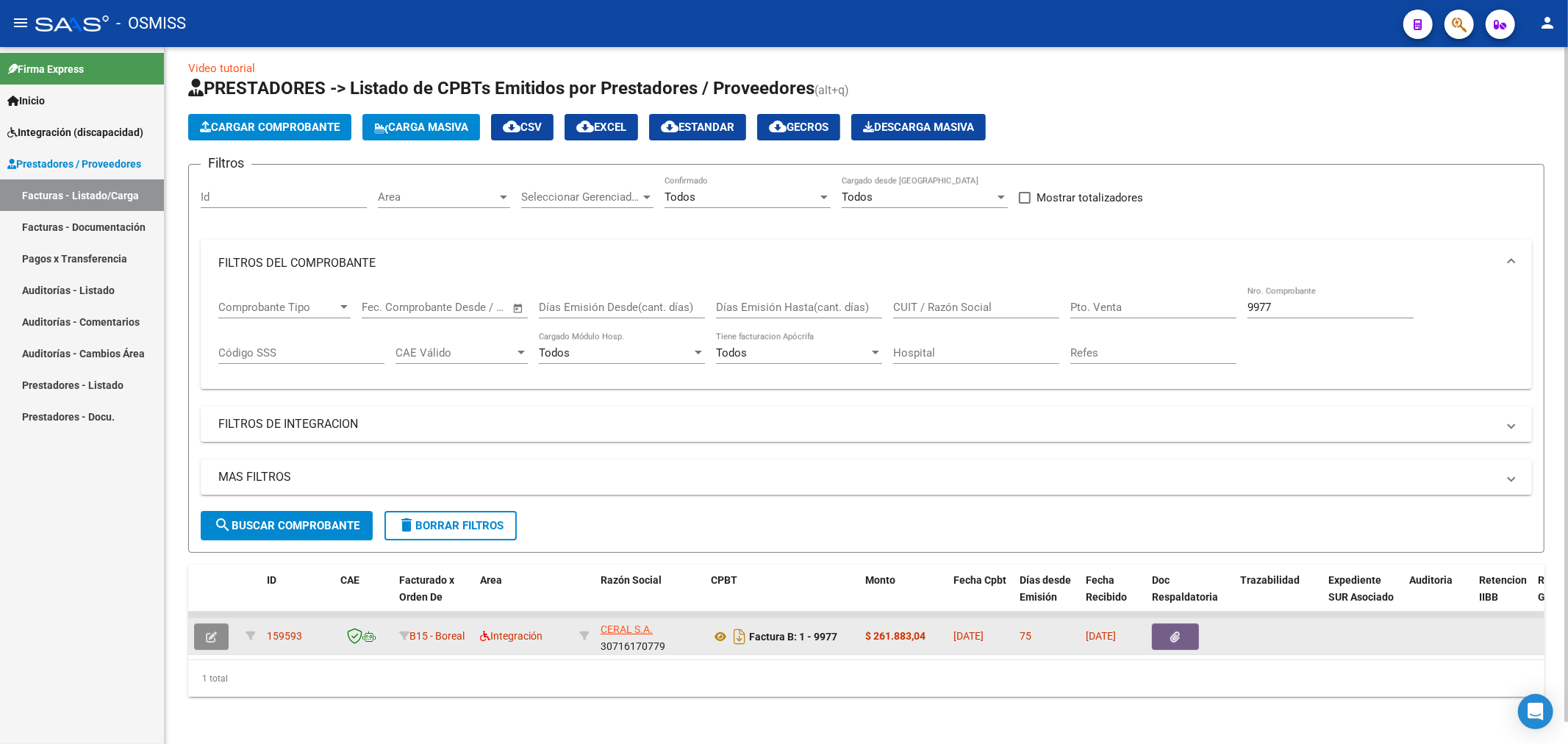
click at [218, 624] on button "button" at bounding box center [211, 637] width 34 height 26
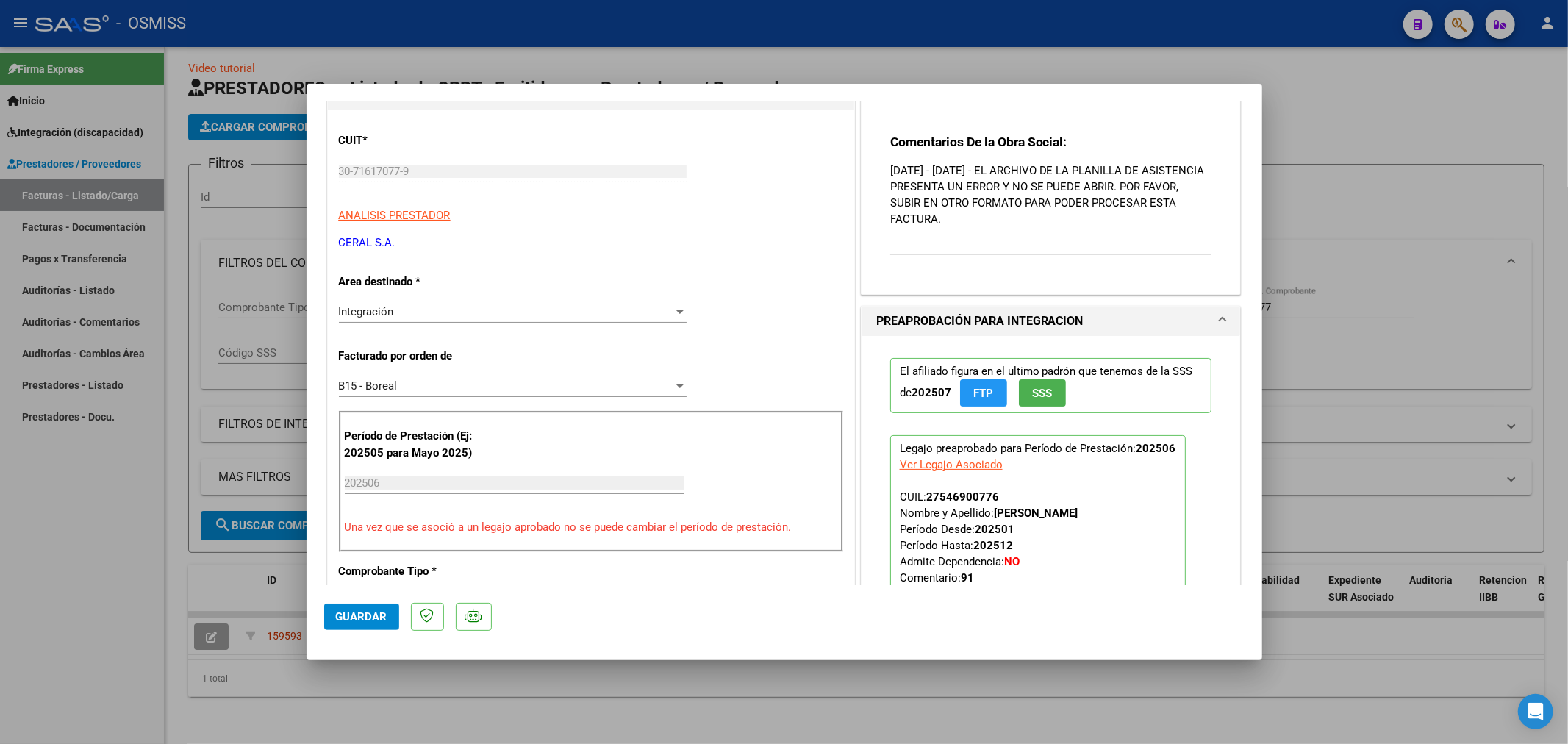
scroll to position [163, 0]
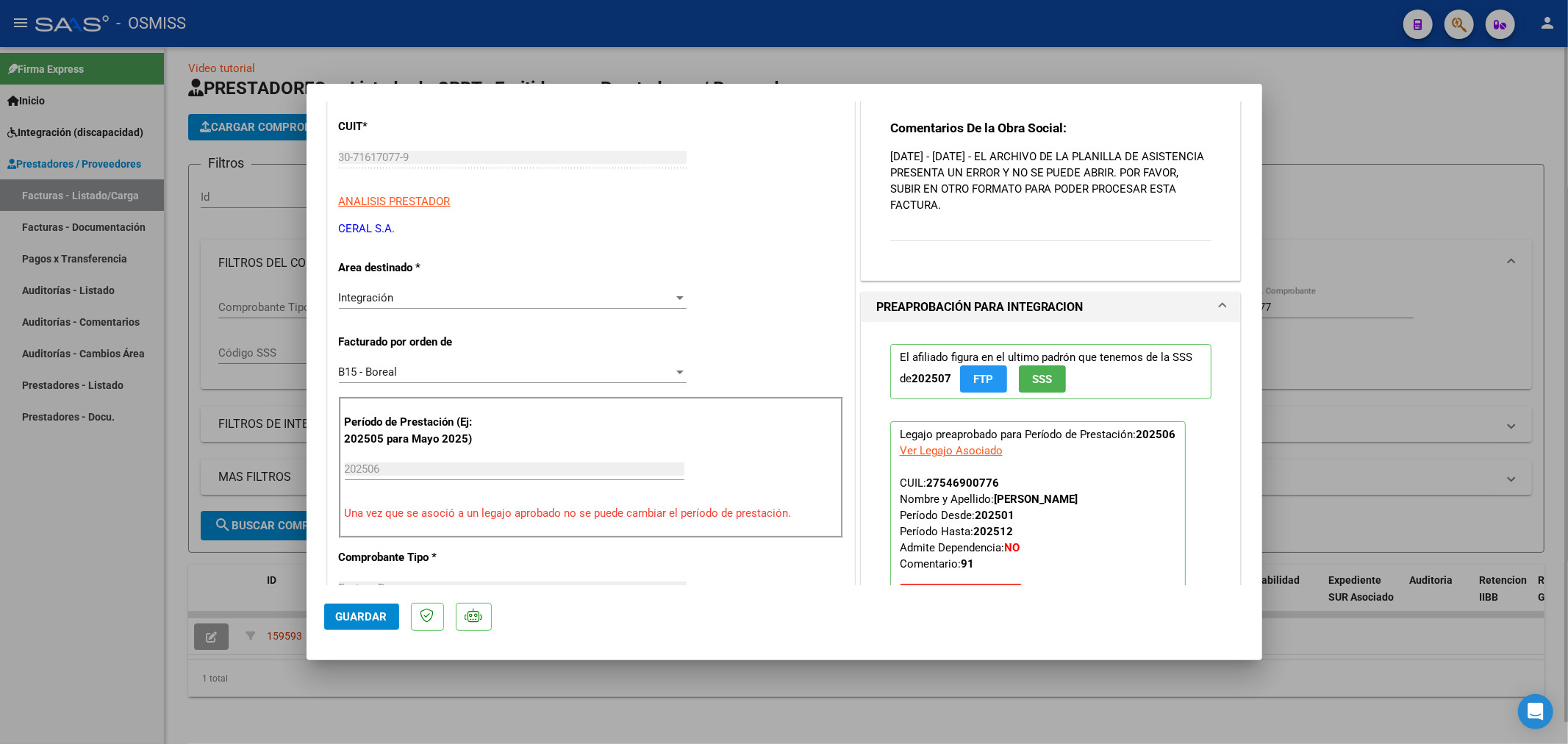
type input "$ 0,00"
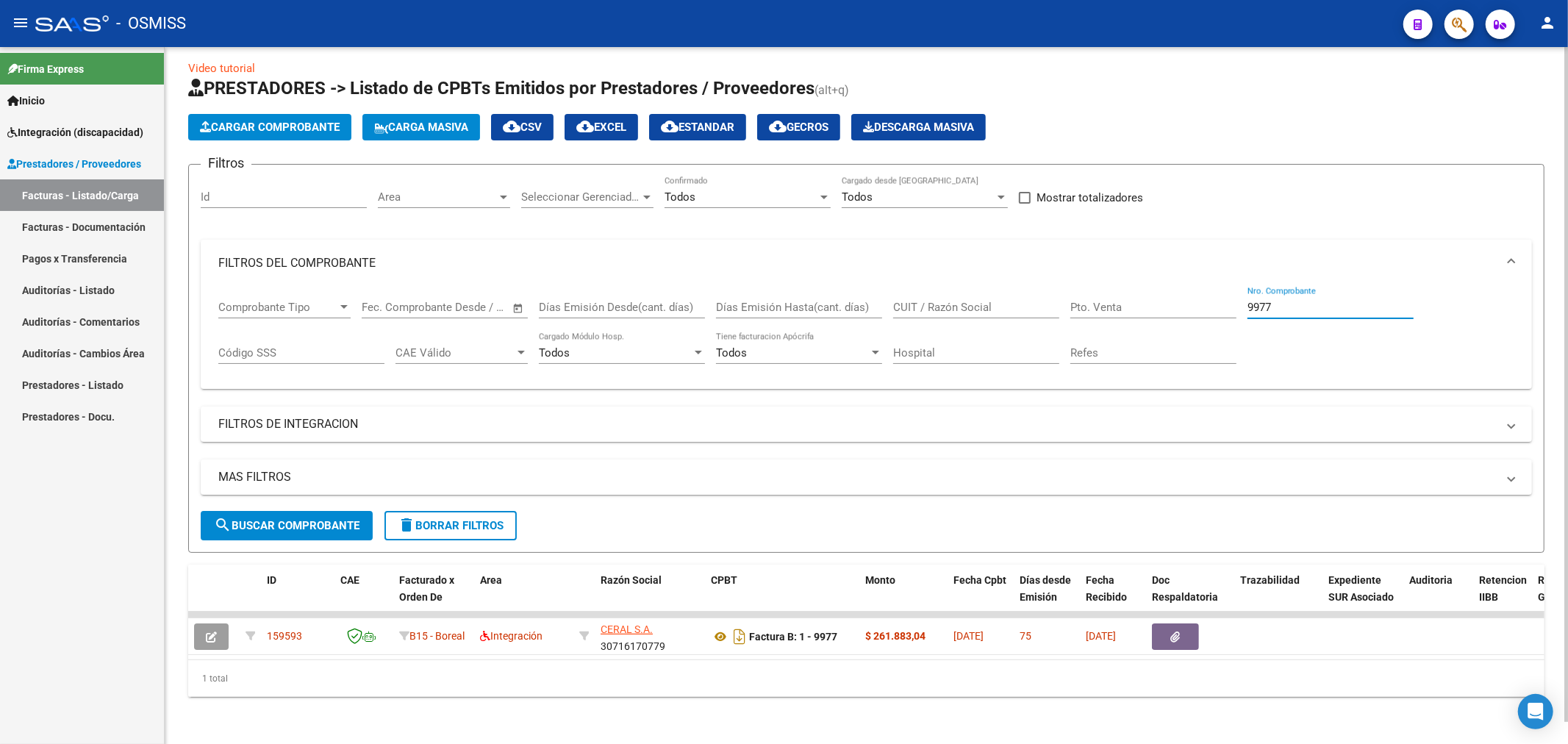
drag, startPoint x: 1308, startPoint y: 293, endPoint x: 1118, endPoint y: 311, distance: 190.9
click at [1118, 311] on div "Comprobante Tipo Comprobante Tipo Fecha inicio – Fecha fin Fec. Comprobante Des…" at bounding box center [866, 332] width 1296 height 91
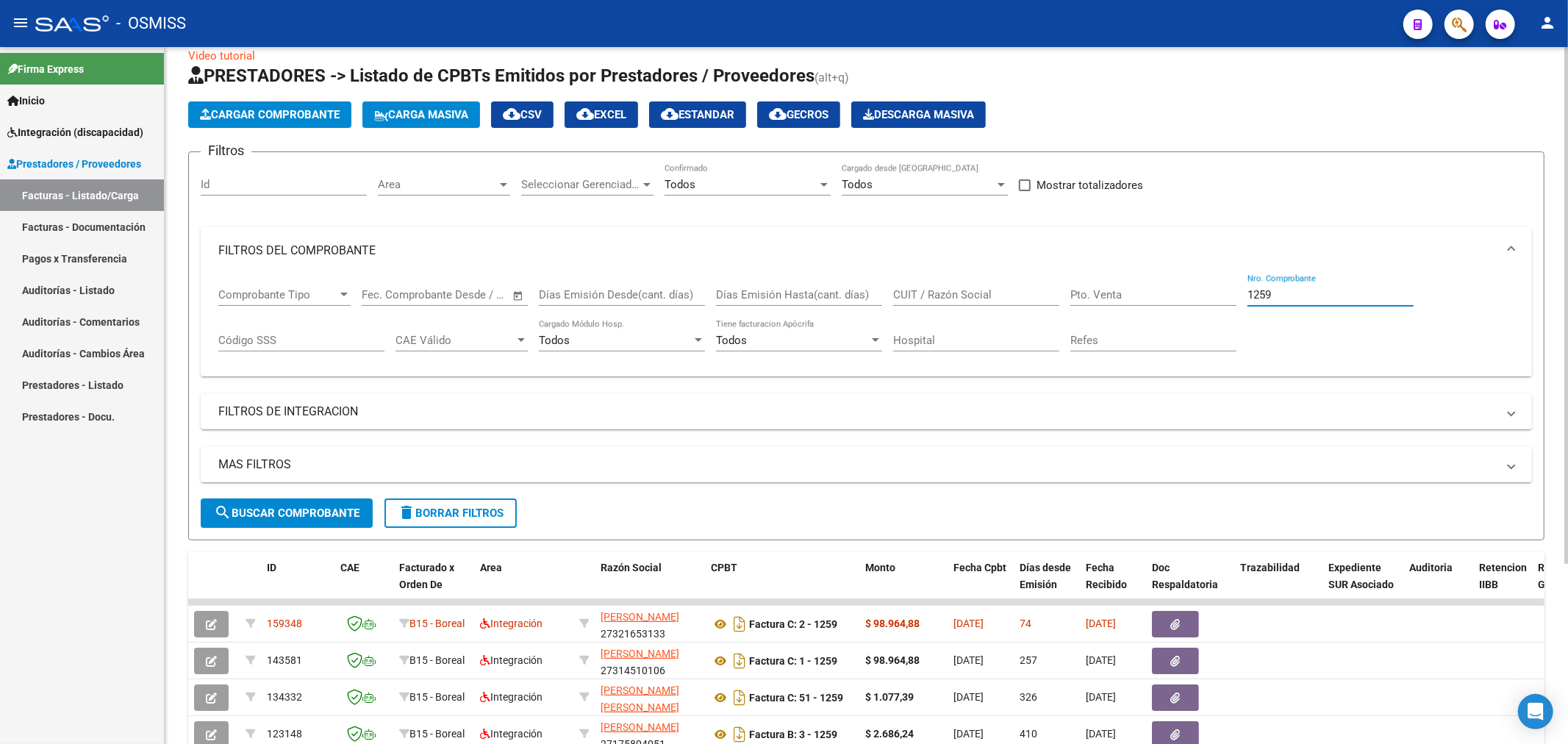
type input "1259"
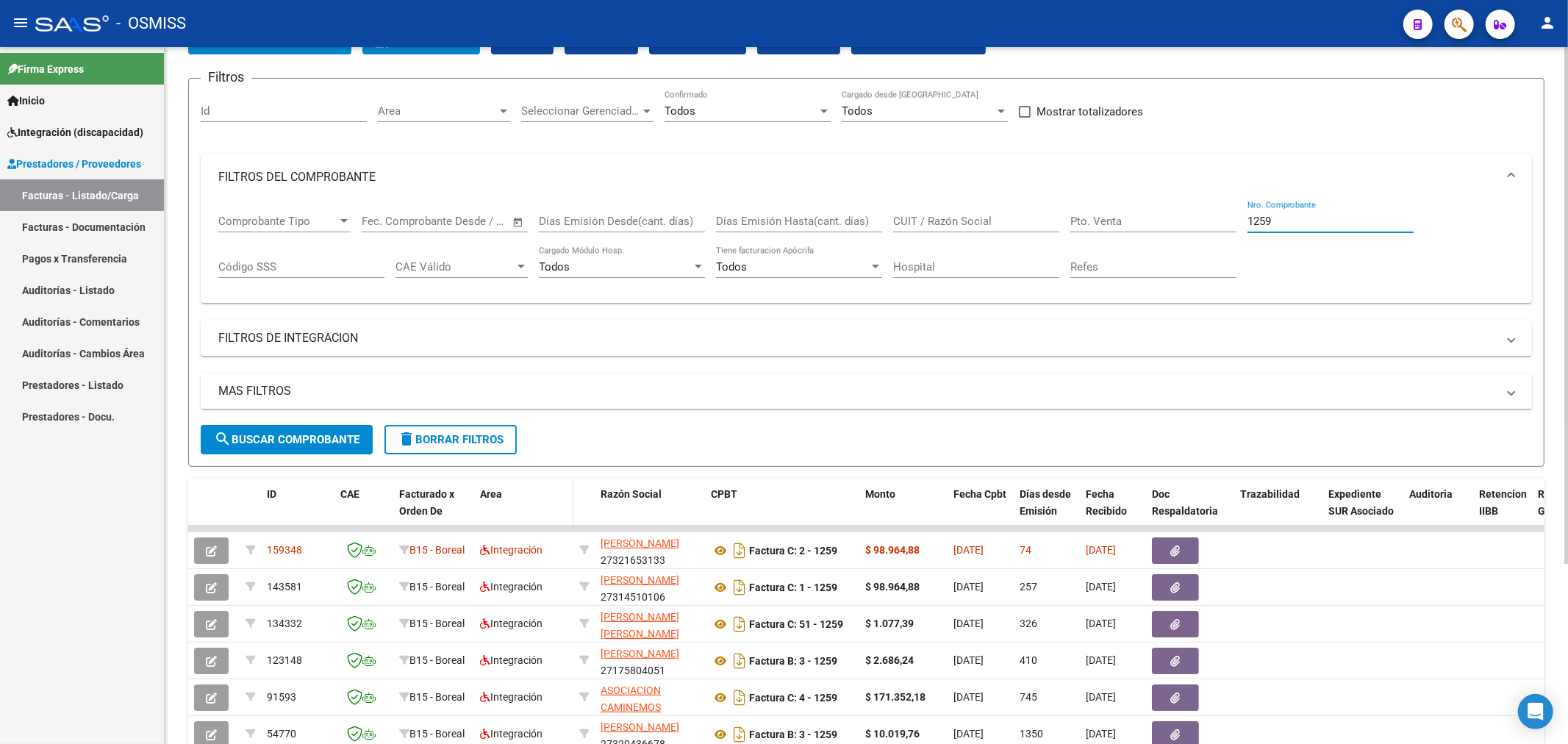
scroll to position [186, 0]
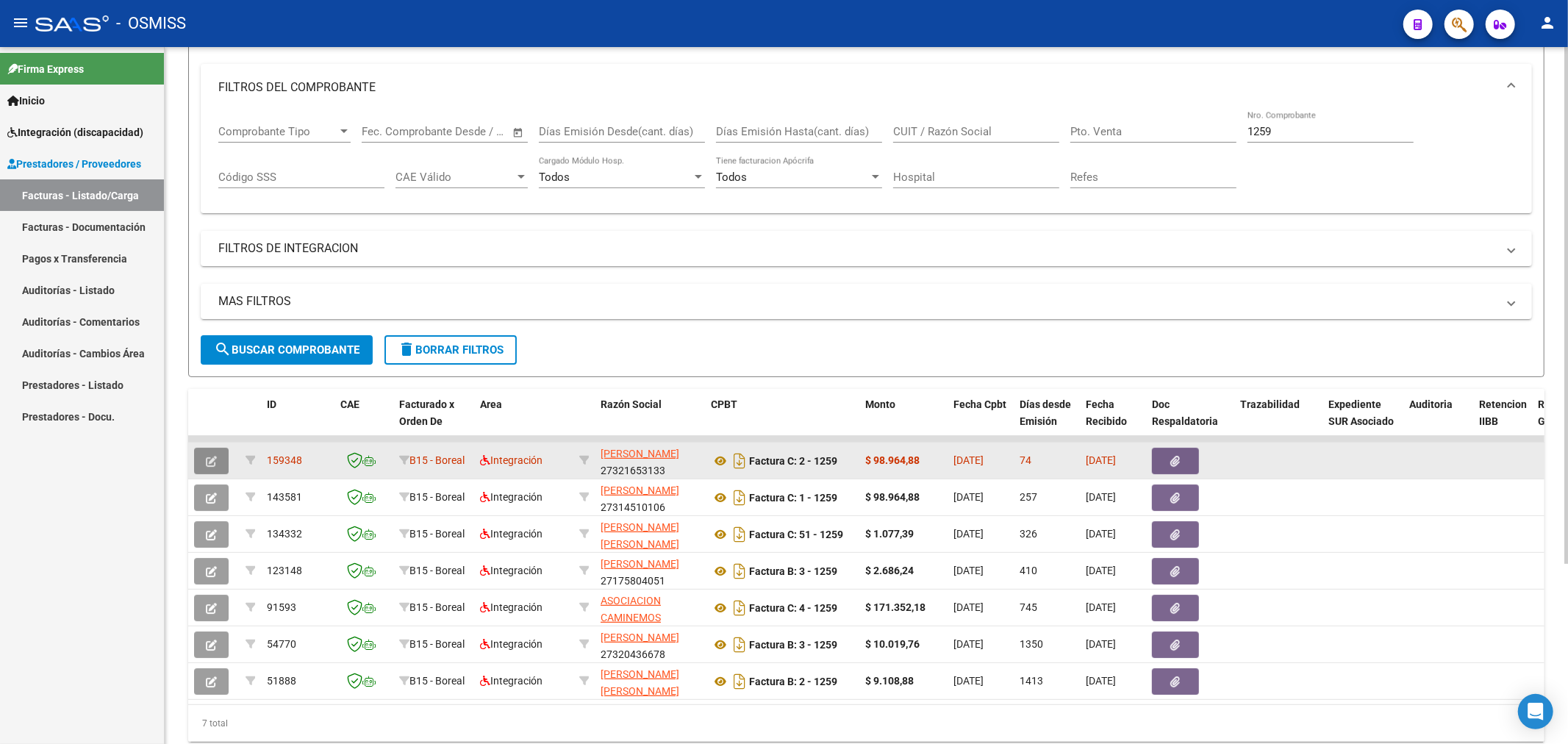
click at [206, 459] on icon "button" at bounding box center [211, 461] width 11 height 11
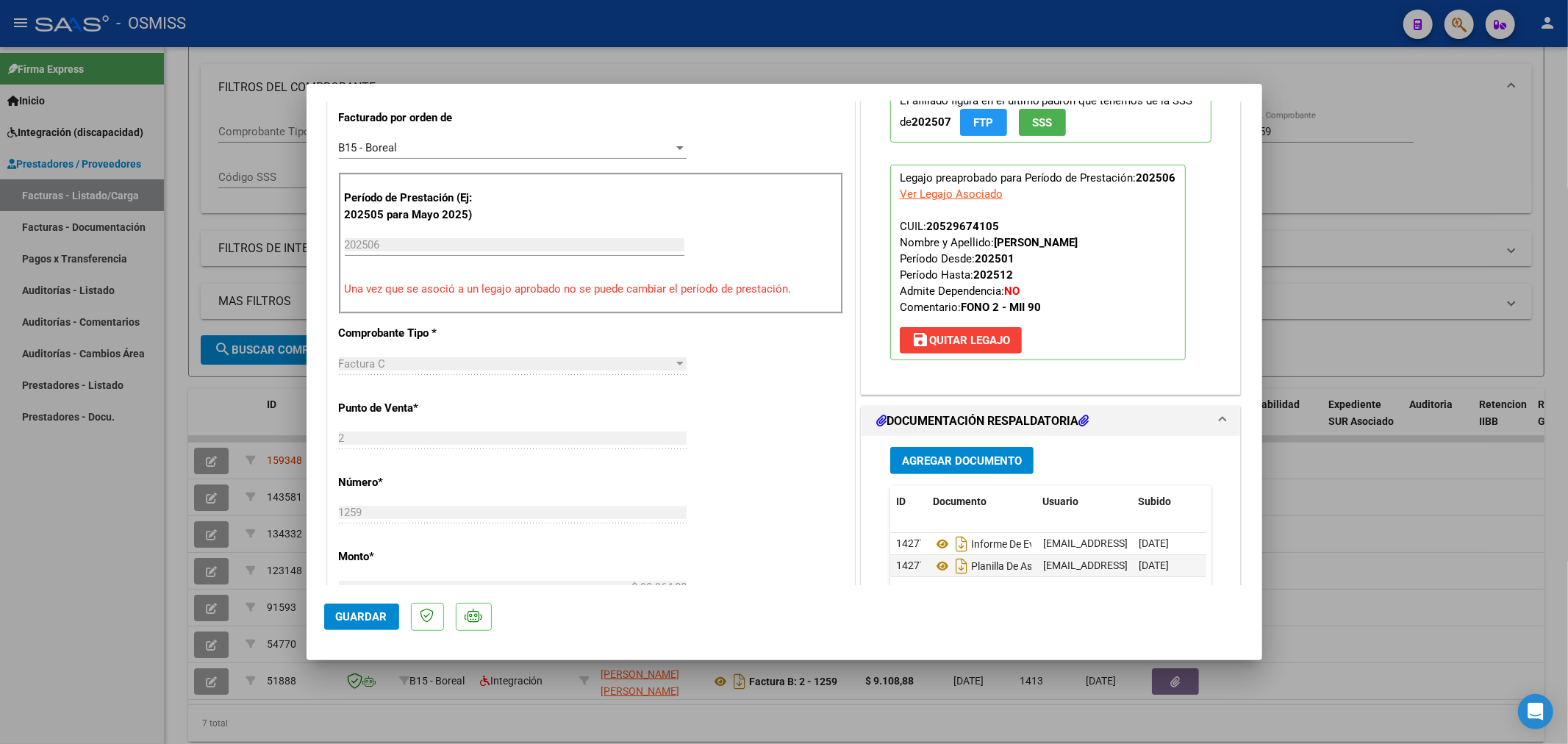
scroll to position [489, 0]
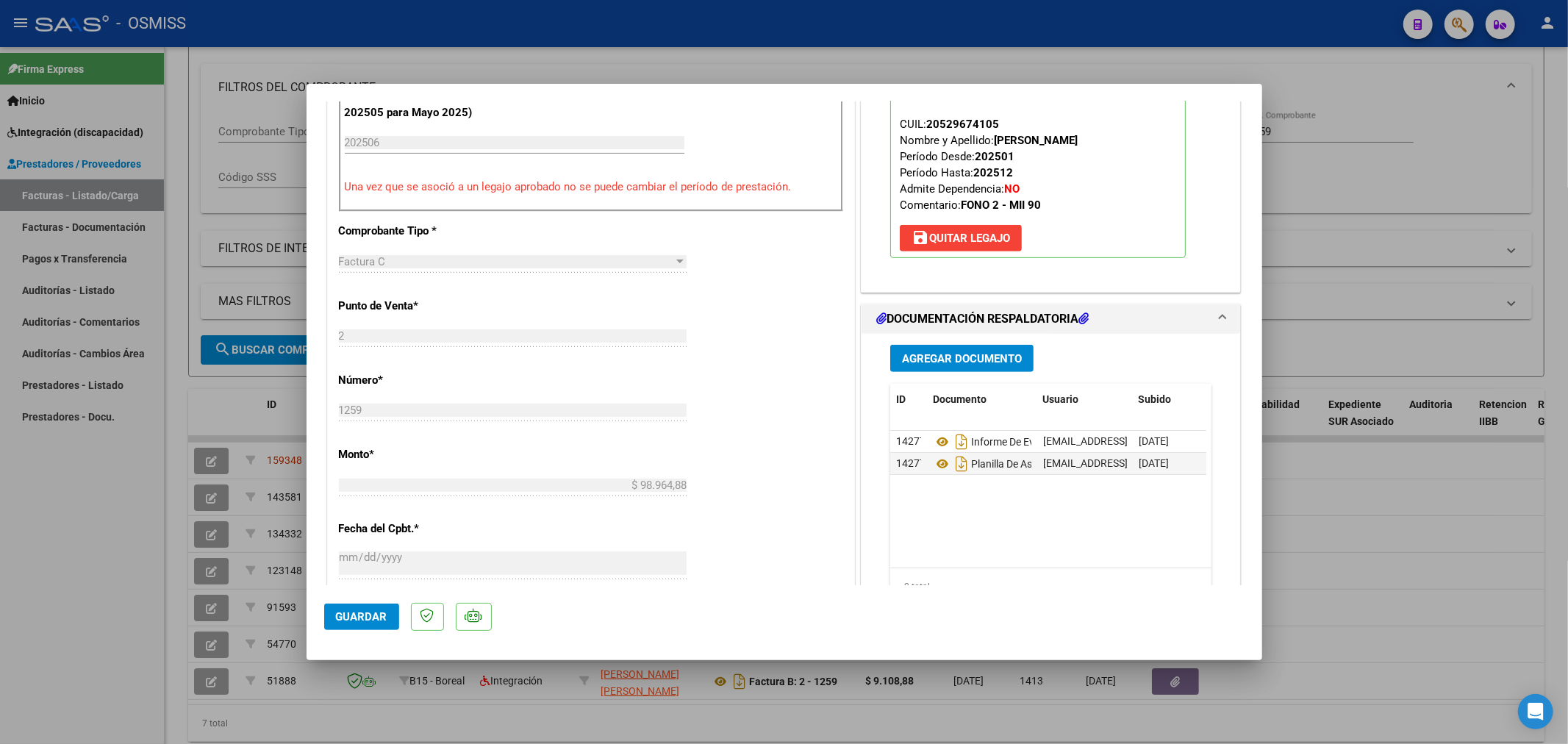
click at [974, 358] on span "Agregar Documento" at bounding box center [962, 358] width 119 height 13
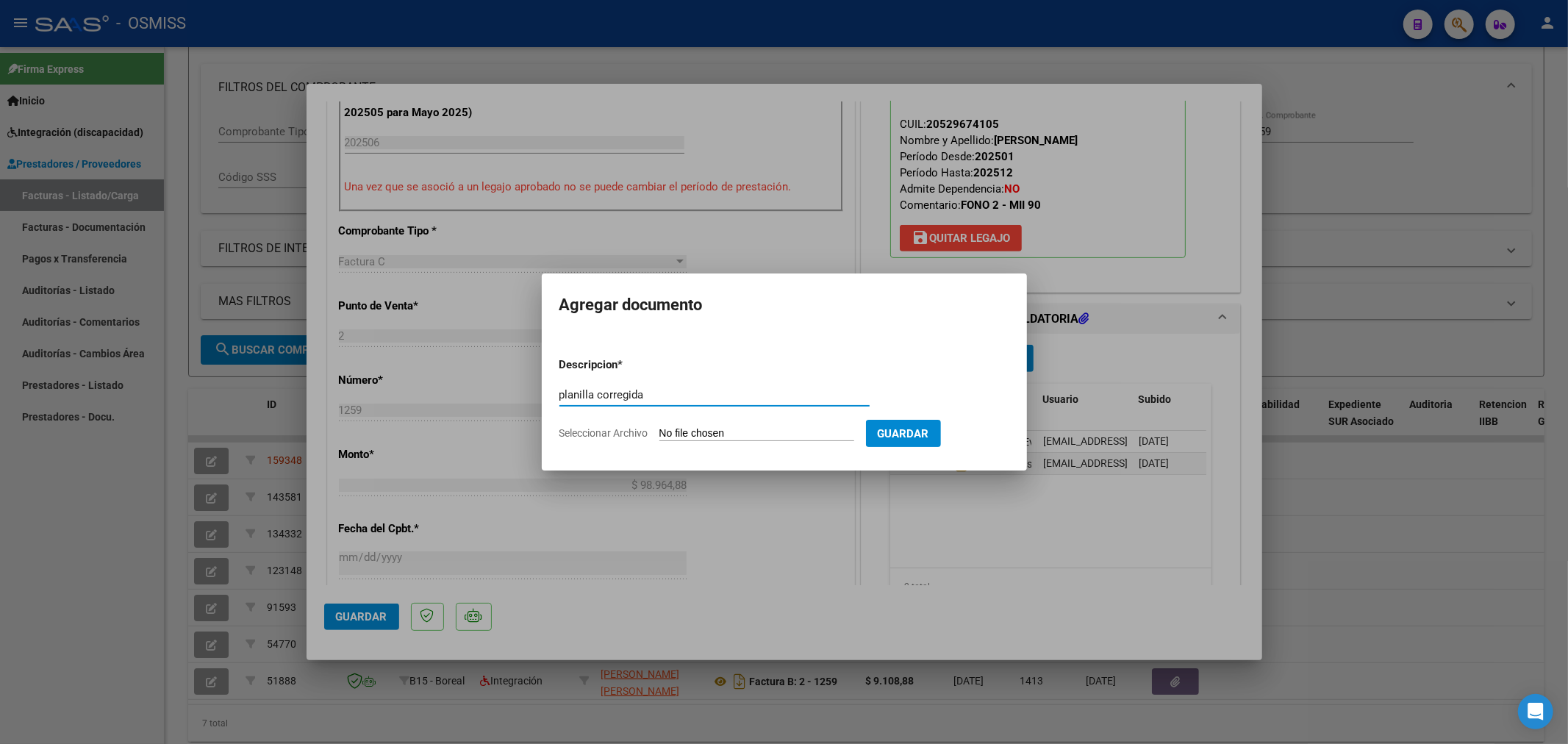
type input "planilla corregida"
click at [721, 432] on input "Seleccionar Archivo" at bounding box center [757, 434] width 195 height 14
type input "C:\fakepath\142202-4-Planilla_de_Asistencia.pdf"
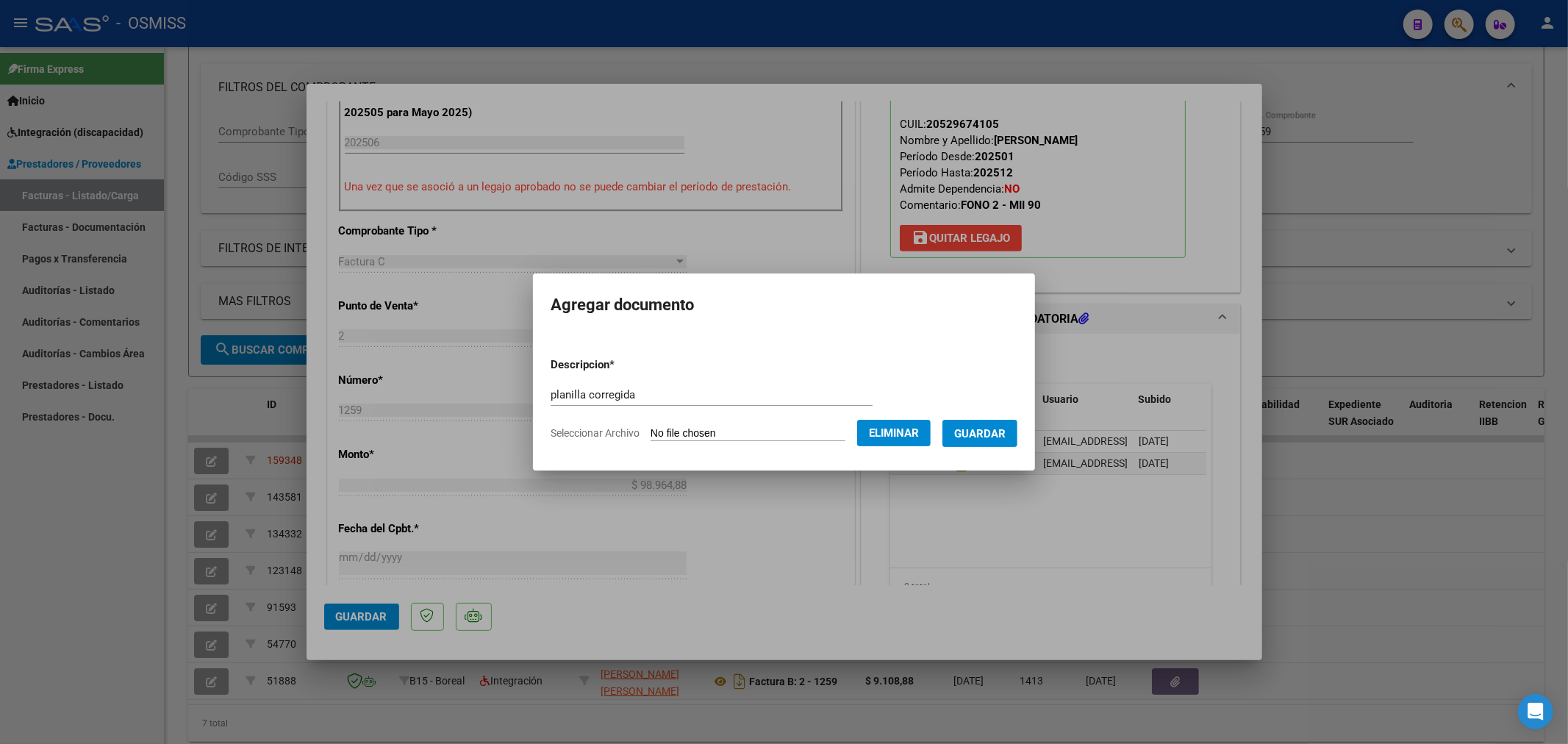
click at [986, 445] on button "Guardar" at bounding box center [979, 433] width 75 height 27
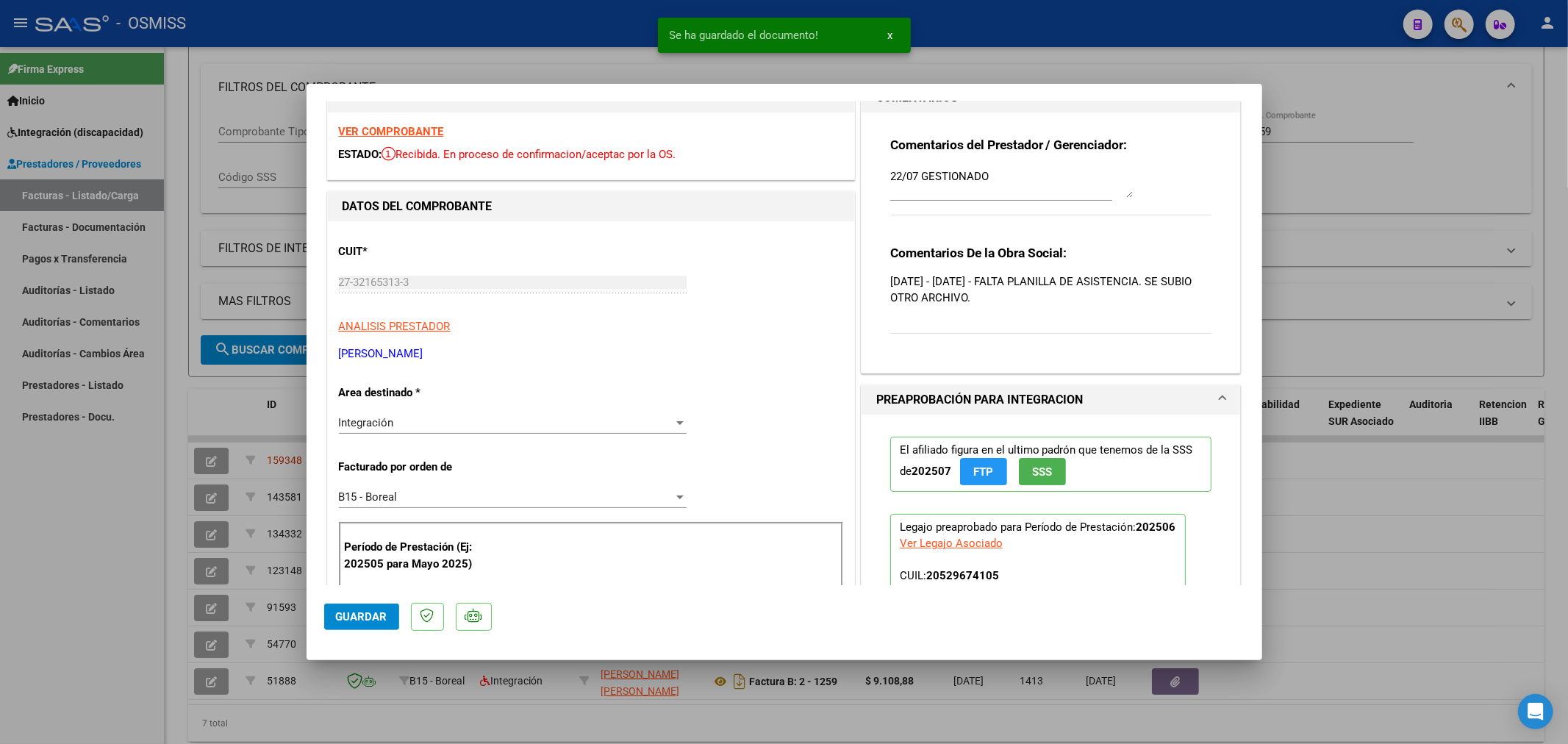
scroll to position [0, 0]
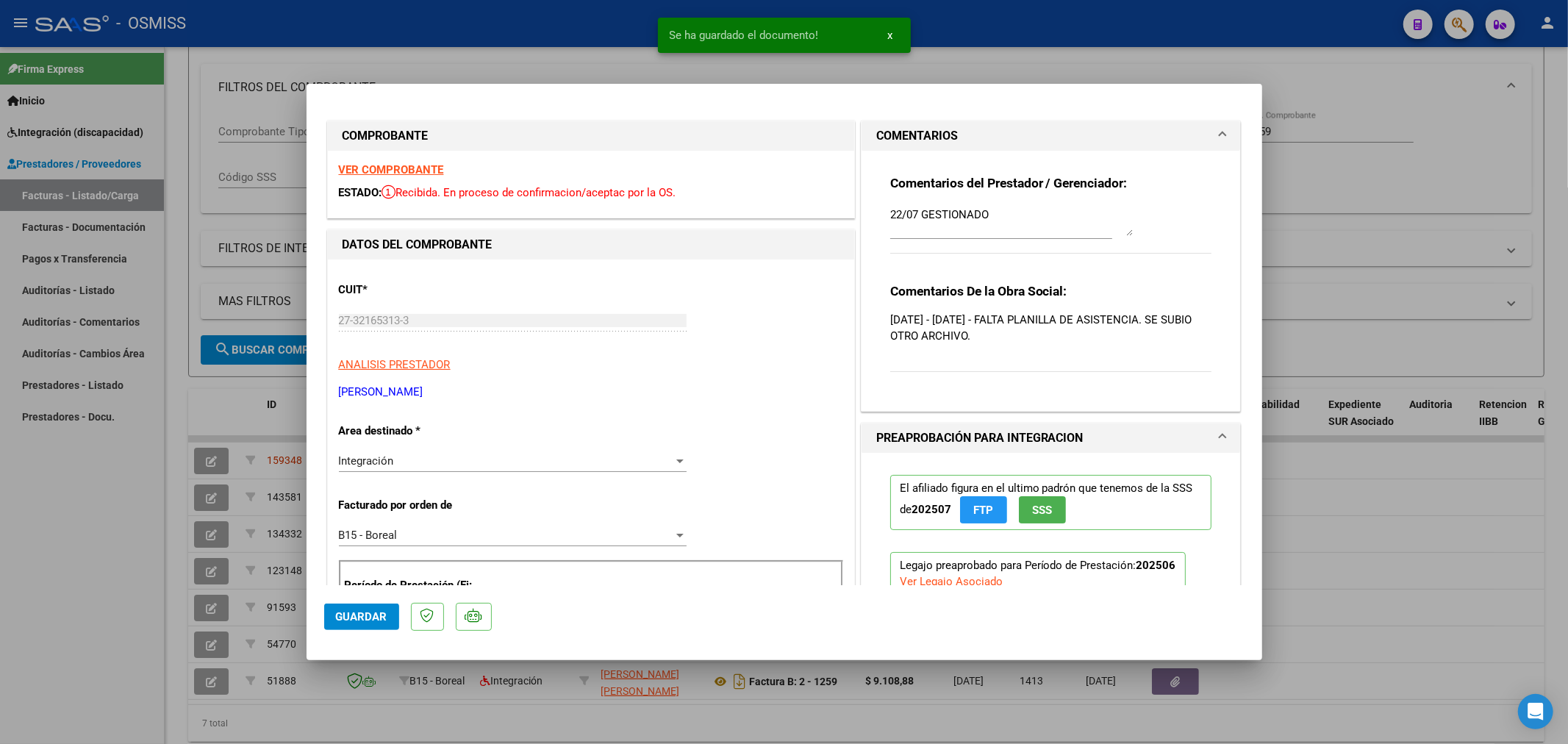
click at [890, 212] on textarea "22/07 GESTIONADO" at bounding box center [1011, 220] width 242 height 29
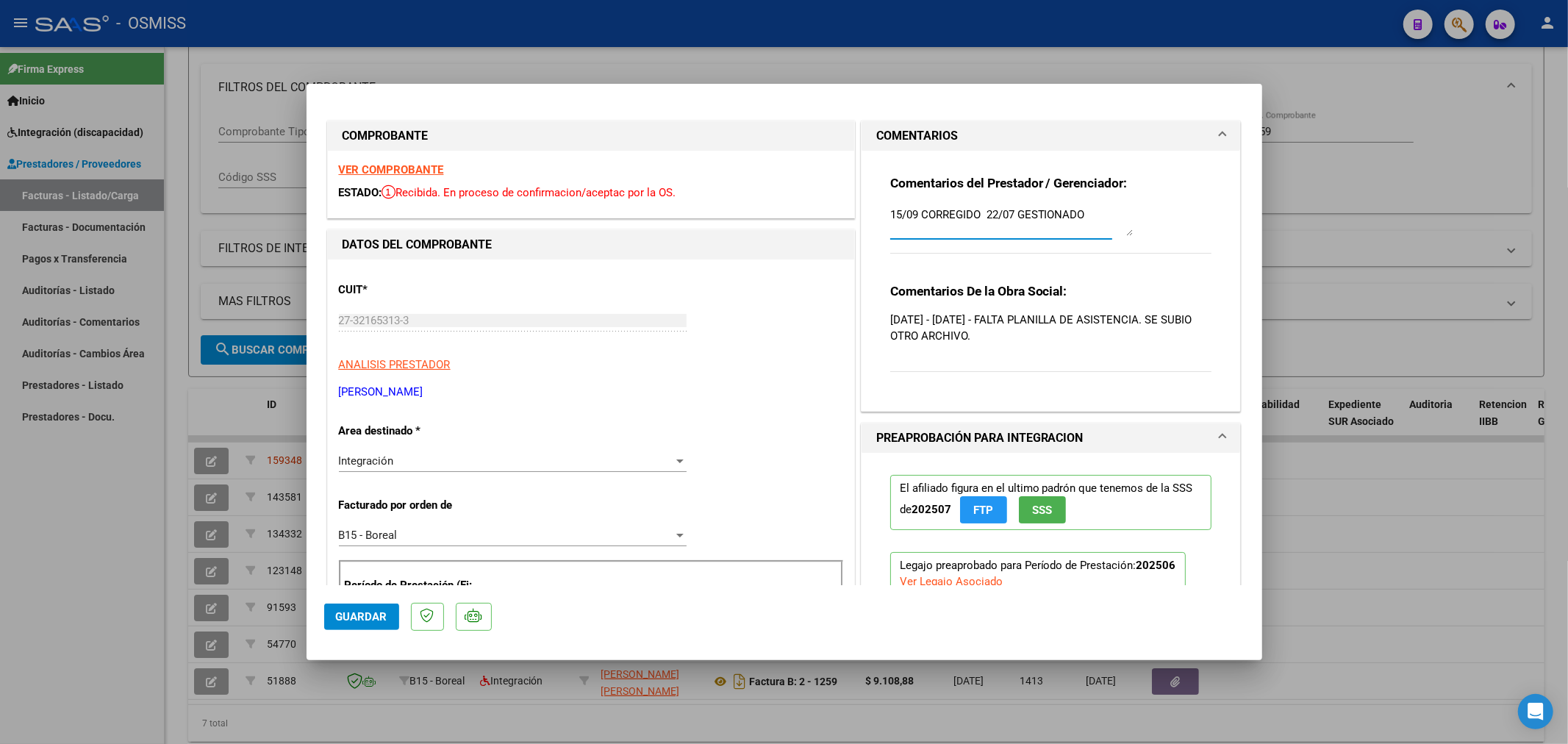
type textarea "15/09 CORREGIDO 22/07 GESTIONADO"
click at [348, 625] on button "Guardar" at bounding box center [361, 617] width 75 height 26
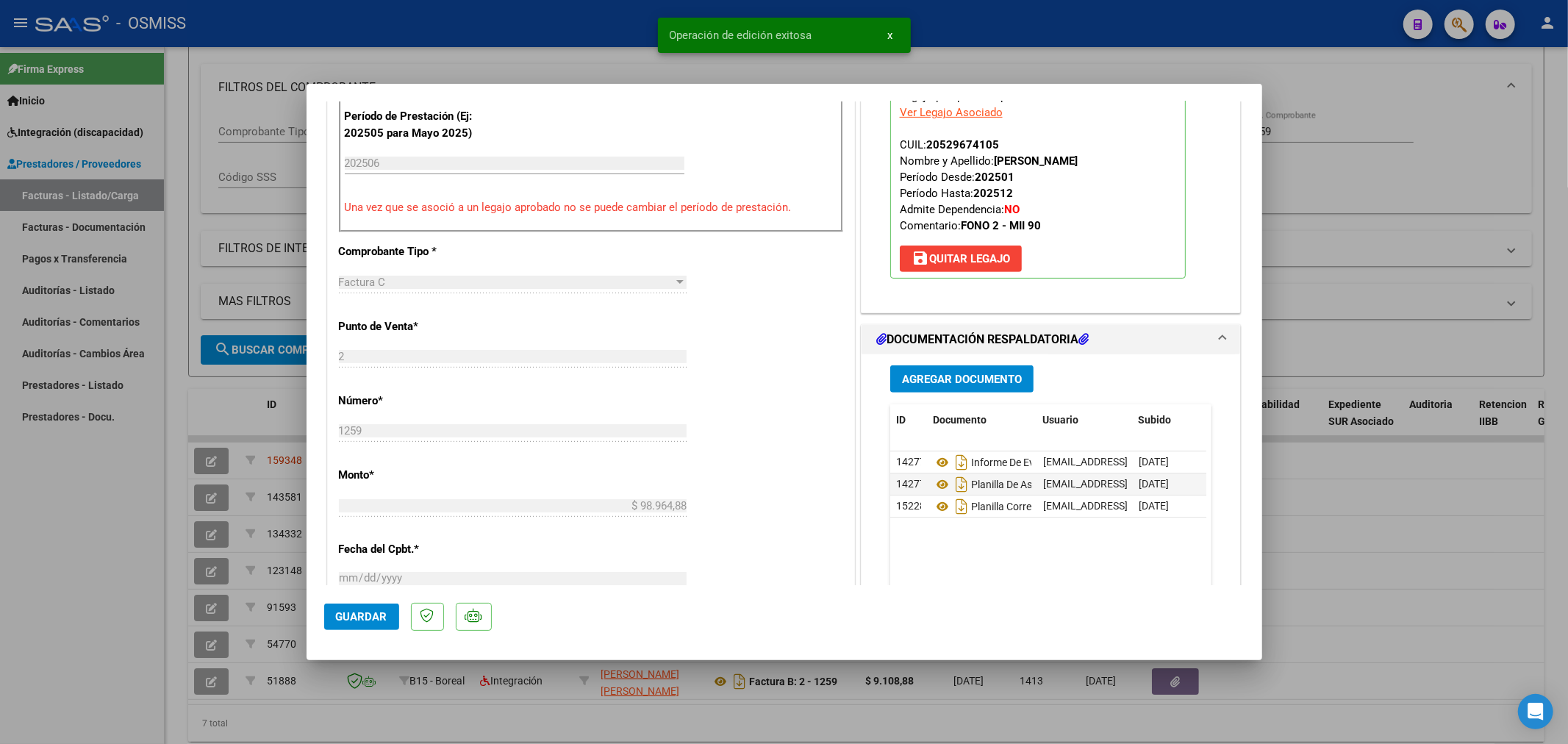
scroll to position [489, 0]
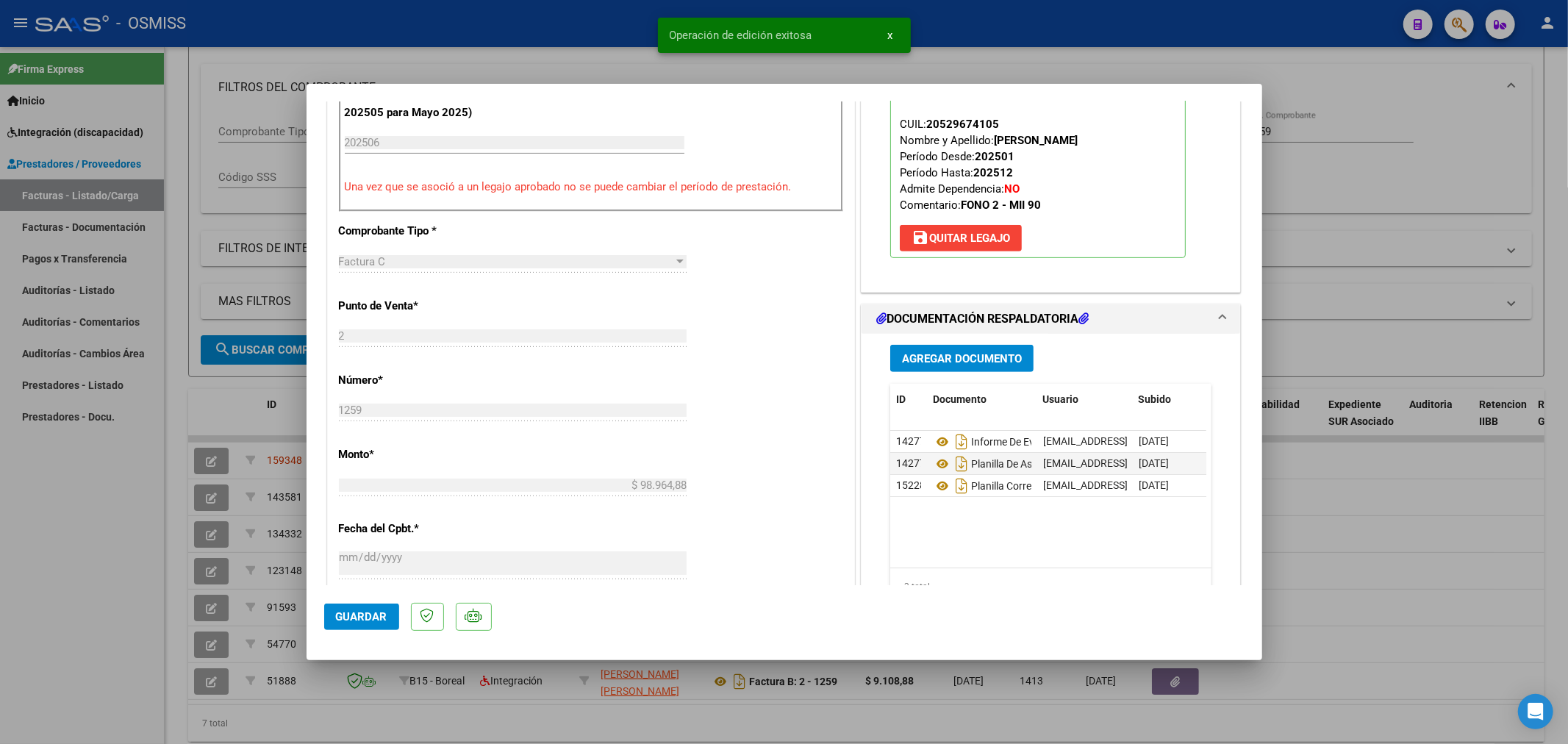
type input "$ 0,00"
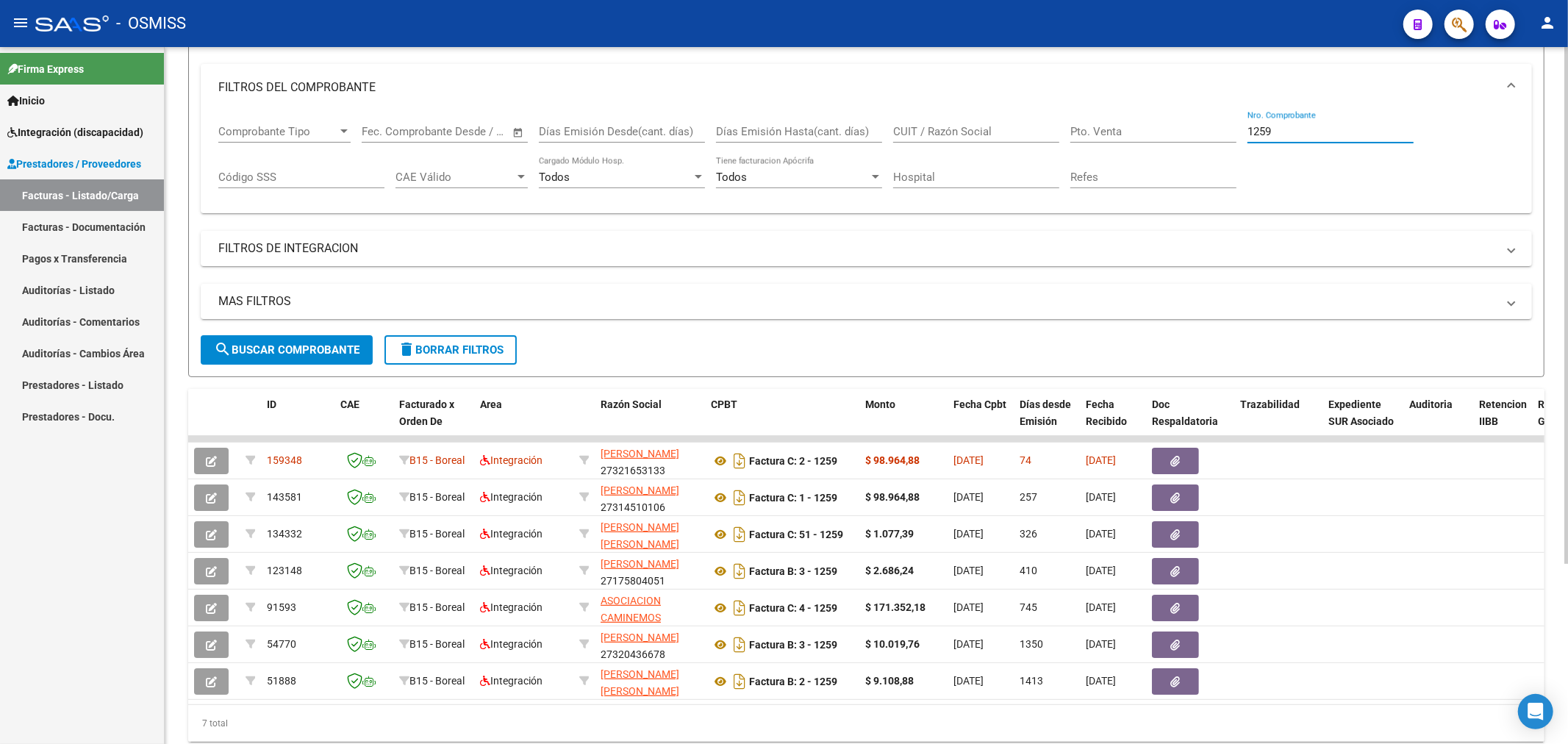
drag, startPoint x: 1281, startPoint y: 128, endPoint x: 1169, endPoint y: 137, distance: 112.4
click at [1170, 137] on div "Comprobante Tipo Comprobante Tipo Fecha inicio – Fecha fin Fec. Comprobante Des…" at bounding box center [866, 156] width 1296 height 91
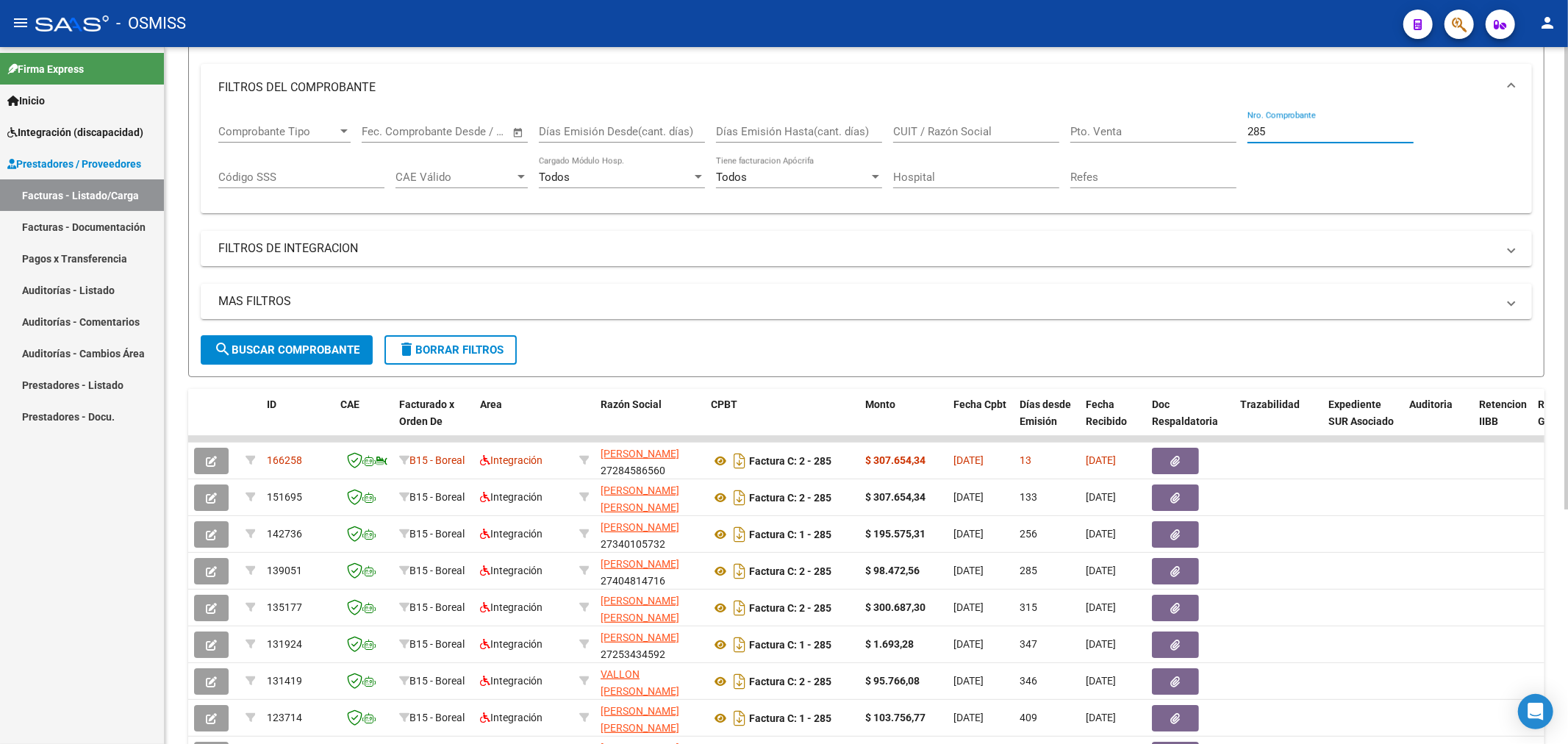
type input "285"
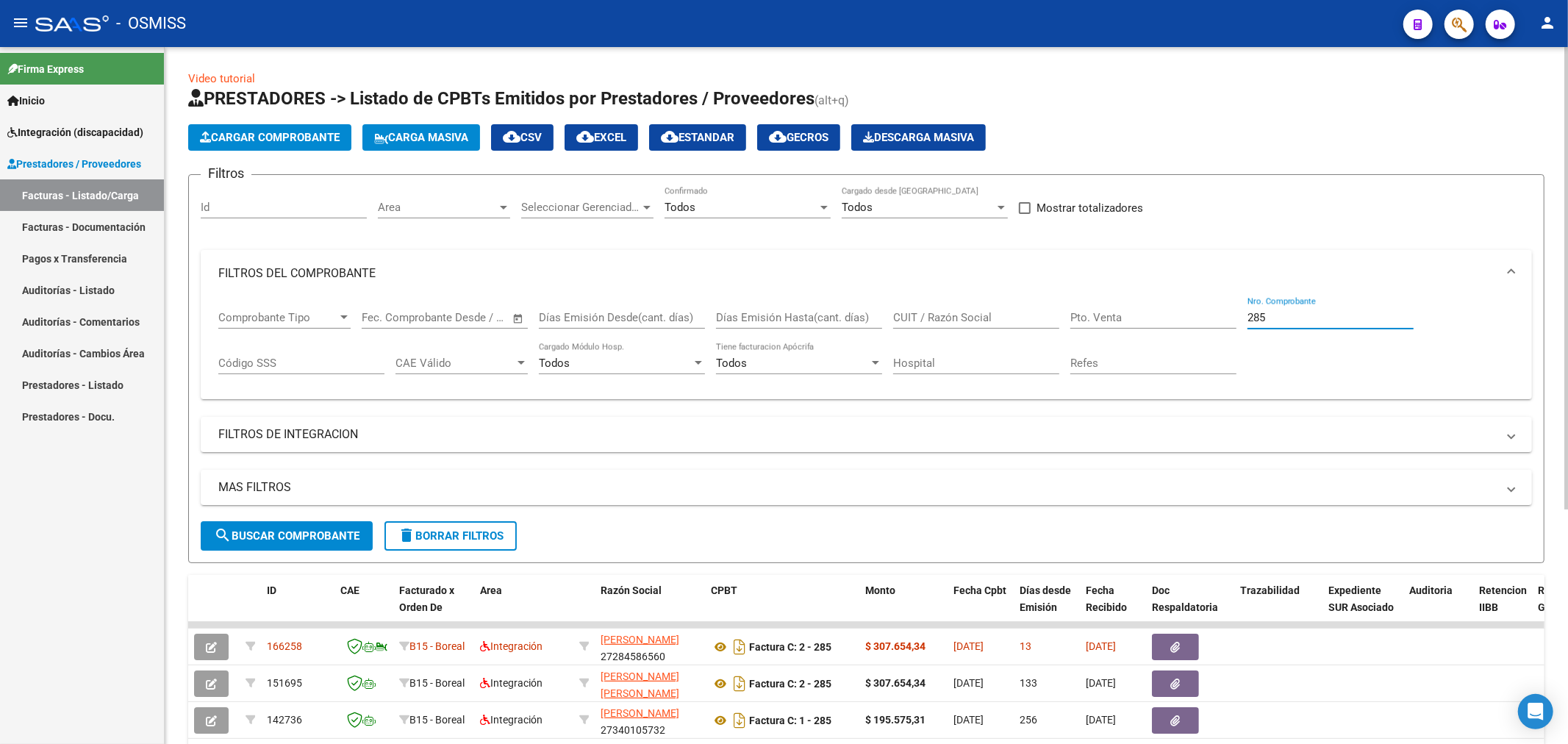
click at [301, 134] on span "Cargar Comprobante" at bounding box center [270, 137] width 140 height 13
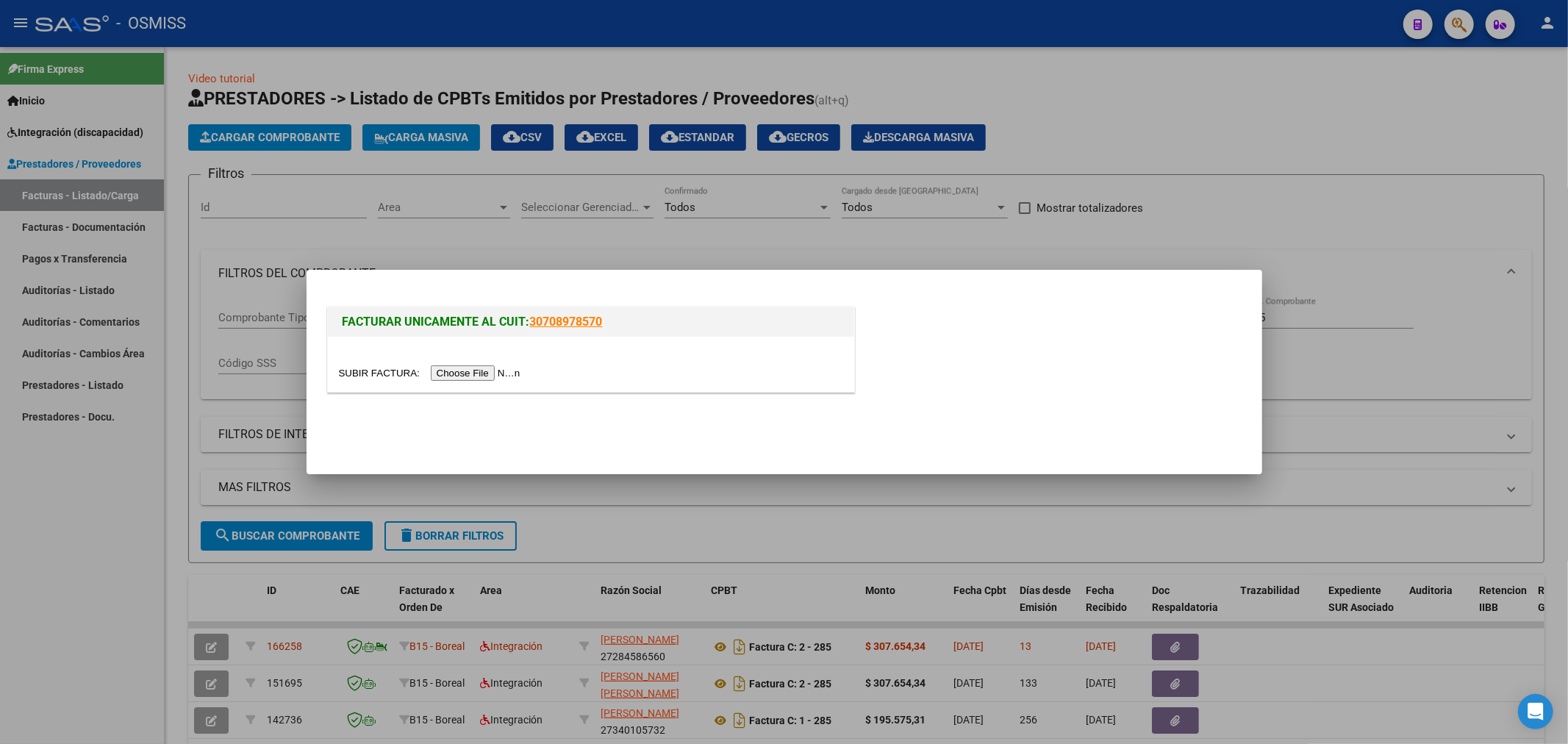
click at [476, 368] on input "file" at bounding box center [432, 373] width 186 height 16
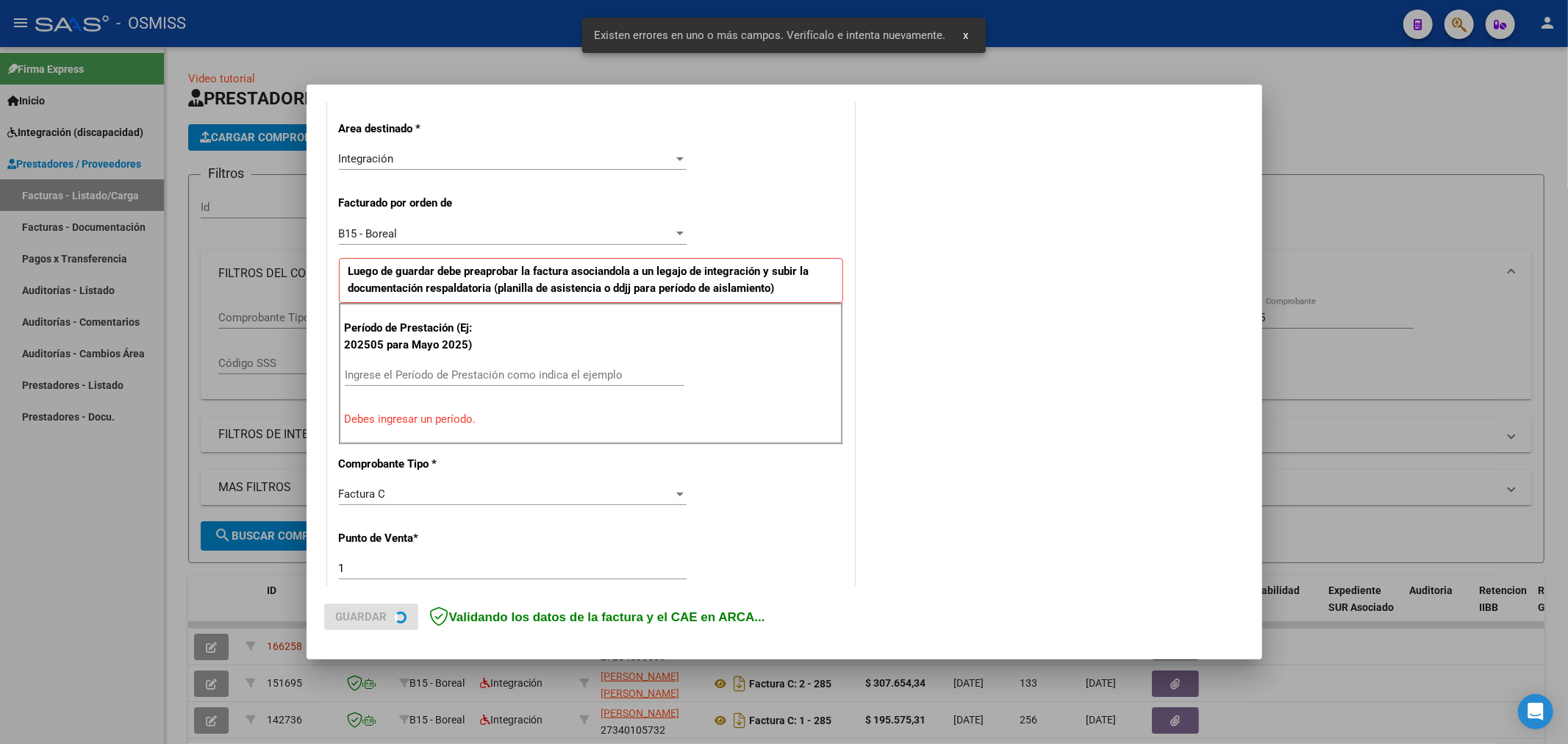
scroll to position [344, 0]
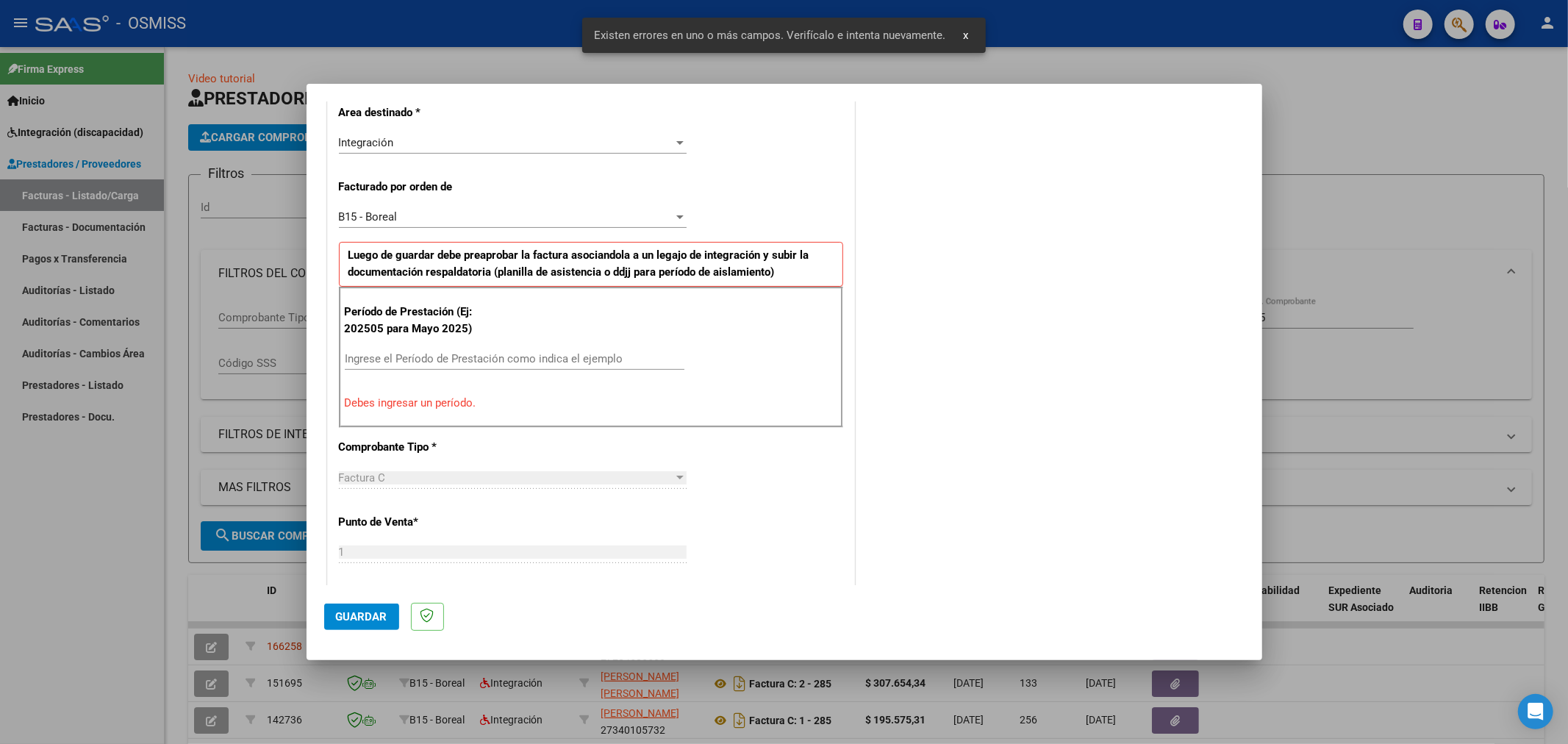
click at [491, 366] on div "Ingrese el Período de Prestación como indica el ejemplo" at bounding box center [514, 358] width 340 height 22
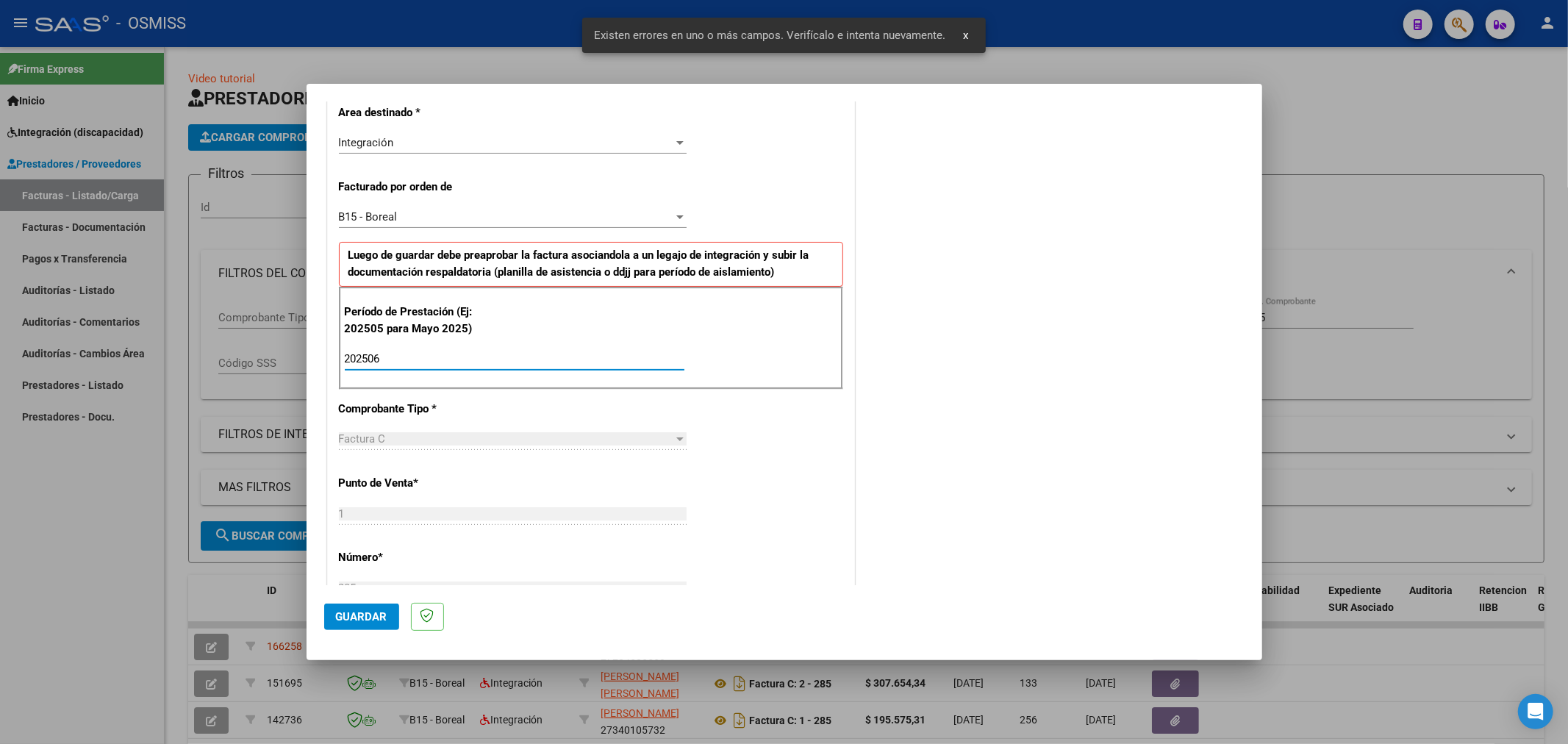
type input "202506"
click at [383, 608] on button "Guardar" at bounding box center [361, 617] width 75 height 26
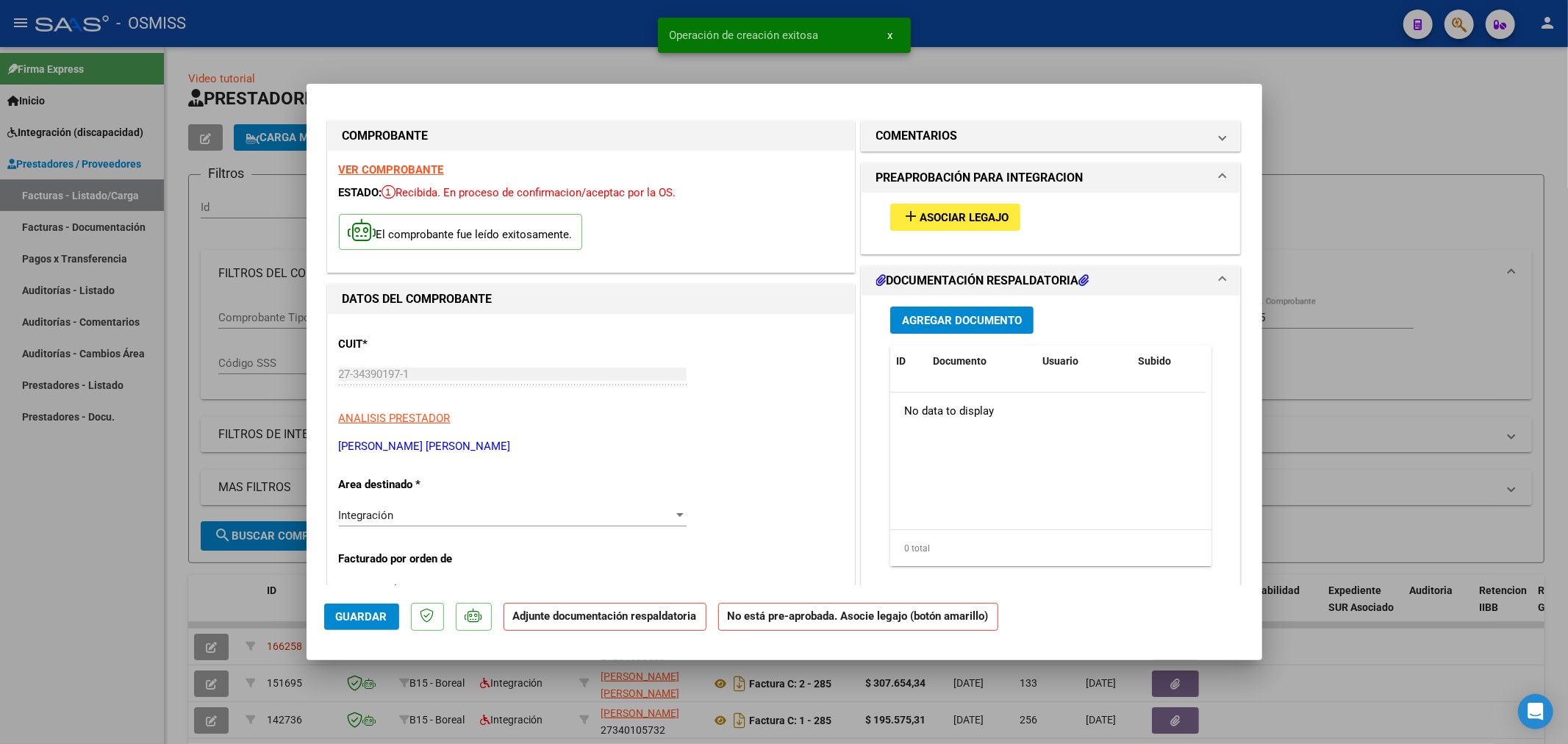
click at [989, 229] on button "add Asociar Legajo" at bounding box center [955, 217] width 130 height 27
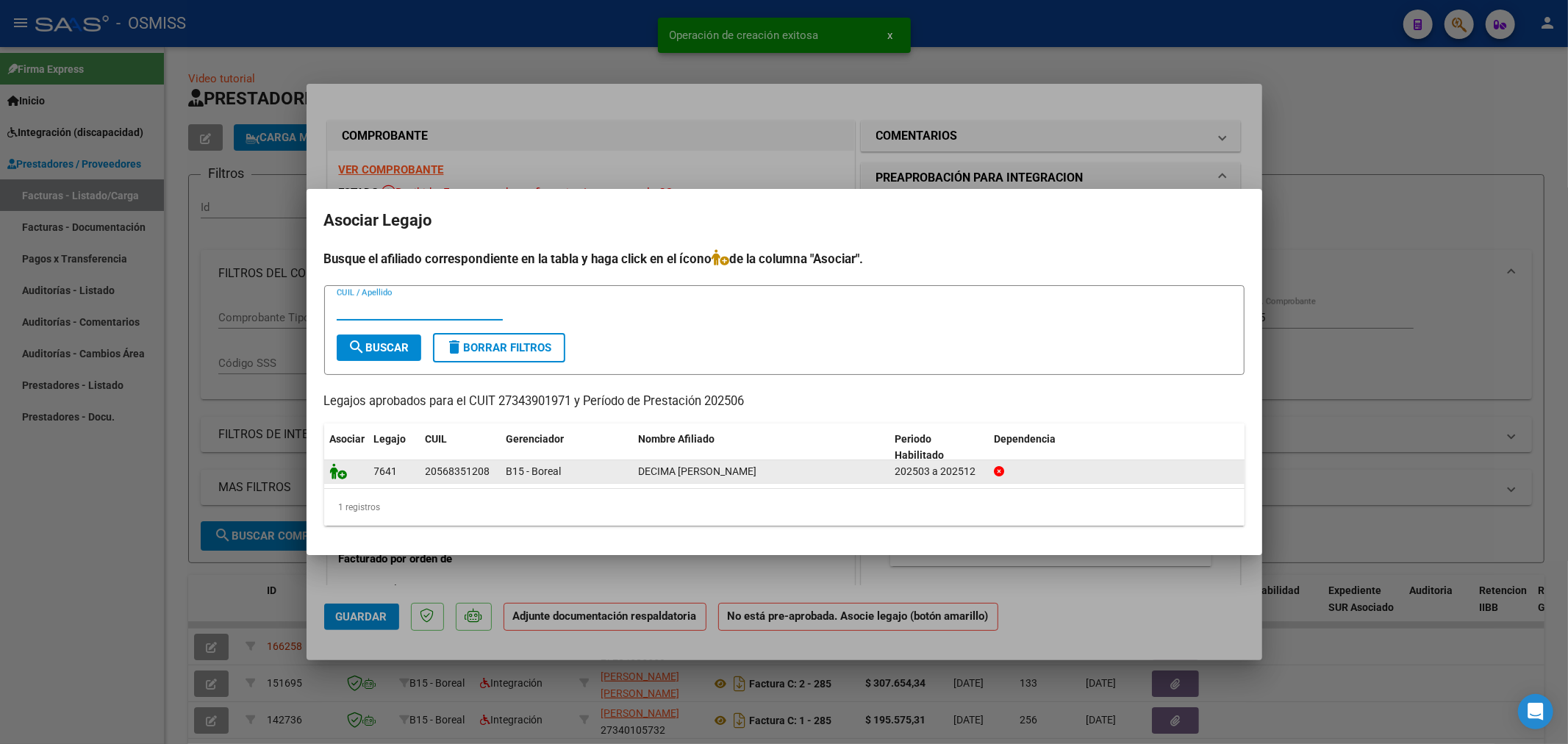
click at [343, 473] on icon at bounding box center [339, 471] width 18 height 16
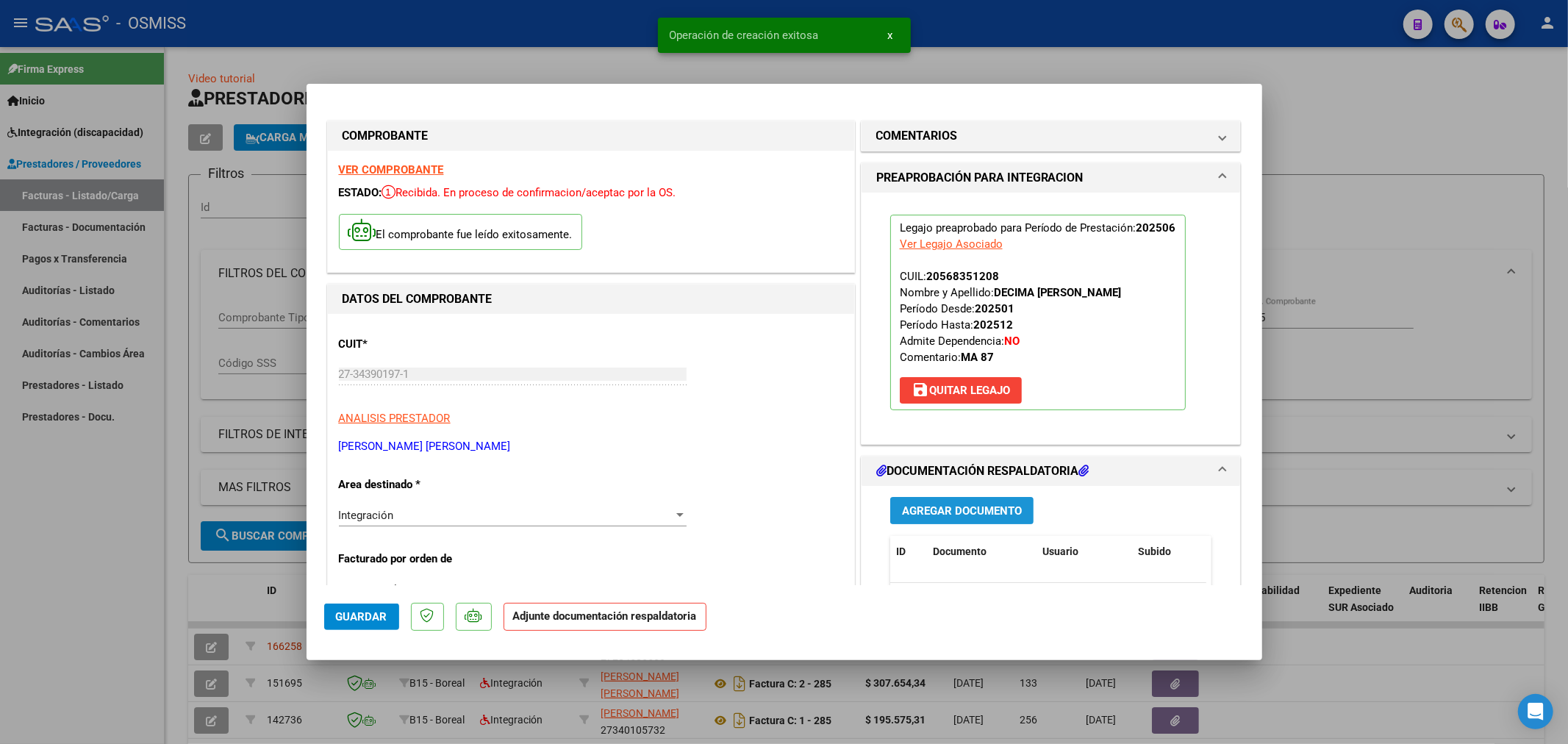
click at [930, 516] on span "Agregar Documento" at bounding box center [962, 510] width 119 height 13
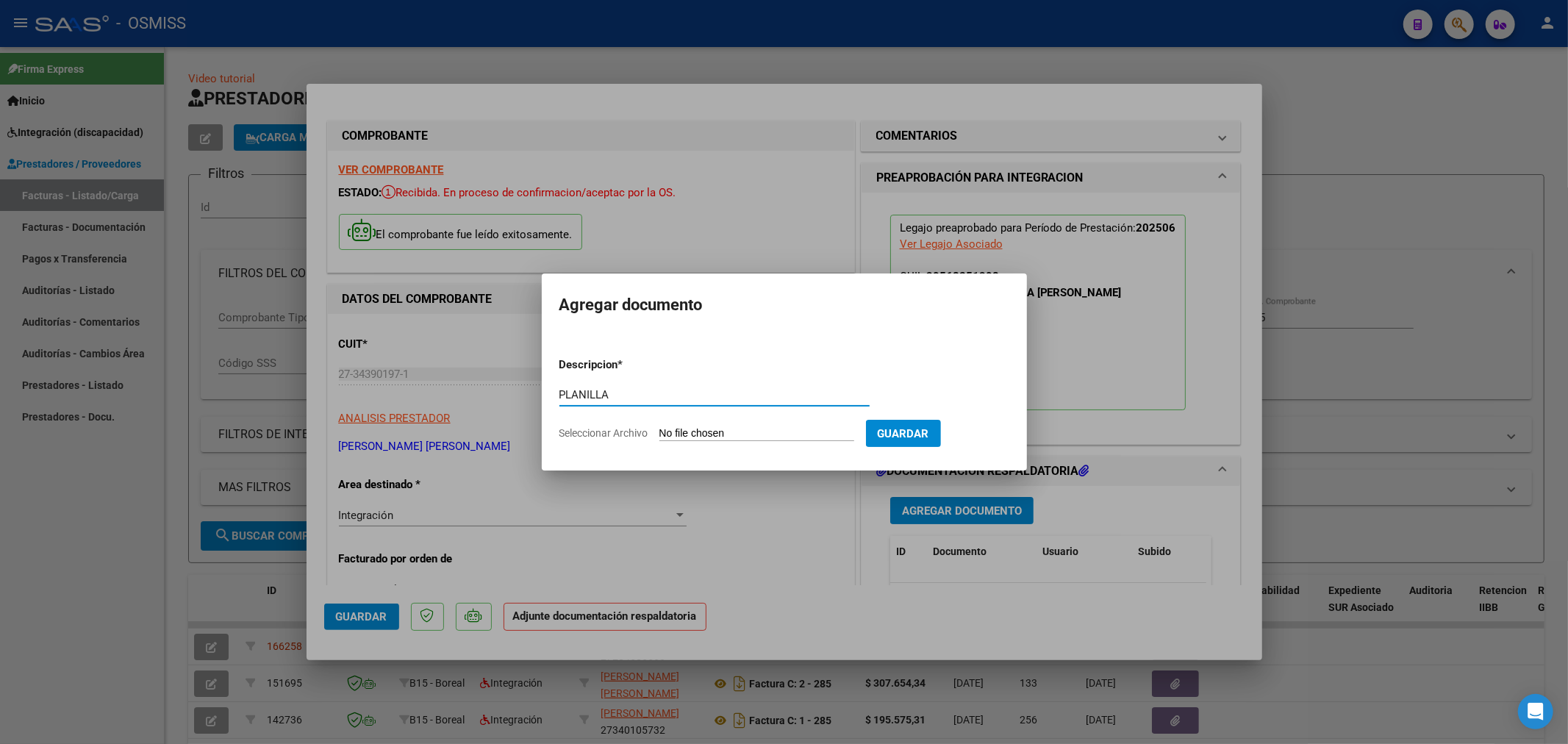
type input "PLANILLA"
click at [666, 430] on input "Seleccionar Archivo" at bounding box center [757, 434] width 195 height 14
click at [691, 439] on input "Seleccionar Archivo" at bounding box center [757, 434] width 195 height 14
type input "C:\fakepath\143409-4-Planilla_de_Asistencia (2).pdf"
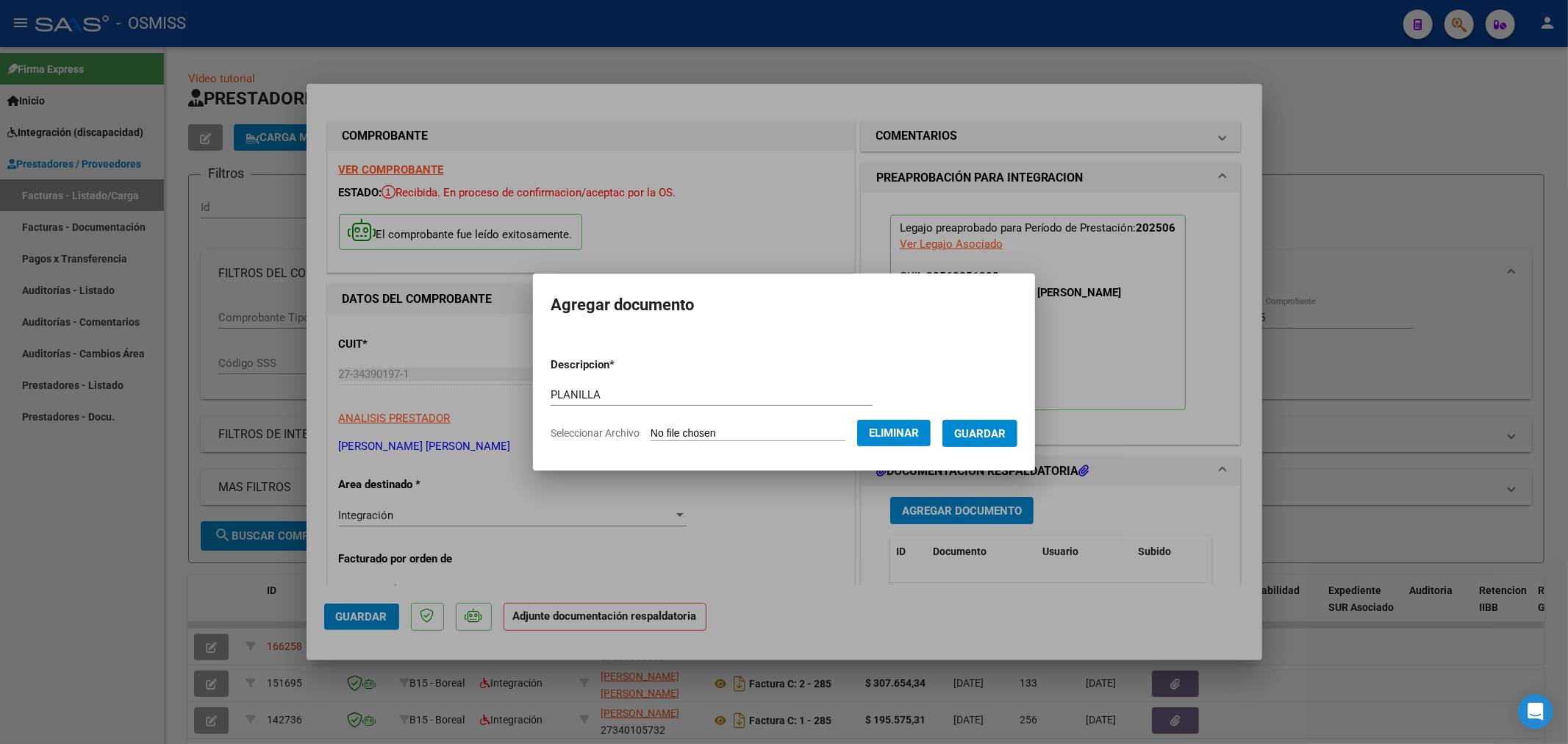
click at [974, 437] on span "Guardar" at bounding box center [979, 433] width 52 height 13
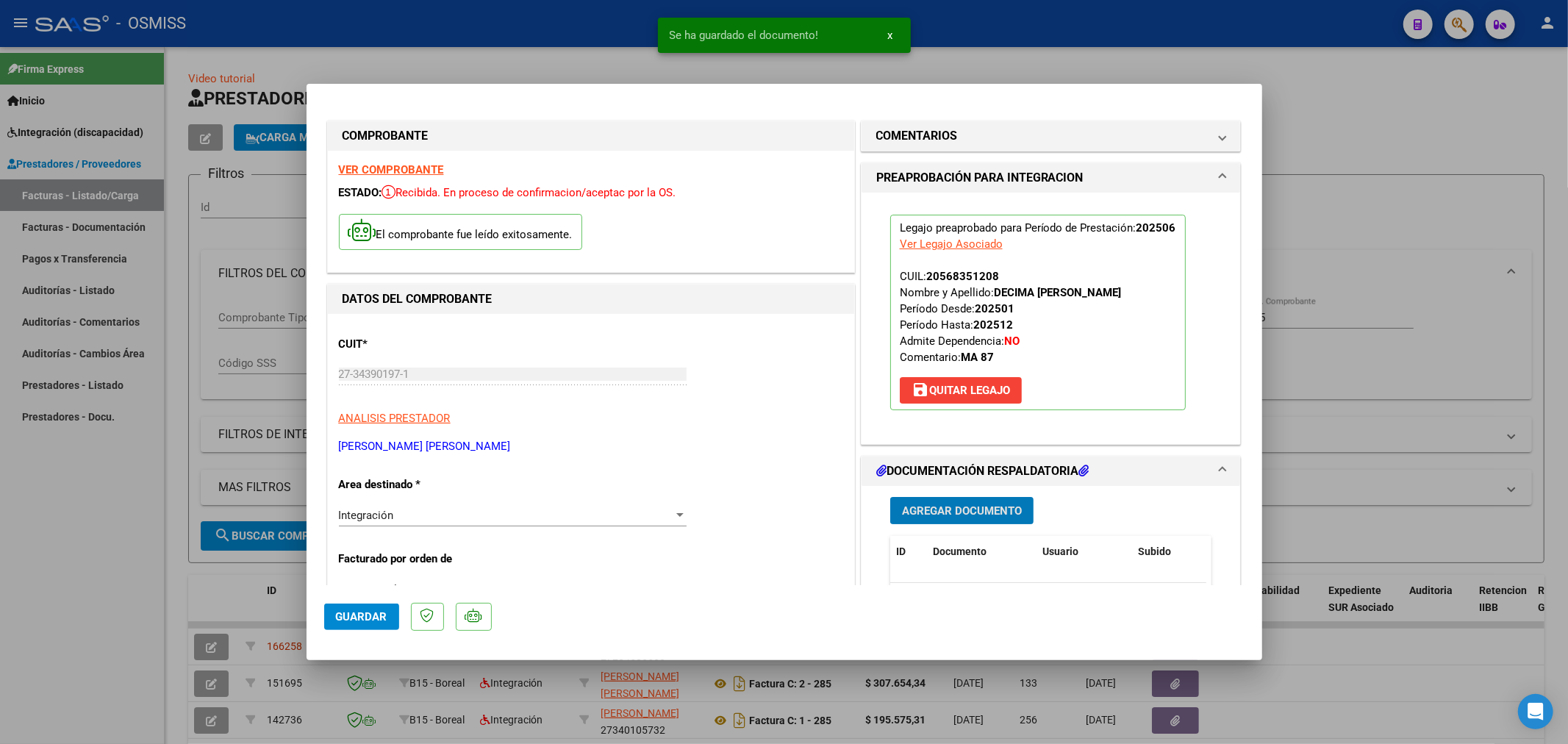
click at [953, 513] on span "Agregar Documento" at bounding box center [962, 510] width 119 height 13
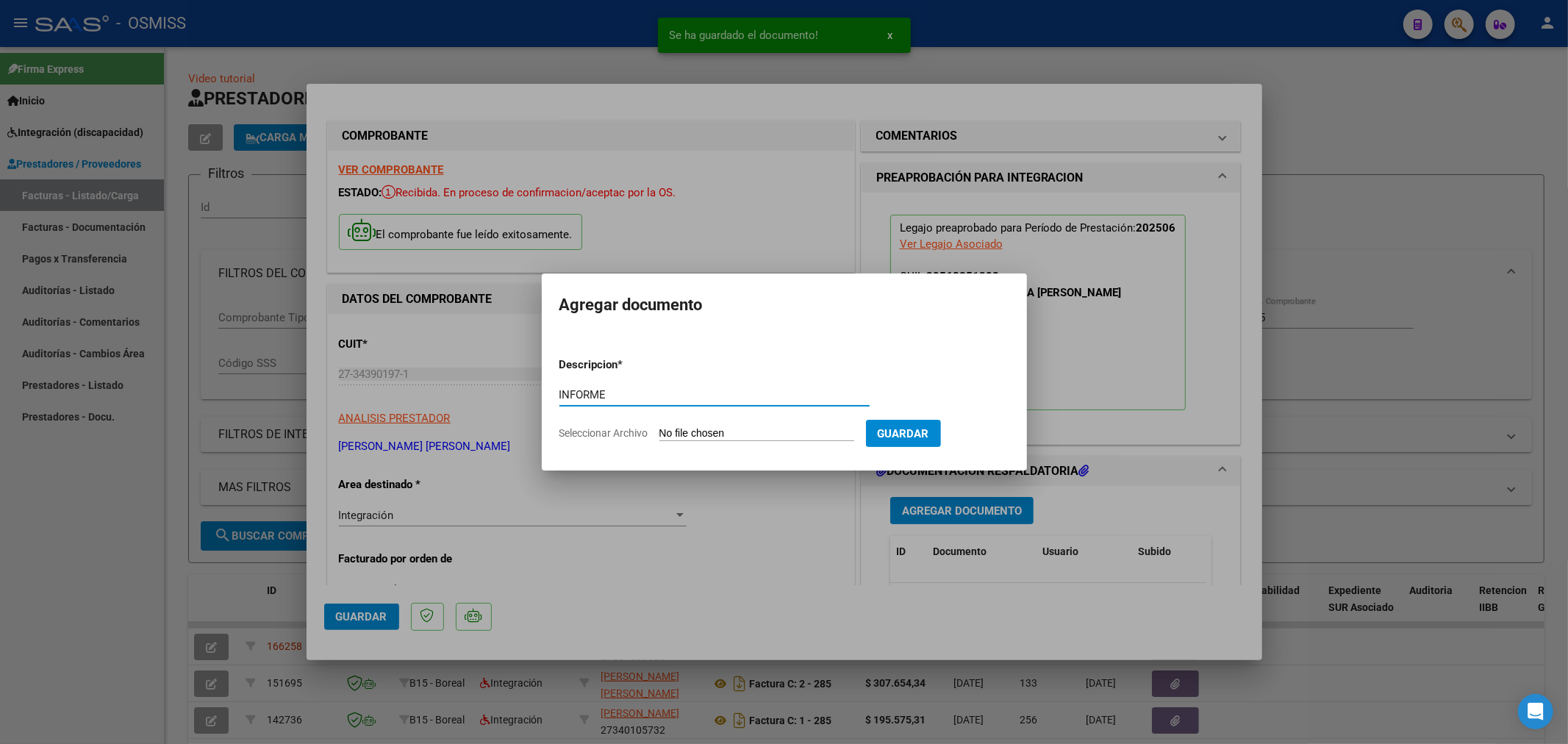
type input "INFORME"
click at [749, 431] on input "Seleccionar Archivo" at bounding box center [757, 434] width 195 height 14
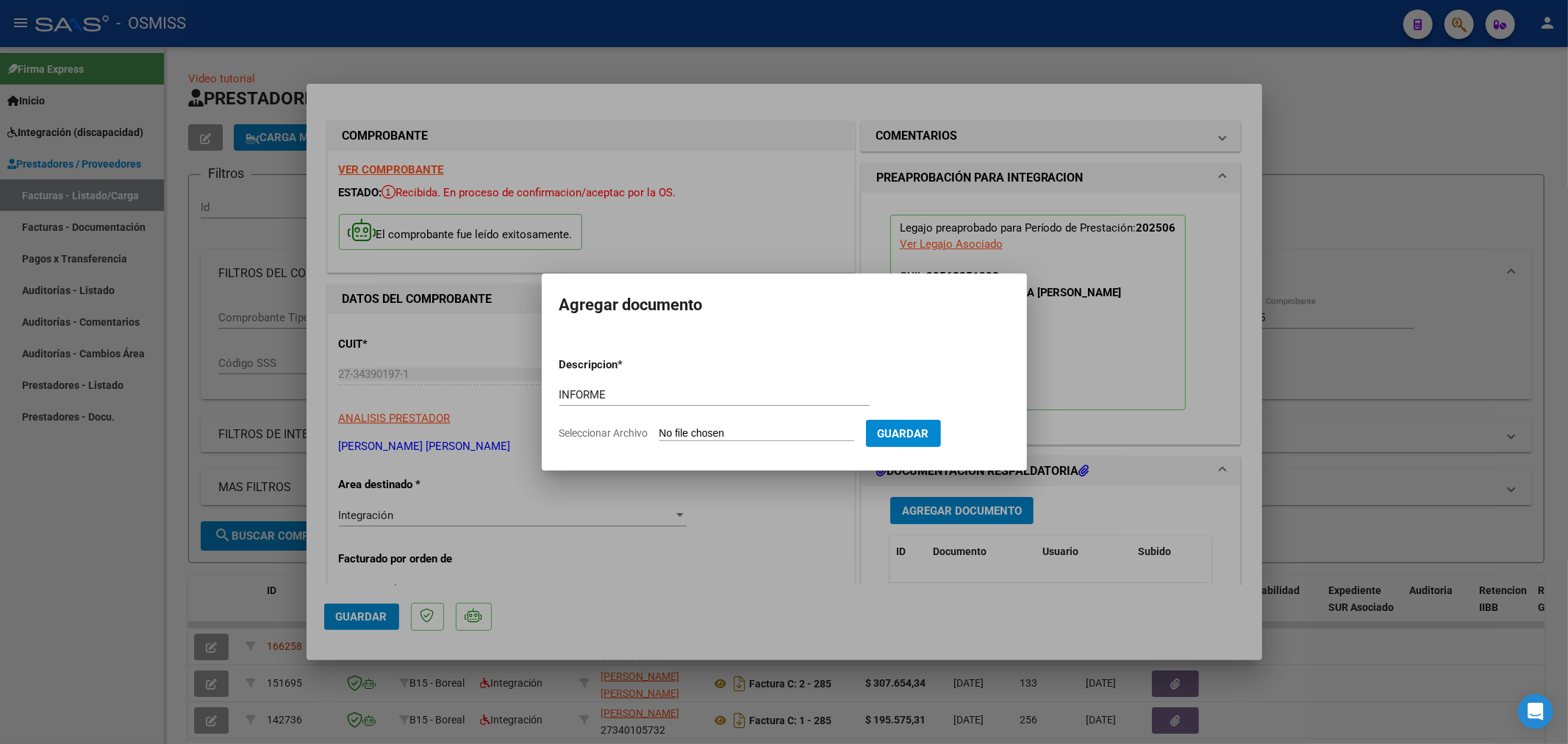
type input "C:\fakepath\143409-3-Informe_de_evolucion_semestral.pdf"
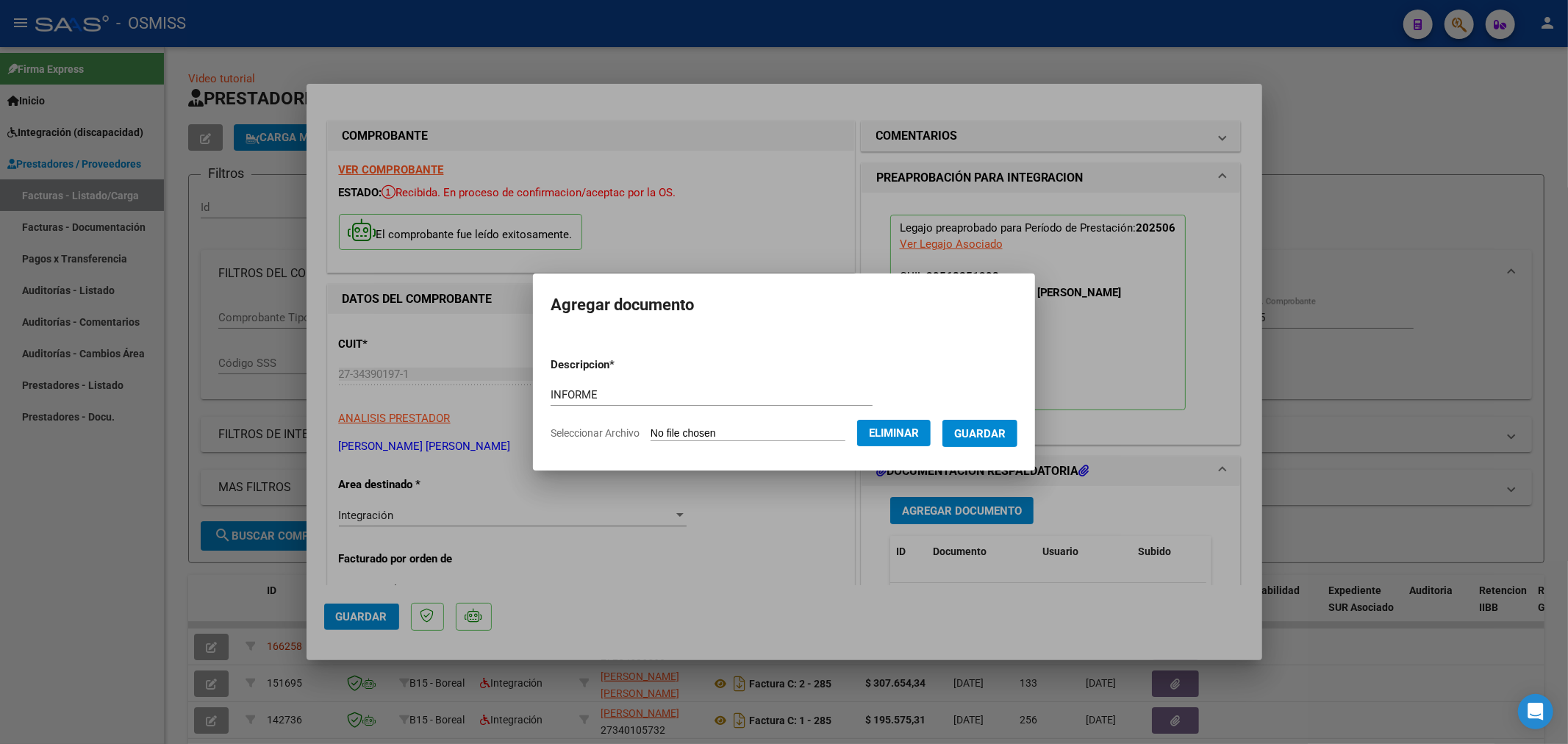
click at [975, 431] on span "Guardar" at bounding box center [979, 433] width 52 height 13
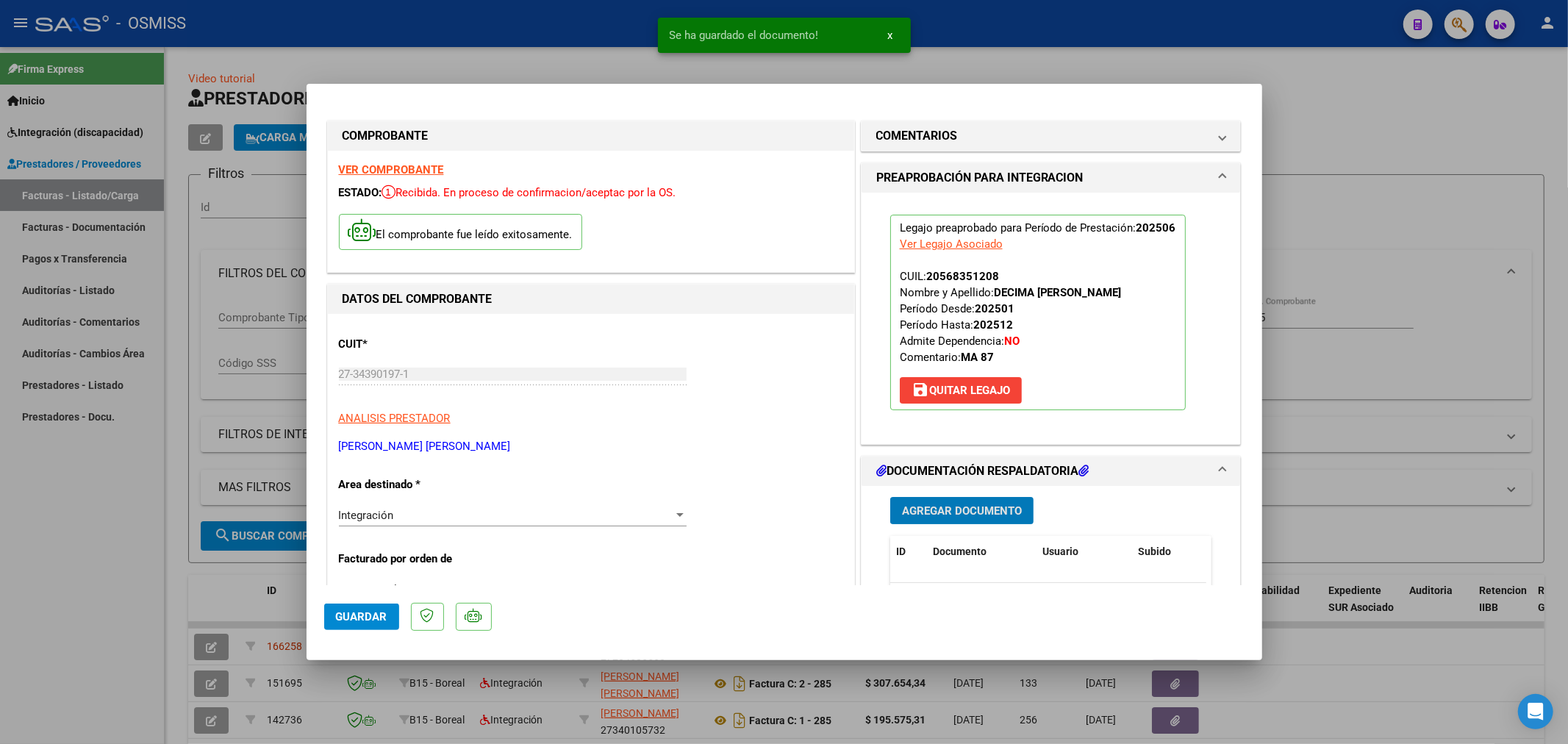
type input "$ 0,00"
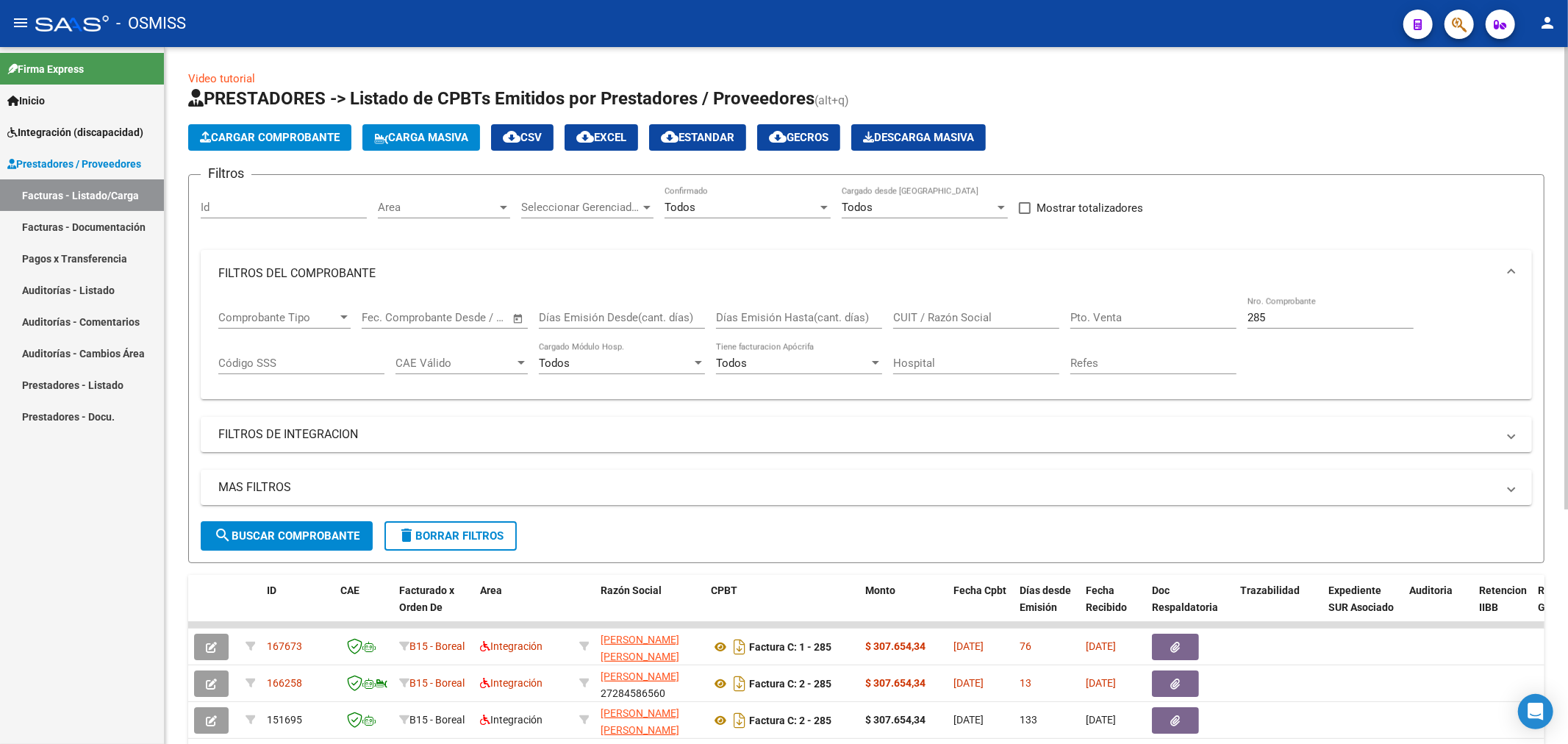
drag, startPoint x: 1319, startPoint y: 308, endPoint x: 1194, endPoint y: 329, distance: 126.8
click at [1194, 329] on div "Comprobante Tipo Comprobante Tipo Fecha inicio – Fecha fin Fec. Comprobante Des…" at bounding box center [866, 343] width 1296 height 91
drag, startPoint x: 1276, startPoint y: 321, endPoint x: 1164, endPoint y: 329, distance: 112.3
click at [1164, 329] on div "Comprobante Tipo Comprobante Tipo Fecha inicio – Fecha fin Fec. Comprobante Des…" at bounding box center [866, 343] width 1296 height 91
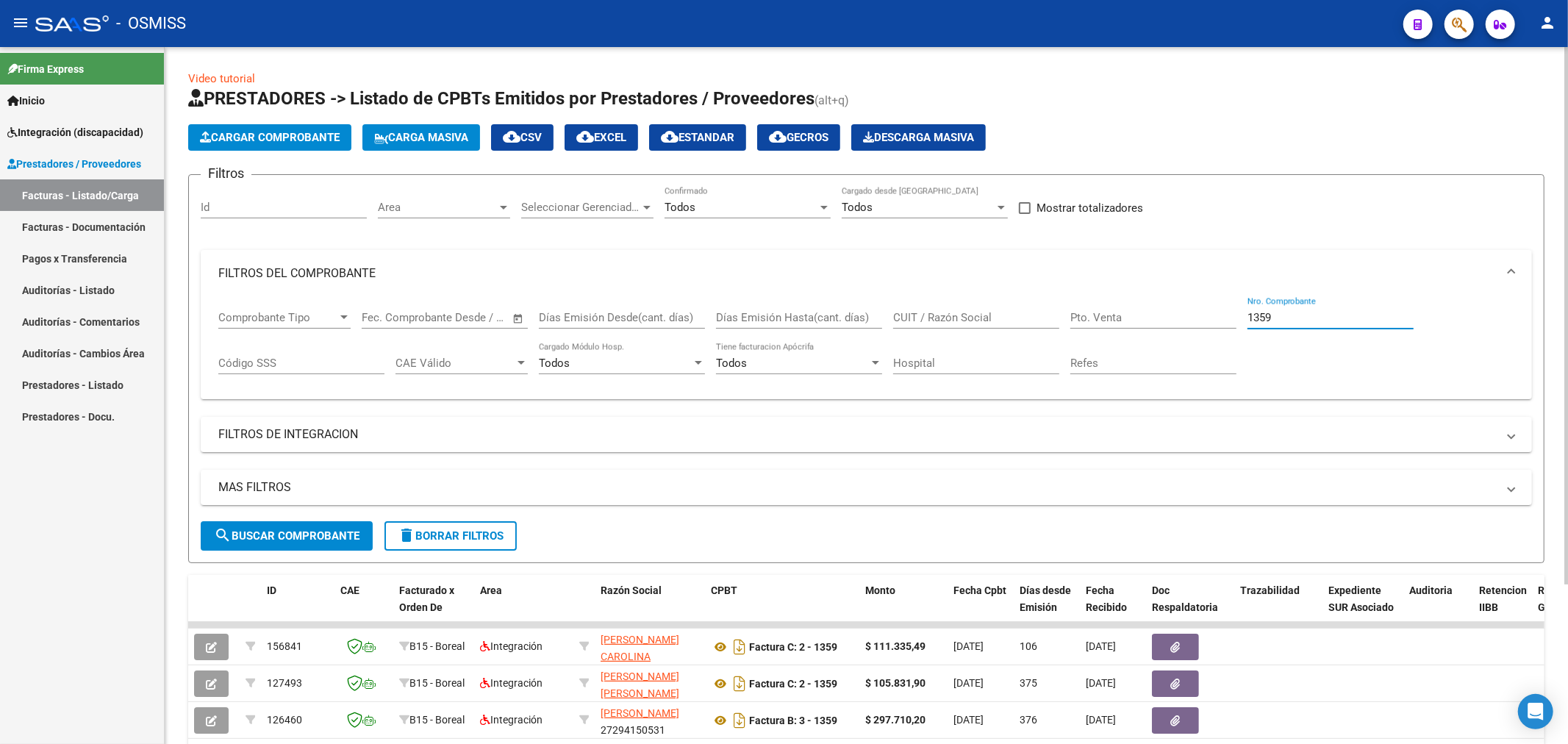
type input "1359"
click at [281, 137] on span "Cargar Comprobante" at bounding box center [270, 137] width 140 height 13
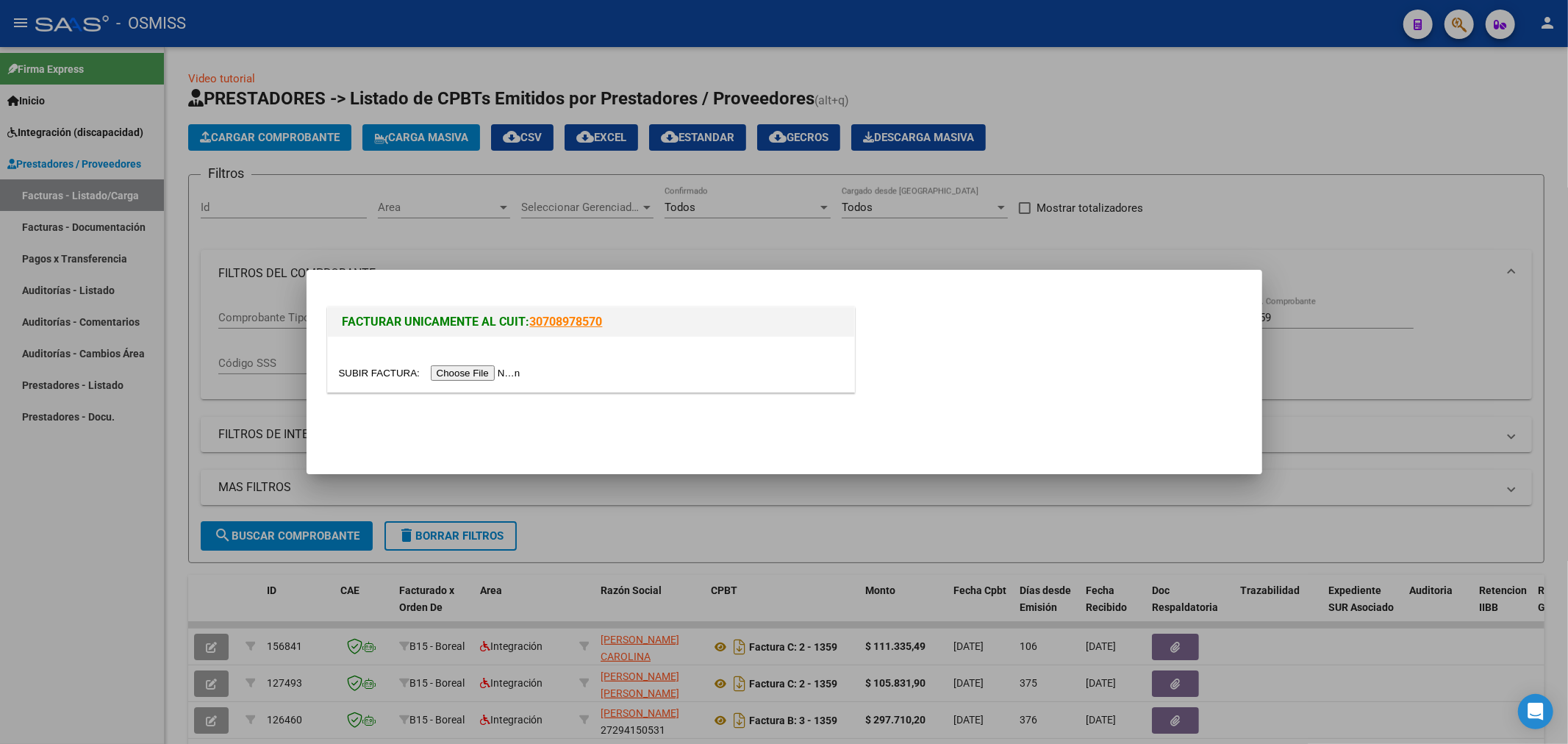
click at [461, 376] on input "file" at bounding box center [432, 373] width 186 height 16
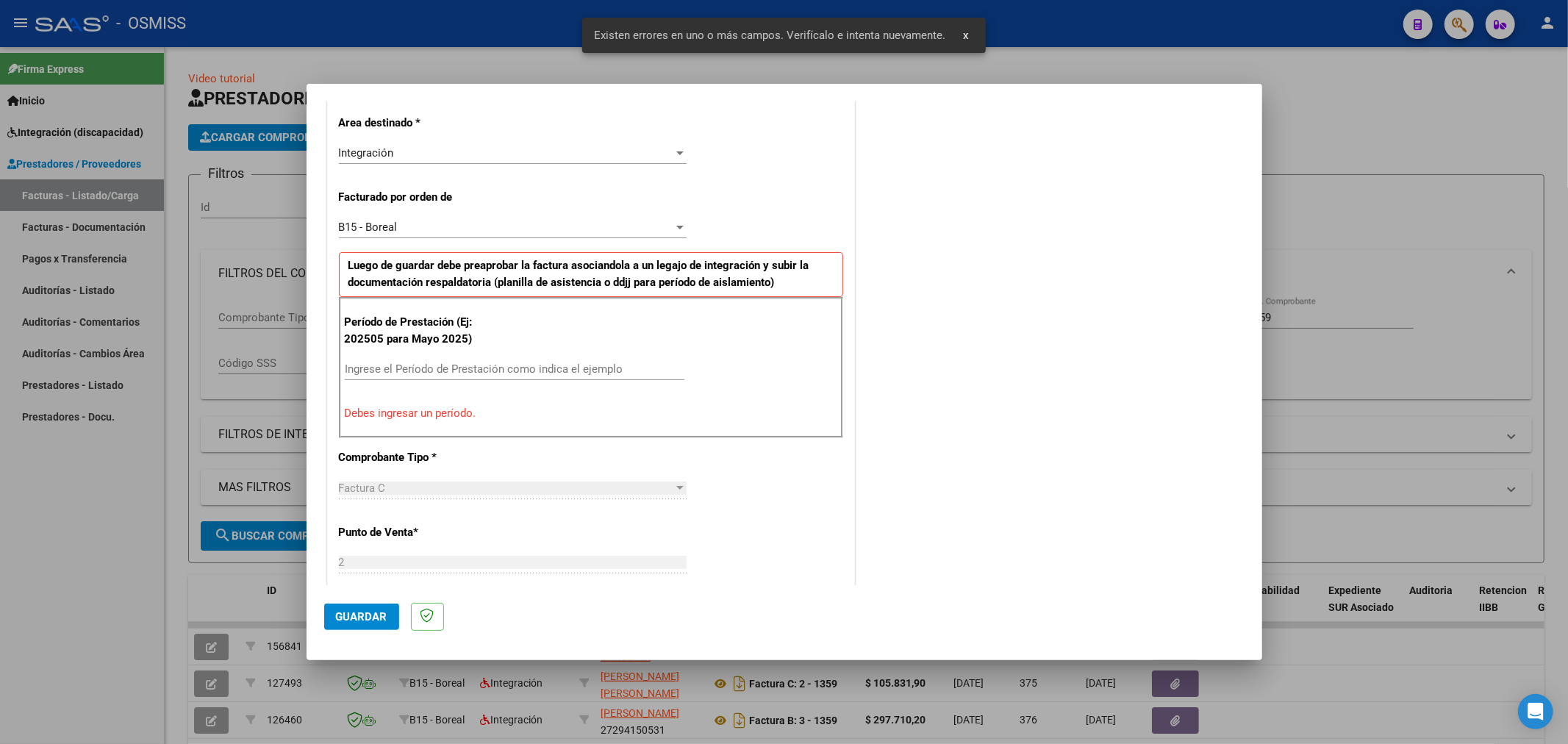
scroll to position [344, 0]
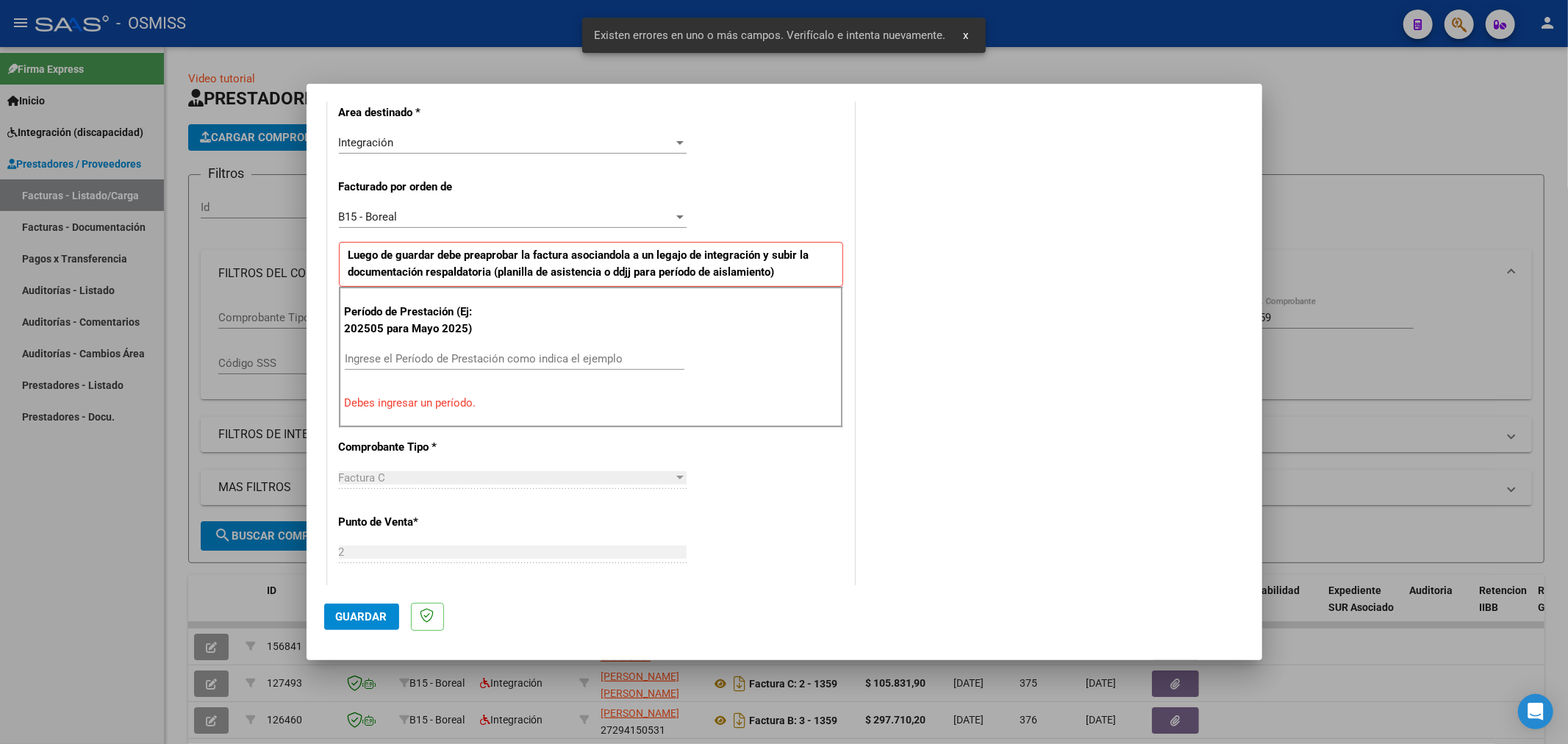
click at [481, 350] on div "Ingrese el Período de Prestación como indica el ejemplo" at bounding box center [514, 358] width 340 height 22
click at [493, 363] on input "Ingrese el Período de Prestación como indica el ejemplo" at bounding box center [514, 358] width 340 height 13
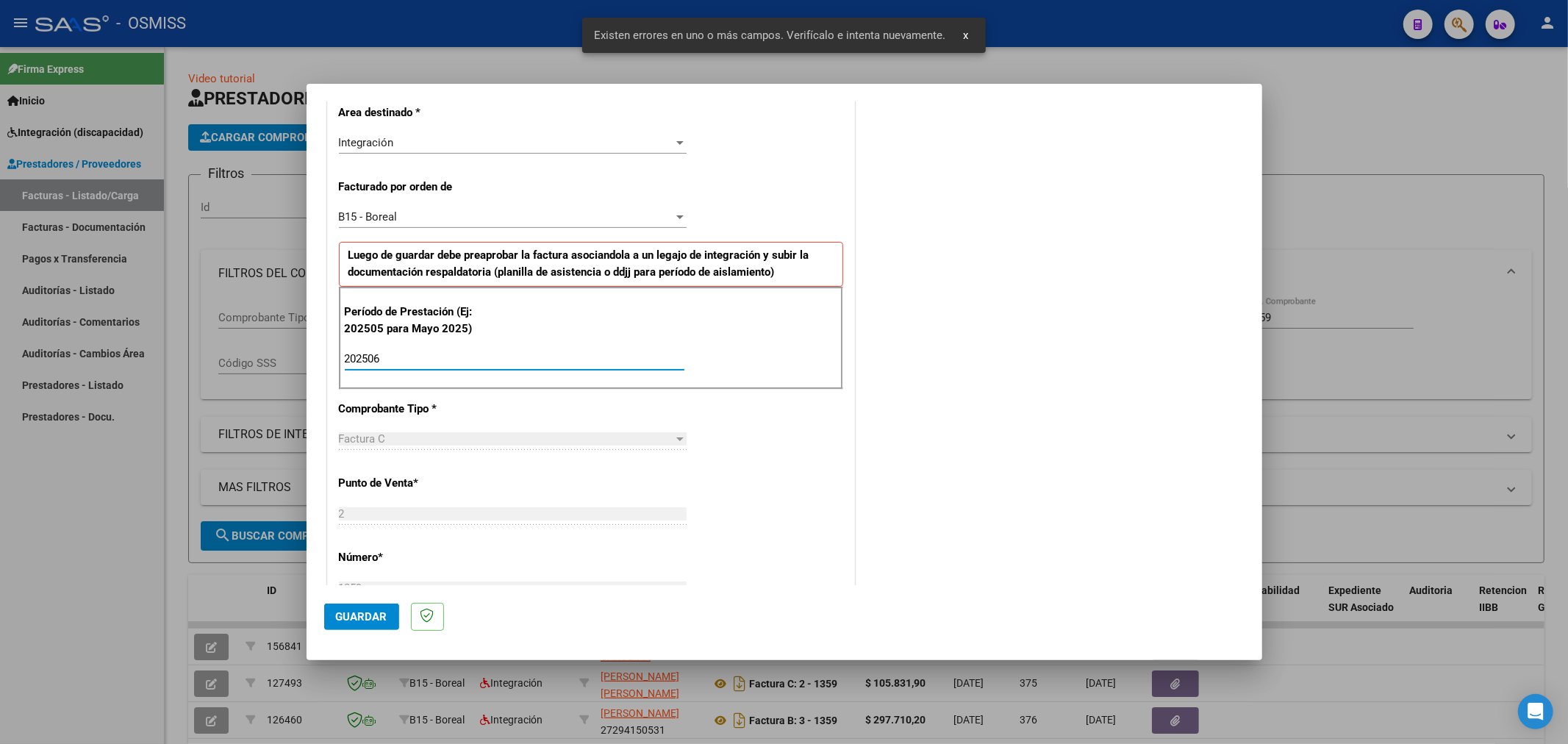
type input "202506"
click at [373, 621] on span "Guardar" at bounding box center [361, 616] width 52 height 13
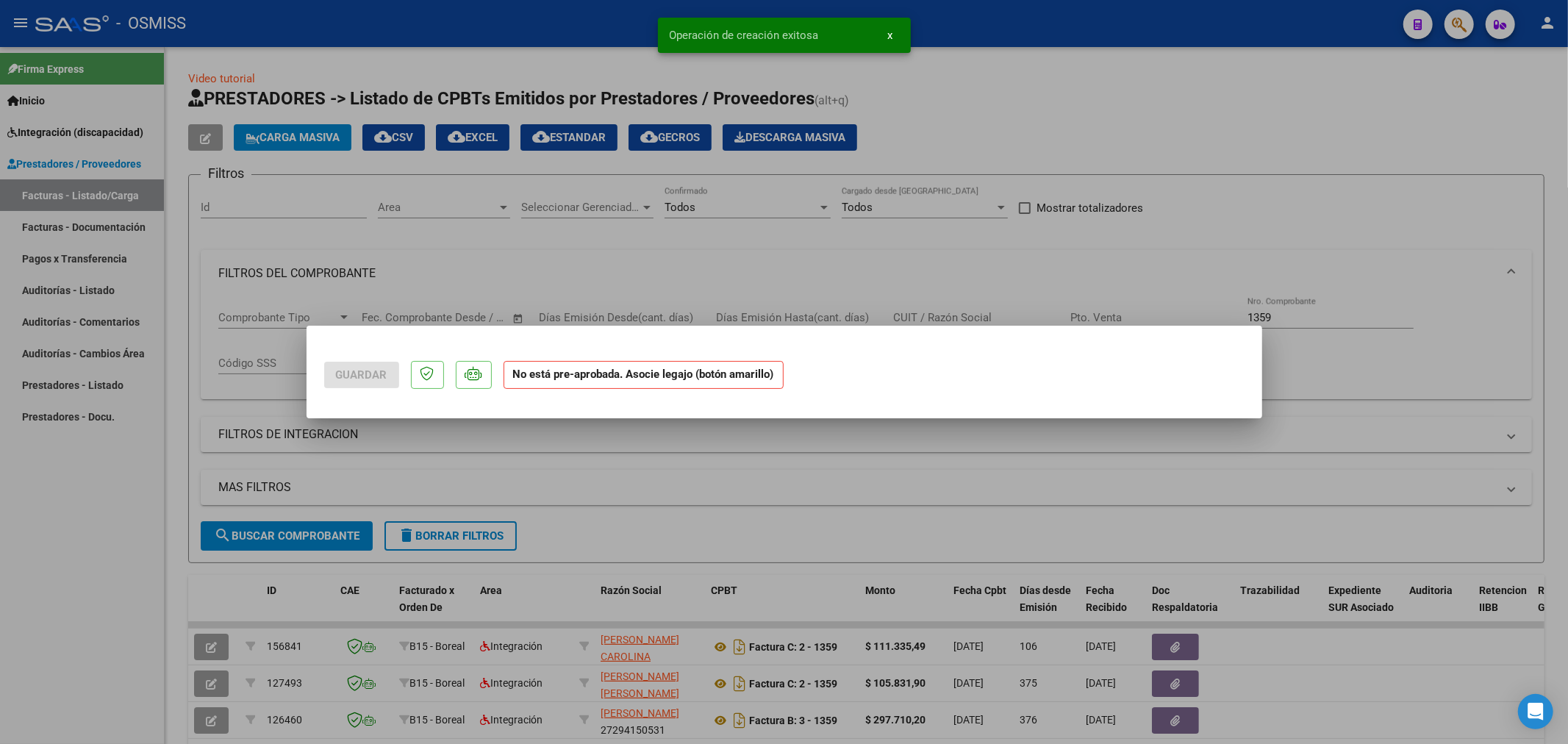
scroll to position [0, 0]
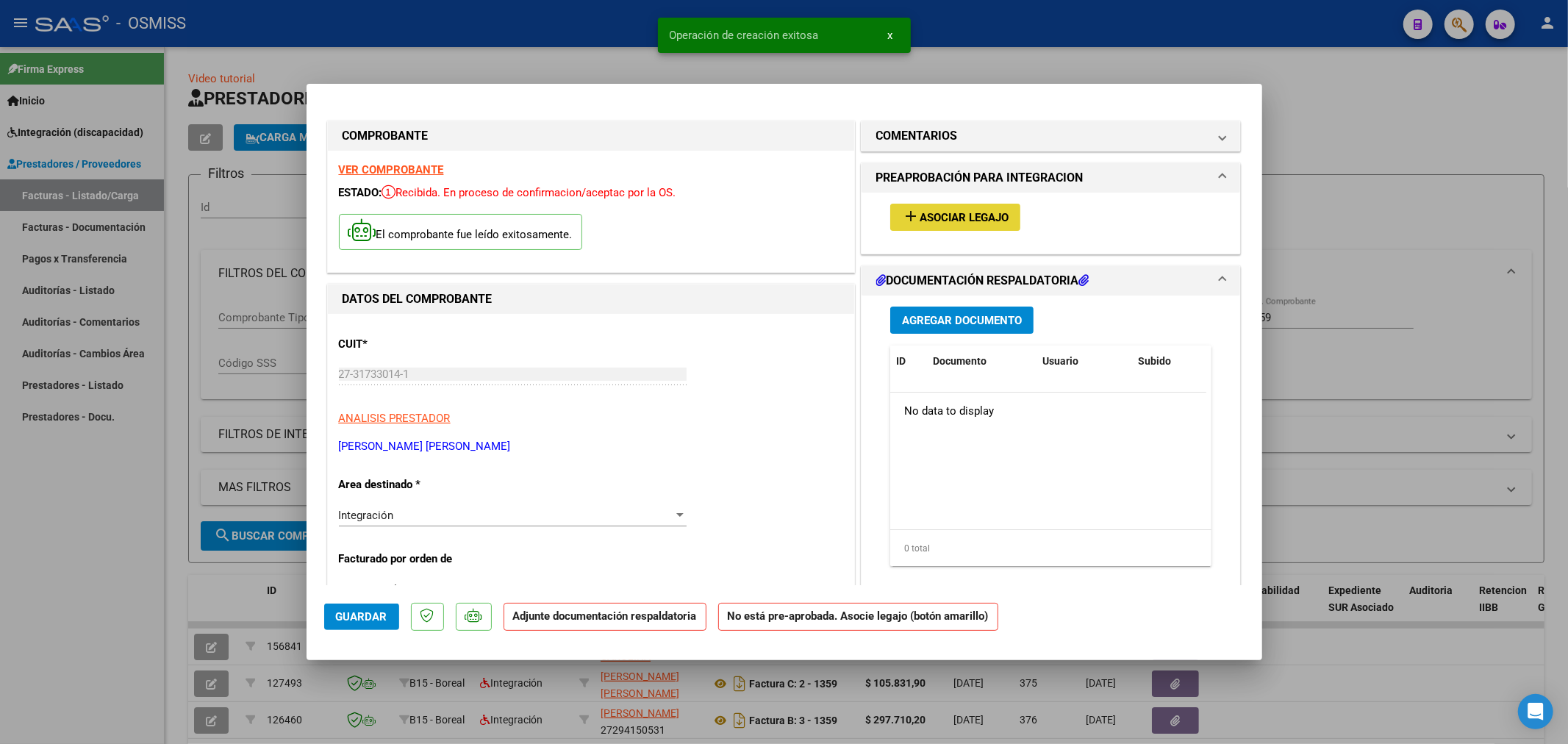
click at [958, 211] on span "Asociar Legajo" at bounding box center [964, 217] width 89 height 13
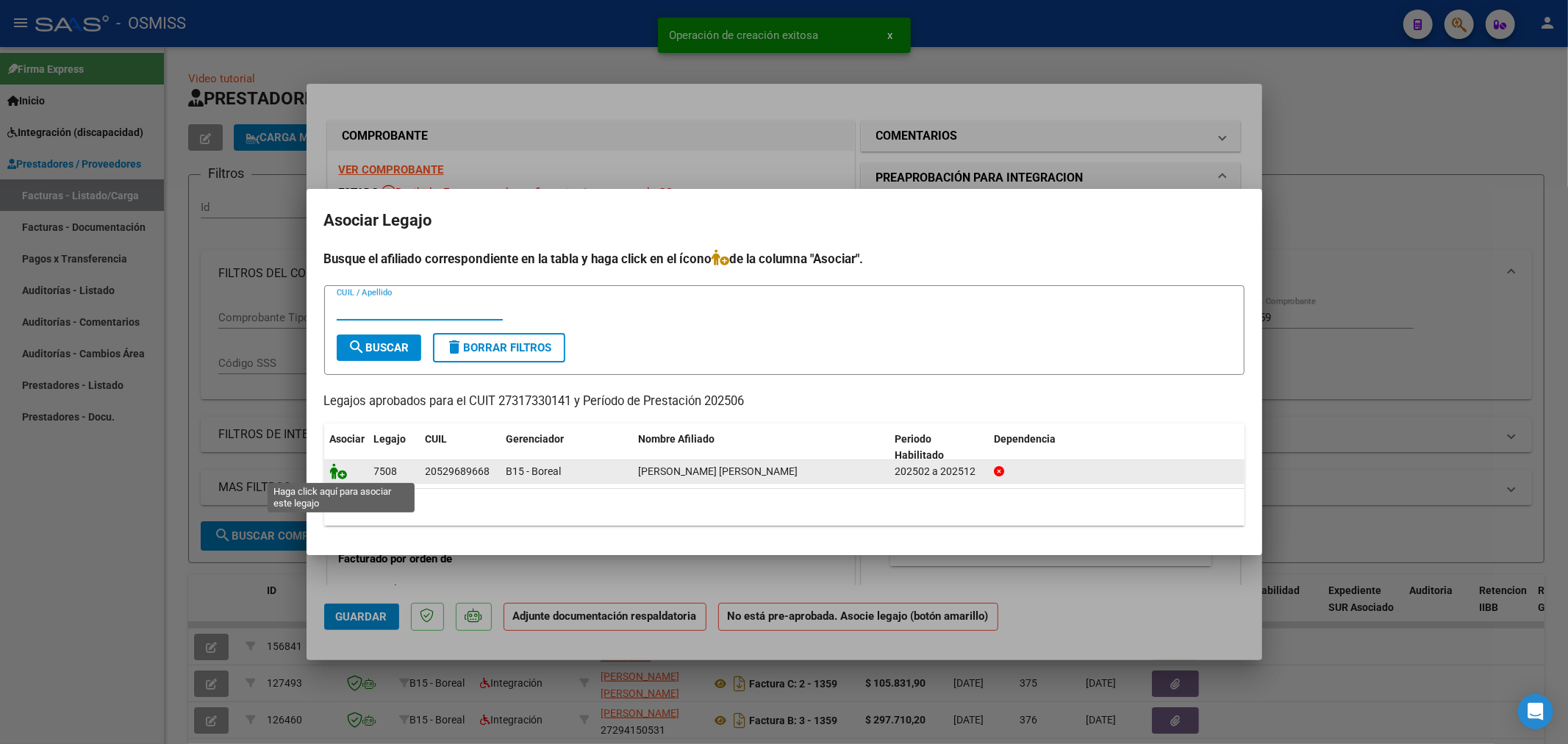
click at [342, 474] on icon at bounding box center [339, 471] width 18 height 16
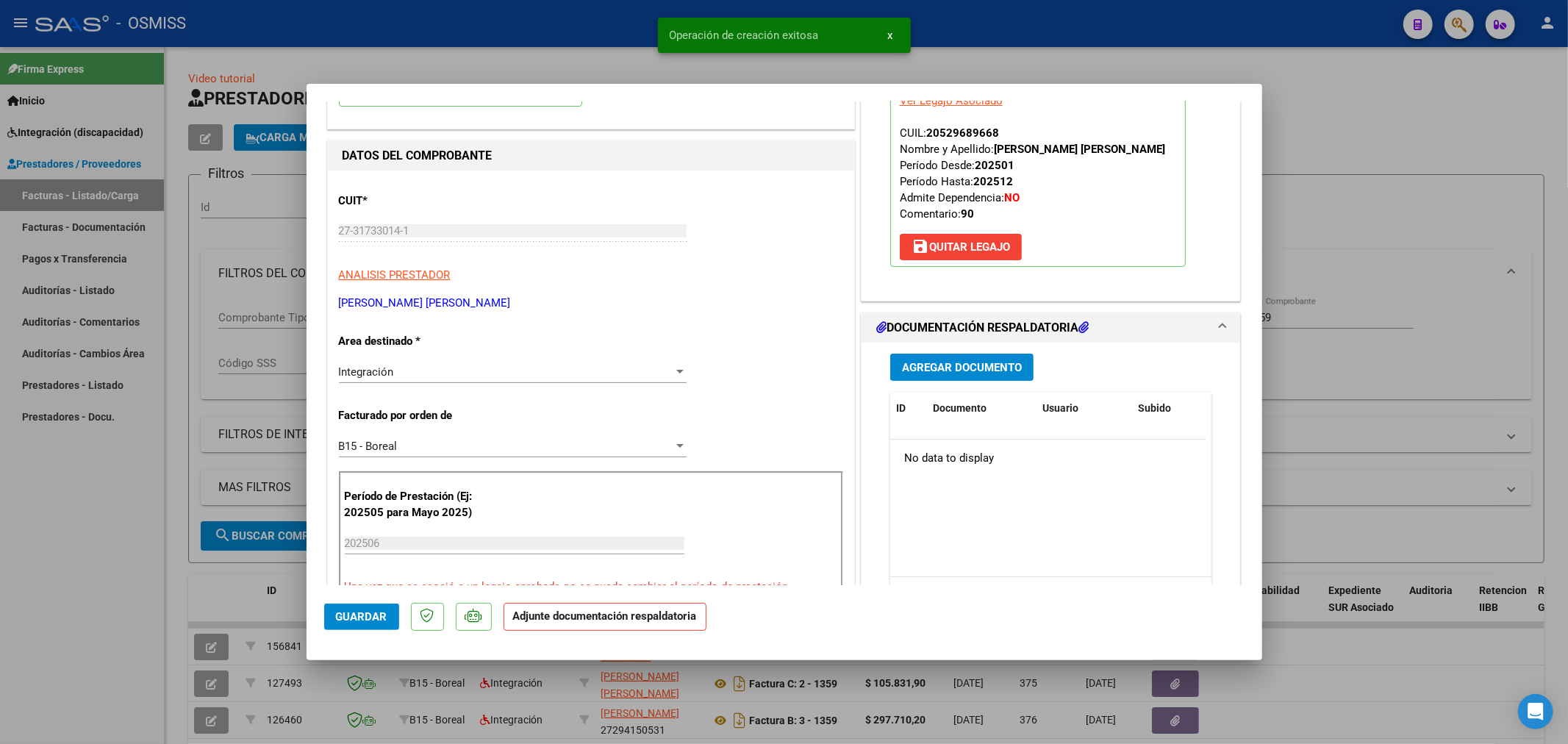
scroll to position [163, 0]
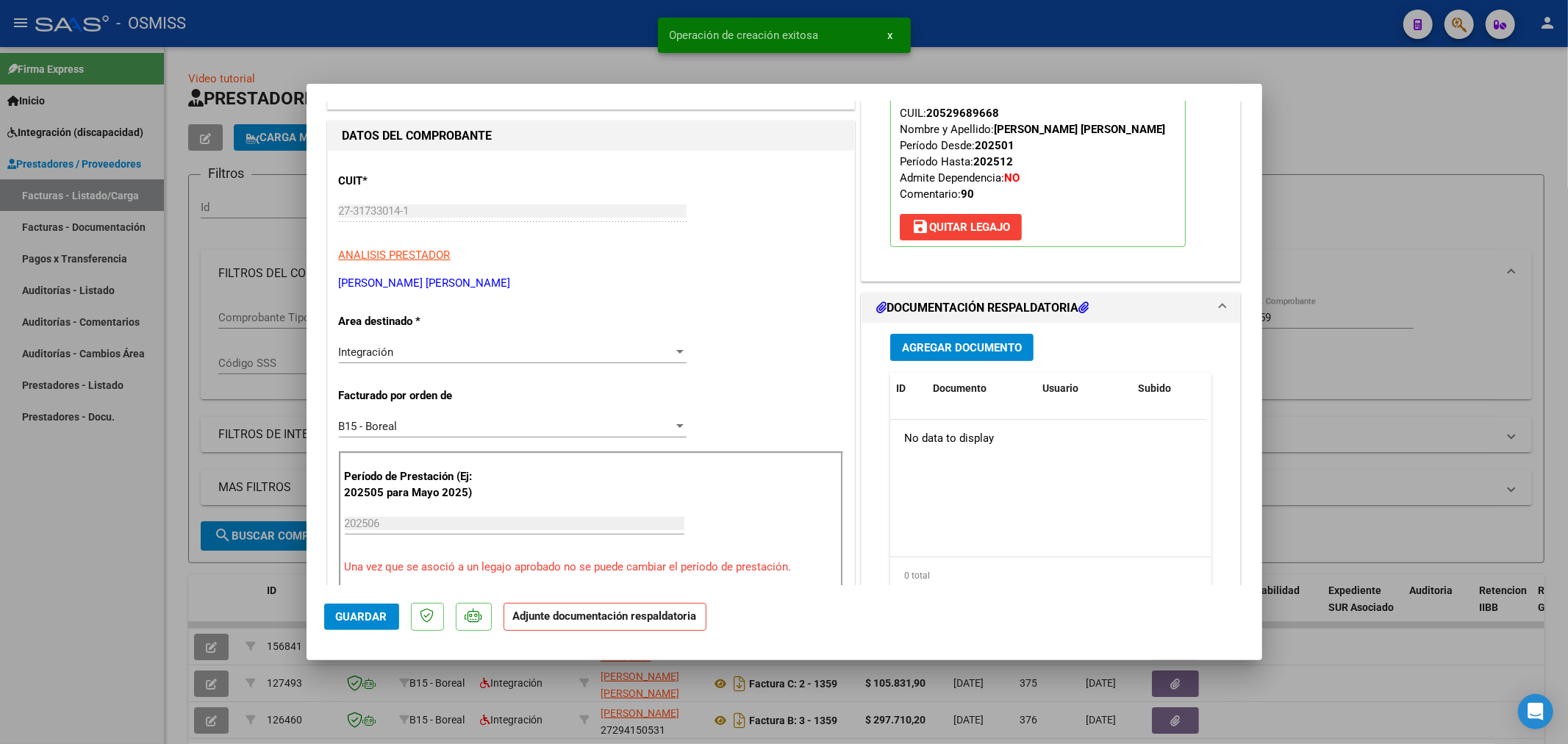
click at [979, 347] on span "Agregar Documento" at bounding box center [962, 347] width 119 height 13
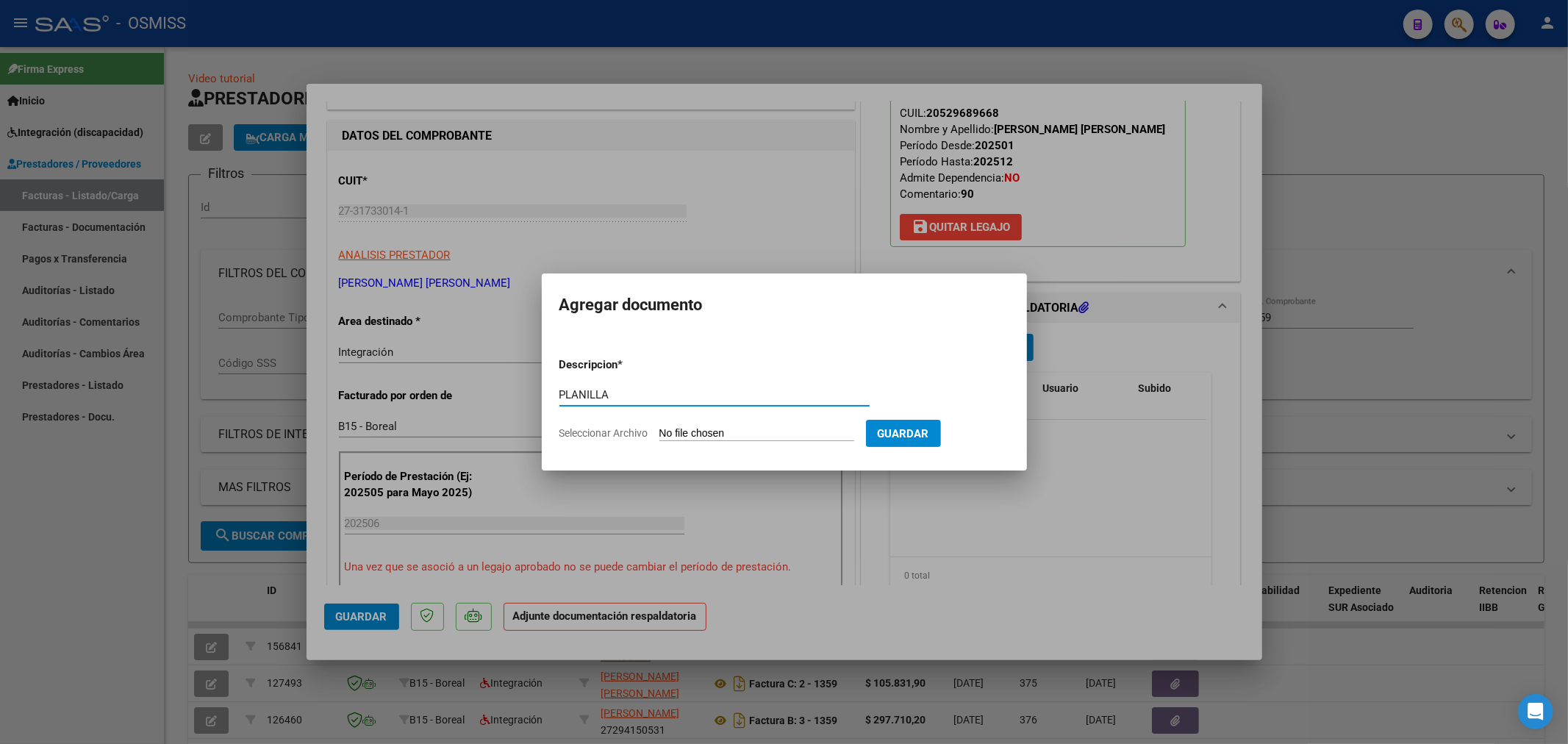
type input "PLANILLA"
click at [716, 435] on input "Seleccionar Archivo" at bounding box center [757, 434] width 195 height 14
type input "C:\fakepath\151199-4-Planilla_de_Asistencia.pdf"
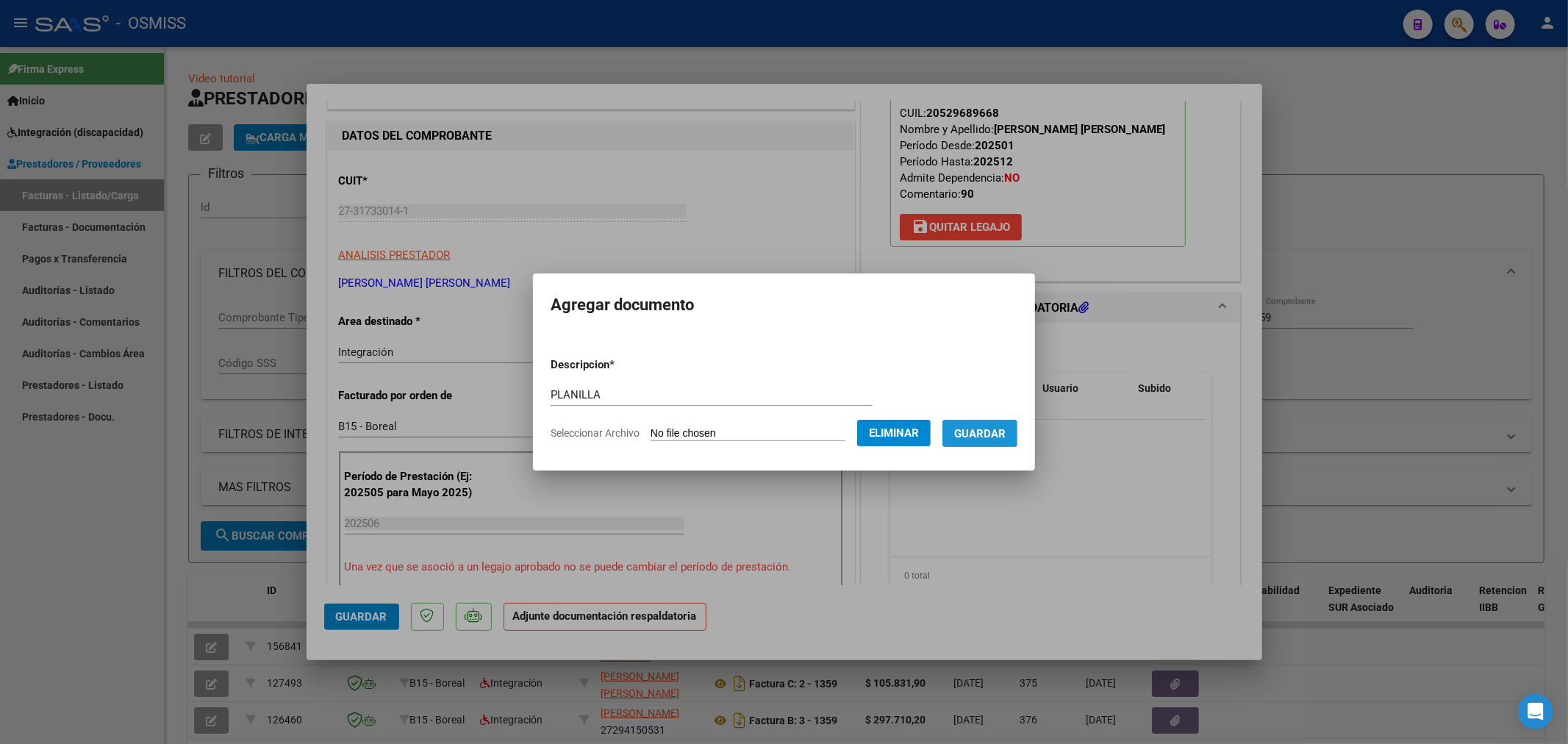
click at [1002, 427] on span "Guardar" at bounding box center [979, 433] width 52 height 13
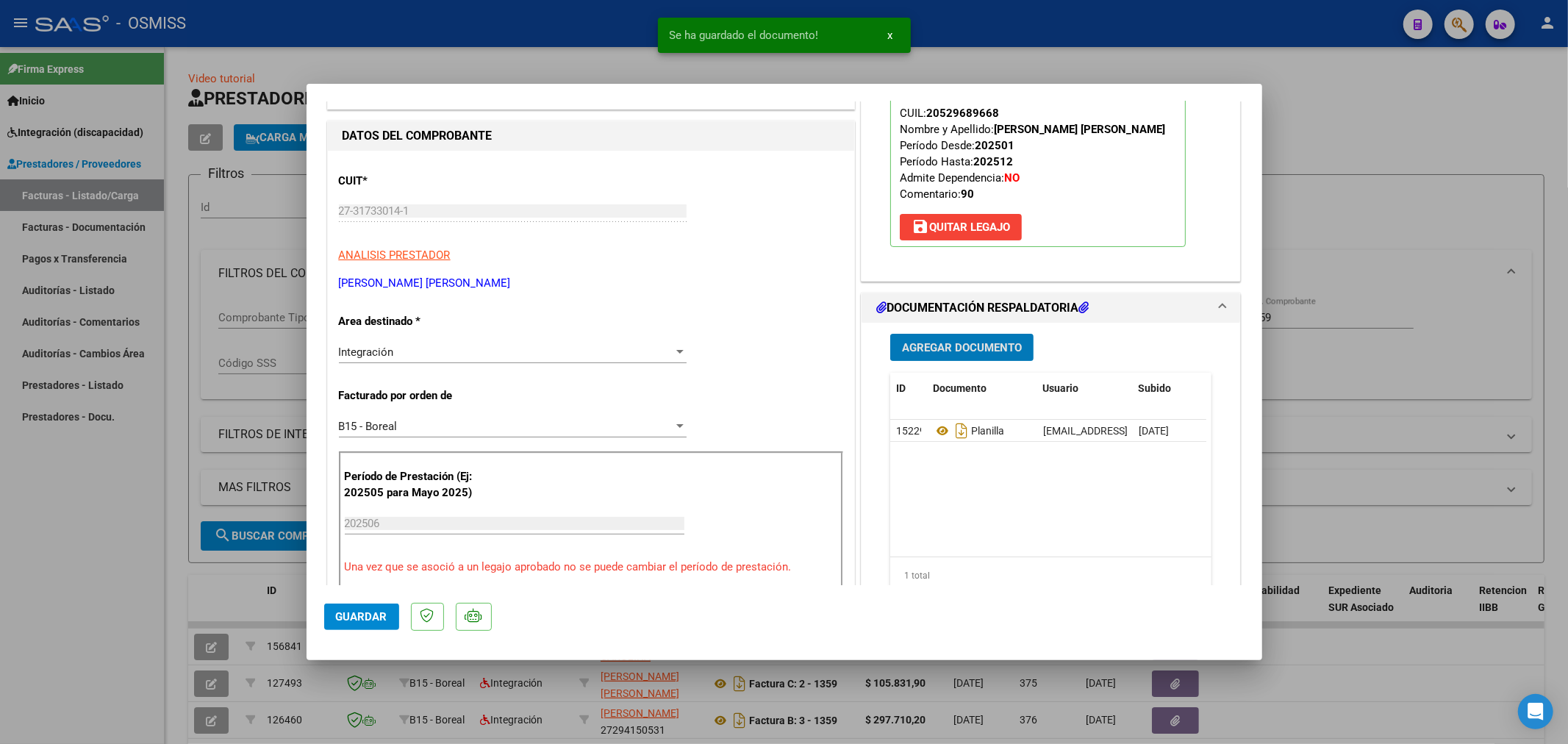
click at [1003, 355] on button "Agregar Documento" at bounding box center [961, 347] width 143 height 27
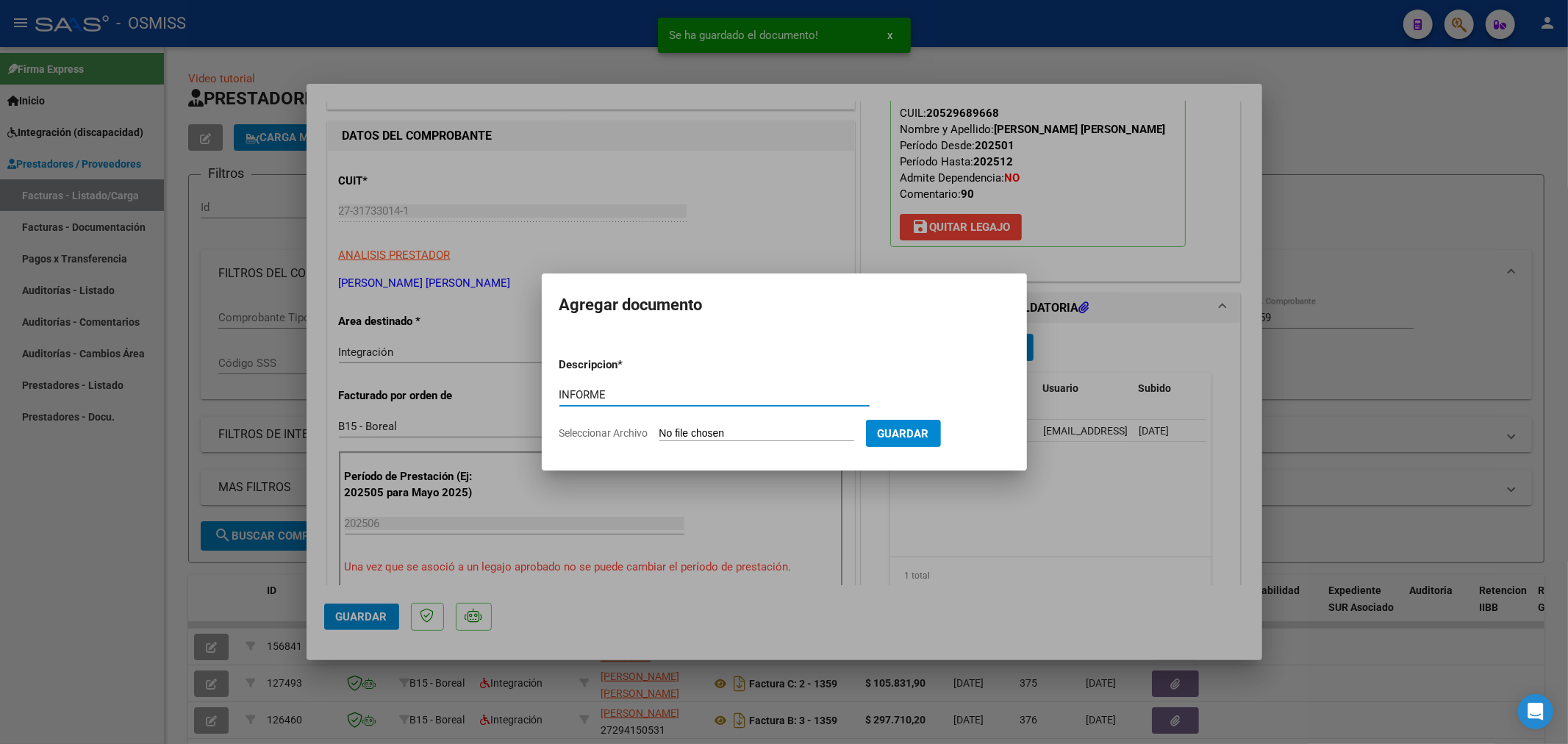
type input "INFORME"
click at [725, 429] on input "Seleccionar Archivo" at bounding box center [757, 434] width 195 height 14
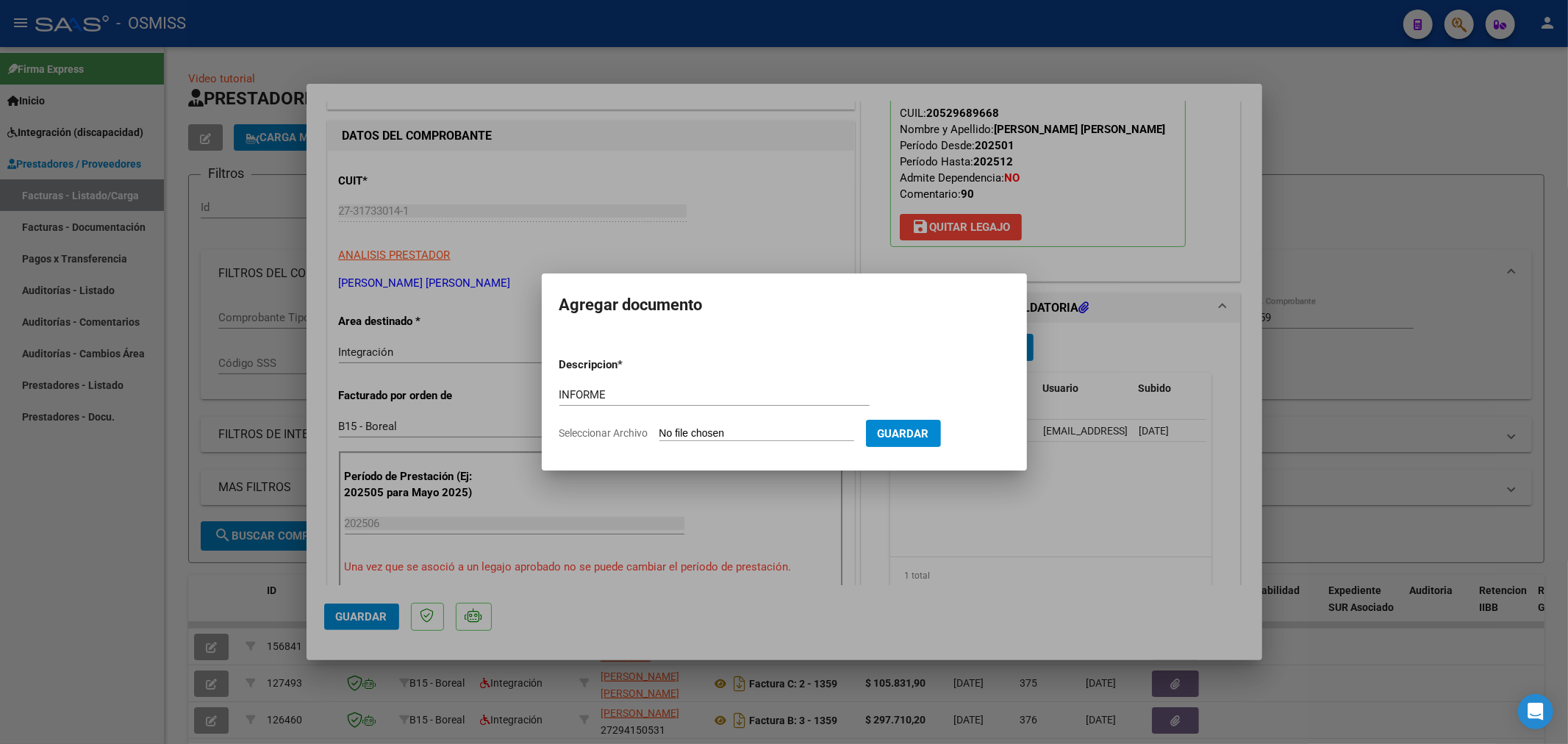
type input "C:\fakepath\151199-2-Informe_de_evolucion_semestral.pdf"
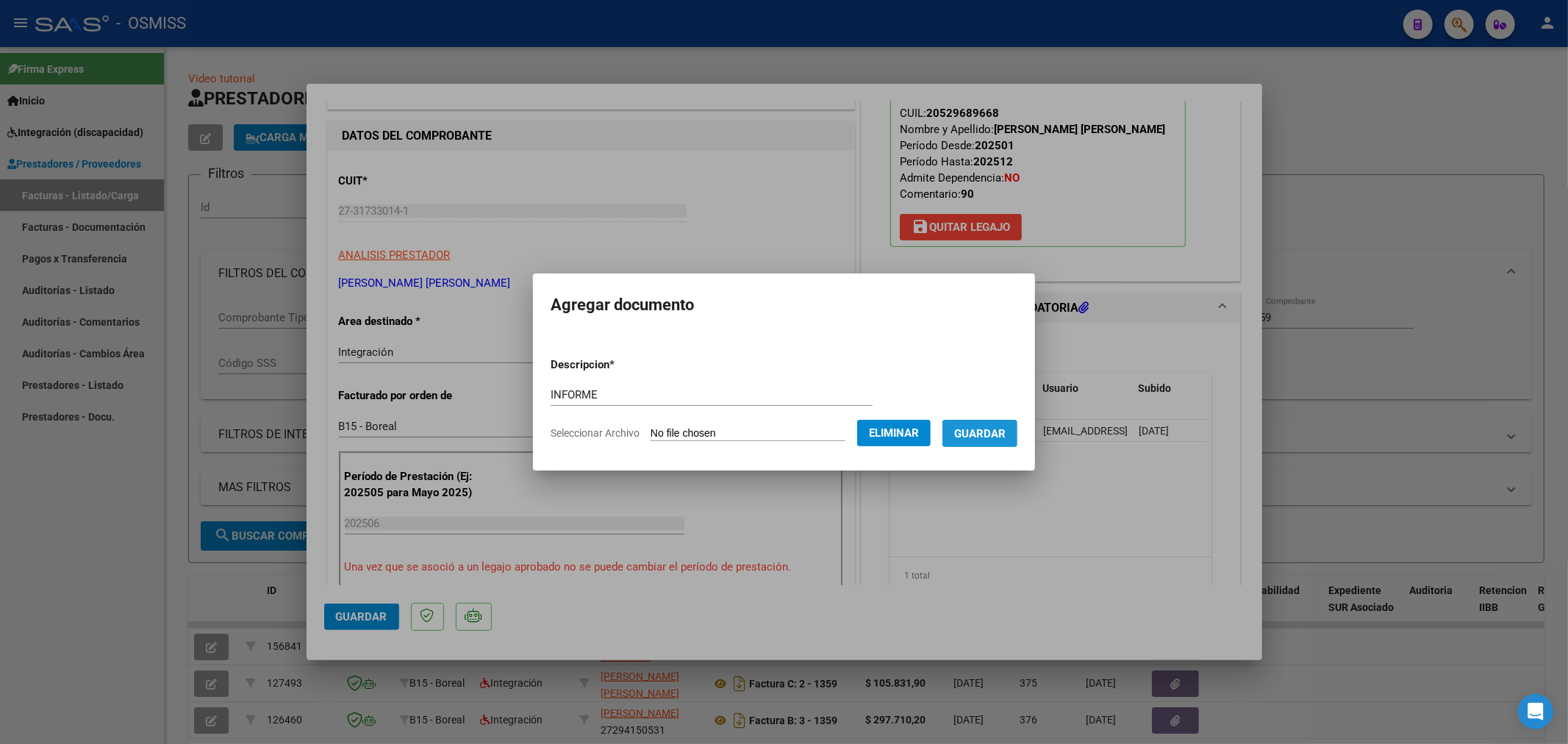
click at [993, 429] on span "Guardar" at bounding box center [979, 433] width 52 height 13
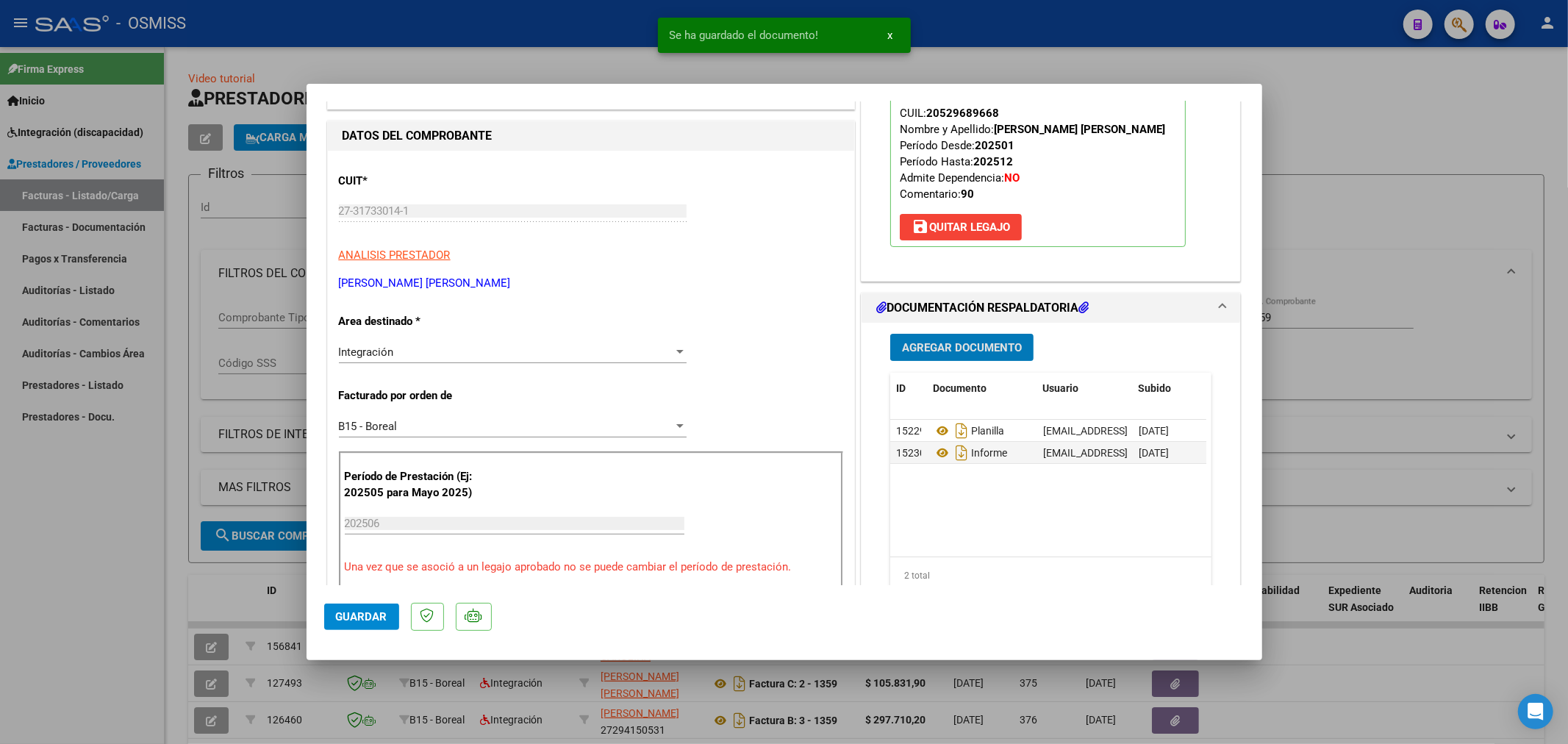
type input "$ 0,00"
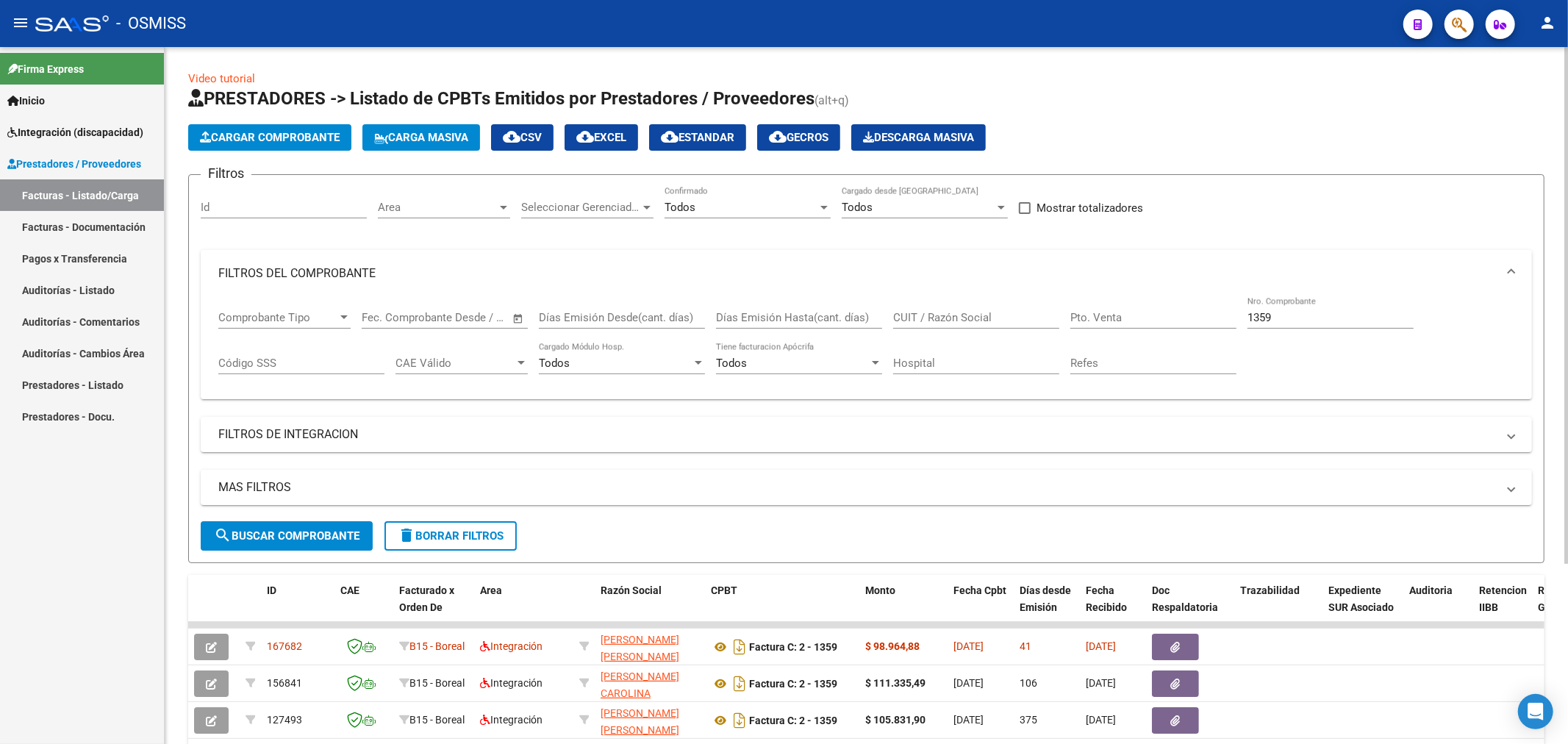
click at [284, 141] on span "Cargar Comprobante" at bounding box center [270, 137] width 140 height 13
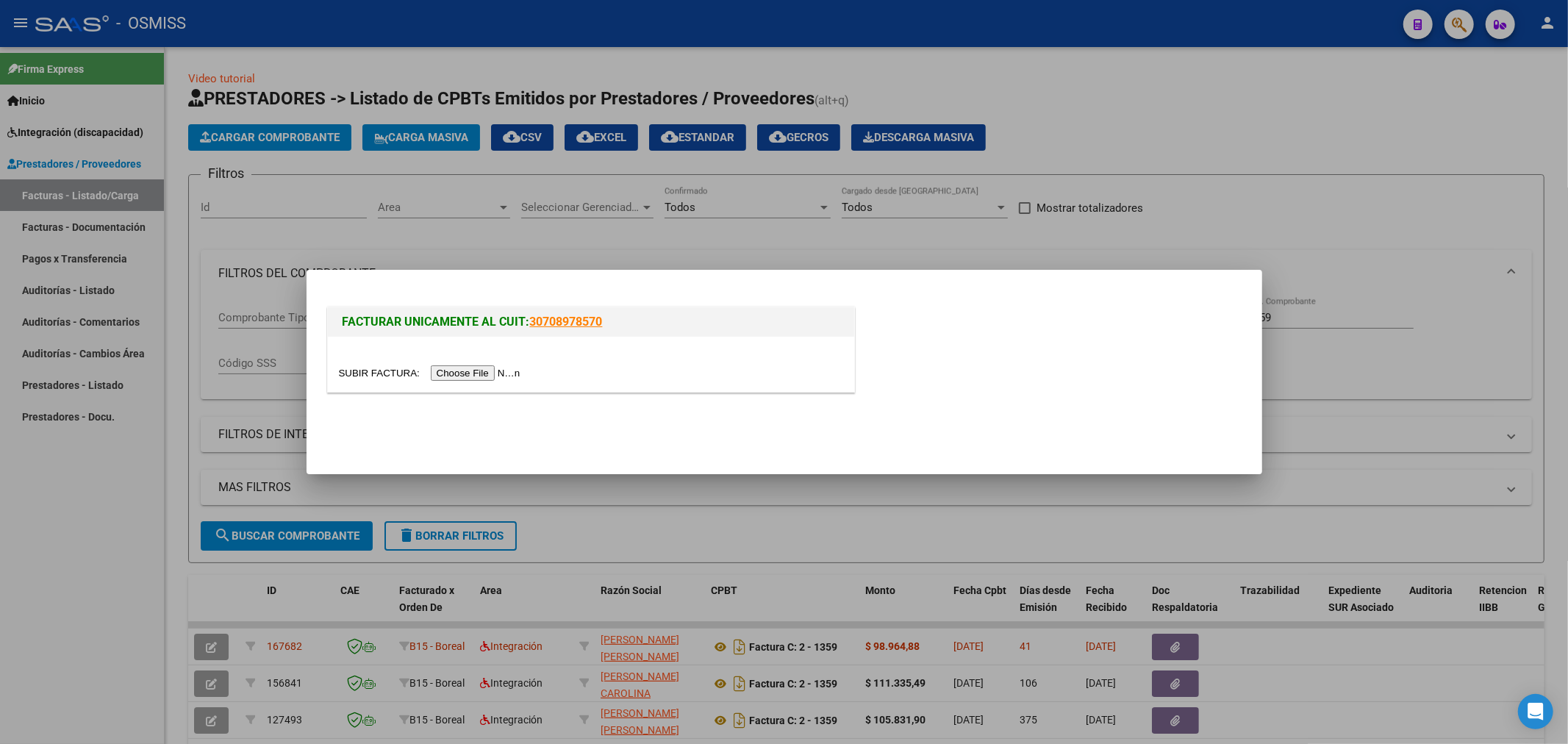
click at [478, 365] on input "file" at bounding box center [432, 373] width 186 height 16
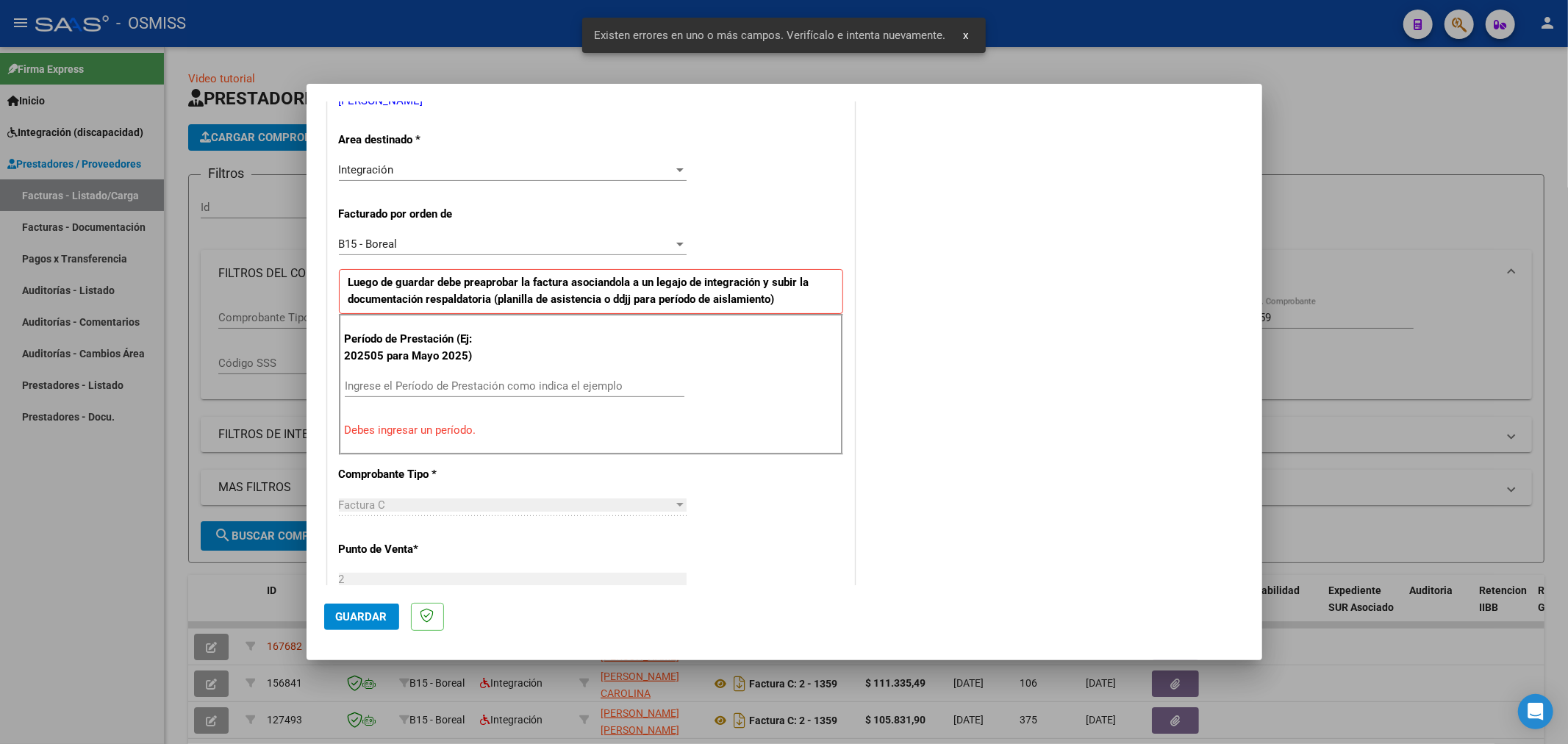
scroll to position [344, 0]
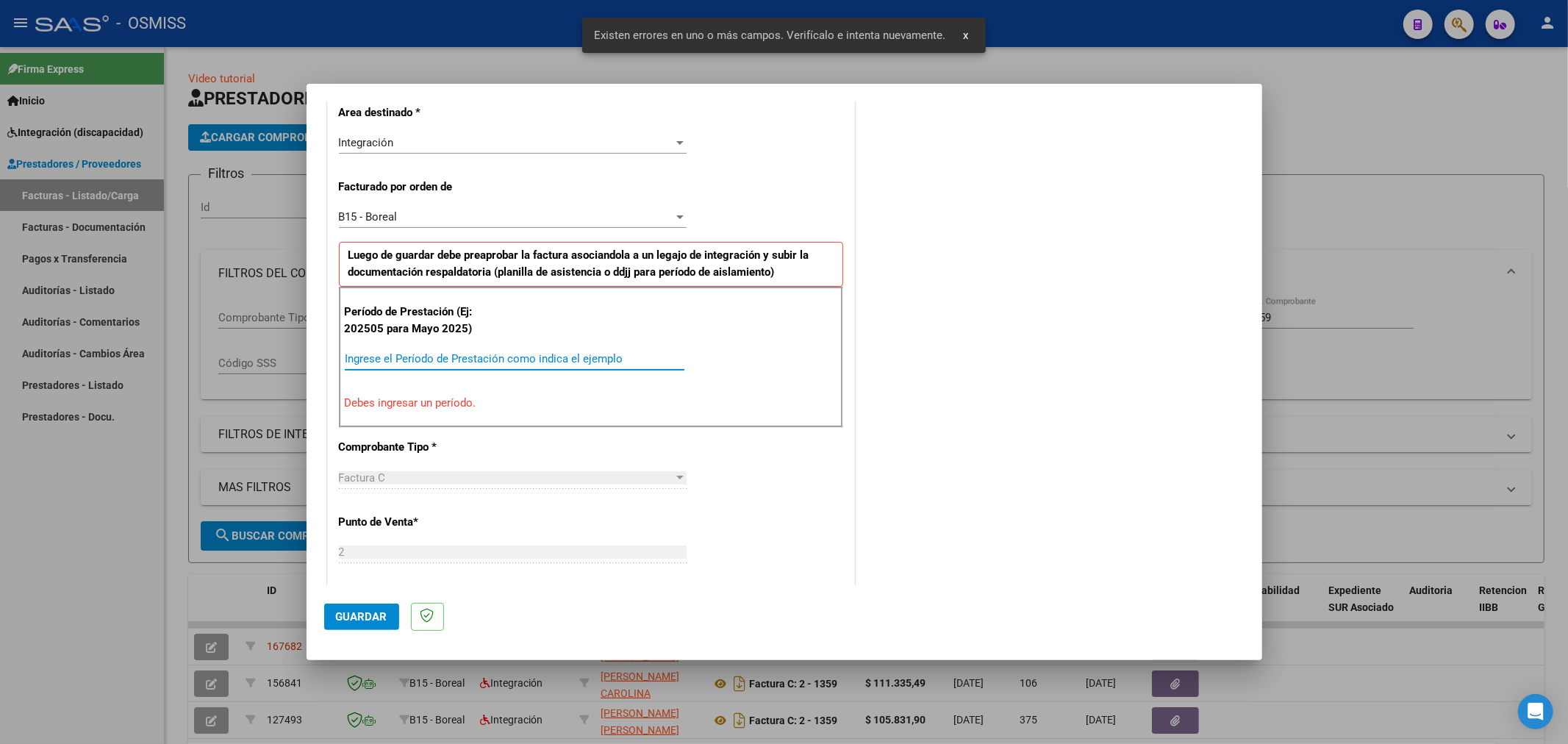
click at [443, 354] on input "Ingrese el Período de Prestación como indica el ejemplo" at bounding box center [514, 358] width 340 height 13
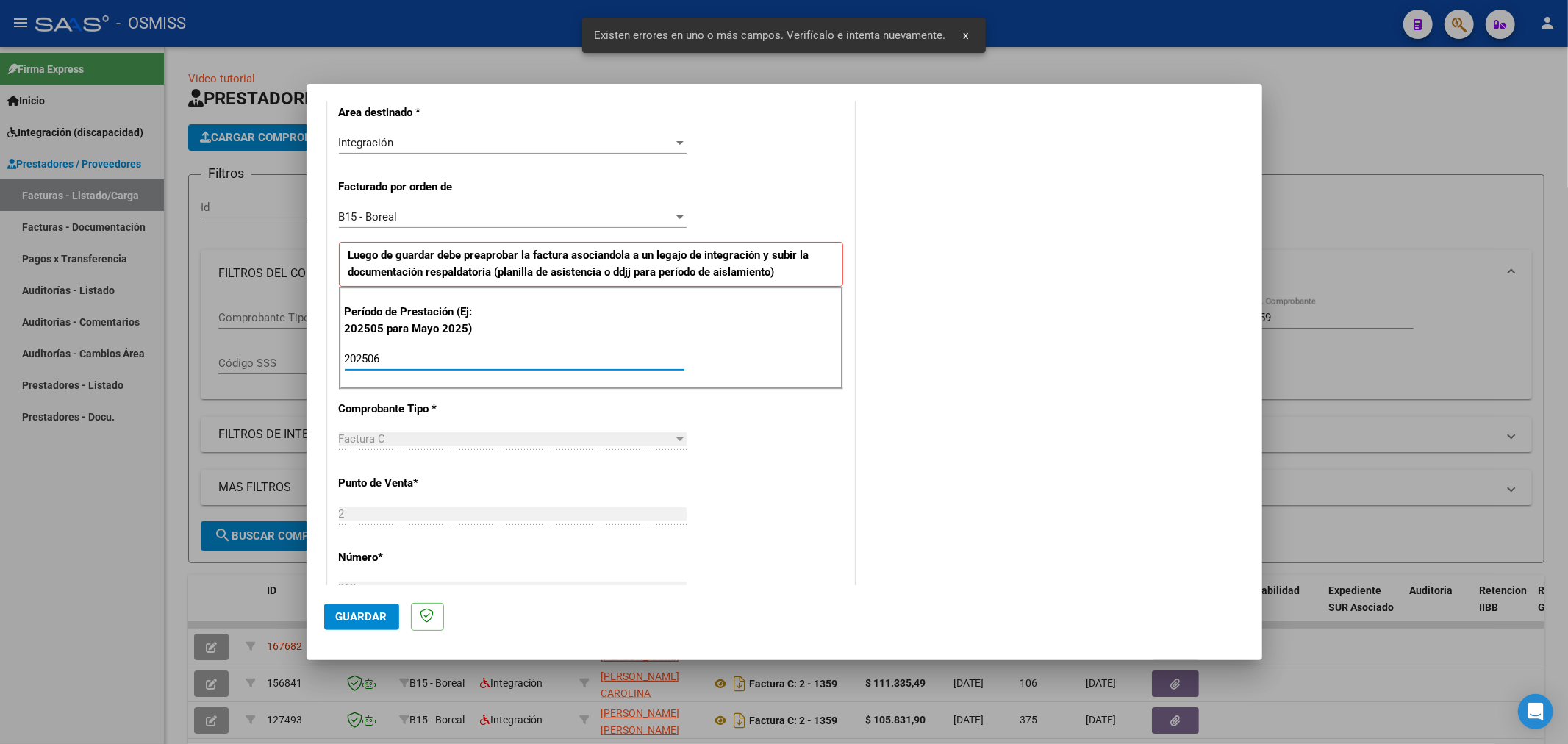
type input "202506"
click at [377, 616] on span "Guardar" at bounding box center [361, 616] width 52 height 13
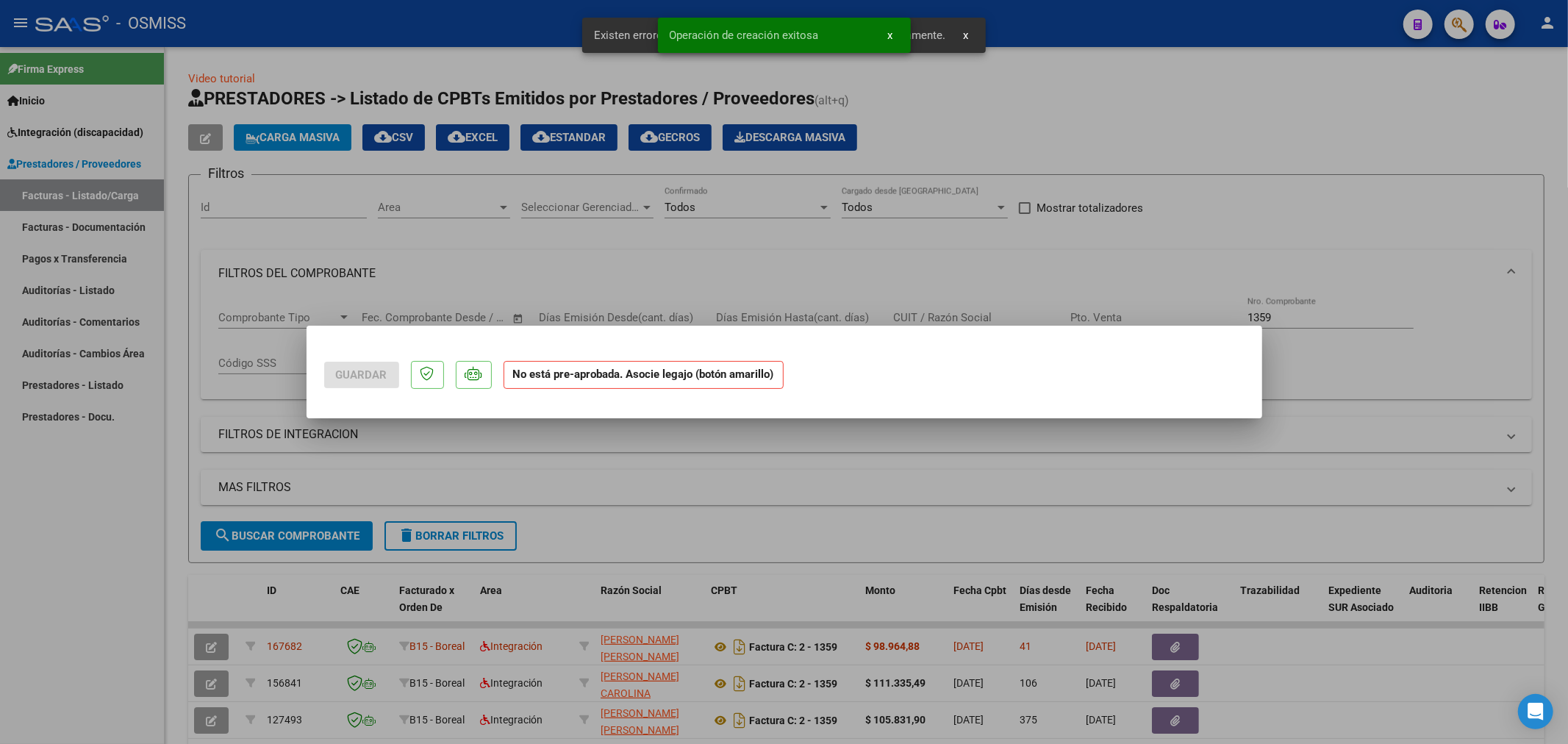
scroll to position [0, 0]
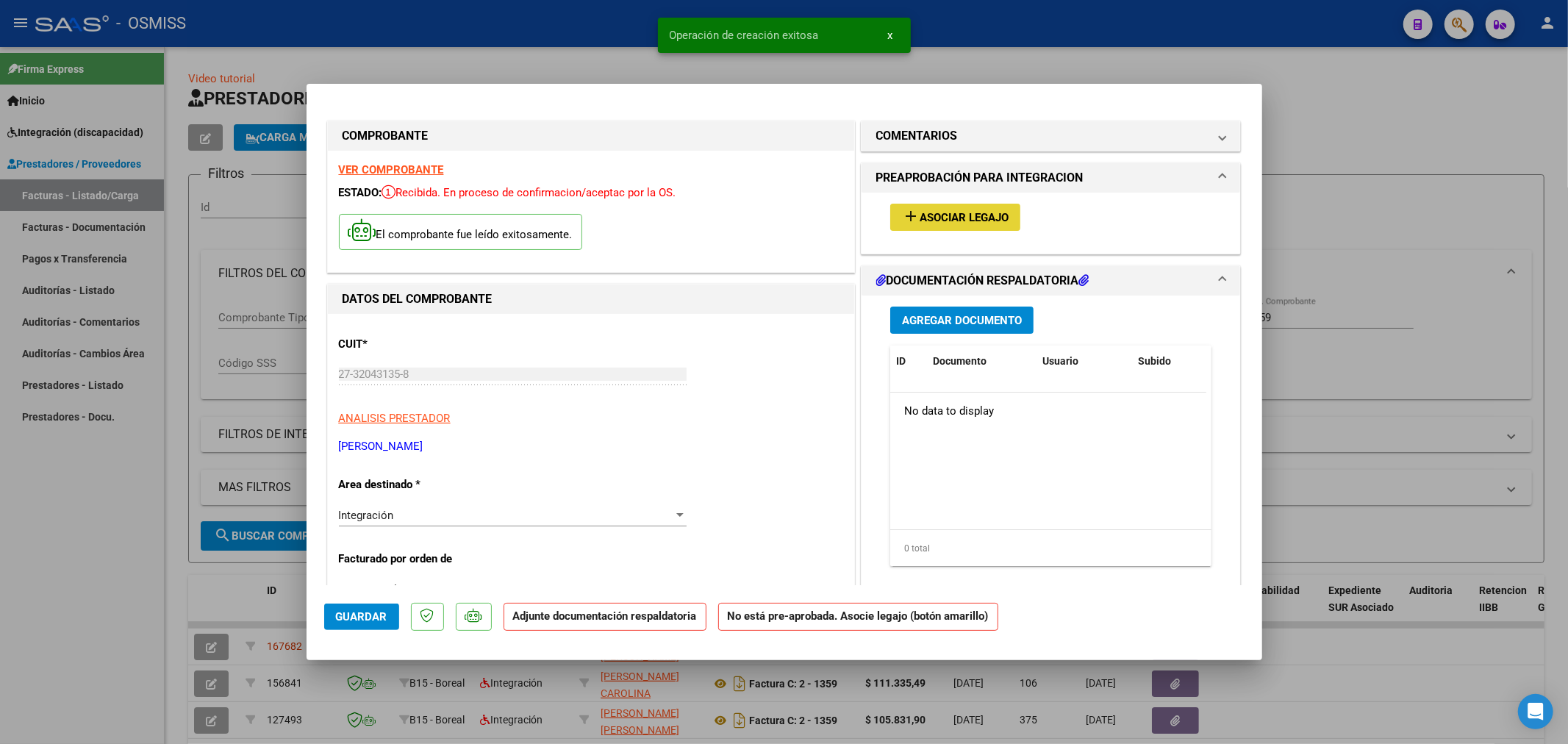
click at [969, 211] on span "Asociar Legajo" at bounding box center [964, 217] width 89 height 13
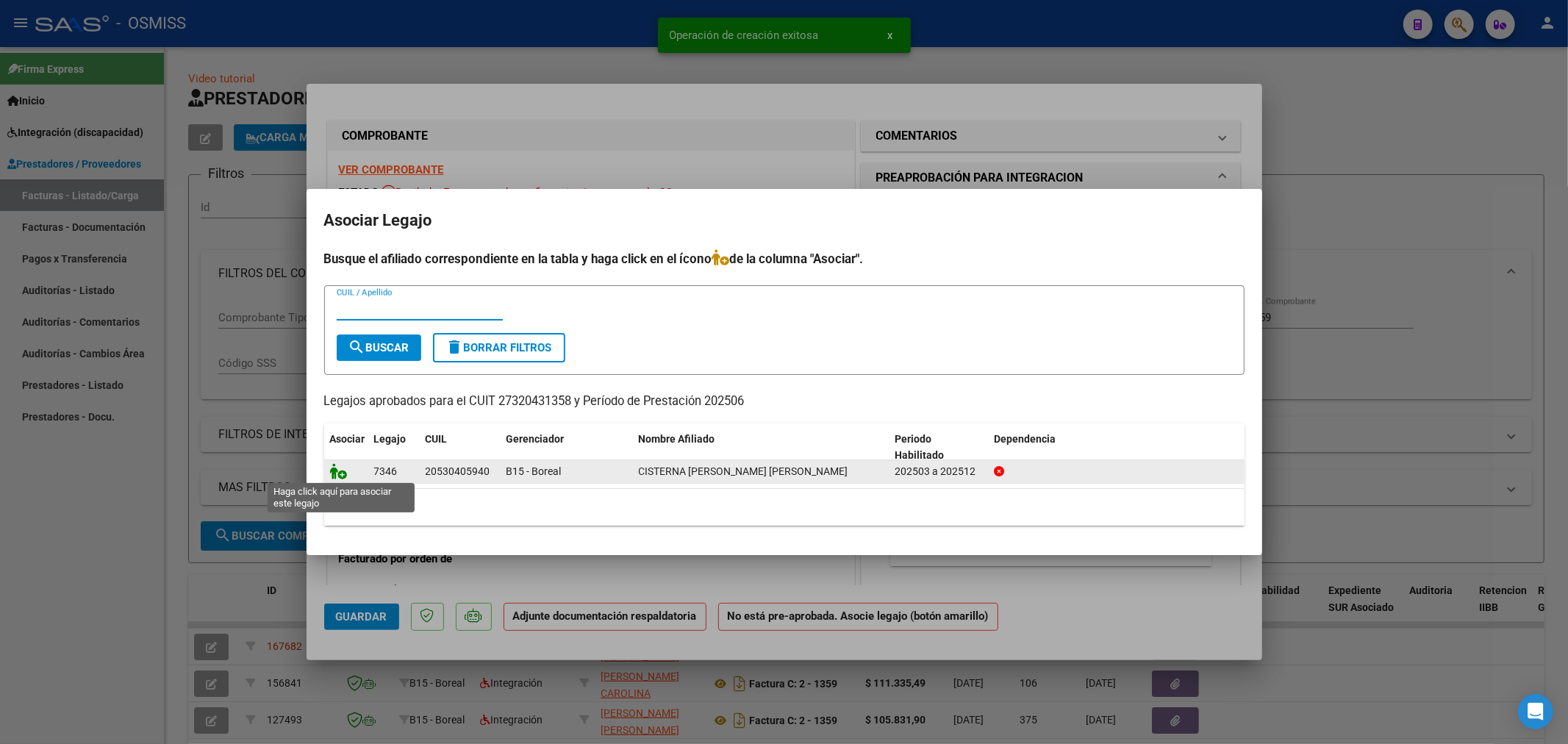
click at [336, 475] on icon at bounding box center [339, 471] width 18 height 16
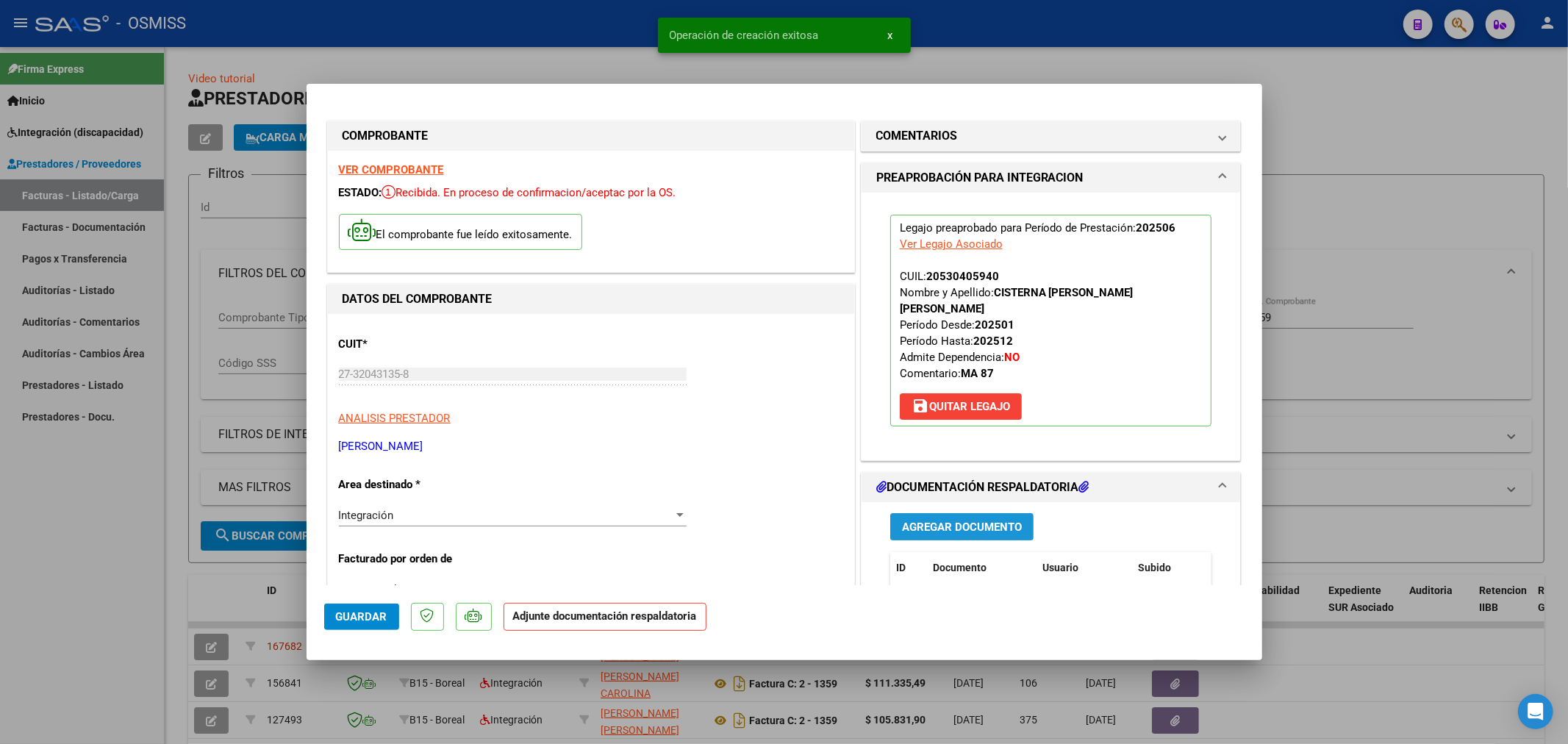
click at [979, 522] on span "Agregar Documento" at bounding box center [962, 526] width 119 height 13
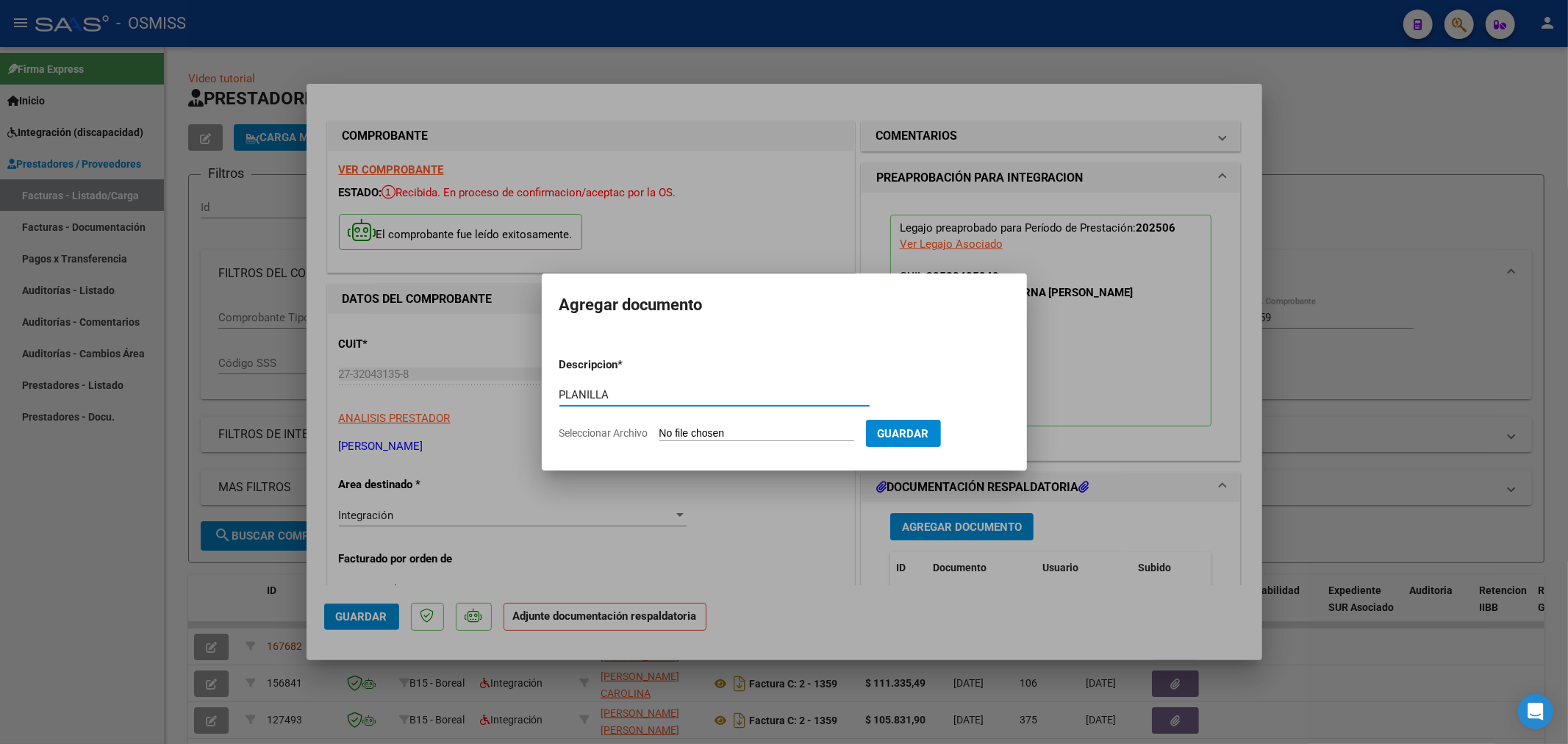
type input "PLANILLA"
click at [692, 432] on input "Seleccionar Archivo" at bounding box center [757, 434] width 195 height 14
type input "C:\fakepath\152372-4-Planilla_de_Asistencia.pdf"
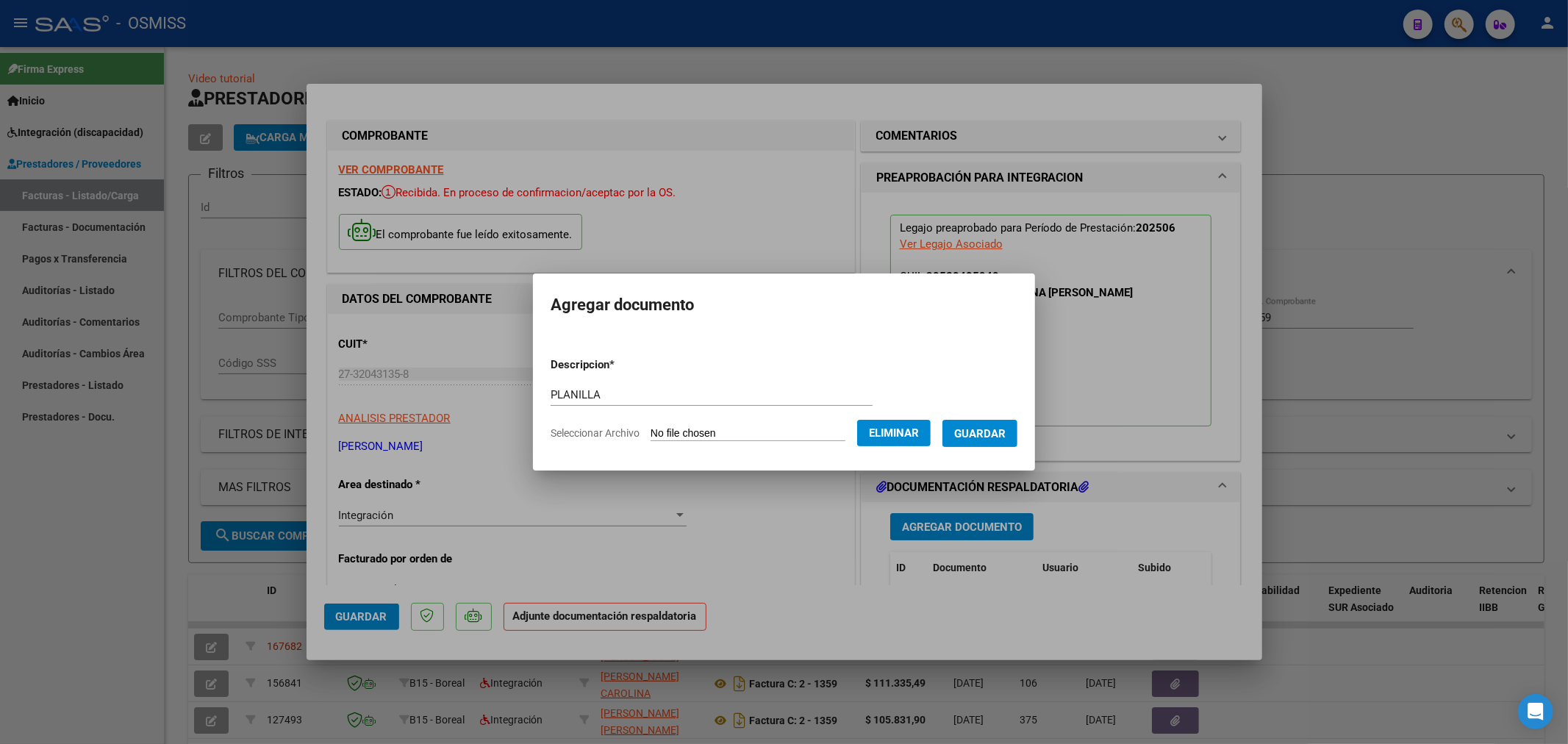
click at [1006, 427] on span "Guardar" at bounding box center [979, 433] width 52 height 13
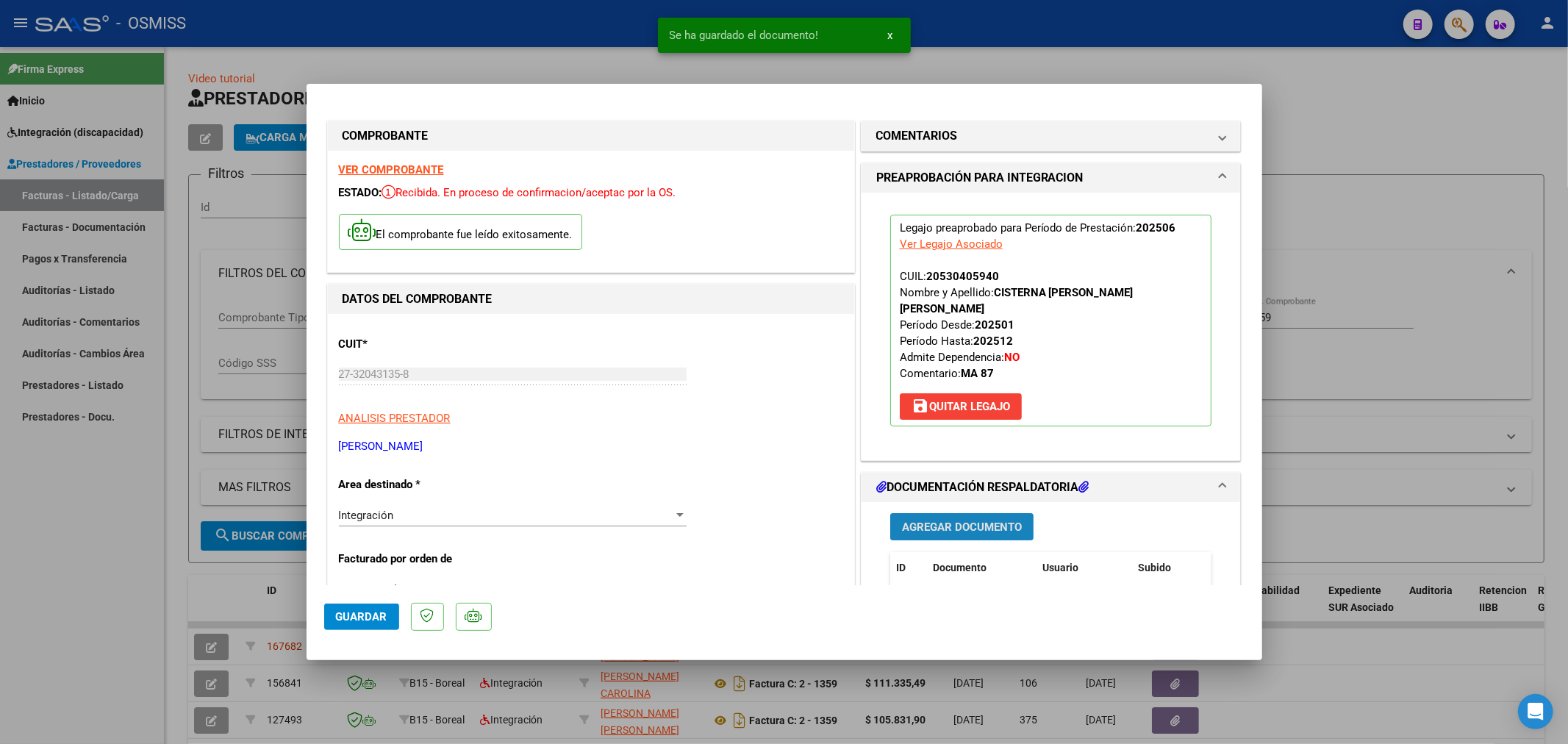
click at [957, 528] on span "Agregar Documento" at bounding box center [962, 526] width 119 height 13
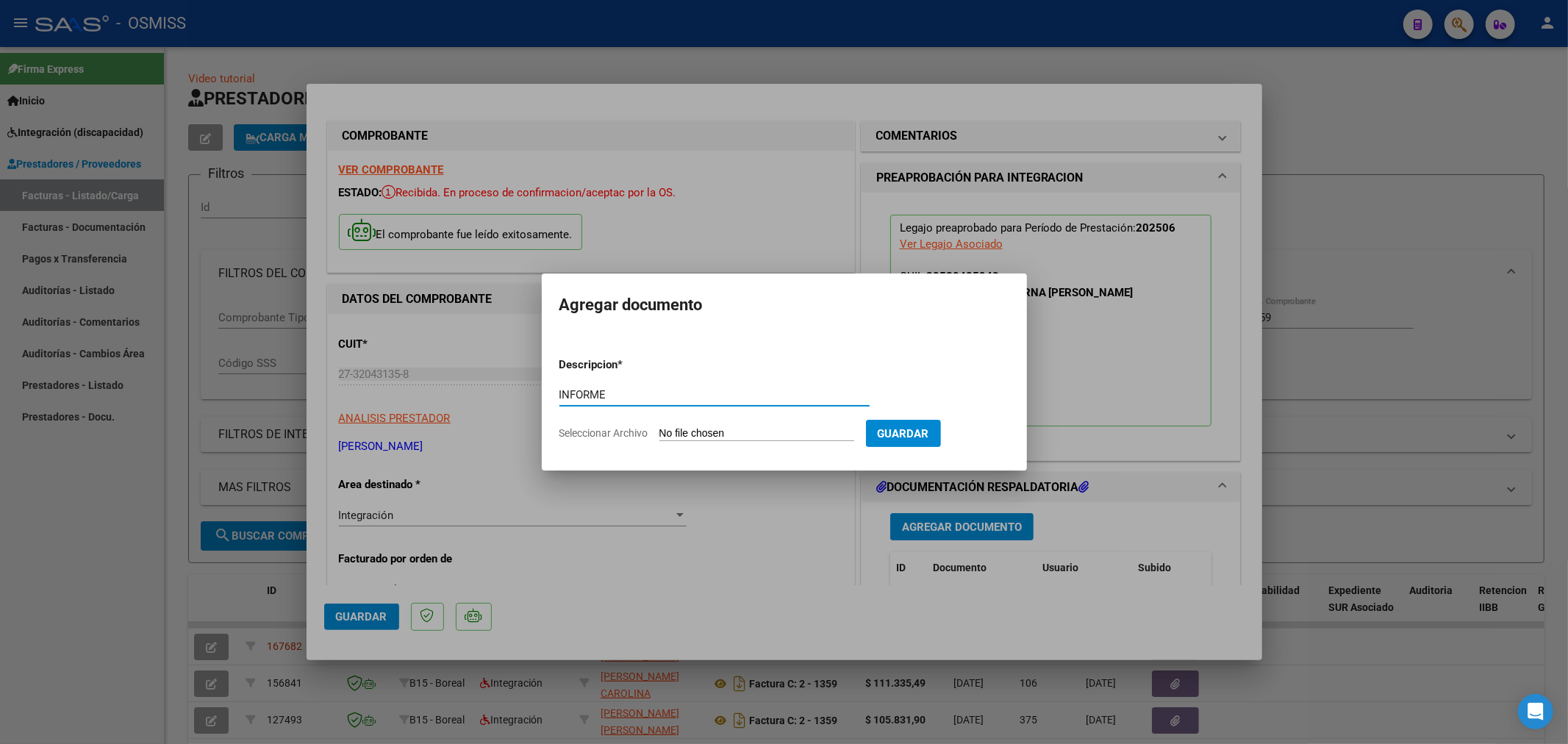
type input "INFORME"
click at [680, 439] on input "Seleccionar Archivo" at bounding box center [757, 434] width 195 height 14
type input "C:\fakepath\152372-2-Informe_de_evolucion_semestral.pdf"
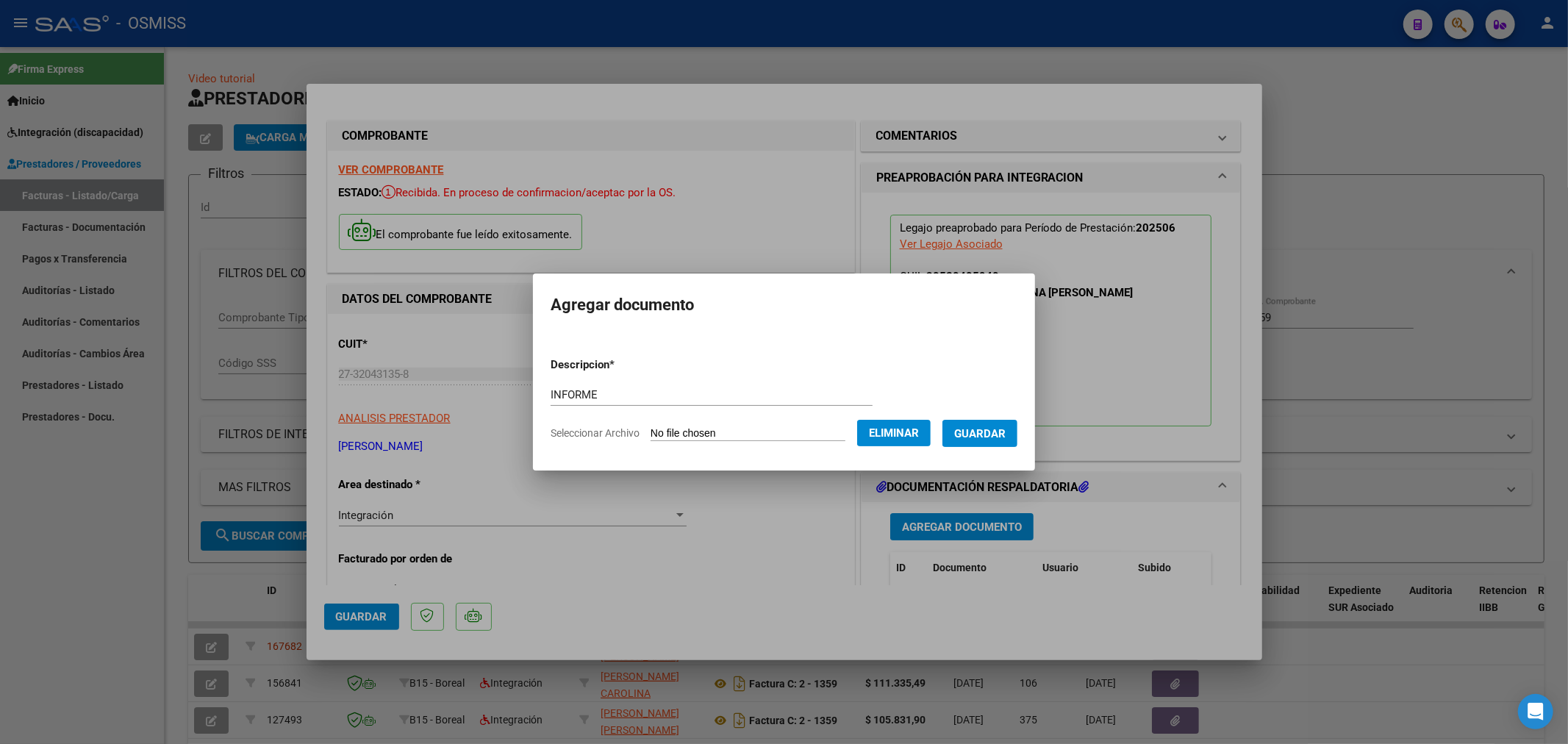
click at [993, 439] on span "Guardar" at bounding box center [979, 433] width 52 height 13
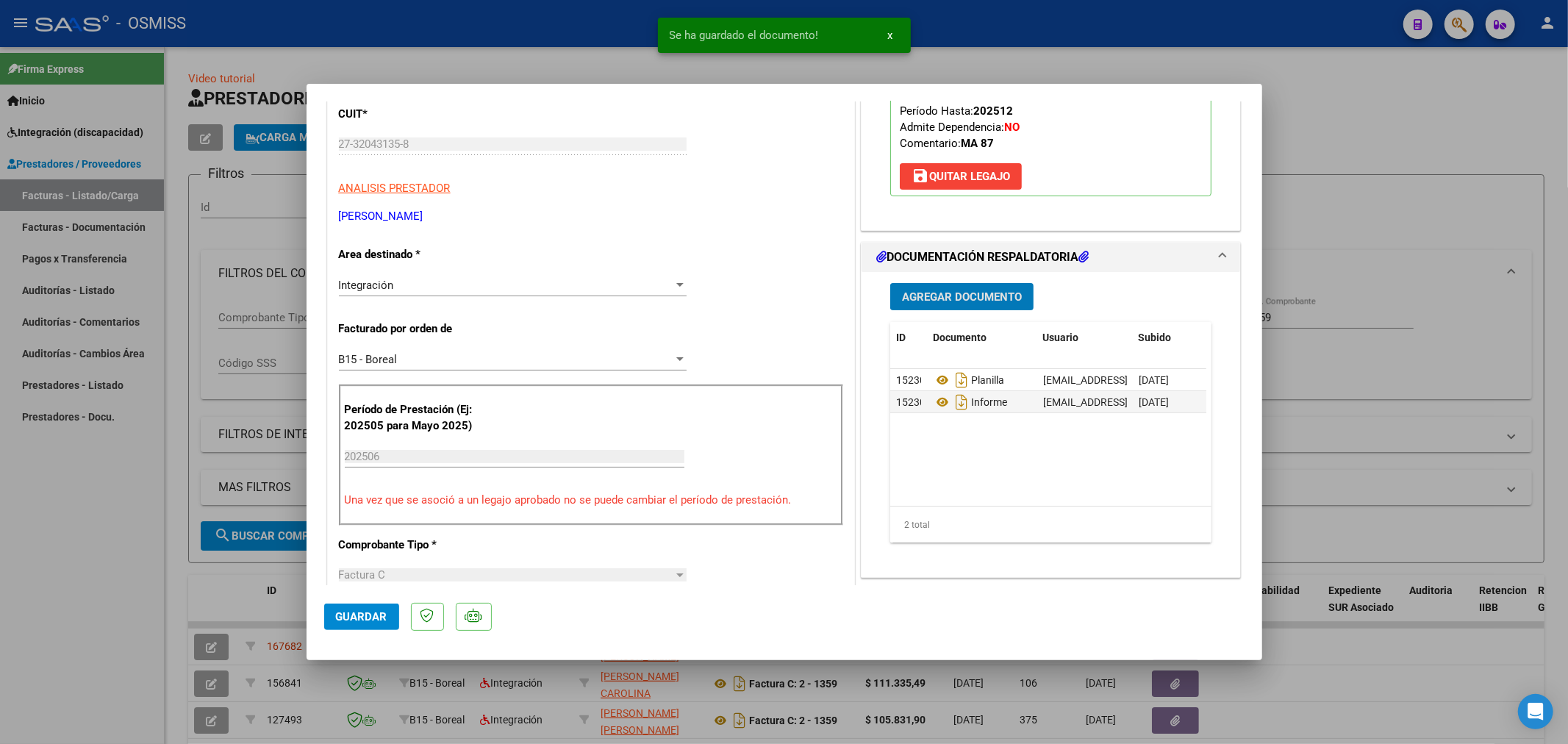
scroll to position [245, 0]
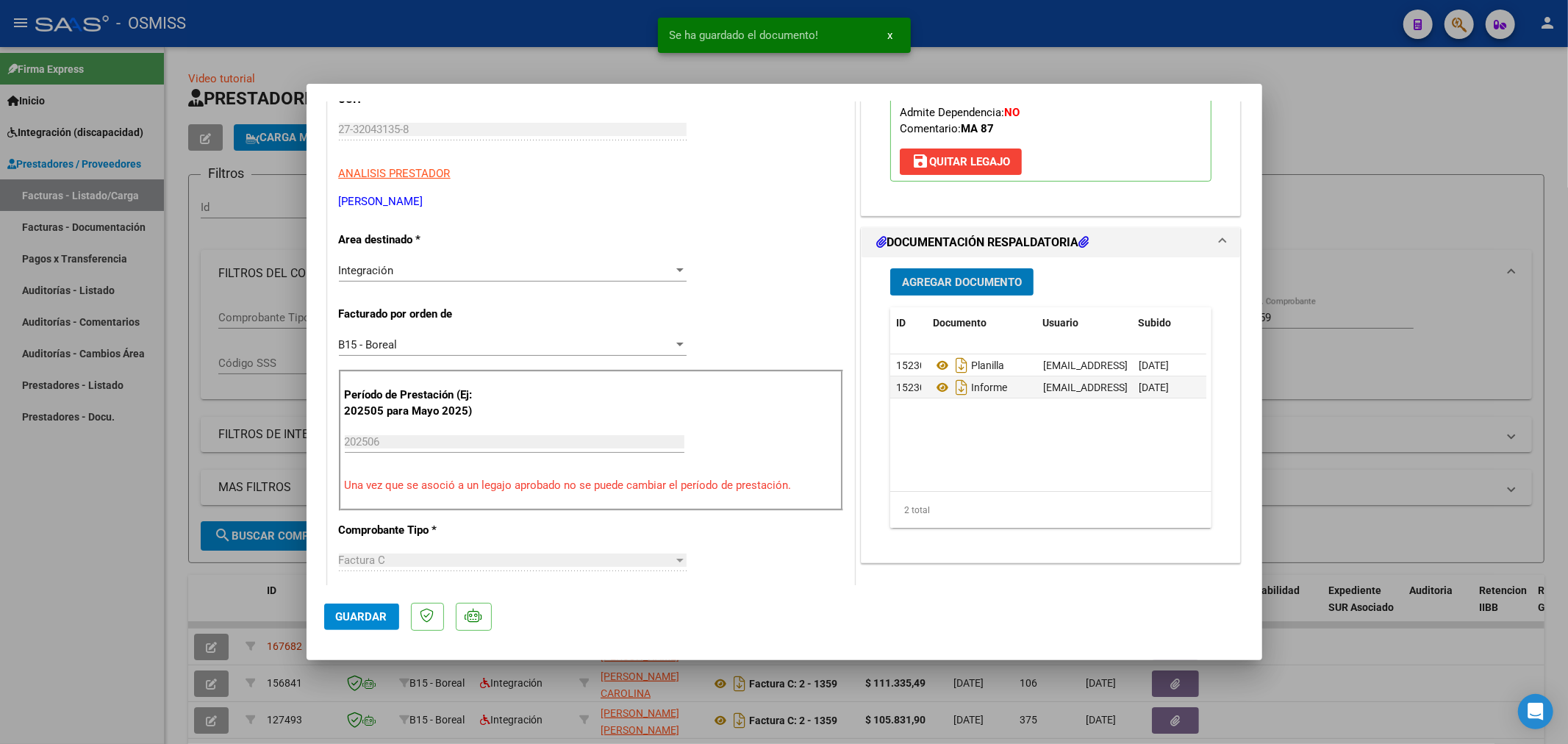
type input "$ 0,00"
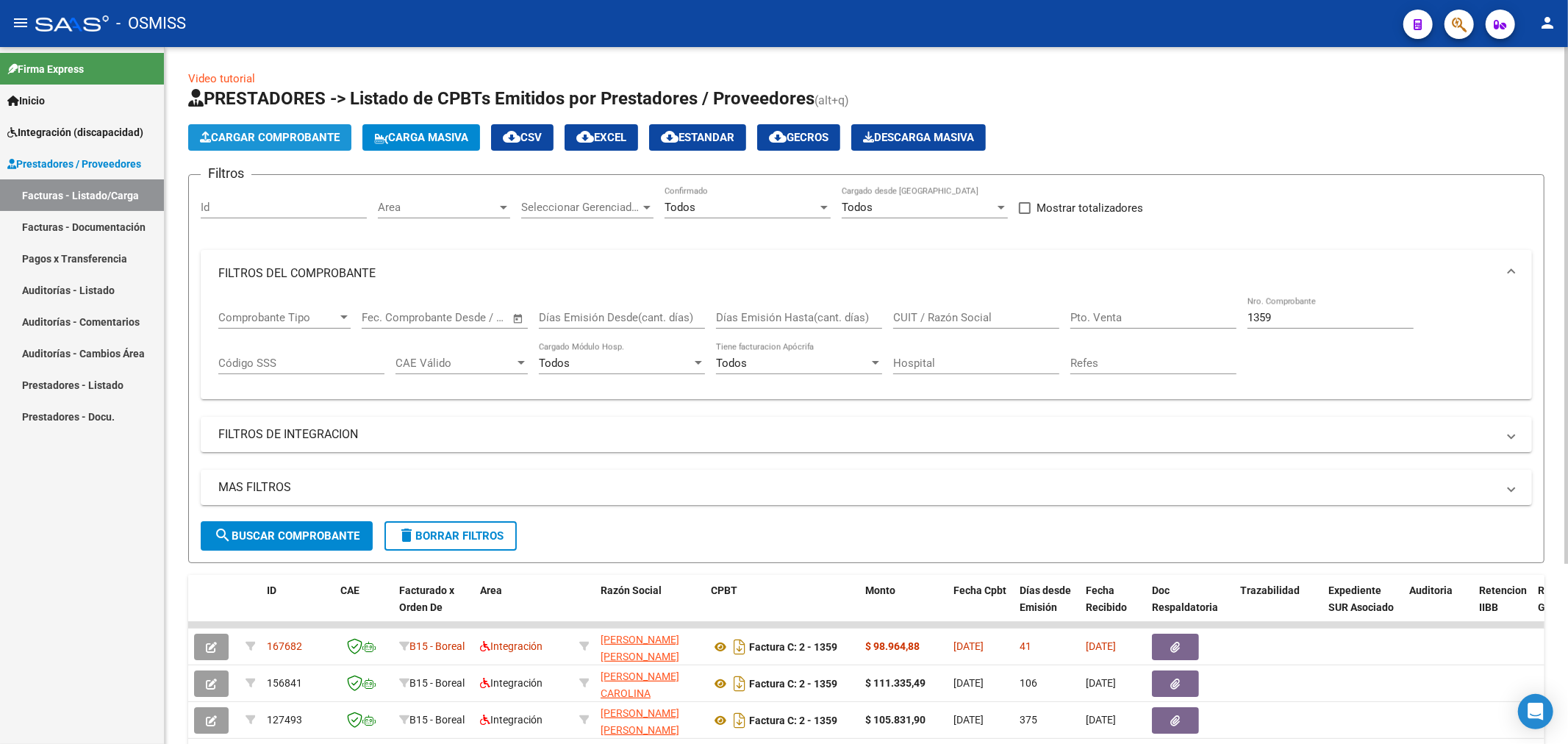
click at [302, 141] on span "Cargar Comprobante" at bounding box center [270, 137] width 140 height 13
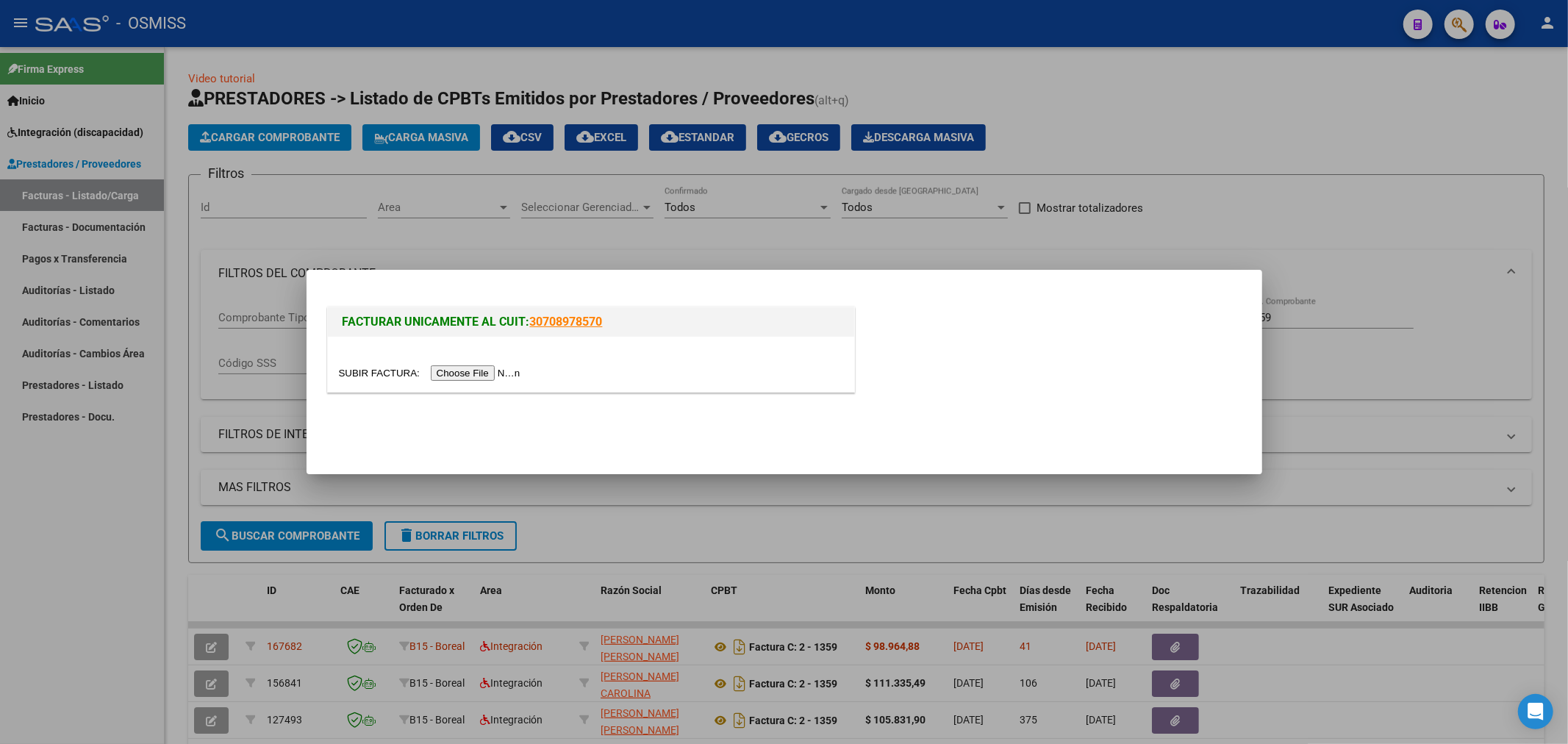
click at [466, 379] on input "file" at bounding box center [432, 373] width 186 height 16
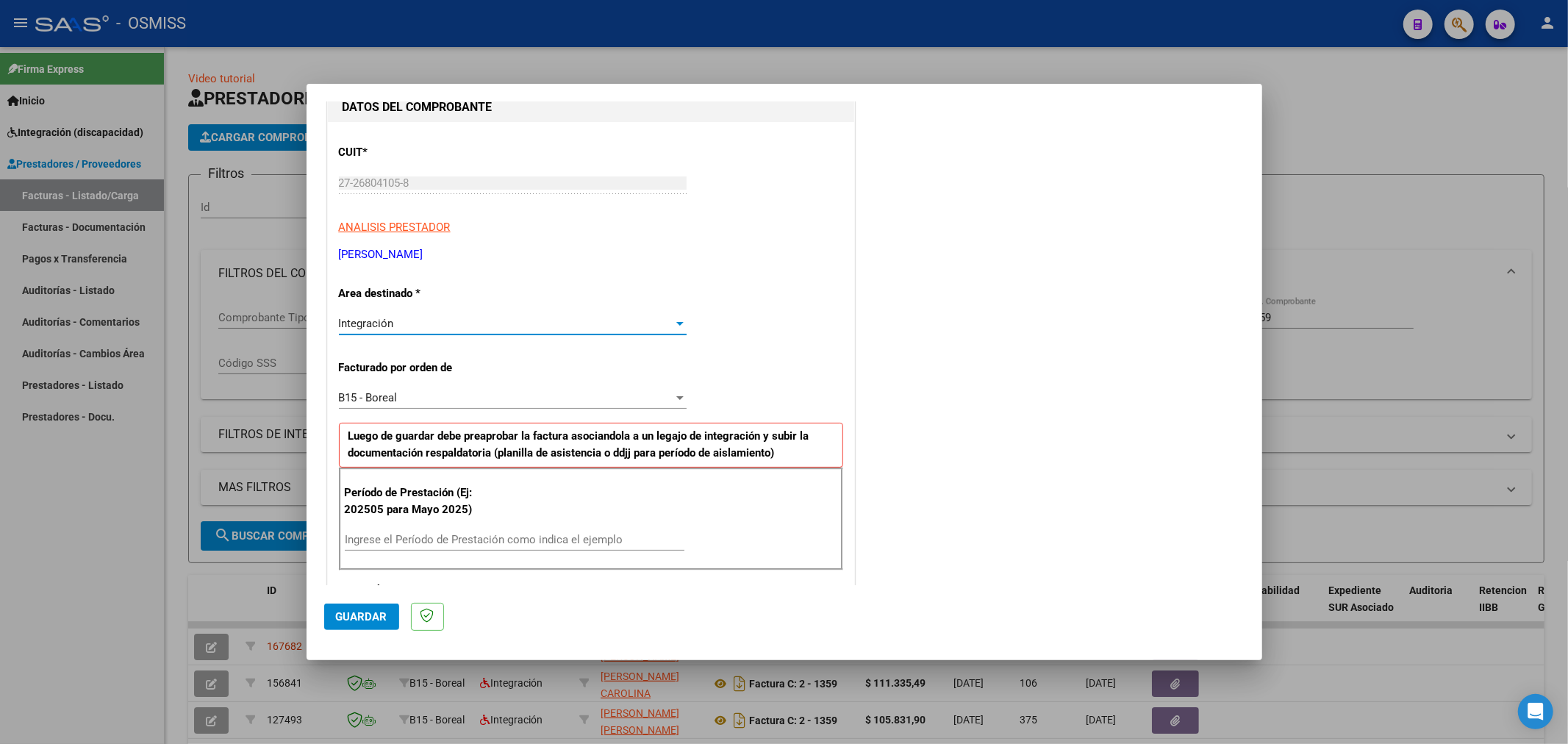
click at [473, 319] on div "Integración" at bounding box center [506, 323] width 335 height 13
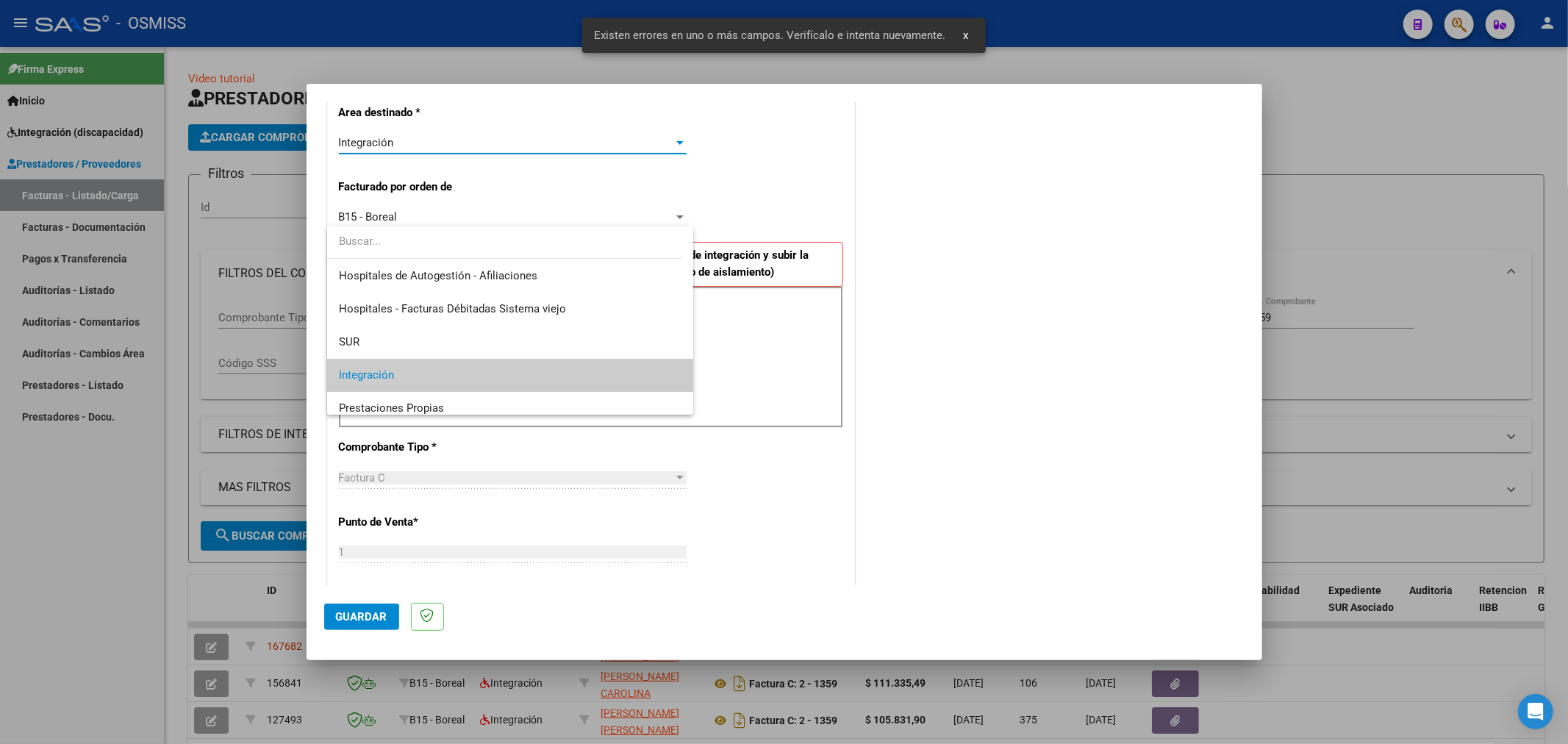
scroll to position [54, 0]
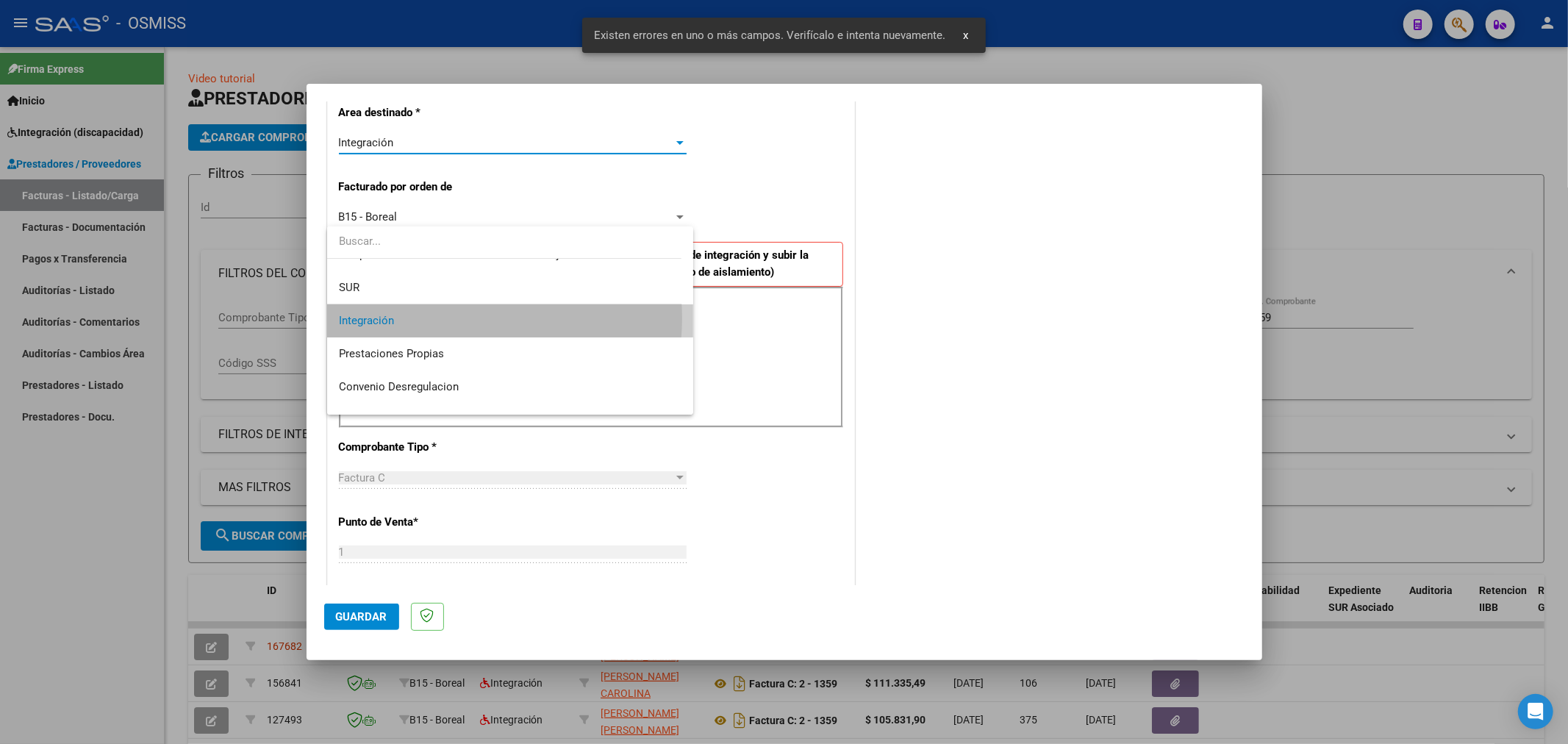
click at [466, 317] on span "Integración" at bounding box center [510, 321] width 343 height 33
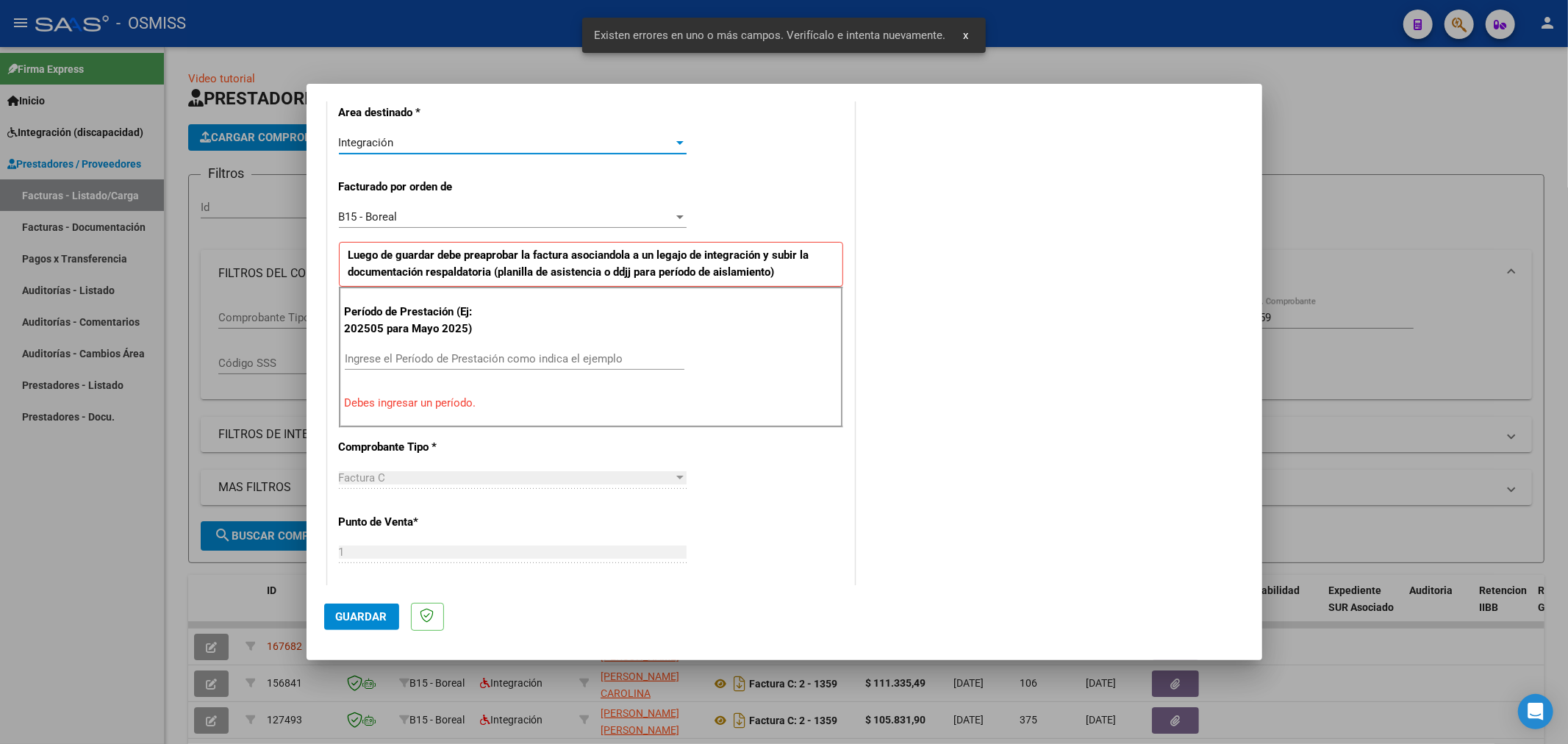
click at [461, 355] on input "Ingrese el Período de Prestación como indica el ejemplo" at bounding box center [514, 358] width 340 height 13
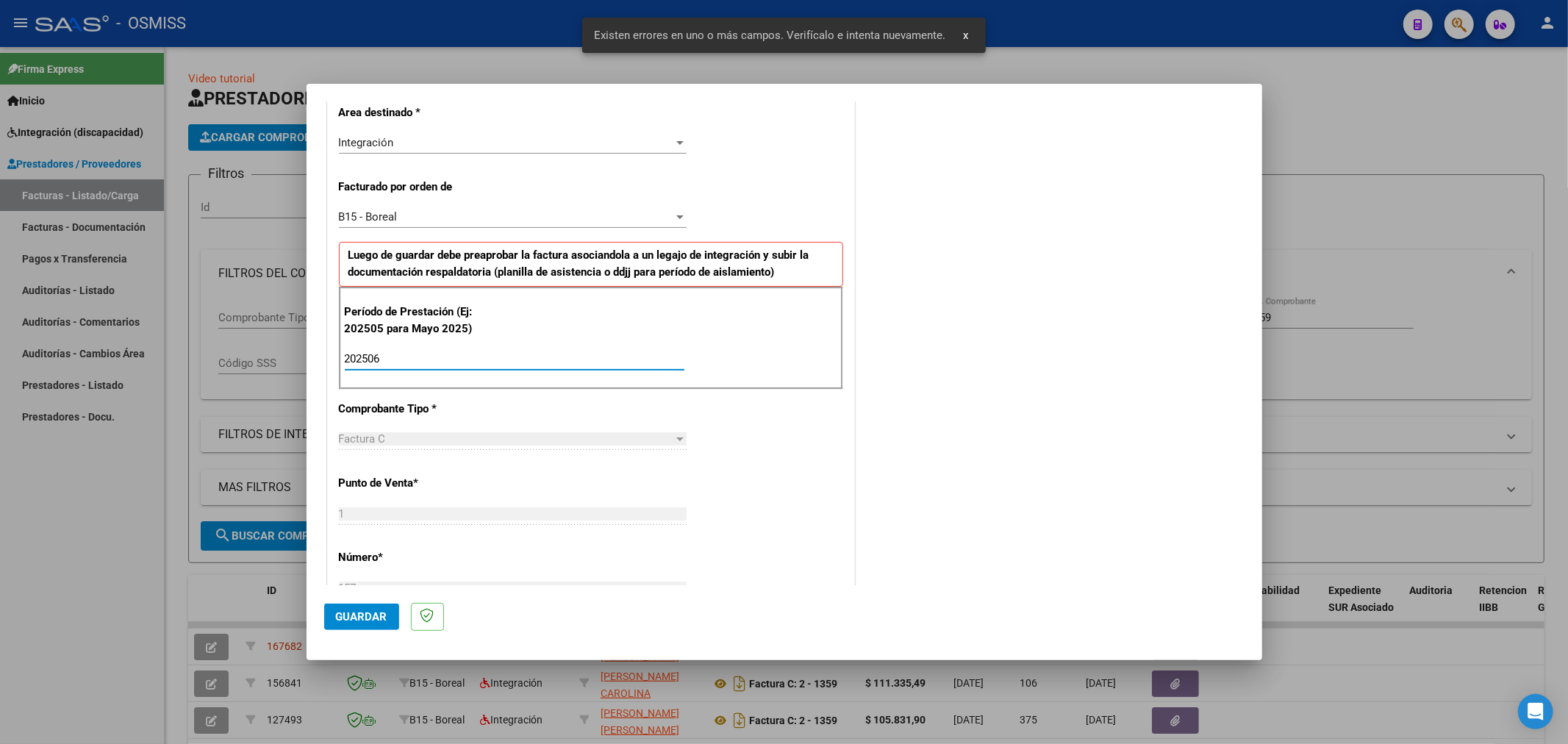
type input "202506"
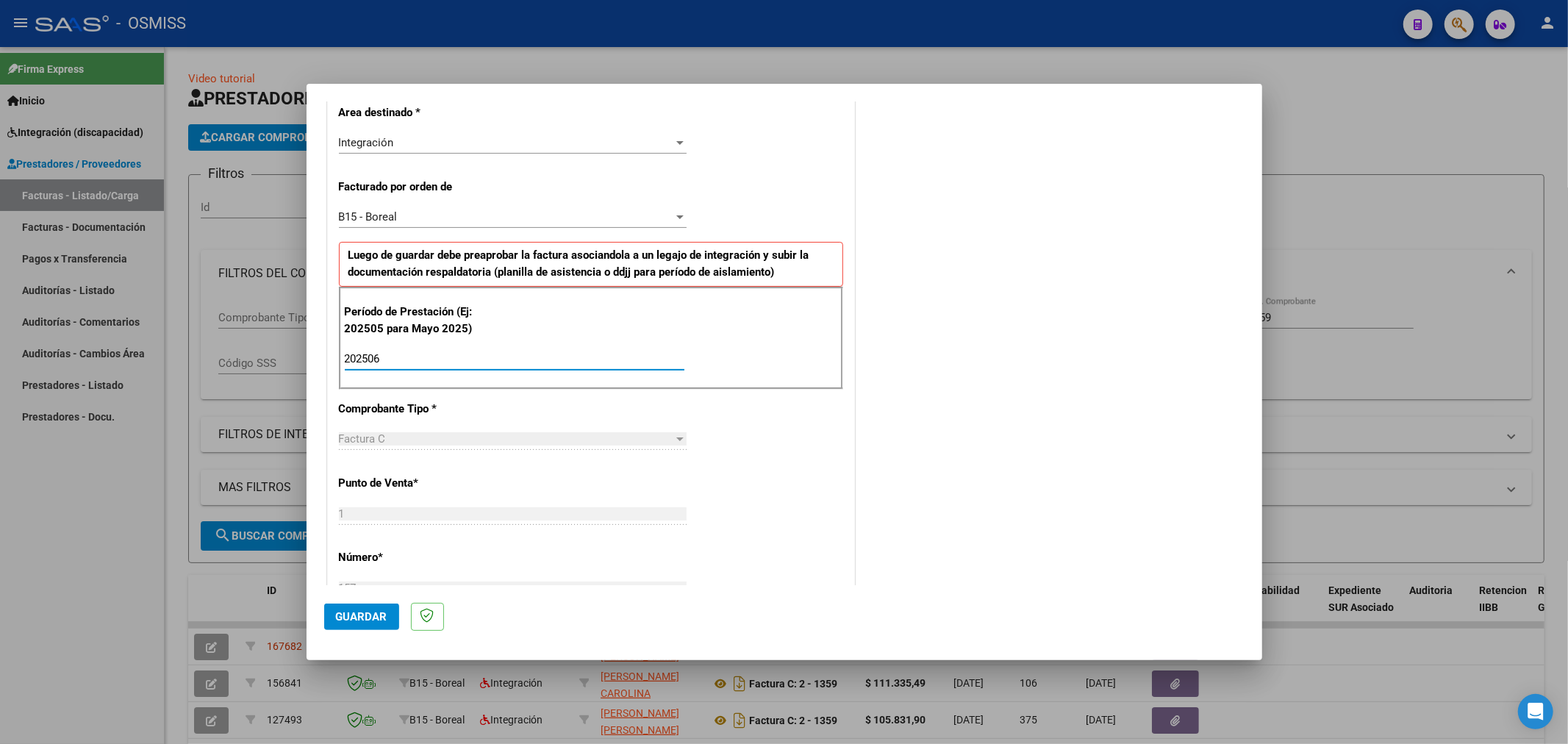
click at [371, 626] on button "Guardar" at bounding box center [361, 617] width 75 height 26
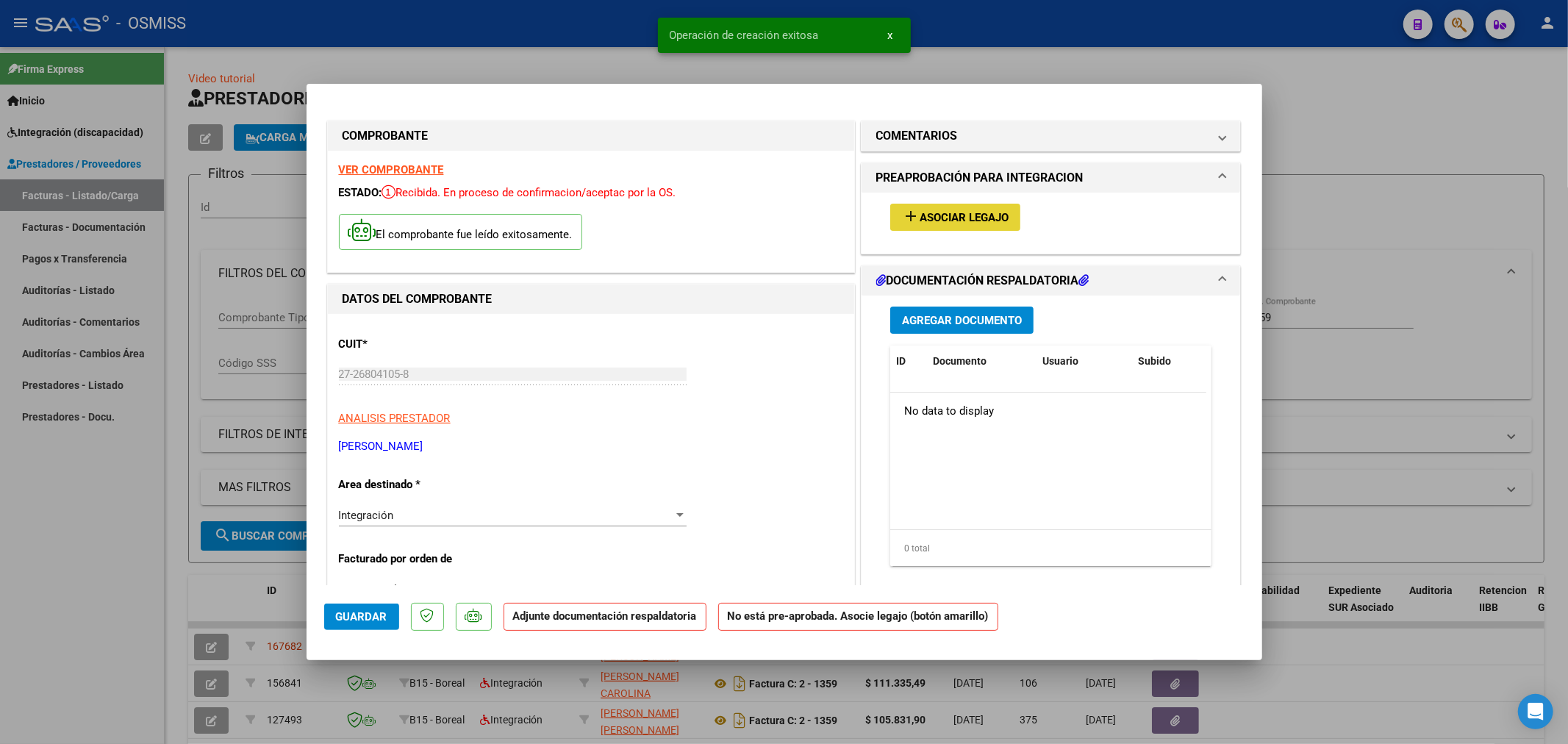
click at [944, 220] on span "Asociar Legajo" at bounding box center [964, 217] width 89 height 13
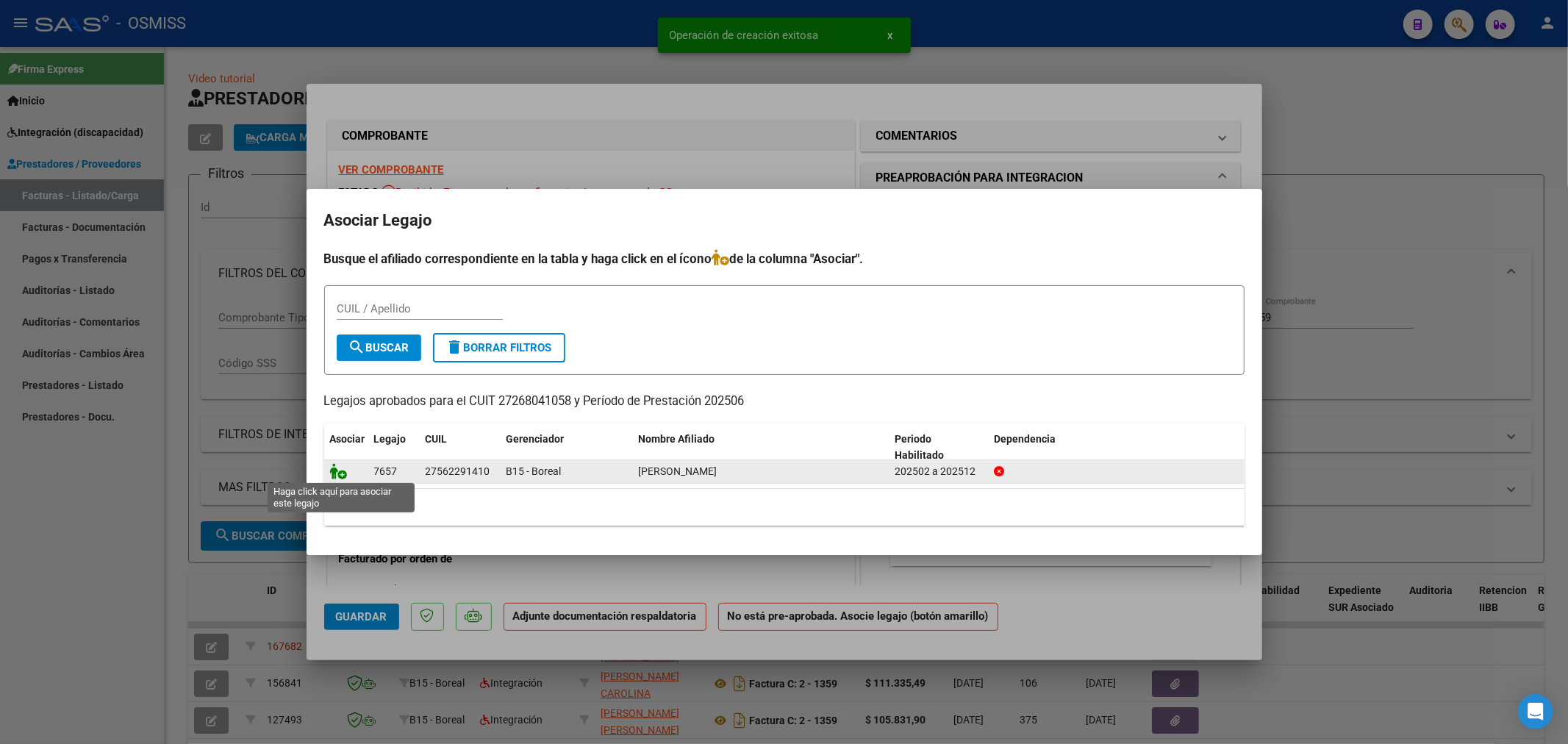
click at [340, 468] on icon at bounding box center [339, 471] width 18 height 16
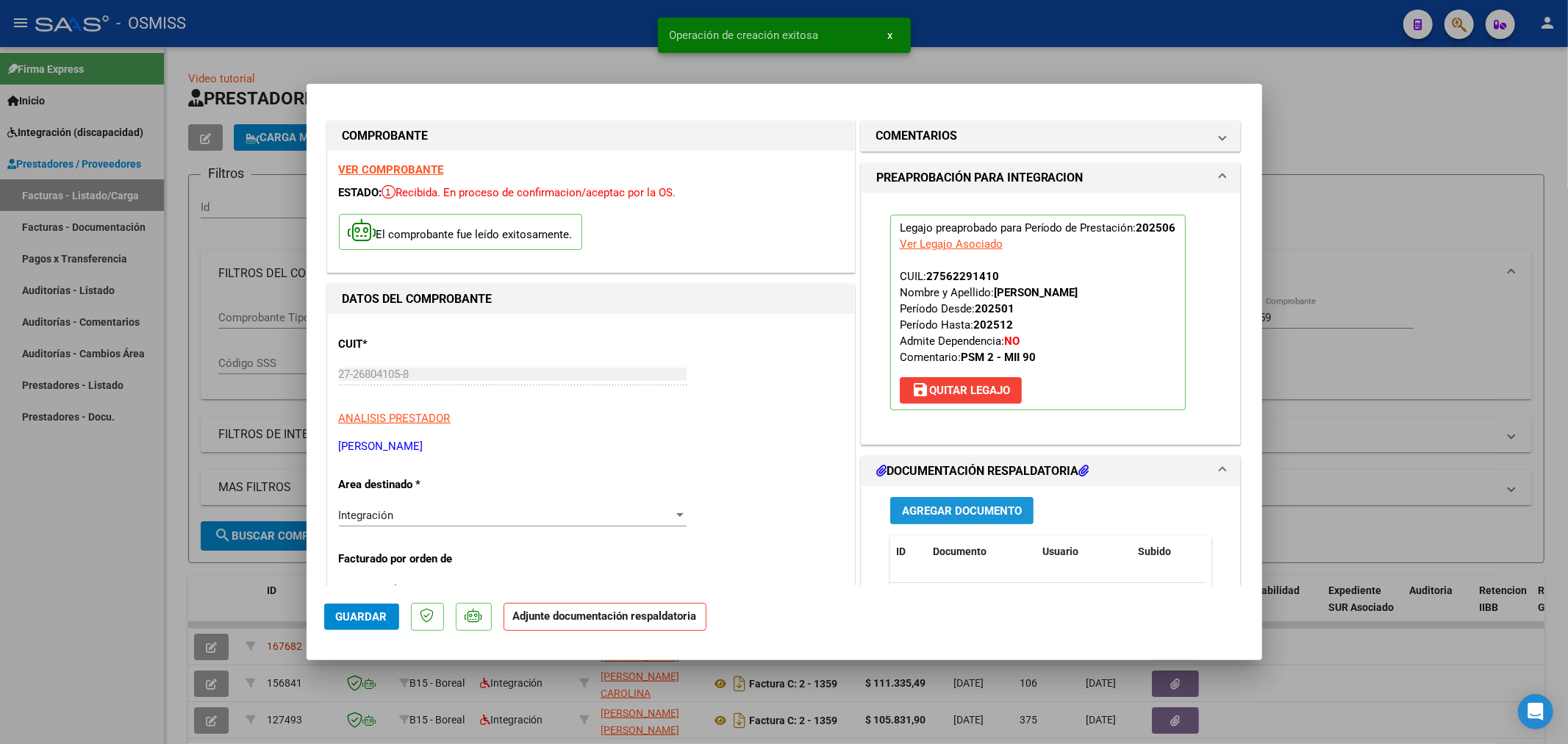
click at [965, 523] on button "Agregar Documento" at bounding box center [961, 510] width 143 height 27
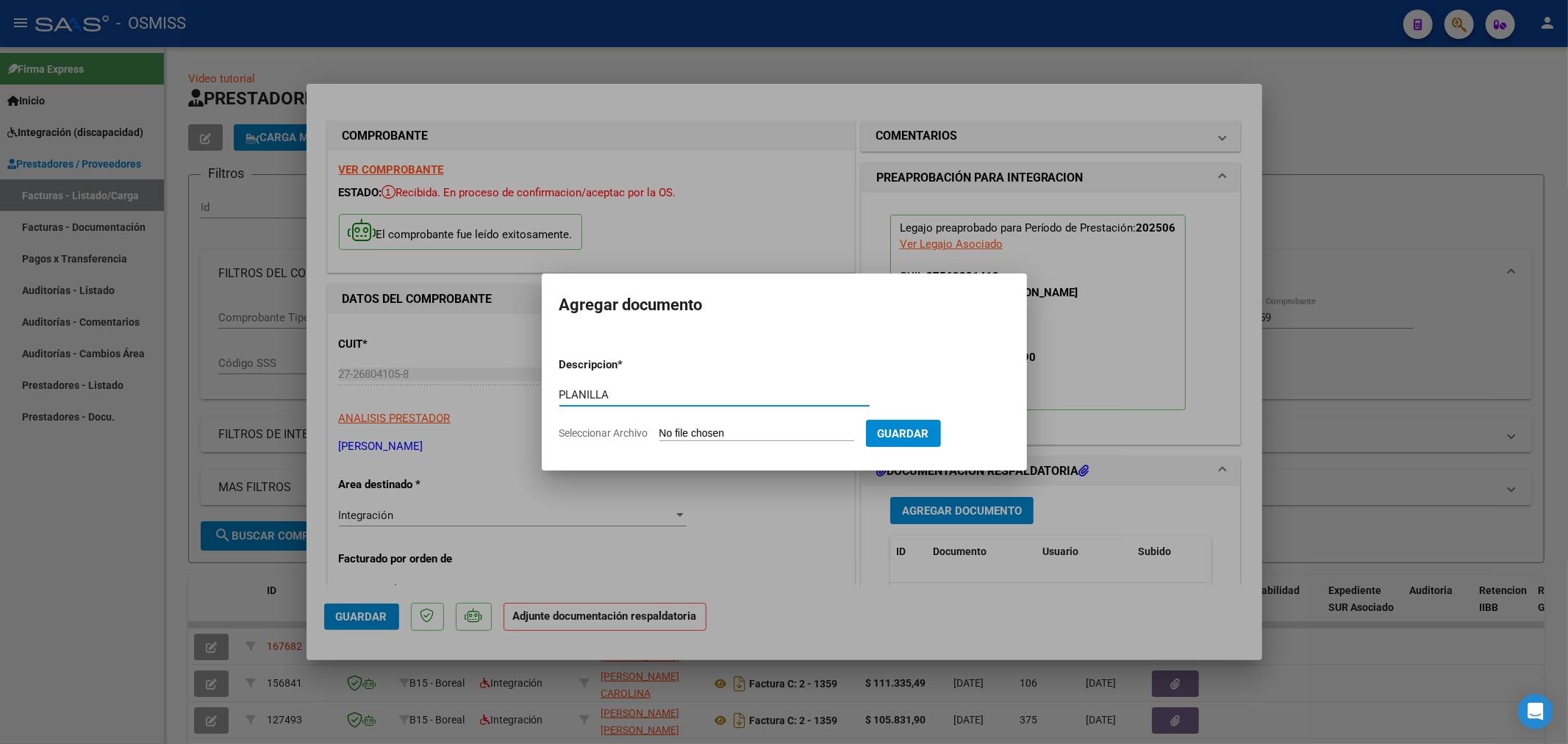
type input "PLANILLA"
click at [700, 427] on input "Seleccionar Archivo" at bounding box center [757, 434] width 195 height 14
type input "C:\fakepath\151894-2-Planilla_de_Asistencia.pdf"
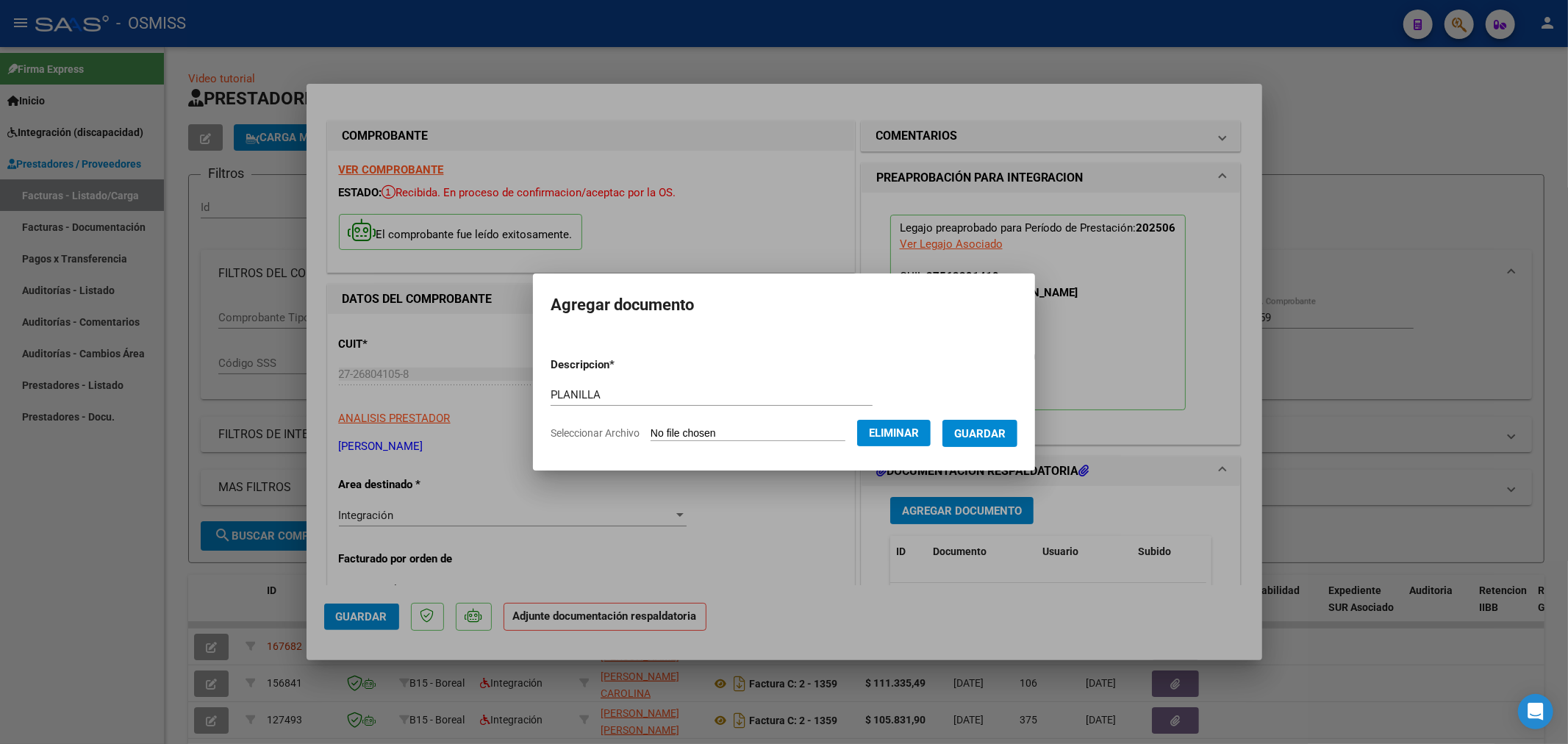
click at [1001, 443] on button "Guardar" at bounding box center [979, 433] width 75 height 27
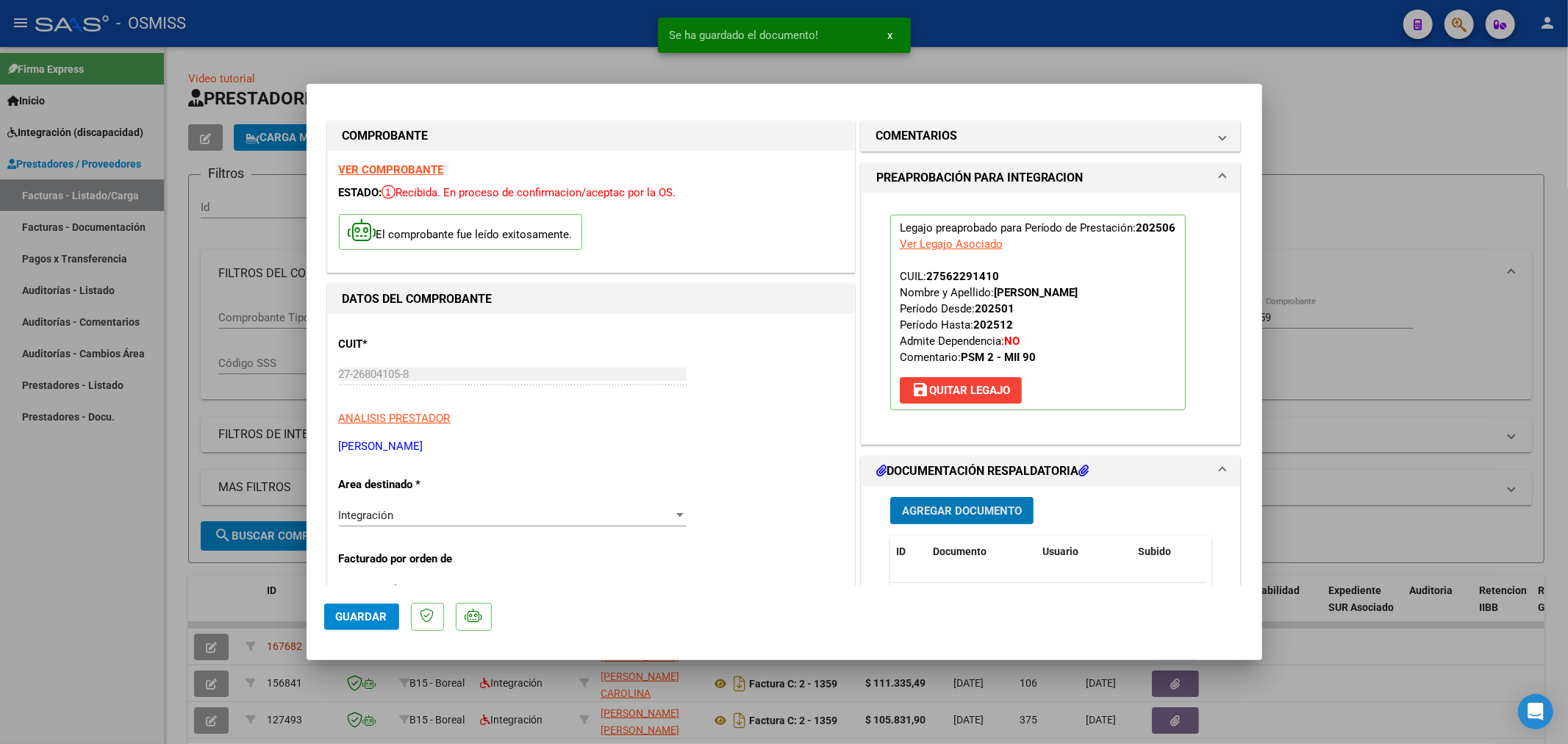
click at [970, 519] on button "Agregar Documento" at bounding box center [961, 510] width 143 height 27
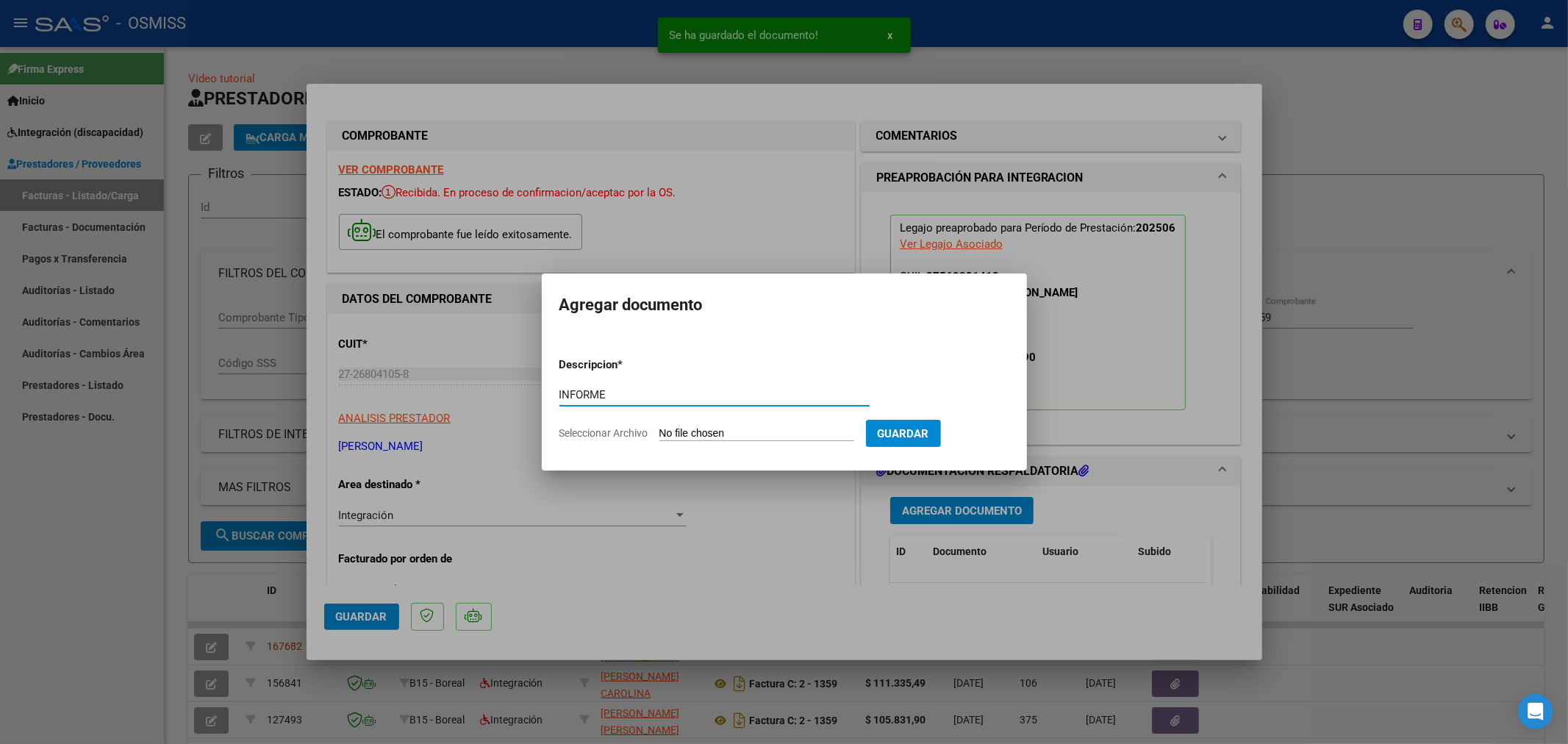
type input "INFORME"
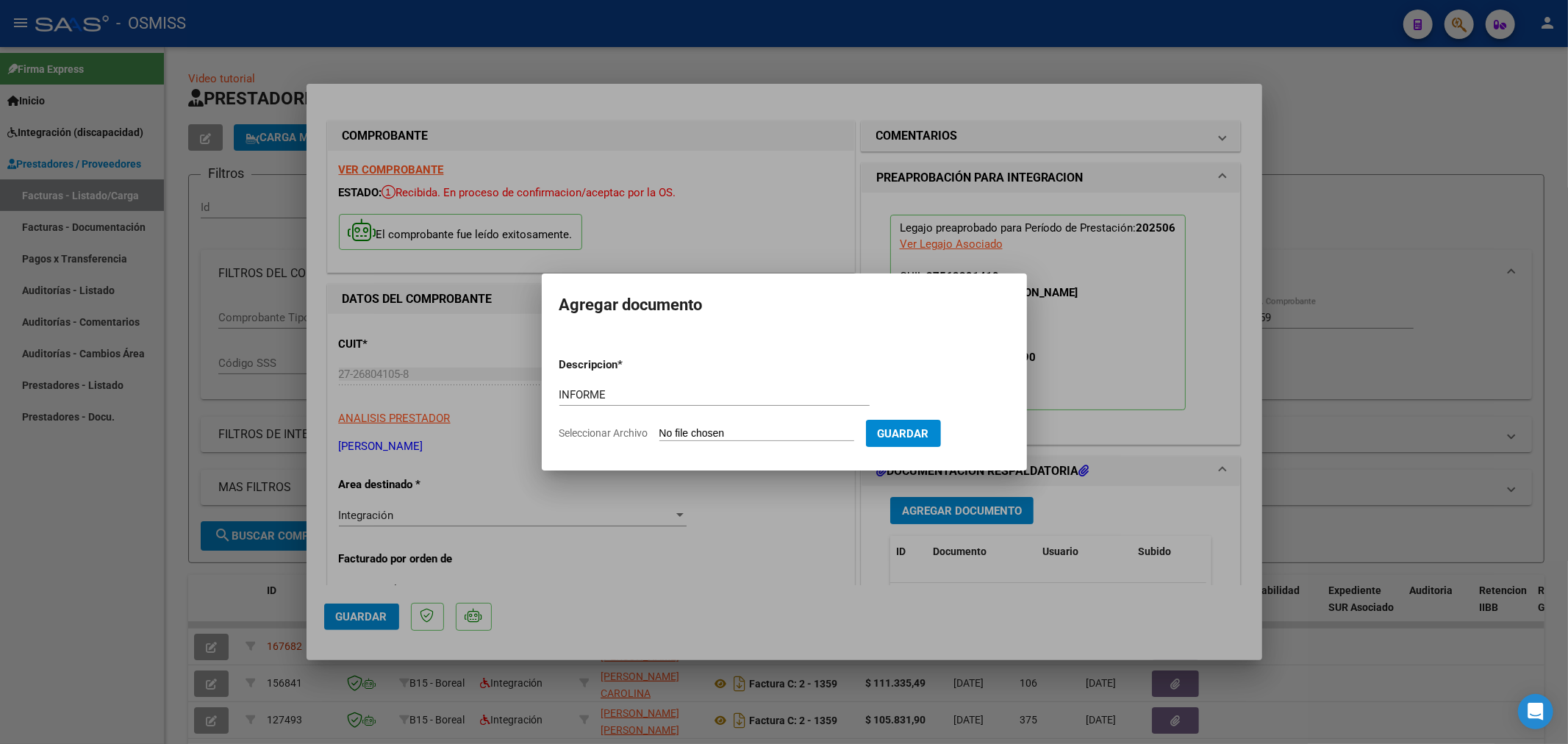
click at [751, 439] on input "Seleccionar Archivo" at bounding box center [757, 434] width 195 height 14
type input "C:\fakepath\151894-4-Planilla_de_Asistencia.pdf"
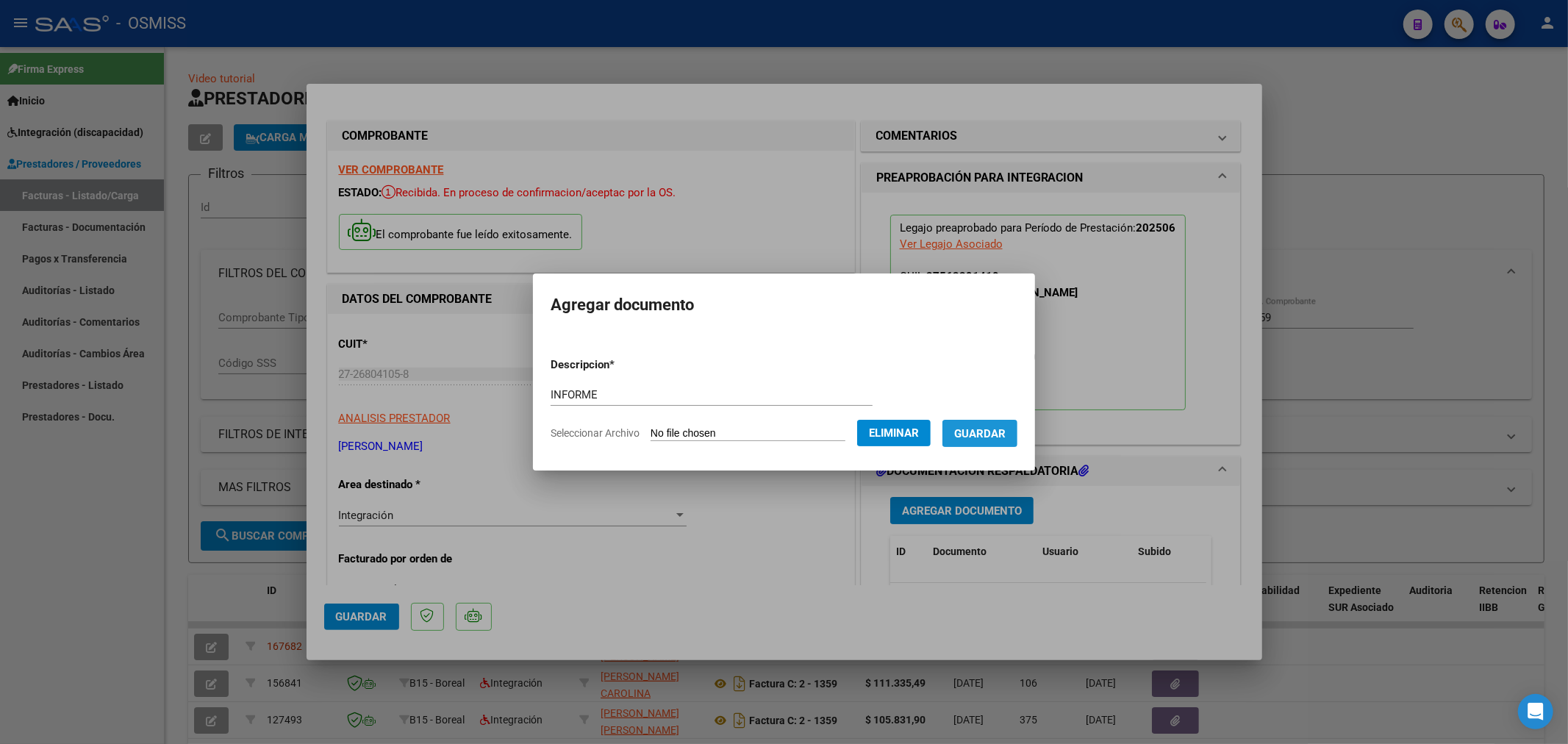
click at [978, 421] on button "Guardar" at bounding box center [979, 433] width 75 height 27
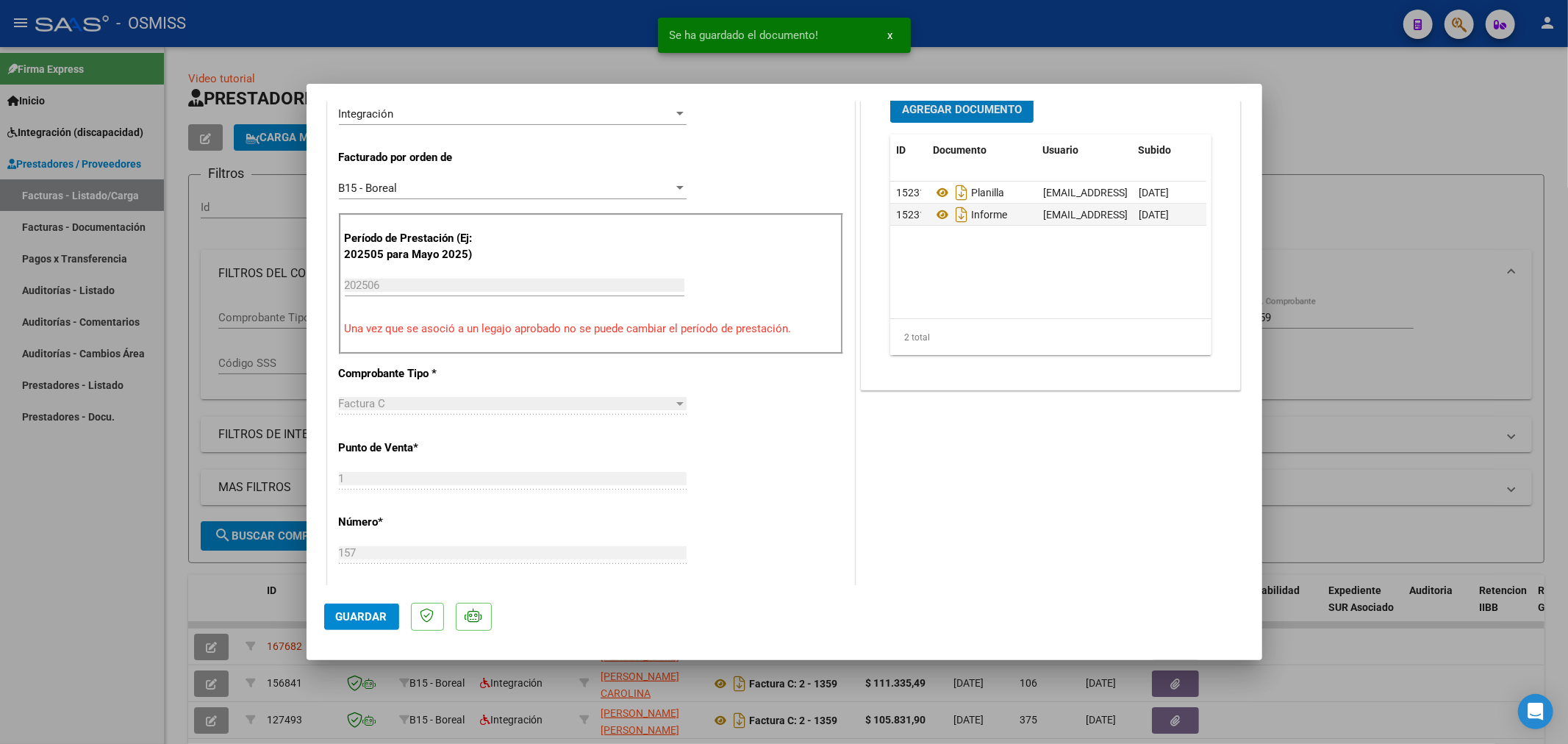
scroll to position [408, 0]
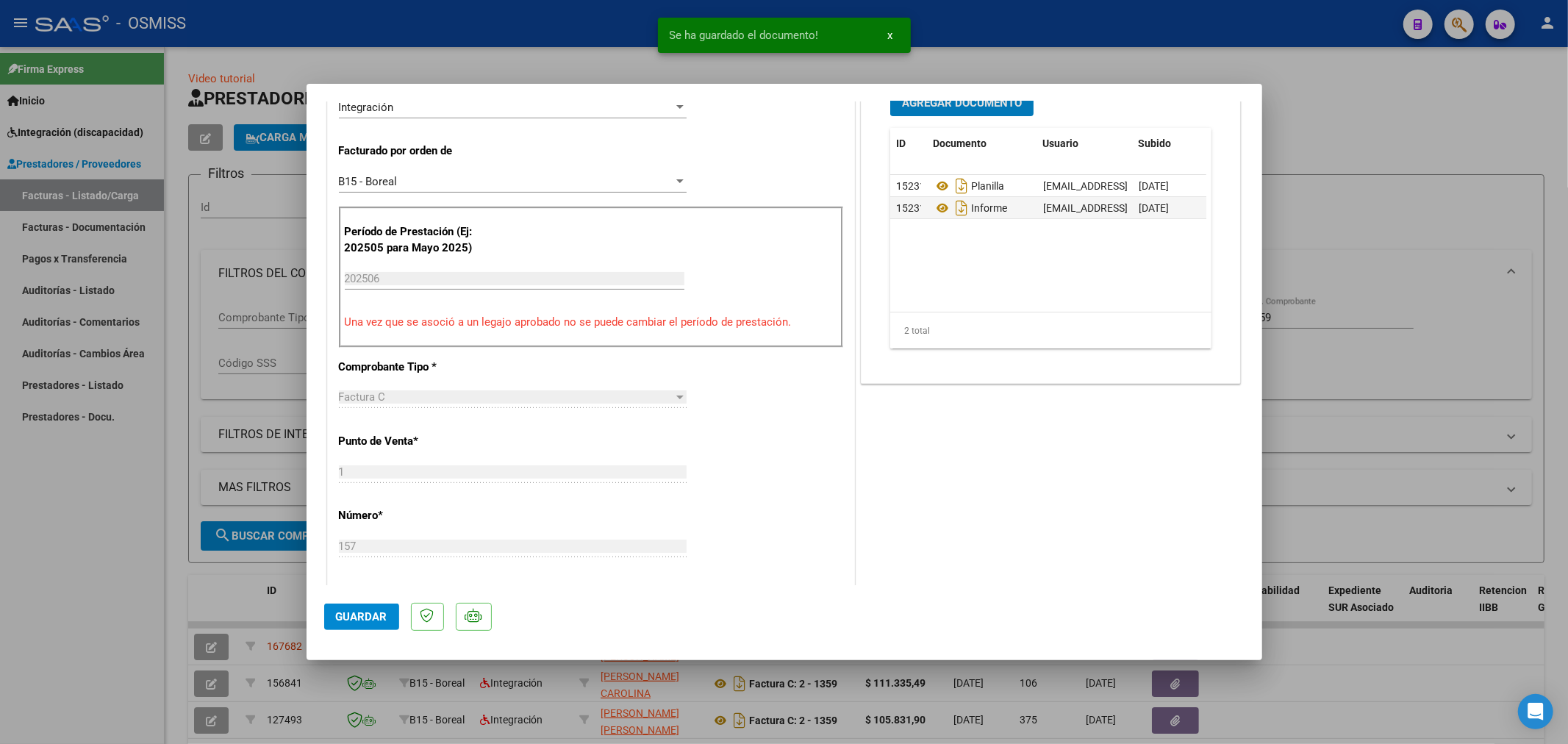
click at [358, 612] on span "Guardar" at bounding box center [361, 616] width 52 height 13
type input "$ 0,00"
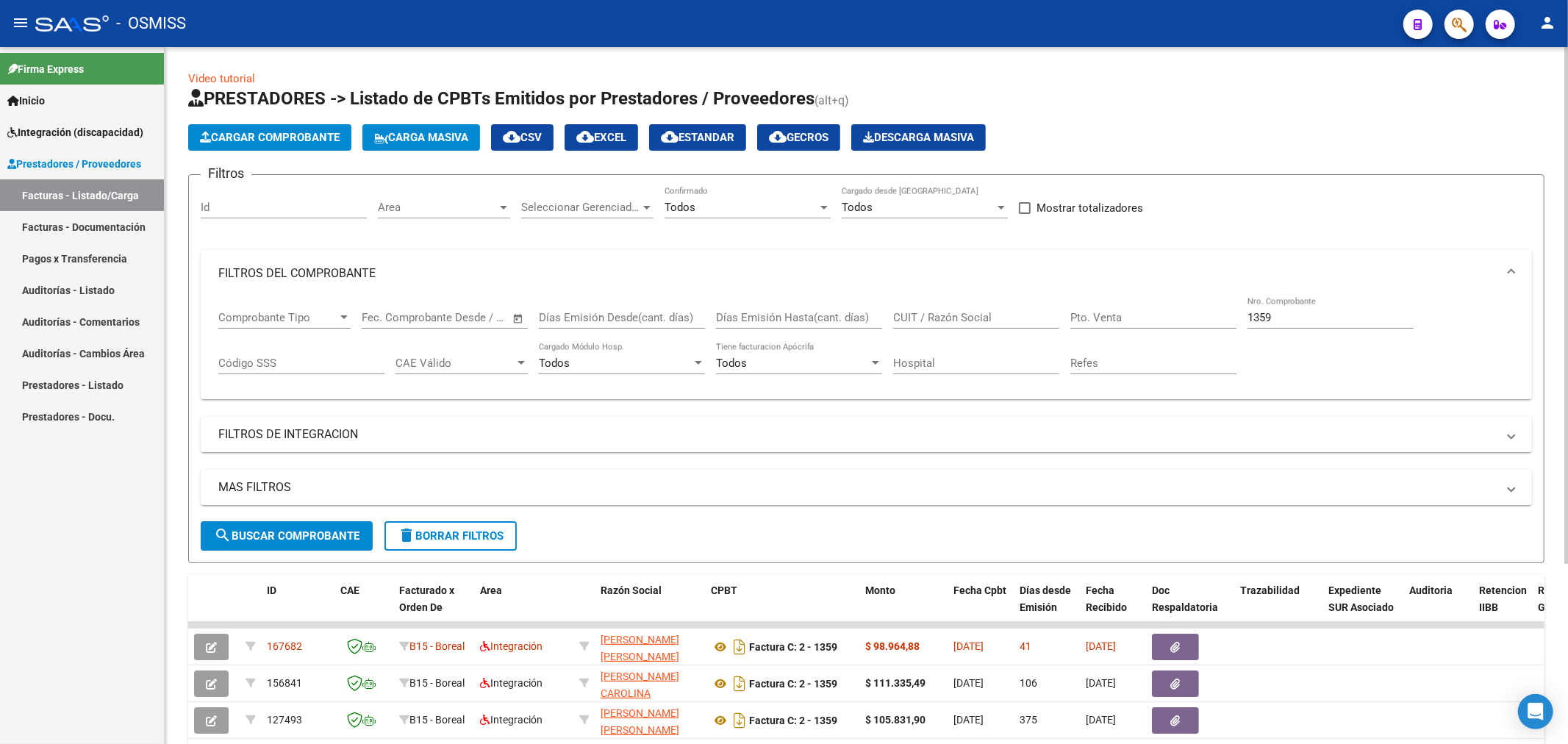
click at [264, 138] on span "Cargar Comprobante" at bounding box center [270, 137] width 140 height 13
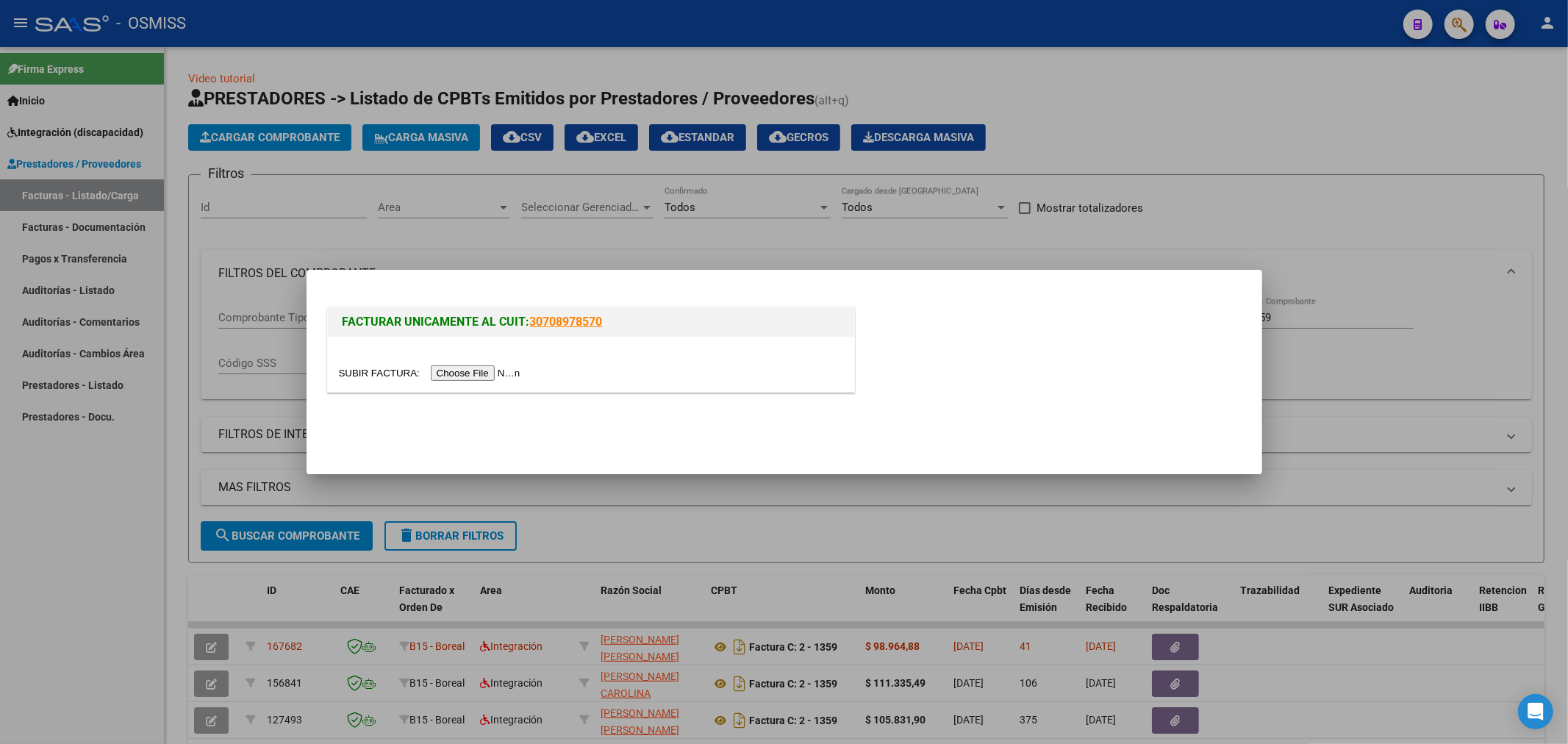
click at [437, 376] on input "file" at bounding box center [432, 373] width 186 height 16
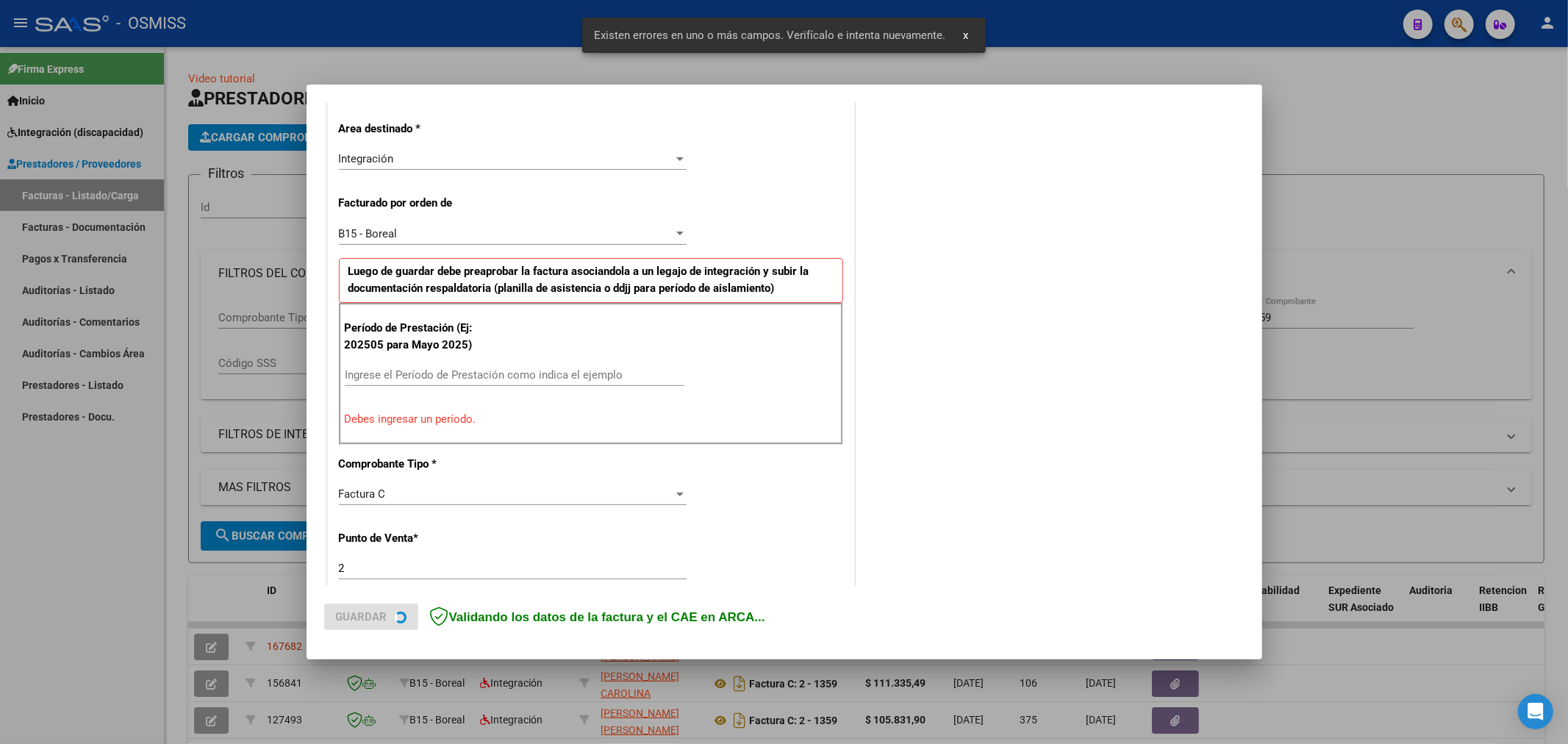
scroll to position [344, 0]
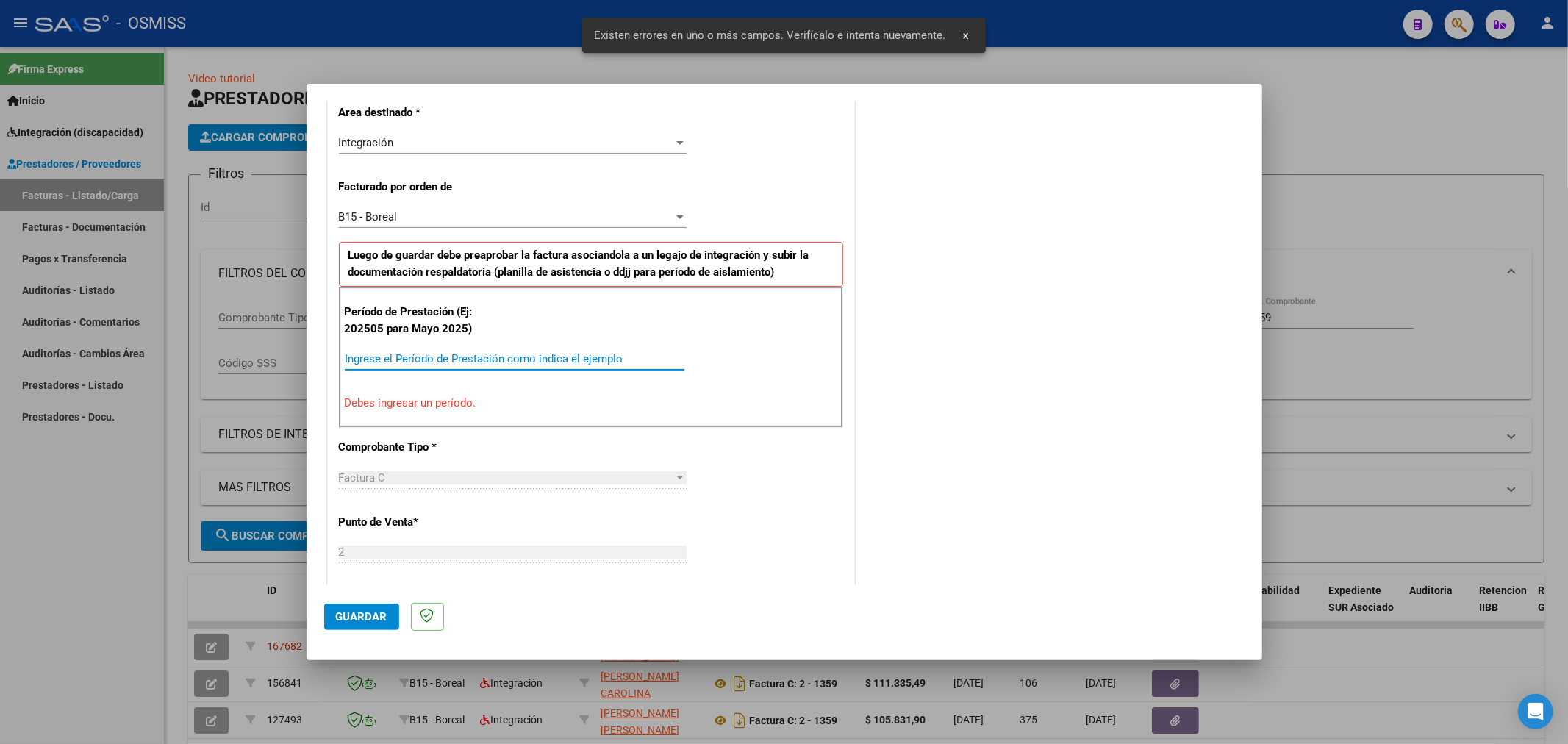
click at [461, 352] on input "Ingrese el Período de Prestación como indica el ejemplo" at bounding box center [514, 358] width 340 height 13
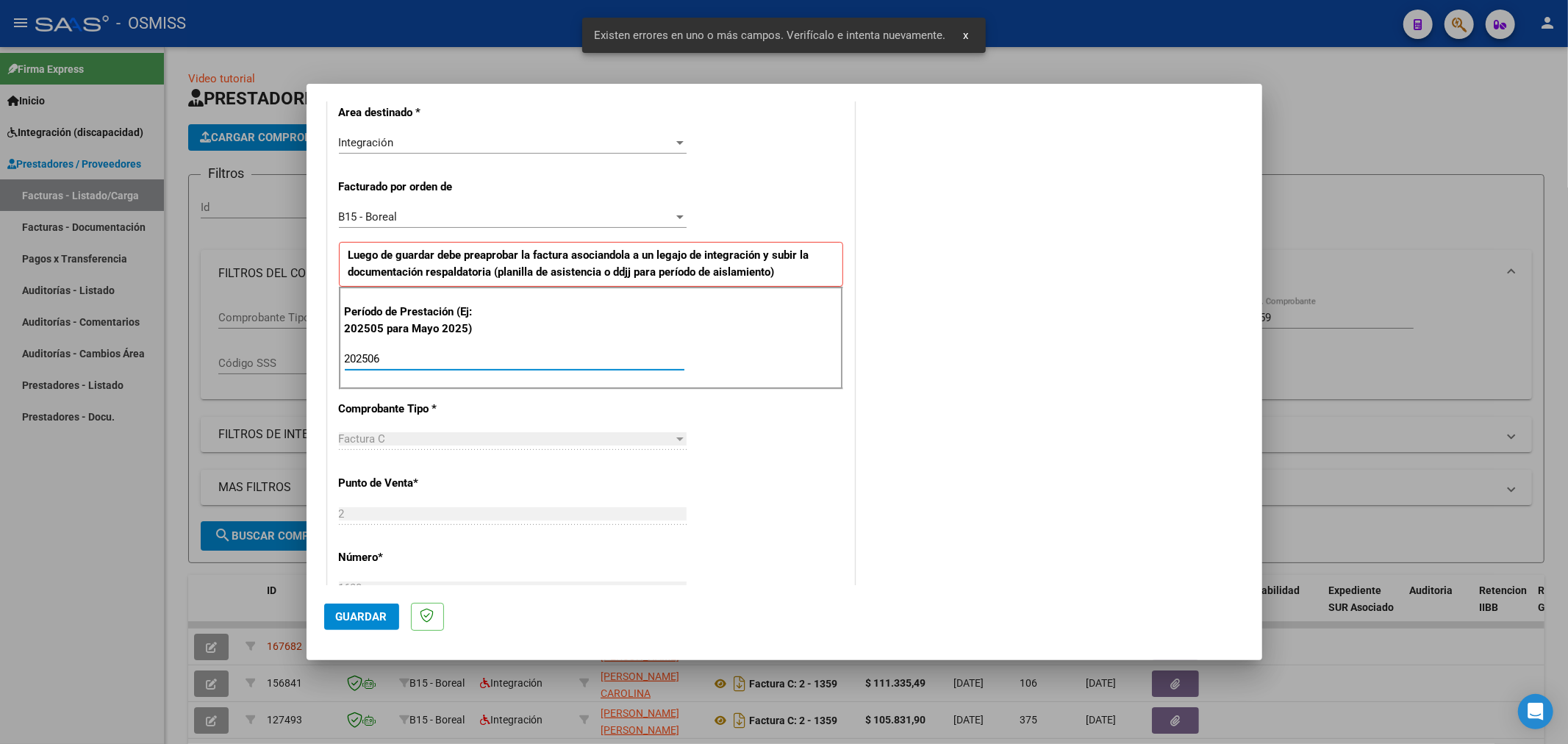
scroll to position [508, 0]
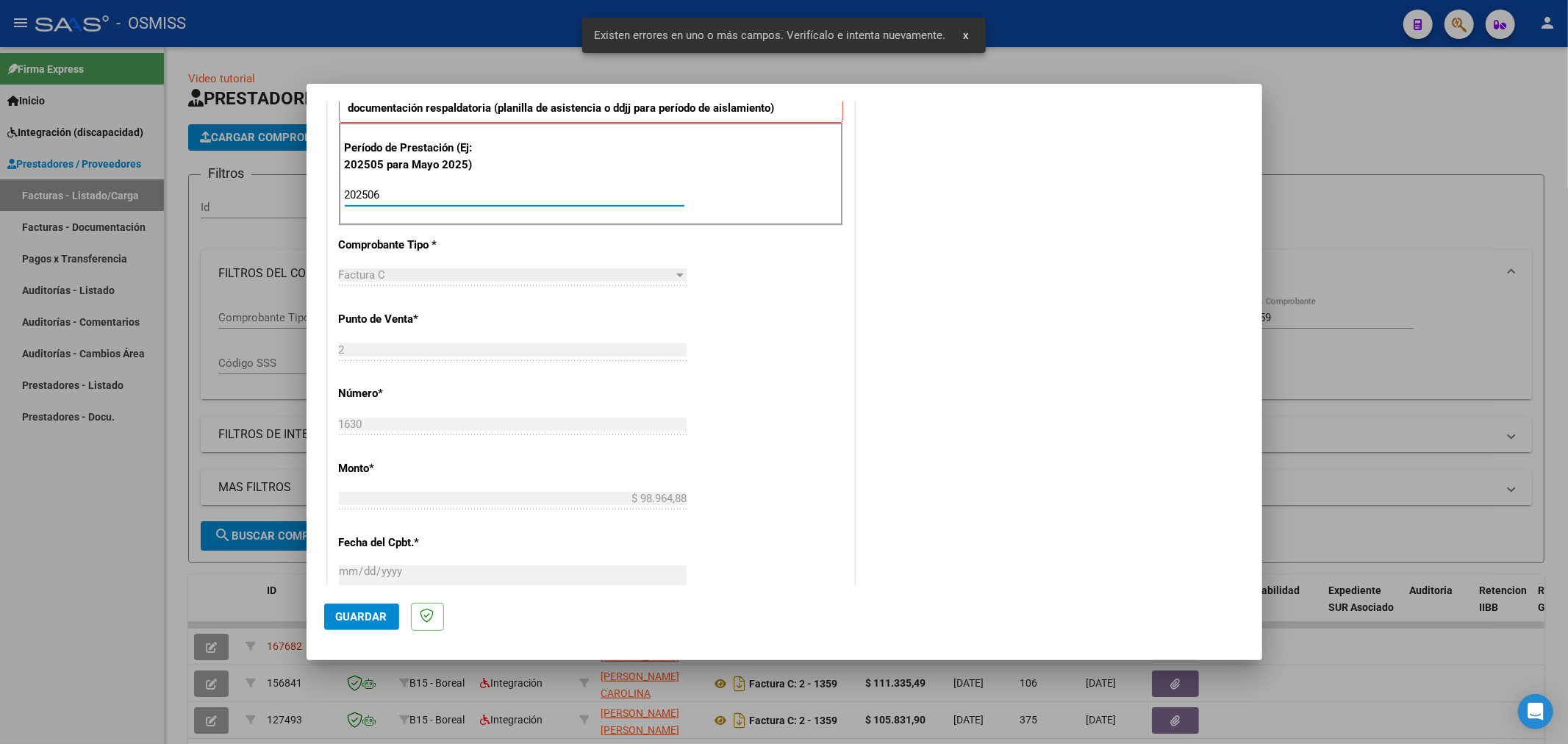
type input "202506"
click at [372, 615] on span "Guardar" at bounding box center [361, 616] width 52 height 13
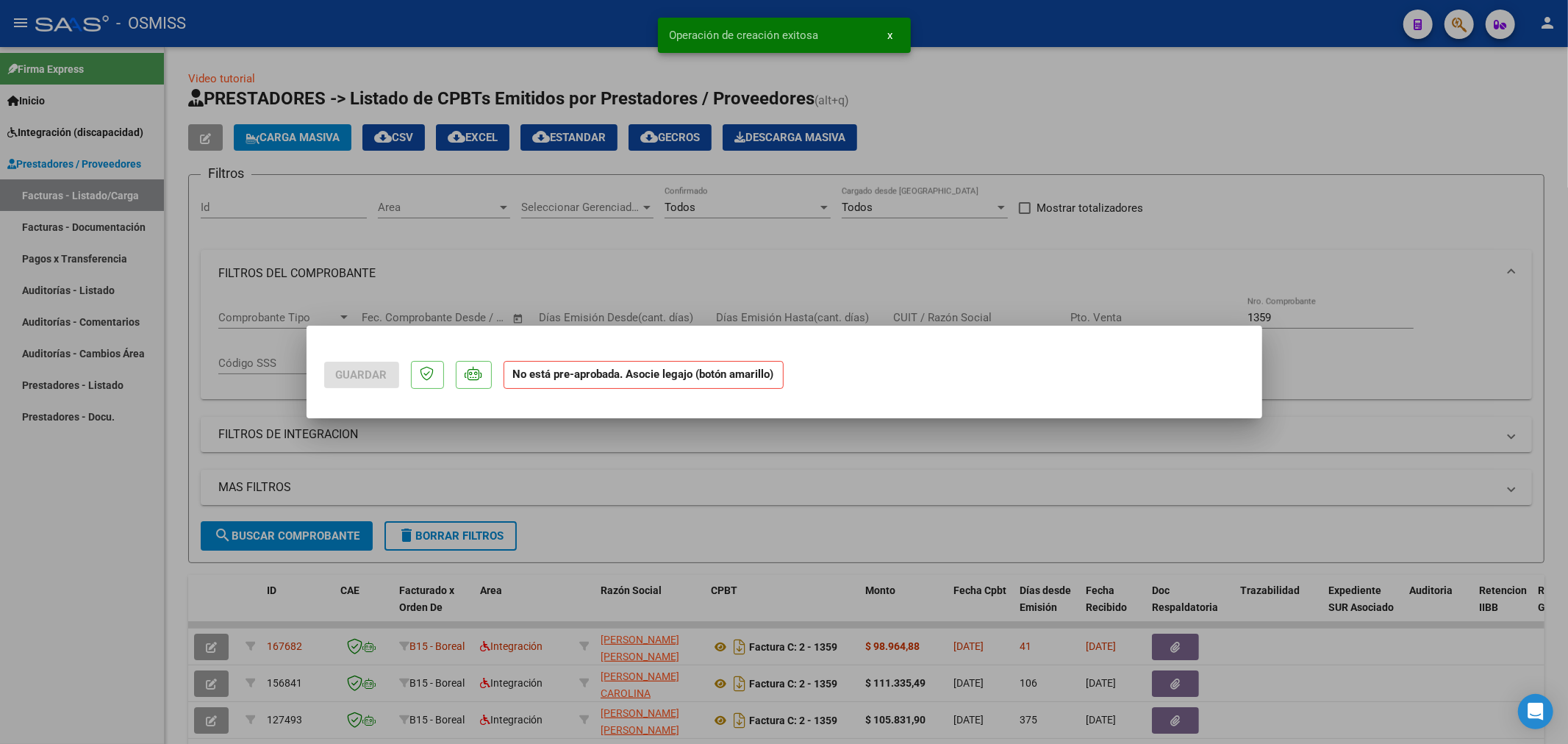
scroll to position [0, 0]
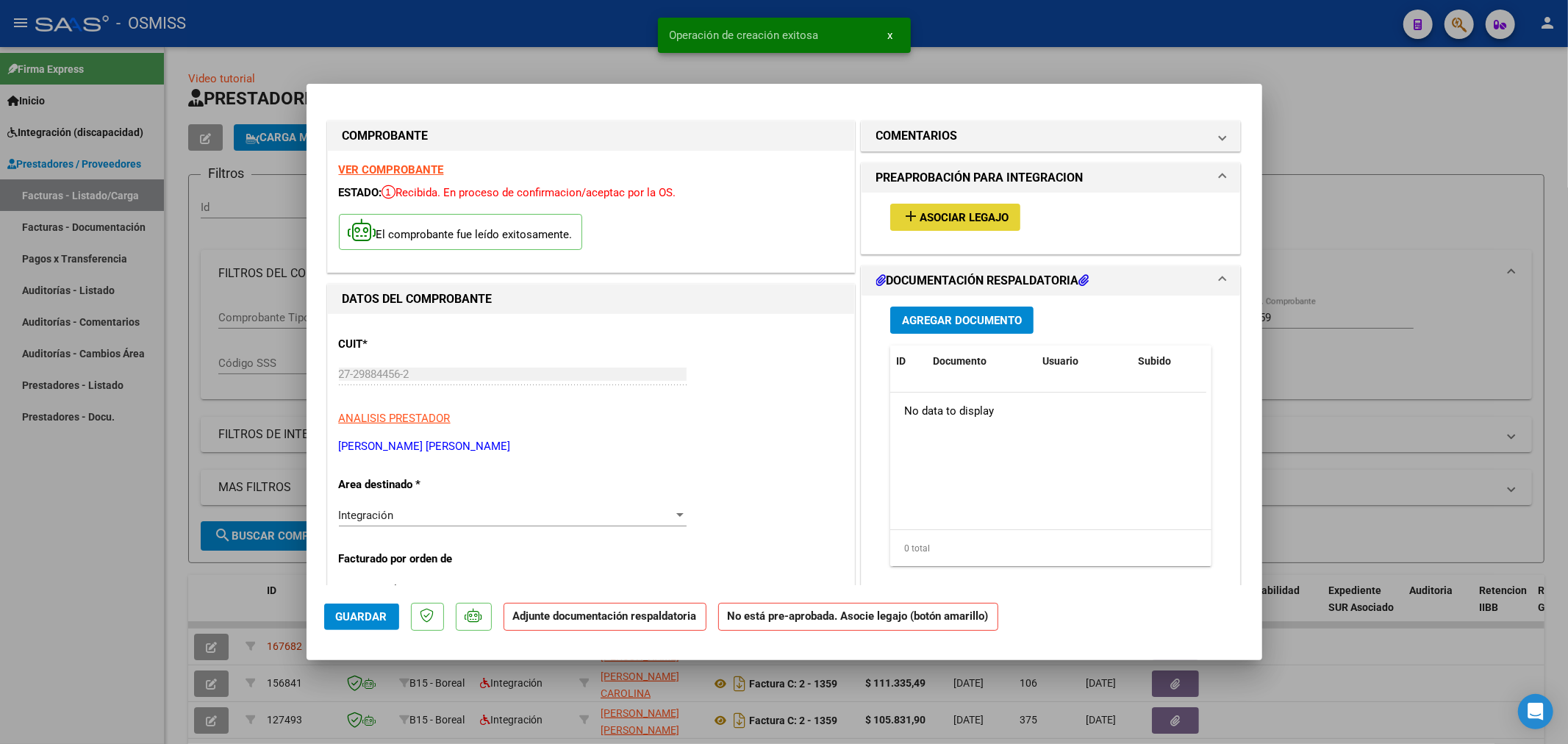
click at [968, 211] on span "Asociar Legajo" at bounding box center [964, 217] width 89 height 13
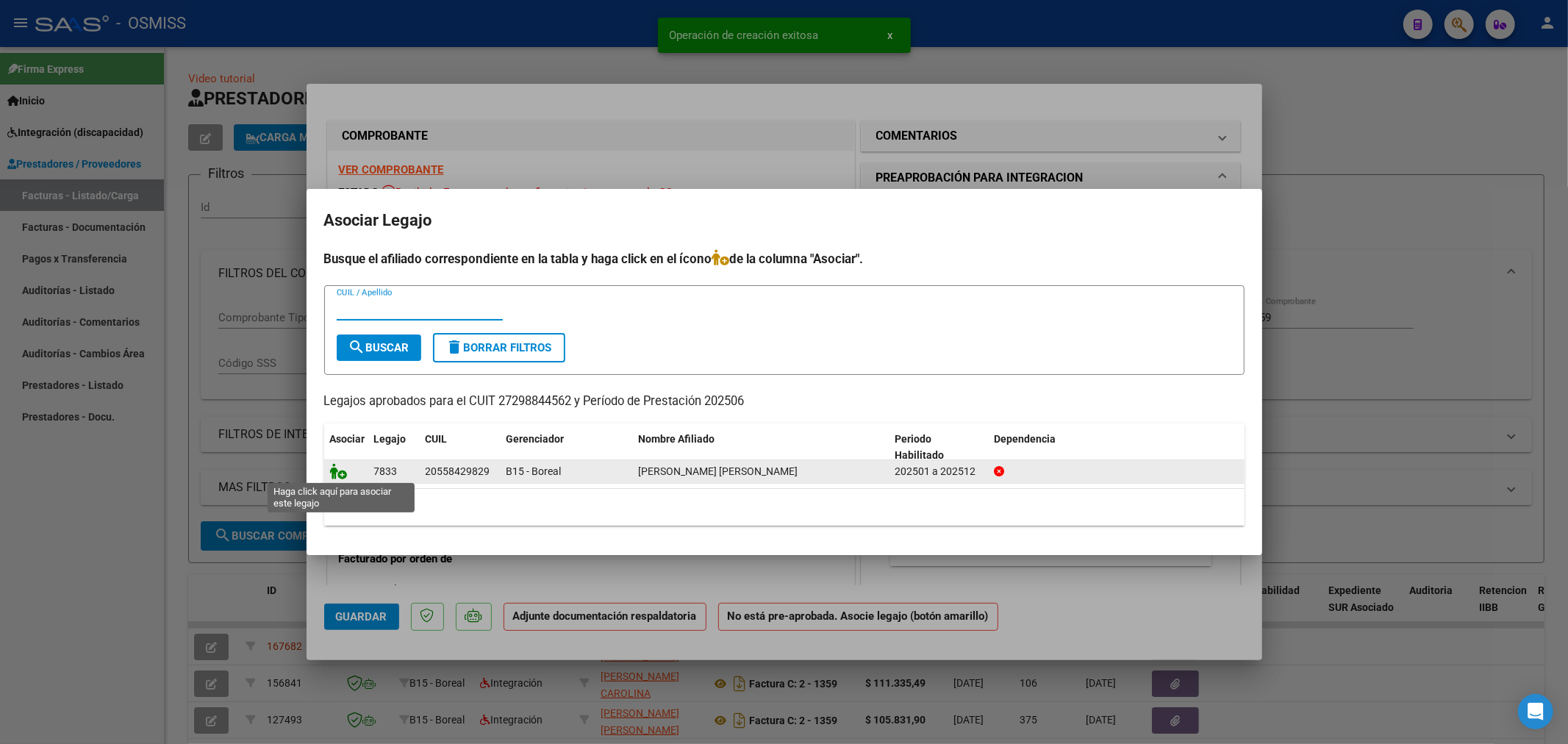
click at [335, 469] on icon at bounding box center [339, 471] width 18 height 16
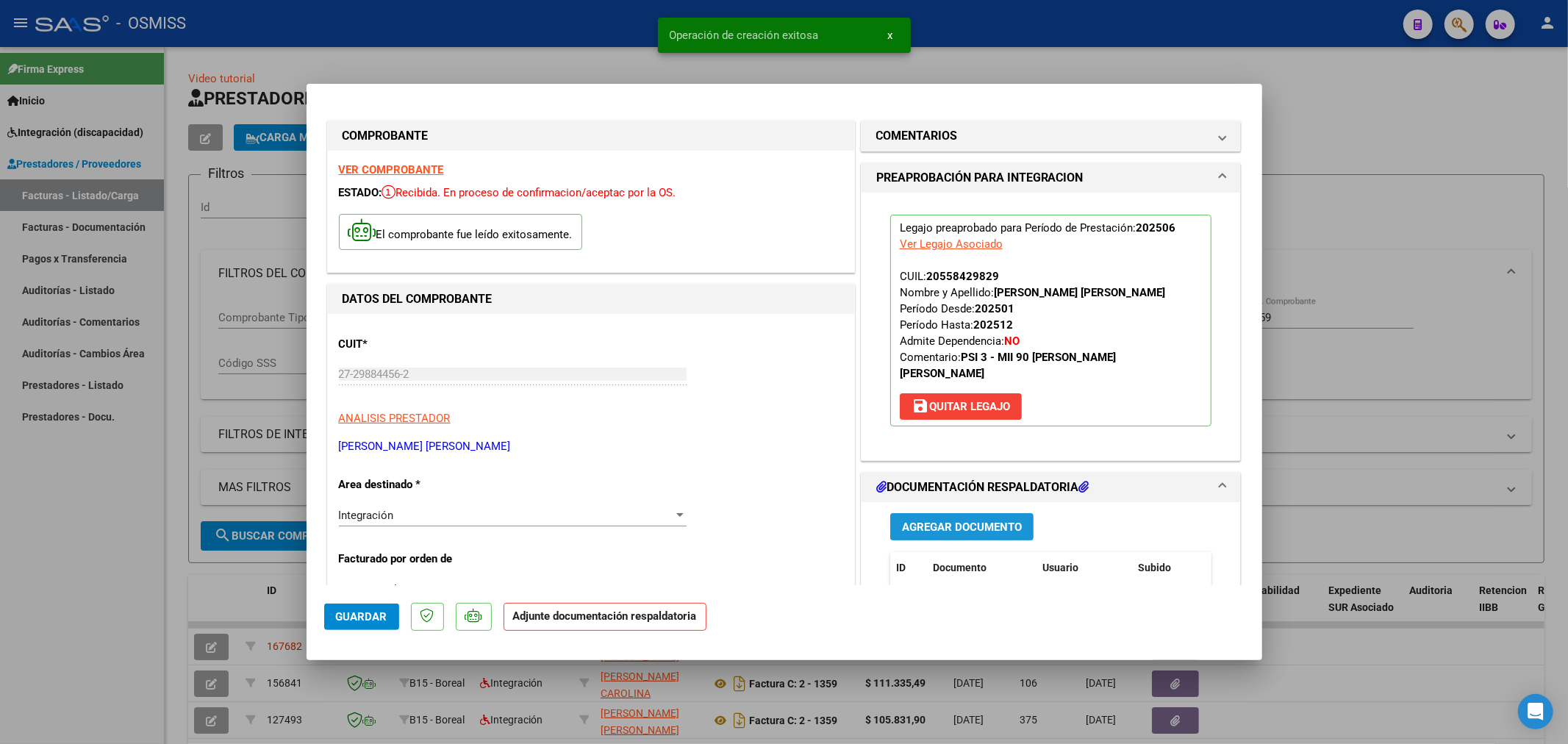
click at [965, 528] on span "Agregar Documento" at bounding box center [962, 526] width 119 height 13
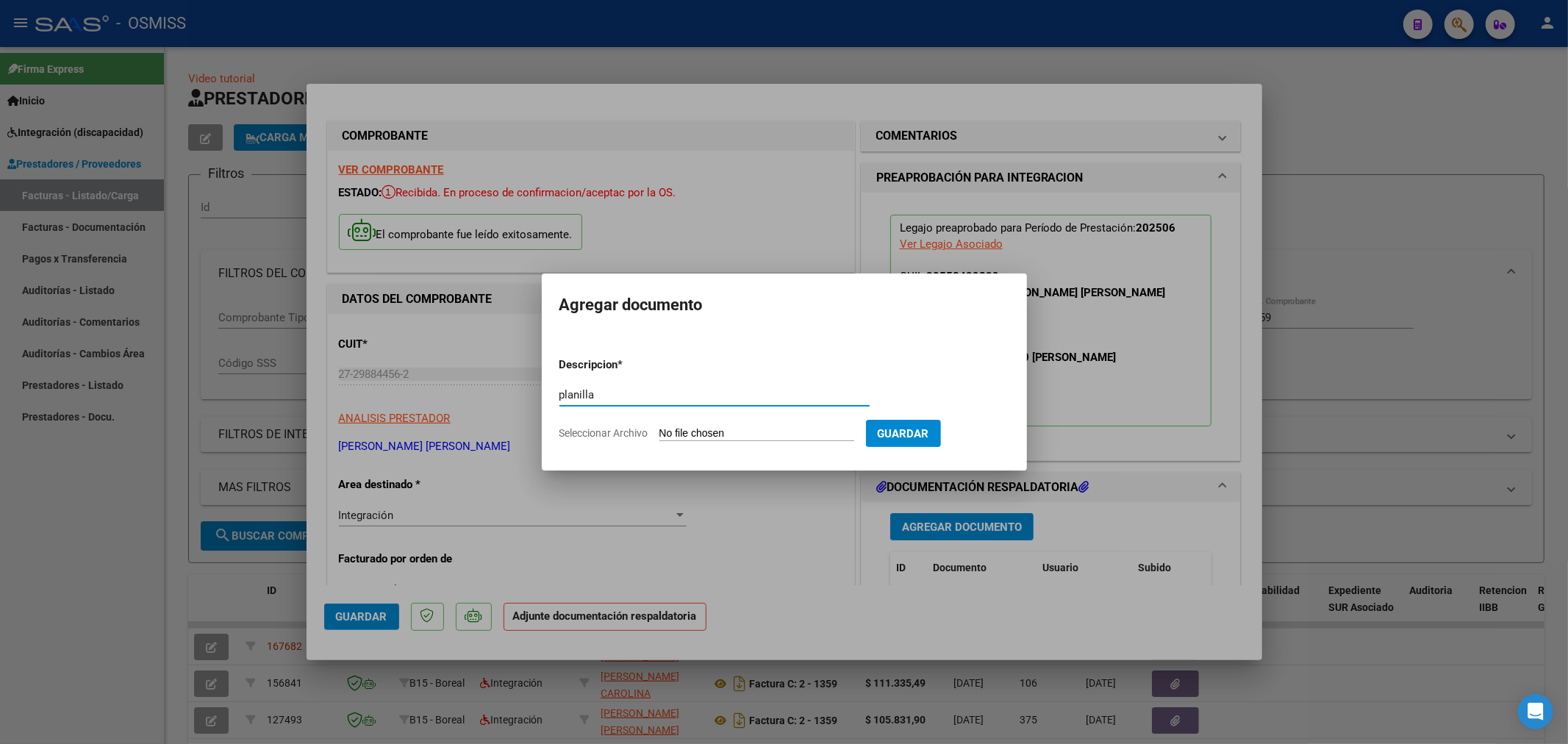
type input "planilla"
click at [724, 430] on input "Seleccionar Archivo" at bounding box center [757, 434] width 195 height 14
type input "C:\fakepath\151705-2-Planilla_de_Asistencia.pdf"
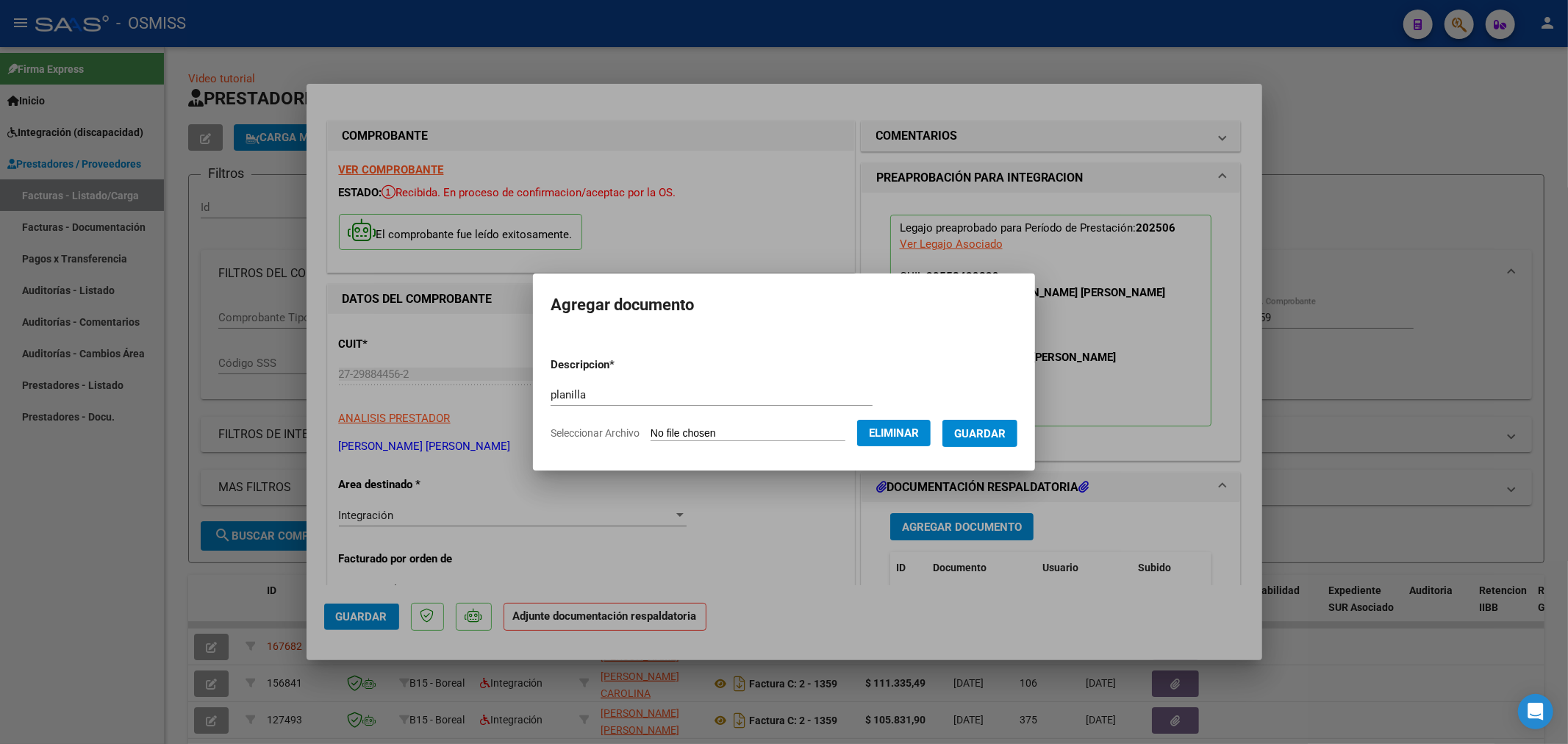
click at [986, 426] on span "Guardar" at bounding box center [979, 432] width 52 height 13
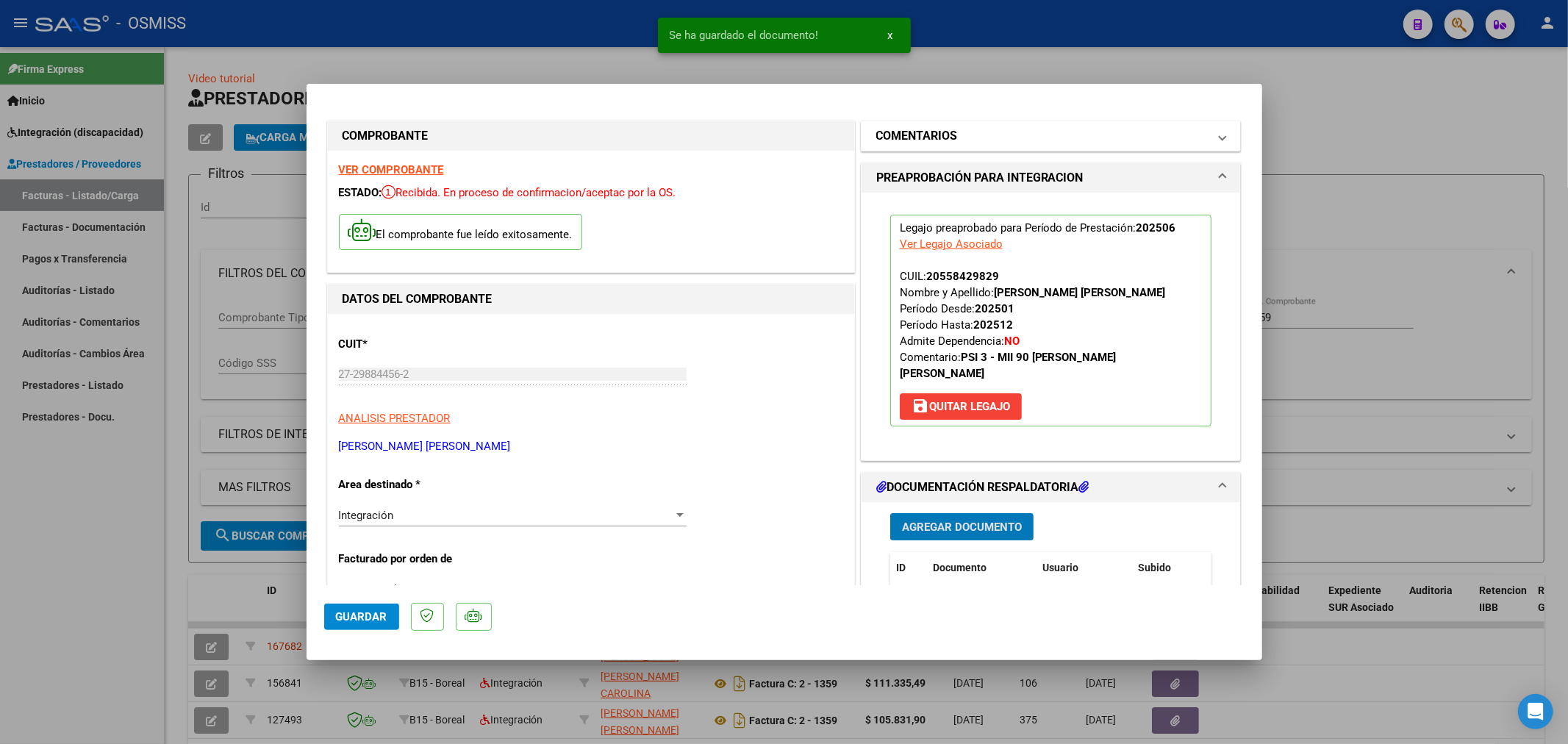
click at [890, 134] on h1 "COMENTARIOS" at bounding box center [916, 136] width 82 height 18
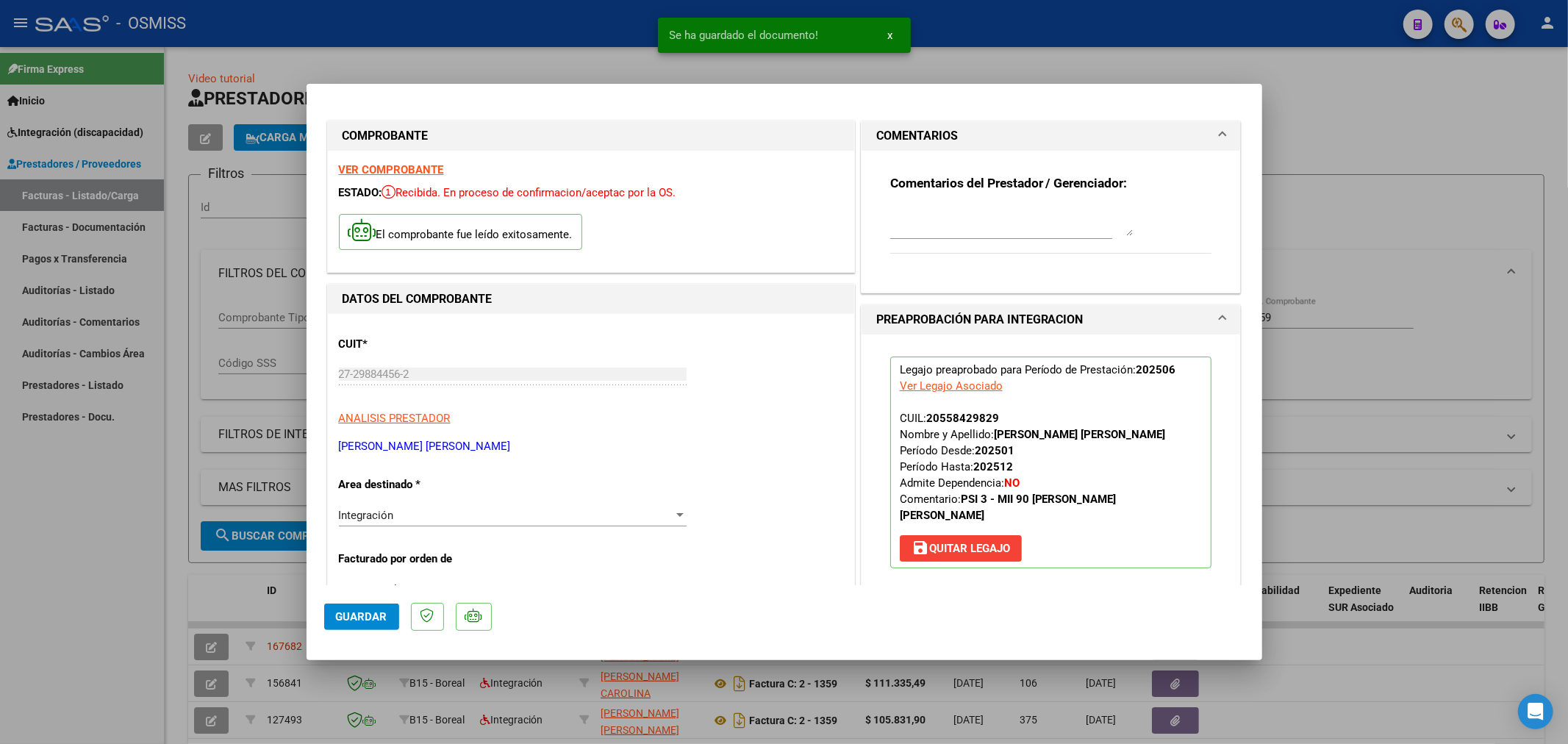
click at [913, 231] on textarea at bounding box center [1011, 220] width 242 height 29
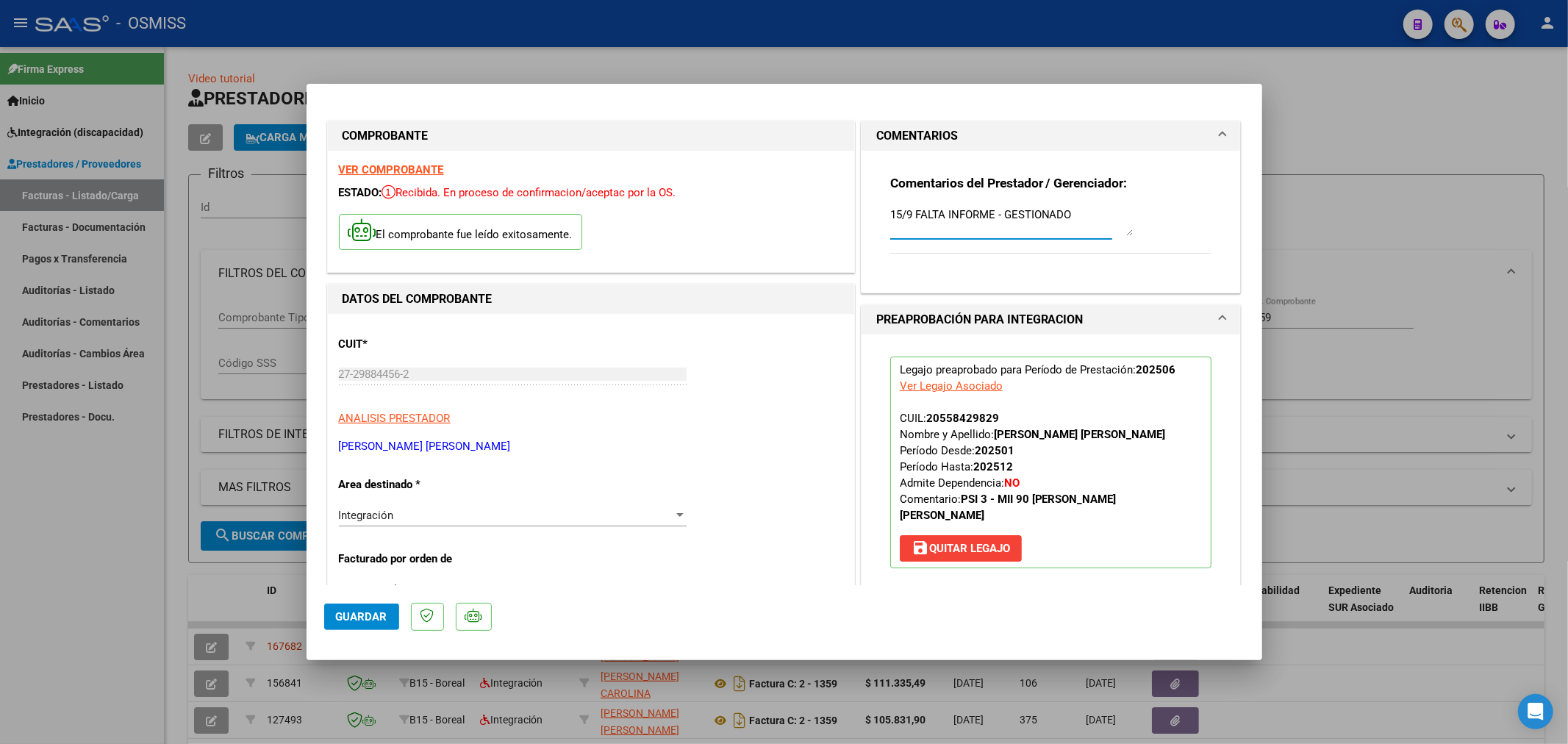
type textarea "15/9 FALTA INFORME - GESTIONADO"
click at [390, 618] on button "Guardar" at bounding box center [361, 617] width 75 height 26
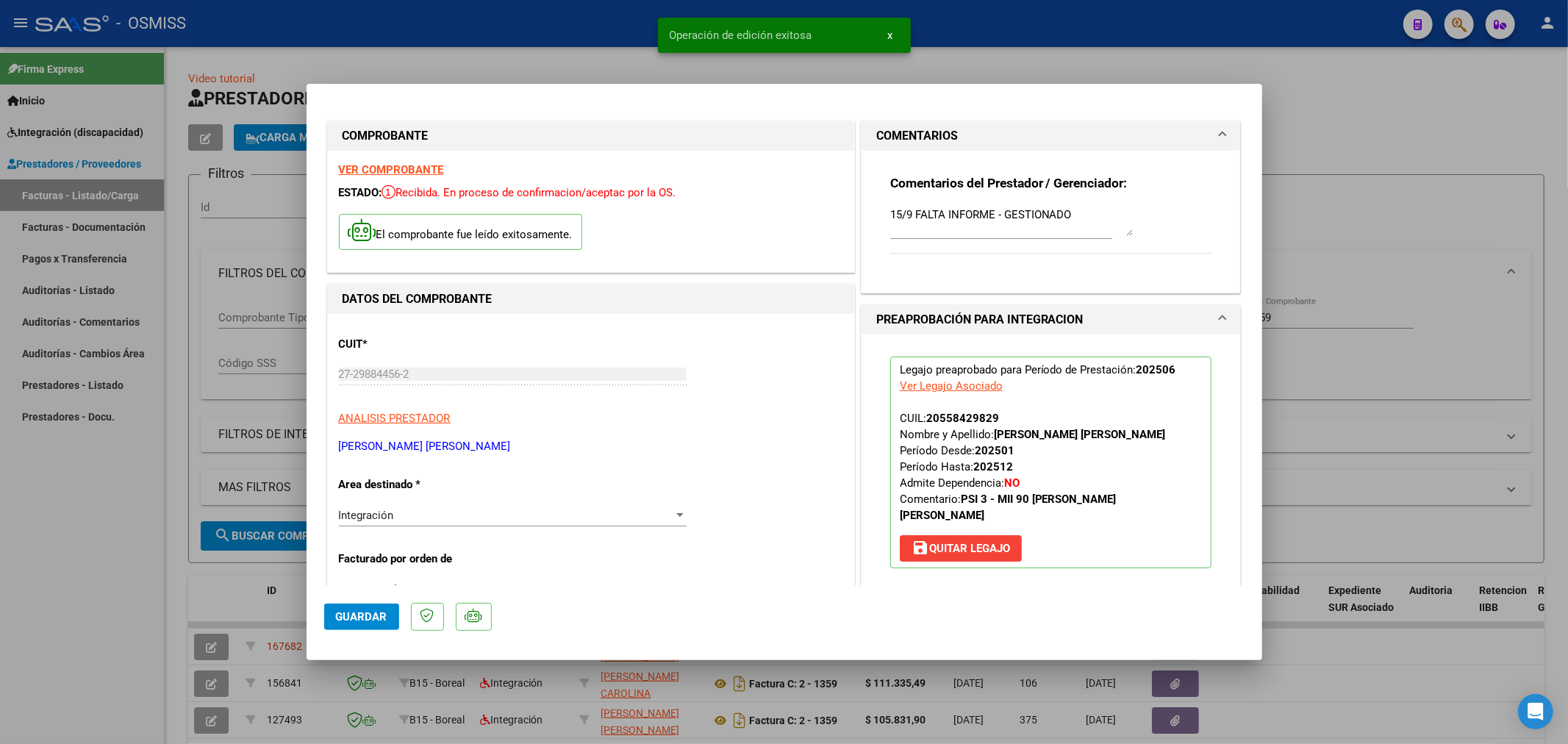
type input "$ 0,00"
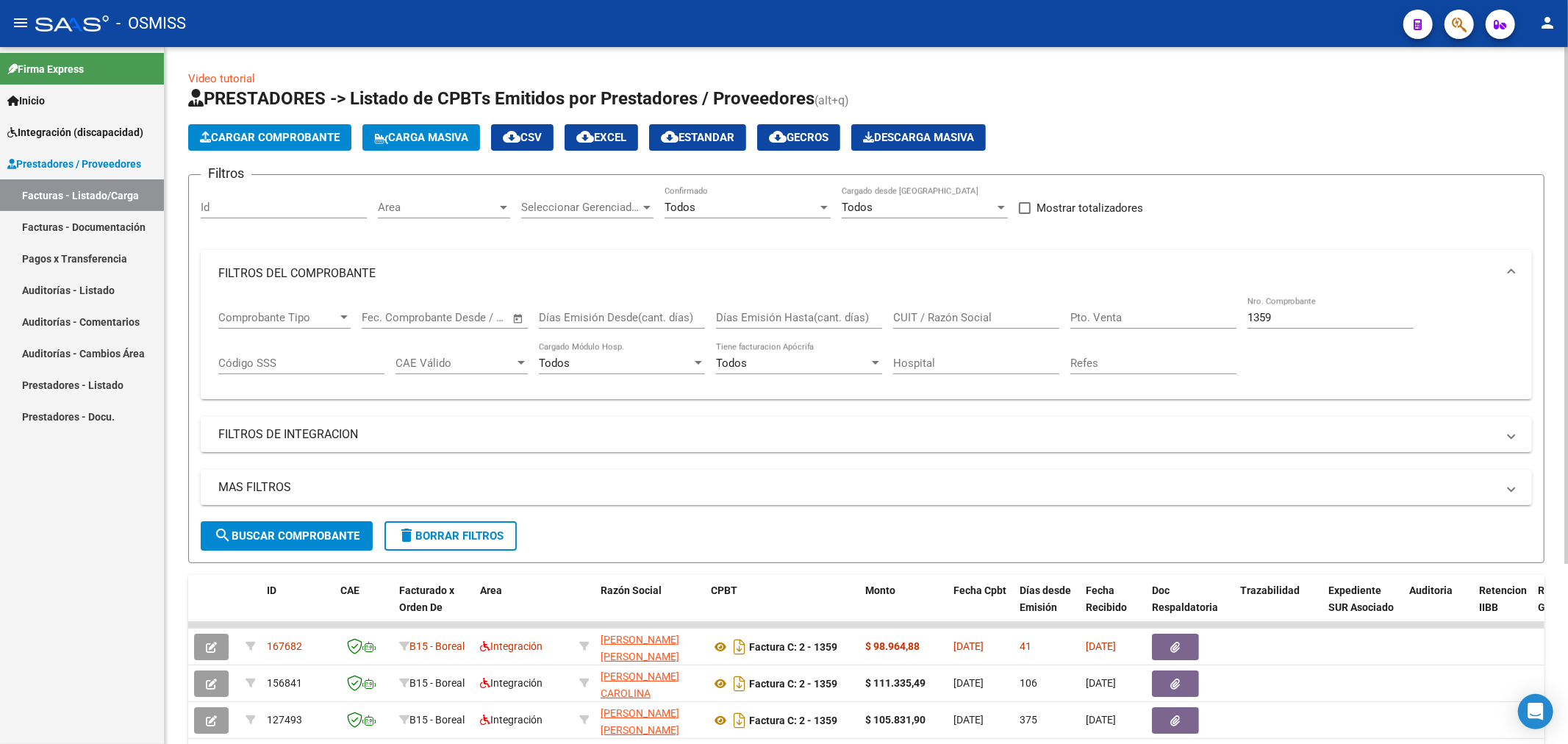
click at [286, 145] on button "Cargar Comprobante" at bounding box center [270, 137] width 163 height 26
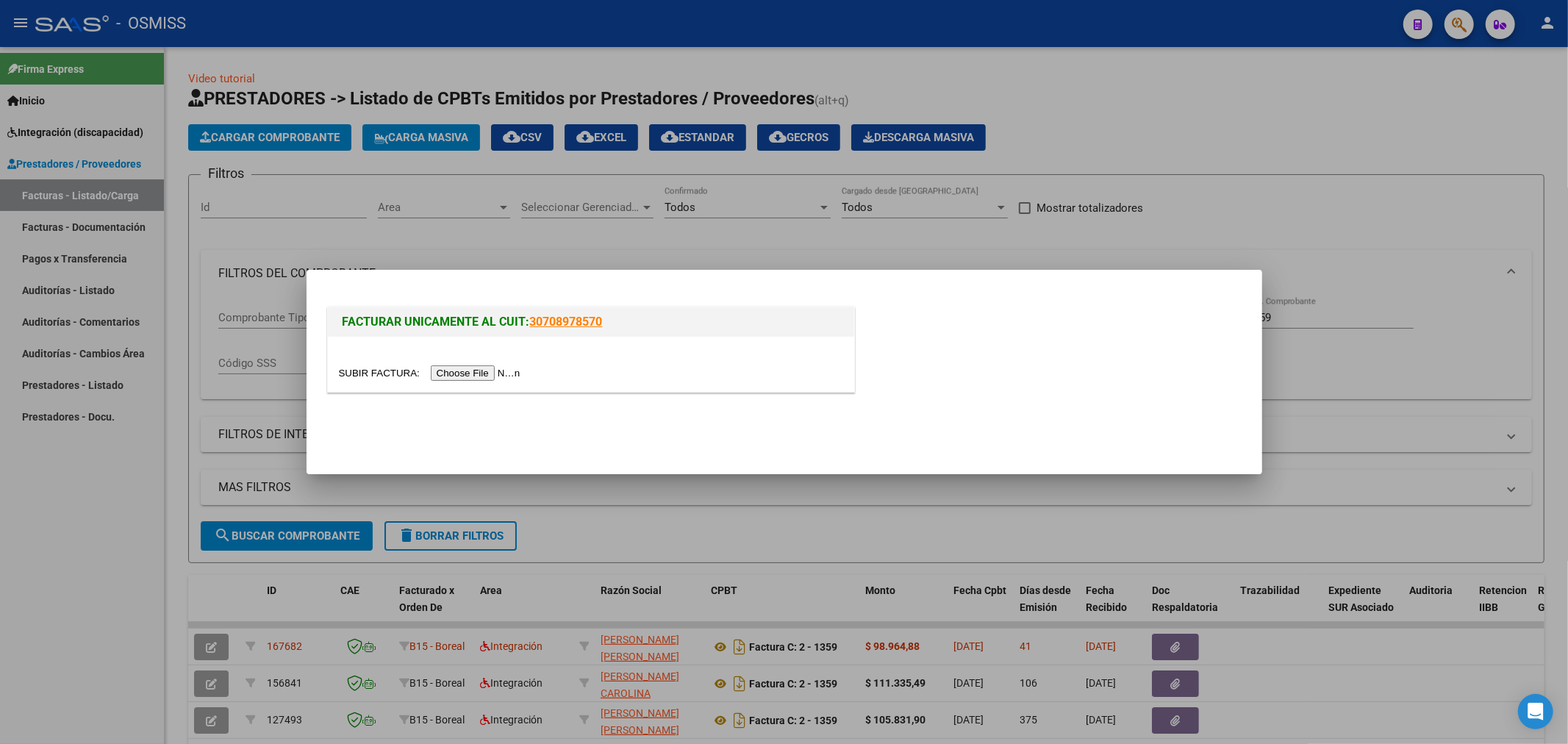
click at [506, 376] on input "file" at bounding box center [432, 373] width 186 height 16
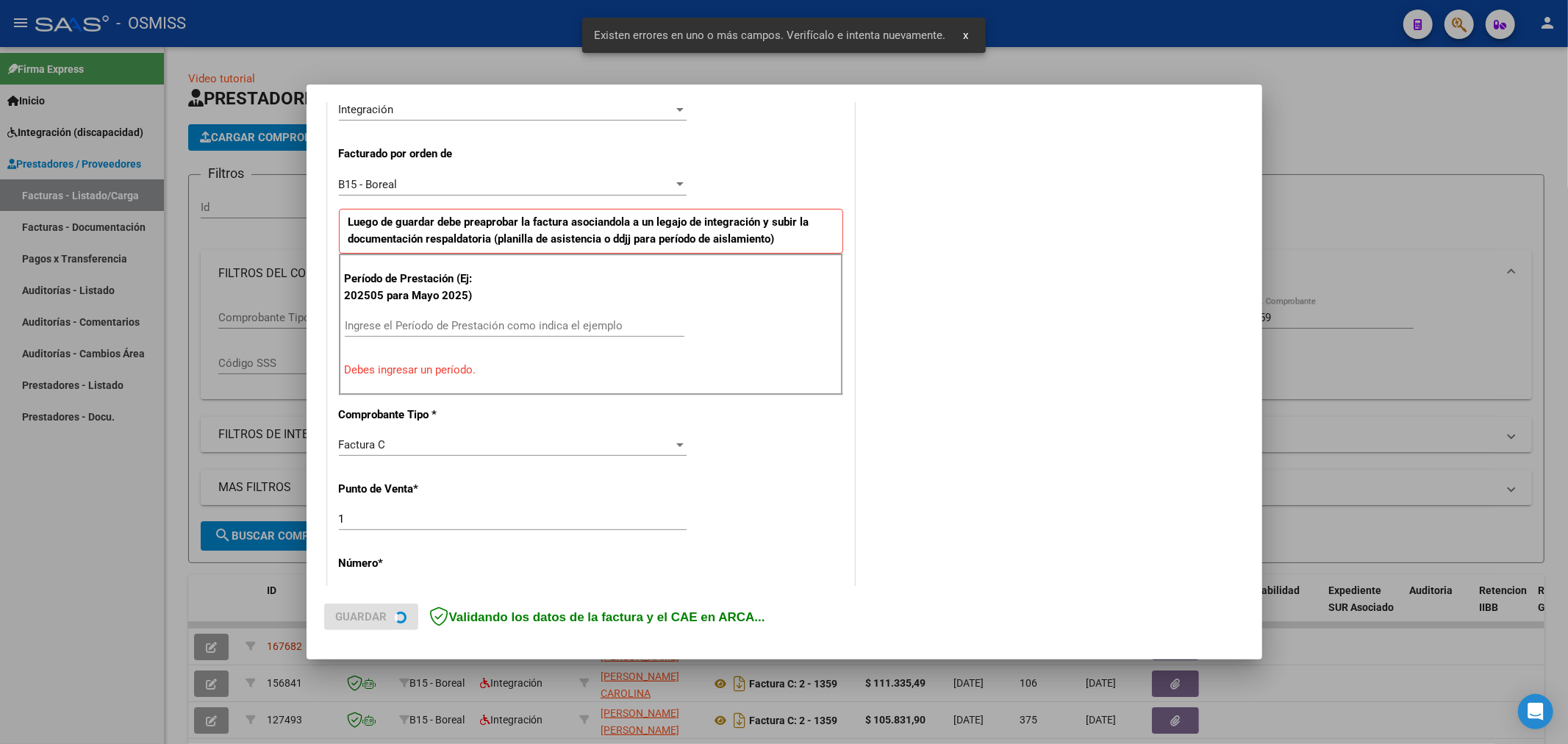
scroll to position [395, 0]
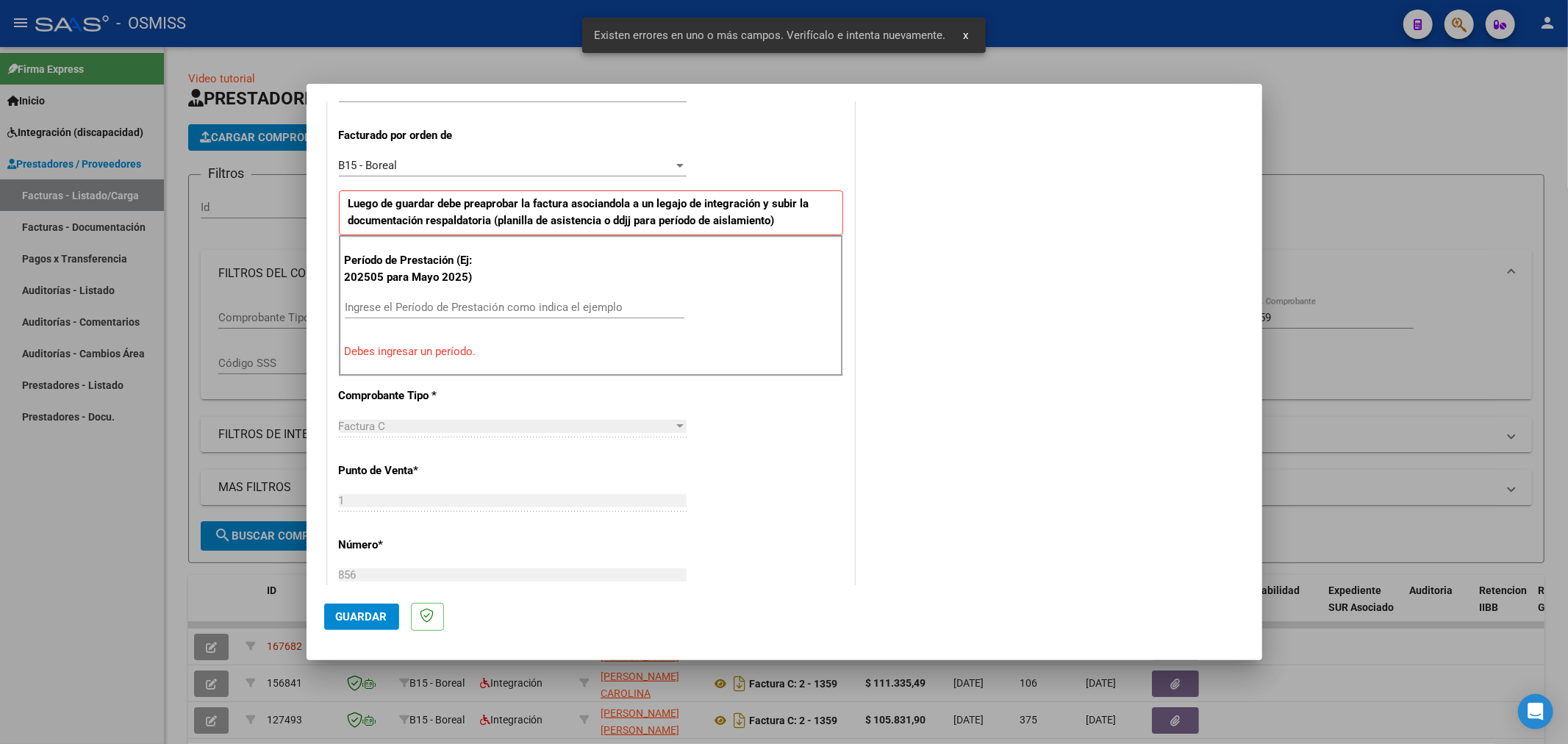
click at [454, 302] on input "Ingrese el Período de Prestación como indica el ejemplo" at bounding box center [514, 307] width 340 height 13
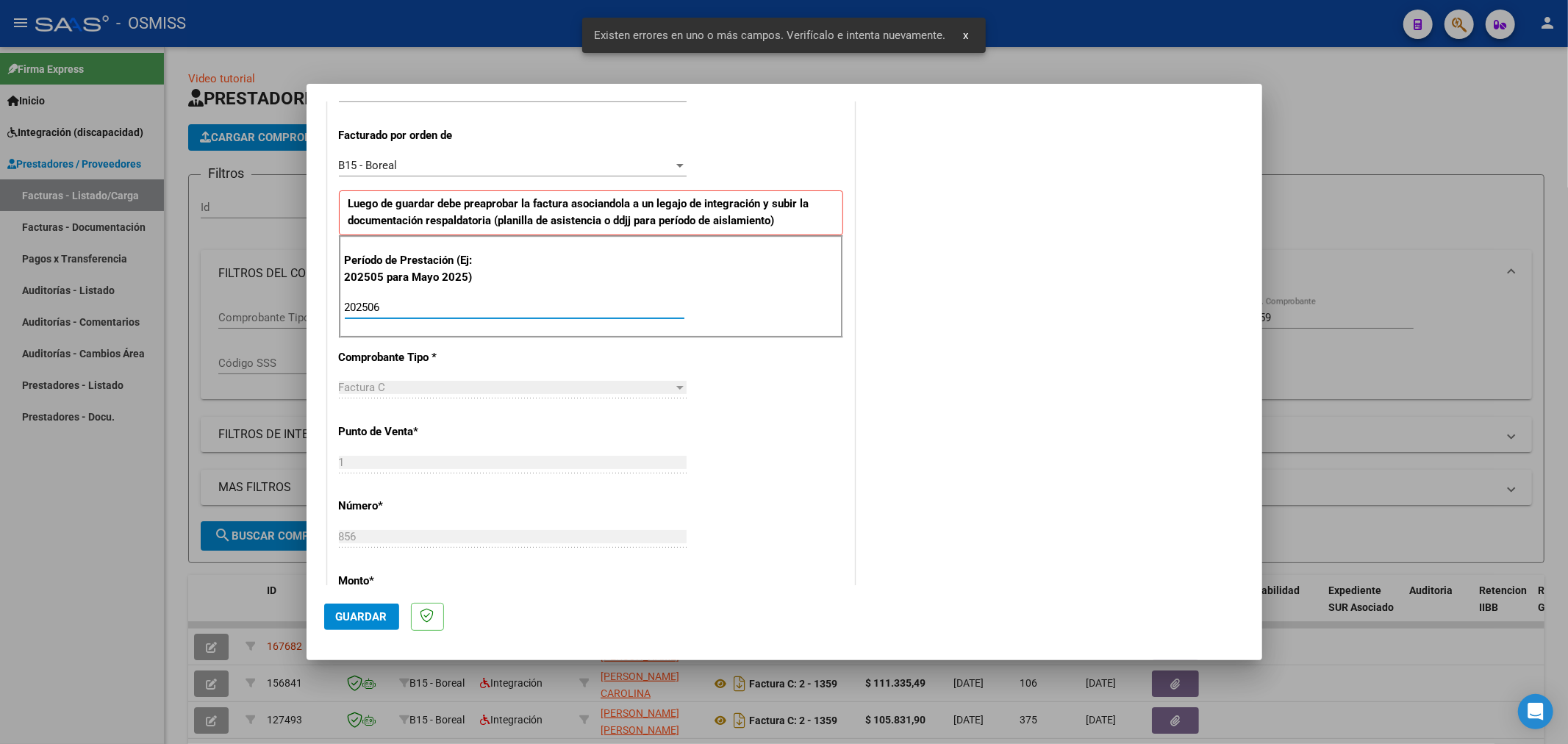
type input "202506"
click at [372, 619] on span "Guardar" at bounding box center [361, 616] width 52 height 13
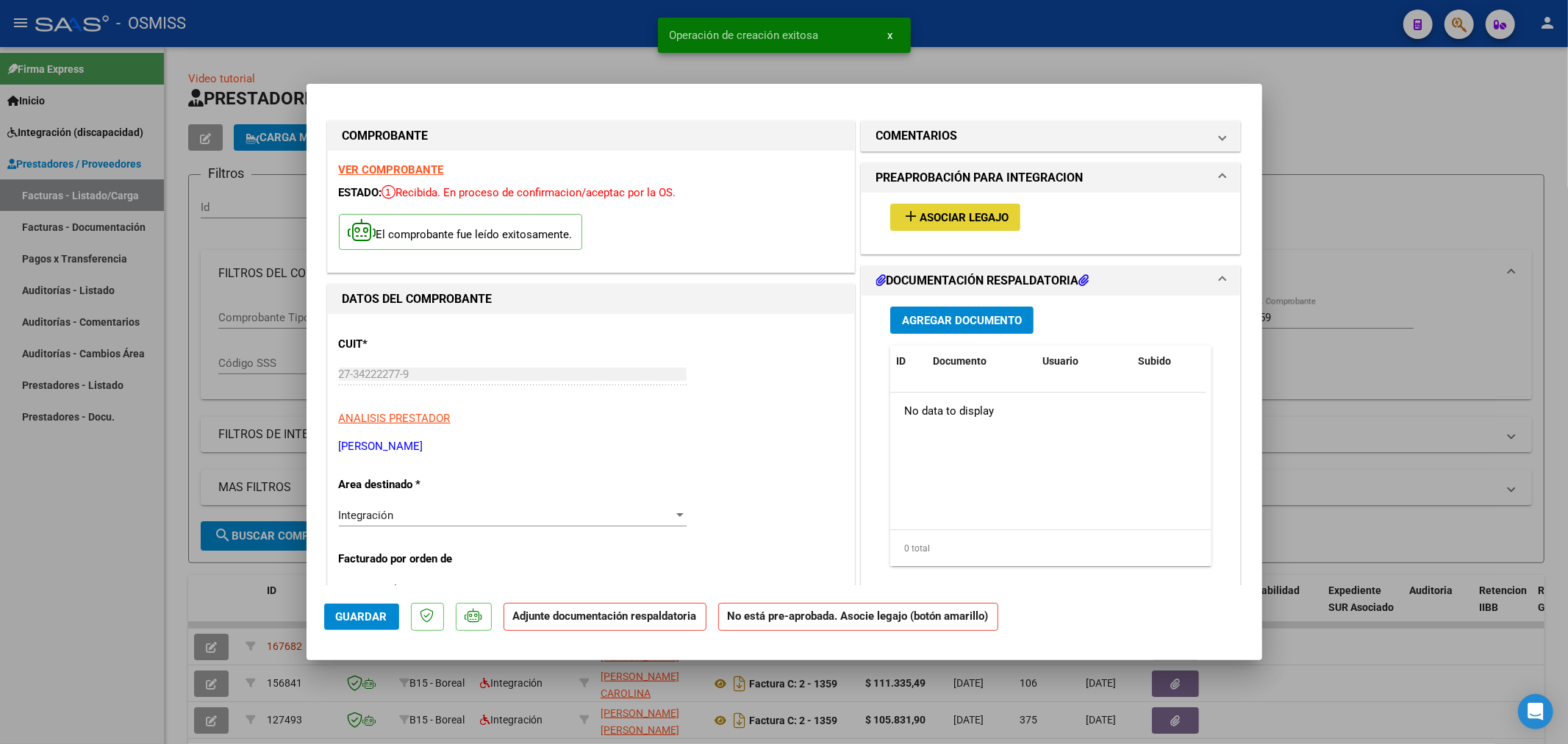
click at [949, 213] on span "Asociar Legajo" at bounding box center [964, 217] width 89 height 13
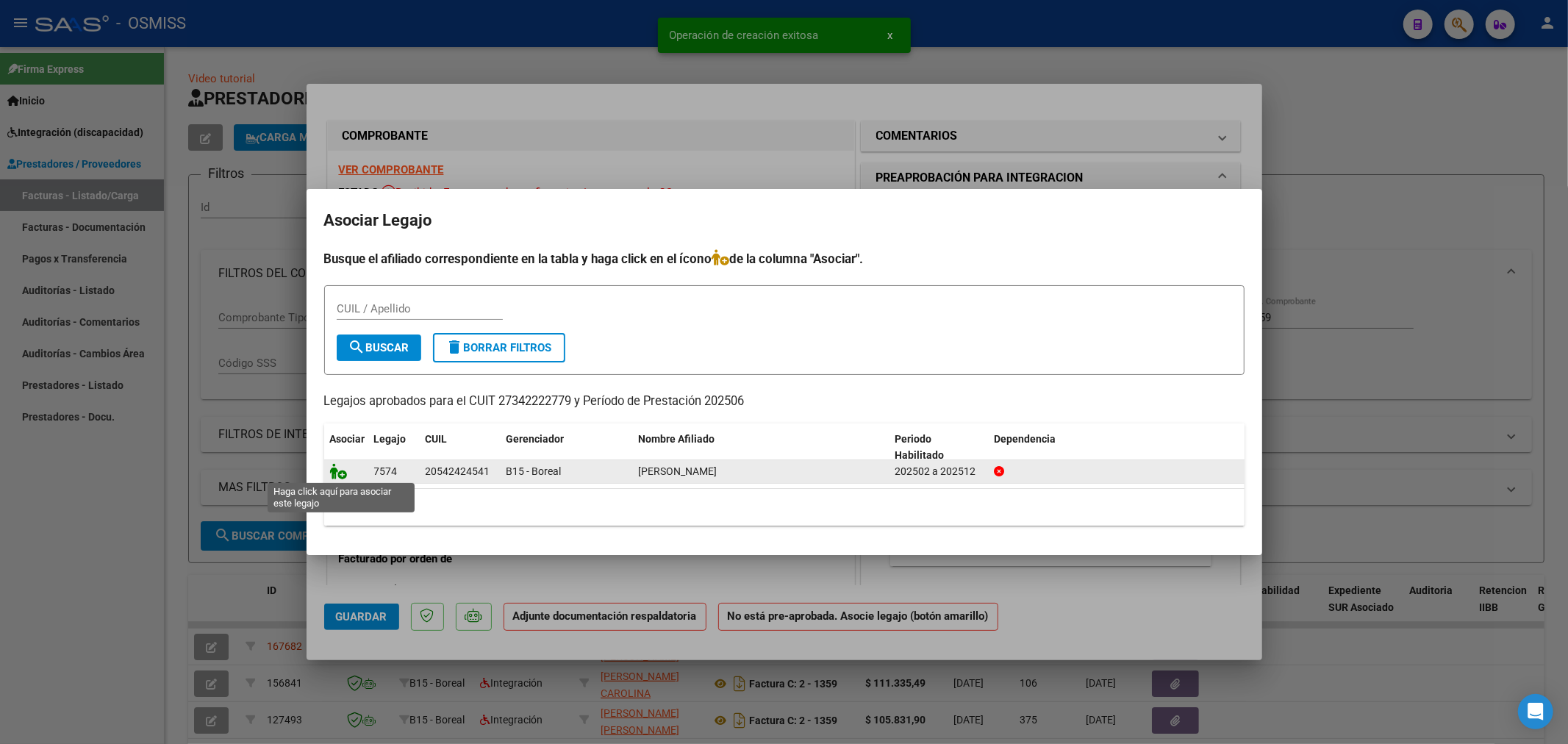
click at [338, 475] on icon at bounding box center [339, 471] width 18 height 16
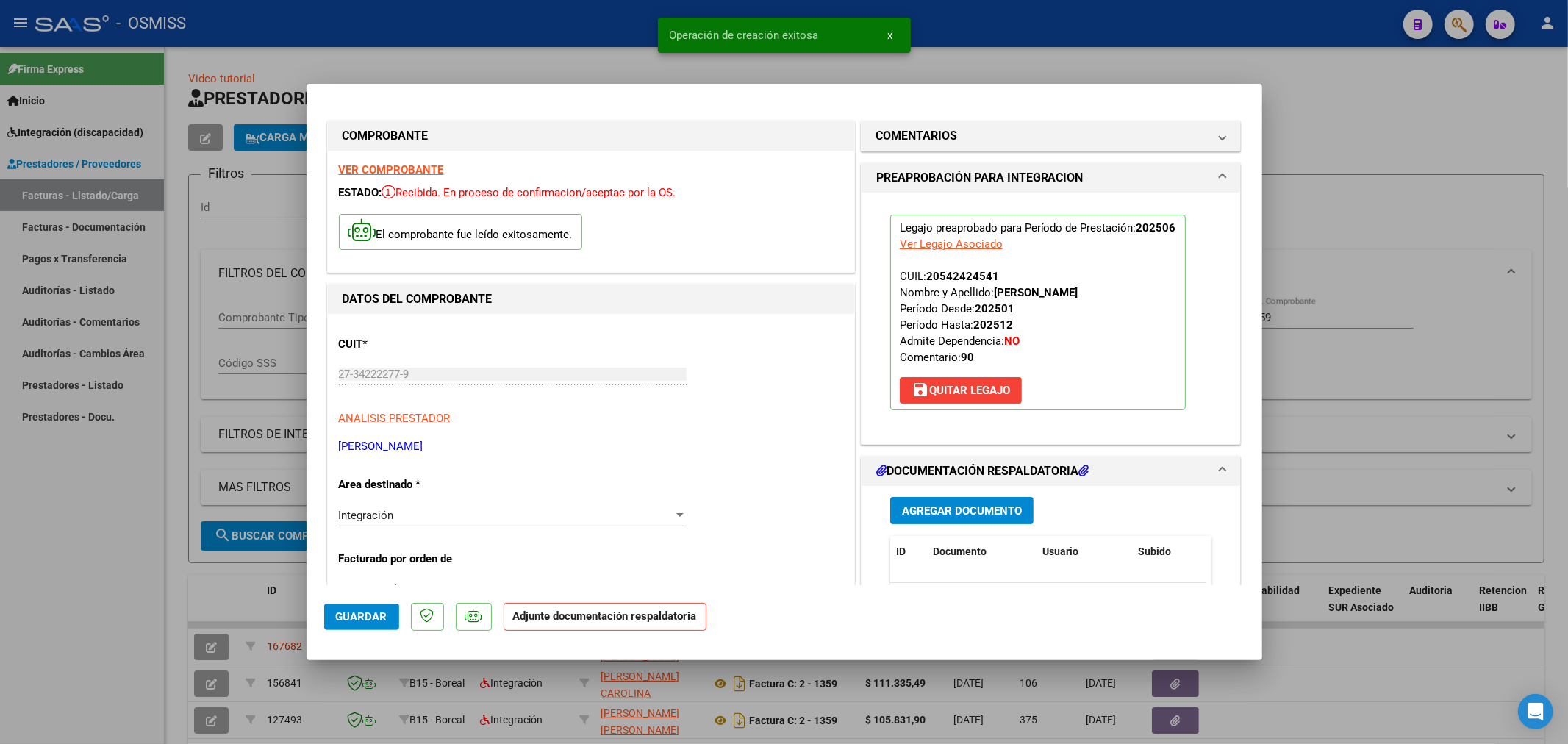
click at [961, 508] on span "Agregar Documento" at bounding box center [962, 510] width 119 height 13
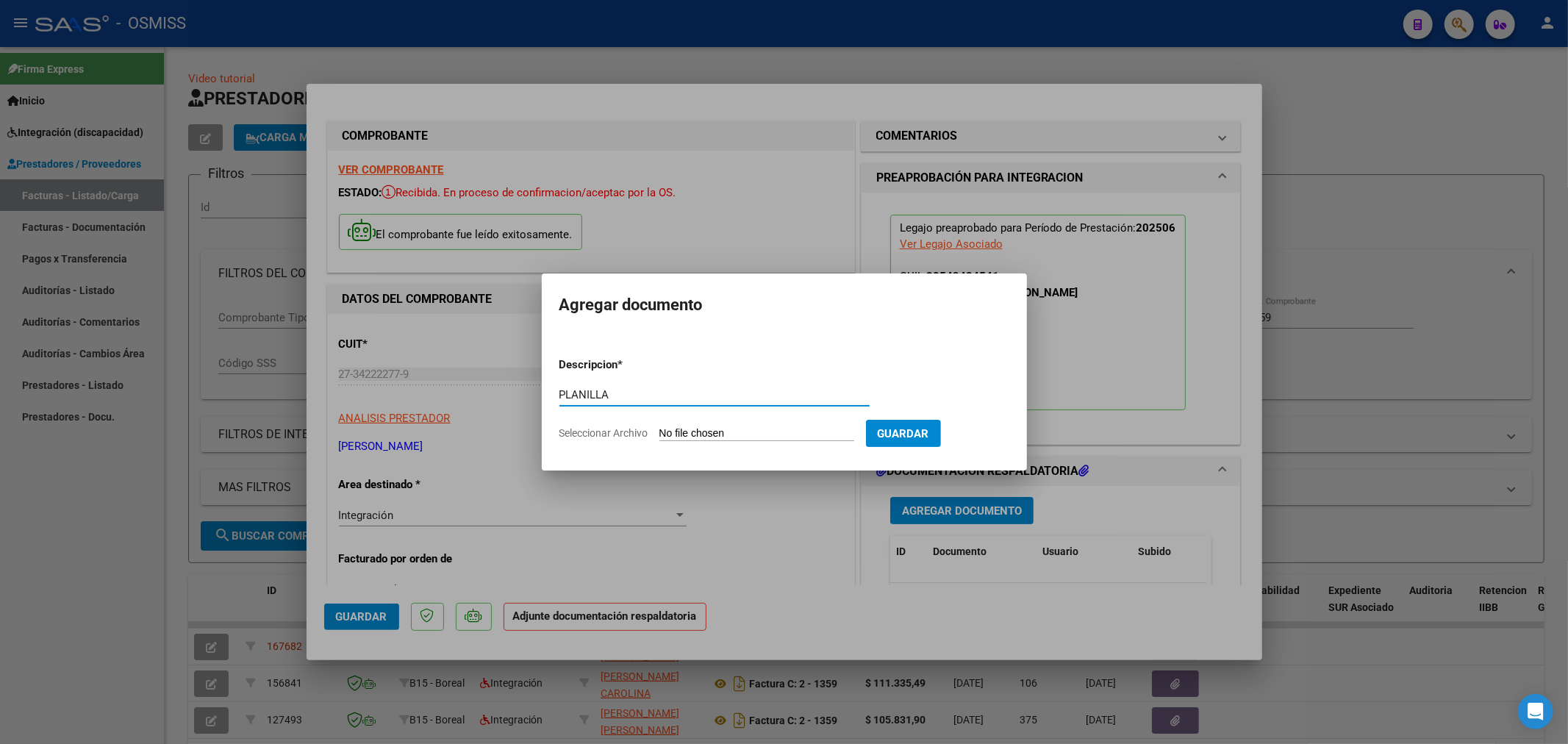
type input "PLANILLA"
click at [675, 442] on form "Descripcion * PLANILLA Escriba aquí una descripcion Seleccionar Archivo Guardar" at bounding box center [784, 399] width 450 height 107
click at [672, 432] on input "Seleccionar Archivo" at bounding box center [757, 434] width 195 height 14
type input "C:\fakepath\150715-5-Planilla_de_Asistencia.pdf"
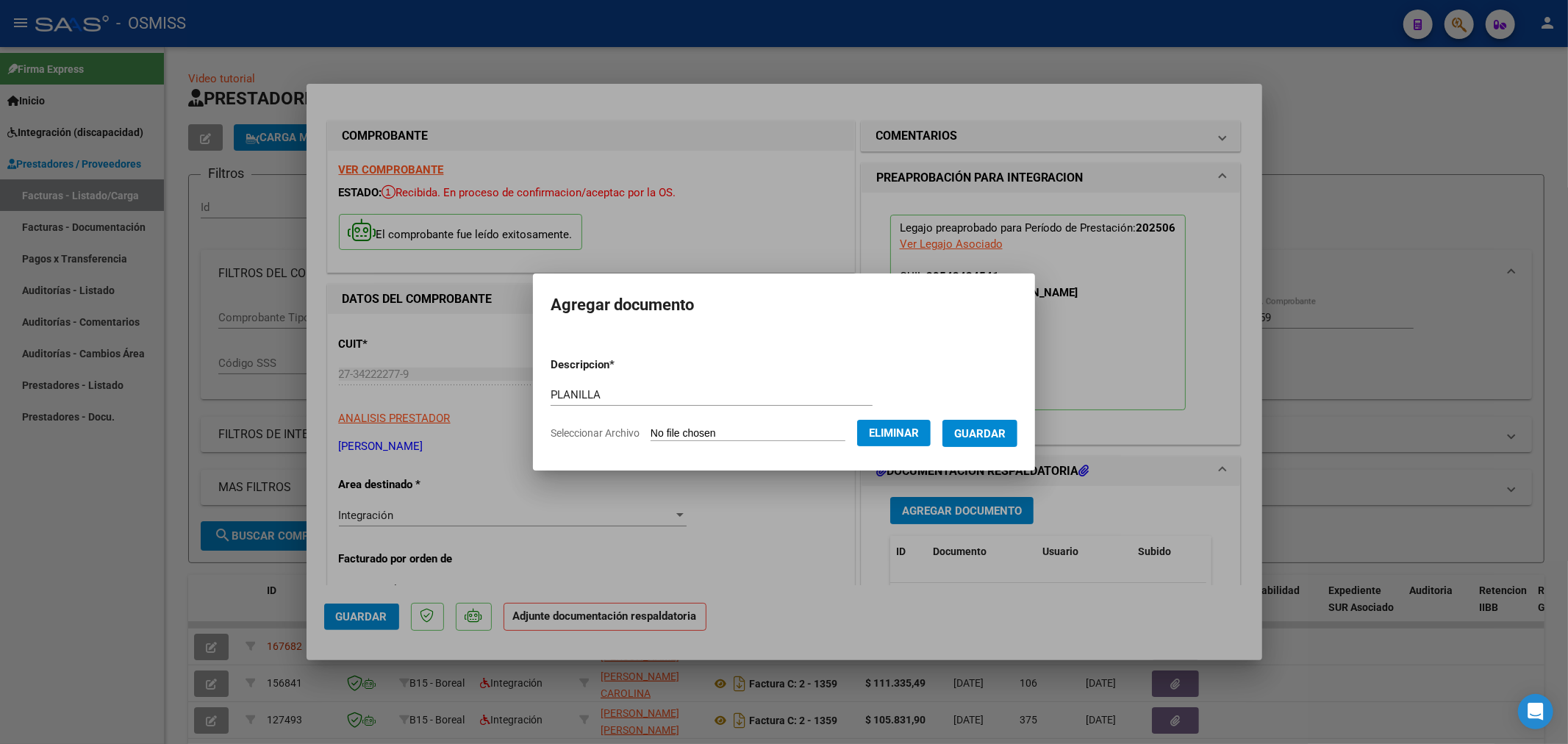
click at [1006, 431] on span "Guardar" at bounding box center [979, 433] width 52 height 13
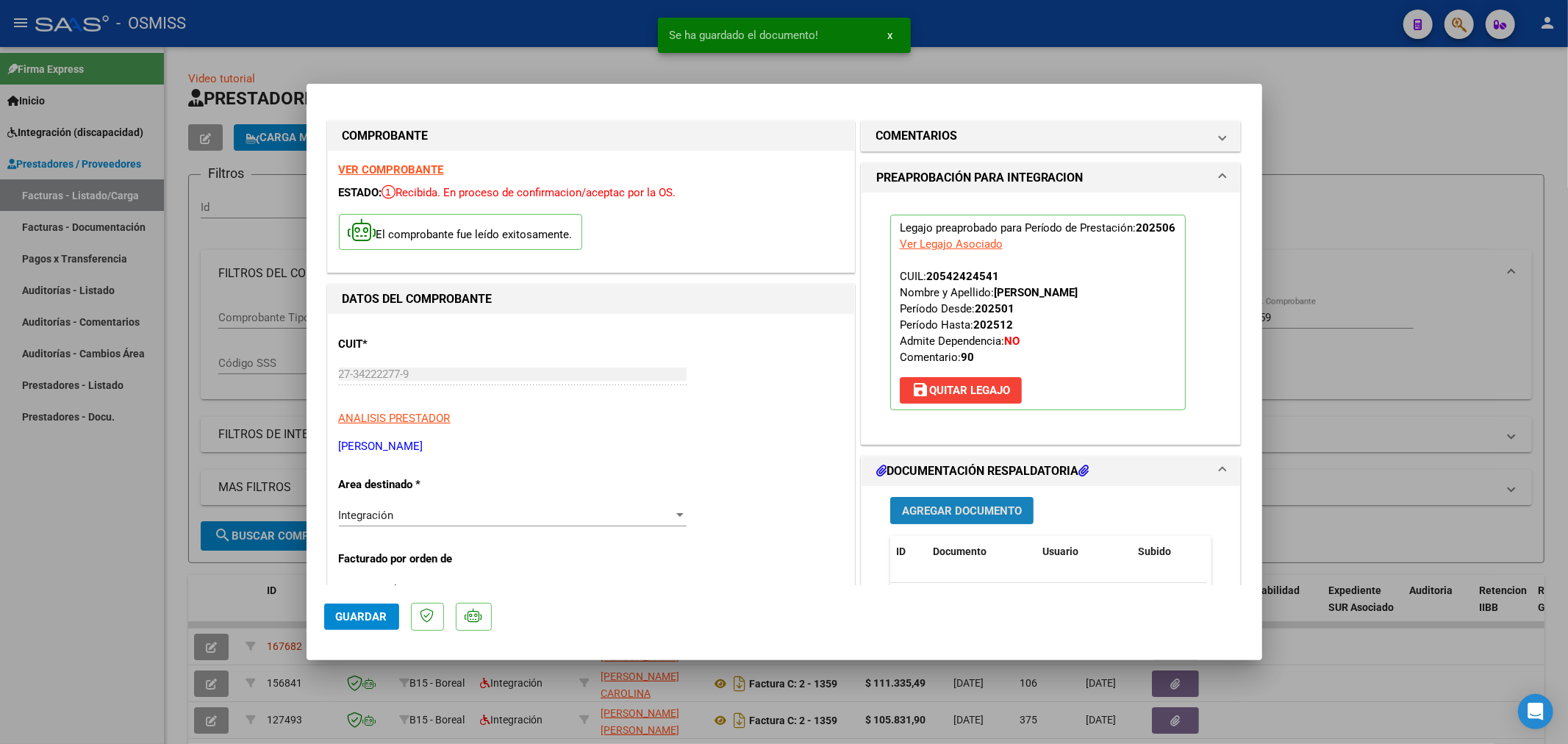
click at [948, 505] on span "Agregar Documento" at bounding box center [962, 510] width 119 height 13
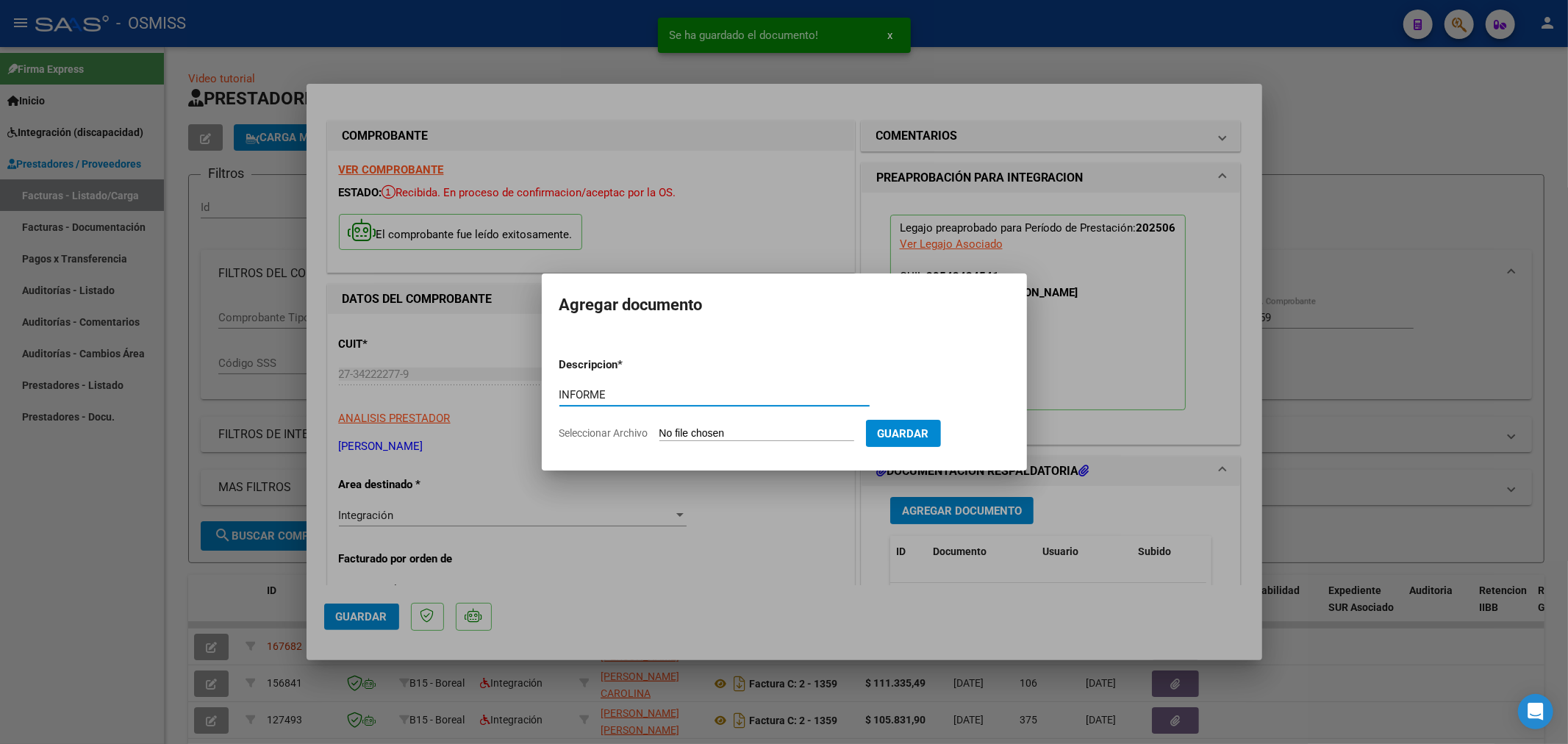
type input "INFORME"
click at [700, 431] on input "Seleccionar Archivo" at bounding box center [757, 434] width 195 height 14
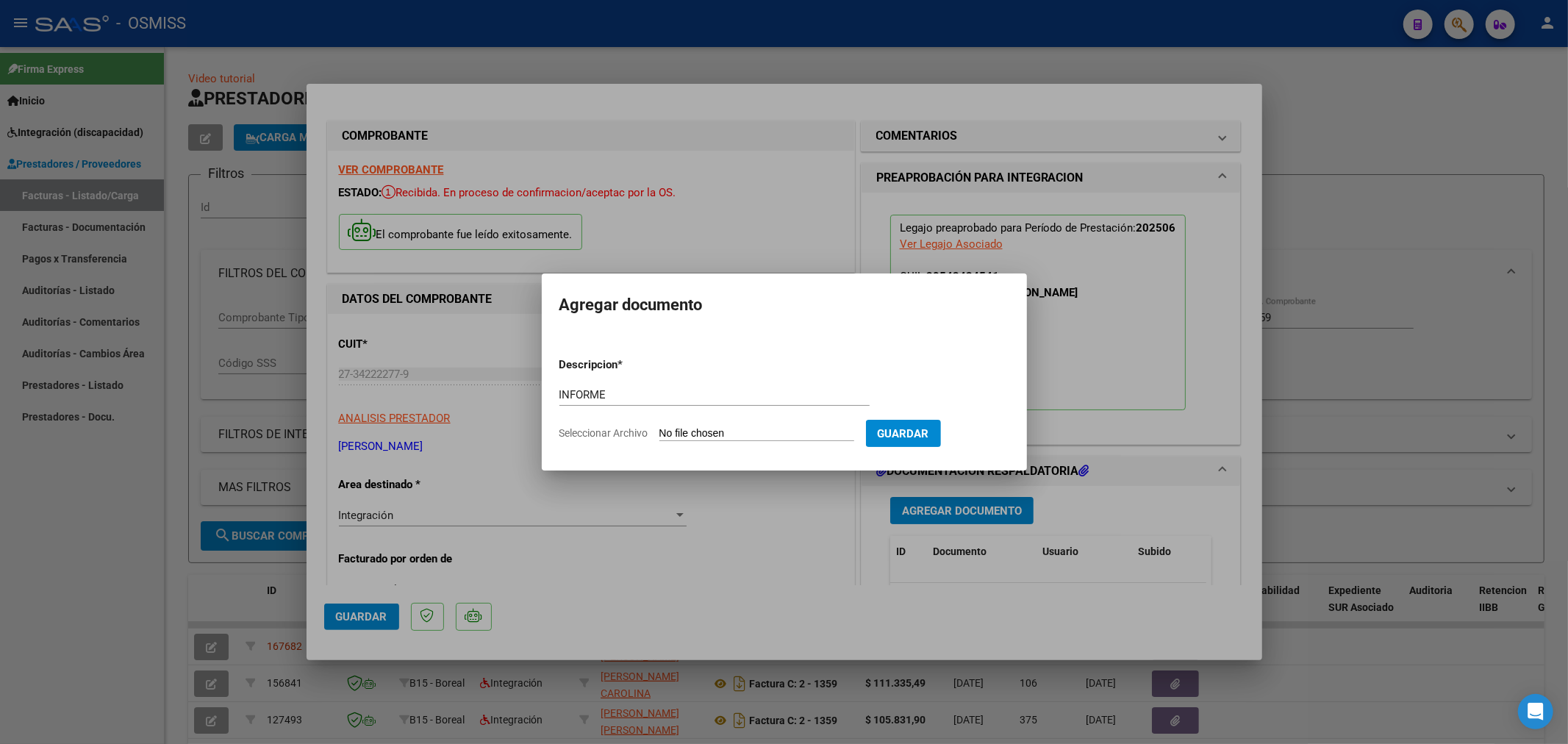
type input "C:\fakepath\150715-3-Informe_de_evolucion_semestral.jpg"
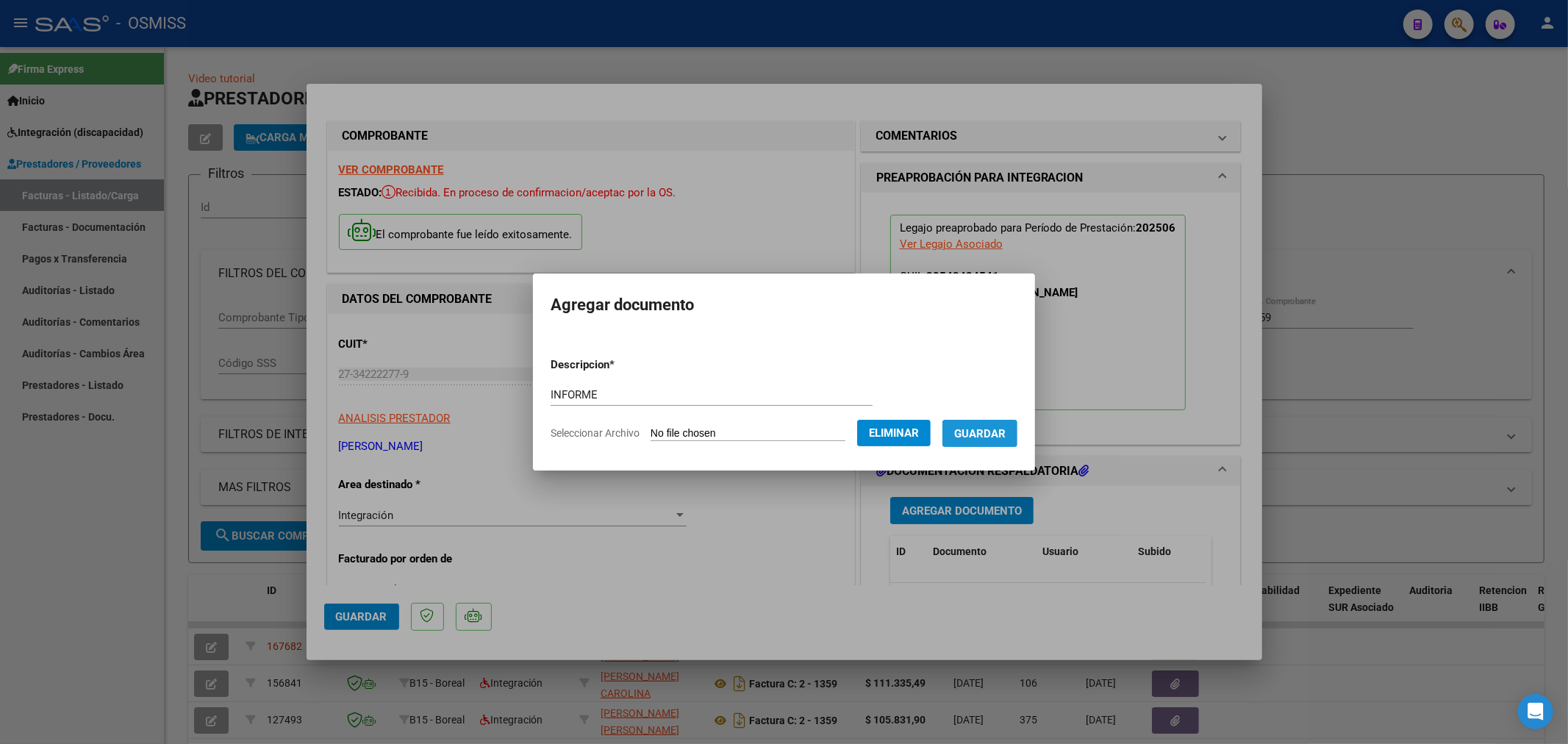
click at [995, 435] on span "Guardar" at bounding box center [979, 433] width 52 height 13
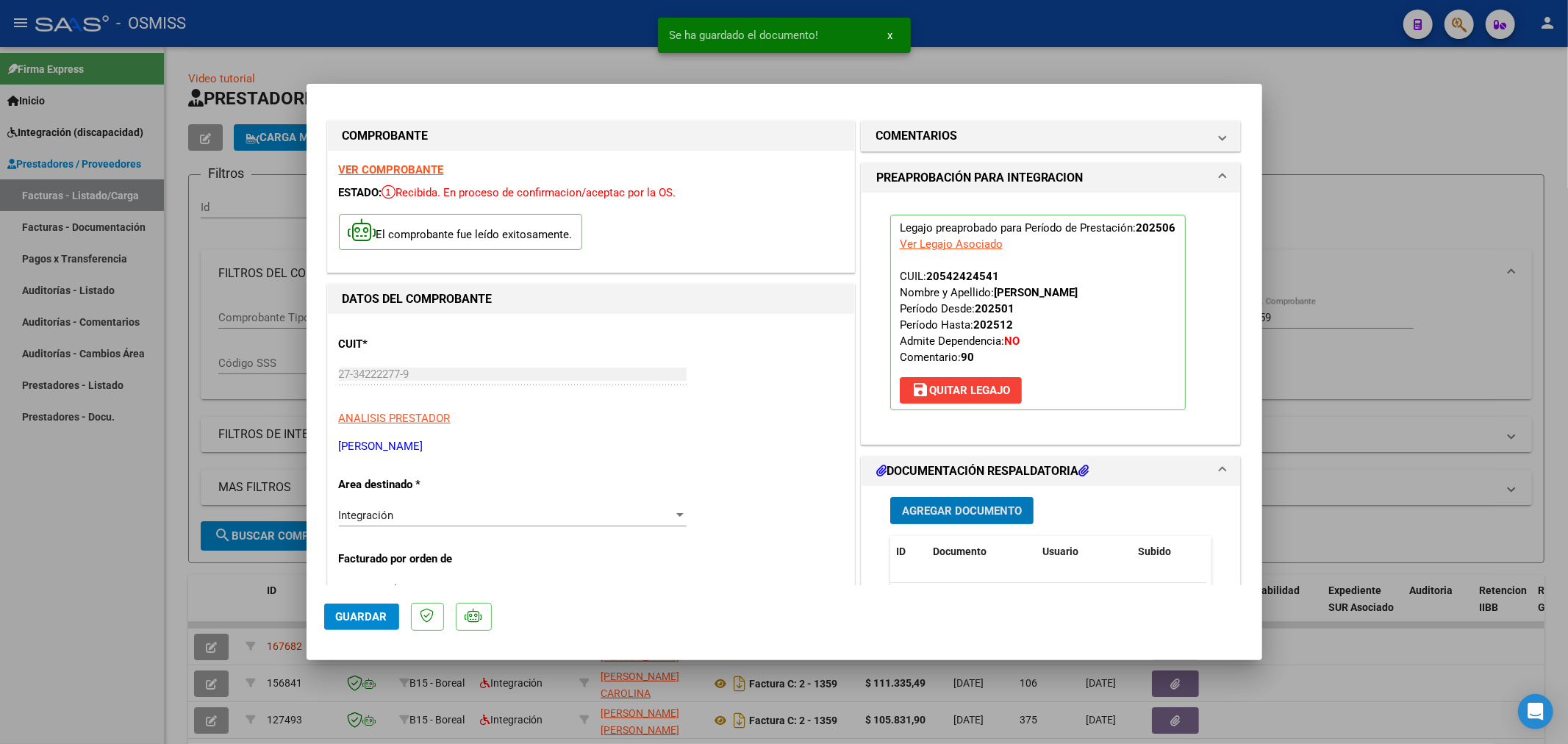
type input "$ 0,00"
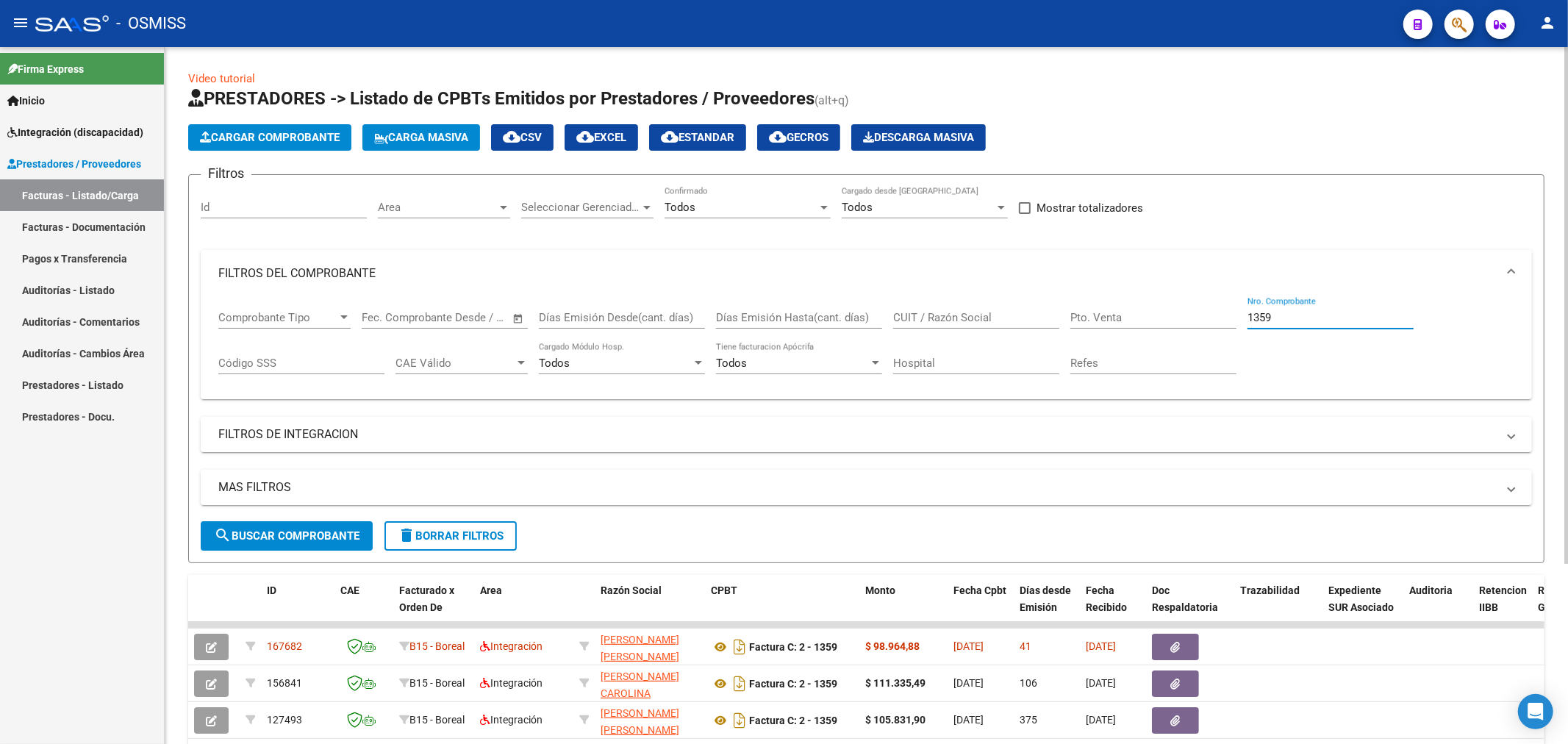
drag, startPoint x: 1283, startPoint y: 313, endPoint x: 1130, endPoint y: 343, distance: 155.9
click at [1130, 343] on div "Comprobante Tipo Comprobante Tipo Fecha inicio – Fecha fin Fec. Comprobante Des…" at bounding box center [866, 343] width 1296 height 91
type input "290"
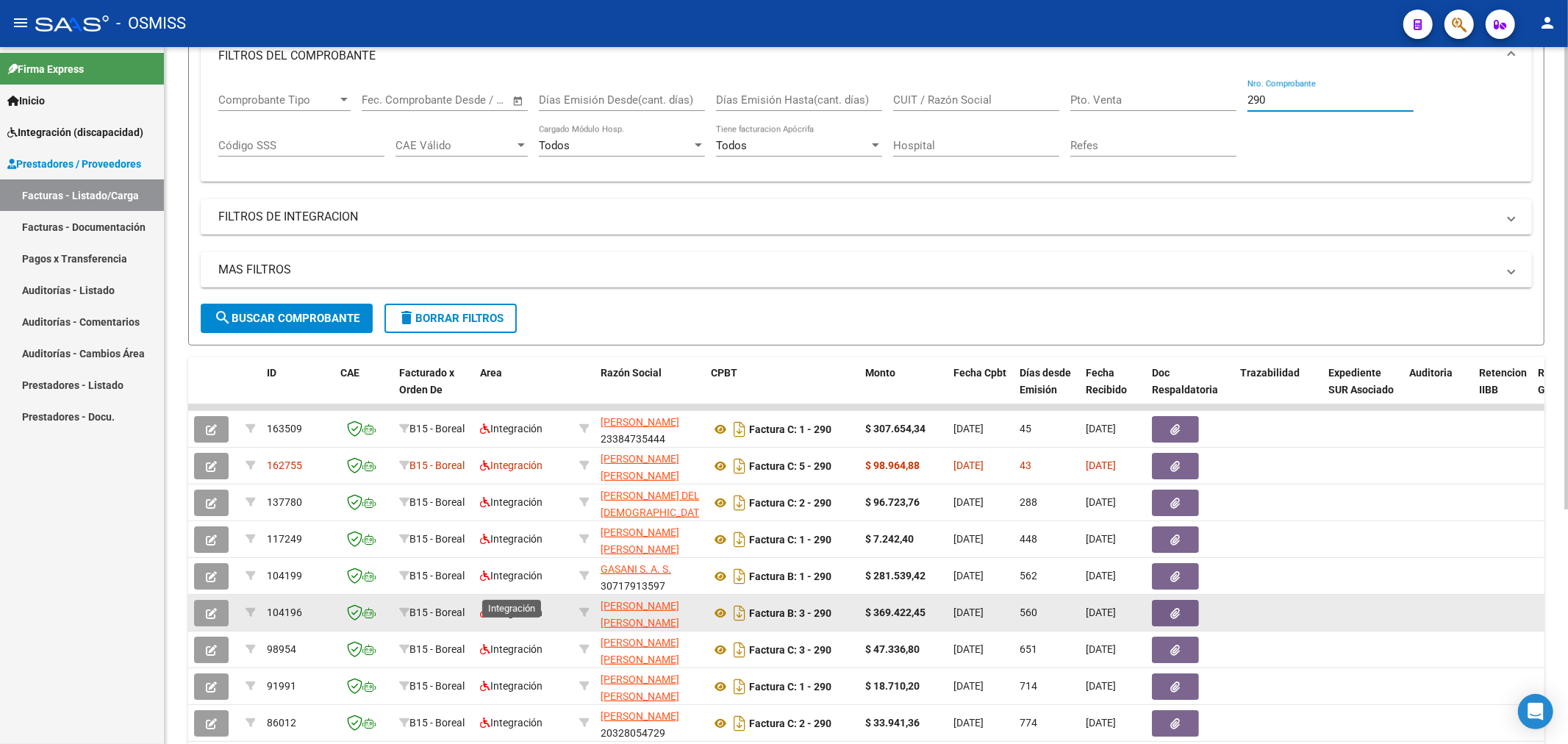
scroll to position [245, 0]
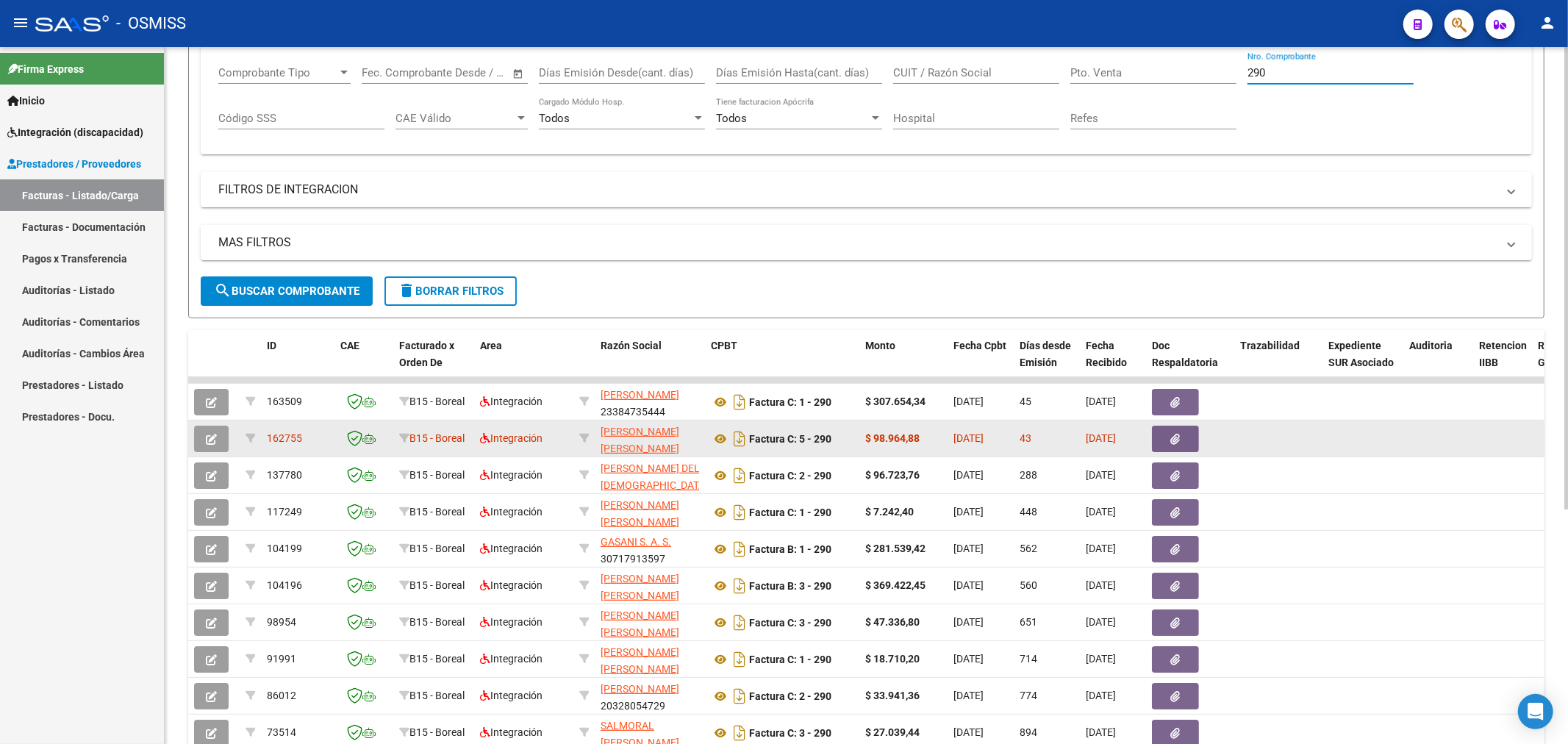
click at [201, 435] on button "button" at bounding box center [211, 438] width 34 height 26
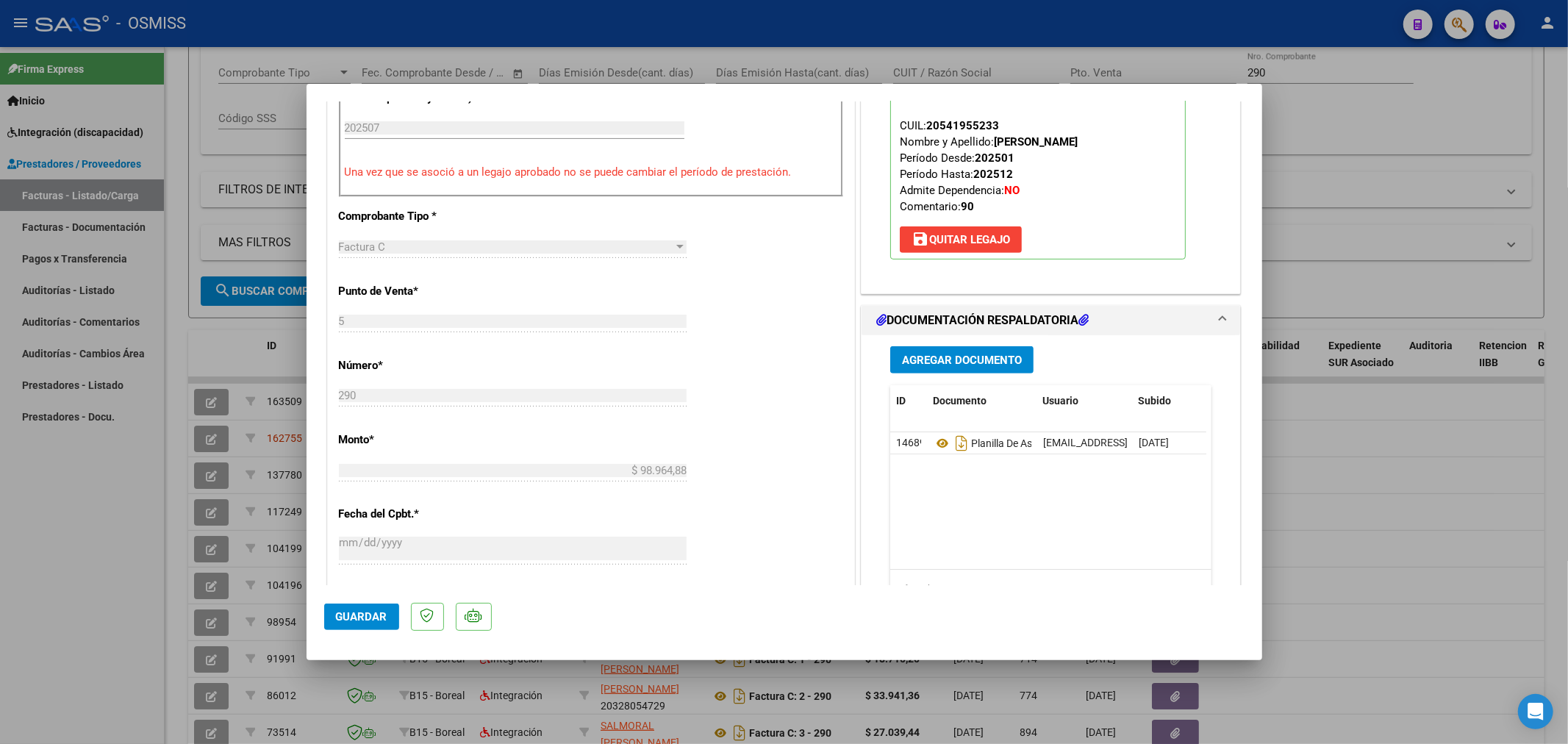
scroll to position [653, 0]
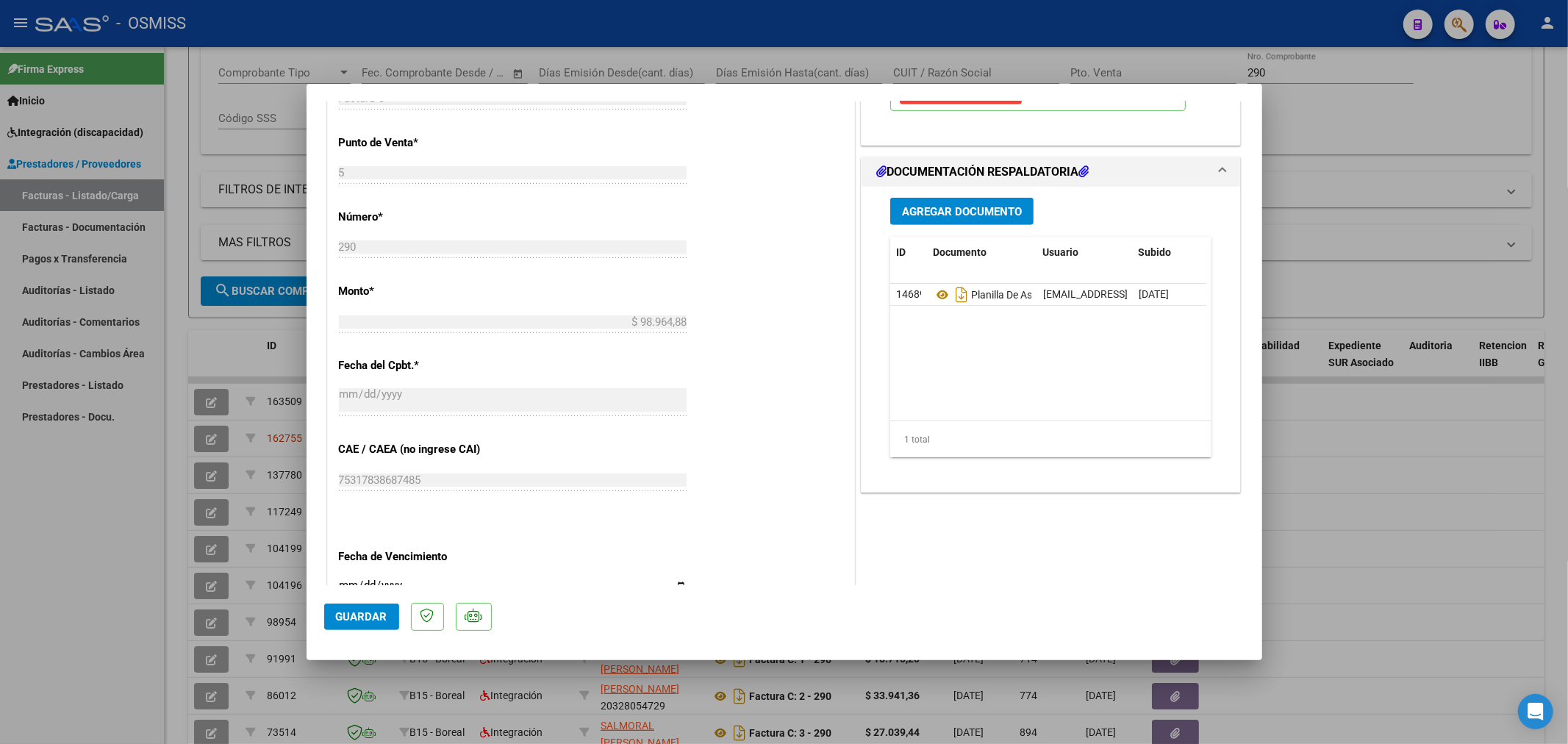
click at [963, 218] on span "Agregar Documento" at bounding box center [962, 211] width 119 height 13
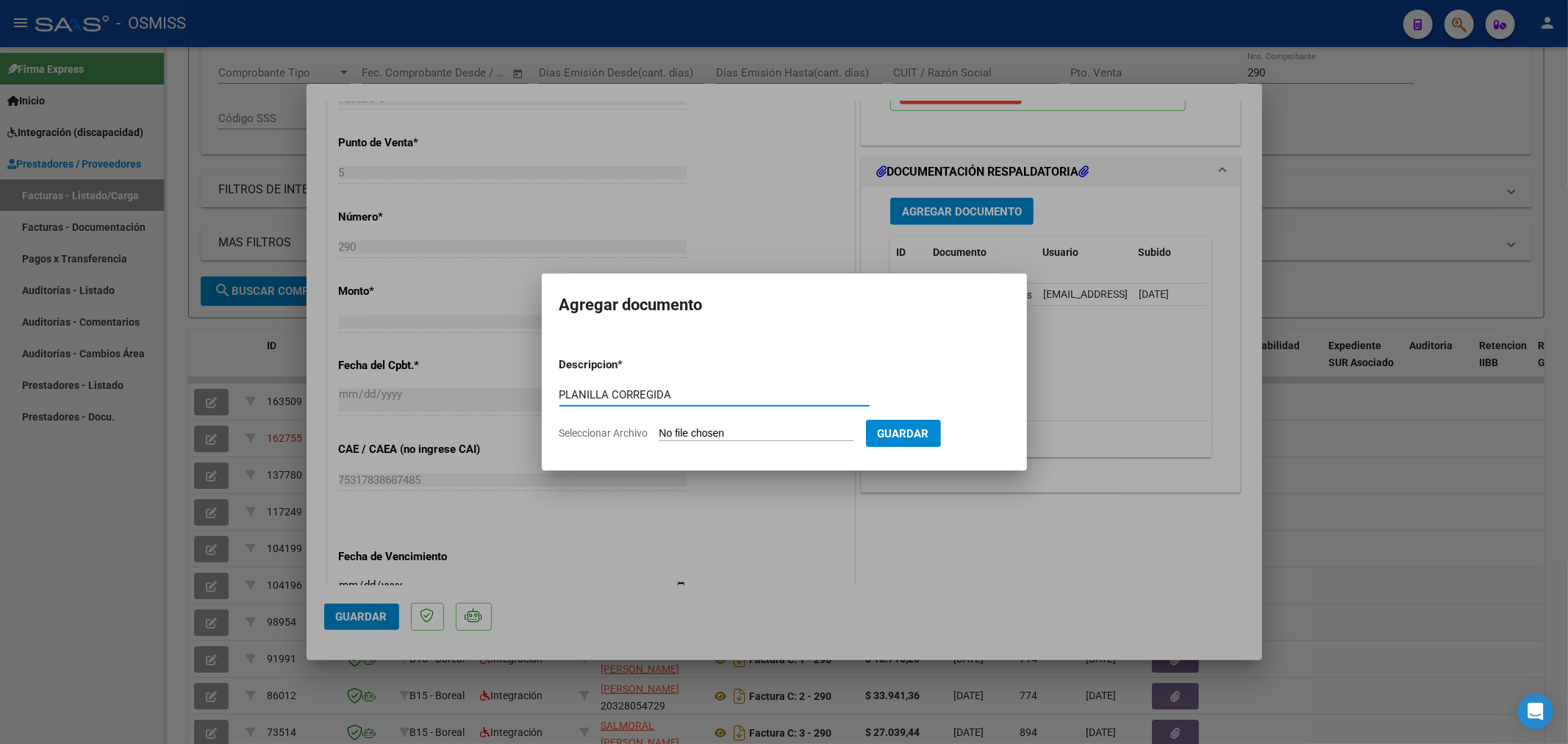
type input "PLANILLA CORREGIDA"
click at [772, 427] on input "Seleccionar Archivo" at bounding box center [757, 434] width 195 height 14
type input "C:\fakepath\150304-3-Planilla_de_Asistencia.pdf"
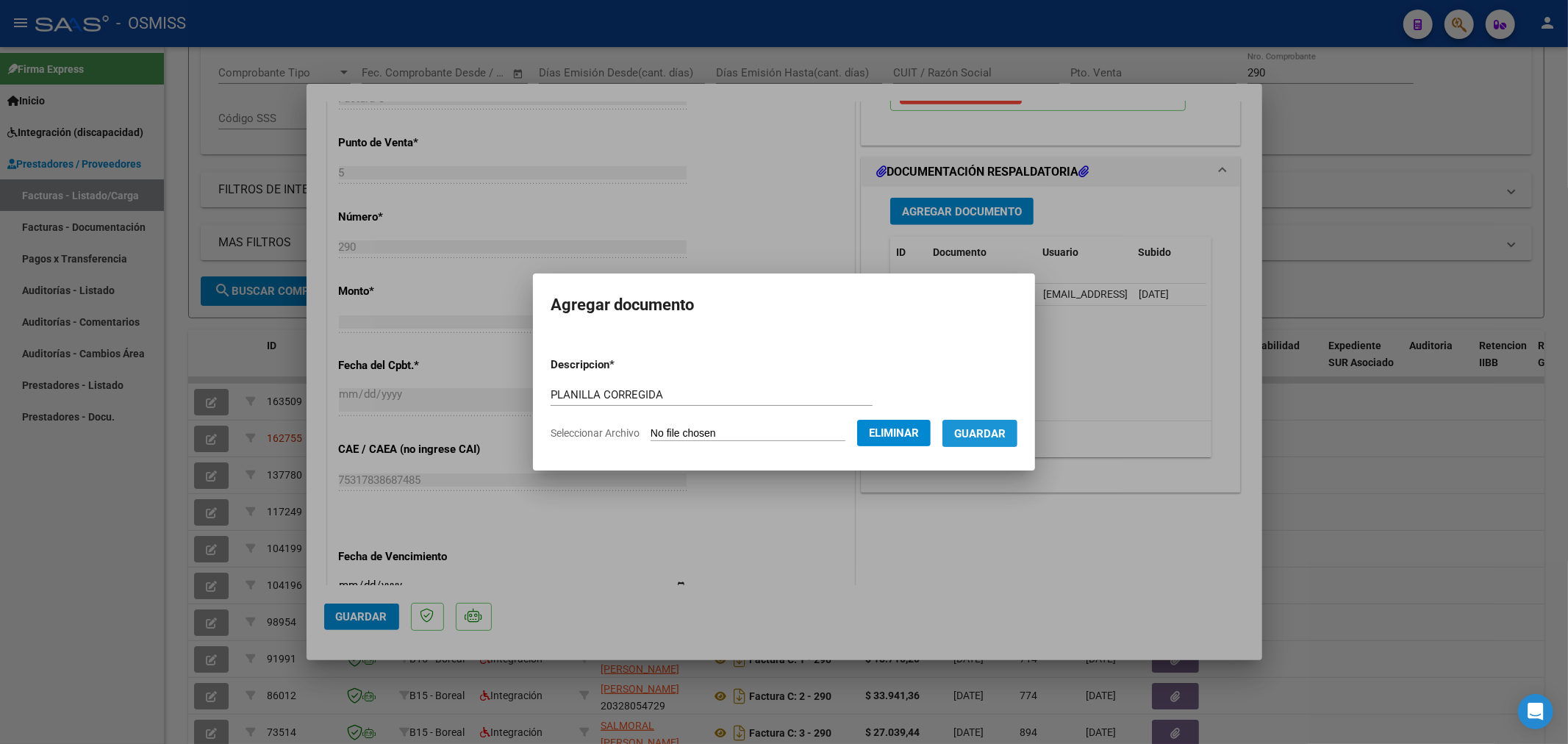
click at [997, 438] on span "Guardar" at bounding box center [979, 433] width 52 height 13
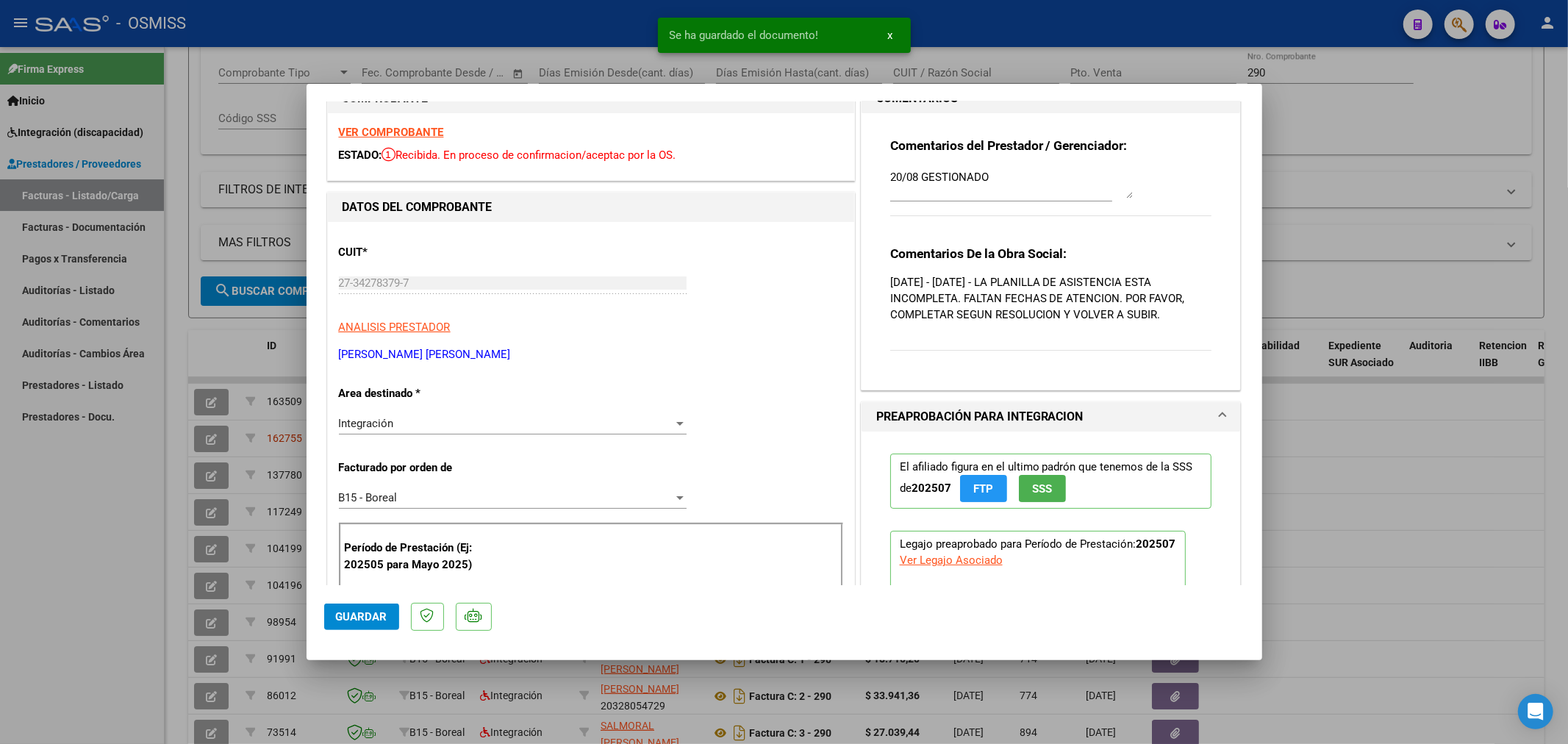
scroll to position [0, 0]
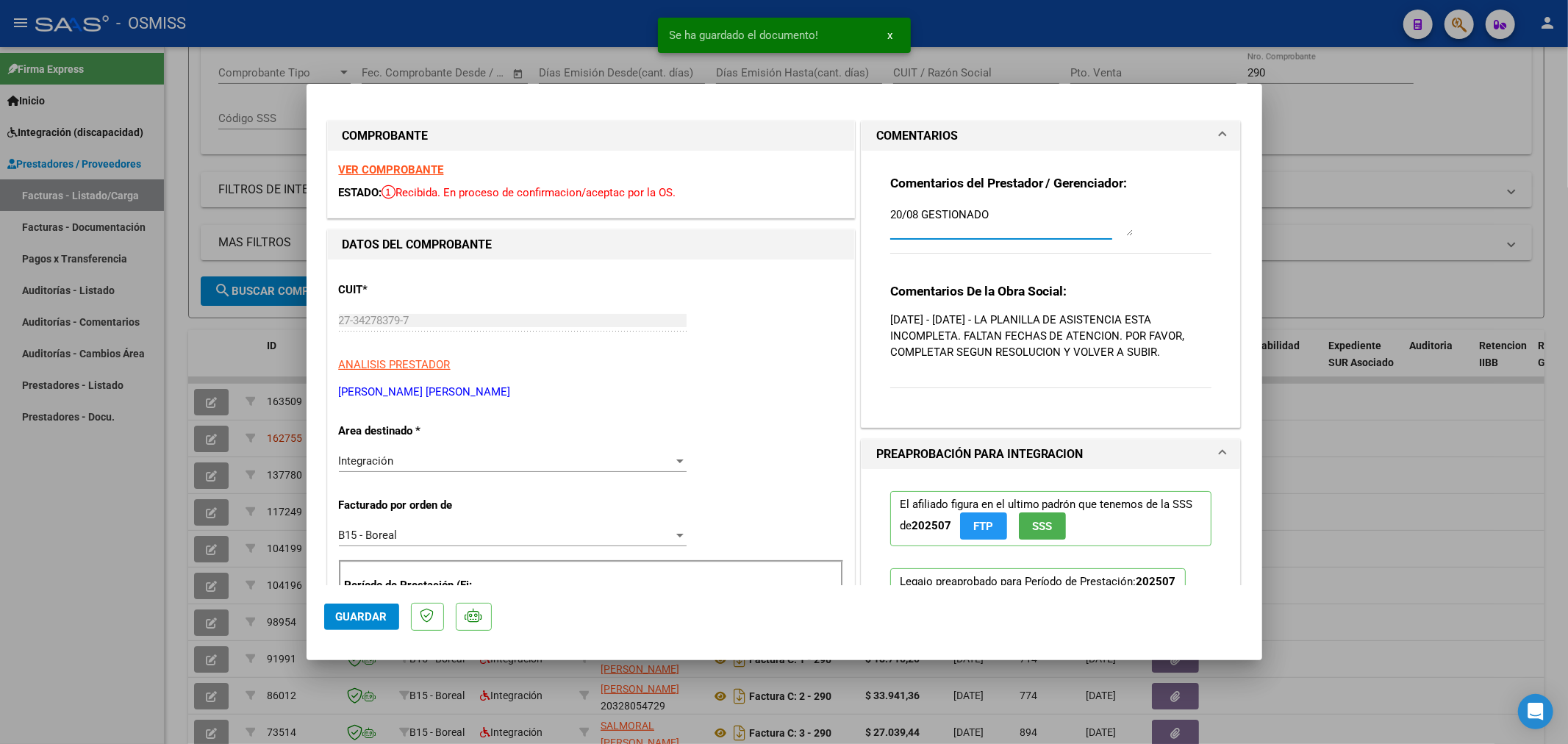
click at [890, 215] on textarea "20/08 GESTIONADO" at bounding box center [1011, 220] width 242 height 29
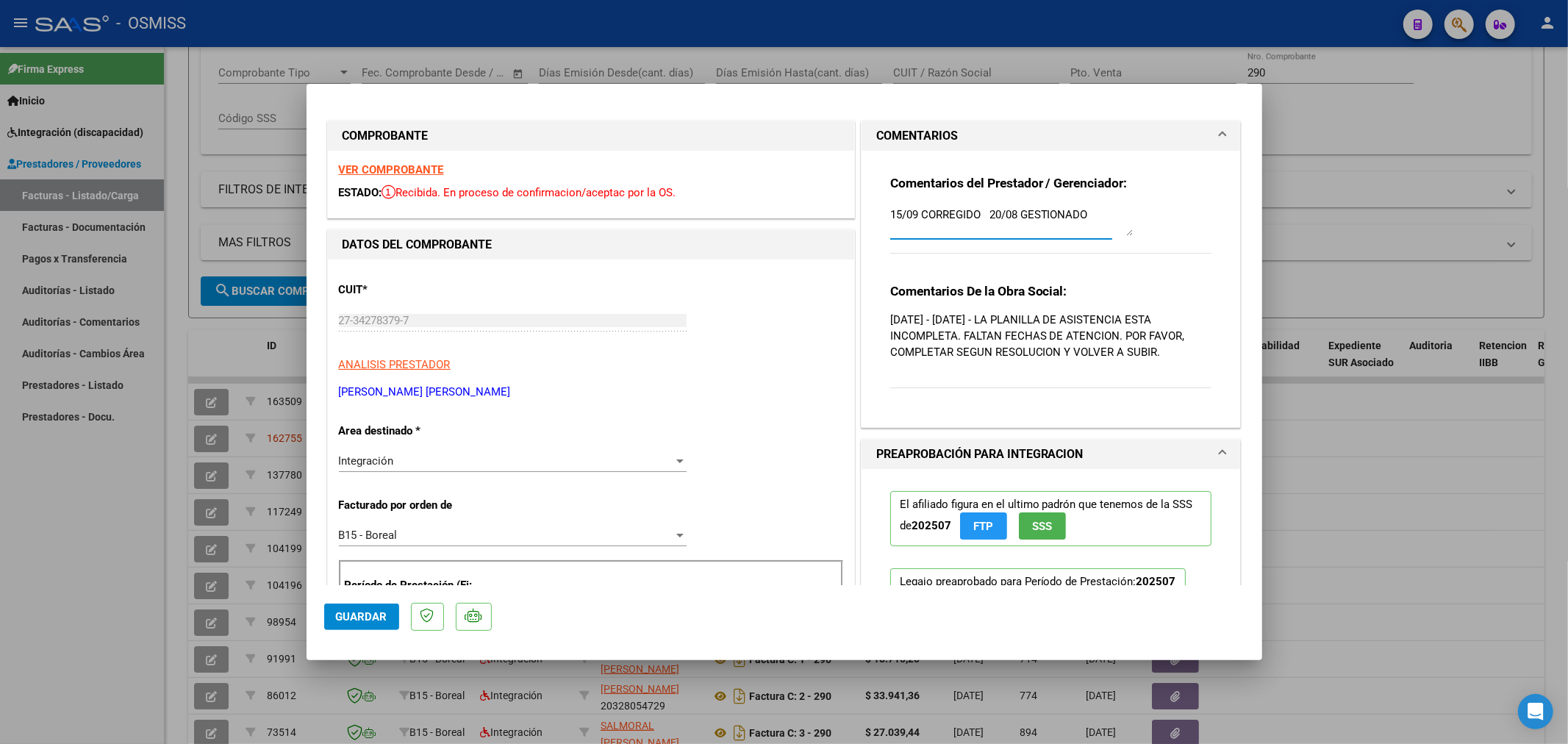
type textarea "15/09 CORREGIDO 20/08 GESTIONADO"
click at [357, 614] on span "Guardar" at bounding box center [361, 616] width 52 height 13
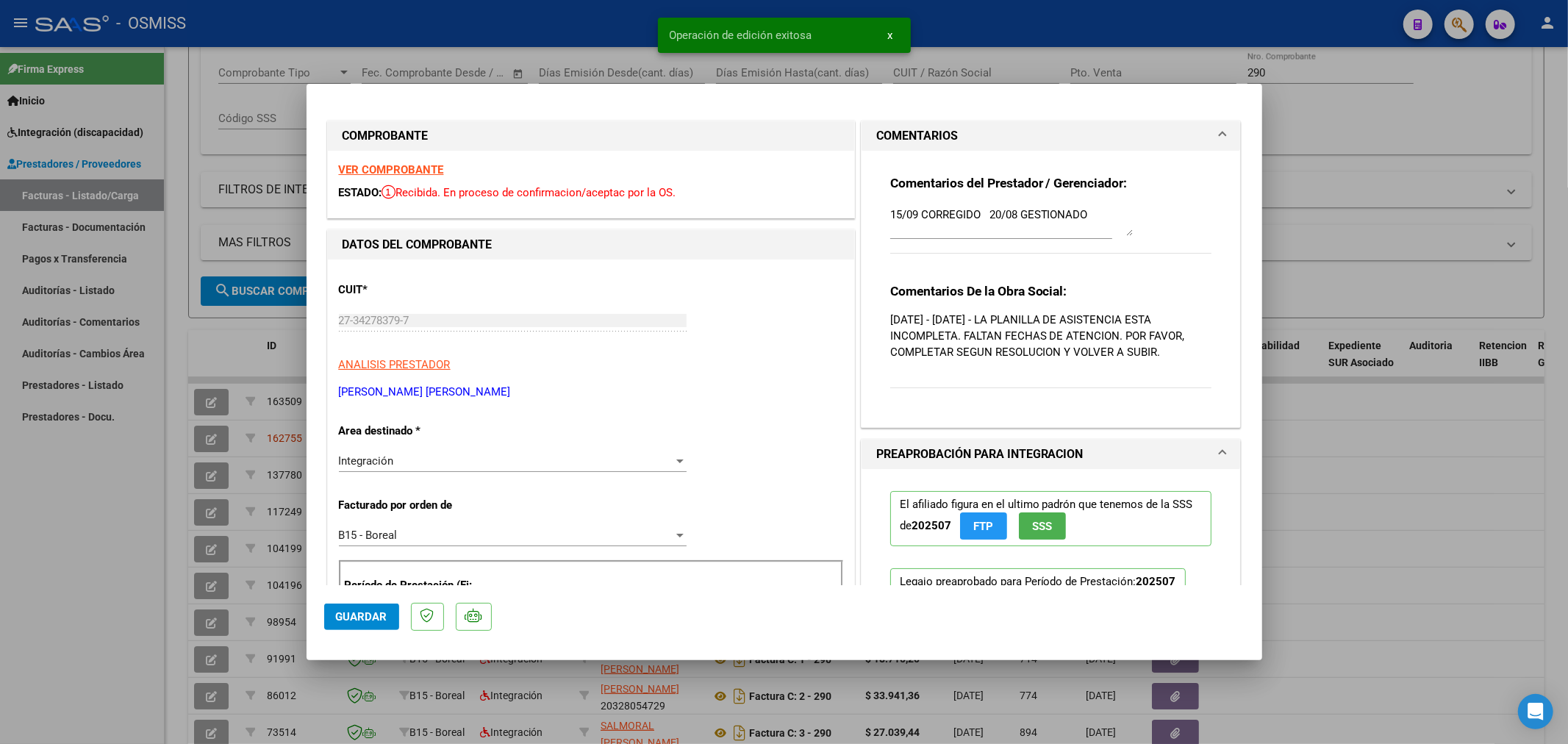
type input "$ 0,00"
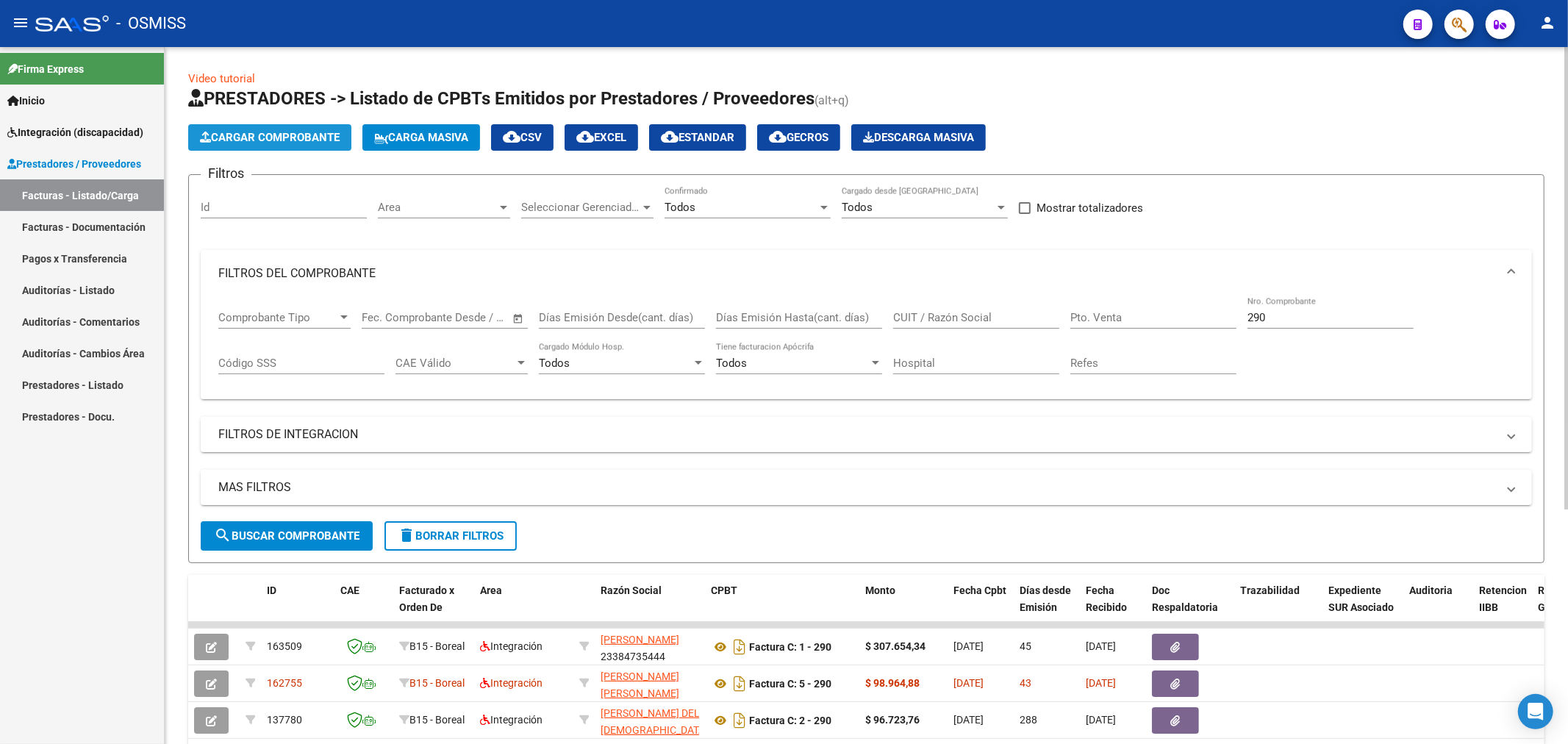
click at [314, 142] on span "Cargar Comprobante" at bounding box center [270, 137] width 140 height 13
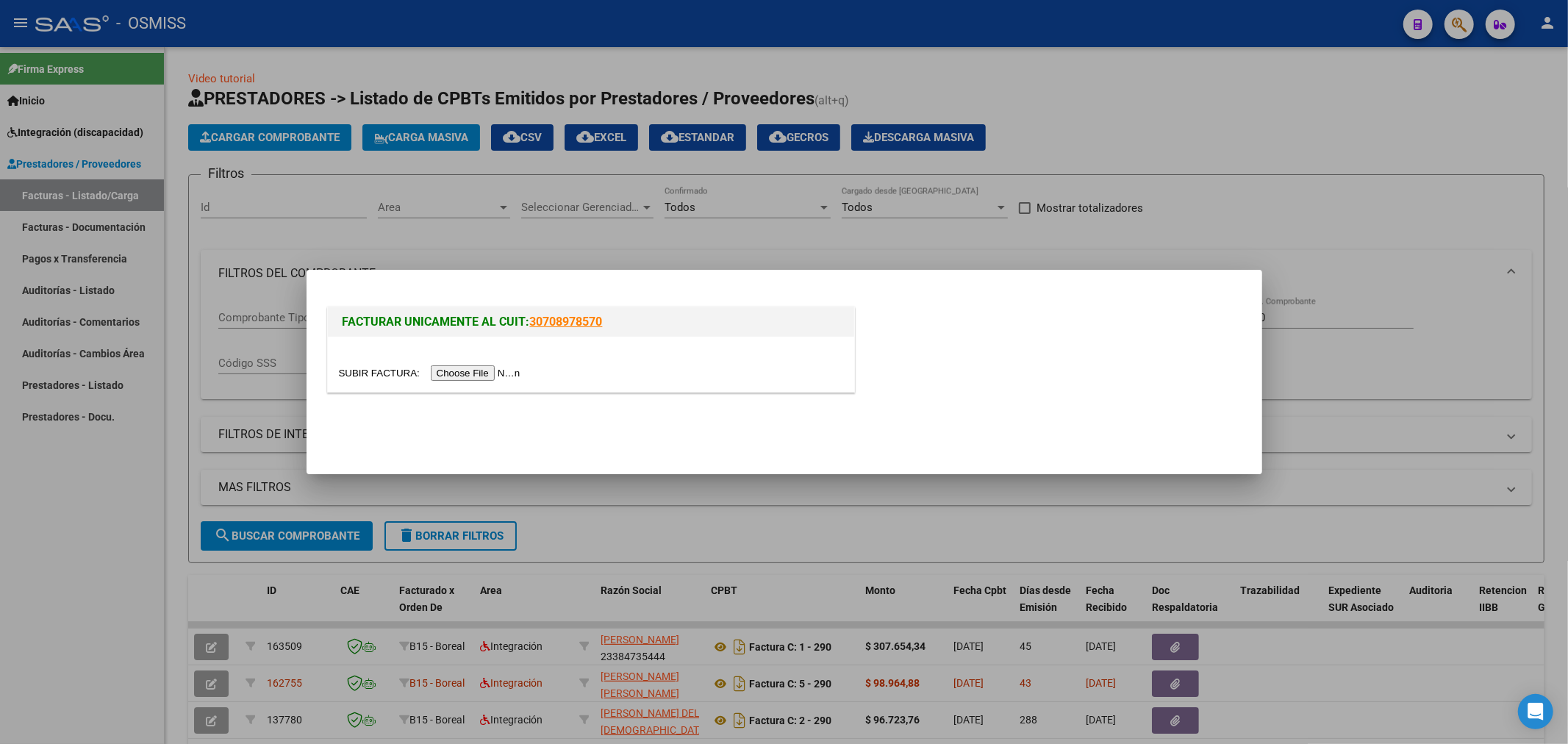
drag, startPoint x: 444, startPoint y: 380, endPoint x: 443, endPoint y: 373, distance: 7.1
click at [444, 379] on div at bounding box center [590, 364] width 526 height 55
click at [443, 373] on input "file" at bounding box center [432, 373] width 186 height 16
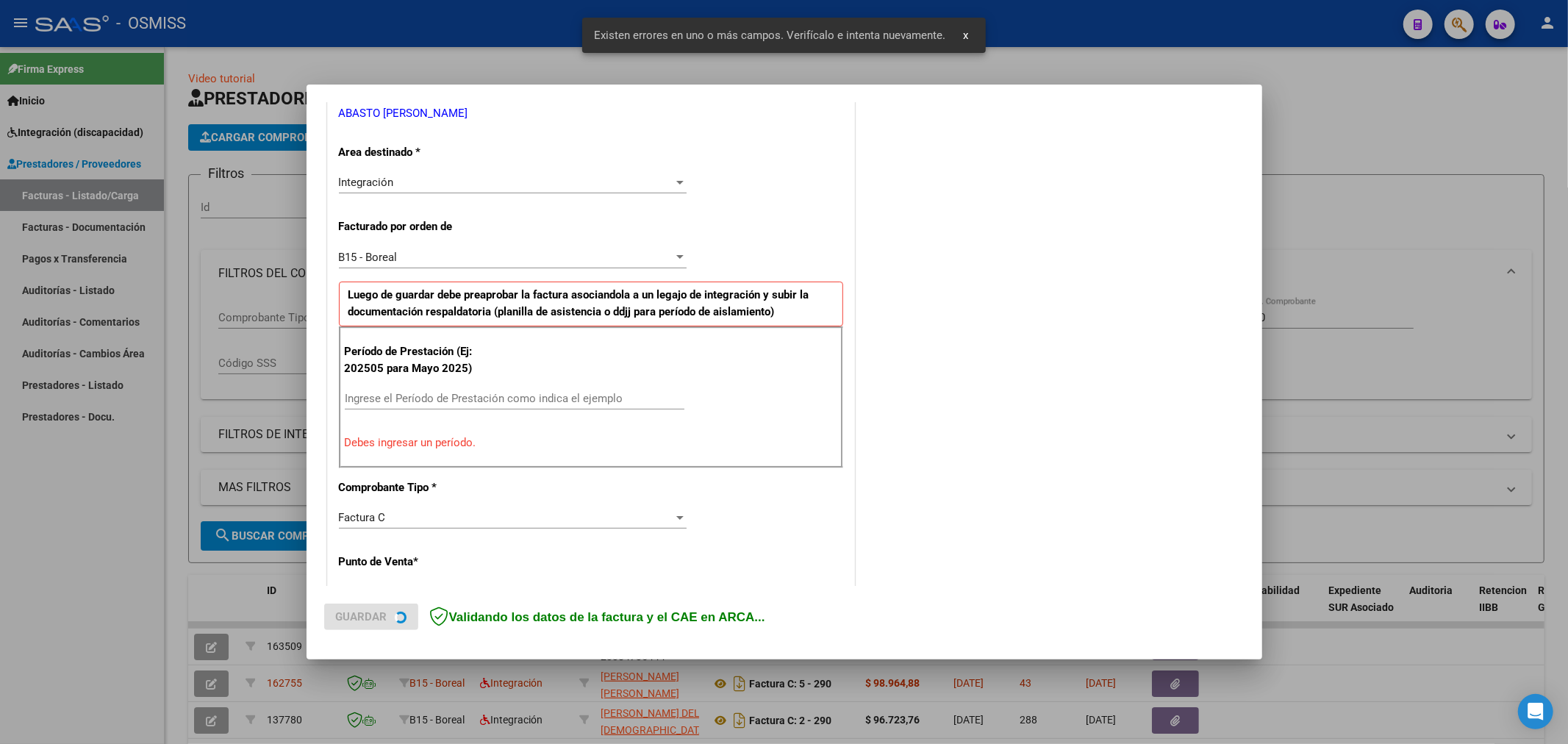
scroll to position [317, 0]
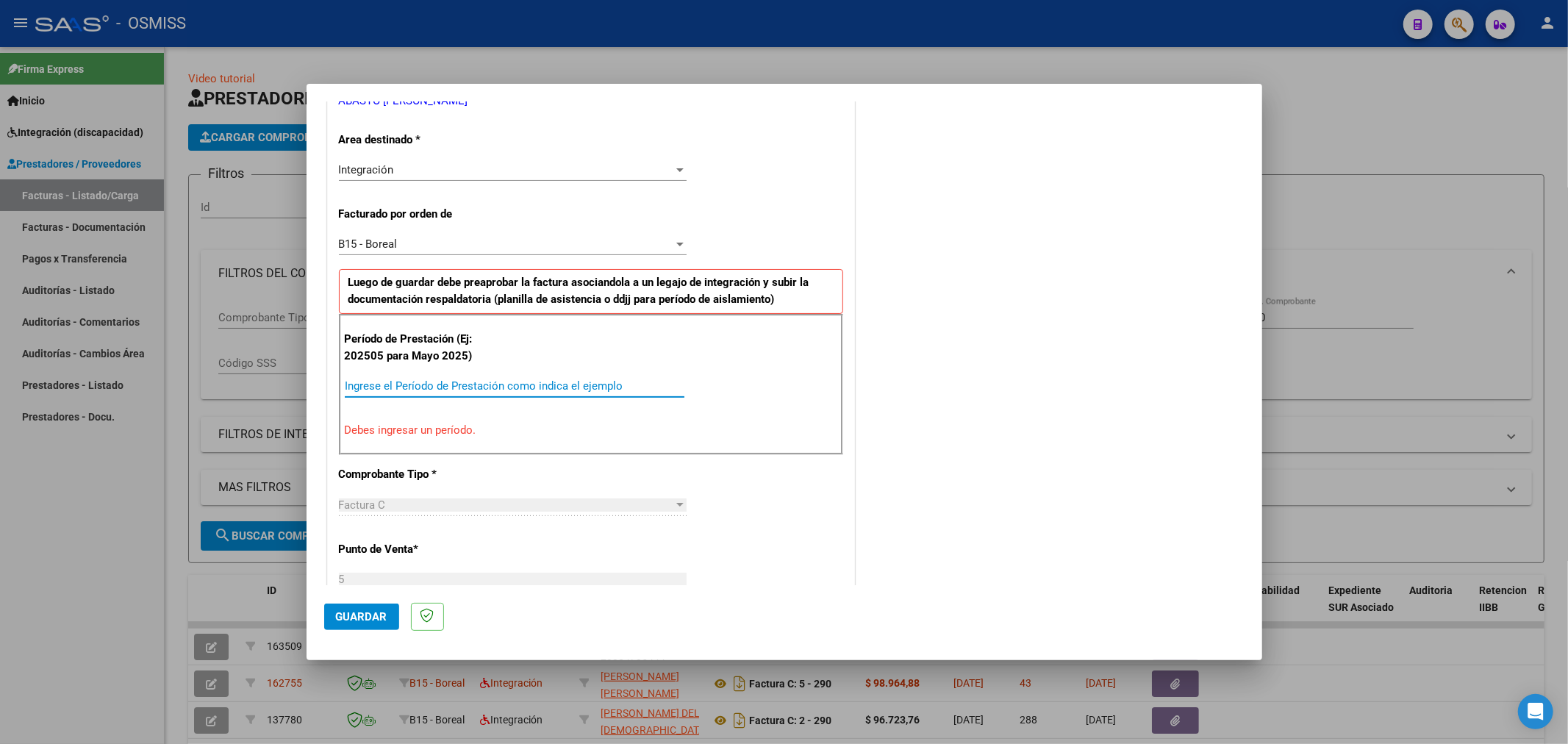
click at [429, 379] on input "Ingrese el Período de Prestación como indica el ejemplo" at bounding box center [514, 386] width 340 height 13
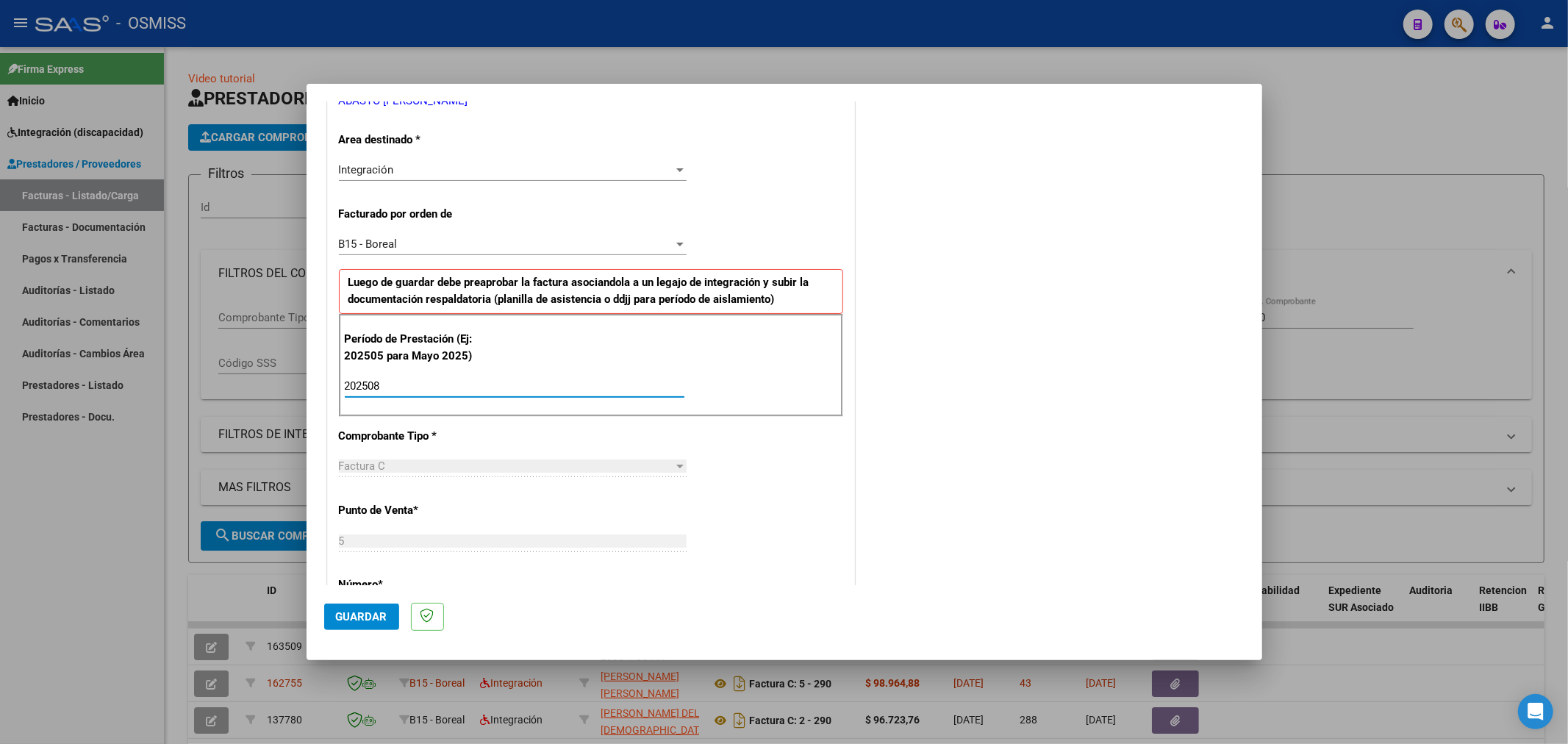
type input "202508"
click at [358, 618] on span "Guardar" at bounding box center [361, 616] width 52 height 13
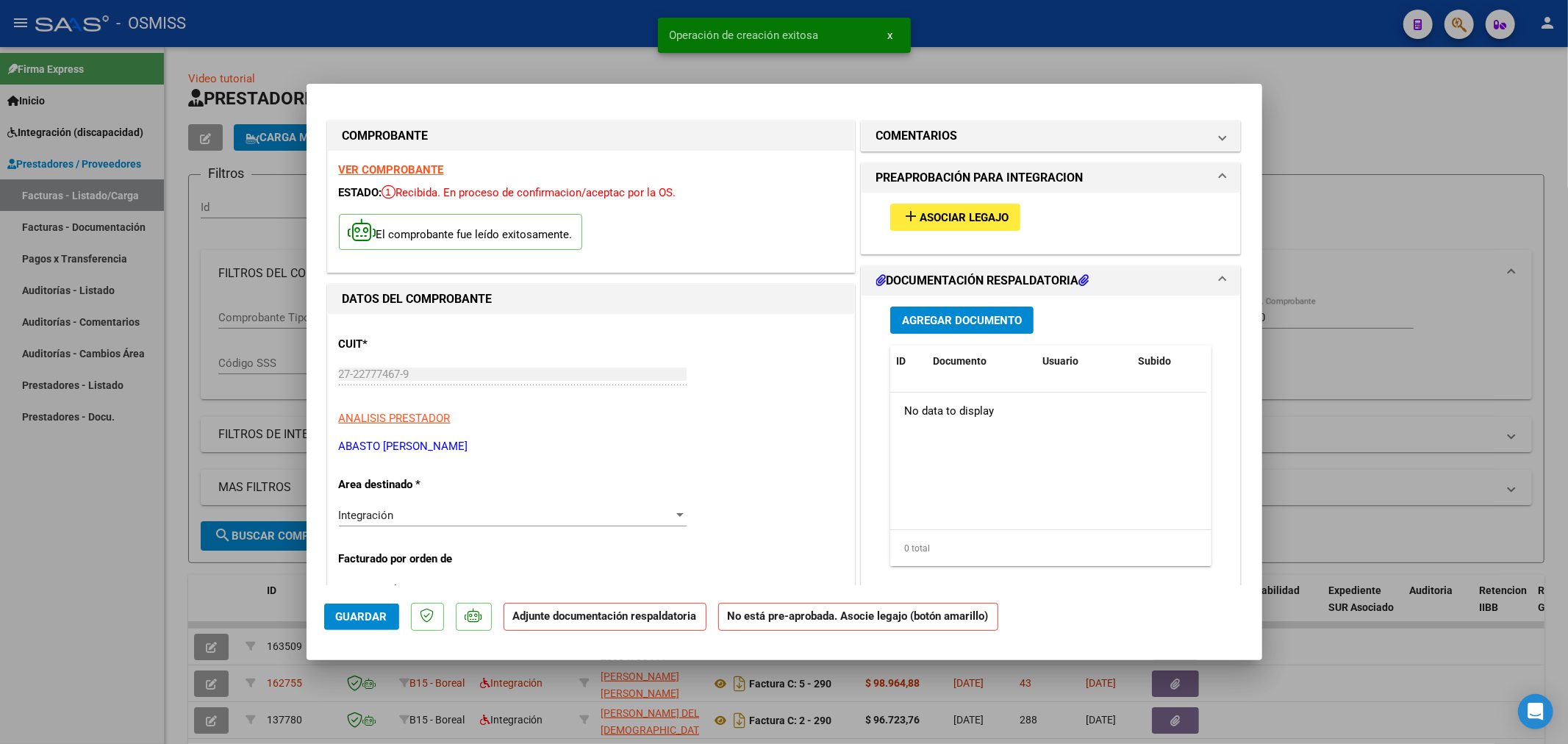
click at [995, 215] on span "Asociar Legajo" at bounding box center [964, 217] width 89 height 13
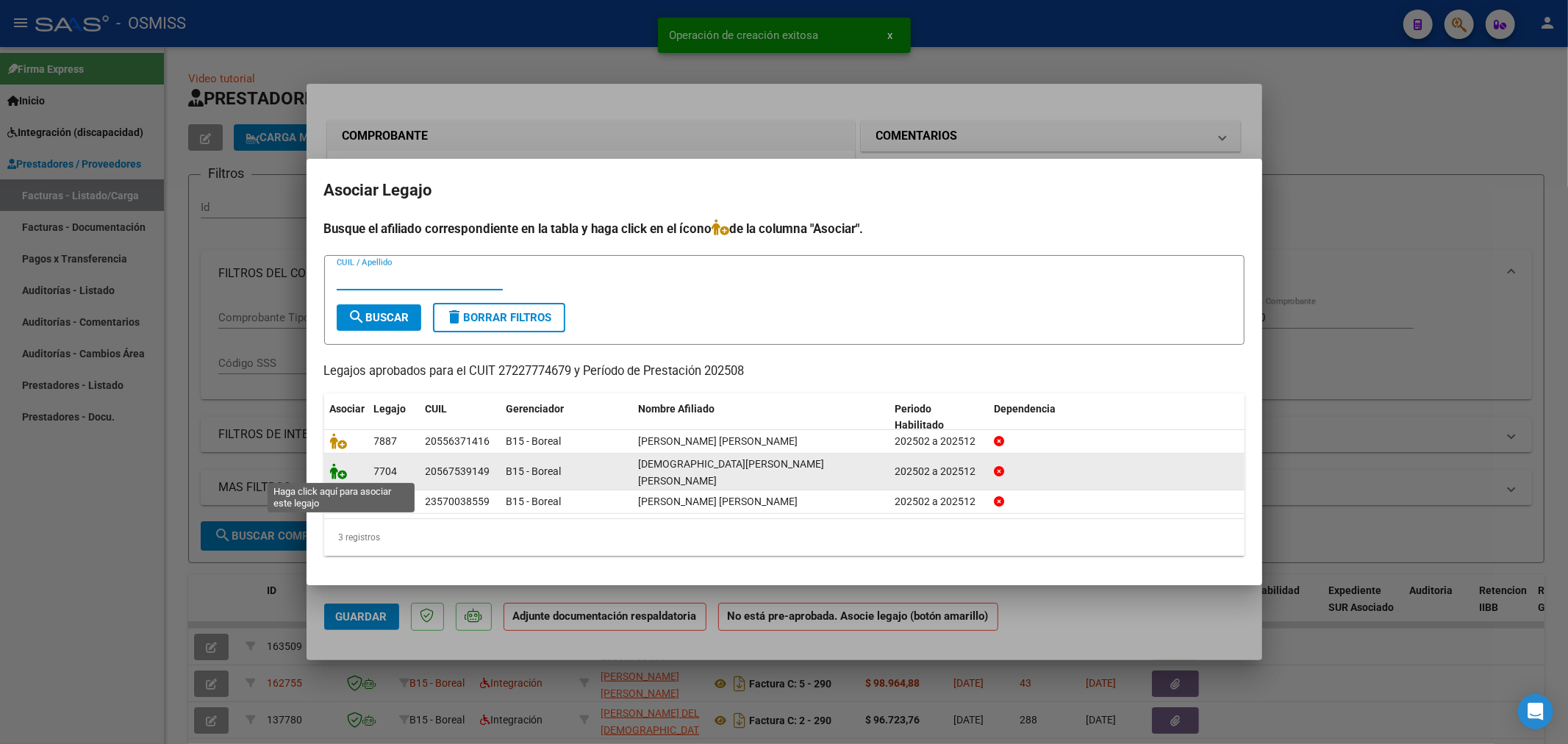
click at [335, 471] on icon at bounding box center [339, 471] width 18 height 16
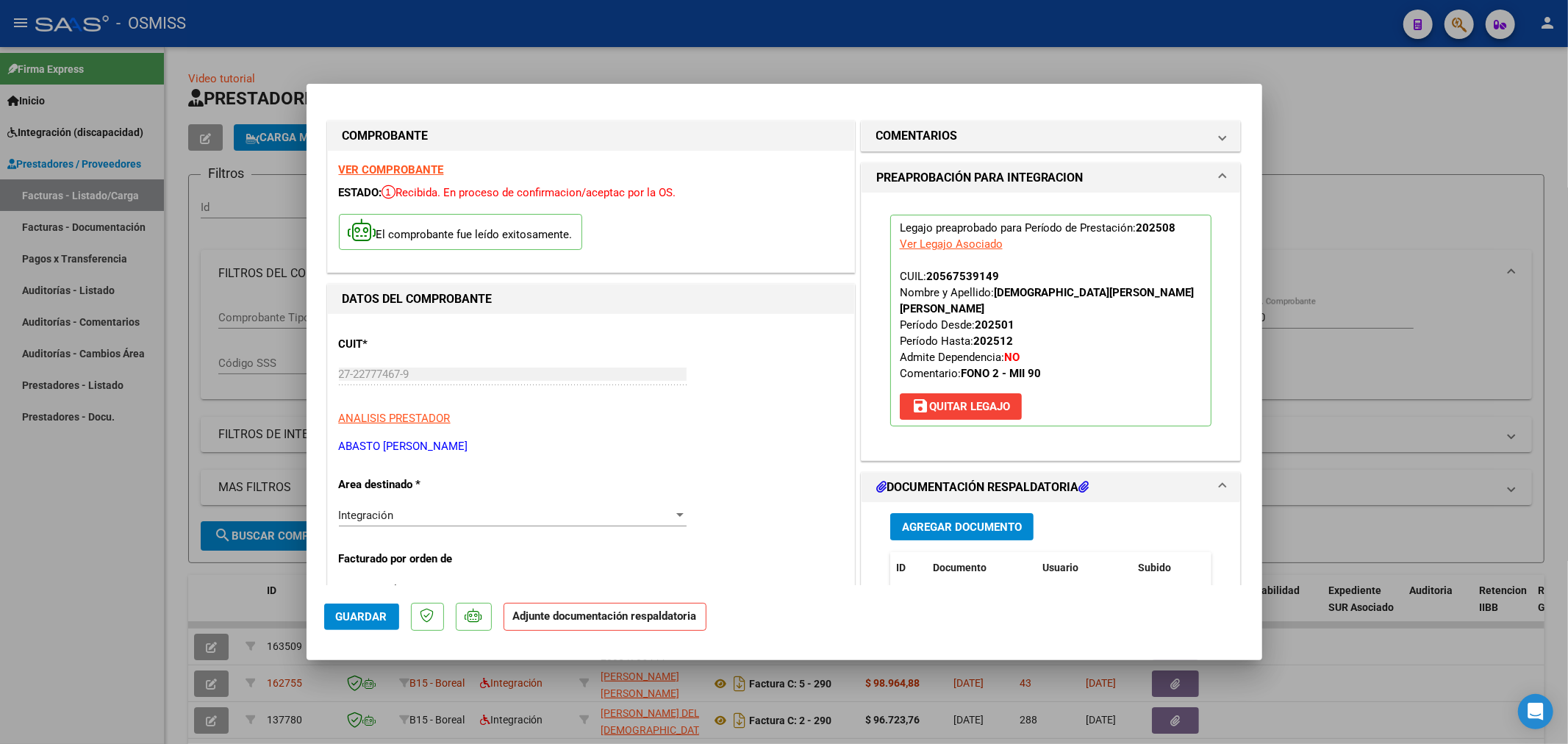
click at [944, 520] on span "Agregar Documento" at bounding box center [962, 526] width 119 height 13
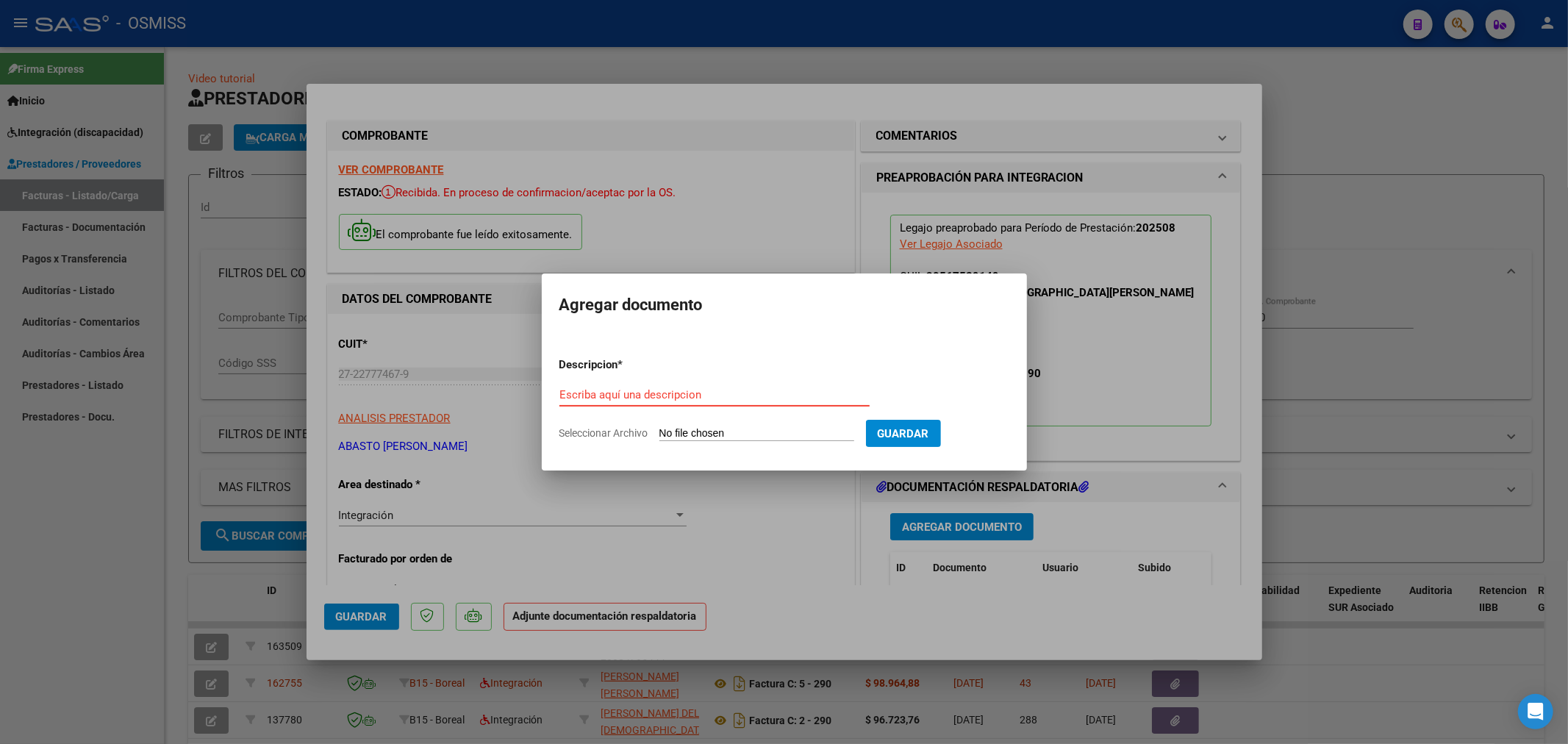
click at [794, 407] on div "Escriba aquí una descripcion" at bounding box center [714, 401] width 310 height 36
click at [790, 397] on input "Escriba aquí una descripcion" at bounding box center [714, 394] width 310 height 13
type input "PLANILLA"
click at [764, 432] on input "Seleccionar Archivo" at bounding box center [757, 434] width 195 height 14
type input "C:\fakepath\27227774679_11_5_709_Autorizacion de practica_1.pdf"
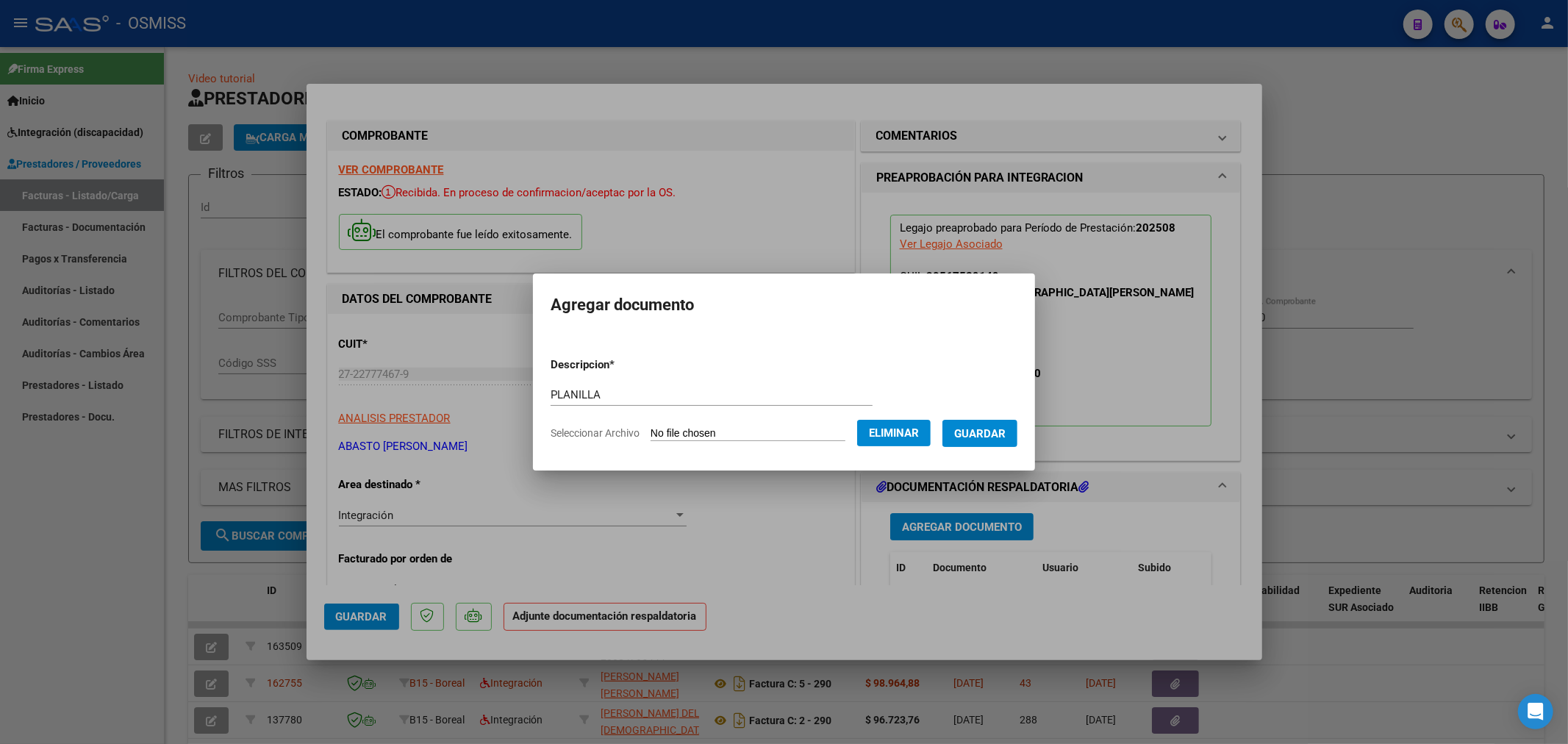
click at [996, 426] on span "Guardar" at bounding box center [979, 432] width 52 height 13
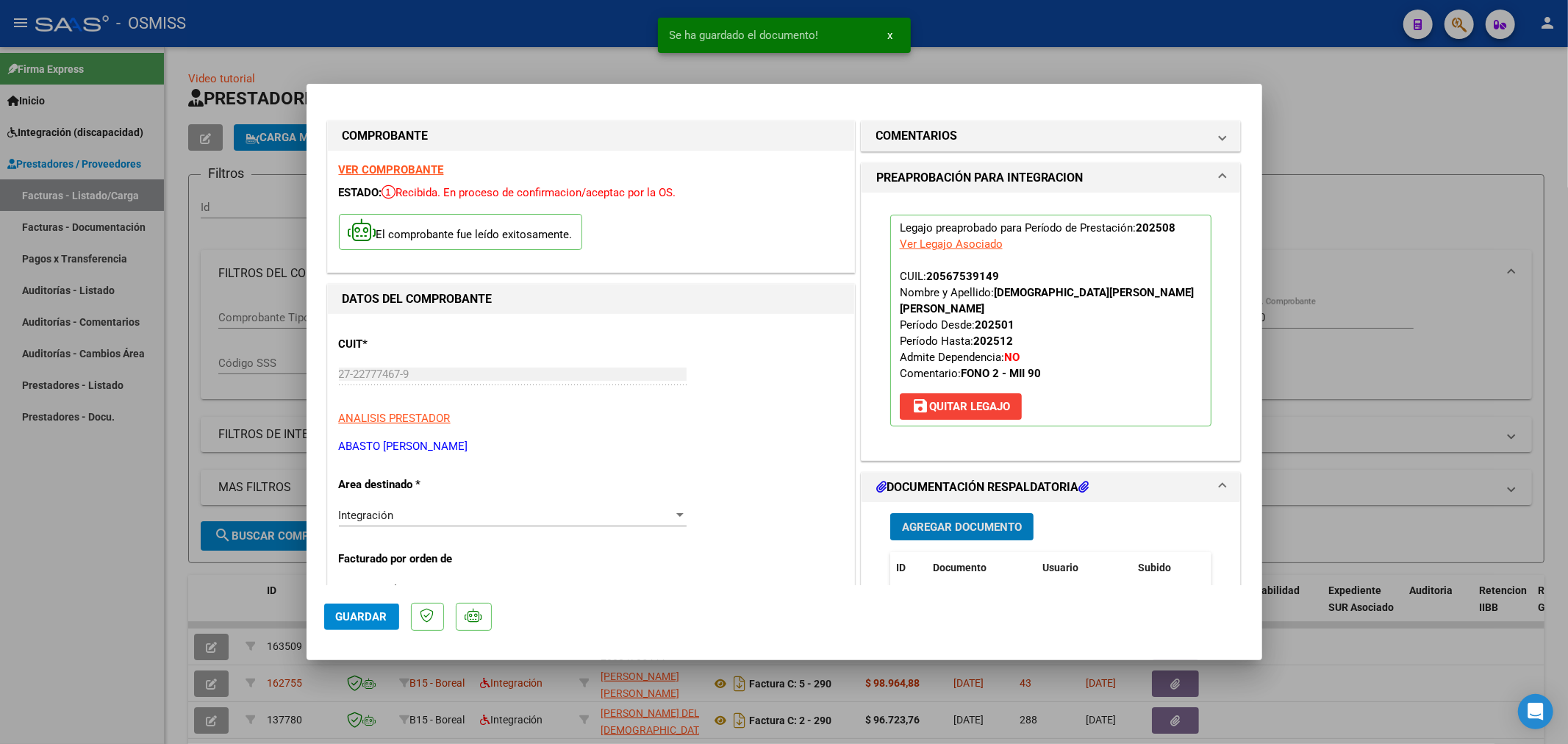
click at [372, 623] on button "Guardar" at bounding box center [361, 617] width 75 height 26
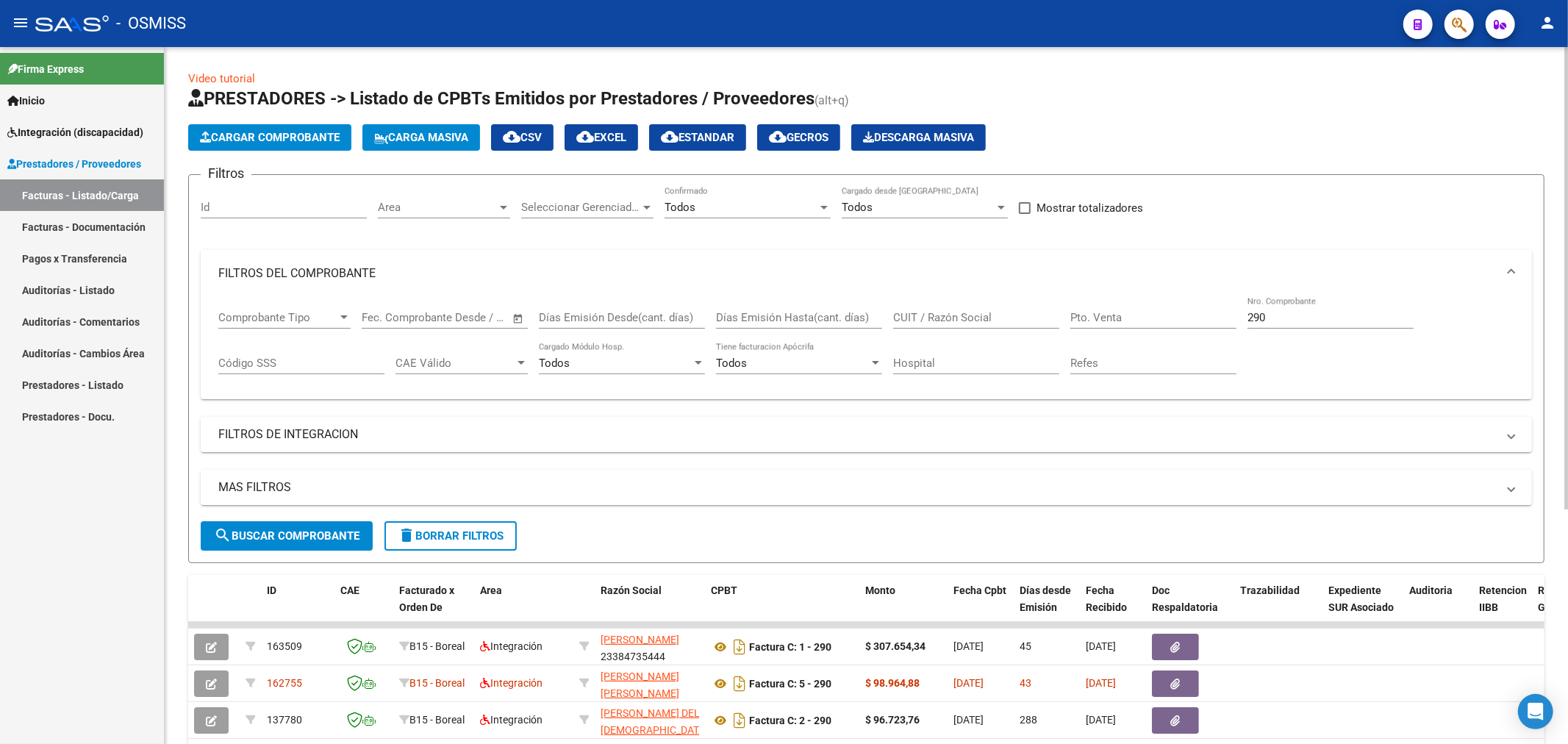
click at [331, 144] on button "Cargar Comprobante" at bounding box center [270, 137] width 163 height 26
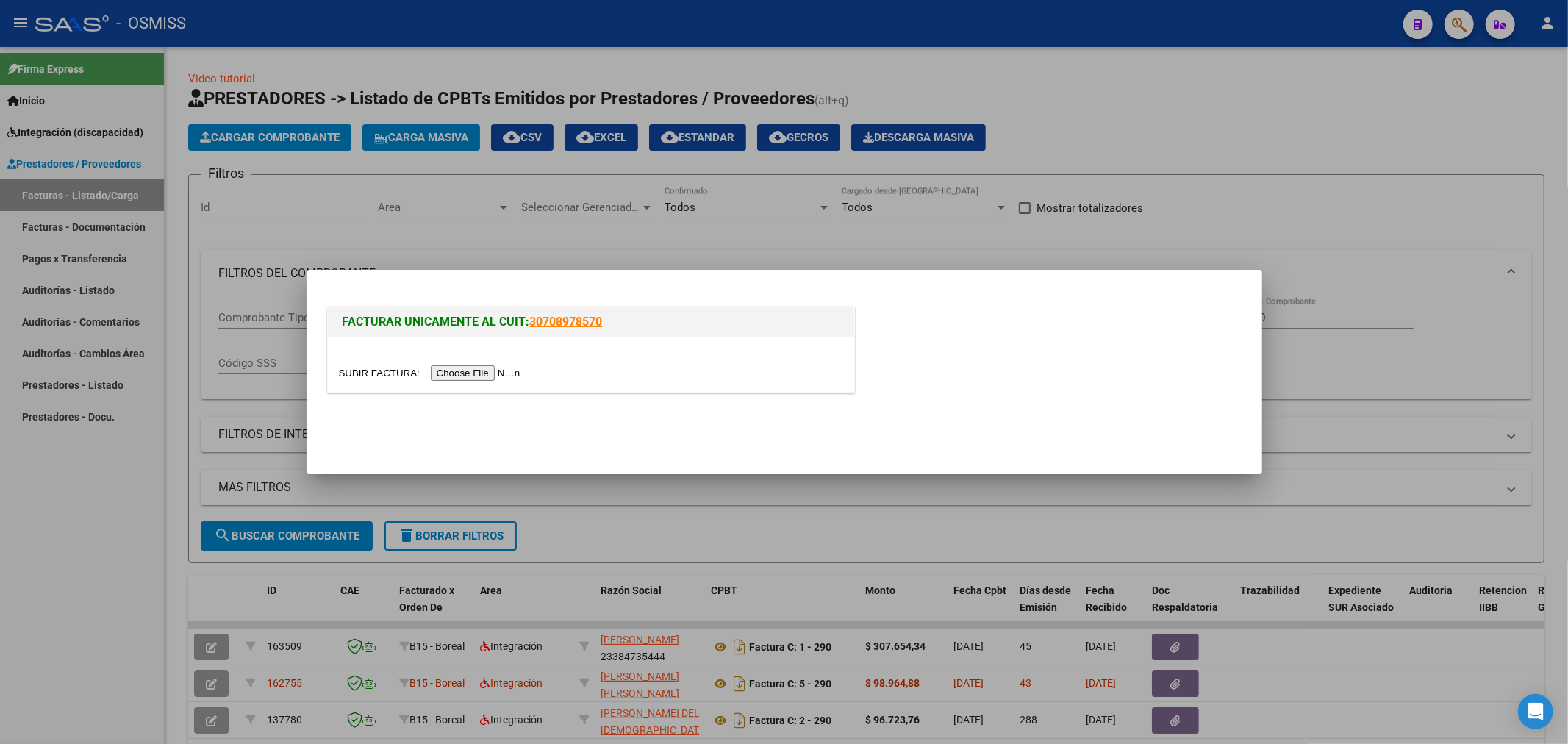
click at [457, 373] on input "file" at bounding box center [432, 373] width 186 height 16
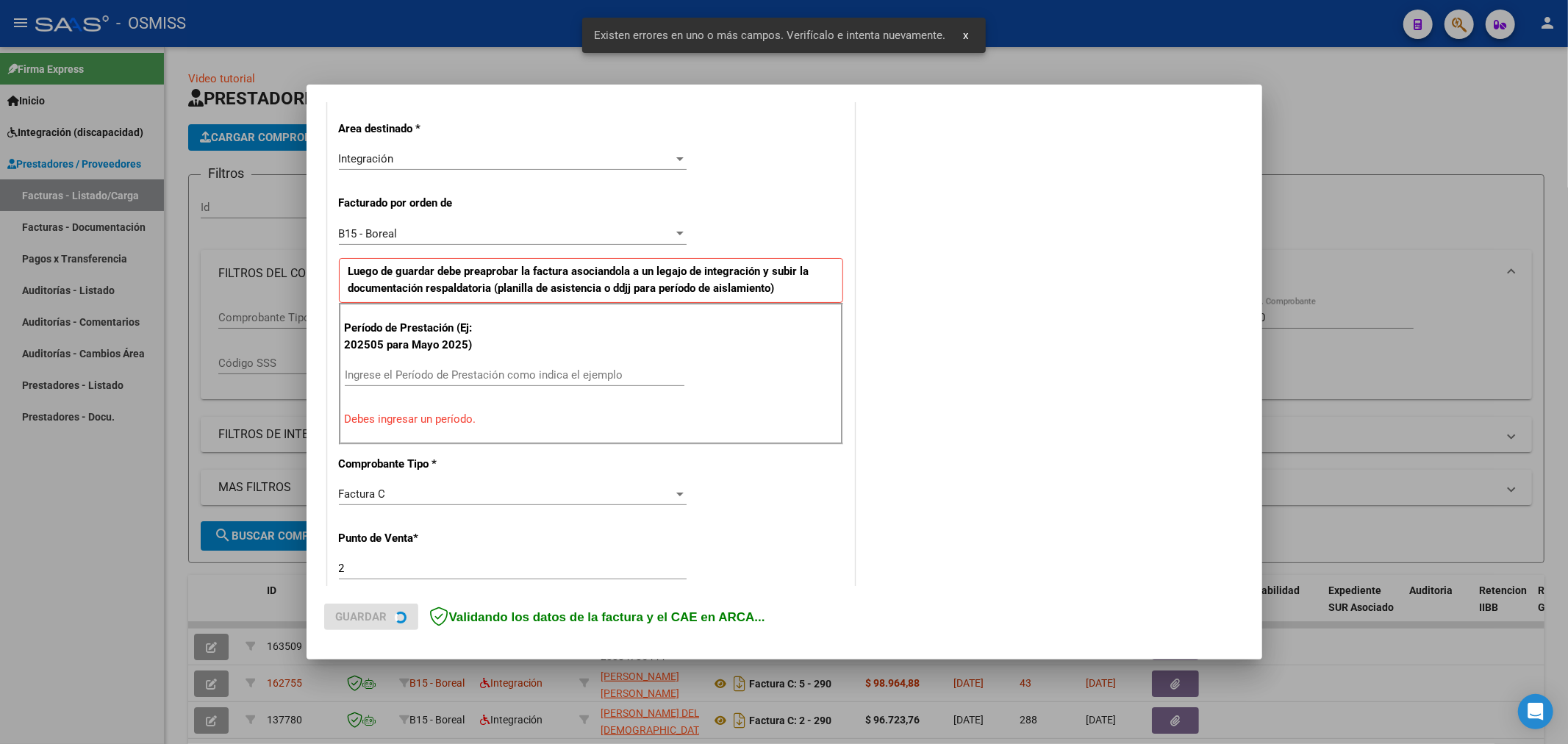
scroll to position [344, 0]
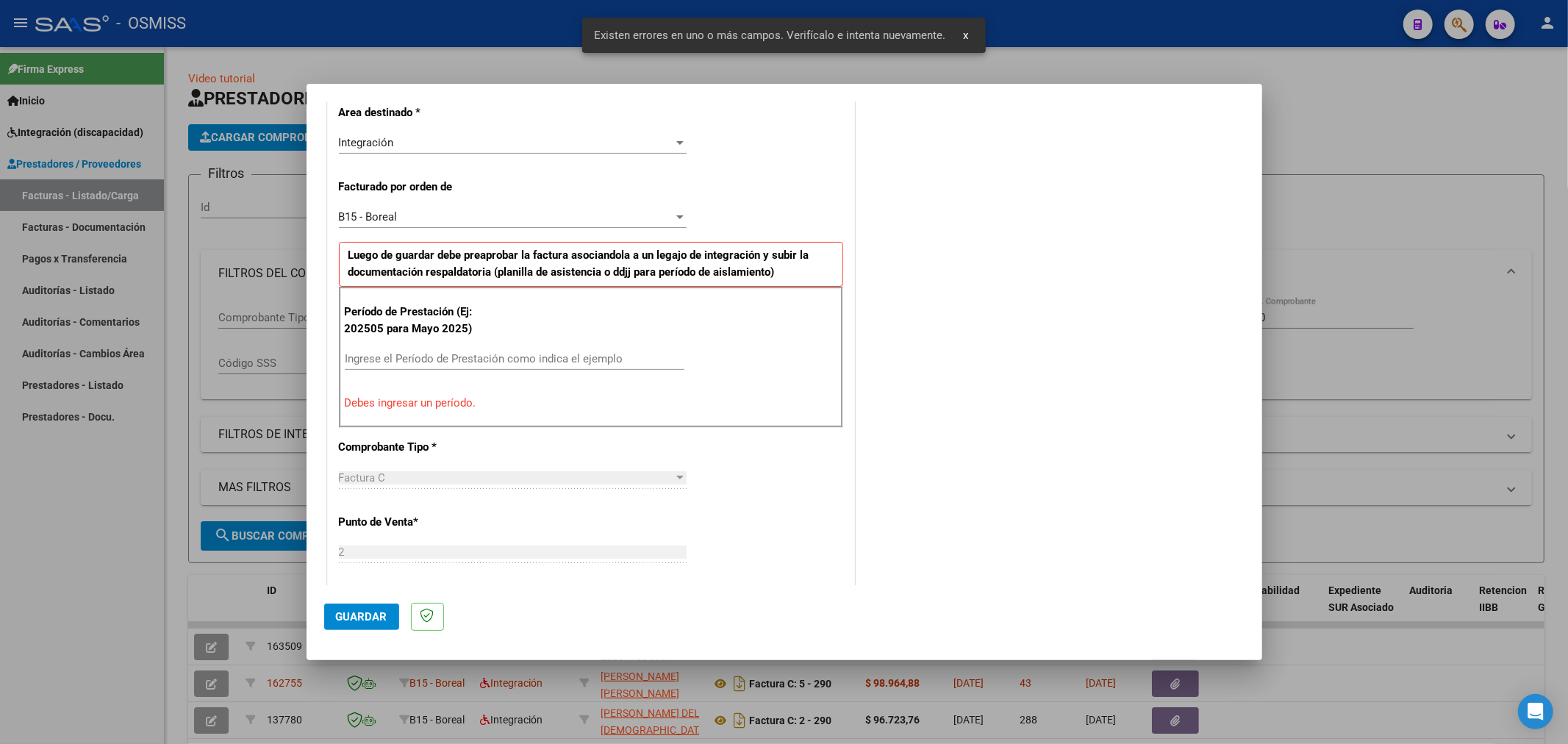
drag, startPoint x: 453, startPoint y: 342, endPoint x: 453, endPoint y: 351, distance: 9.0
click at [453, 343] on div "Período de Prestación (Ej: 202505 para Mayo 2025) Ingrese el Período de Prestac…" at bounding box center [591, 357] width 504 height 141
click at [453, 357] on input "Ingrese el Período de Prestación como indica el ejemplo" at bounding box center [514, 358] width 340 height 13
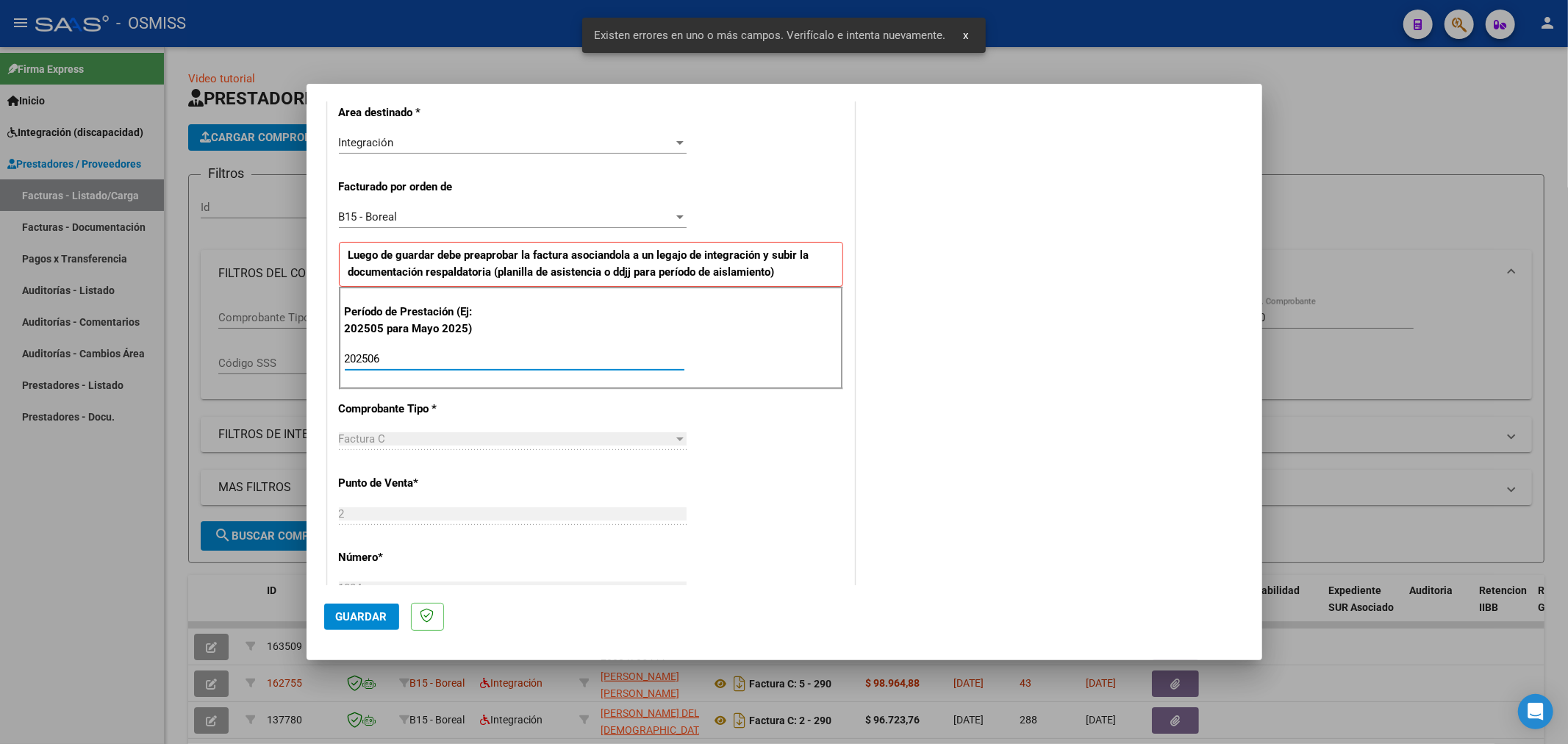
click at [375, 615] on span "Guardar" at bounding box center [361, 616] width 52 height 13
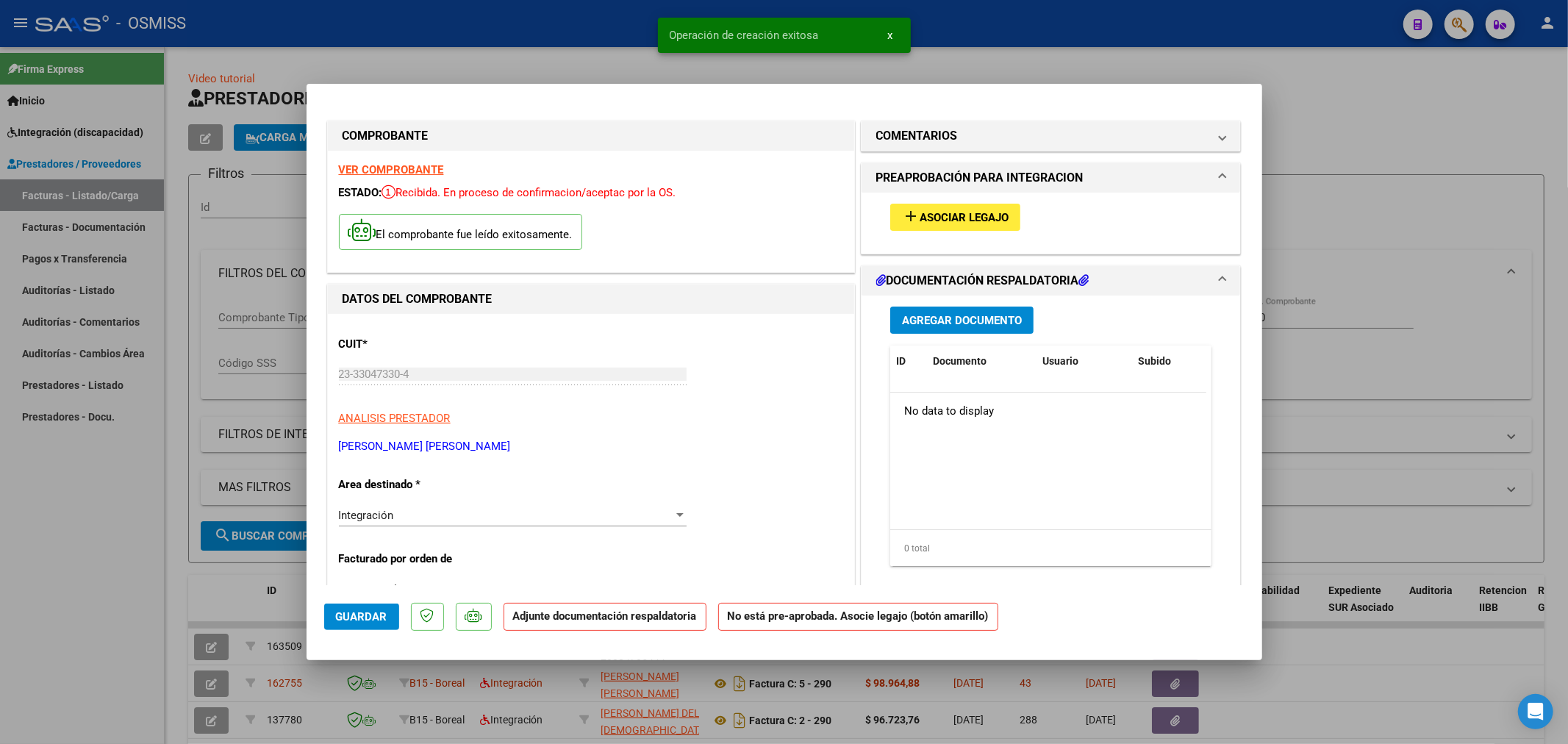
click at [989, 211] on span "Asociar Legajo" at bounding box center [964, 217] width 89 height 13
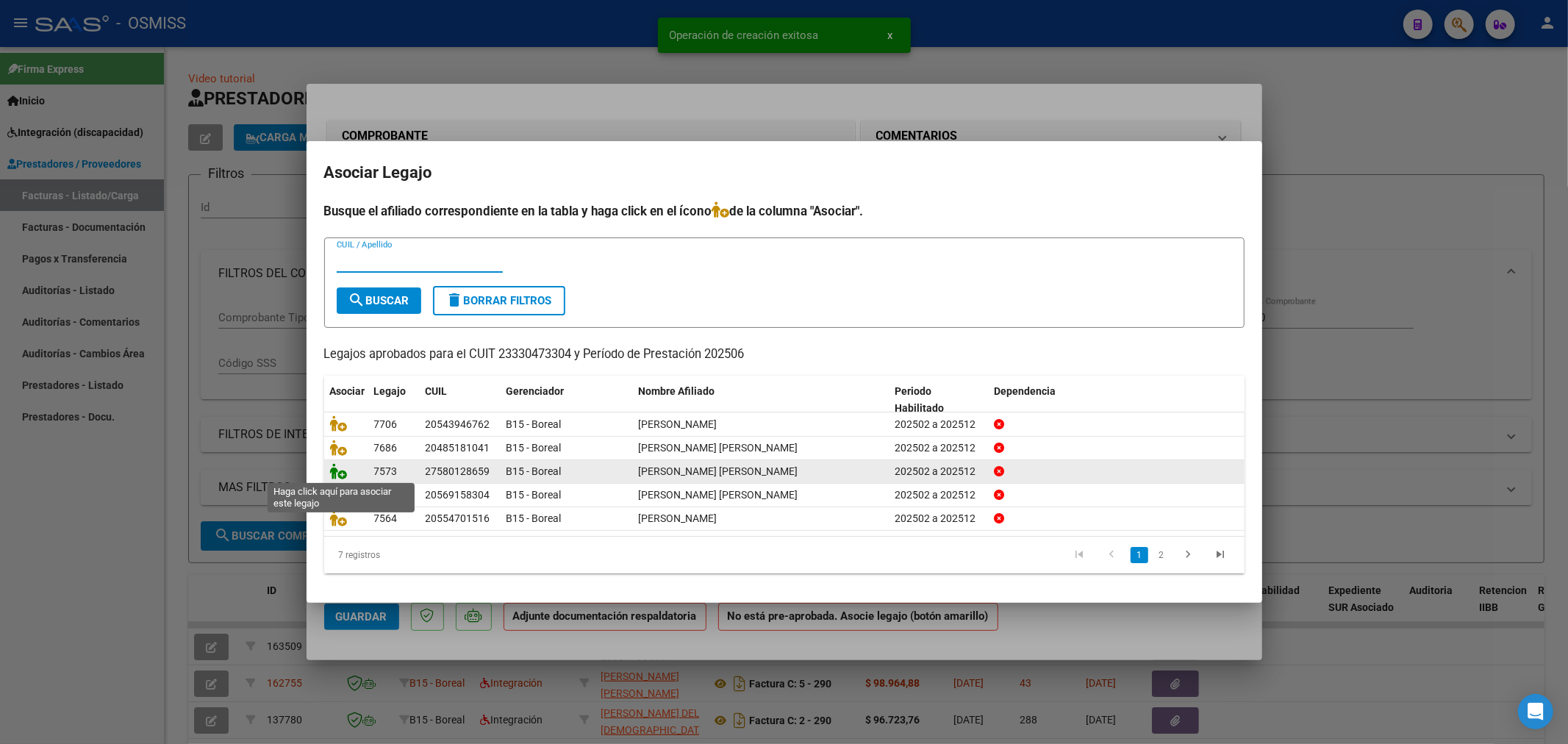
click at [338, 473] on icon at bounding box center [339, 471] width 18 height 16
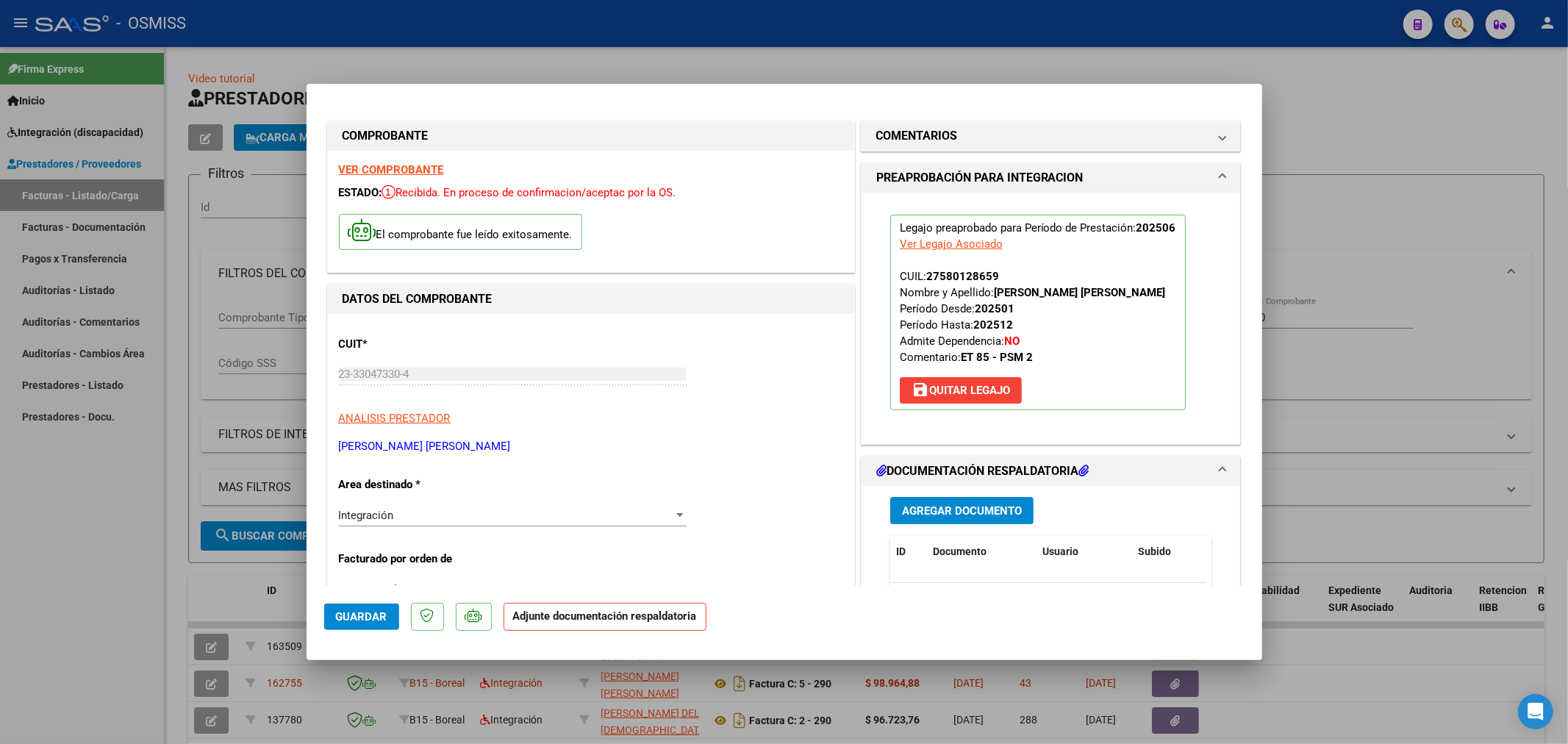
click at [956, 516] on span "Agregar Documento" at bounding box center [962, 510] width 119 height 13
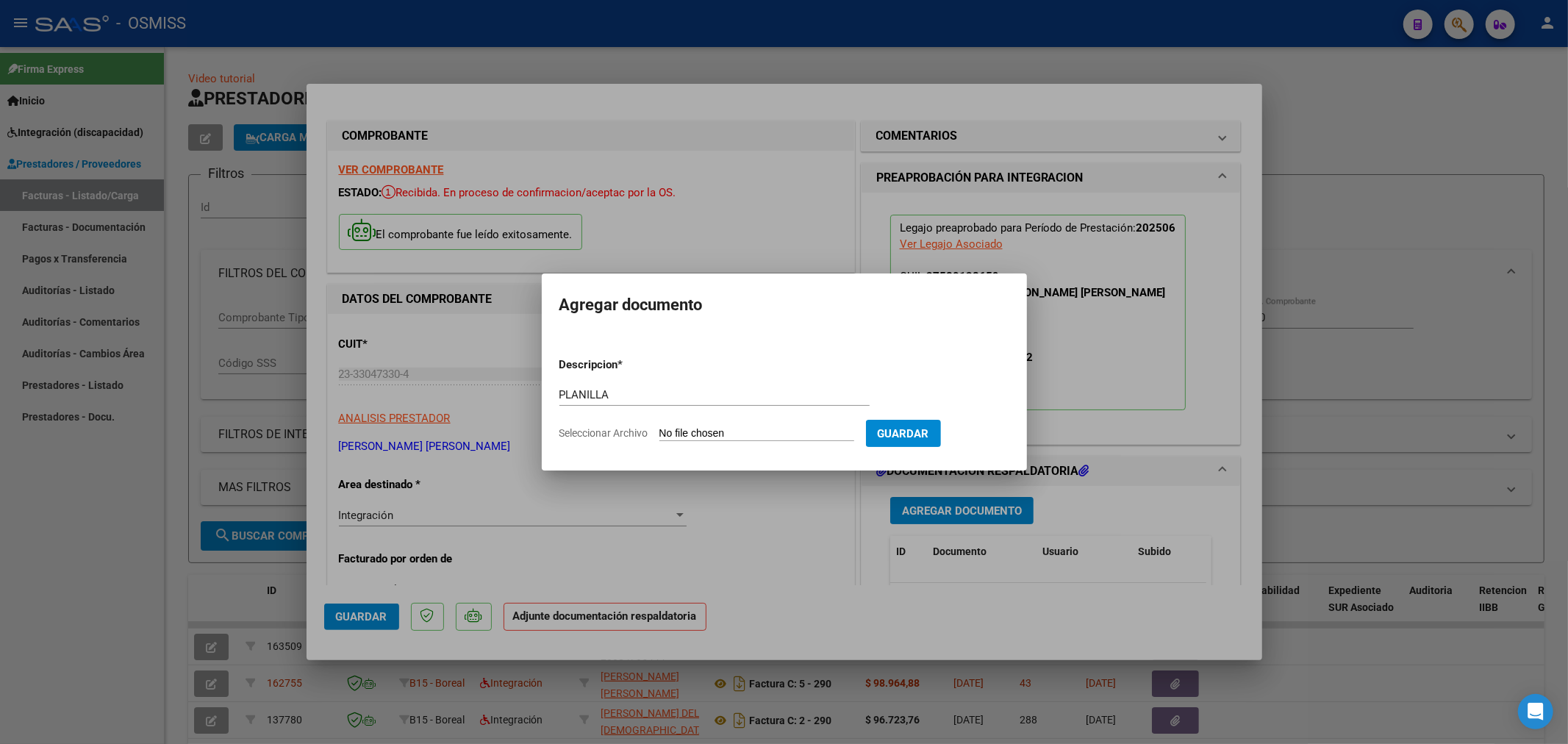
click at [731, 435] on input "Seleccionar Archivo" at bounding box center [757, 434] width 195 height 14
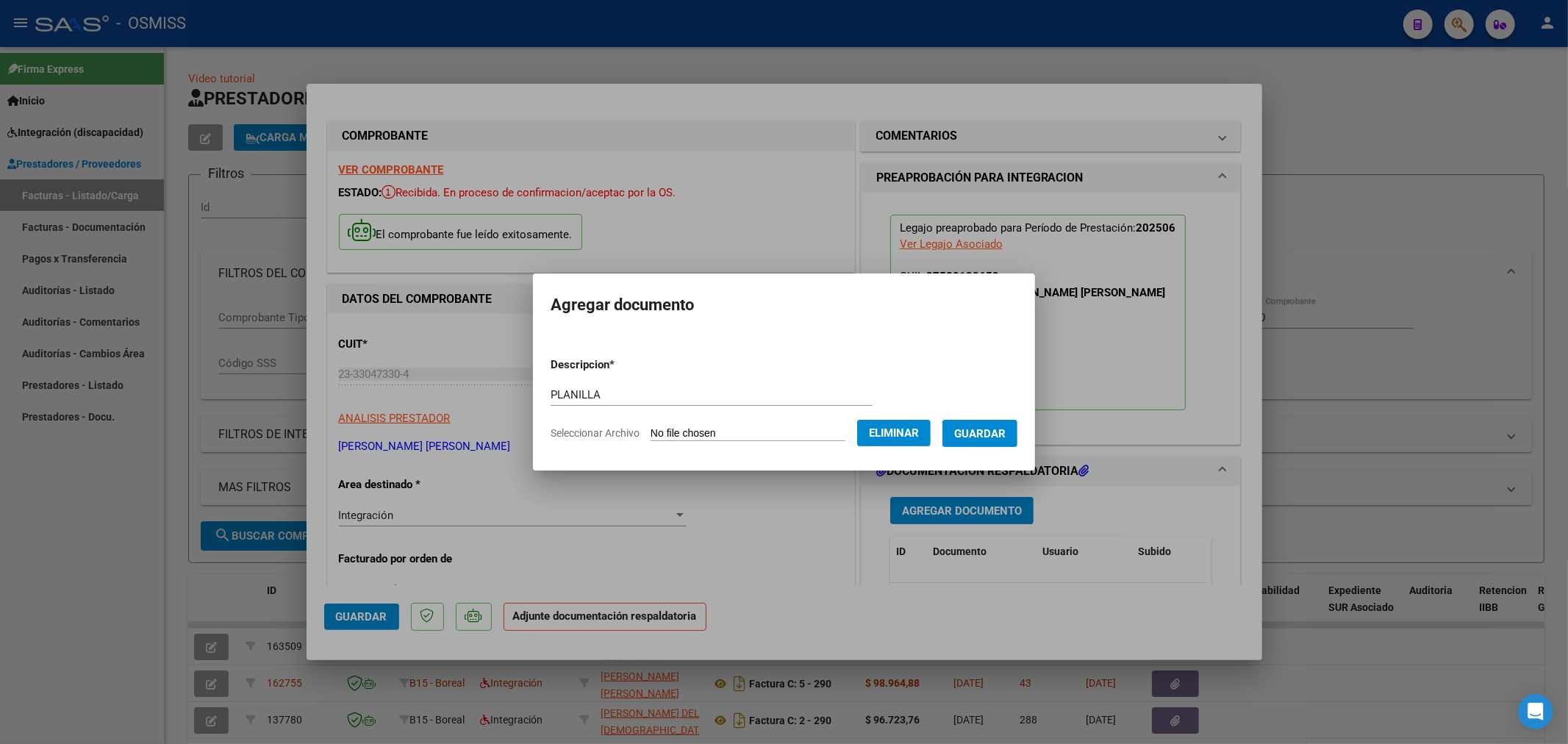
click at [996, 444] on button "Guardar" at bounding box center [979, 433] width 75 height 27
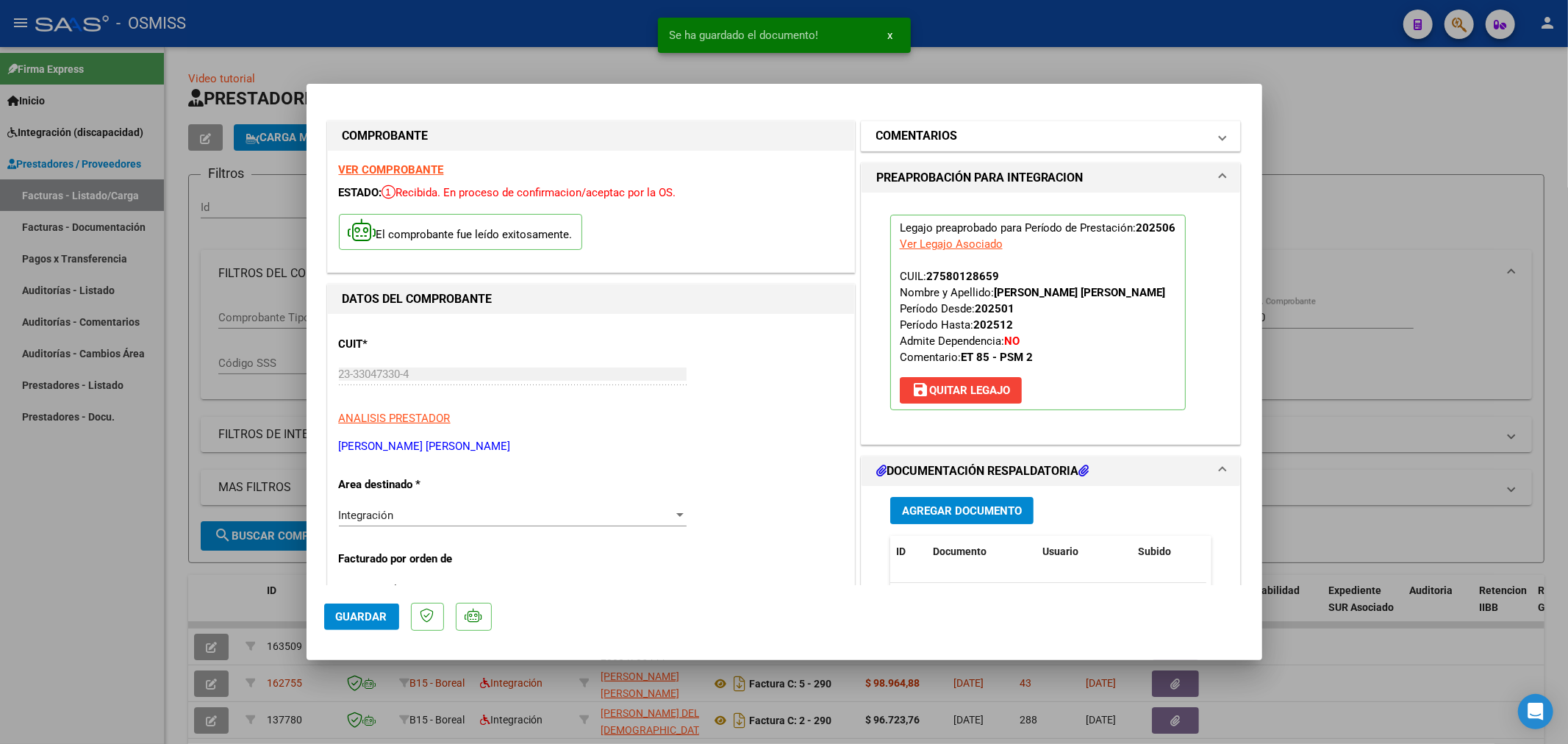
click at [966, 135] on mat-panel-title "COMENTARIOS" at bounding box center [1042, 136] width 332 height 18
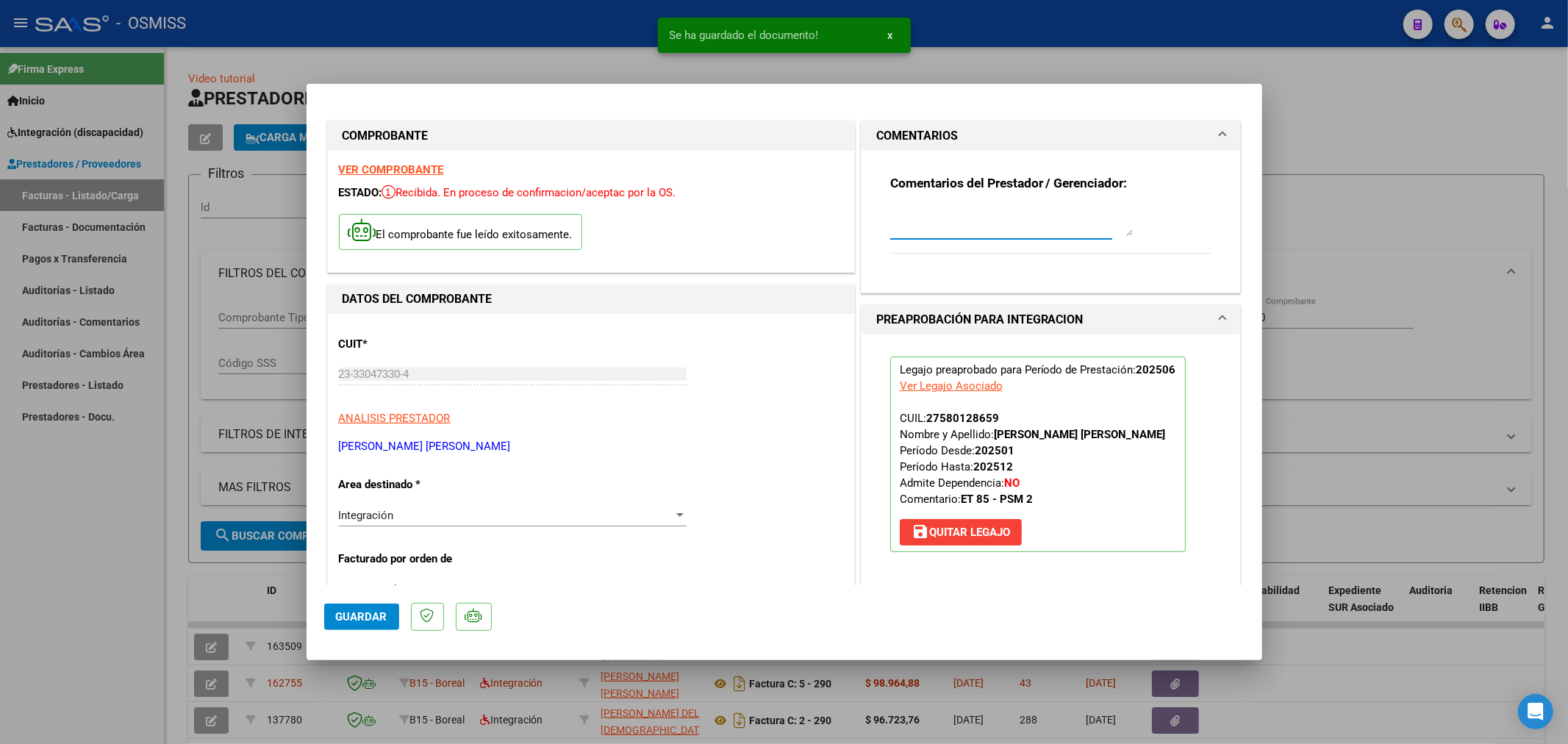
click at [921, 227] on textarea at bounding box center [1011, 220] width 242 height 29
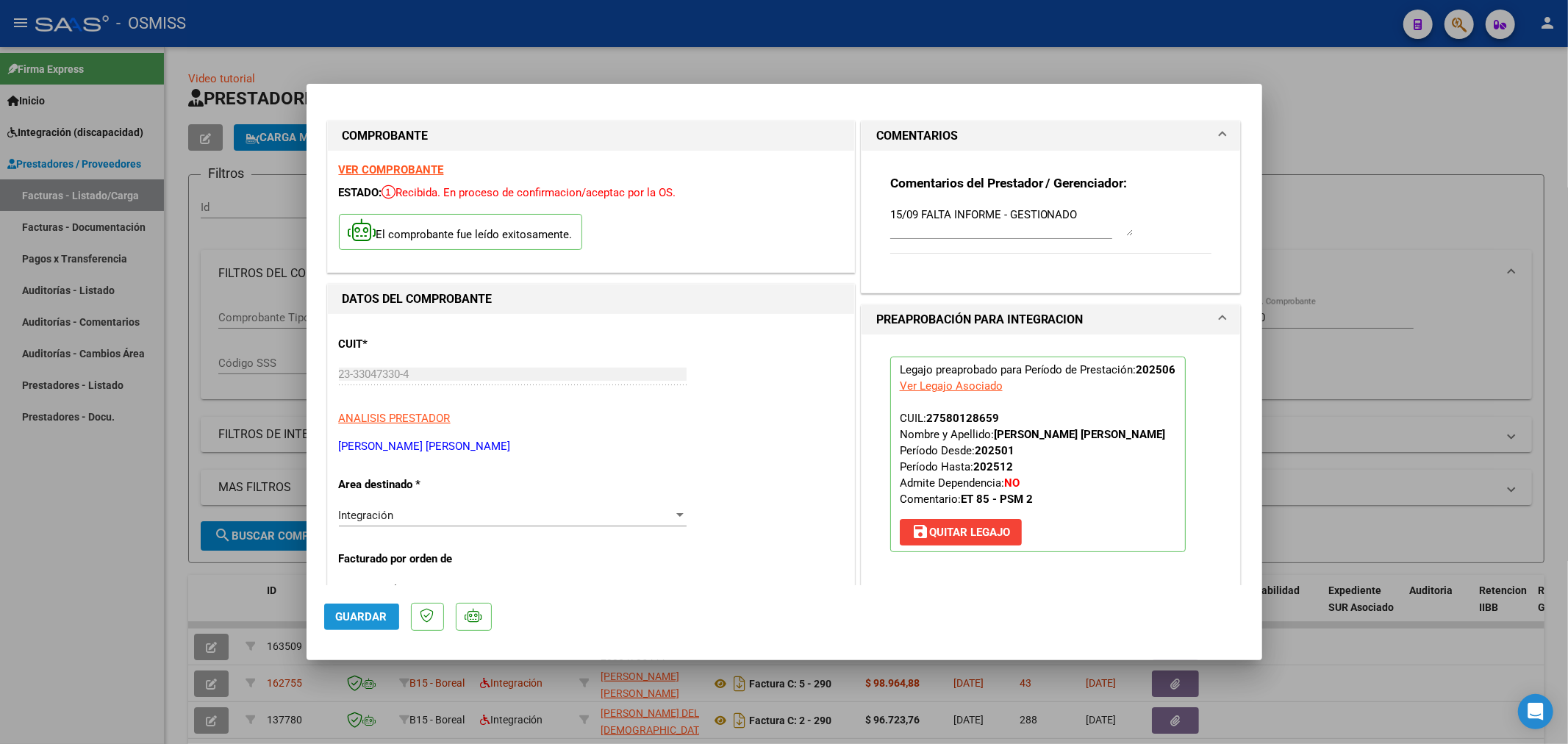
click at [353, 616] on span "Guardar" at bounding box center [361, 616] width 52 height 13
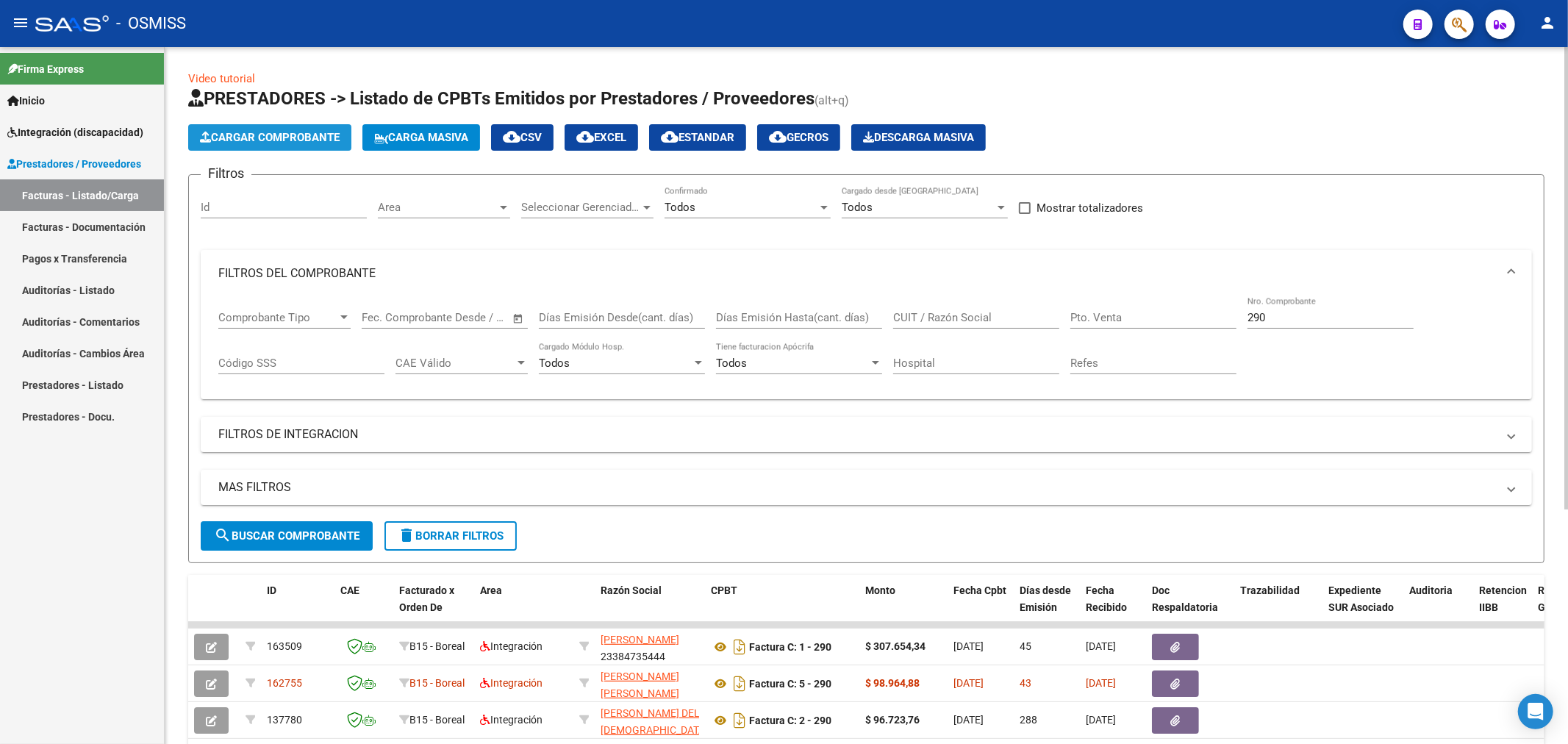
click at [288, 144] on button "Cargar Comprobante" at bounding box center [270, 137] width 163 height 26
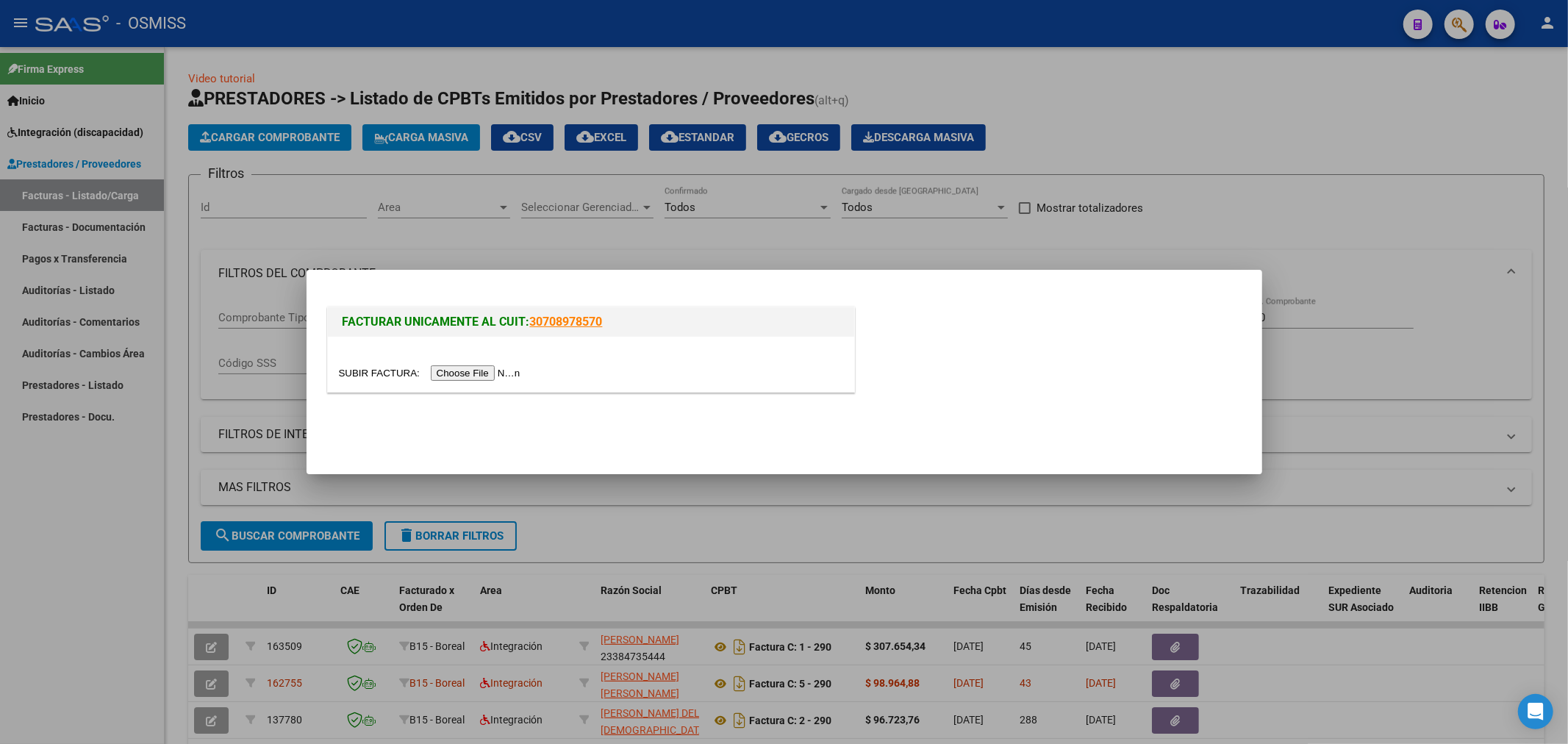
click at [464, 375] on input "file" at bounding box center [432, 373] width 186 height 16
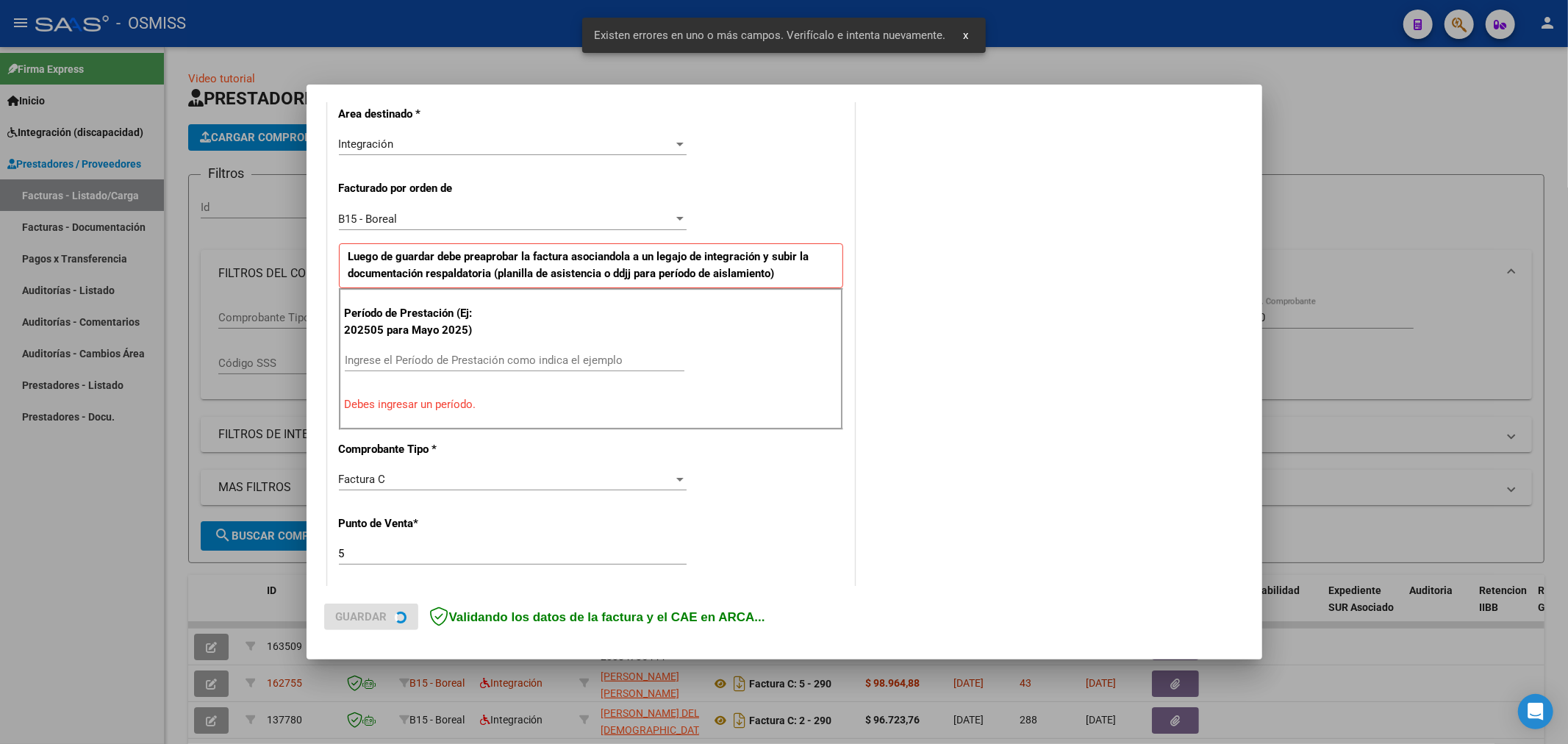
scroll to position [344, 0]
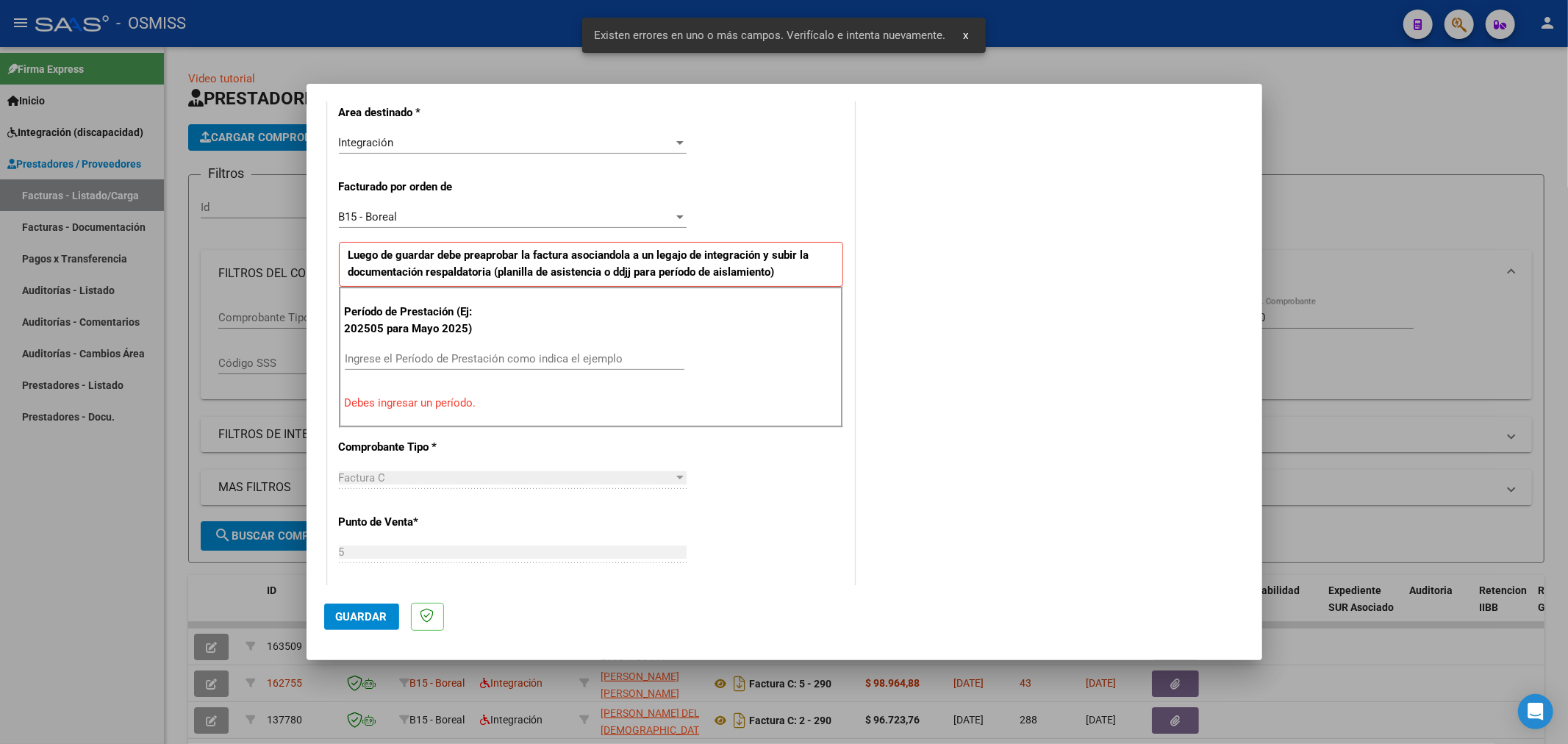
click at [534, 363] on input "Ingrese el Período de Prestación como indica el ejemplo" at bounding box center [514, 358] width 340 height 13
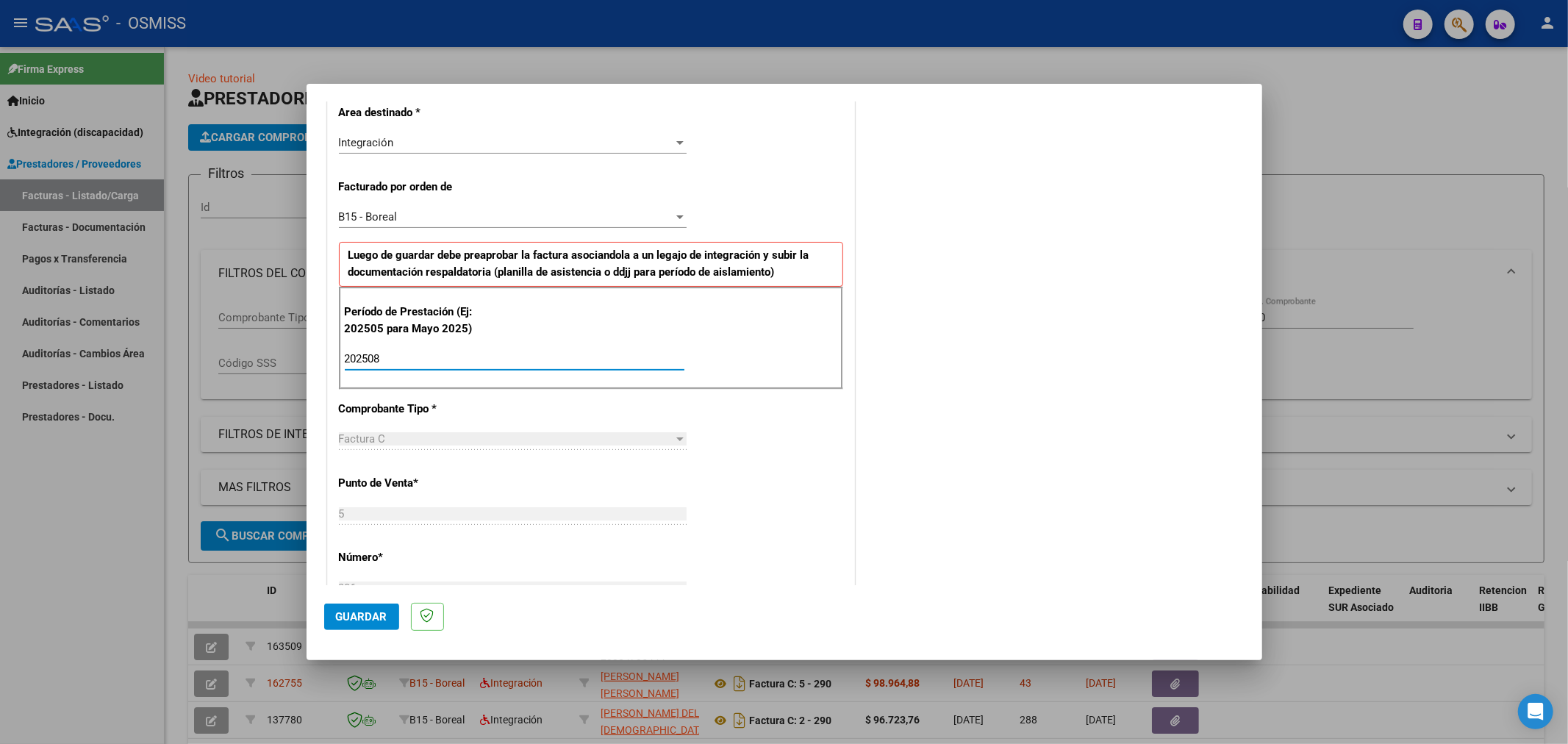
click at [368, 610] on span "Guardar" at bounding box center [361, 616] width 52 height 13
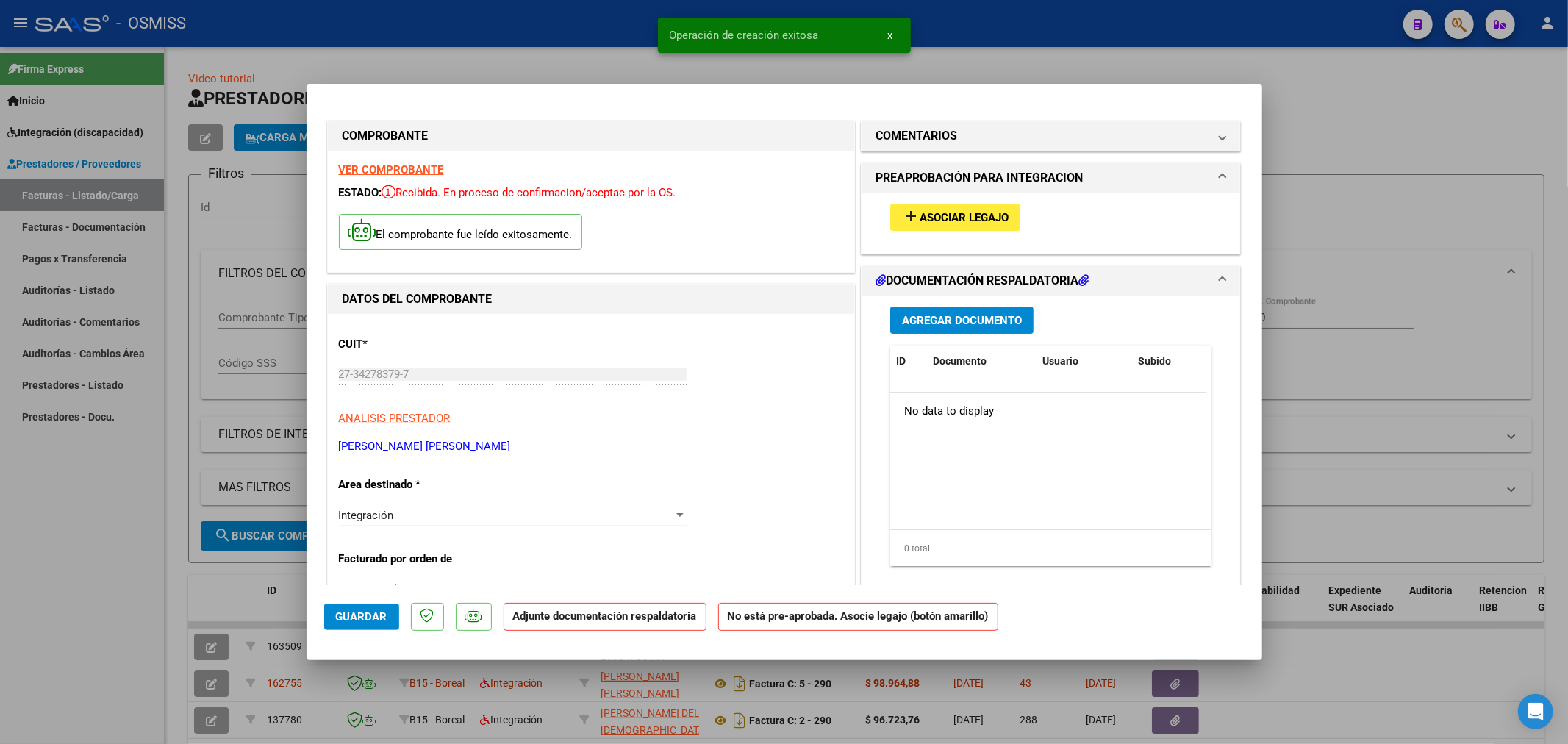
click at [920, 215] on span "Asociar Legajo" at bounding box center [964, 217] width 89 height 13
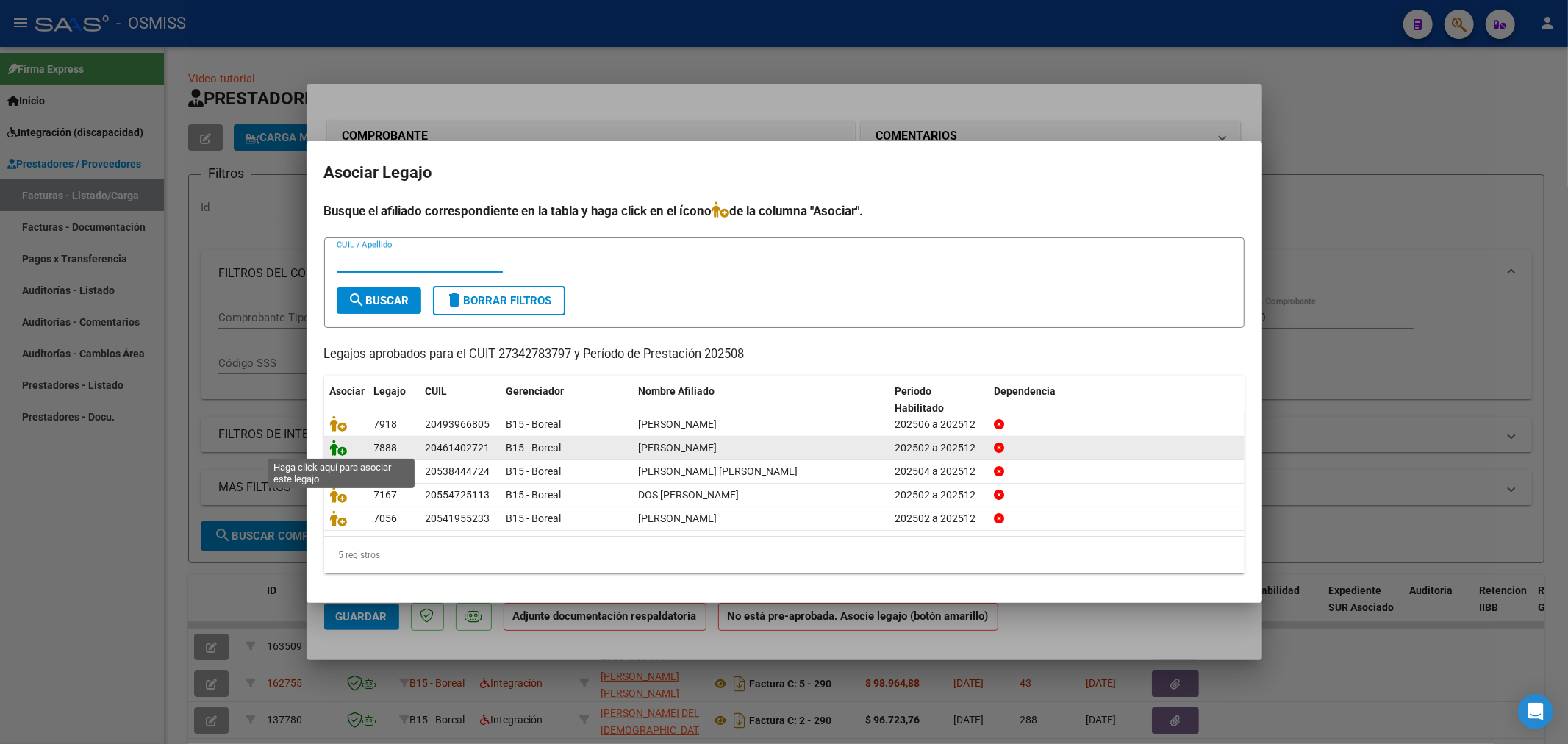
click at [335, 449] on icon at bounding box center [339, 447] width 18 height 16
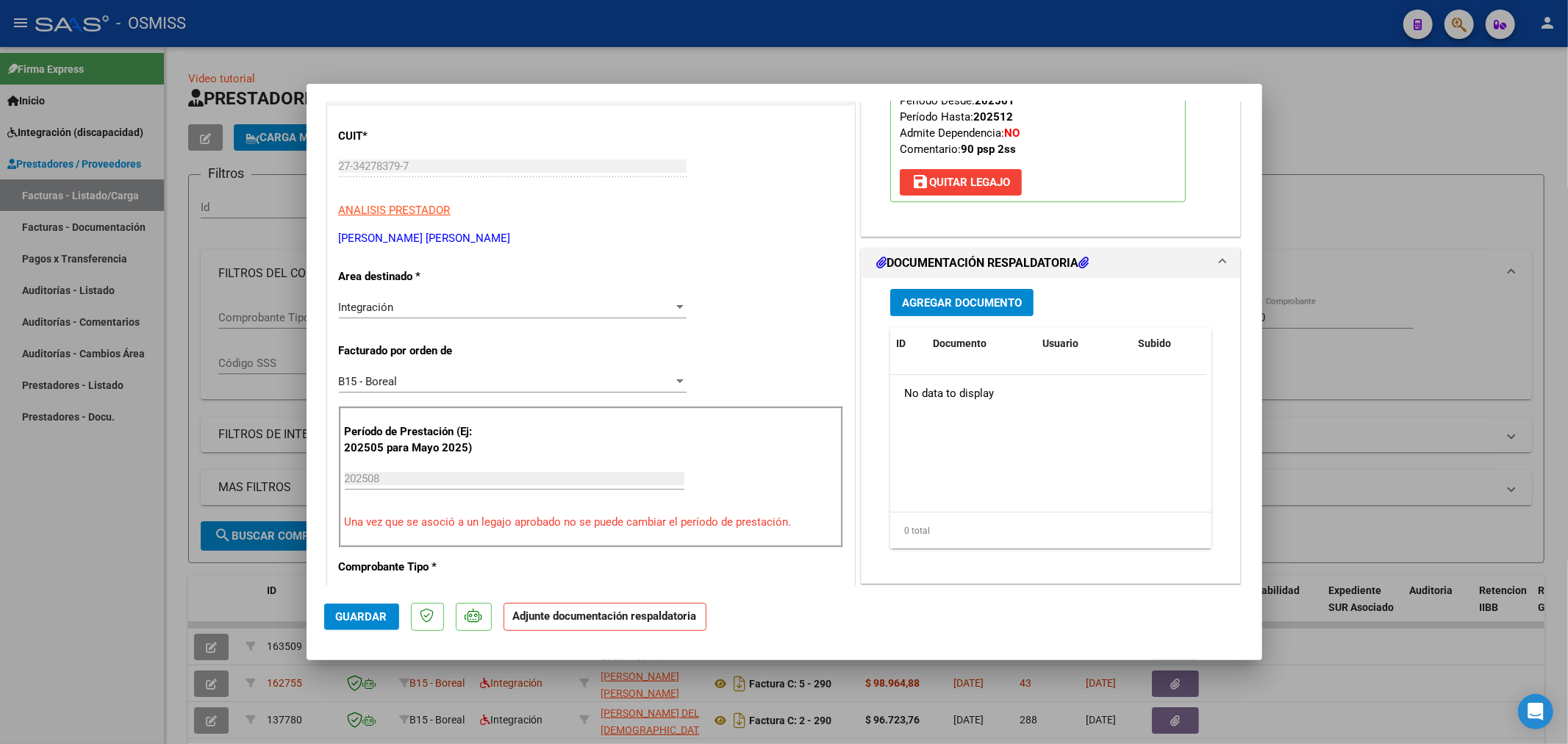
scroll to position [245, 0]
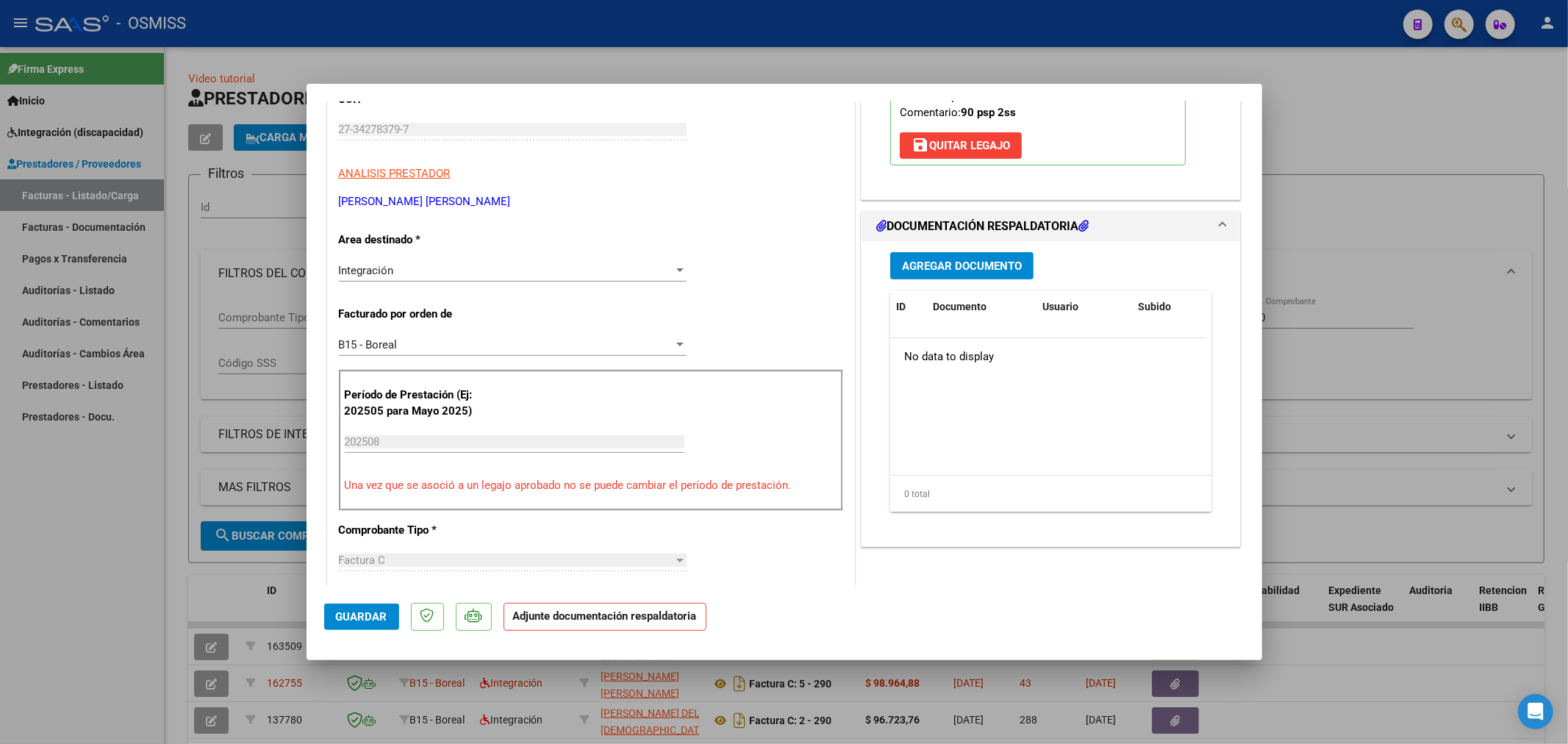
click at [969, 268] on span "Agregar Documento" at bounding box center [962, 265] width 119 height 13
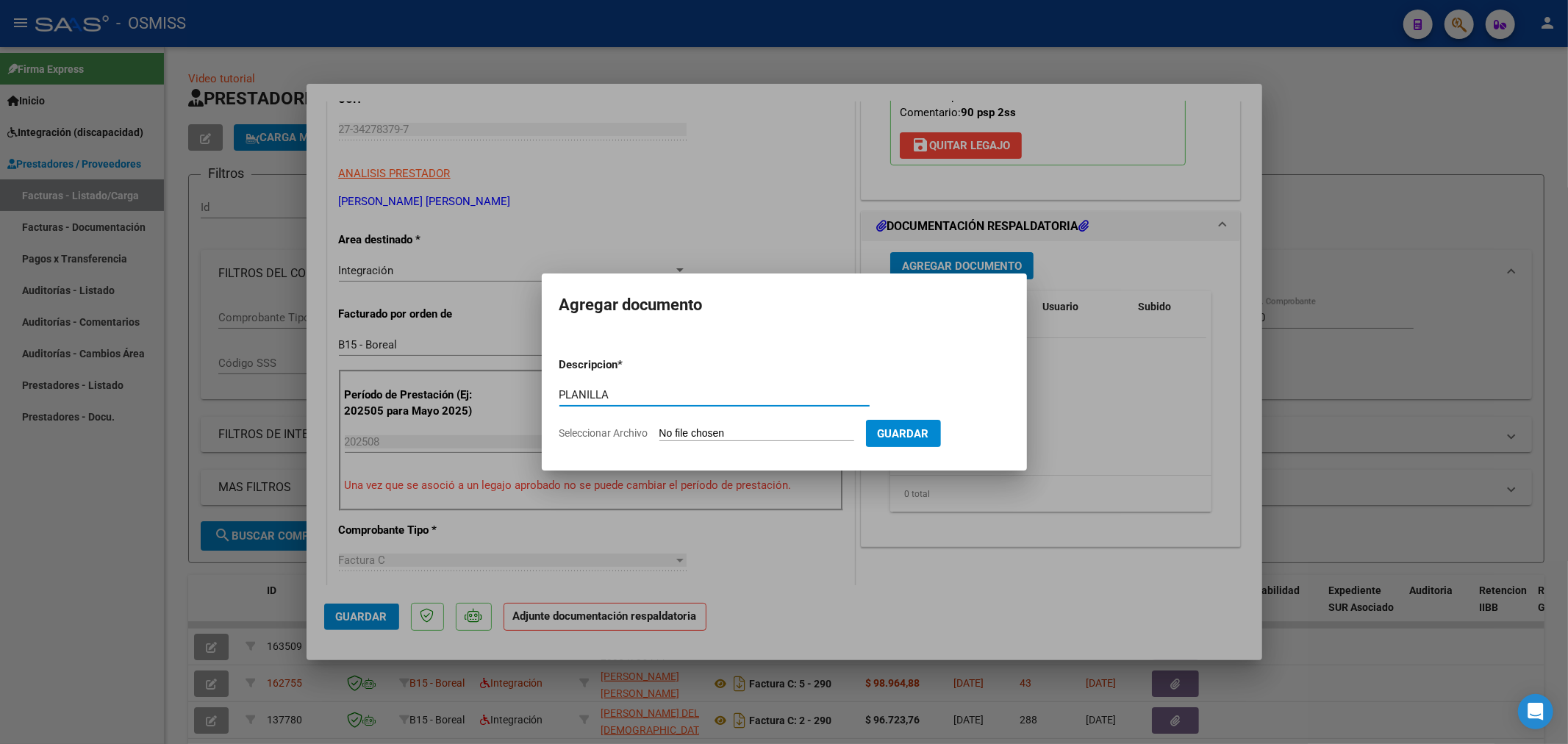
click at [730, 431] on input "Seleccionar Archivo" at bounding box center [757, 434] width 195 height 14
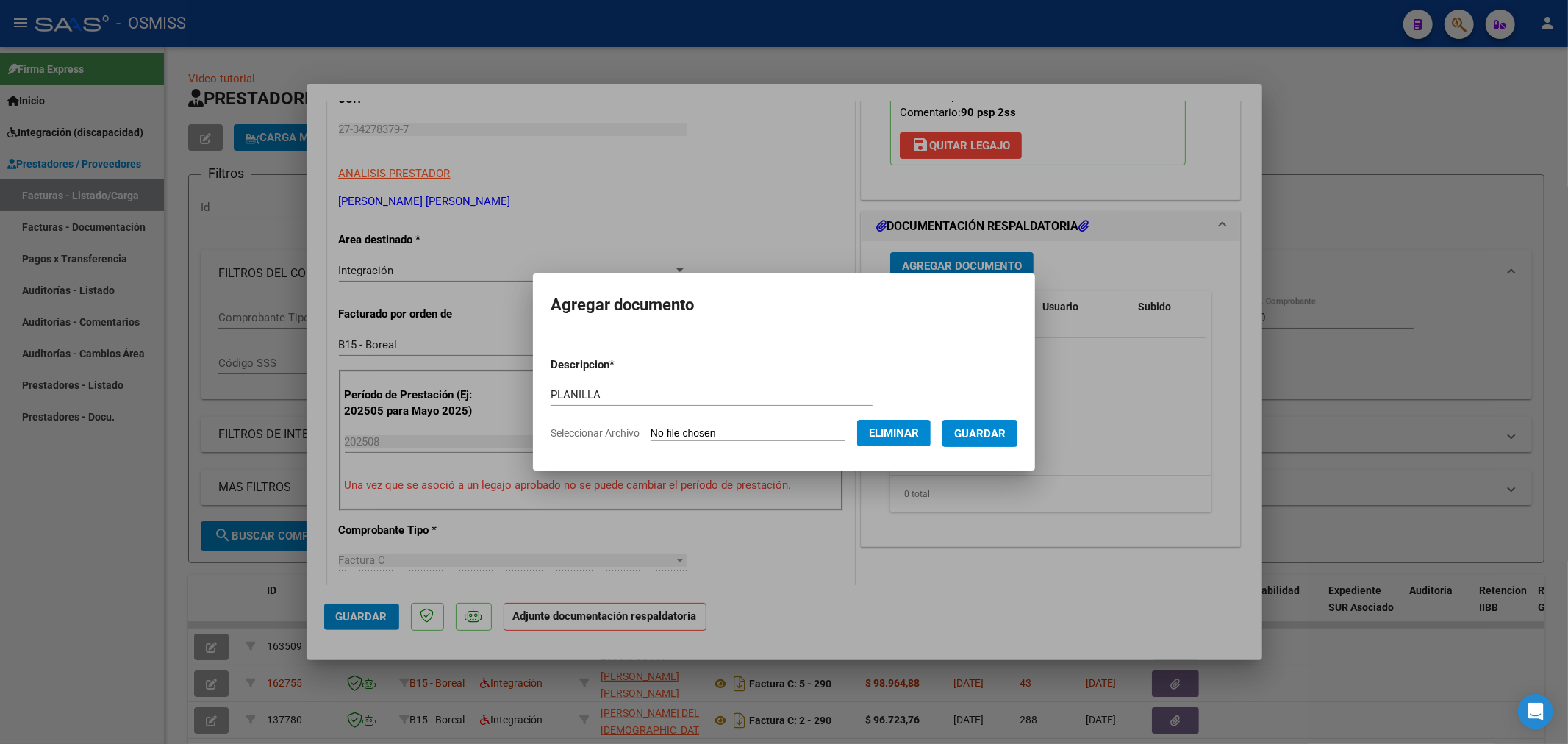
click at [993, 434] on span "Guardar" at bounding box center [979, 433] width 52 height 13
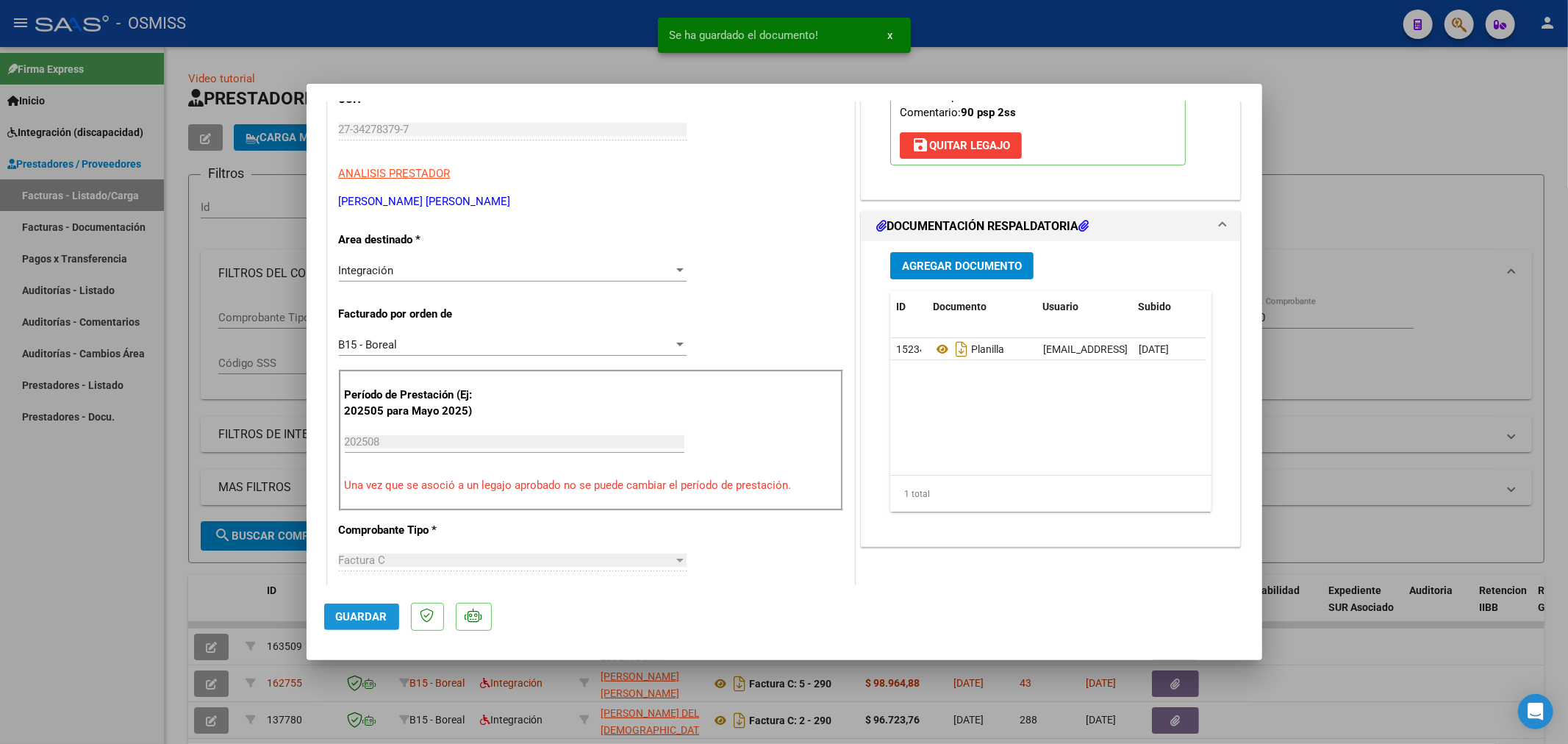
click at [364, 625] on button "Guardar" at bounding box center [361, 617] width 75 height 26
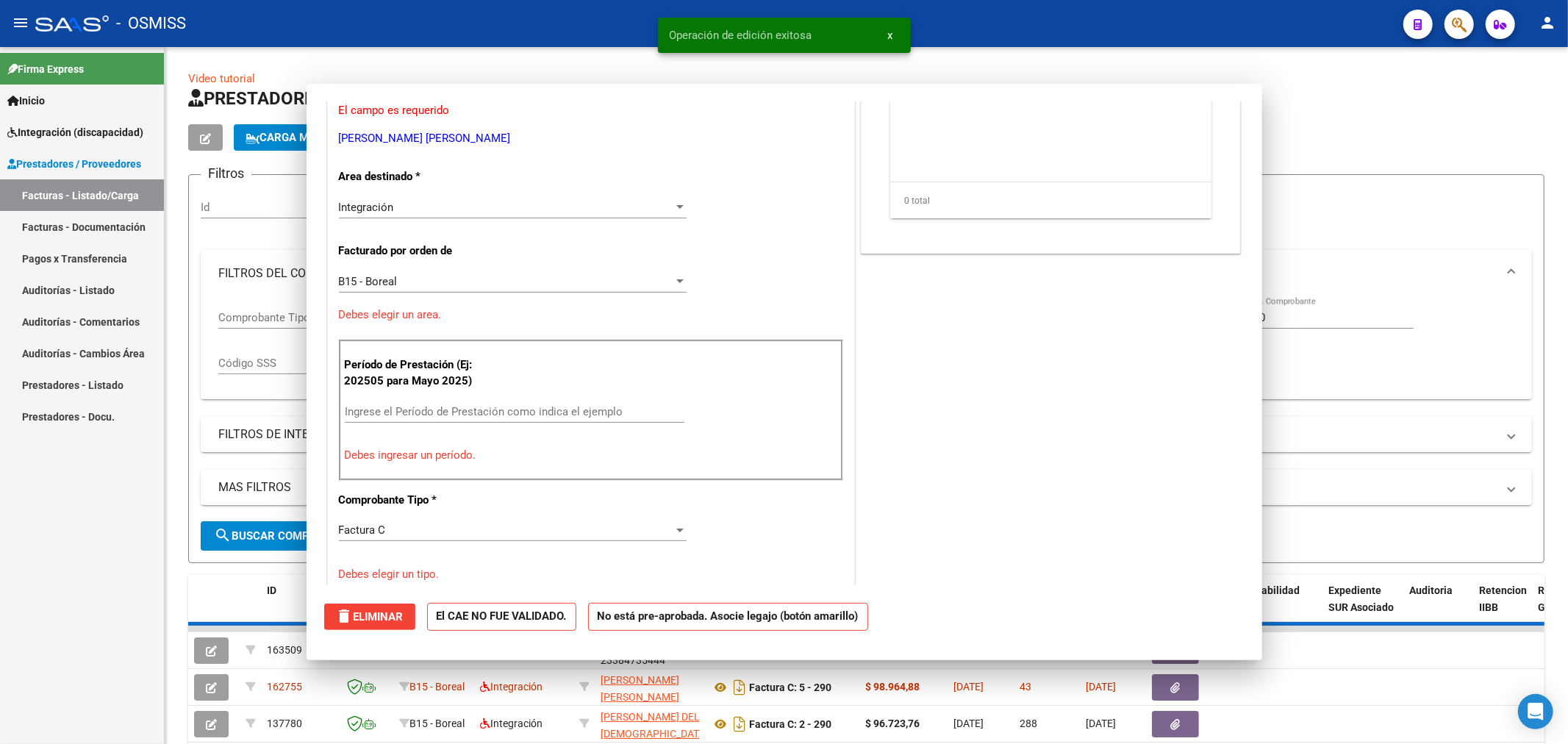
scroll to position [0, 0]
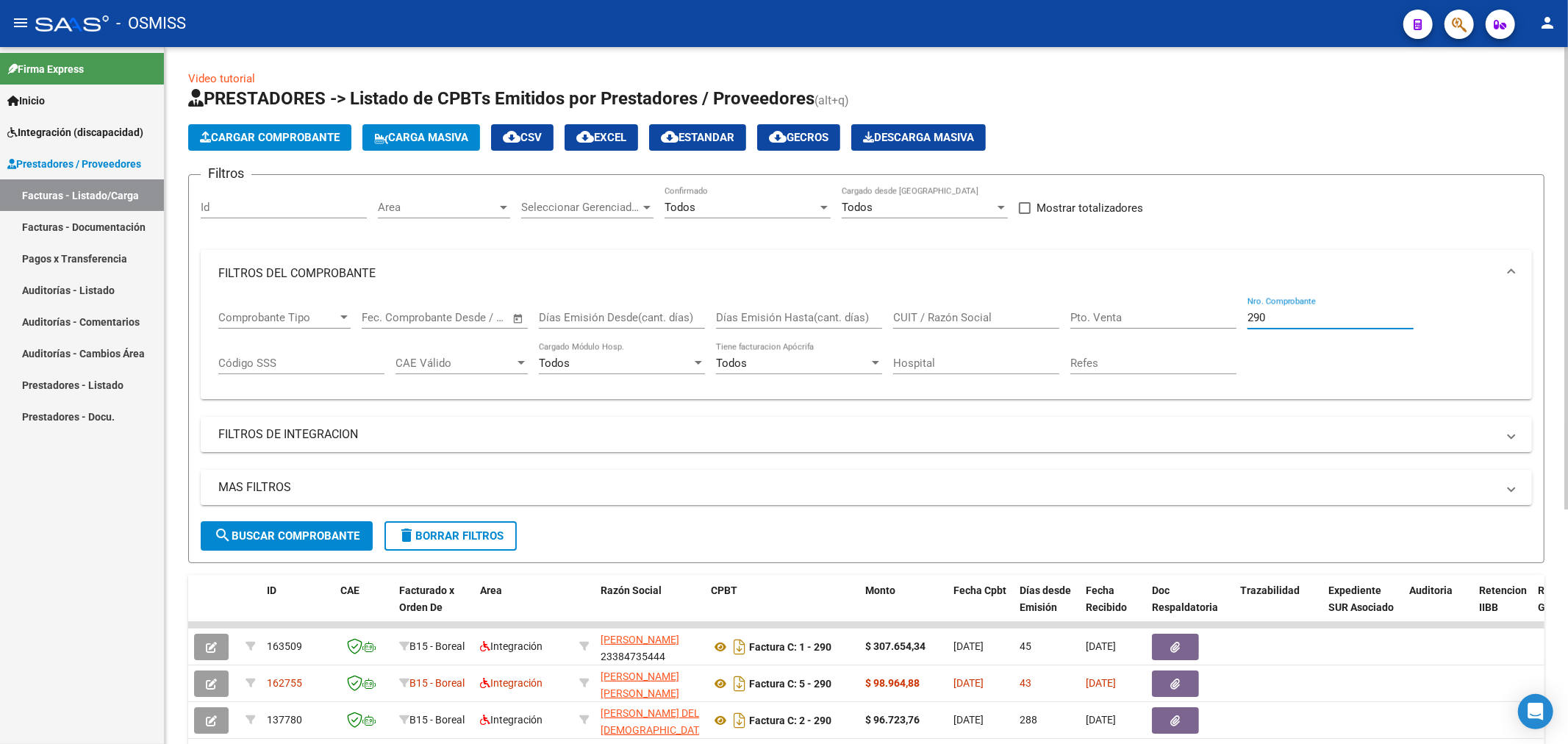
drag, startPoint x: 1288, startPoint y: 319, endPoint x: 1110, endPoint y: 350, distance: 180.7
click at [1117, 350] on div "Comprobante Tipo Comprobante Tipo Fecha inicio – Fecha fin Fec. Comprobante Des…" at bounding box center [866, 343] width 1296 height 91
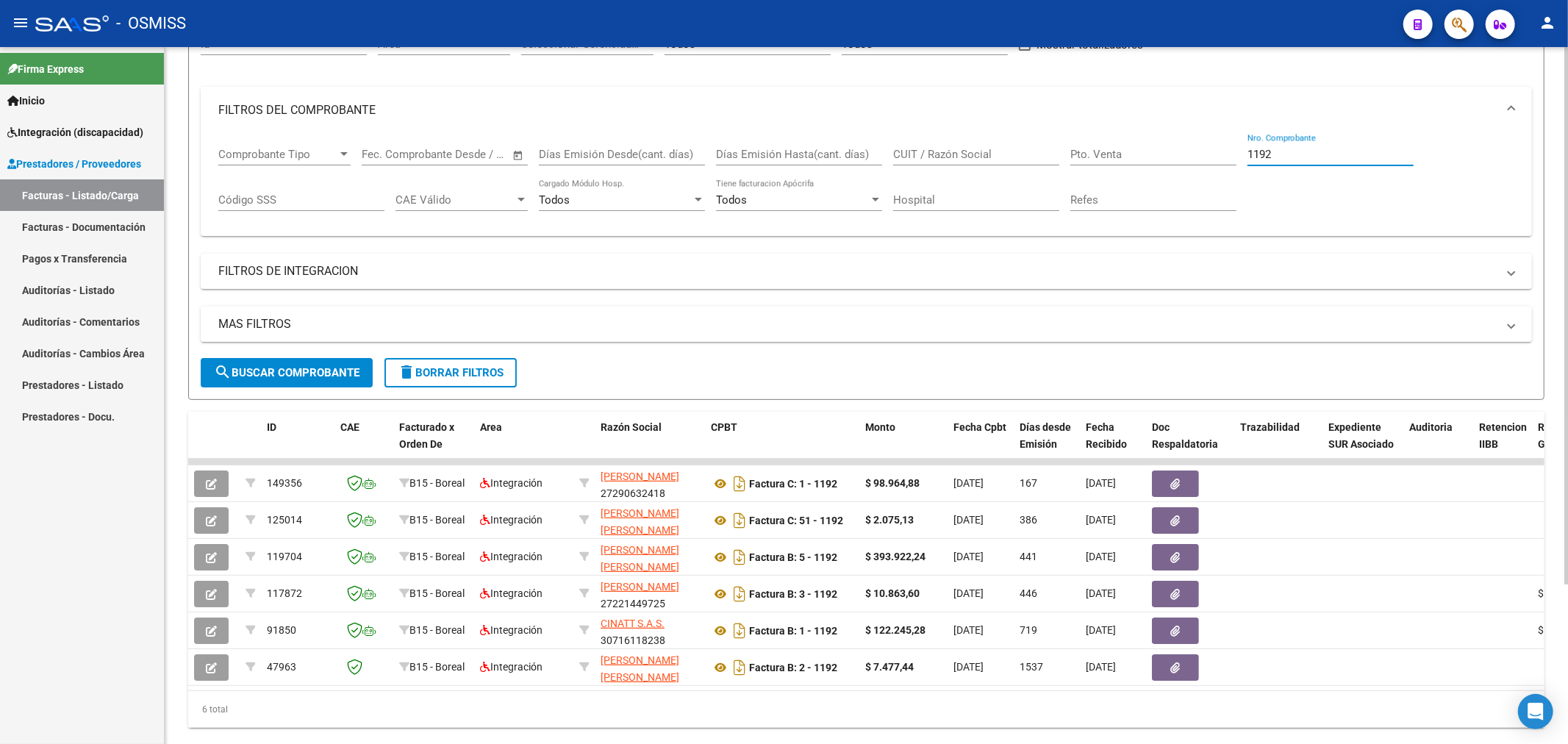
scroll to position [206, 0]
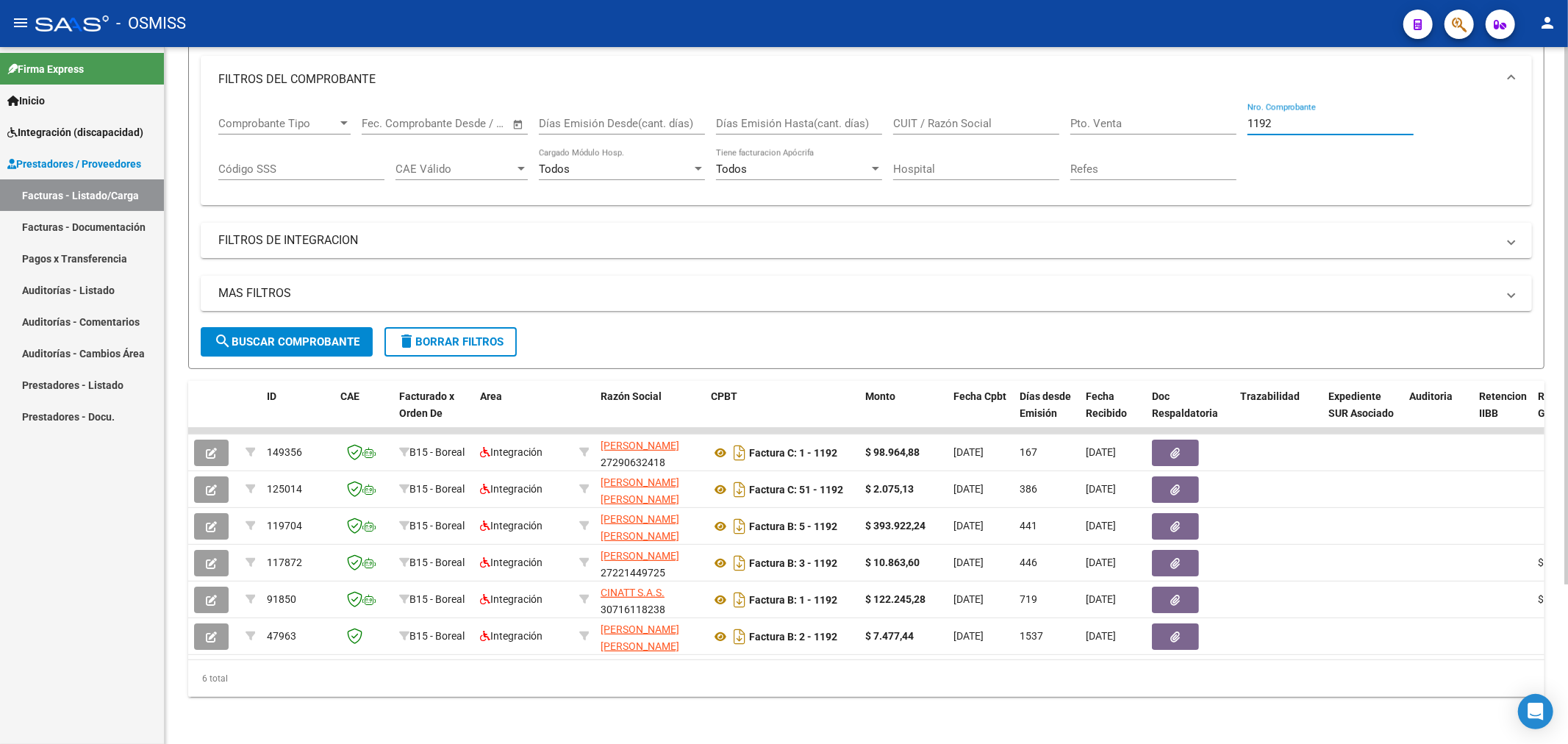
drag, startPoint x: 1295, startPoint y: 107, endPoint x: 1202, endPoint y: 146, distance: 100.8
click at [1202, 146] on div "Comprobante Tipo Comprobante Tipo Fecha inicio – Fecha fin Fec. Comprobante Des…" at bounding box center [866, 148] width 1296 height 91
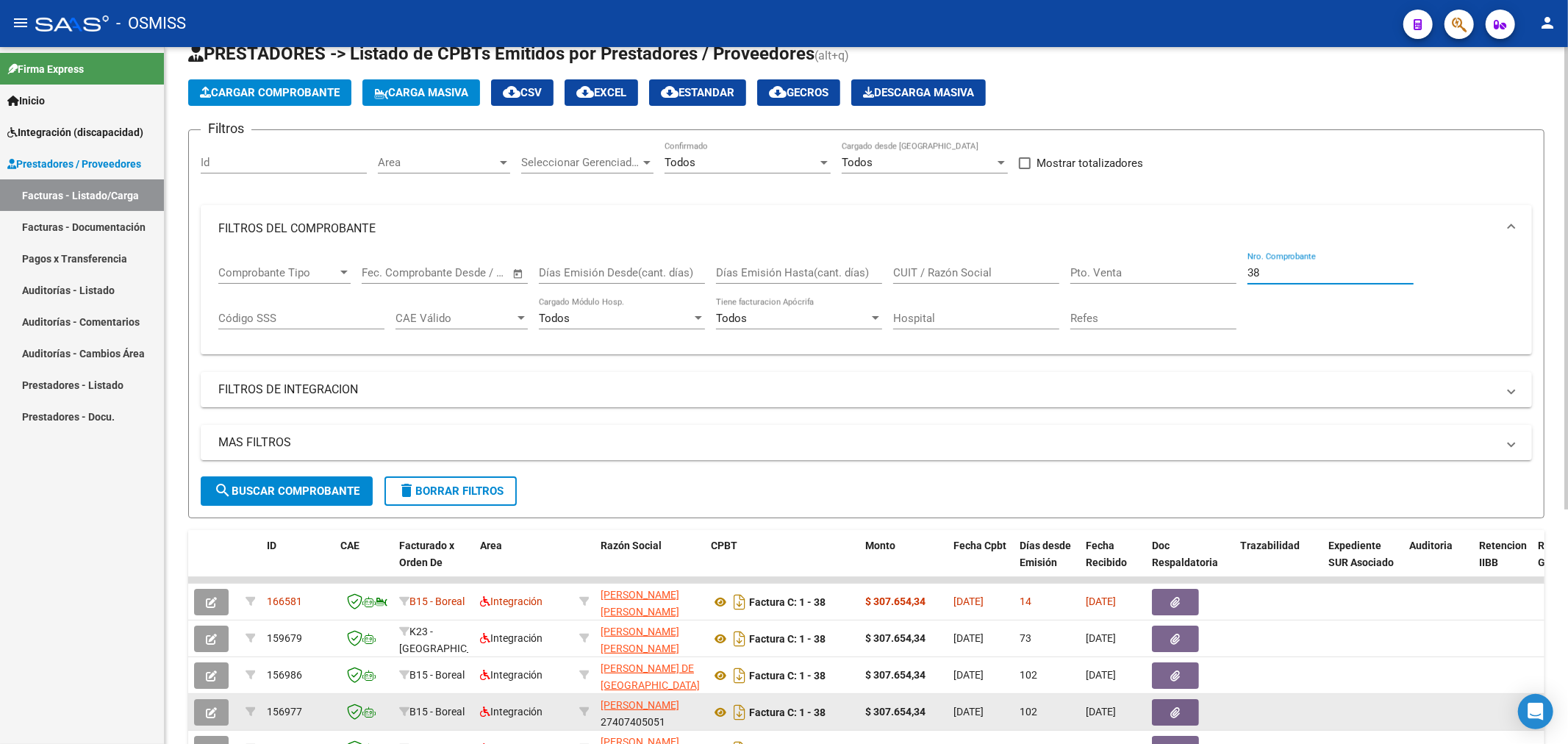
scroll to position [0, 0]
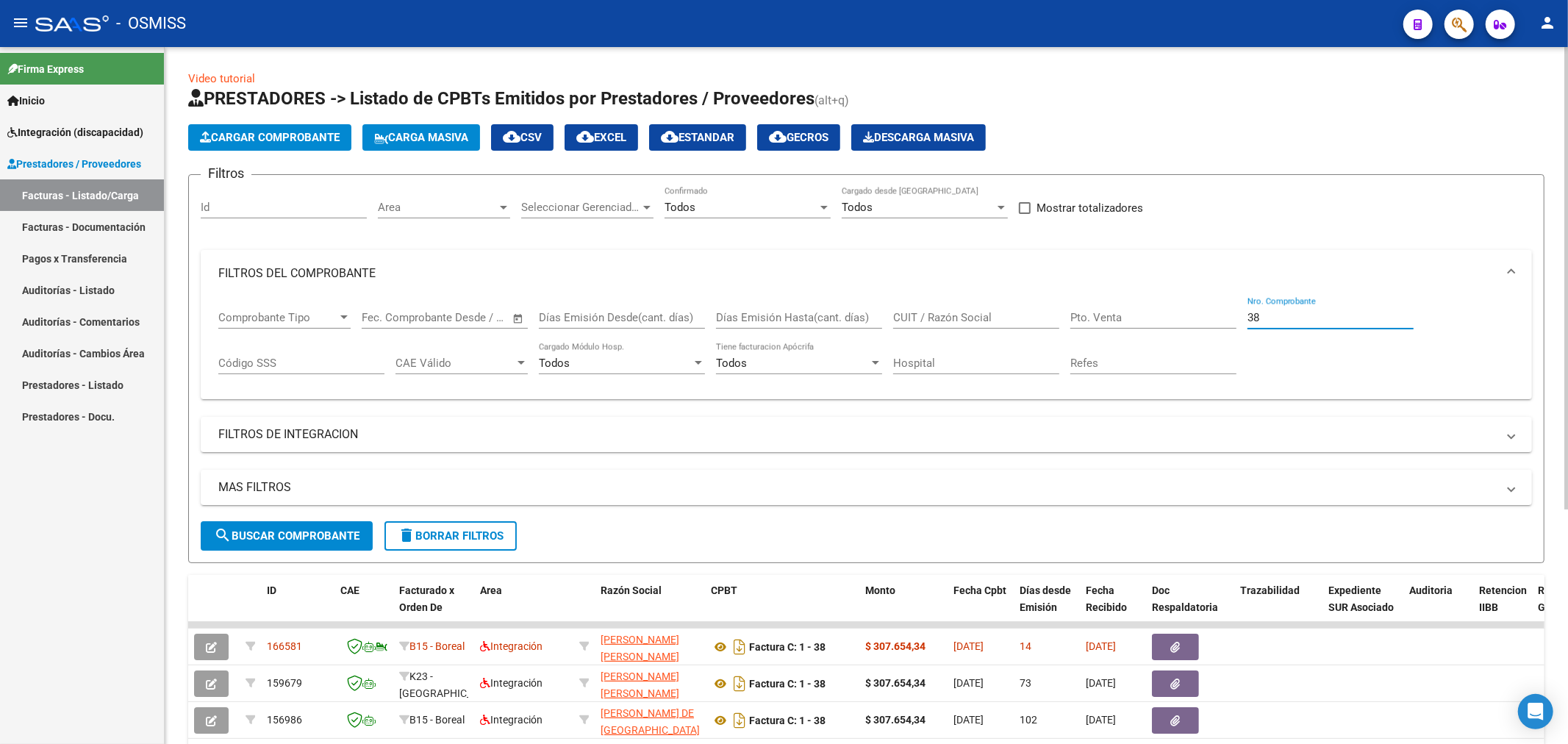
drag, startPoint x: 1283, startPoint y: 317, endPoint x: 1174, endPoint y: 329, distance: 109.7
click at [1174, 329] on div "Comprobante Tipo Comprobante Tipo Fecha inicio – Fecha fin Fec. Comprobante Des…" at bounding box center [866, 343] width 1296 height 91
click at [1114, 317] on input "Pto. Venta" at bounding box center [1153, 317] width 166 height 13
click at [963, 325] on div "CUIT / Razón Social" at bounding box center [976, 313] width 166 height 32
paste input "27407511129"
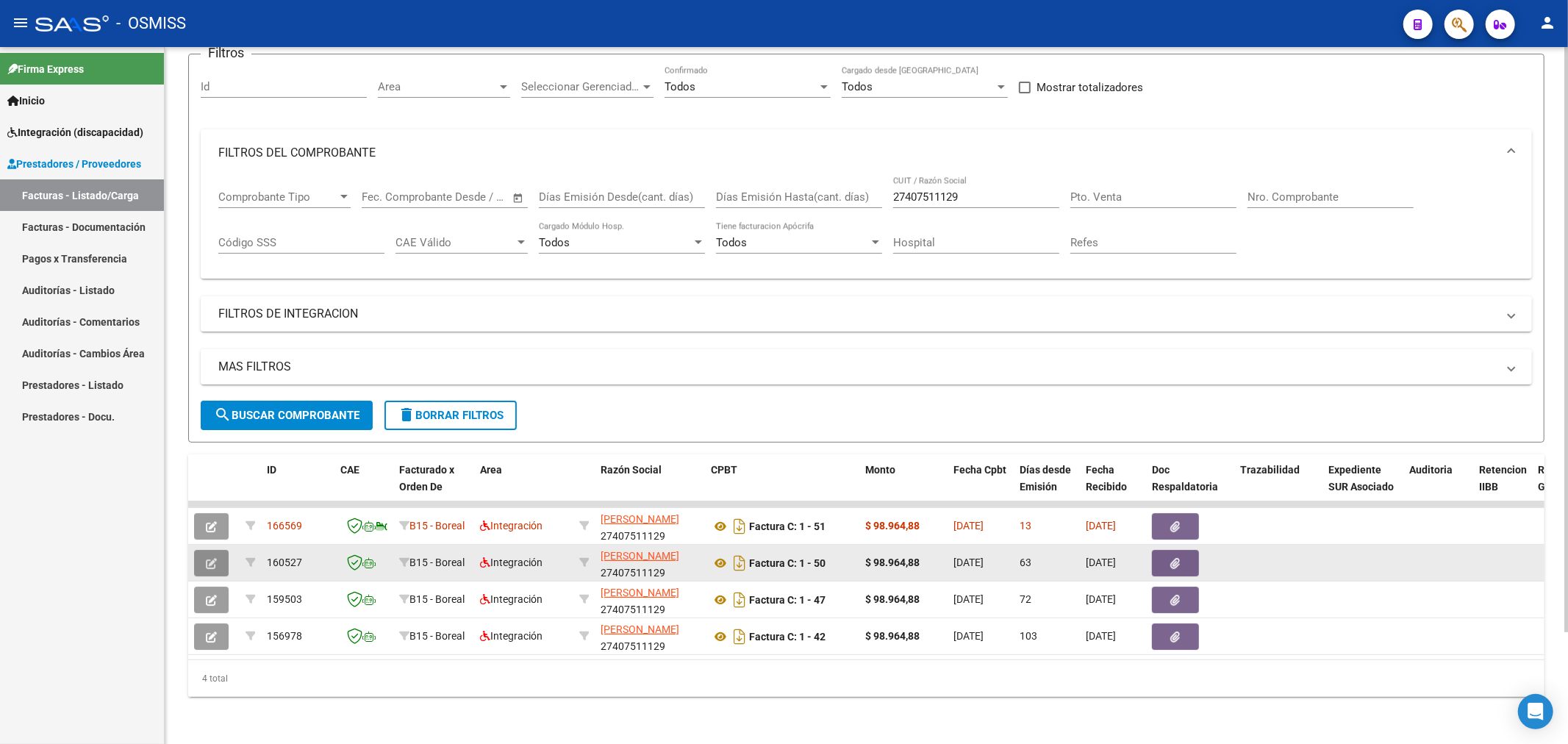
click at [217, 556] on button "button" at bounding box center [211, 563] width 34 height 26
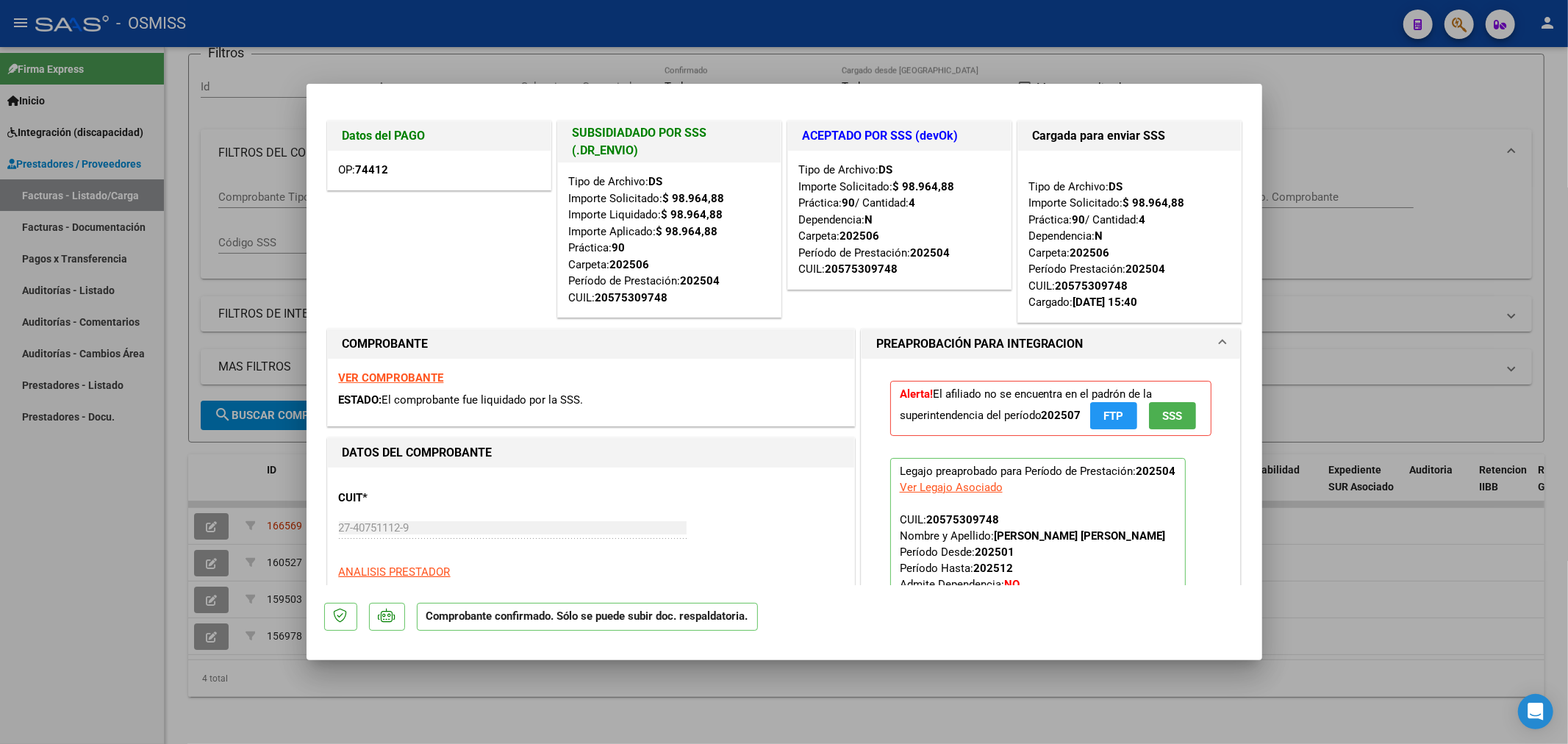
click at [365, 175] on strong "74412" at bounding box center [372, 170] width 33 height 13
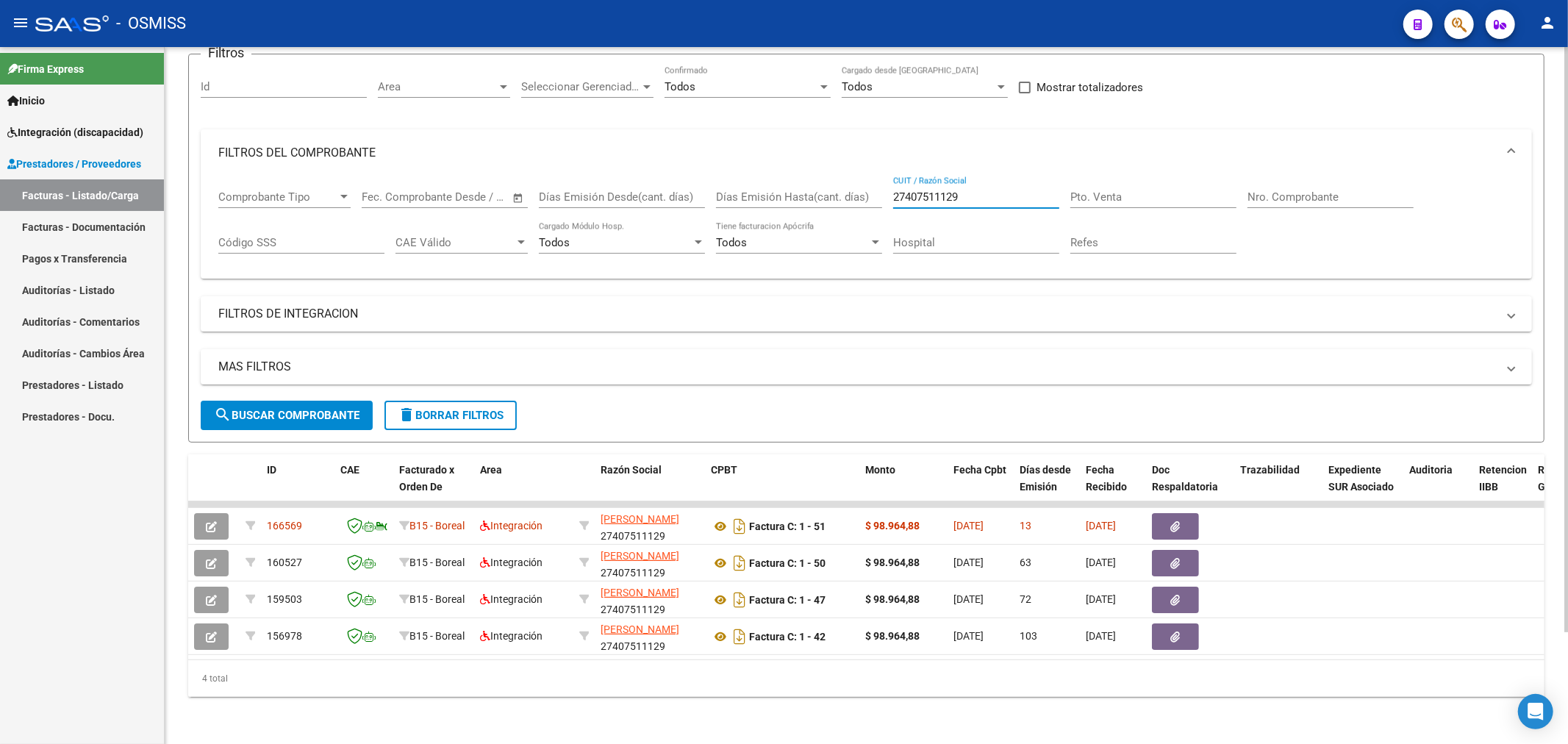
drag, startPoint x: 990, startPoint y: 187, endPoint x: 789, endPoint y: 206, distance: 201.9
click at [789, 206] on div "Comprobante Tipo Comprobante Tipo Fecha inicio – Fecha fin Fec. Comprobante Des…" at bounding box center [866, 222] width 1296 height 91
paste input "288709578"
click at [320, 408] on span "search Buscar Comprobante" at bounding box center [286, 415] width 146 height 13
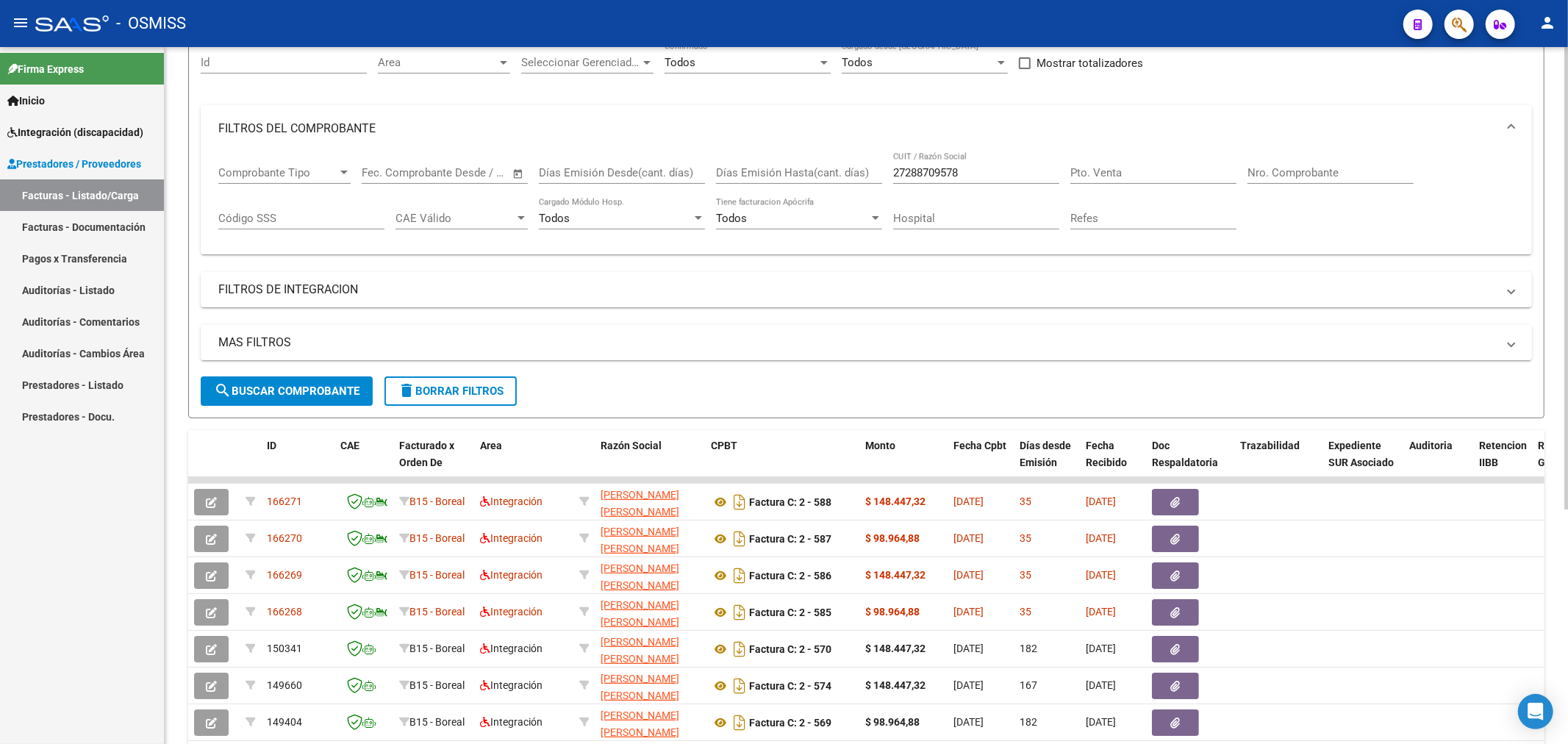
scroll to position [163, 0]
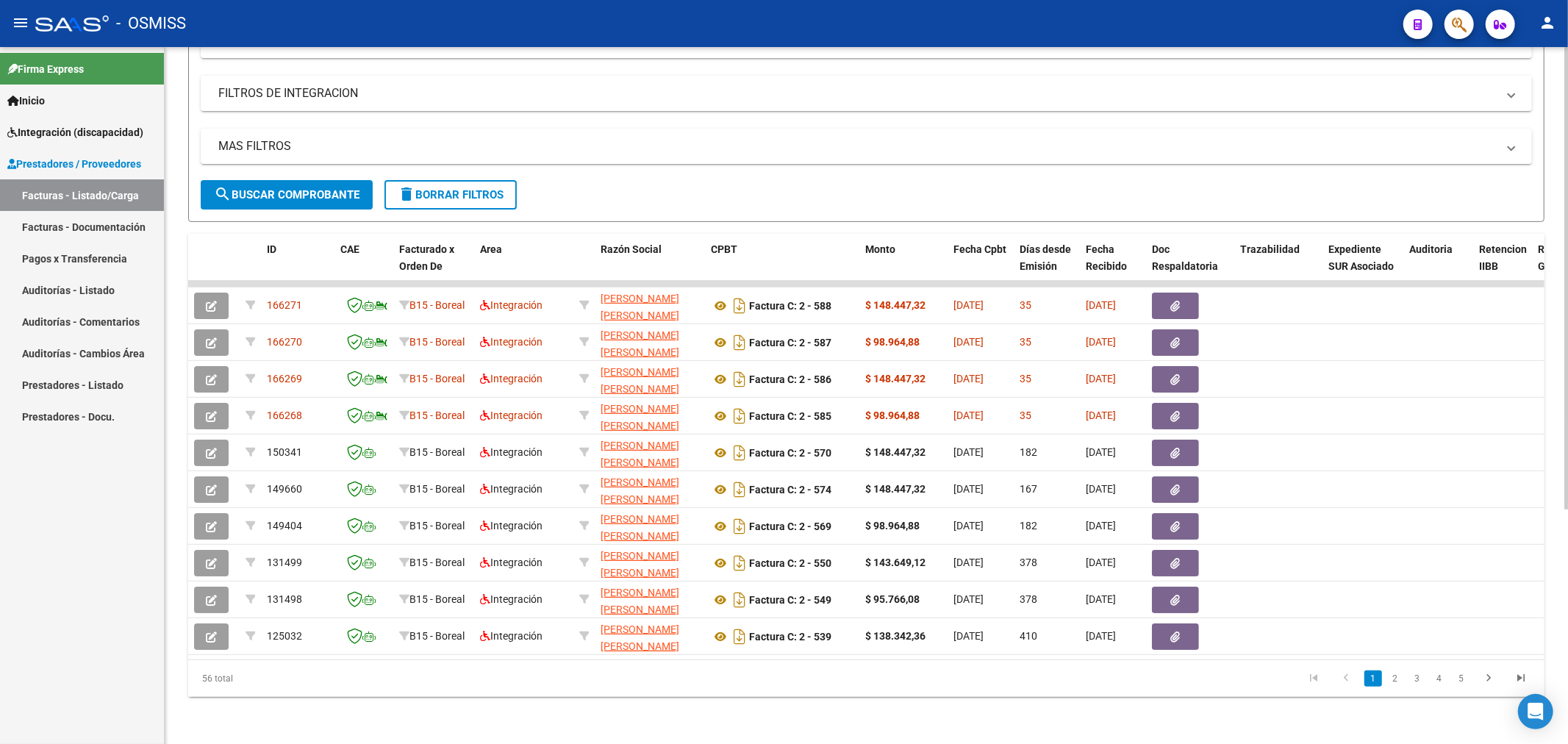
click at [1564, 523] on div at bounding box center [1566, 512] width 4 height 462
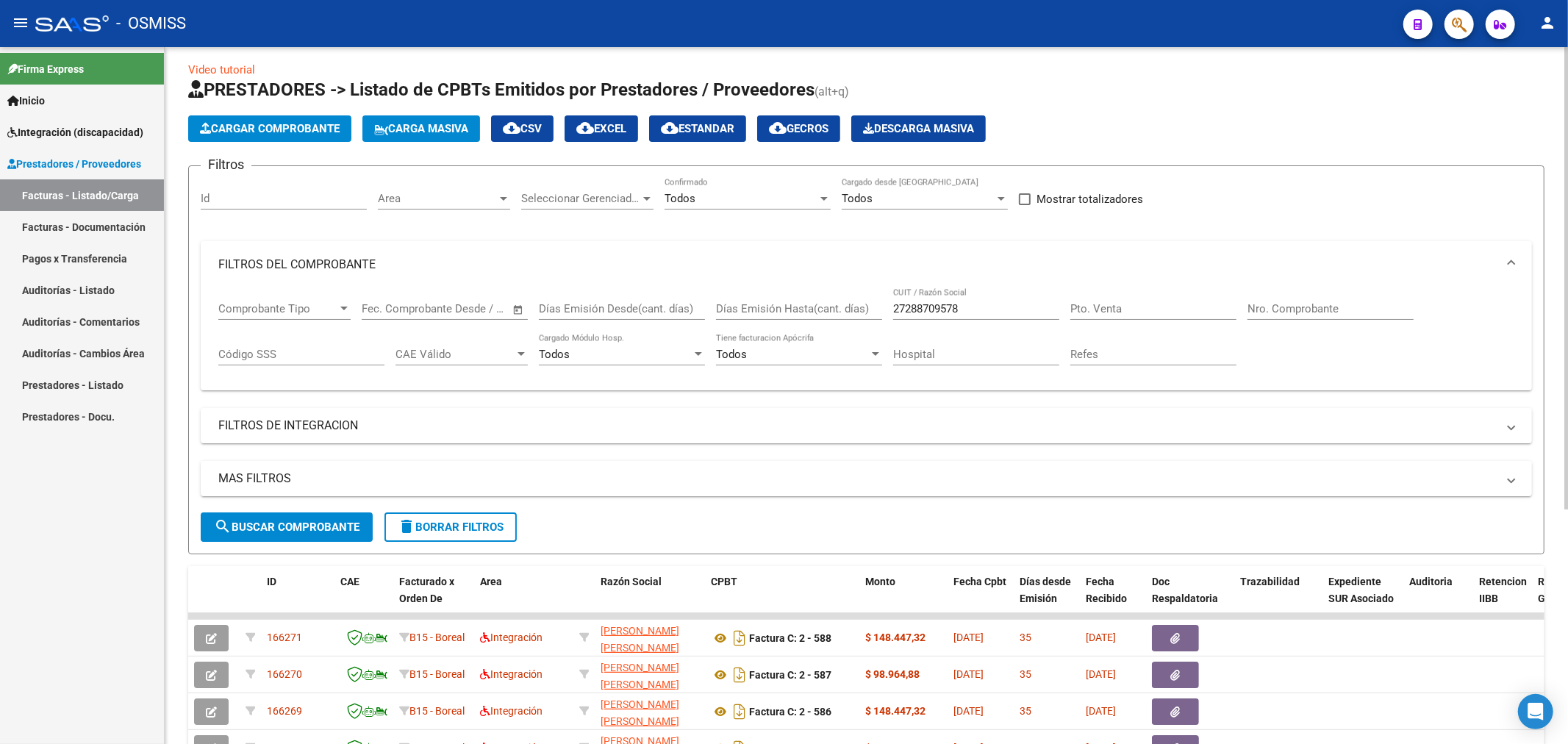
scroll to position [0, 0]
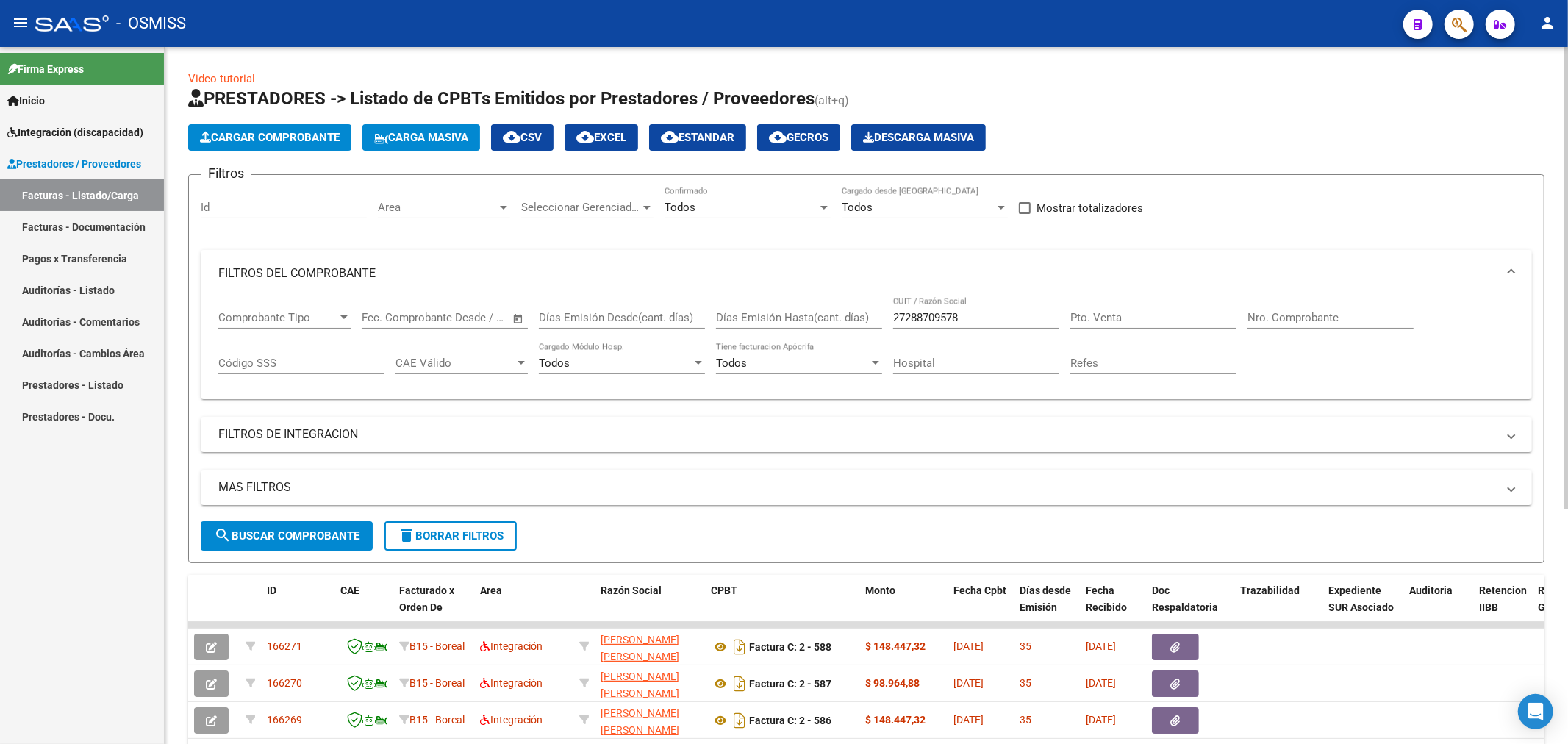
click at [1325, 317] on input "Nro. Comprobante" at bounding box center [1330, 317] width 166 height 13
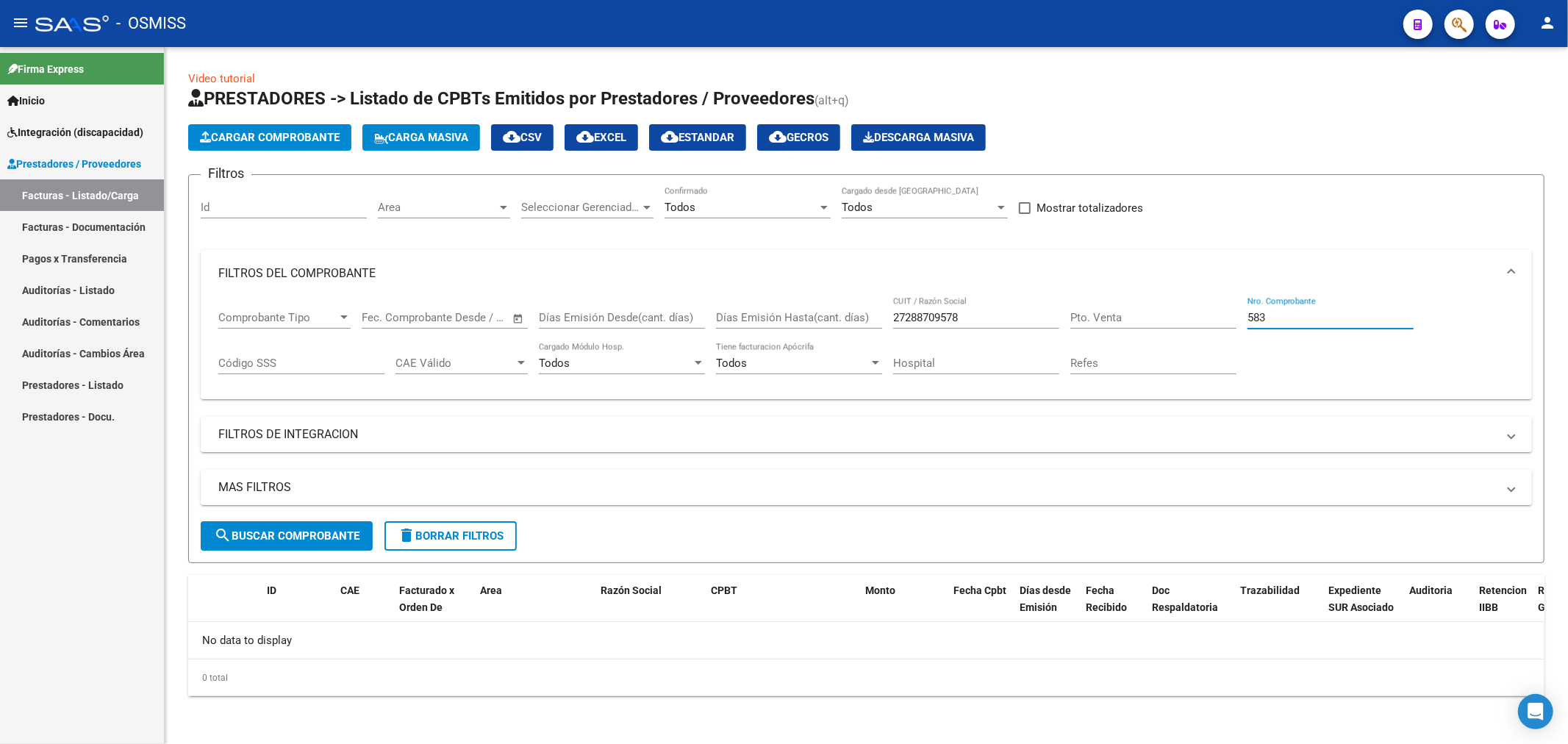
drag, startPoint x: 1305, startPoint y: 317, endPoint x: 1224, endPoint y: 335, distance: 83.0
click at [1224, 335] on div "Comprobante Tipo Comprobante Tipo Fecha inicio – Fecha fin Fec. Comprobante Des…" at bounding box center [866, 343] width 1296 height 91
drag, startPoint x: 972, startPoint y: 314, endPoint x: 804, endPoint y: 354, distance: 172.7
click at [804, 354] on div "Comprobante Tipo Comprobante Tipo Fecha inicio – Fecha fin Fec. Comprobante Des…" at bounding box center [866, 343] width 1296 height 91
drag, startPoint x: 1378, startPoint y: 321, endPoint x: 1085, endPoint y: 340, distance: 293.6
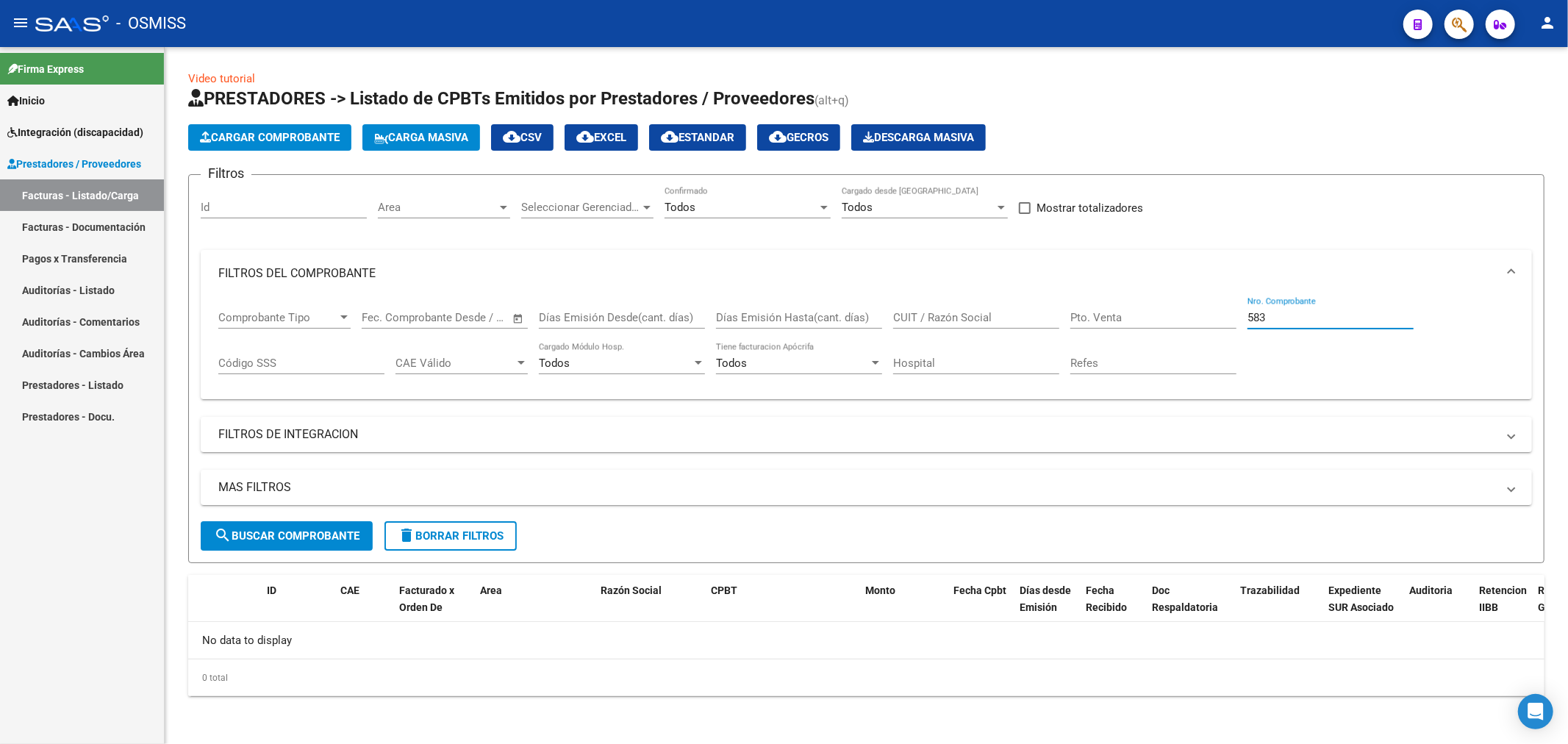
click at [1085, 341] on div "Comprobante Tipo Comprobante Tipo Fecha inicio – Fecha fin Fec. Comprobante Des…" at bounding box center [866, 343] width 1296 height 91
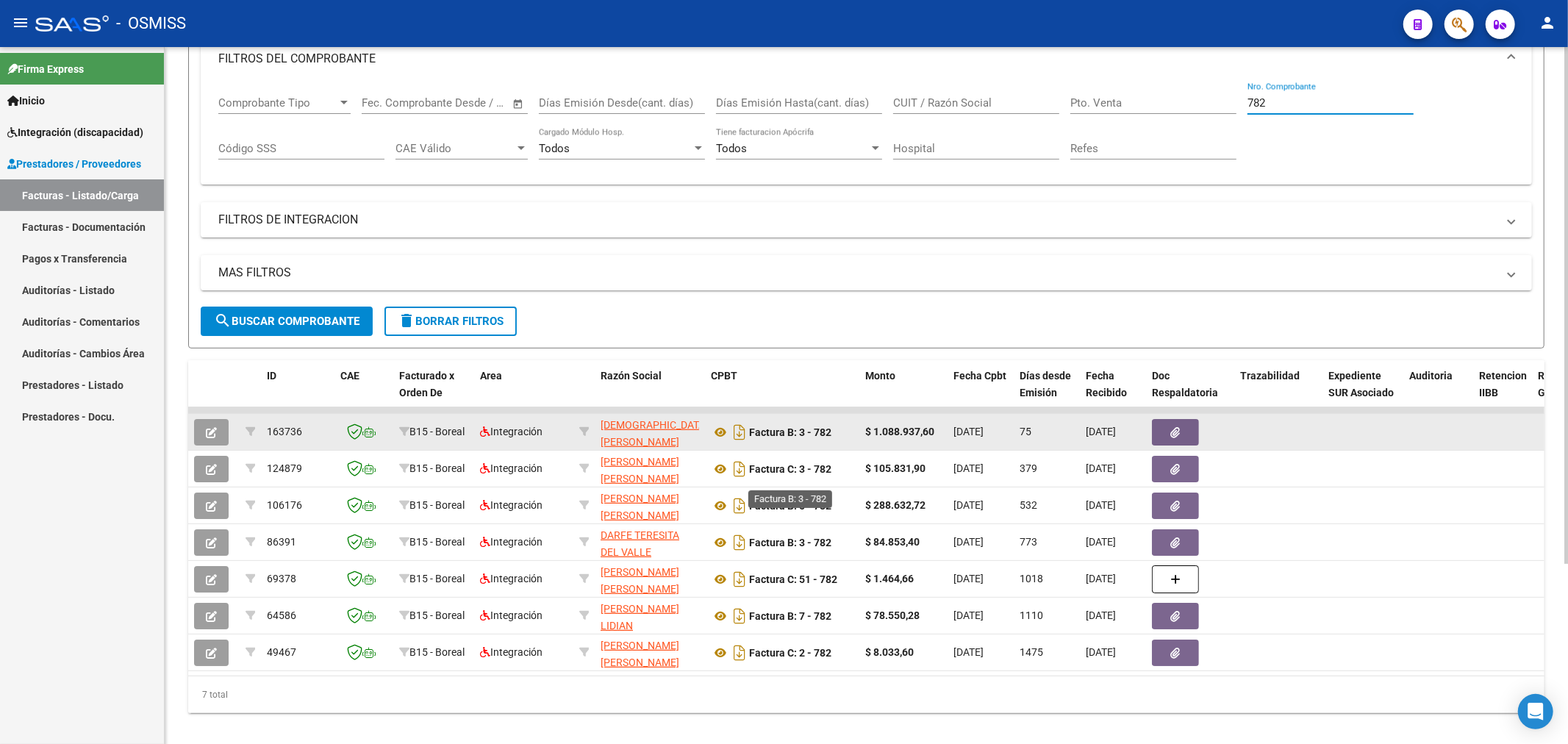
scroll to position [243, 0]
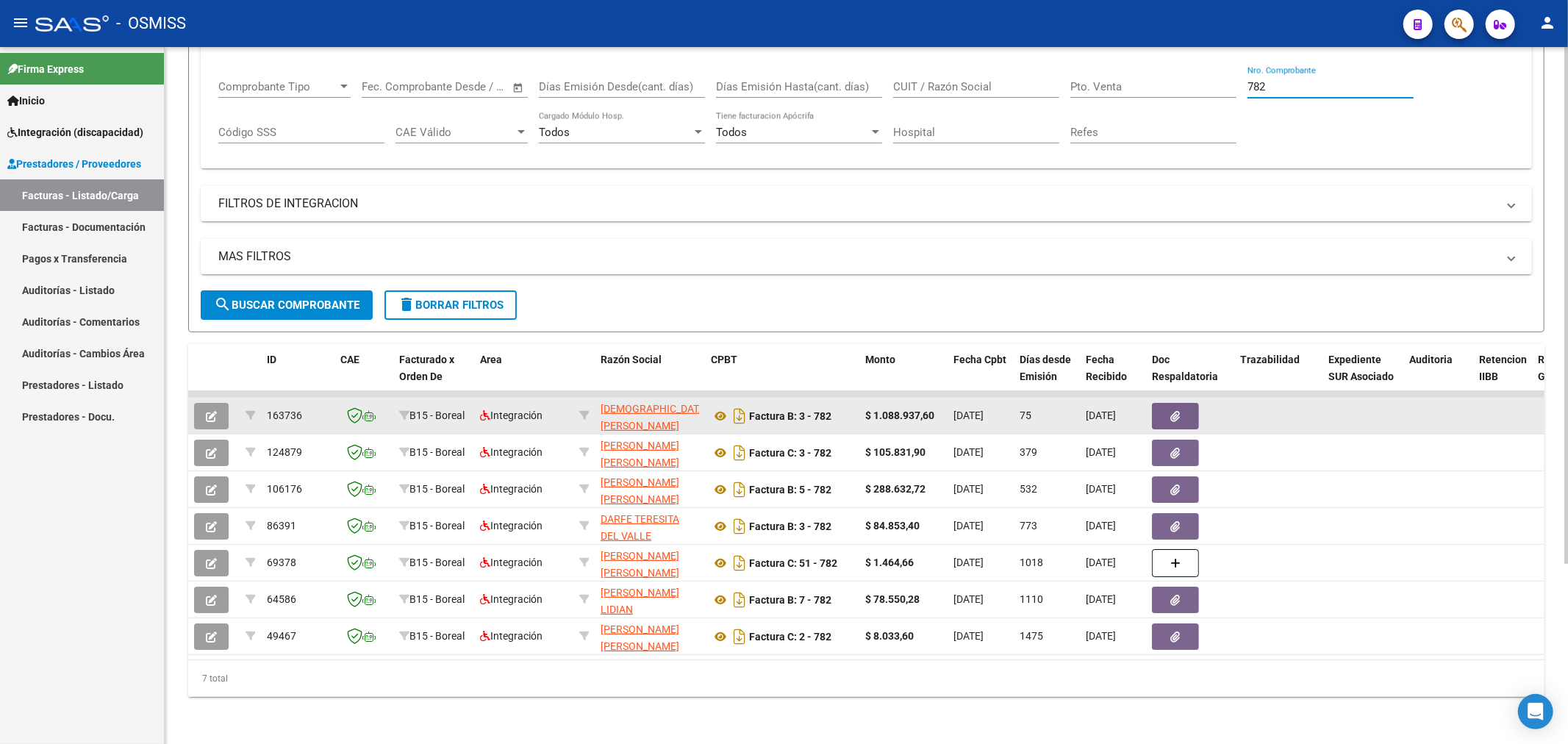
click at [223, 403] on button "button" at bounding box center [211, 416] width 34 height 26
